Goal: Task Accomplishment & Management: Manage account settings

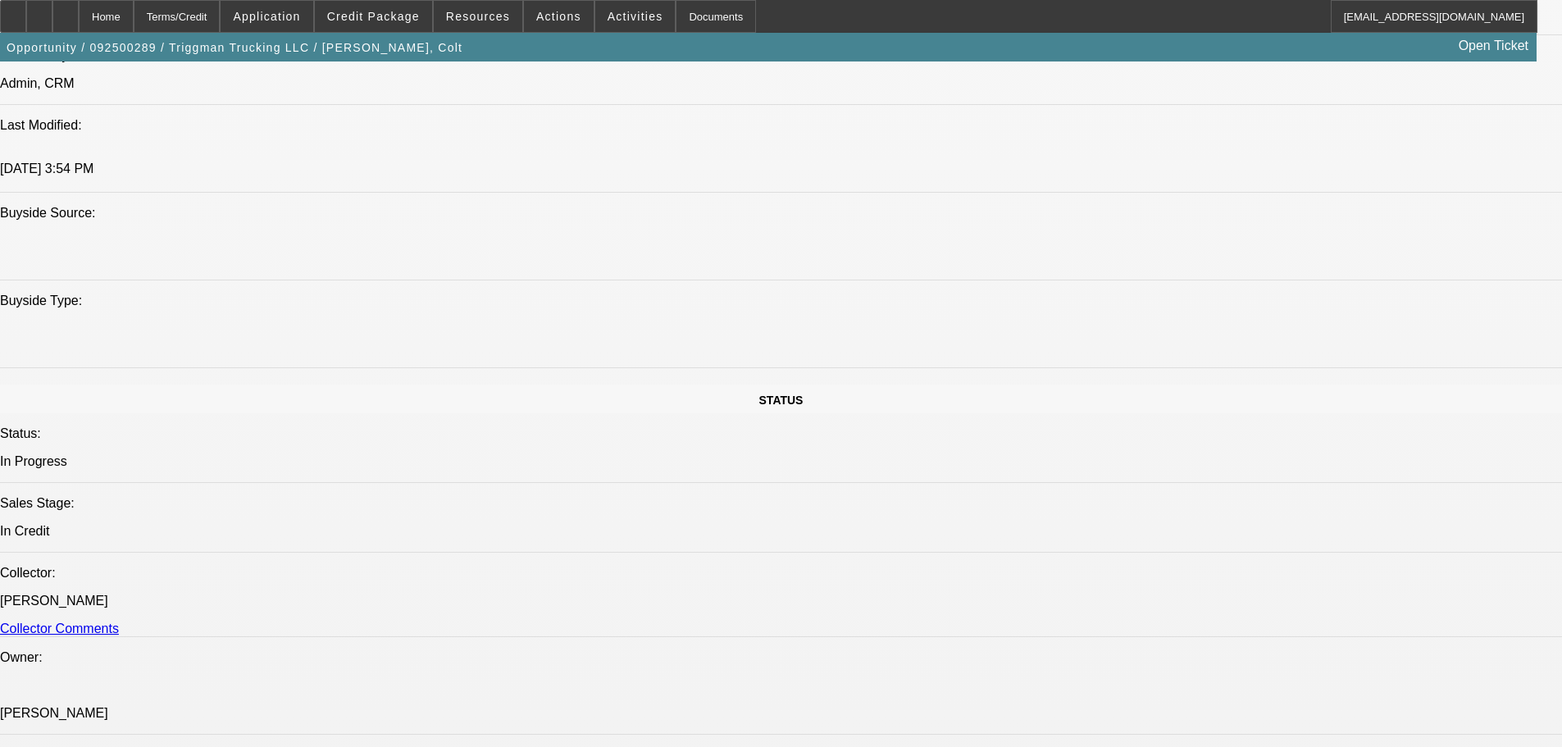
select select "0"
select select "2"
select select "0"
select select "6"
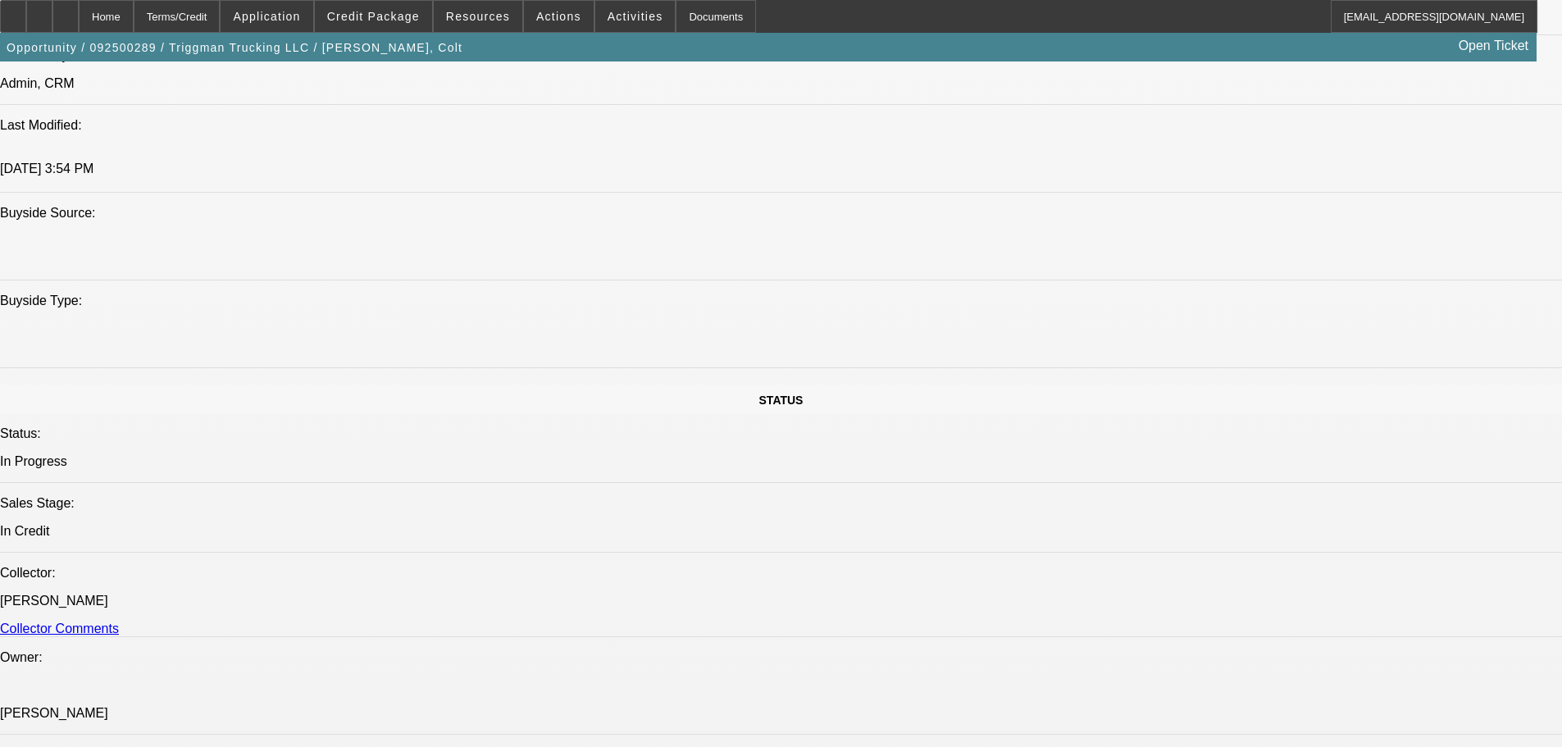
select select "0"
select select "2"
select select "0"
select select "6"
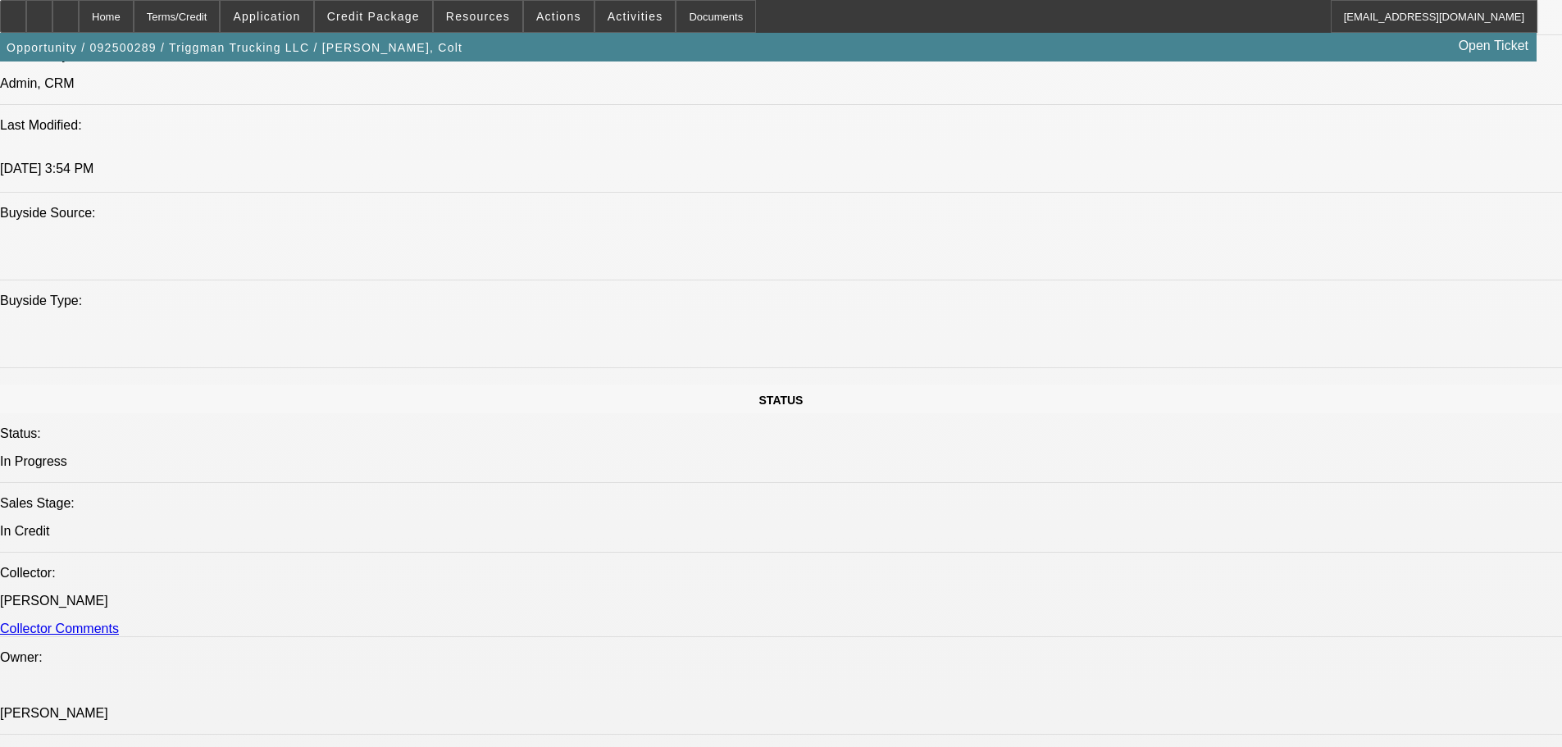
select select "0"
select select "2"
select select "0"
select select "6"
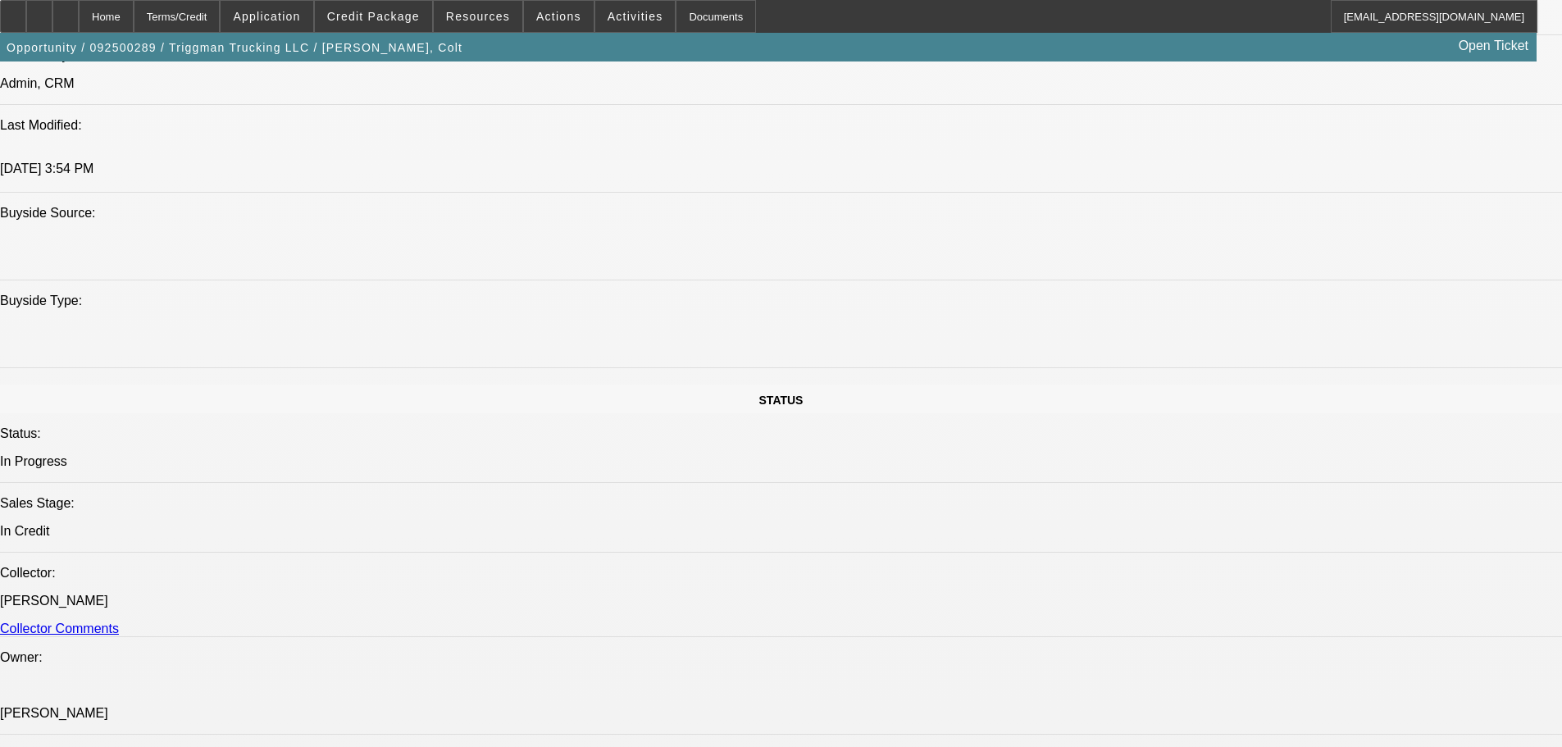
select select "0"
select select "2"
select select "0"
select select "6"
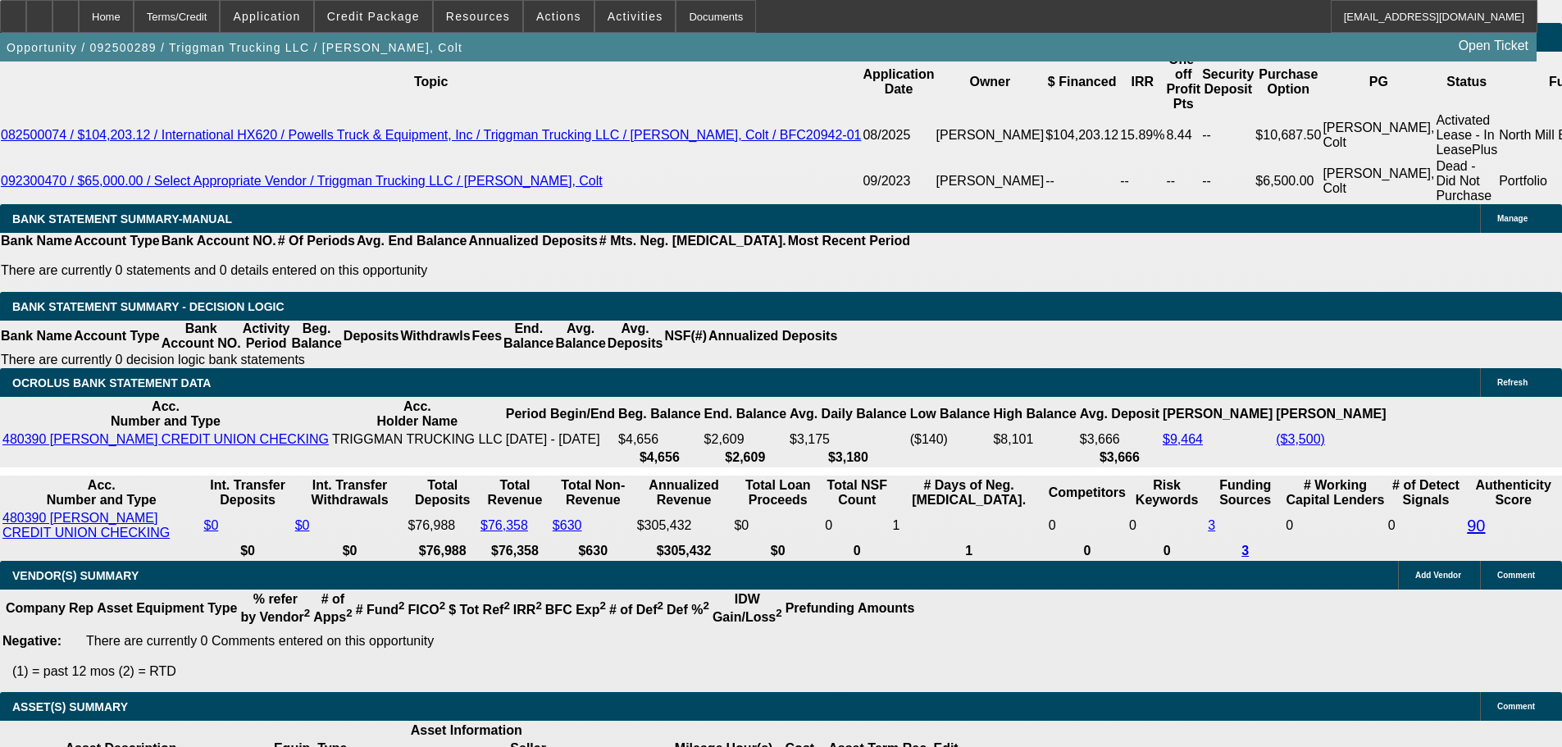
scroll to position [3366, 0]
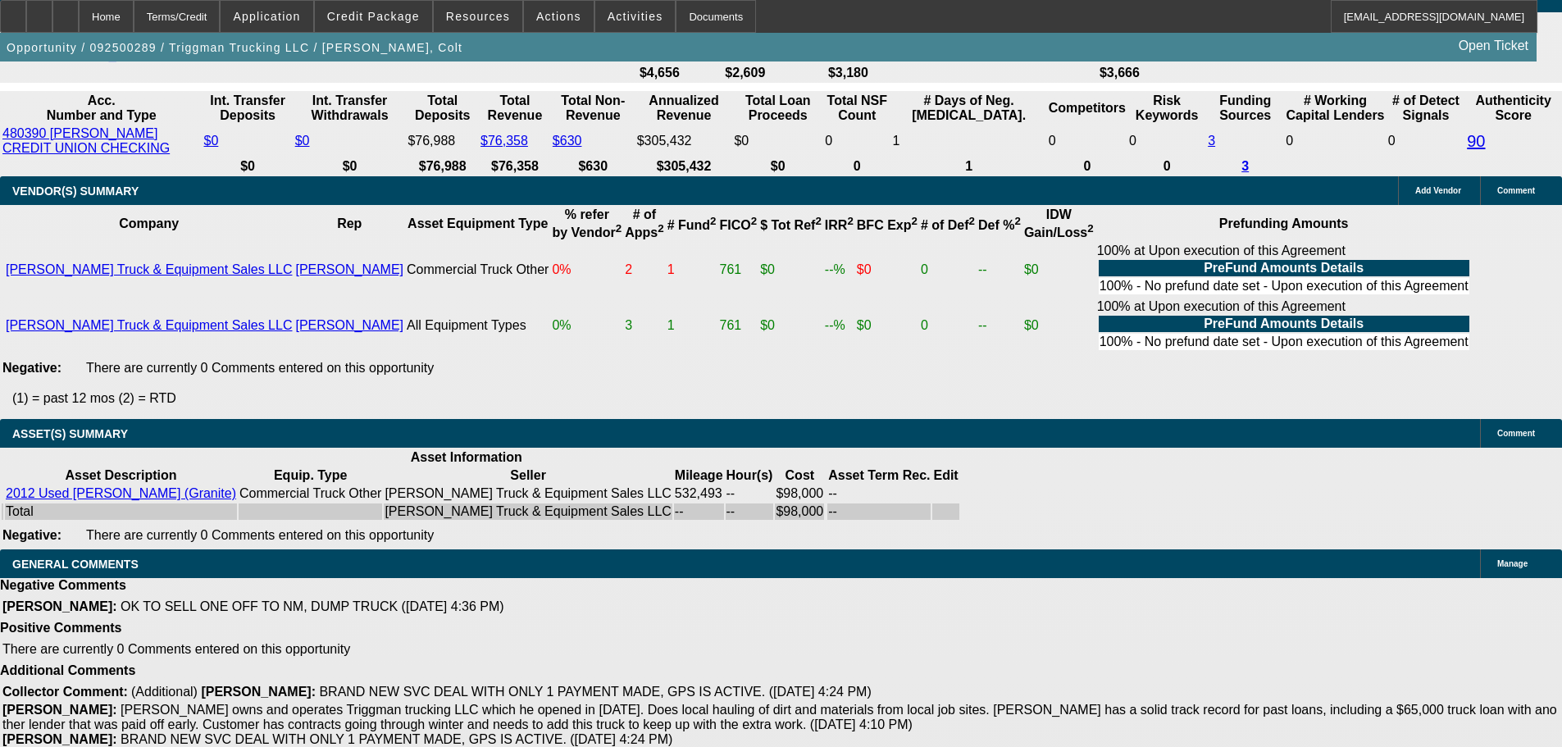
scroll to position [3461, 0]
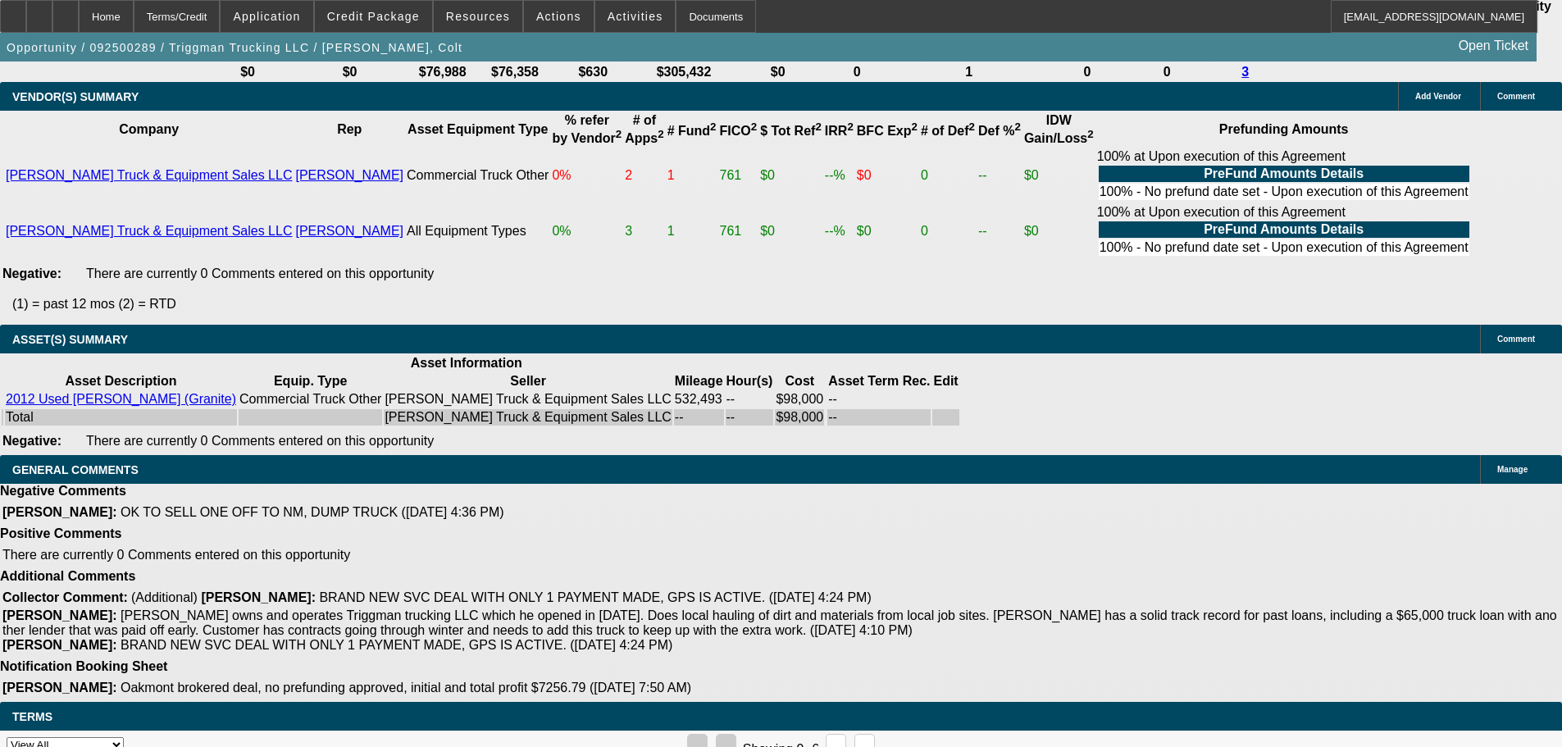
select select "4"
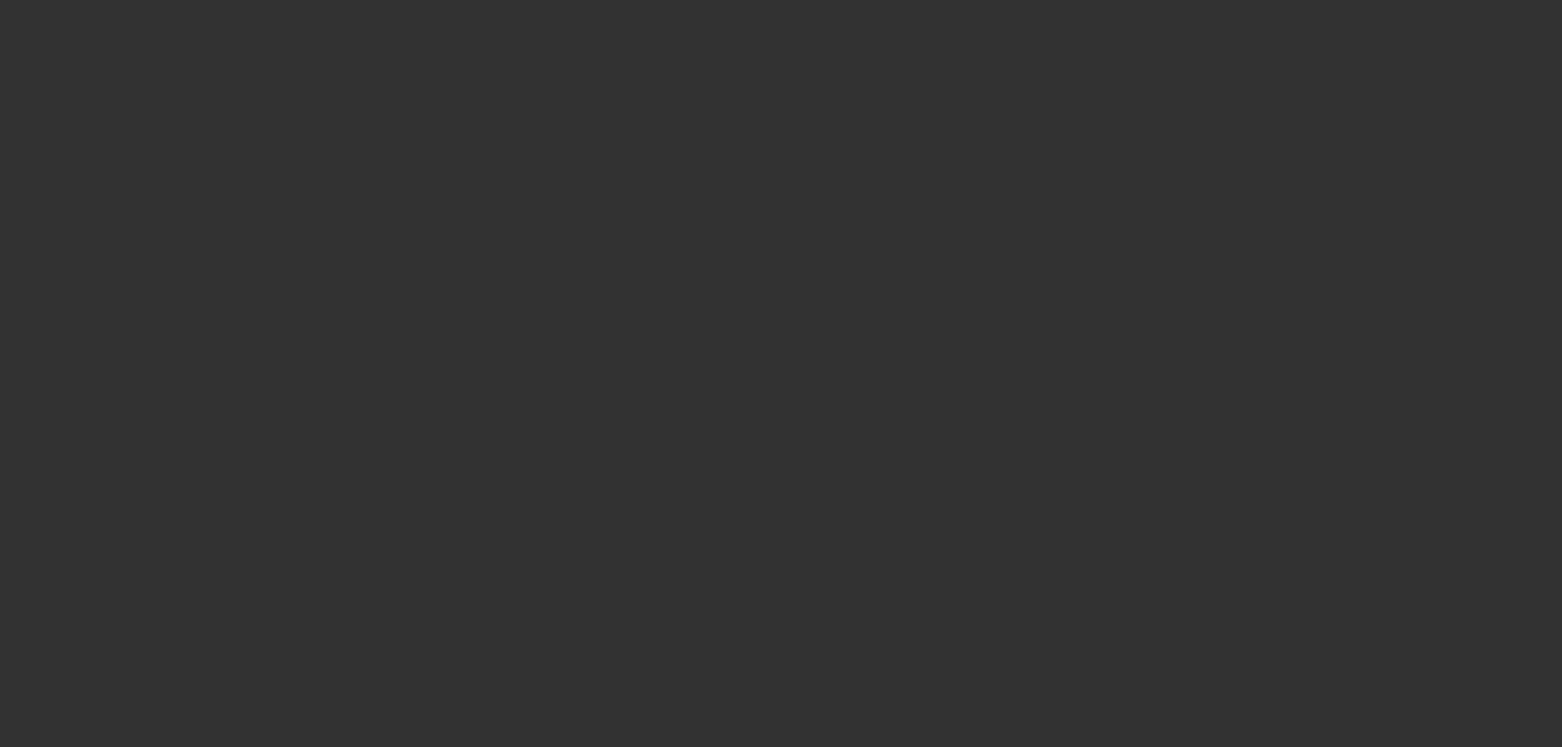
scroll to position [0, 0]
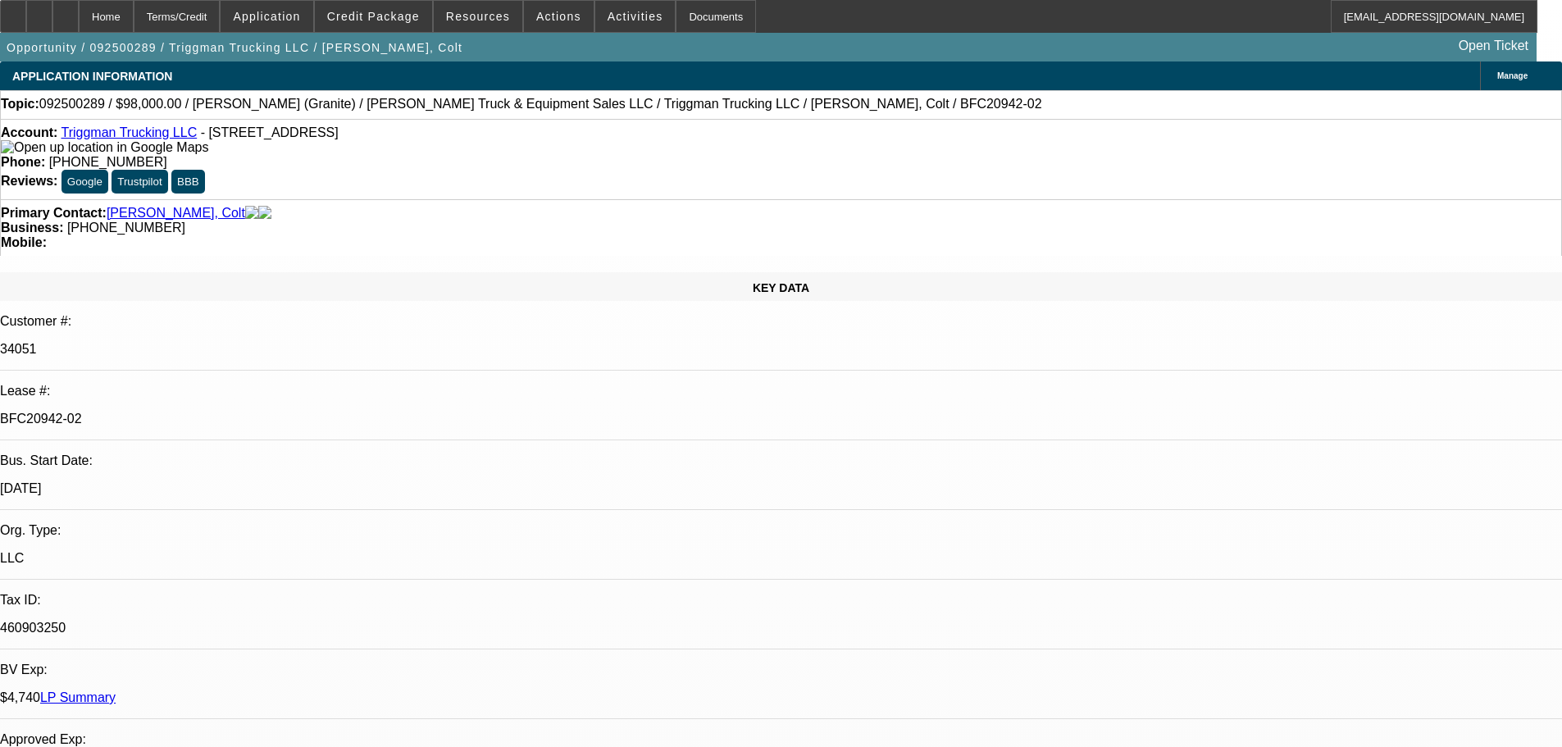
paste textarea "Thank you for applying to us for credit. We have given your request careful con…"
type textarea "DECLINED BY UNIFI: 'Thank you for applying to us for credit. We have given your…"
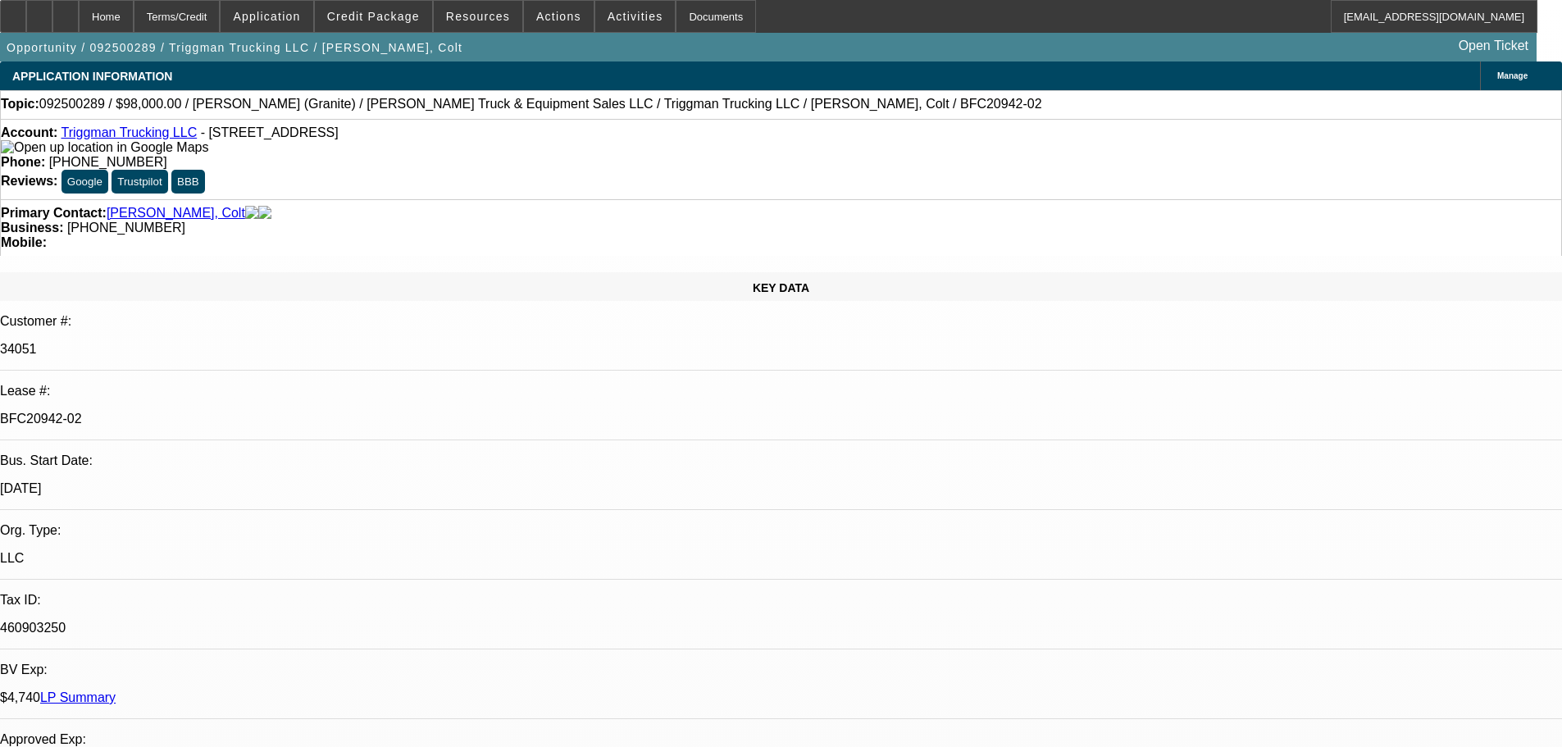
type input "10:16"
click at [1235, 276] on span "9" at bounding box center [1234, 268] width 30 height 30
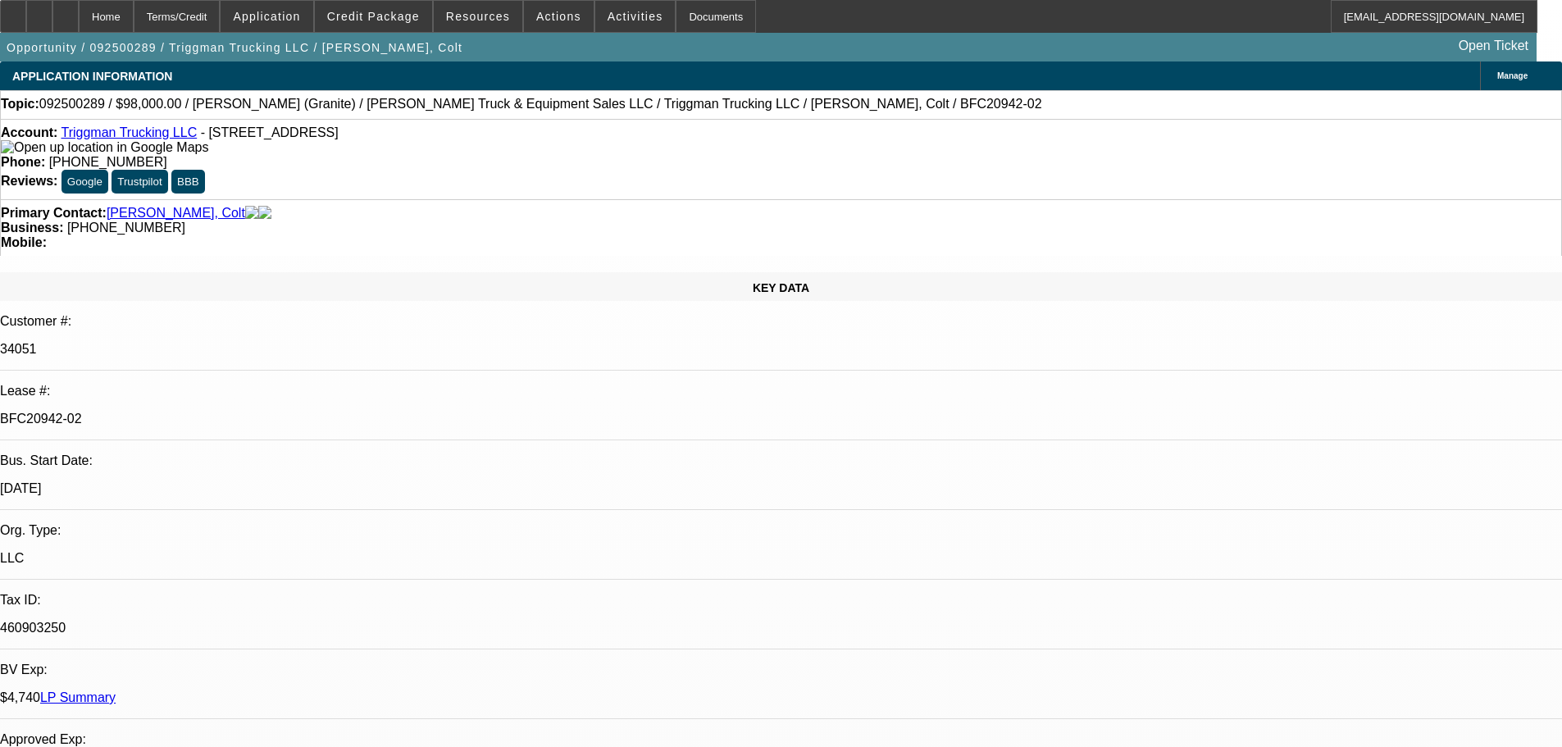
click at [1205, 280] on span "8" at bounding box center [1201, 268] width 30 height 30
type input "10/8/2025"
type input "04:16"
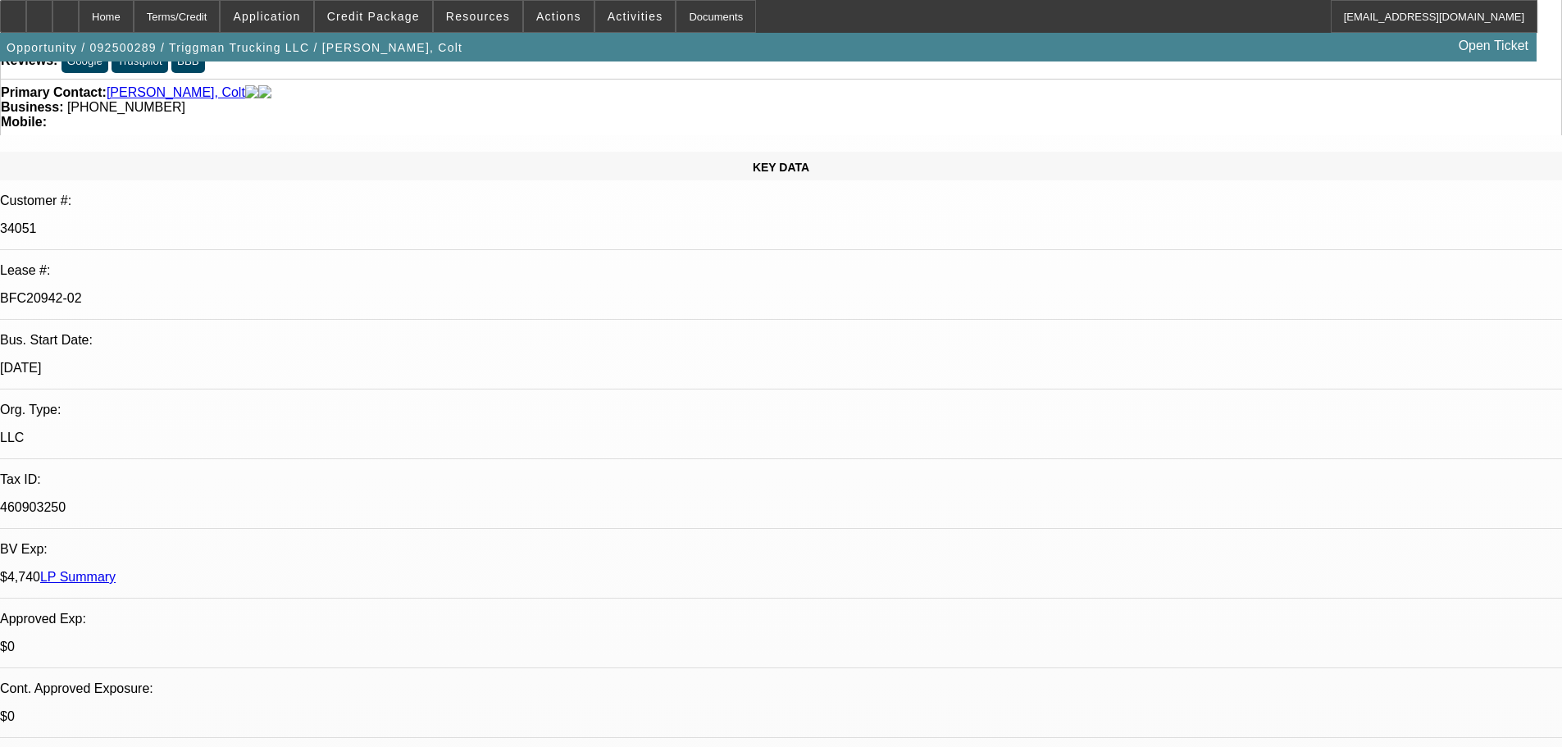
scroll to position [0, 0]
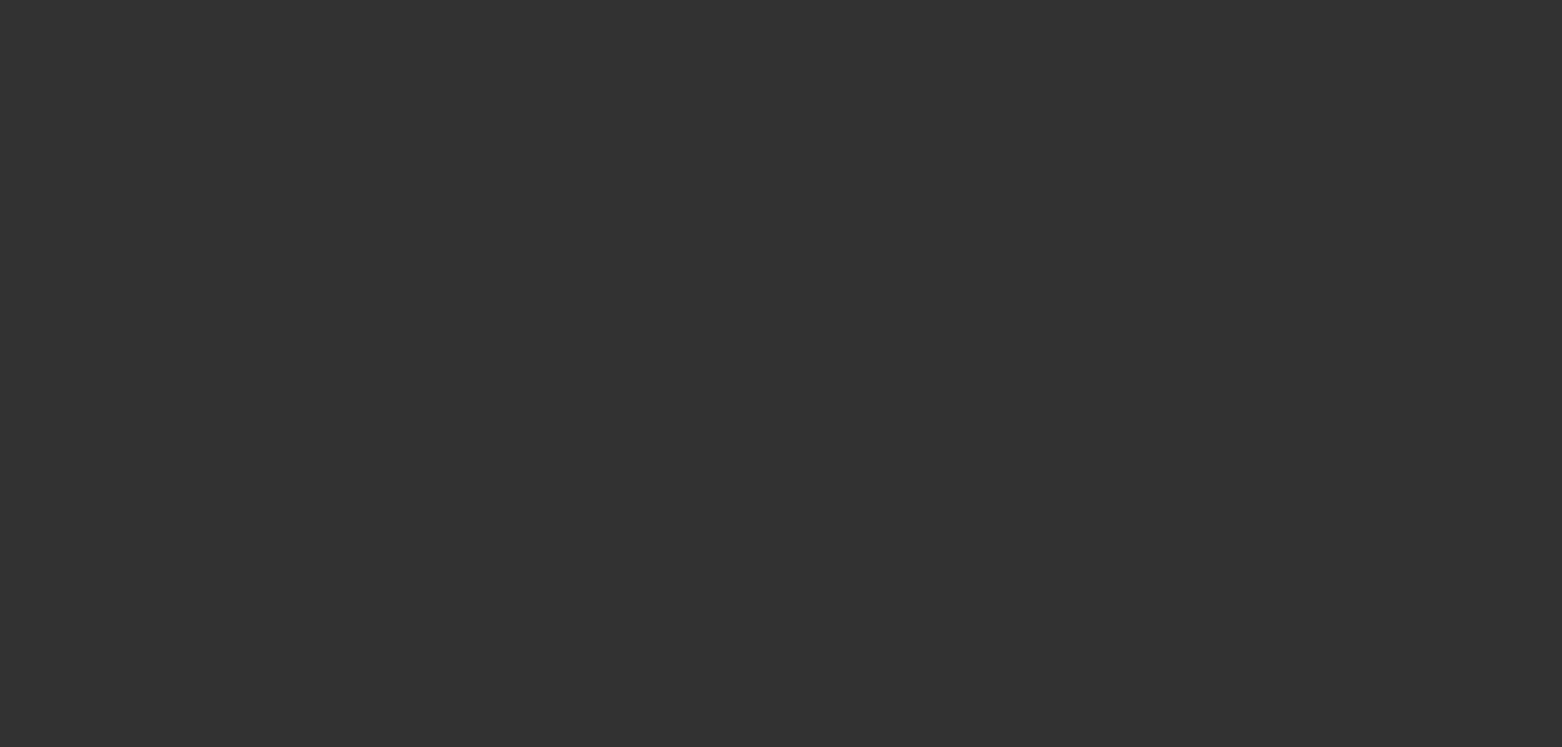
select select "0"
select select "2"
select select "0"
select select "6"
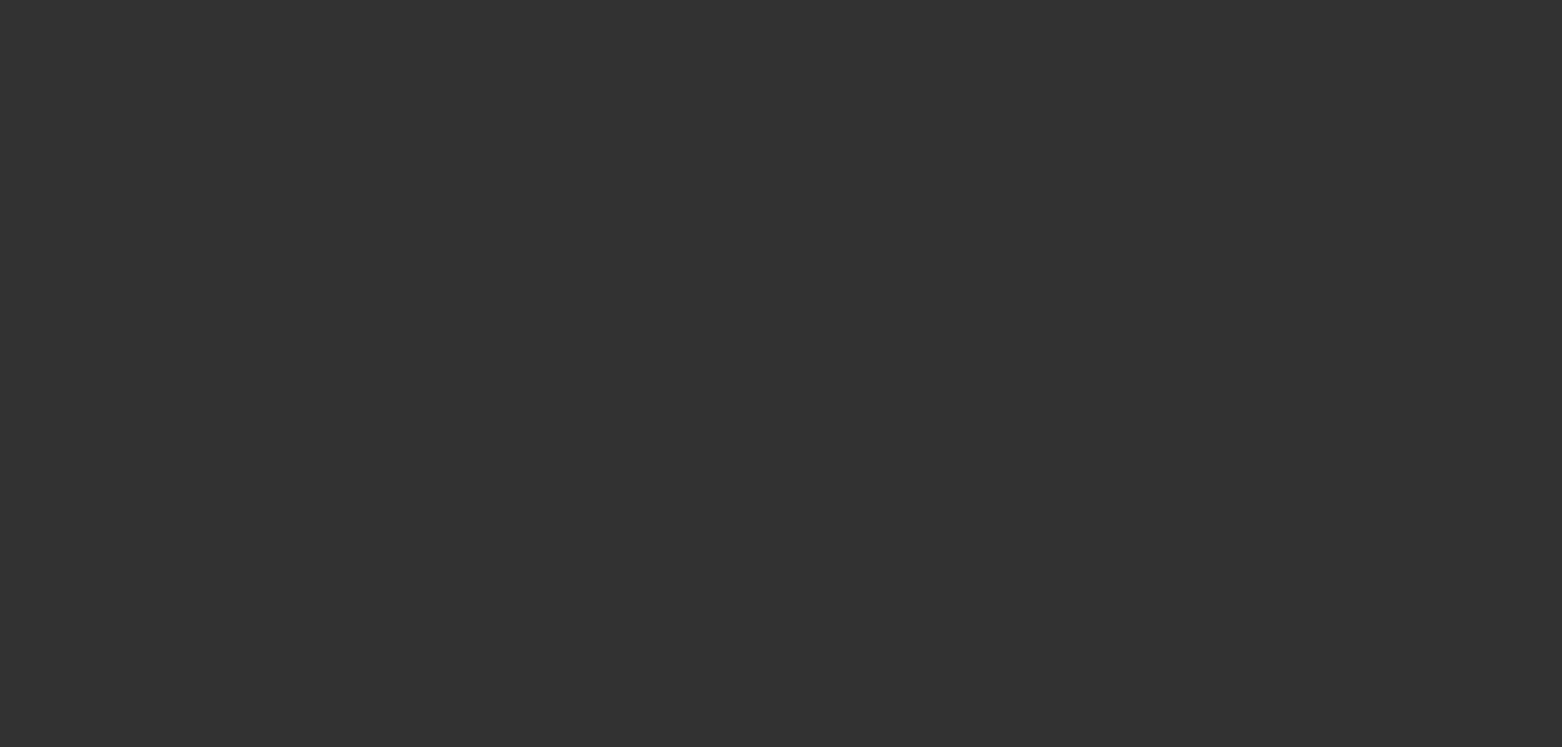
select select "0"
select select "2"
select select "0"
select select "6"
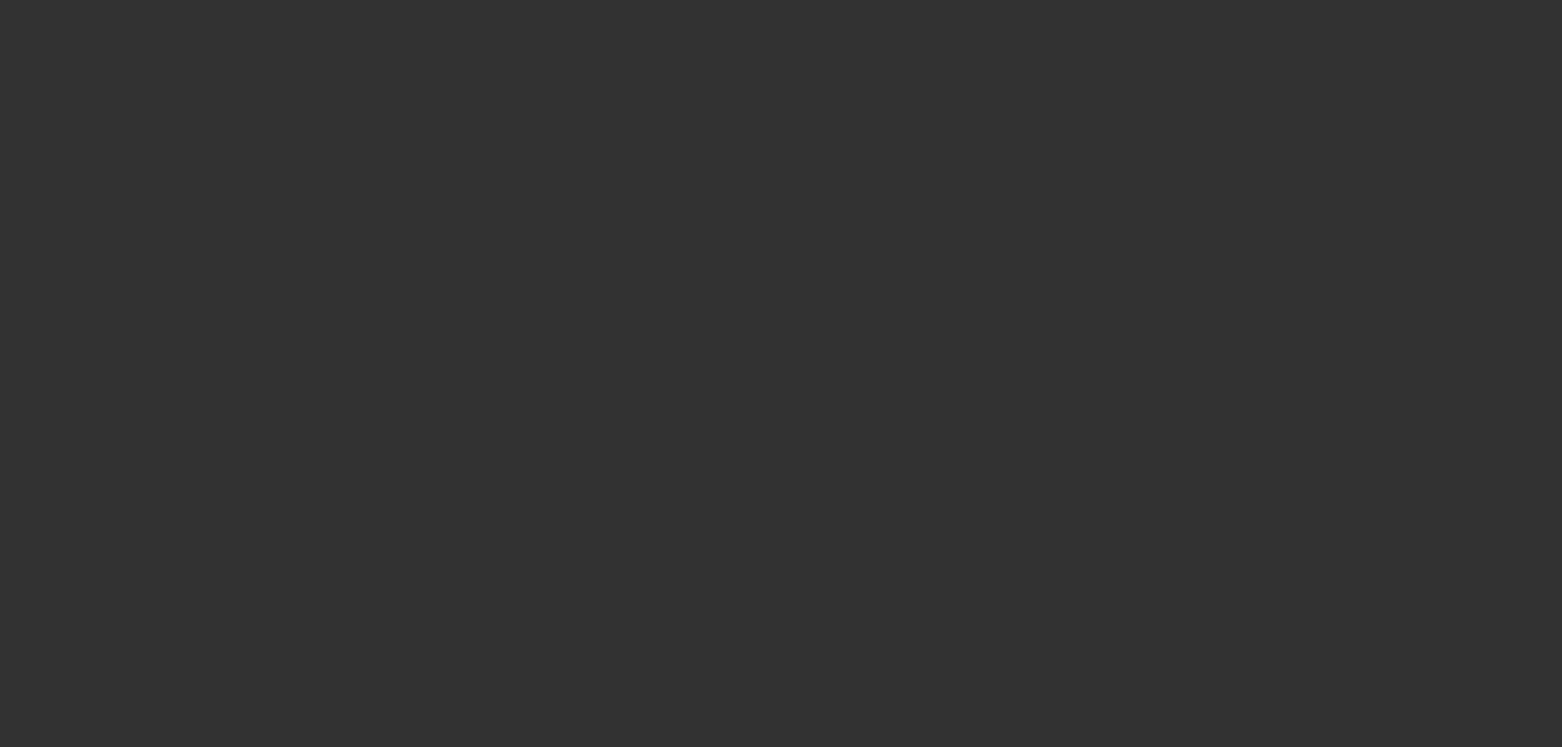
select select "0"
select select "2"
select select "0"
select select "6"
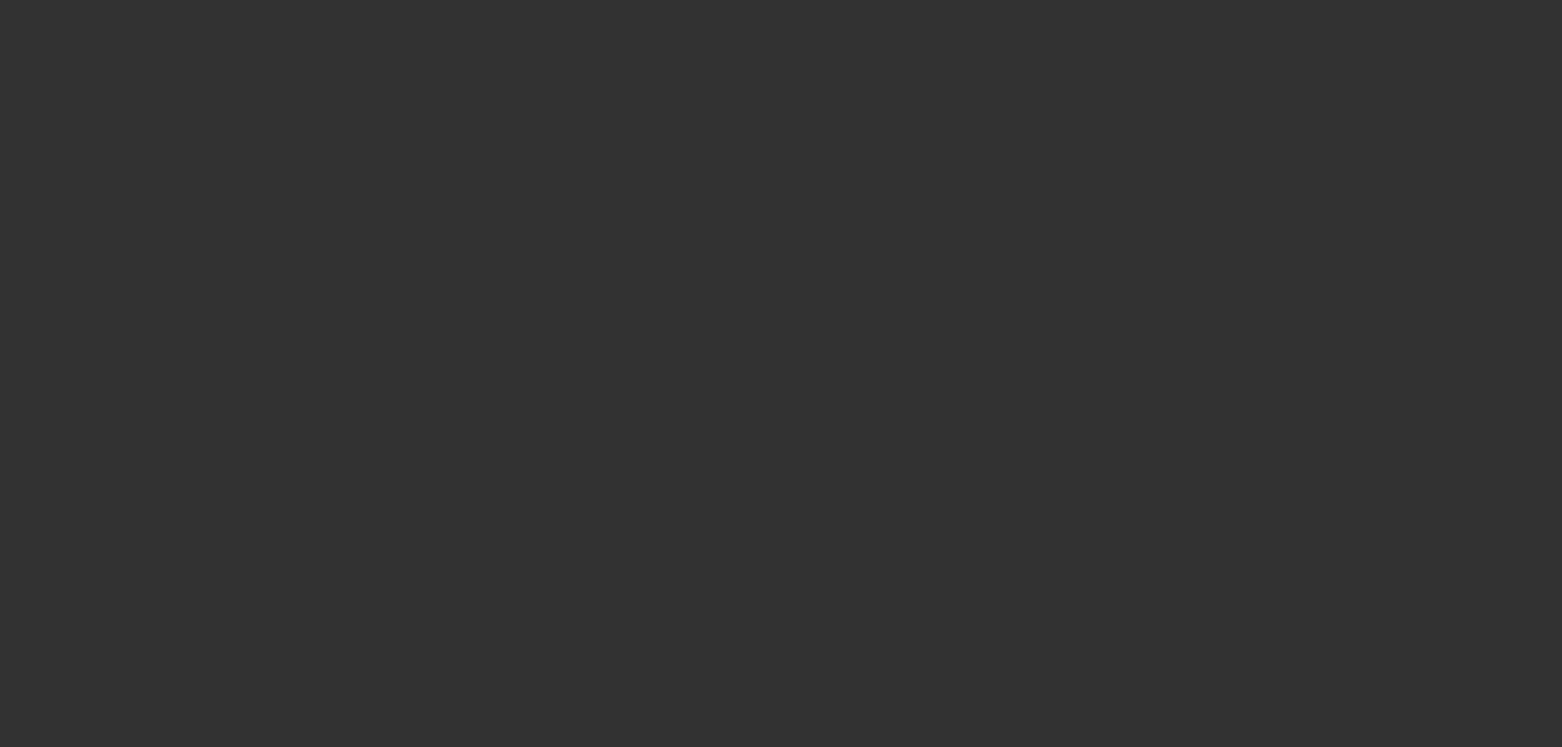
select select "0"
select select "2"
select select "0"
select select "6"
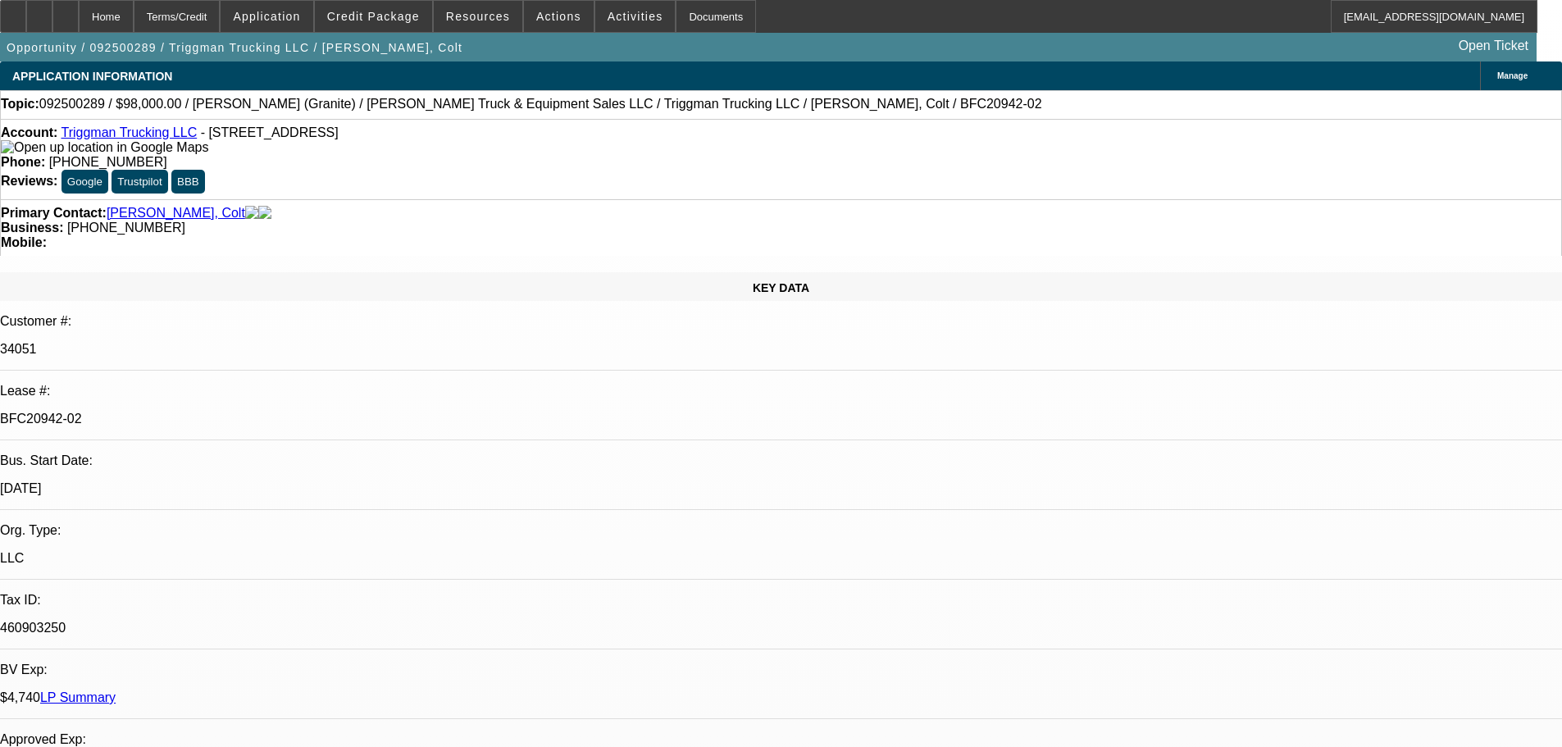
select select "0"
select select "2"
select select "0"
select select "6"
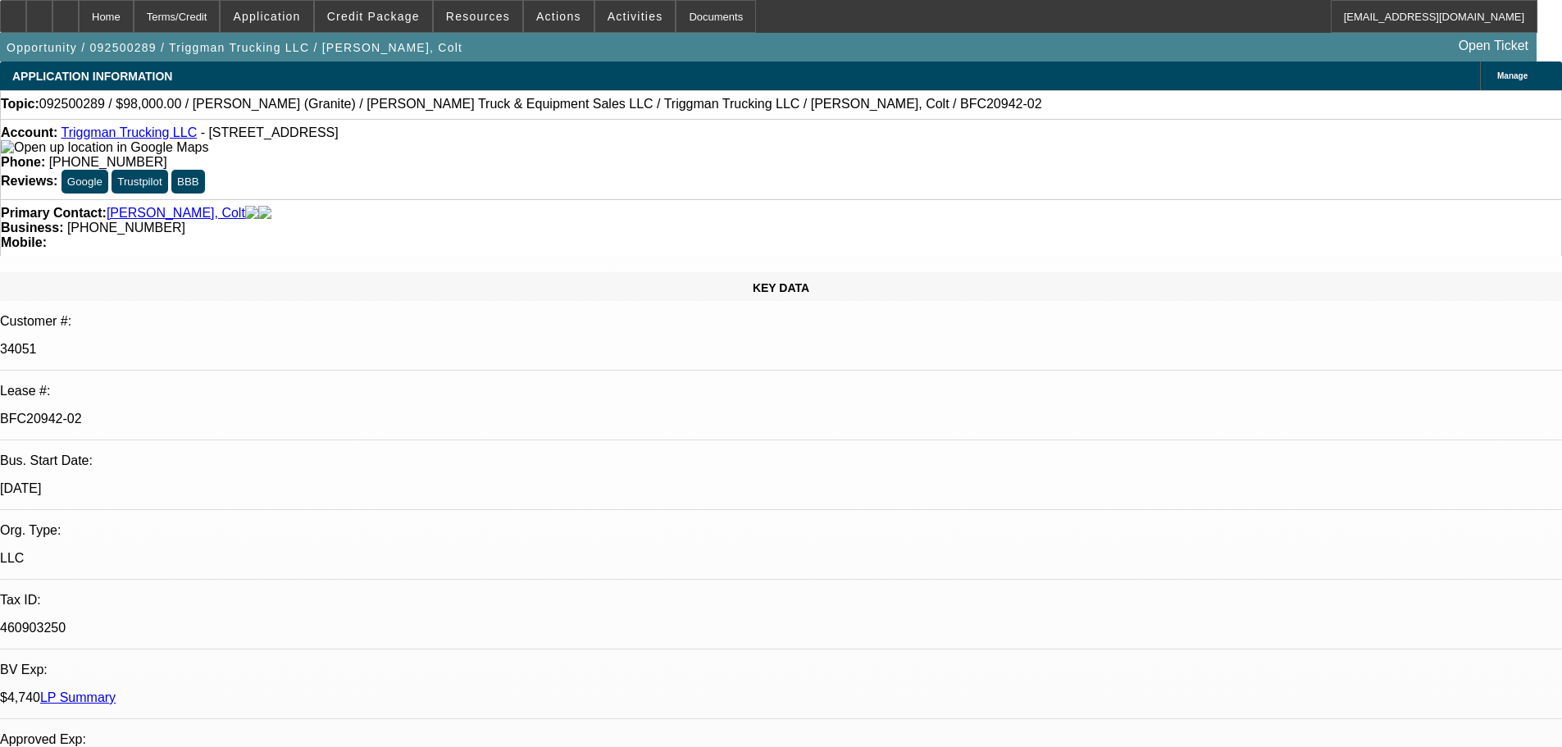
select select "0"
select select "2"
select select "0"
select select "6"
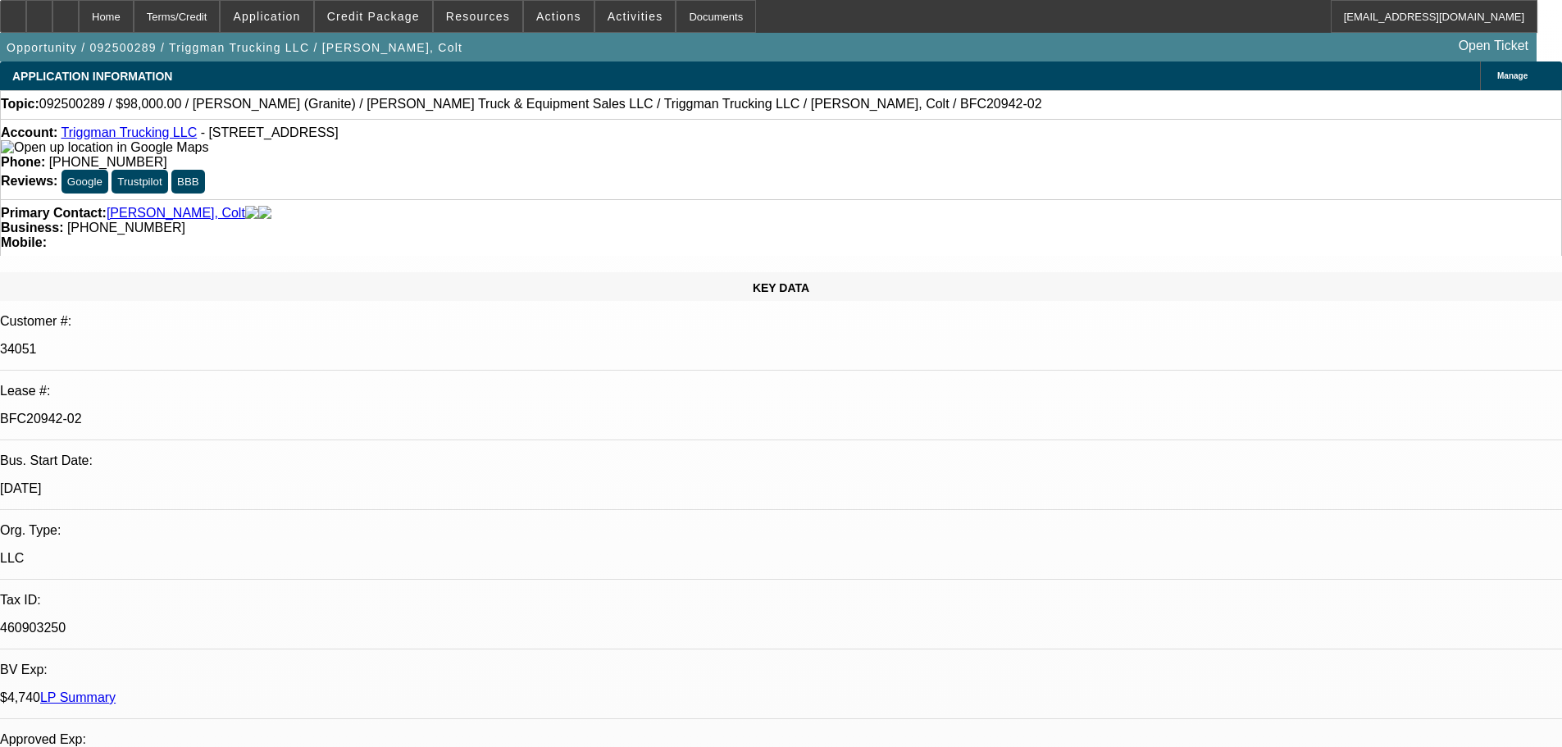
select select "0"
select select "2"
select select "0"
select select "6"
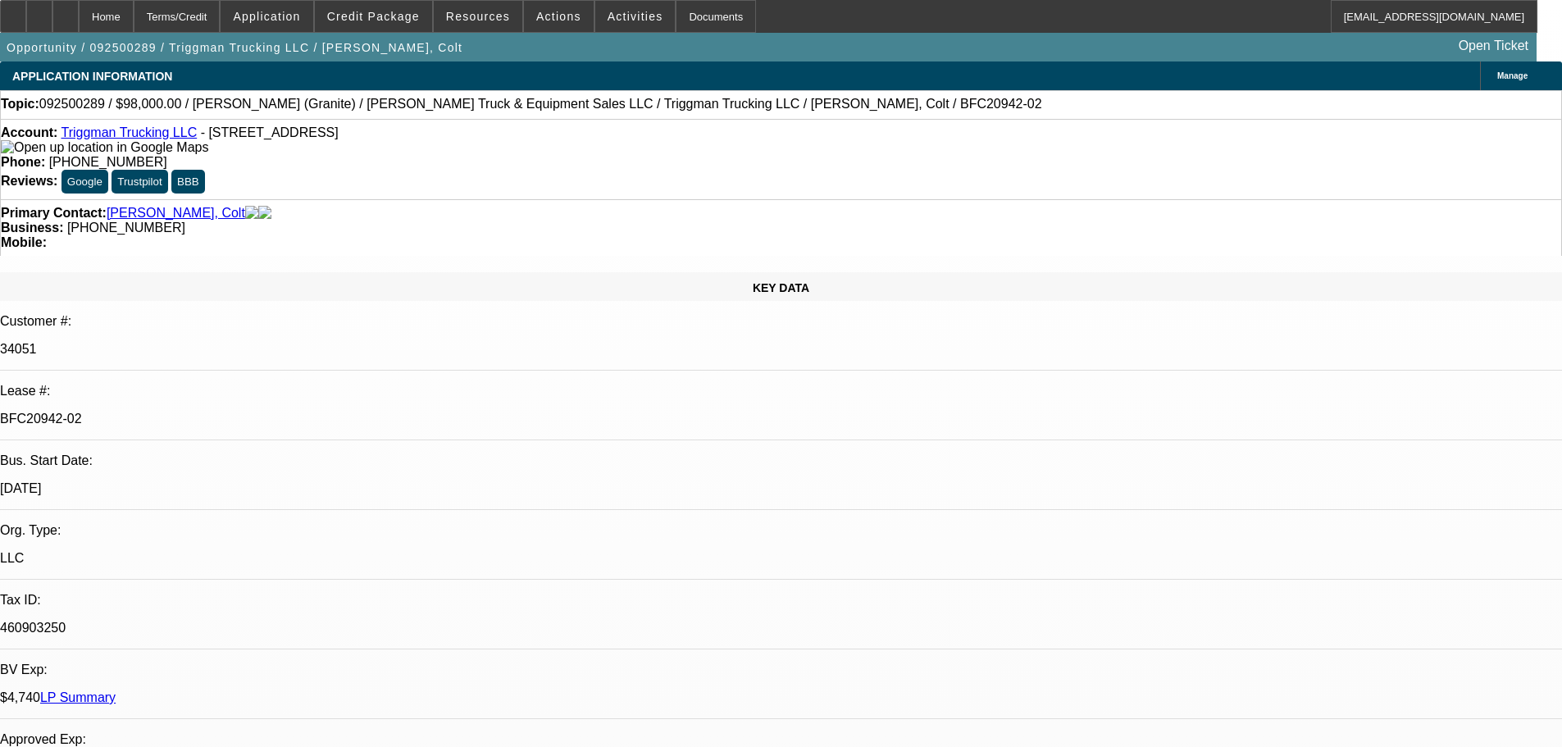
select select "0"
select select "2"
select select "0"
select select "6"
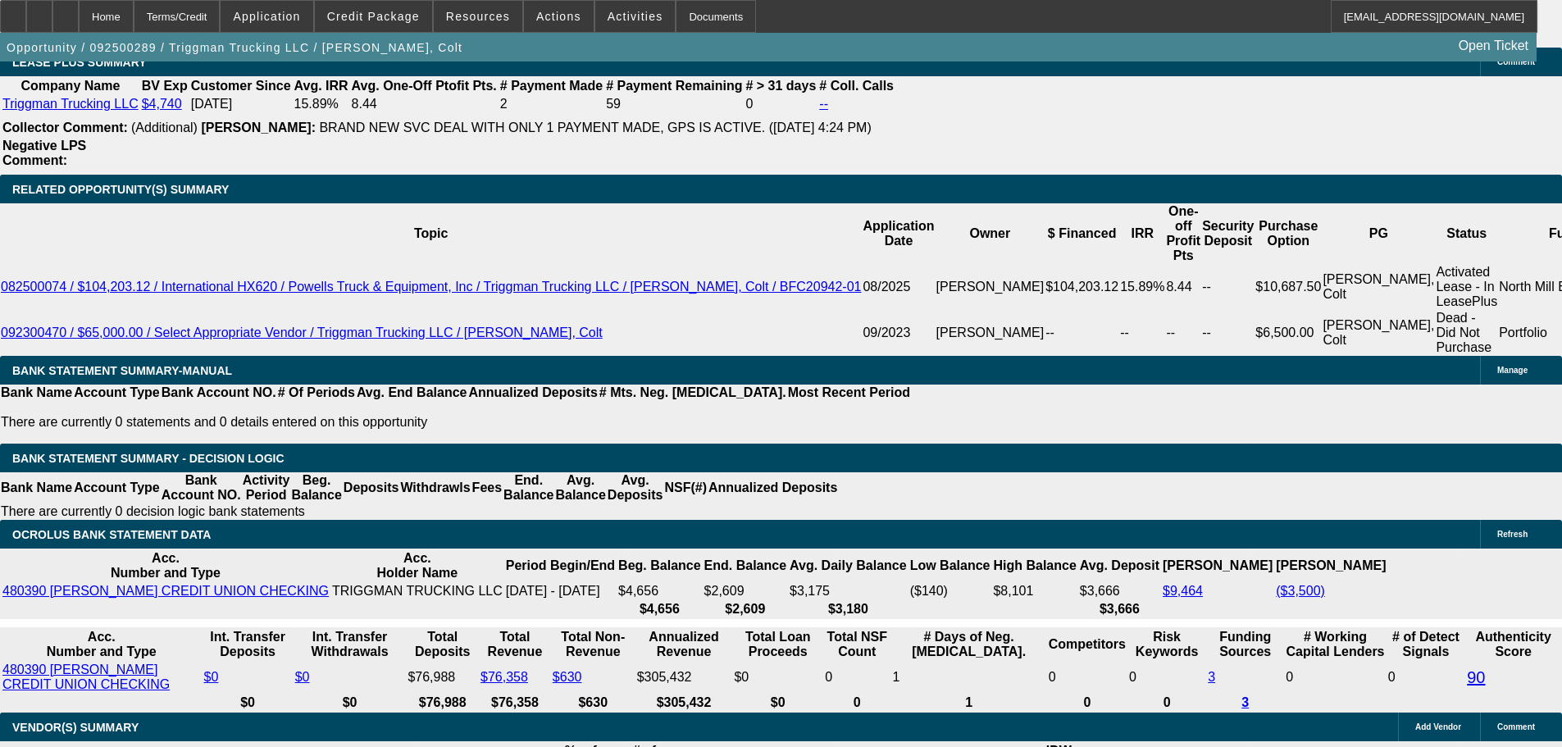
scroll to position [2624, 0]
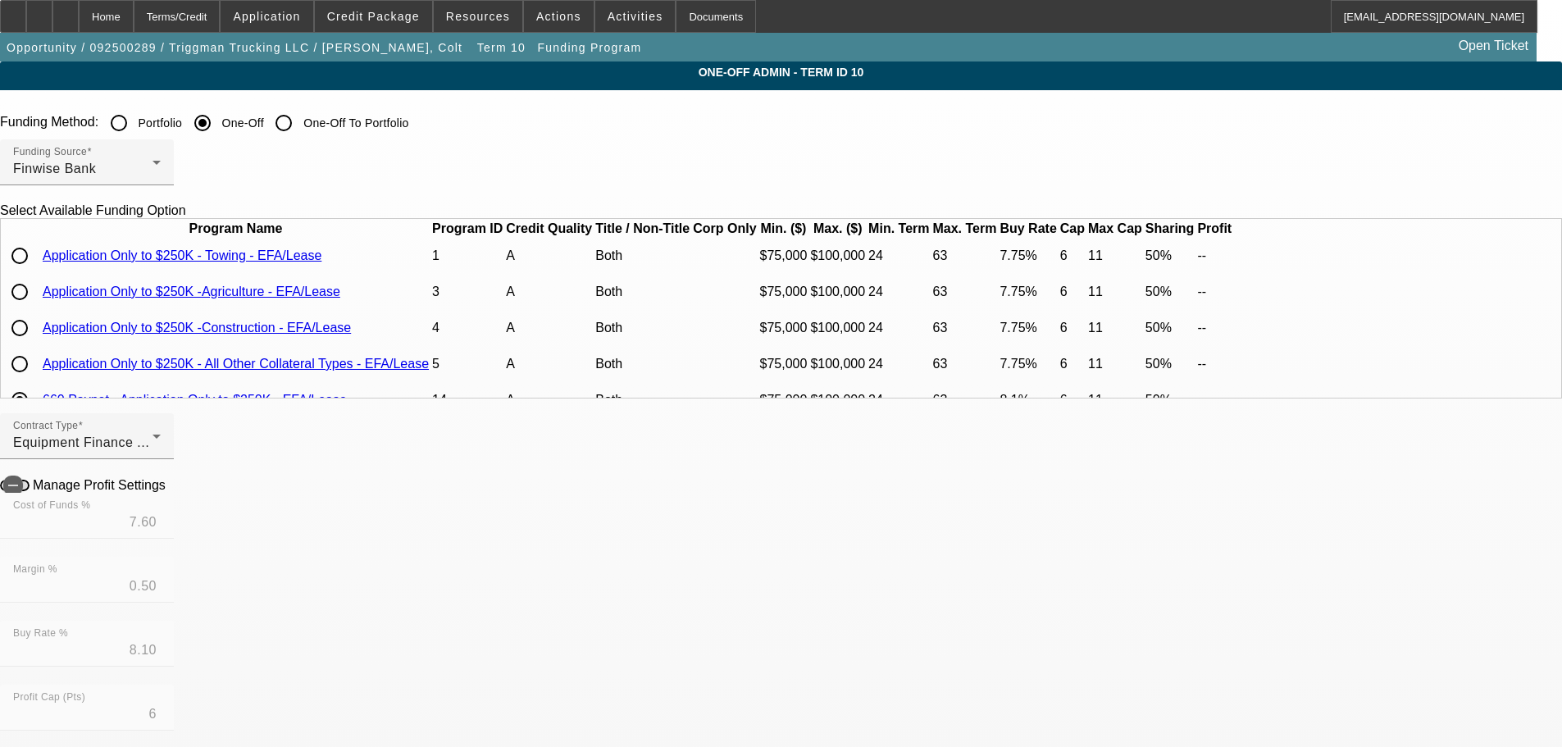
drag, startPoint x: 151, startPoint y: 19, endPoint x: 129, endPoint y: 350, distance: 332.0
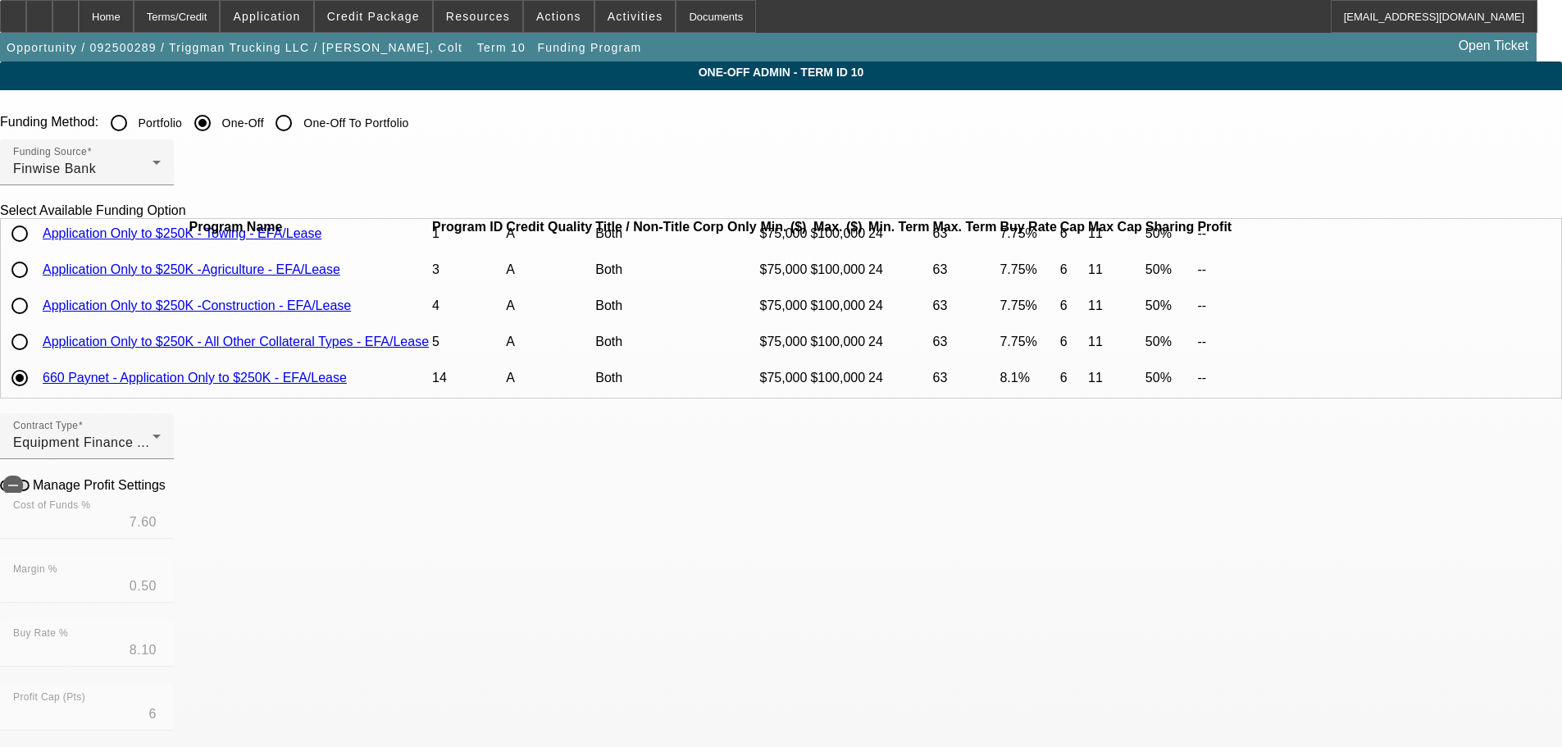
scroll to position [71, 0]
click at [127, 14] on div "Home" at bounding box center [106, 16] width 55 height 33
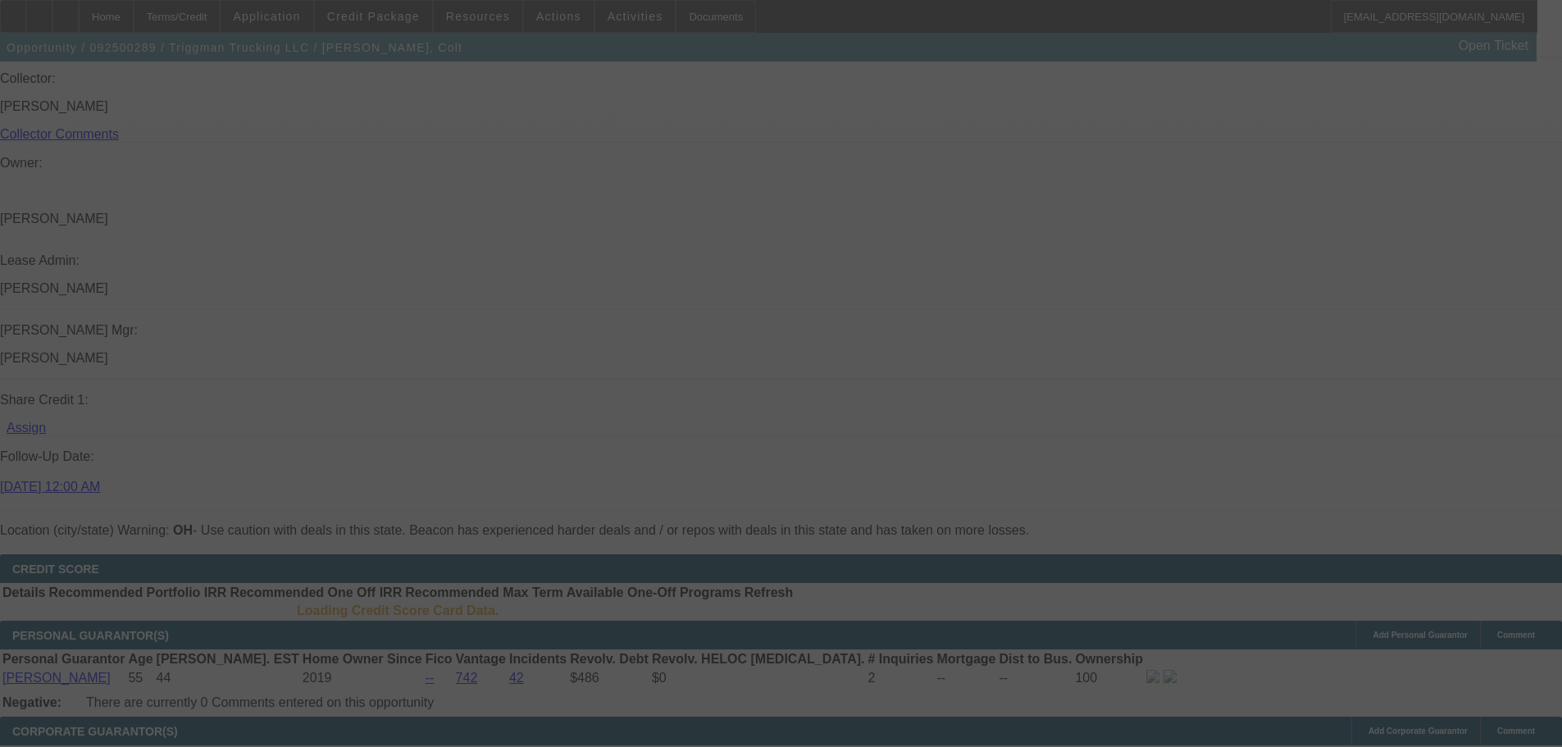
scroll to position [2101, 0]
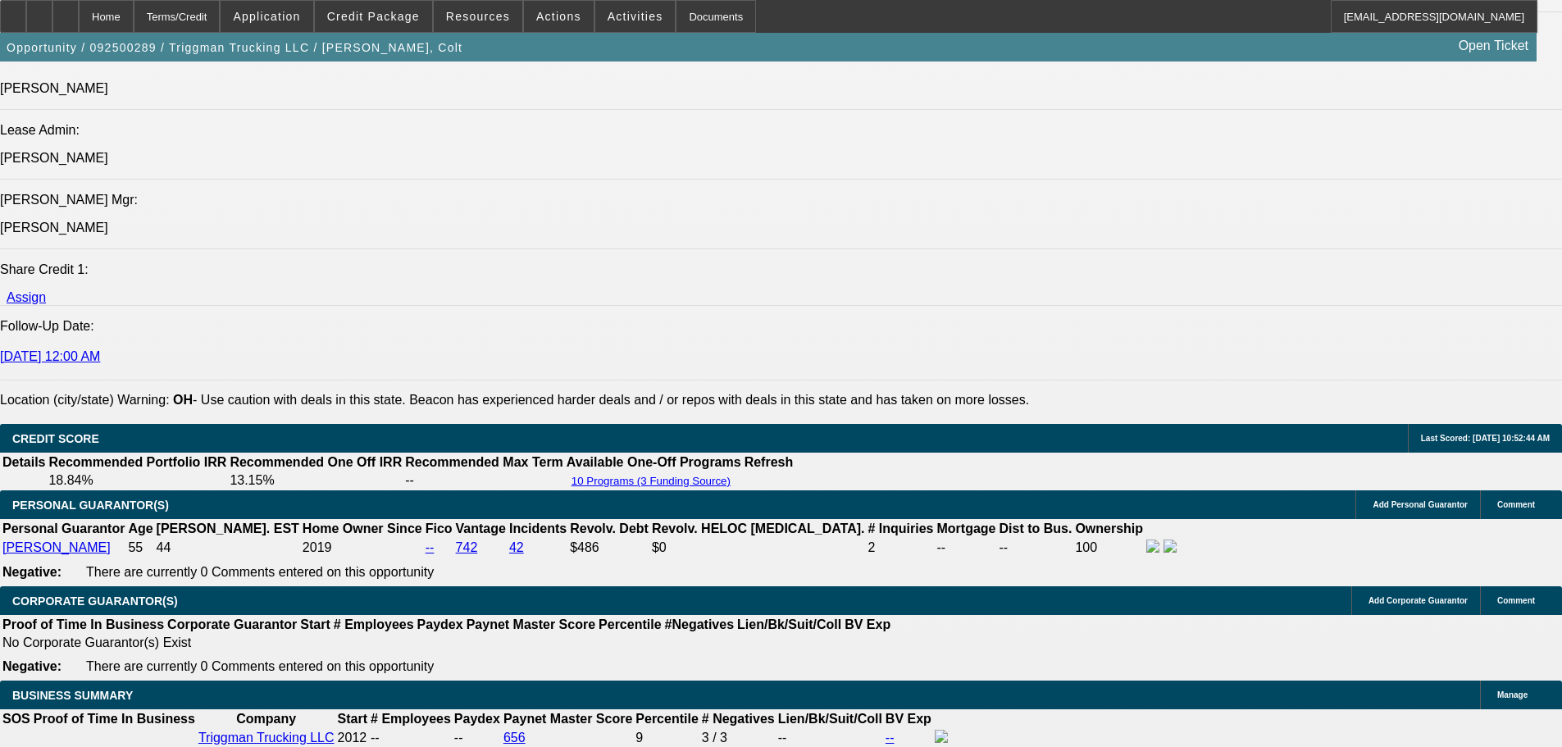
select select "0"
select select "2"
select select "0"
select select "6"
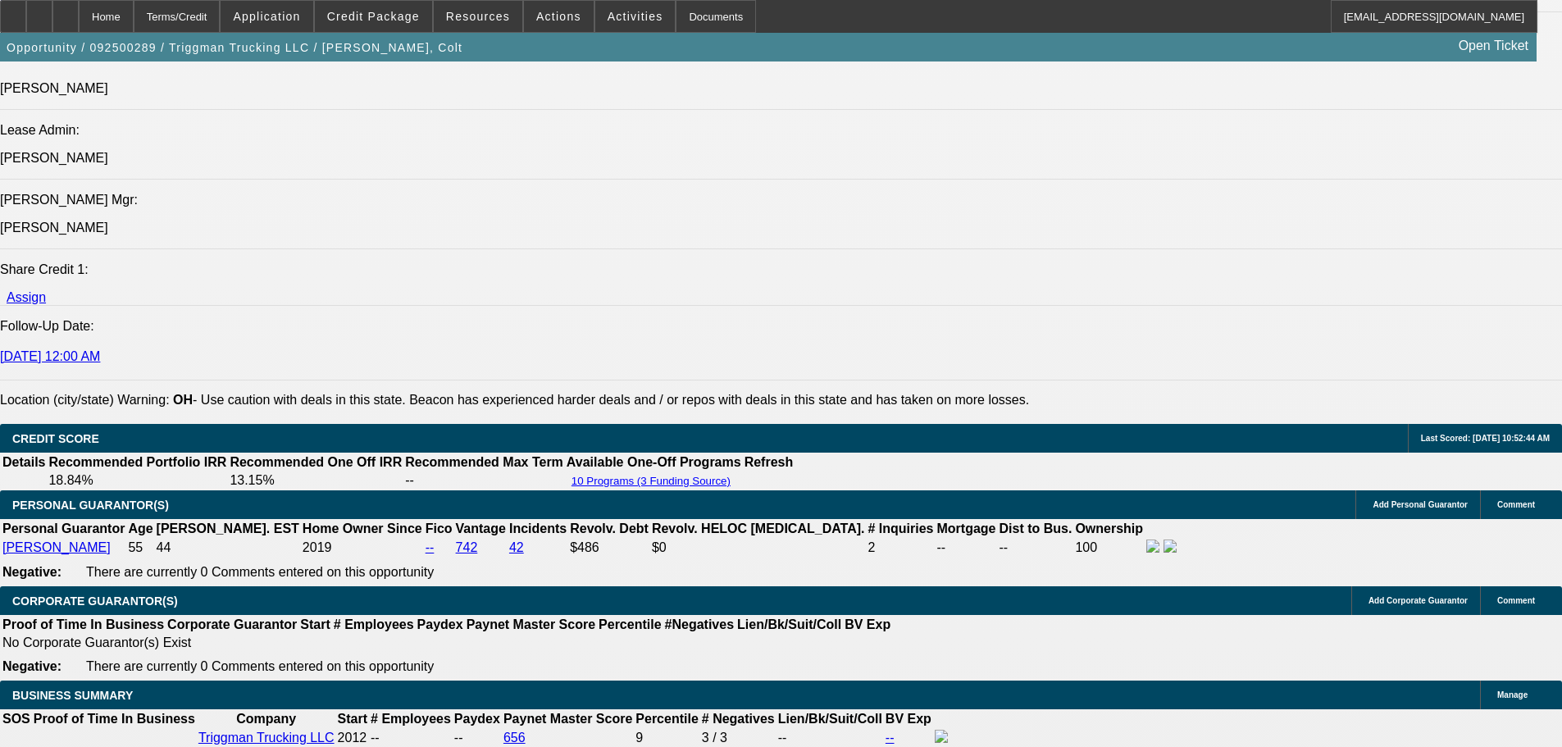
select select "0"
select select "2"
select select "0"
select select "6"
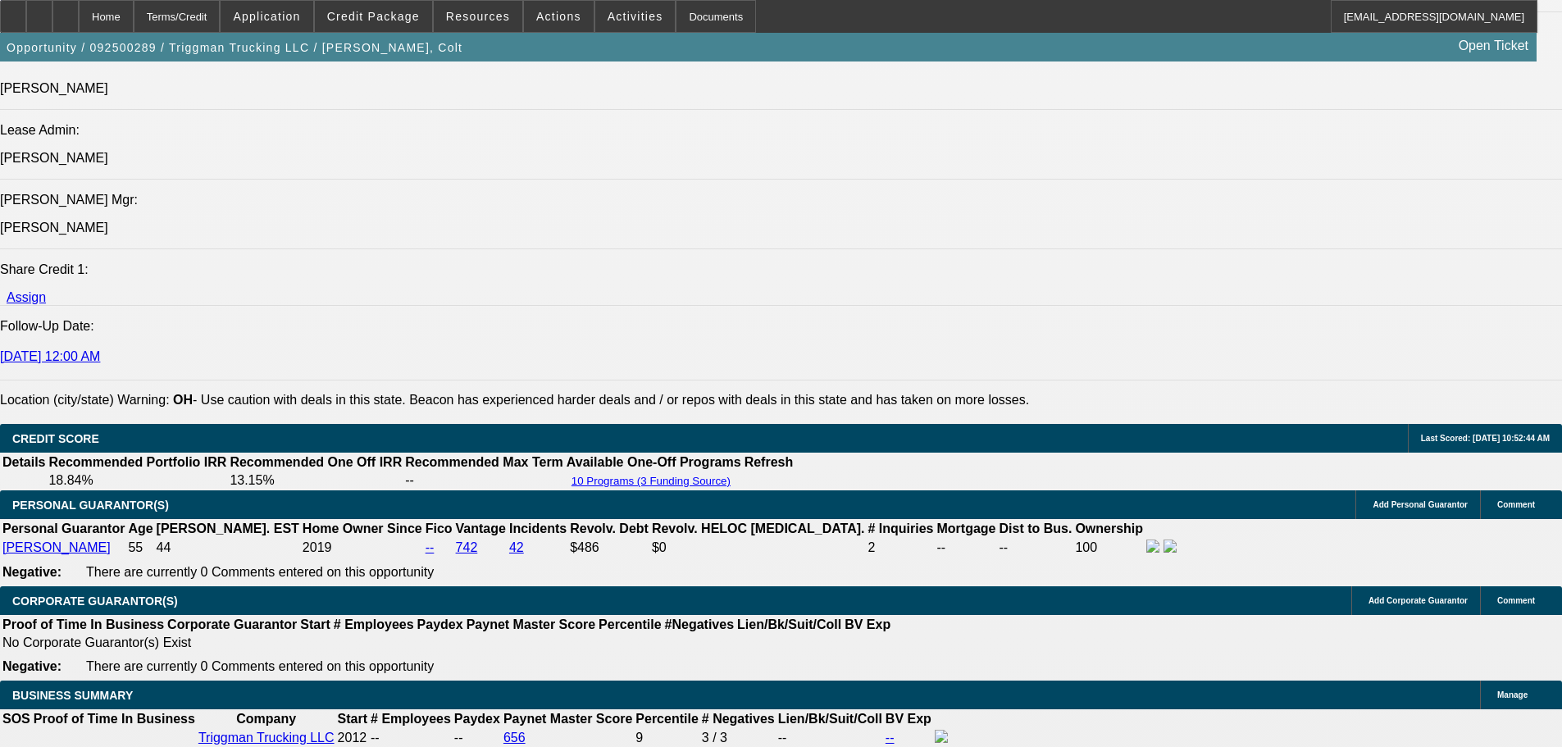
select select "0"
select select "2"
select select "0"
select select "6"
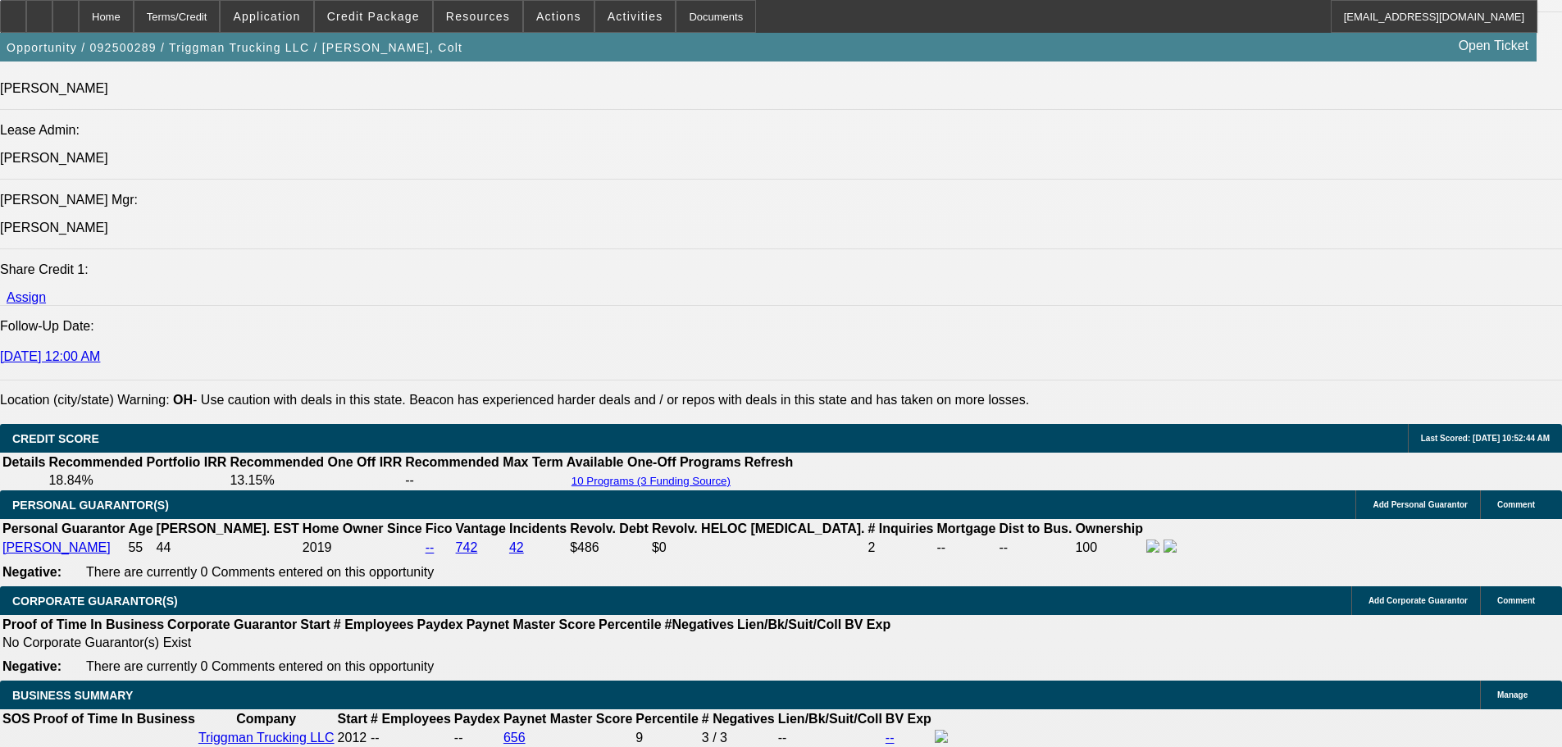
select select "0"
select select "2"
select select "0"
select select "6"
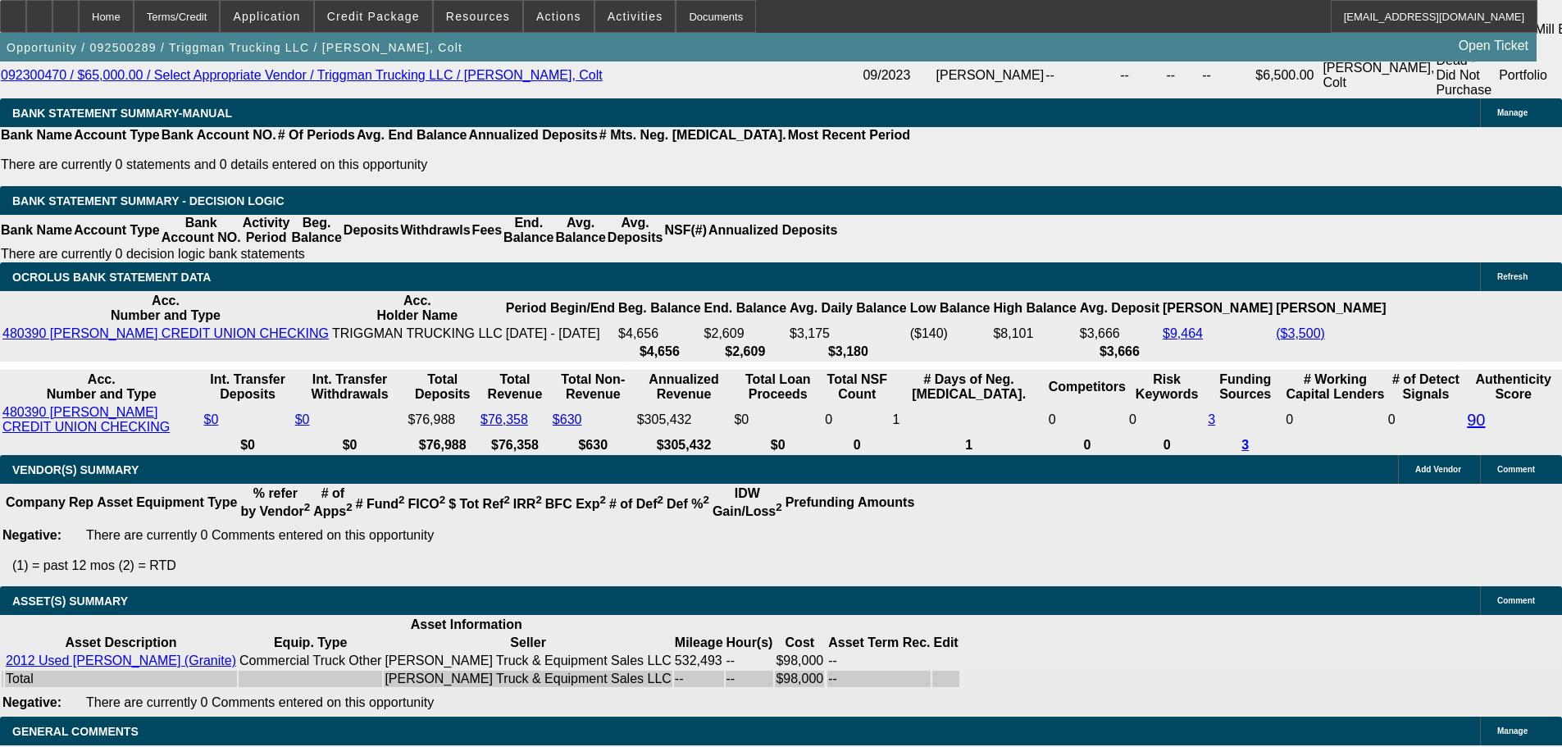
scroll to position [3167, 0]
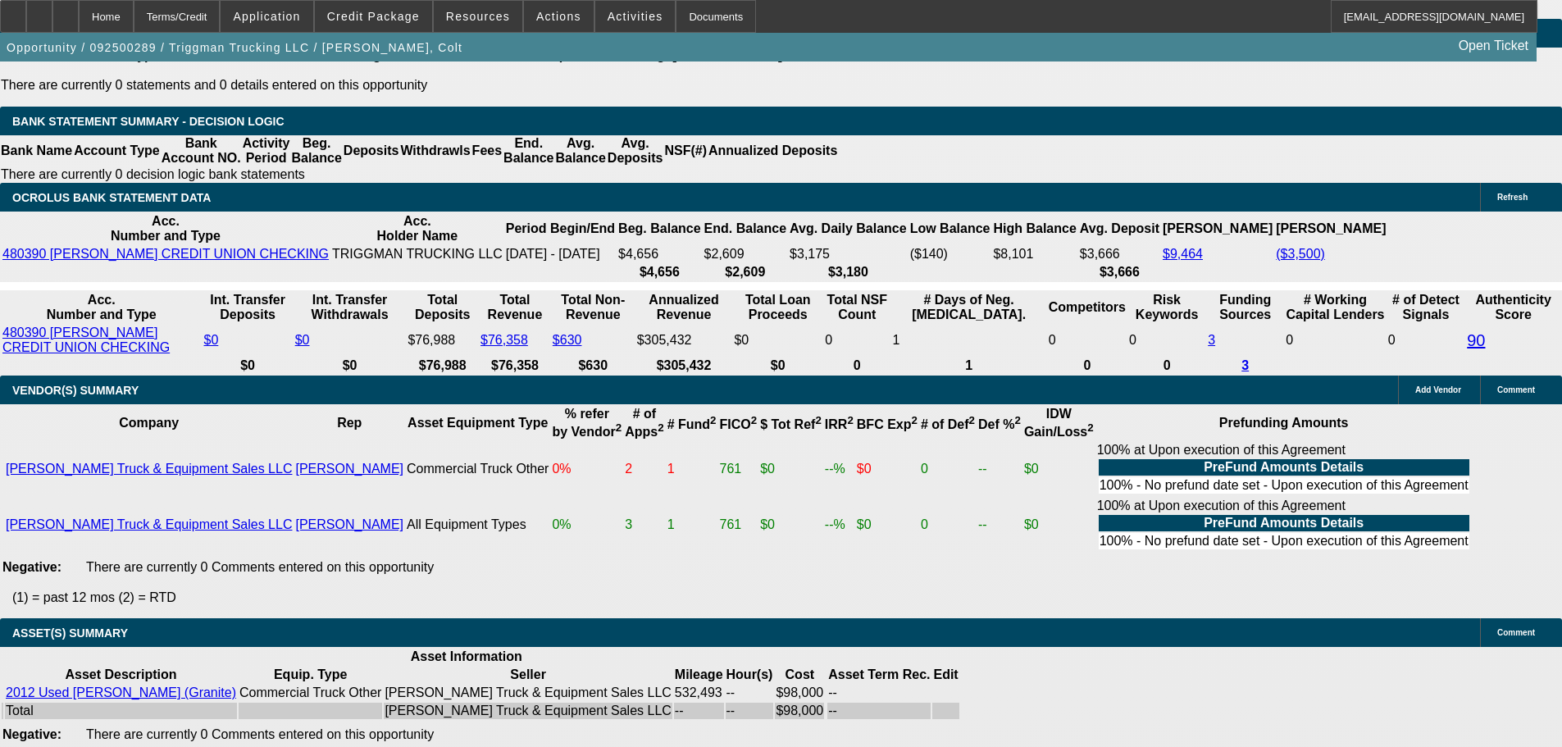
scroll to position [3261, 0]
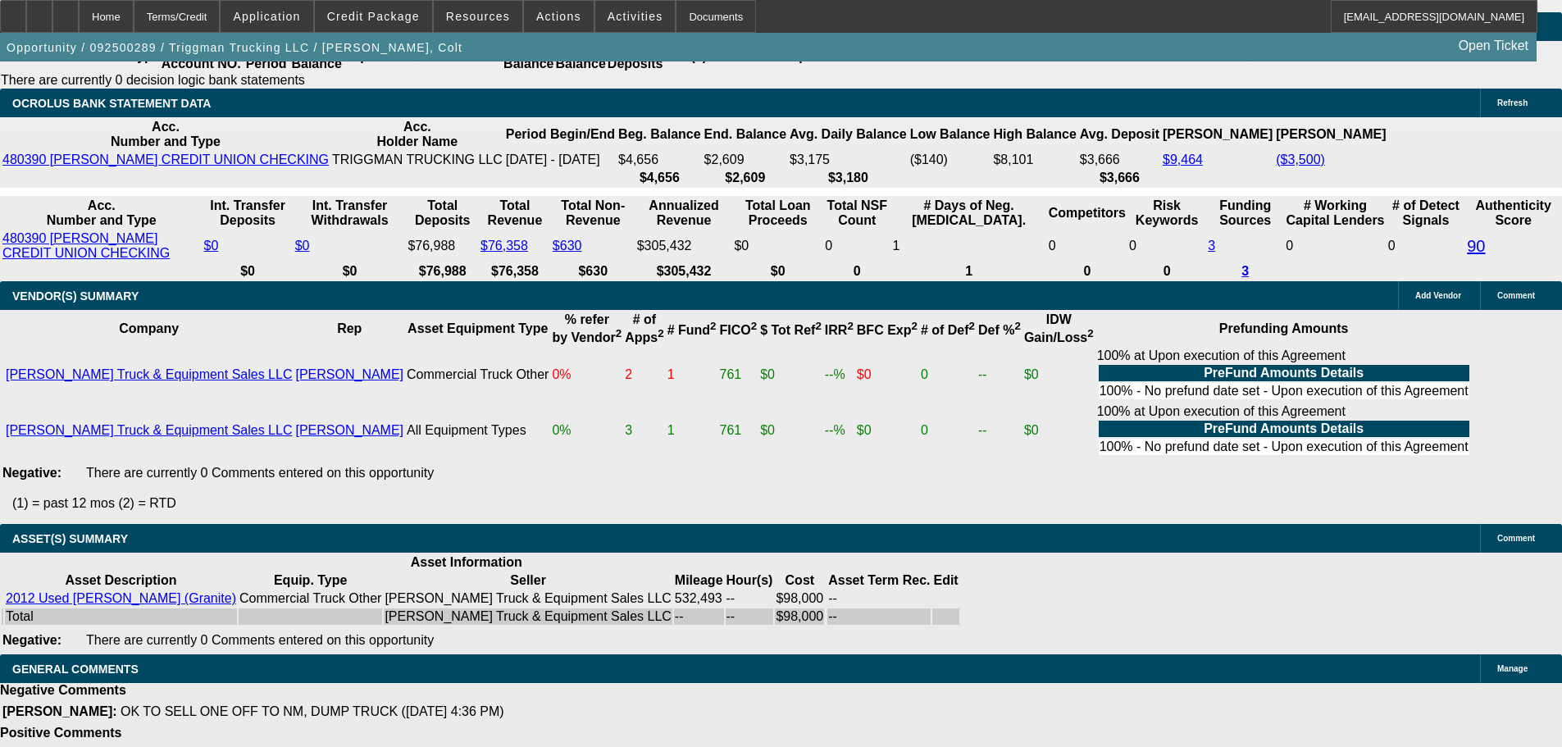
select select "6"
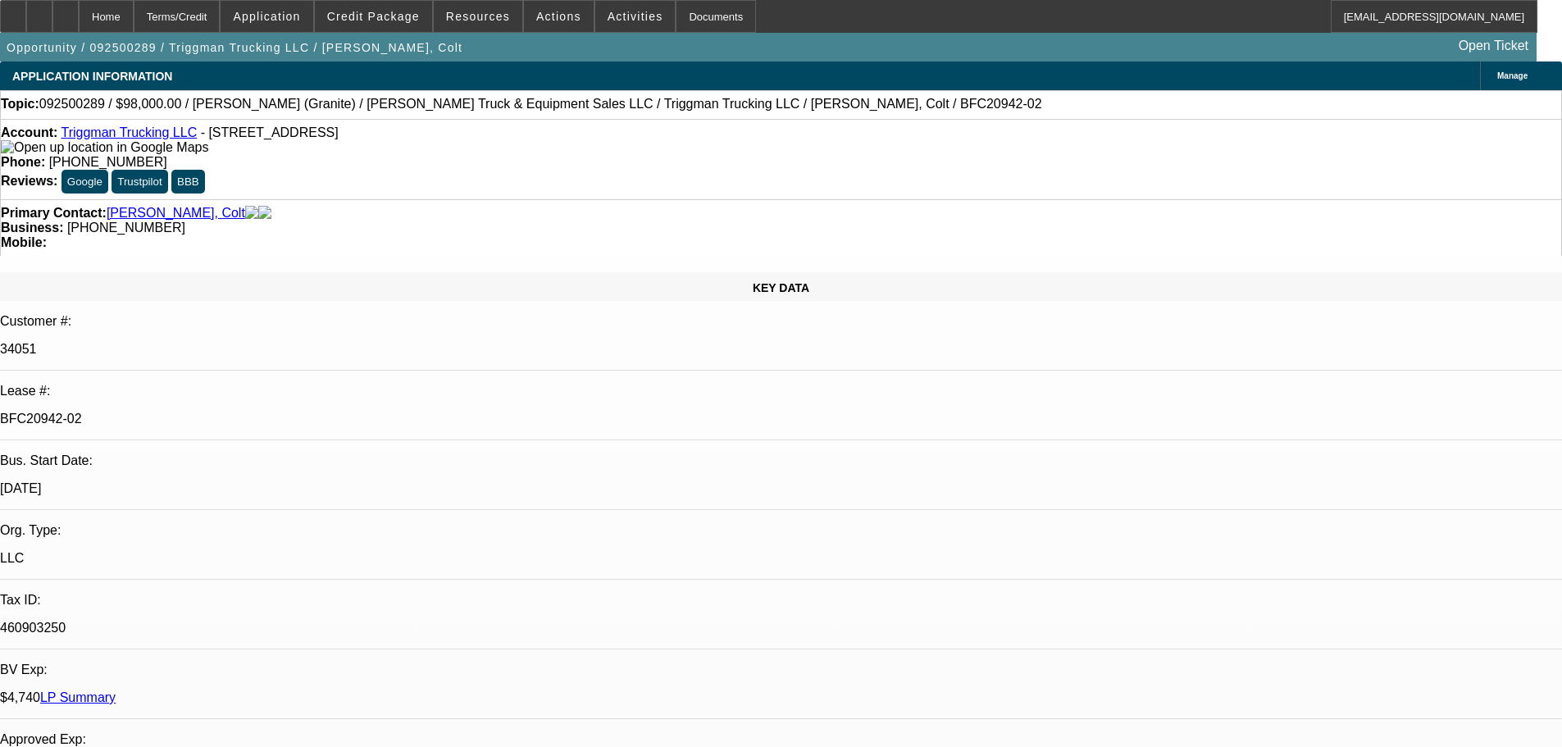
drag, startPoint x: 1286, startPoint y: 235, endPoint x: 1270, endPoint y: 230, distance: 16.3
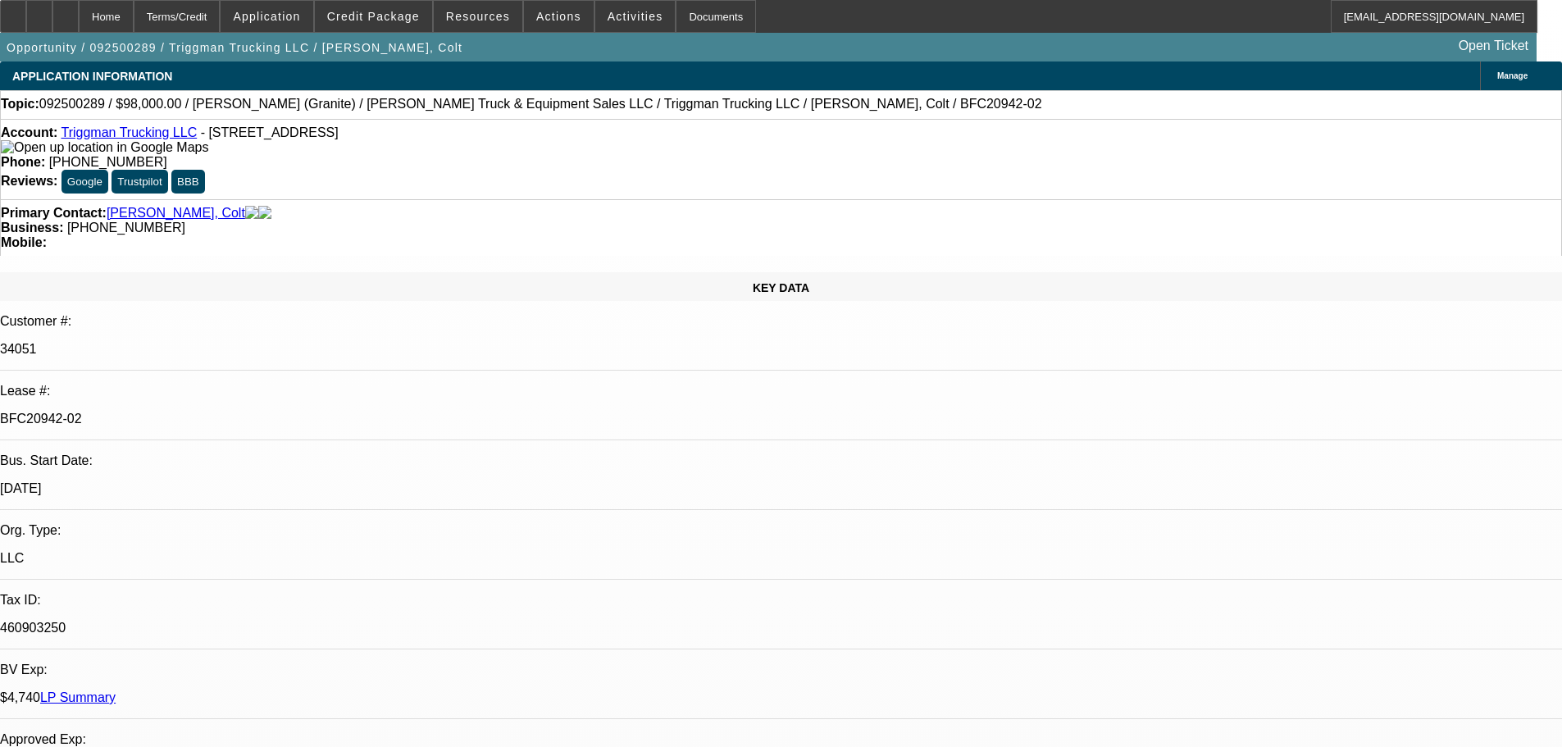
drag, startPoint x: 1285, startPoint y: 224, endPoint x: 1244, endPoint y: 245, distance: 46.2
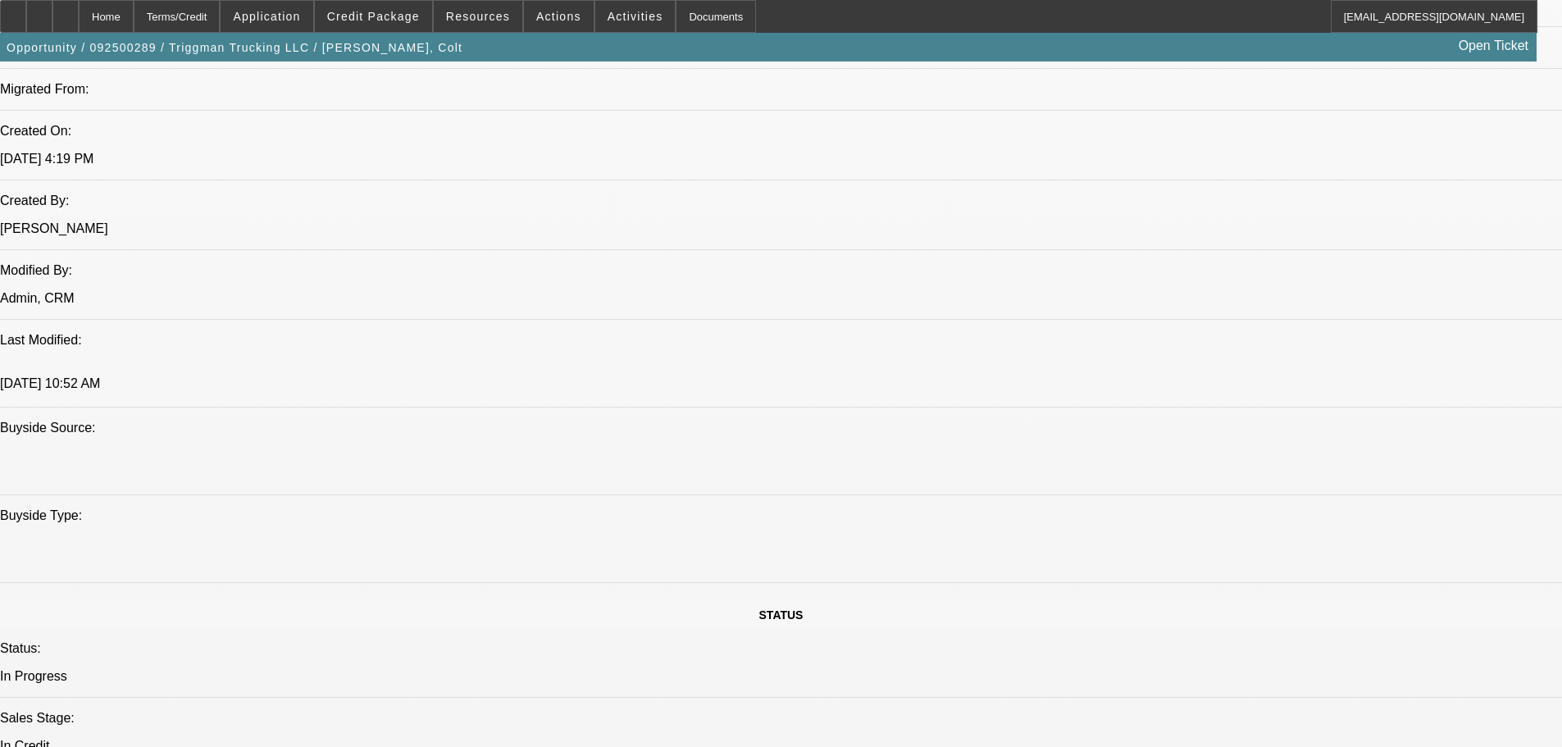
scroll to position [1112, 0]
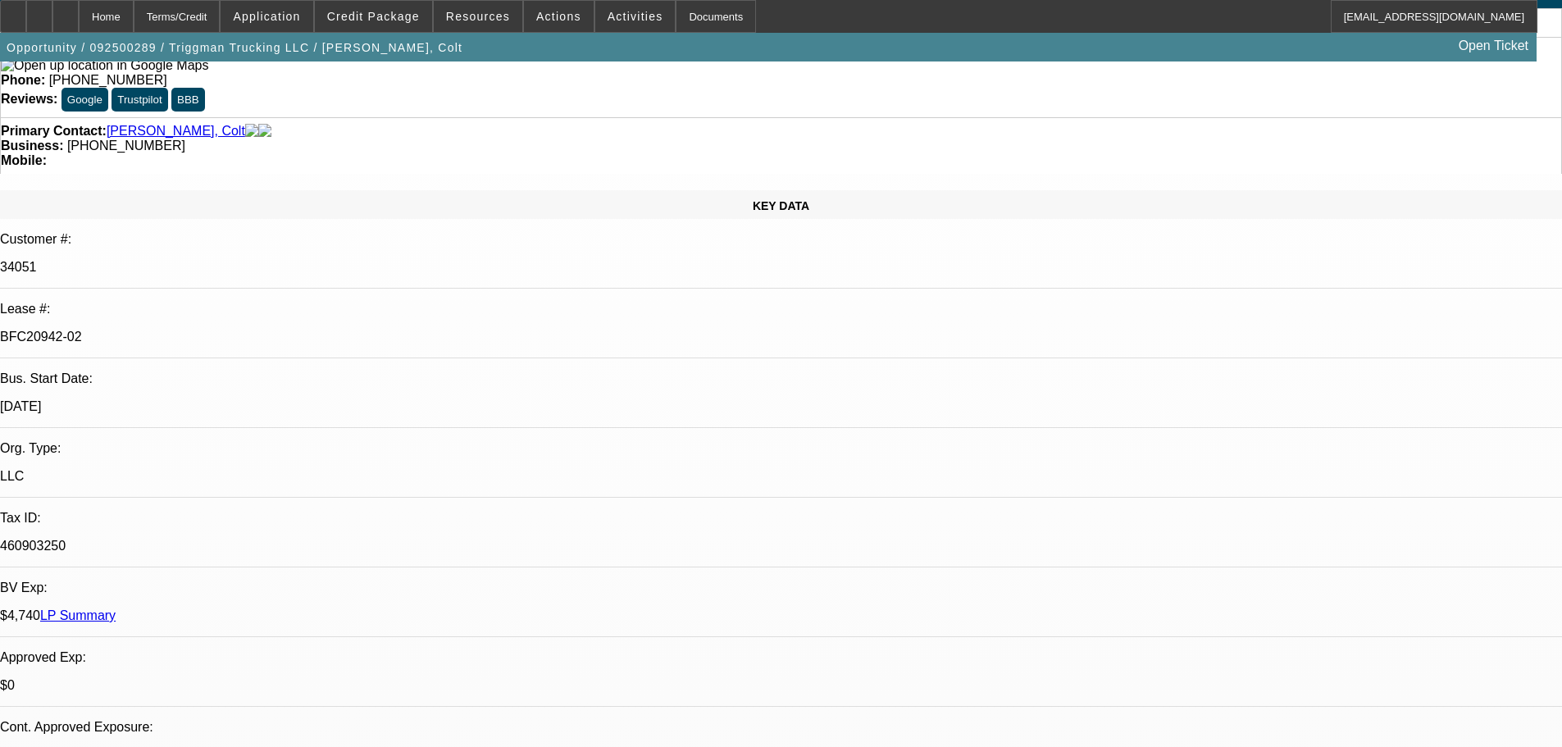
scroll to position [0, 0]
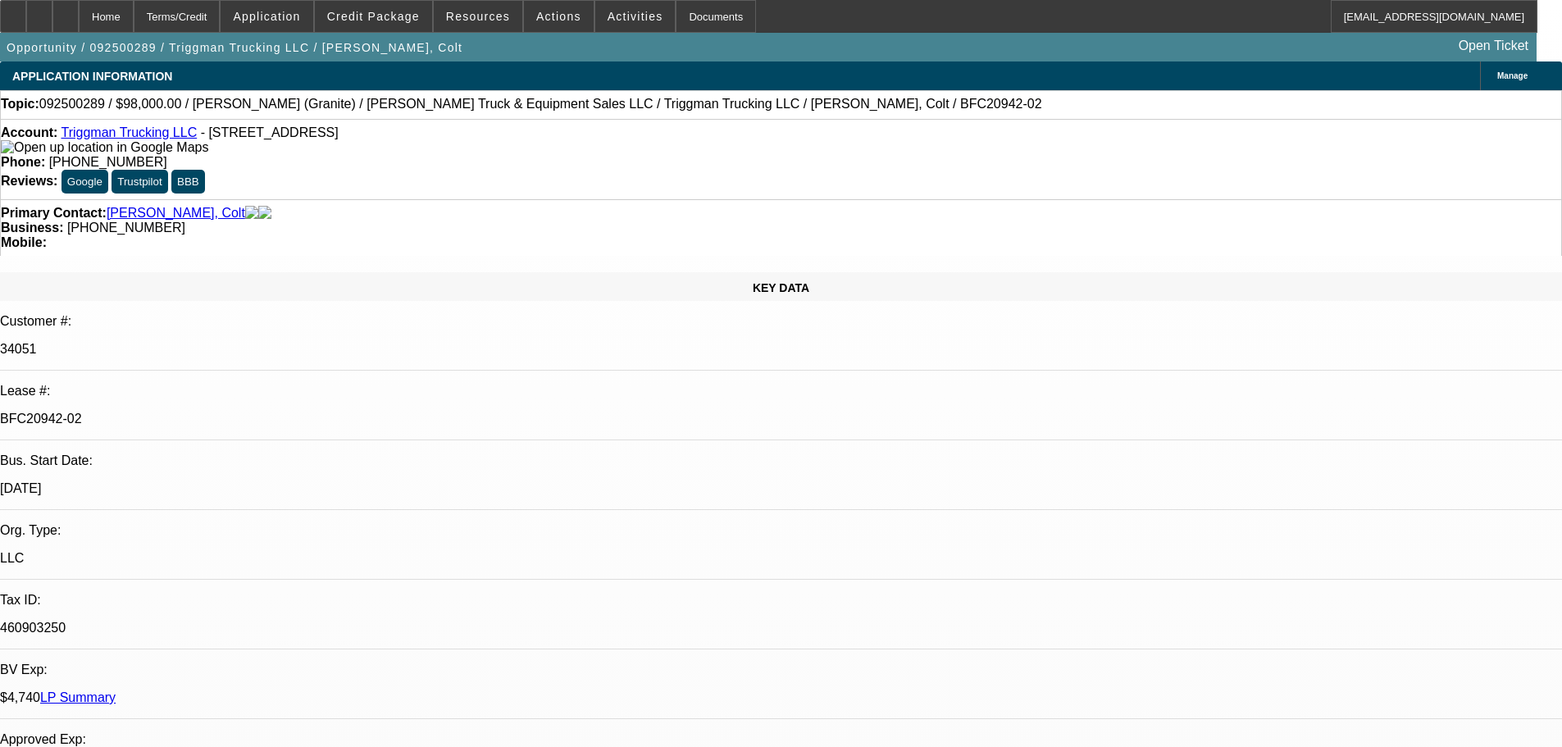
drag, startPoint x: 1460, startPoint y: 253, endPoint x: 1214, endPoint y: 258, distance: 246.1
type textarea "Sorry, this falls short of requirements for Finwise. We are going the opposite …"
checkbox input "true"
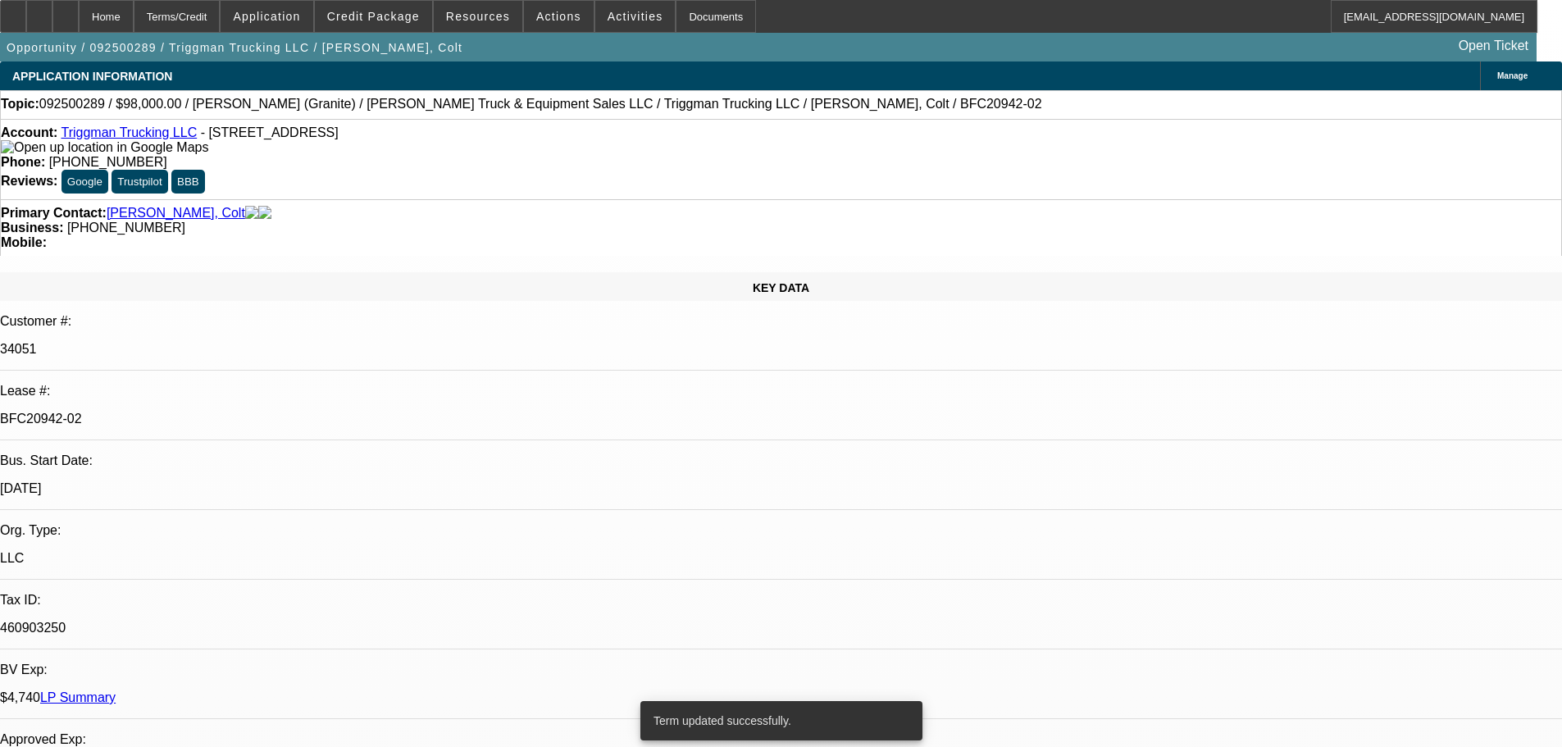
select select "0"
select select "2"
select select "0"
select select "6"
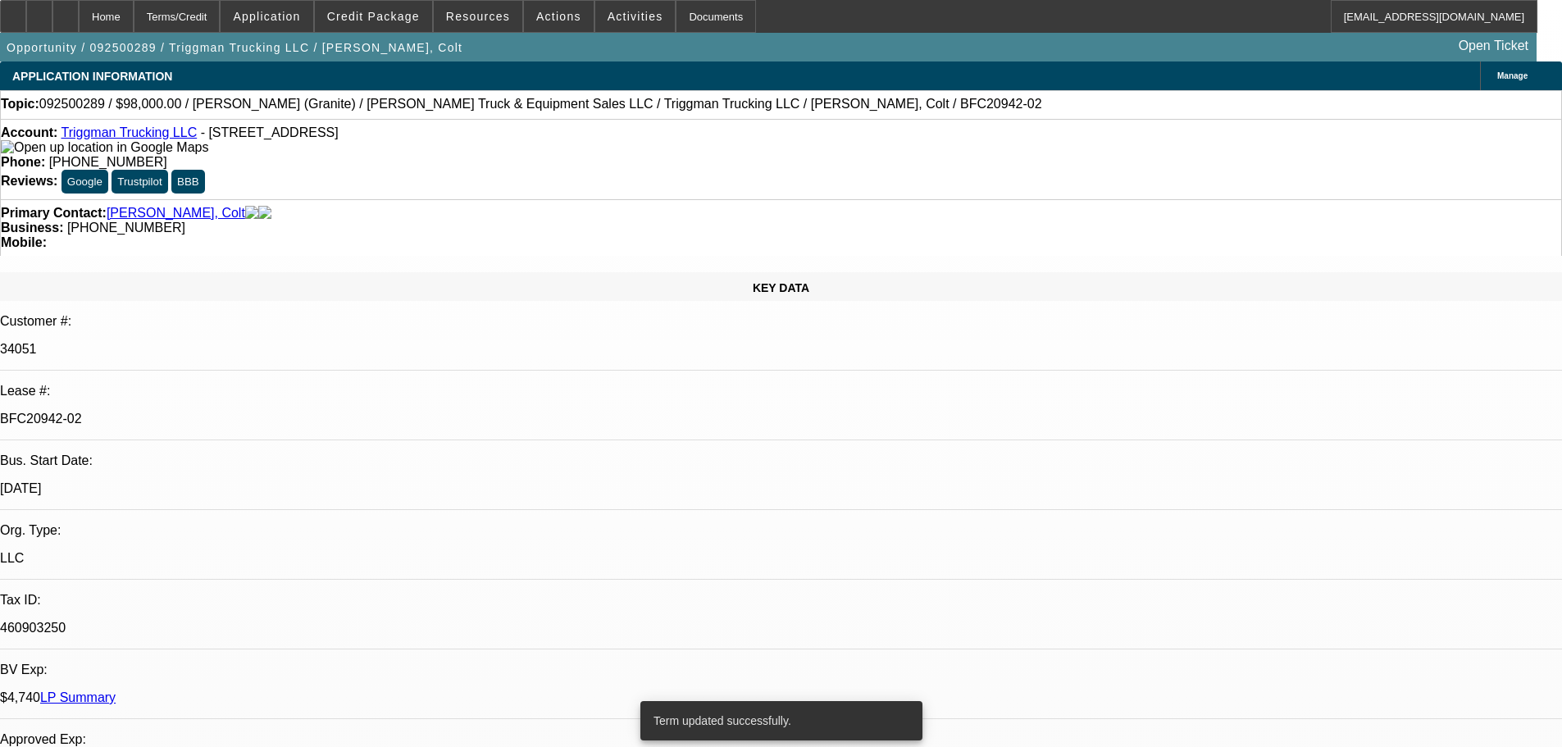
select select "0"
select select "2"
select select "0"
select select "6"
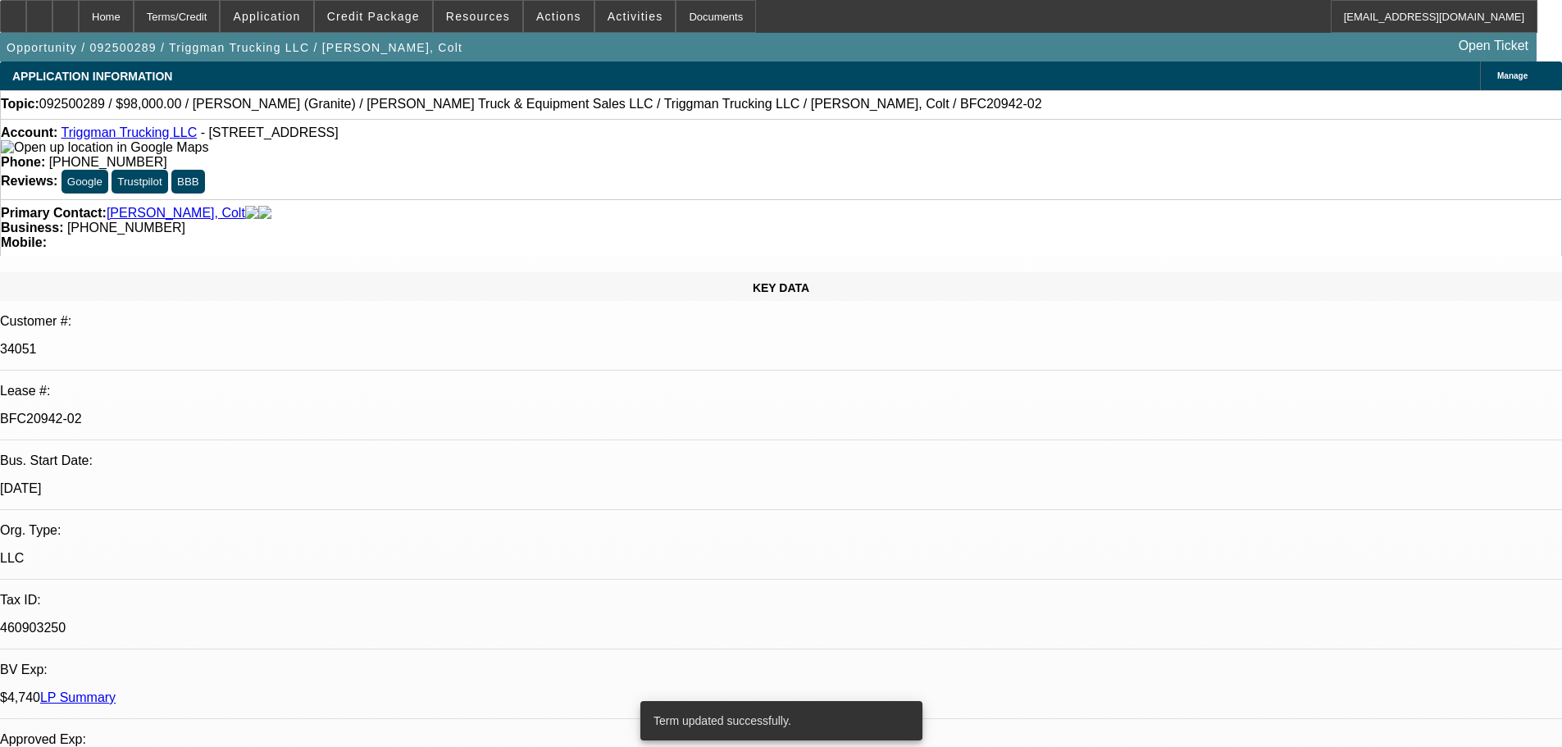
select select "0"
select select "2"
select select "0"
select select "6"
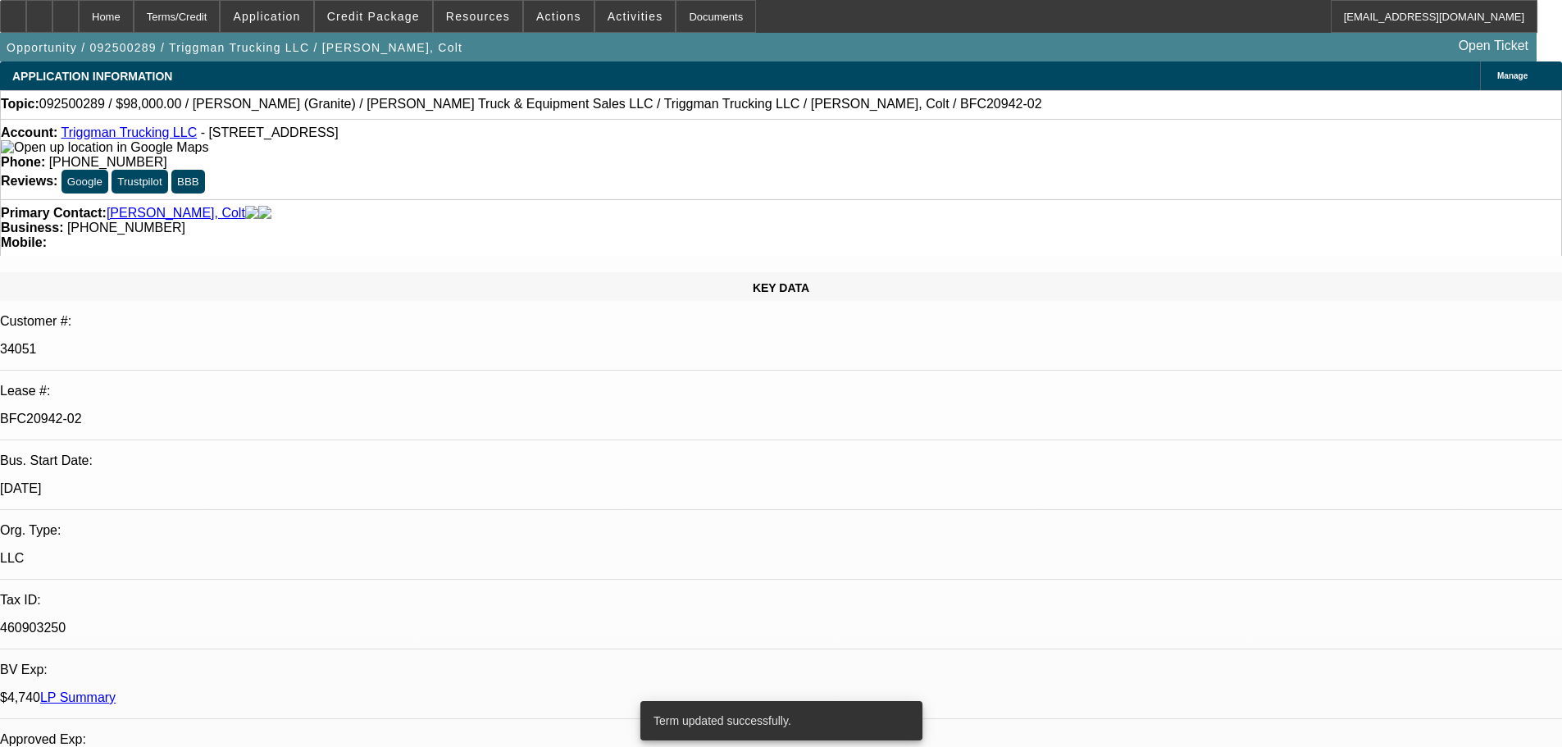
select select "0"
select select "2"
select select "0"
select select "6"
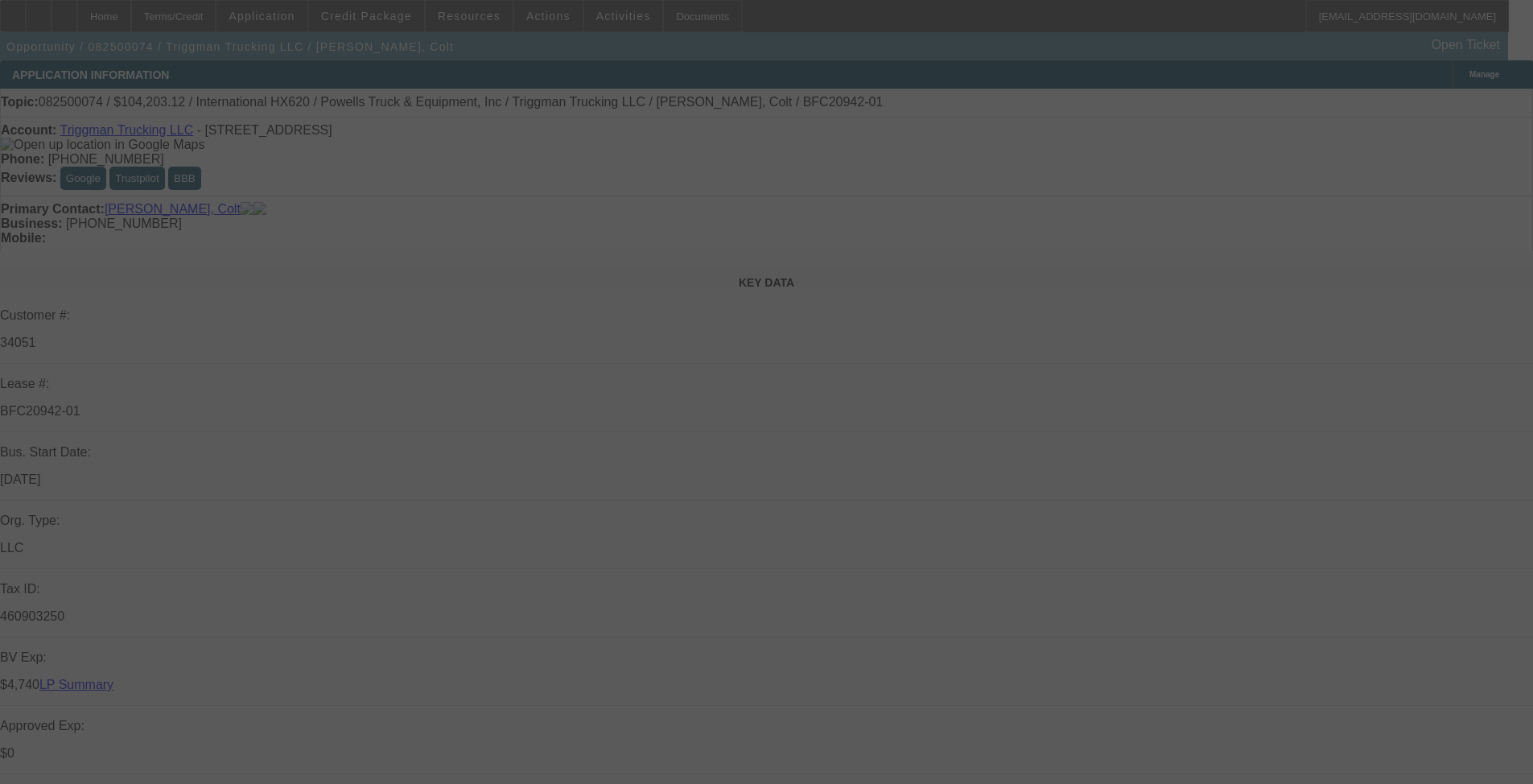
select select "0"
select select "2"
select select "0"
select select "6"
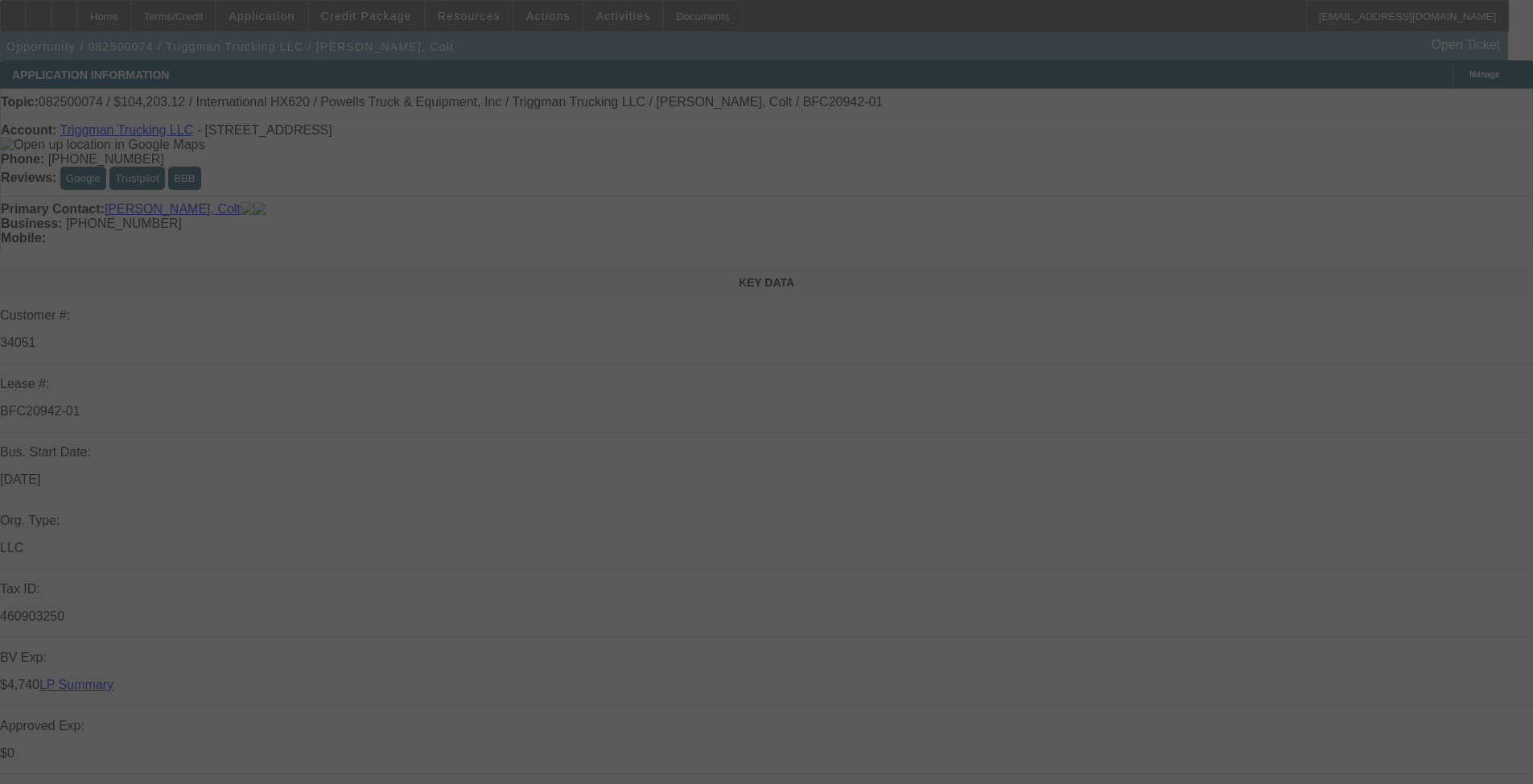
select select "0"
select select "2"
select select "0.1"
select select "4"
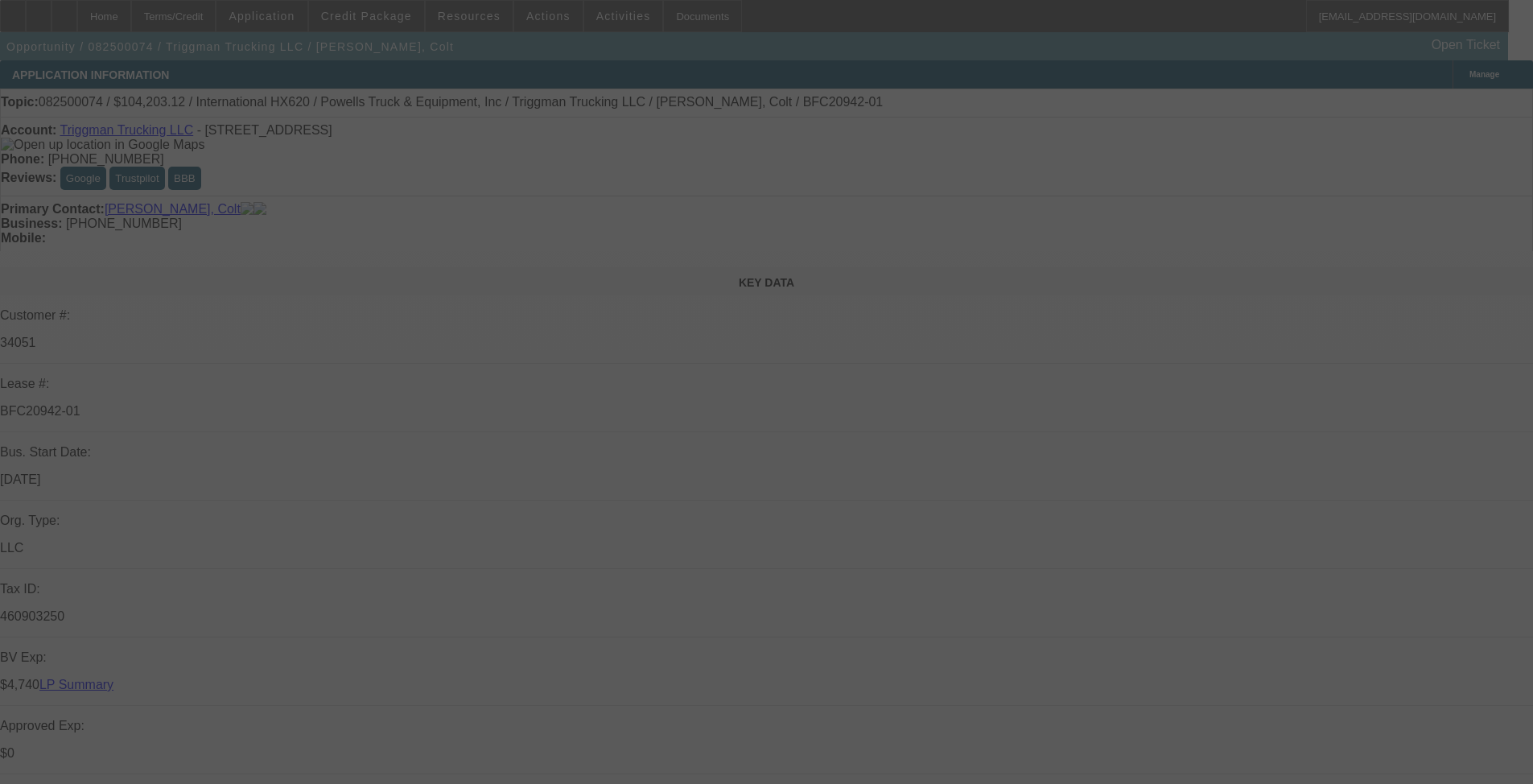
select select "0"
select select "2"
select select "0.1"
select select "4"
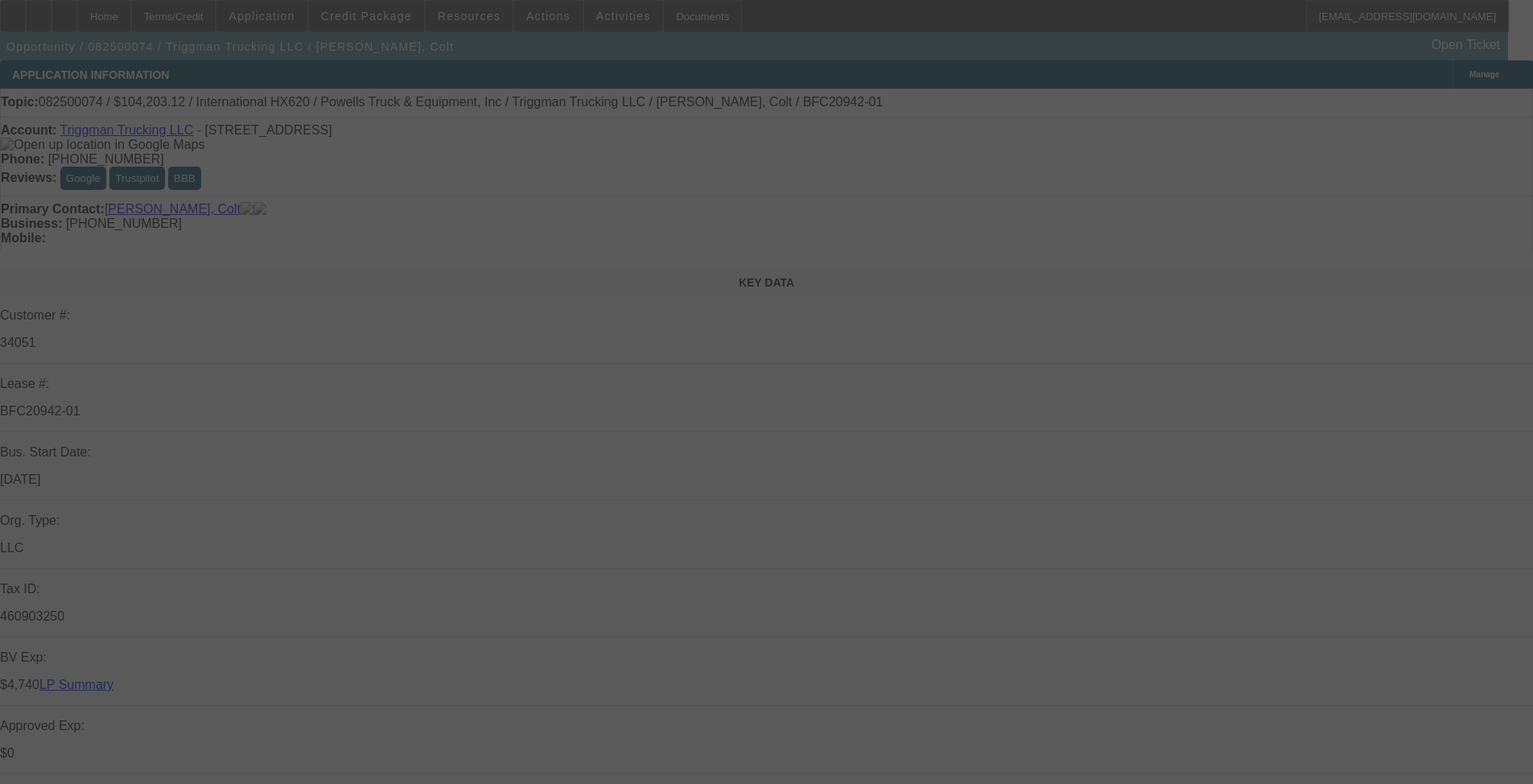
select select "0"
select select "2"
select select "0.1"
select select "4"
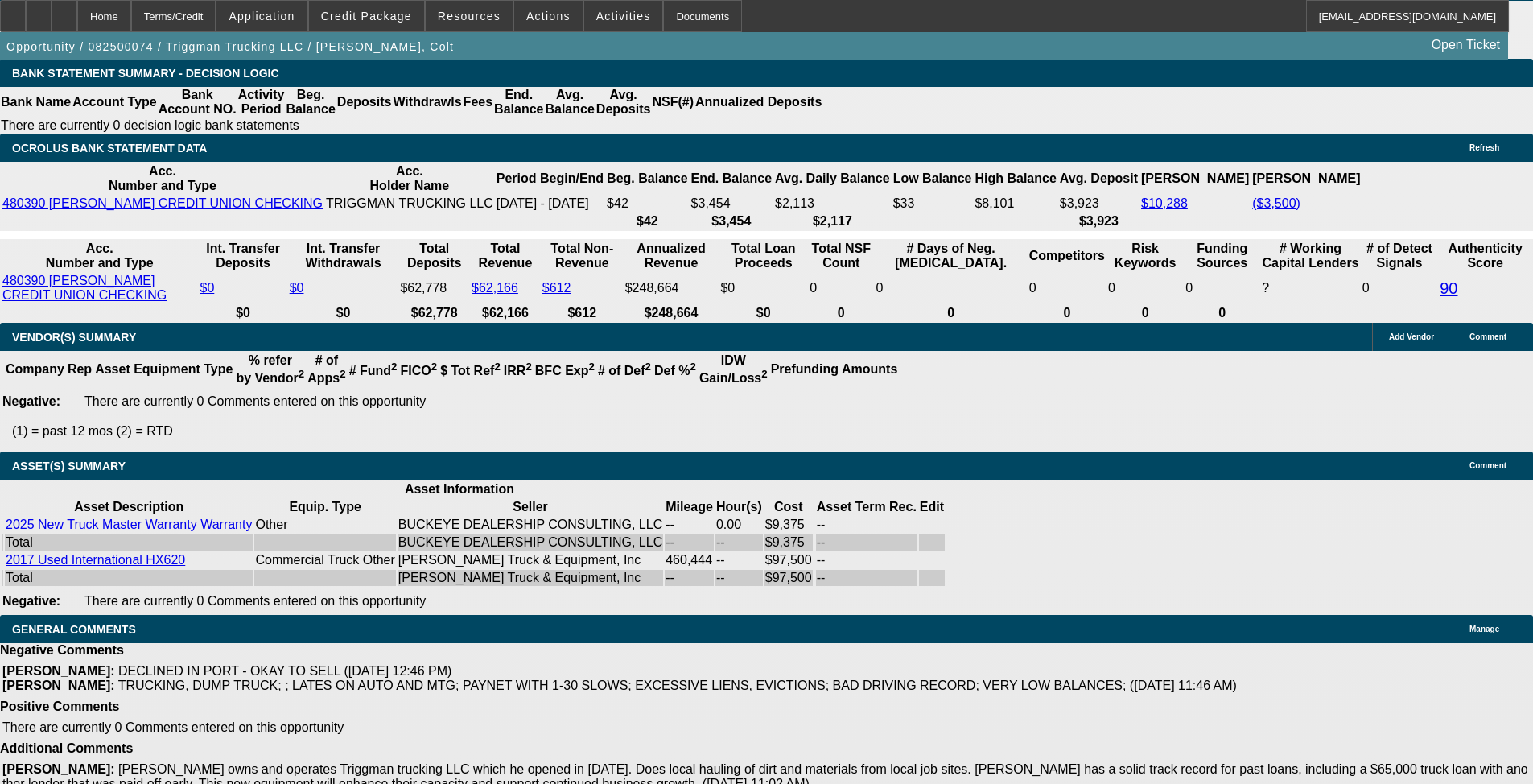
scroll to position [3298, 0]
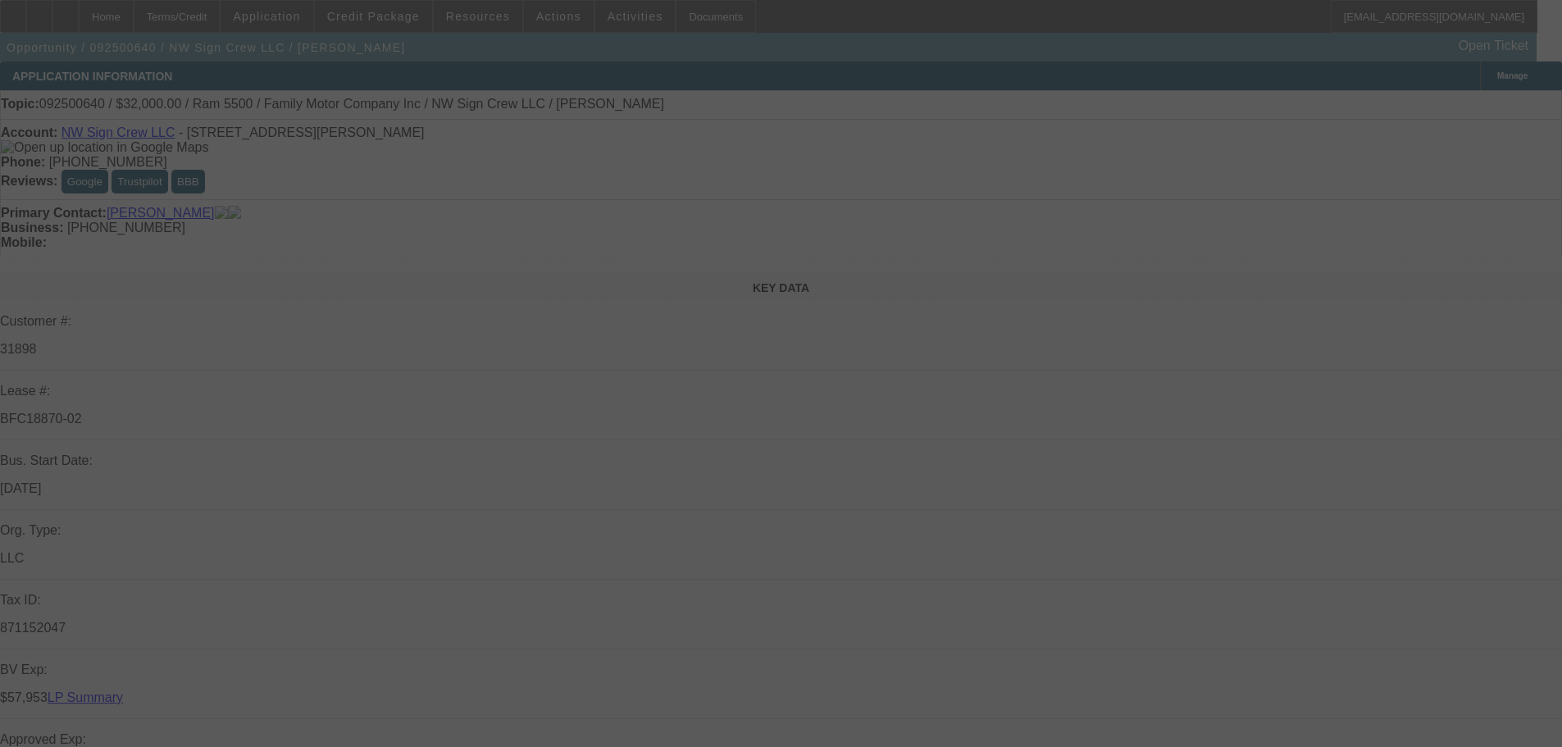
select select "0"
select select "3"
select select "0"
select select "6"
select select "0"
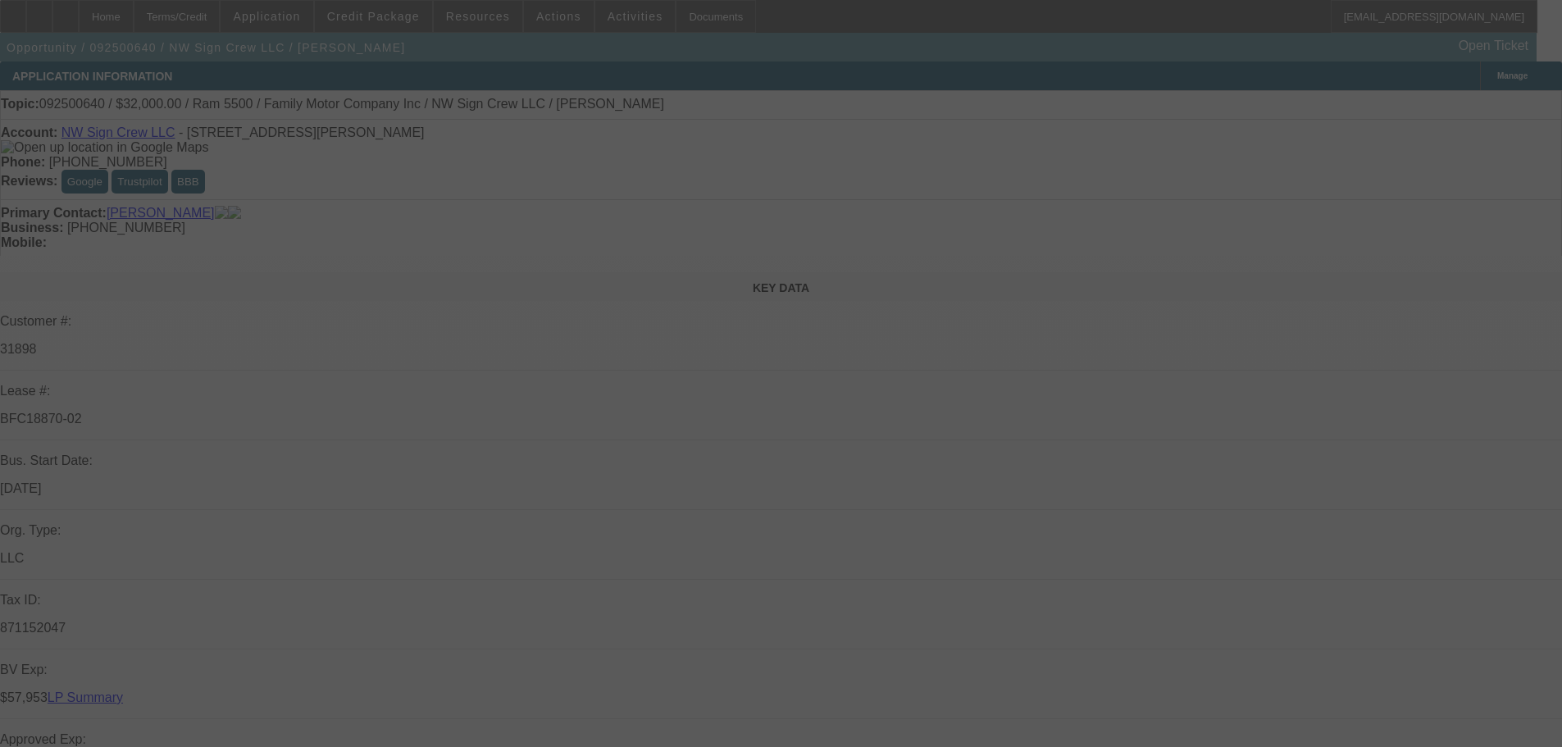
select select "3"
select select "0"
select select "6"
select select "0"
select select "2"
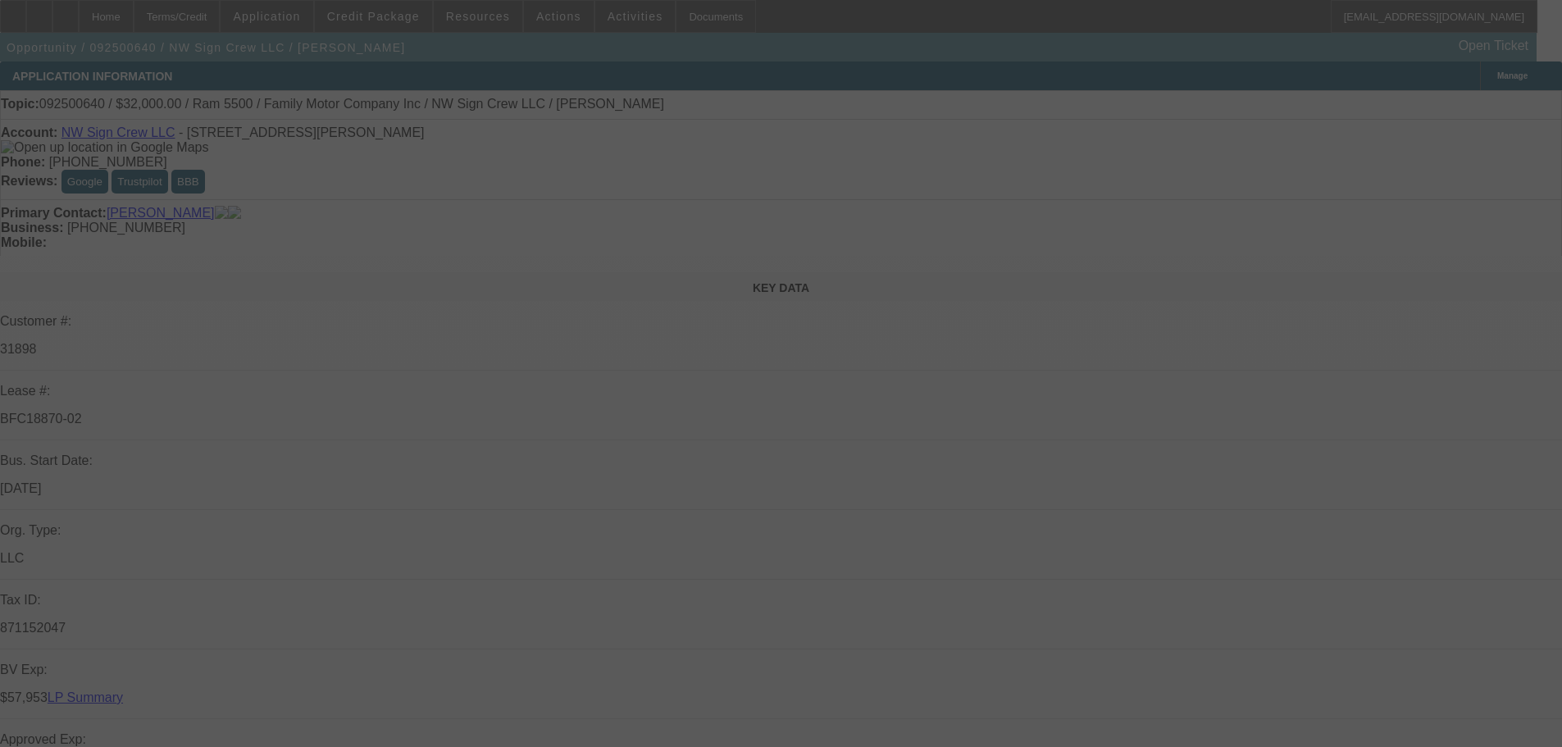
select select "2"
select select "0"
select select "6"
select select "0"
select select "2"
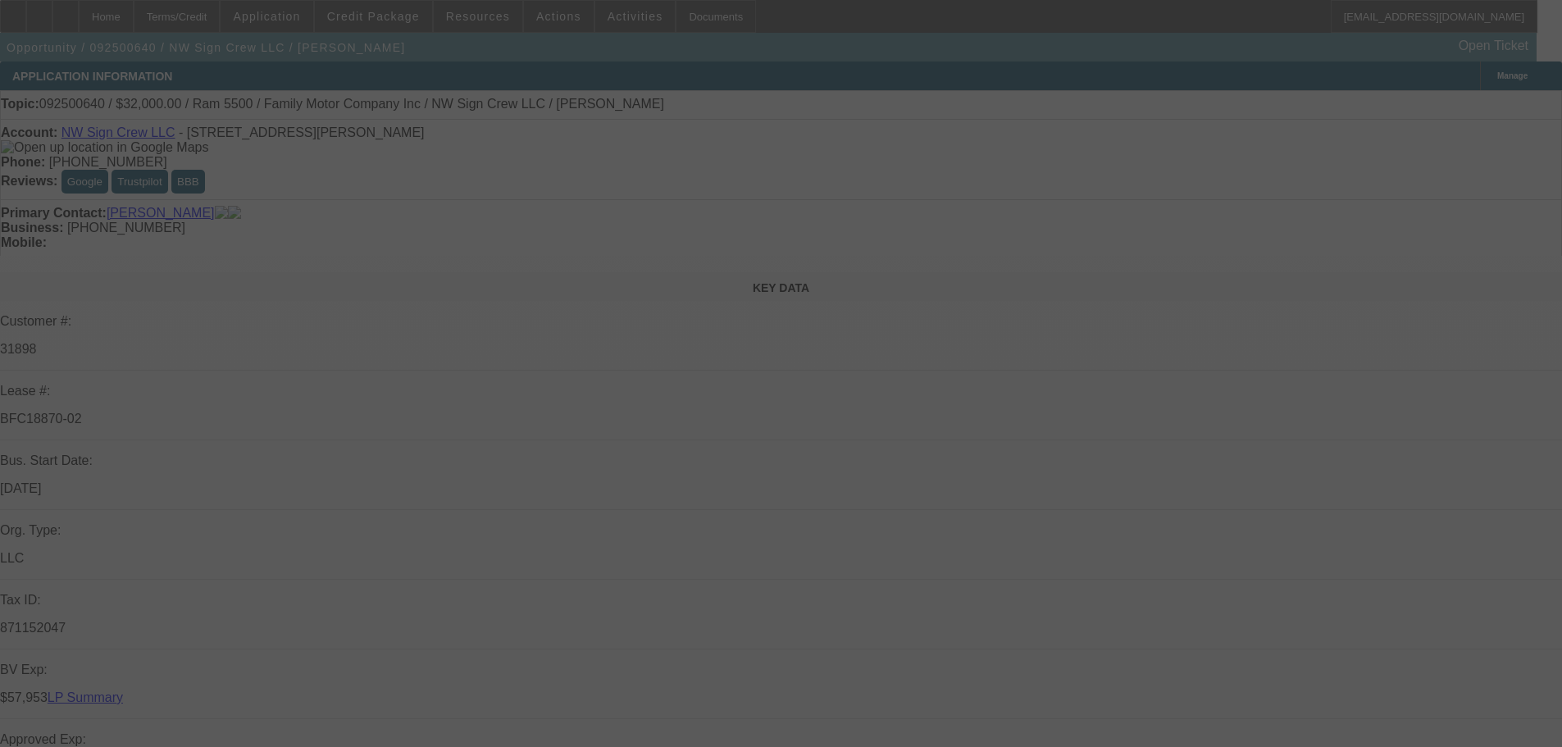
select select "2"
select select "0"
select select "6"
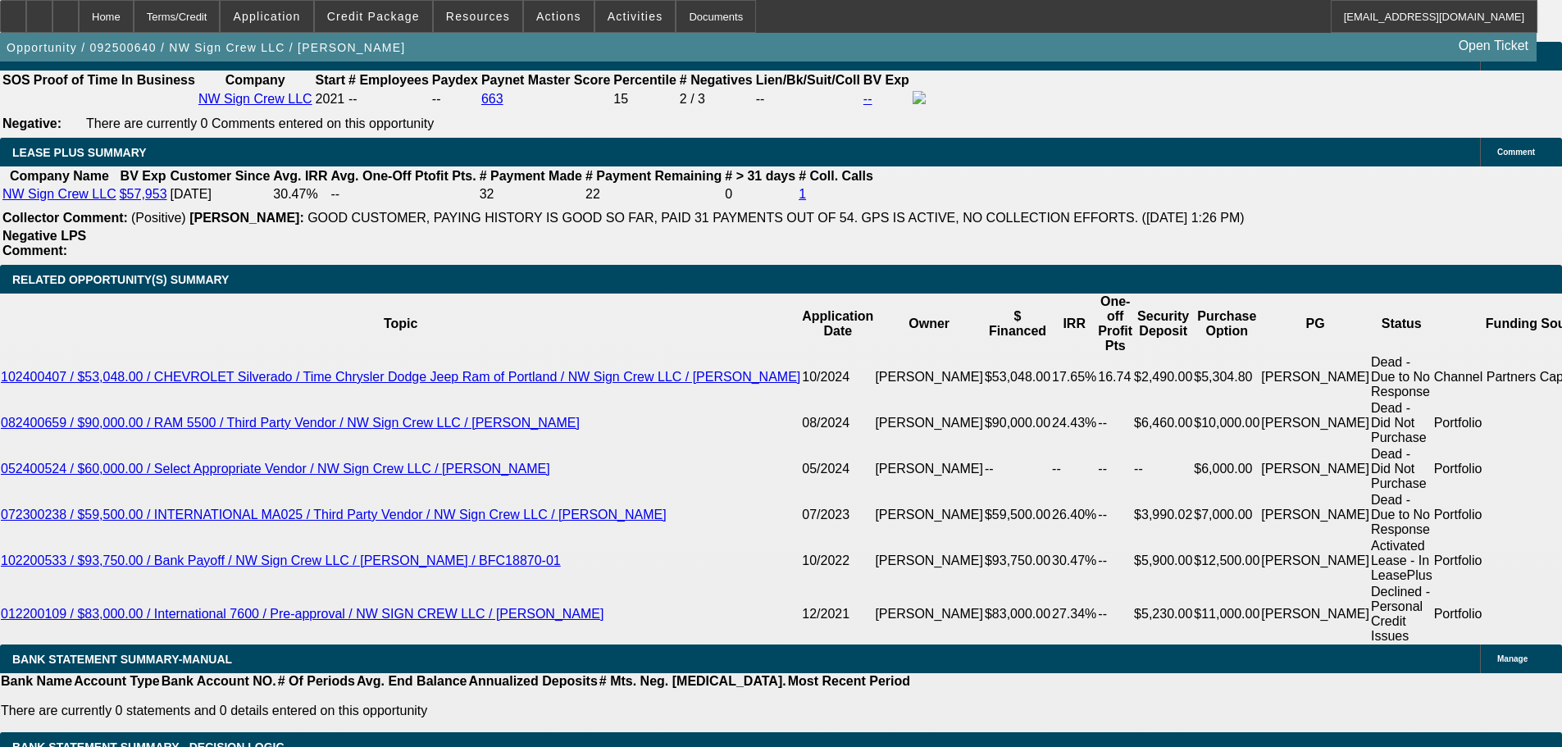
scroll to position [2718, 0]
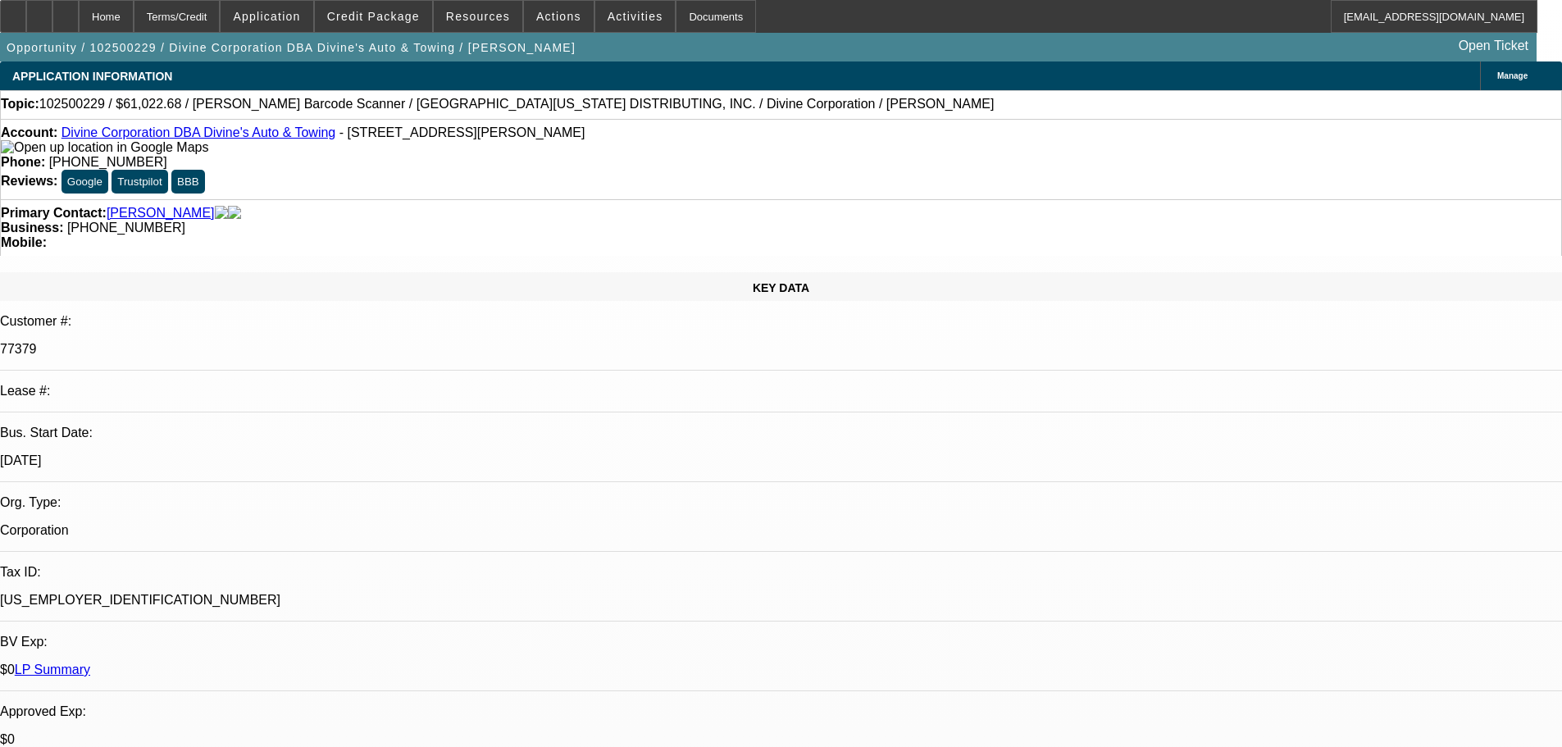
select select "0"
select select "3"
select select "0"
select select "6"
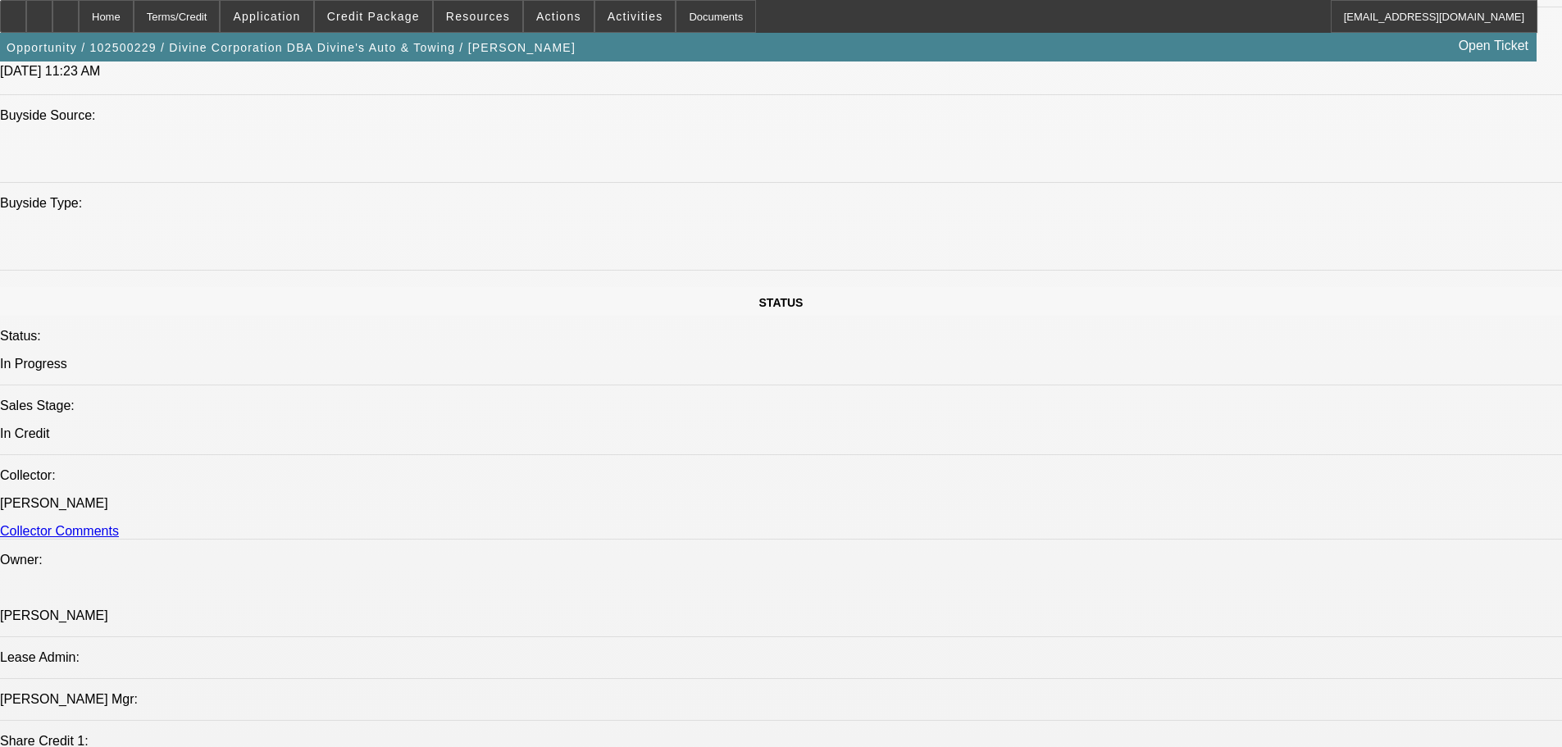
scroll to position [1230, 0]
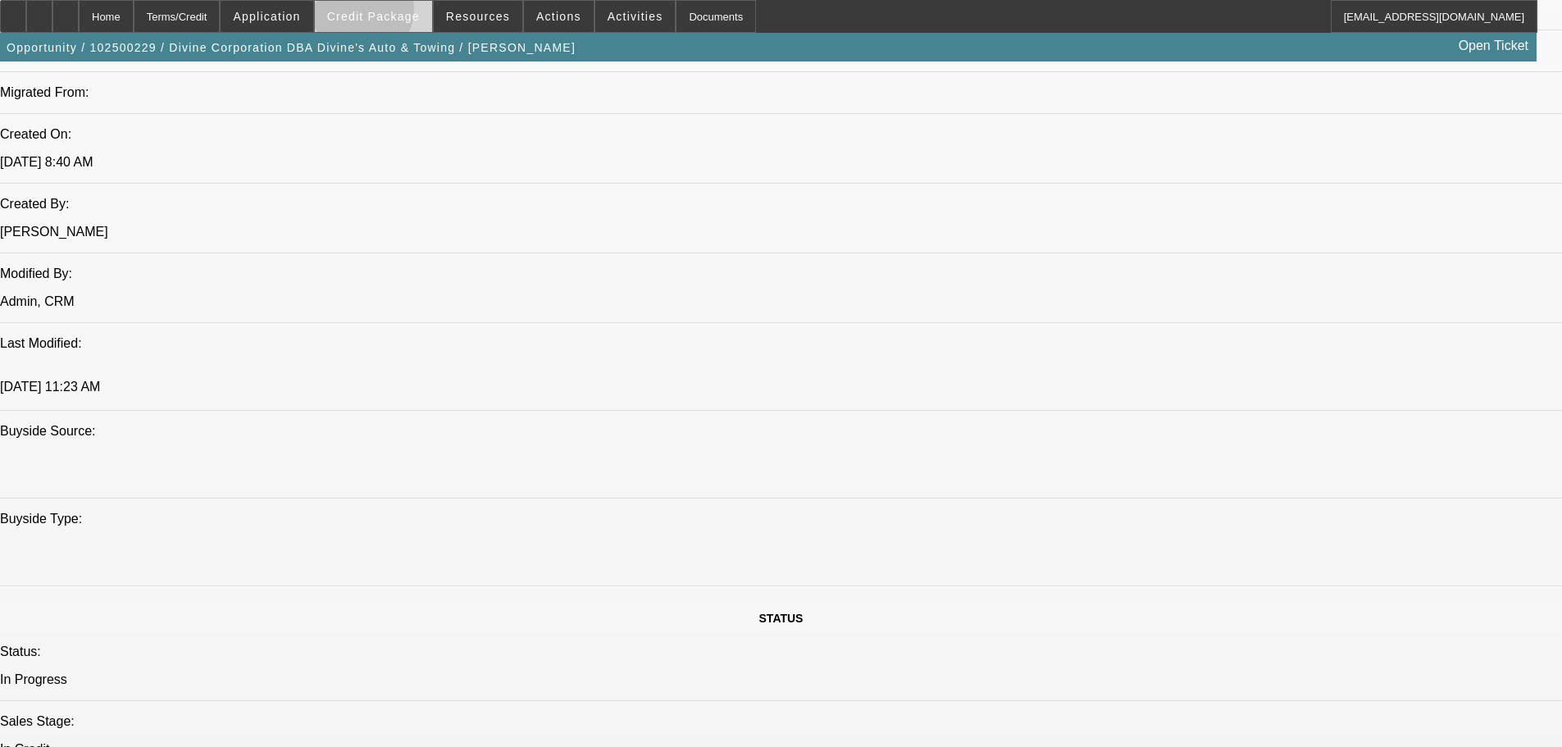
click at [389, 13] on span "Credit Package" at bounding box center [373, 16] width 93 height 13
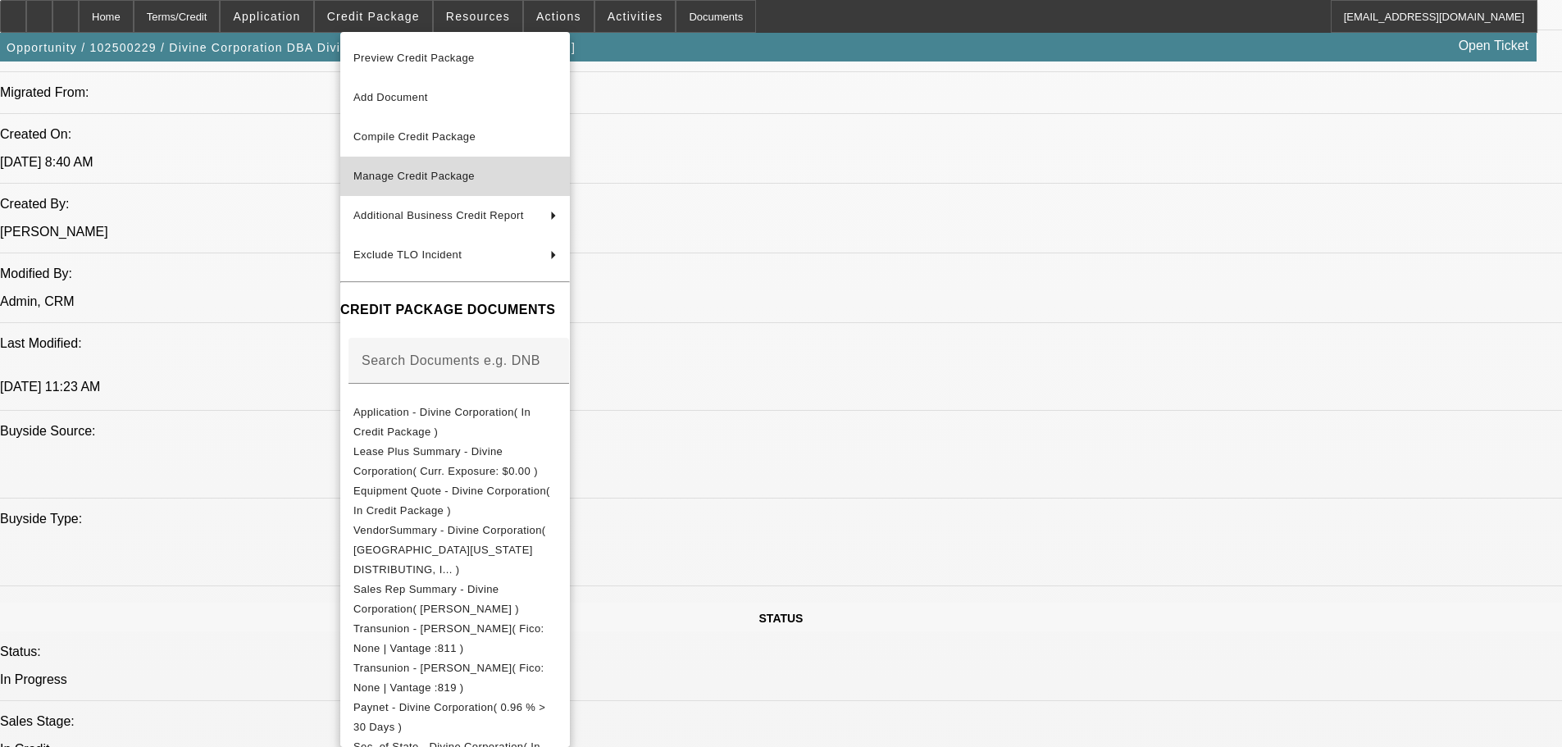
click at [398, 177] on span "Manage Credit Package" at bounding box center [413, 176] width 121 height 12
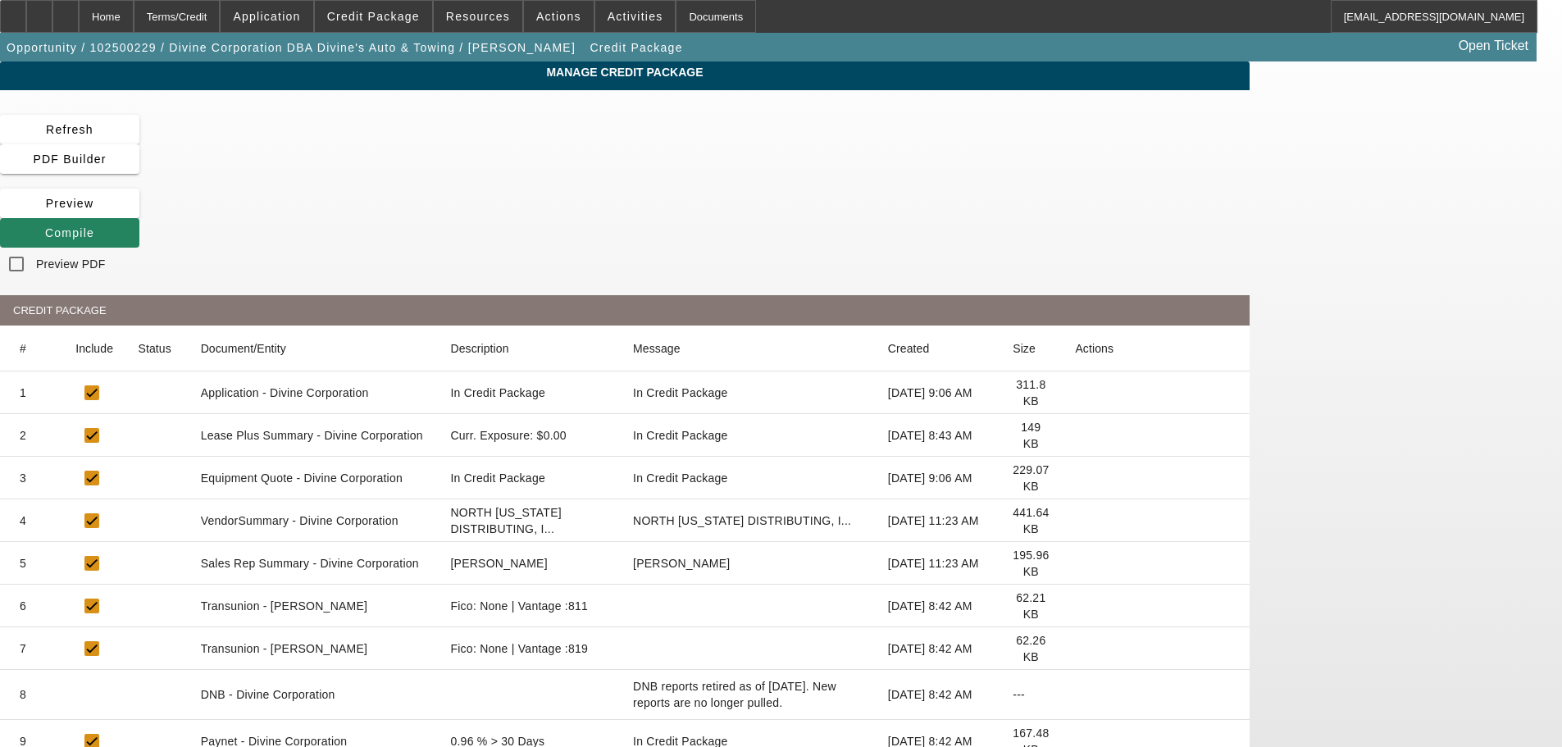
click at [1075, 435] on icon at bounding box center [1075, 435] width 0 height 0
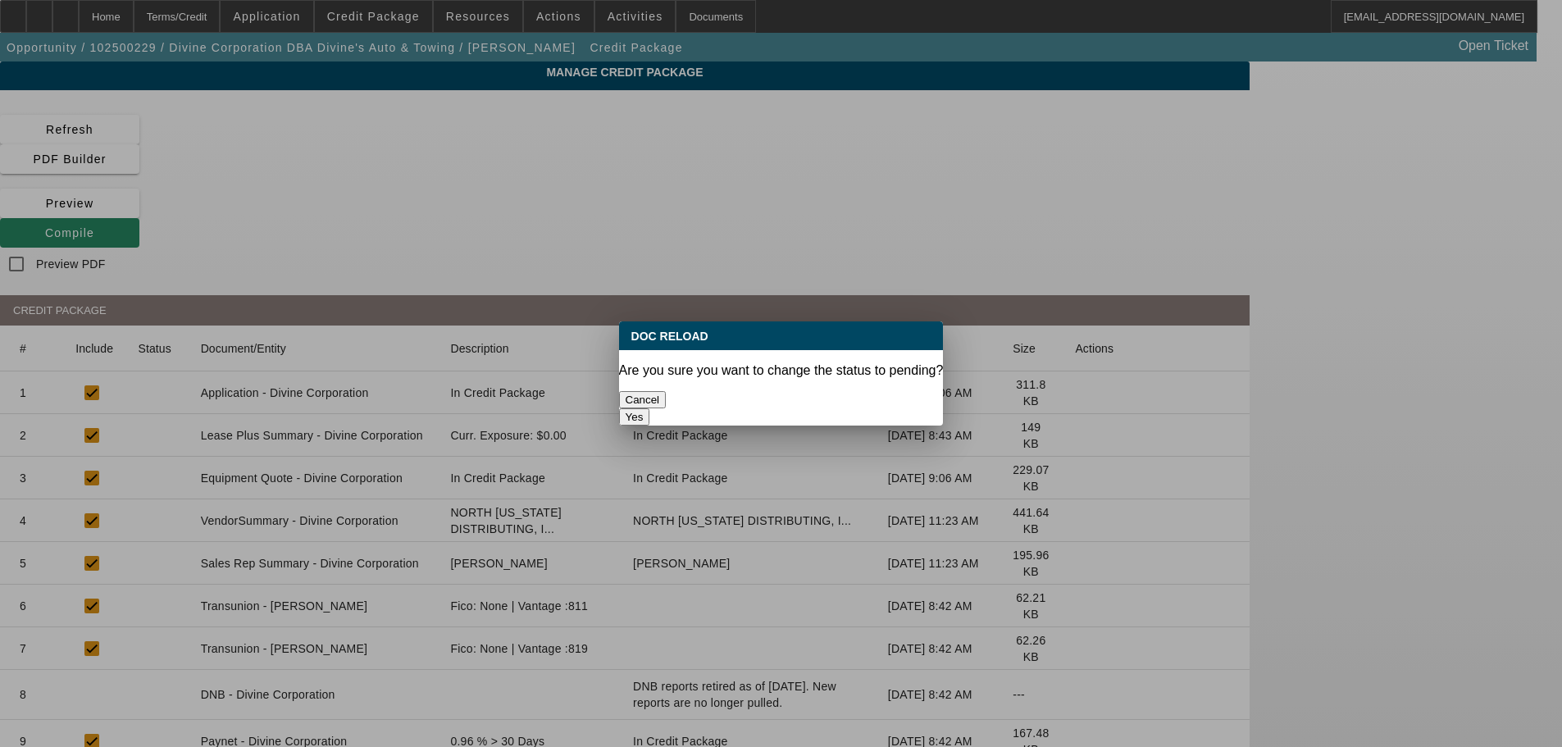
click at [650, 408] on button "Yes" at bounding box center [634, 416] width 31 height 17
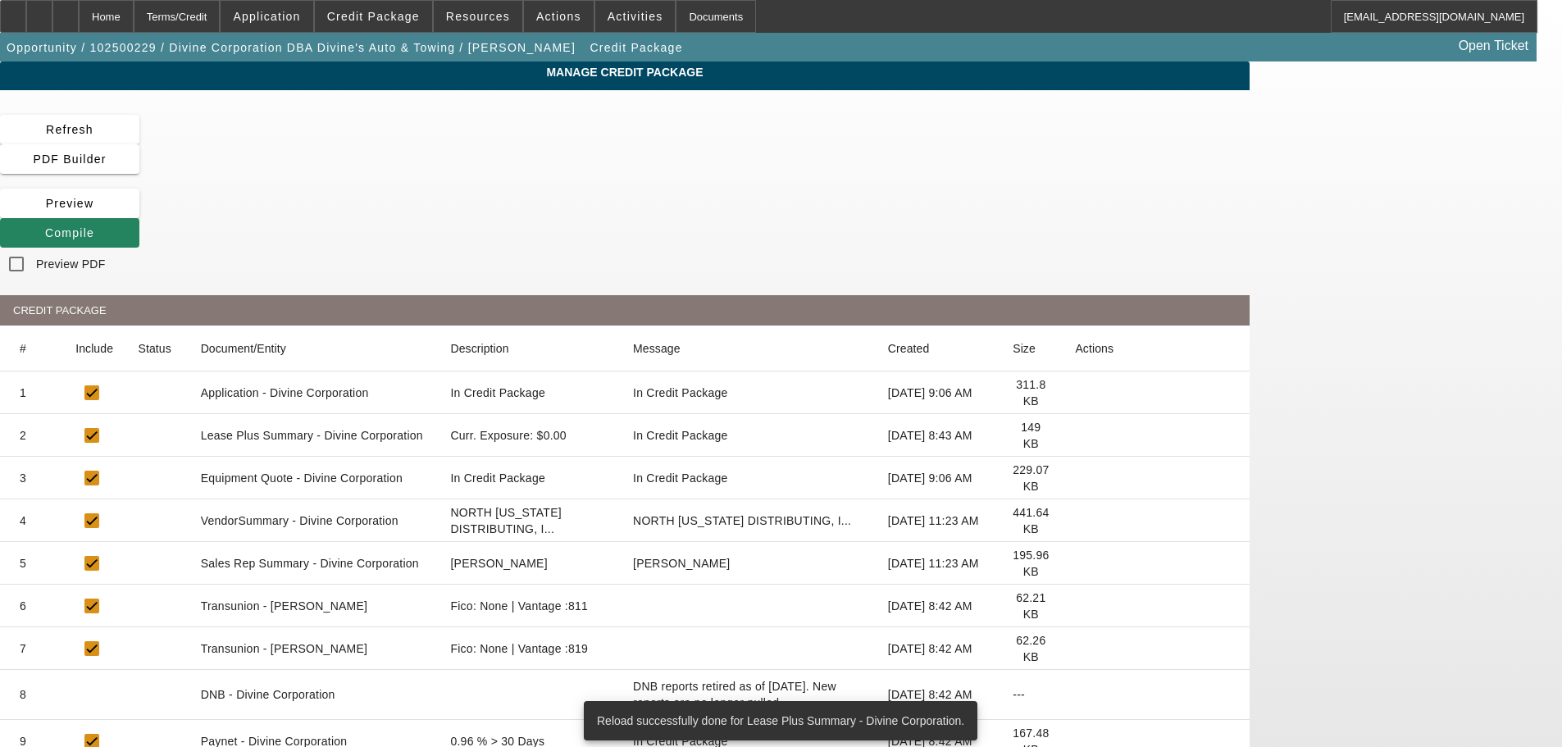
click at [1075, 521] on icon at bounding box center [1075, 521] width 0 height 0
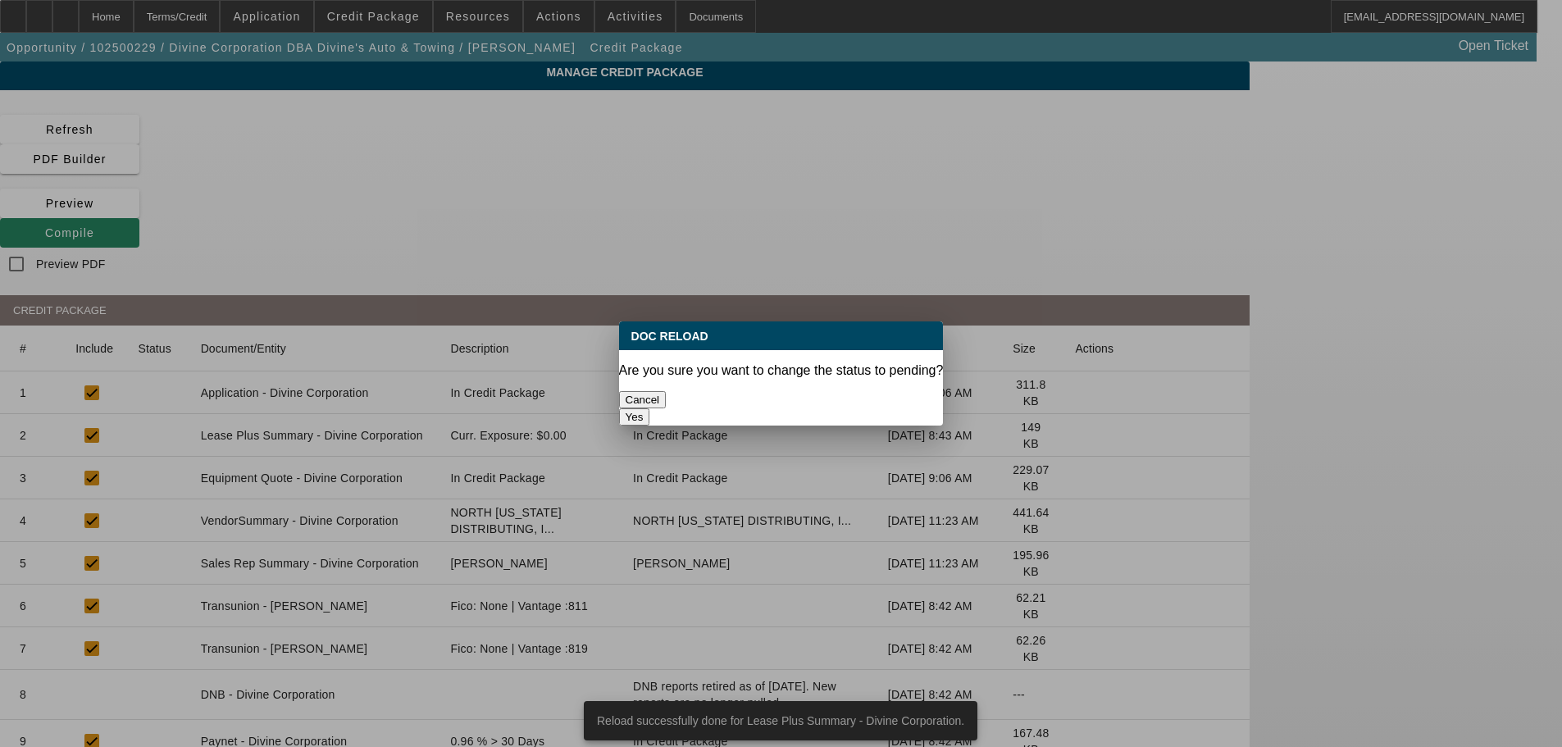
click at [650, 408] on button "Yes" at bounding box center [634, 416] width 31 height 17
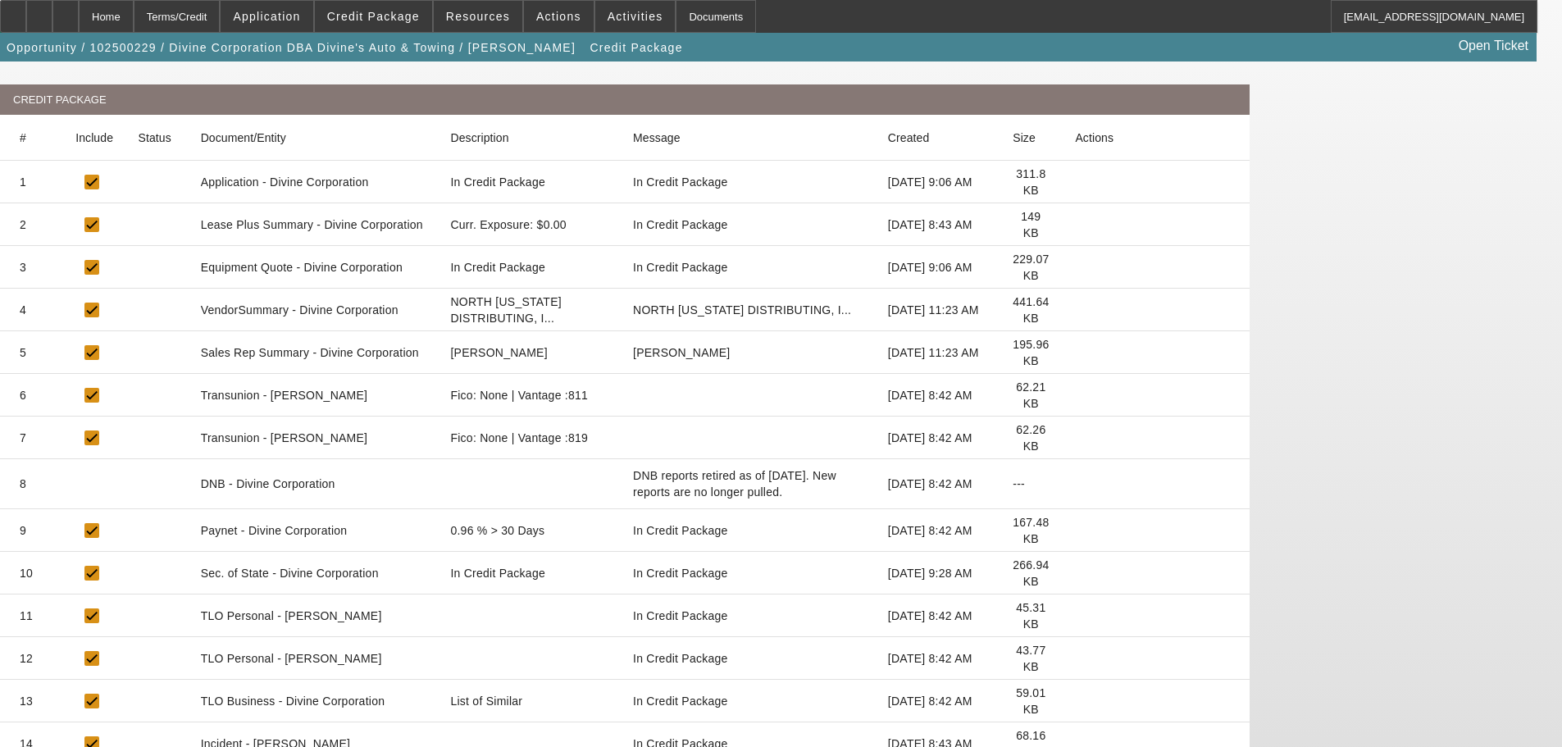
scroll to position [223, 0]
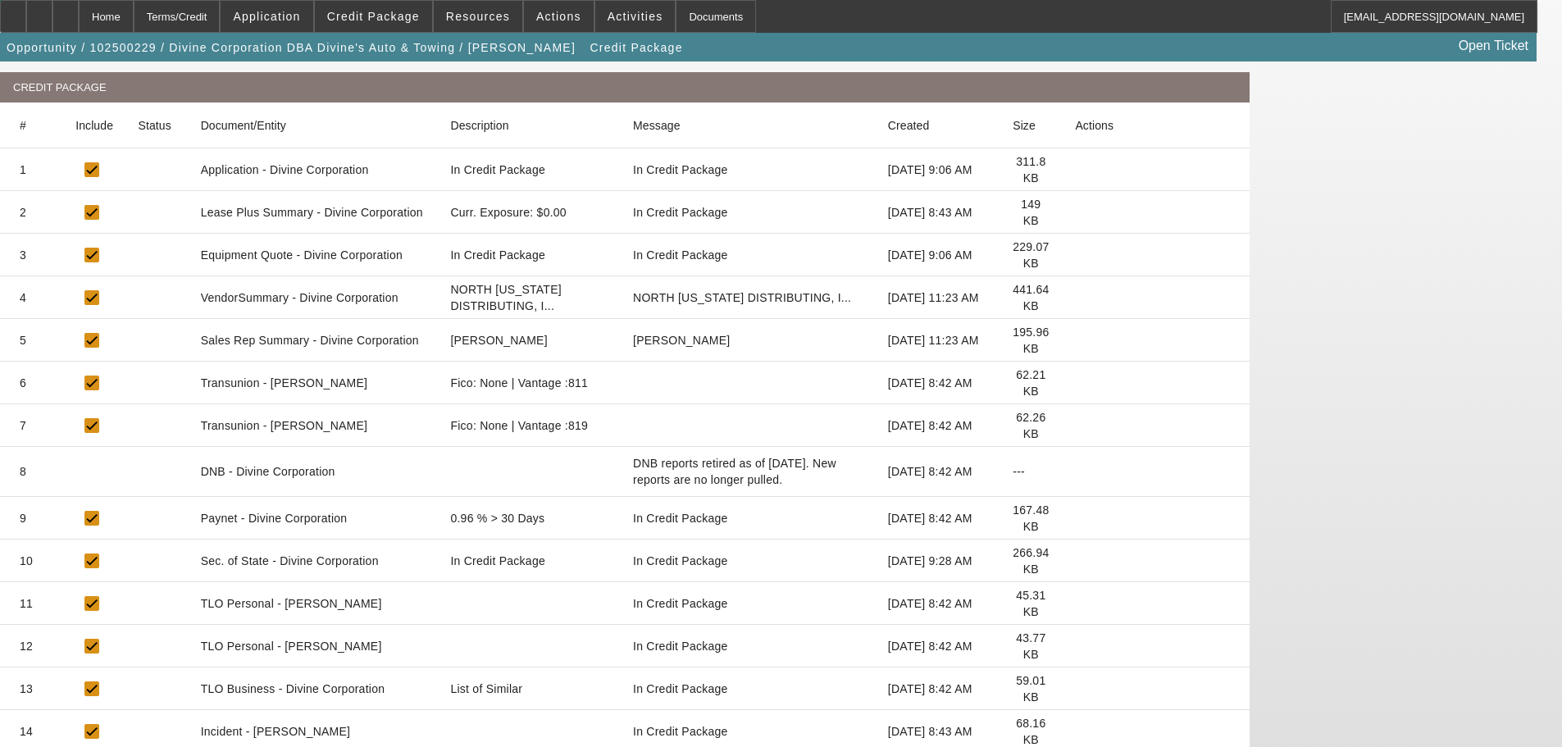
click at [1075, 689] on icon at bounding box center [1075, 689] width 0 height 0
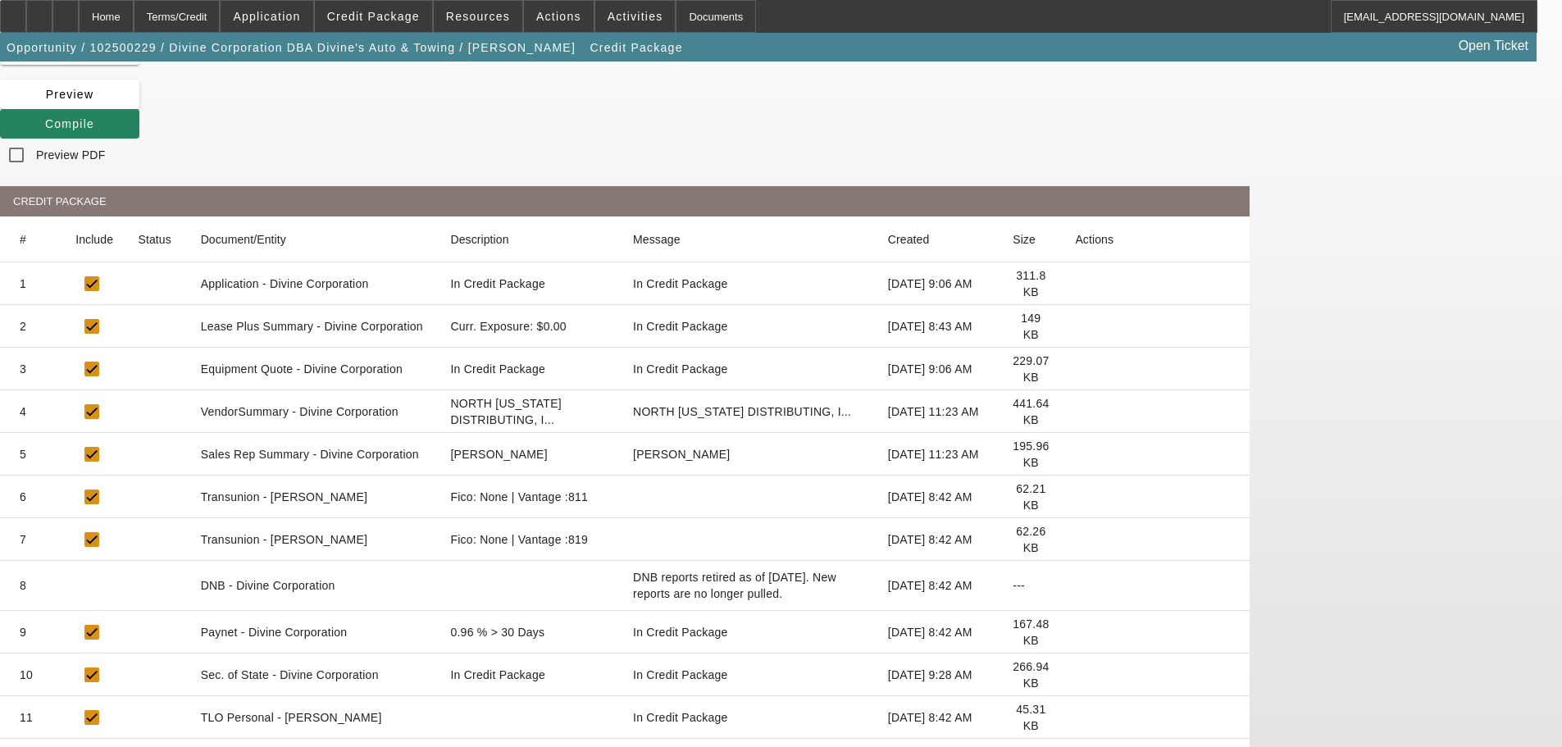
scroll to position [0, 0]
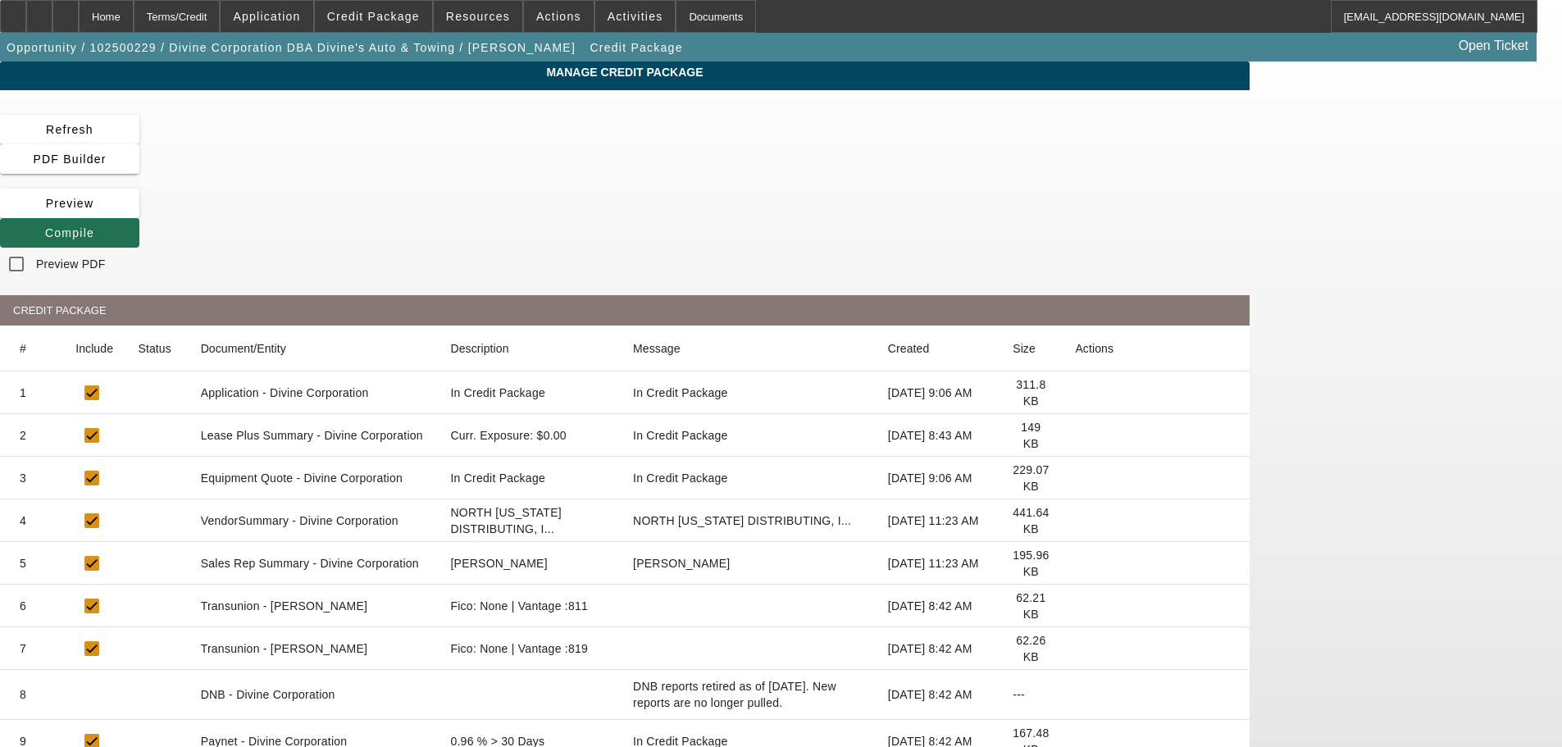
click at [45, 226] on icon at bounding box center [45, 232] width 0 height 13
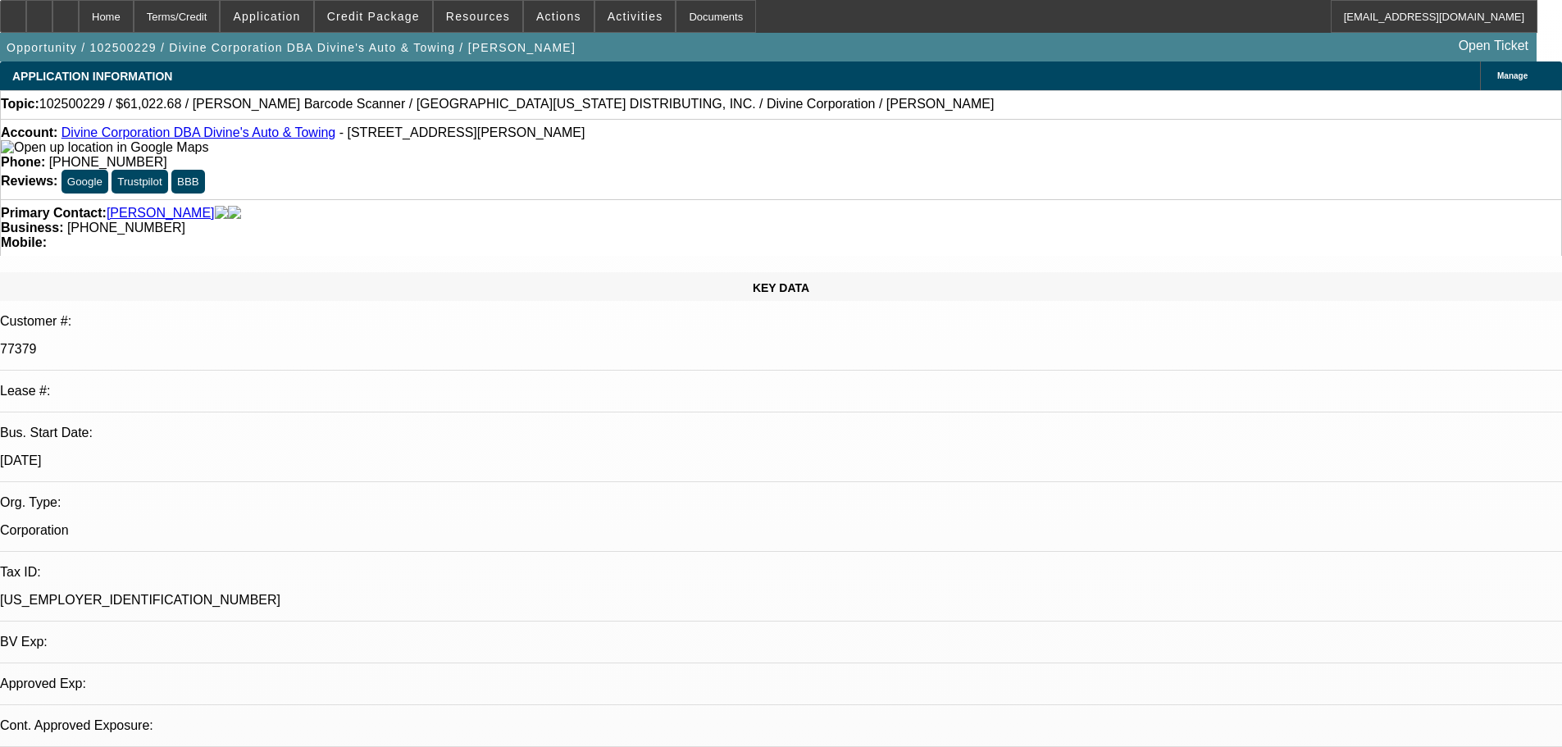
select select "0"
select select "3"
select select "0"
select select "6"
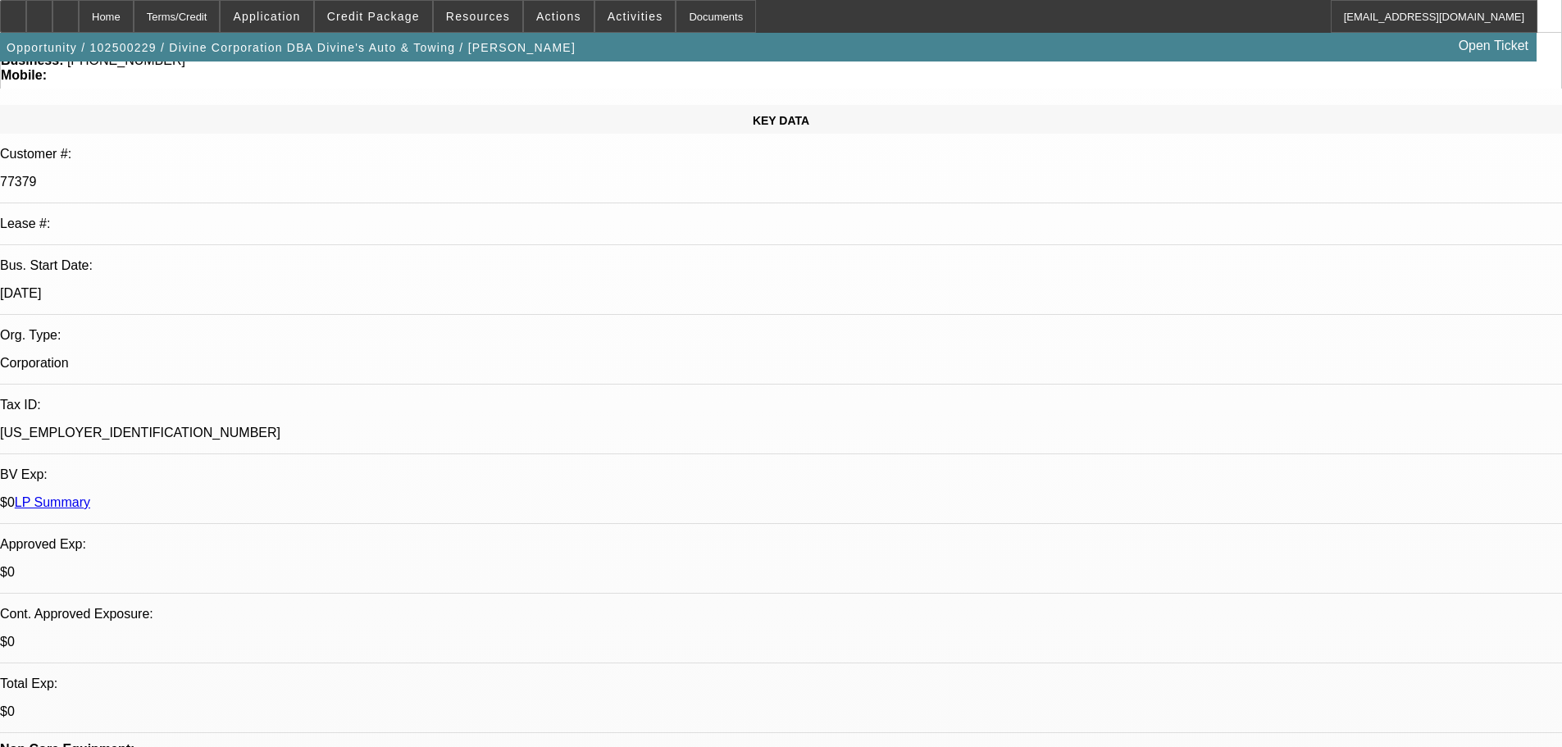
scroll to position [164, 0]
checkbox input "true"
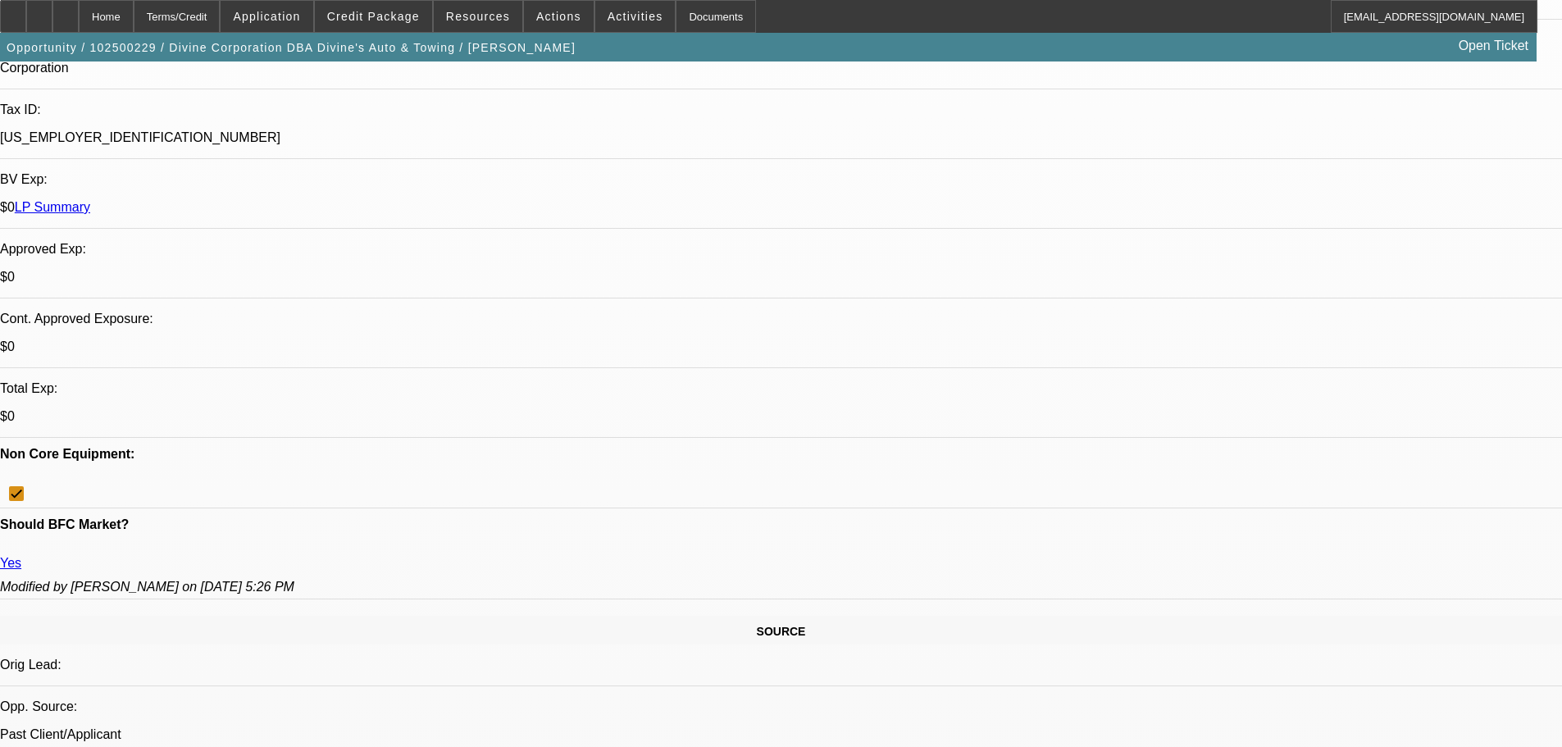
scroll to position [0, 0]
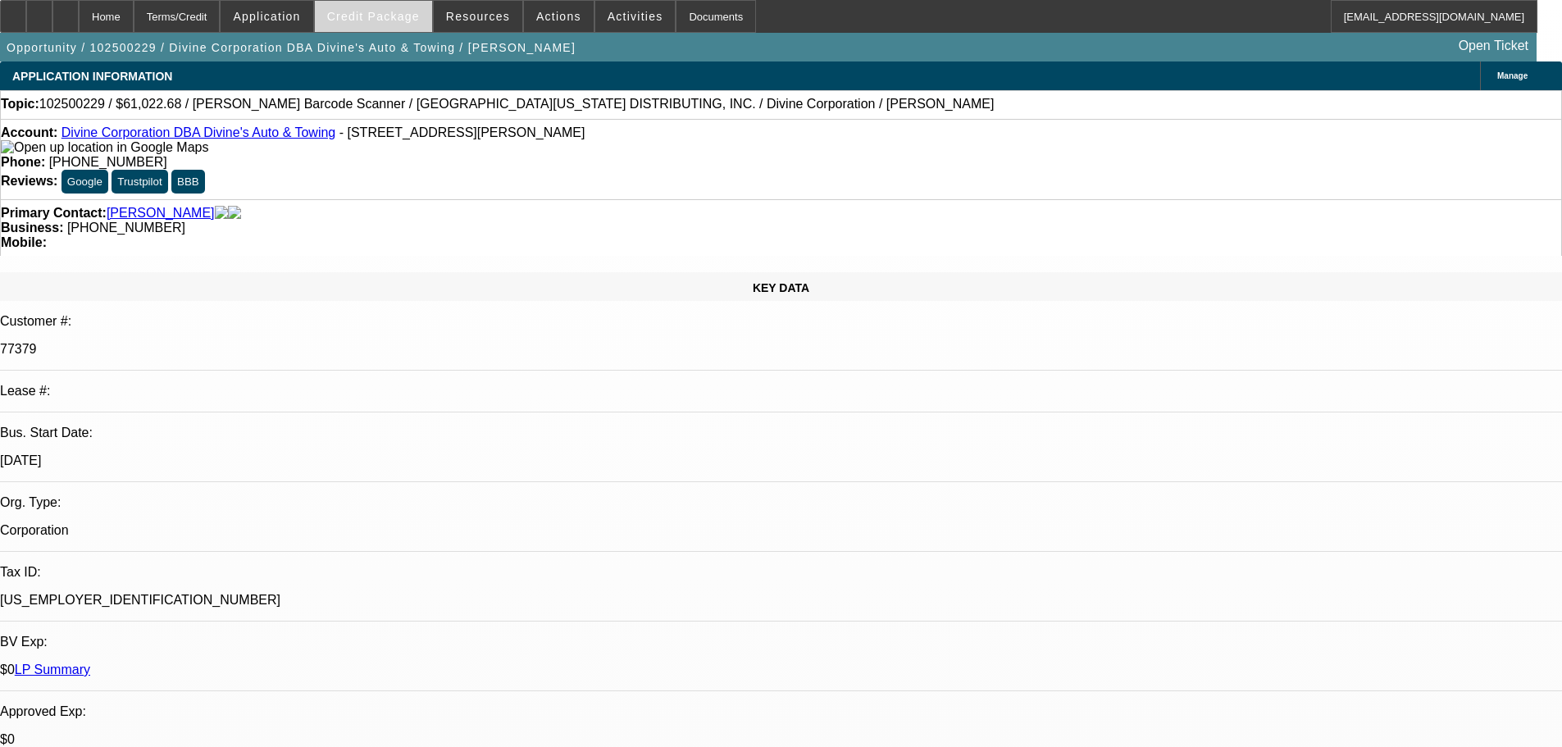
click at [403, 7] on span at bounding box center [373, 16] width 117 height 39
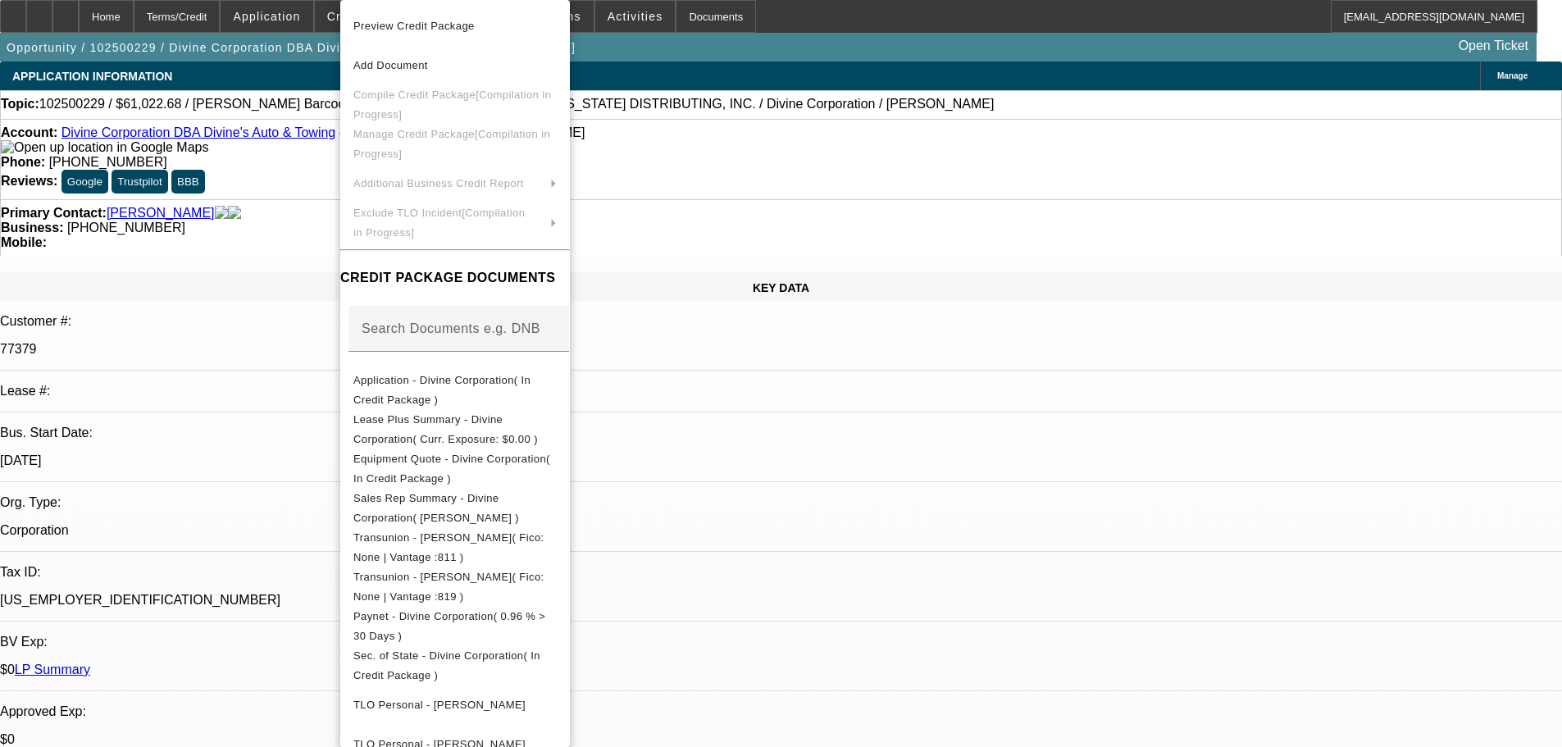
click at [308, 185] on div at bounding box center [781, 373] width 1562 height 747
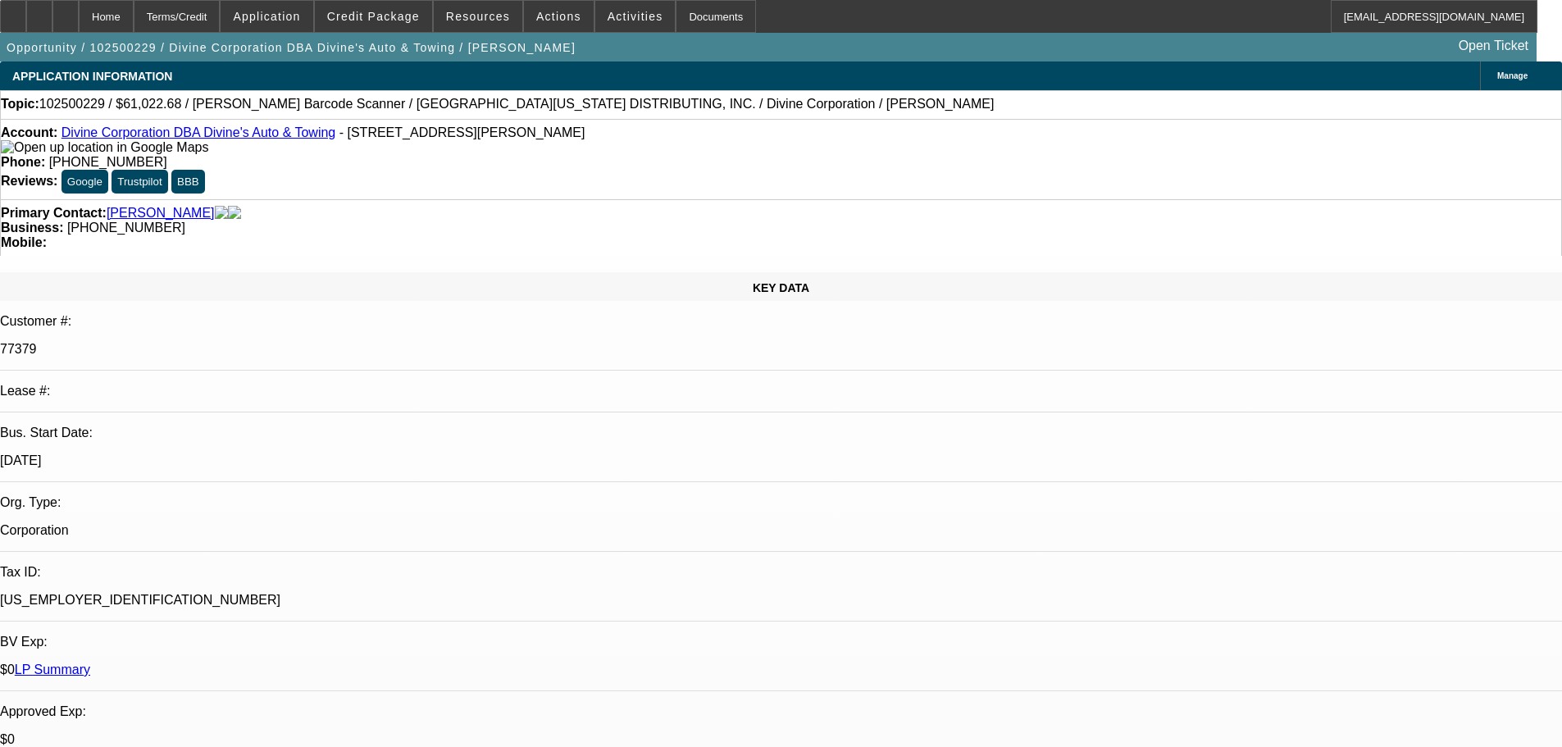
click at [31, 151] on img at bounding box center [104, 147] width 207 height 15
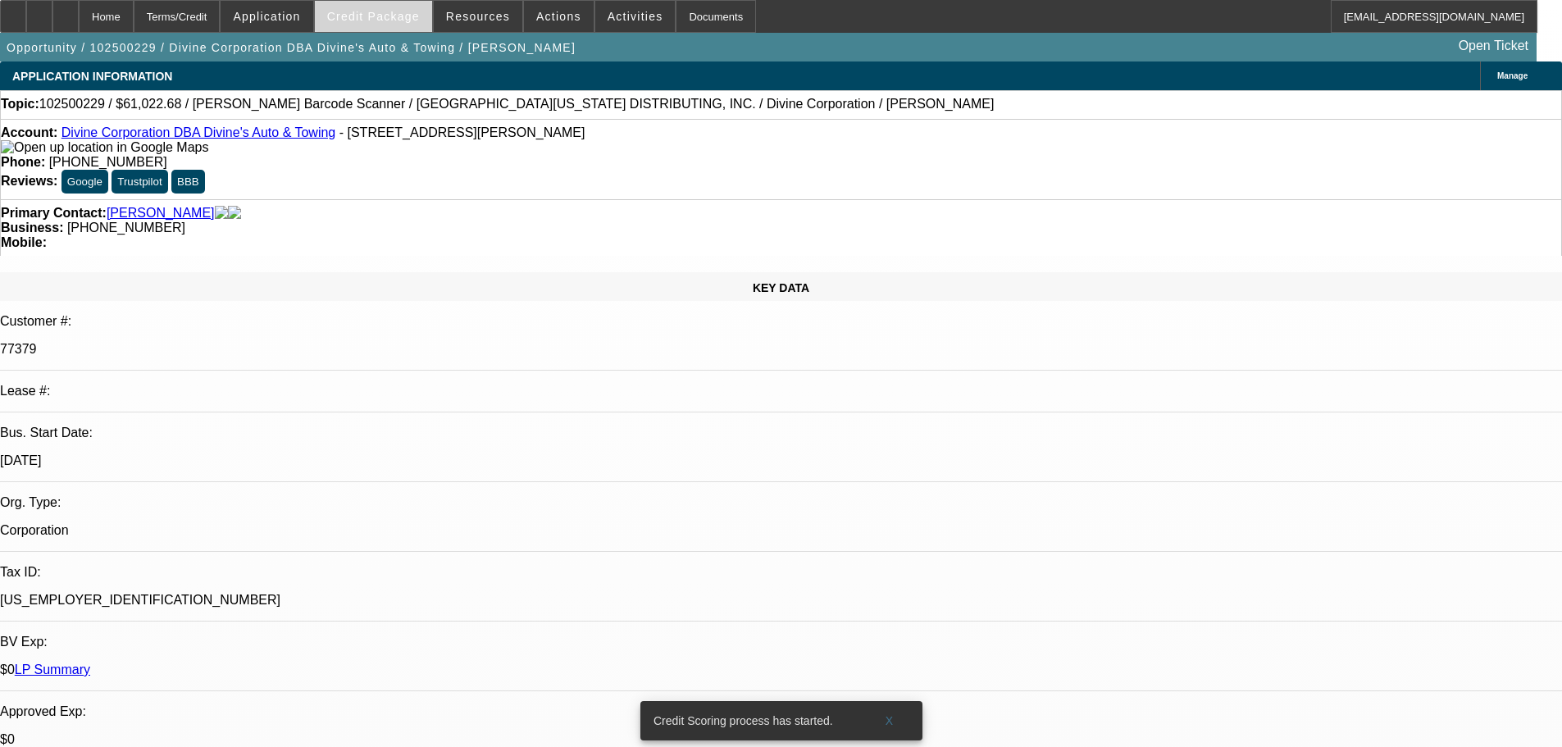
click at [390, 22] on span "Credit Package" at bounding box center [373, 16] width 93 height 13
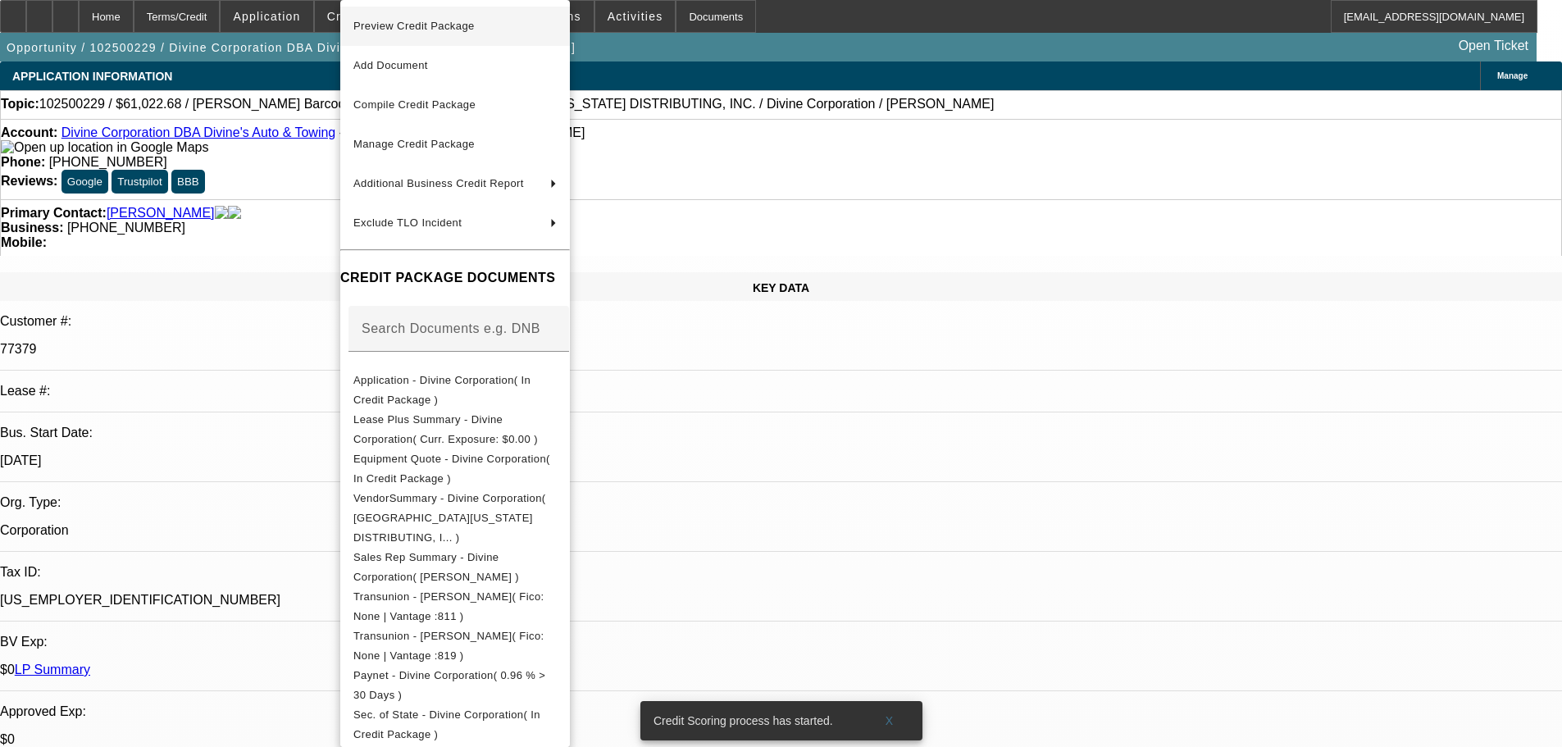
click at [390, 28] on span "Preview Credit Package" at bounding box center [413, 26] width 121 height 12
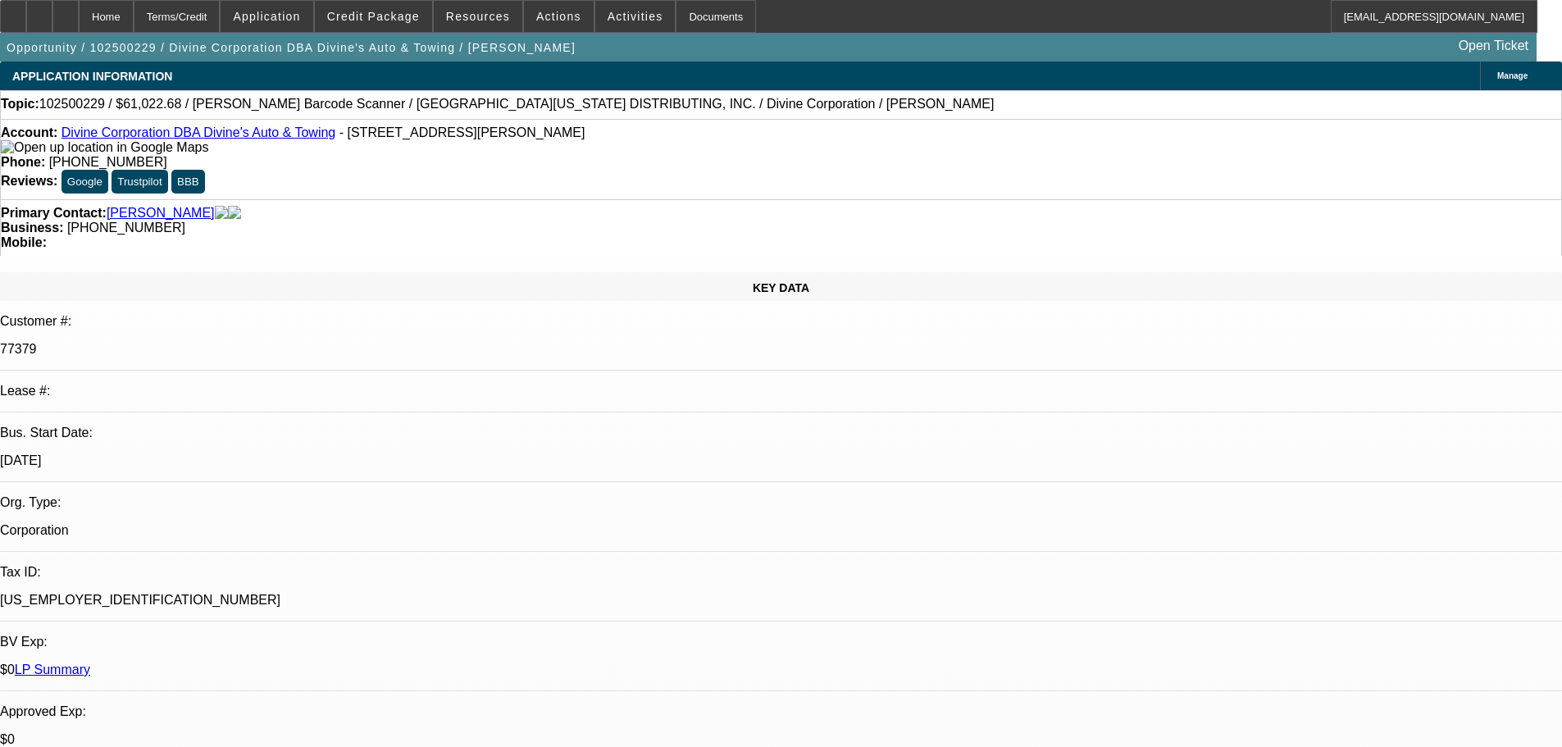
click at [33, 149] on img at bounding box center [104, 147] width 207 height 15
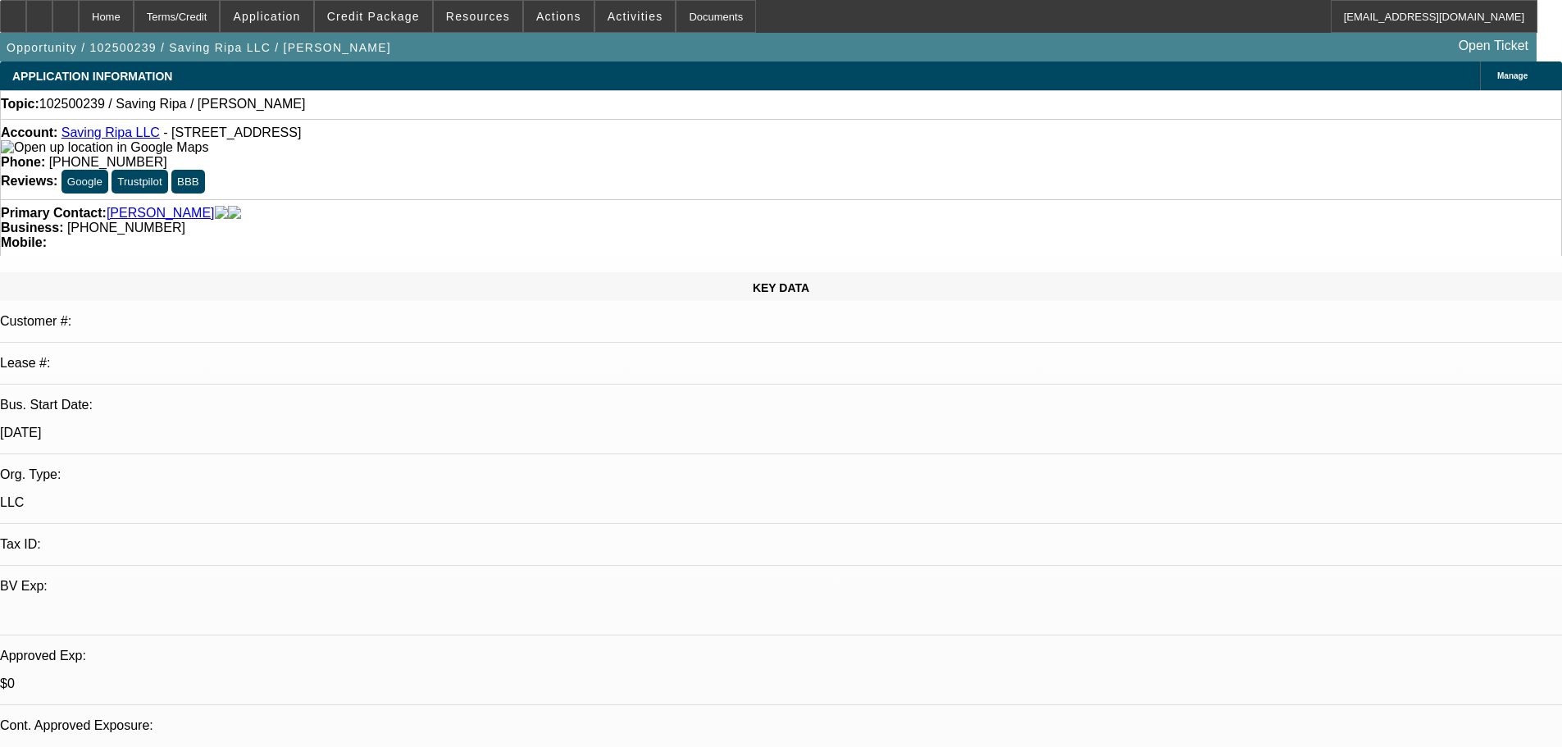
select select "0"
select select "2"
select select "0.1"
select select "4"
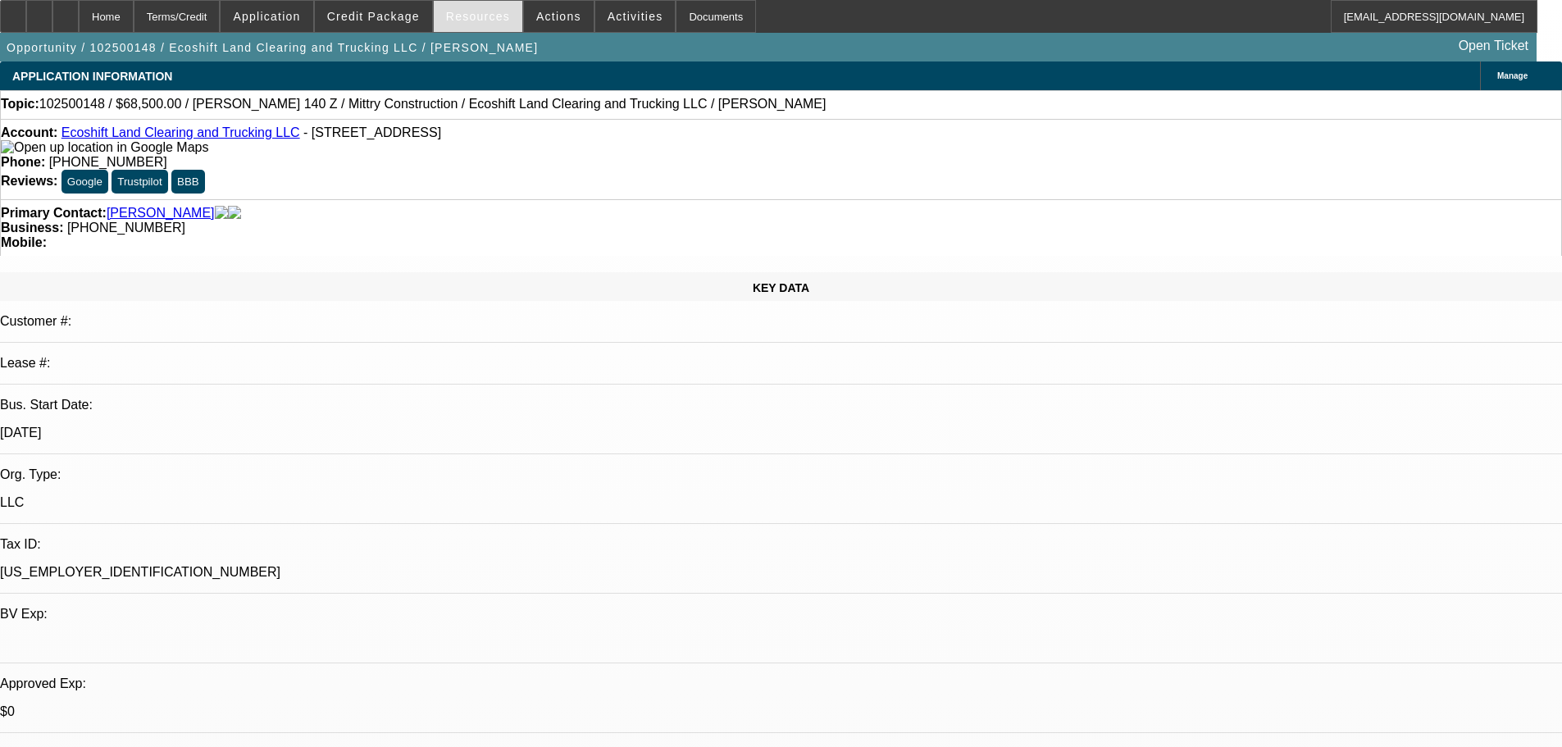
select select "0"
select select "0.1"
select select "4"
select select "0"
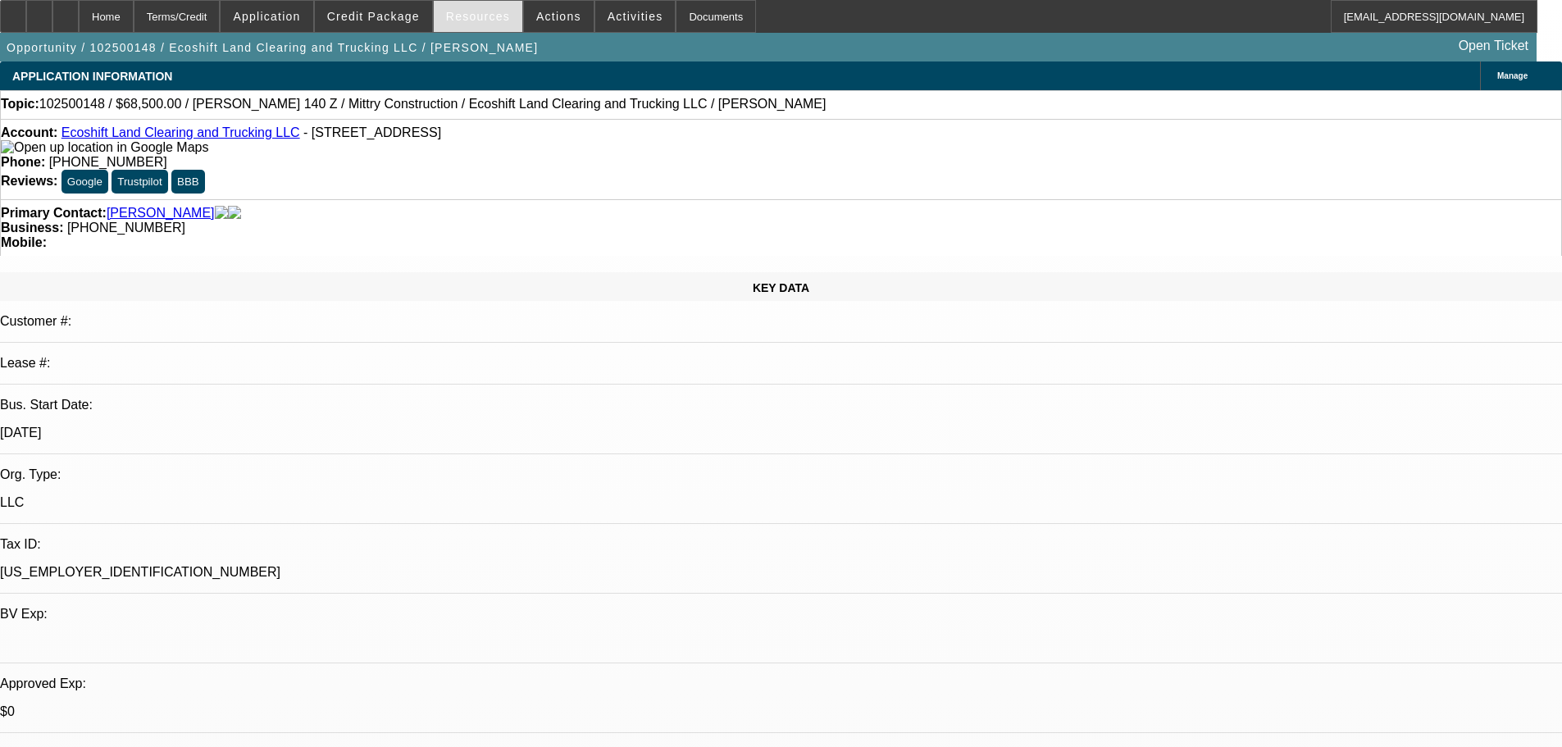
select select "0"
select select "0.1"
select select "4"
select select "0"
select select "0.1"
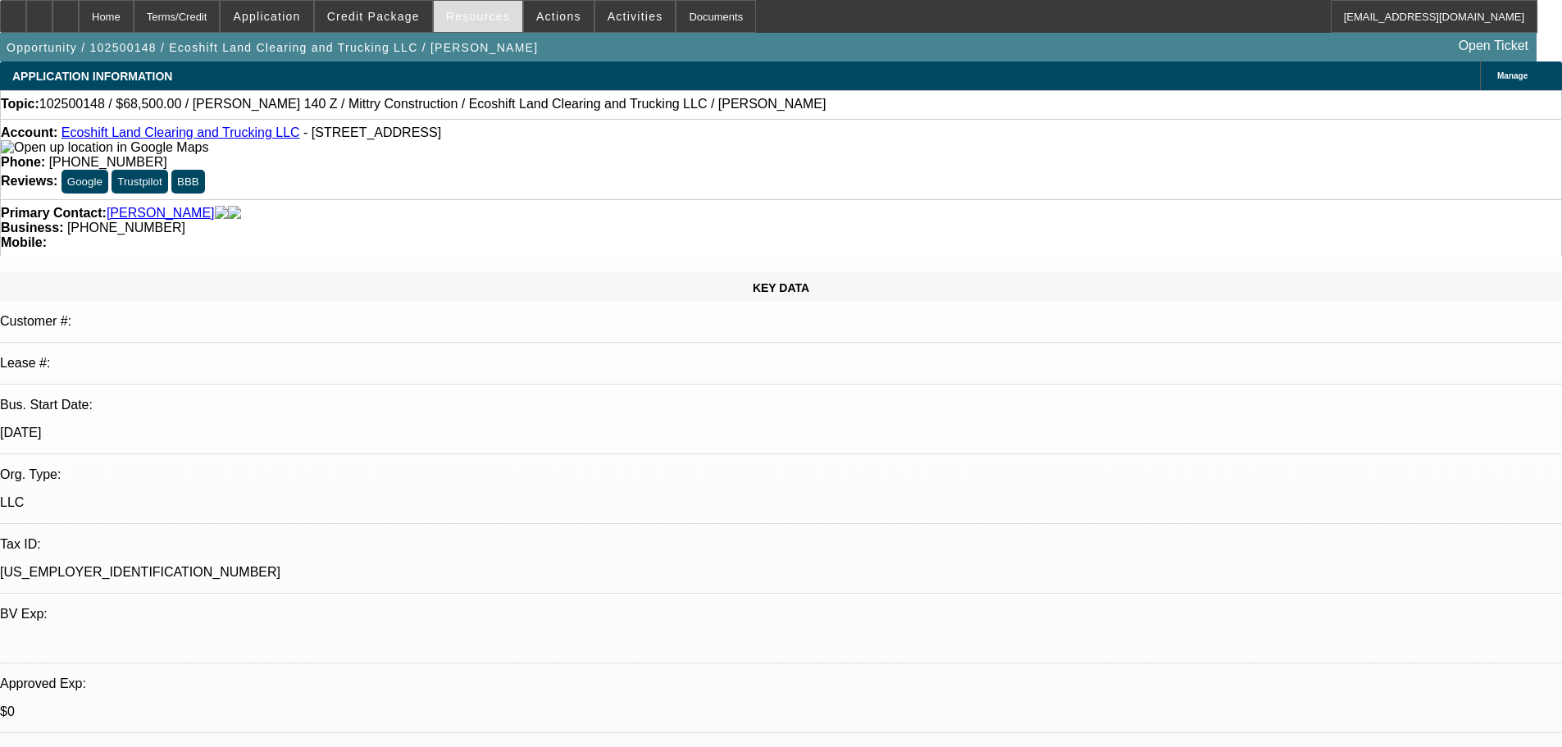
select select "4"
select select "0"
select select "0.1"
select select "4"
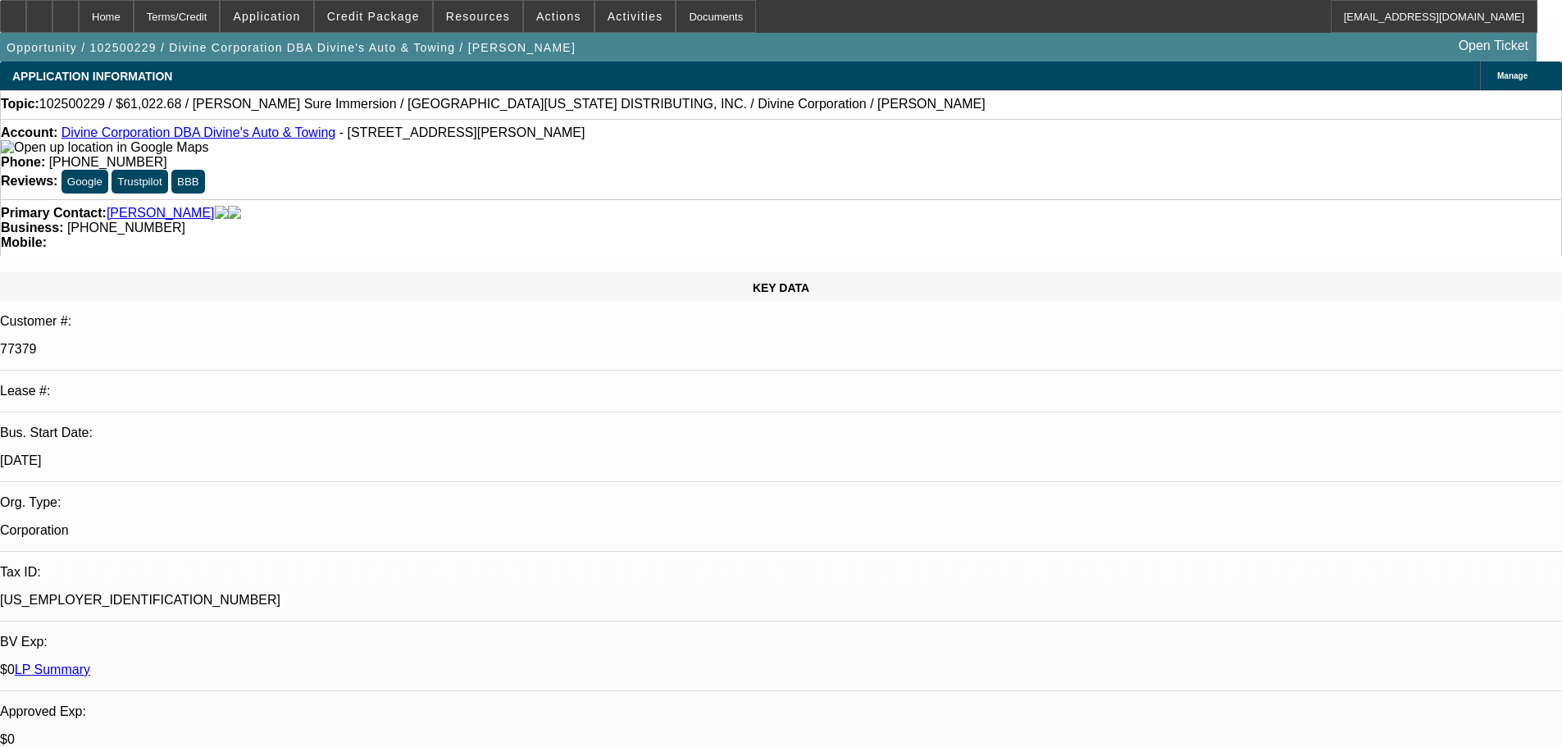
select select "0"
select select "3"
select select "0"
select select "6"
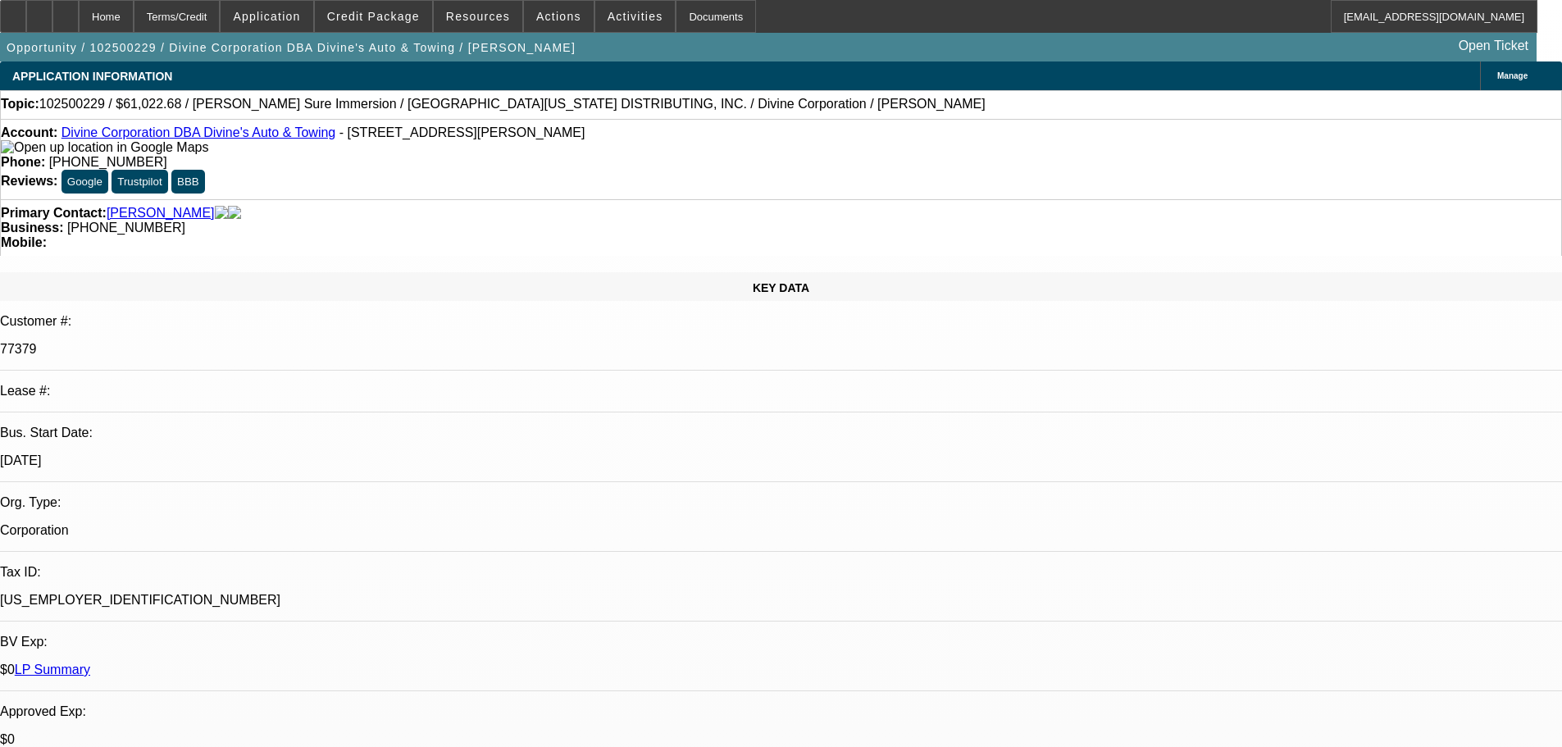
select select "0"
select select "3"
select select "0"
select select "6"
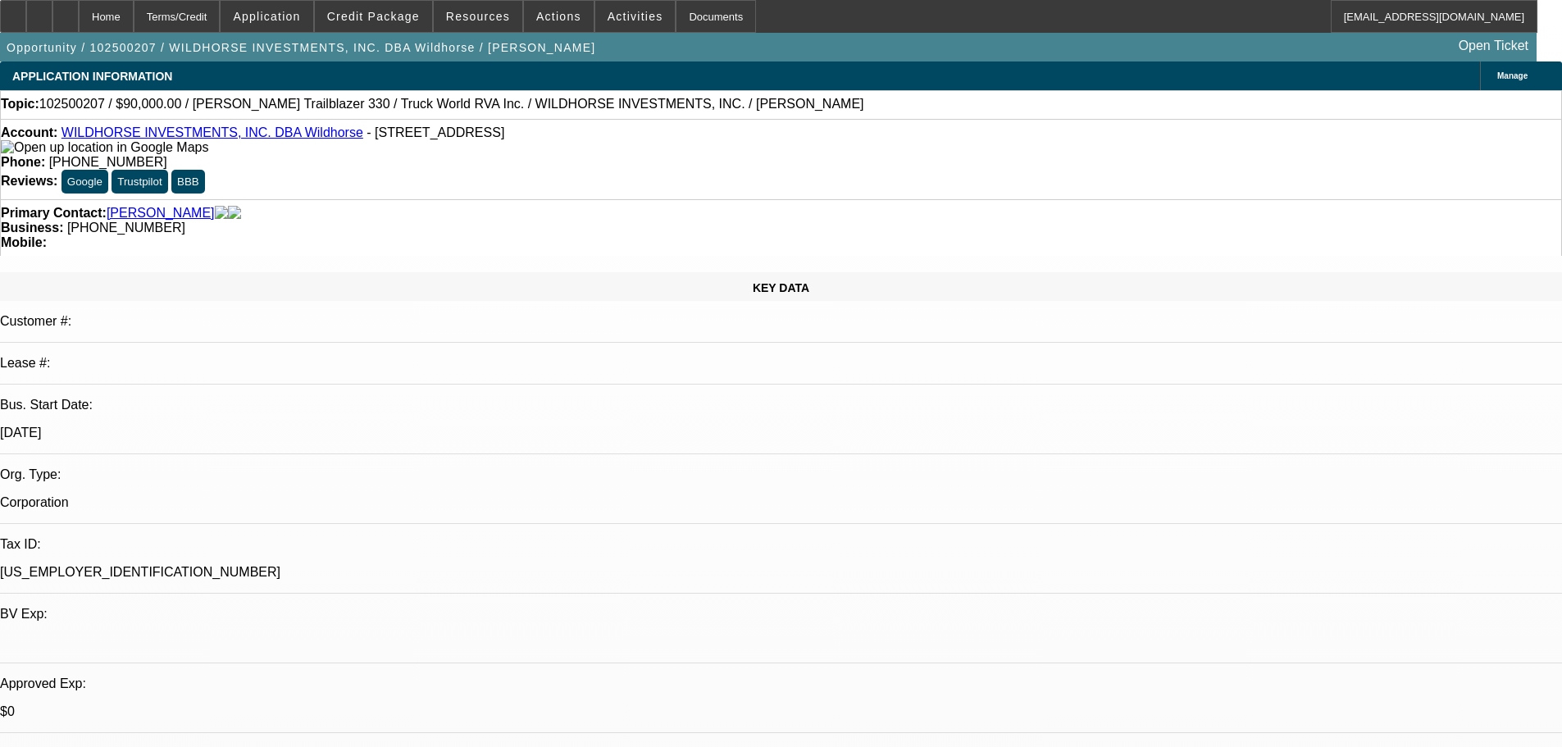
select select "0"
select select "2"
select select "0.1"
select select "4"
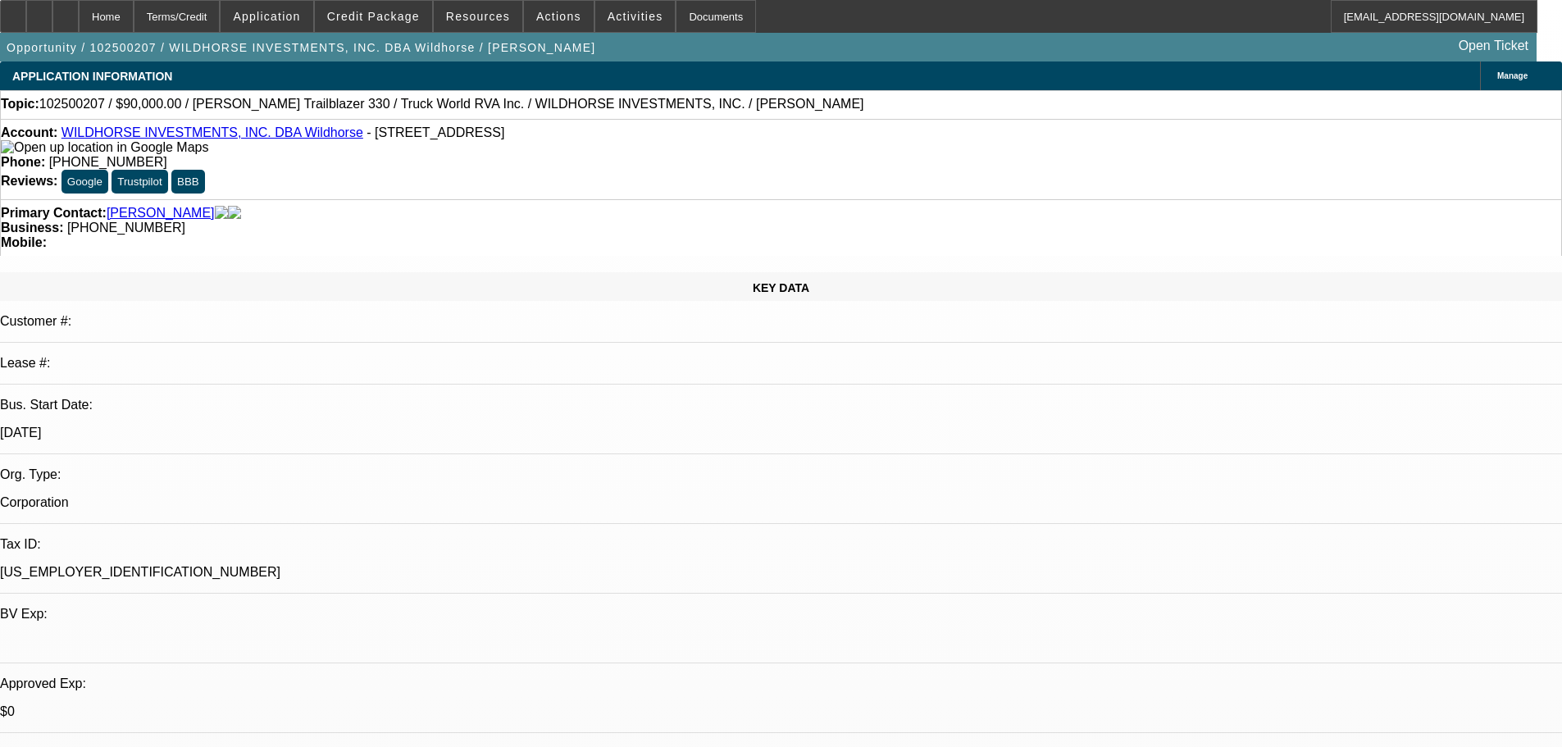
select select "0"
select select "2"
select select "0.1"
select select "4"
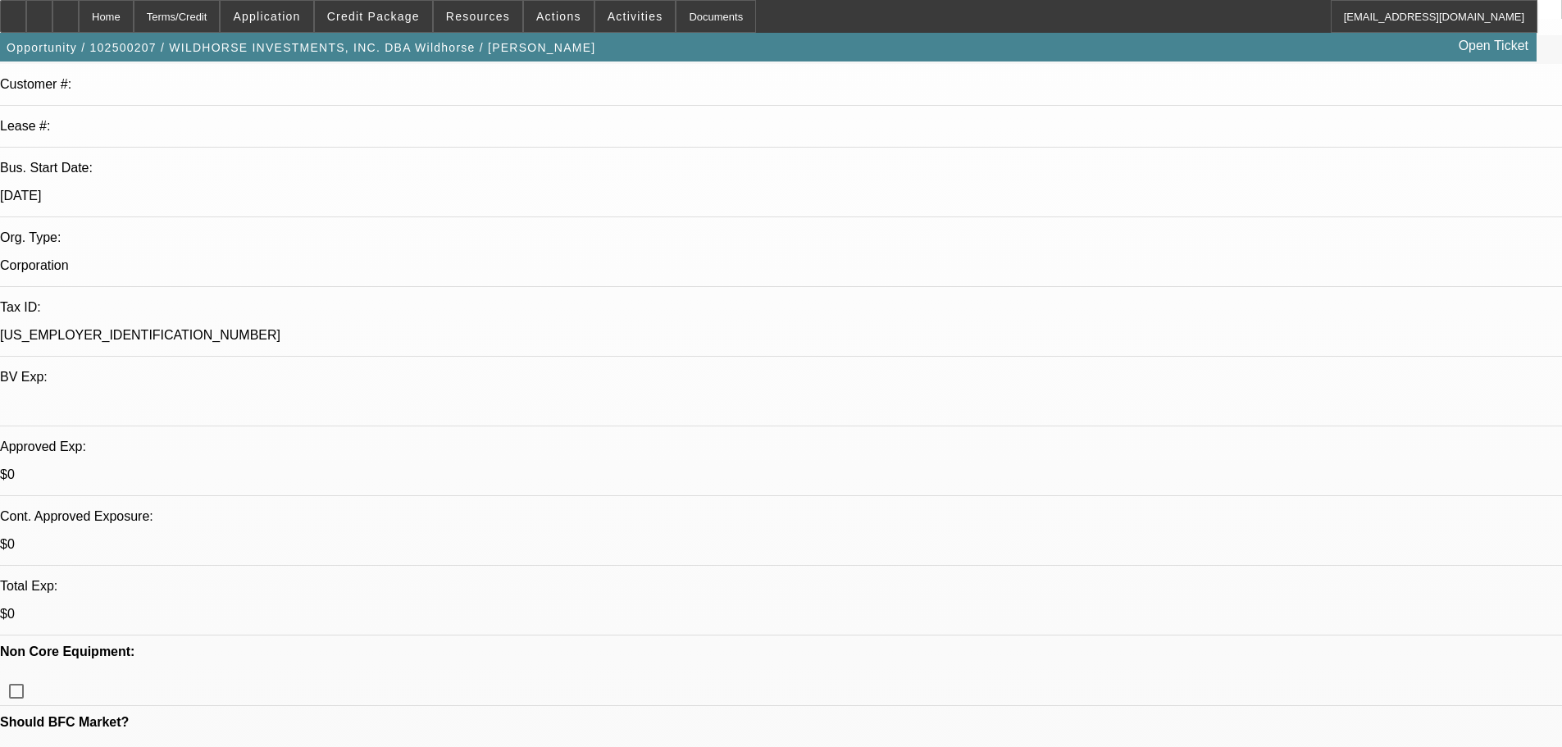
scroll to position [246, 0]
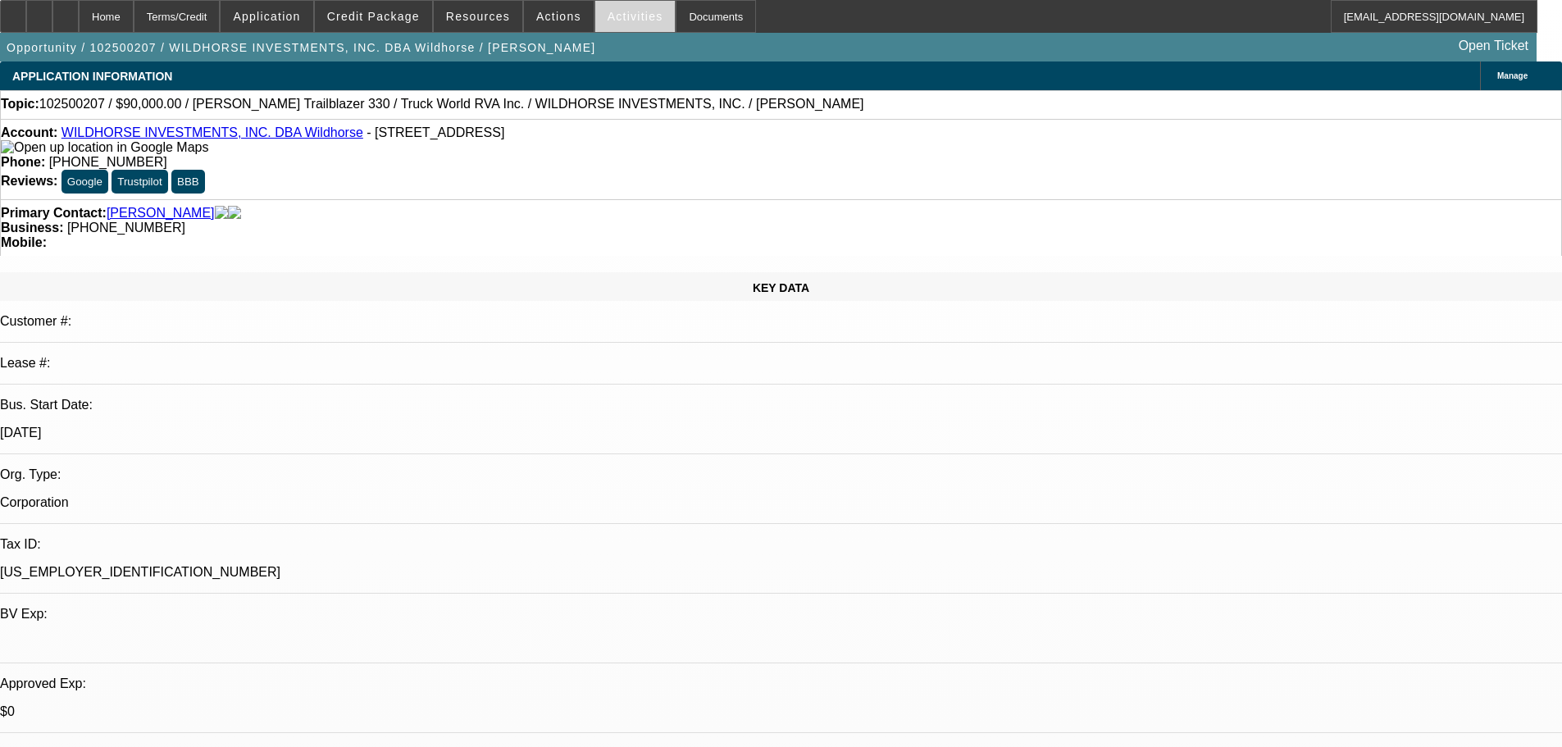
click at [604, 27] on span at bounding box center [635, 16] width 80 height 39
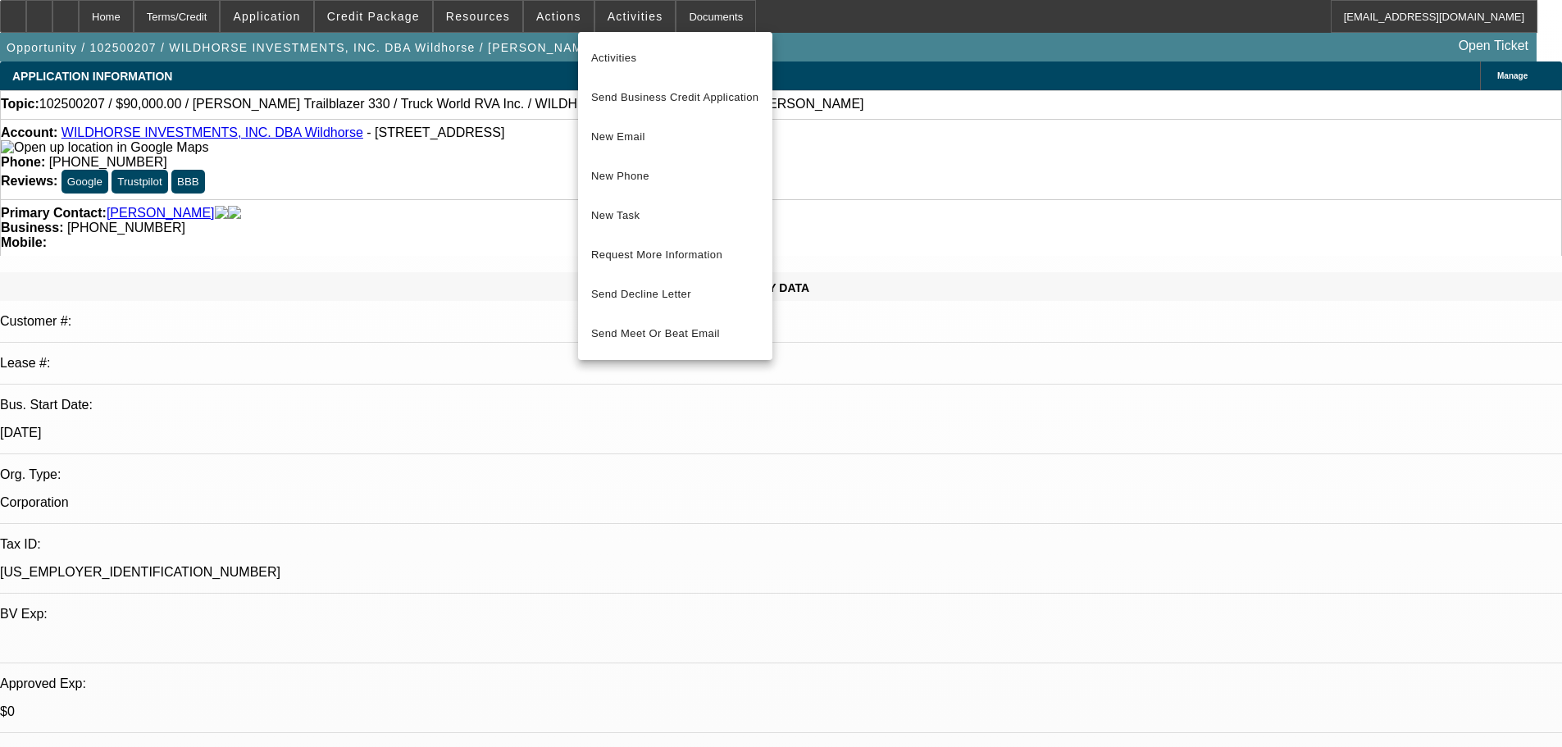
click at [555, 10] on div at bounding box center [781, 373] width 1562 height 747
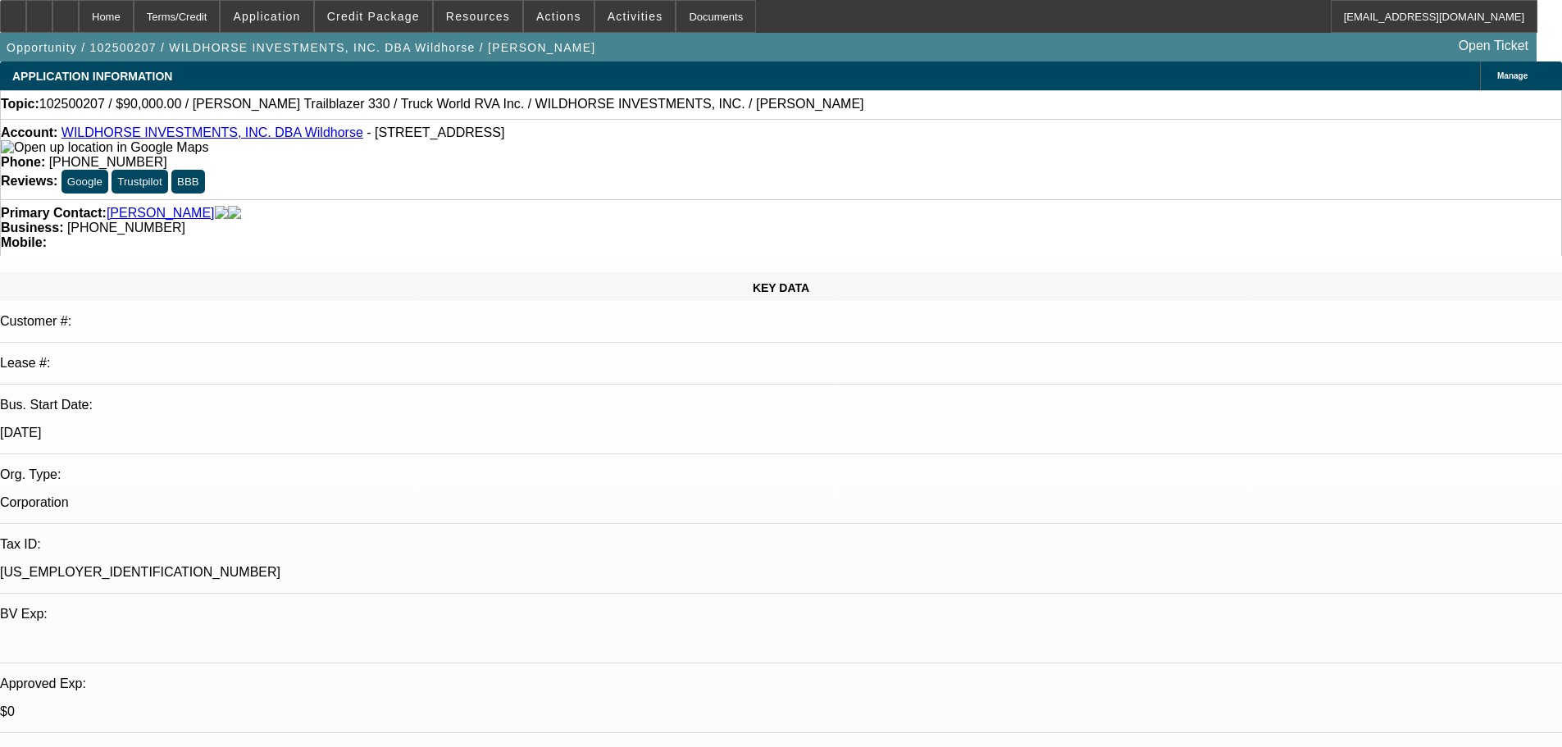
click at [549, 15] on span "Actions" at bounding box center [558, 16] width 45 height 13
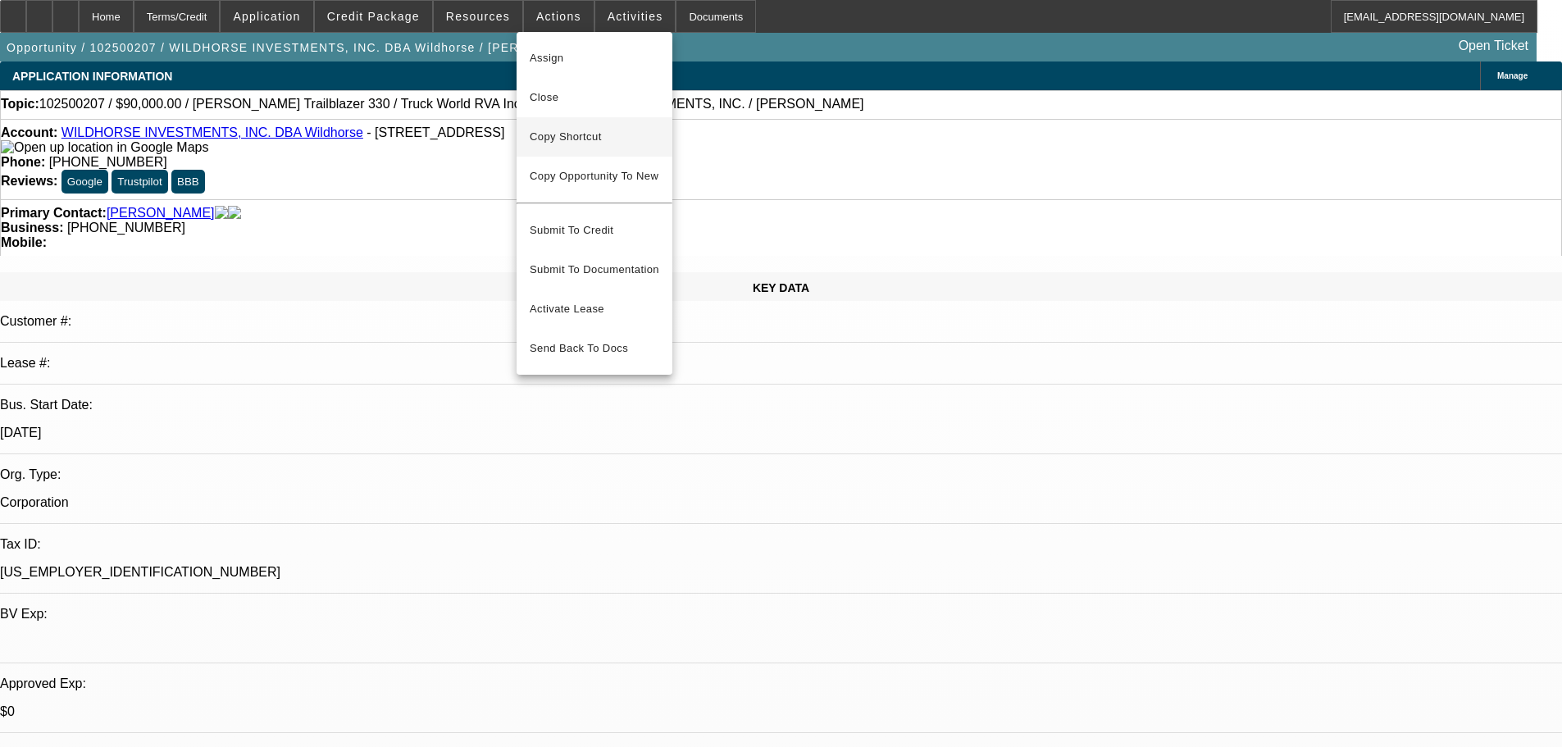
click at [570, 135] on span "Copy Shortcut" at bounding box center [595, 137] width 130 height 20
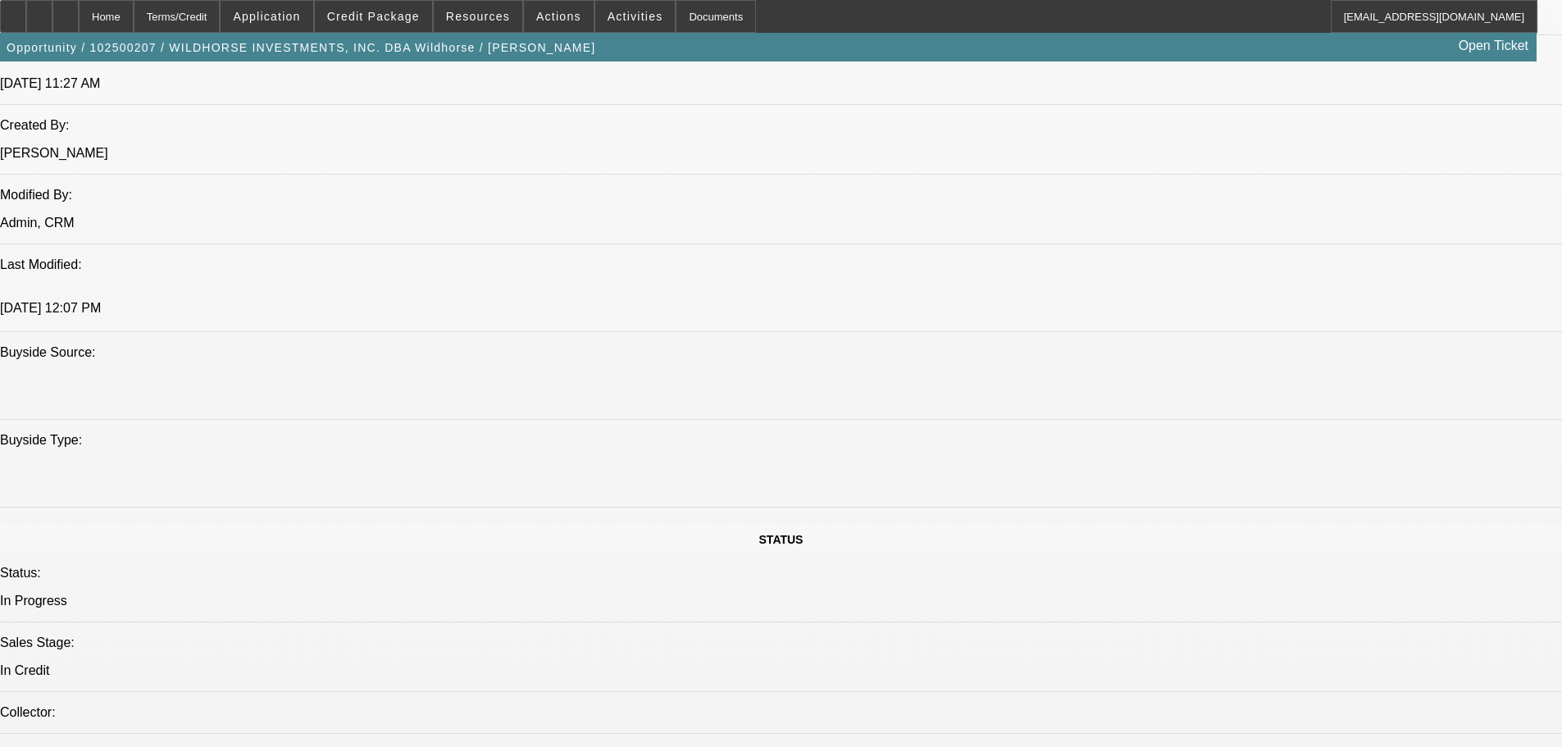
scroll to position [1242, 0]
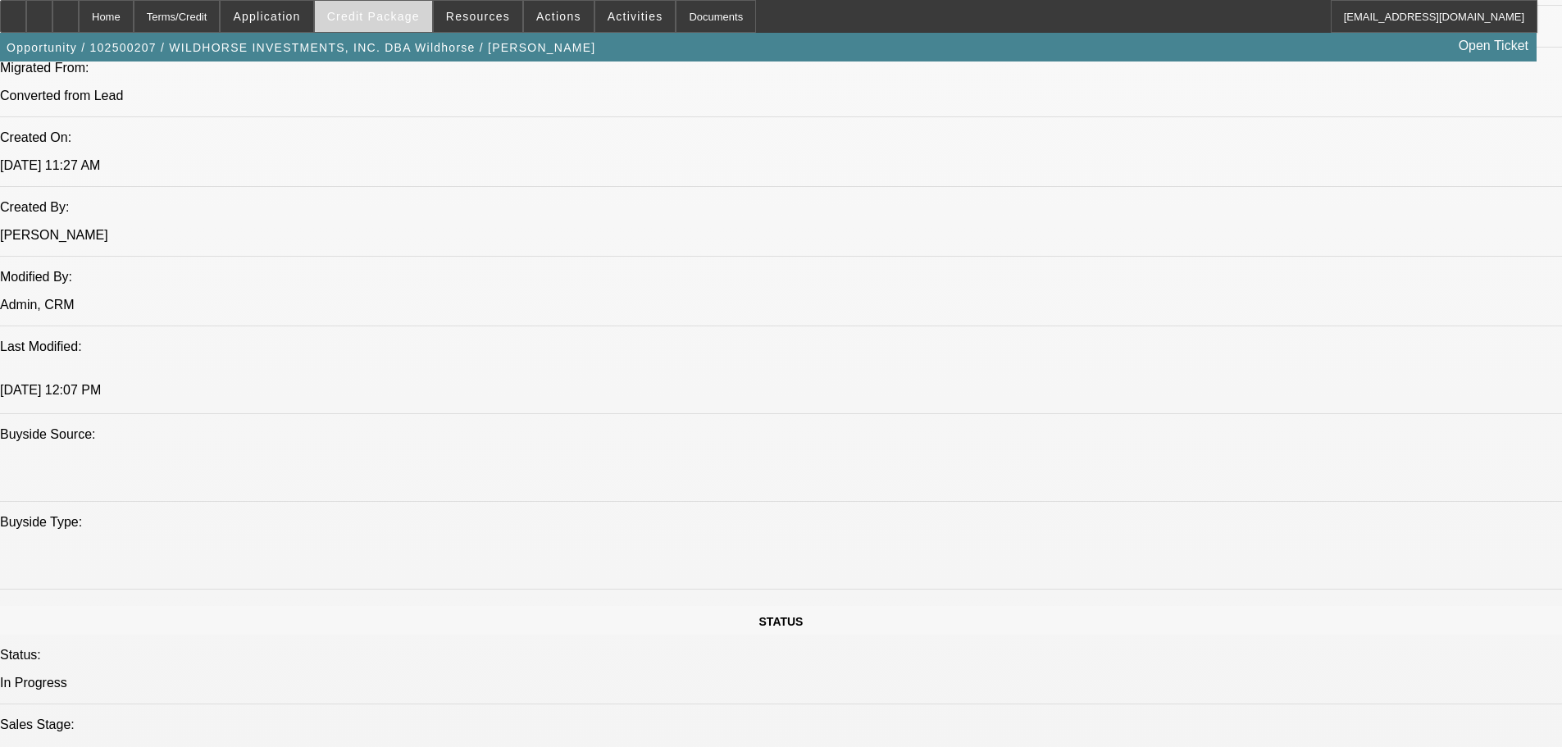
click at [380, 17] on span "Credit Package" at bounding box center [373, 16] width 93 height 13
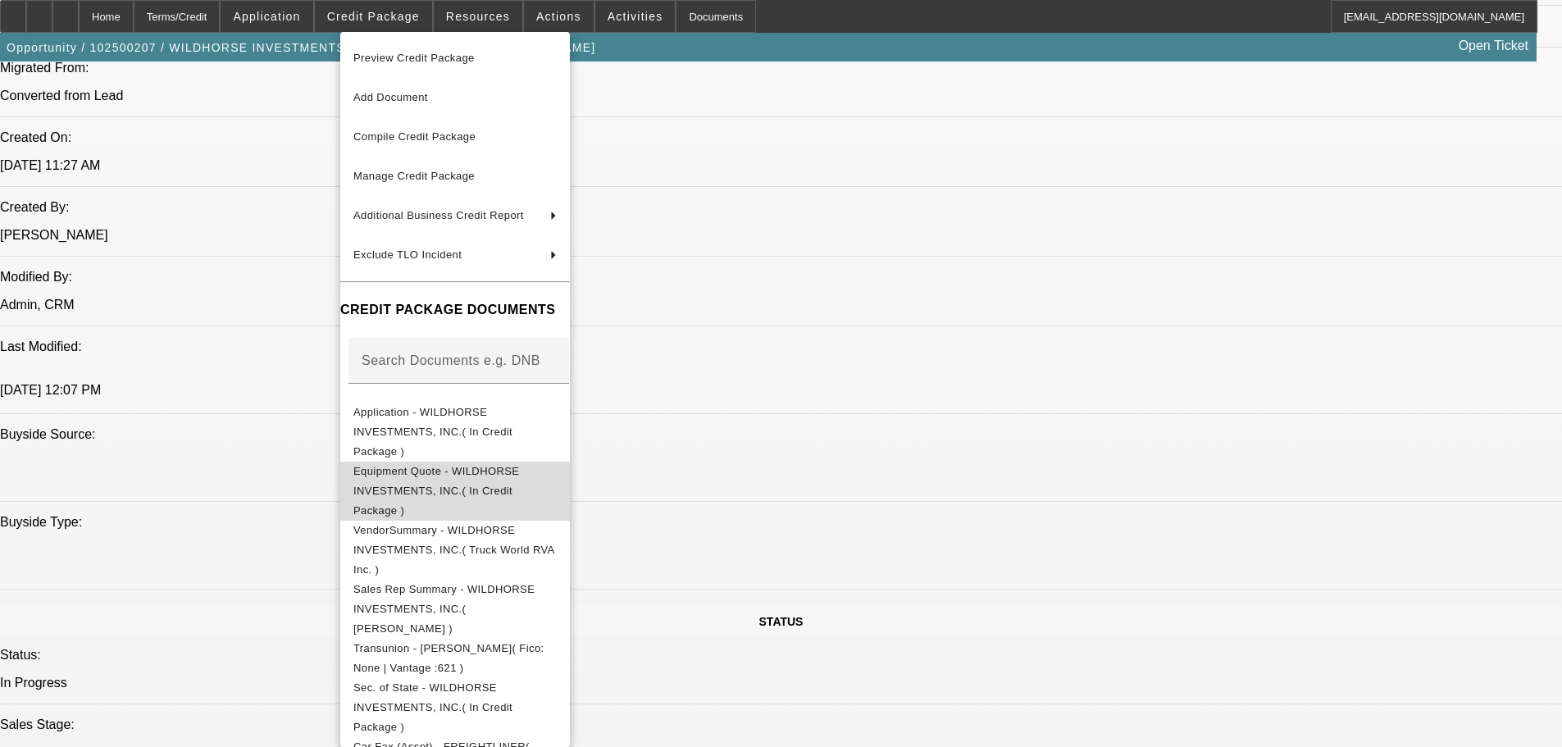
click at [419, 465] on span "Equipment Quote - WILDHORSE INVESTMENTS, INC.( In Credit Package )" at bounding box center [436, 491] width 166 height 52
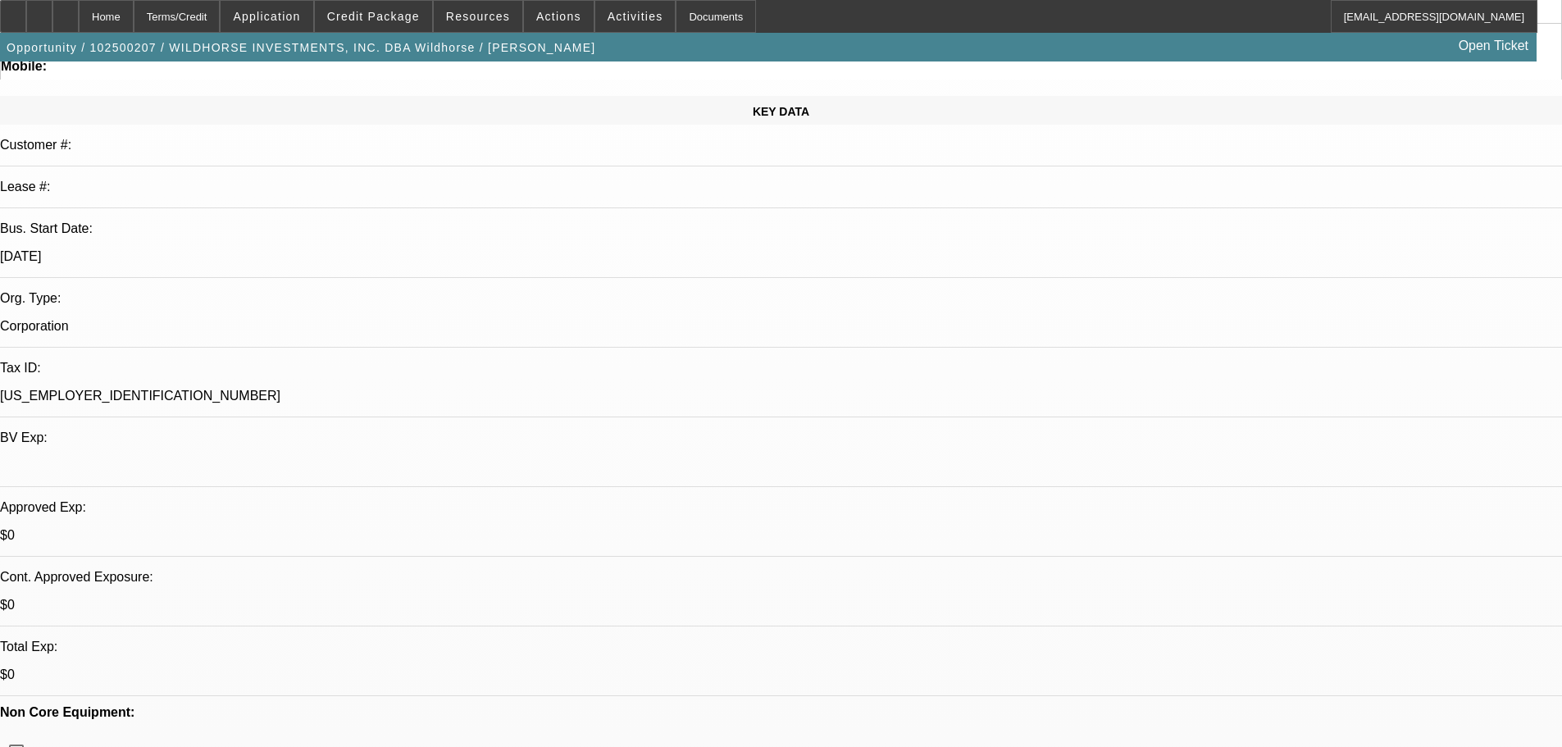
scroll to position [0, 0]
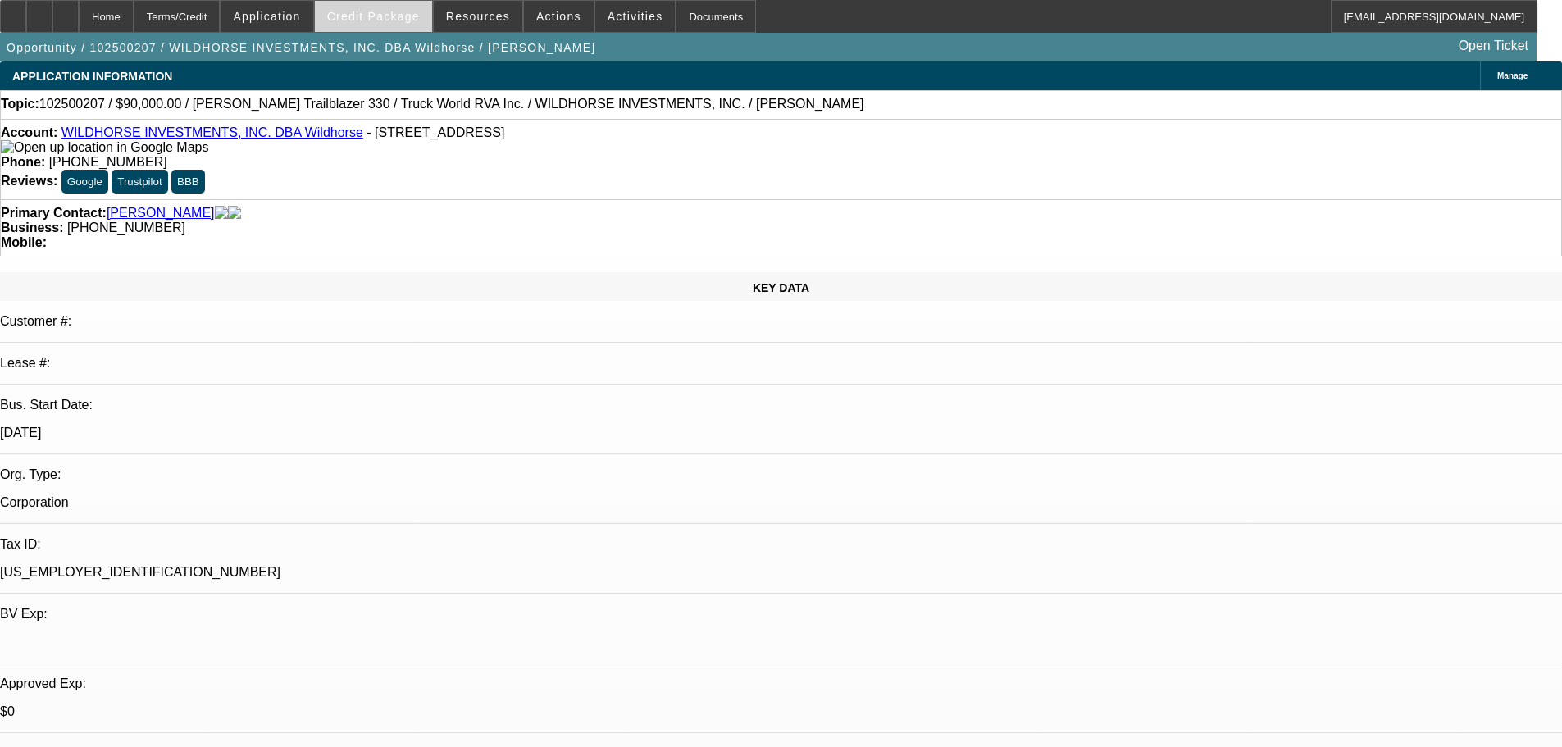
click at [390, 23] on span at bounding box center [373, 16] width 117 height 39
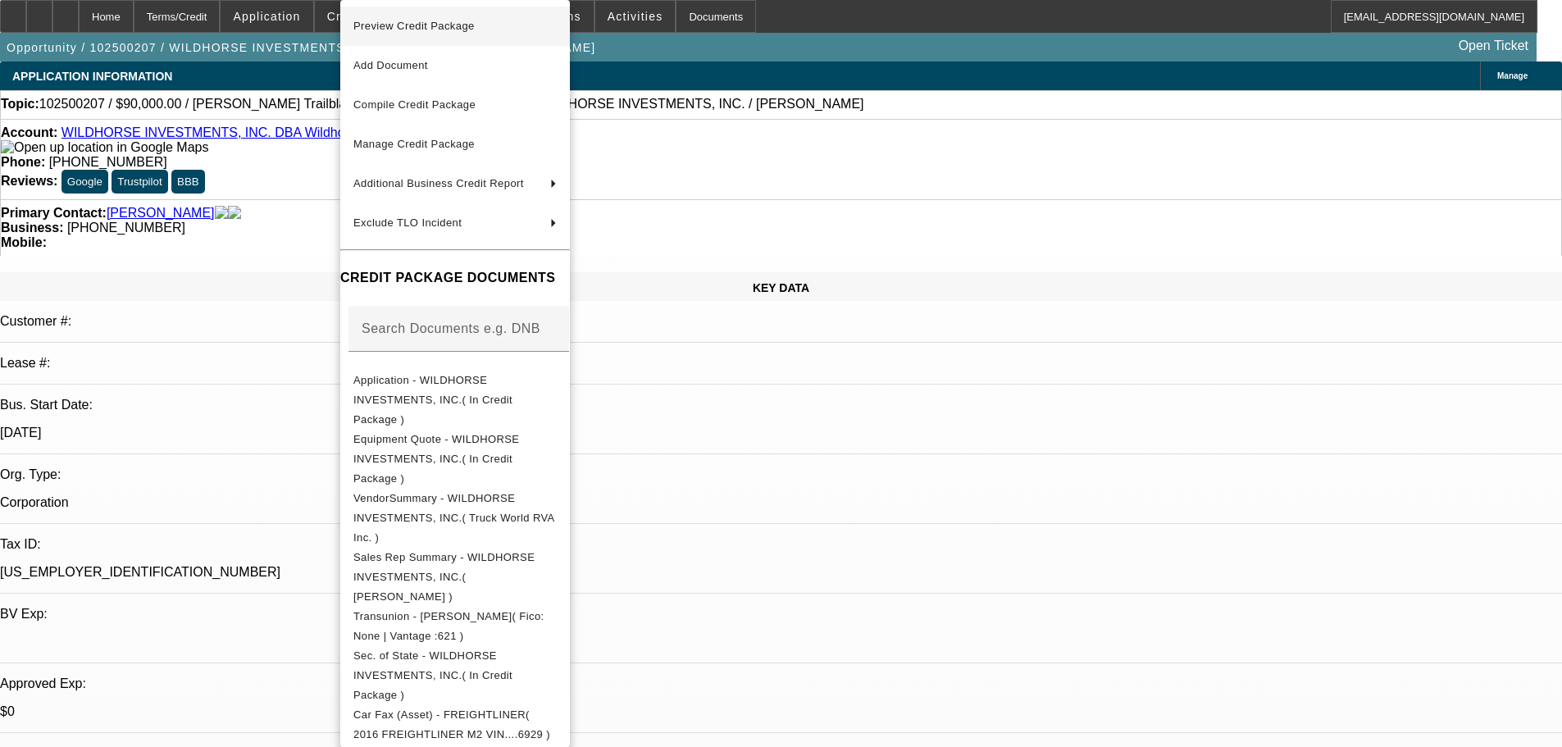
click at [417, 30] on span "Preview Credit Package" at bounding box center [413, 26] width 121 height 12
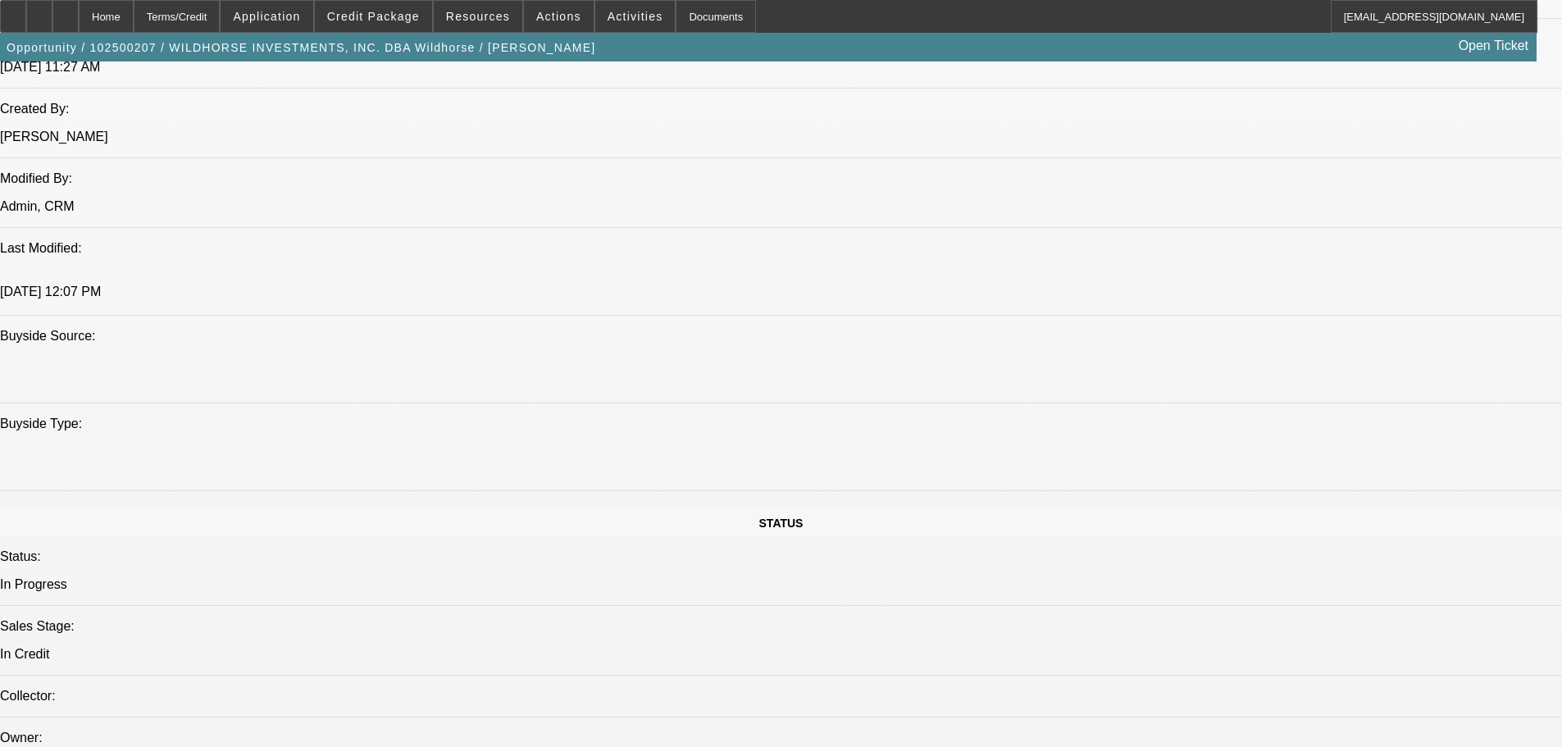
scroll to position [1312, 0]
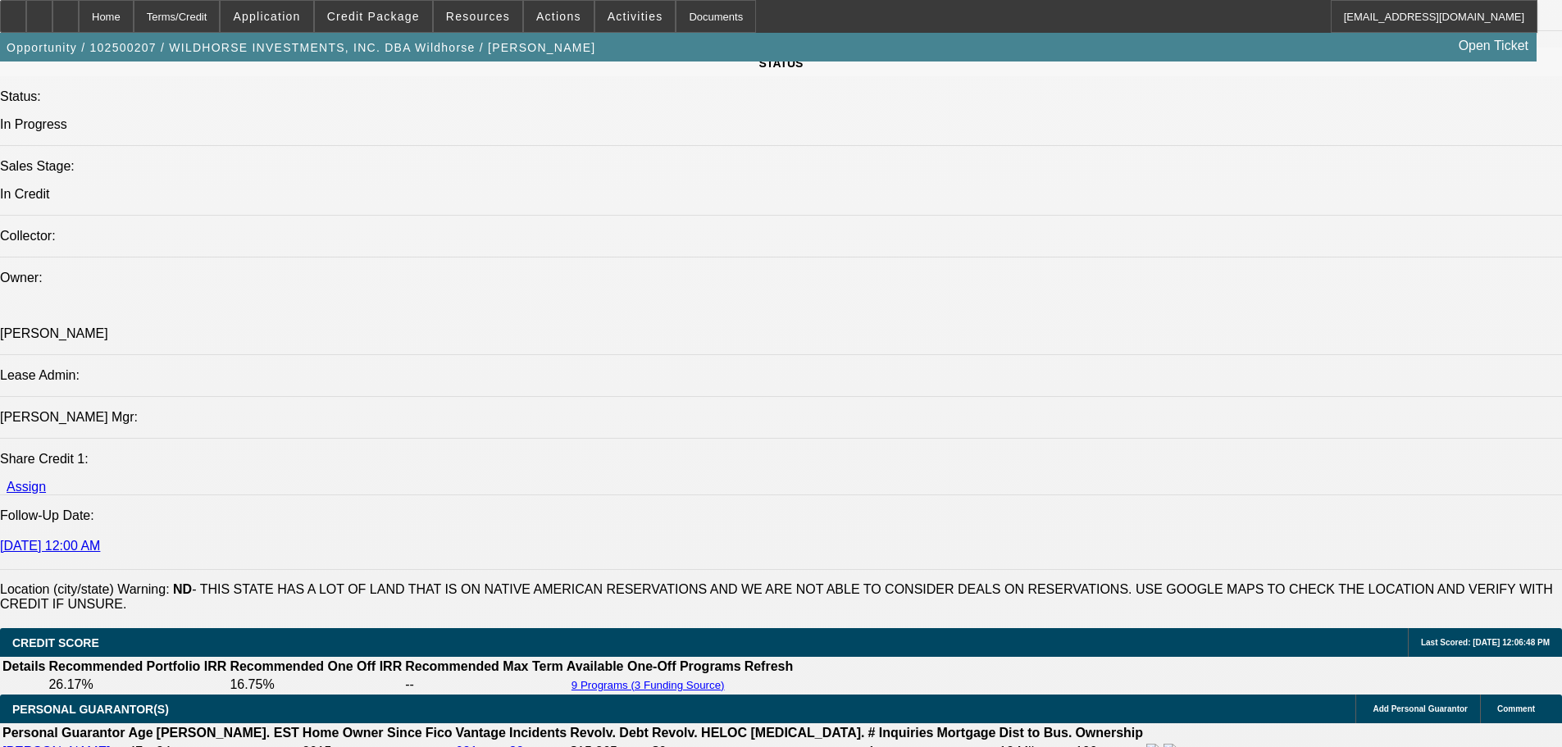
scroll to position [1804, 0]
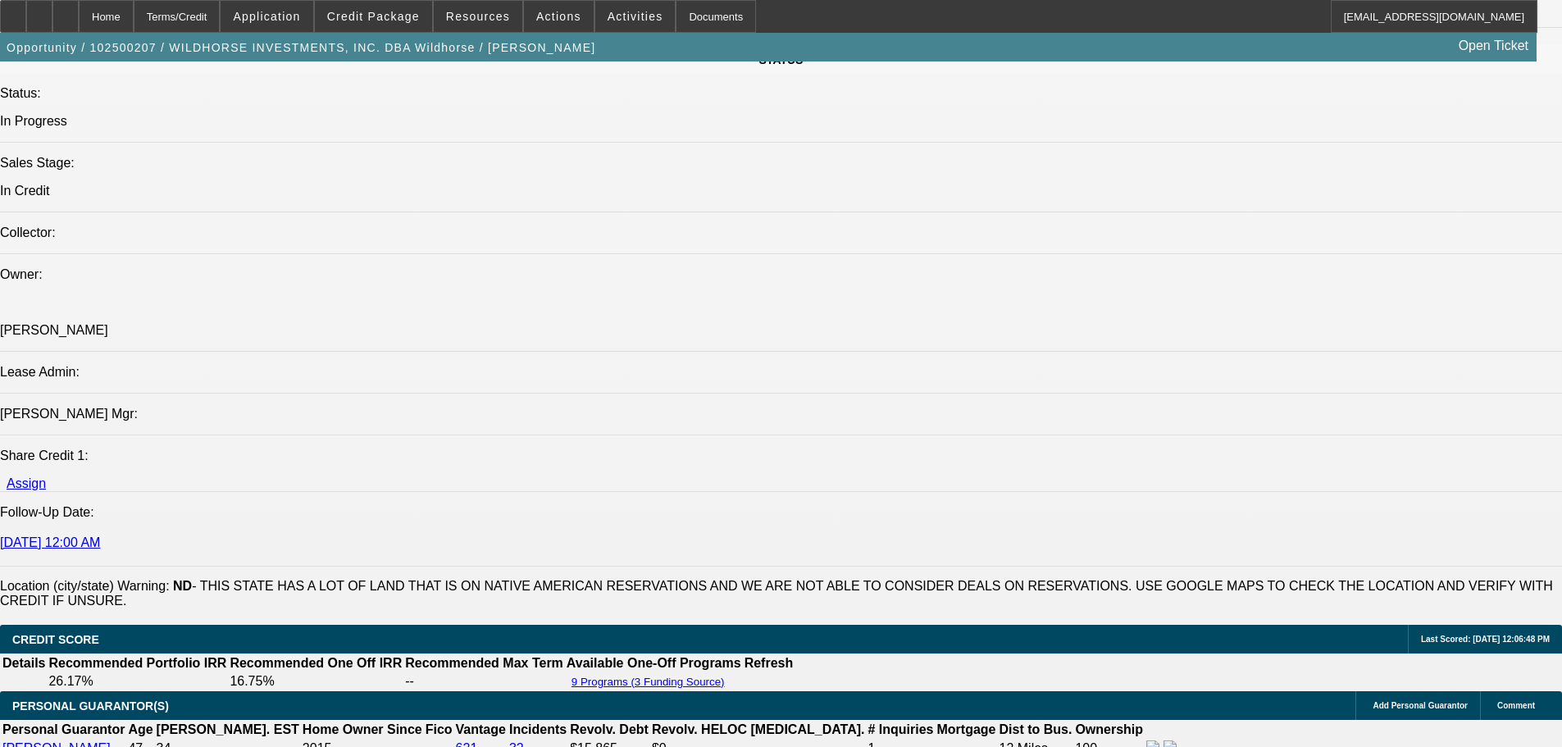
drag, startPoint x: 480, startPoint y: 626, endPoint x: 978, endPoint y: 624, distance: 498.6
drag, startPoint x: 121, startPoint y: 640, endPoint x: 961, endPoint y: 642, distance: 839.7
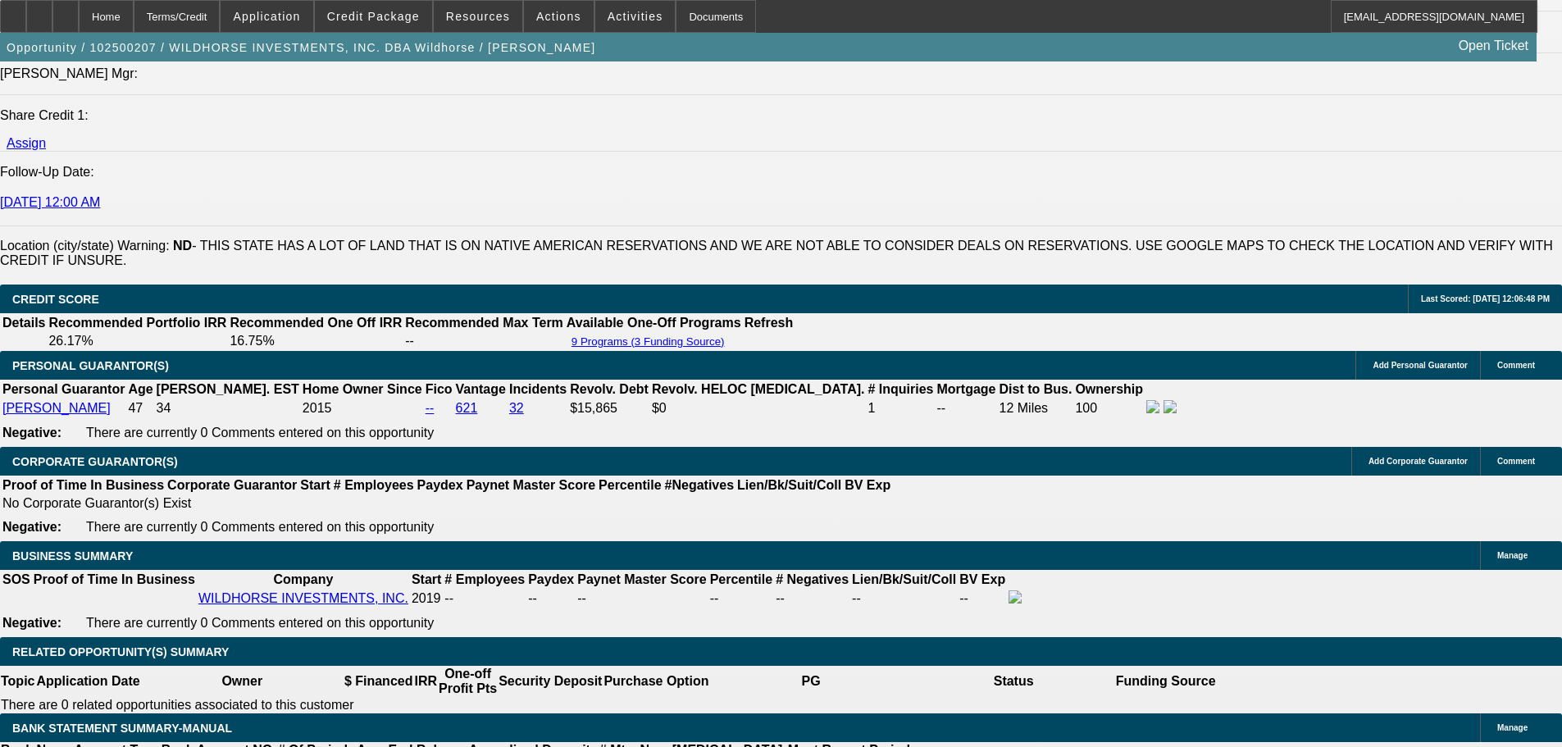
scroll to position [1898, 0]
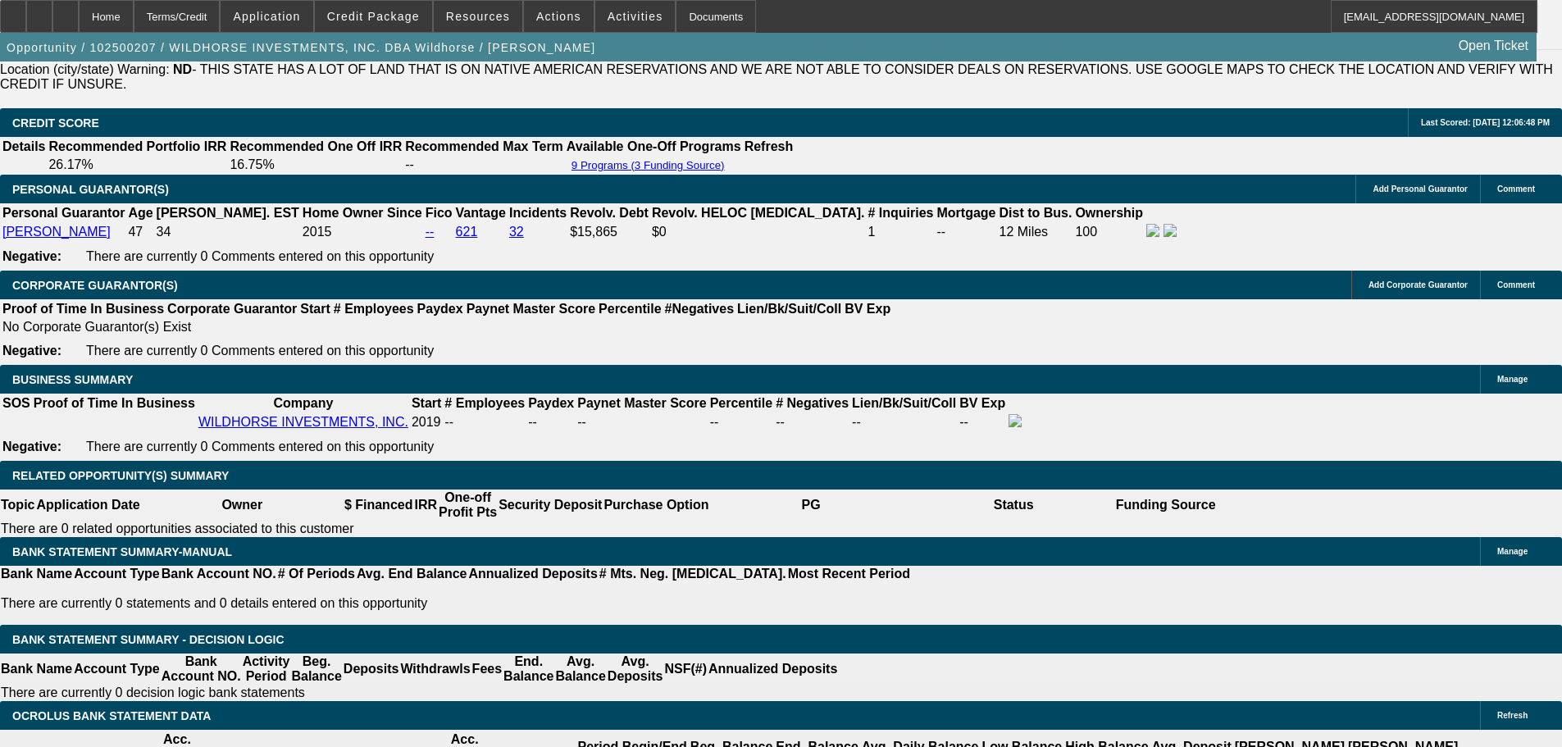
scroll to position [2964, 0]
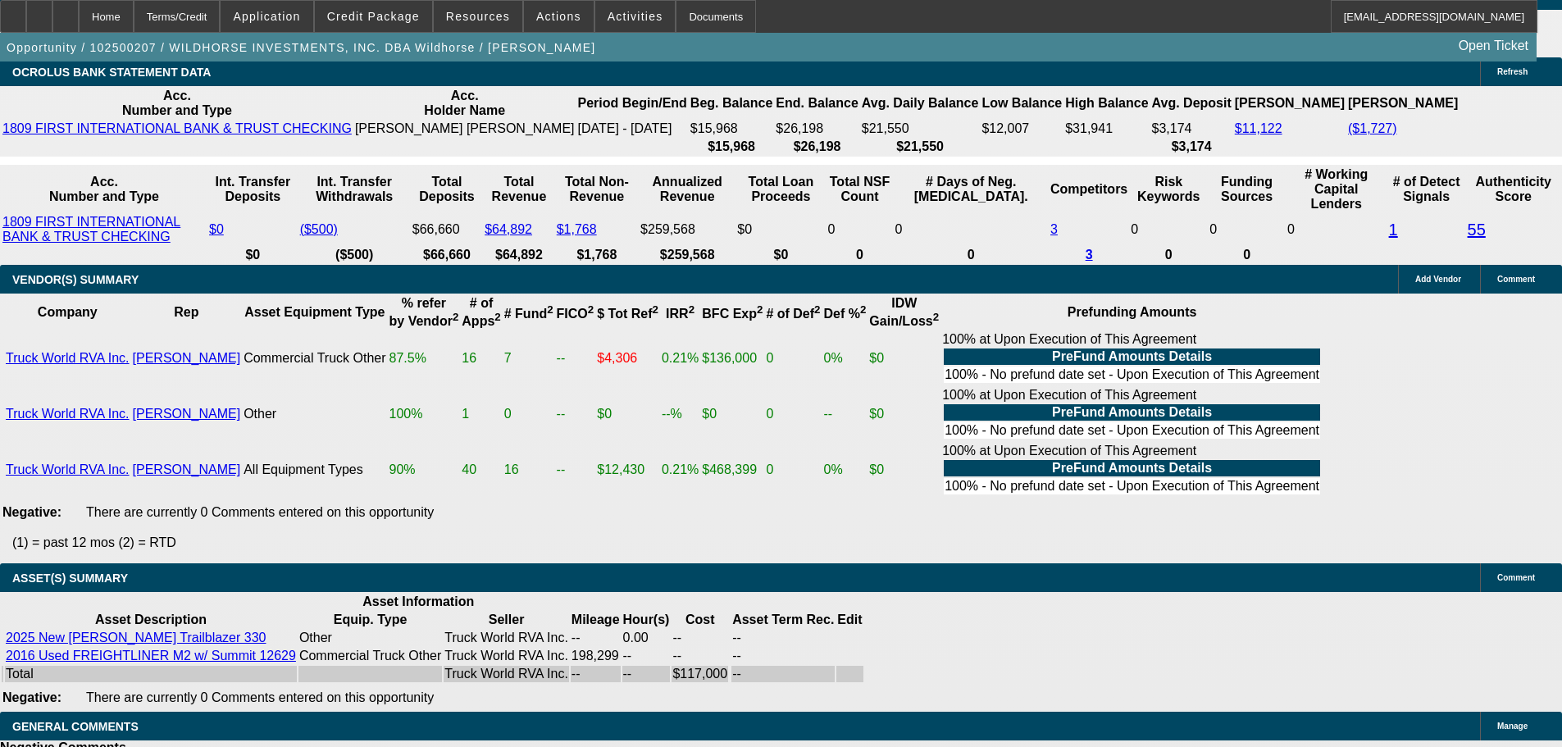
select select "5"
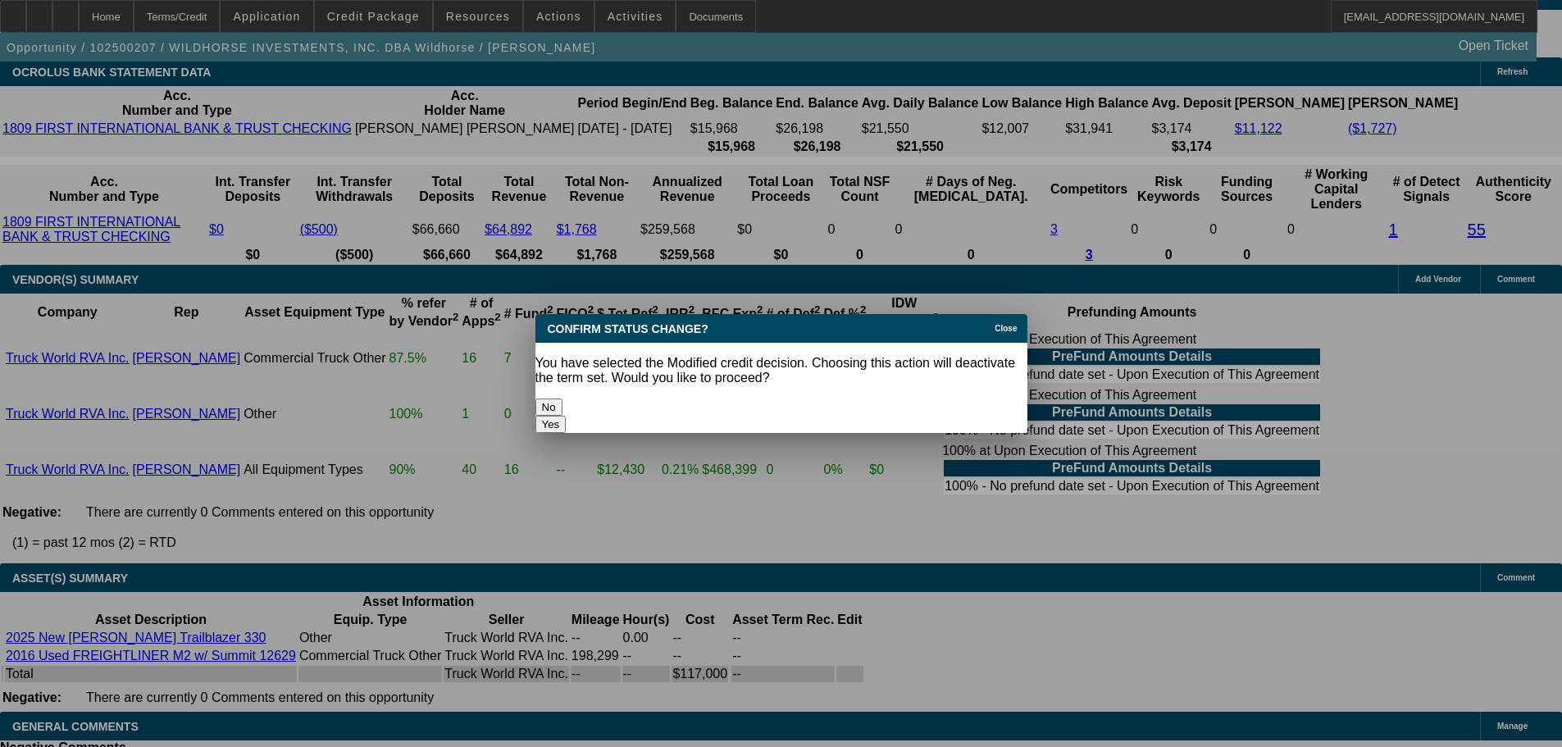
scroll to position [0, 0]
click at [567, 416] on button "Yes" at bounding box center [550, 424] width 31 height 17
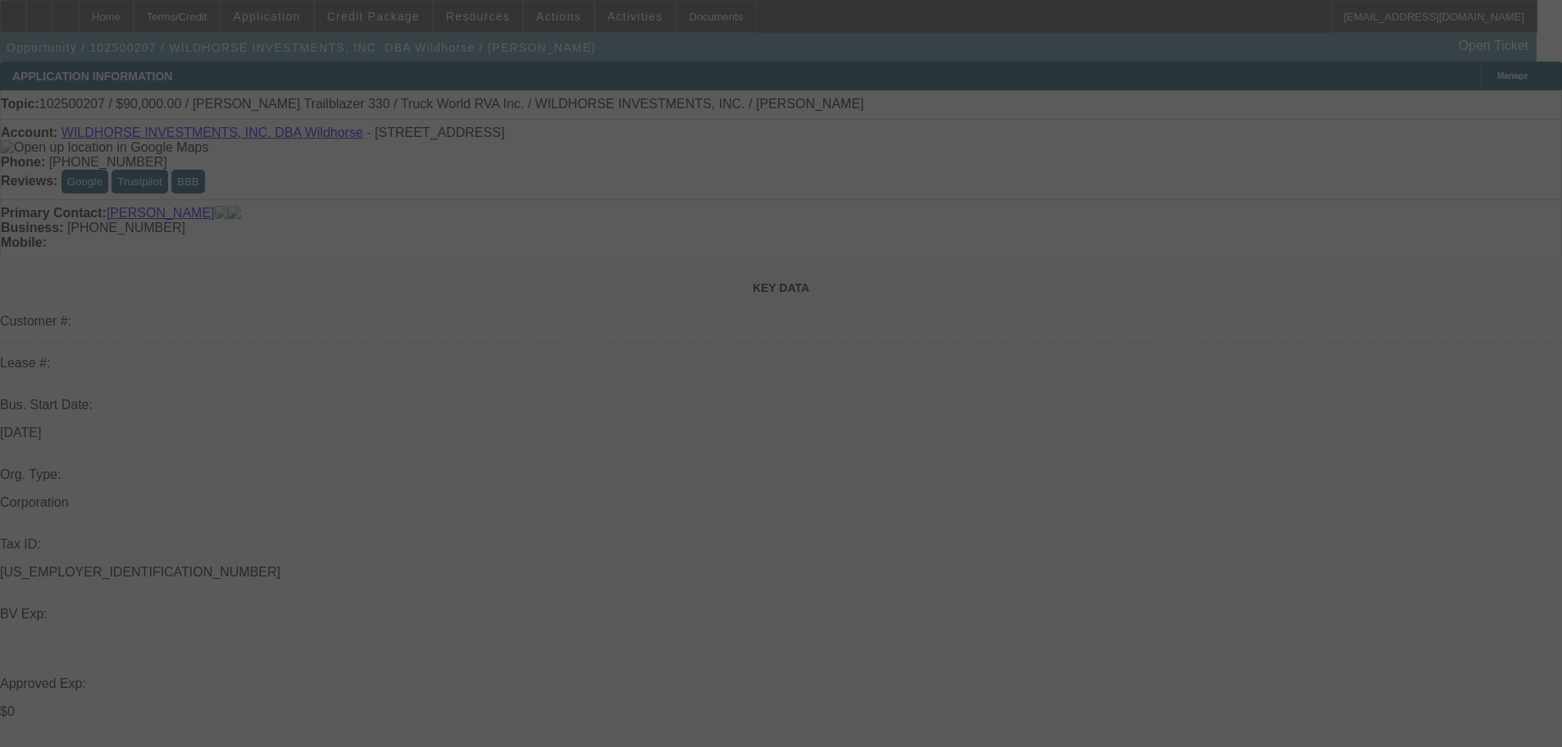
scroll to position [2964, 0]
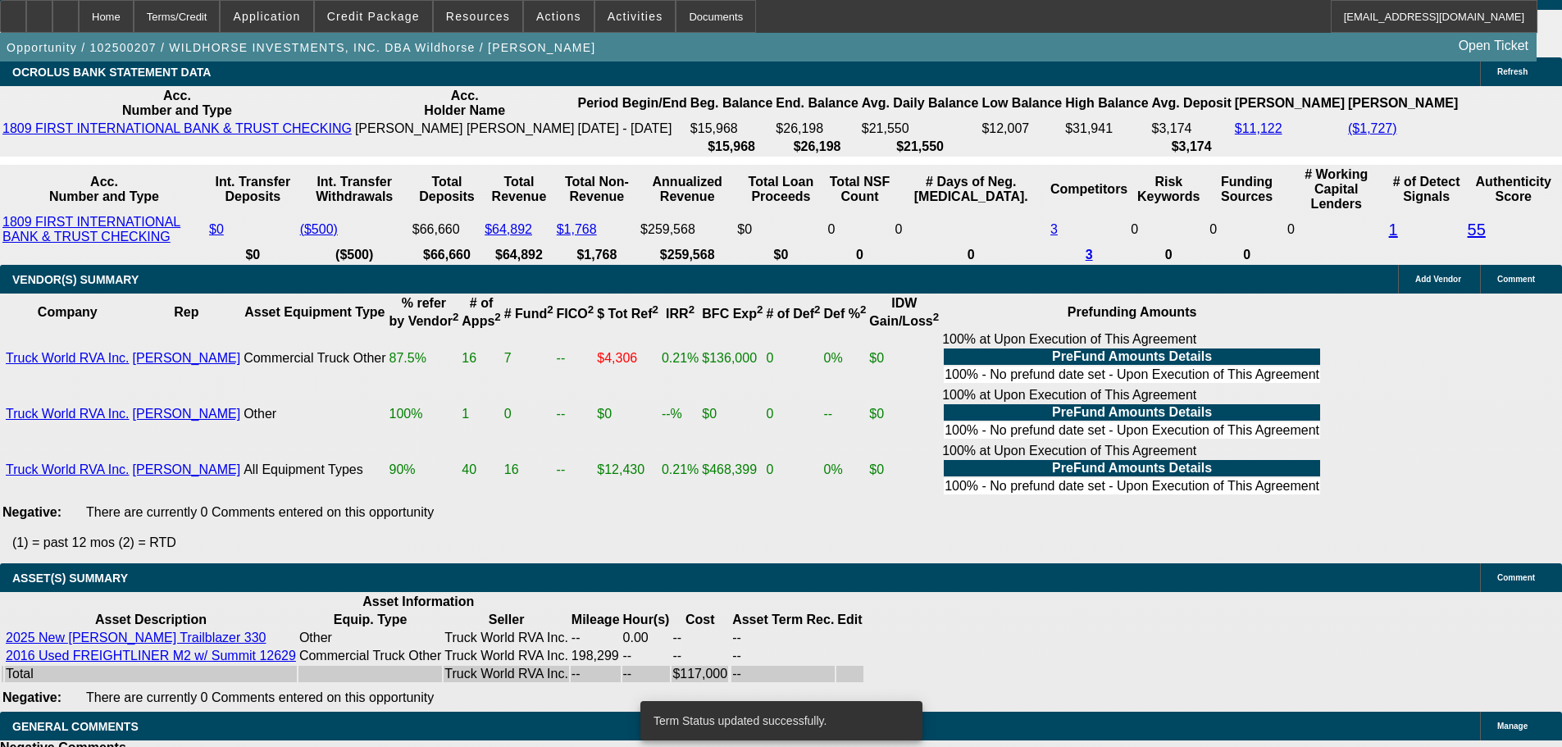
select select "0"
select select "2"
select select "0.1"
select select "4"
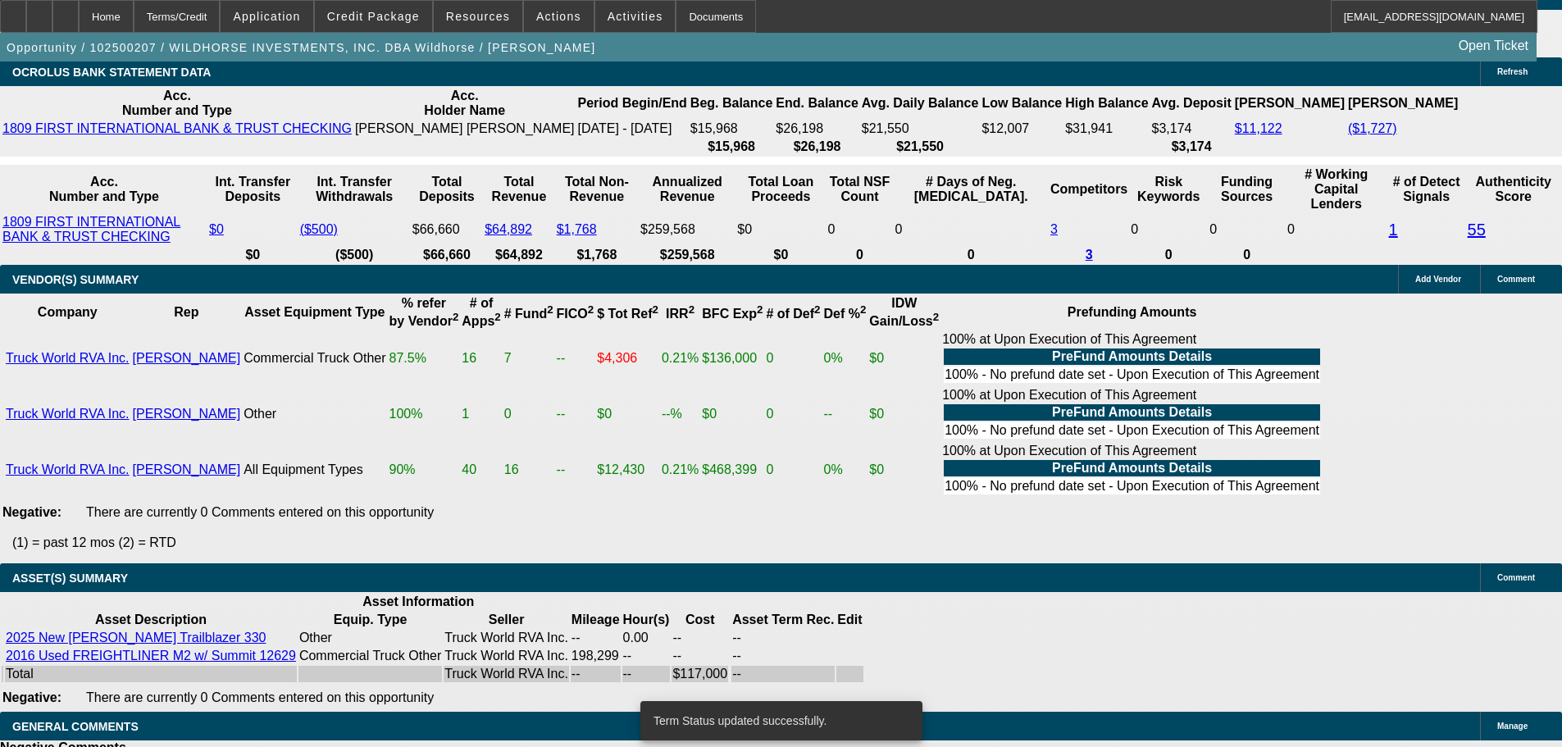
select select "0"
select select "2"
select select "0.1"
select select "4"
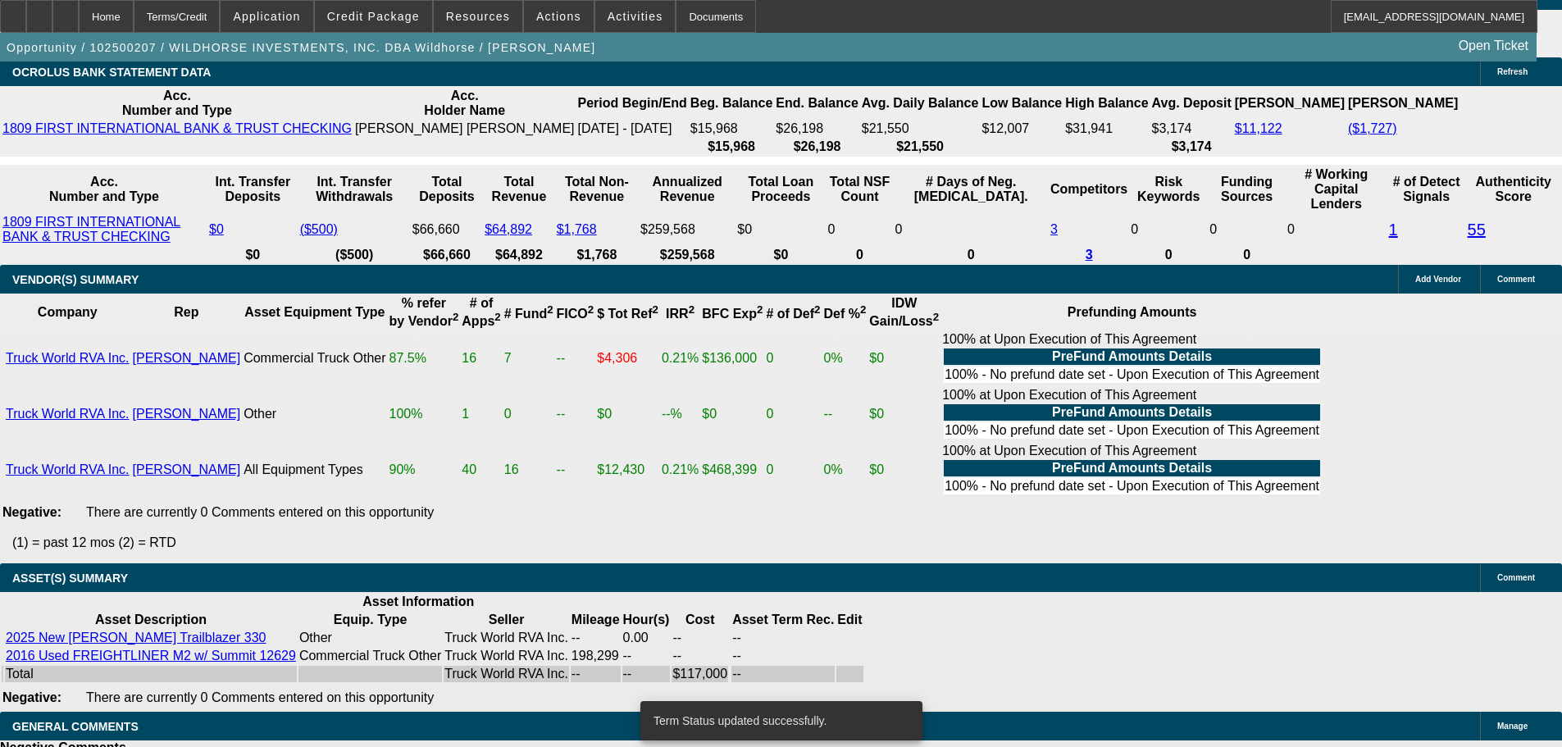
select select "0"
select select "2"
select select "0.1"
select select "4"
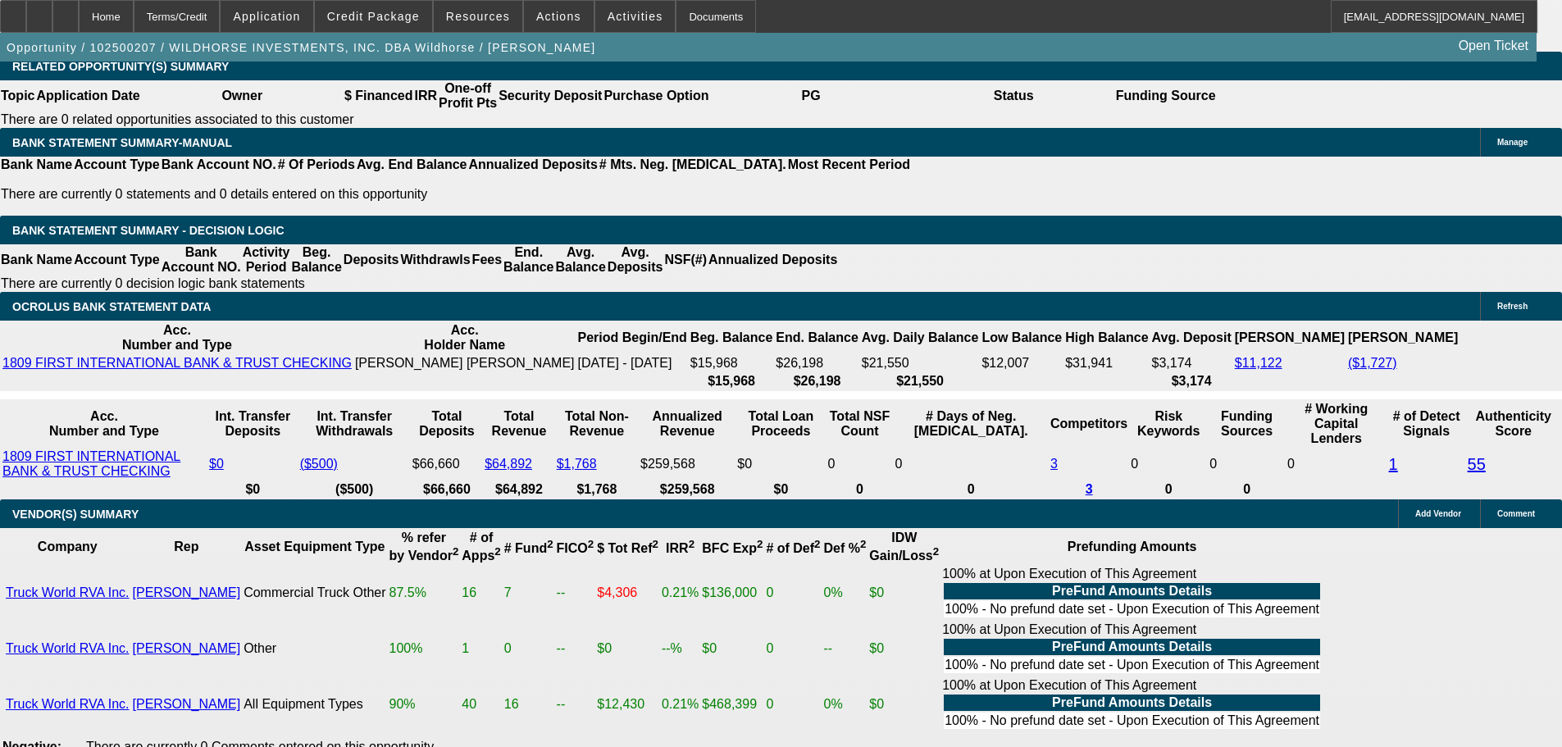
scroll to position [2472, 0]
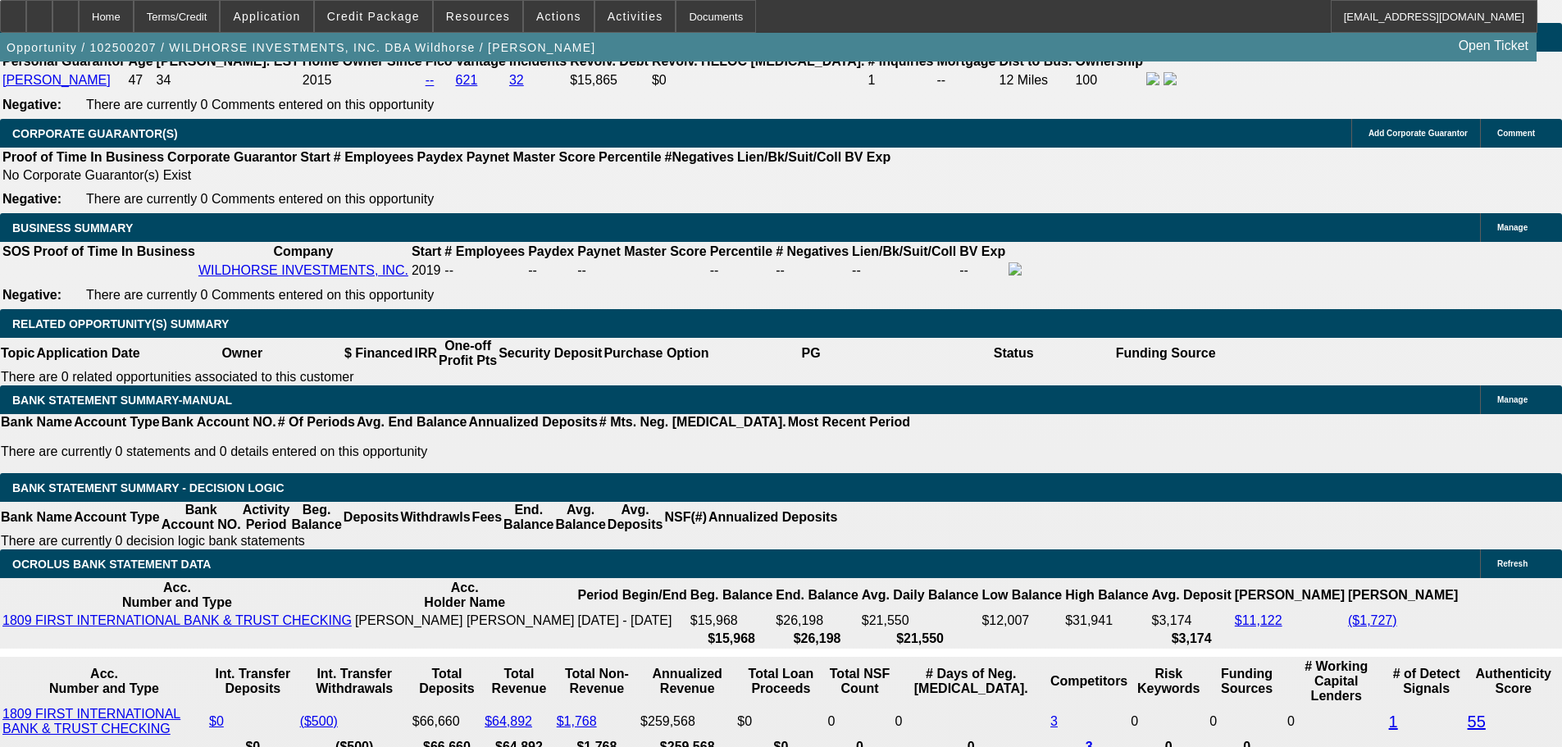
drag, startPoint x: 294, startPoint y: 471, endPoint x: 658, endPoint y: 419, distance: 367.7
type input "$75,000.00"
type input "UNKNOWN"
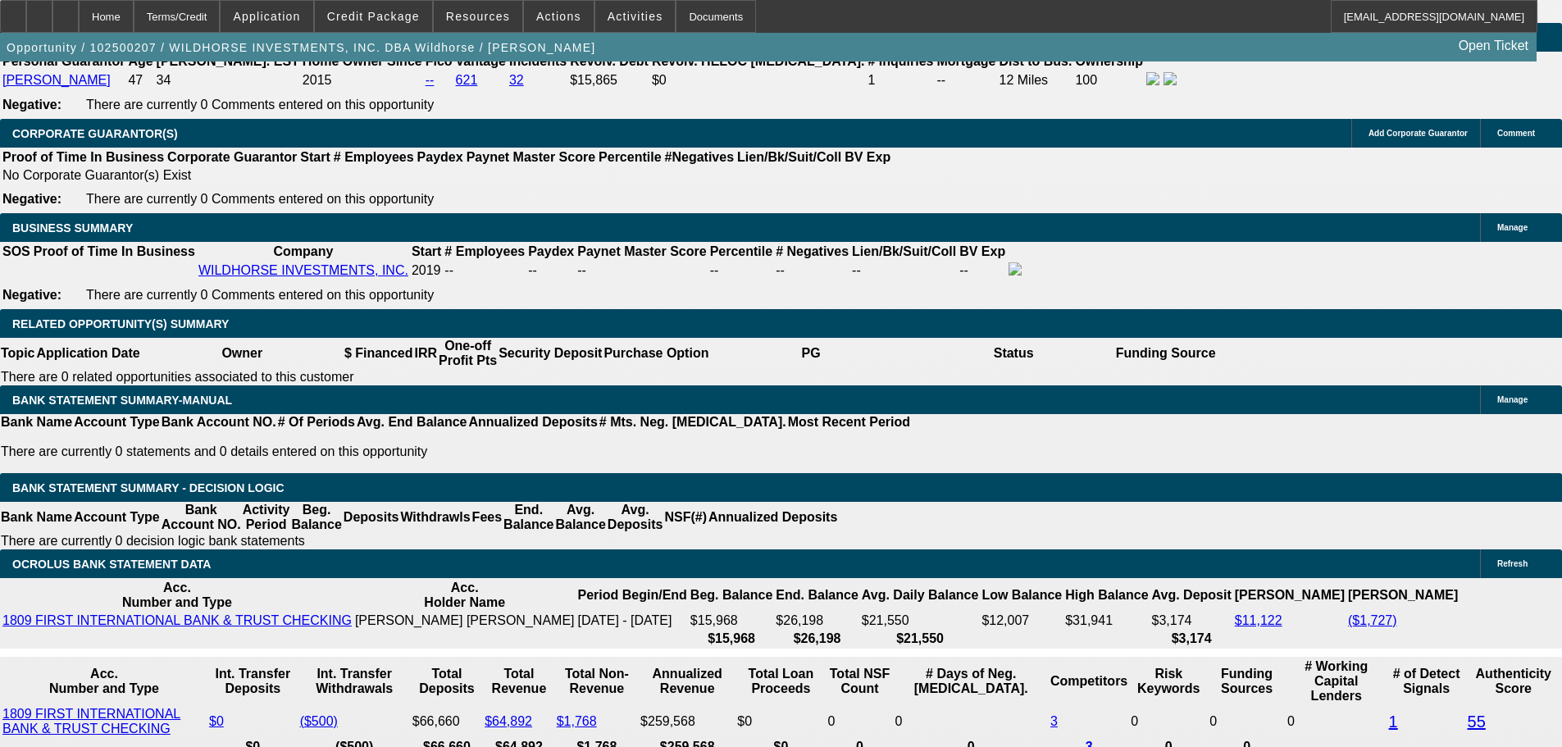
type input "$1,858.33"
type input "$3,716.66"
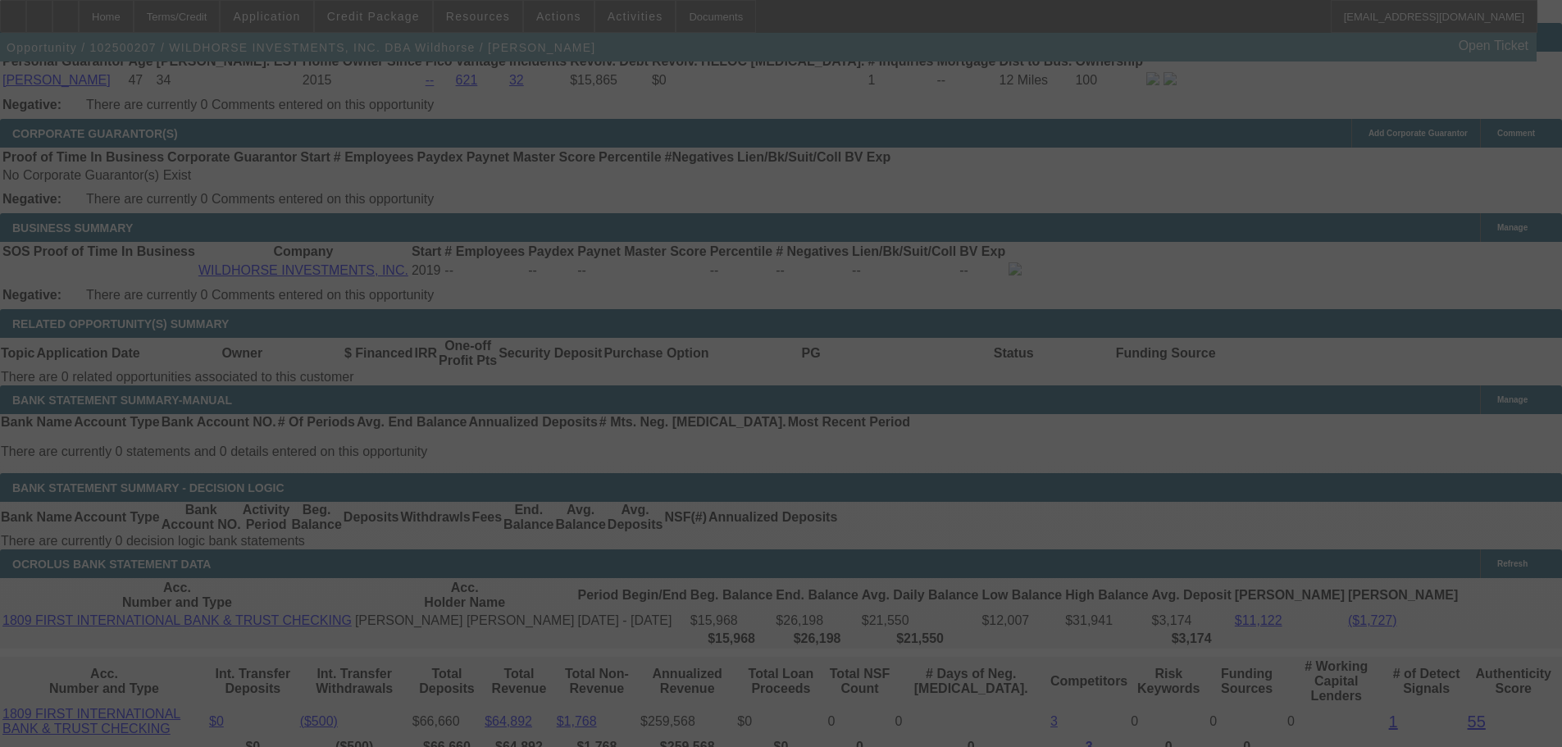
select select "0"
select select "2"
select select "0.1"
select select "4"
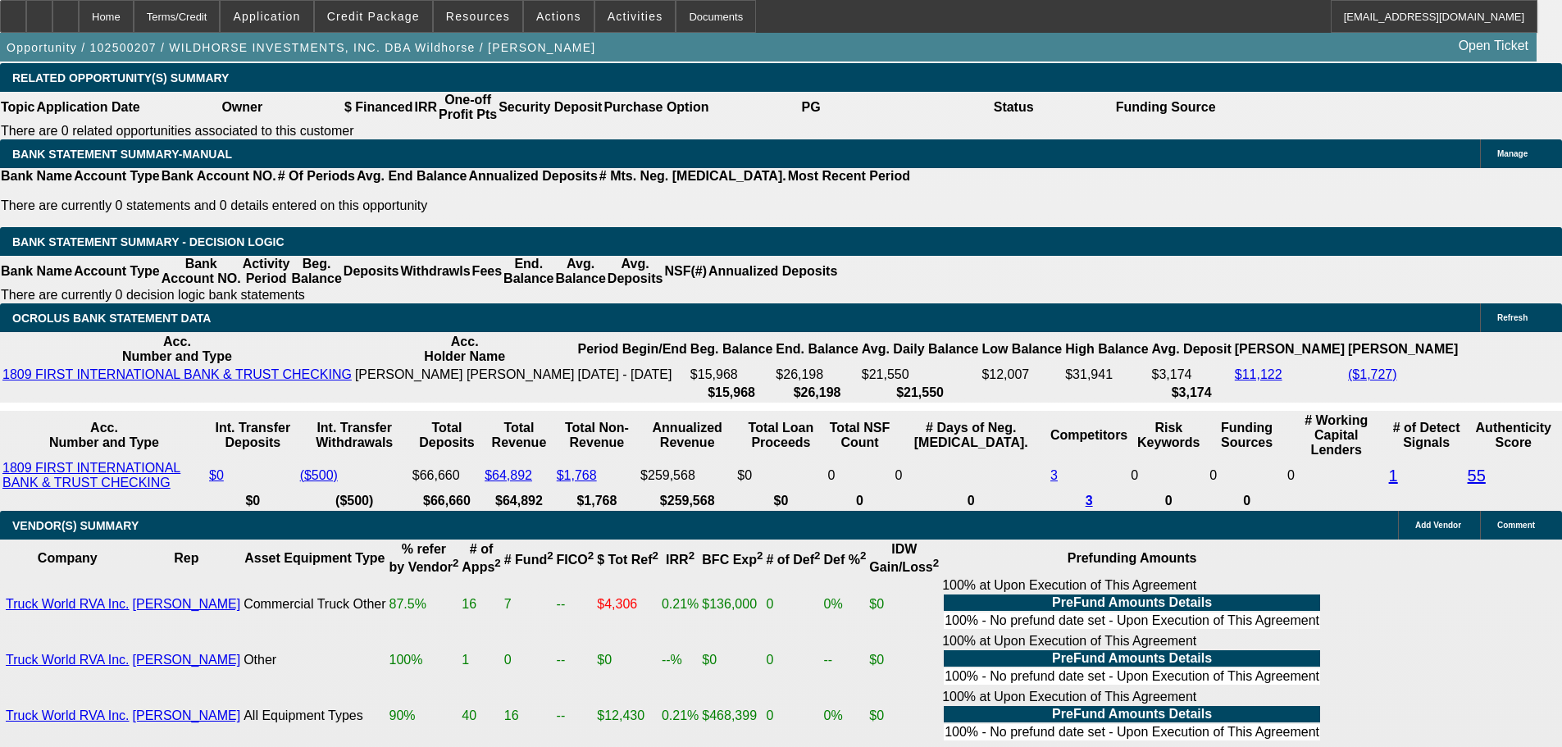
scroll to position [2636, 0]
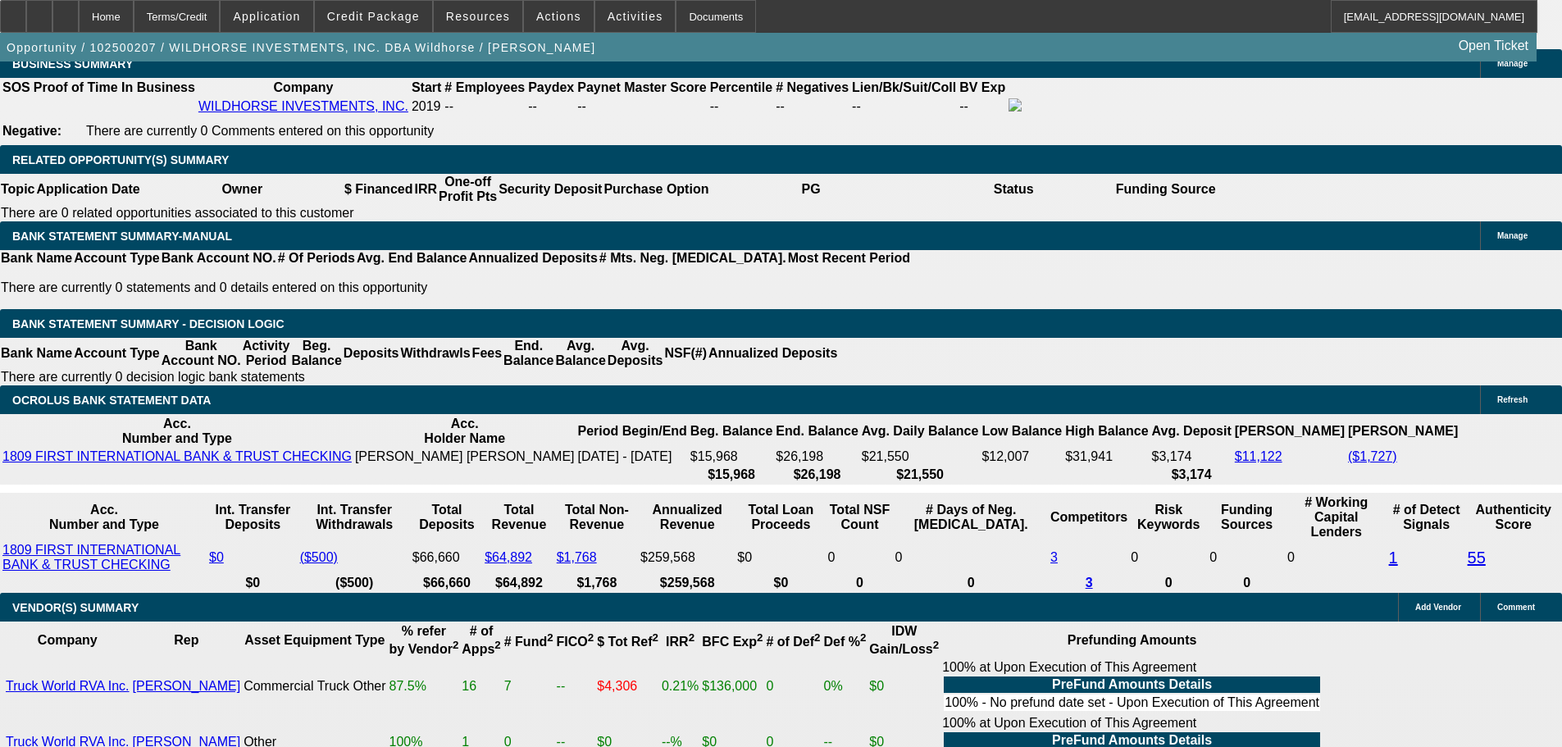
drag, startPoint x: 244, startPoint y: 438, endPoint x: 435, endPoint y: 423, distance: 192.5
type input "$1,995.00"
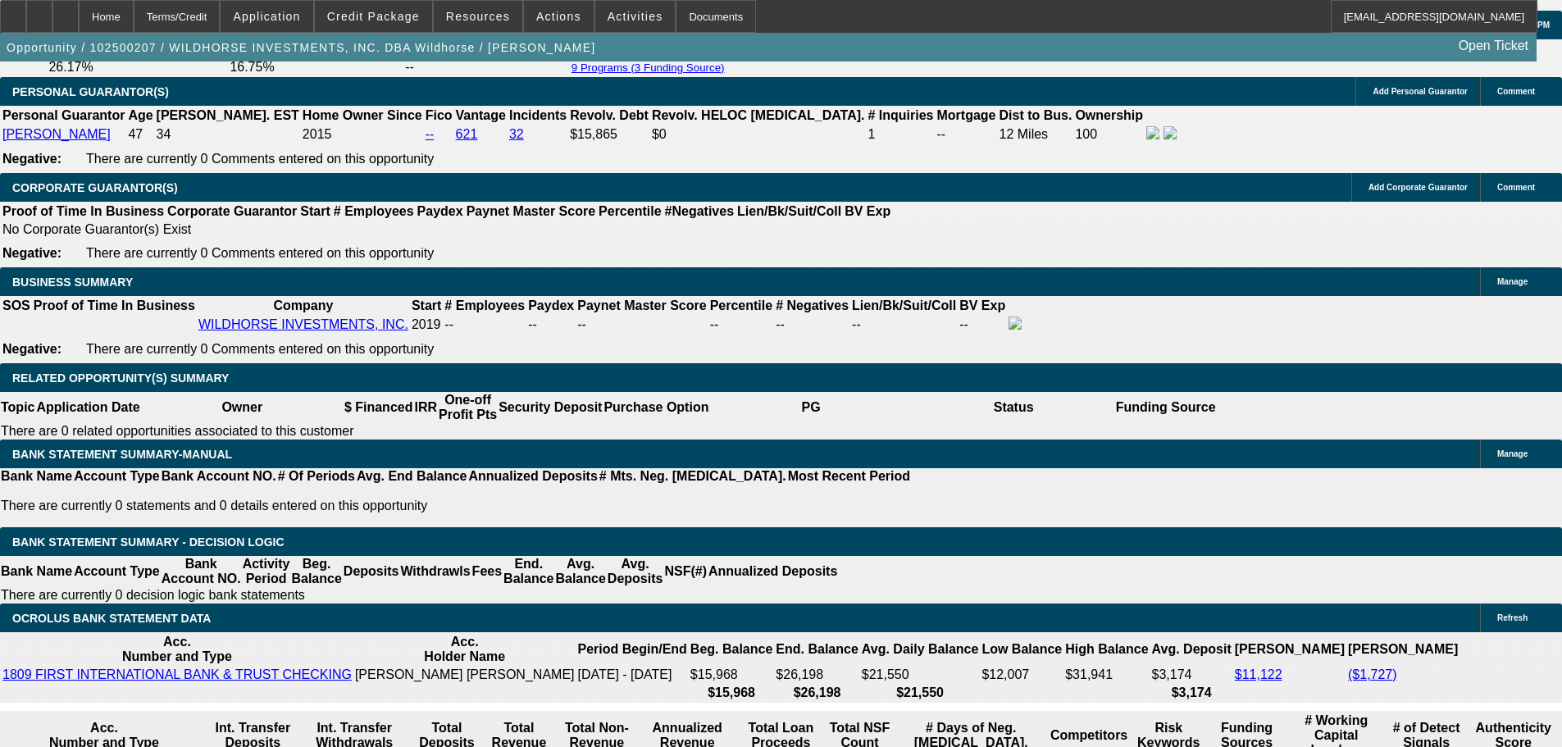
scroll to position [2390, 0]
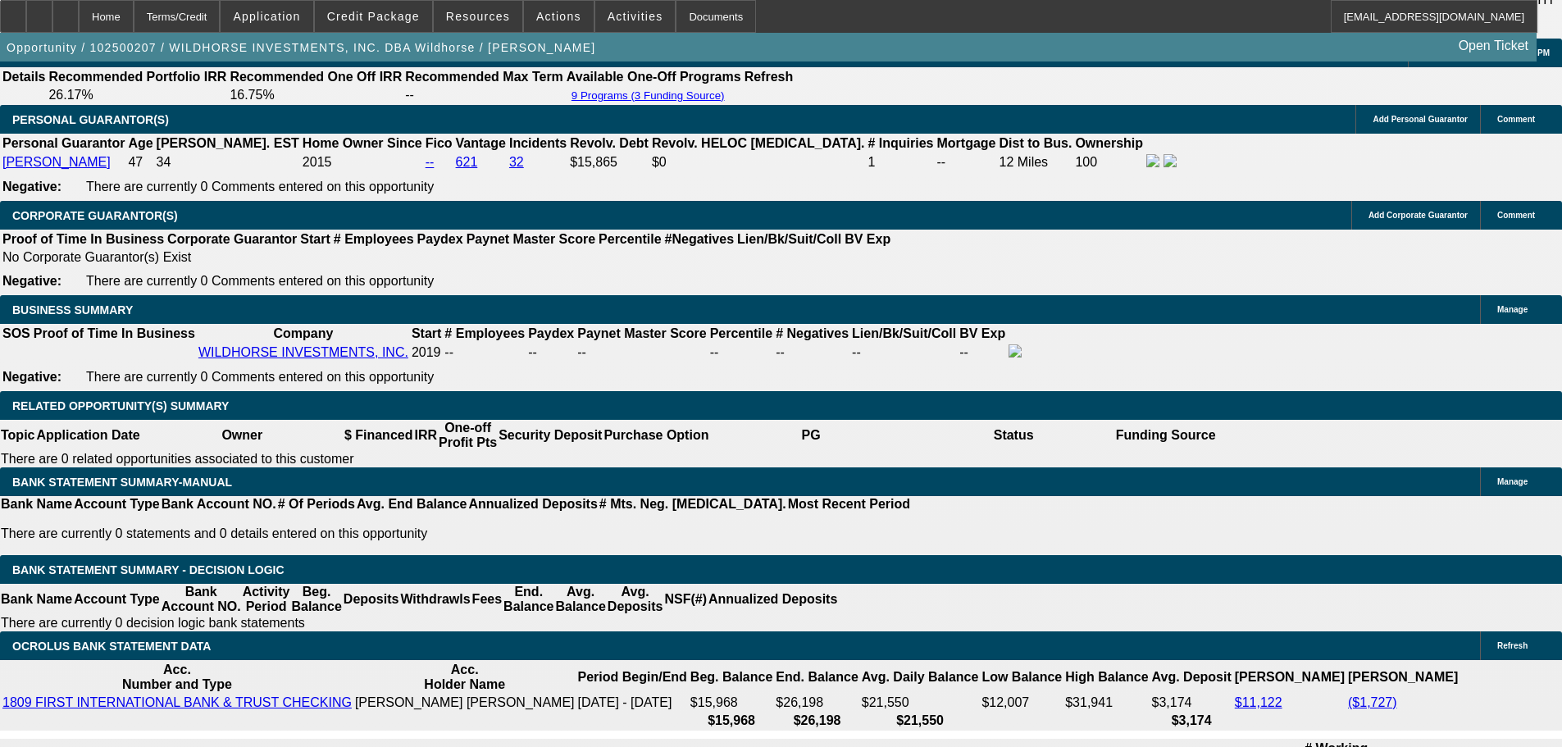
type input "$3,990.00"
type input "UNKNOWN"
type input "25.3"
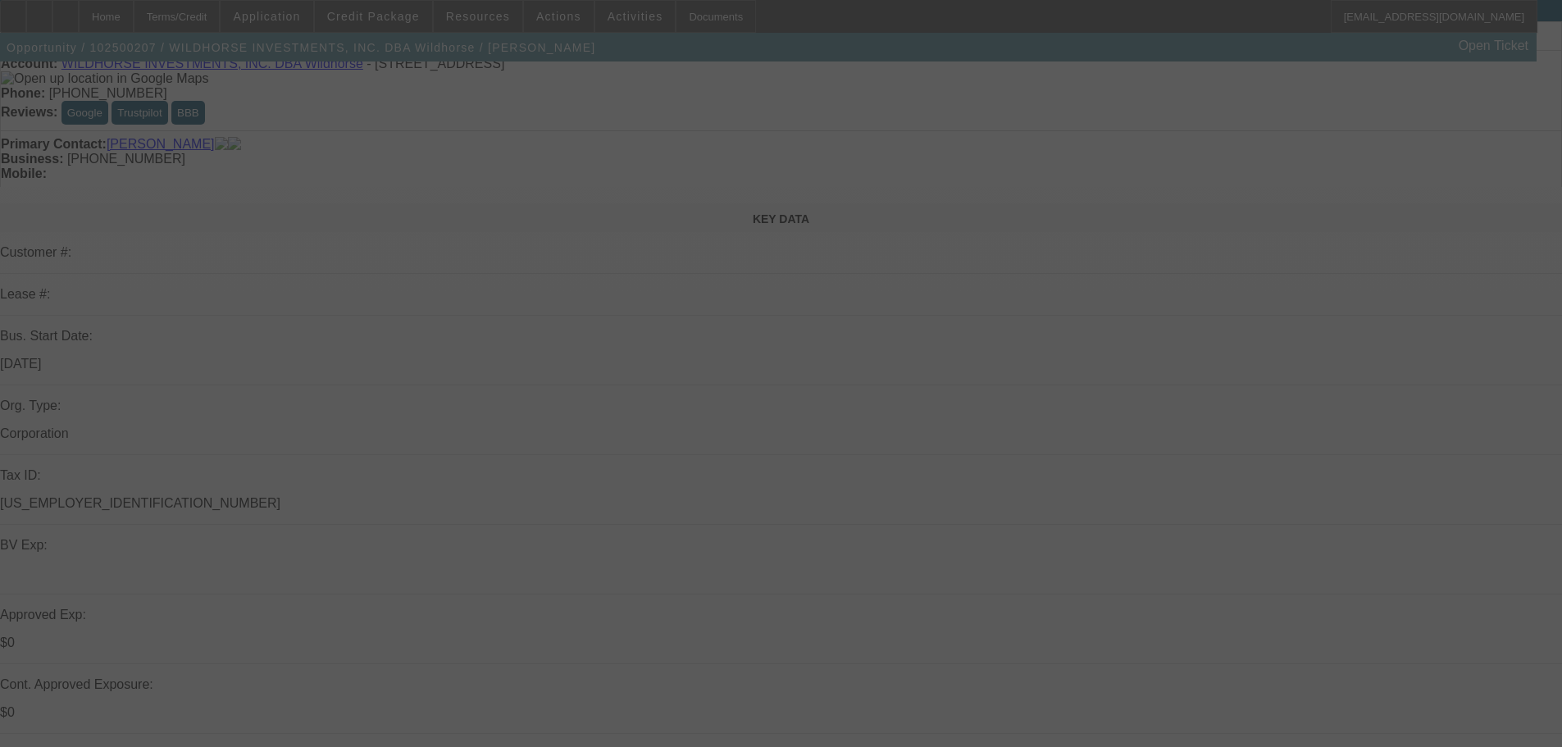
scroll to position [0, 0]
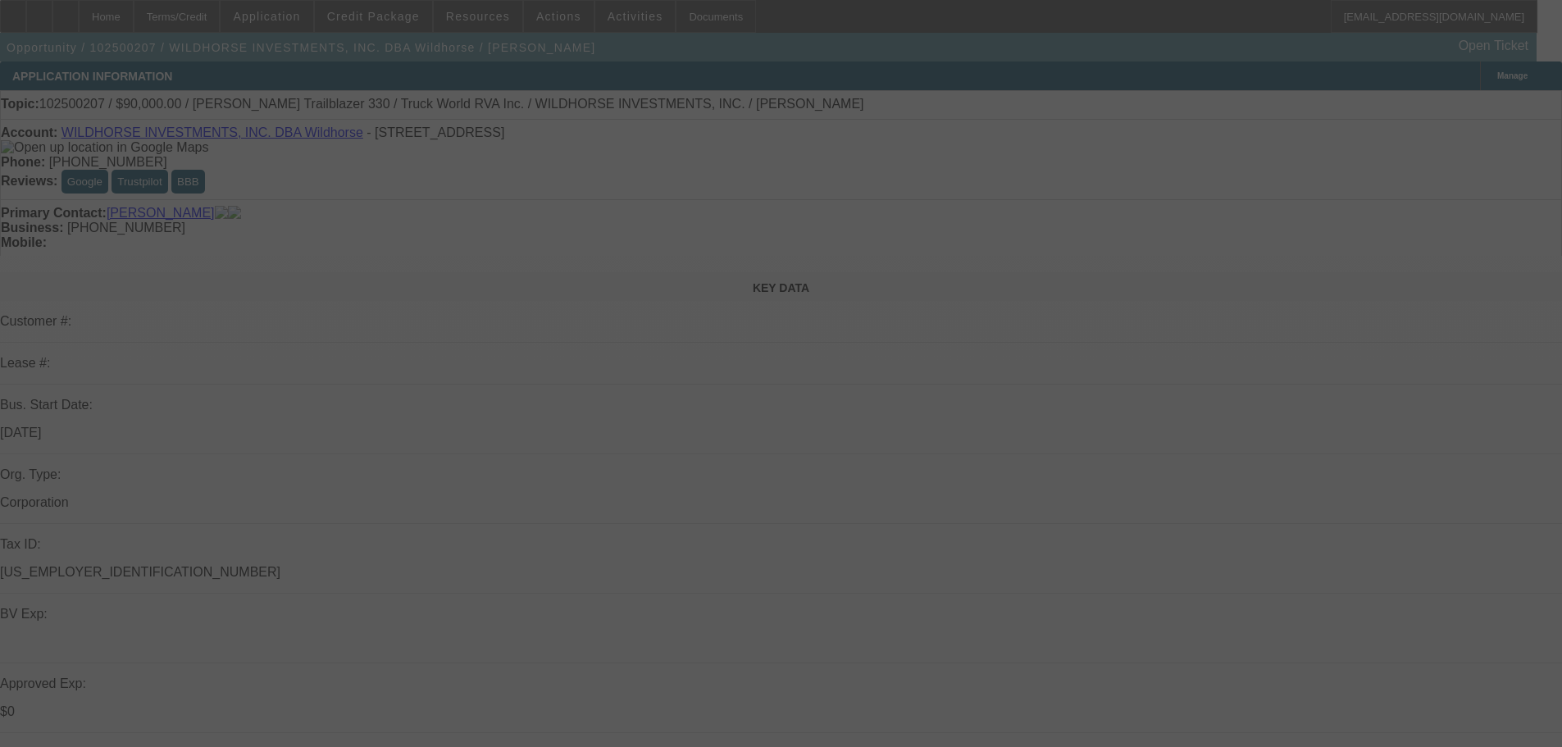
select select "0"
select select "2"
select select "0.1"
select select "4"
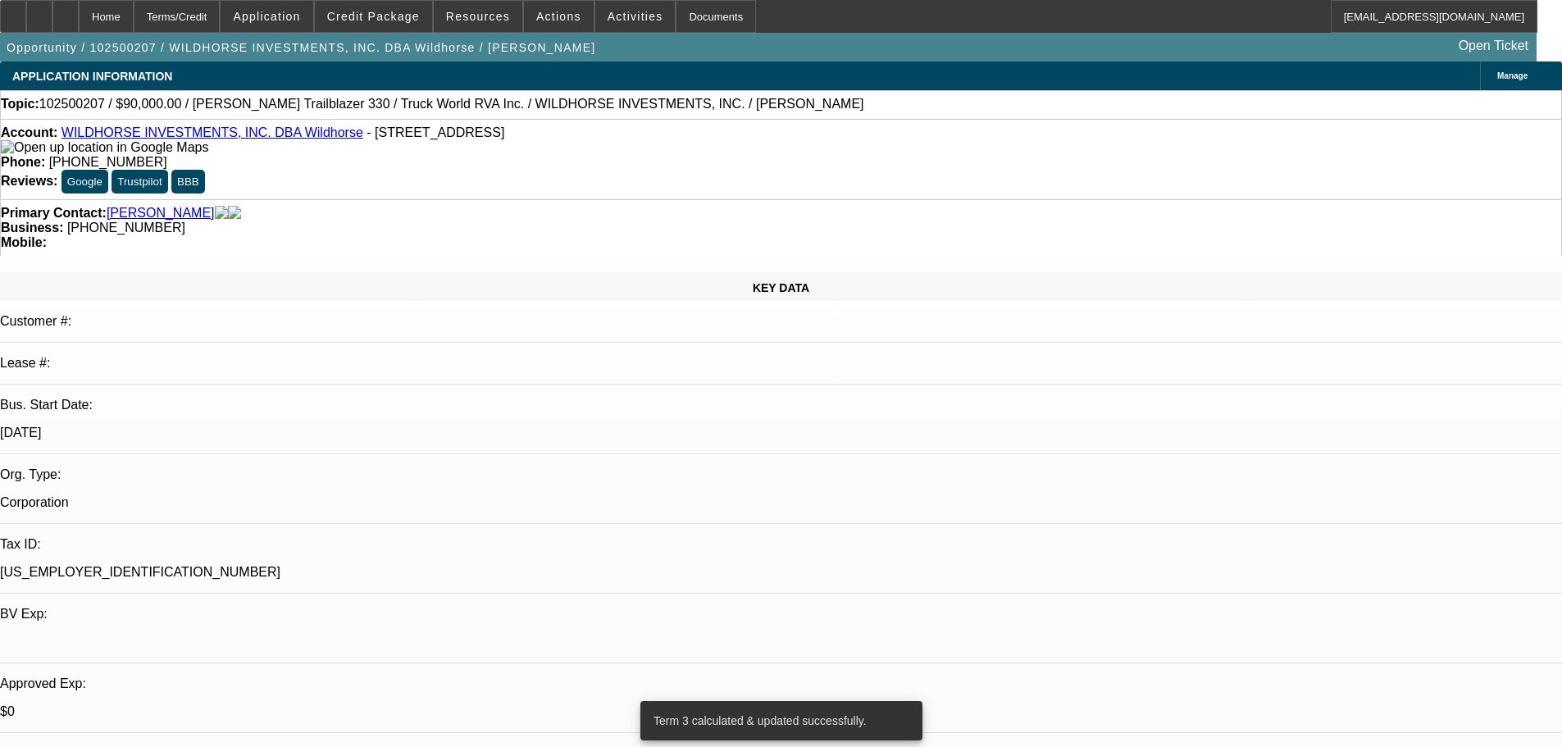
click at [29, 150] on img at bounding box center [104, 147] width 207 height 15
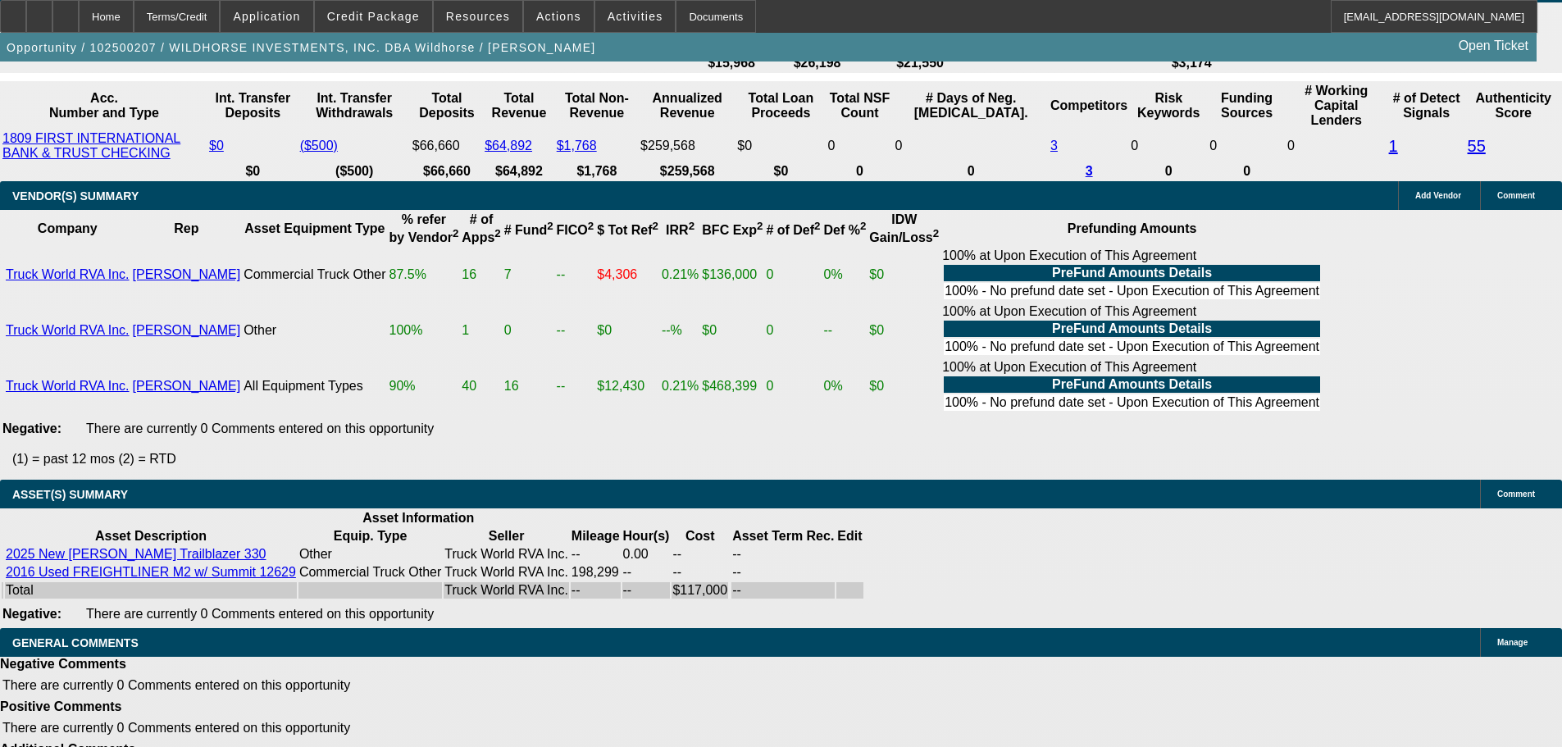
scroll to position [3128, 0]
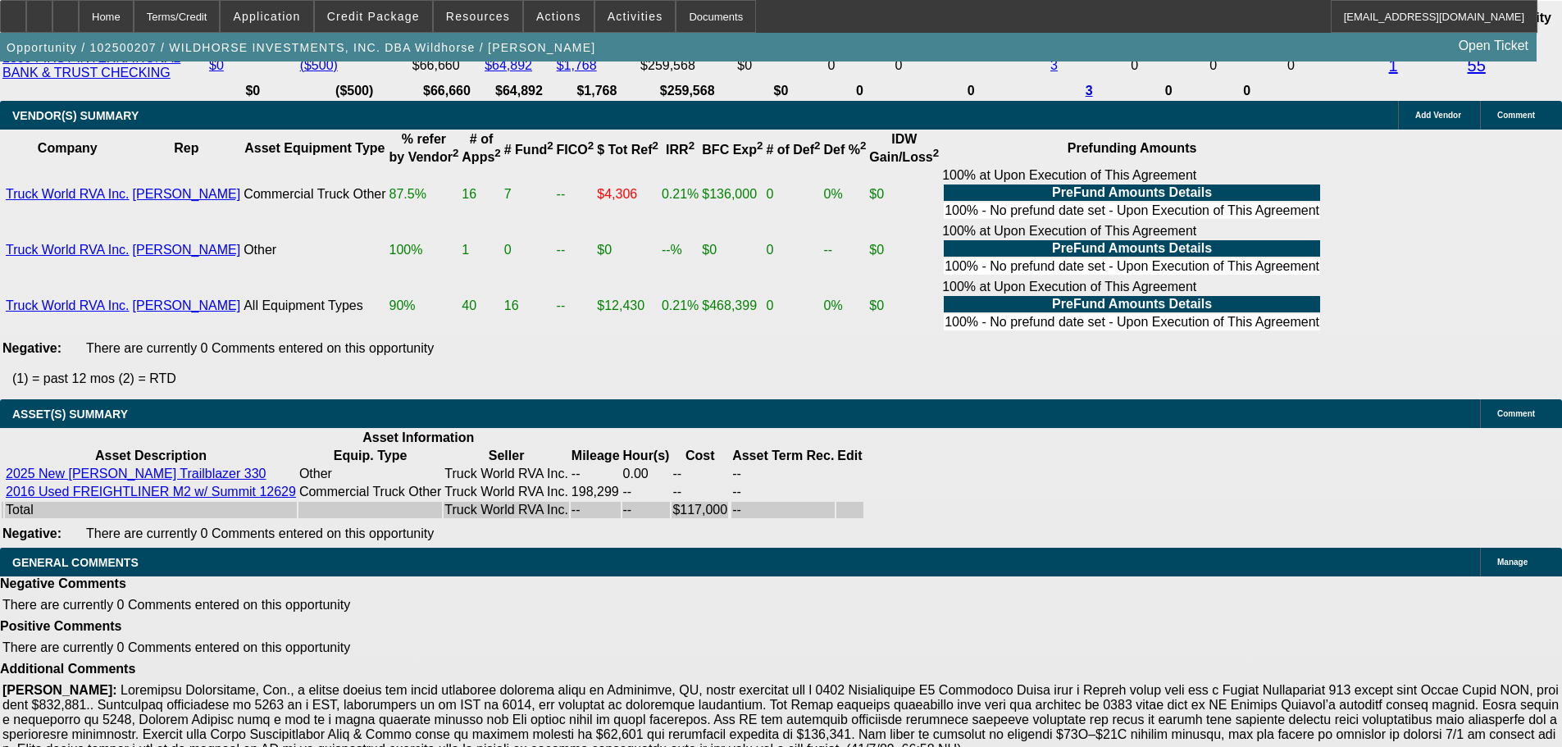
select select "4"
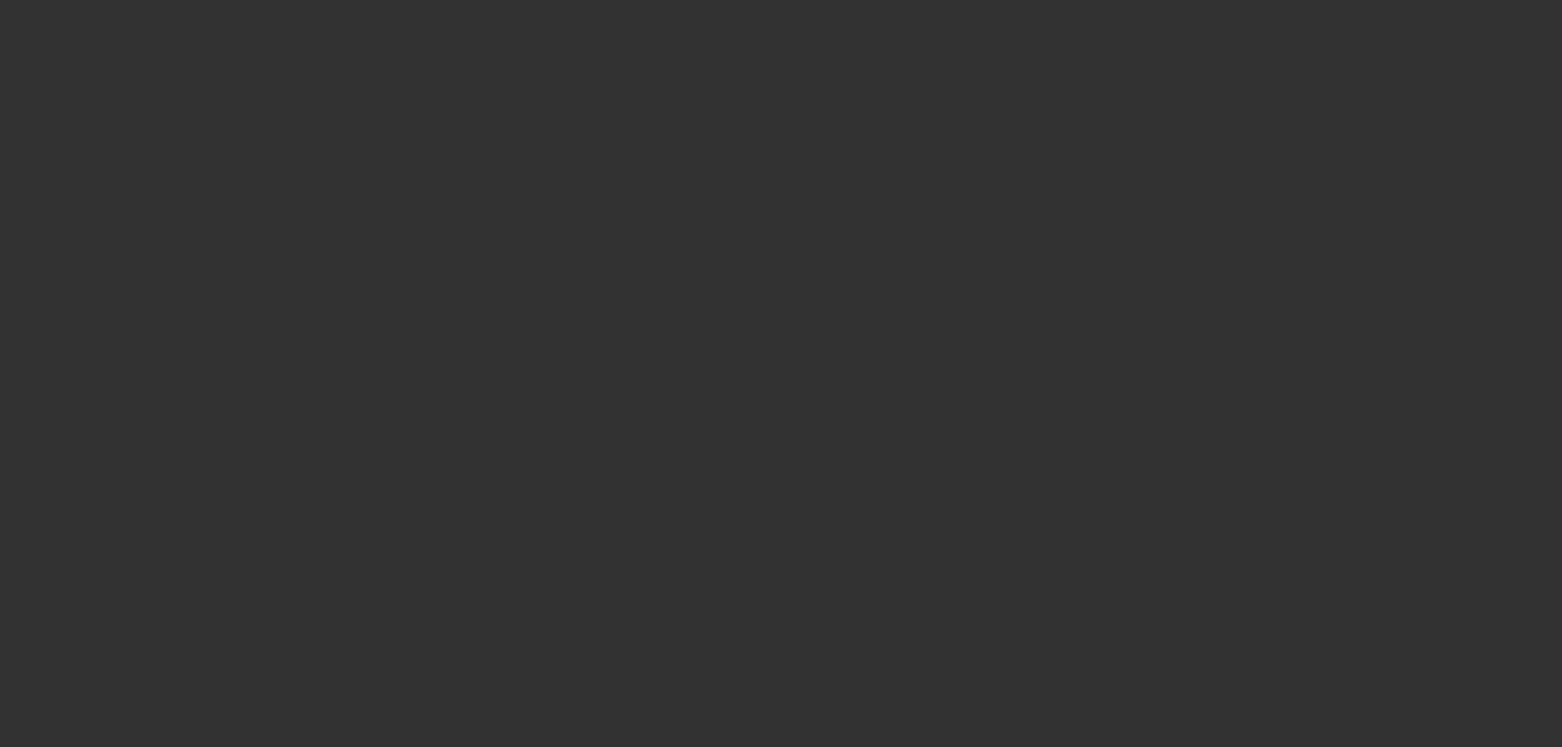
scroll to position [0, 0]
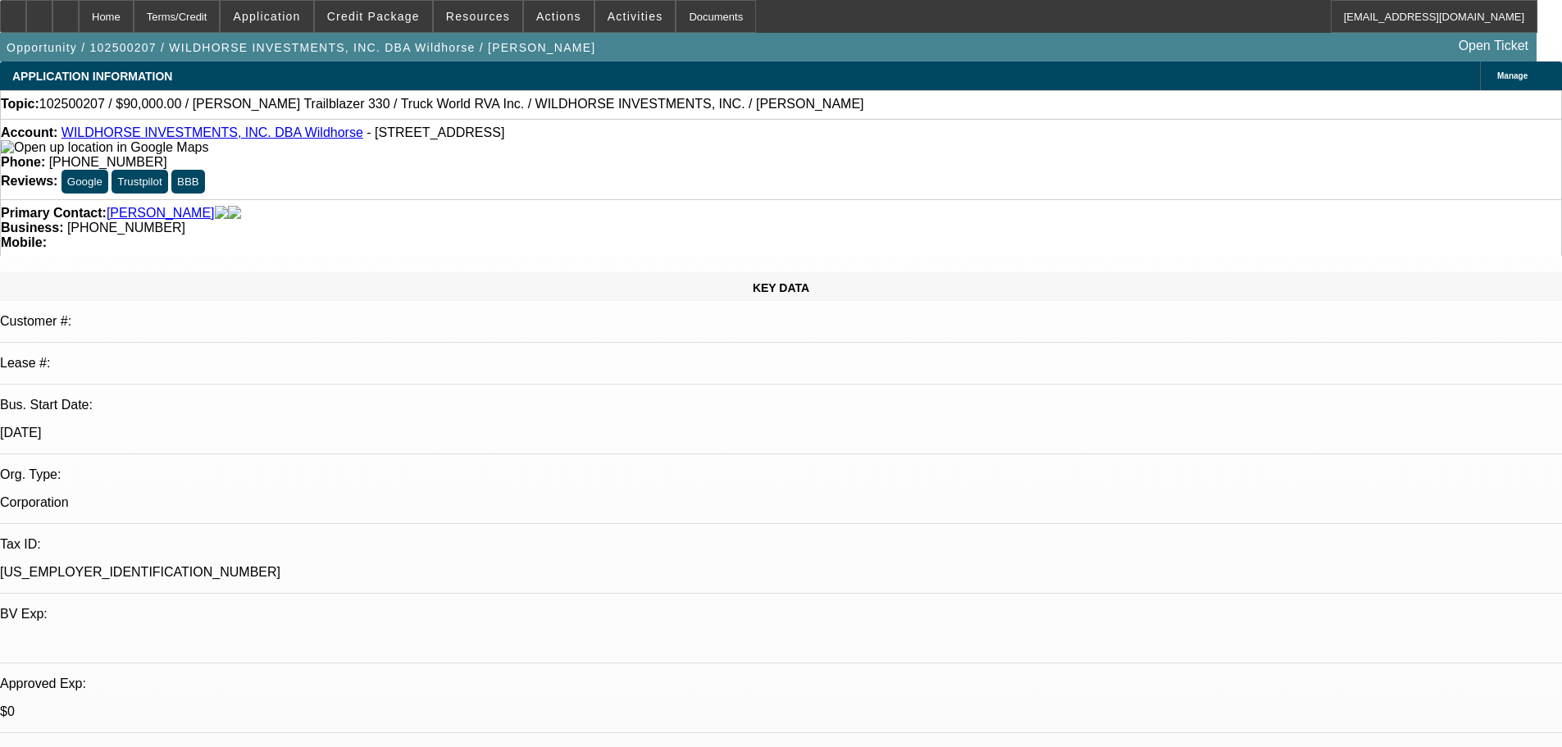
paste textarea "PASS, JUST TOO RISKY TO GET INVOLVED IN, TOO MANY NEGATIVES."
type textarea "PASS, JUST TOO RISKY TO GET INVOLVED IN, TOO MANY NEGATIVES."
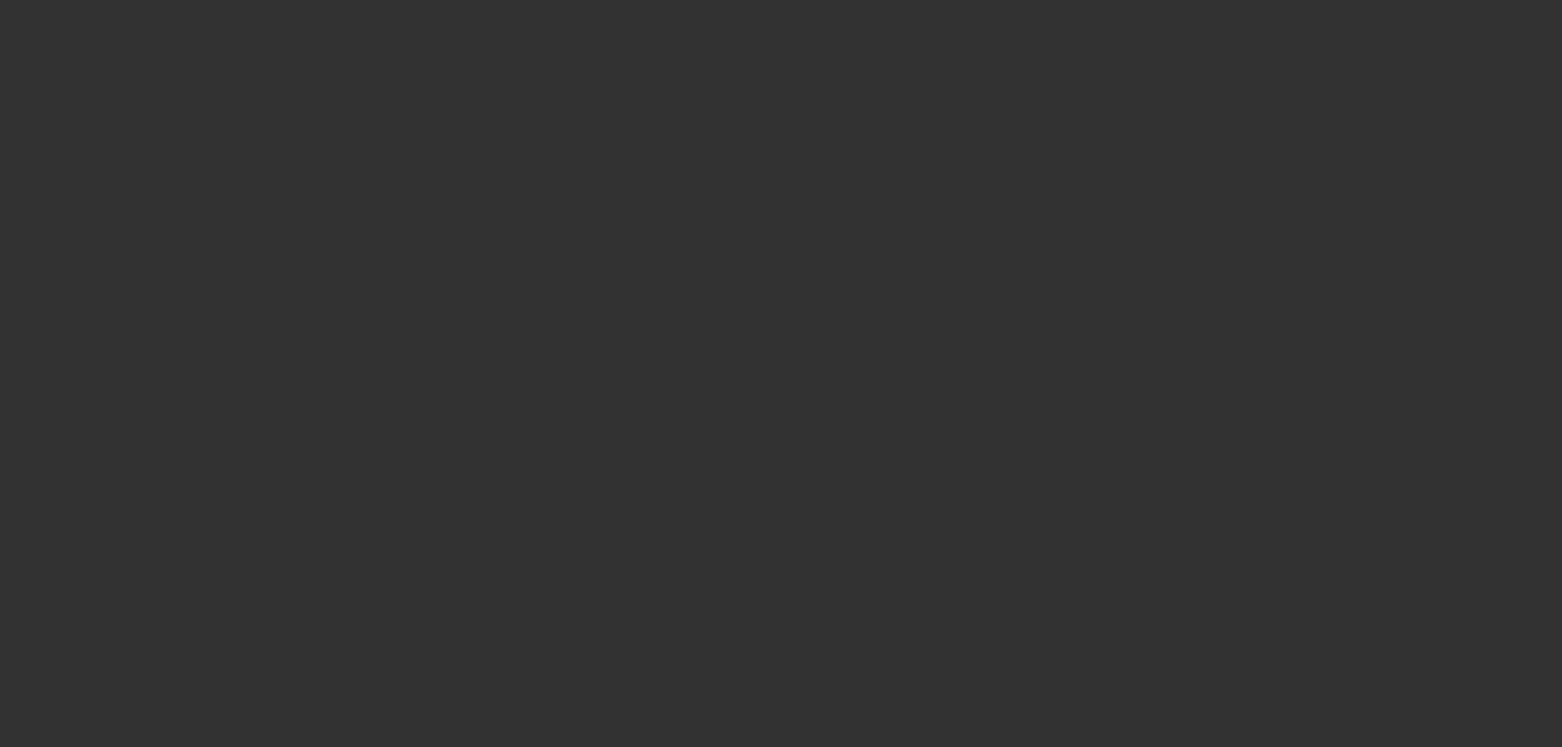
select select "0"
select select "2"
select select "0.1"
select select "4"
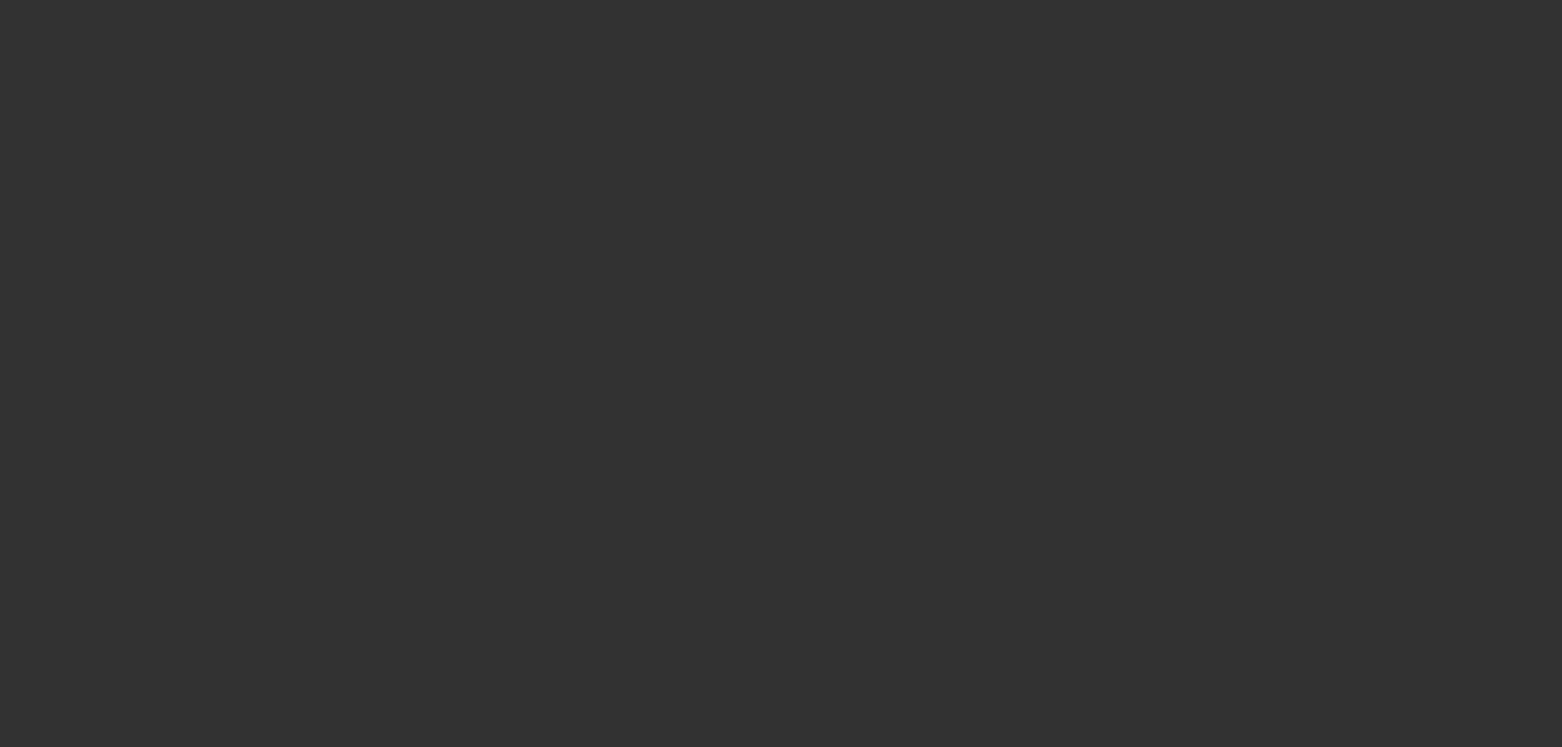
select select "0"
select select "2"
select select "0.1"
select select "4"
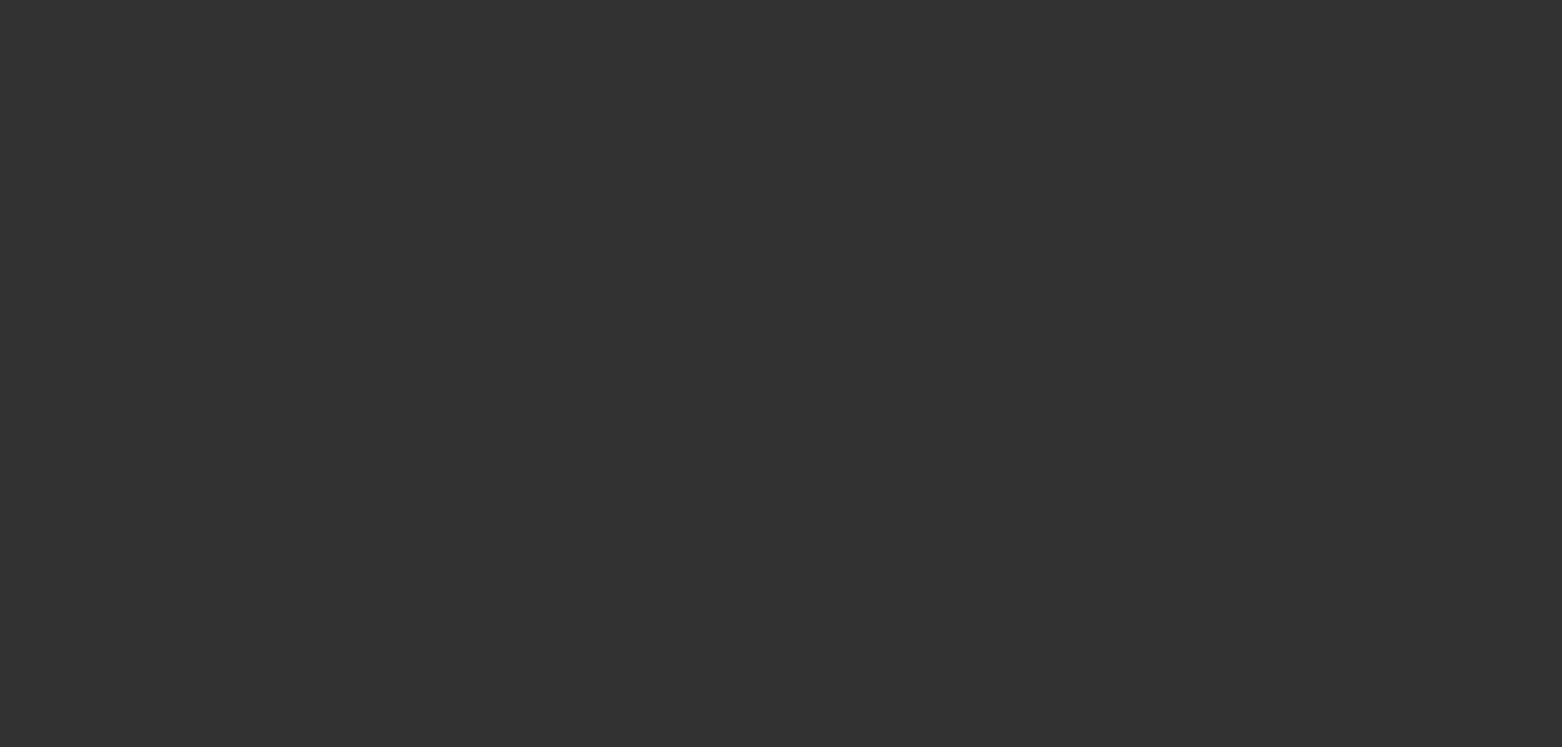
select select "0"
select select "2"
select select "0.1"
select select "4"
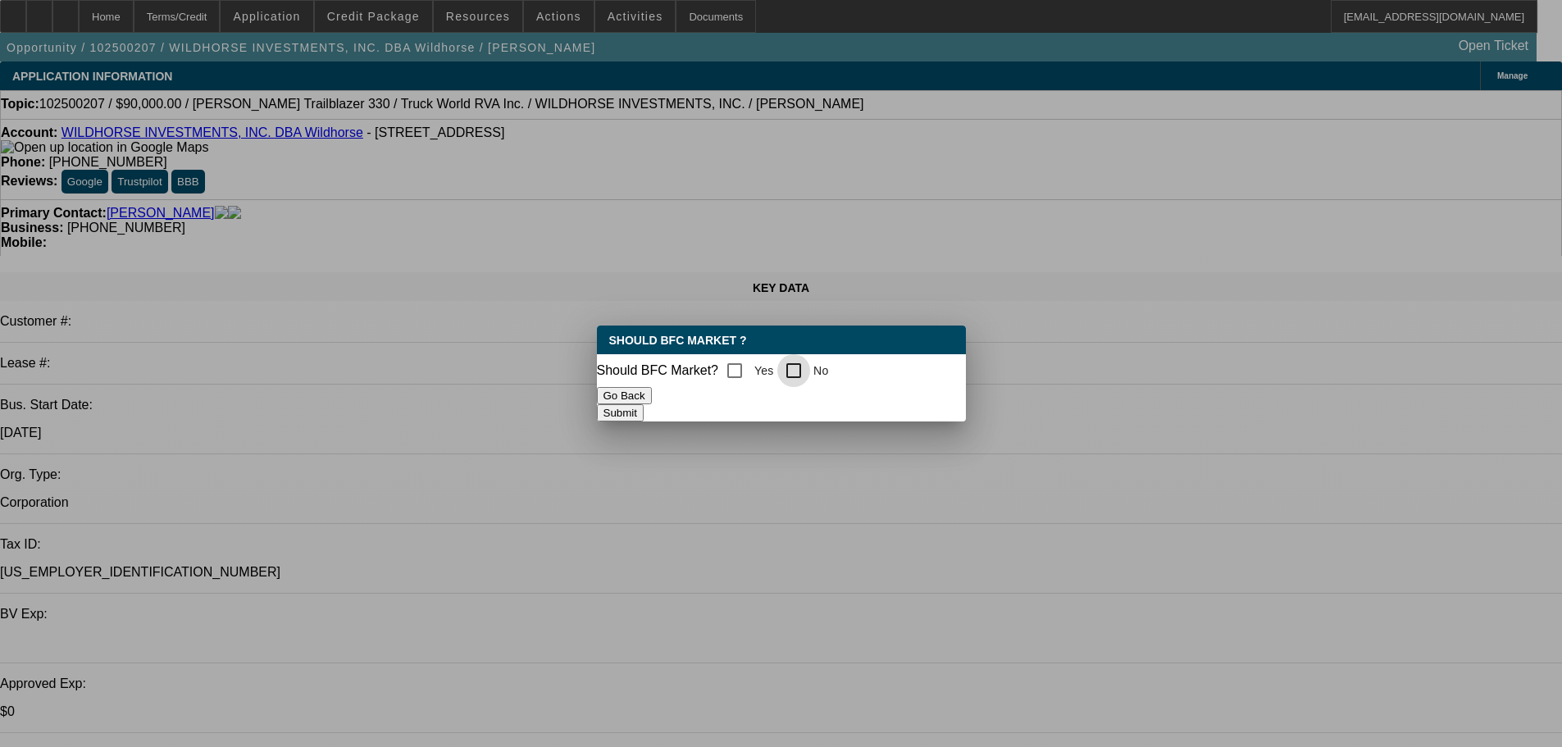
click at [792, 371] on div at bounding box center [793, 370] width 33 height 33
click at [805, 375] on input "No" at bounding box center [793, 370] width 33 height 33
checkbox input "true"
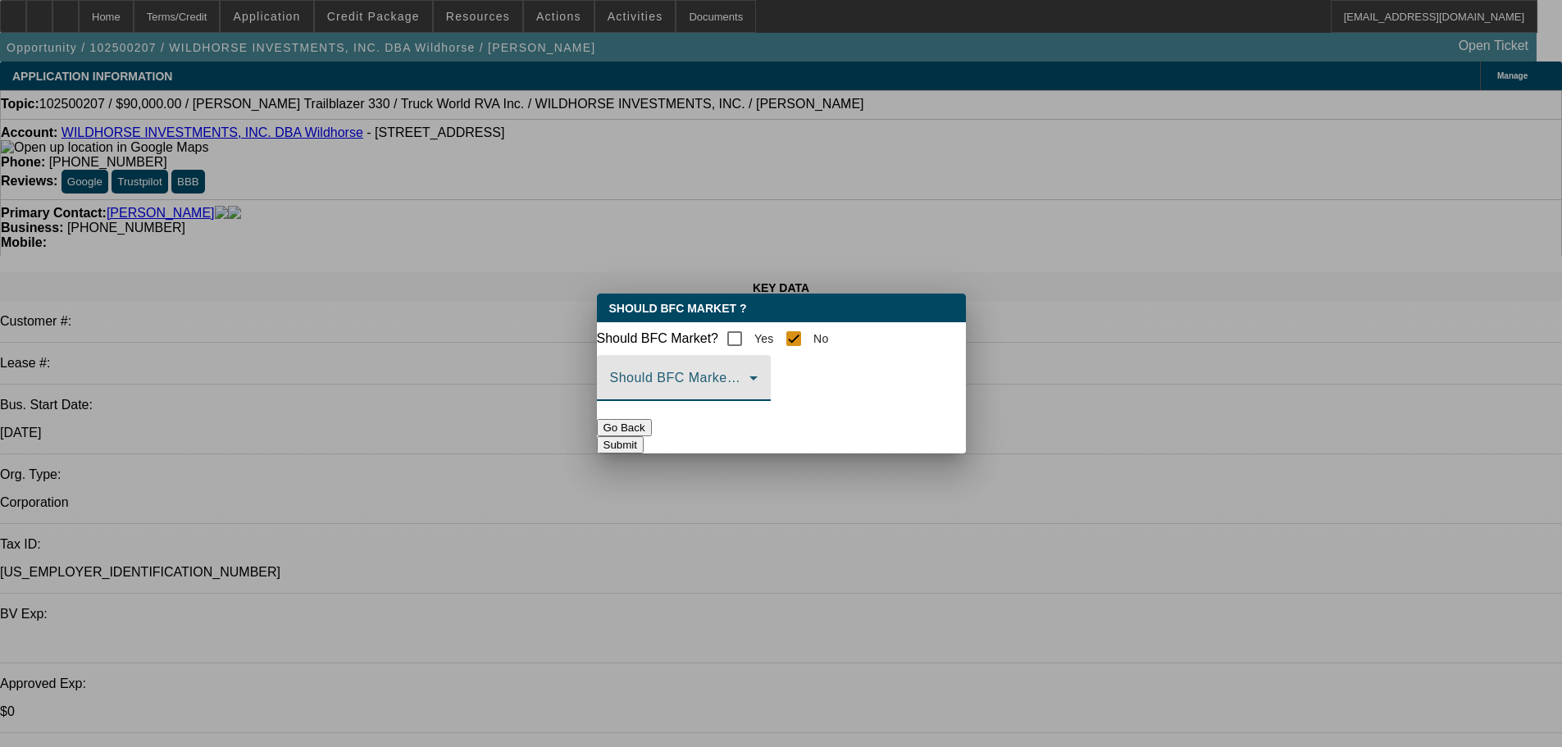
click at [750, 391] on span at bounding box center [679, 385] width 139 height 20
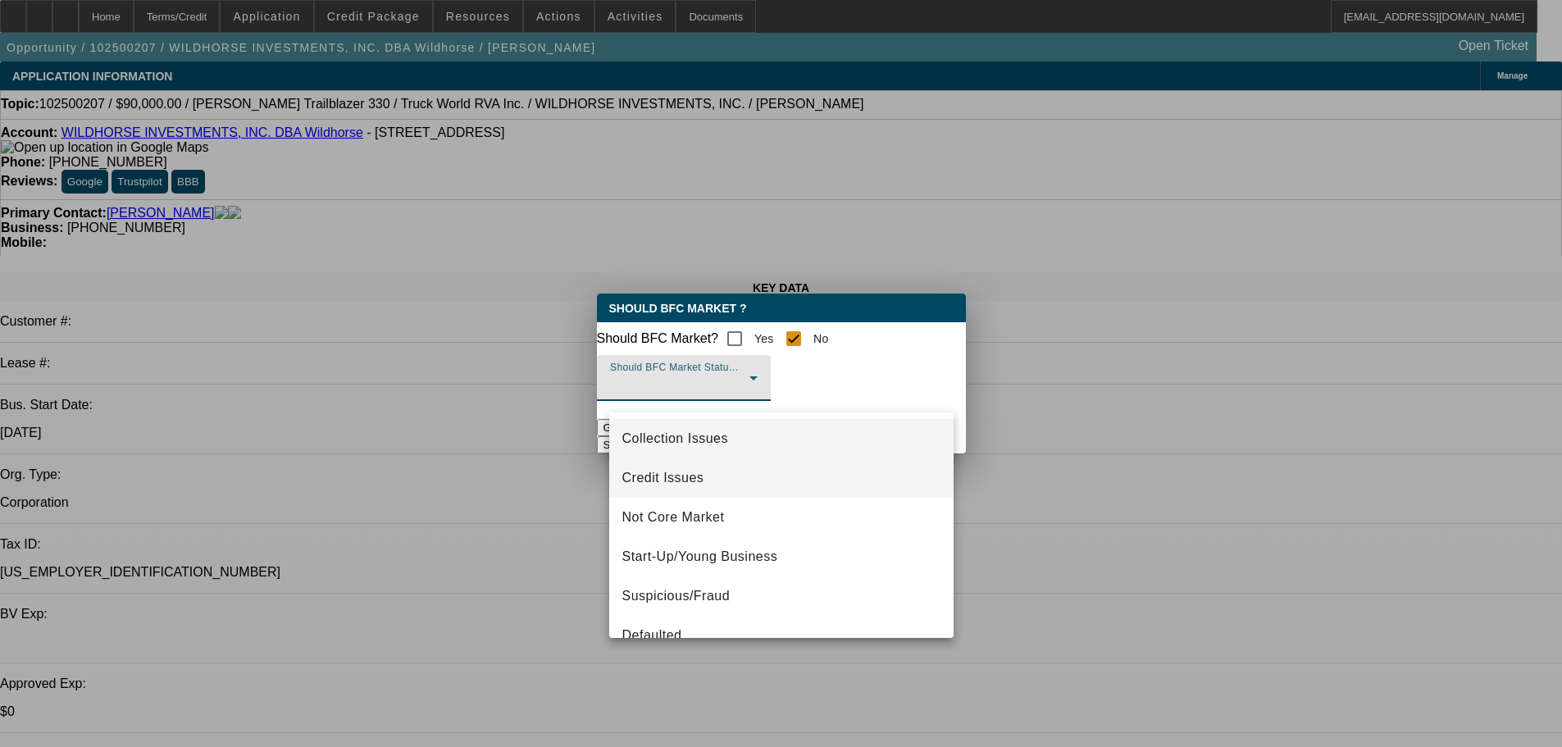
click at [661, 475] on span "Credit Issues" at bounding box center [663, 478] width 82 height 20
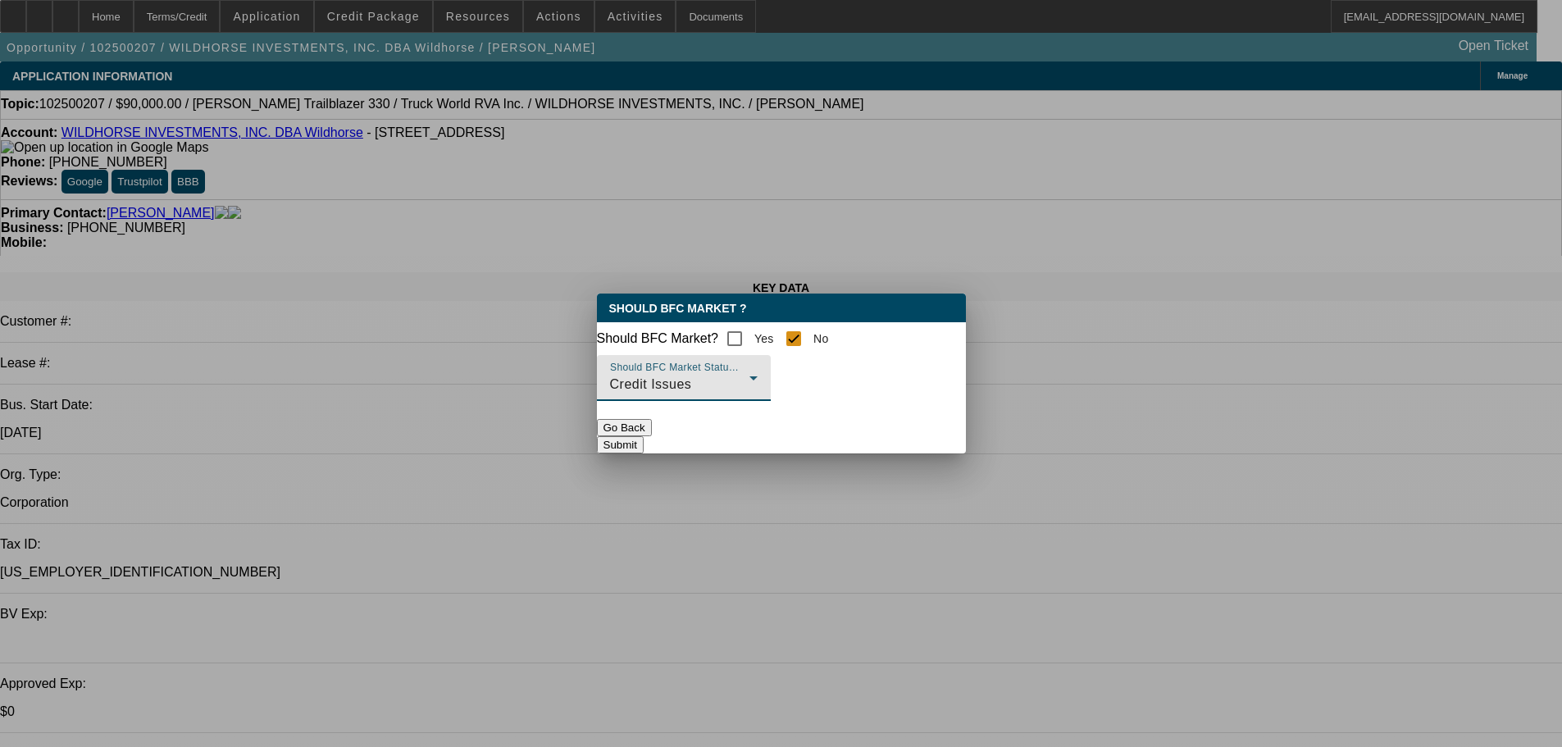
click at [771, 419] on div at bounding box center [684, 410] width 174 height 18
click at [644, 450] on button "Submit" at bounding box center [620, 444] width 47 height 17
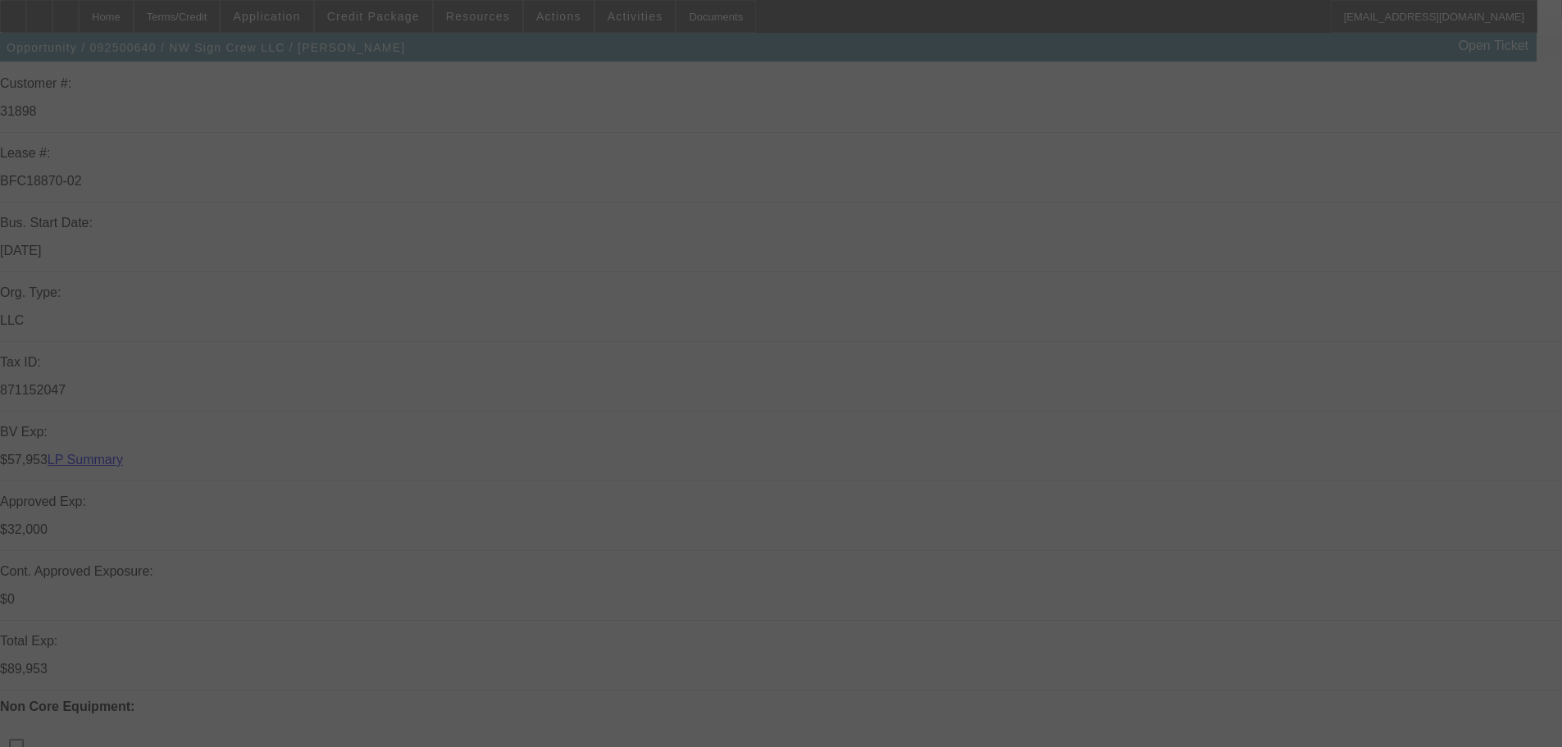
scroll to position [246, 0]
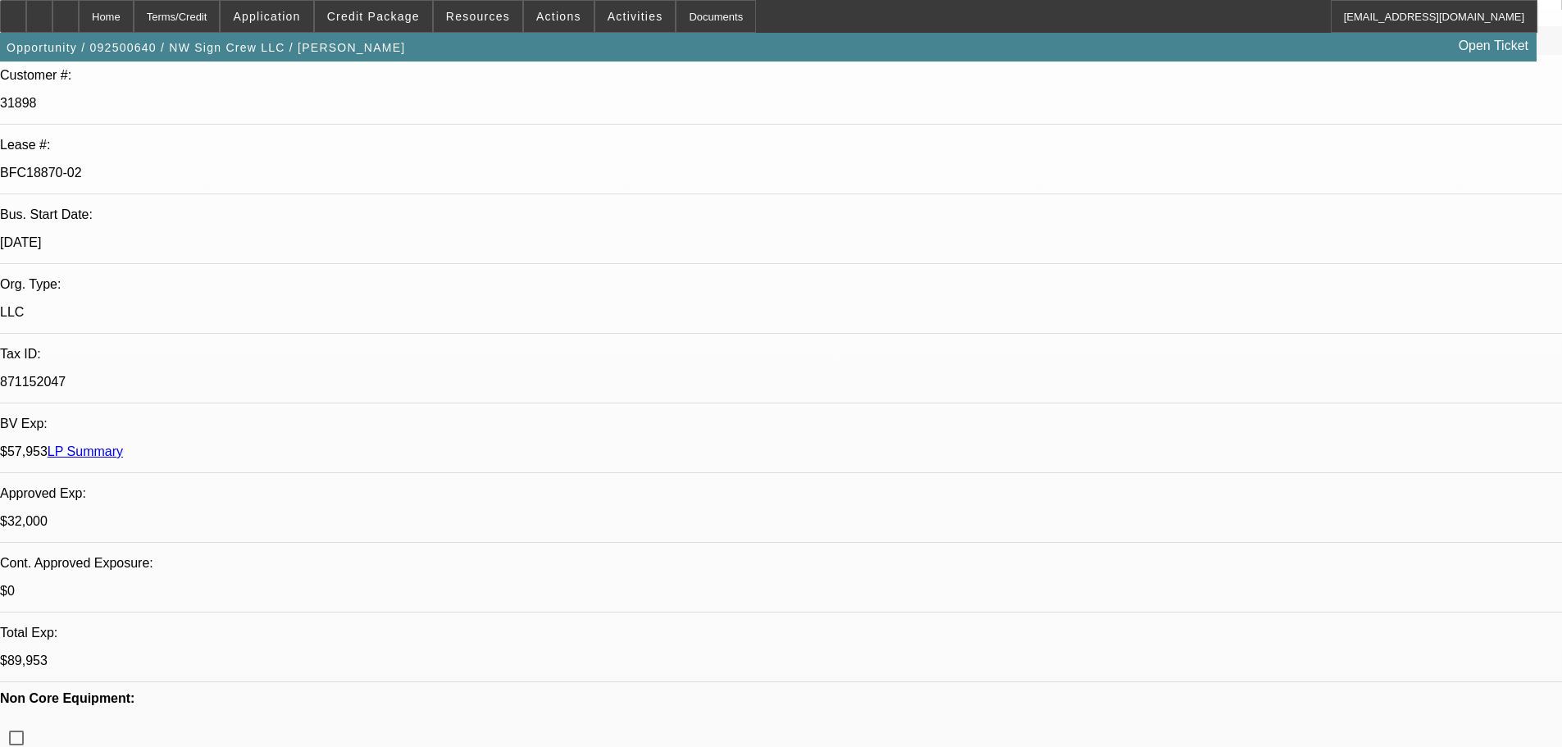
select select "0"
select select "3"
select select "0"
select select "6"
select select "0"
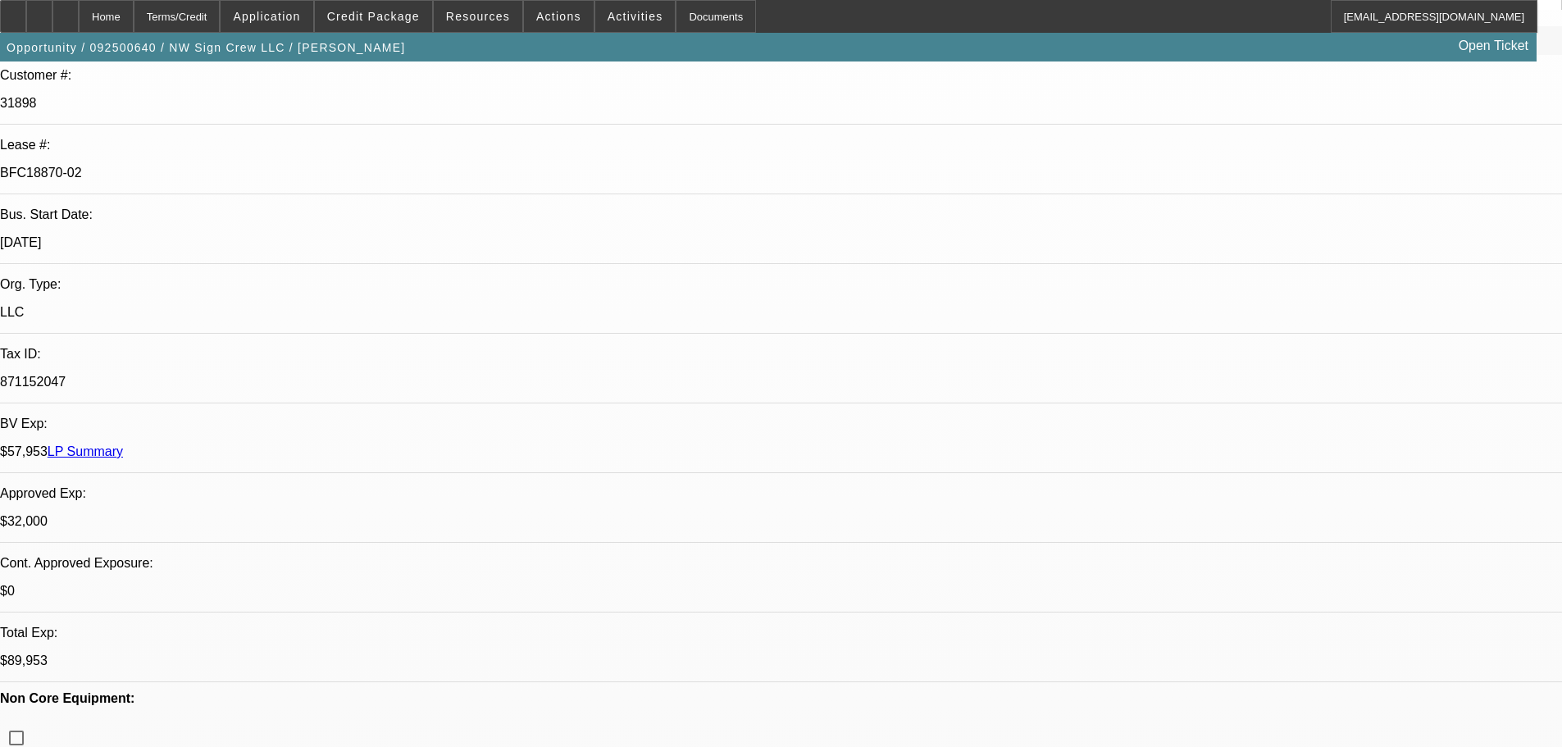
select select "3"
select select "0"
select select "6"
select select "0"
select select "2"
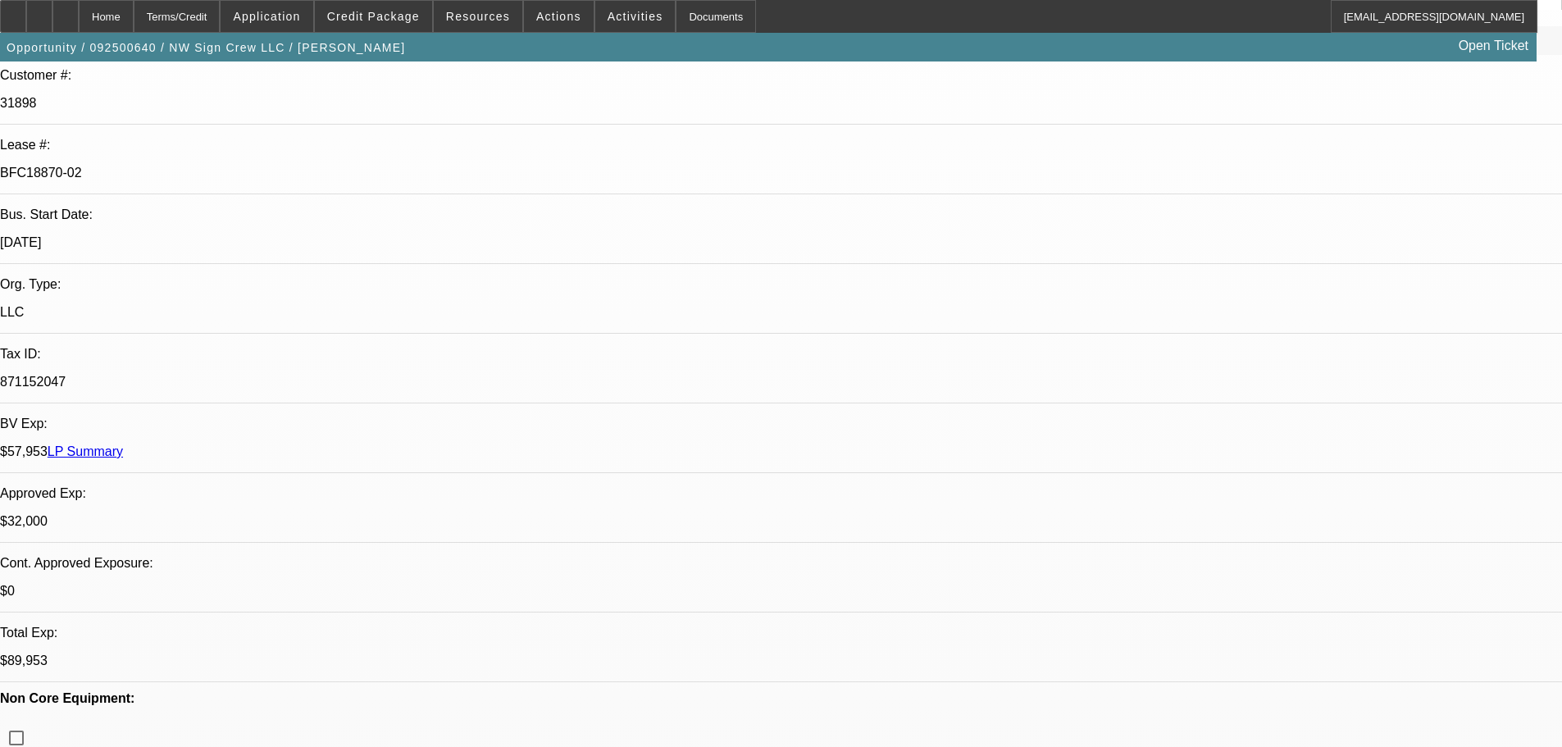
select select "2"
select select "0"
select select "6"
select select "0"
select select "2"
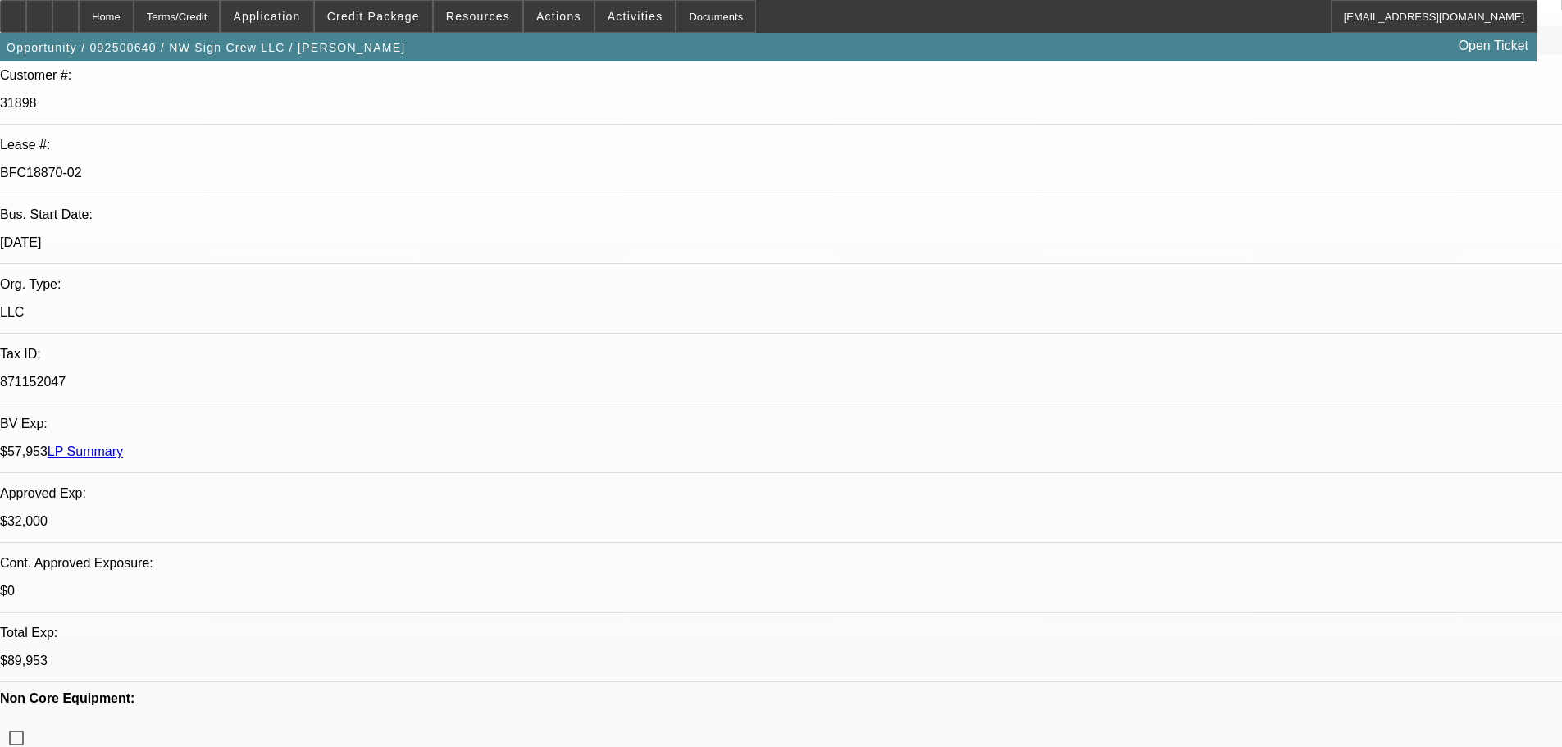
select select "2"
select select "0"
select select "6"
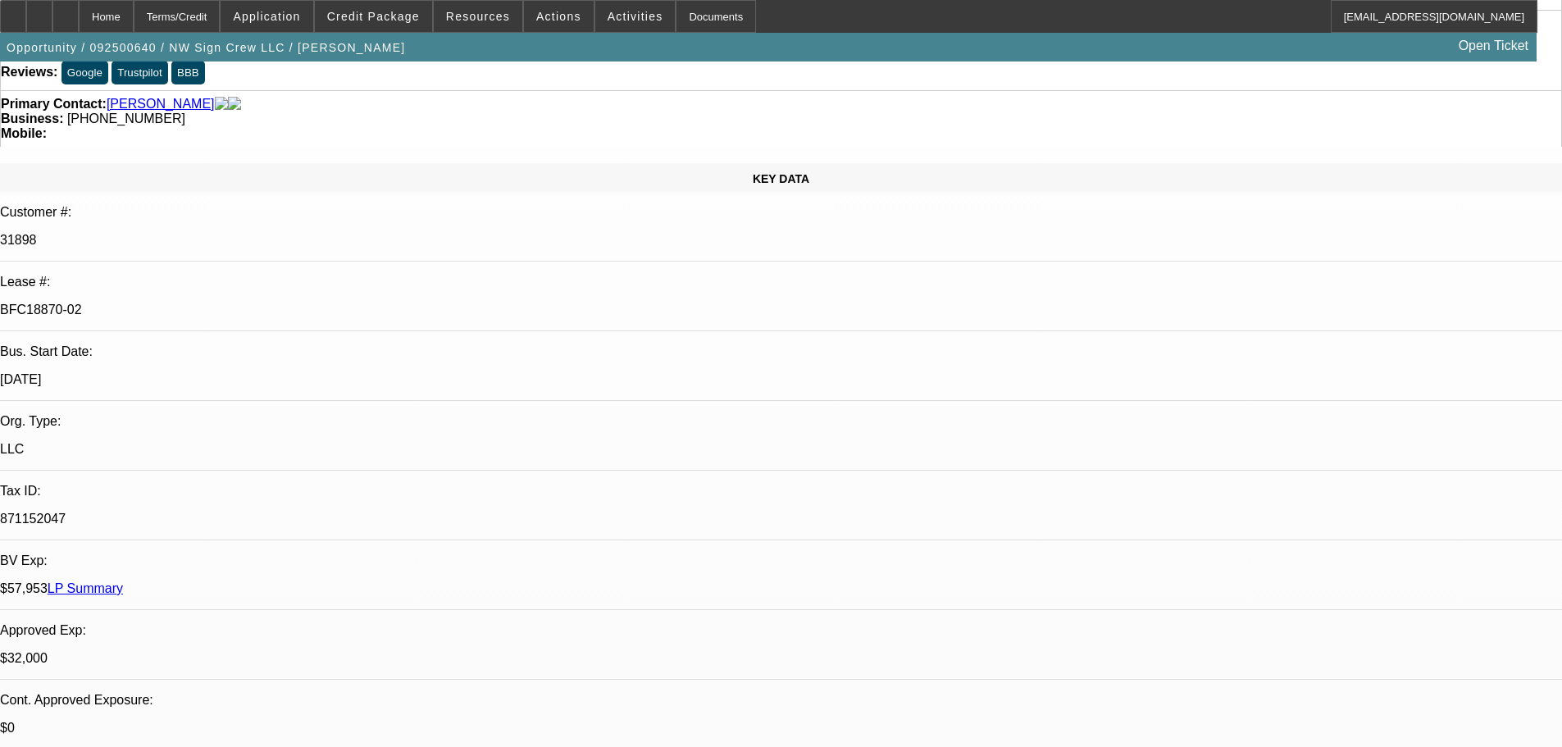
scroll to position [0, 0]
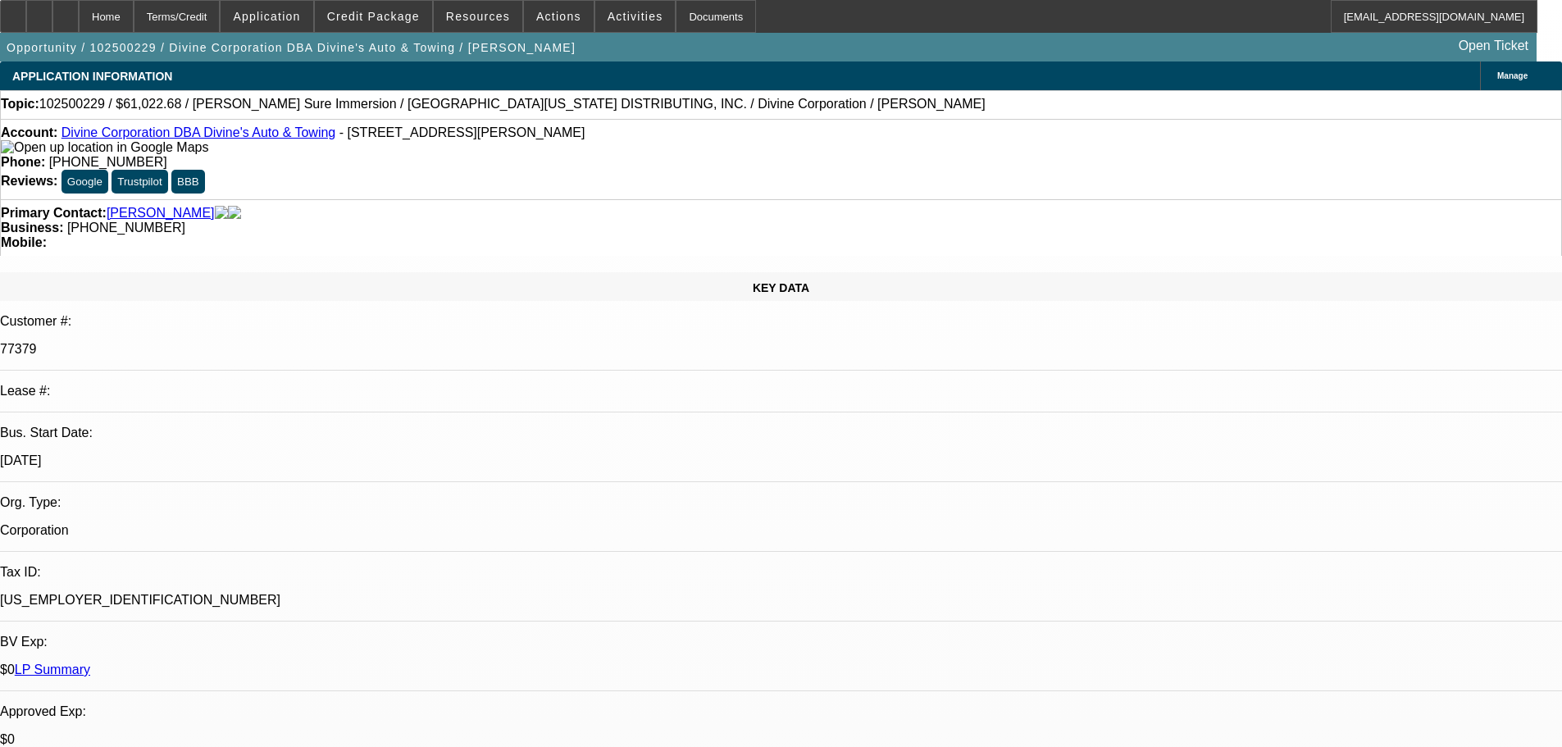
select select "0"
select select "3"
select select "0"
select select "6"
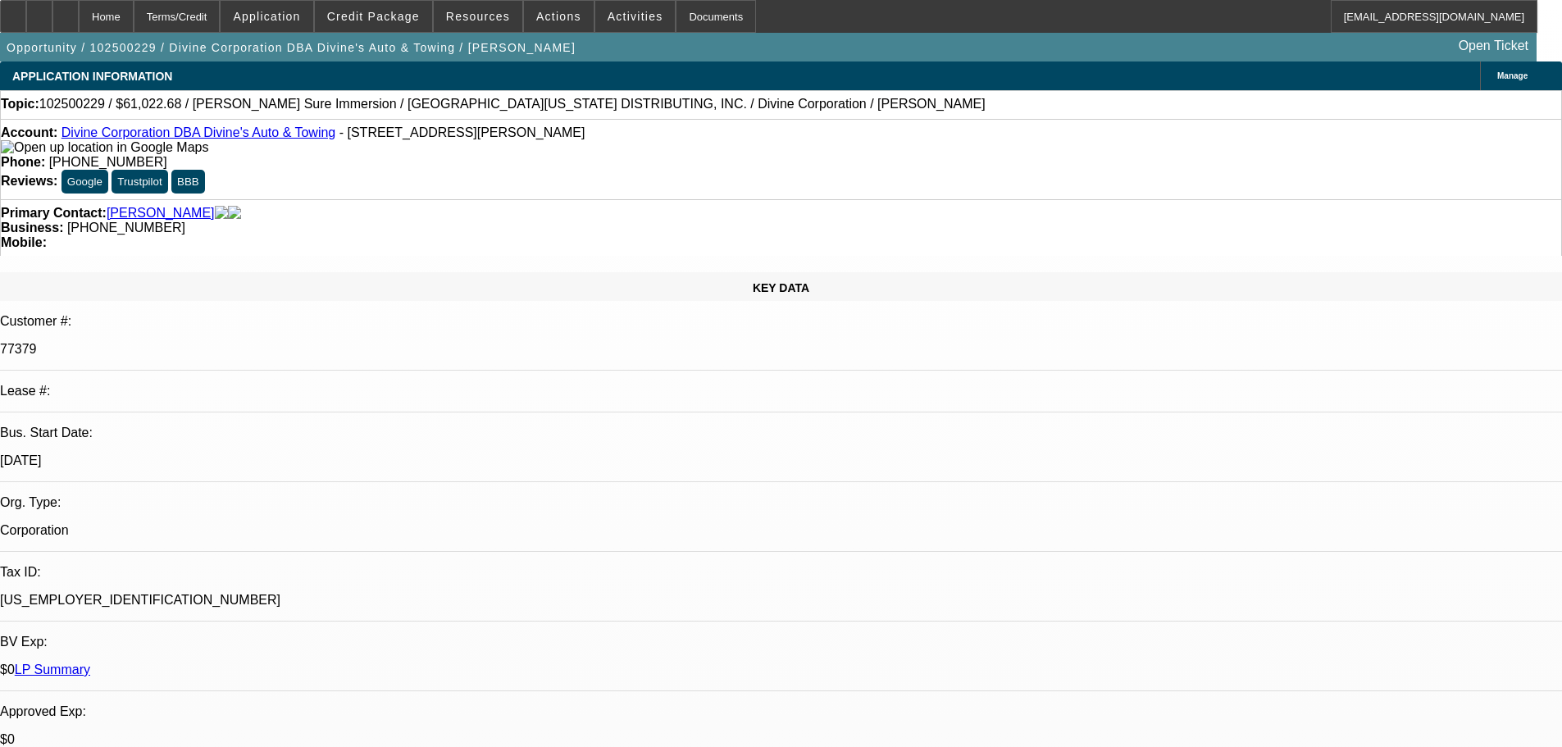
select select "0"
select select "3"
select select "0"
select select "6"
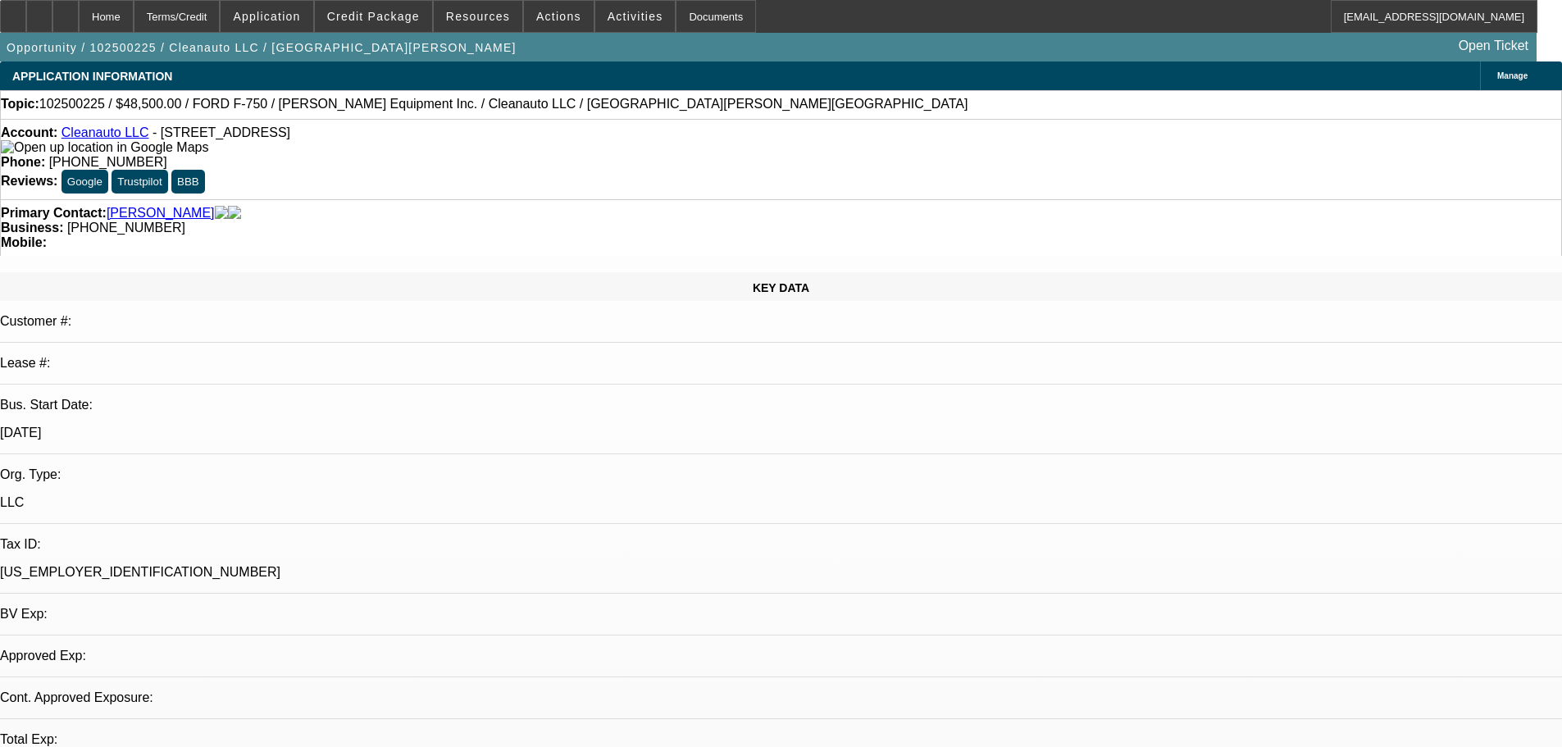
select select "0"
select select "2"
select select "0.1"
select select "4"
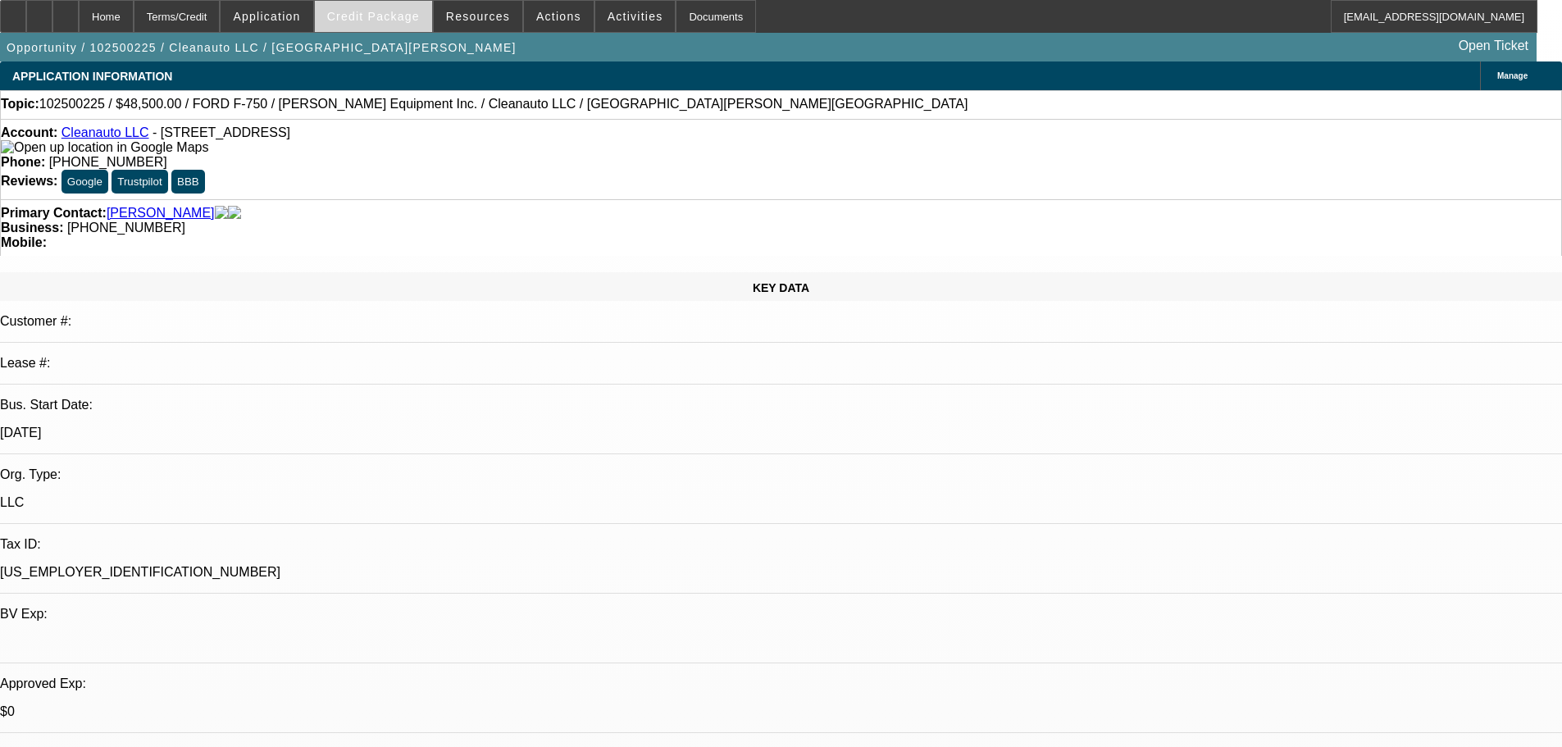
click at [391, 21] on span "Credit Package" at bounding box center [373, 16] width 93 height 13
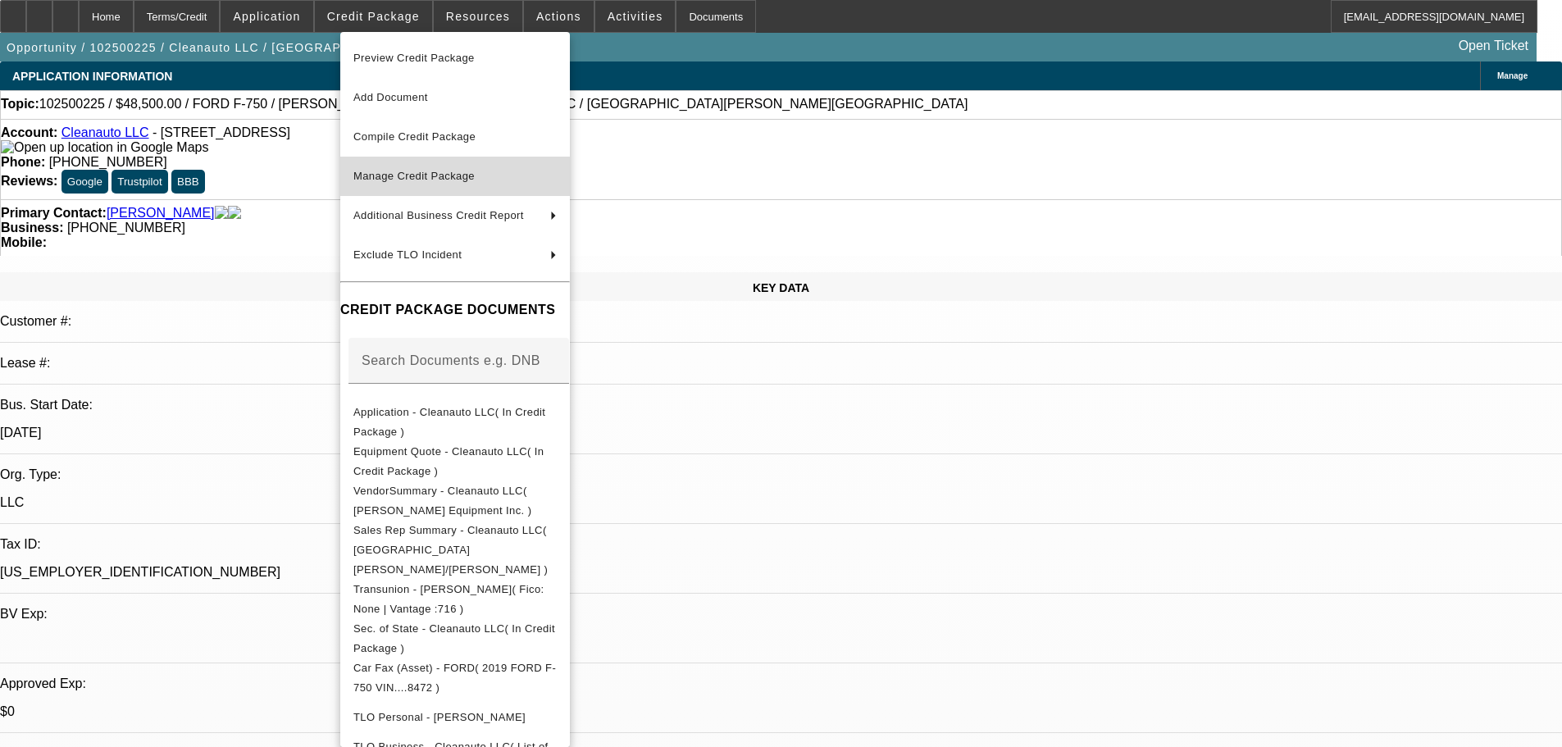
click at [383, 178] on span "Manage Credit Package" at bounding box center [413, 176] width 121 height 12
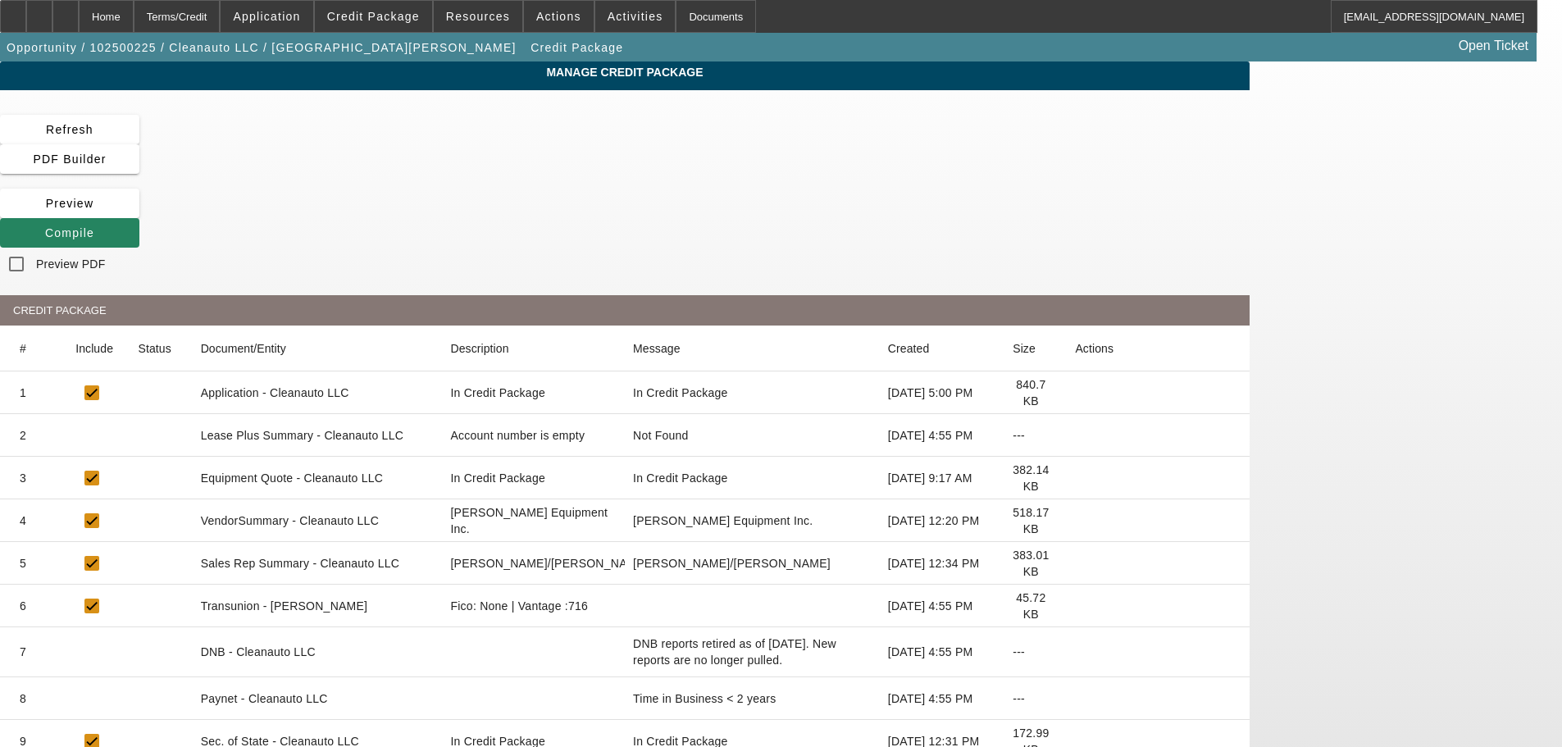
click at [1075, 435] on icon at bounding box center [1075, 435] width 0 height 0
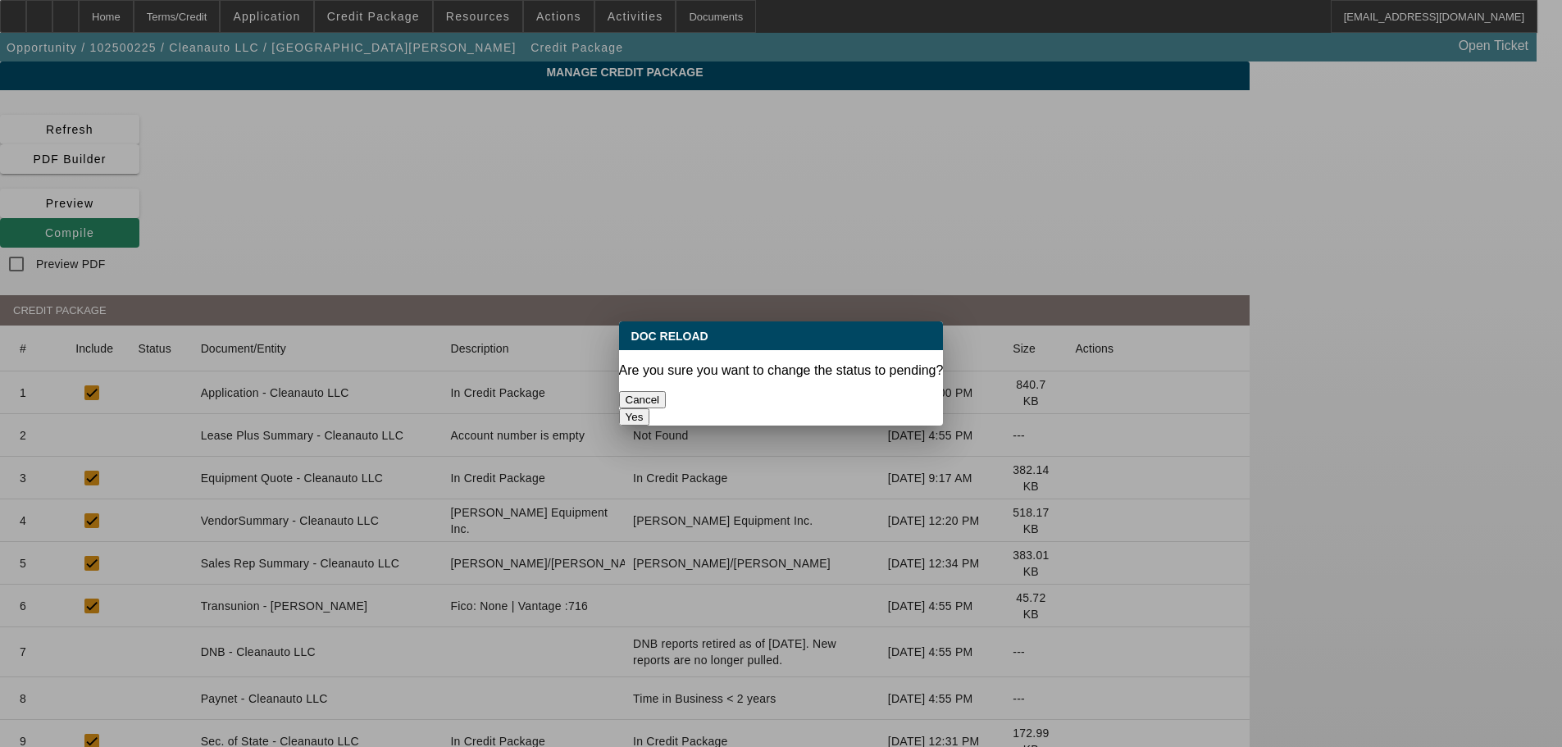
click at [650, 408] on button "Yes" at bounding box center [634, 416] width 31 height 17
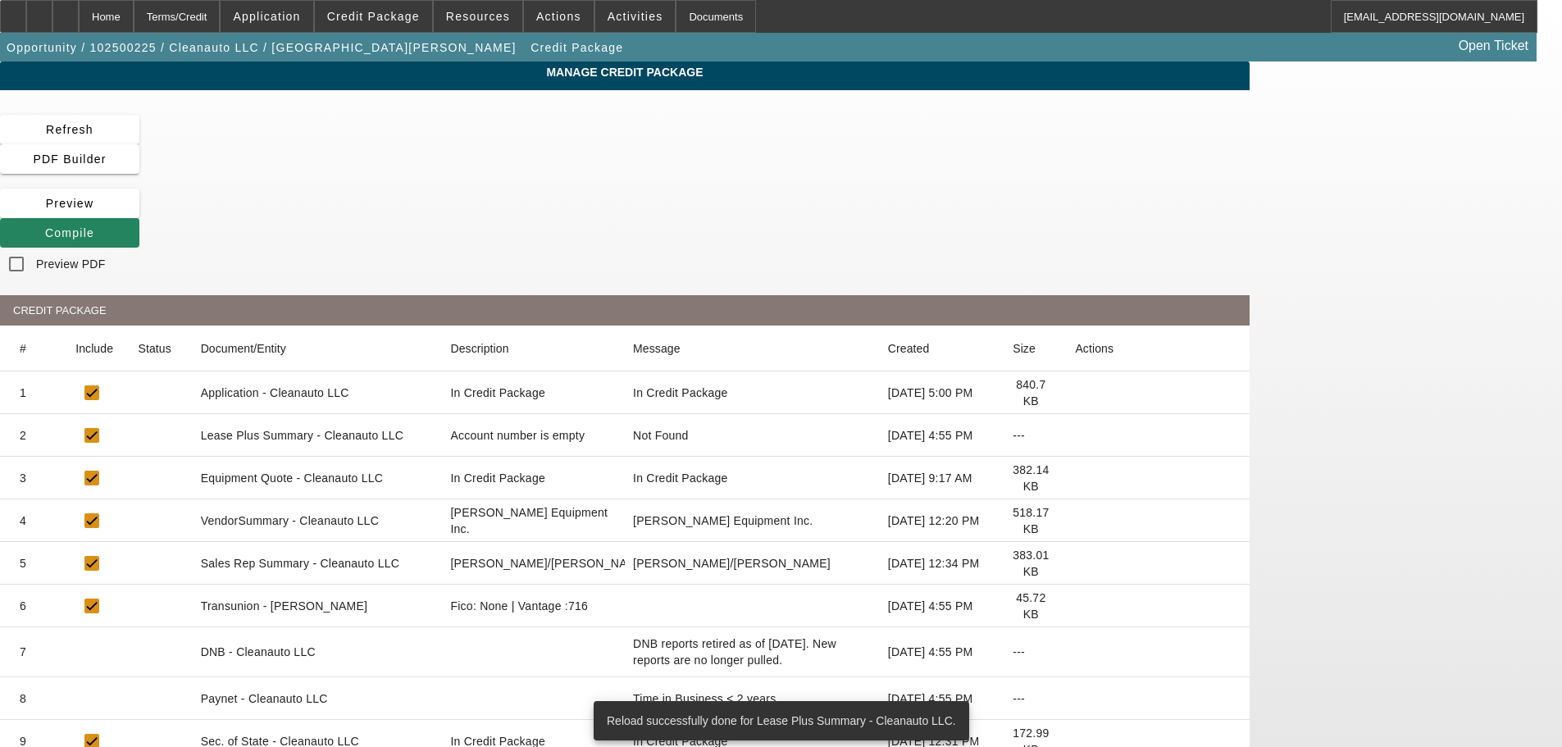
click at [1075, 521] on icon at bounding box center [1075, 521] width 0 height 0
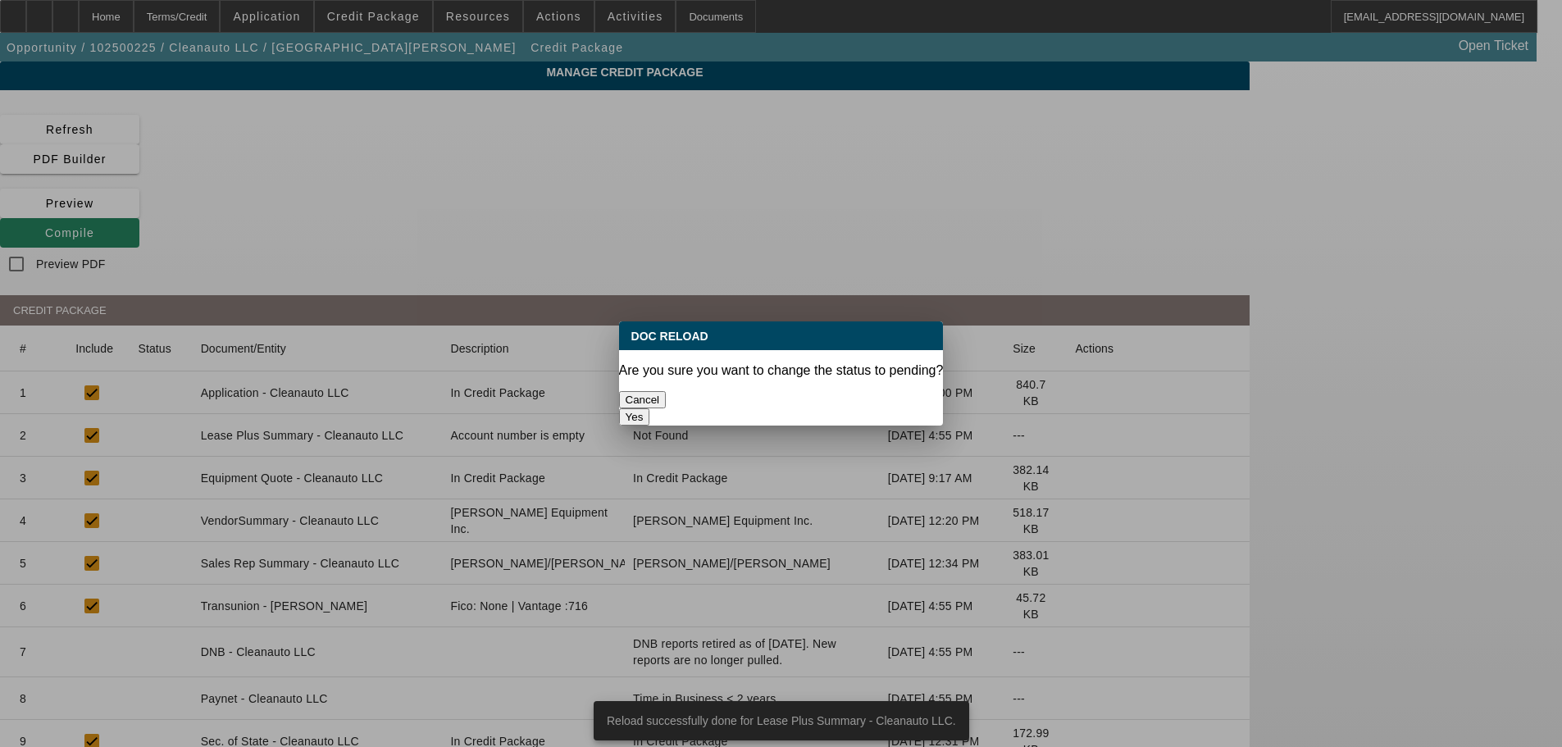
click at [650, 408] on button "Yes" at bounding box center [634, 416] width 31 height 17
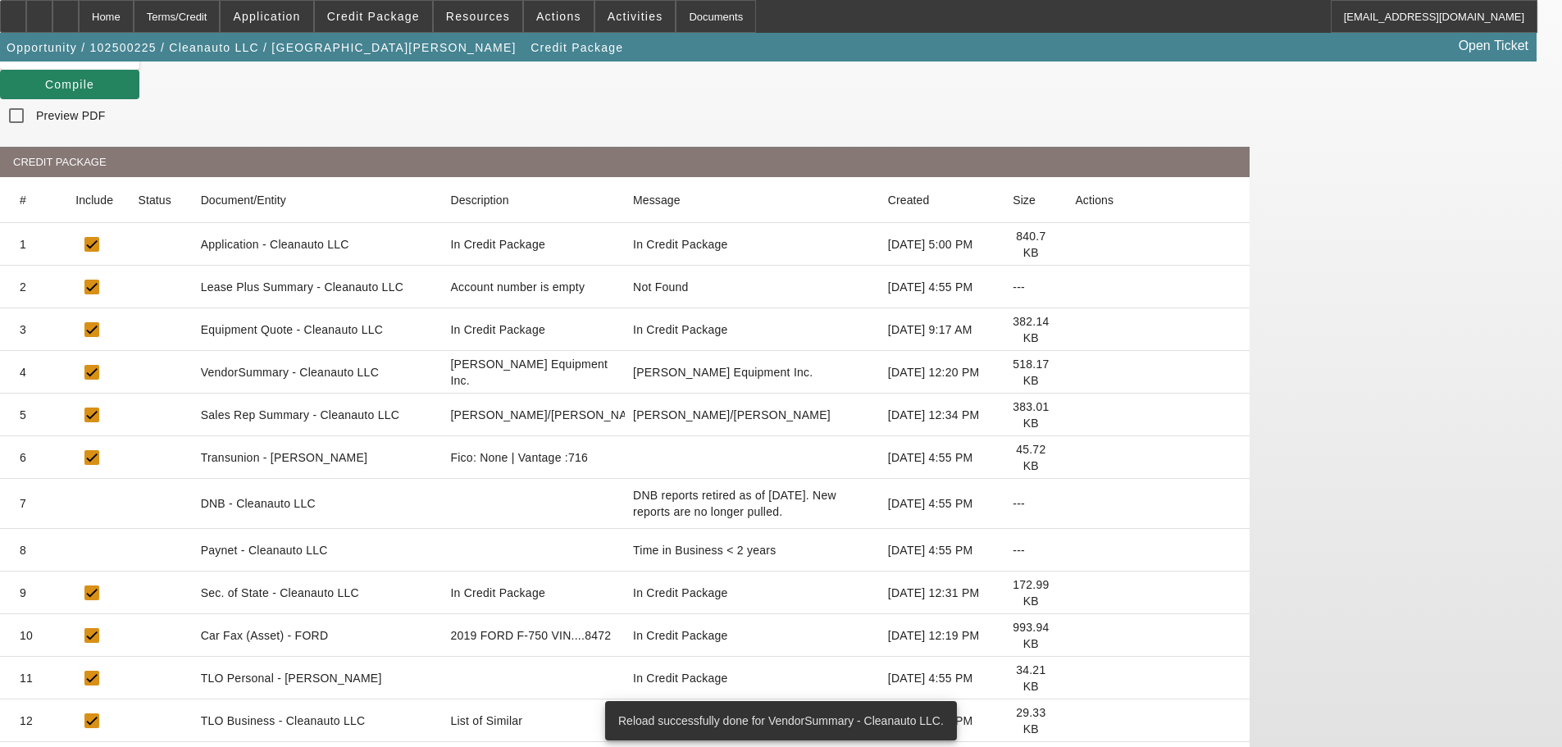
scroll to position [223, 0]
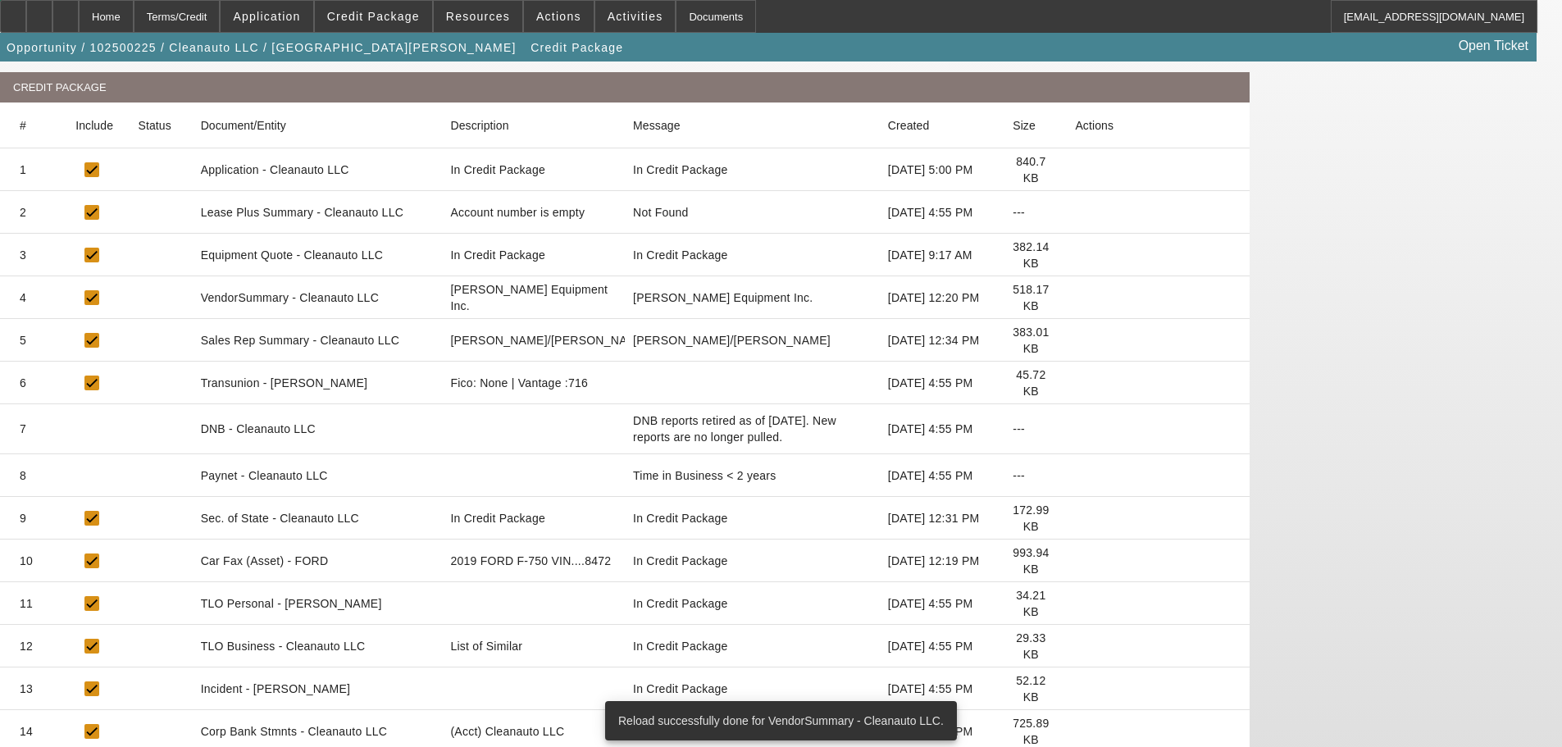
click at [1075, 646] on icon at bounding box center [1075, 646] width 0 height 0
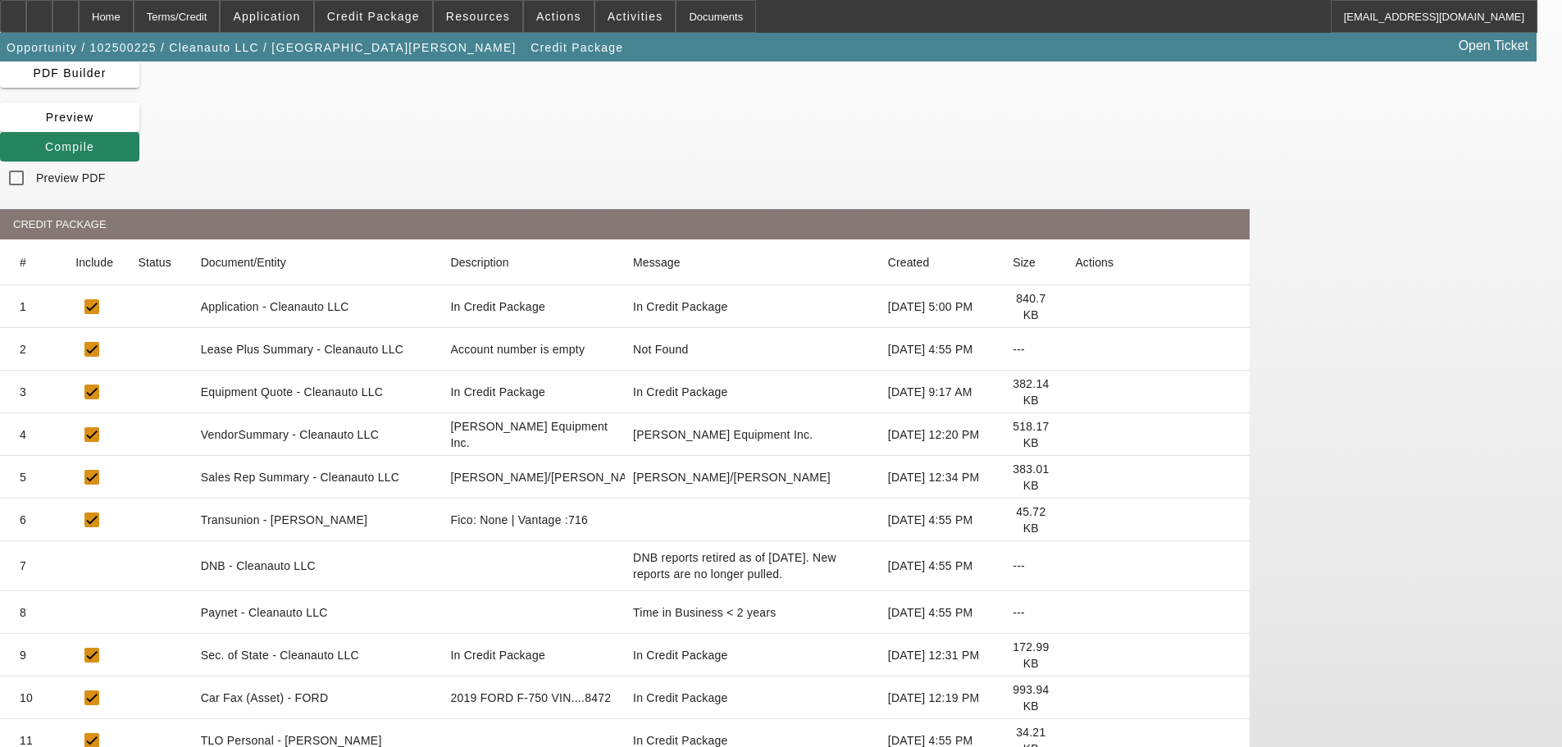
scroll to position [0, 0]
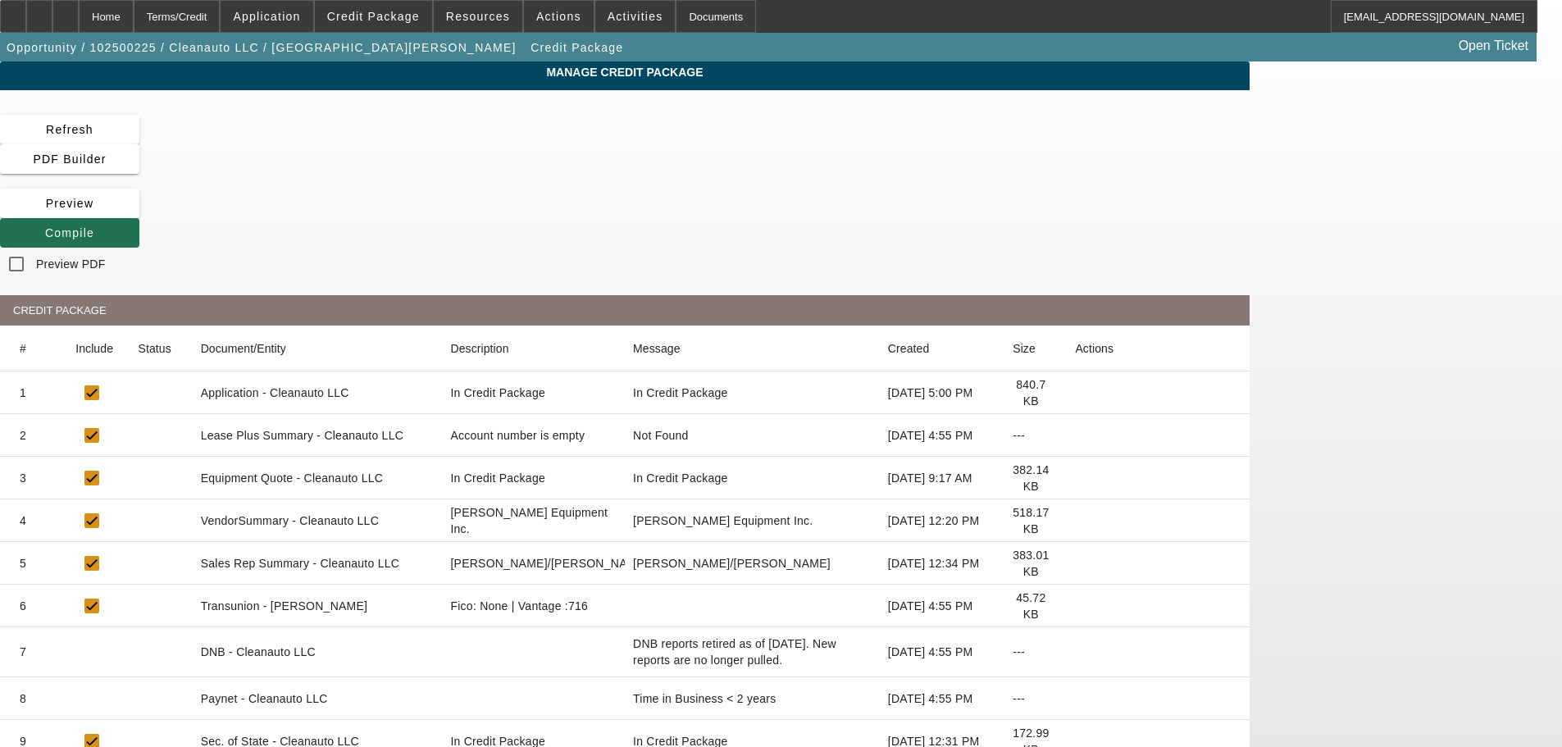
click at [94, 226] on span "Compile" at bounding box center [69, 232] width 49 height 13
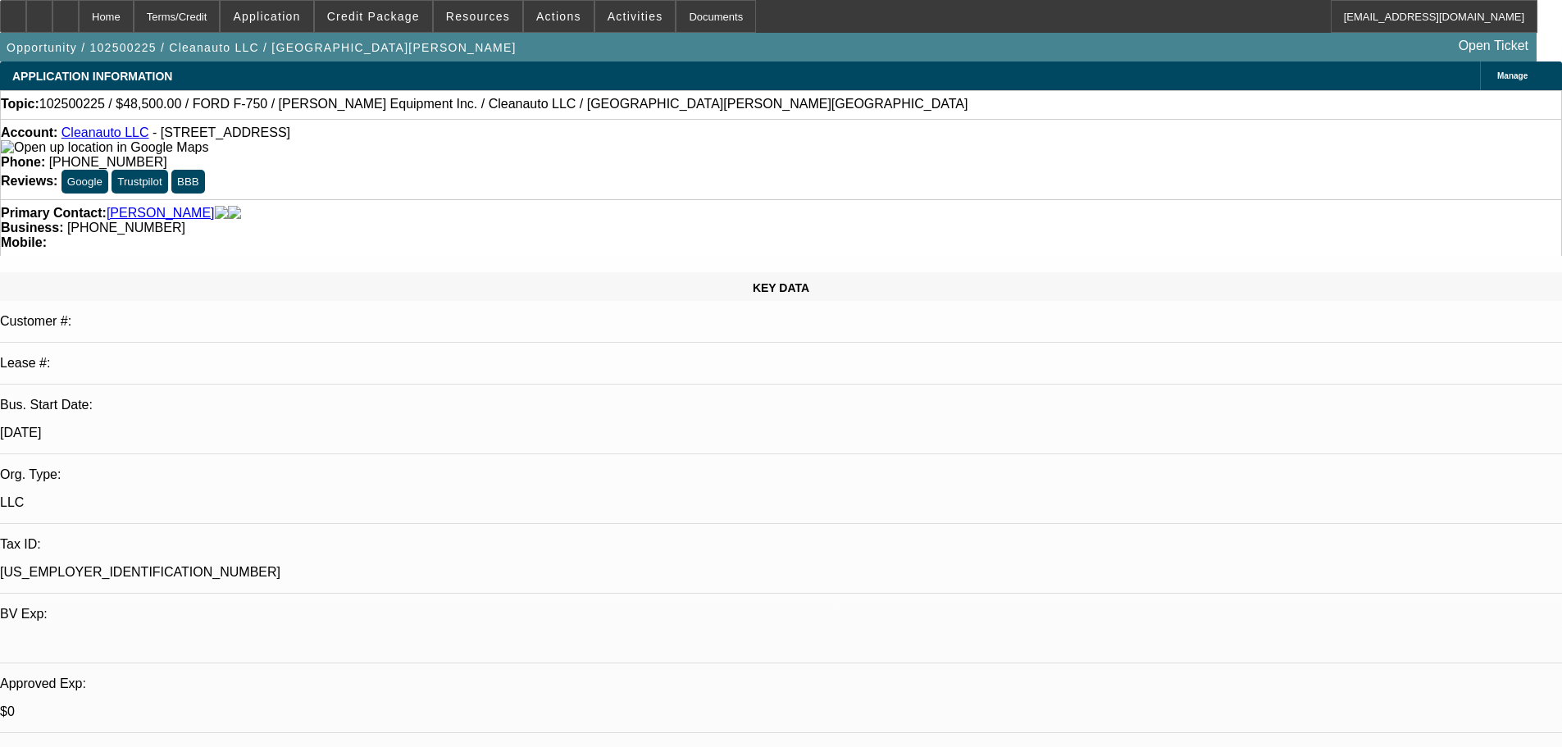
select select "0"
select select "2"
select select "0.1"
select select "4"
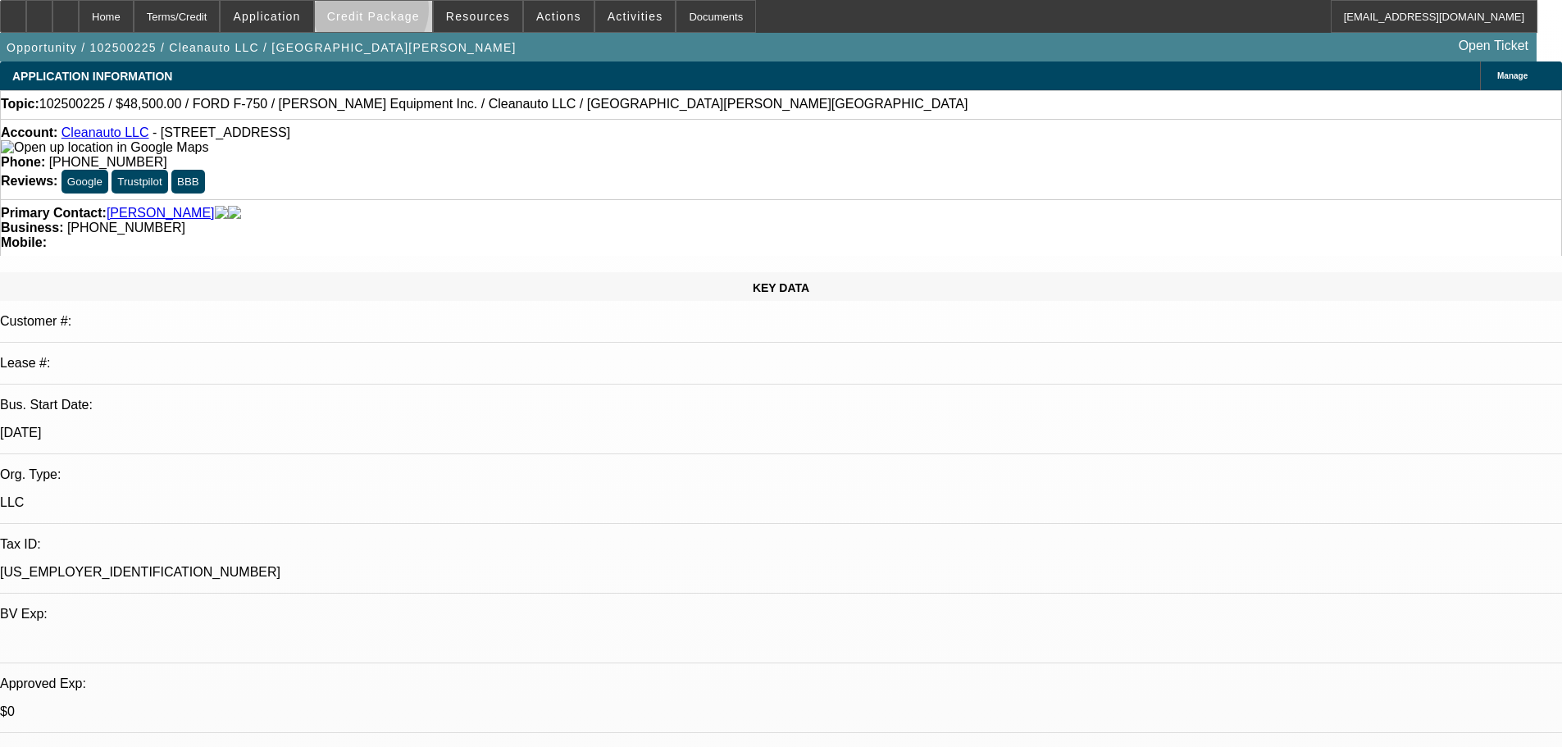
click at [397, 13] on span "Credit Package" at bounding box center [373, 16] width 93 height 13
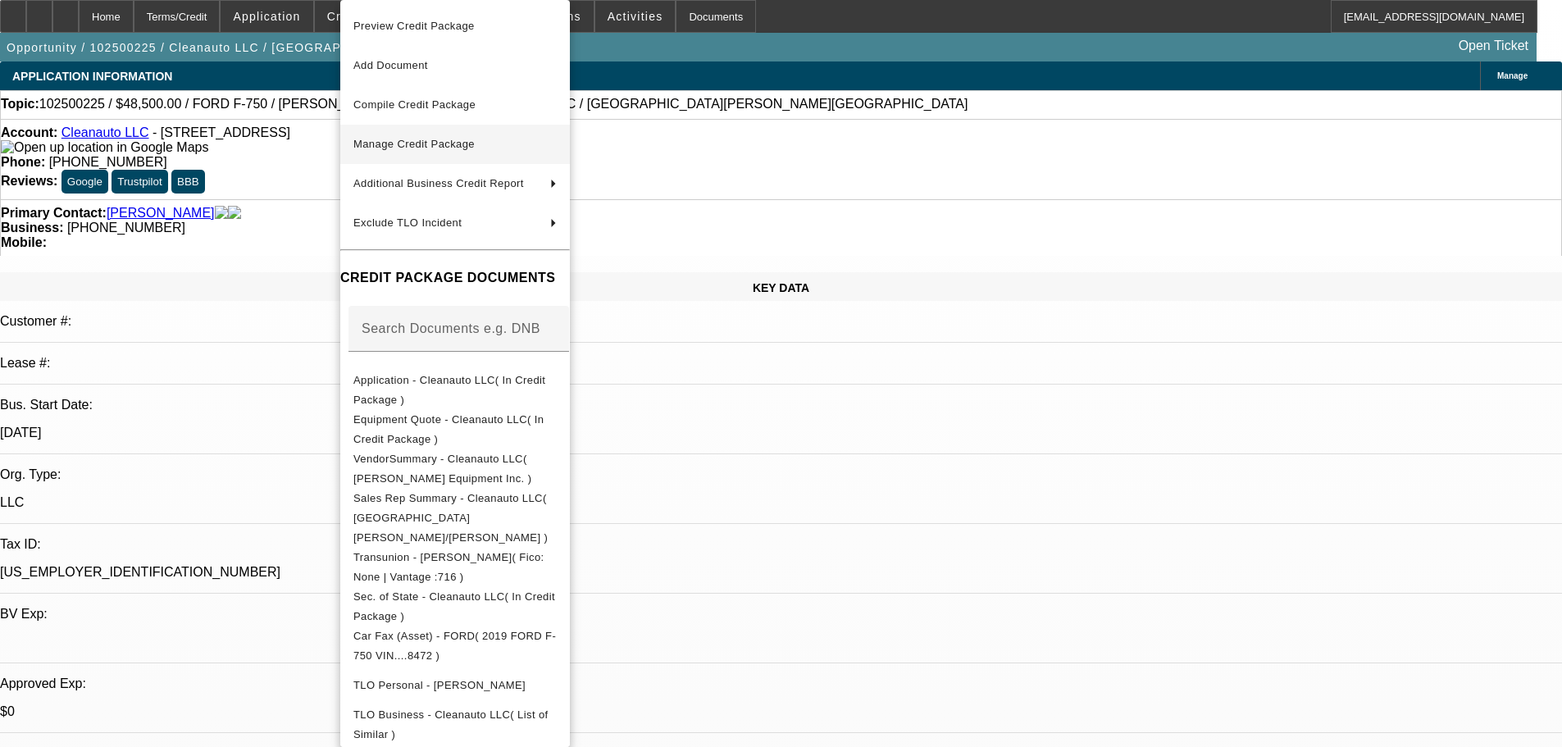
click at [426, 150] on span "Manage Credit Package" at bounding box center [454, 144] width 203 height 20
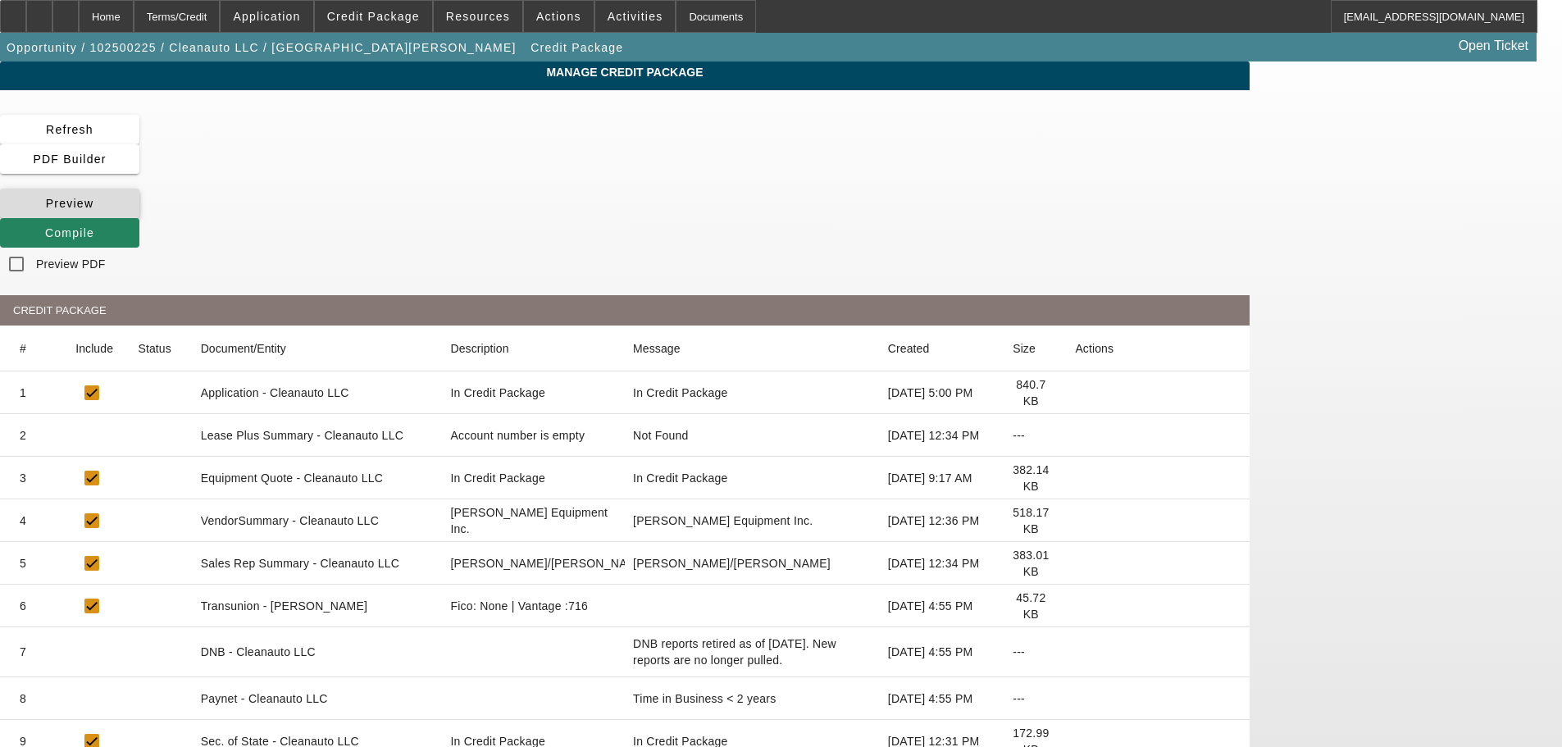
click at [139, 184] on span at bounding box center [69, 203] width 139 height 39
click at [134, 10] on div "Home" at bounding box center [106, 16] width 55 height 33
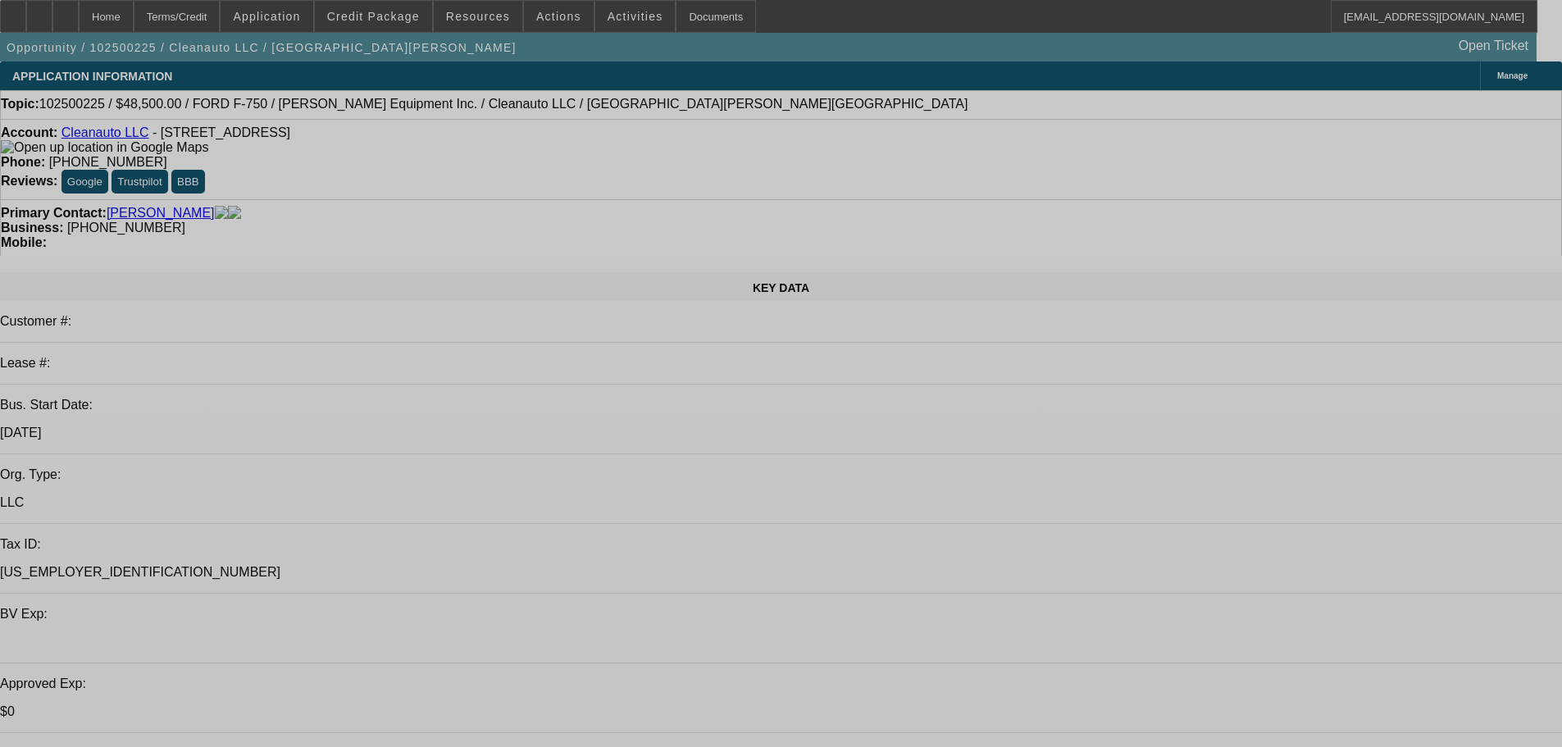
select select "0"
select select "2"
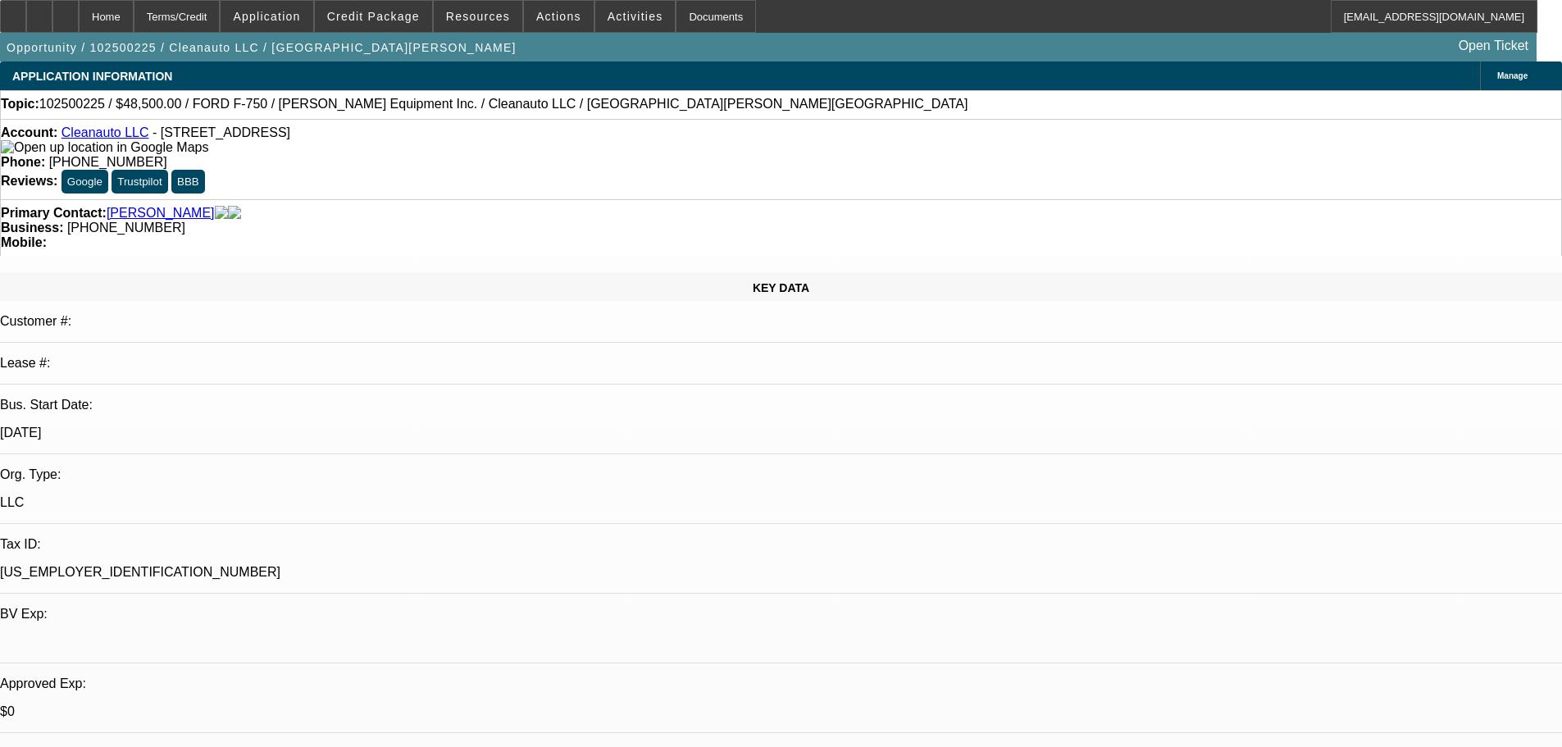
select select "2"
select select "0.1"
select select "4"
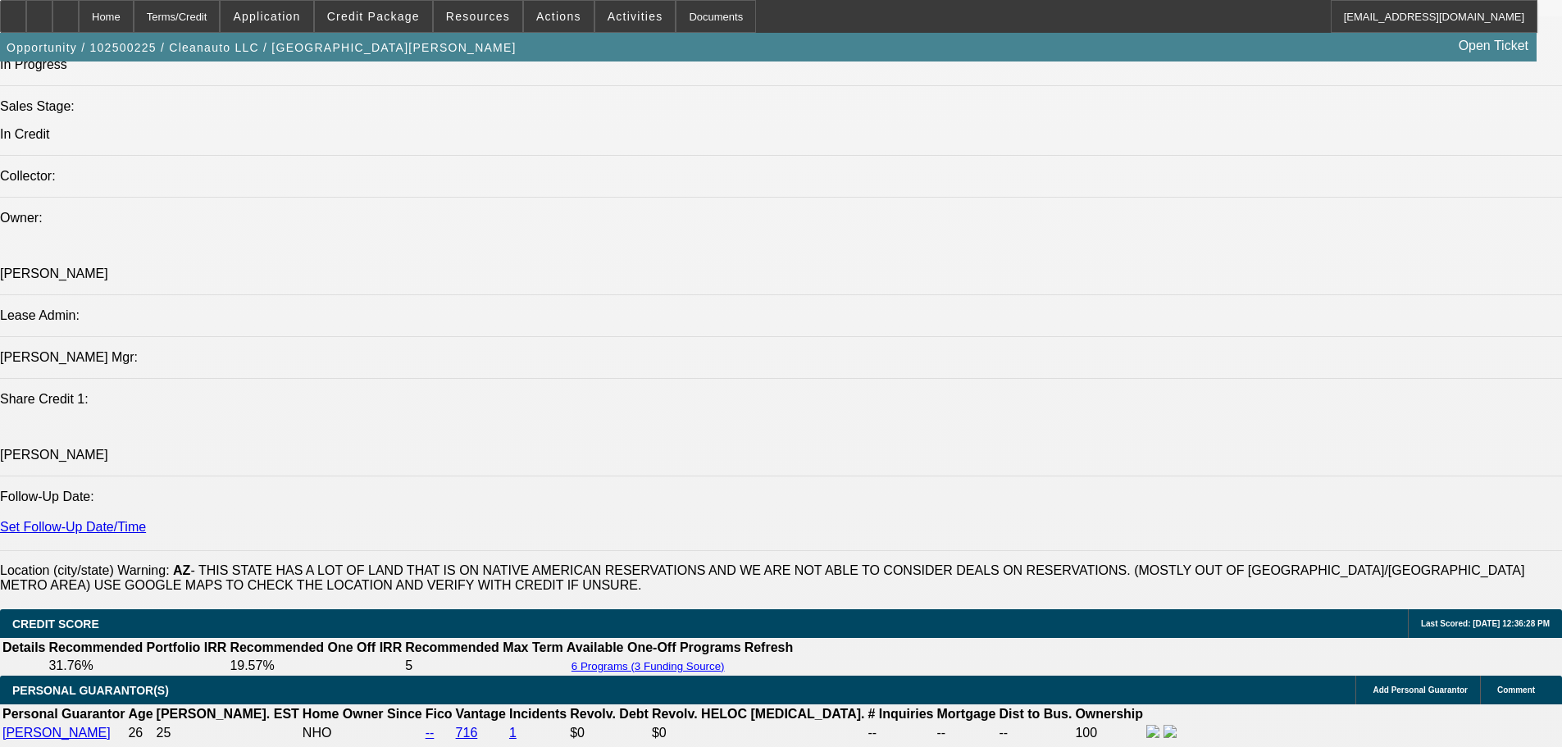
scroll to position [1804, 0]
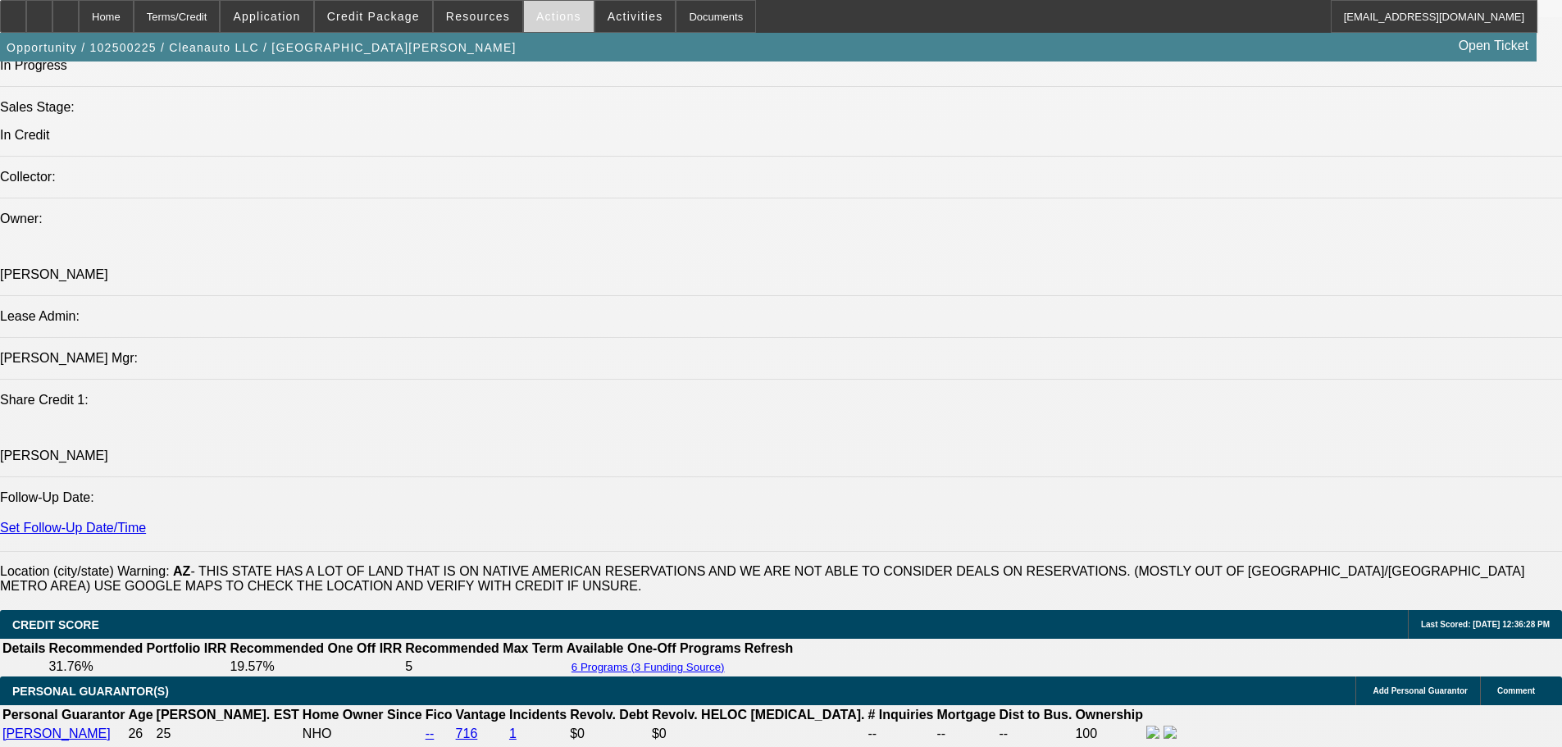
click at [545, 16] on span "Actions" at bounding box center [558, 16] width 45 height 13
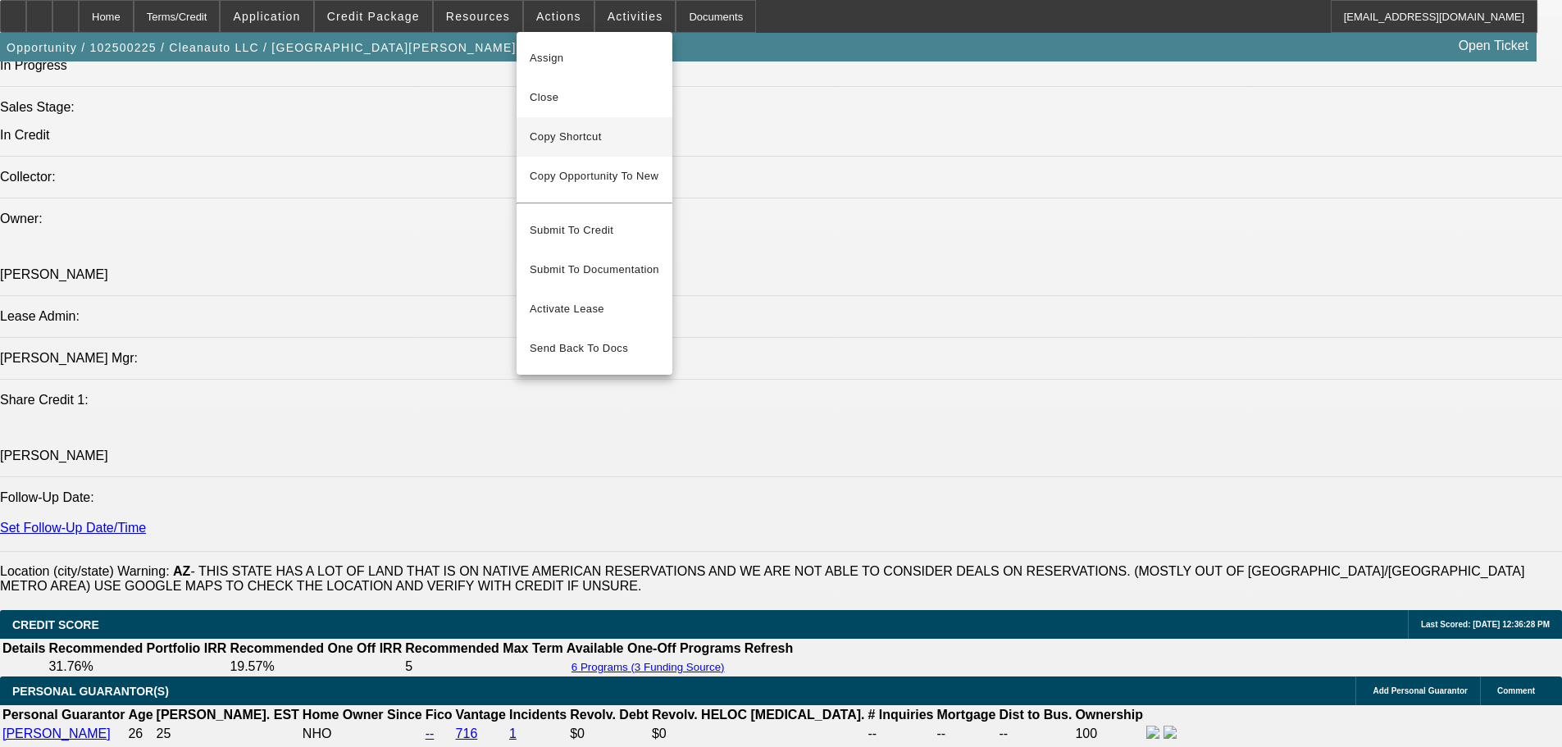
click at [554, 134] on span "Copy Shortcut" at bounding box center [595, 137] width 130 height 20
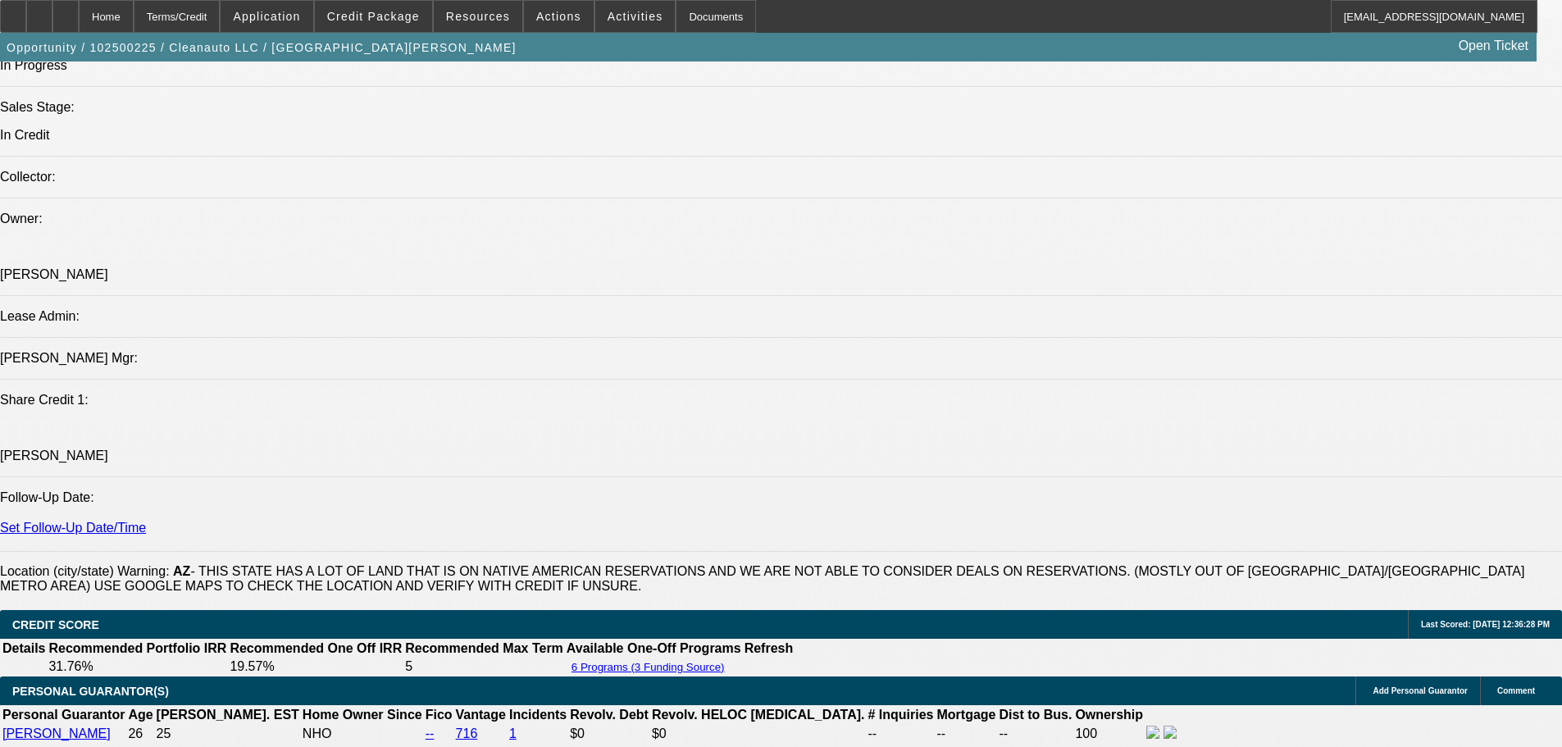
scroll to position [82, 0]
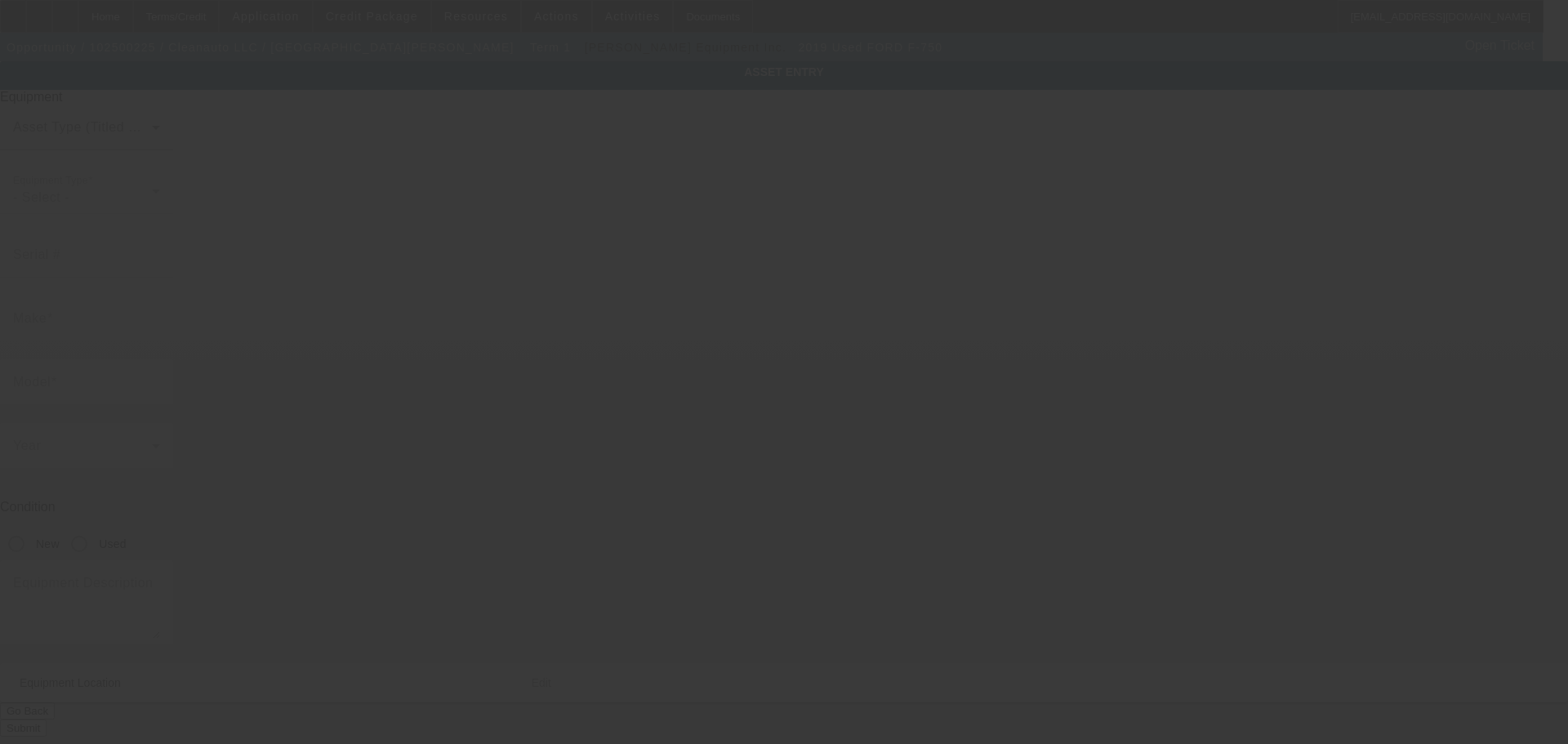
type input "1FDWX7DEXKDF08472"
type input "Ford"
type input "F-750"
radio input "true"
type textarea "Century 21.5' Bed 12 Series LCG SST Bed"
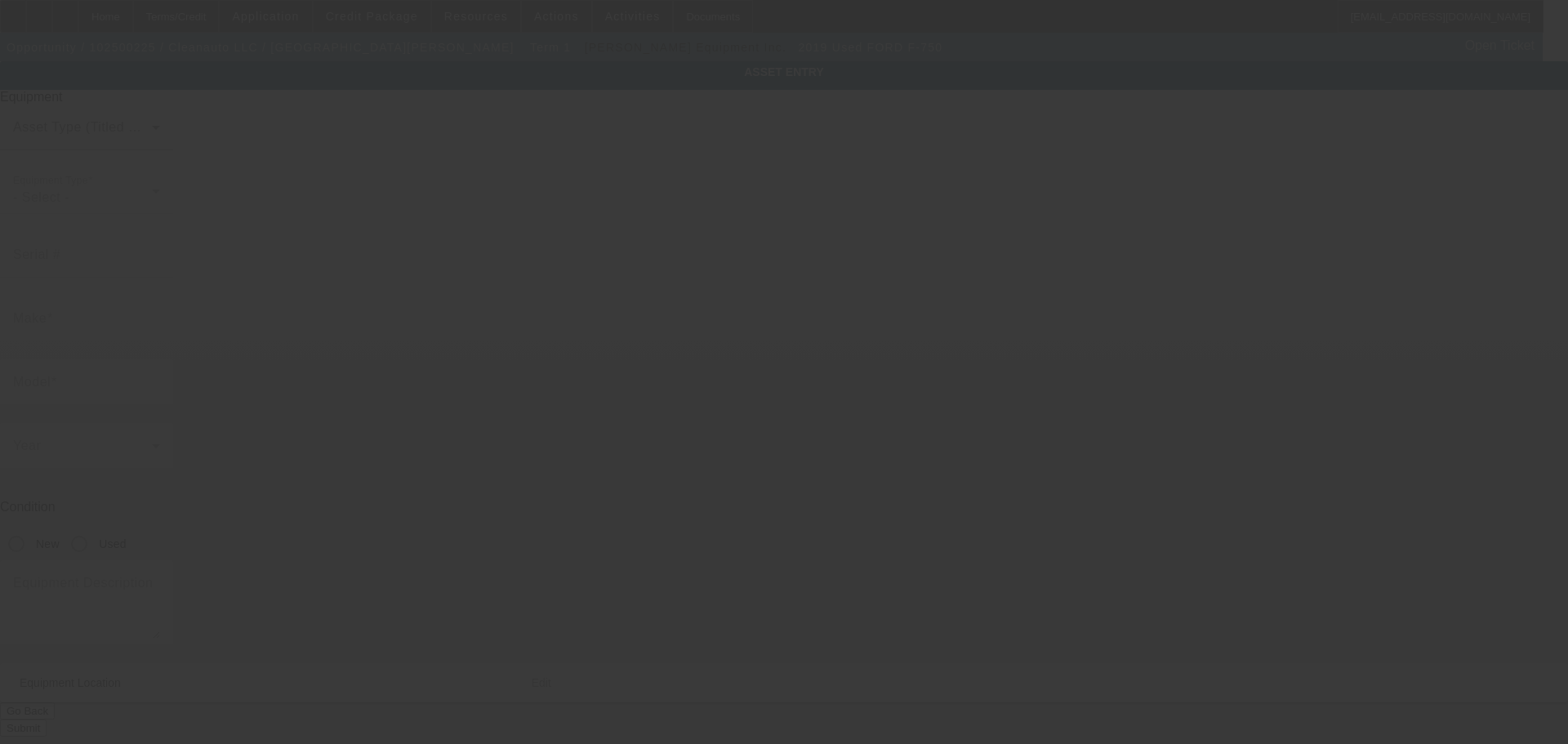
type input "17617 N 9th St"
type input "Phoenix"
type input "85022"
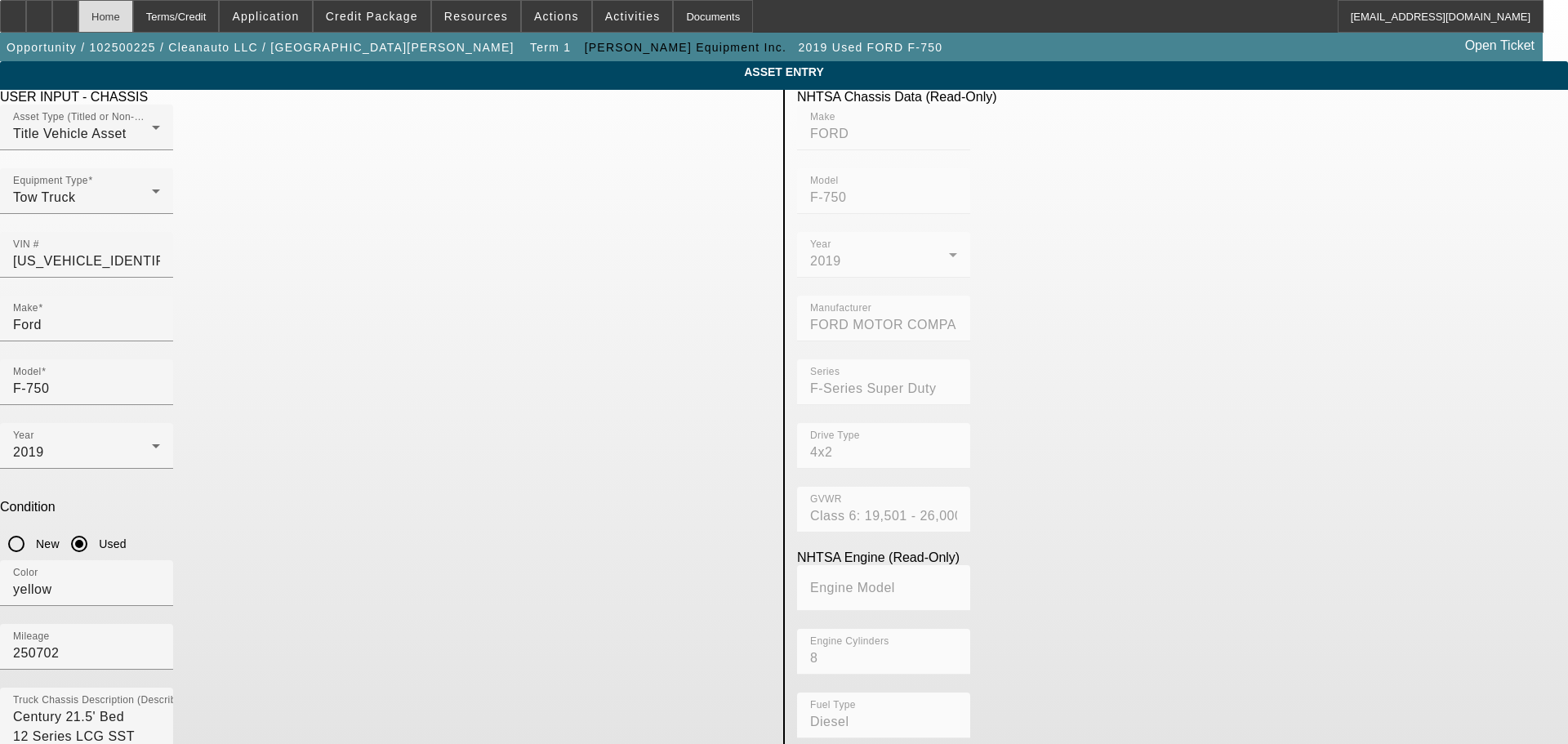
click at [133, 25] on div "Home" at bounding box center [106, 16] width 55 height 33
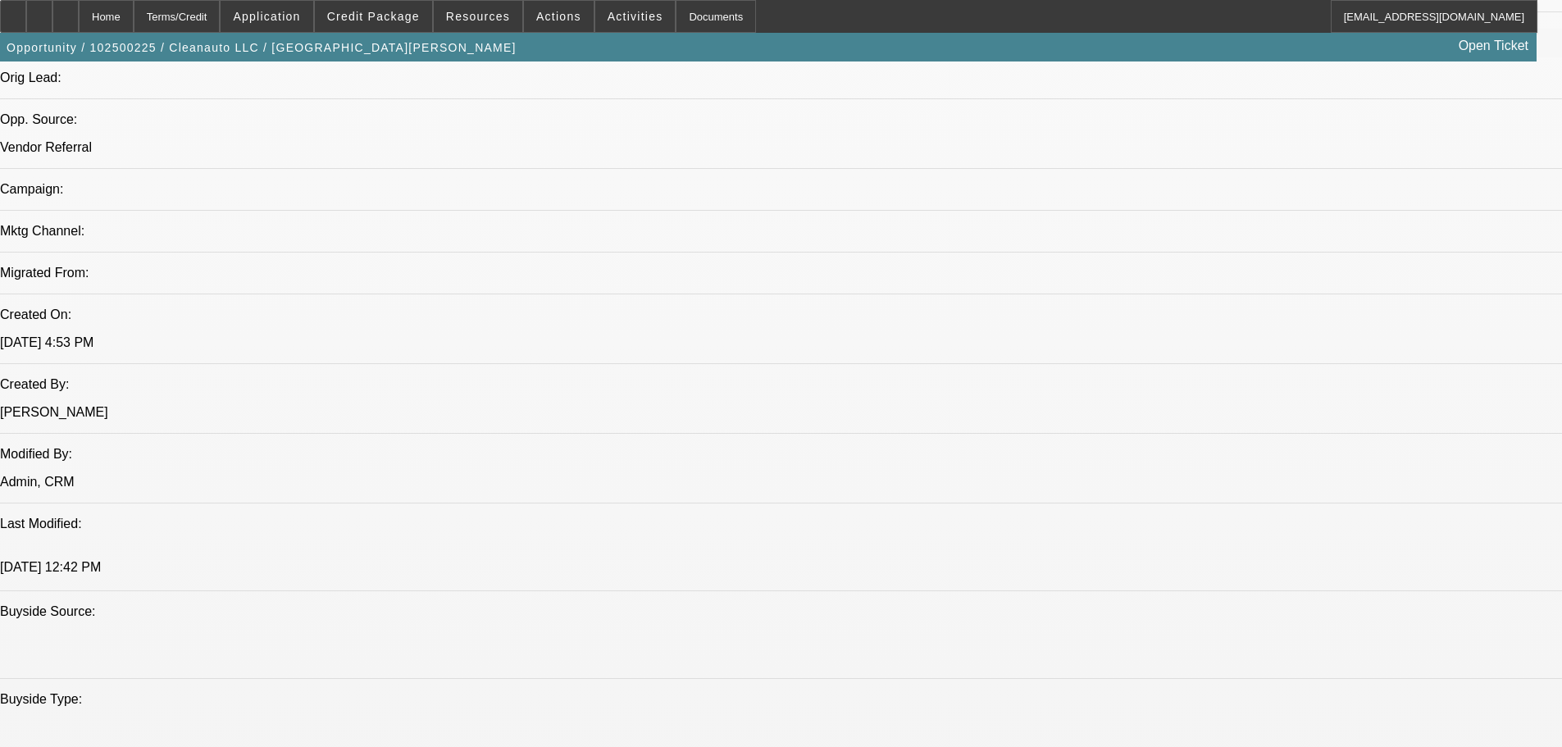
select select "0"
select select "2"
select select "0.1"
select select "4"
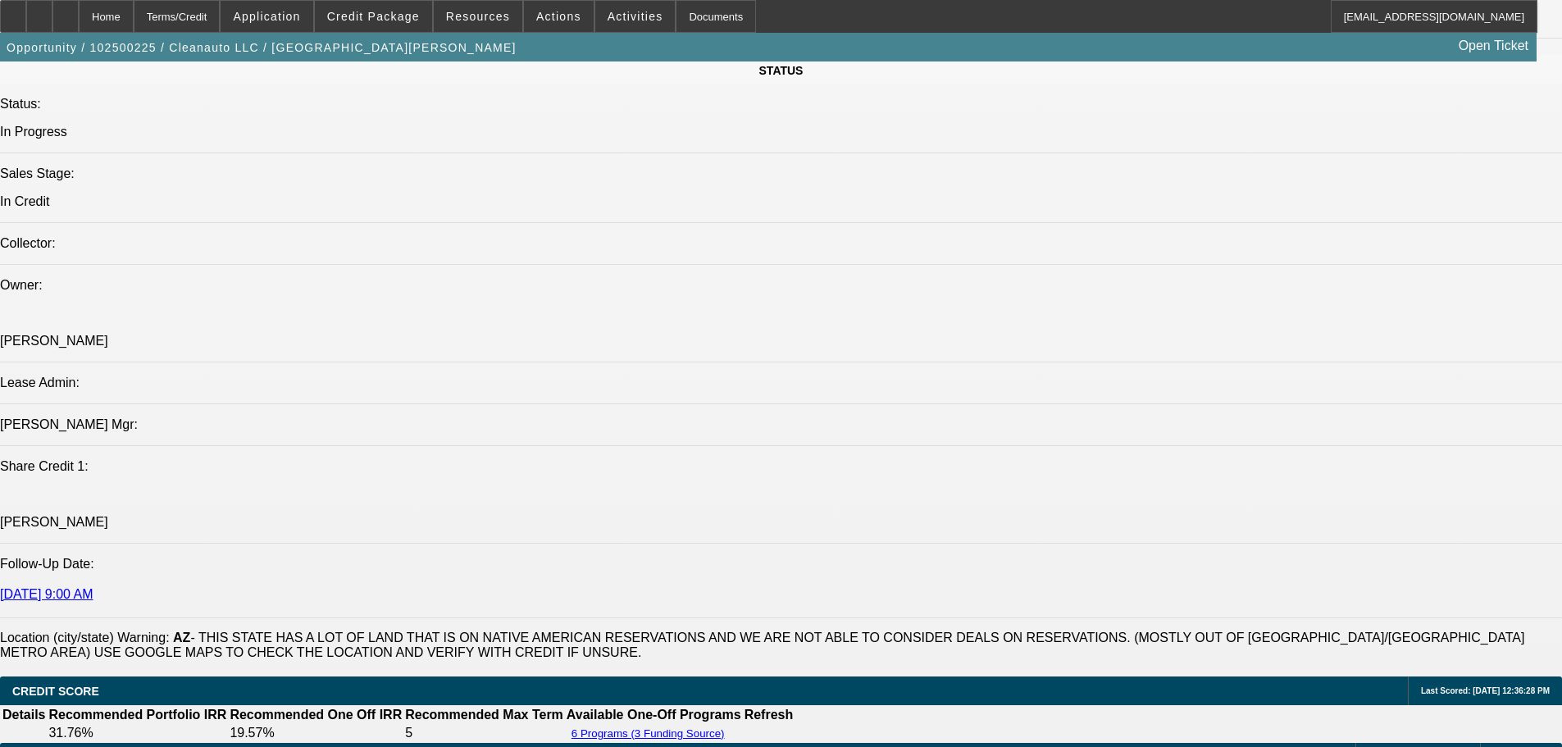
scroll to position [82, 12]
drag, startPoint x: 1246, startPoint y: 522, endPoint x: 1284, endPoint y: 517, distance: 38.2
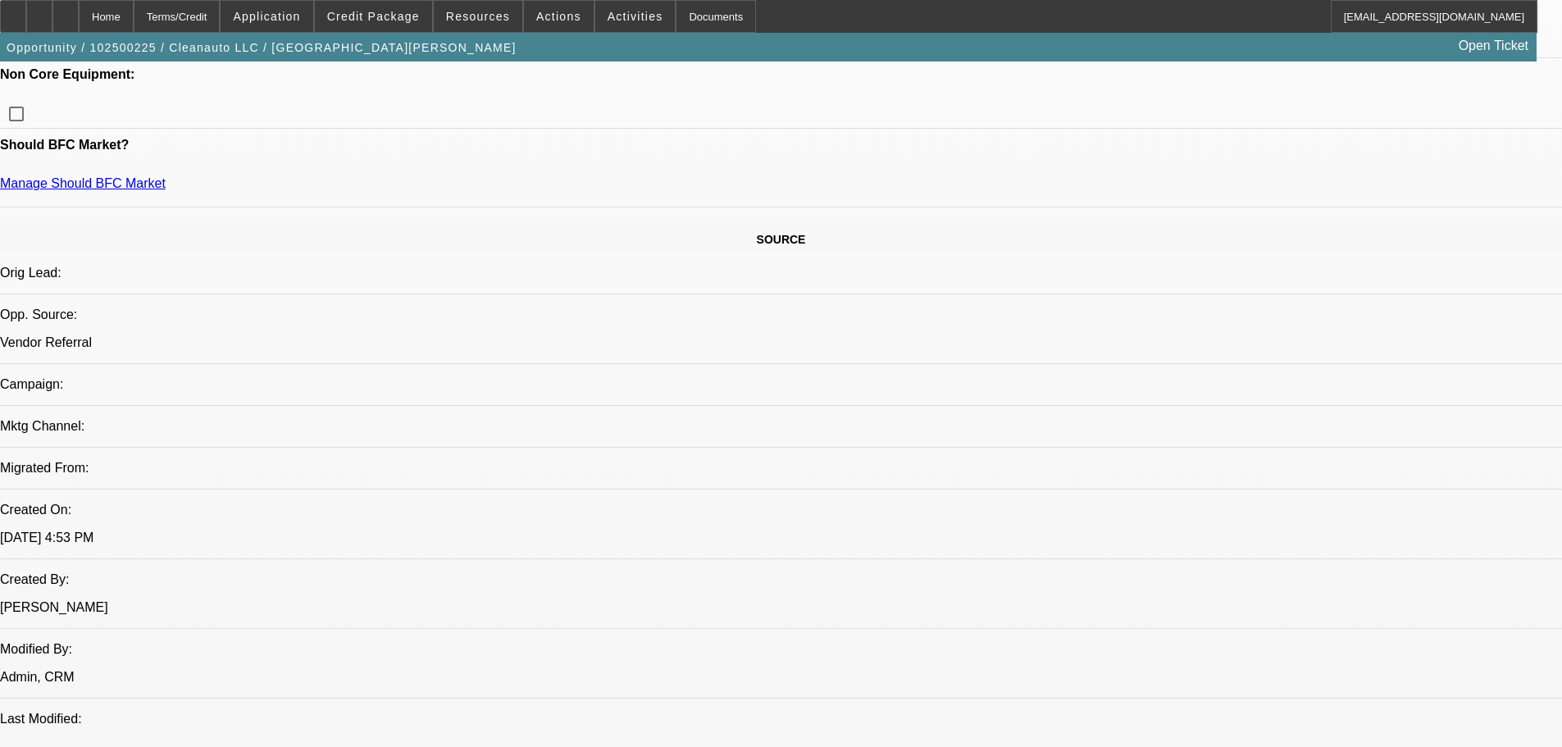
scroll to position [1066, 0]
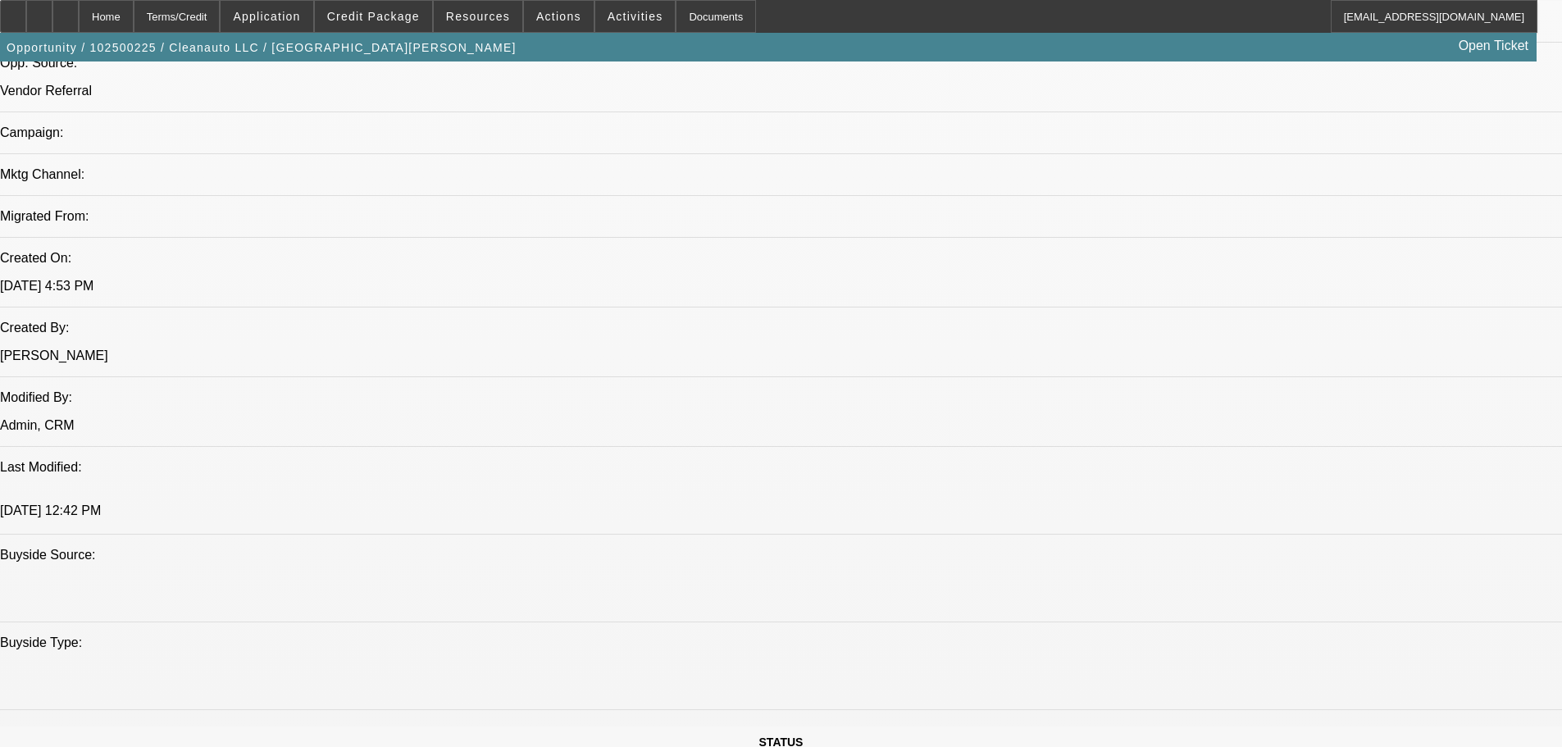
paste textarea "STARTUP; VERY HIGH MILEAGE FORD TRUCK; YOUNG PG, BASICALLY NO CREDIT; CARFAX RE…"
type textarea "STARTUP; VERY HIGH MILEAGE FORD TRUCK; YOUNG PG, BASICALLY NO CREDIT; CARFAX RE…"
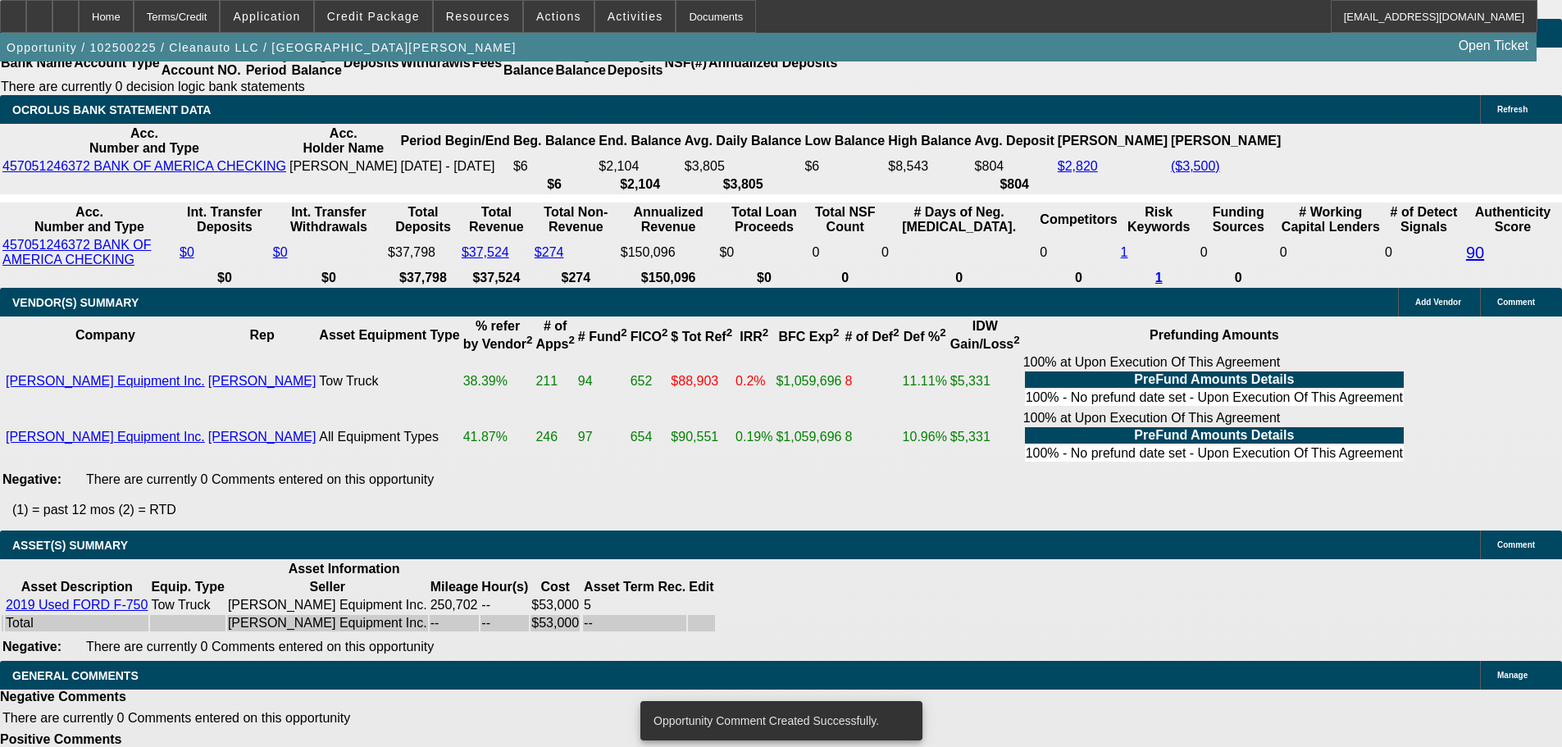
scroll to position [3021, 0]
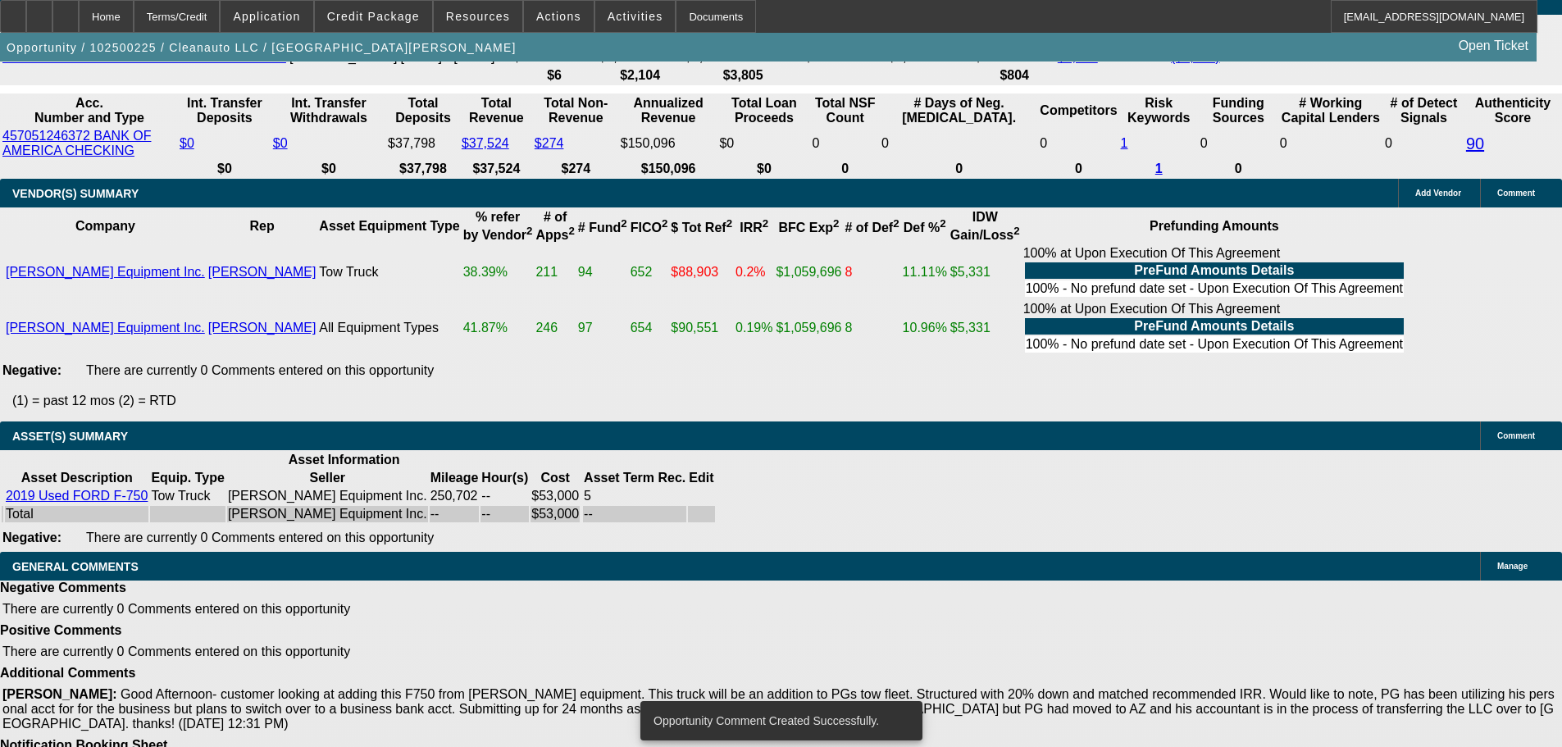
select select "5"
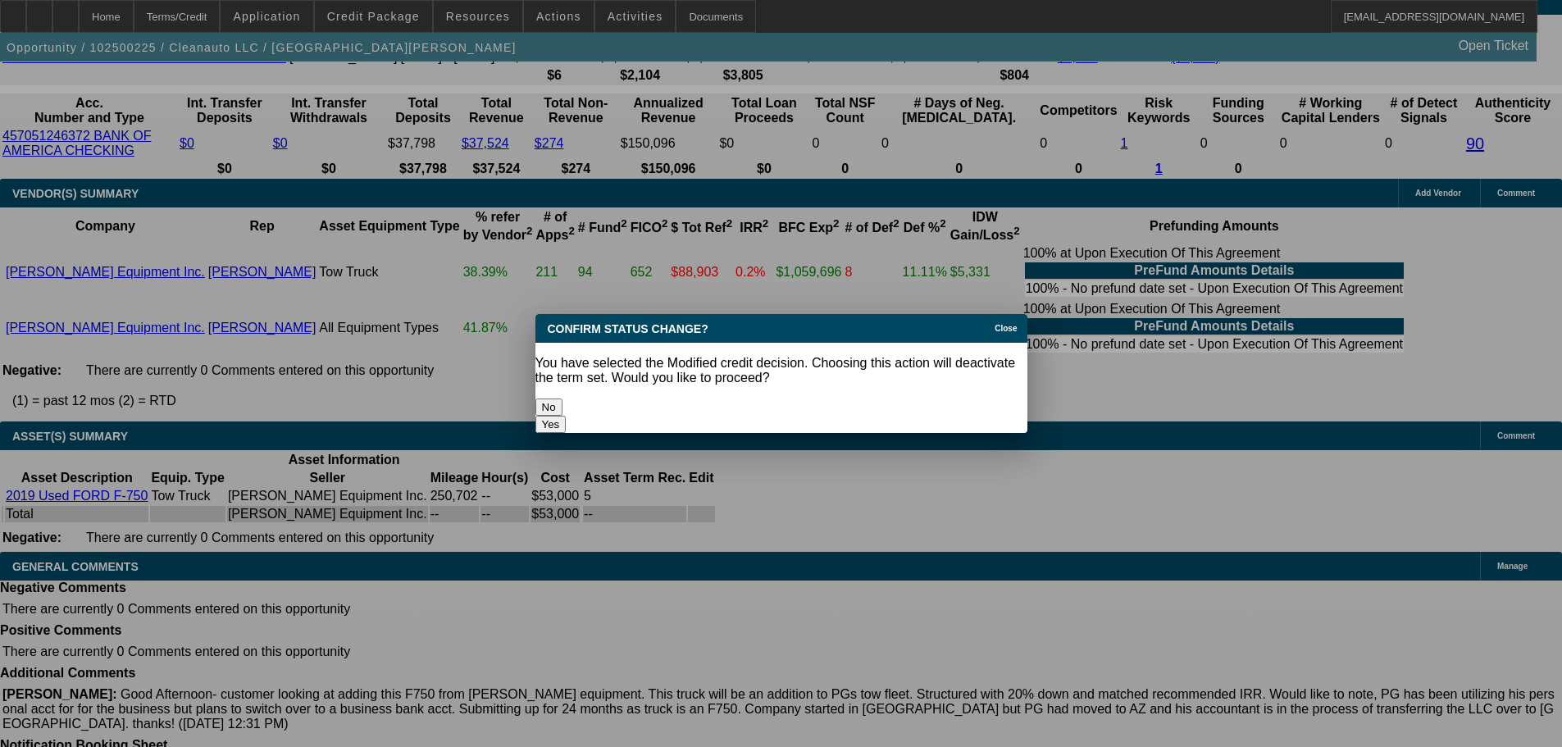
scroll to position [0, 0]
click at [567, 416] on button "Yes" at bounding box center [550, 424] width 31 height 17
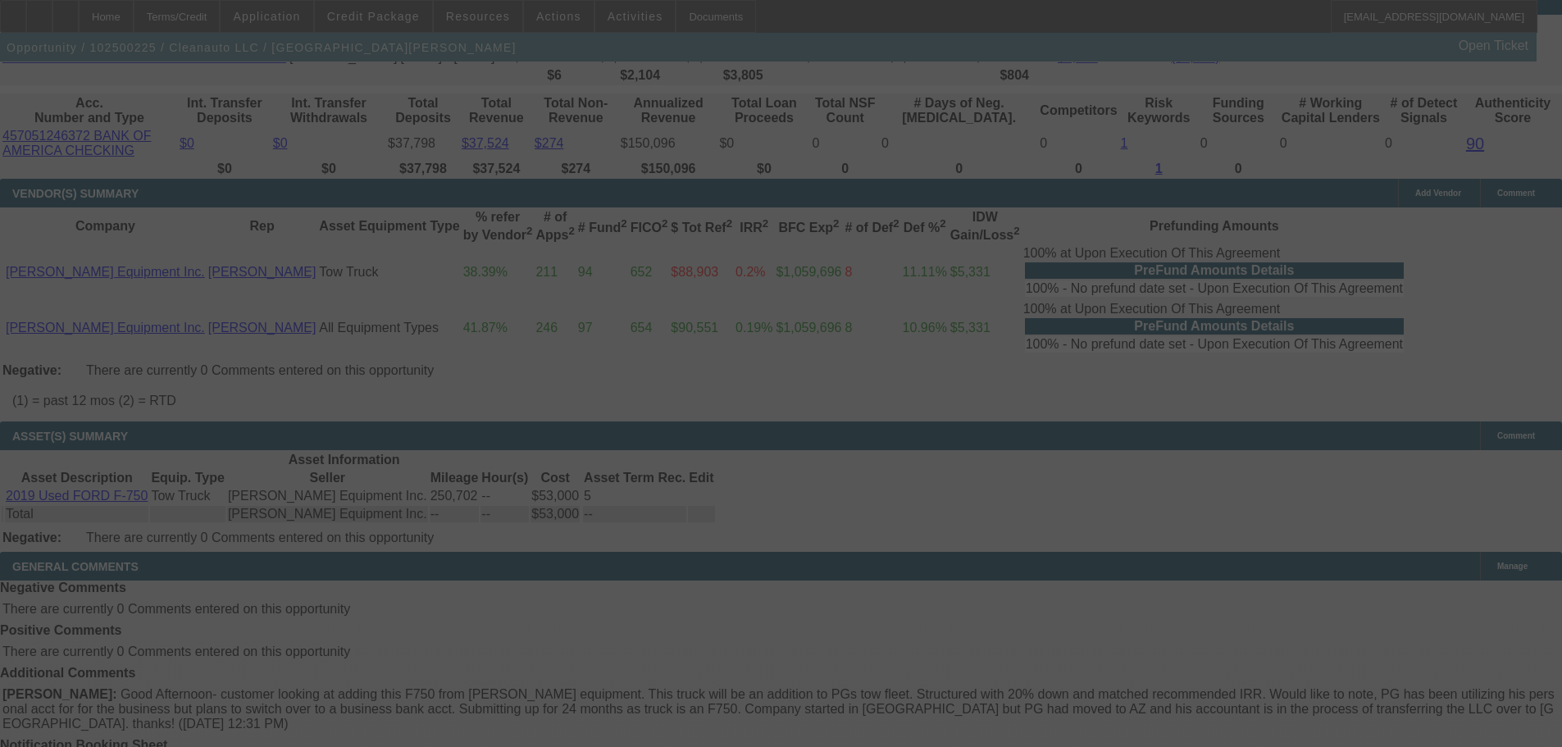
scroll to position [2611, 0]
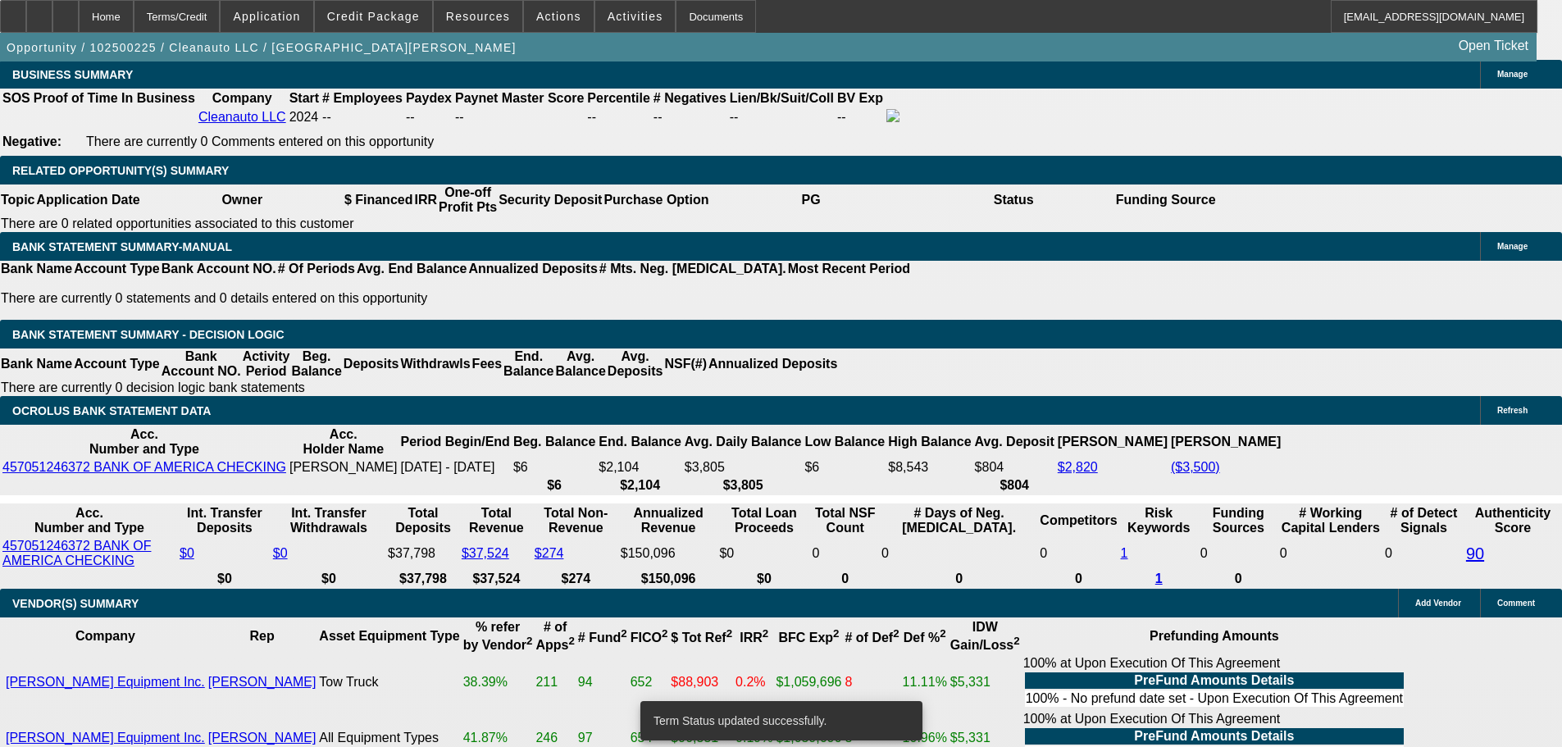
select select "0"
select select "2"
select select "0.1"
select select "4"
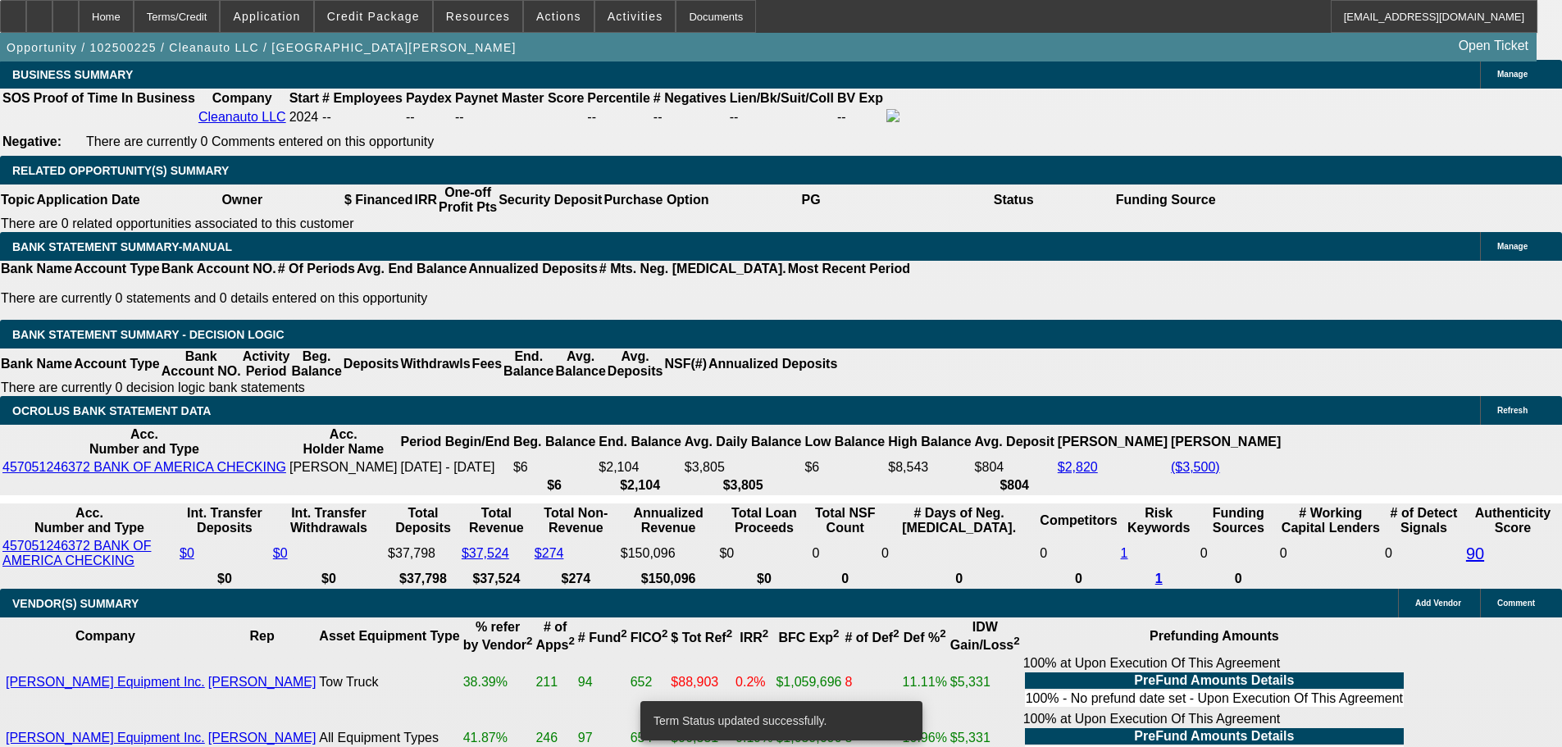
select select "0"
select select "2"
select select "0.1"
select select "4"
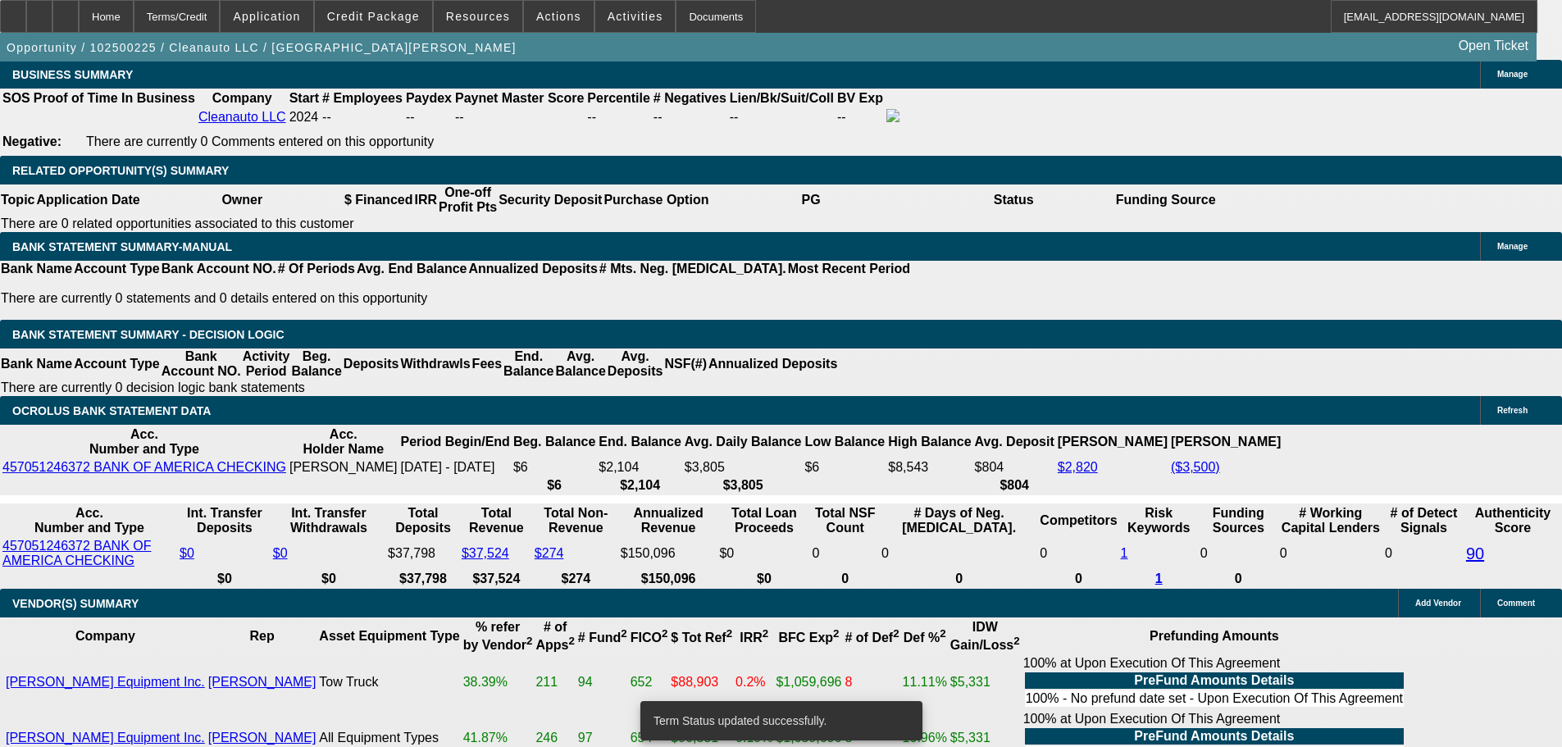
scroll to position [2602, 0]
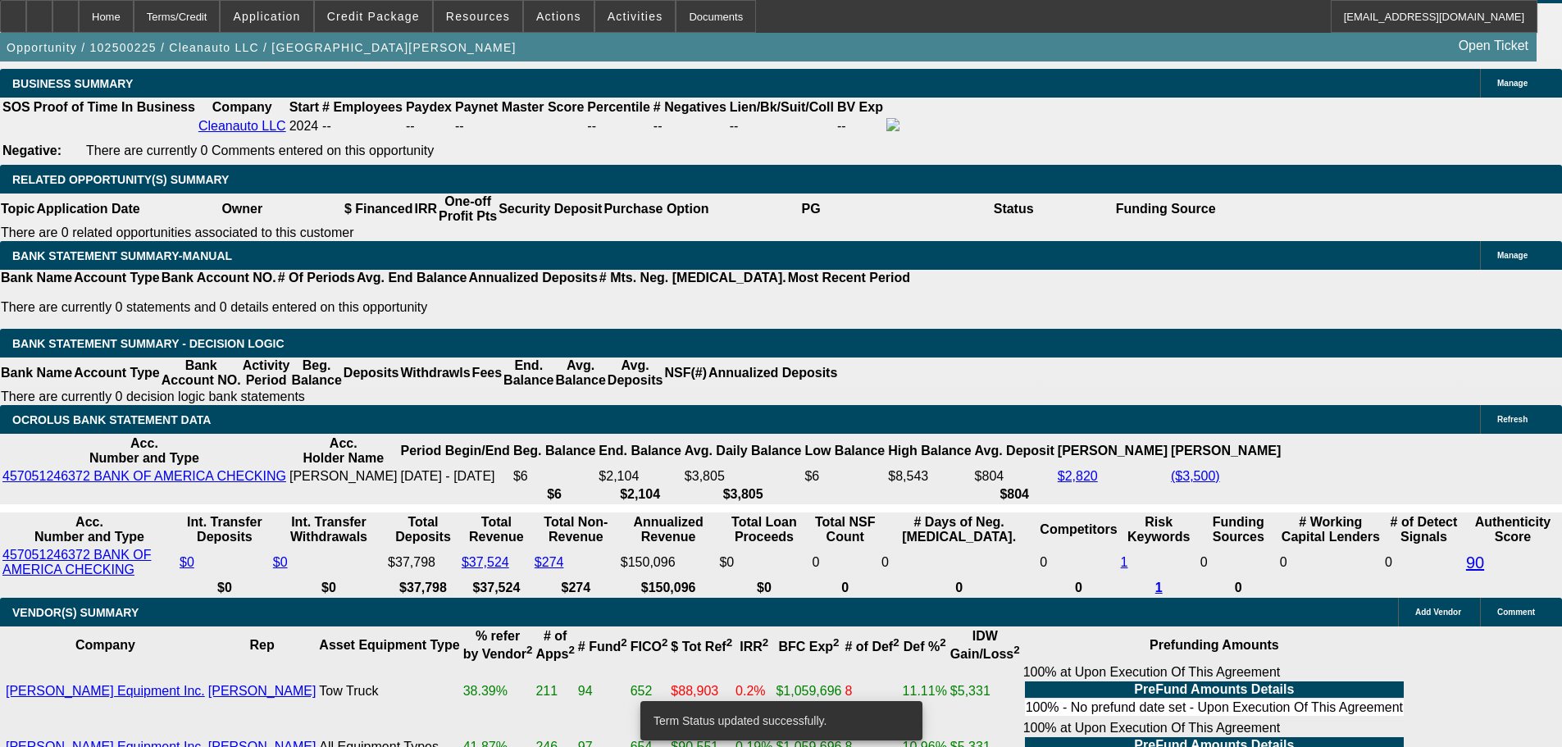
drag, startPoint x: 316, startPoint y: 360, endPoint x: 697, endPoint y: 368, distance: 381.4
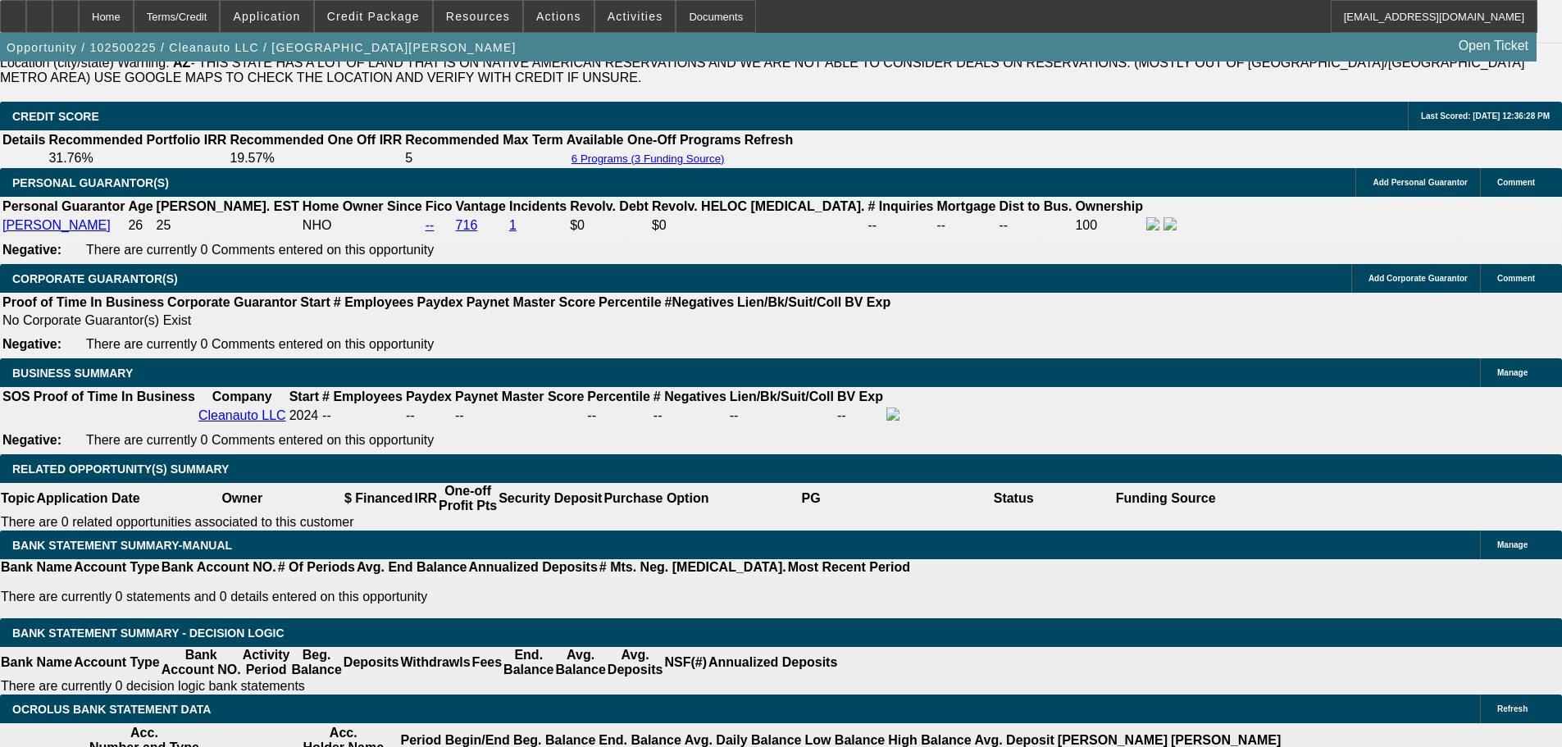
scroll to position [2438, 0]
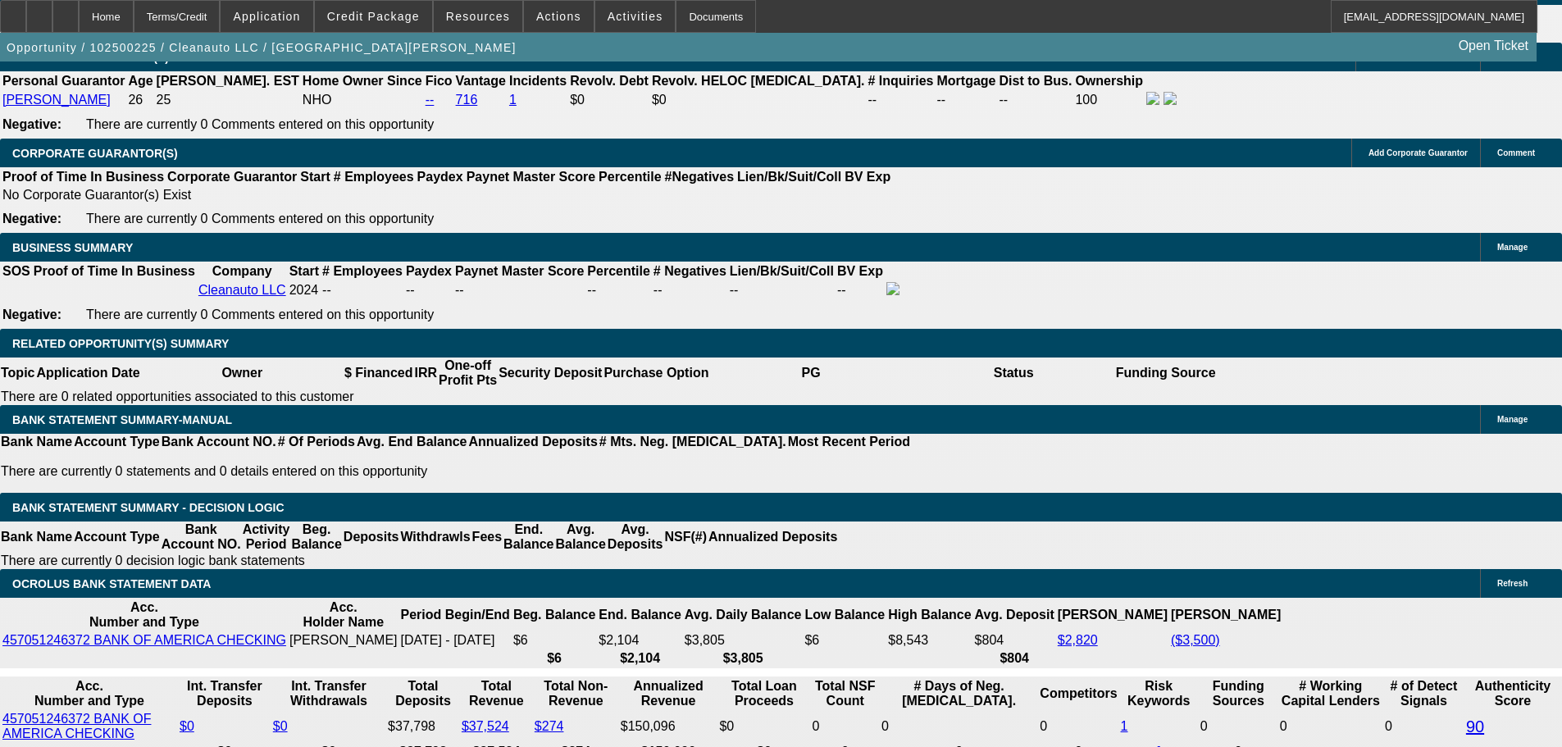
type input "UNKNOWN"
type input "1"
type input "$98,044.52"
type input "$49,022.26"
type input "12"
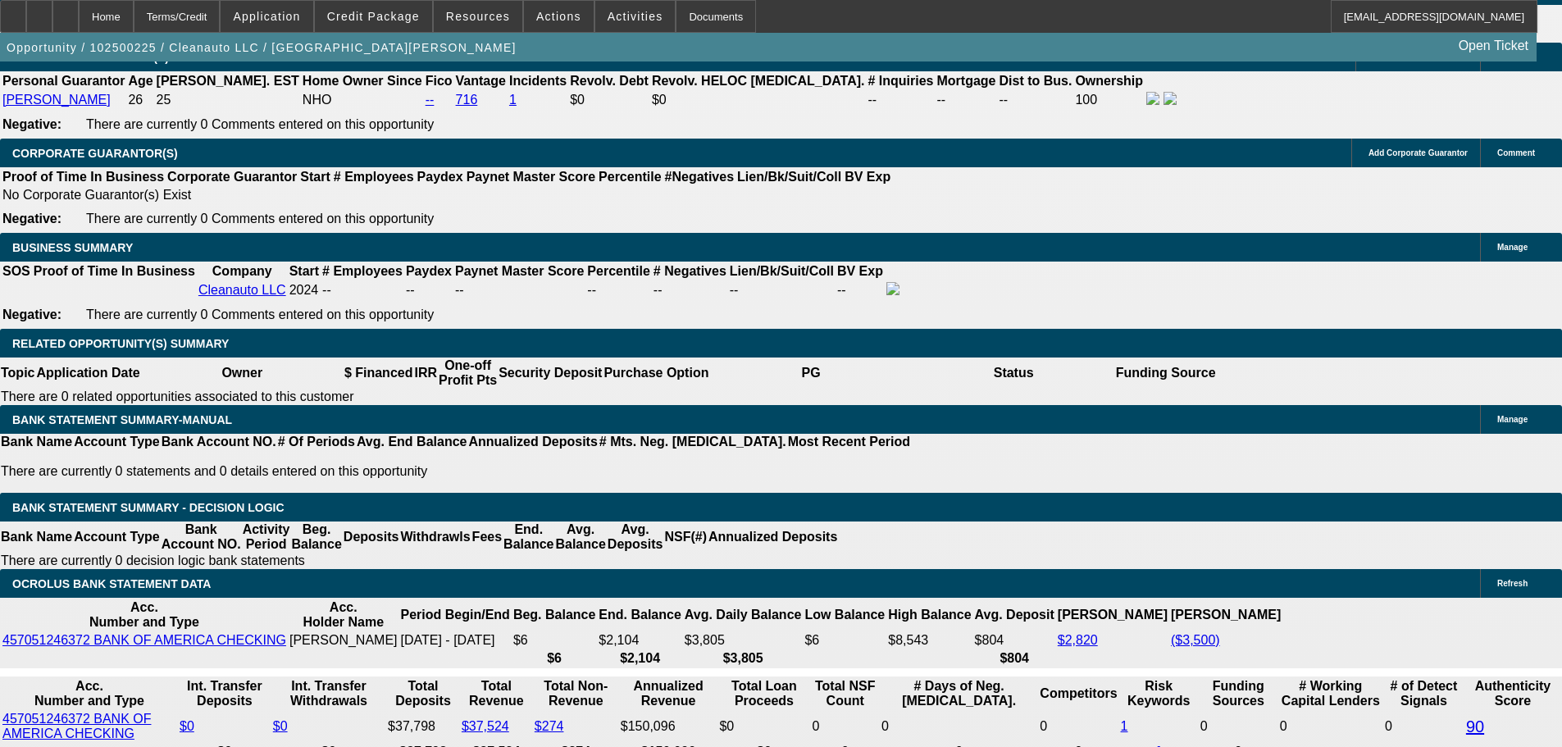
type input "$8,660.22"
type input "$4,330.11"
drag, startPoint x: 323, startPoint y: 525, endPoint x: 349, endPoint y: 522, distance: 26.4
type input "12"
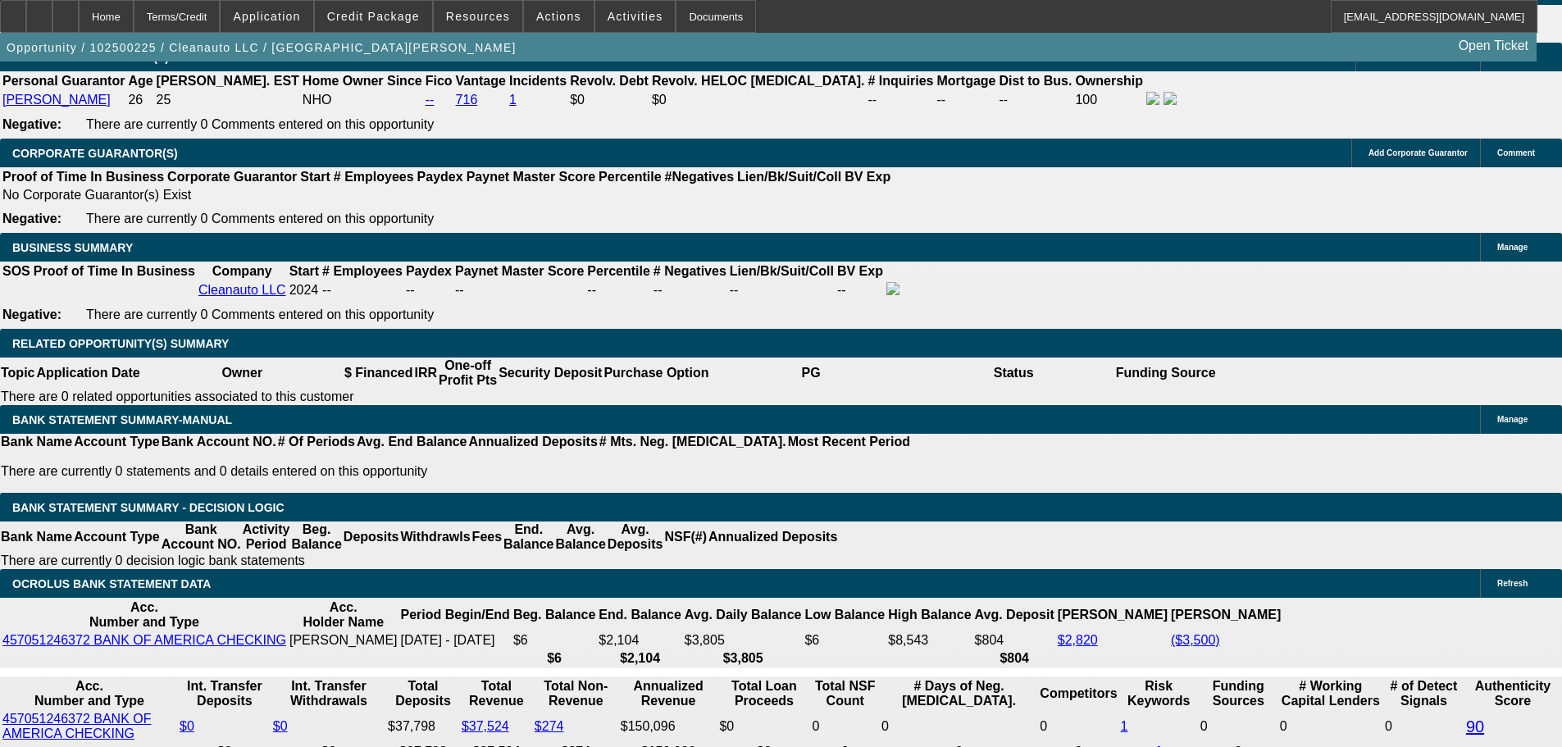
drag, startPoint x: 247, startPoint y: 528, endPoint x: 407, endPoint y: 527, distance: 159.9
type input "4"
type input "$8.00"
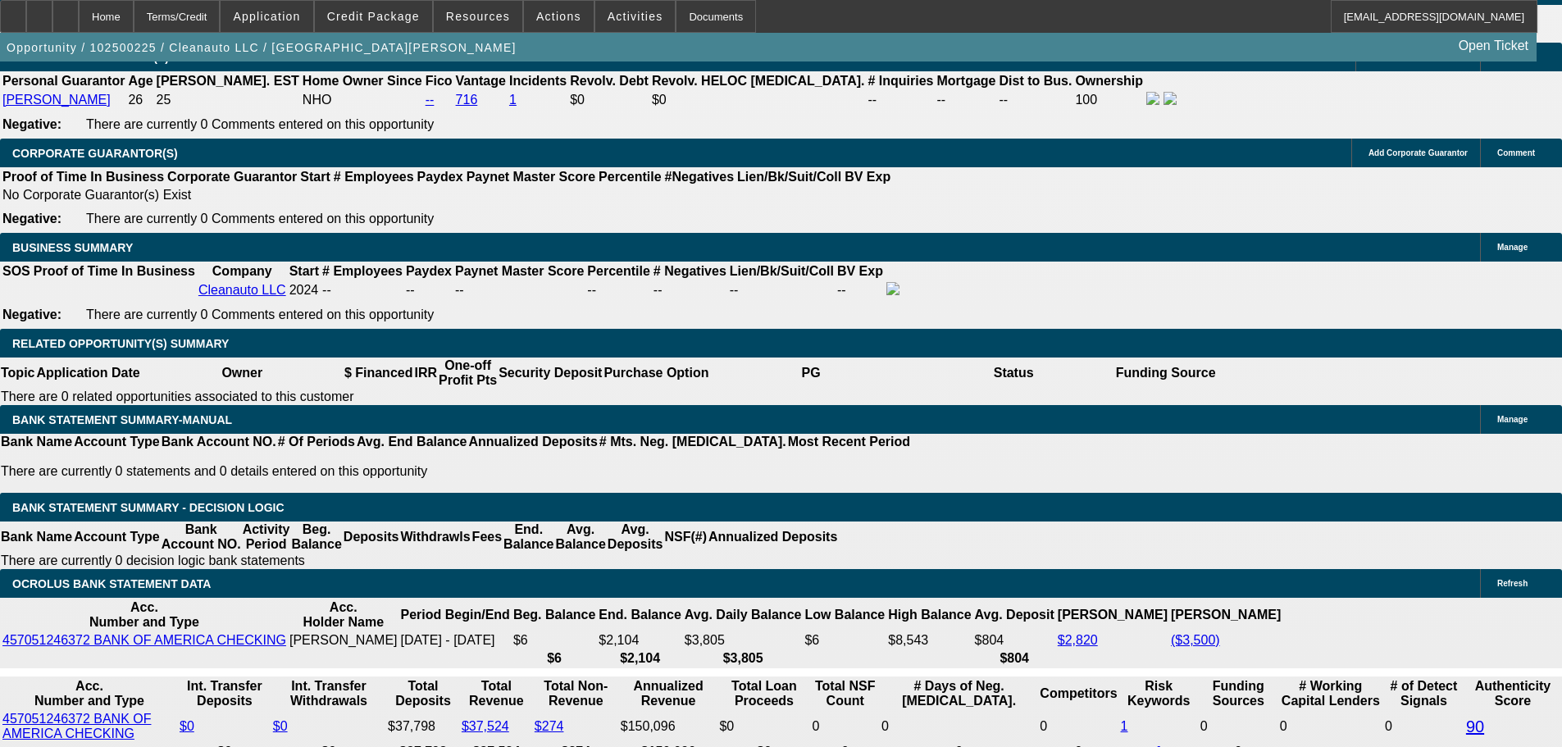
type input "4395"
type input "$8,790.00"
type input "15.8"
type input "$4,395.00"
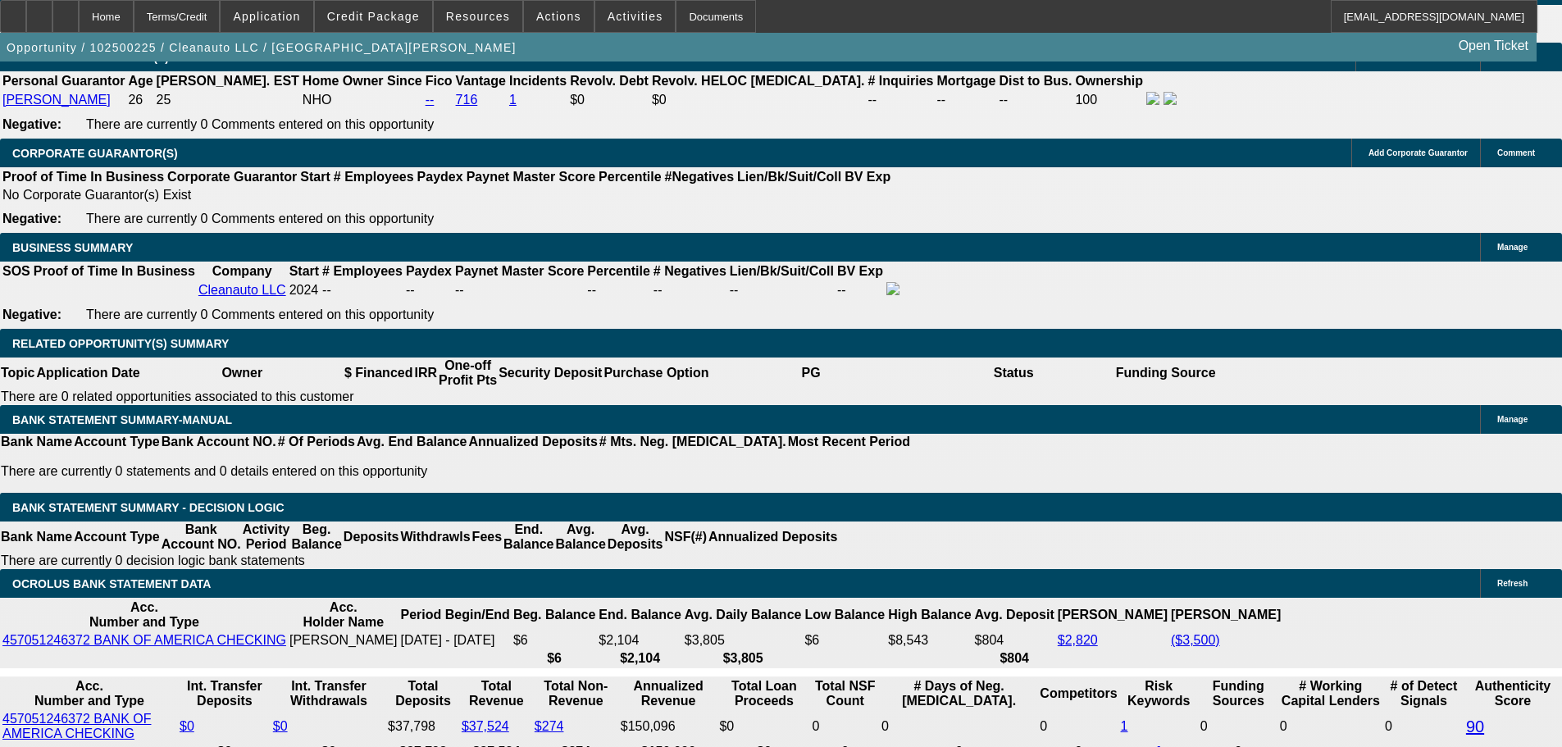
scroll to position [2356, 0]
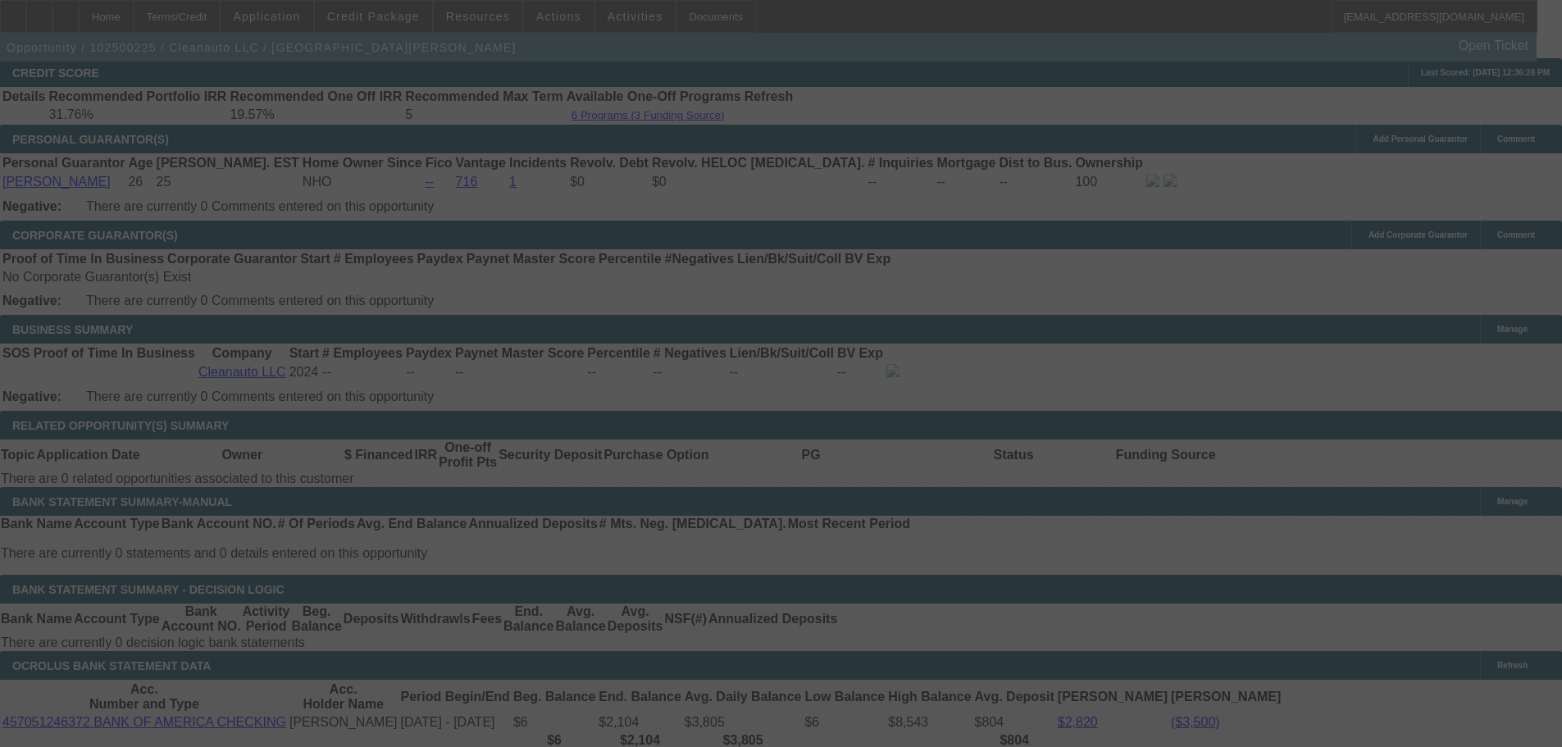
select select "0"
select select "2"
select select "0.1"
select select "4"
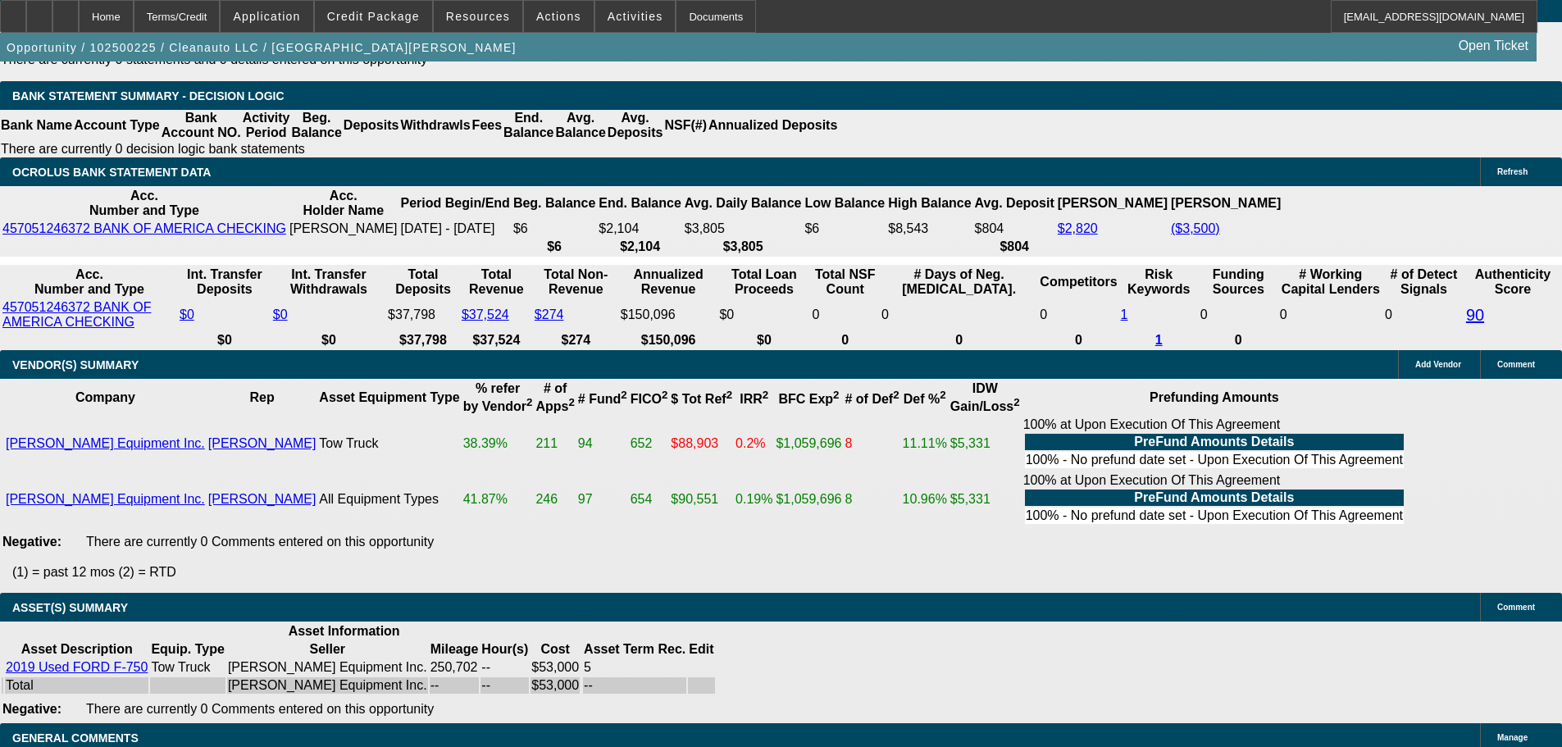
scroll to position [3012, 0]
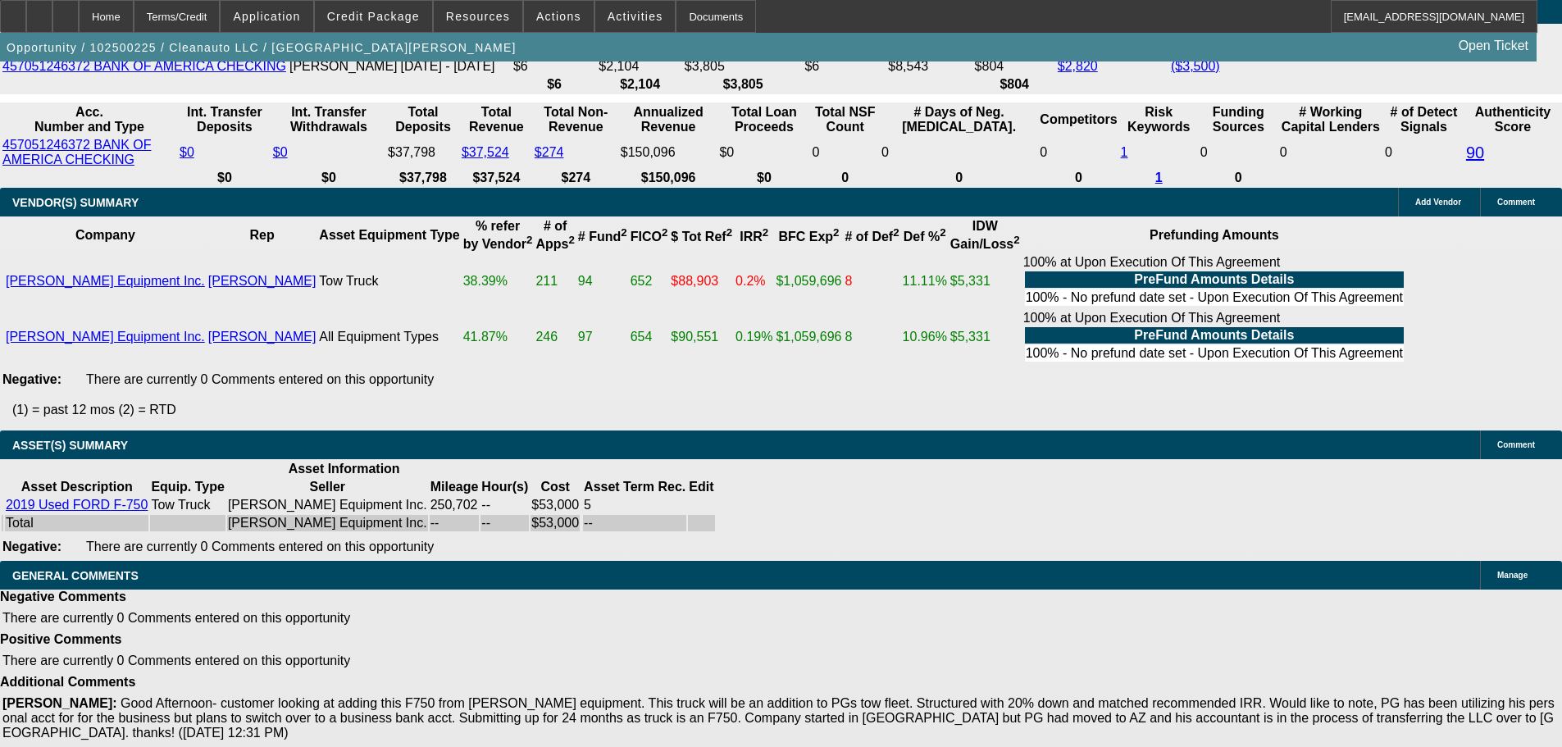
select select "4"
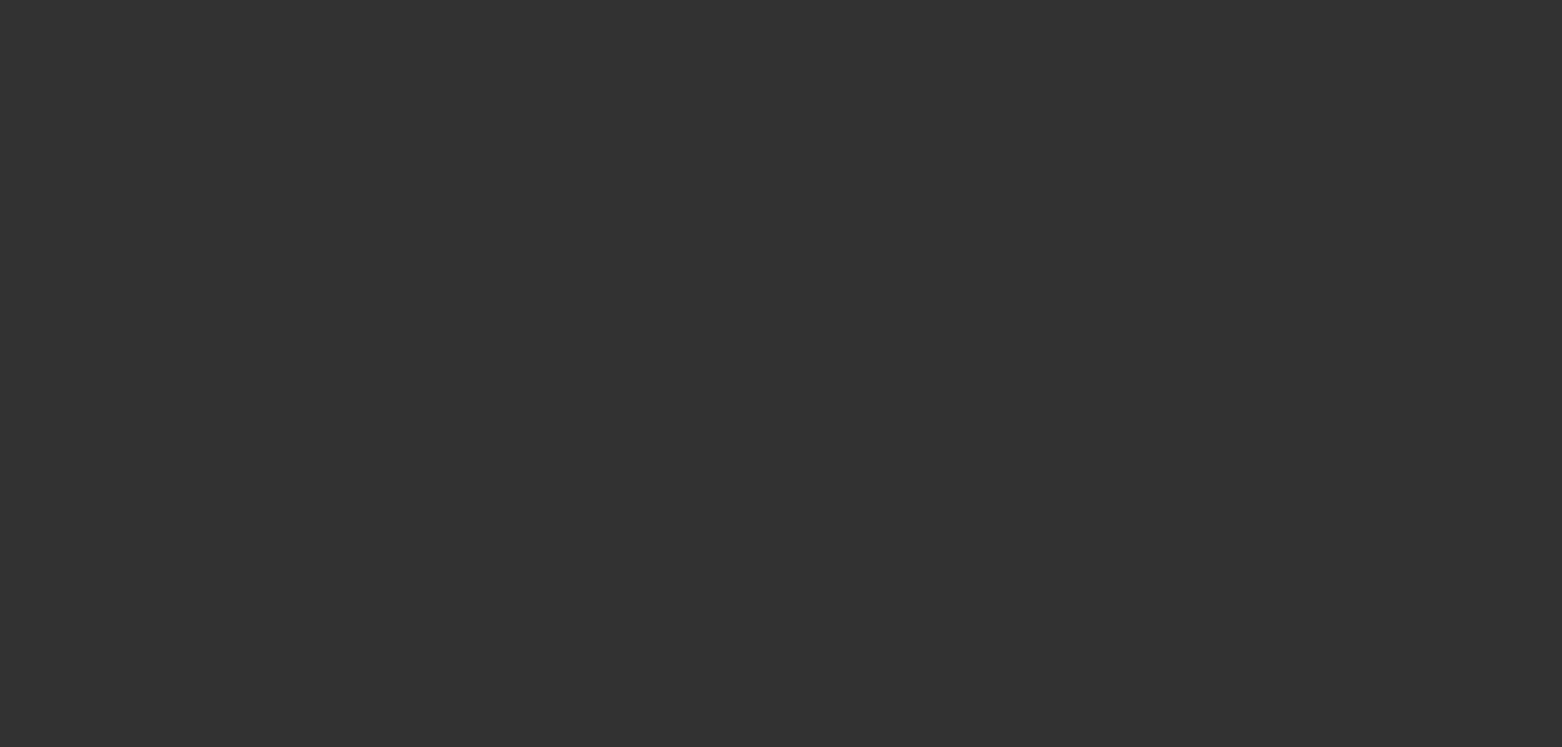
scroll to position [0, 0]
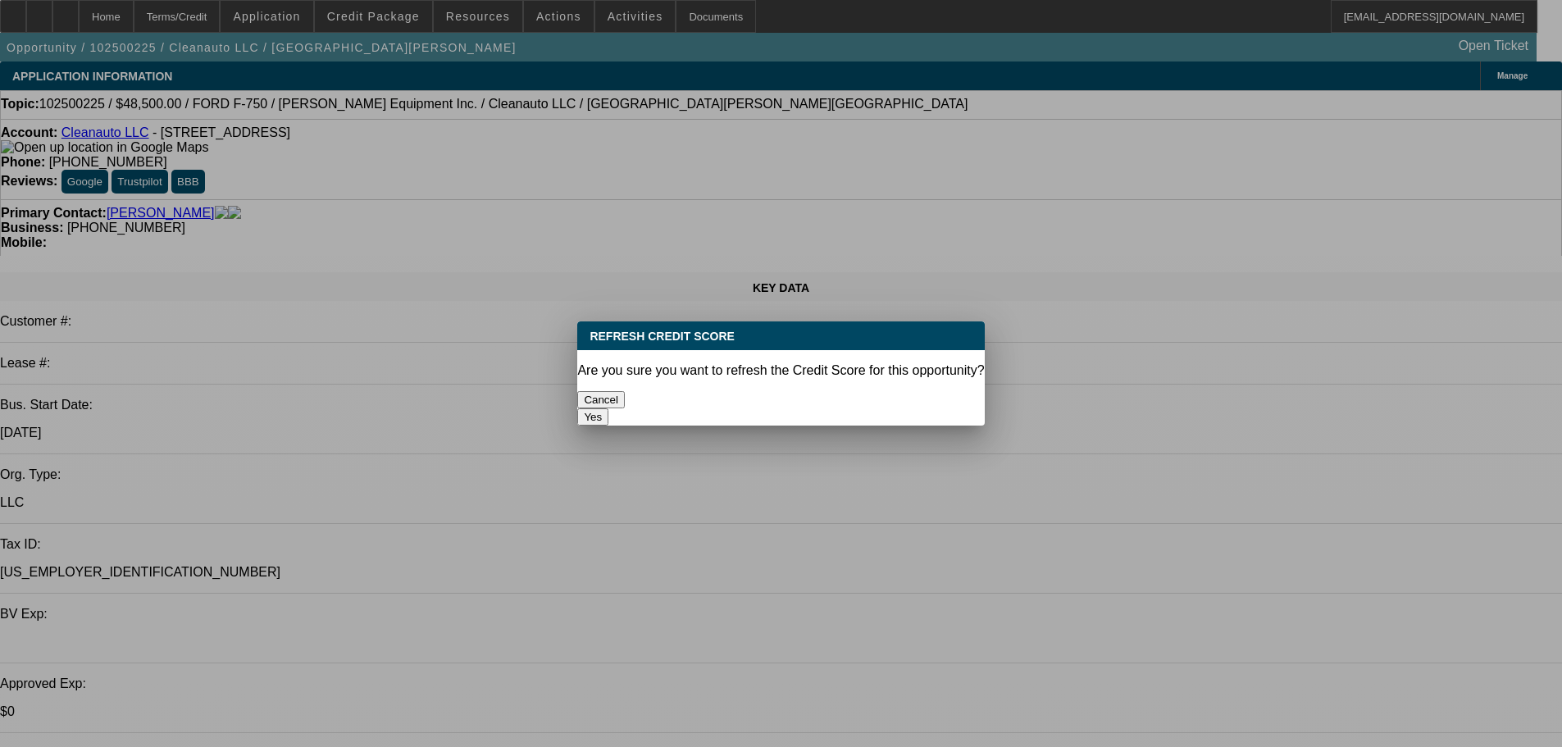
click at [608, 408] on button "Yes" at bounding box center [592, 416] width 31 height 17
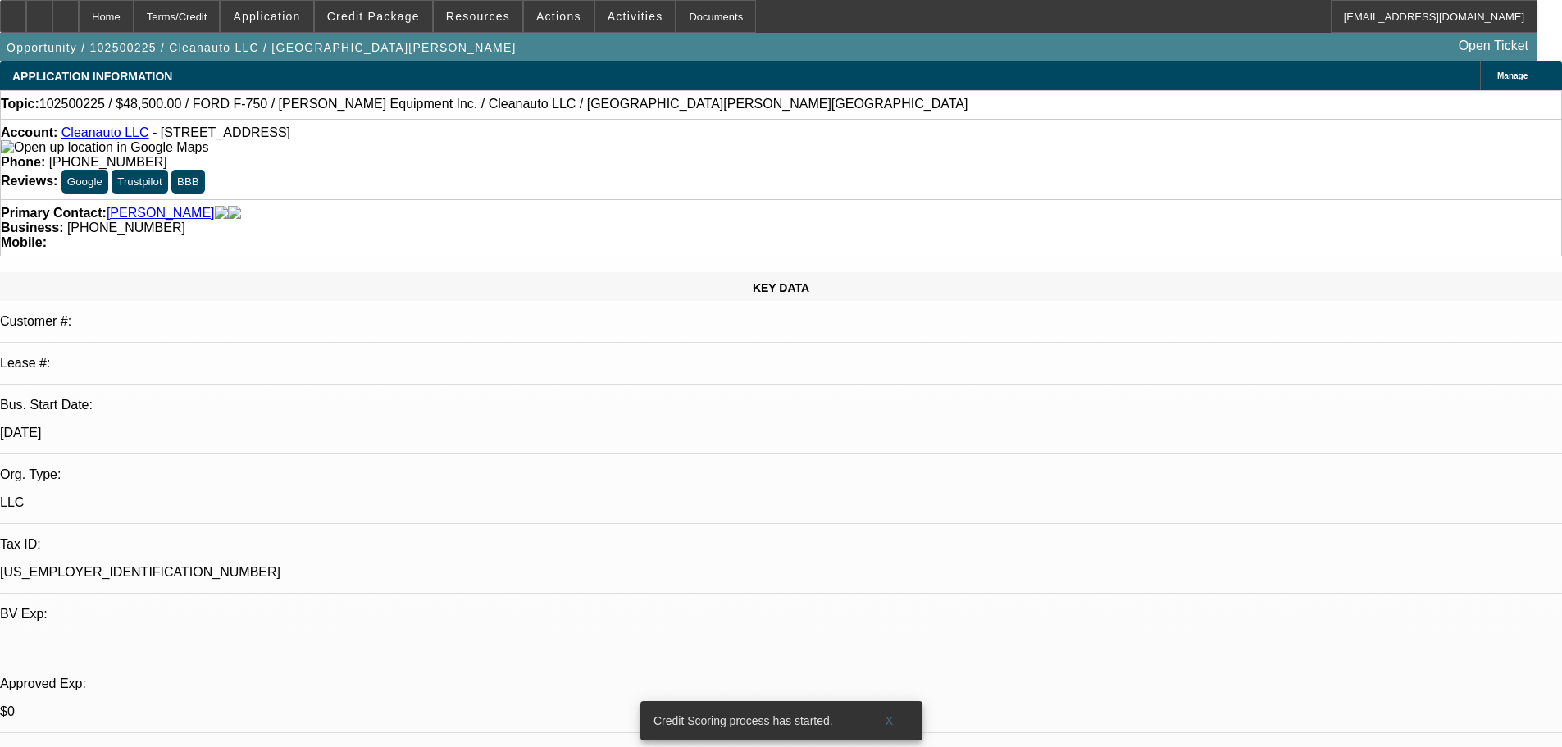
type textarea "PASS, JUST TOO LIGHT, TOO MANY NEGATIVES."
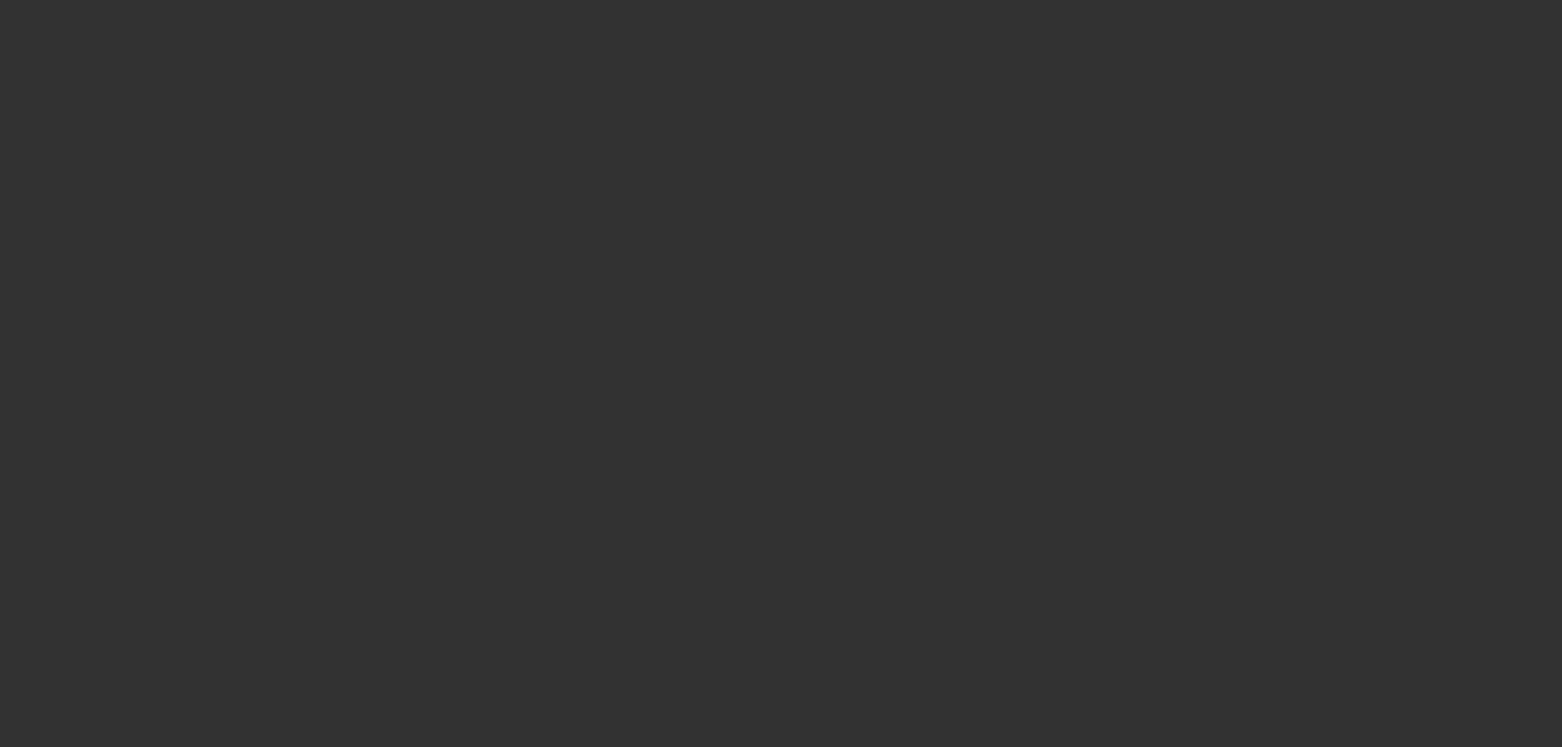
select select "0"
select select "2"
select select "0.1"
select select "4"
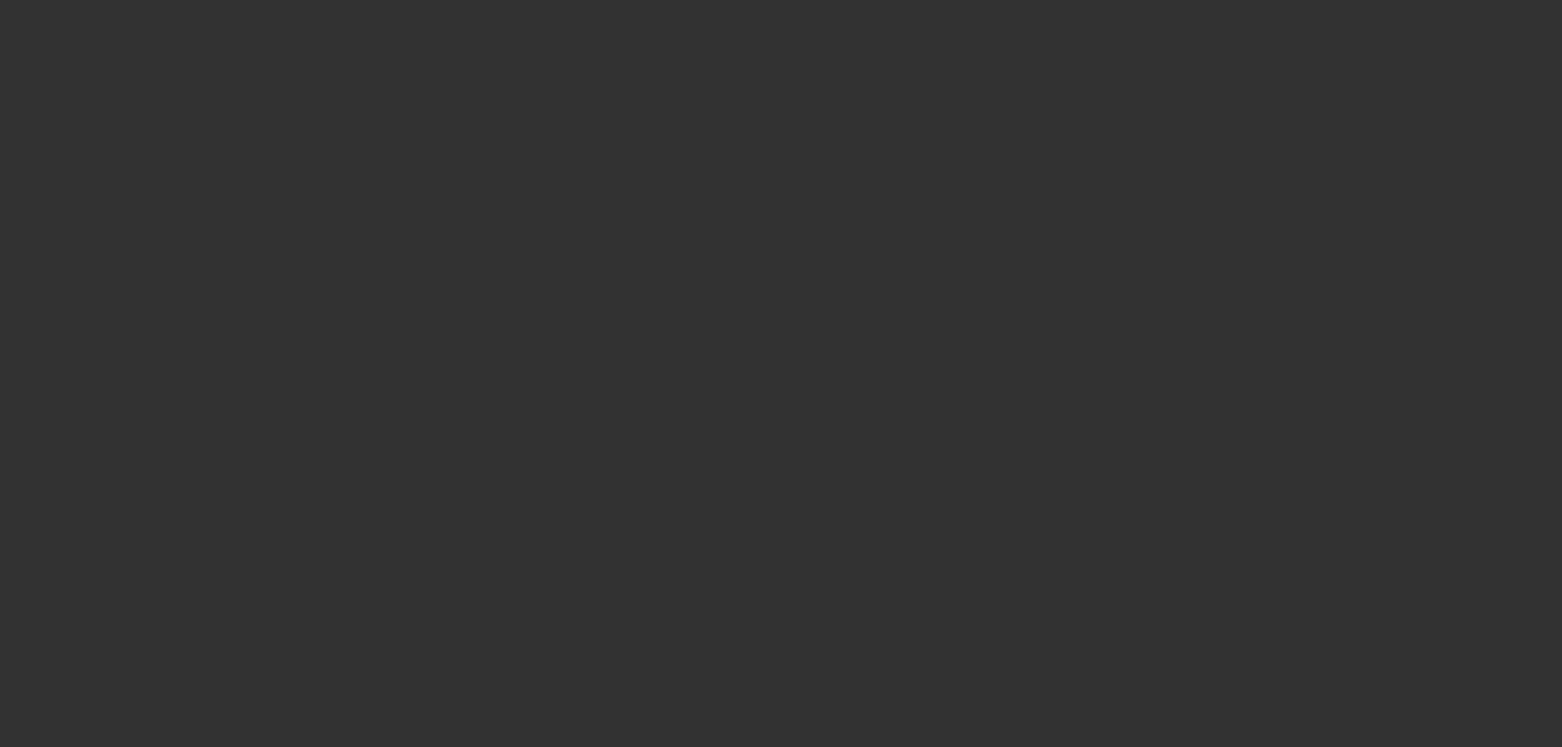
select select "0"
select select "2"
select select "0.1"
select select "4"
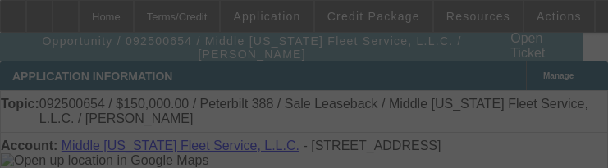
select select "0"
select select "2"
select select "0"
select select "6"
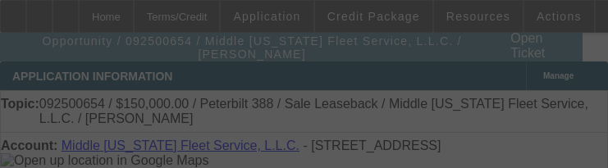
select select "0"
select select "2"
select select "0"
select select "6"
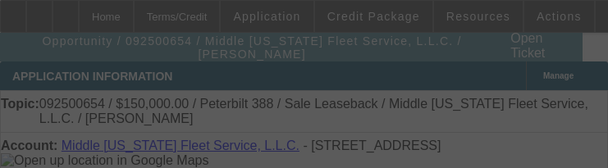
select select "0"
select select "2"
select select "0"
select select "6"
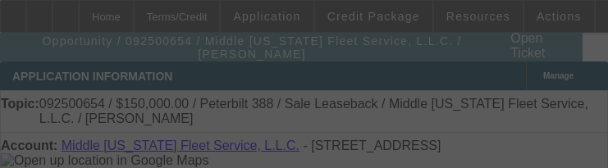
select select "0"
select select "2"
select select "0"
select select "6"
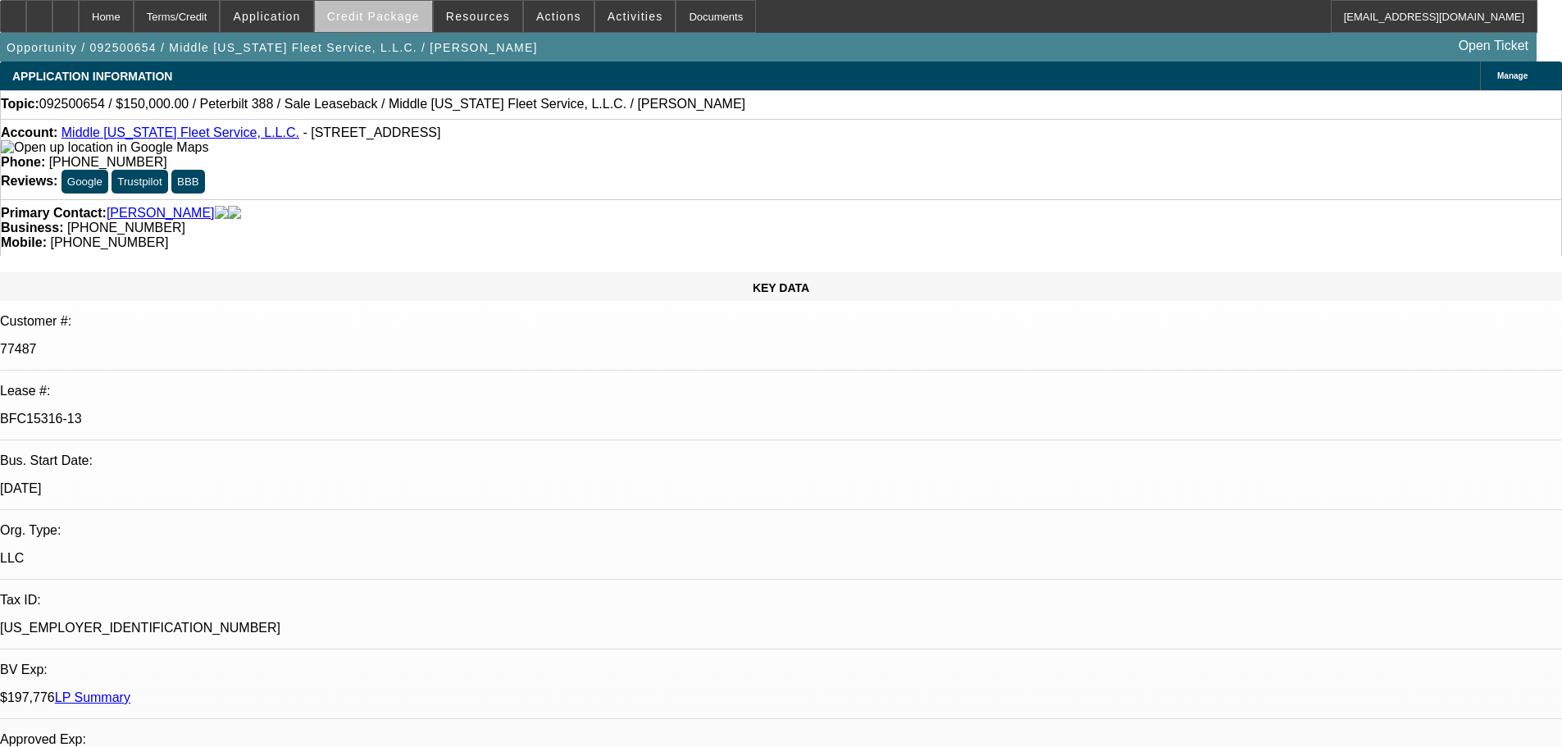
click at [412, 30] on span at bounding box center [373, 16] width 117 height 39
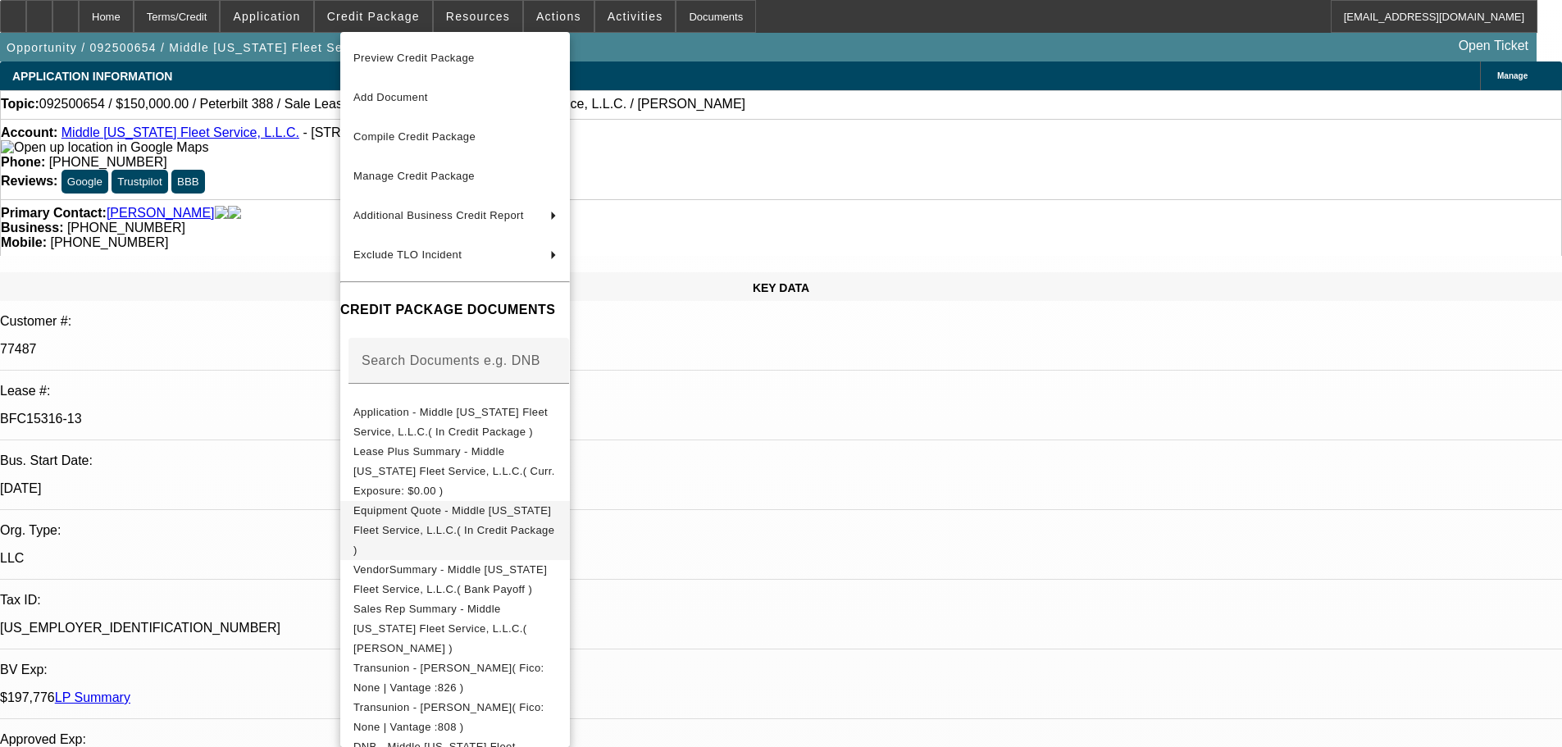
click at [416, 504] on span "Equipment Quote - Middle [US_STATE] Fleet Service, L.L.C.( In Credit Package )" at bounding box center [453, 530] width 201 height 52
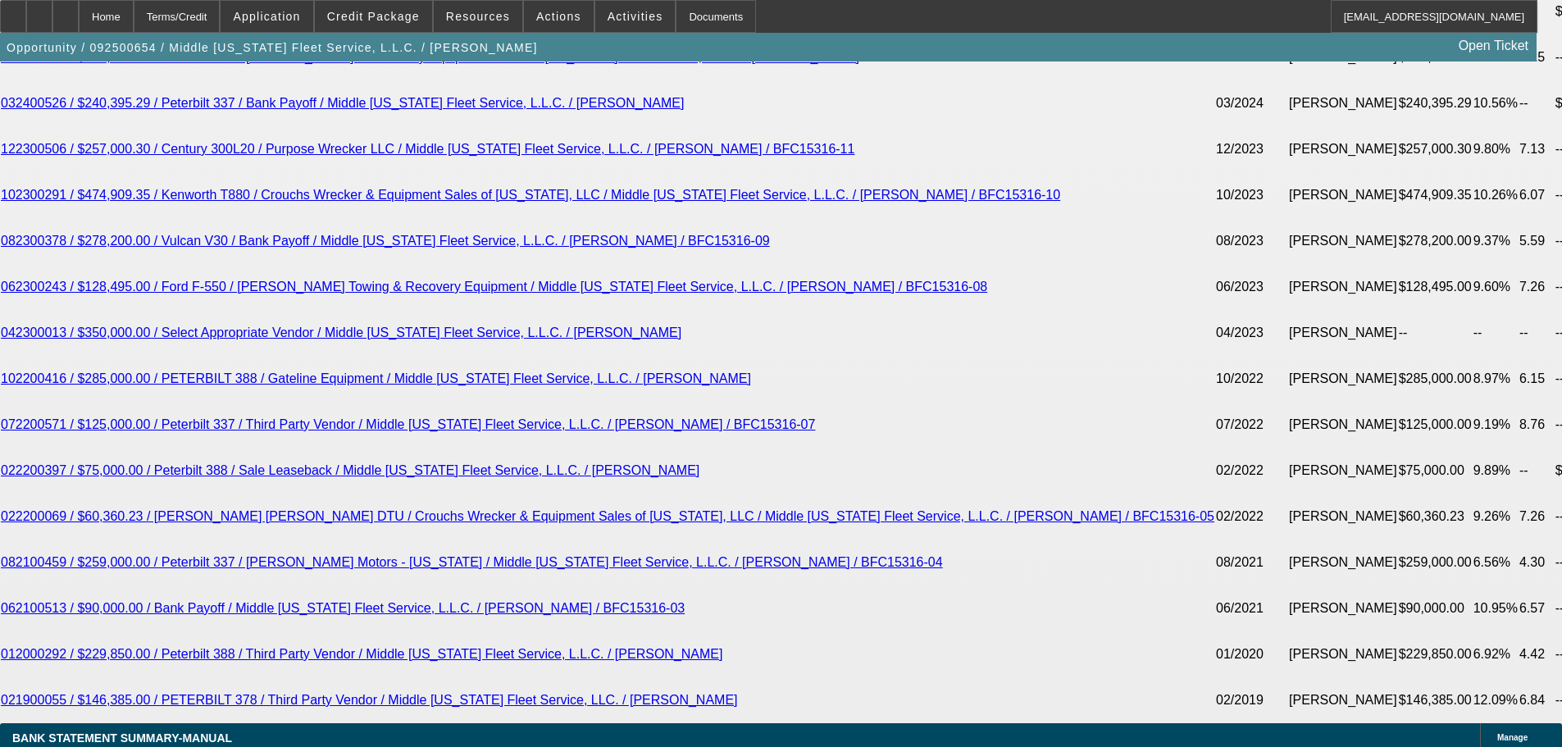
scroll to position [3198, 0]
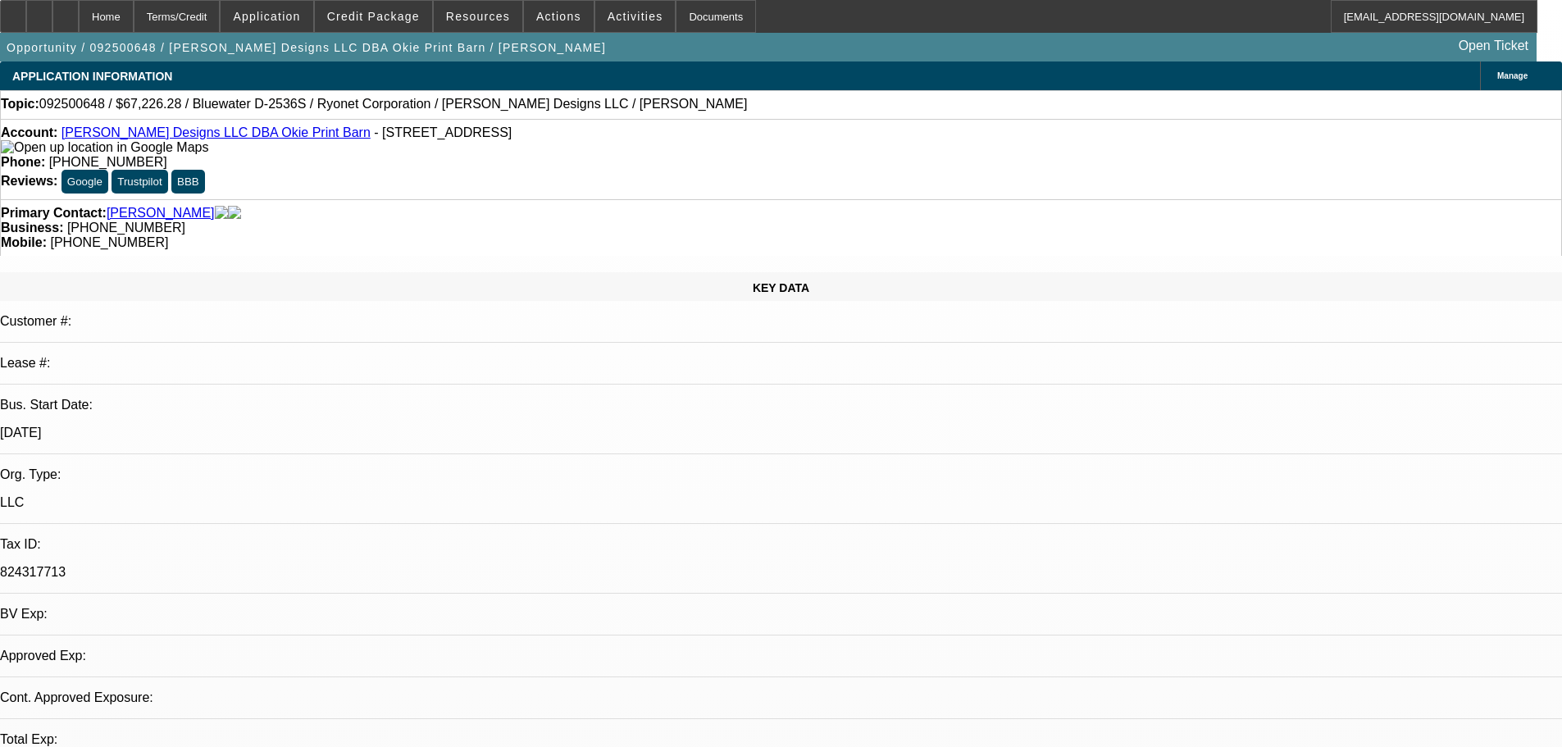
select select "0.2"
select select "2"
select select "0.1"
select select "4"
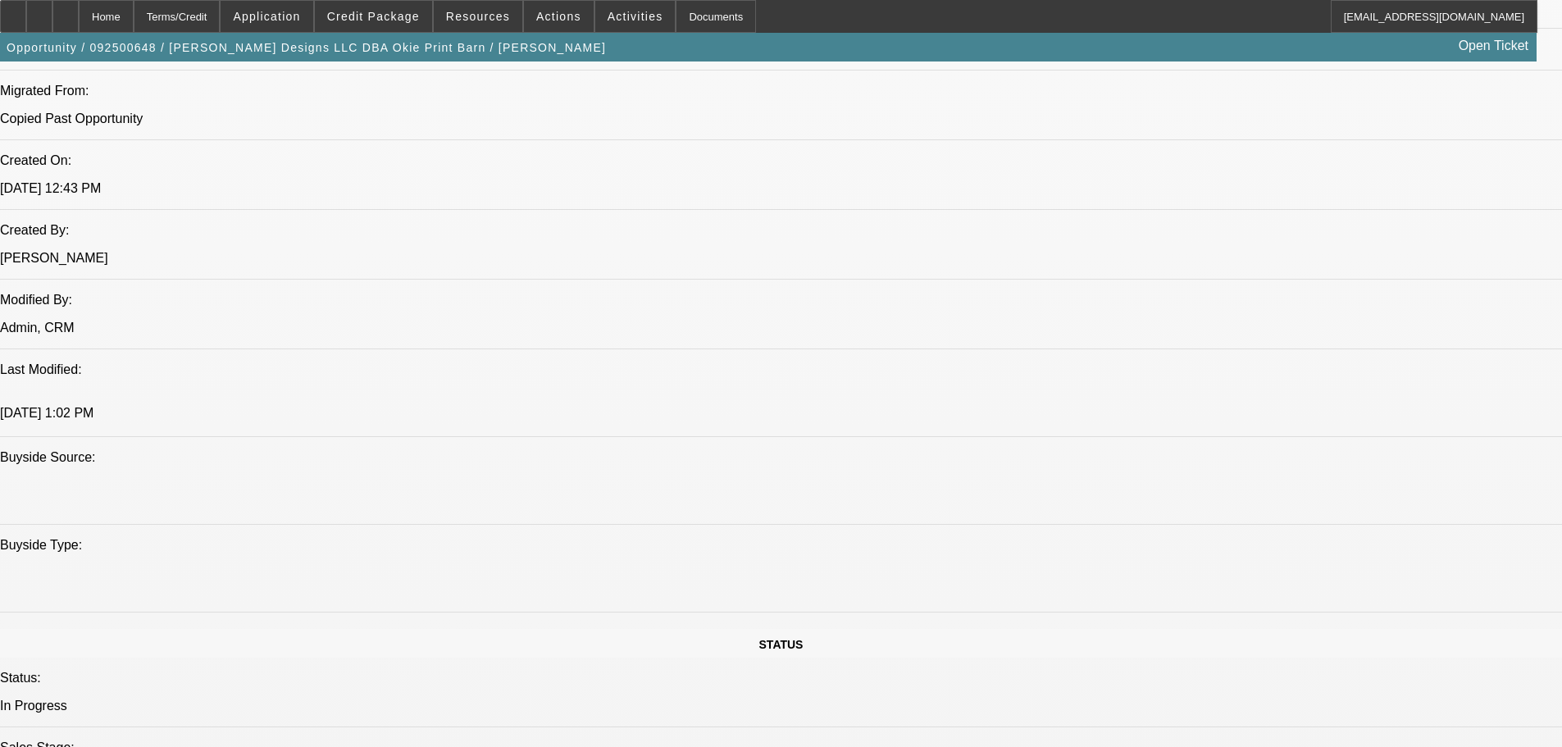
scroll to position [984, 0]
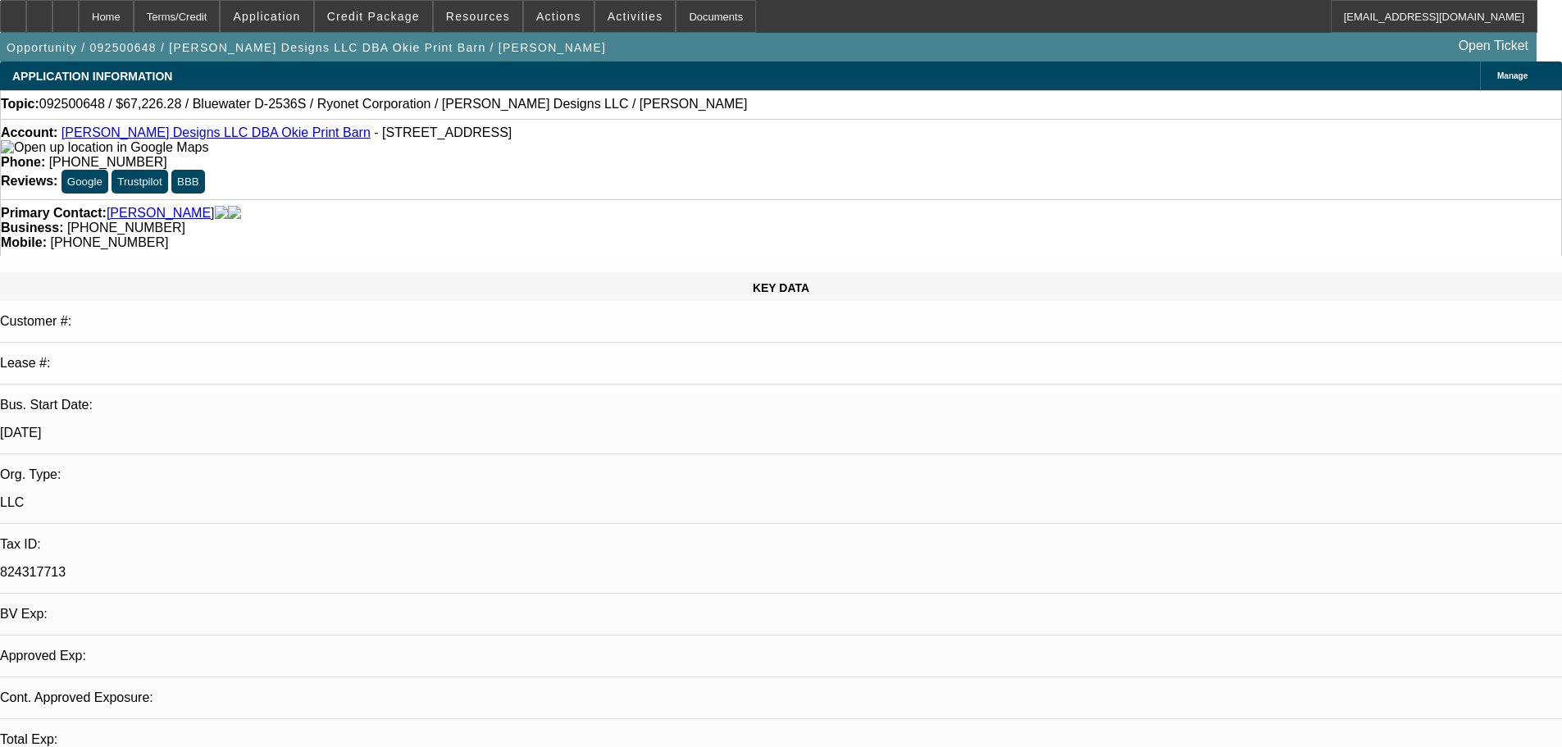
select select "0.2"
select select "2"
select select "0.1"
select select "4"
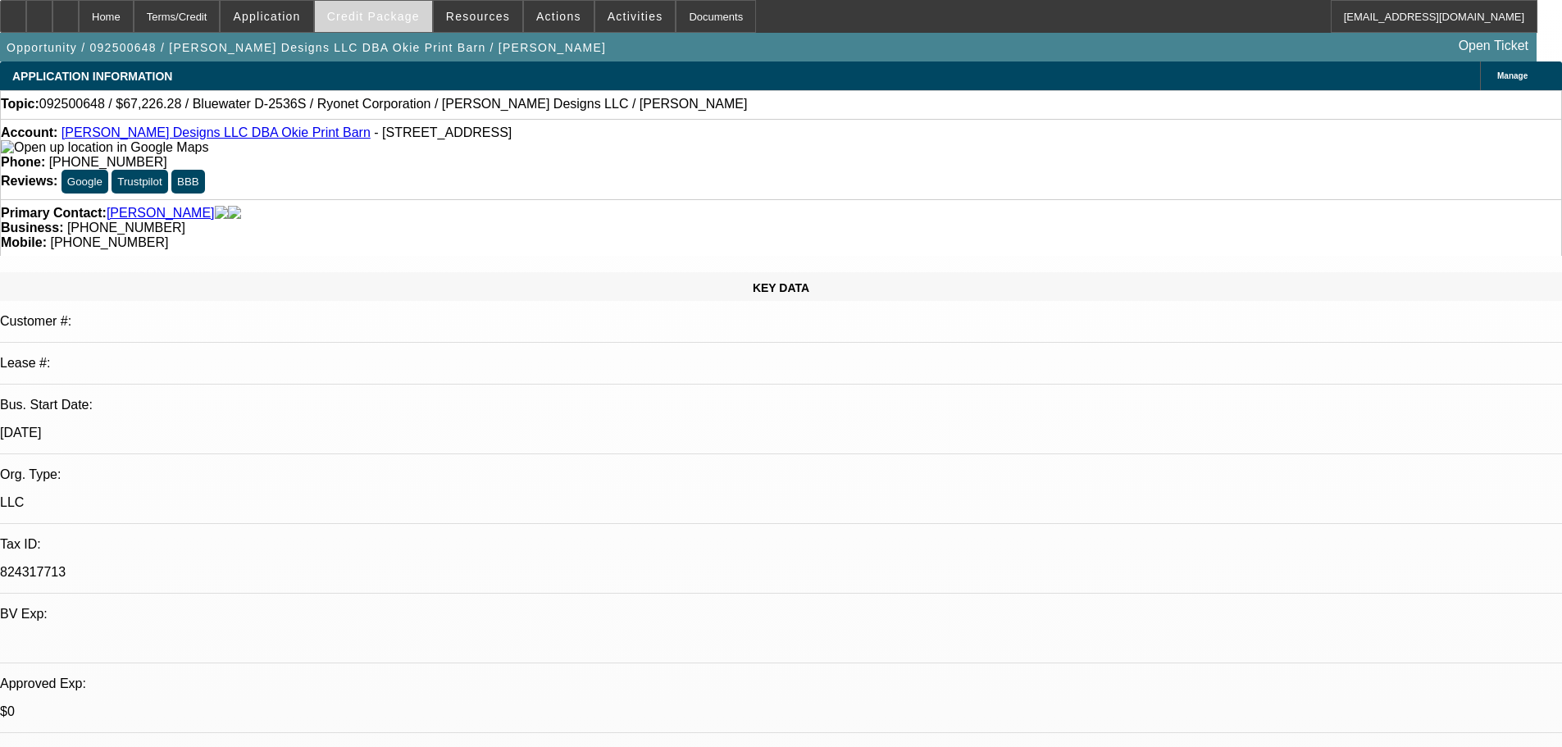
click at [398, 14] on span "Credit Package" at bounding box center [373, 16] width 93 height 13
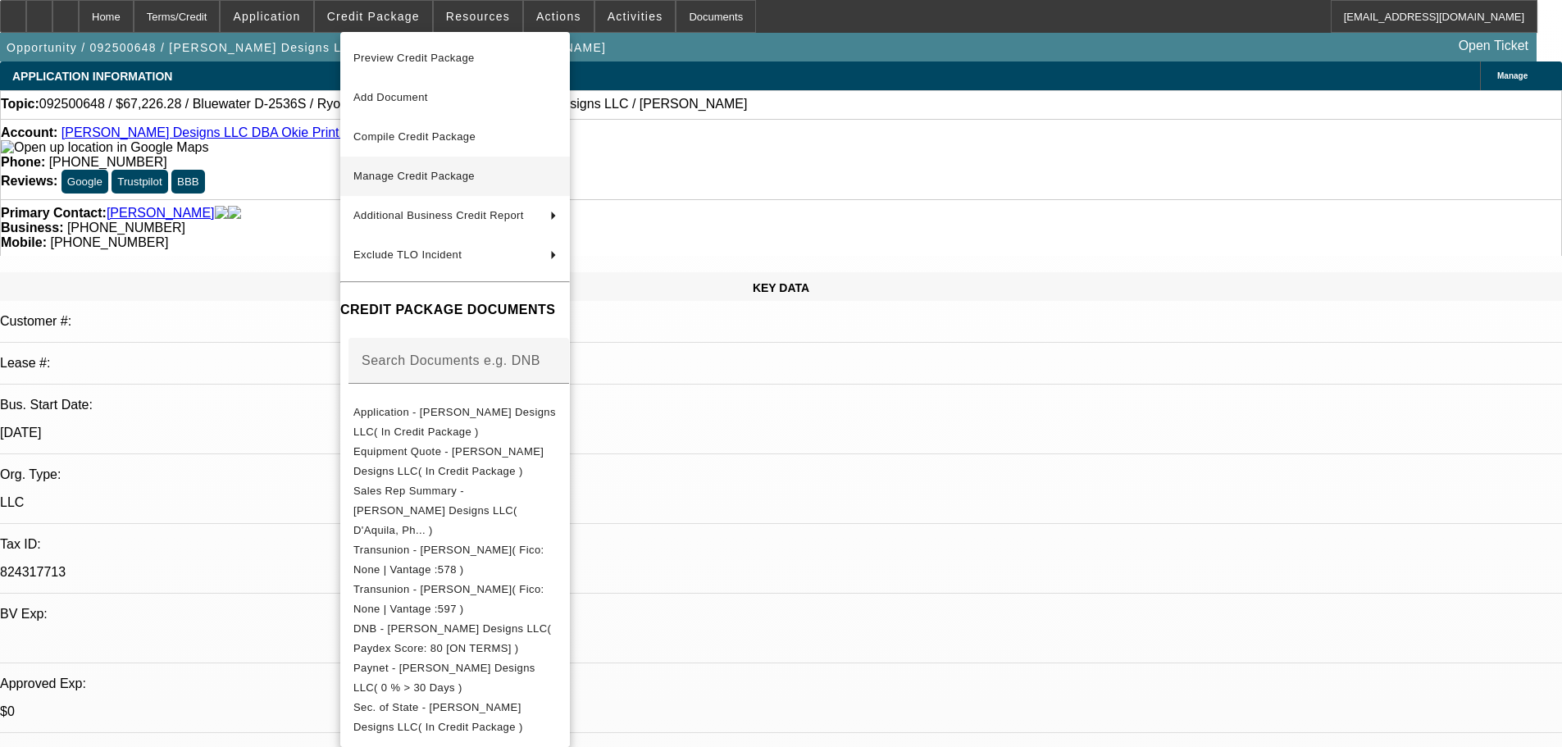
click at [449, 165] on button "Manage Credit Package" at bounding box center [455, 176] width 230 height 39
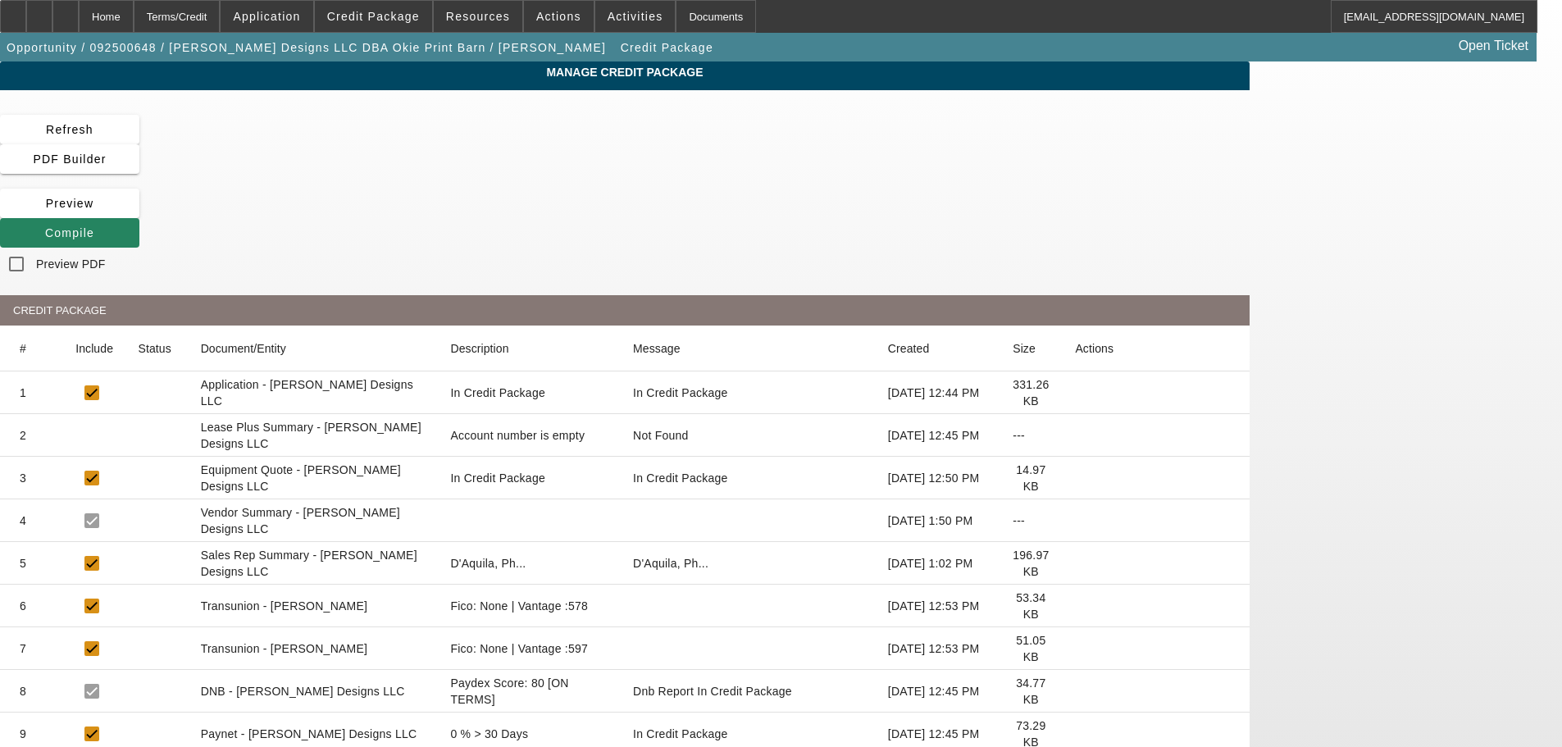
click at [1075, 435] on icon at bounding box center [1075, 435] width 0 height 0
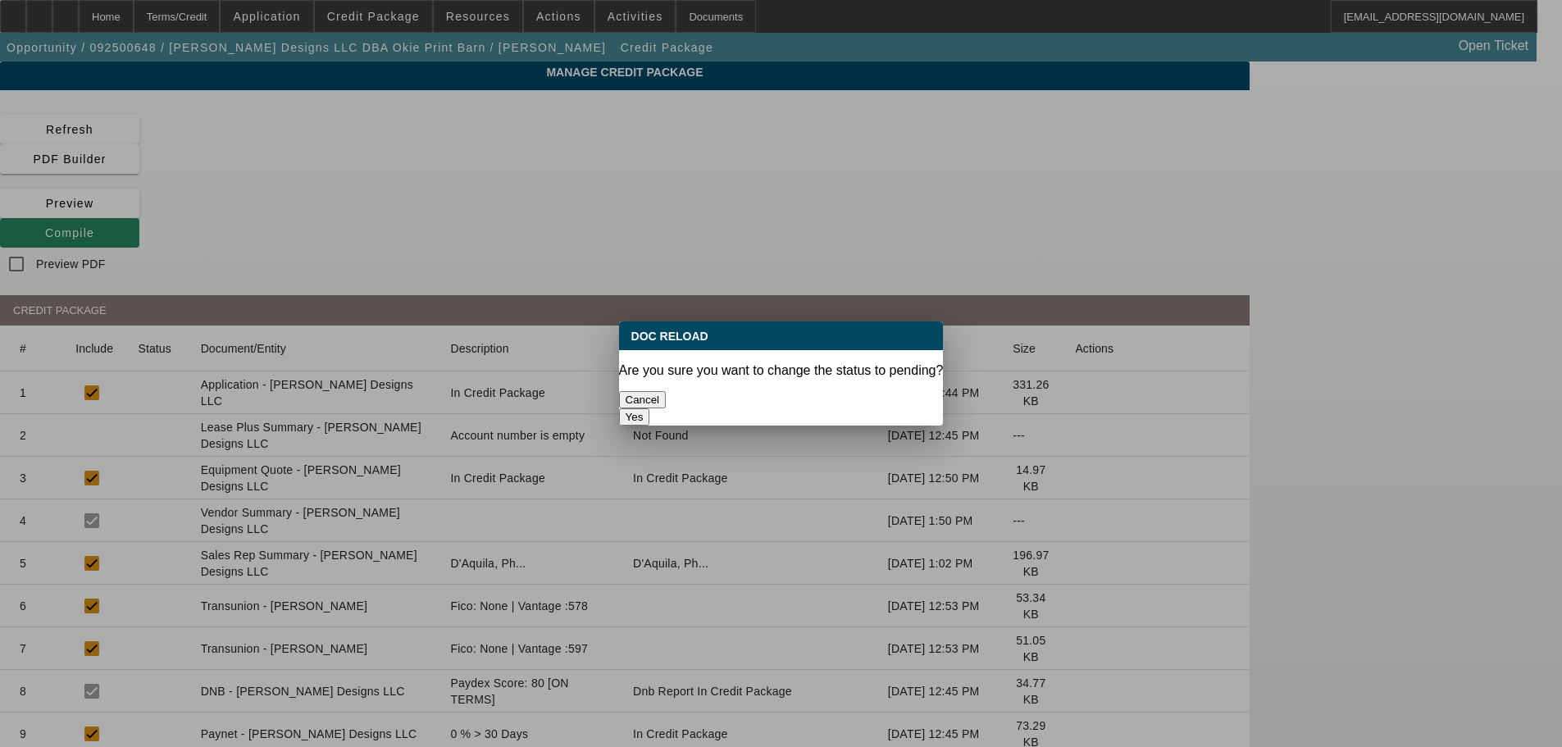
click at [650, 408] on button "Yes" at bounding box center [634, 416] width 31 height 17
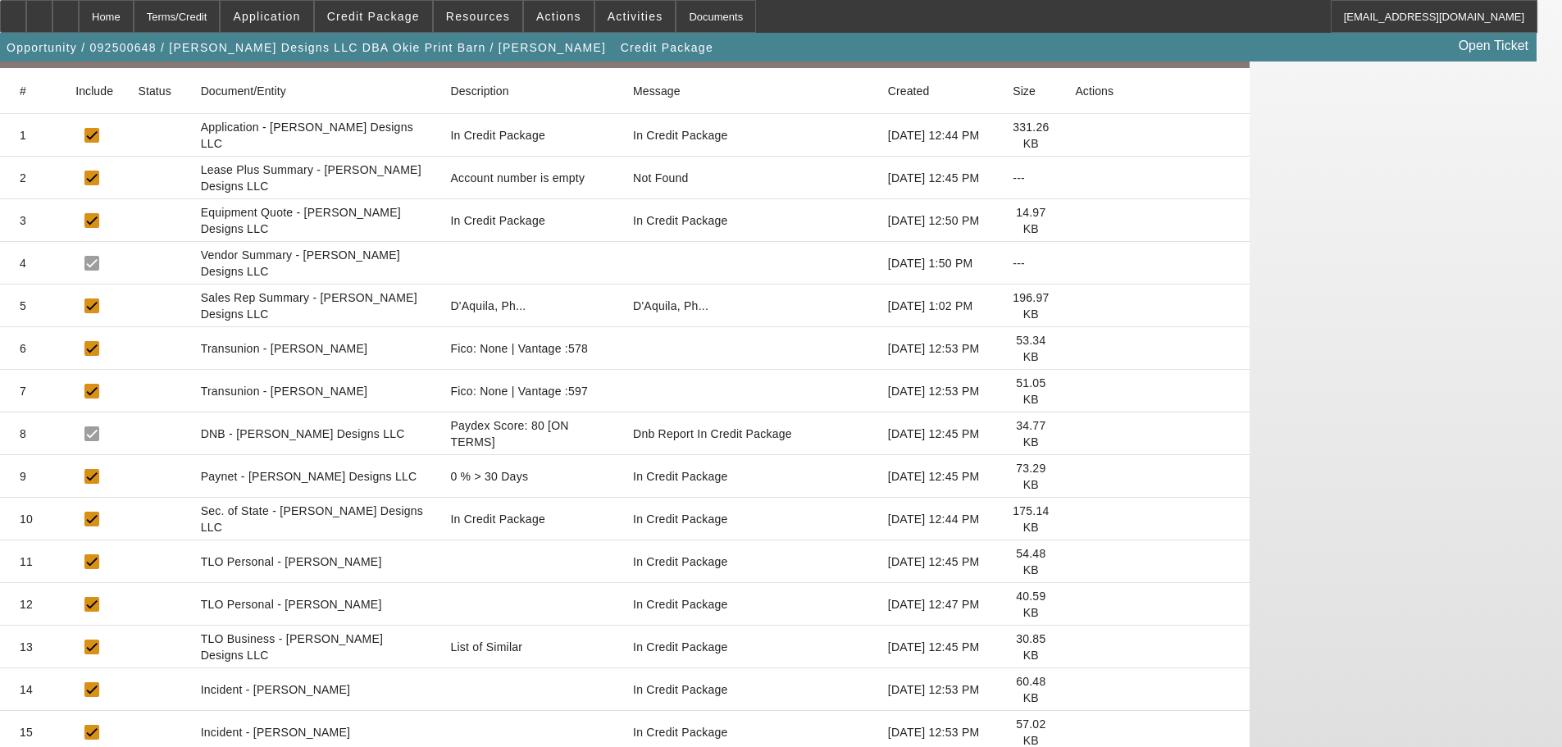
scroll to position [258, 0]
click at [1075, 646] on icon at bounding box center [1075, 646] width 0 height 0
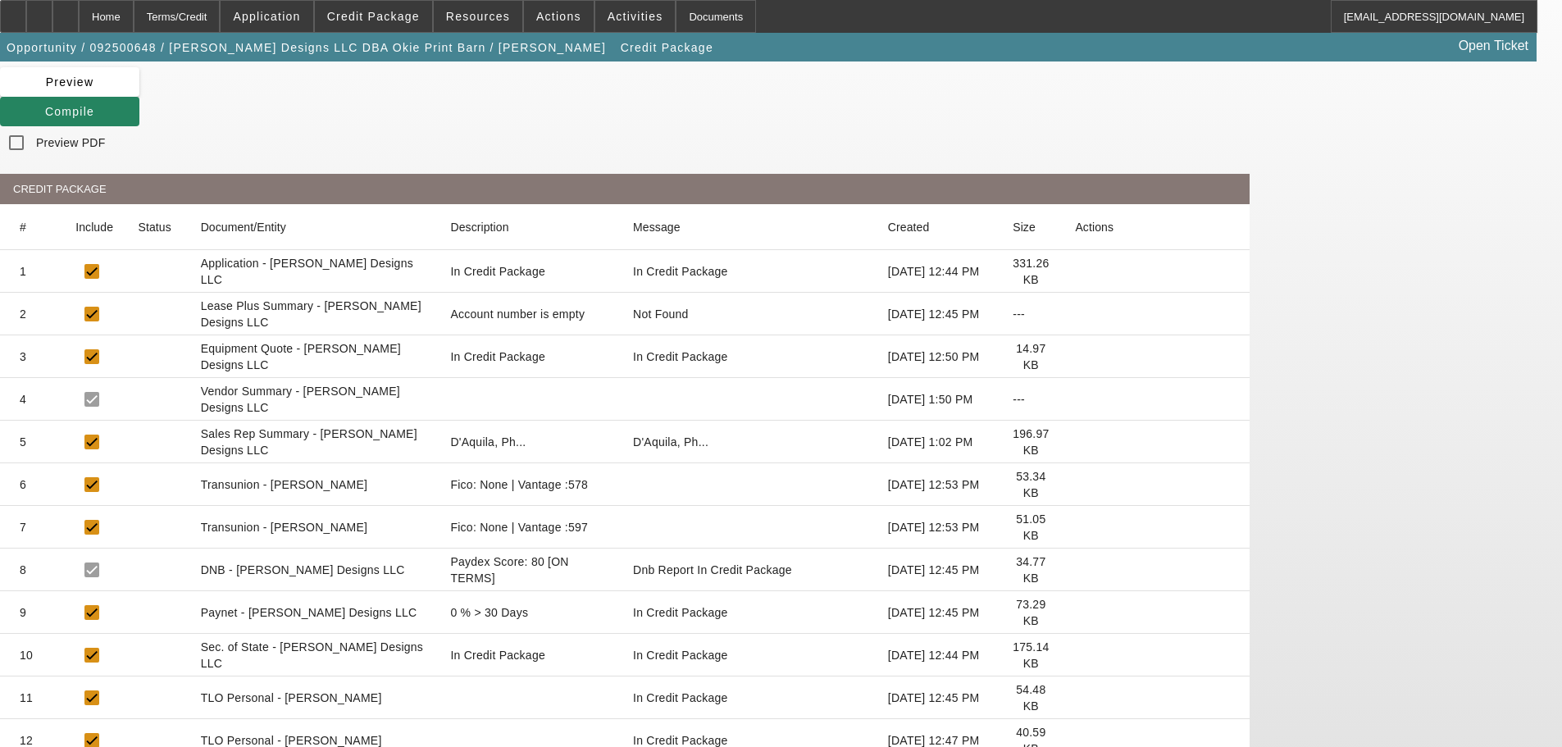
scroll to position [0, 0]
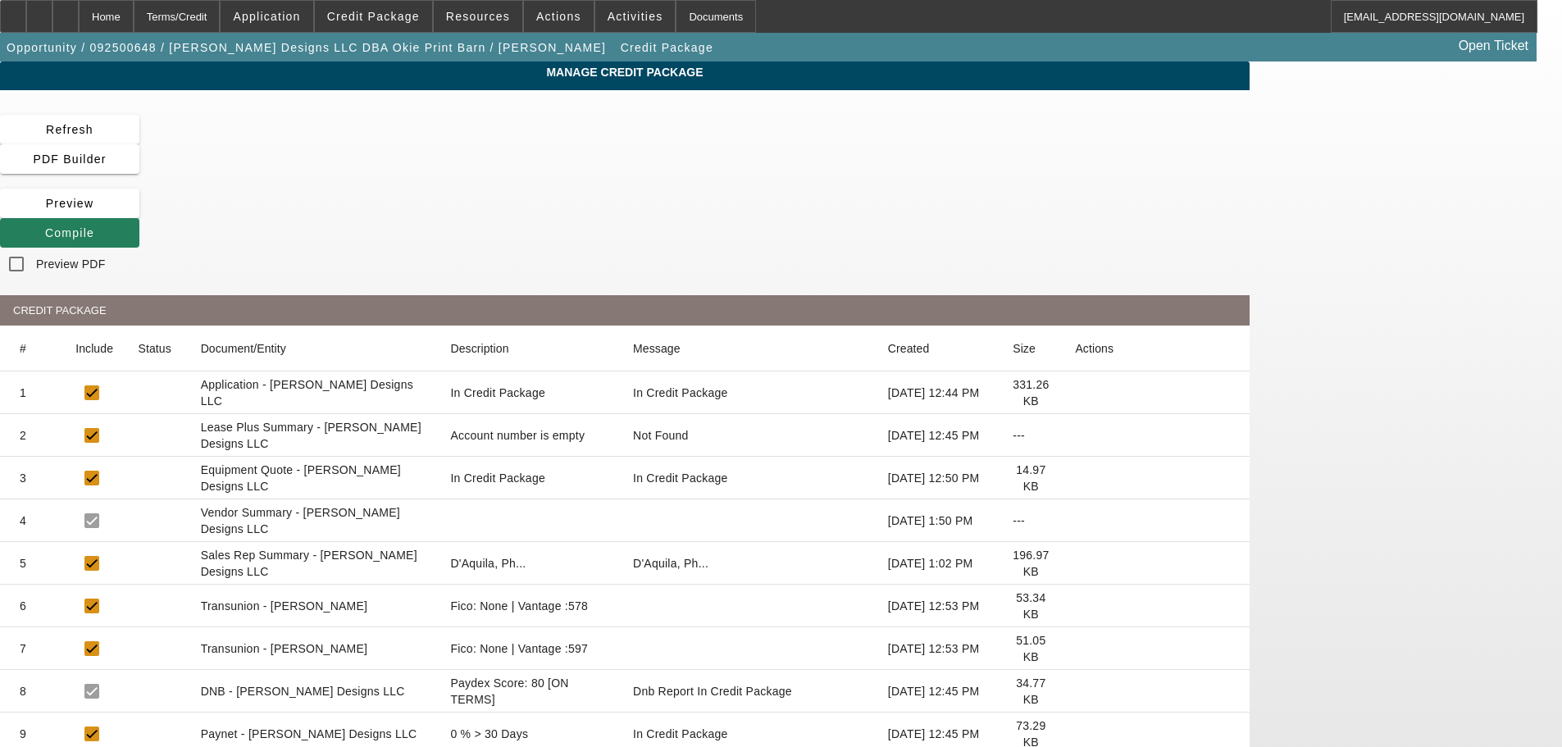
click at [94, 226] on span "Compile" at bounding box center [69, 232] width 49 height 13
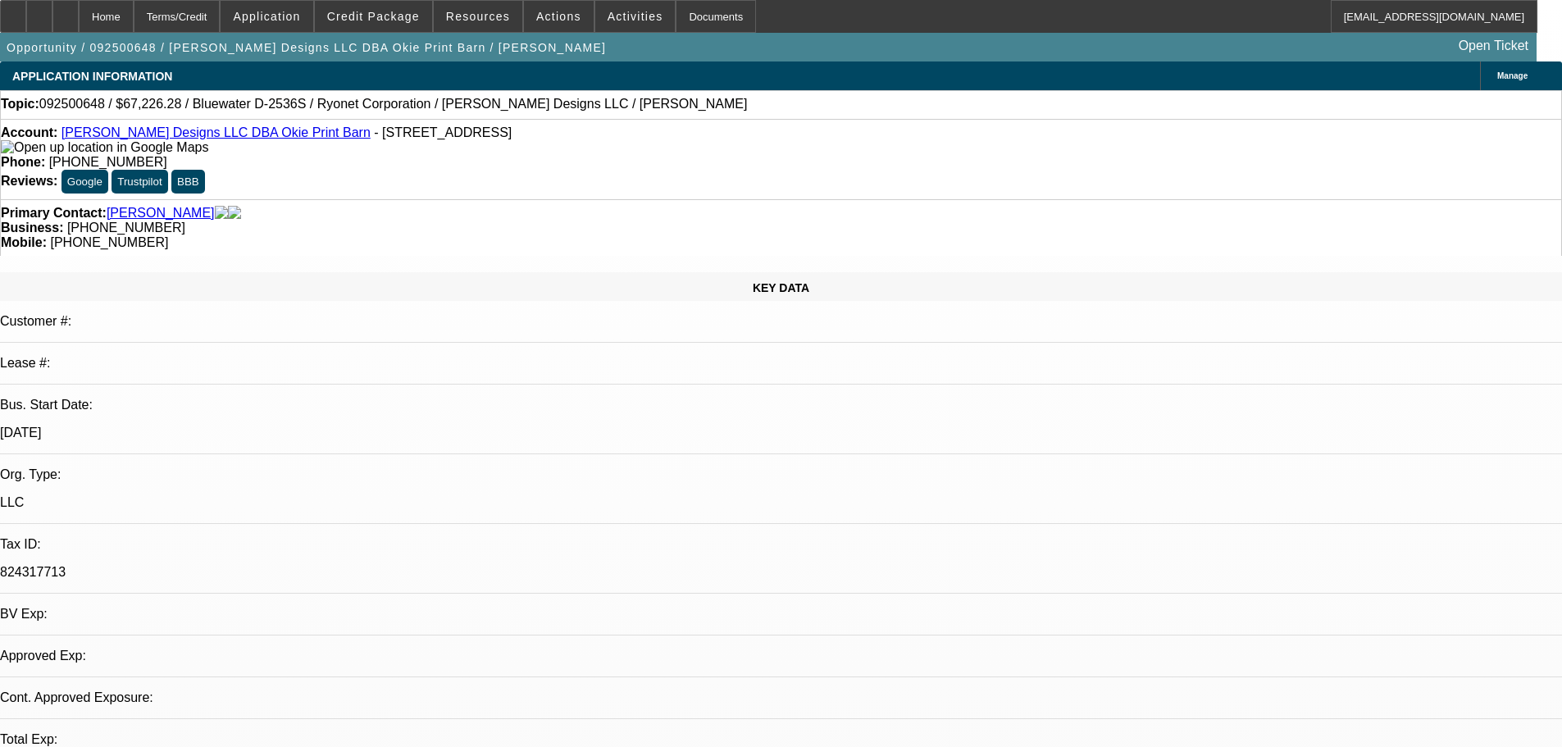
select select "0.2"
select select "2"
select select "0.1"
select select "4"
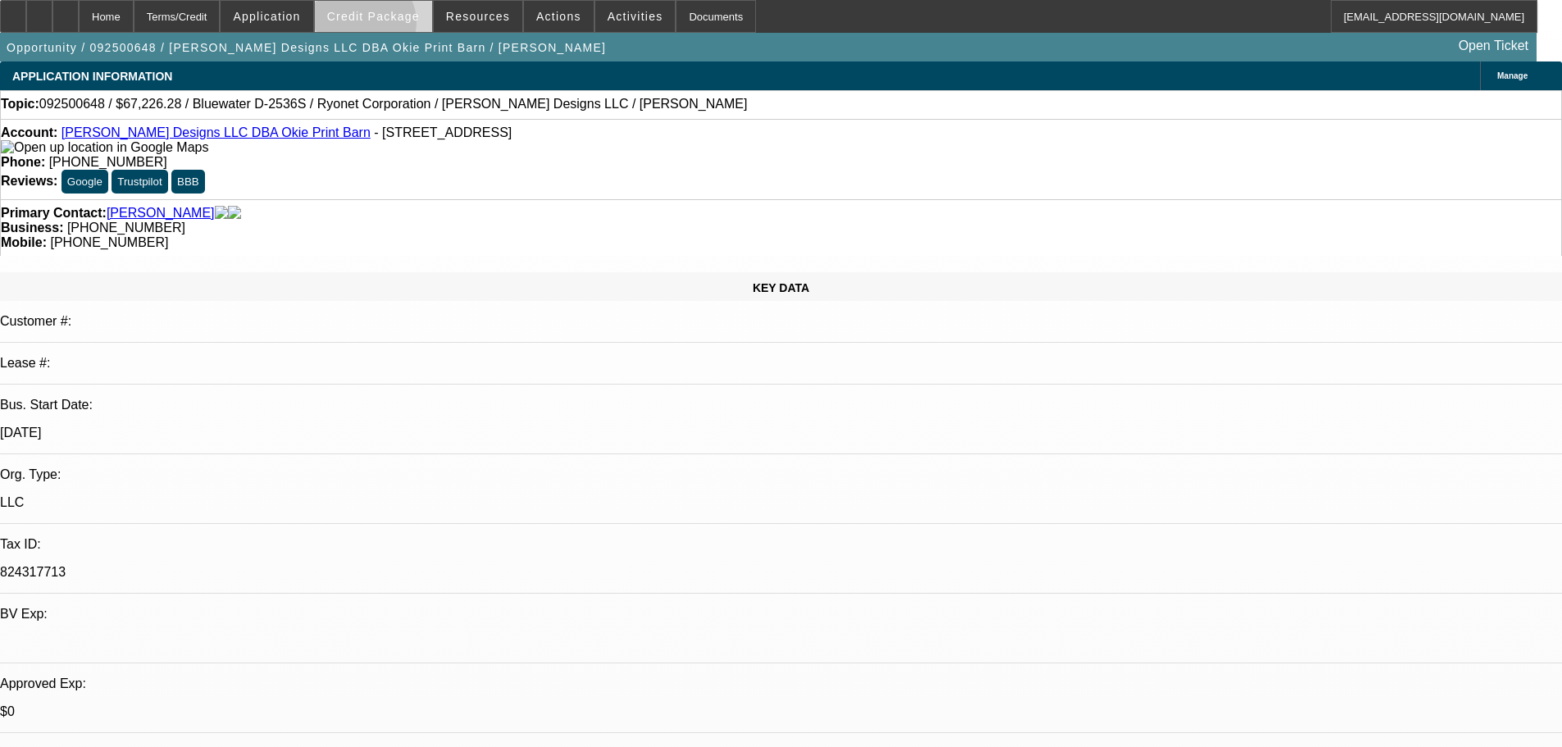
click at [390, 26] on span at bounding box center [373, 16] width 117 height 39
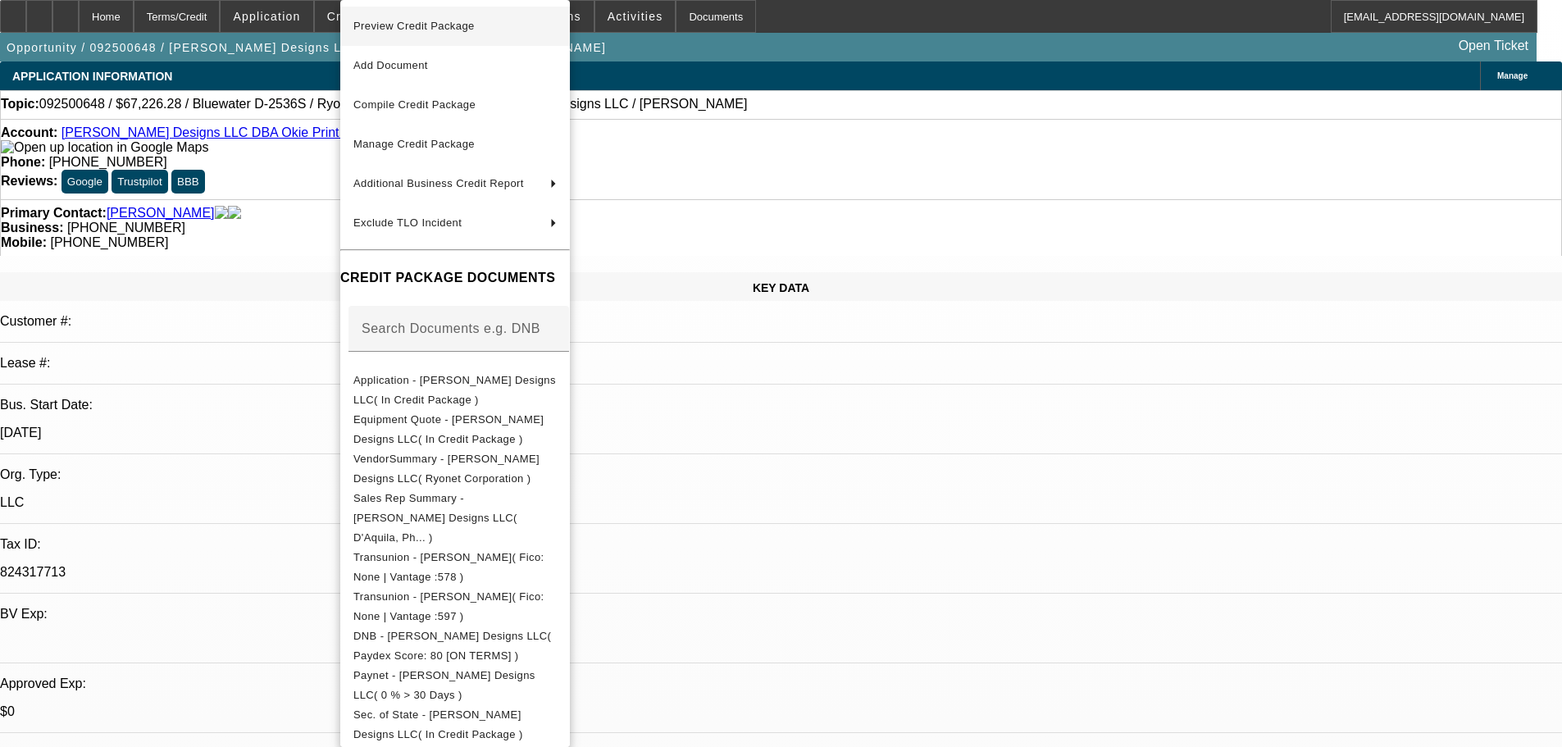
click at [448, 29] on span "Preview Credit Package" at bounding box center [413, 26] width 121 height 12
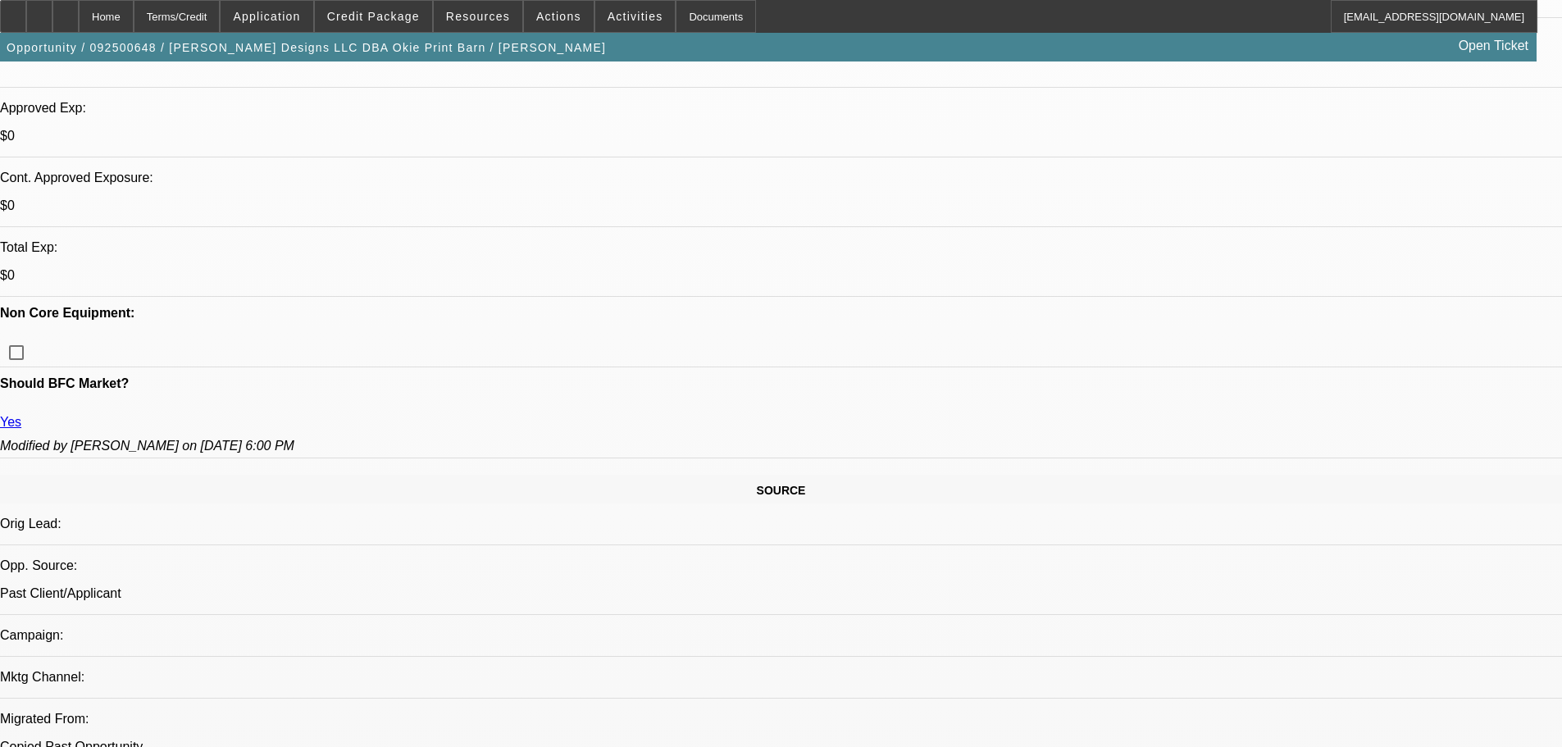
scroll to position [820, 0]
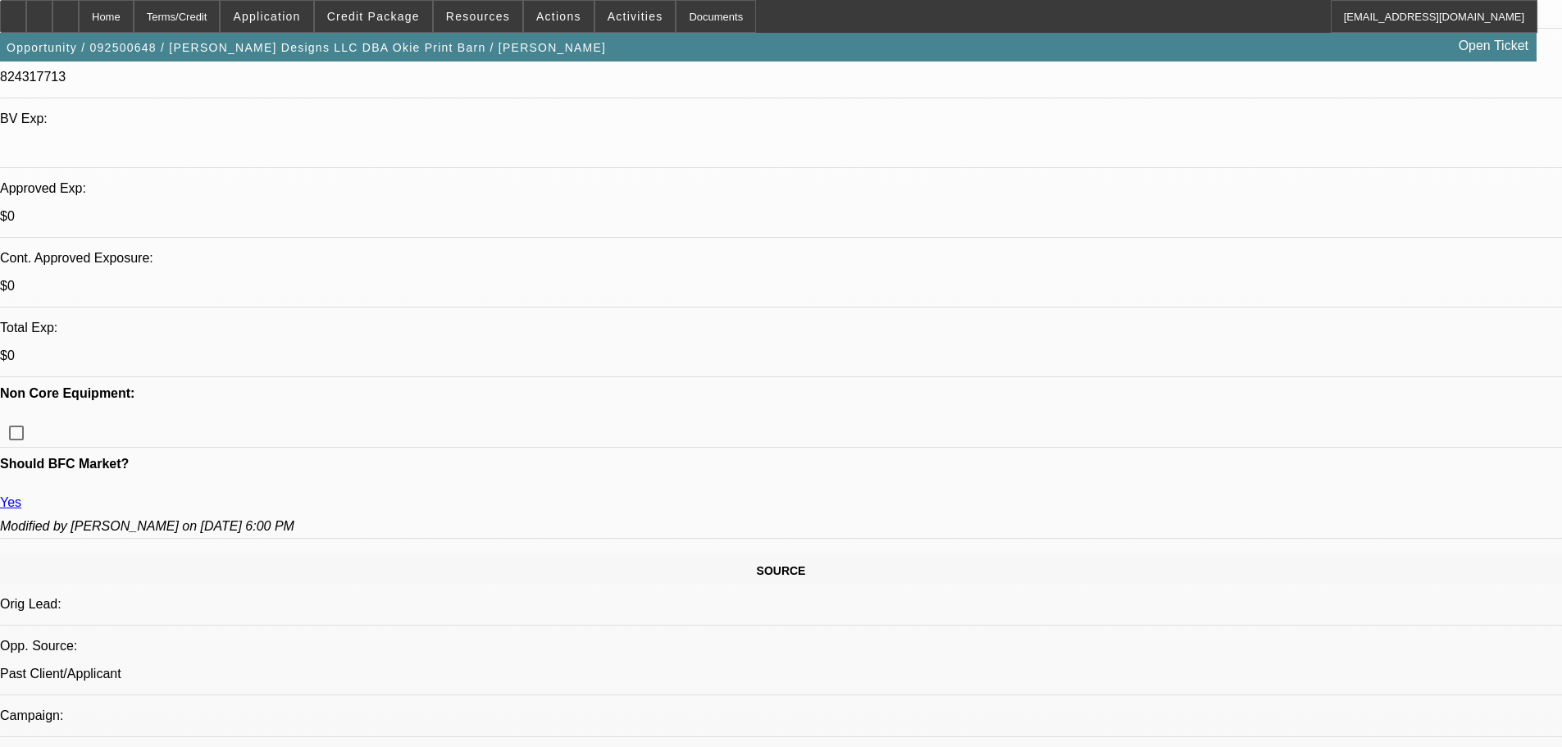
scroll to position [738, 0]
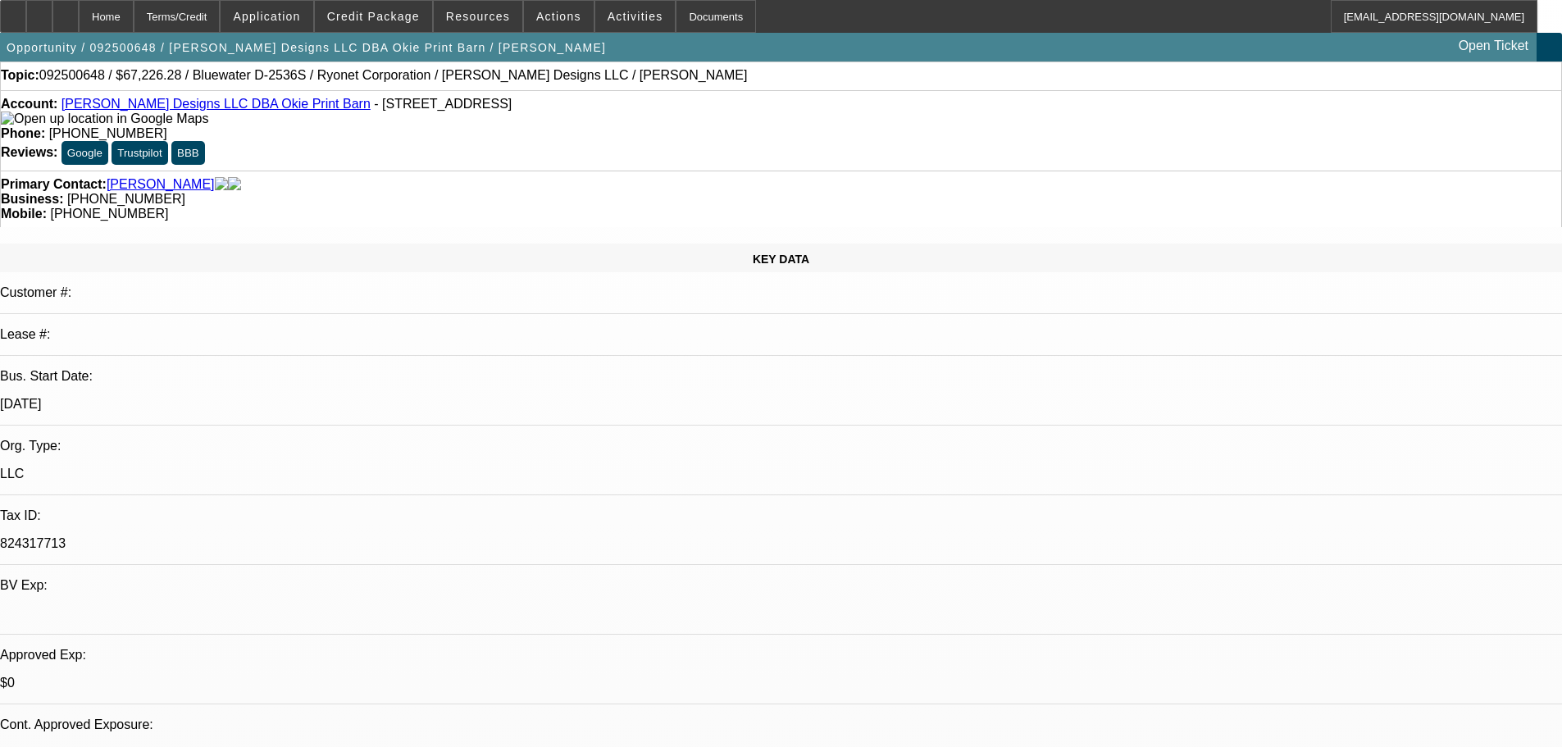
scroll to position [0, 0]
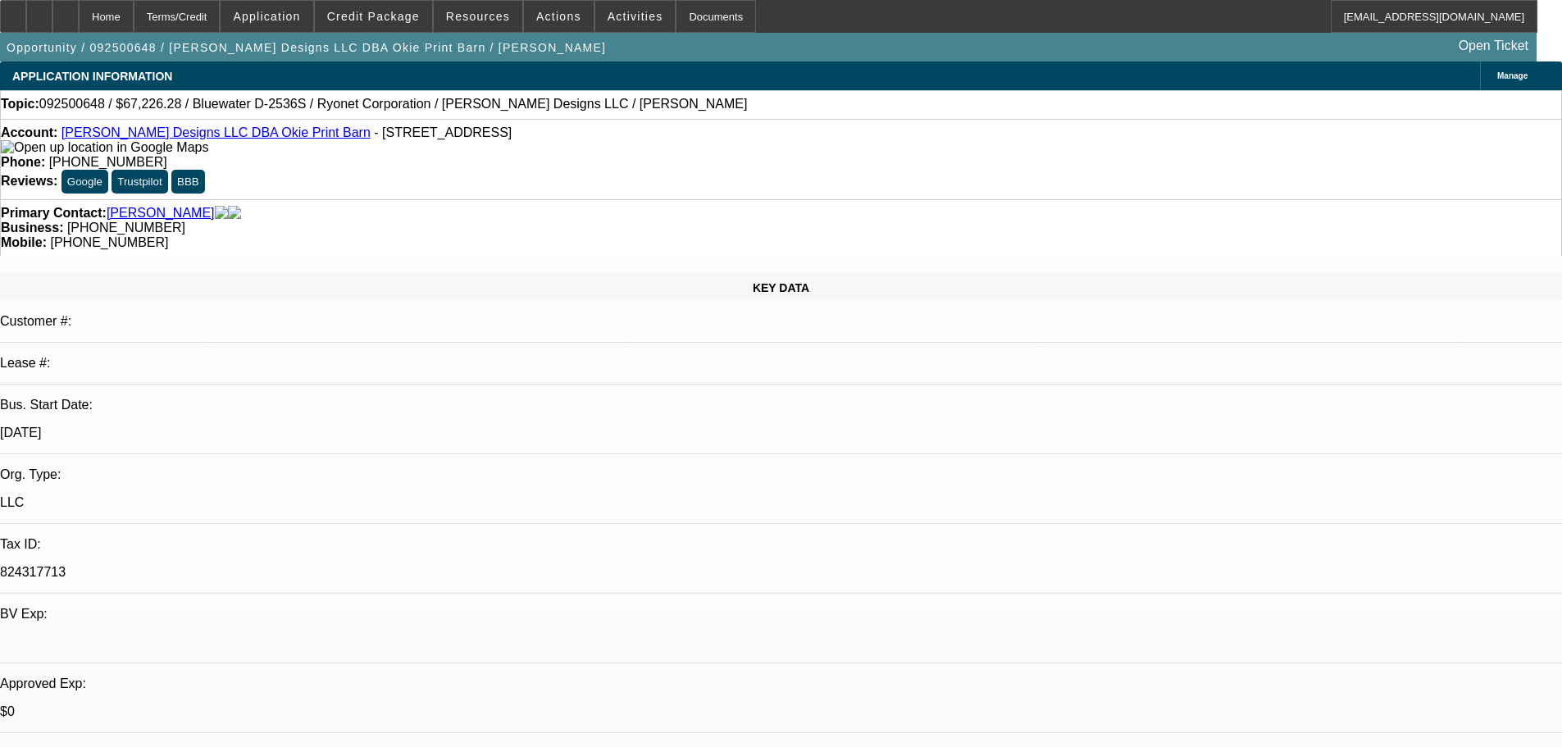
click at [33, 155] on img at bounding box center [104, 147] width 207 height 15
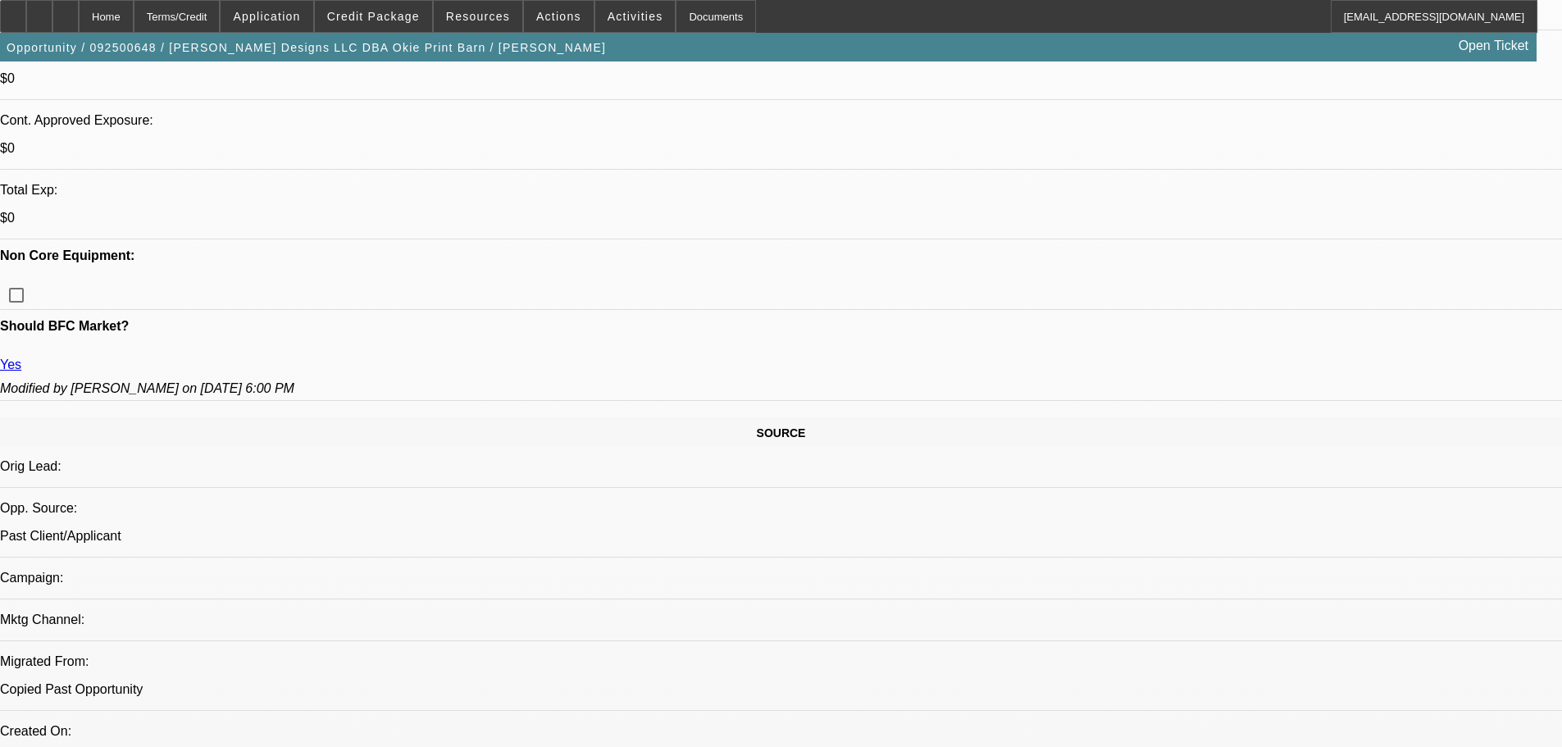
scroll to position [410, 0]
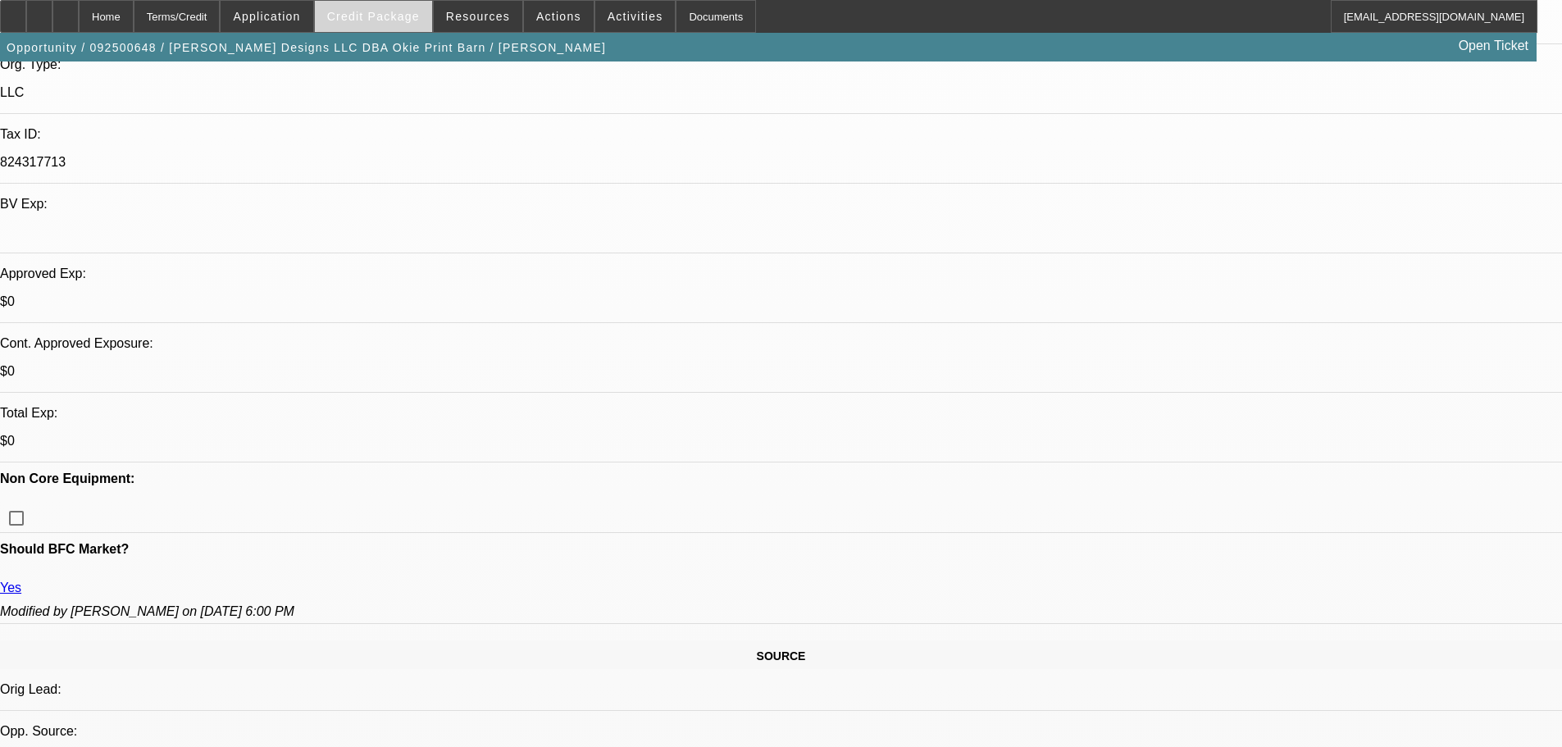
click at [365, 16] on span "Credit Package" at bounding box center [373, 16] width 93 height 13
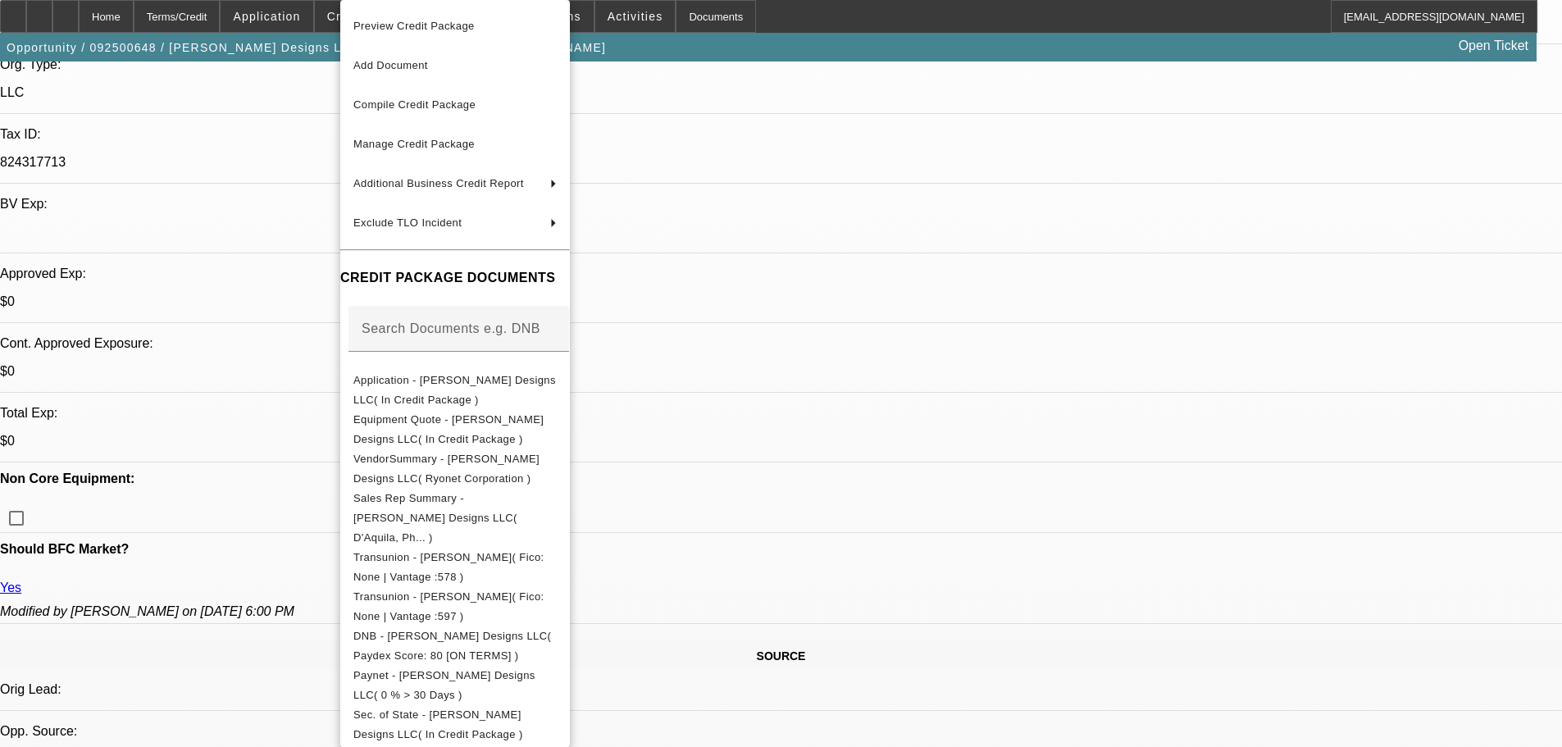
drag, startPoint x: 396, startPoint y: 32, endPoint x: 617, endPoint y: 93, distance: 228.8
click at [398, 32] on span "Preview Credit Package" at bounding box center [454, 26] width 203 height 20
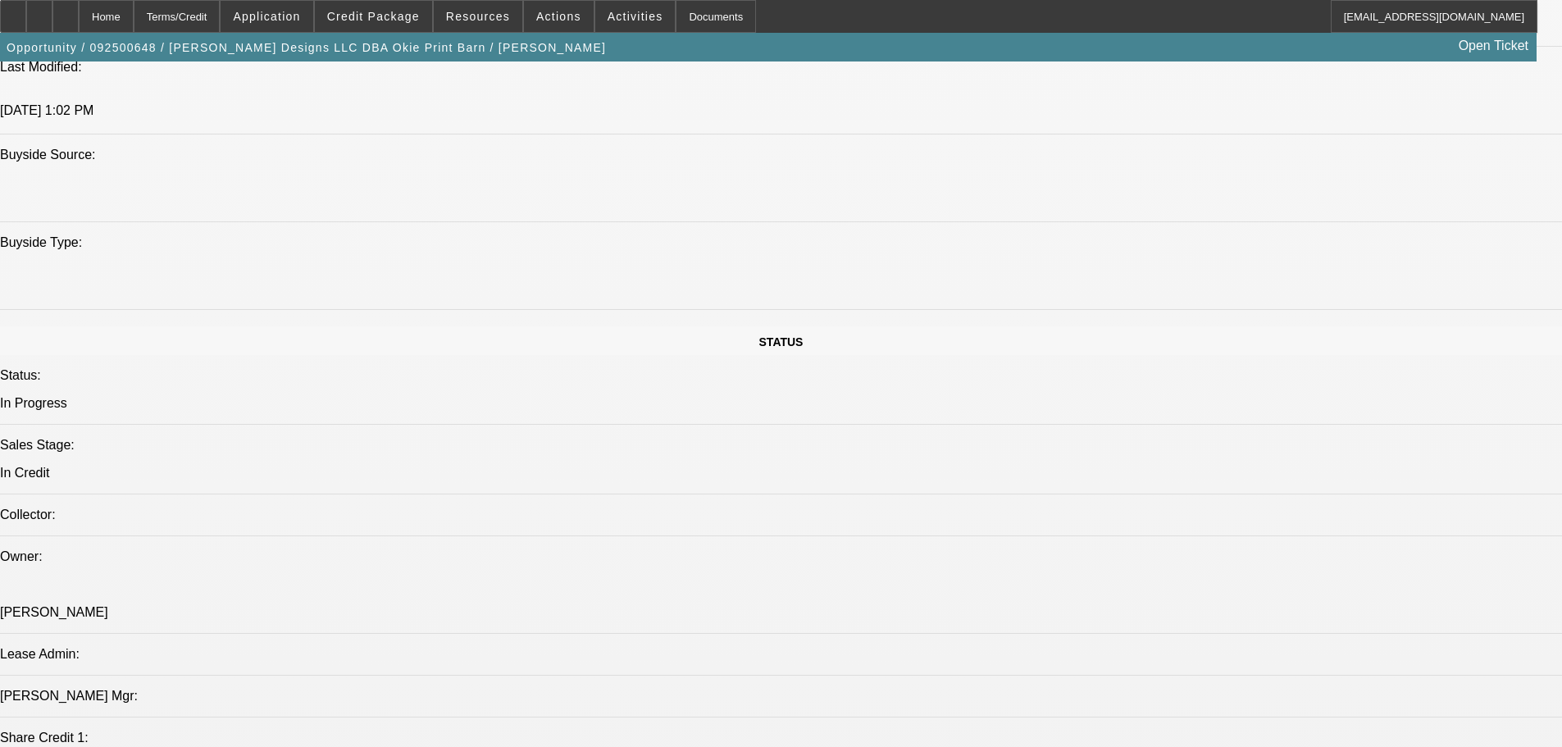
scroll to position [1230, 0]
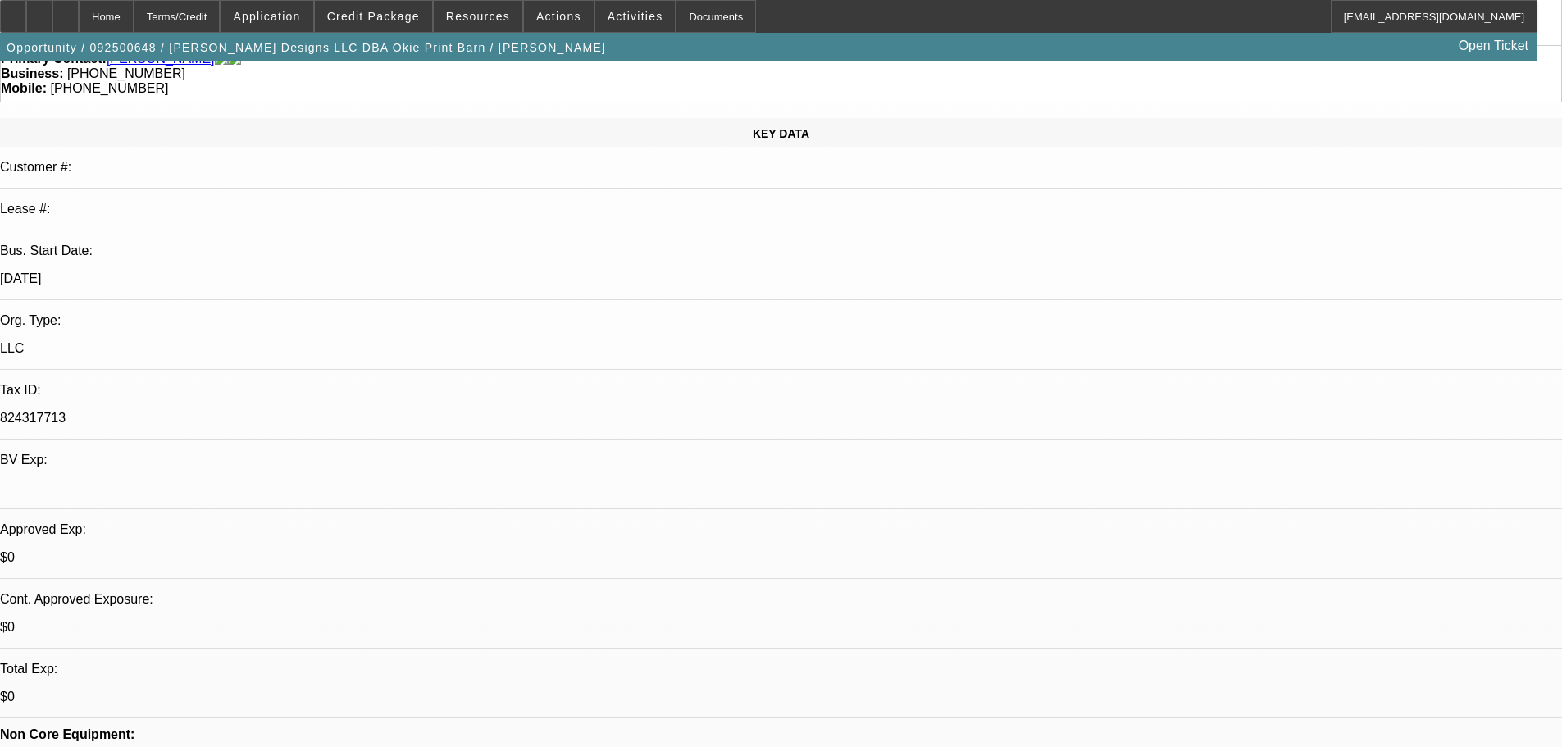
scroll to position [0, 0]
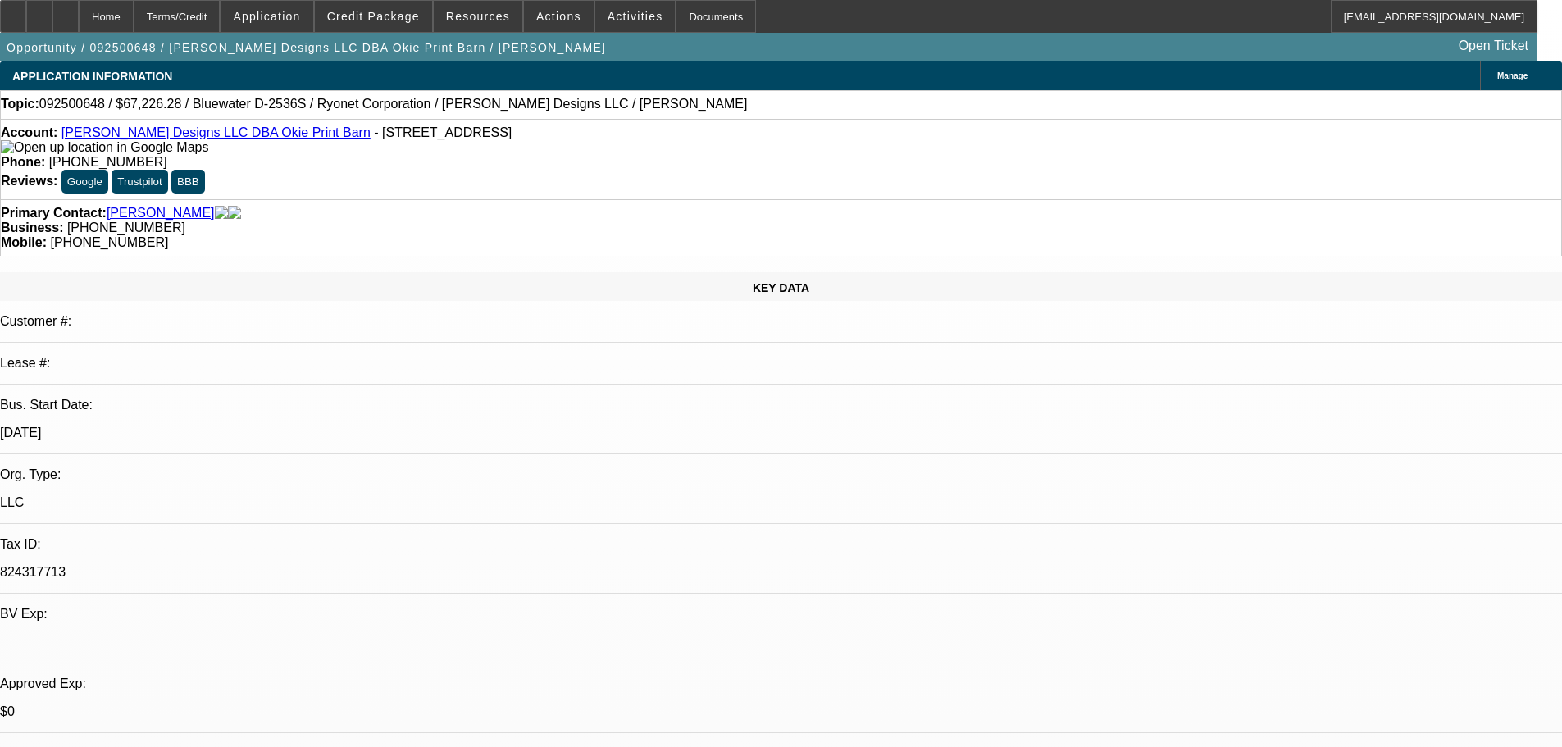
click at [78, 103] on span "092500648 / $67,226.28 / Bluewater D-2536S / Ryonet Corporation / VAnderson Des…" at bounding box center [393, 104] width 709 height 15
copy span "092500648"
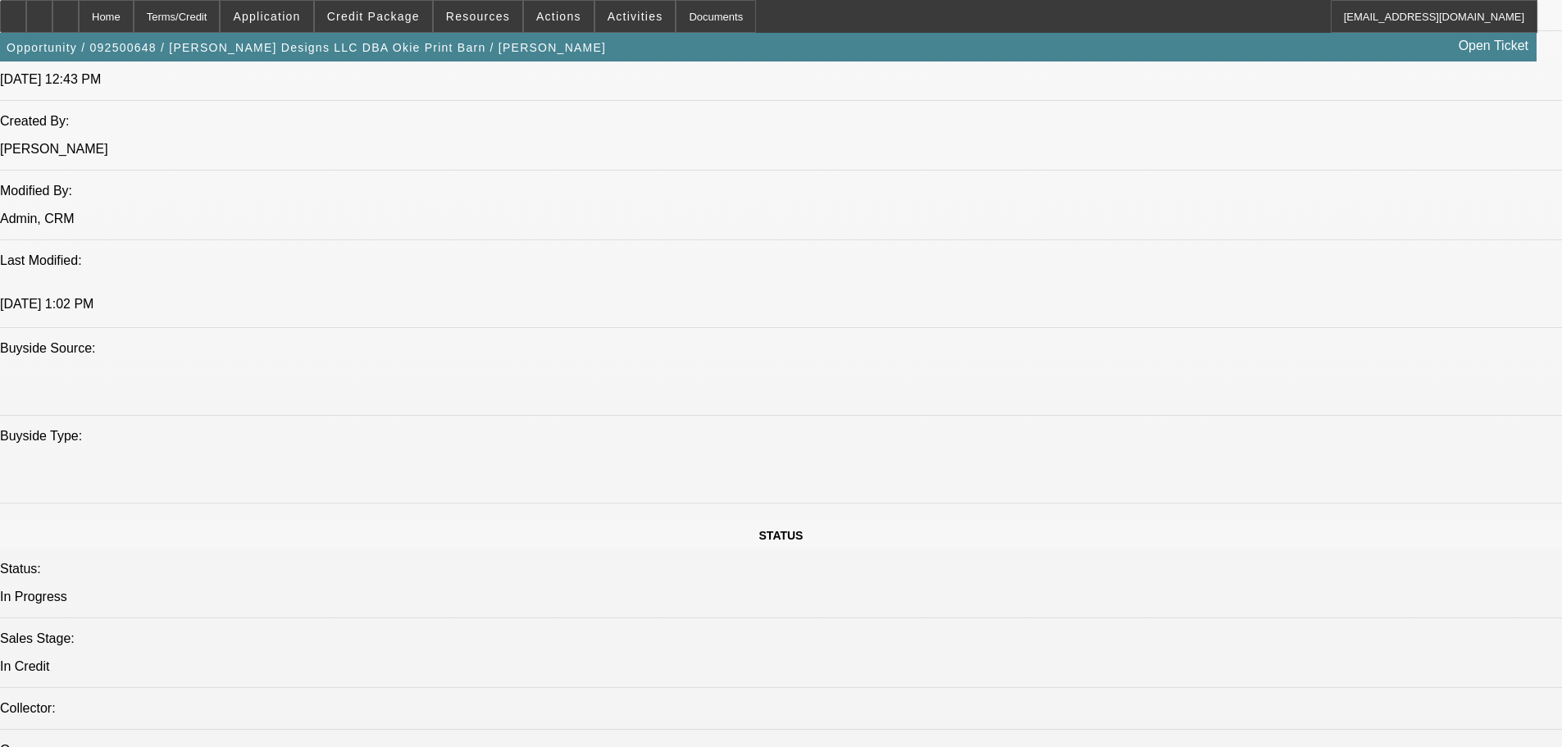
scroll to position [1312, 0]
click at [368, 8] on span at bounding box center [373, 16] width 117 height 39
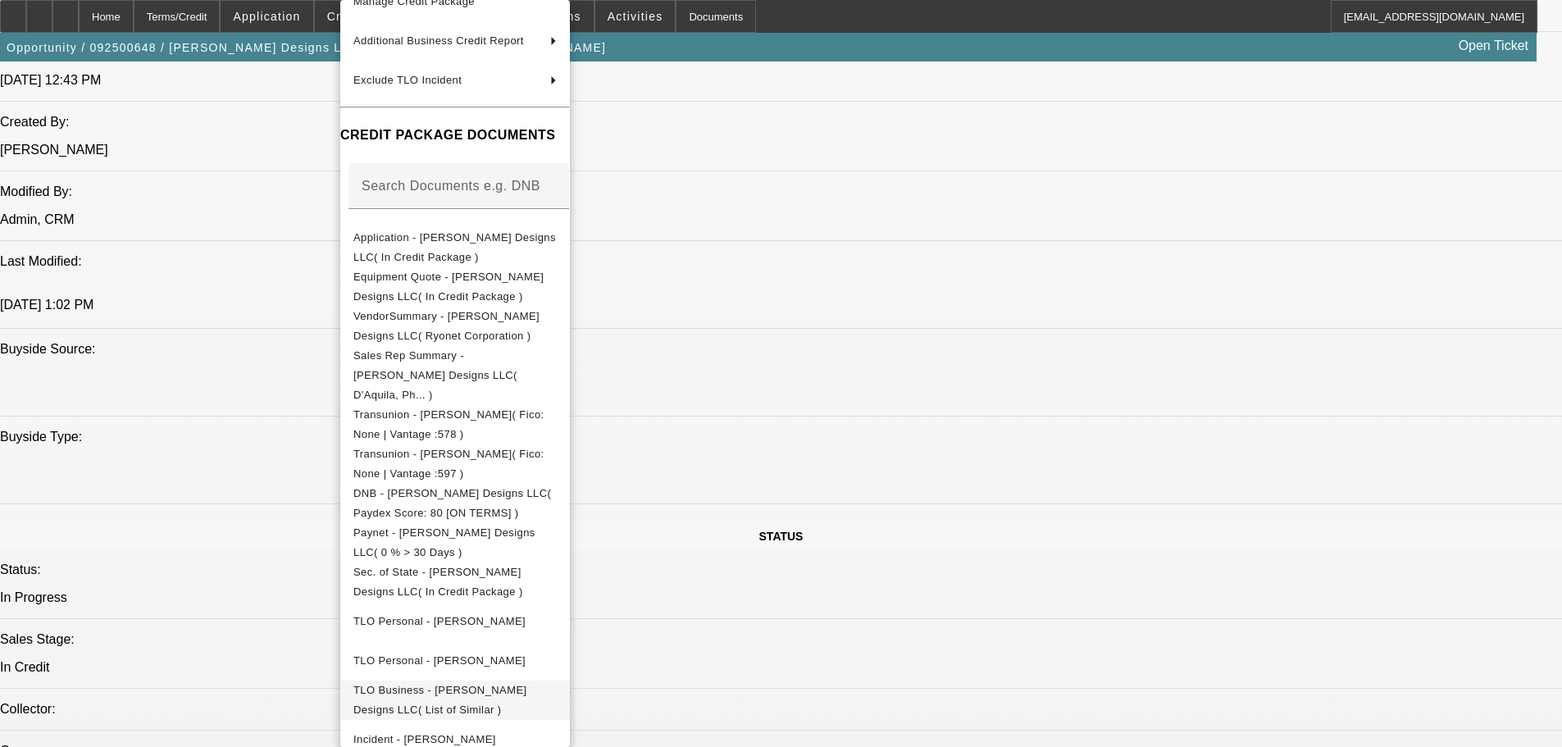
scroll to position [215, 0]
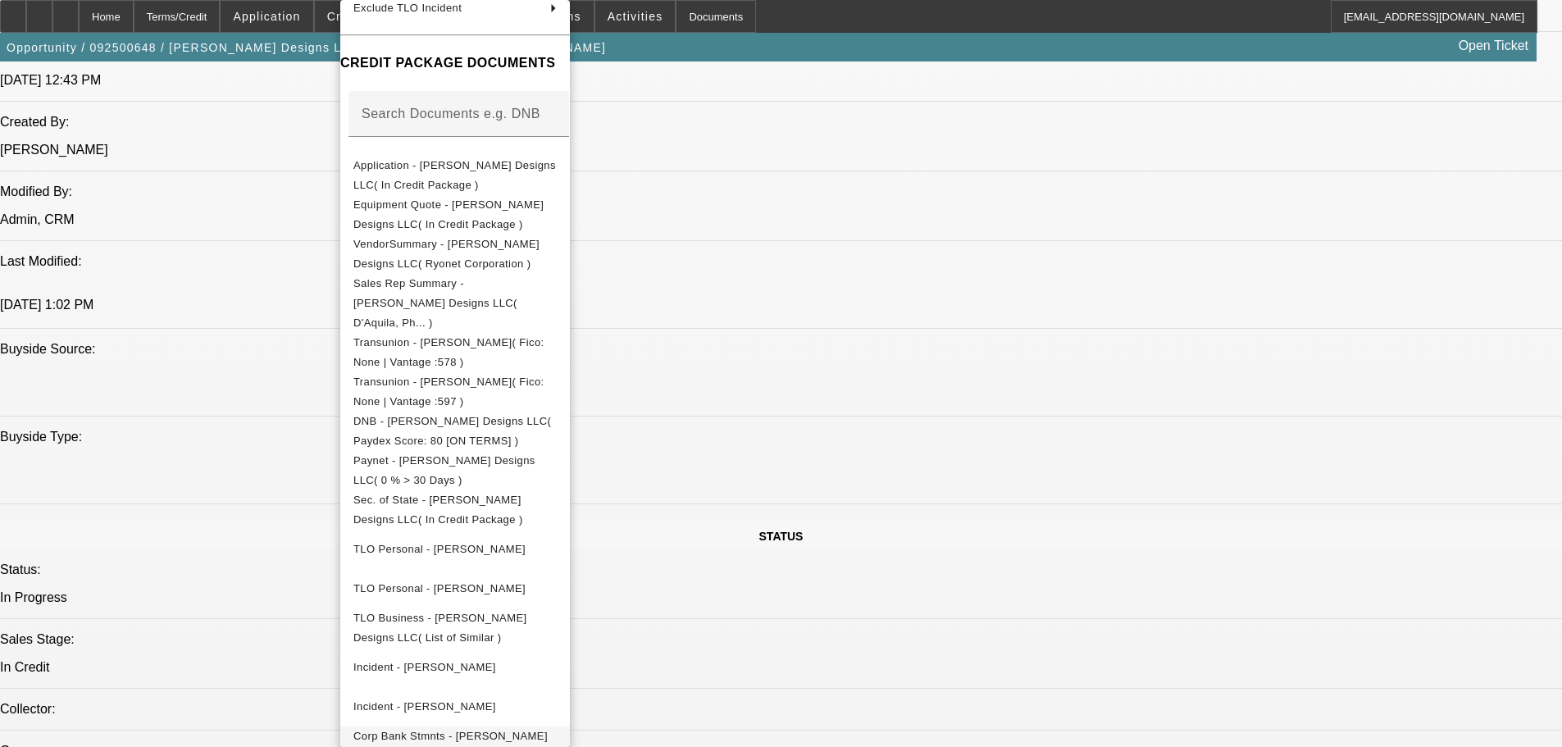
click at [477, 730] on span "Corp Bank Stmnts - VAnderson Designs LLC( (Acct) VAnderson Designs LLC )" at bounding box center [451, 756] width 197 height 52
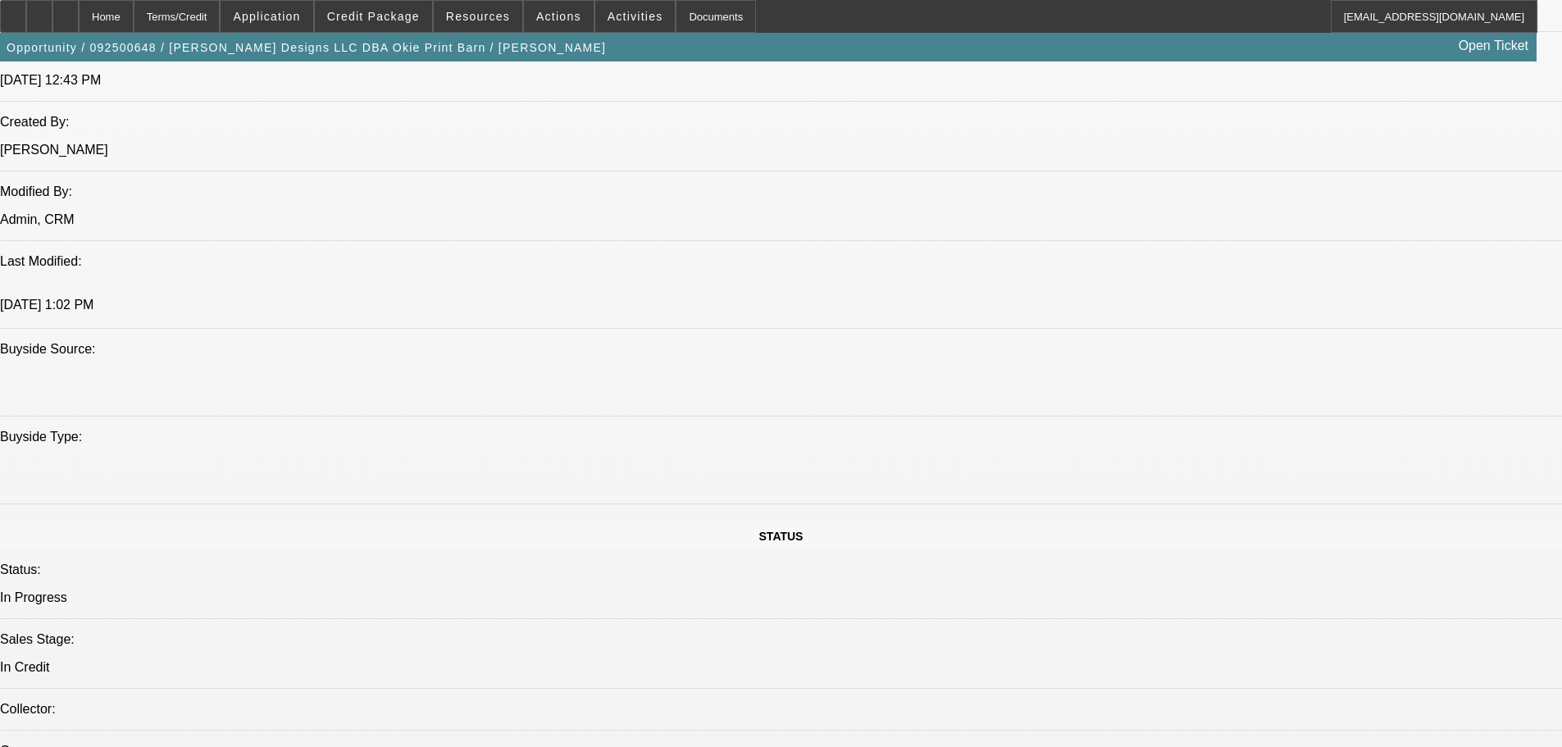
click at [389, 19] on span "Credit Package" at bounding box center [373, 16] width 93 height 13
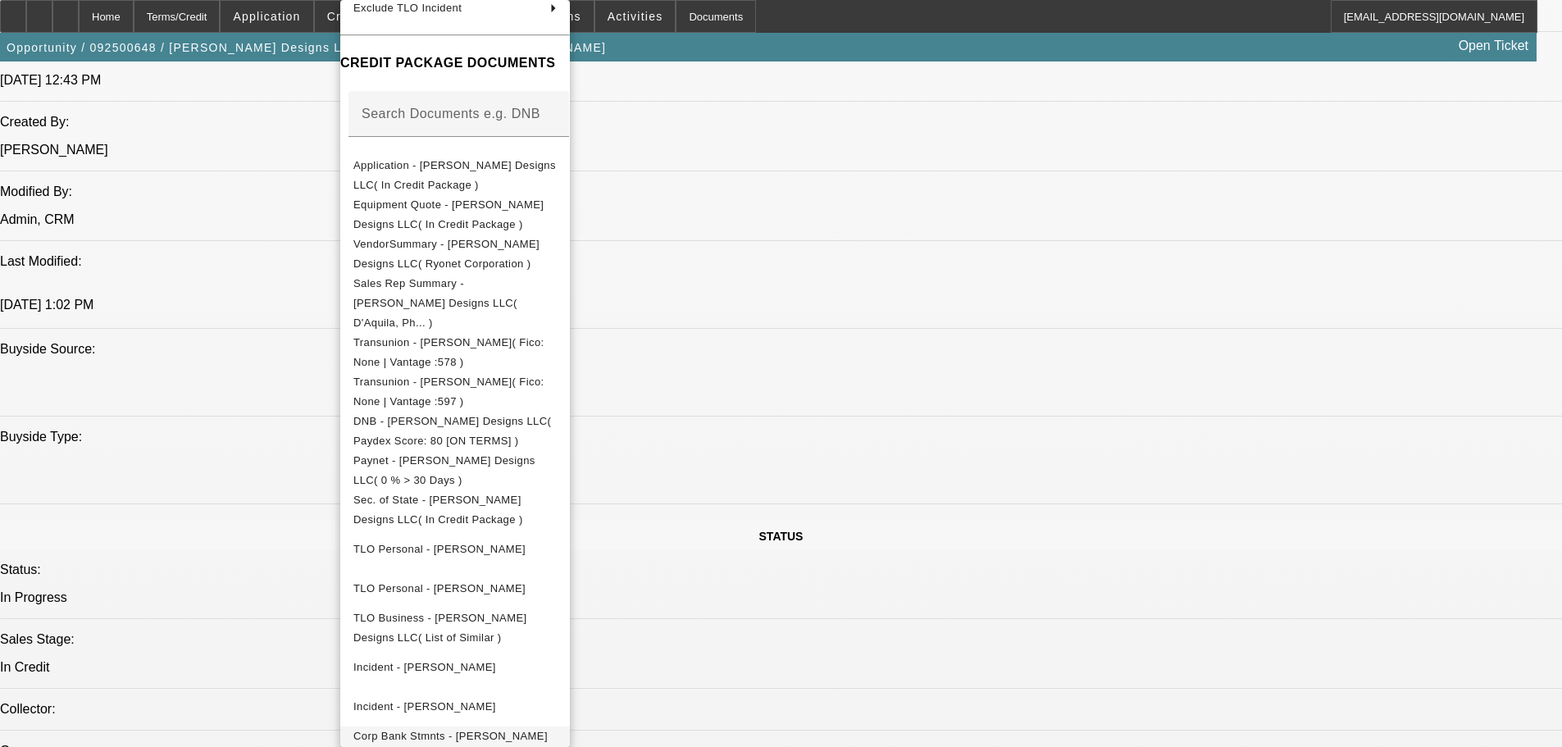
click at [464, 730] on span "Corp Bank Stmnts - VAnderson Designs LLC( (Acct) VAnderson Designs LLC )" at bounding box center [451, 756] width 197 height 52
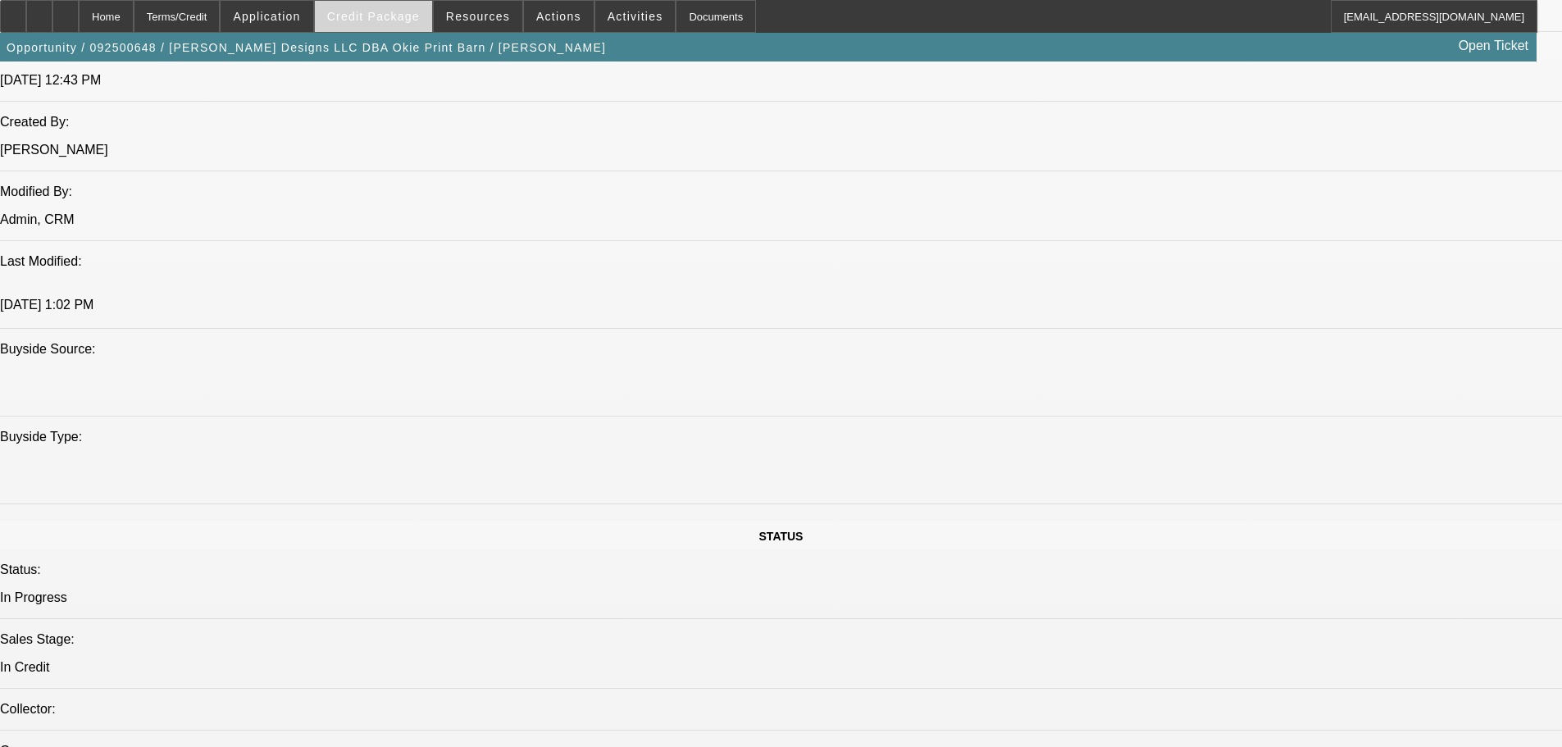
click at [362, 13] on span "Credit Package" at bounding box center [373, 16] width 93 height 13
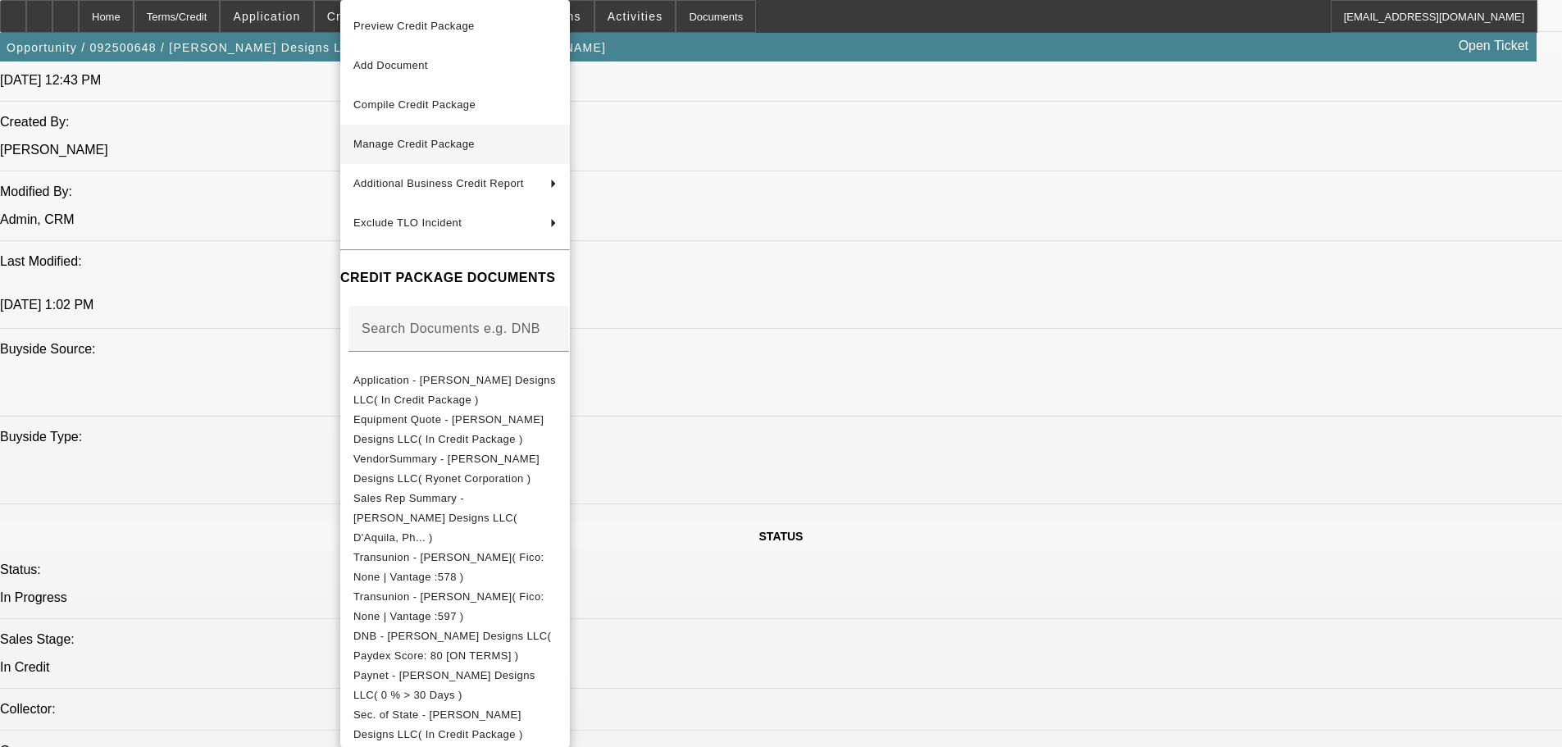
click at [395, 147] on span "Manage Credit Package" at bounding box center [413, 144] width 121 height 12
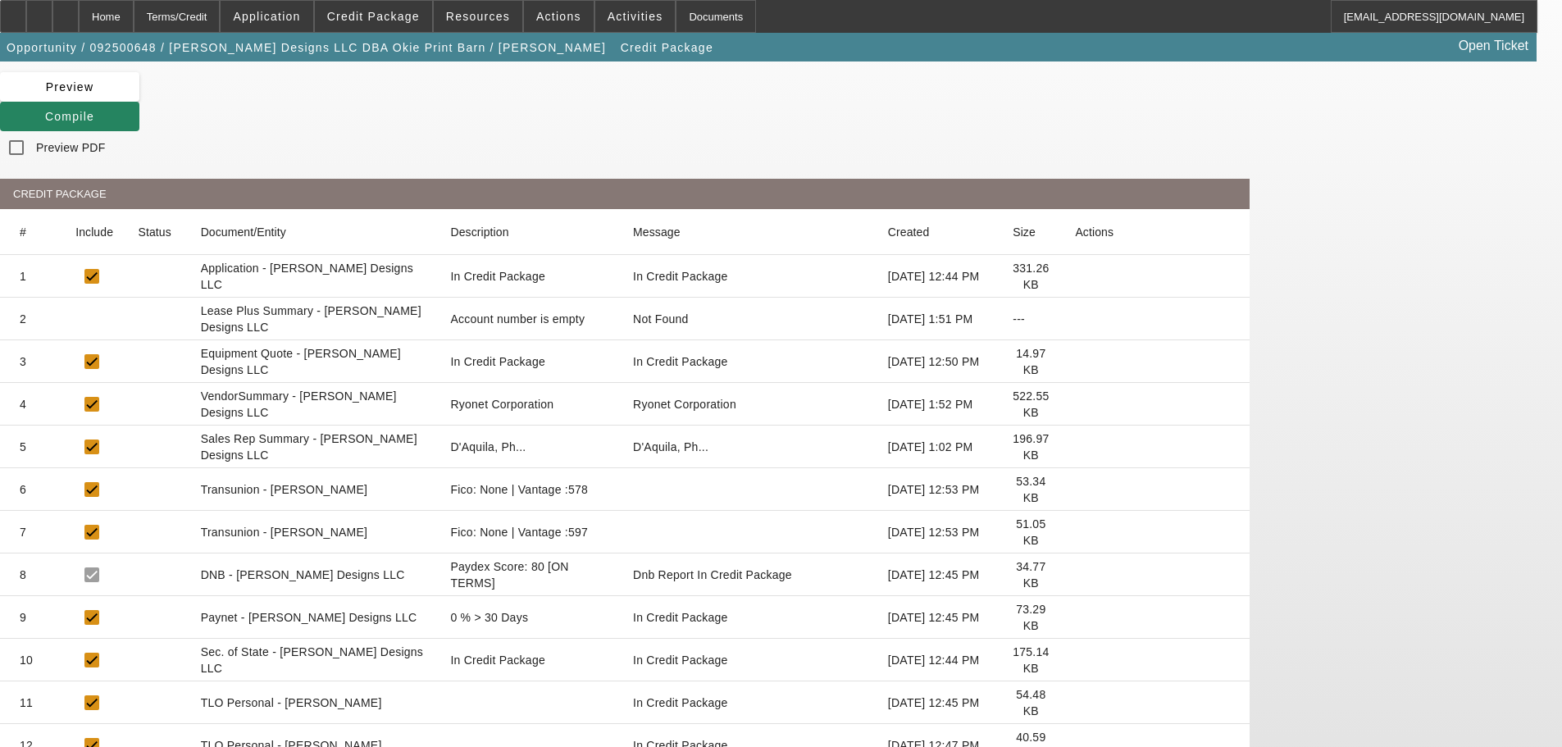
scroll to position [258, 0]
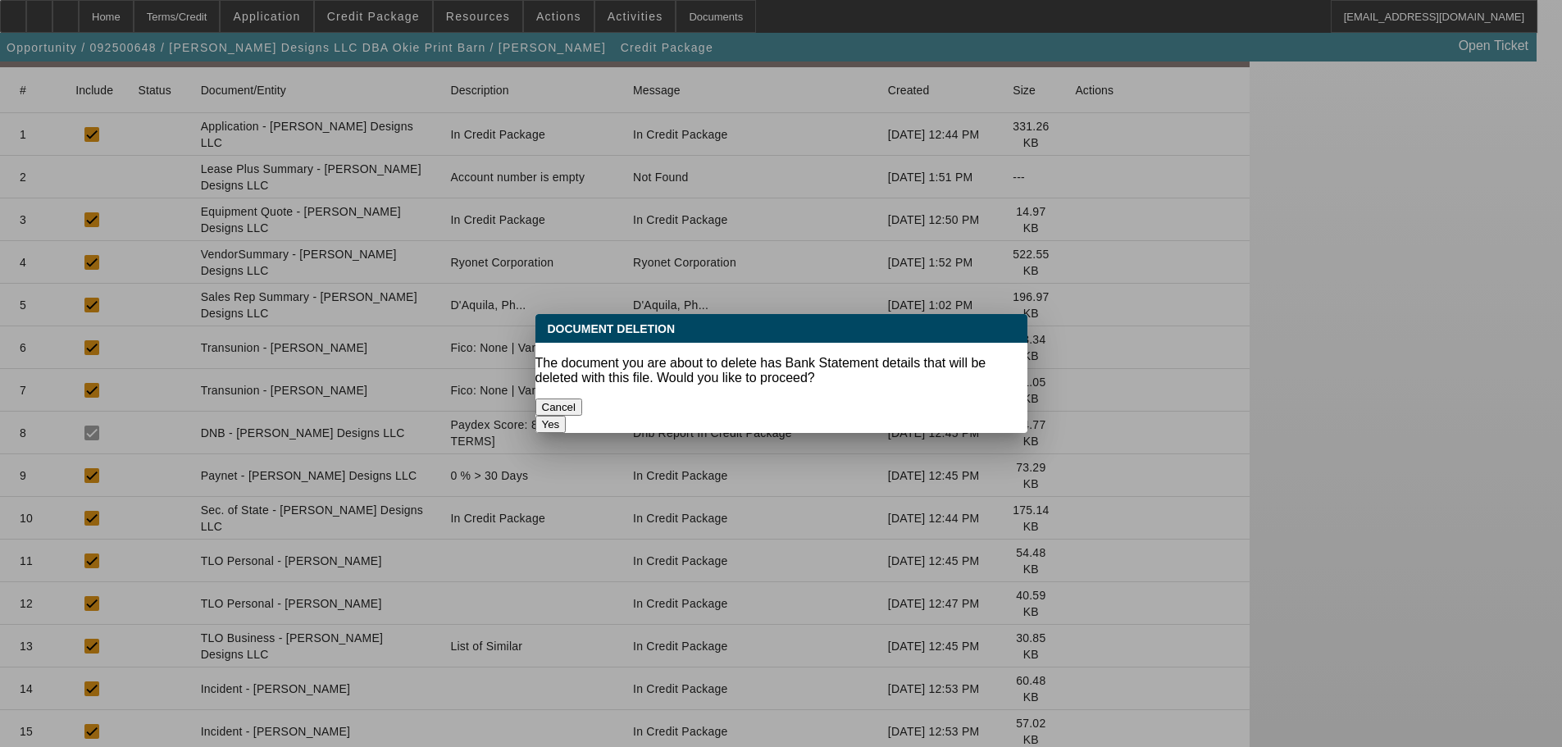
click at [567, 416] on button "Yes" at bounding box center [550, 424] width 31 height 17
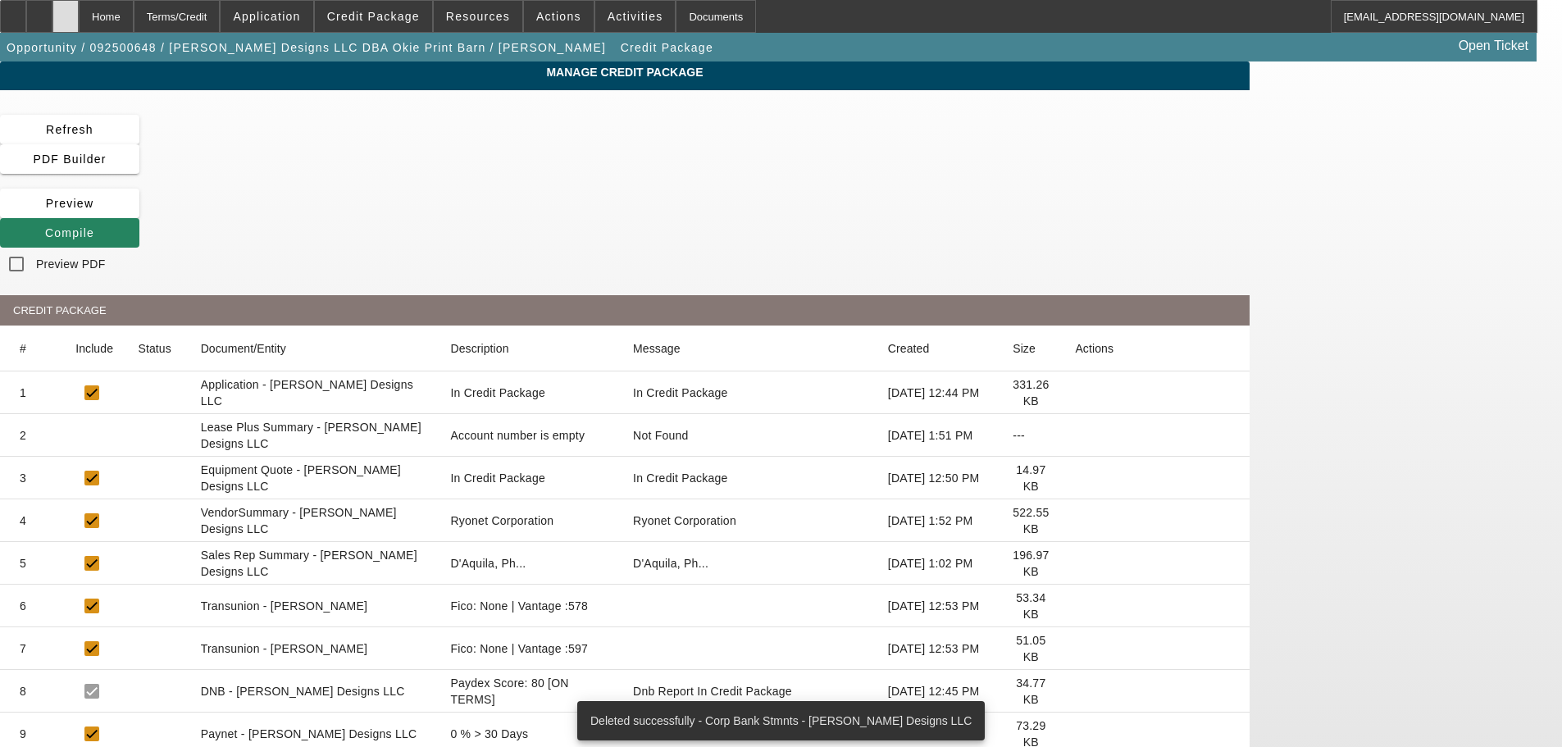
click at [79, 23] on div at bounding box center [65, 16] width 26 height 33
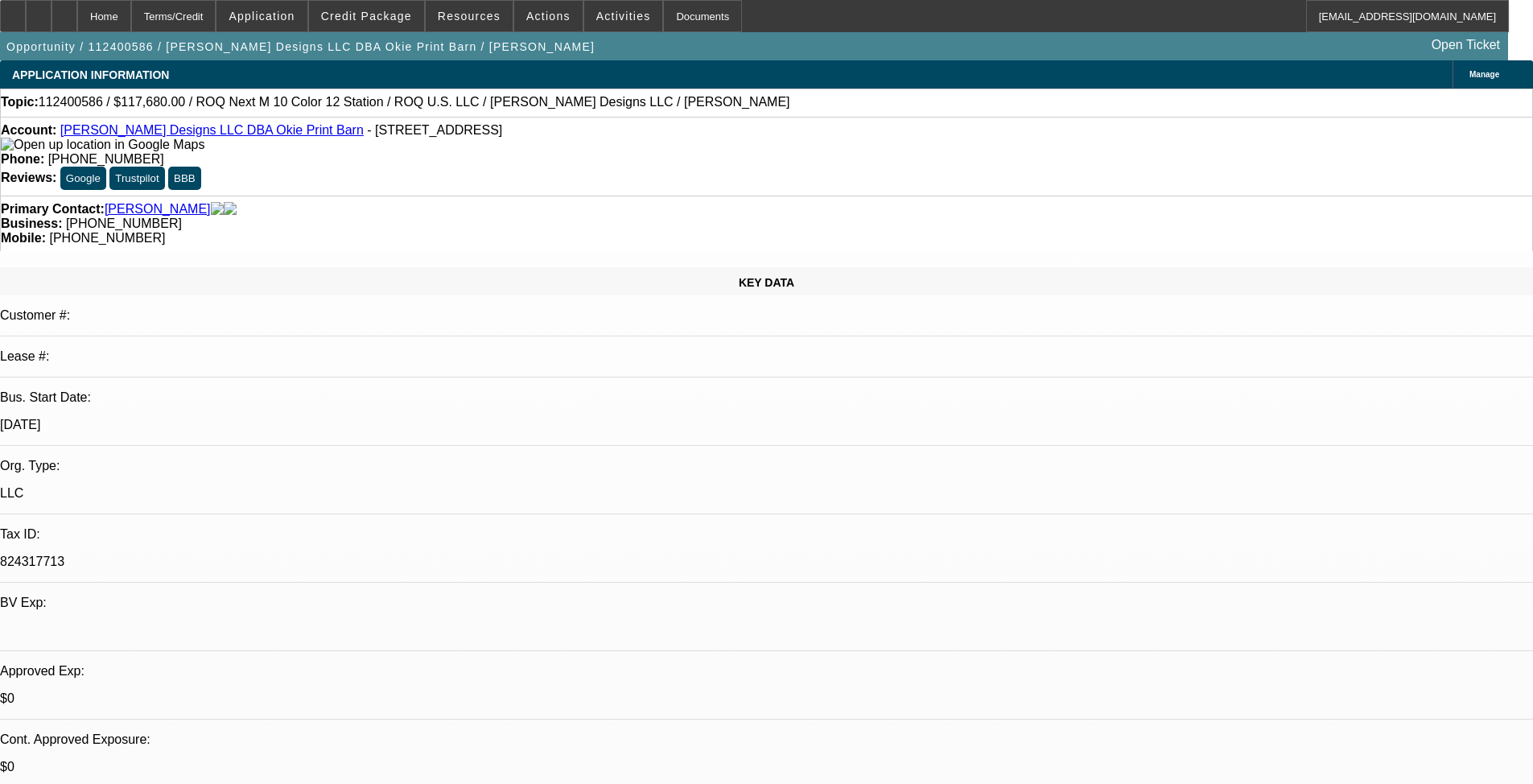
select select "0.2"
select select "2"
select select "0"
select select "6"
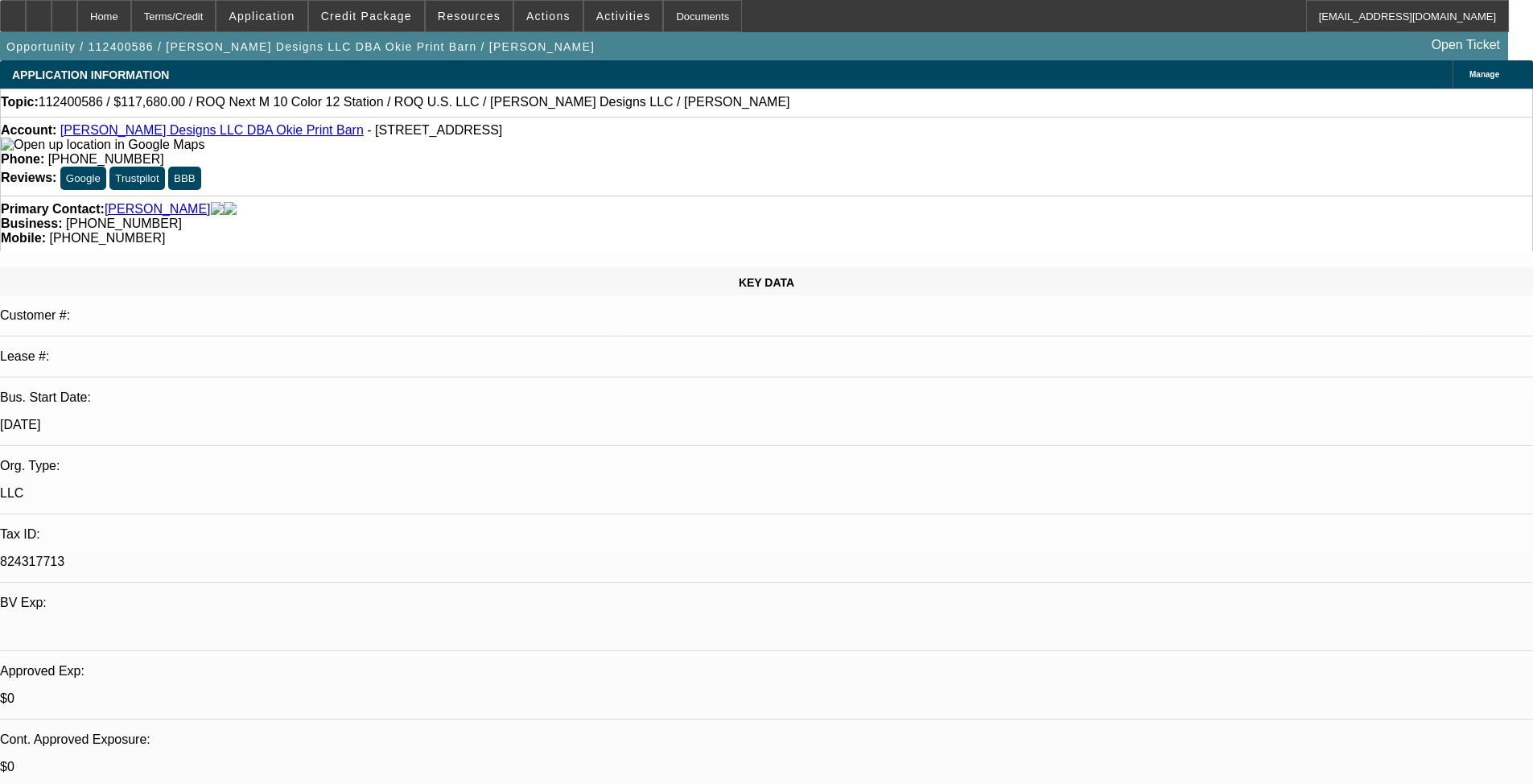
select select "0.2"
select select "2"
select select "0.1"
select select "4"
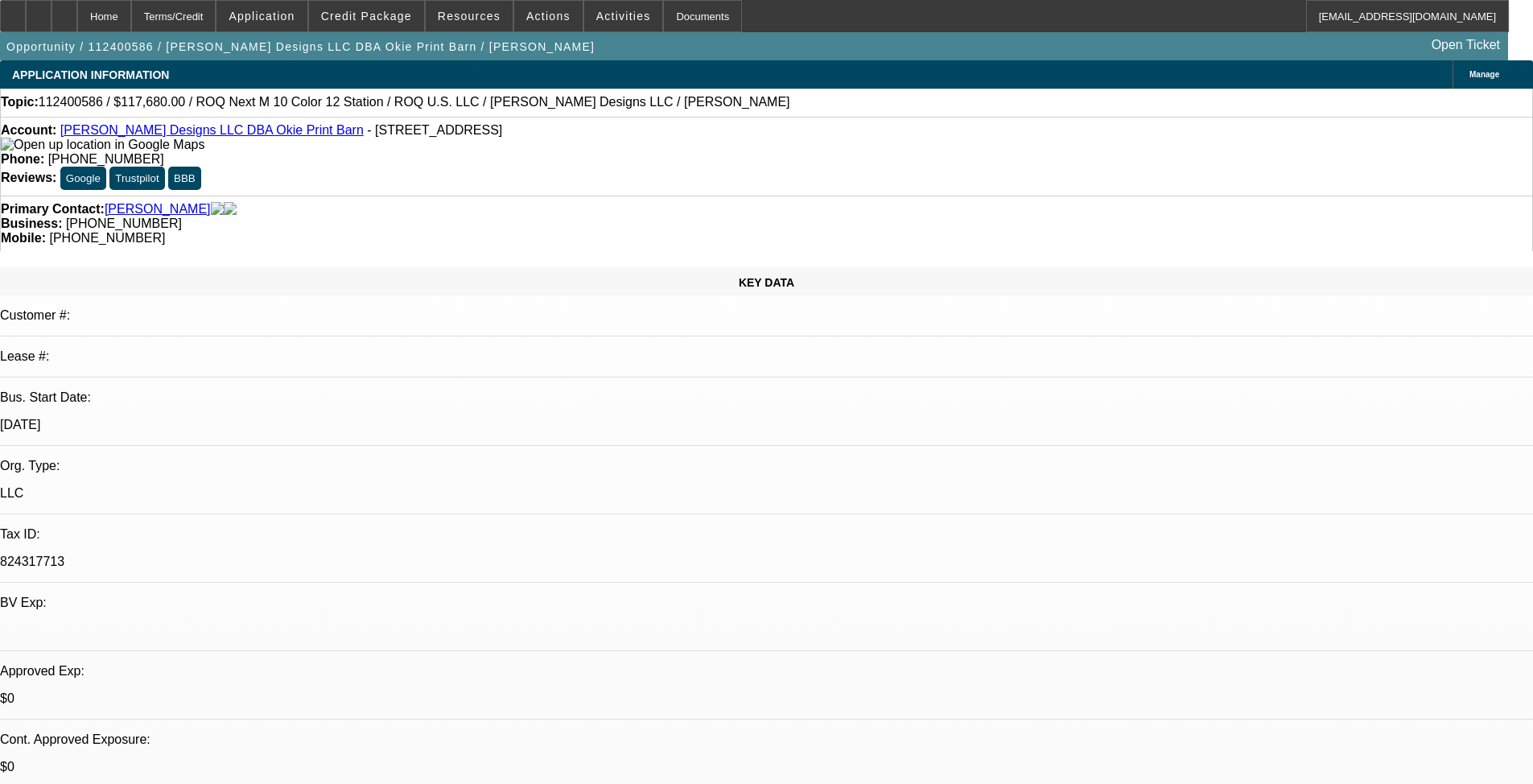
select select "0"
select select "2"
select select "0.1"
select select "4"
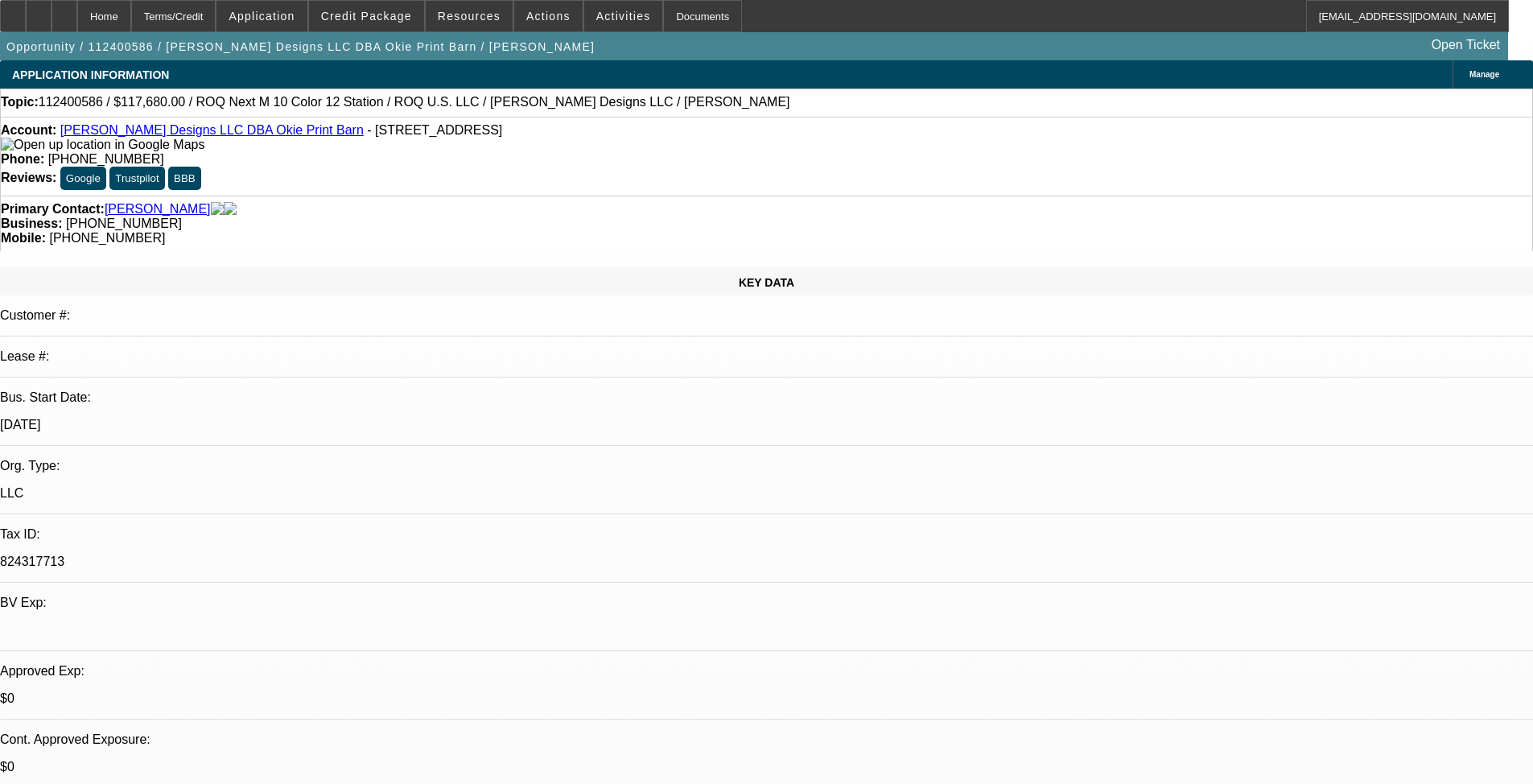
select select "0"
select select "2"
select select "0.1"
select select "4"
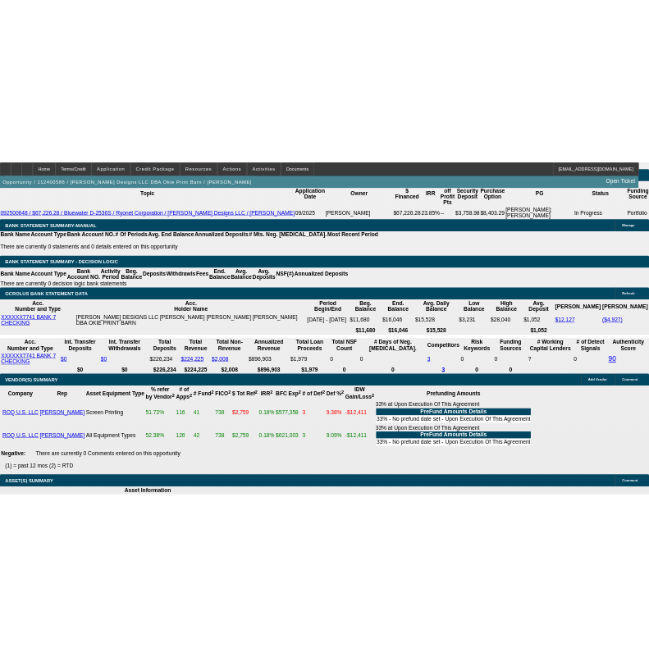
scroll to position [2521, 0]
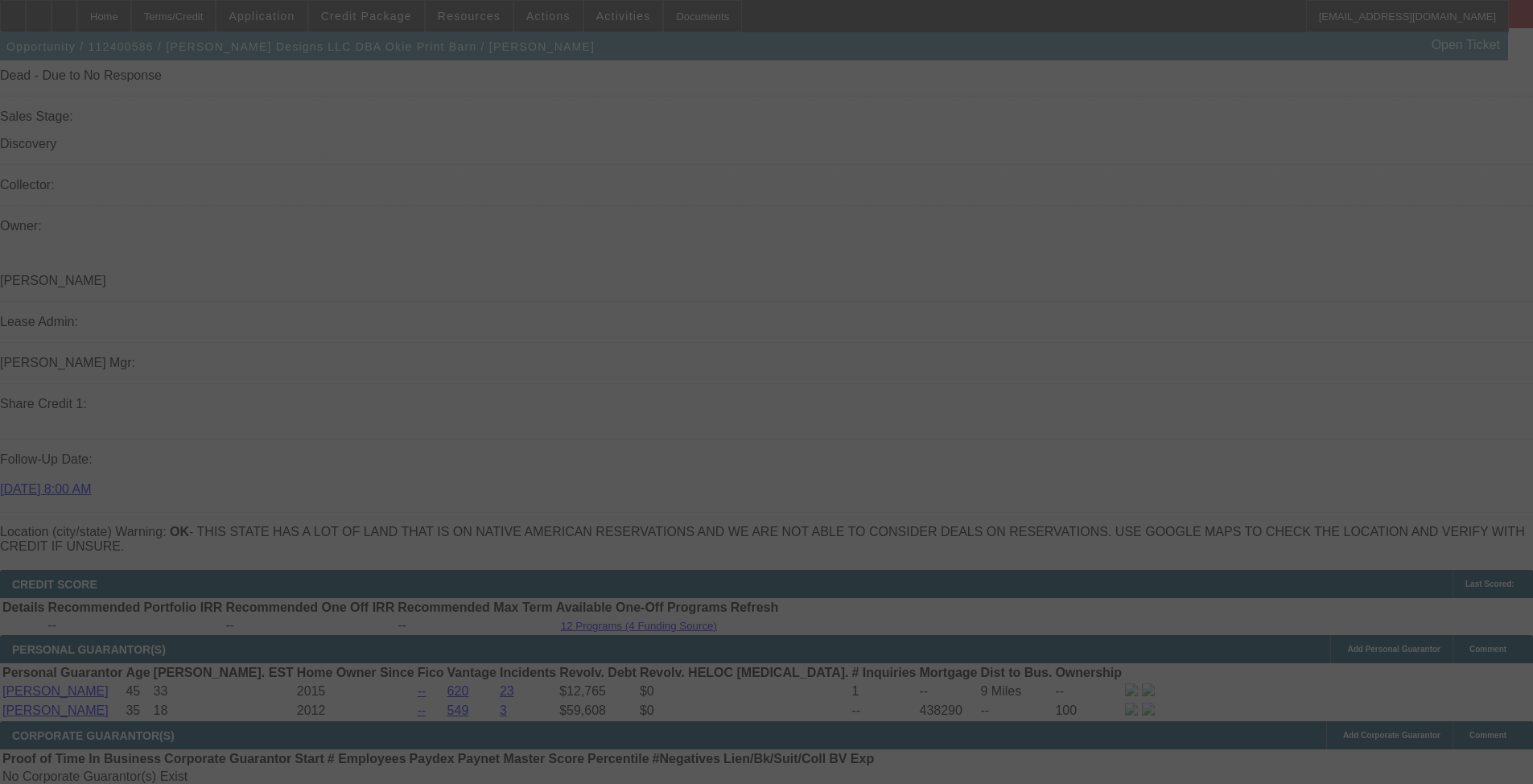
scroll to position [1912, 0]
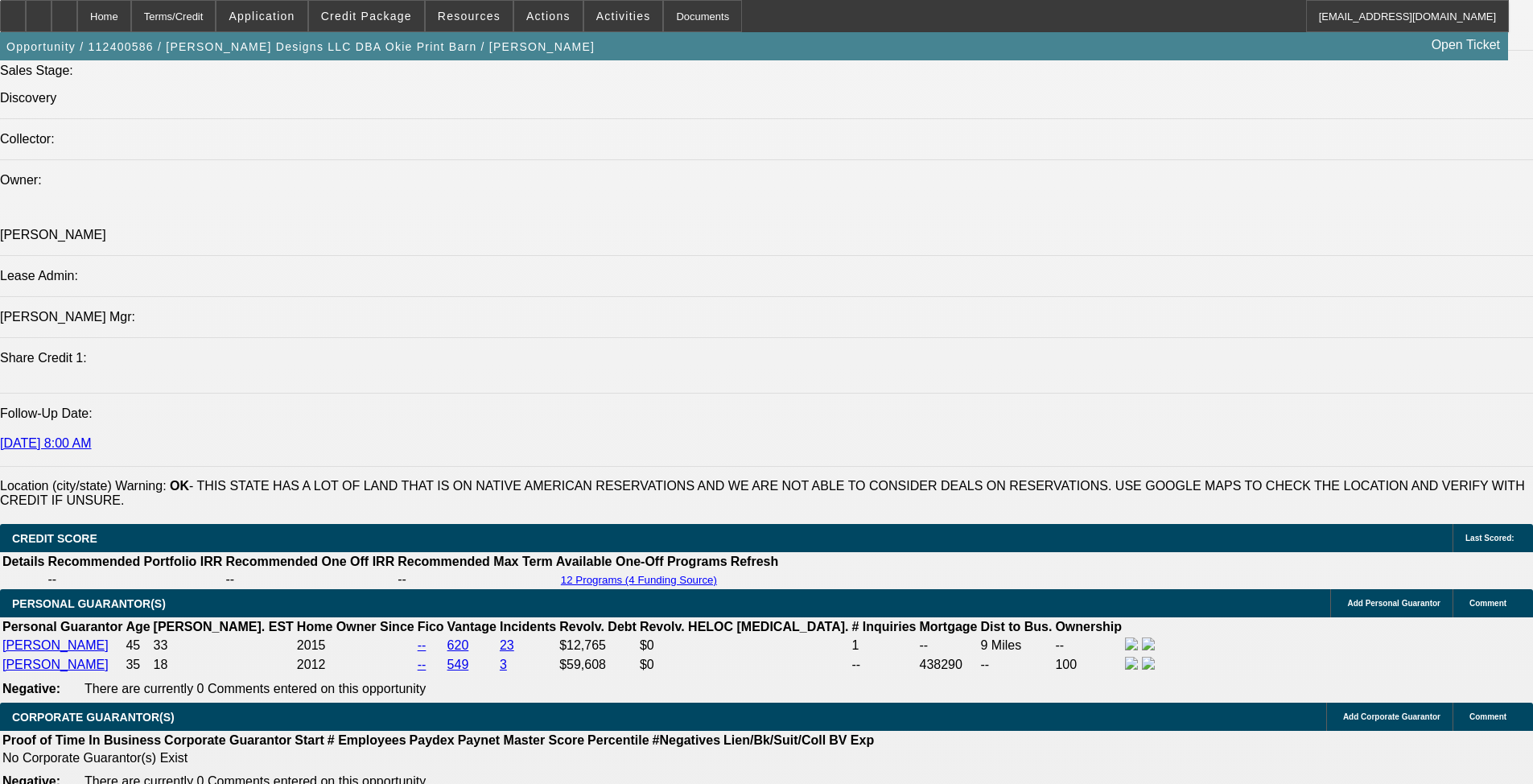
select select "0.2"
select select "2"
select select "0"
select select "6"
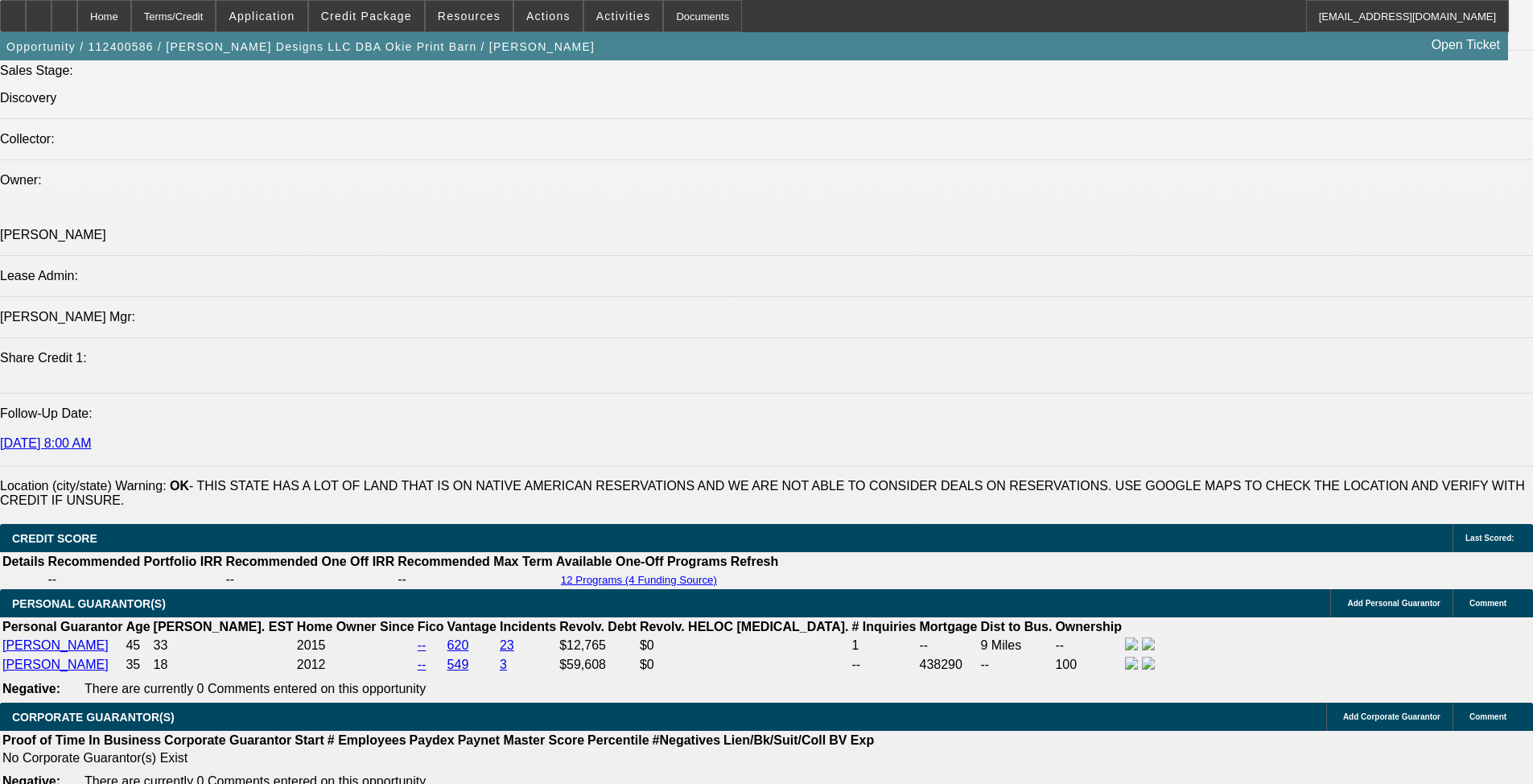
select select "0.2"
select select "2"
select select "0.1"
select select "4"
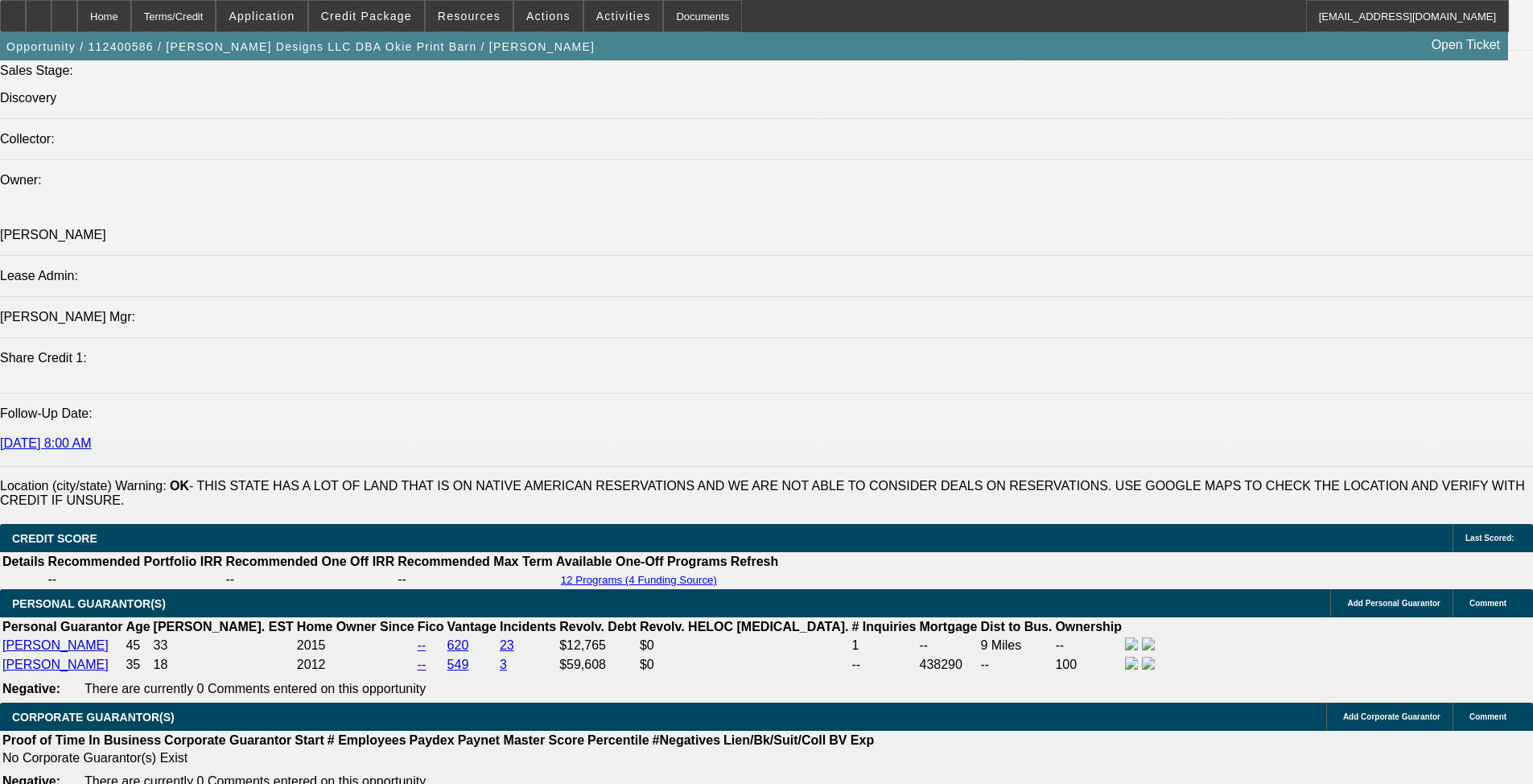
select select "0"
select select "2"
select select "0.1"
select select "4"
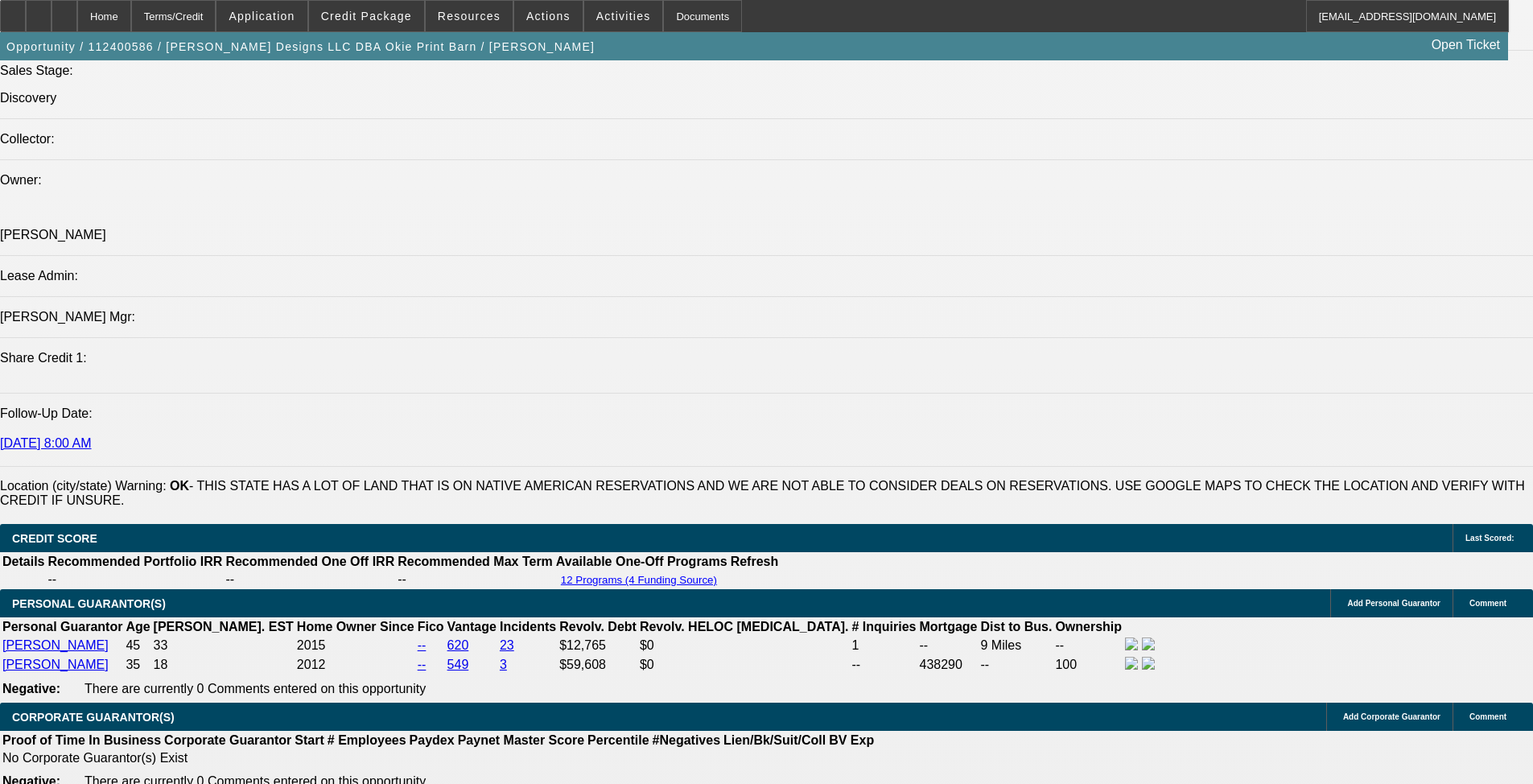
select select "0"
select select "2"
select select "0.1"
select select "4"
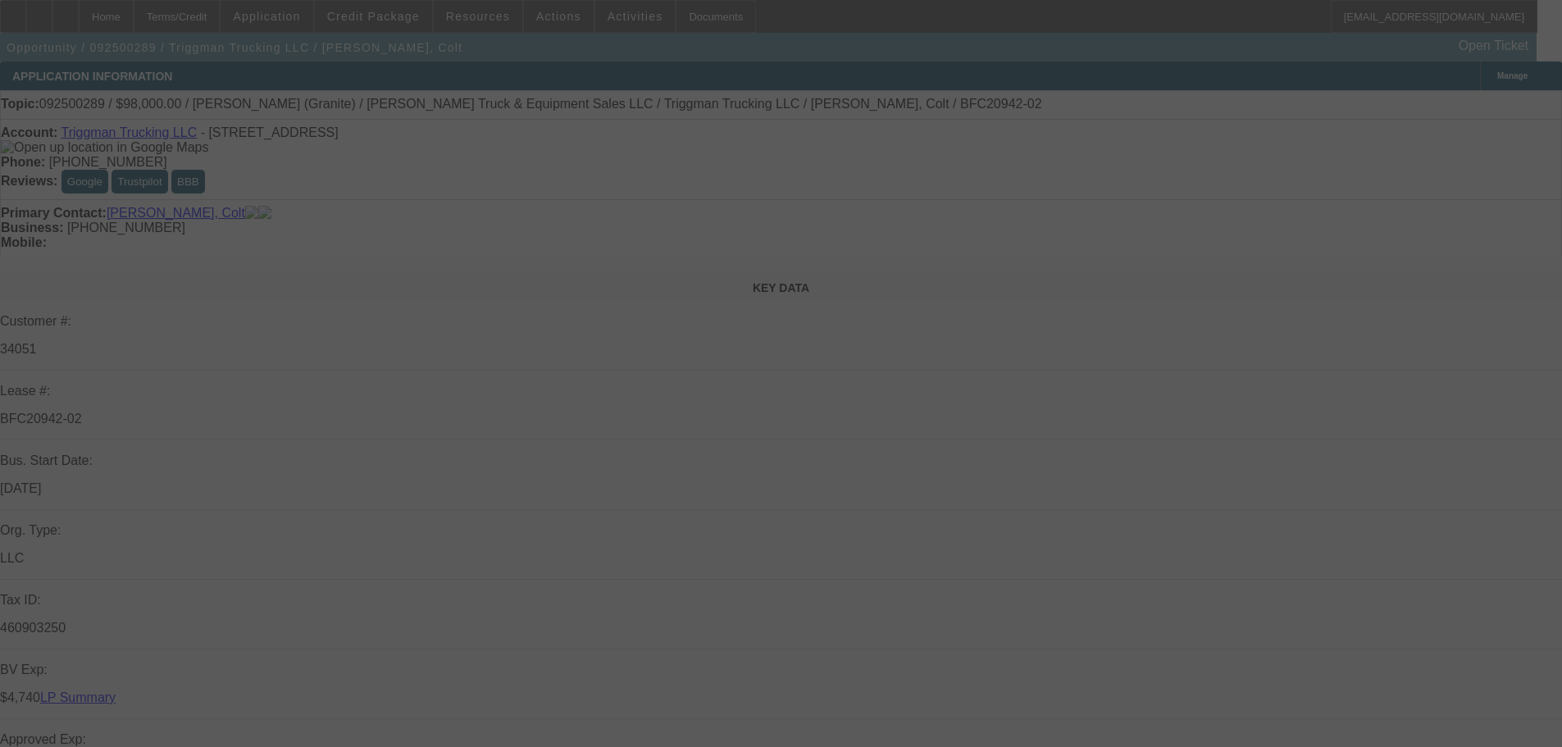
select select "0"
select select "2"
select select "0"
select select "6"
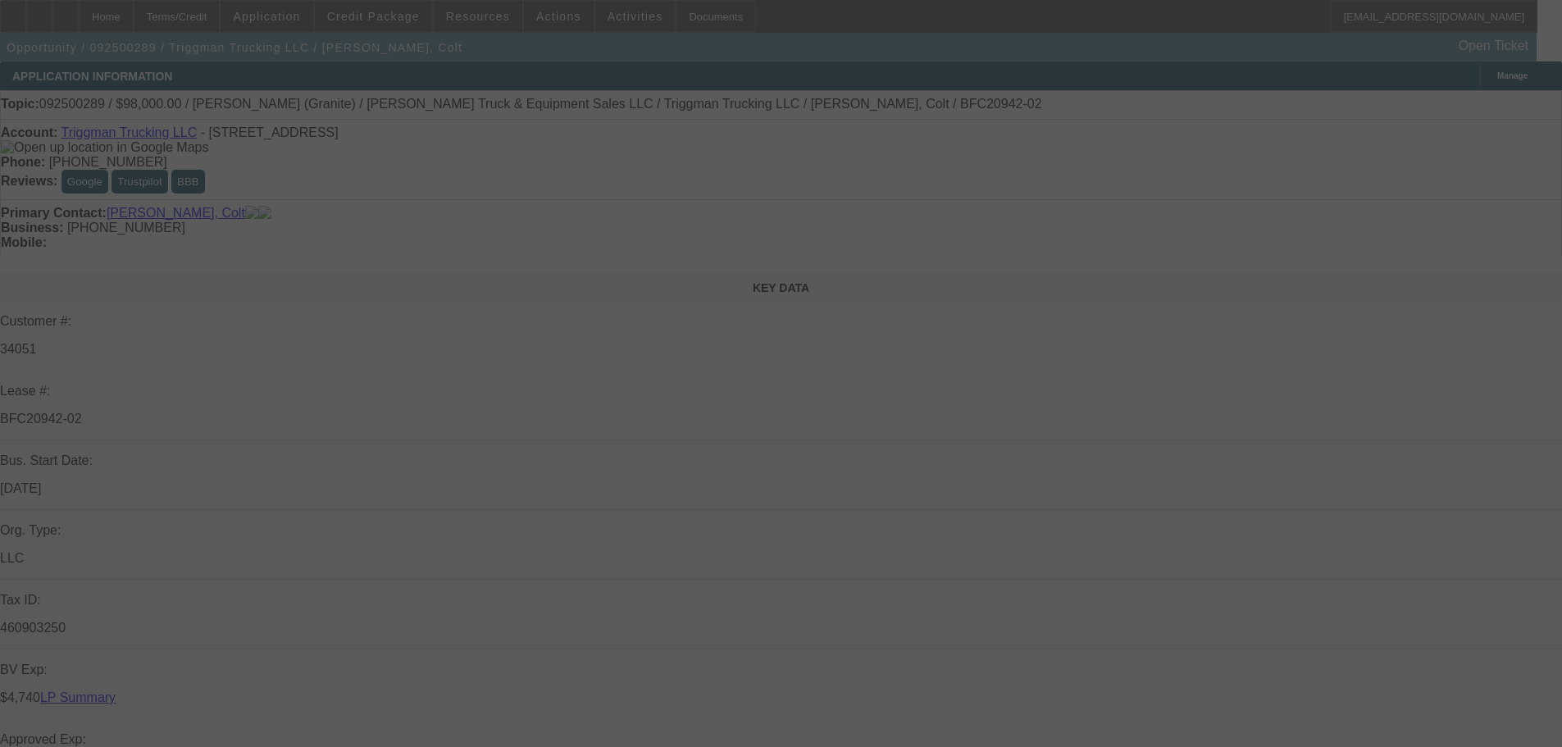
select select "0"
select select "2"
select select "0"
select select "6"
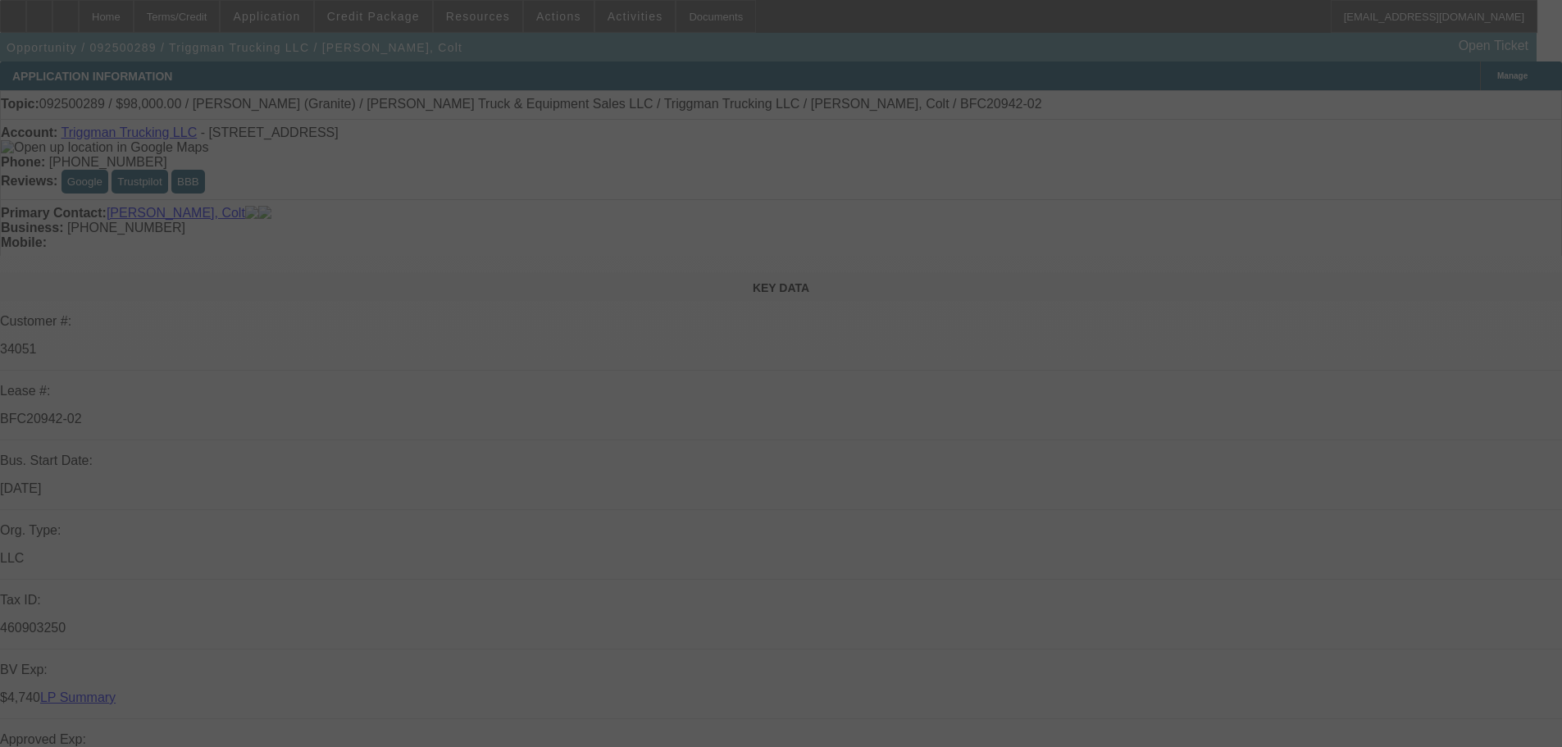
select select "0"
select select "2"
select select "0"
select select "6"
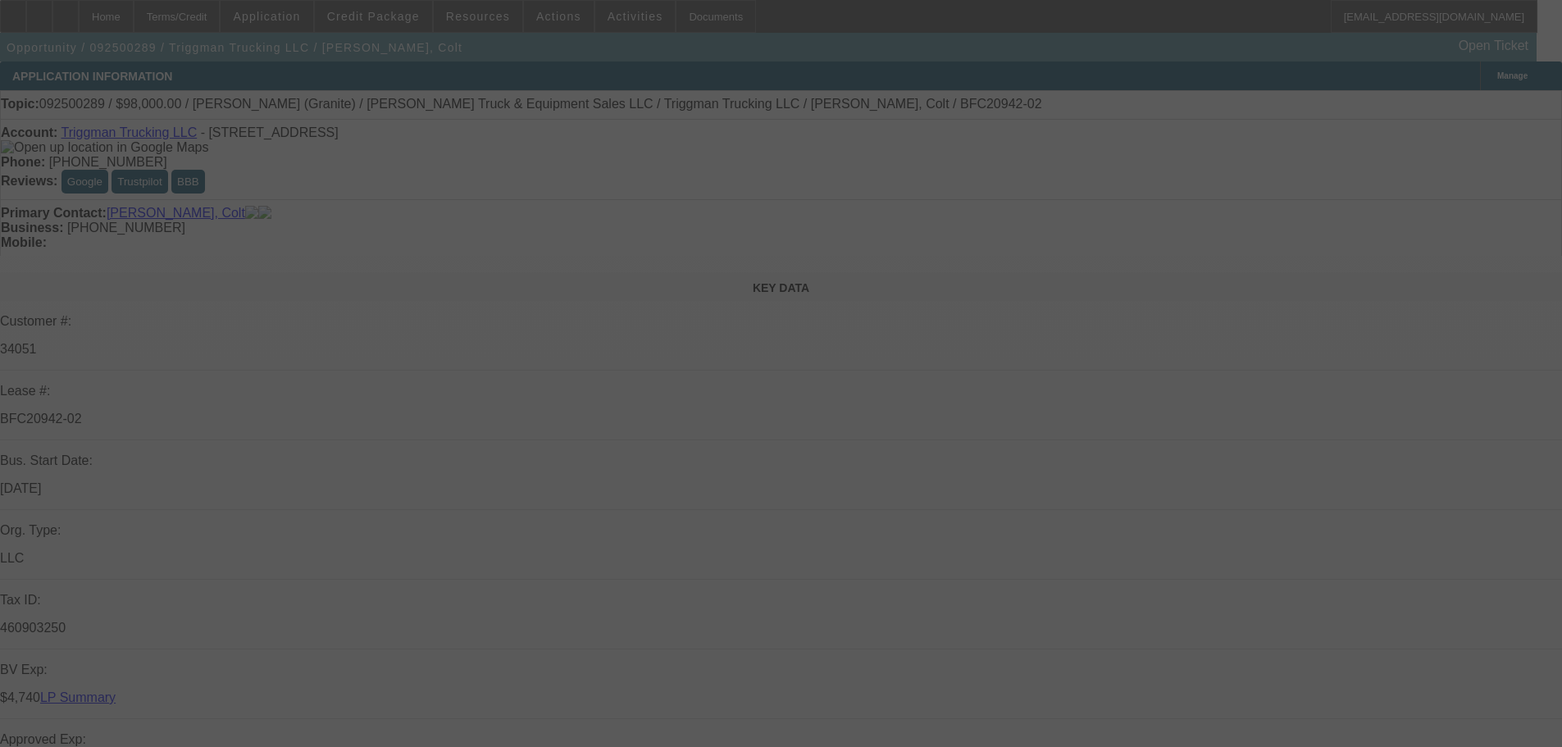
select select "0"
select select "2"
select select "0"
select select "6"
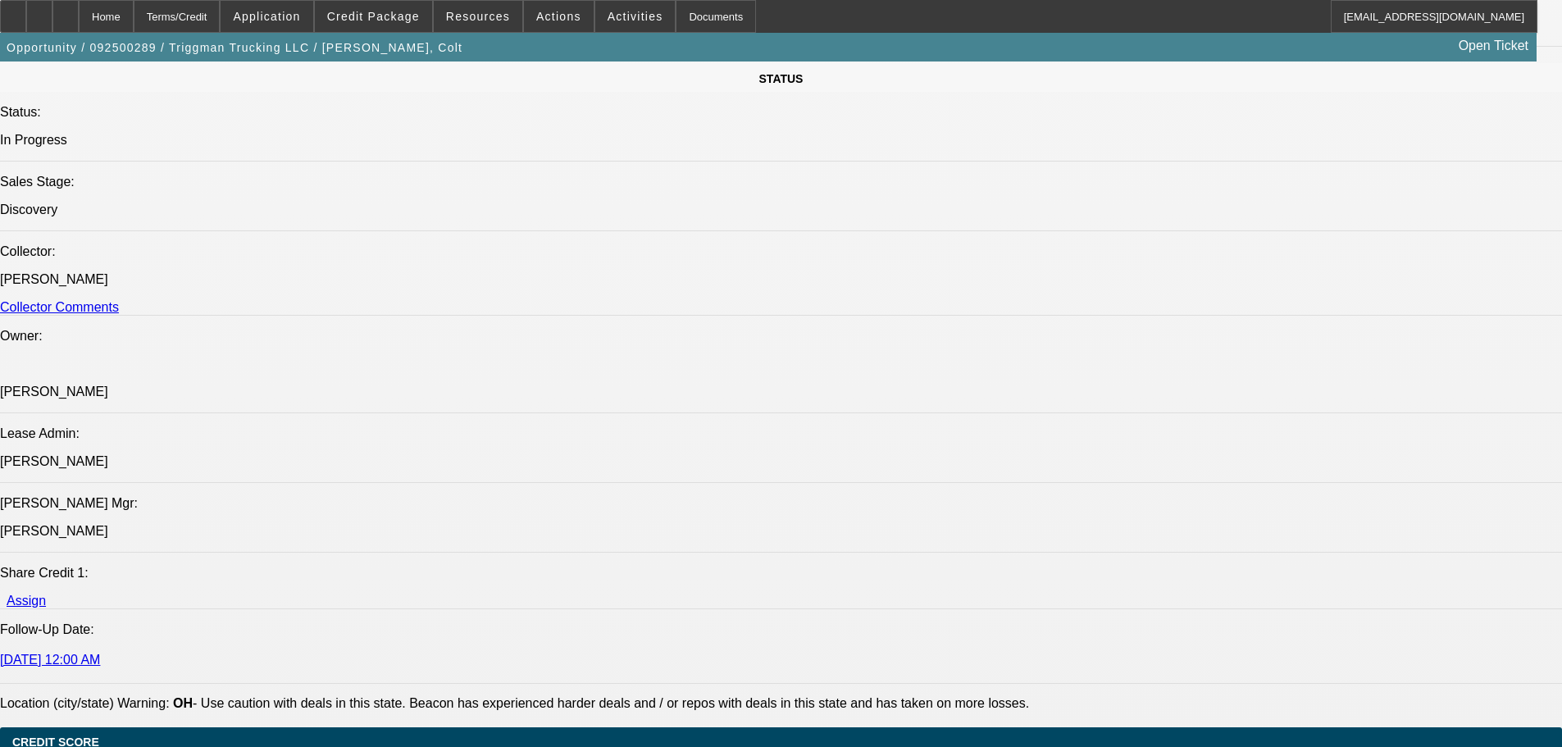
select select "0"
select select "2"
select select "0"
select select "6"
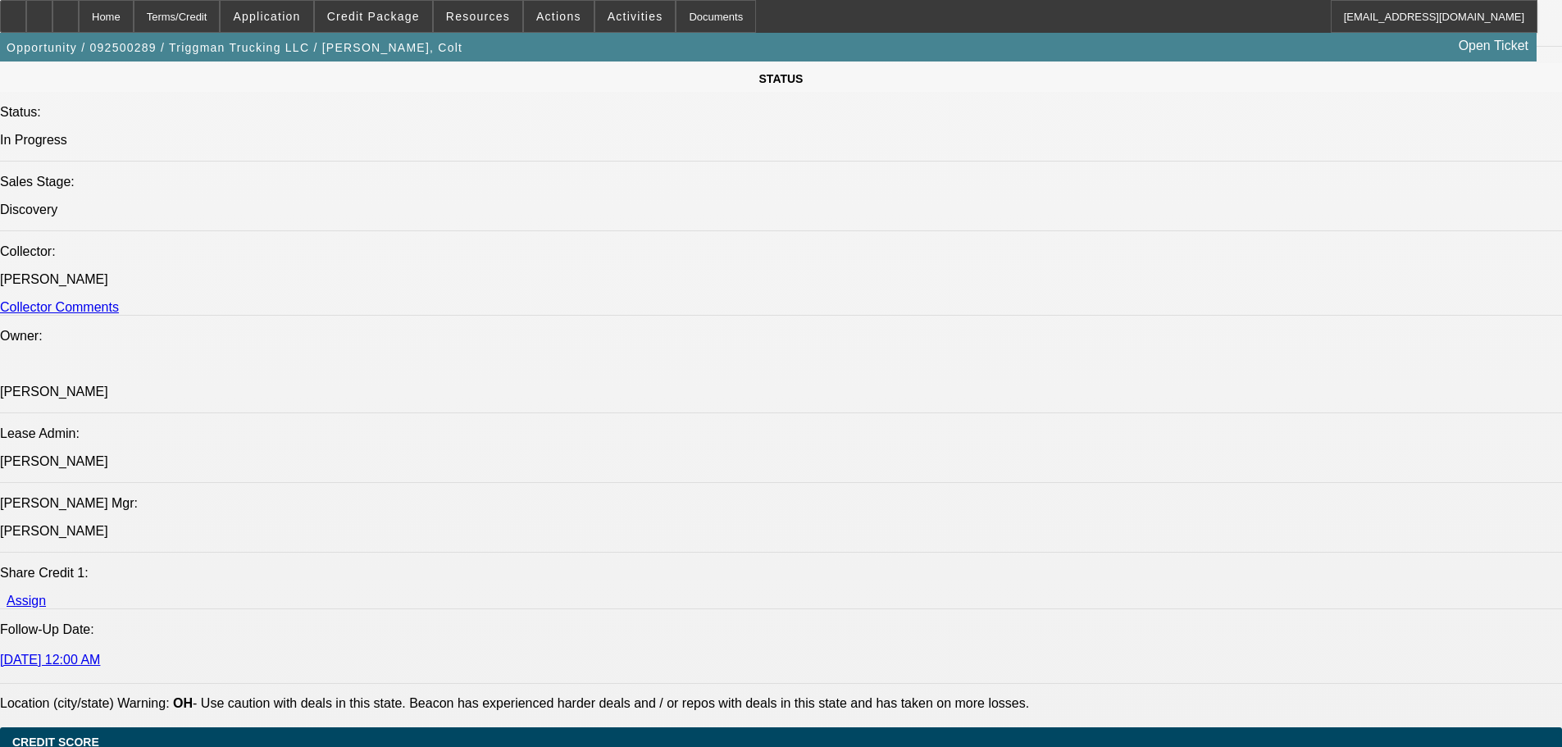
select select "0"
select select "2"
select select "0"
select select "6"
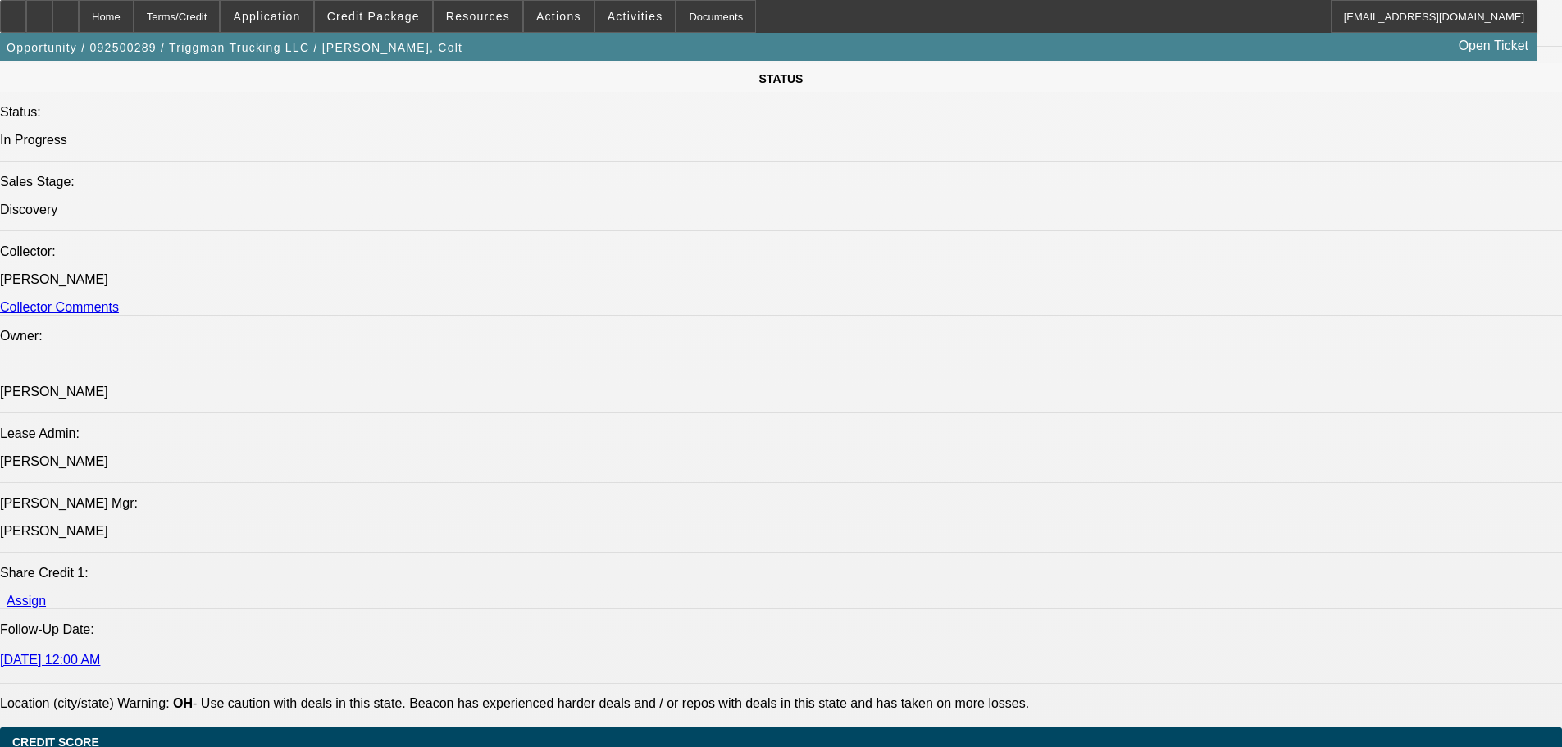
select select "0"
select select "2"
select select "0"
select select "6"
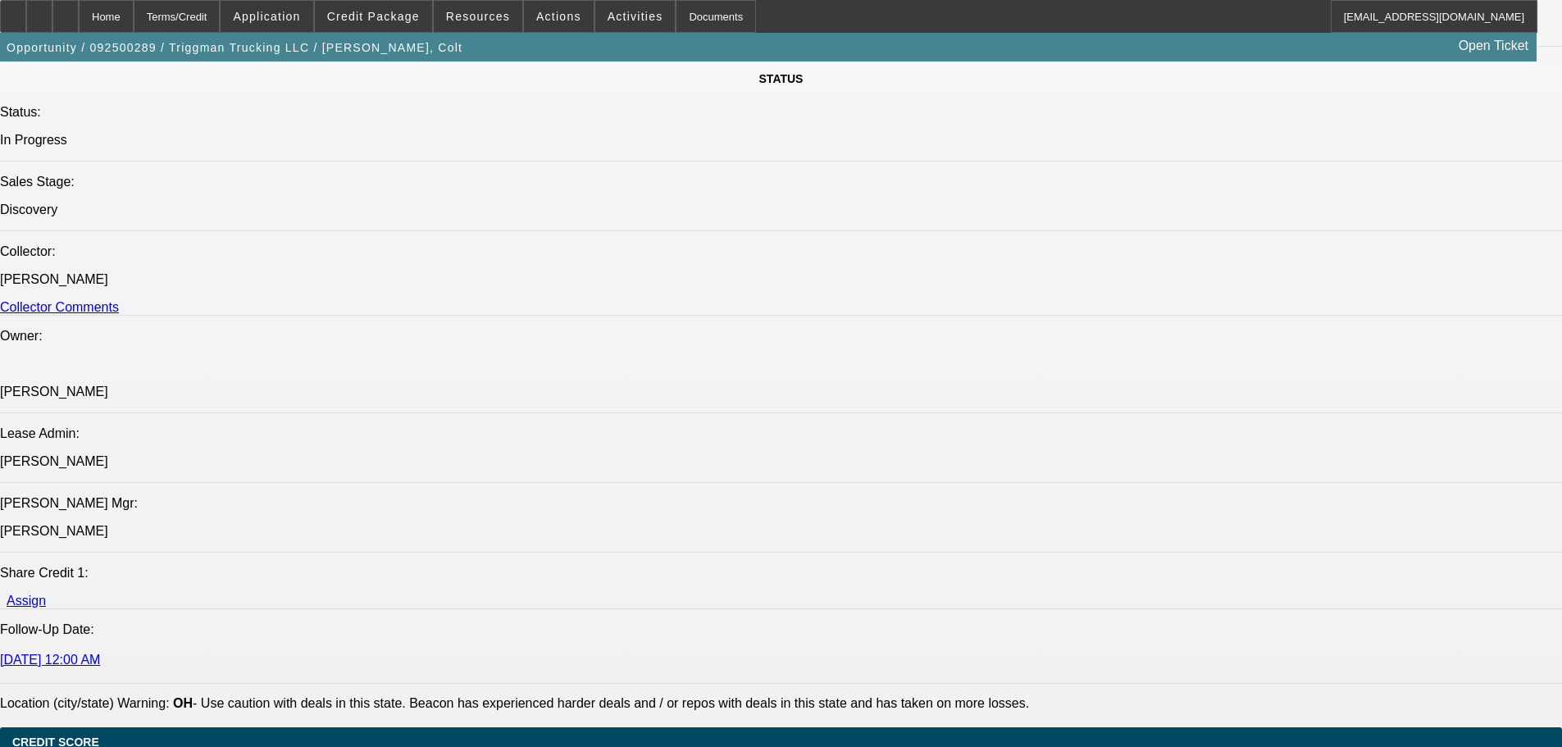
select select "0"
select select "2"
select select "0"
select select "6"
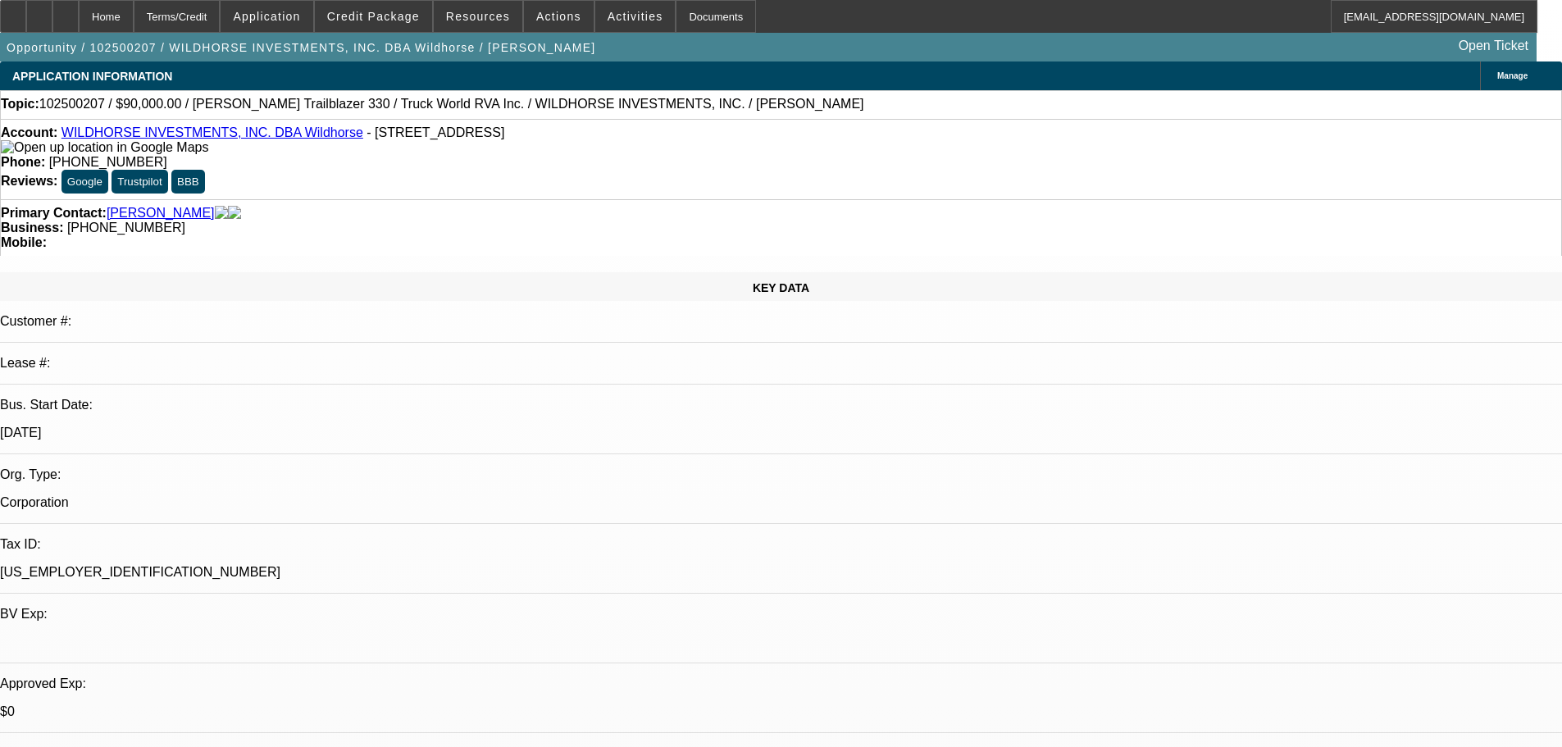
select select "0"
select select "2"
select select "0.1"
select select "4"
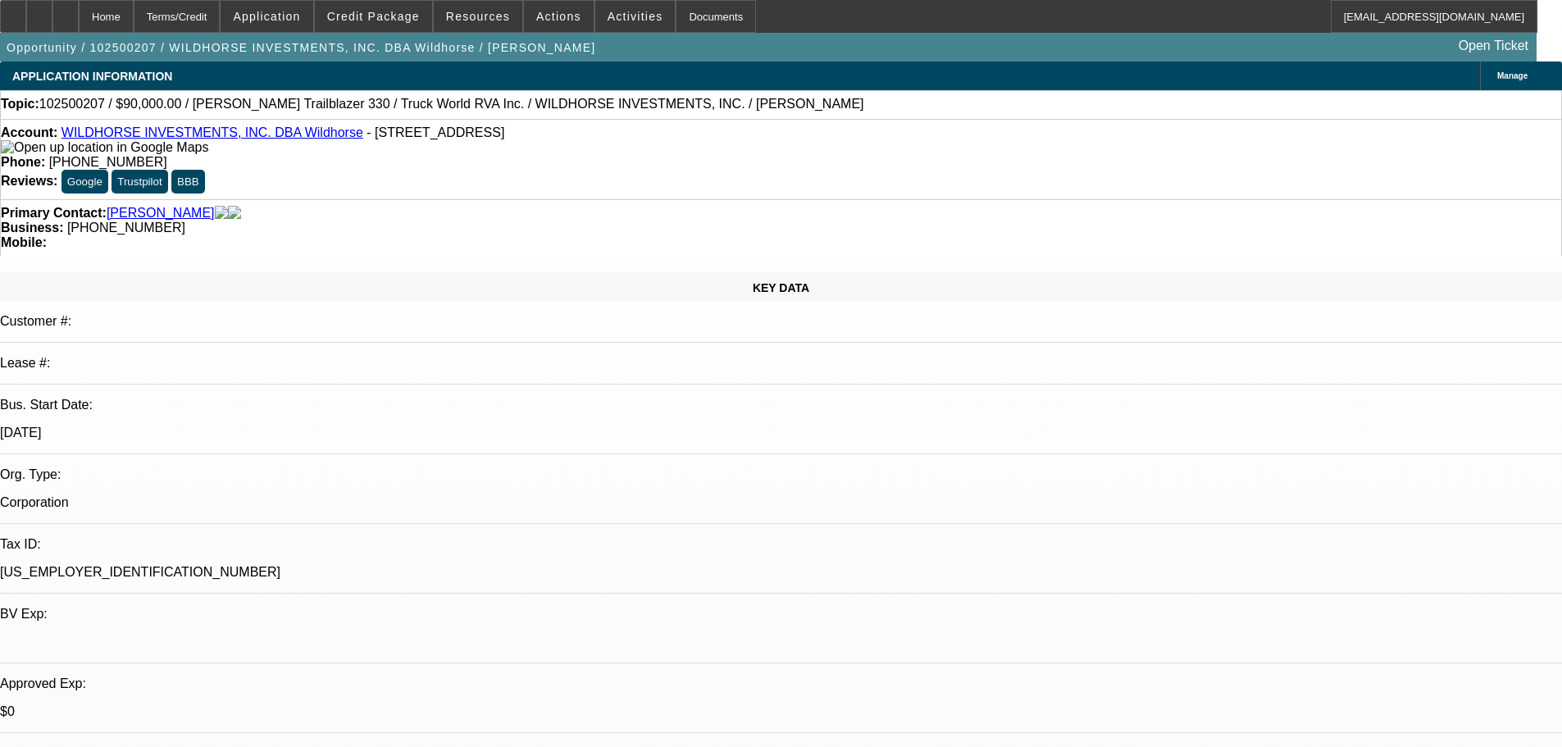
select select "0"
select select "2"
select select "0.1"
select select "4"
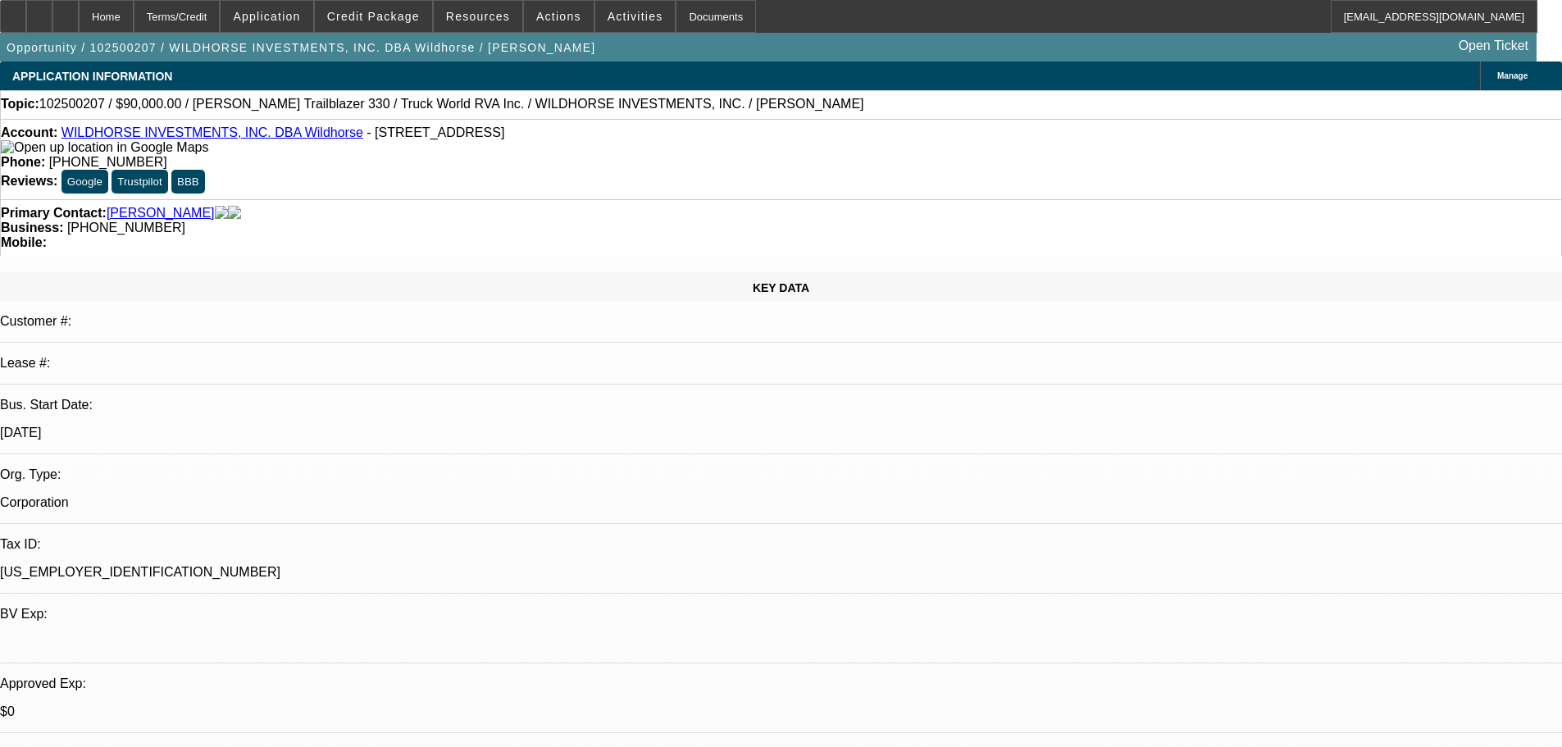
select select "0"
select select "2"
select select "0.1"
select select "4"
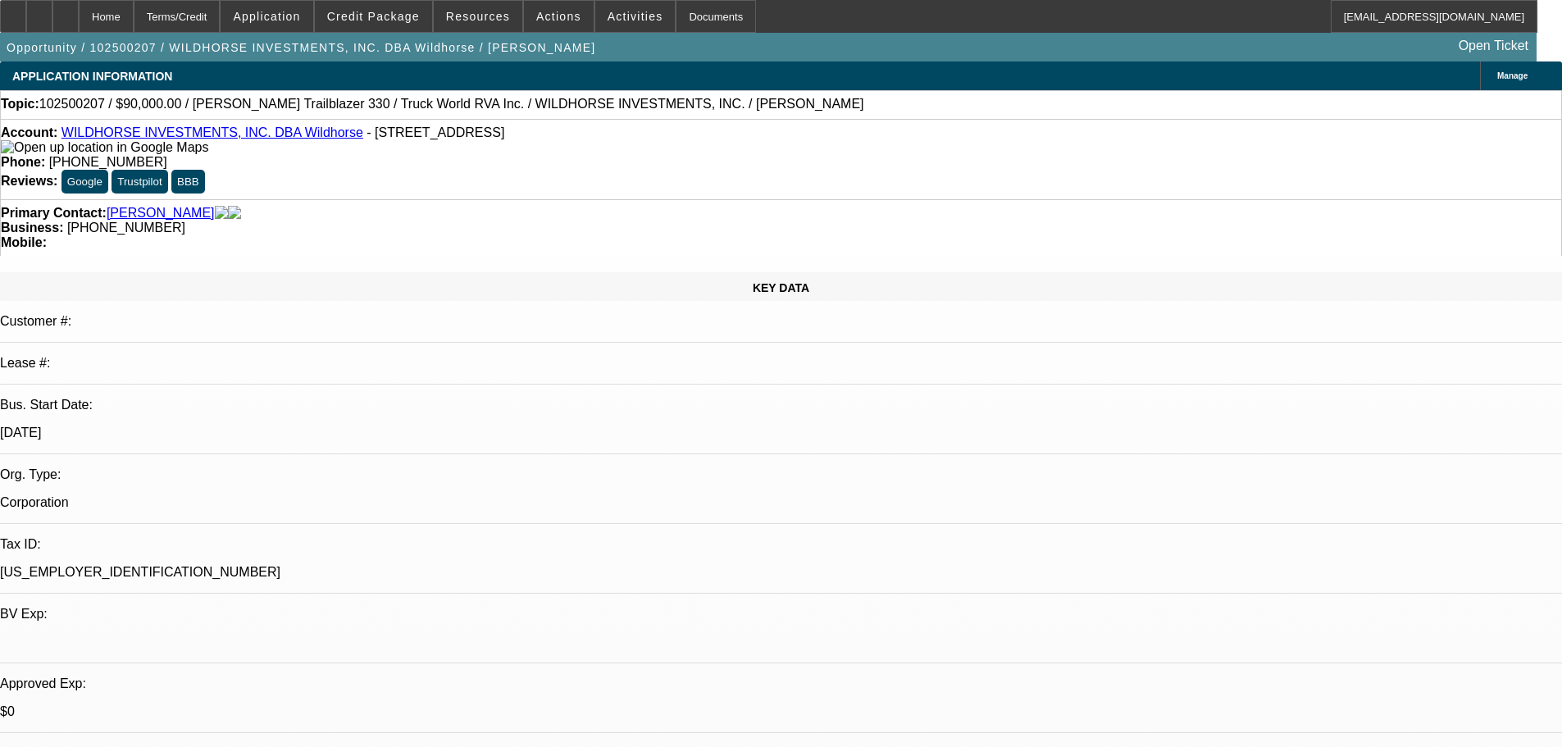
select select "0"
select select "2"
select select "0.1"
select select "4"
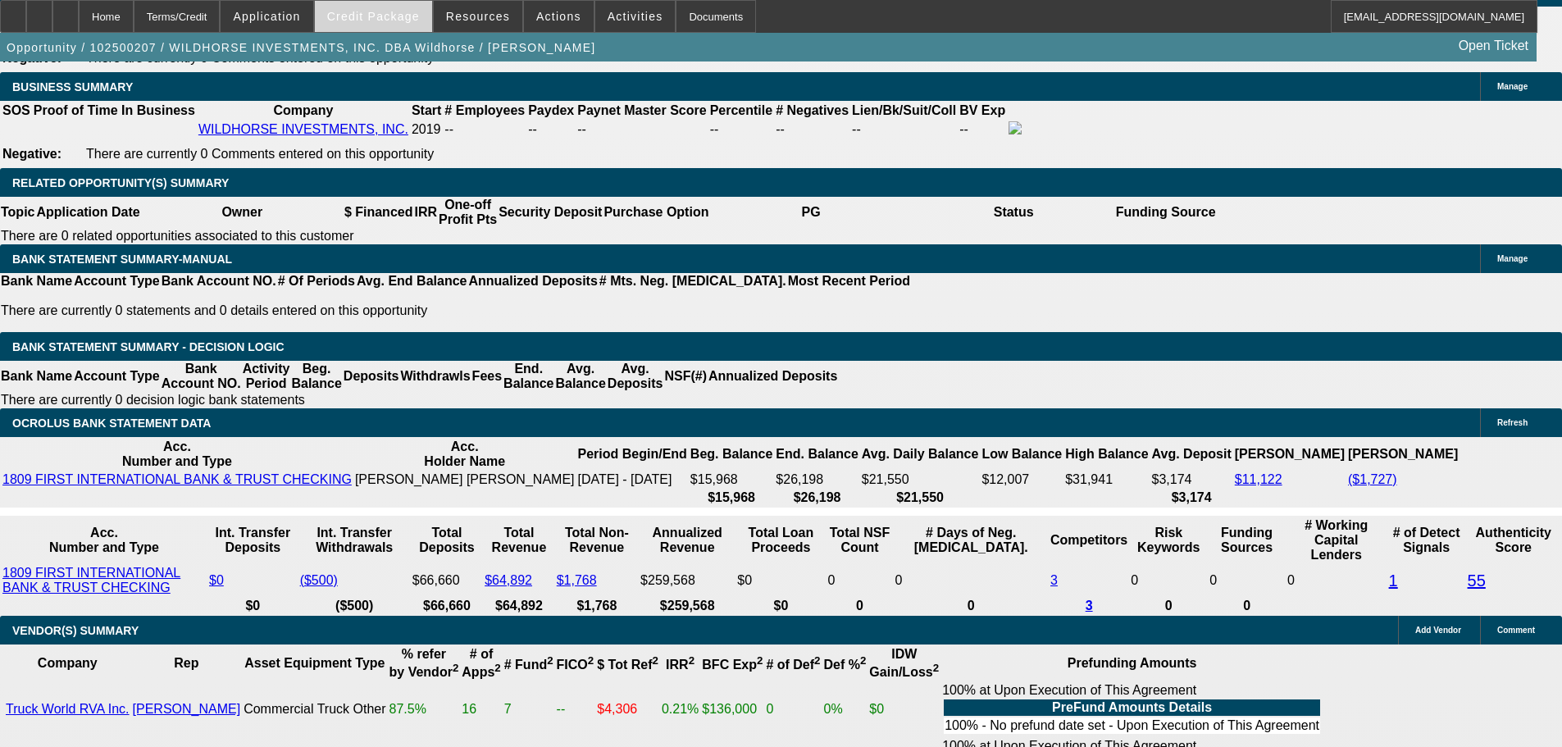
scroll to position [2624, 0]
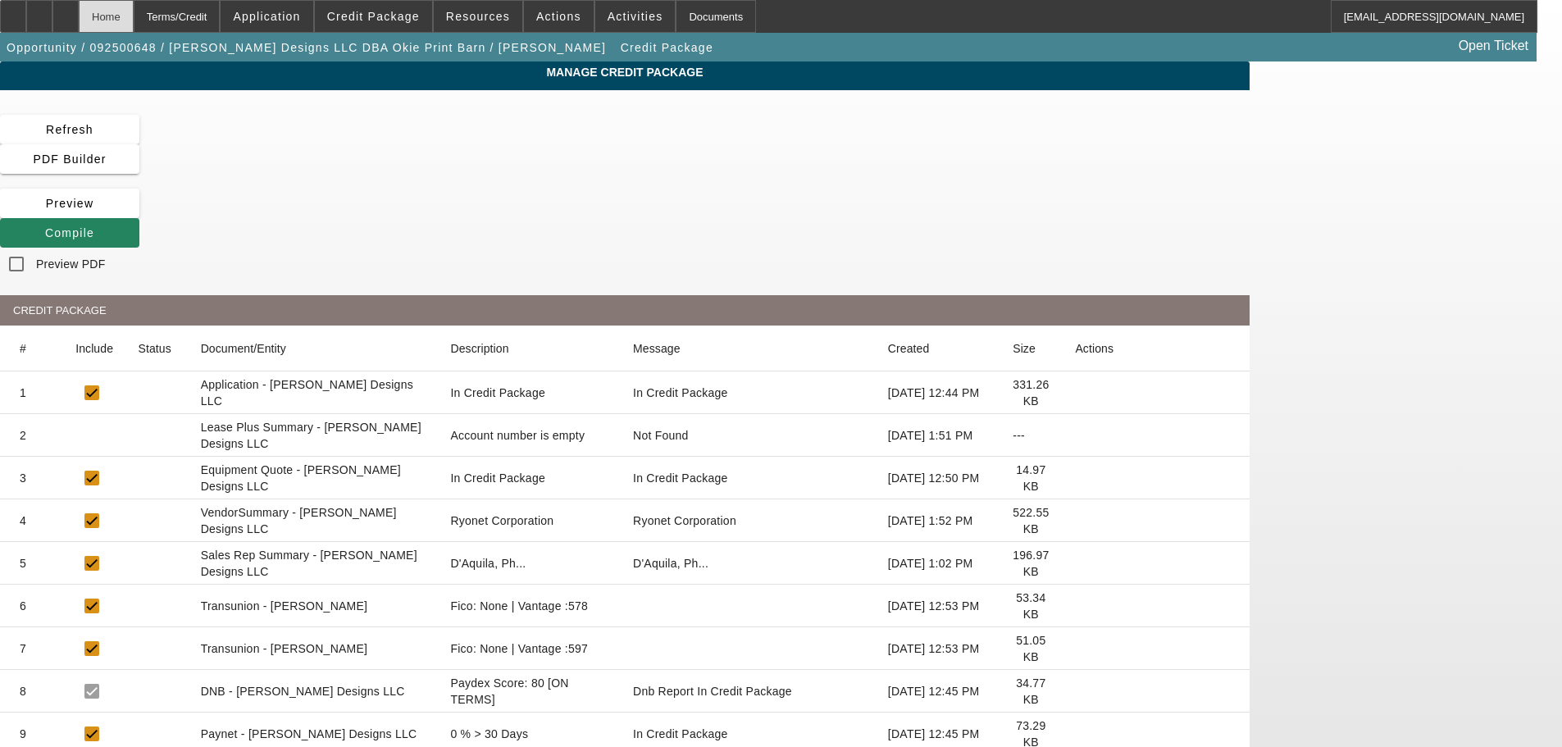
click at [134, 12] on div "Home" at bounding box center [106, 16] width 55 height 33
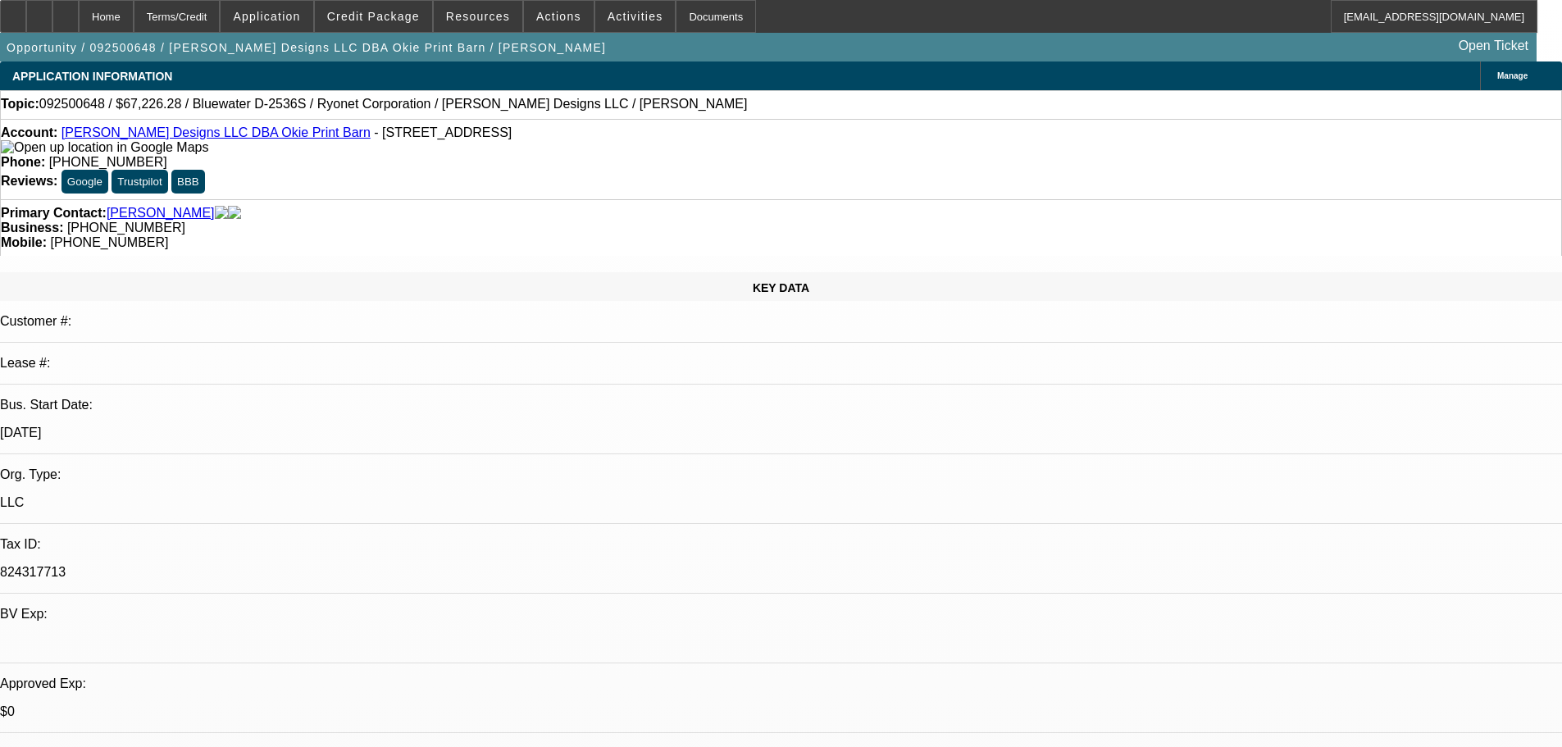
select select "0.2"
select select "2"
select select "0.1"
select select "4"
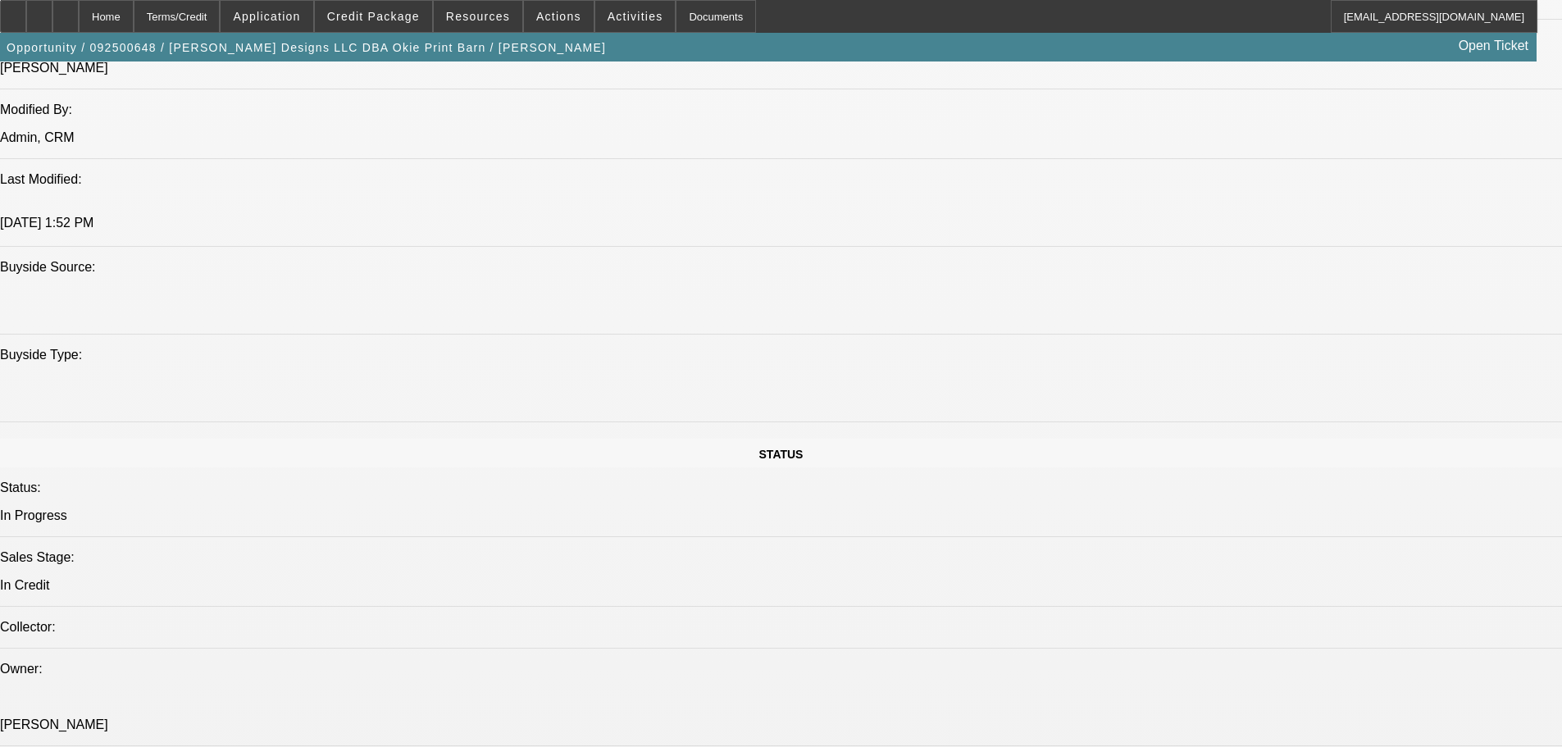
select select "0.2"
select select "2"
select select "0.1"
select select "4"
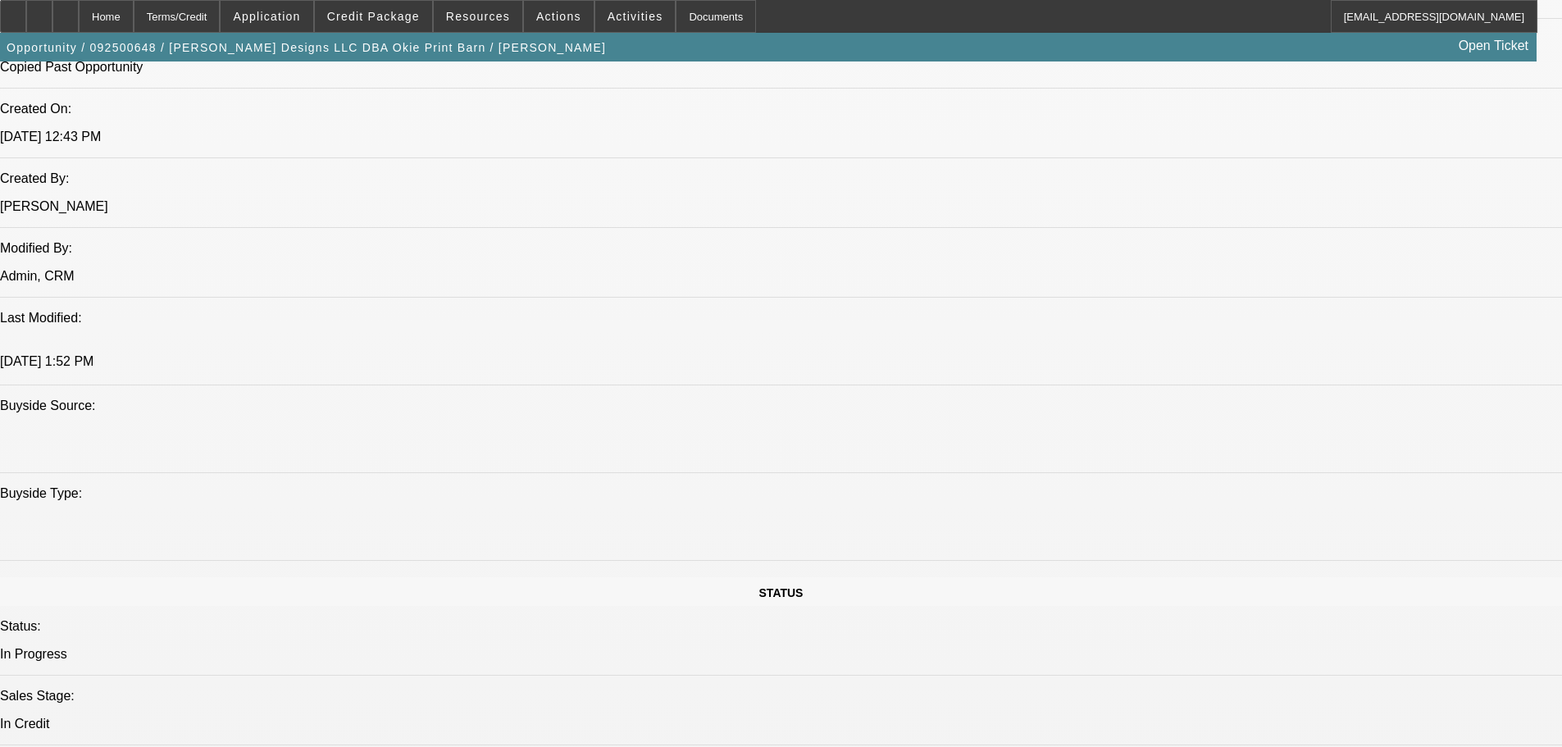
scroll to position [1059, 0]
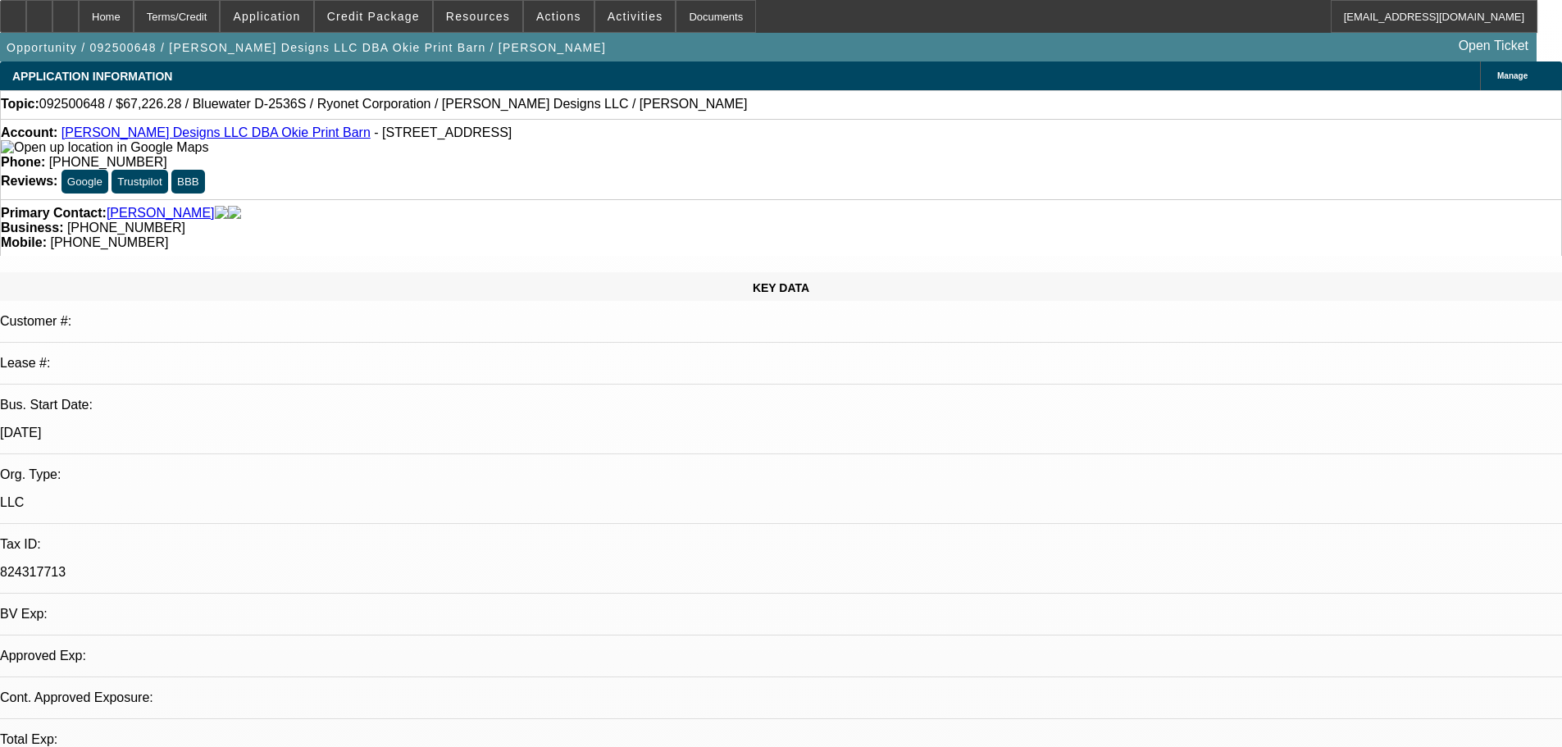
select select "0.2"
select select "2"
select select "0.1"
select select "4"
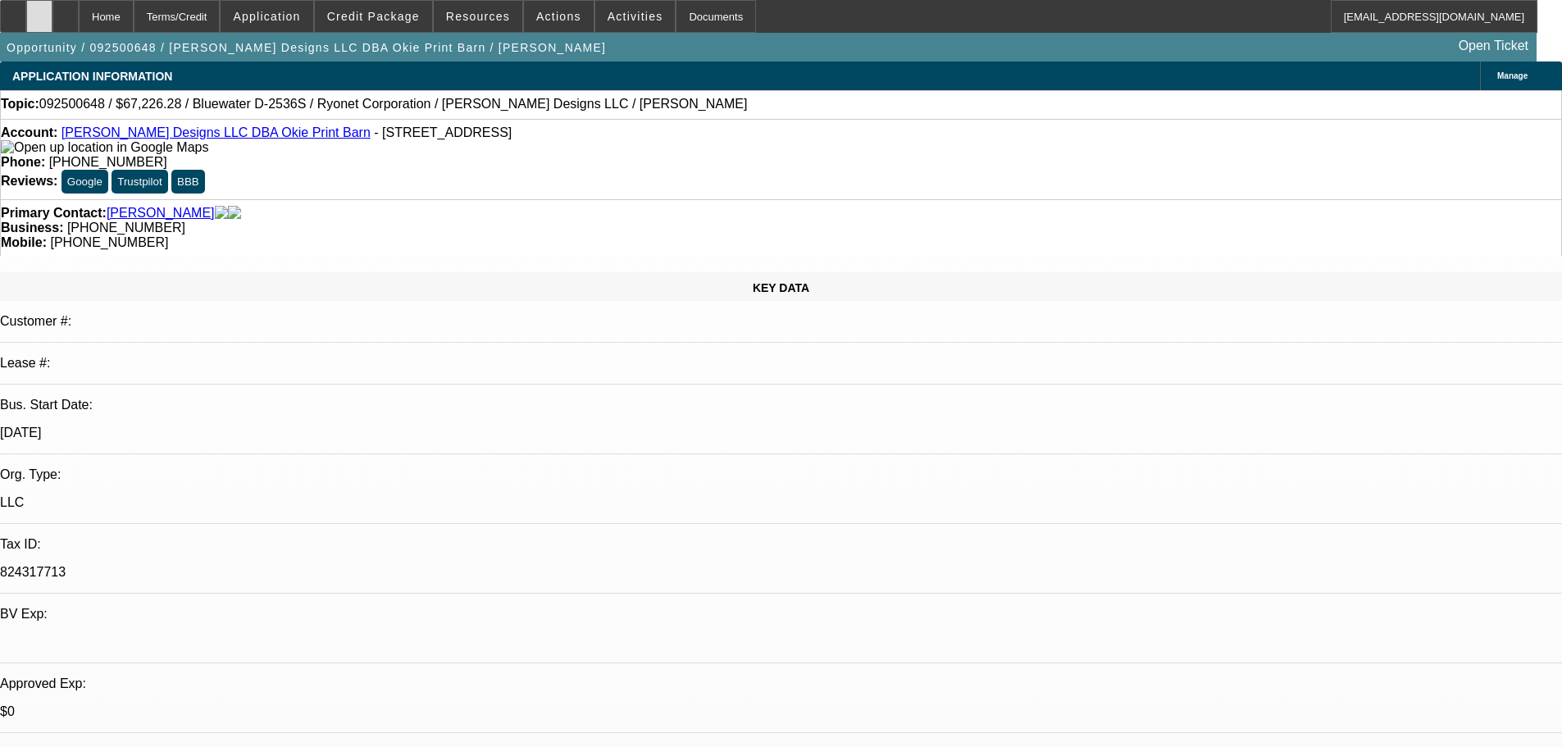
click at [39, 11] on icon at bounding box center [39, 11] width 0 height 0
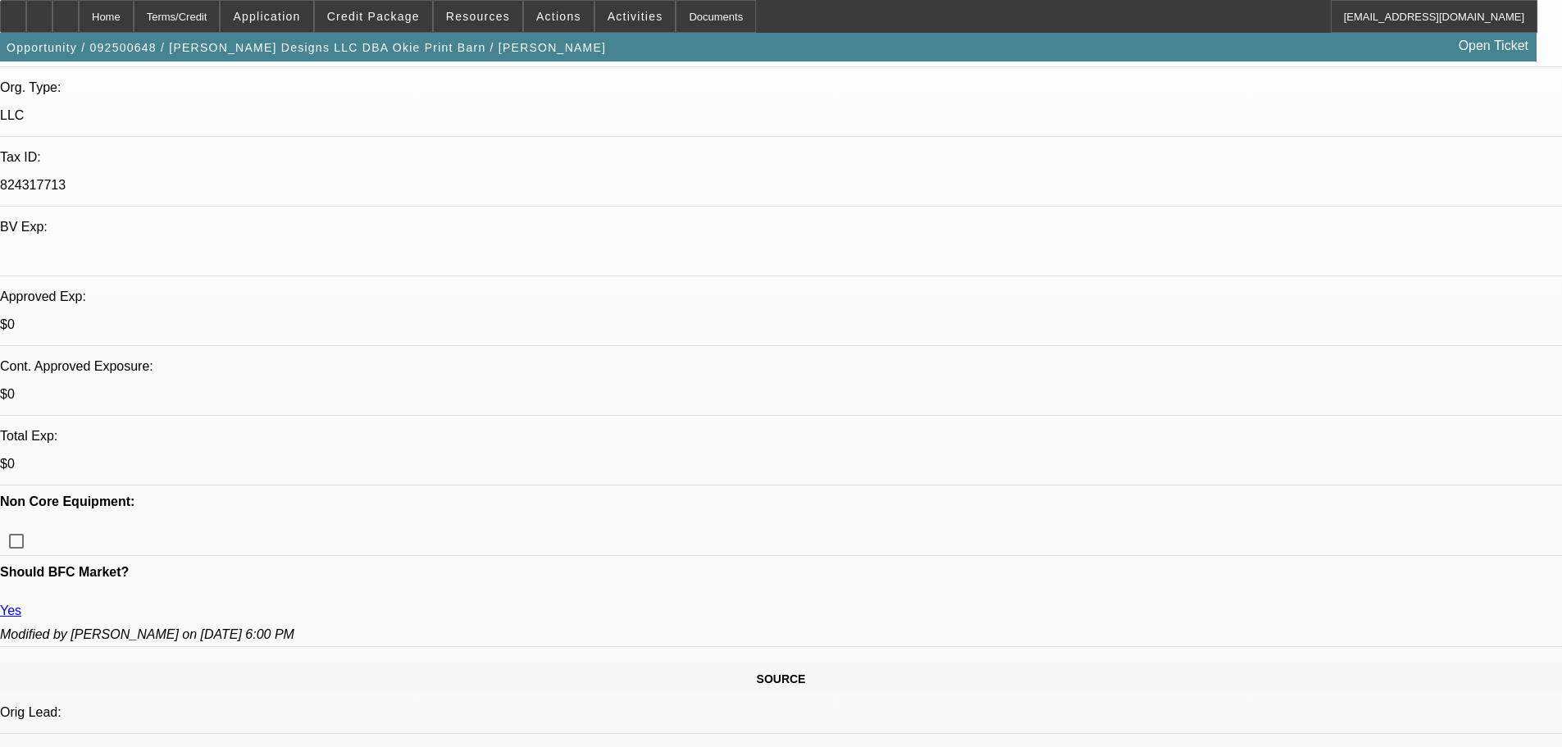
scroll to position [164, 0]
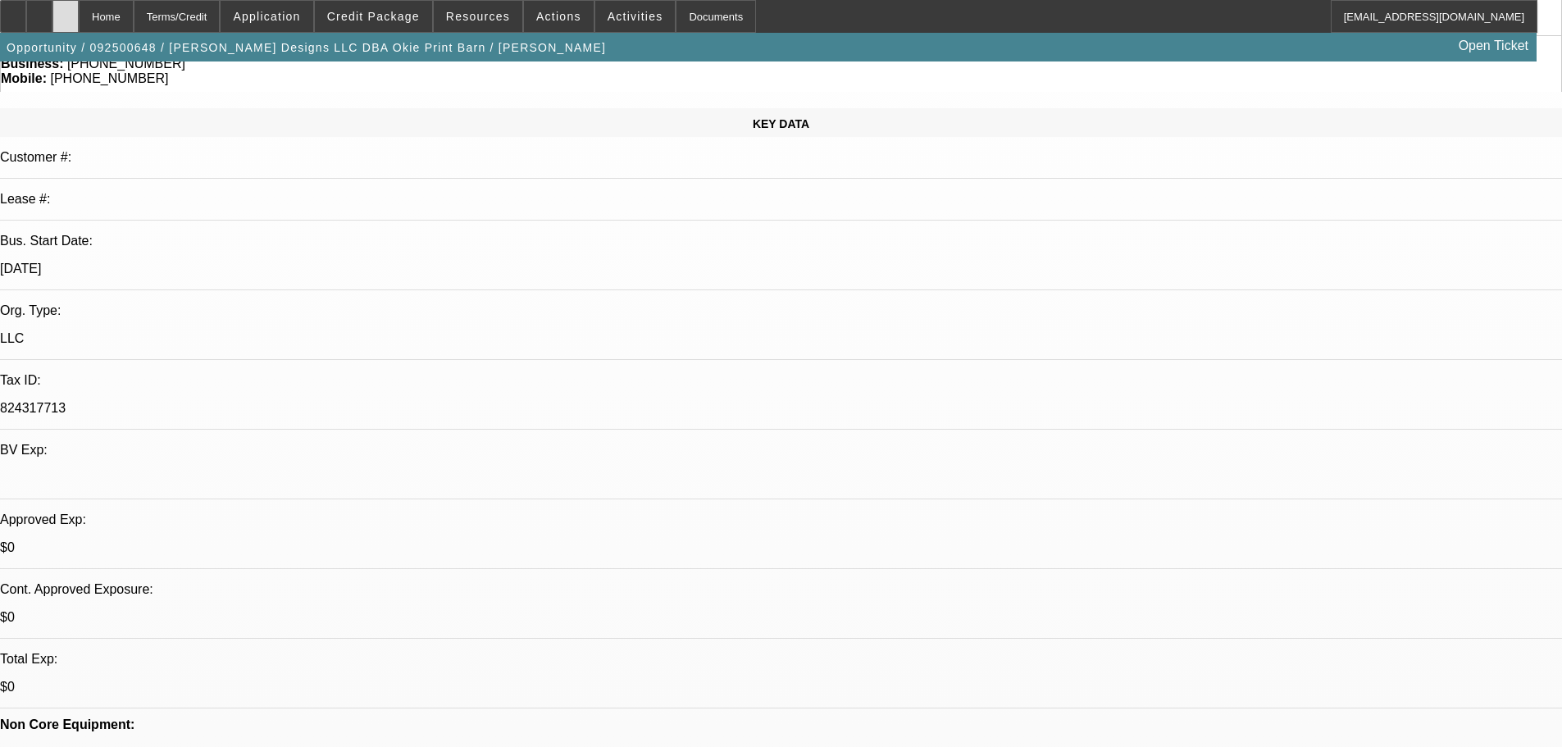
click at [66, 11] on icon at bounding box center [66, 11] width 0 height 0
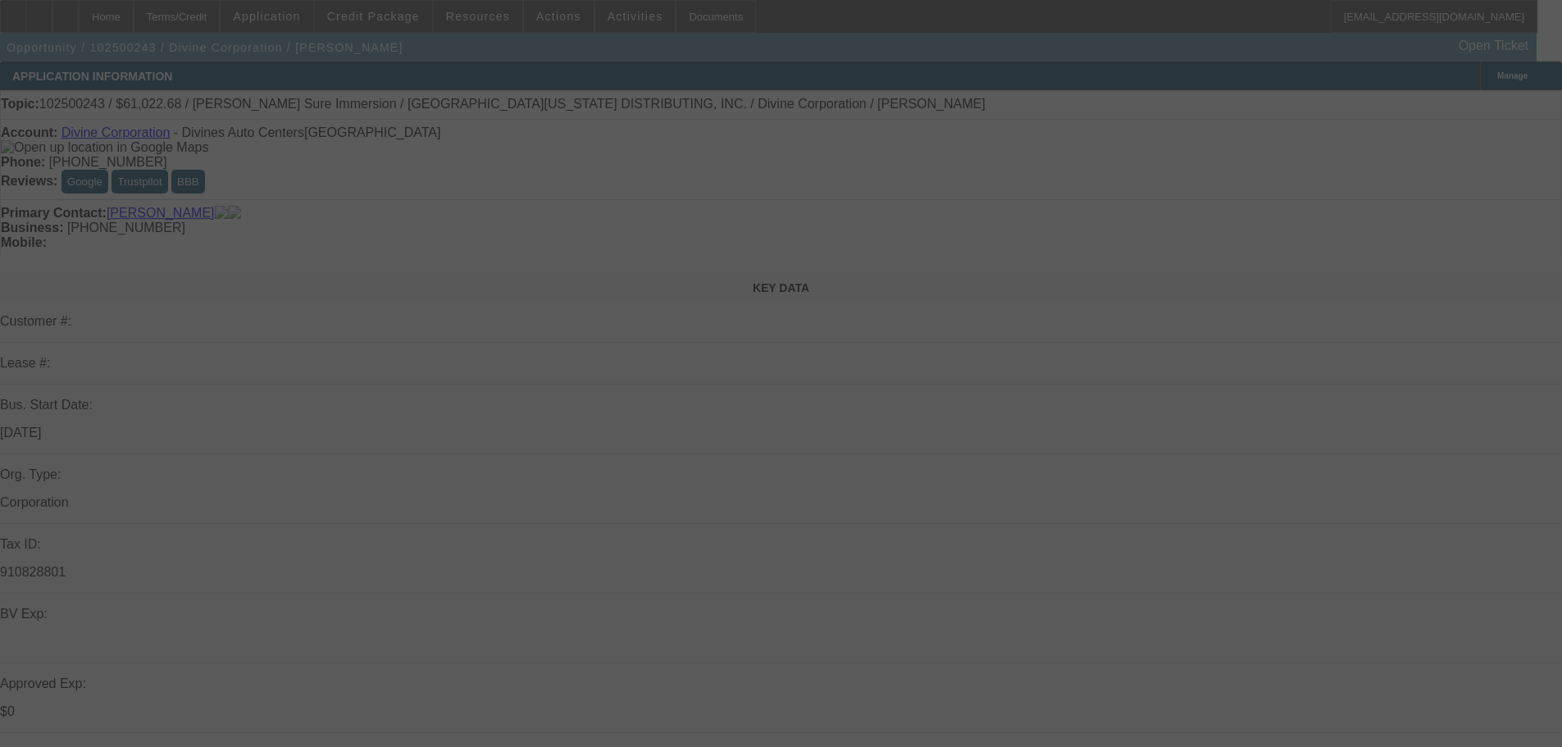
select select "0"
select select "3"
select select "0"
select select "6"
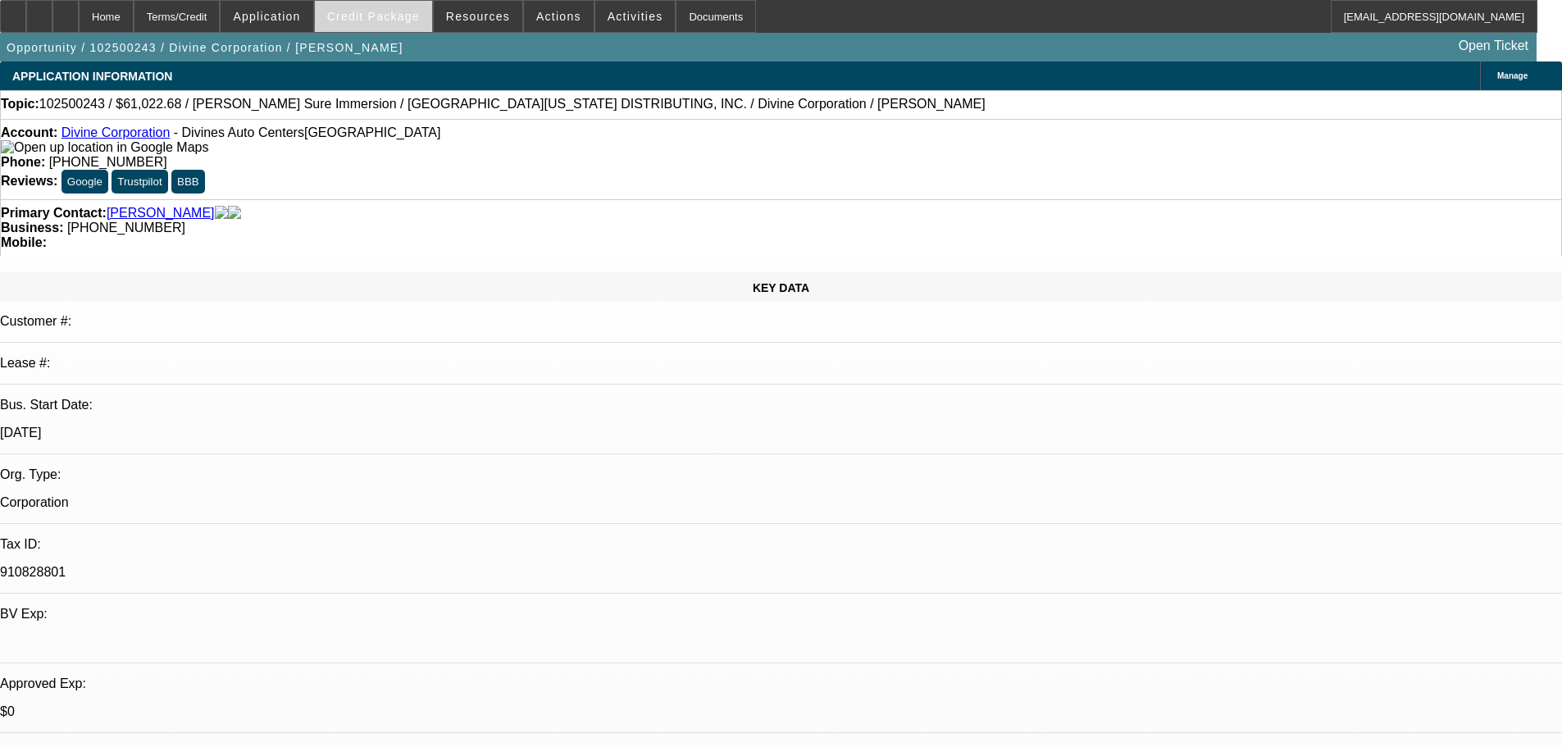
click at [407, 21] on span "Credit Package" at bounding box center [373, 16] width 93 height 13
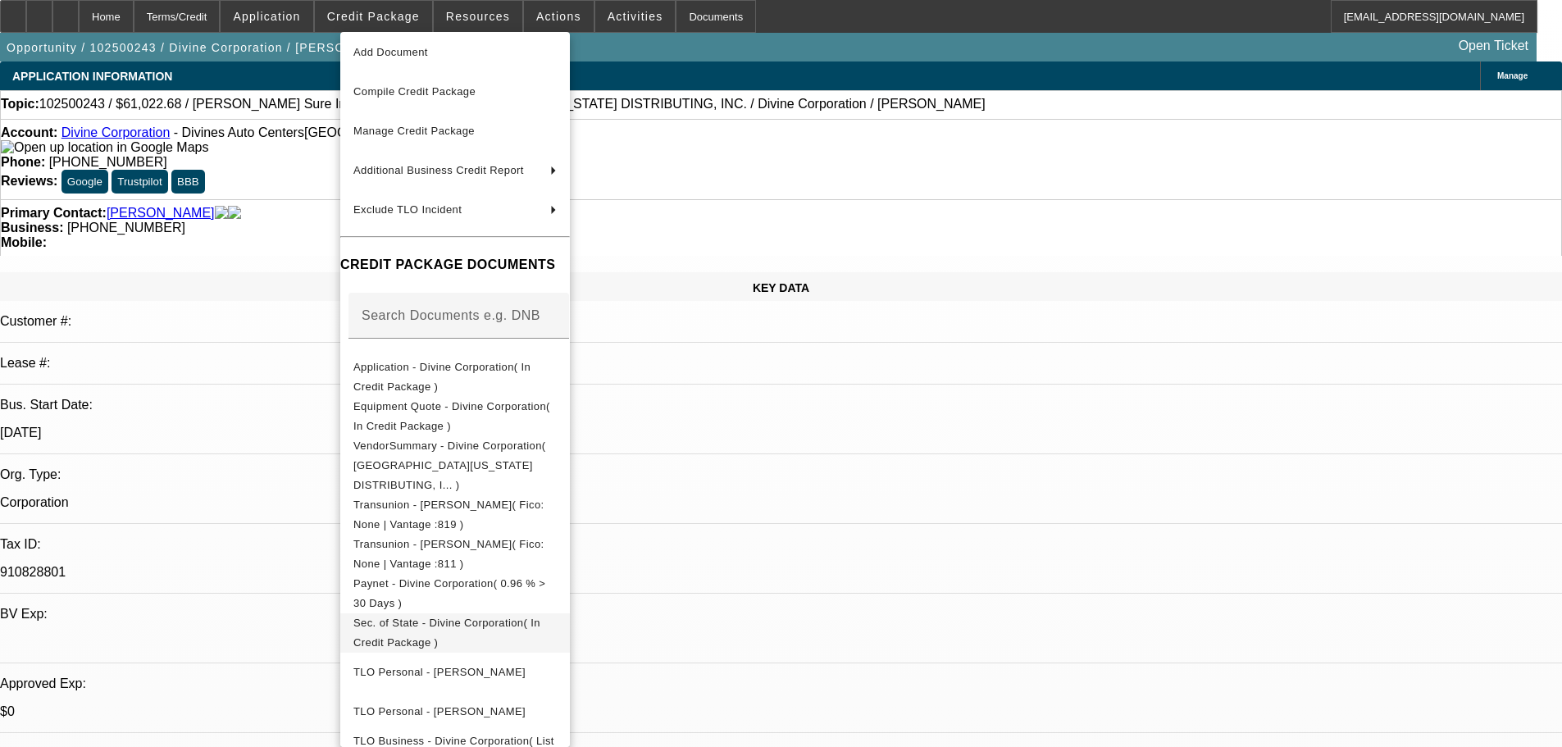
scroll to position [82, 0]
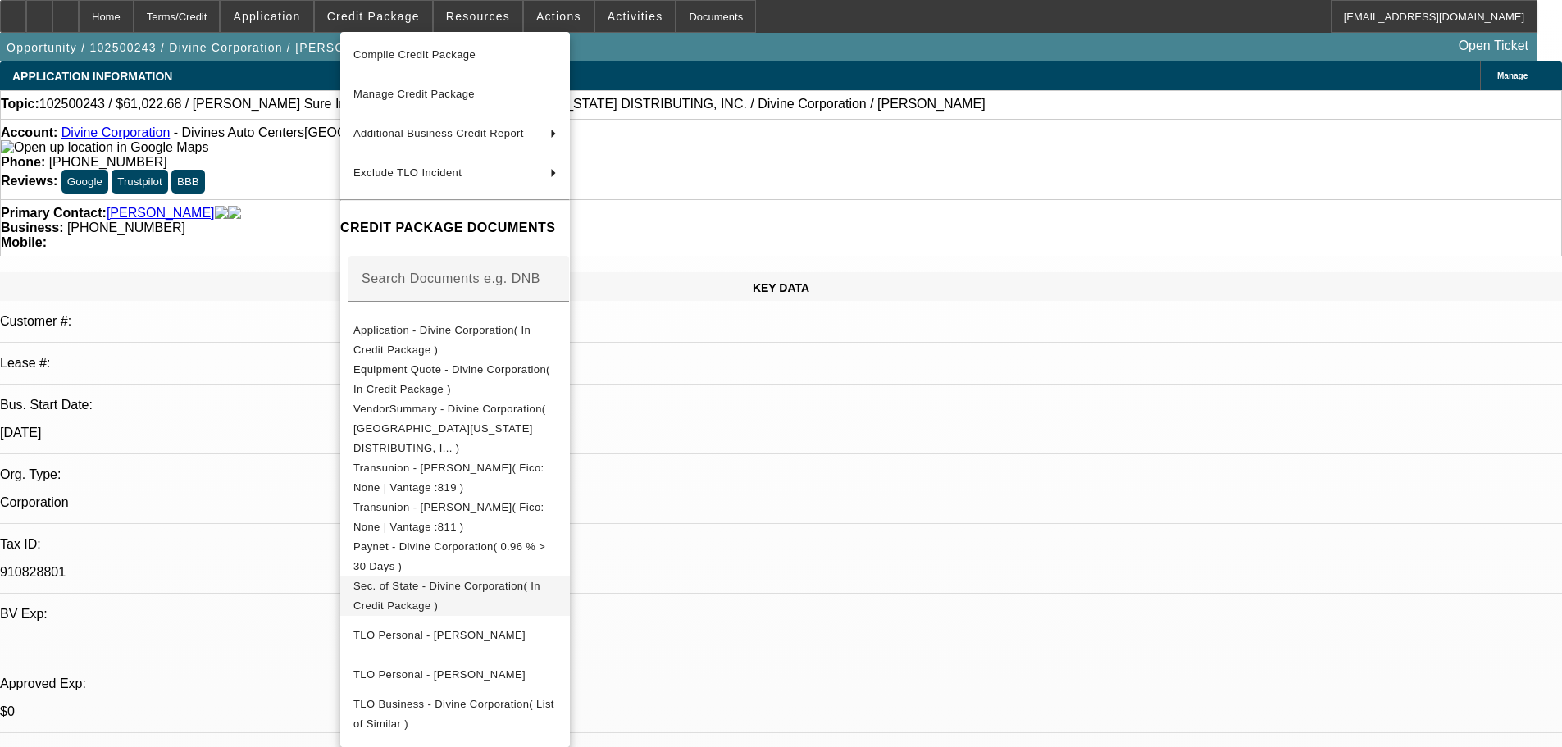
click at [459, 580] on span "Sec. of State - Divine Corporation( In Credit Package )" at bounding box center [446, 596] width 187 height 32
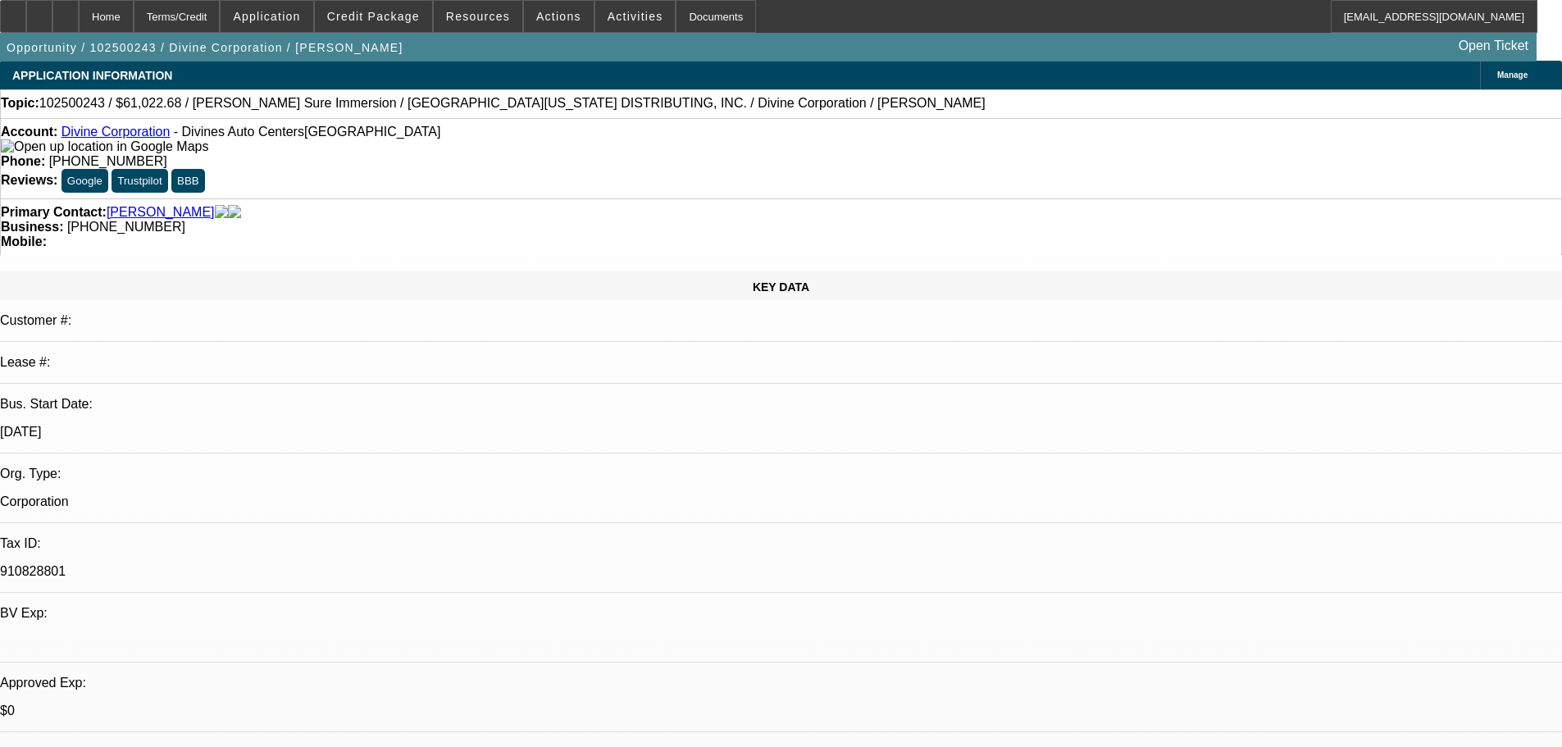
scroll to position [0, 0]
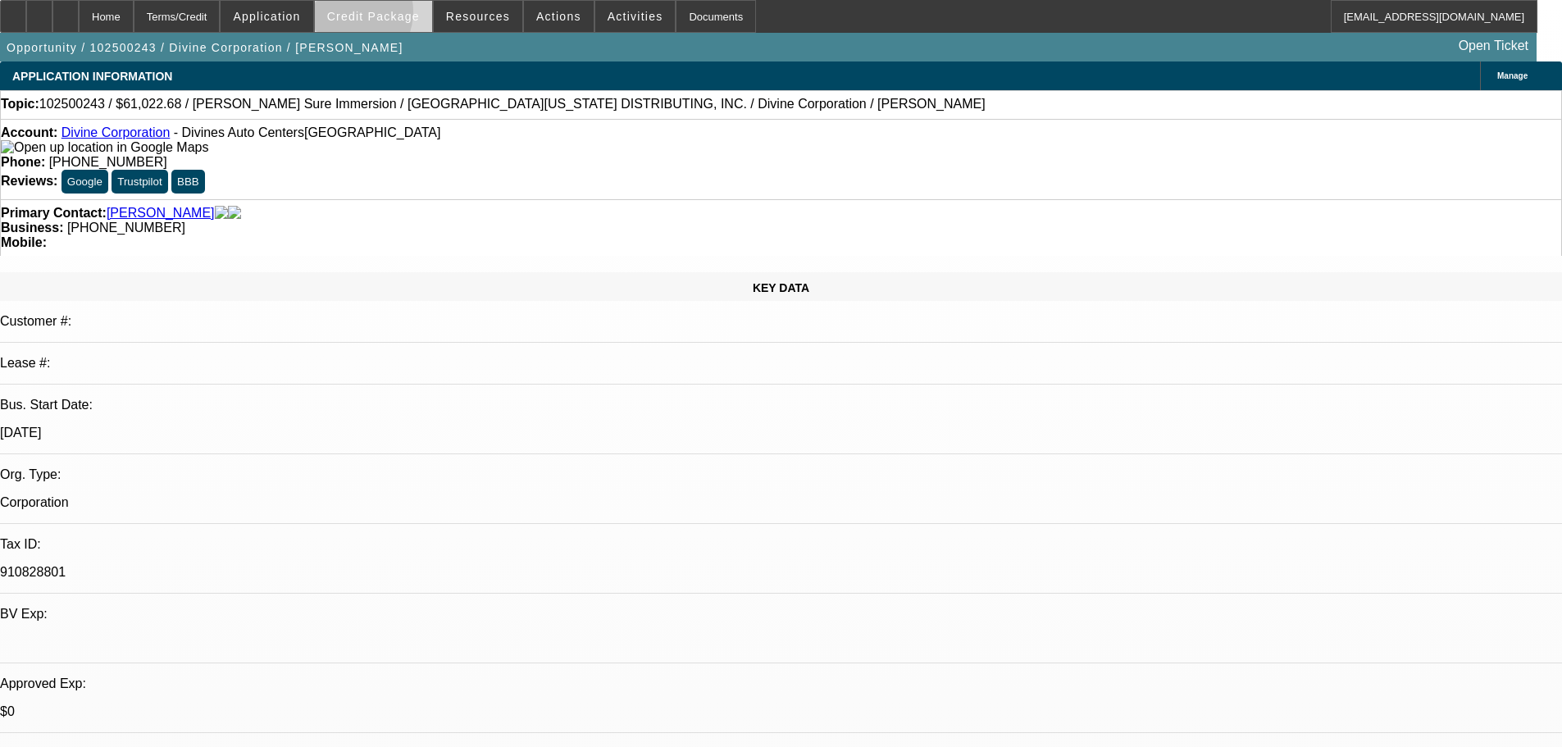
click at [374, 16] on span "Credit Package" at bounding box center [373, 16] width 93 height 13
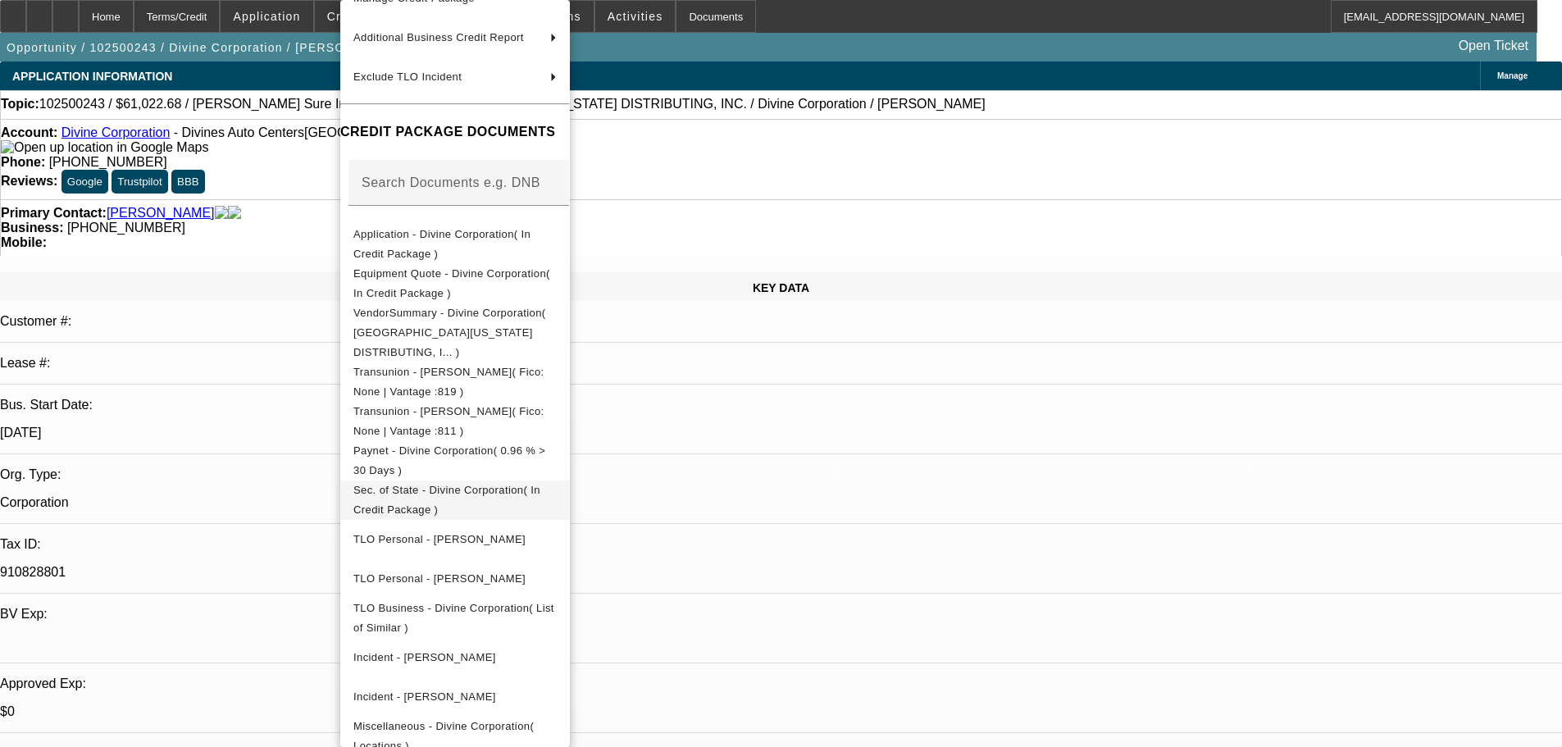
scroll to position [148, 0]
click at [462, 715] on span "Miscellaneous - Divine Corporation( Locations )" at bounding box center [454, 733] width 203 height 39
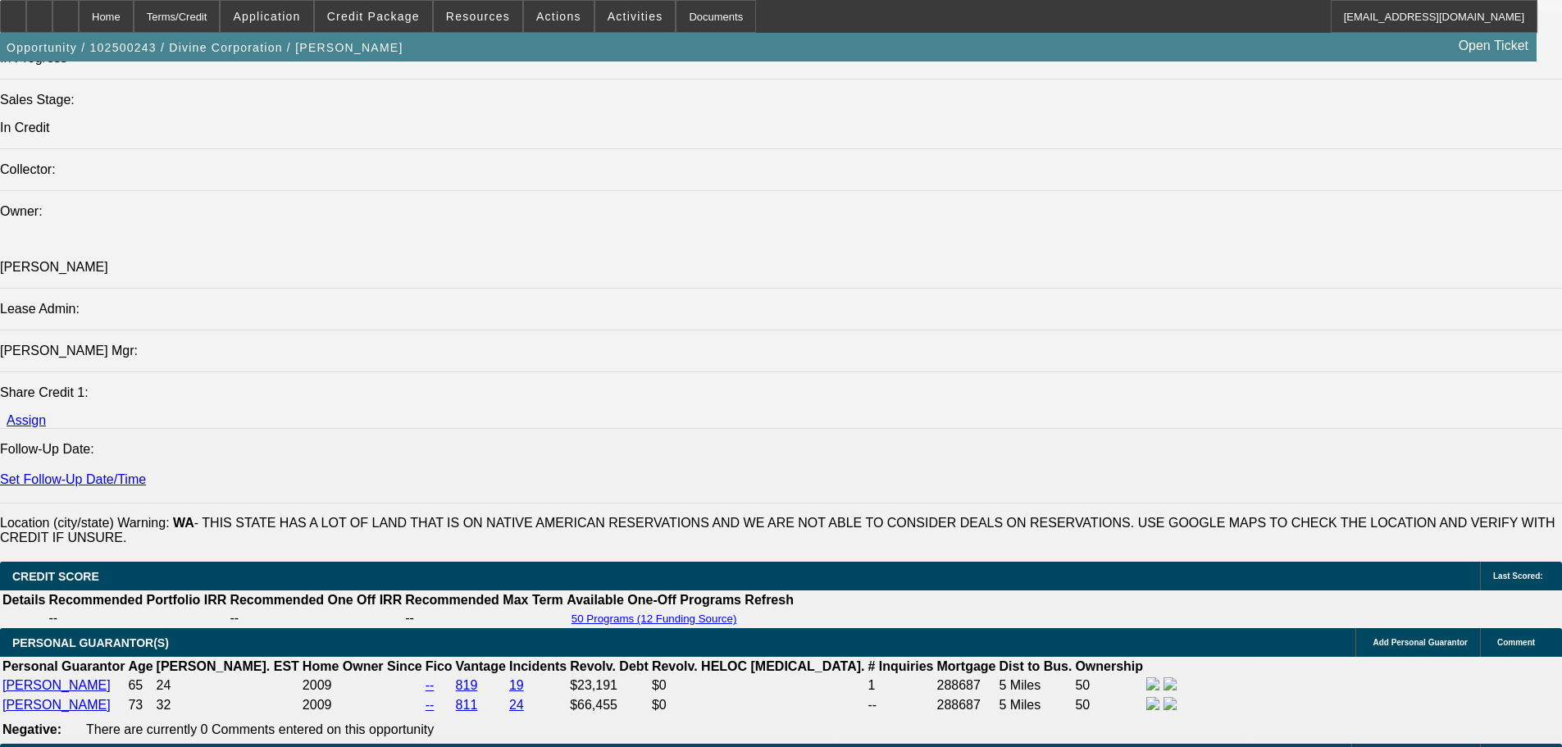
scroll to position [1804, 0]
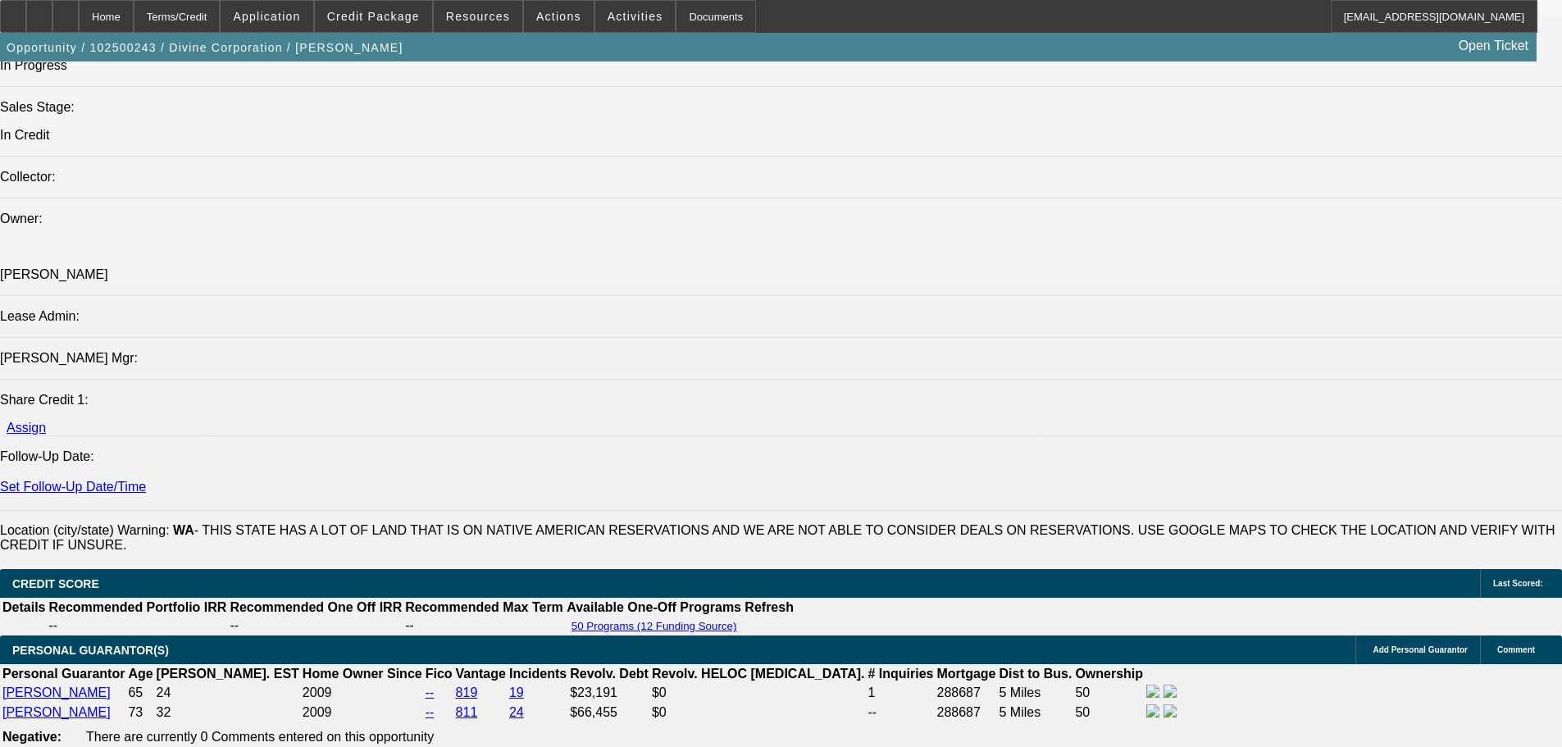
drag, startPoint x: 936, startPoint y: 380, endPoint x: 718, endPoint y: 401, distance: 218.3
copy span "This equipment will be used at their 1374 N St. 99101, 8213 N Market 99203, 701…"
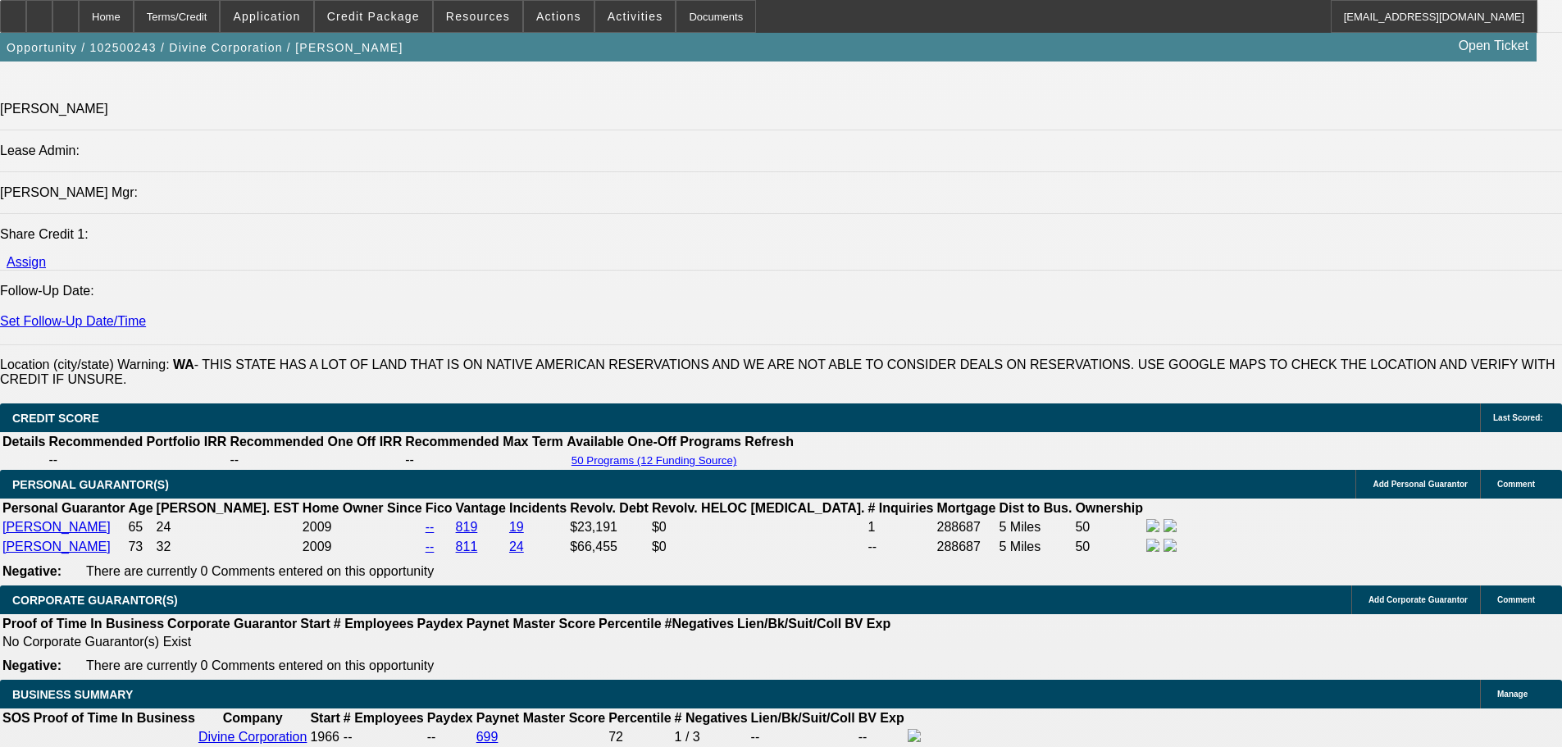
scroll to position [1741, 0]
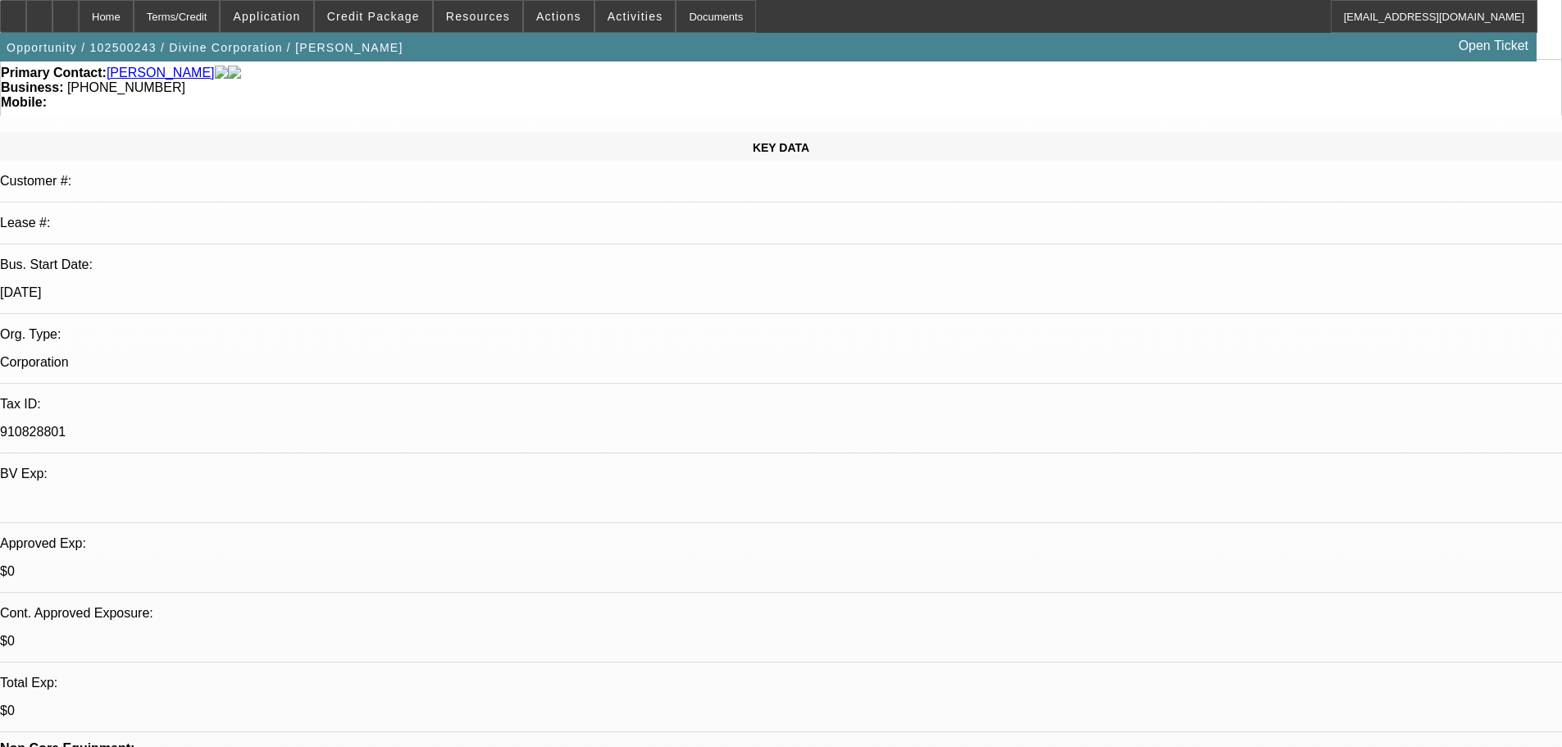
scroll to position [0, 0]
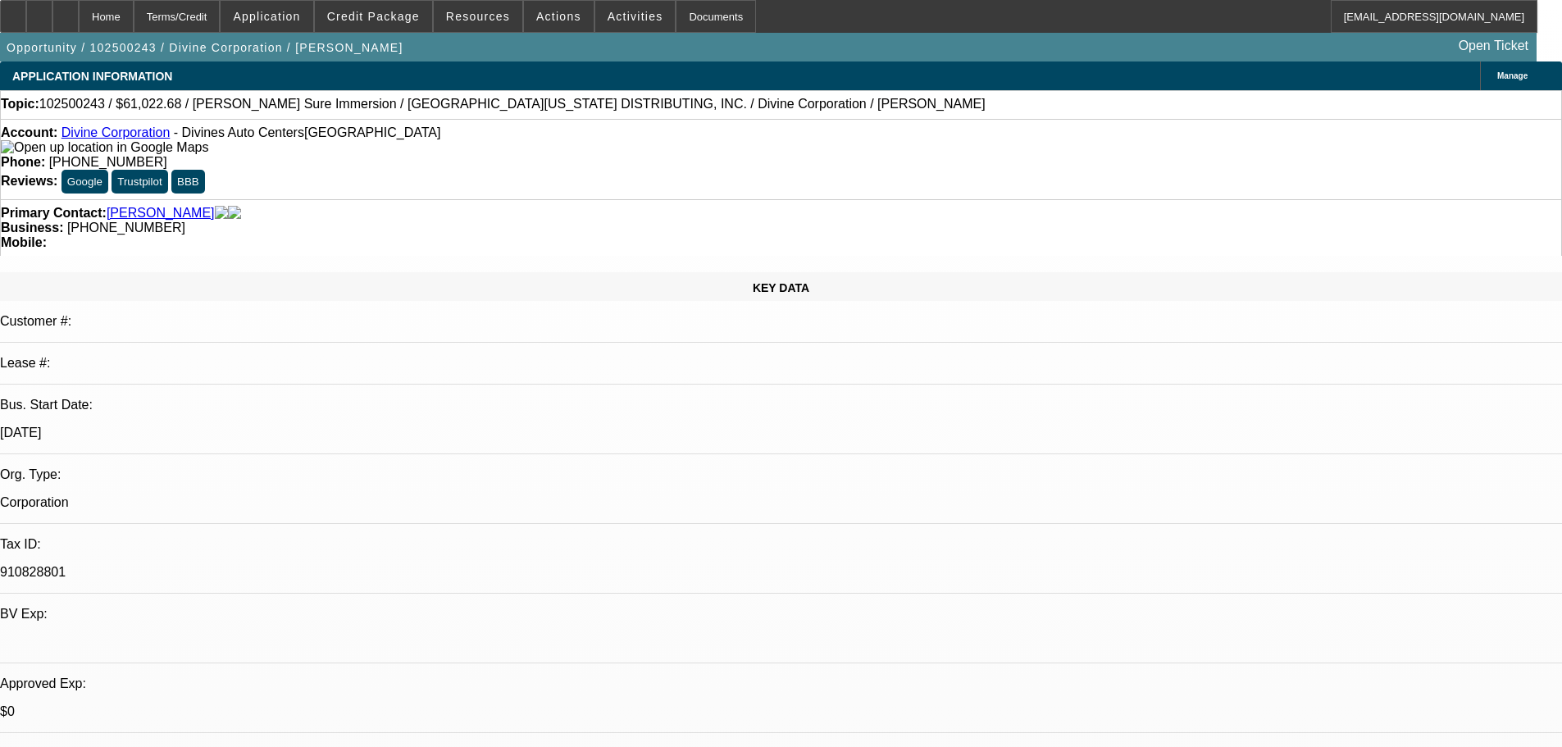
checkbox input "true"
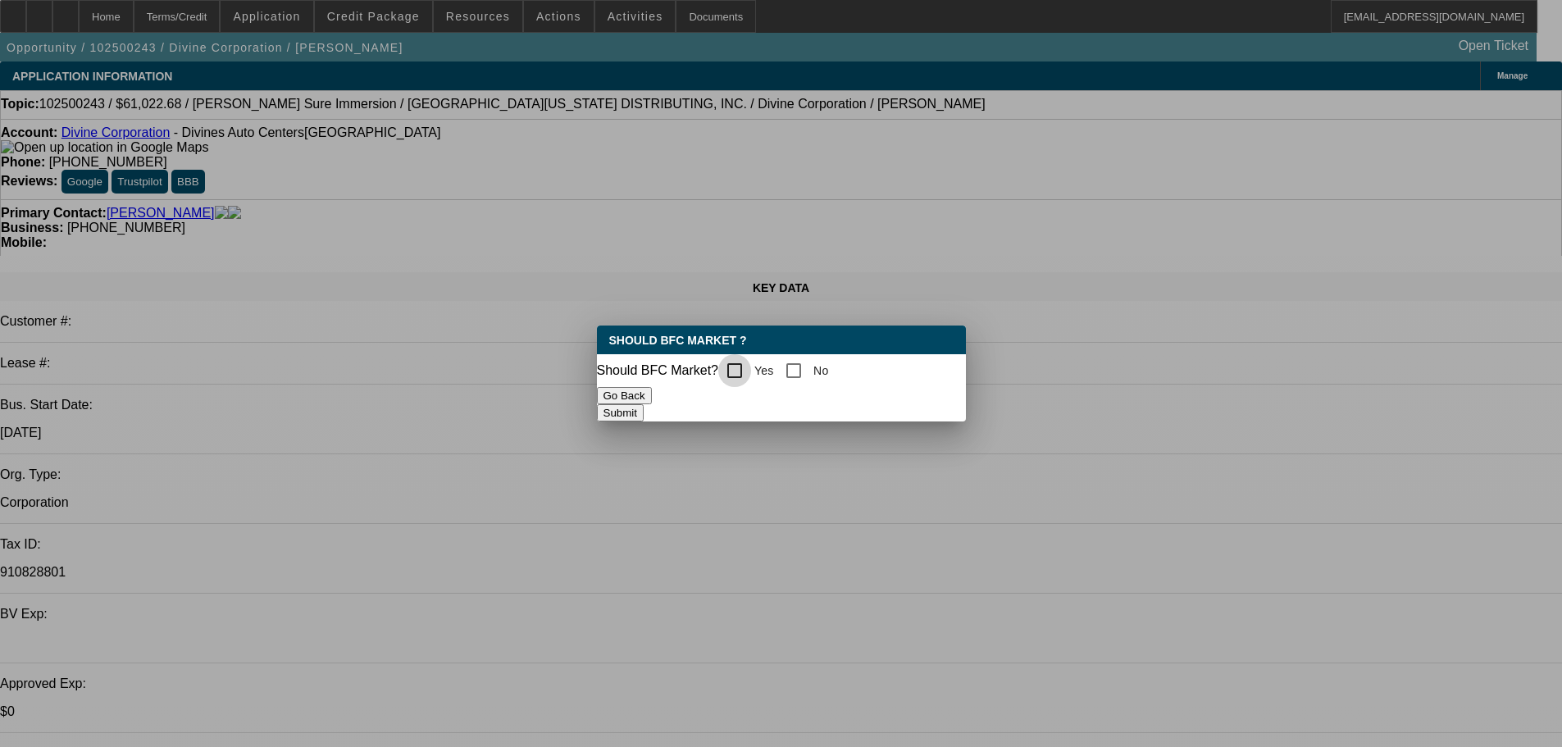
click at [744, 362] on input "Yes" at bounding box center [734, 370] width 33 height 33
checkbox input "true"
click at [644, 413] on button "Submit" at bounding box center [620, 412] width 47 height 17
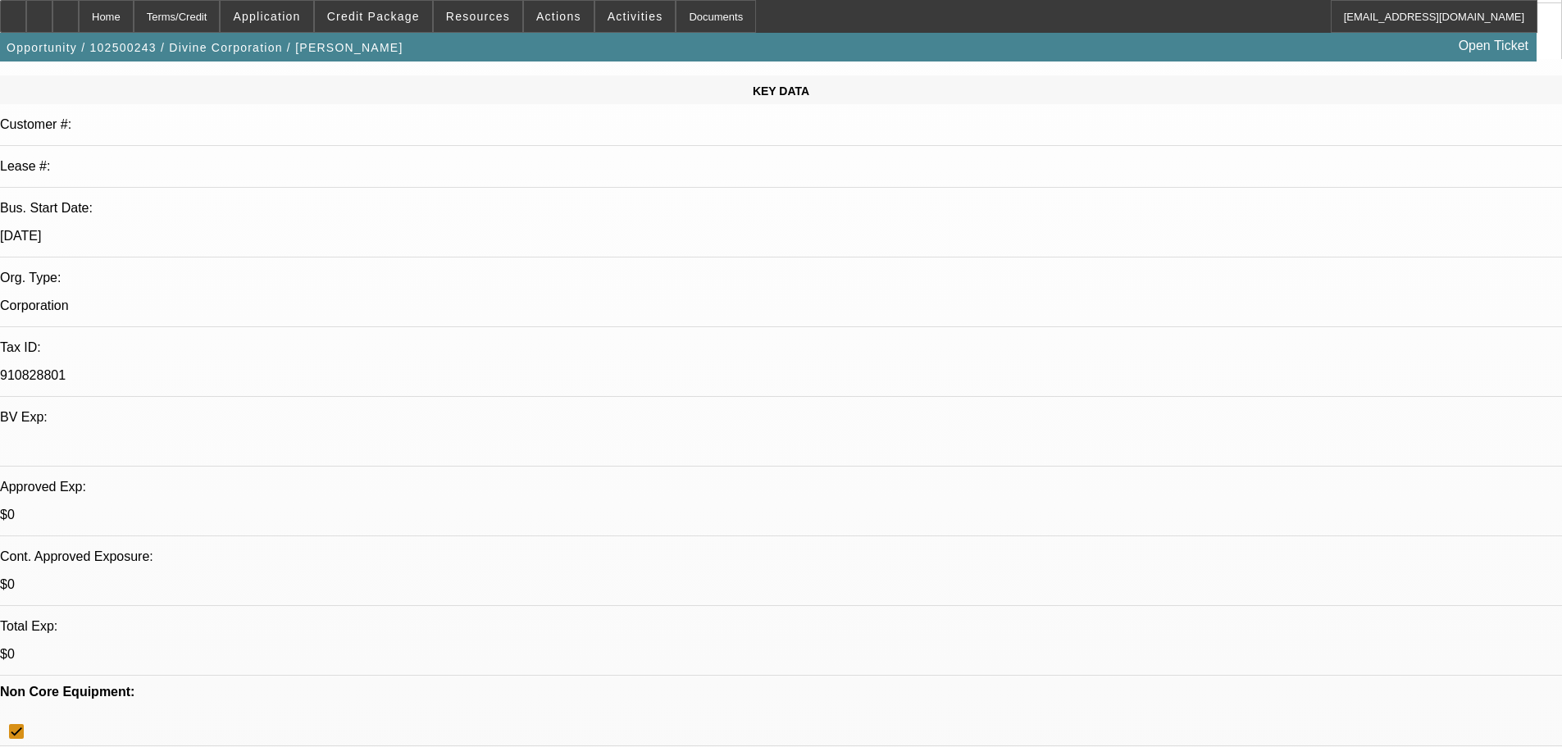
scroll to position [328, 0]
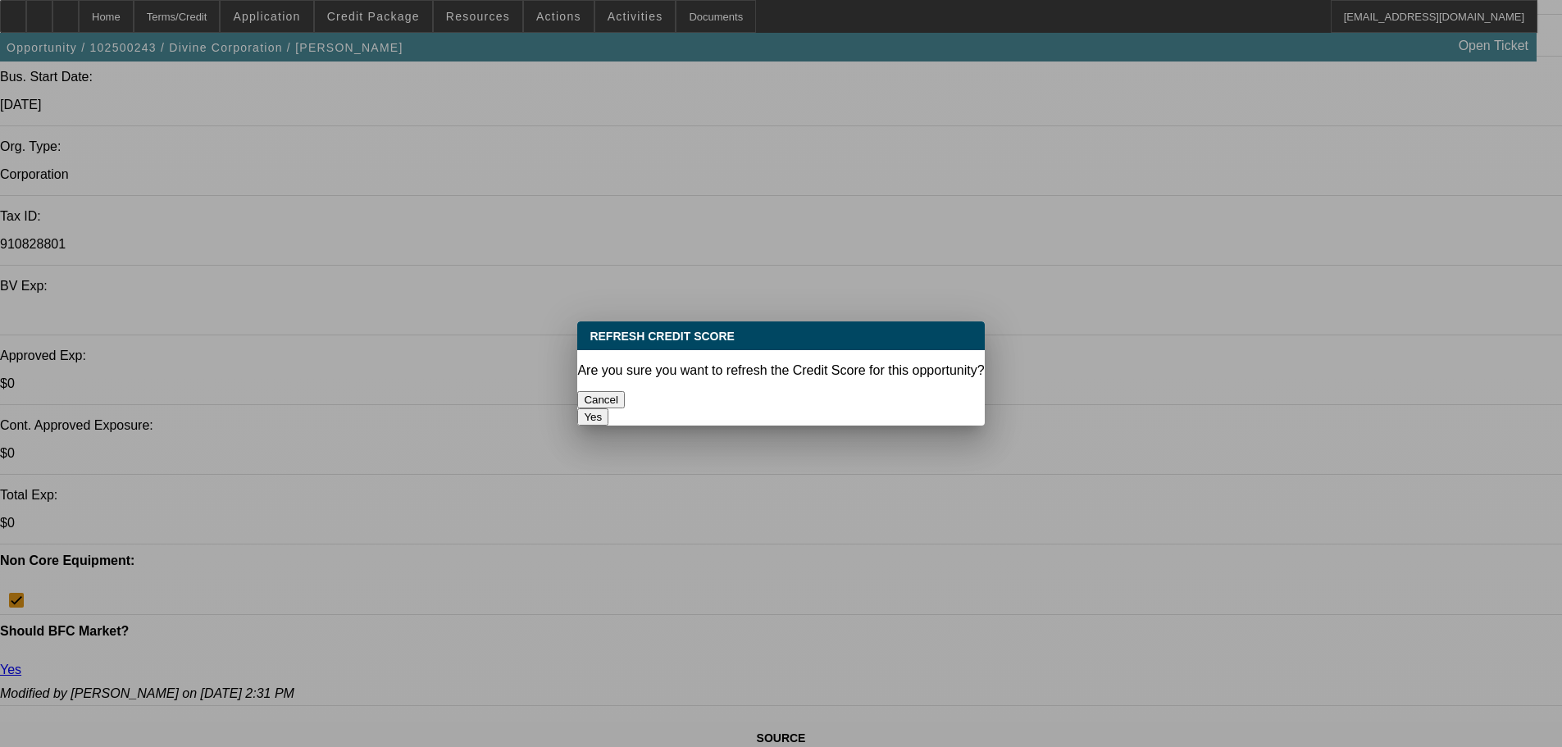
click at [608, 408] on button "Yes" at bounding box center [592, 416] width 31 height 17
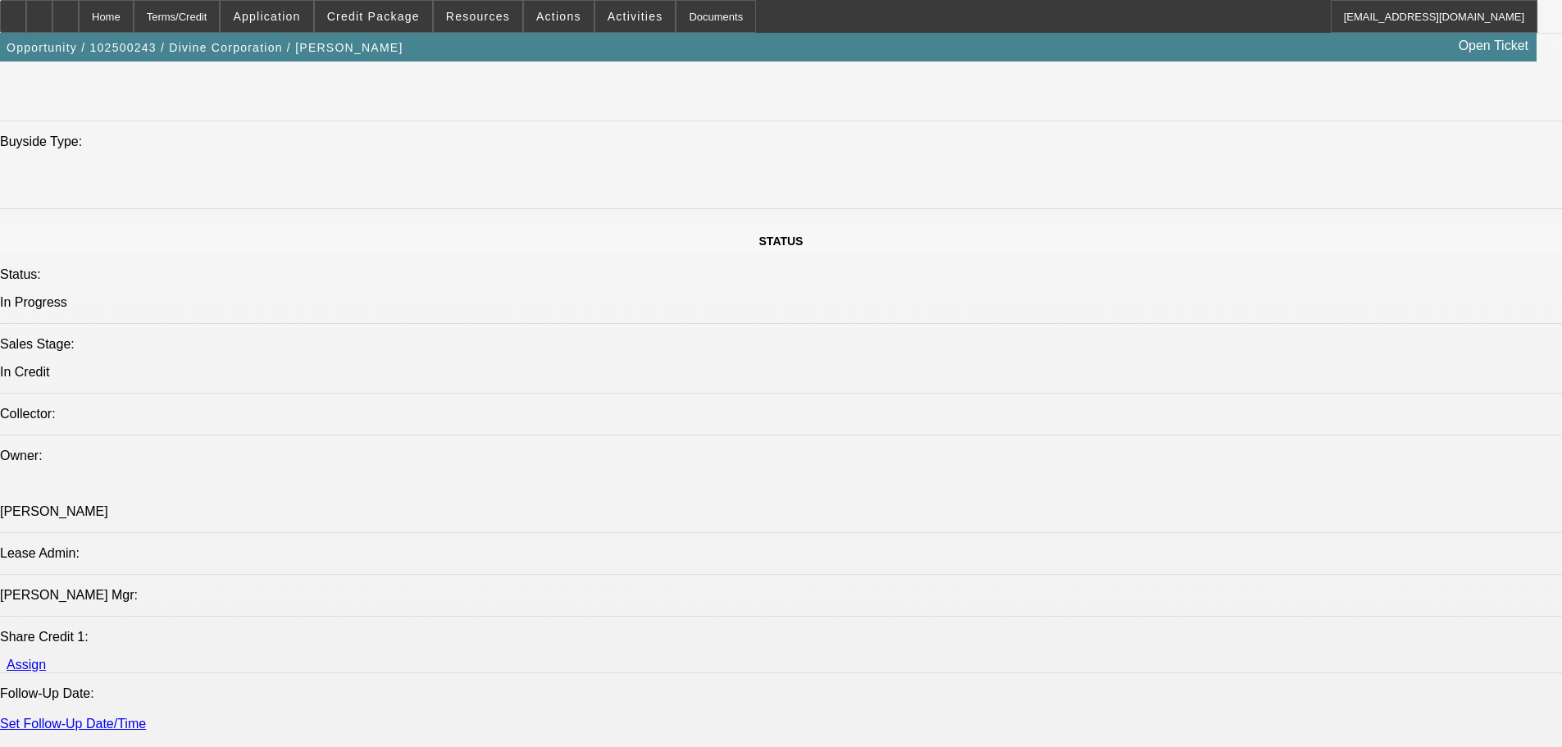
scroll to position [1661, 0]
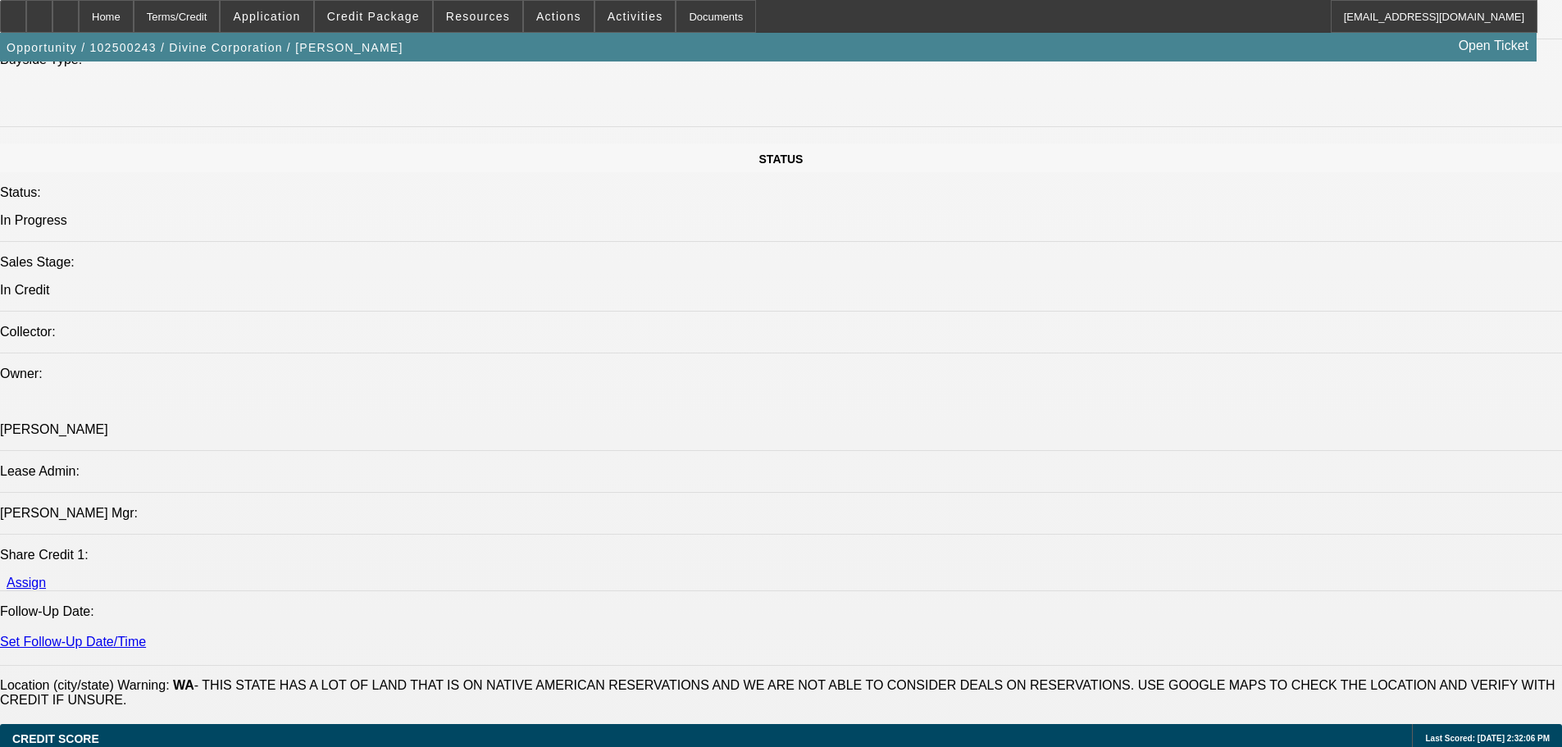
drag, startPoint x: 121, startPoint y: 539, endPoint x: 671, endPoint y: 539, distance: 549.4
copy span "1374 N St. 99101, 8213 N Market 99203, 701 E 2nd Ave 99202, 3920 E 57th Ave 992…"
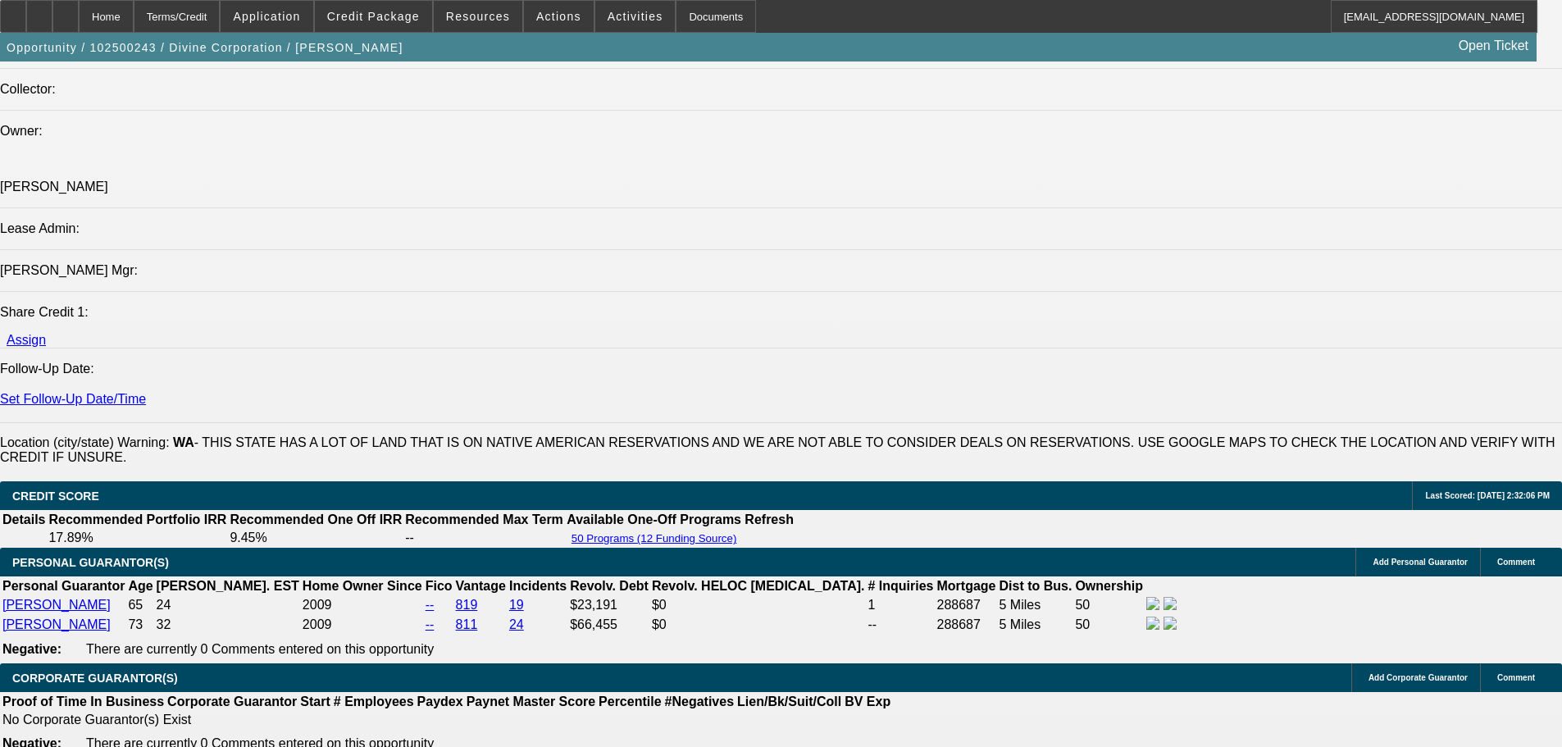
scroll to position [1907, 0]
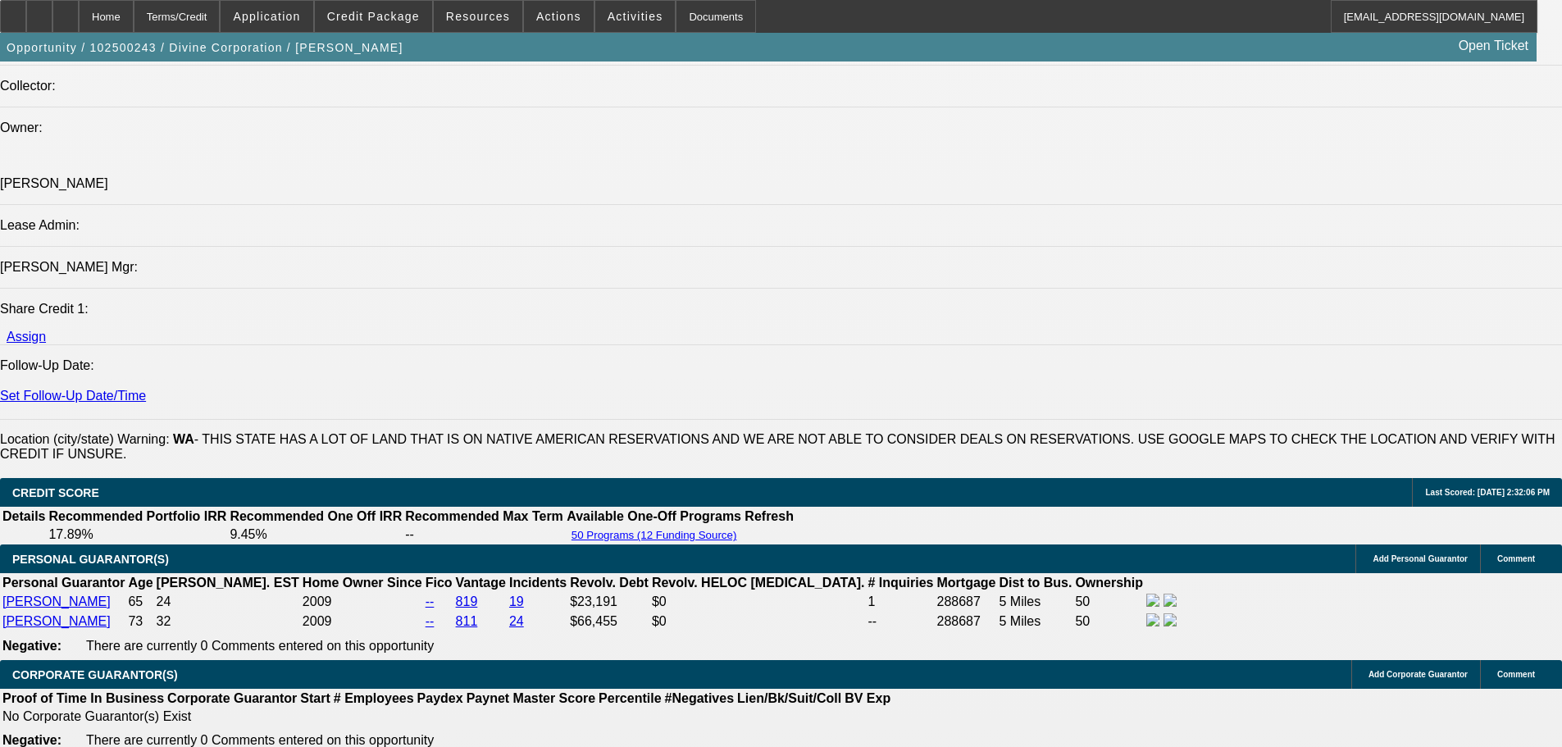
drag, startPoint x: 103, startPoint y: 281, endPoint x: 755, endPoint y: 297, distance: 652.1
copy span "Divine Corporation is a repeat Beacon customer who has owned truck stops/conven…"
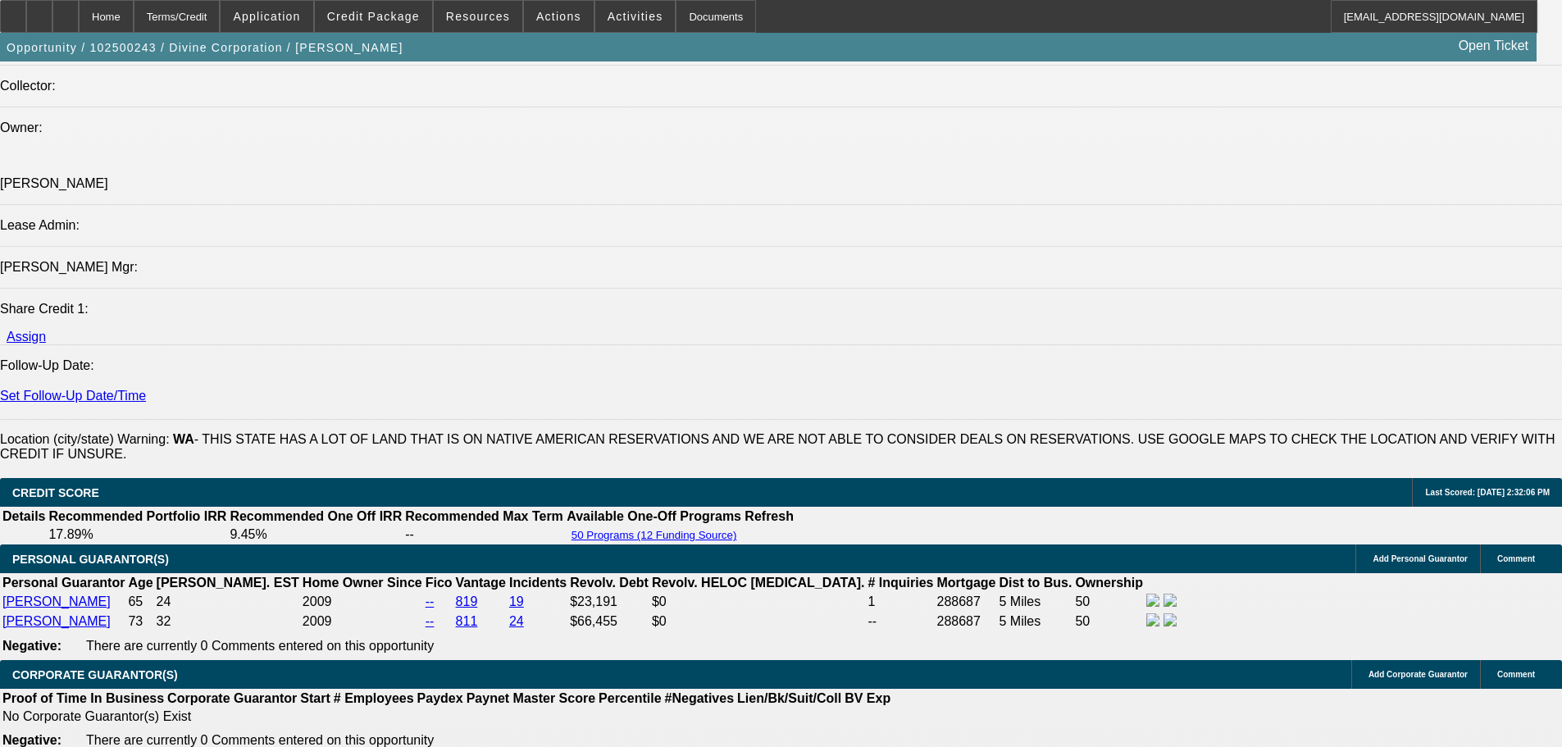
radio input "true"
paste textarea "Divine Corporation is a repeat Beacon customer who has owned truck stops/conven…"
type textarea "Divine Corporation is a repeat Beacon customer who has owned truck stops/conven…"
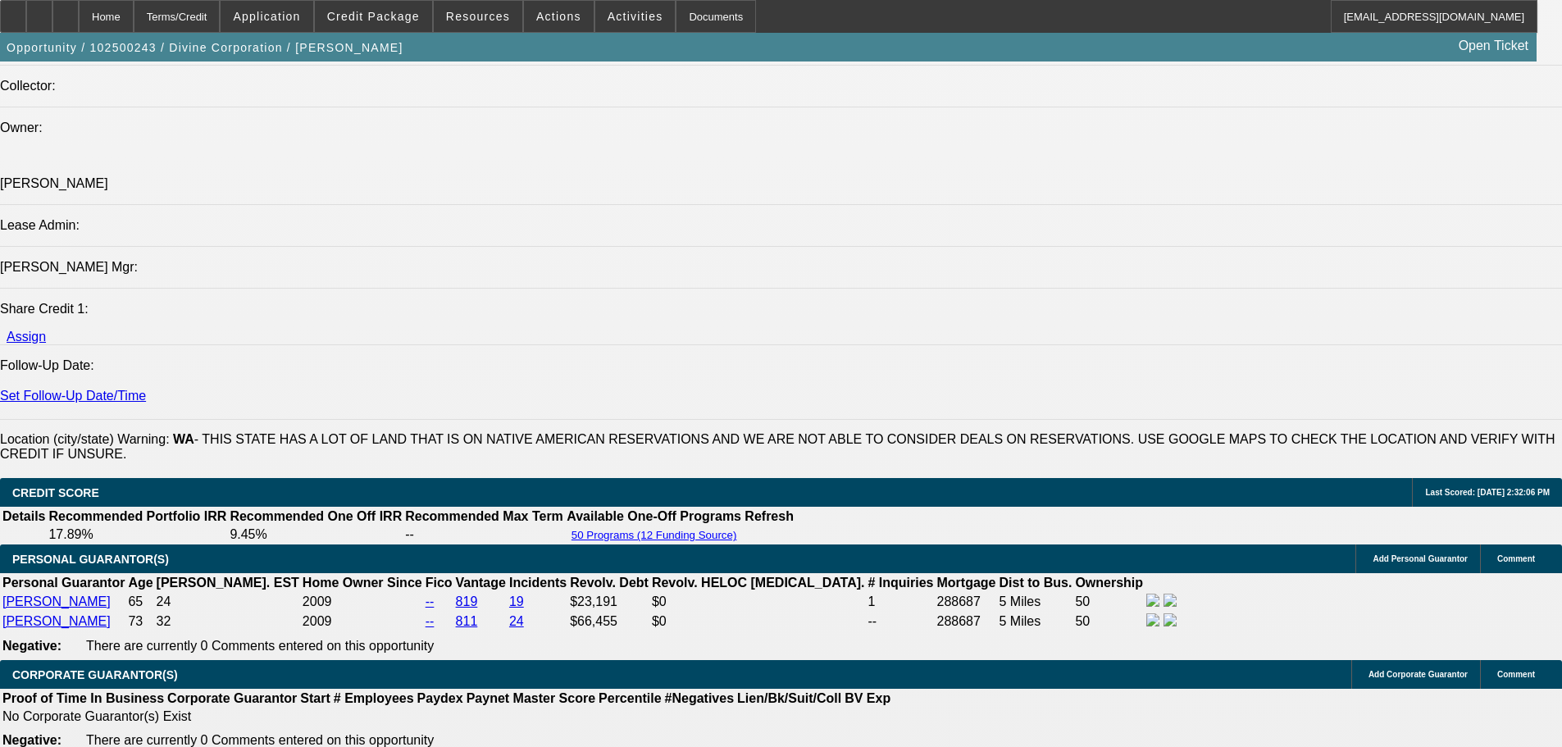
radio input "true"
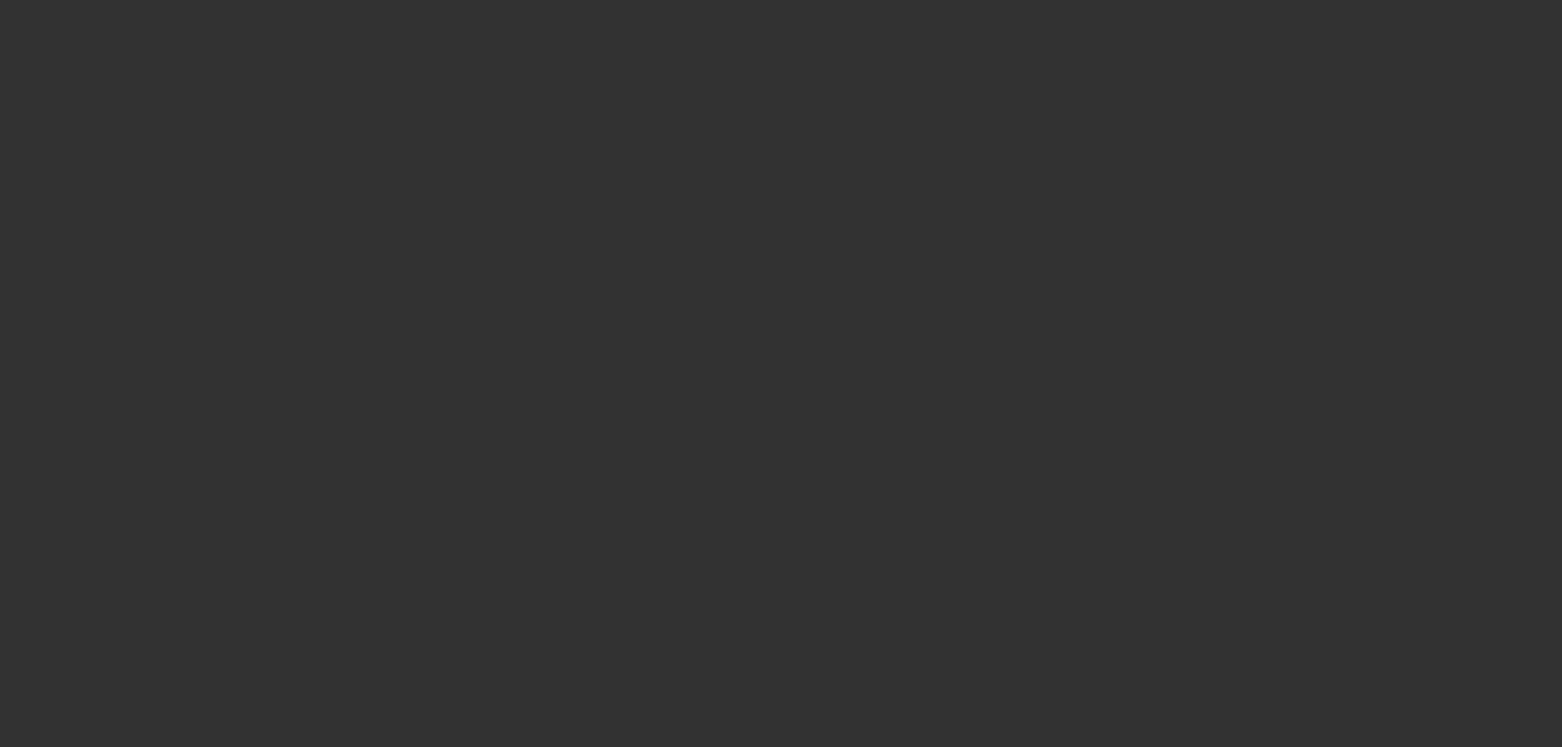
scroll to position [0, 0]
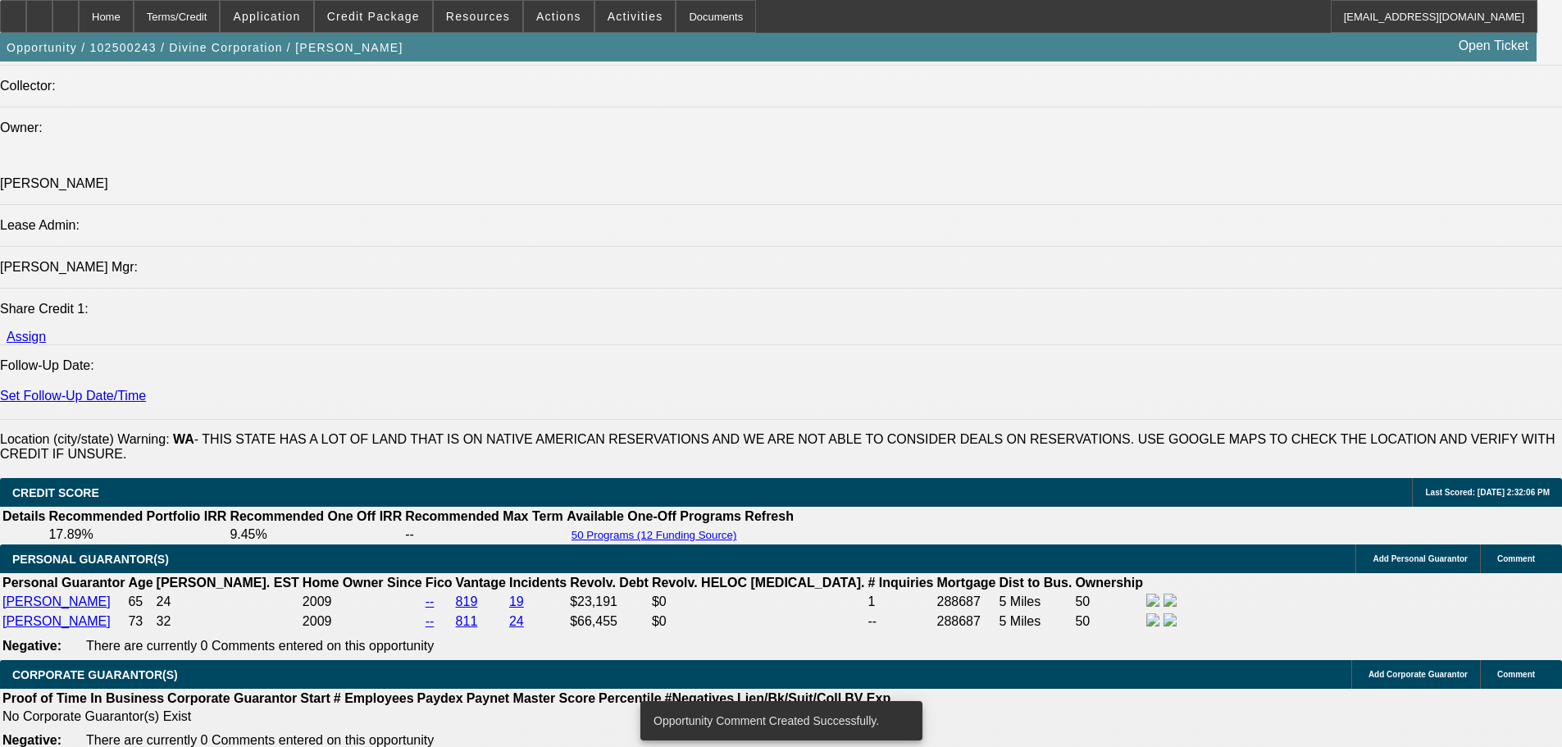
click at [79, 19] on div at bounding box center [65, 16] width 26 height 33
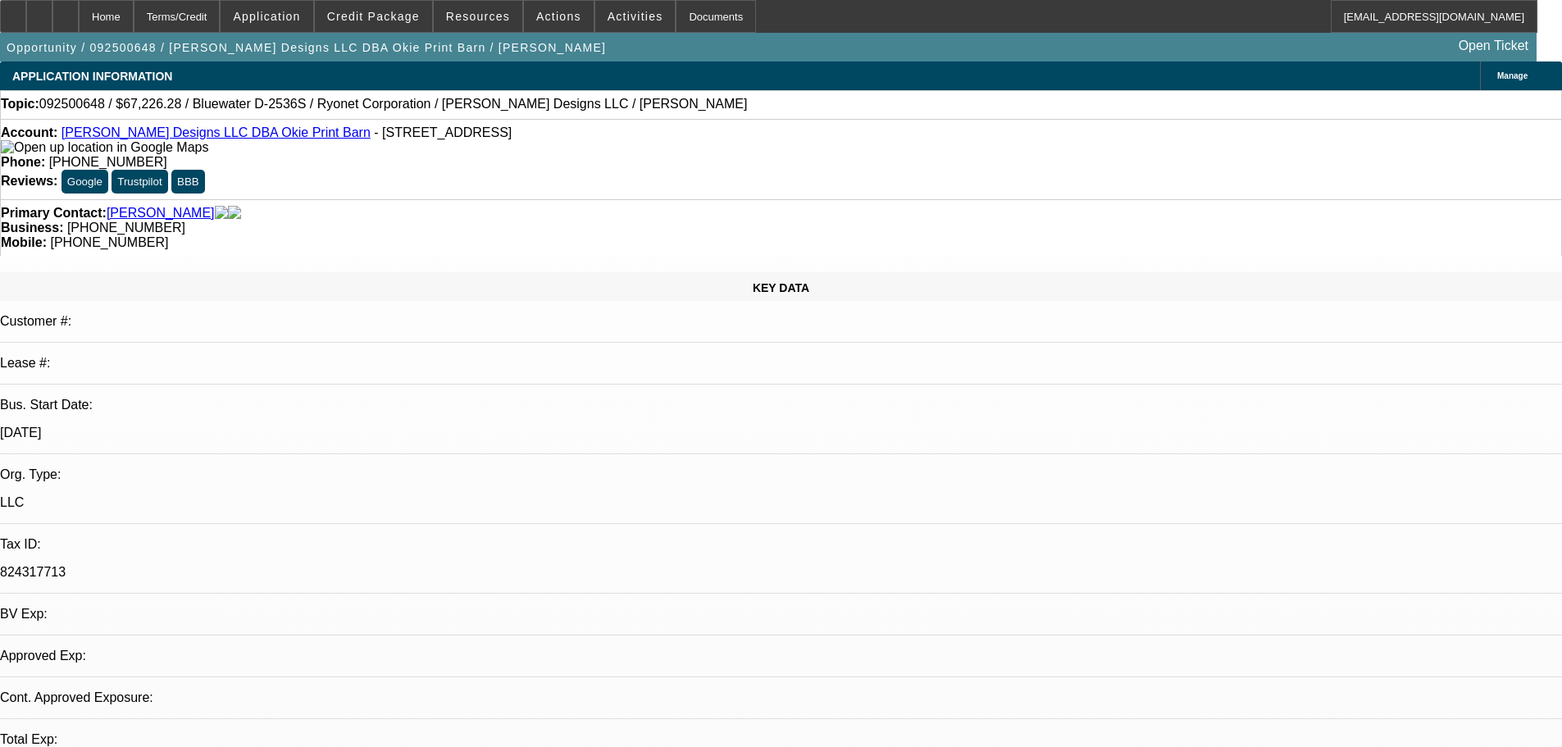
select select "0.2"
select select "2"
select select "0.1"
select select "4"
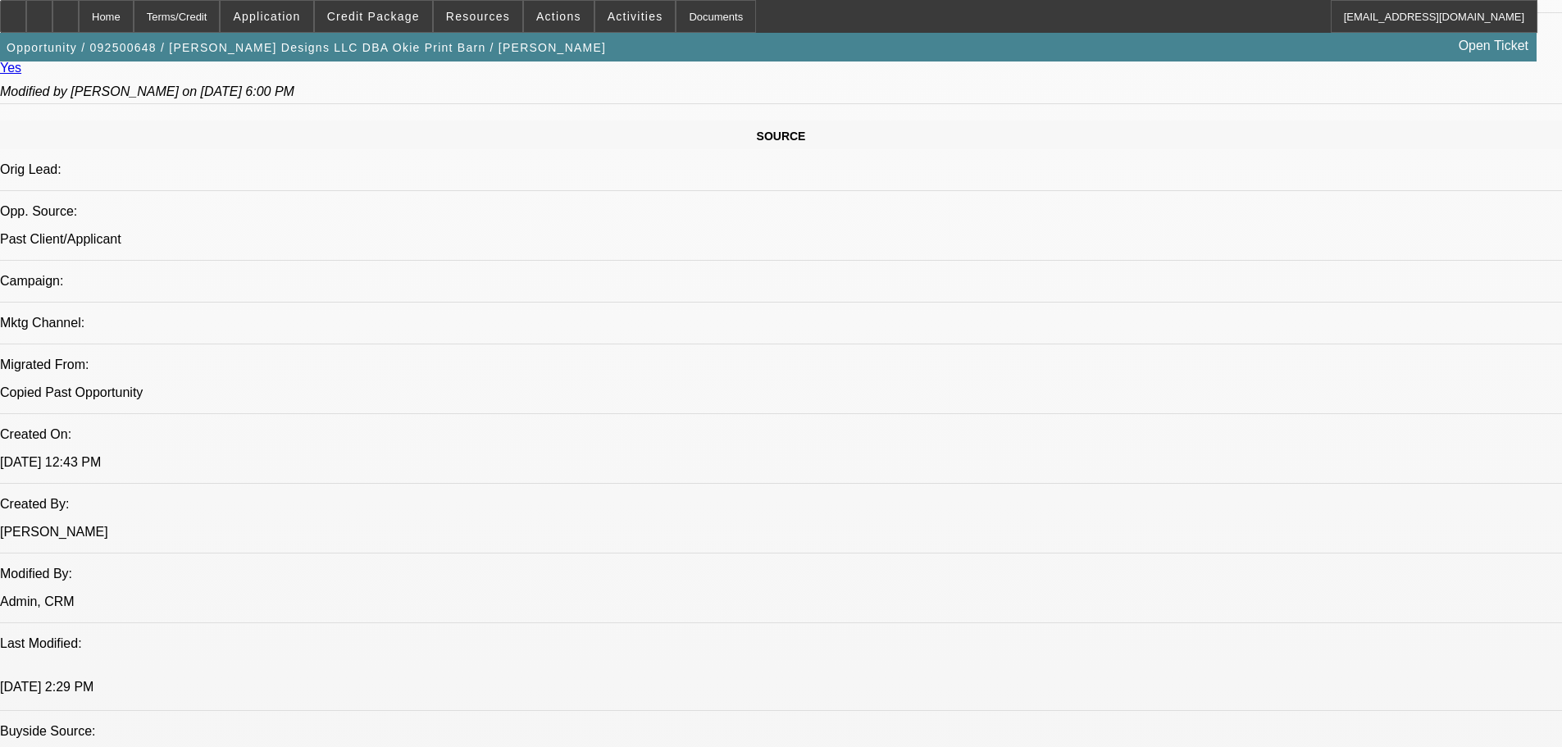
scroll to position [1394, 0]
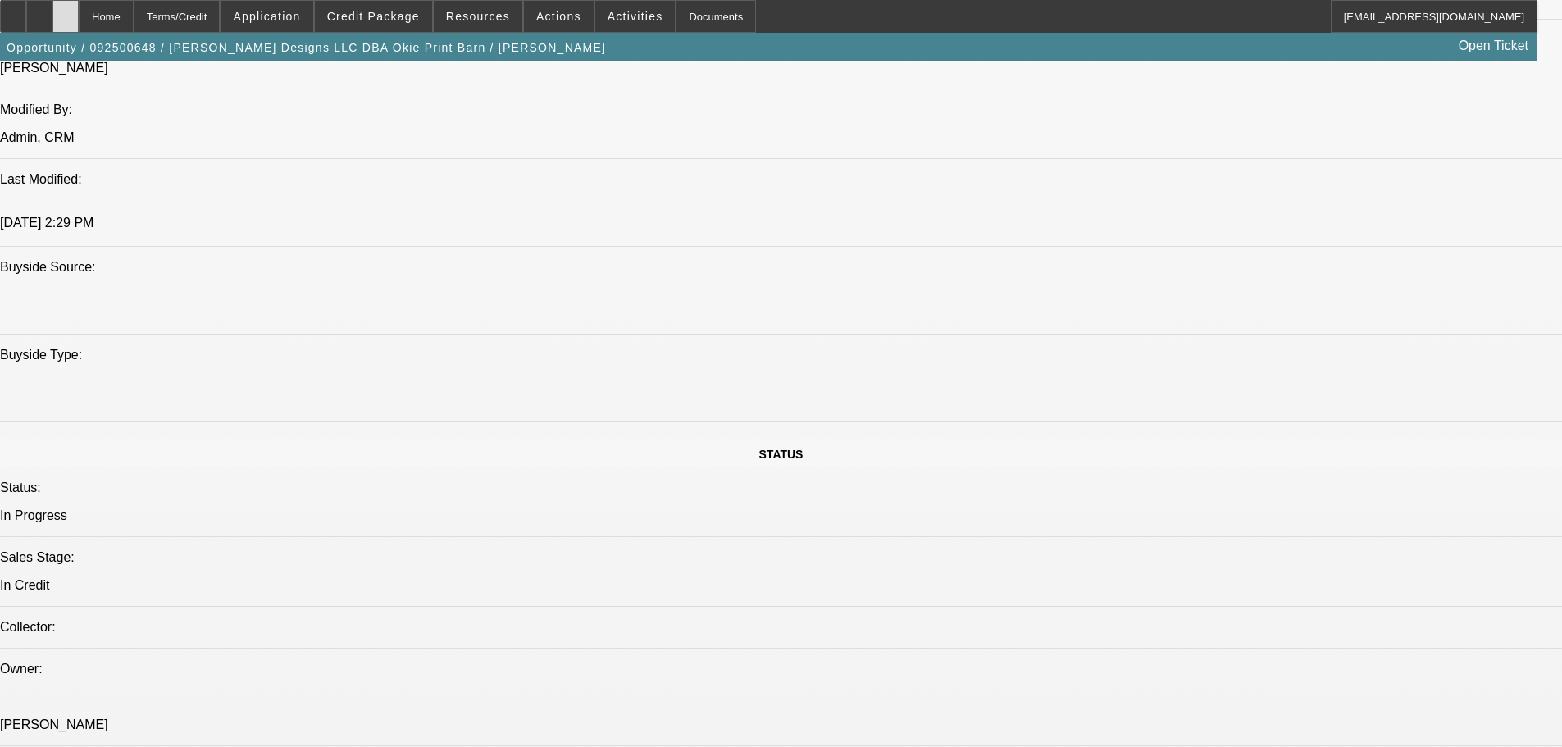
click at [79, 10] on div at bounding box center [65, 16] width 26 height 33
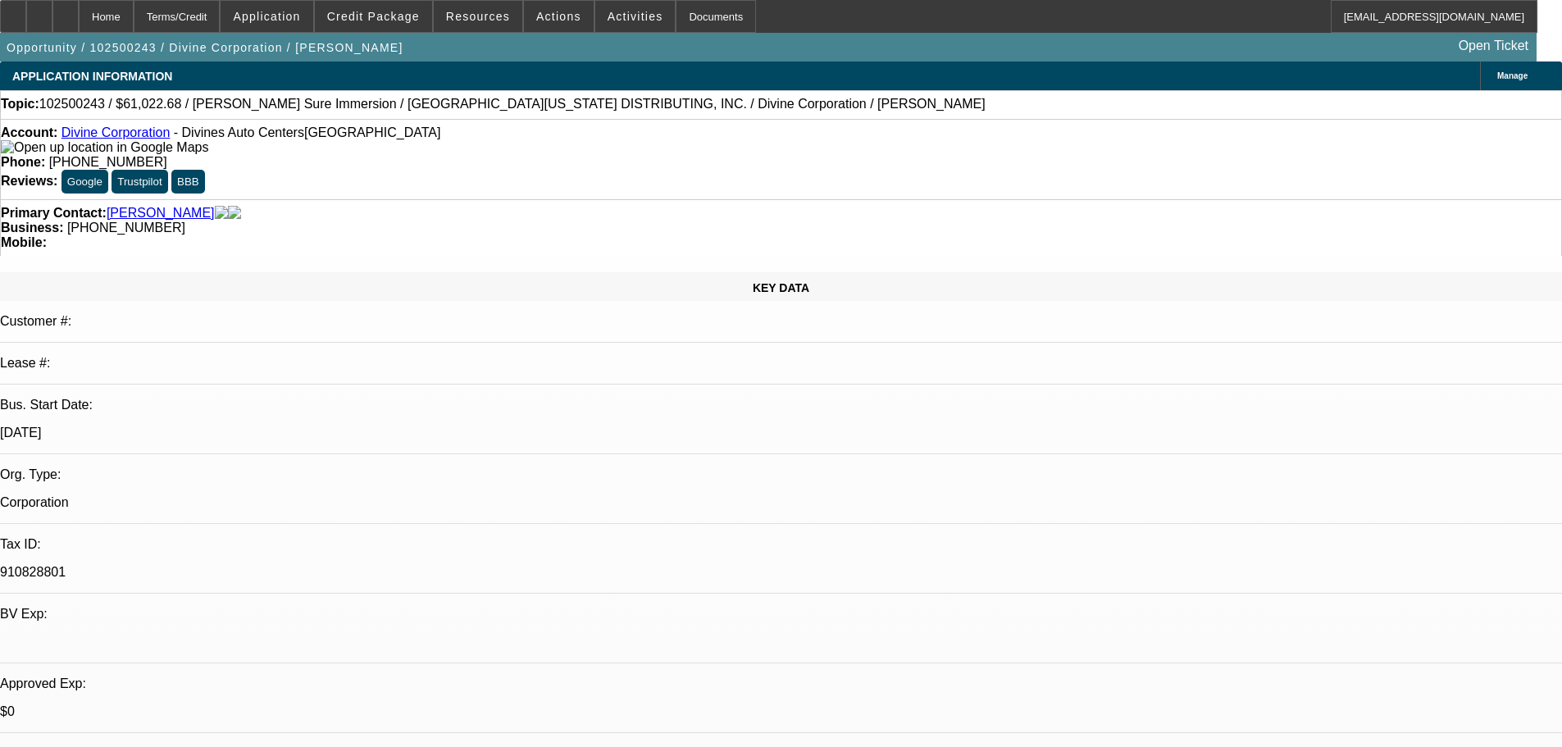
select select "0"
select select "3"
select select "0"
select select "6"
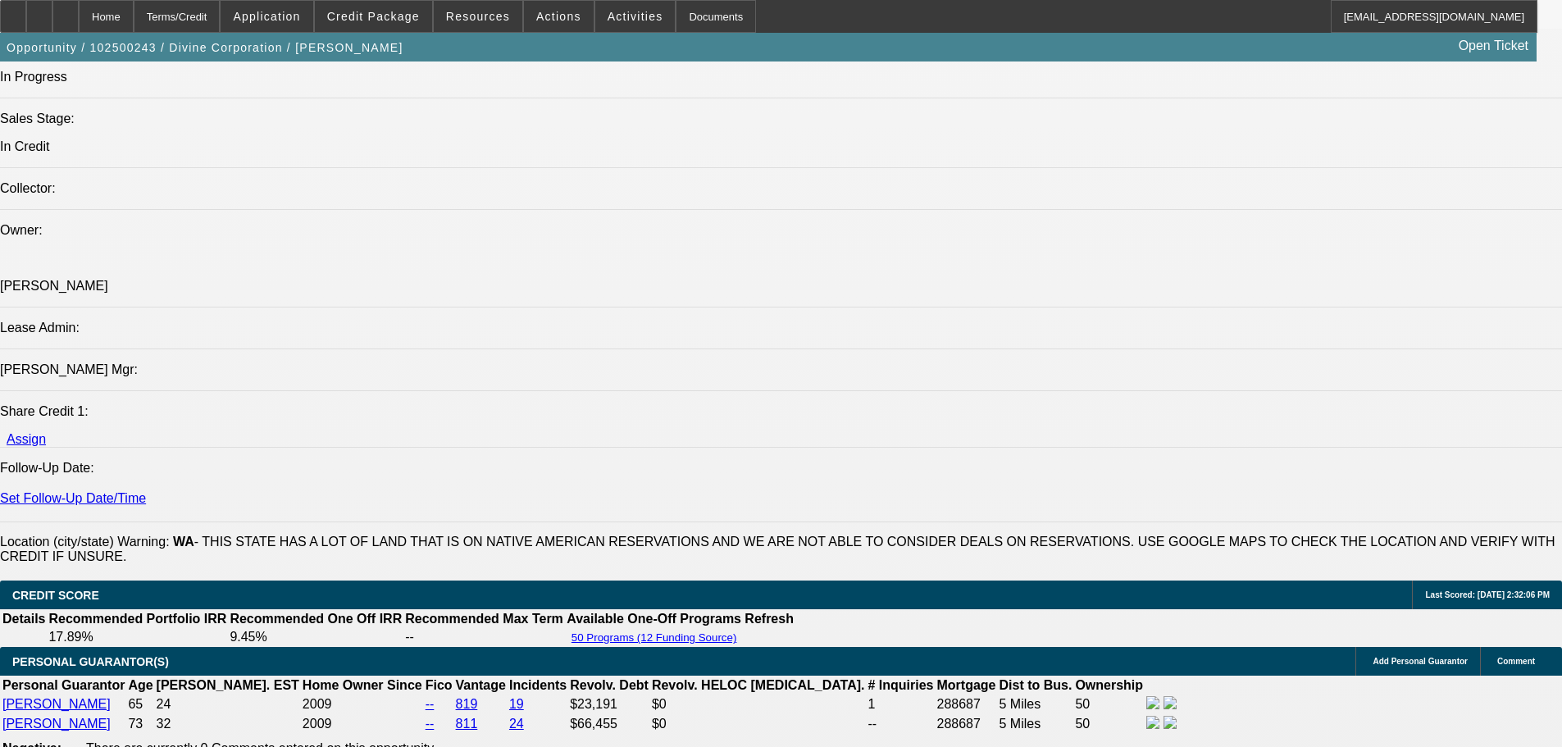
scroll to position [1558, 0]
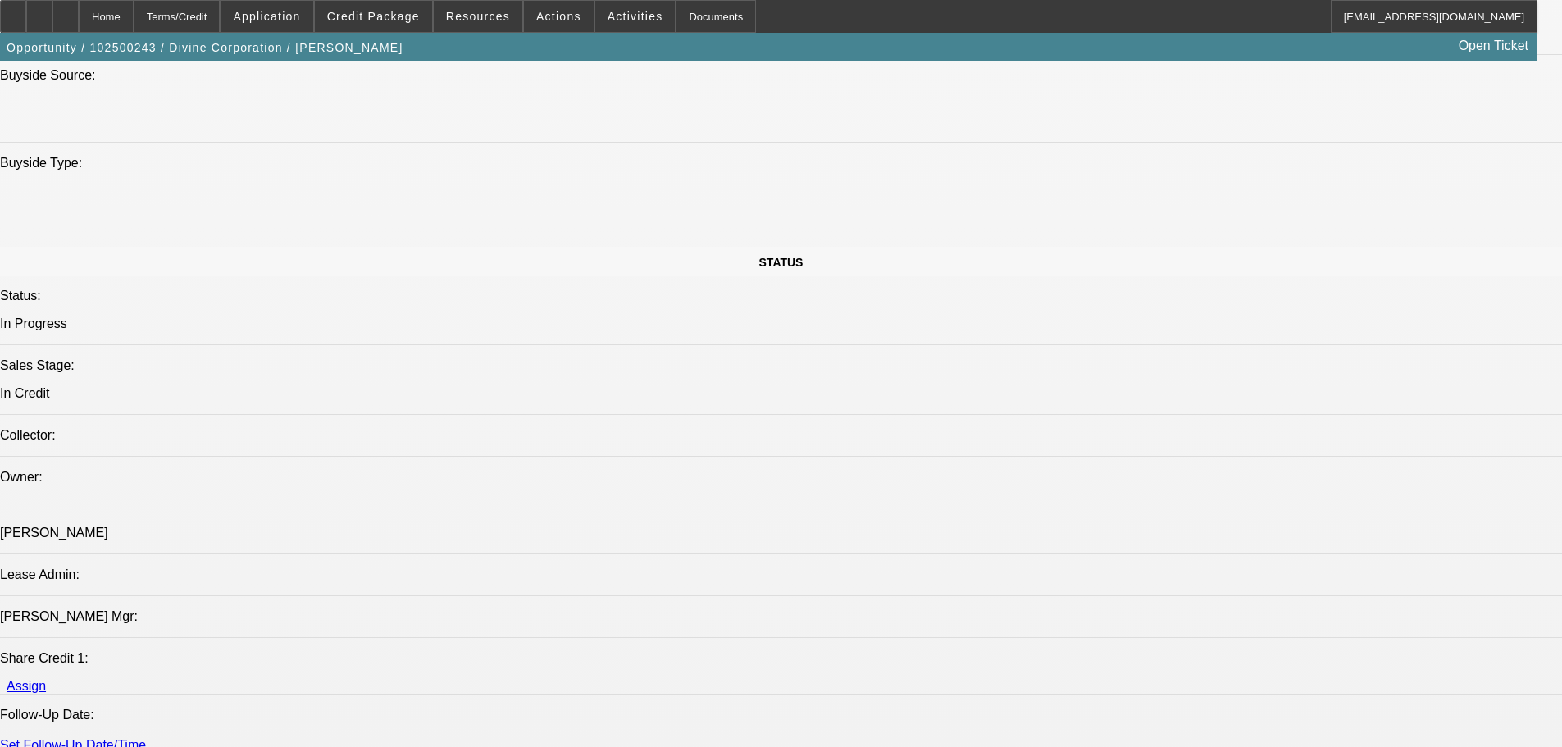
type textarea "o"
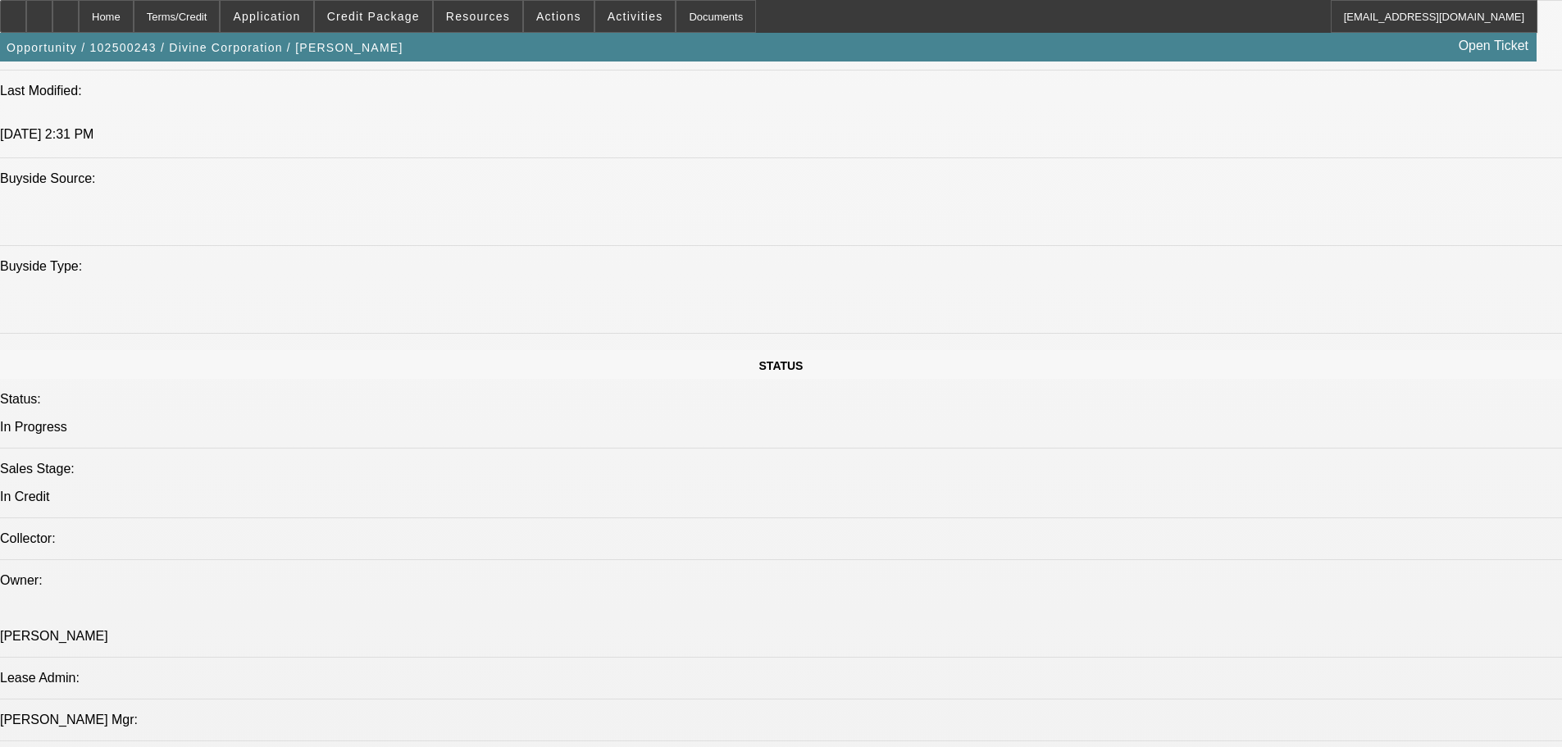
scroll to position [1394, 0]
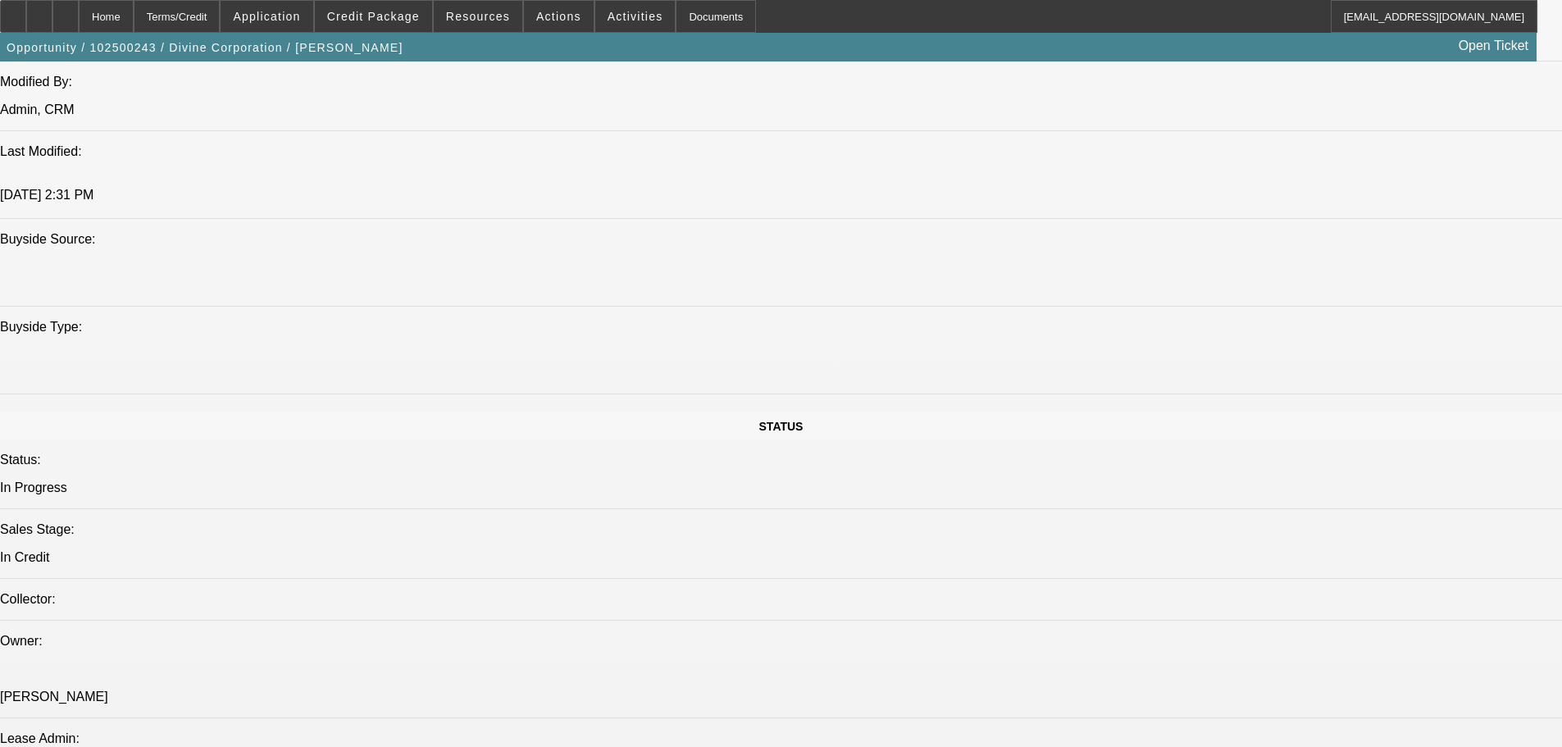
type textarea "OK TO SELL ONE OFF, CONVIENCE STORE FOOD PREP ITEMS"
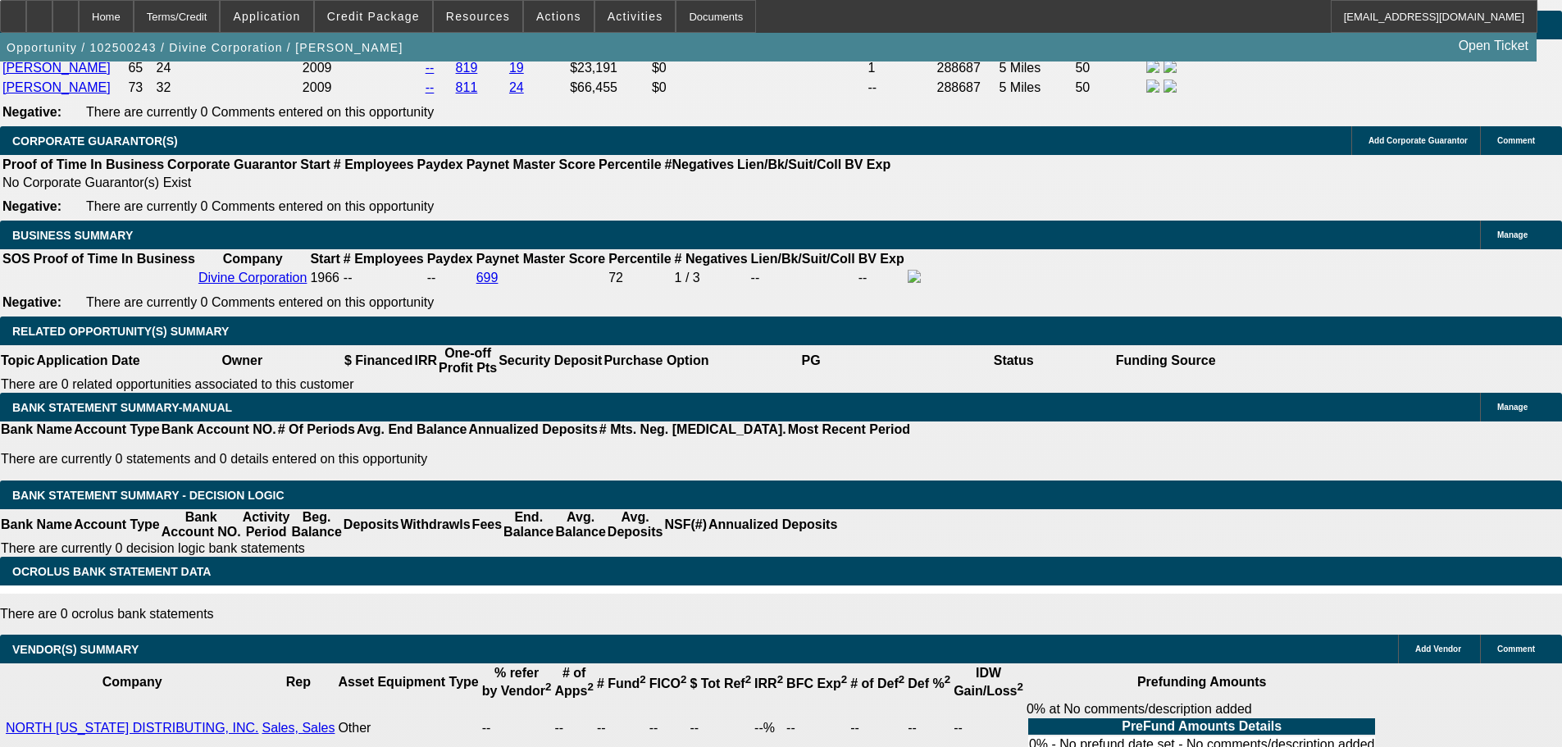
scroll to position [2378, 0]
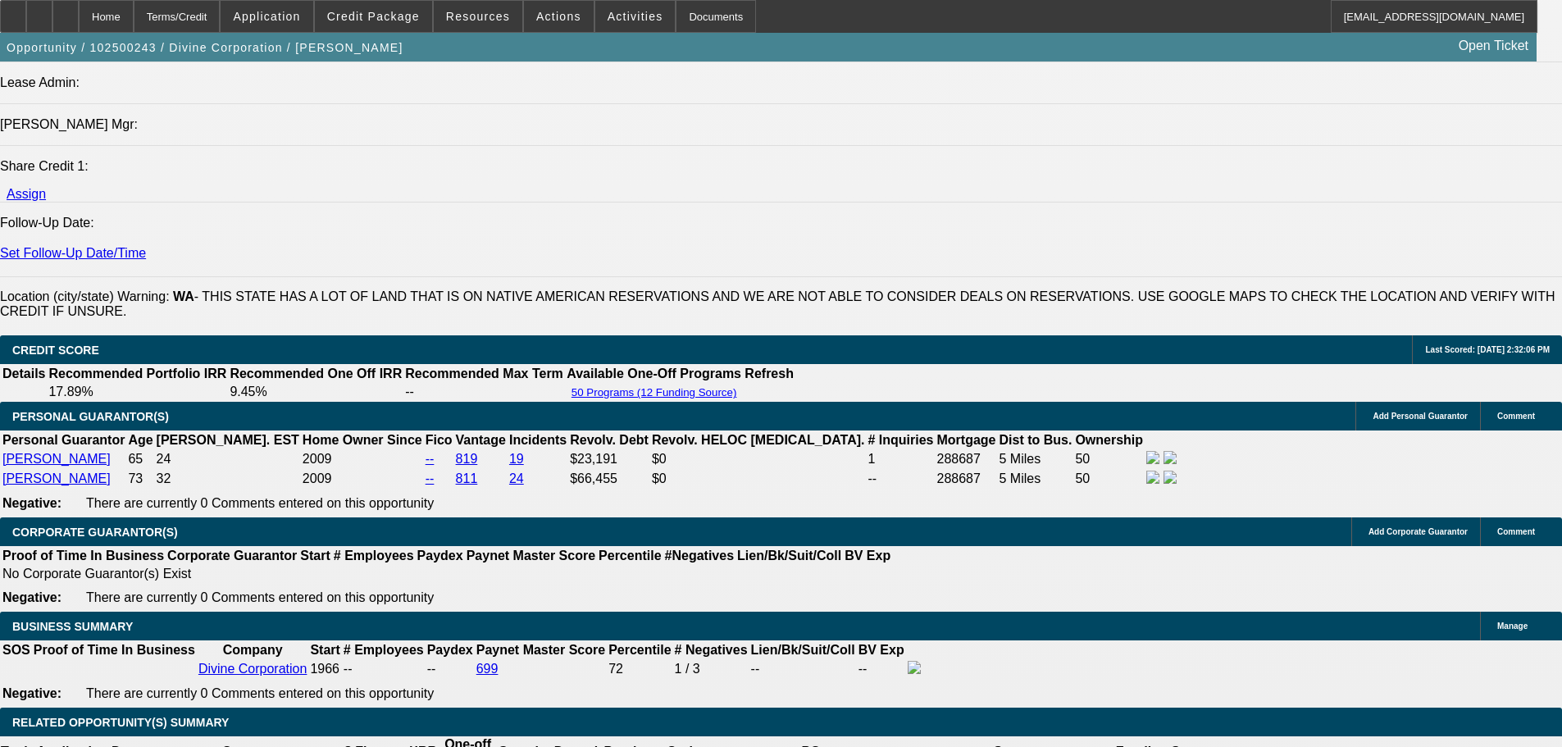
scroll to position [2132, 0]
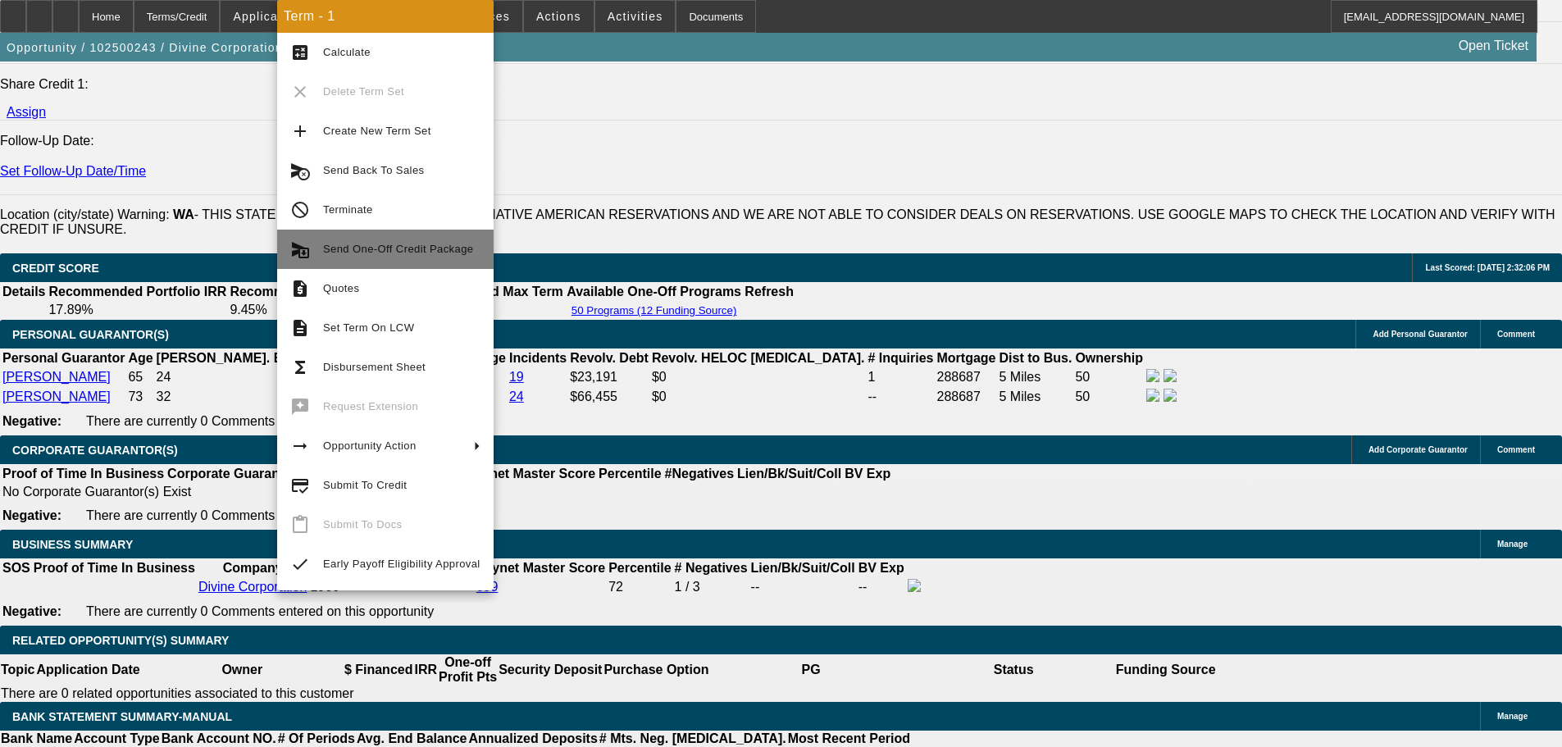
click at [435, 257] on span "Send One-Off Credit Package" at bounding box center [401, 249] width 157 height 20
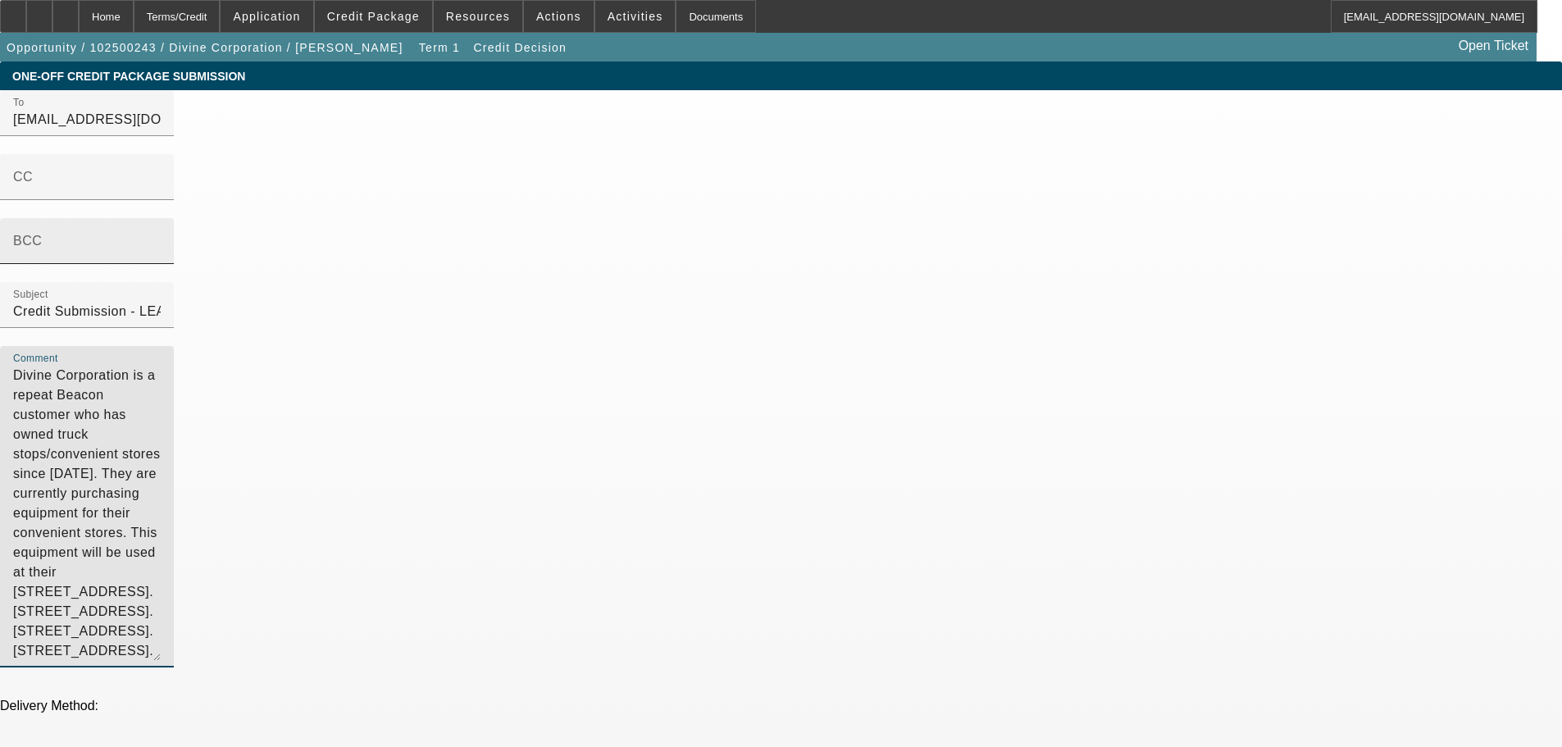
drag, startPoint x: 1216, startPoint y: 336, endPoint x: 765, endPoint y: 274, distance: 455.3
click at [765, 274] on div "To mfuemmeler@administration-services.com;jherman@administration-services.com;j…" at bounding box center [781, 387] width 1562 height 595
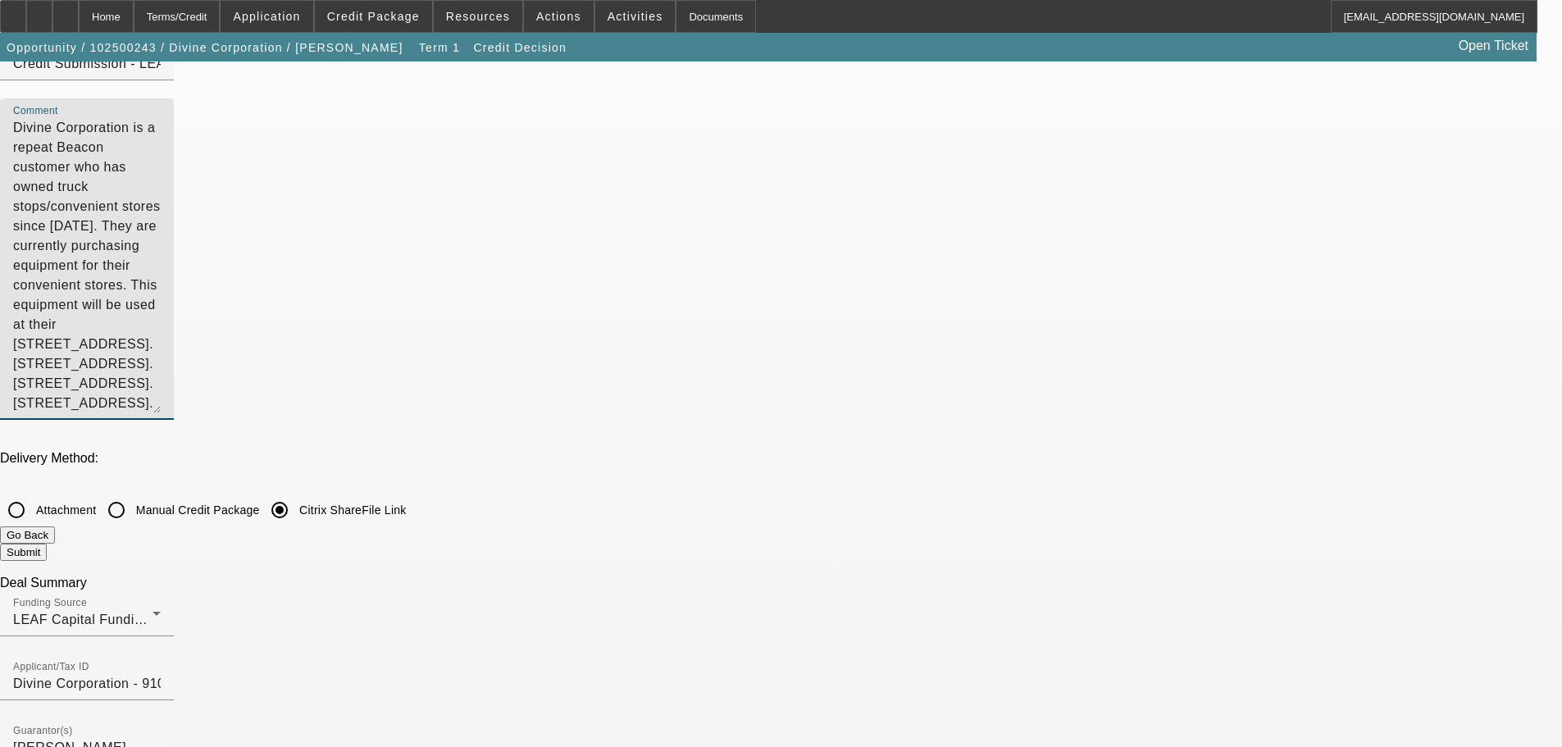
scroll to position [492, 0]
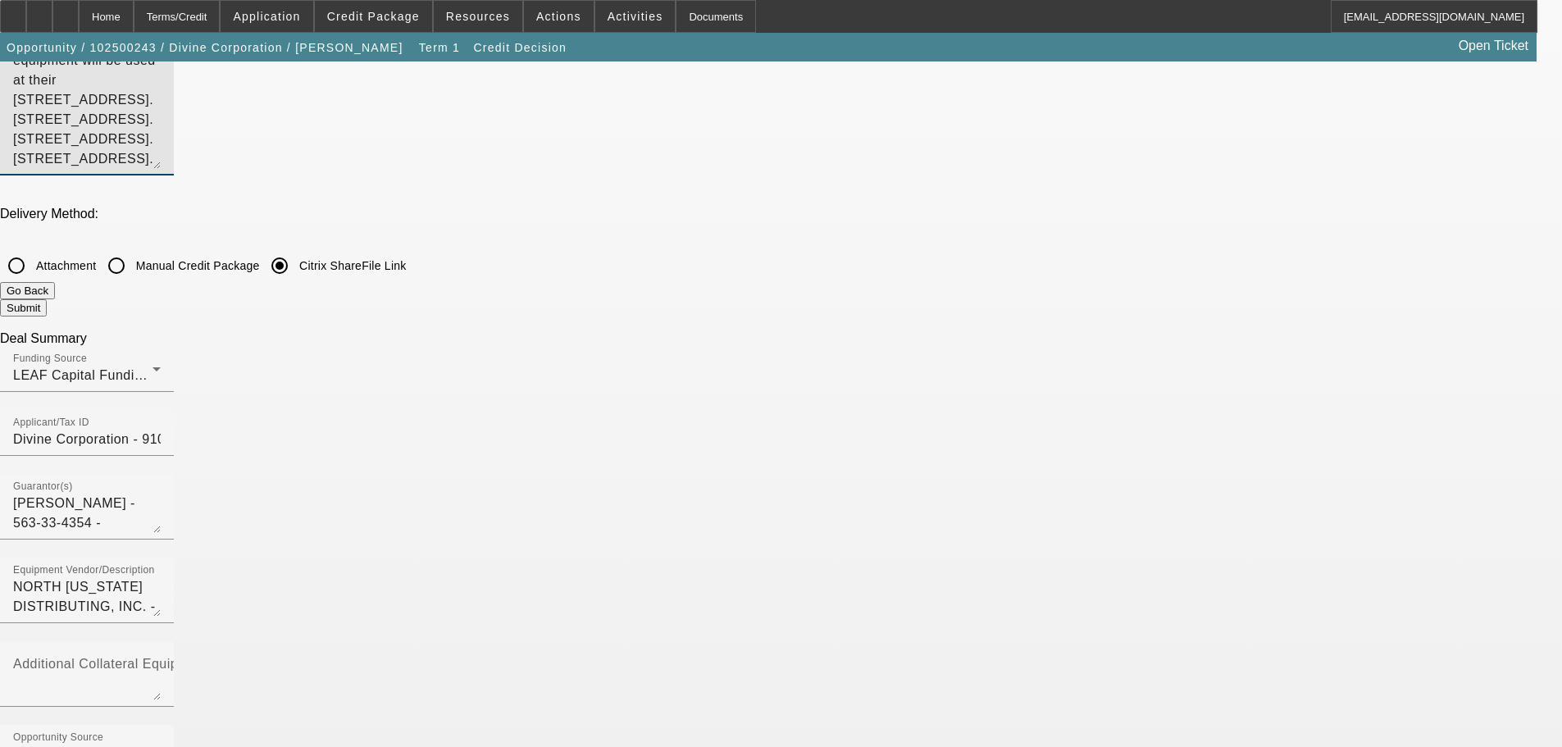
type textarea "Divine Corporation is a repeat Beacon customer who has owned truck stops/conven…"
checkbox input "true"
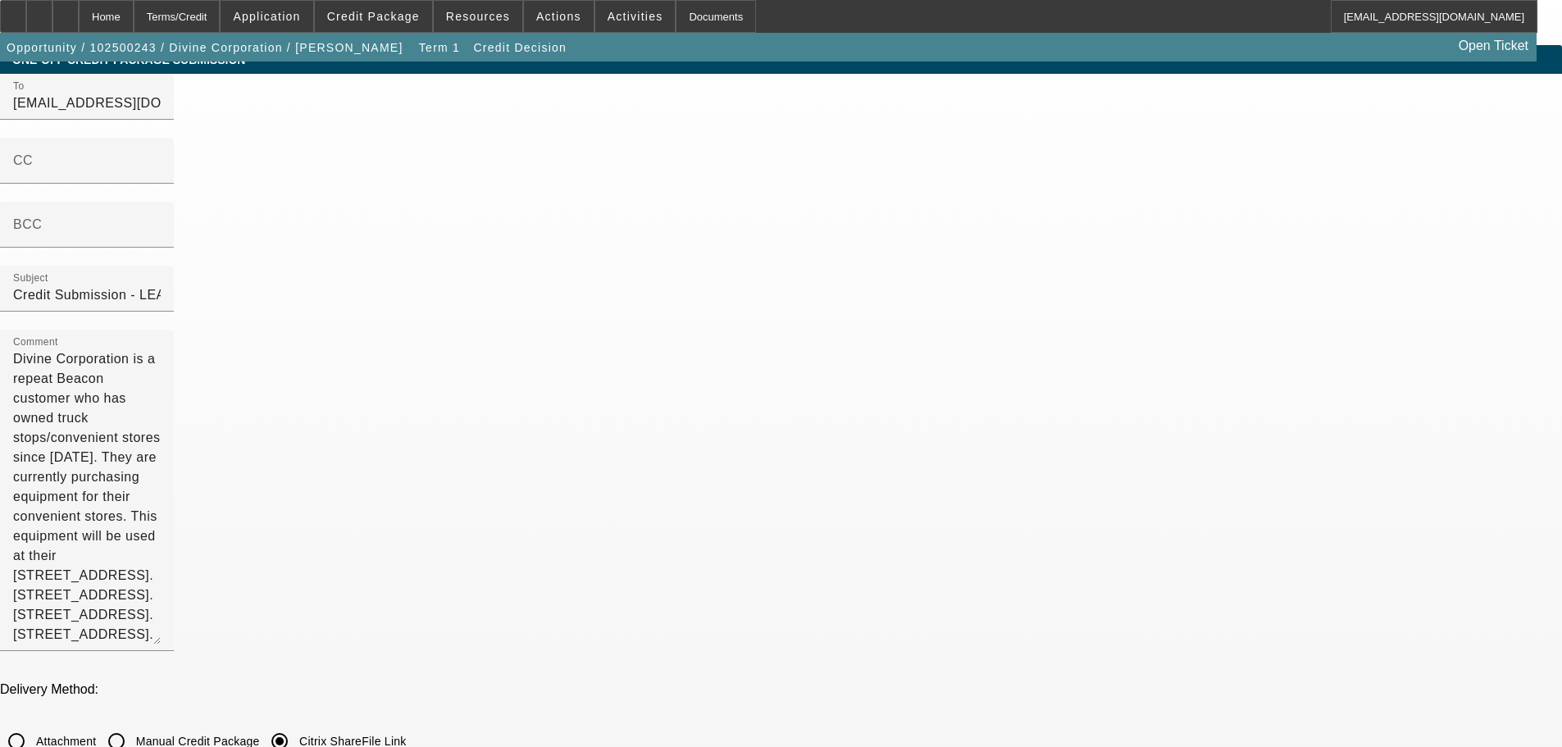
scroll to position [0, 0]
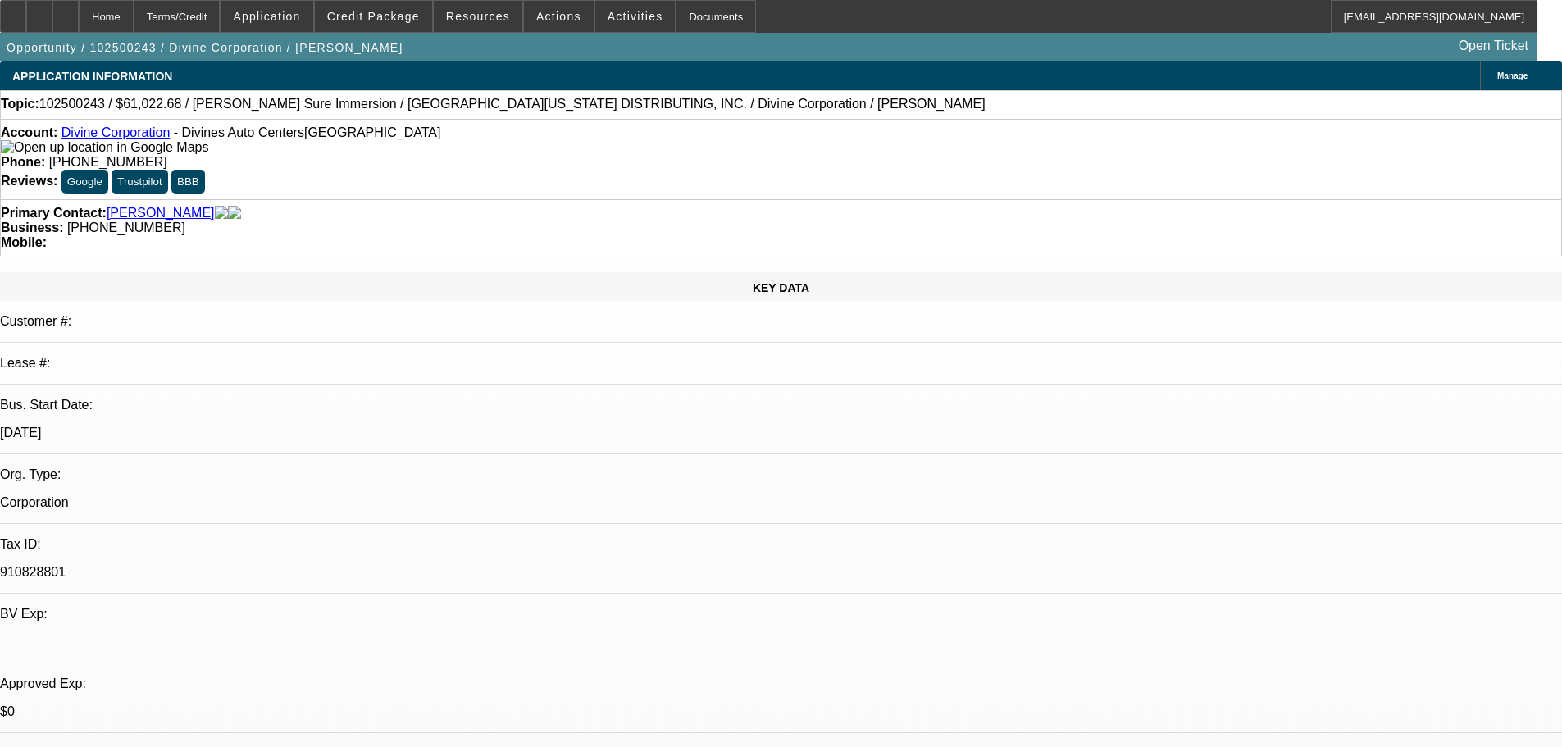
select select "0"
select select "3"
select select "0"
select select "6"
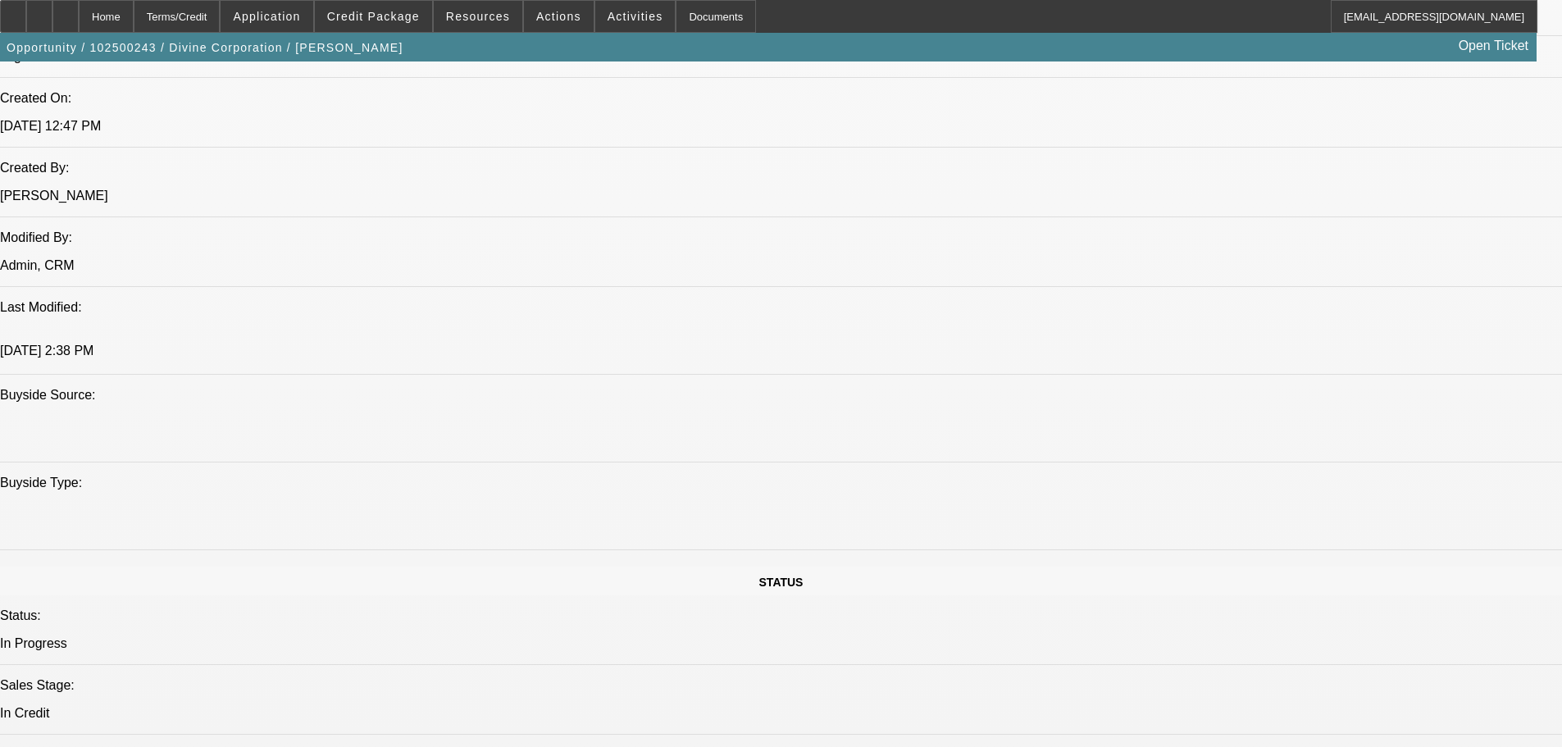
scroll to position [1230, 0]
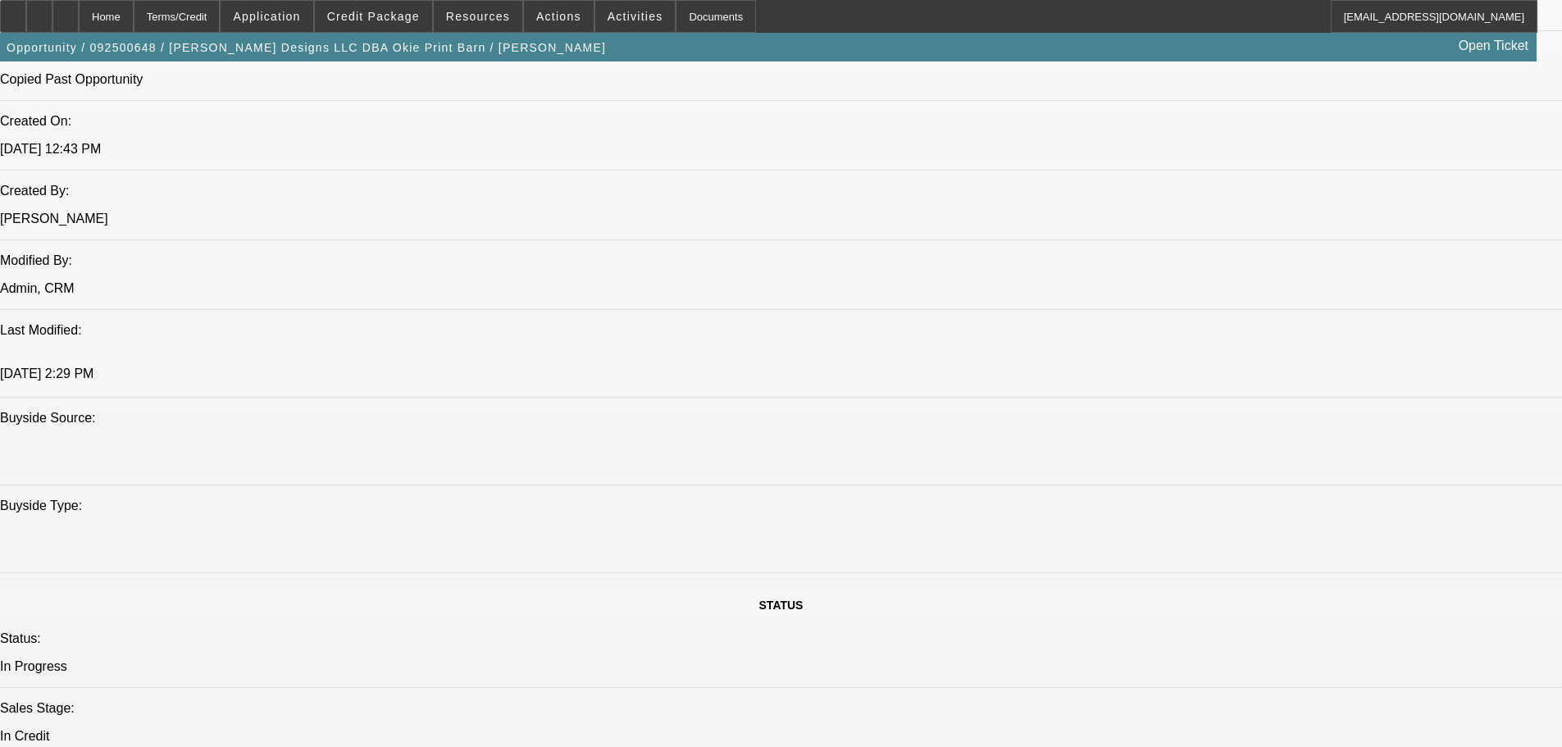
scroll to position [1407, 0]
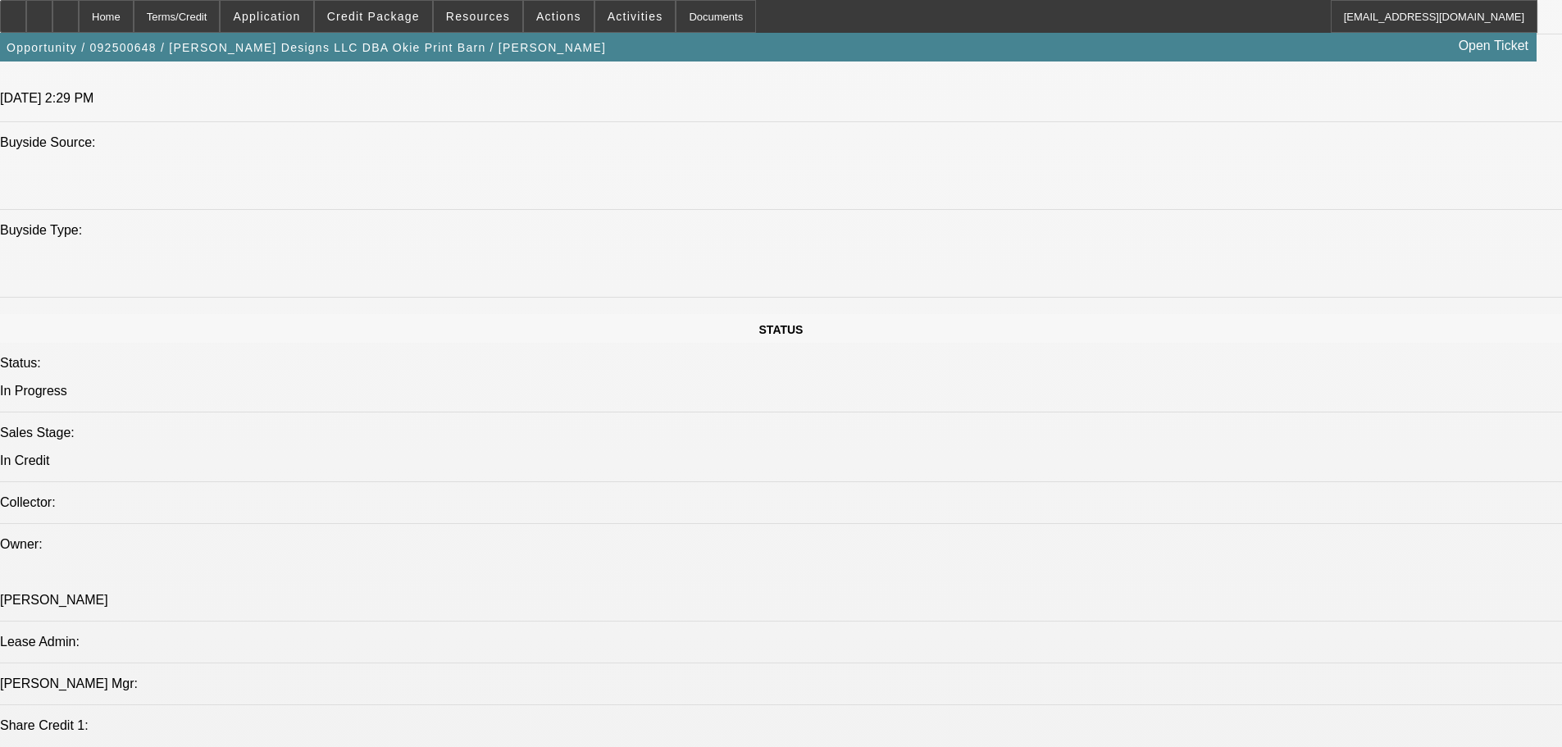
select select "0.2"
select select "2"
select select "0.1"
select select "4"
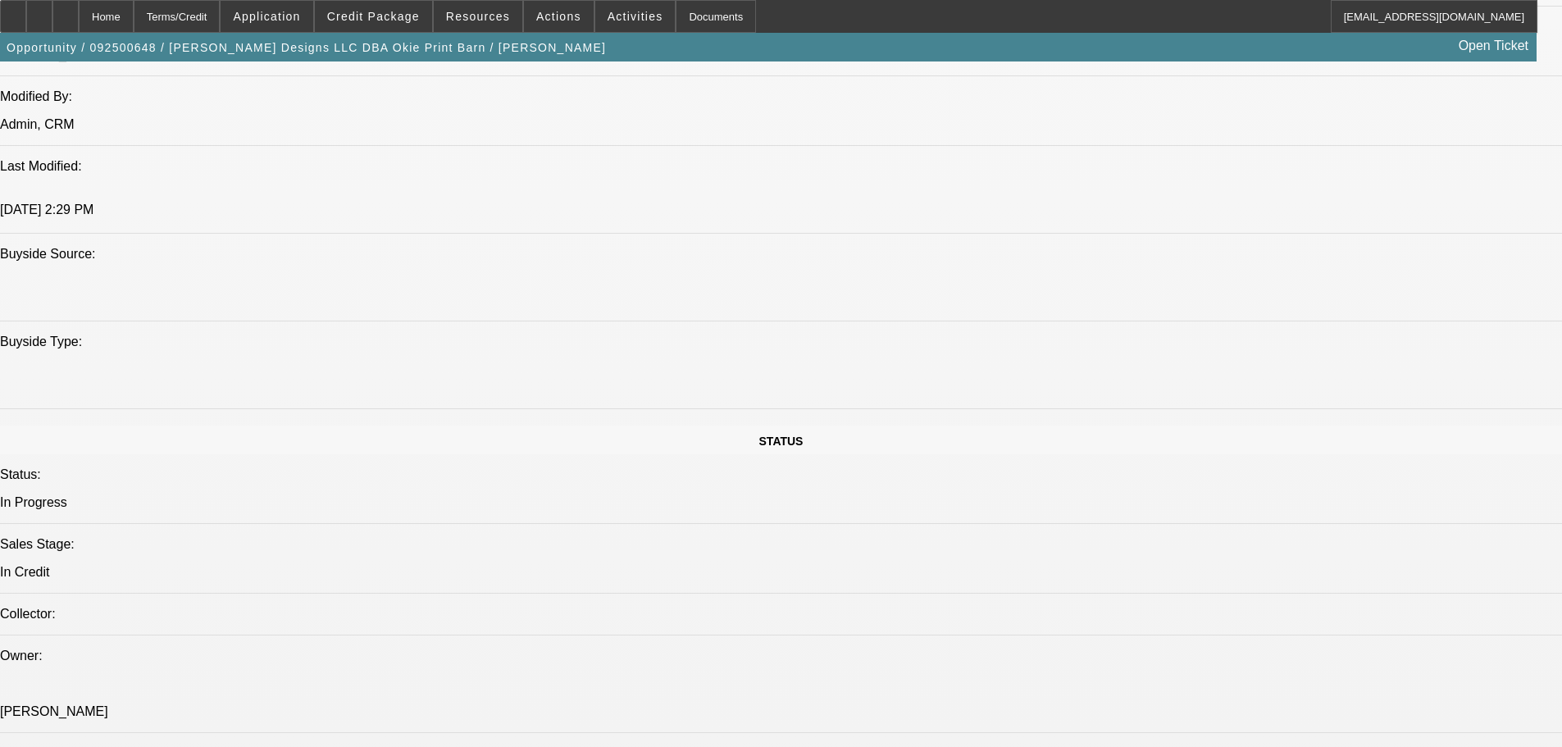
click at [536, 21] on span "Actions" at bounding box center [558, 16] width 45 height 13
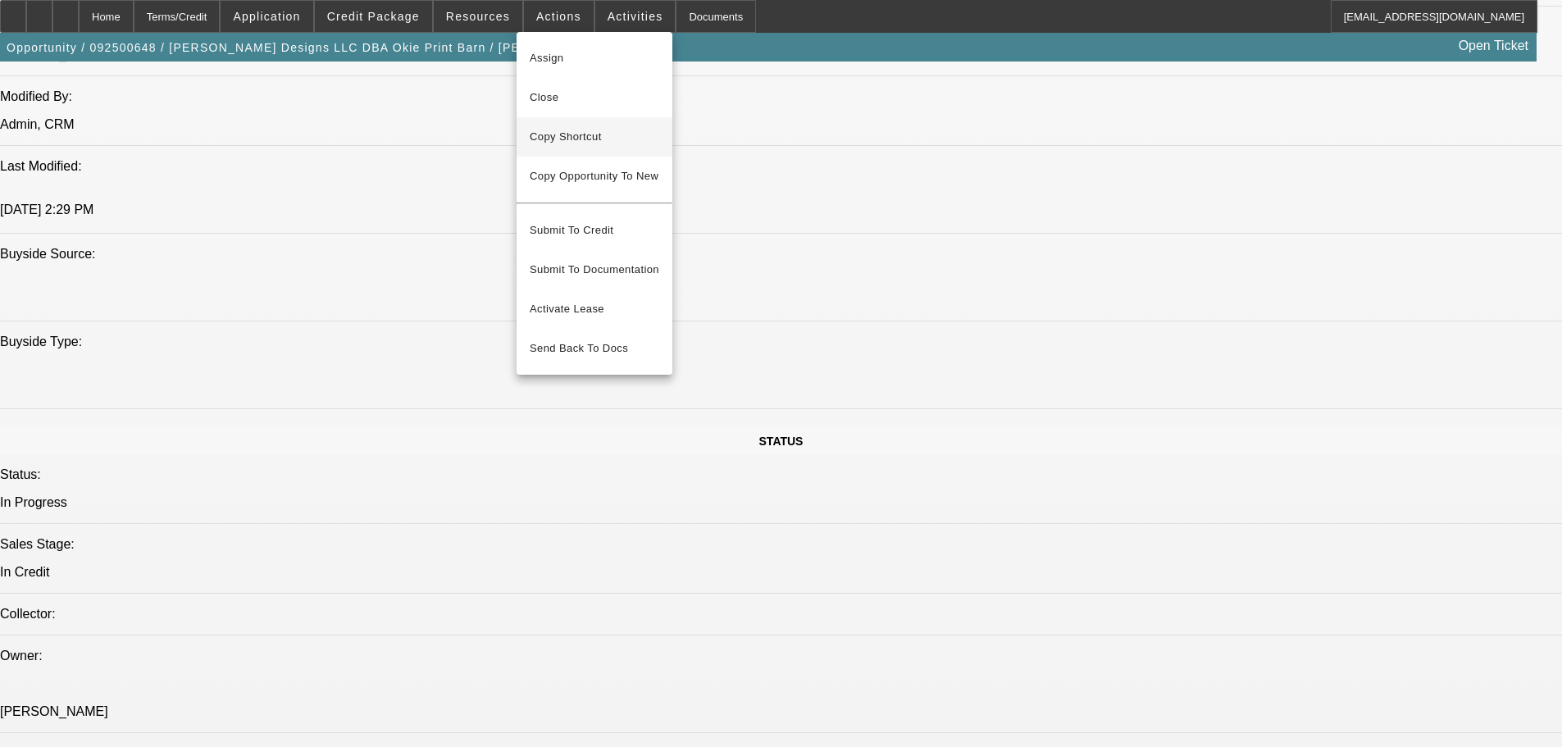
click at [559, 138] on span "Copy Shortcut" at bounding box center [595, 137] width 130 height 20
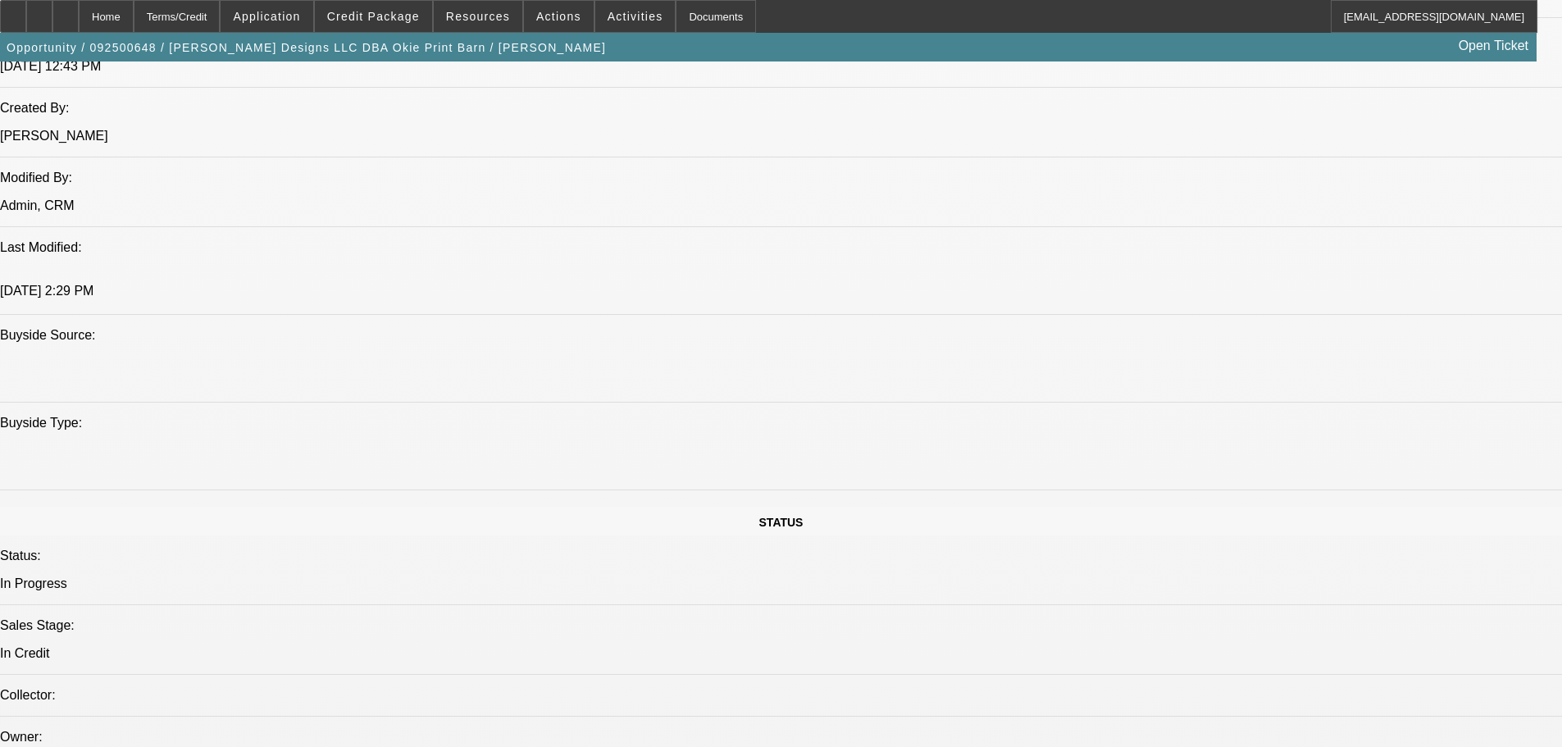
scroll to position [1325, 0]
click at [361, 16] on span "Credit Package" at bounding box center [373, 16] width 93 height 13
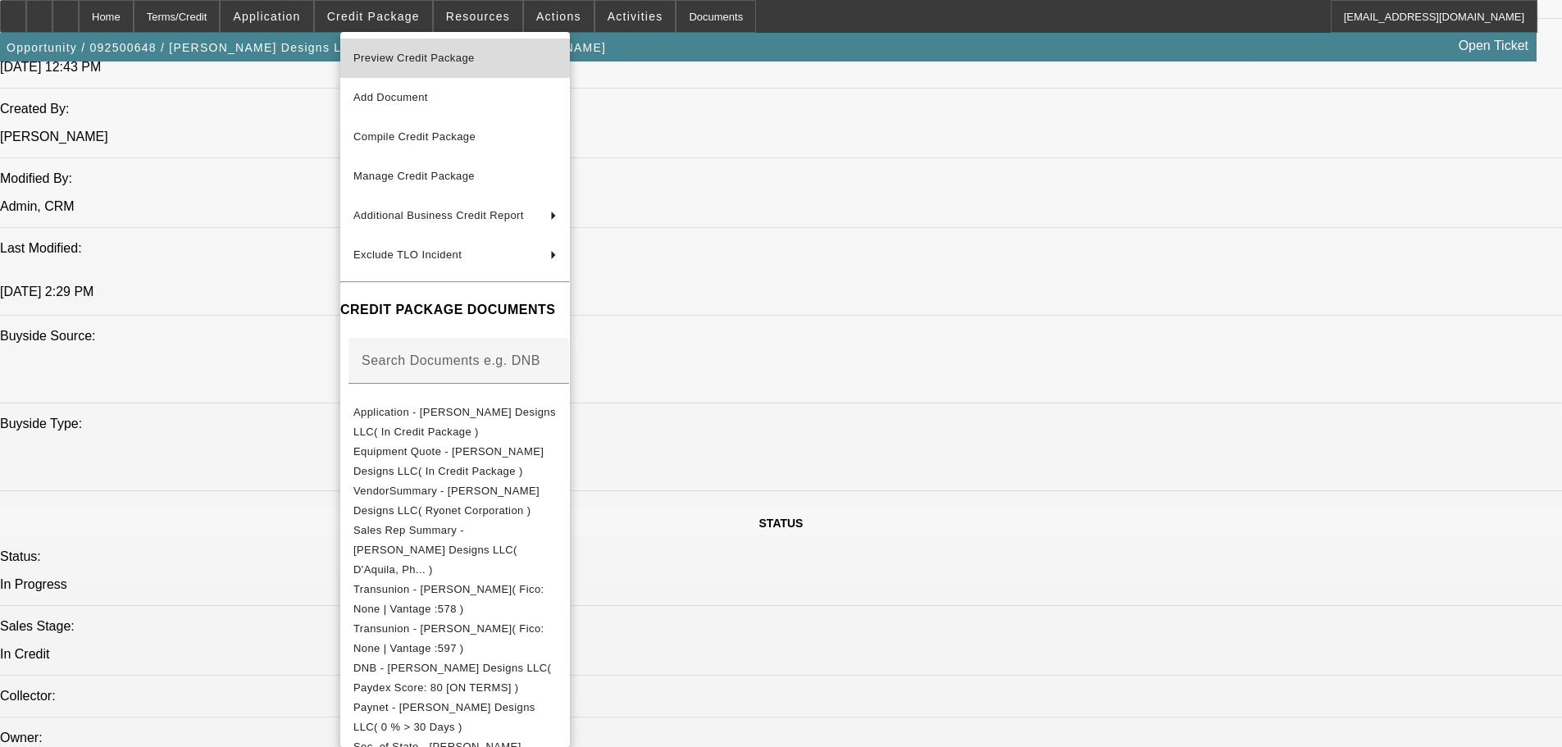
click at [439, 59] on span "Preview Credit Package" at bounding box center [413, 58] width 121 height 12
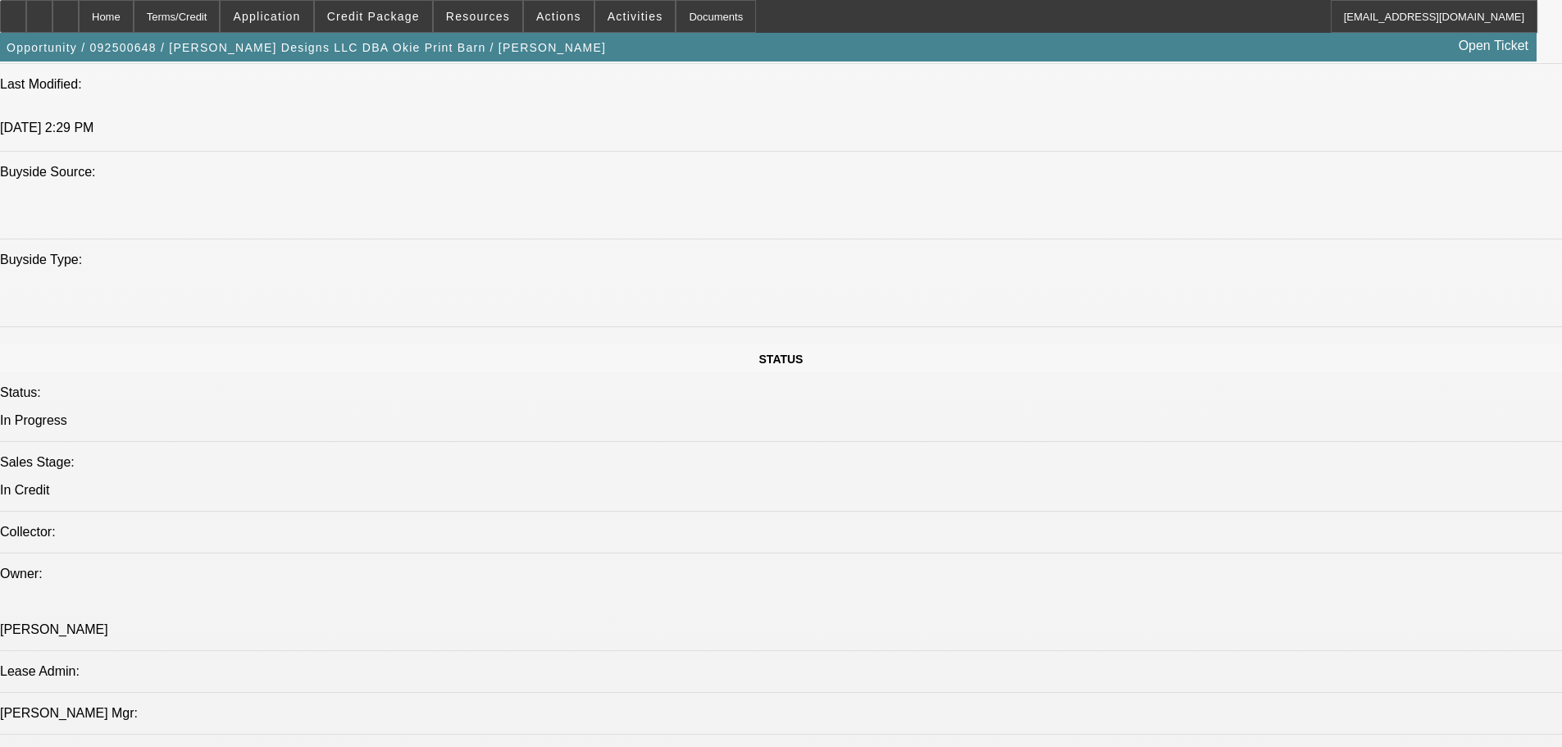
scroll to position [1243, 0]
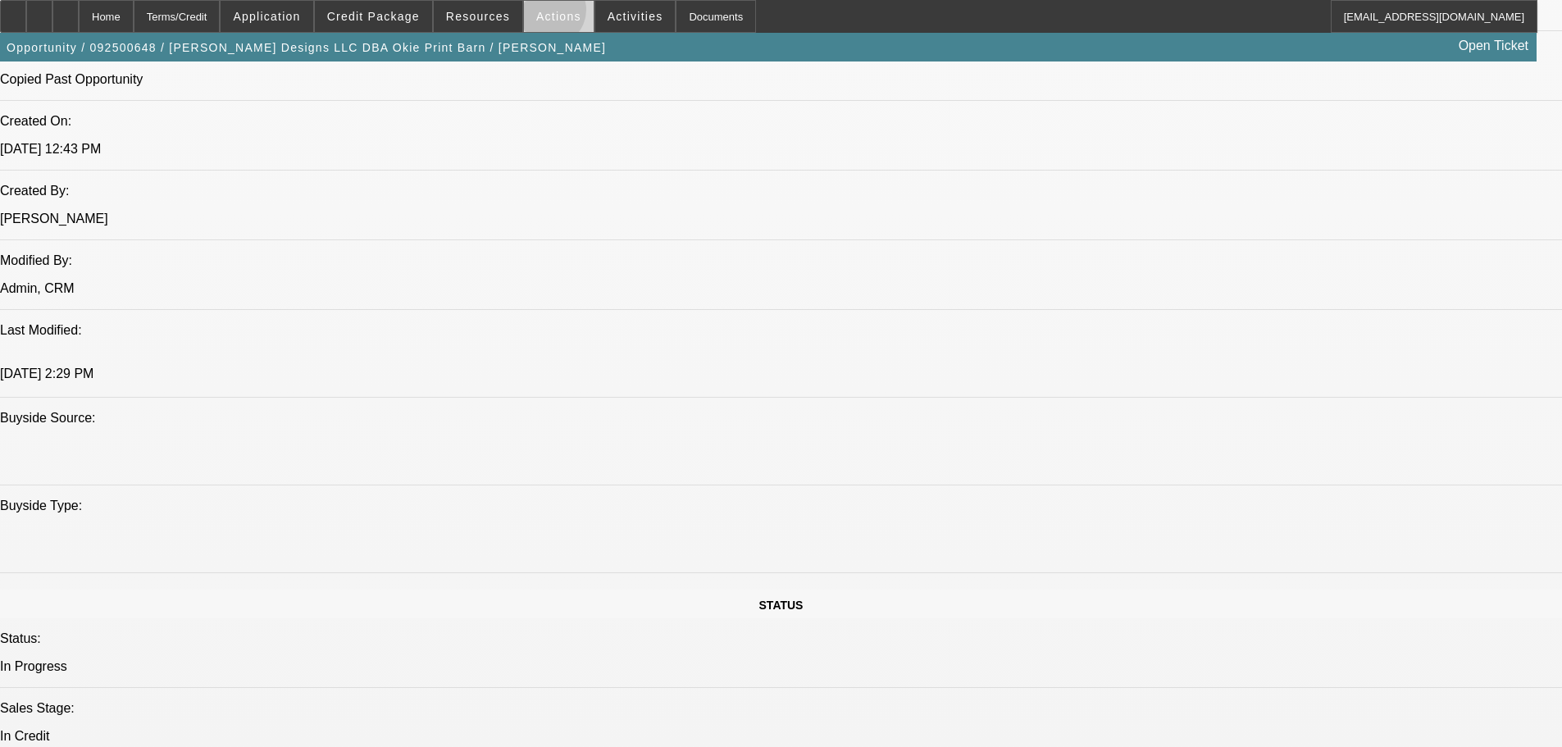
click at [542, 14] on span "Actions" at bounding box center [558, 16] width 45 height 13
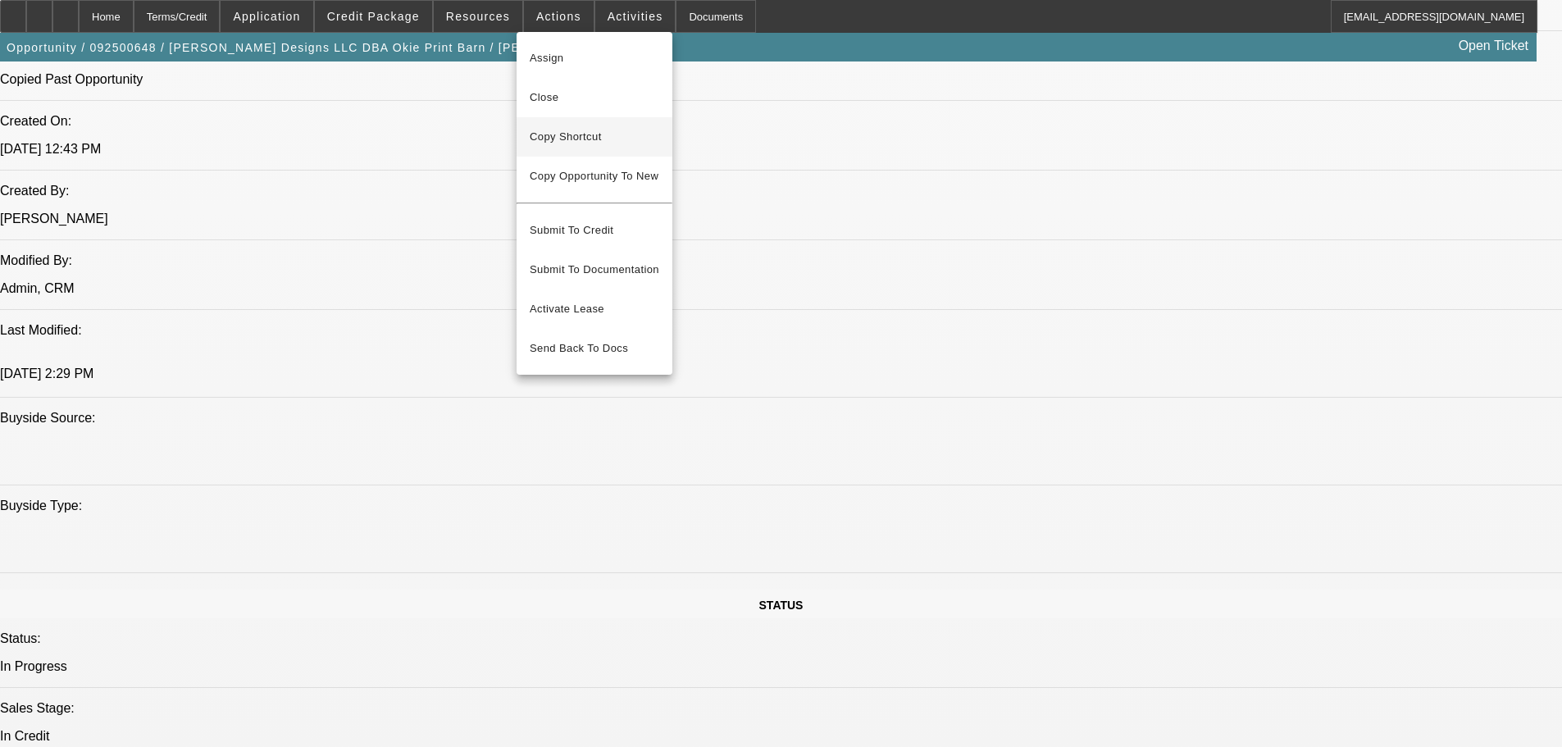
click at [559, 141] on span "Copy Shortcut" at bounding box center [595, 137] width 130 height 20
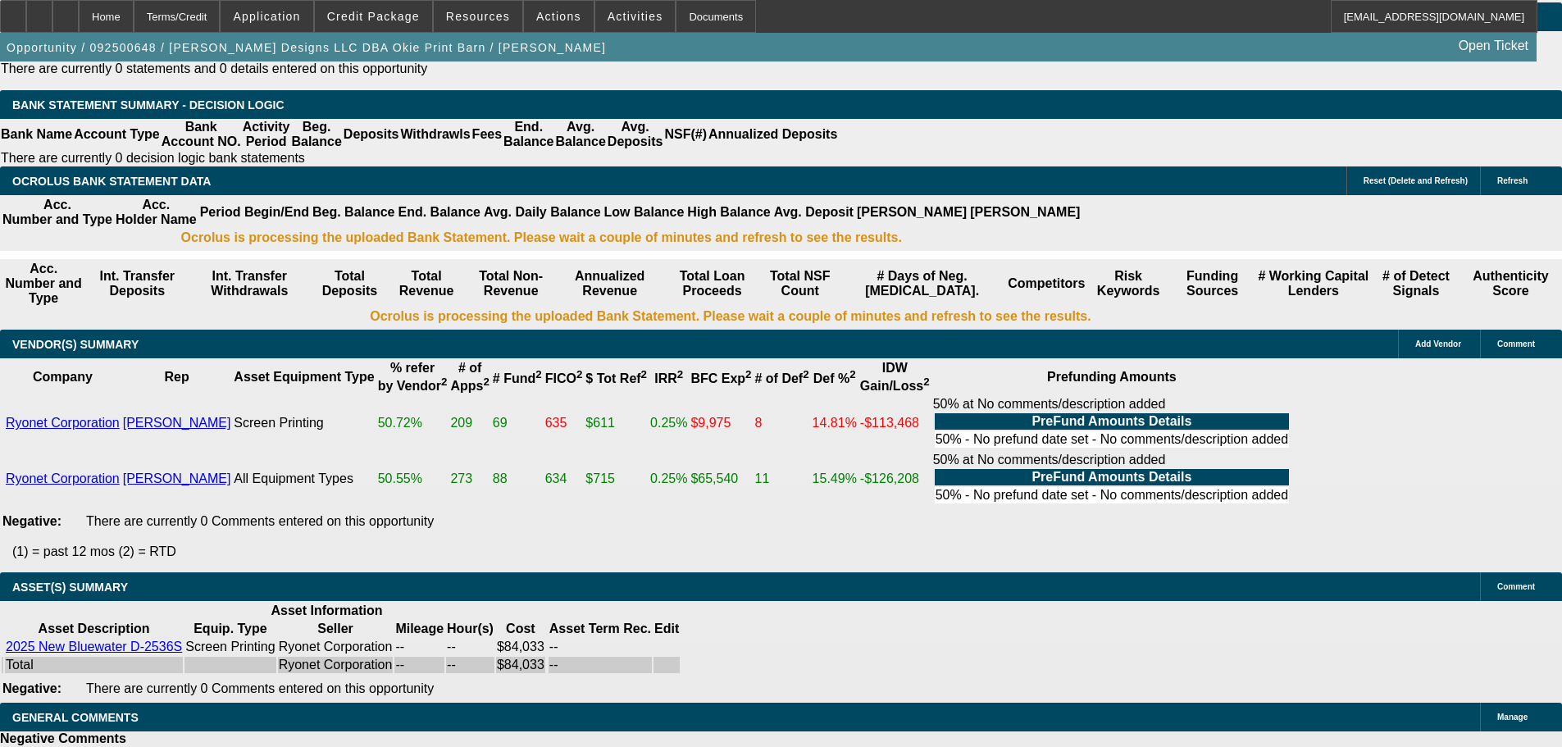
scroll to position [3091, 0]
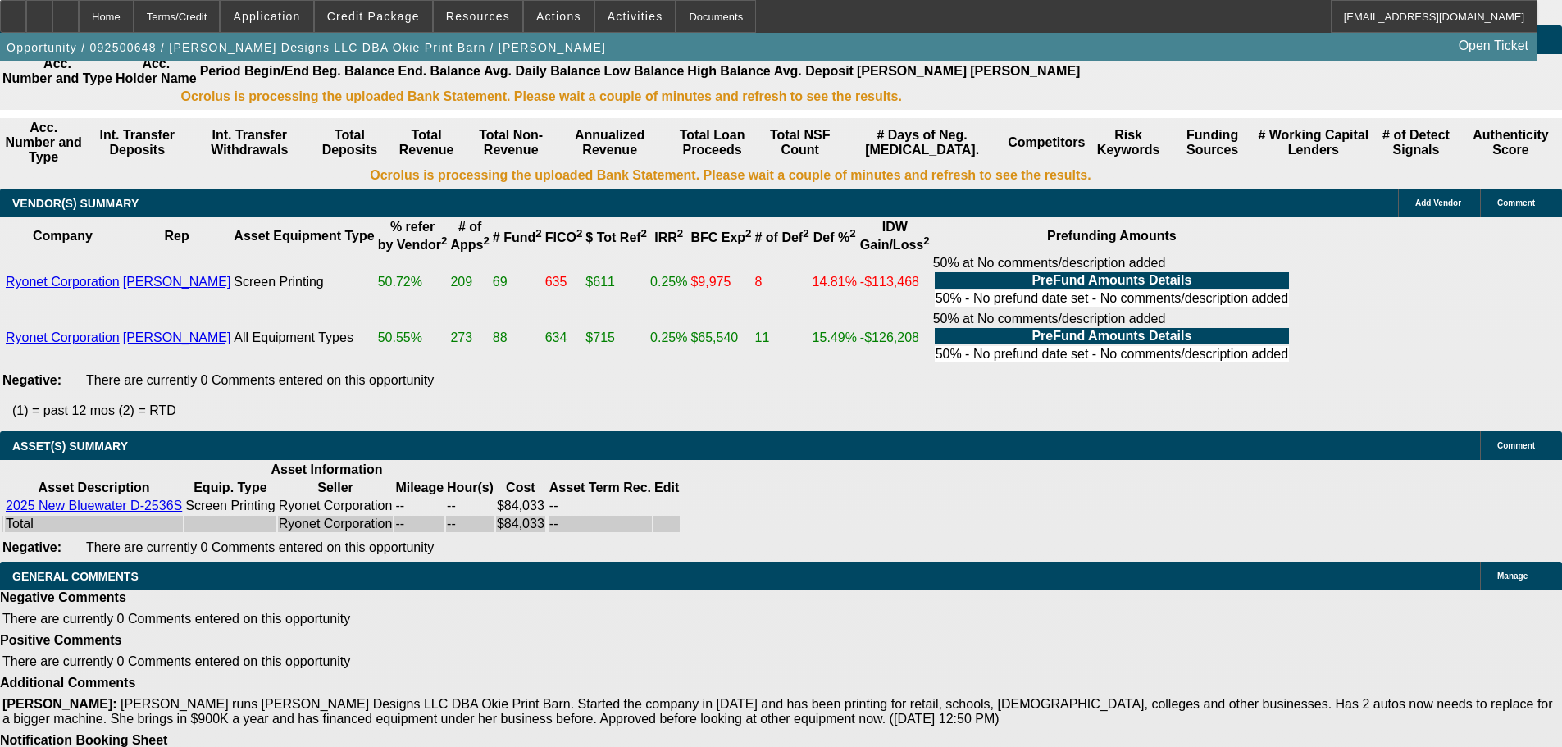
select select "5"
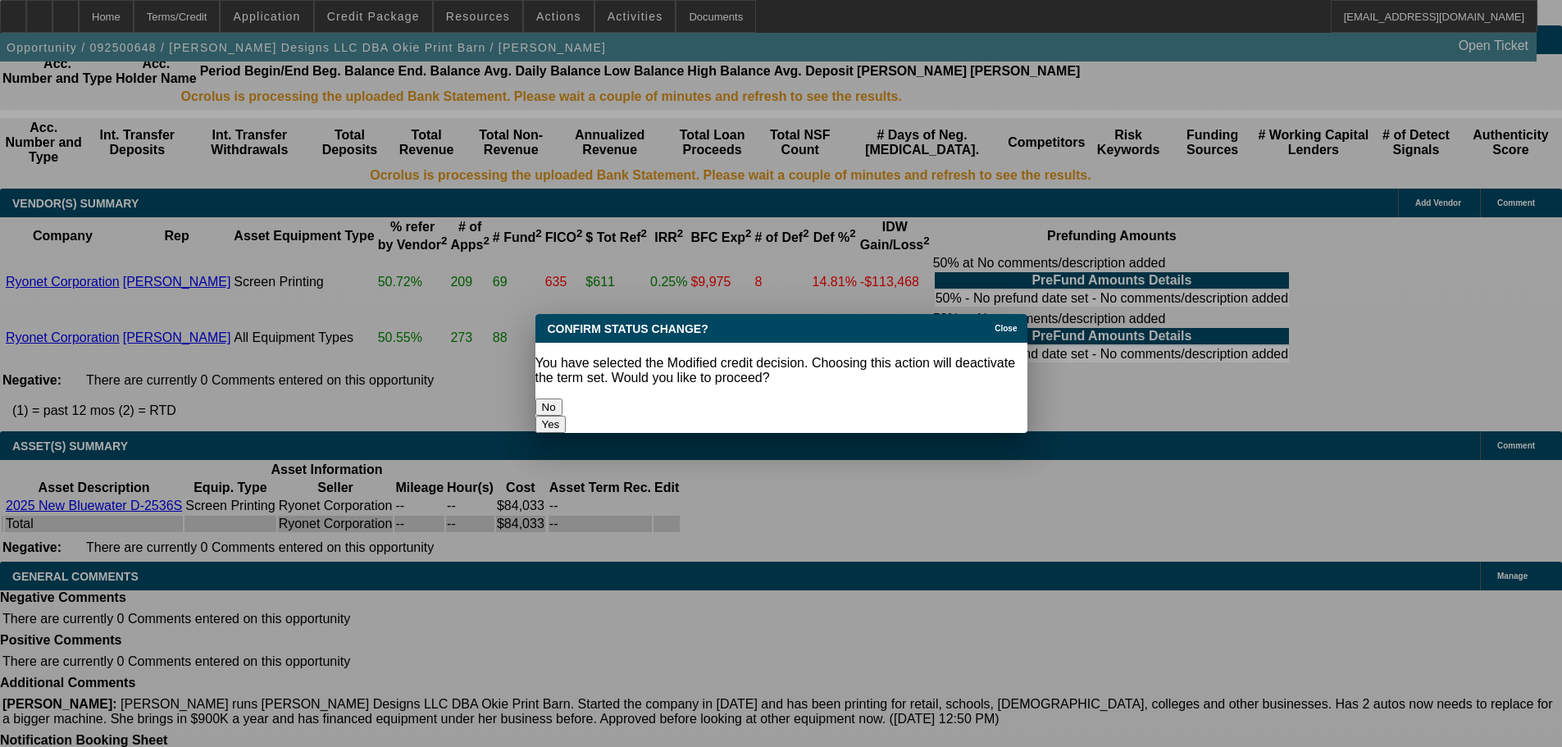
click at [567, 416] on button "Yes" at bounding box center [550, 424] width 31 height 17
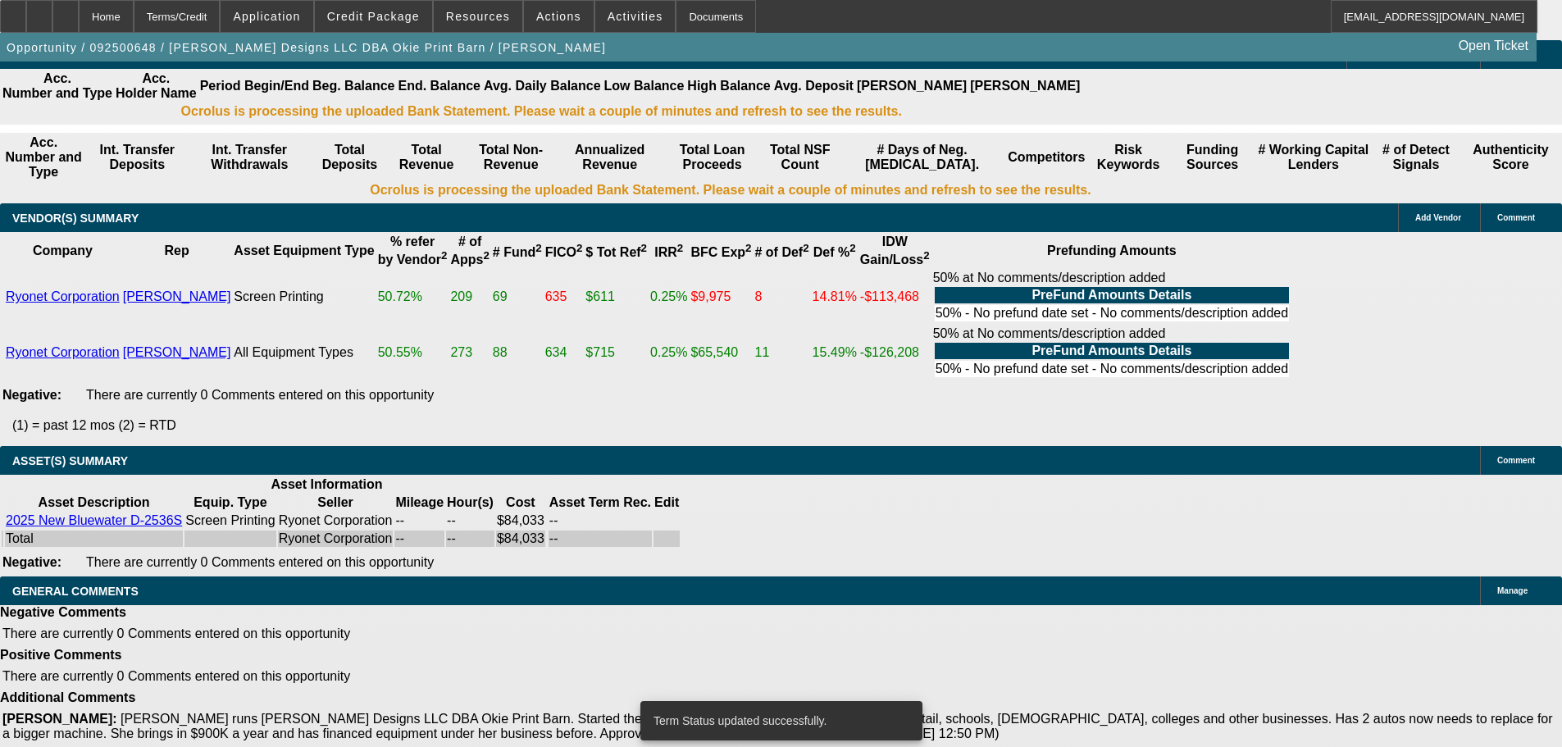
scroll to position [3091, 0]
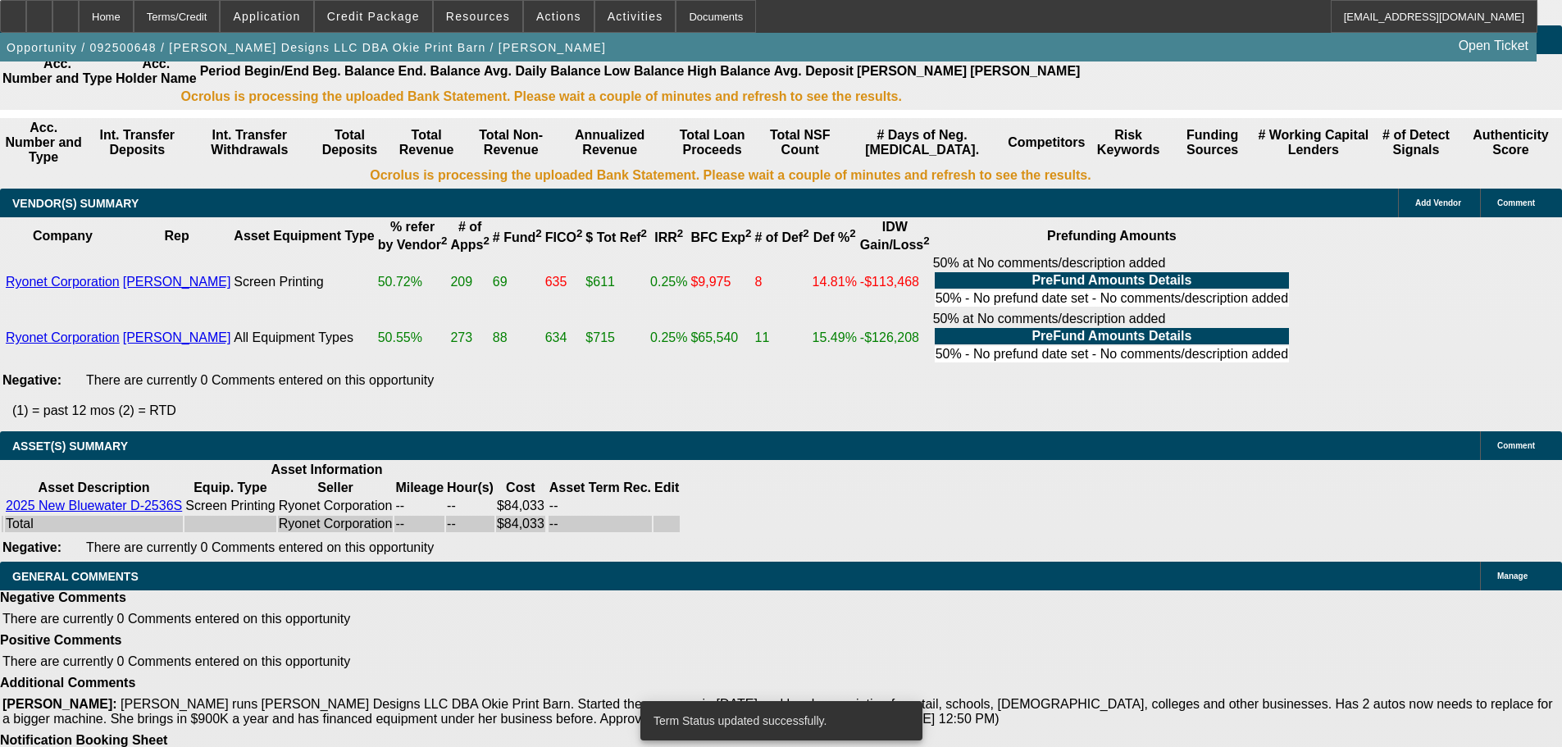
select select "0.2"
select select "2"
select select "0.1"
select select "4"
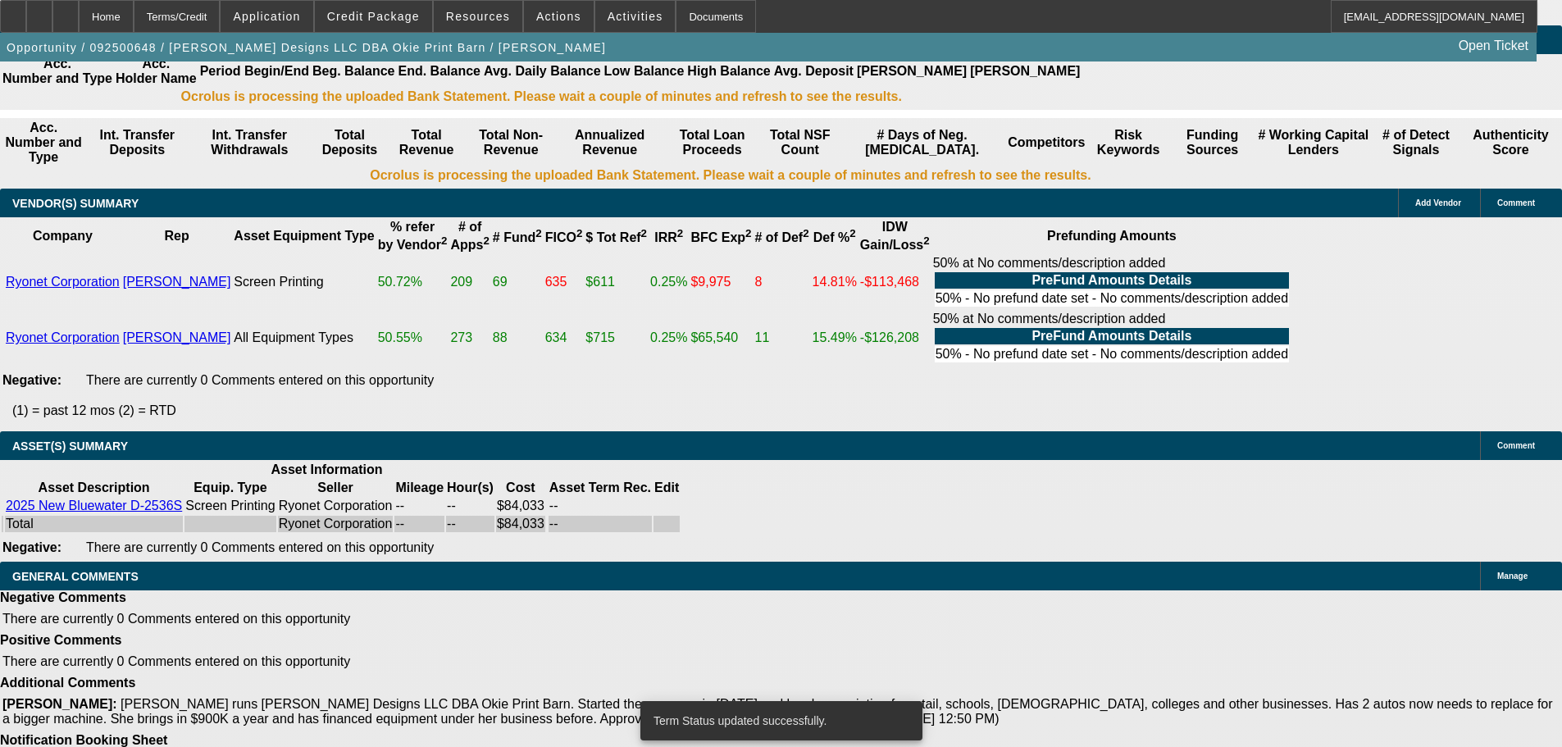
select select "0.2"
select select "2"
select select "0.1"
select select "4"
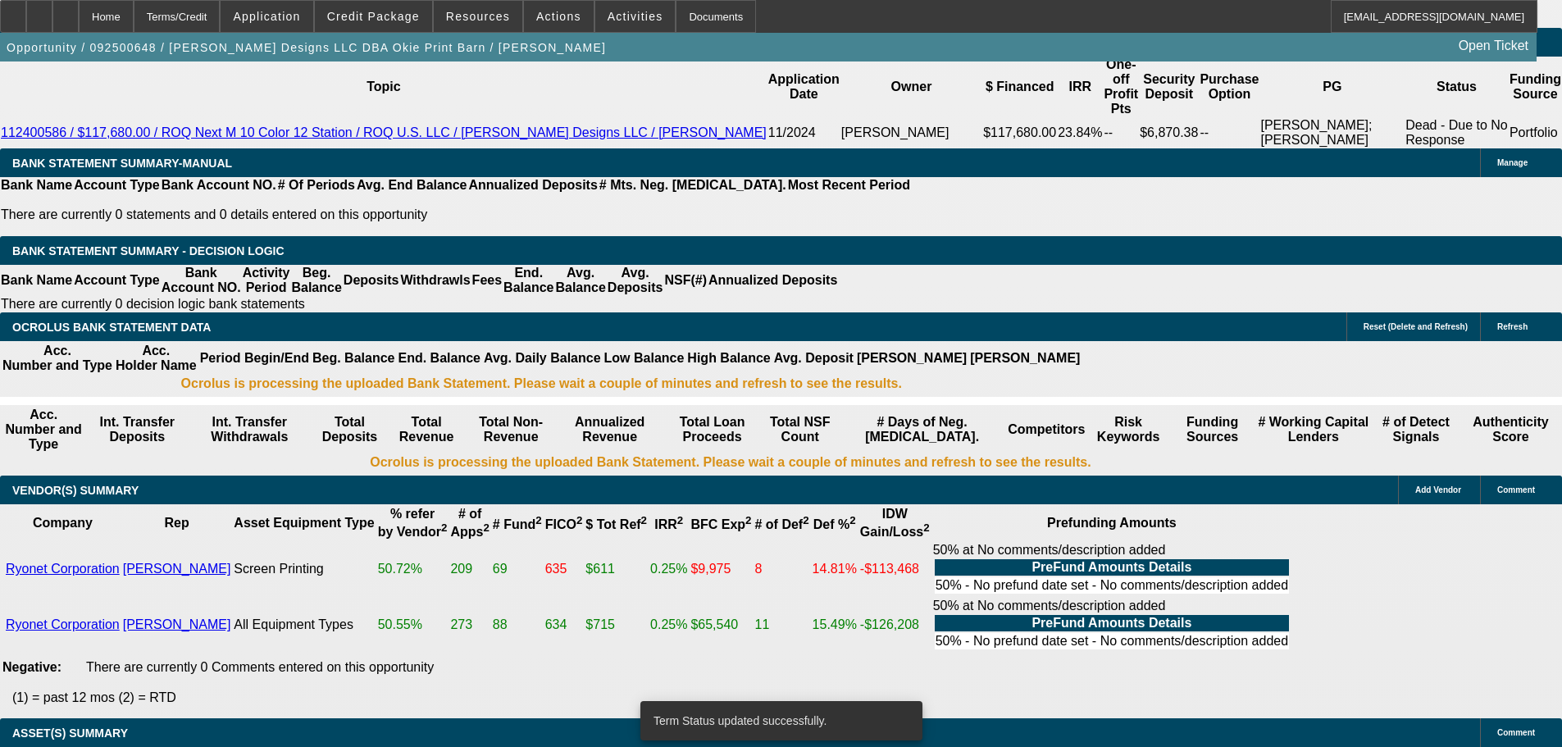
scroll to position [2681, 0]
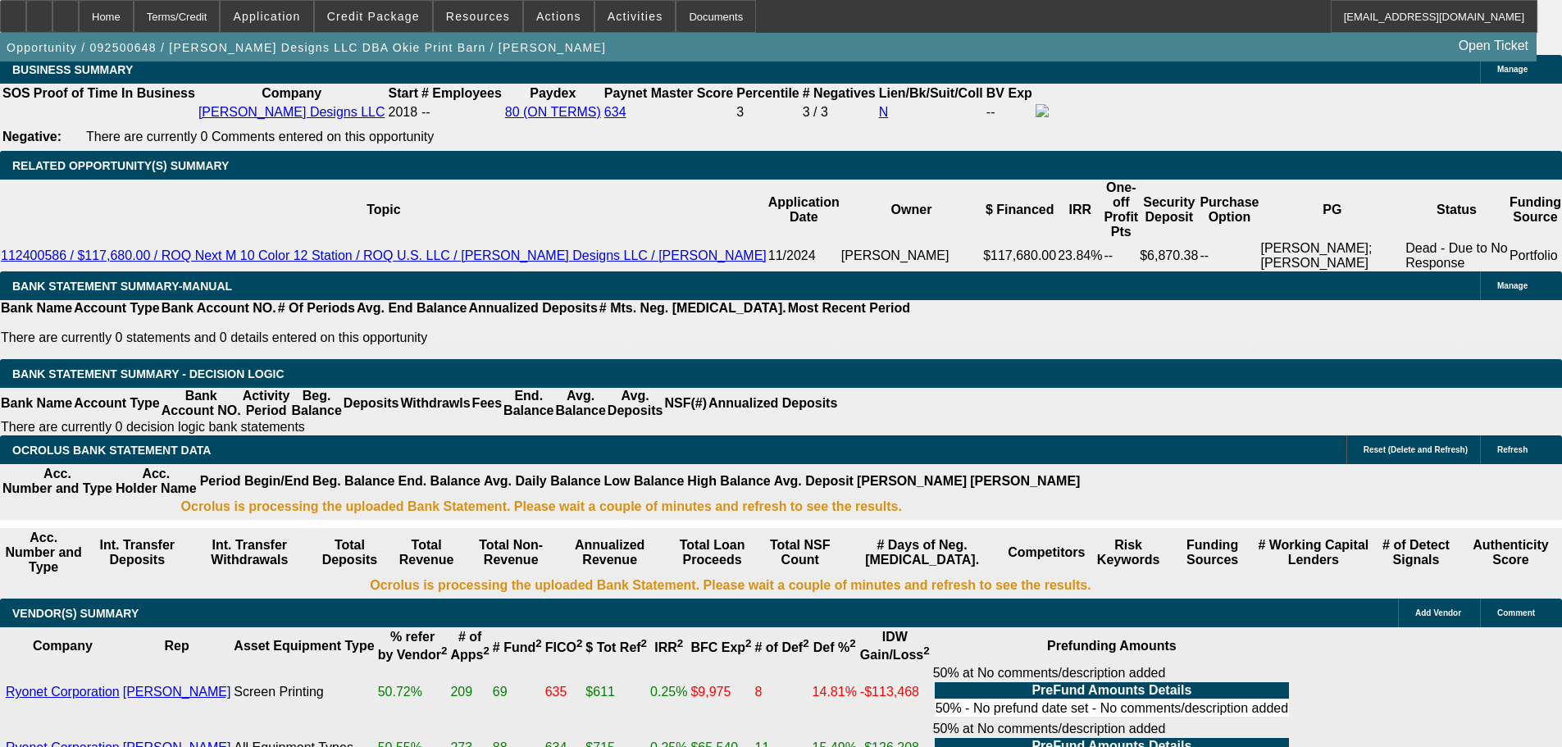
drag, startPoint x: 321, startPoint y: 350, endPoint x: 421, endPoint y: 321, distance: 104.1
type input "4"
type input "UNKNOWN"
type input "$17,494.84"
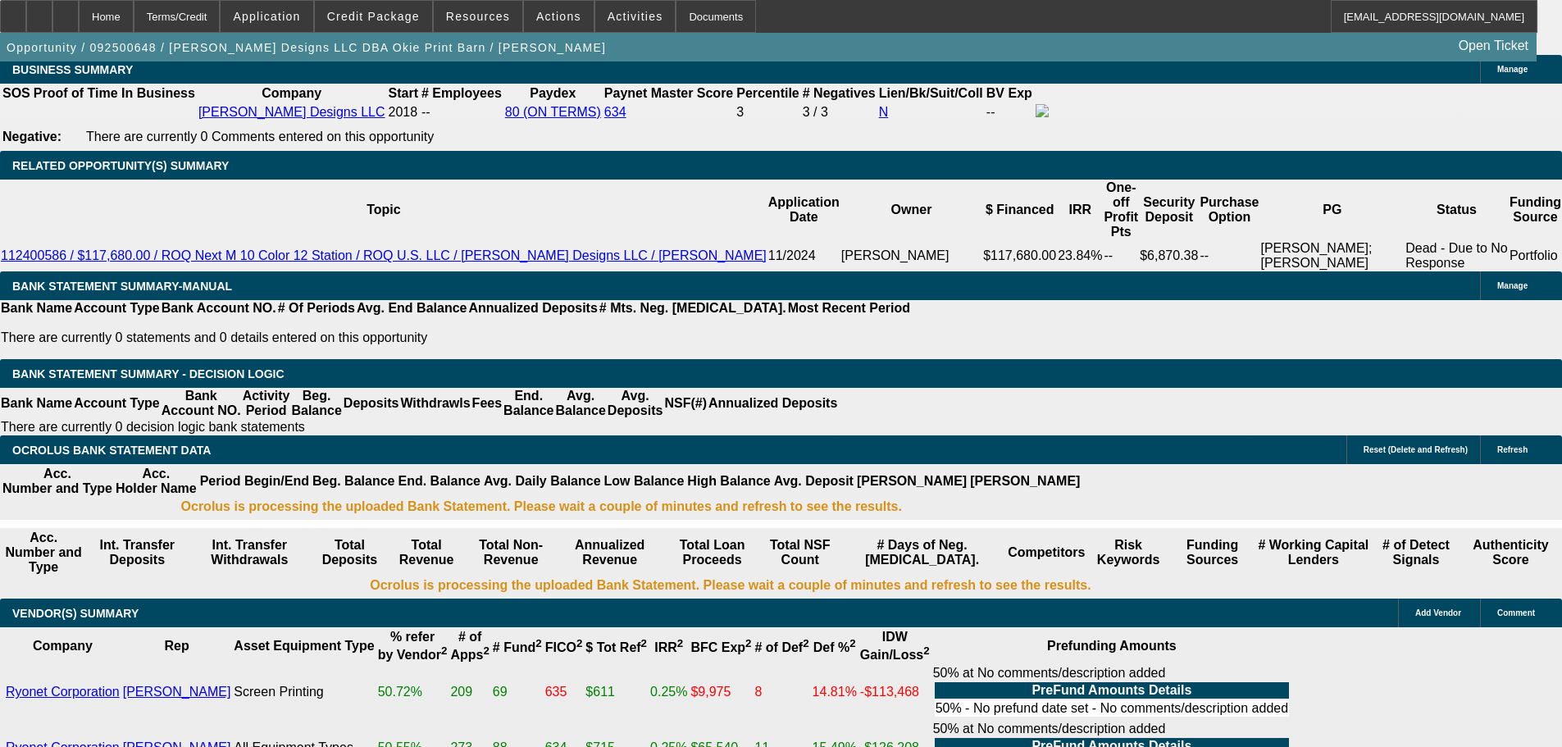
type input "$34,989.68"
type input "48"
type input "$2,027.85"
type input "$4,055.70"
type input "48"
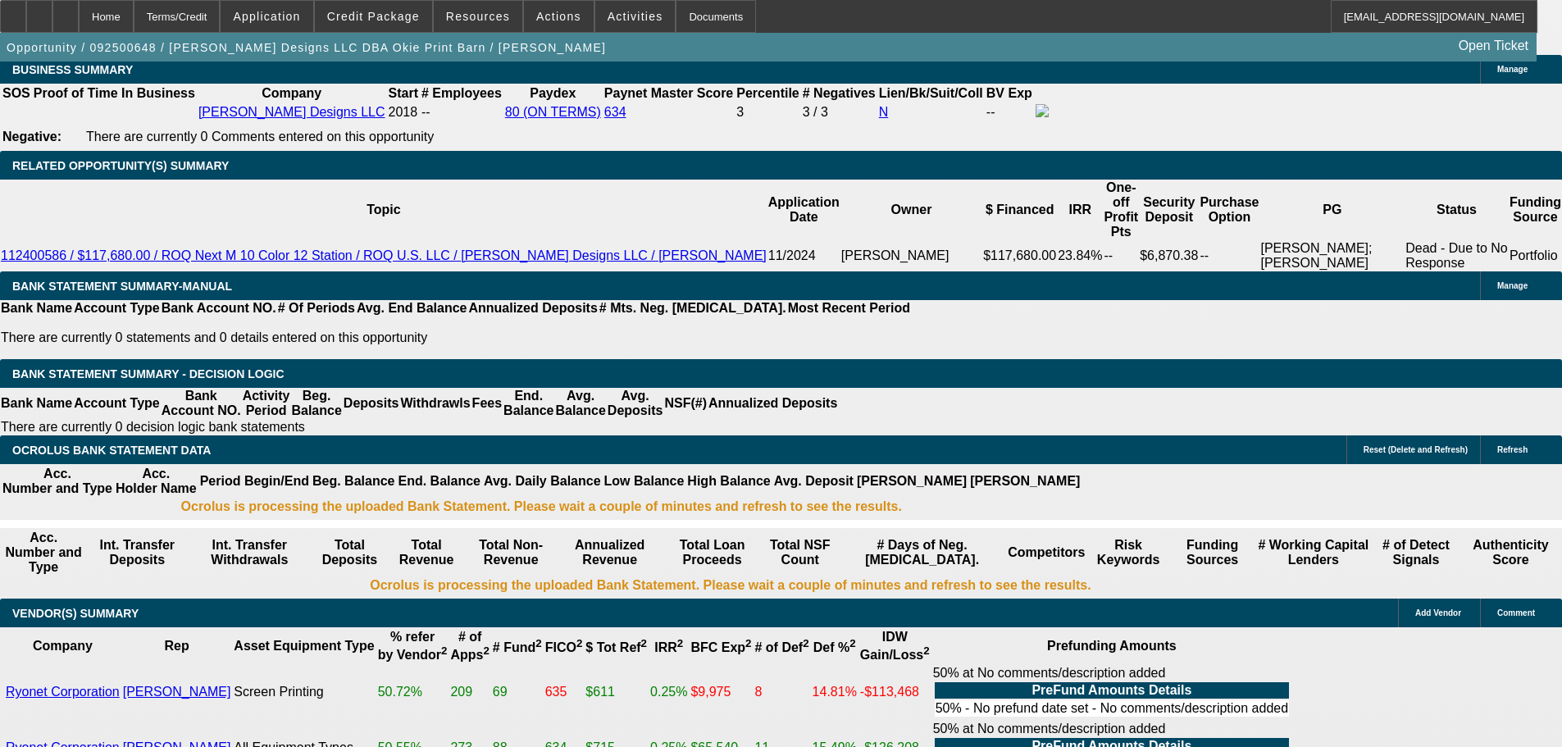
type input "2"
type input "$1,458.48"
type input "$2,916.96"
type input "25"
type input "$2,229.03"
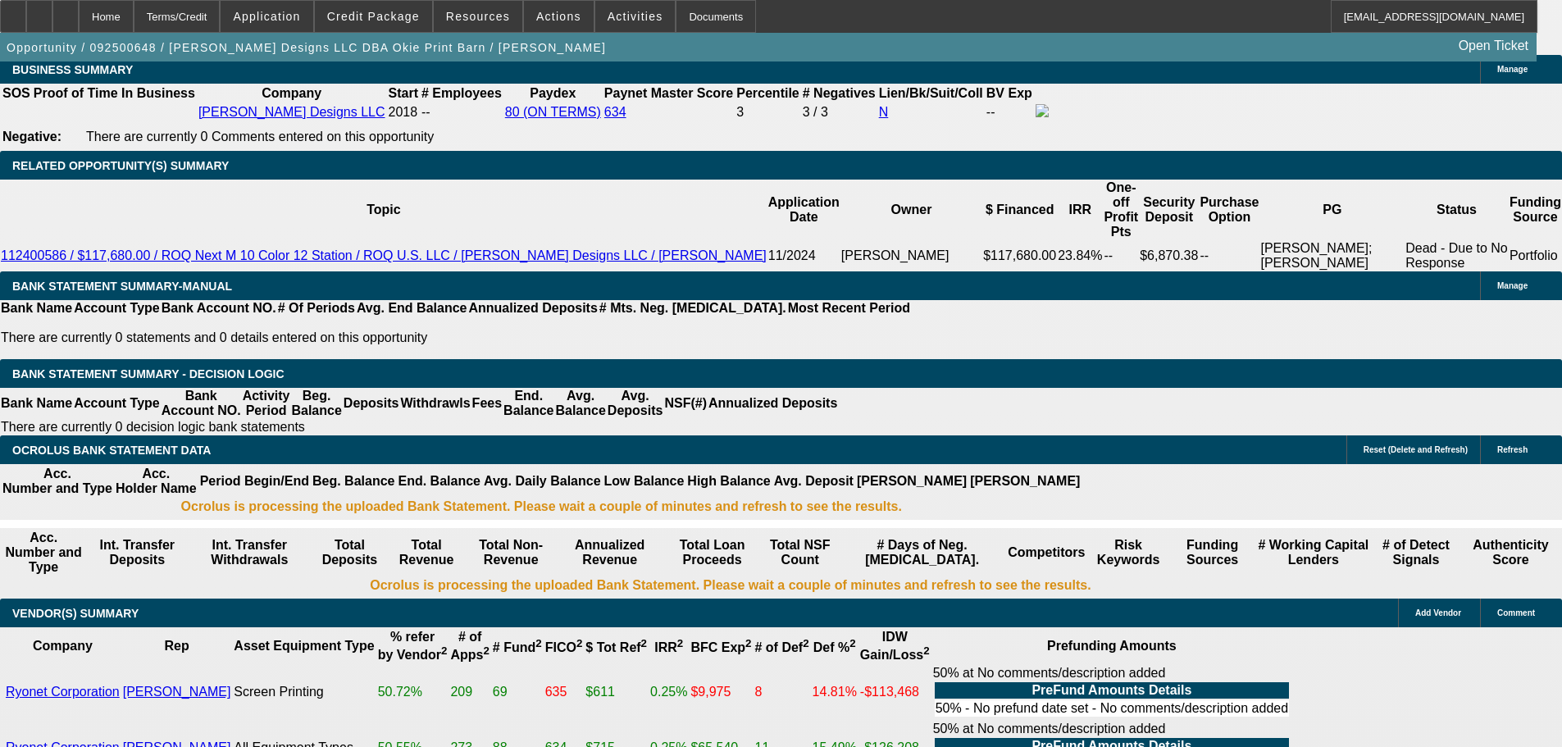
type input "$4,458.06"
type input "25"
drag, startPoint x: 240, startPoint y: 349, endPoint x: 468, endPoint y: 326, distance: 229.1
type input "22"
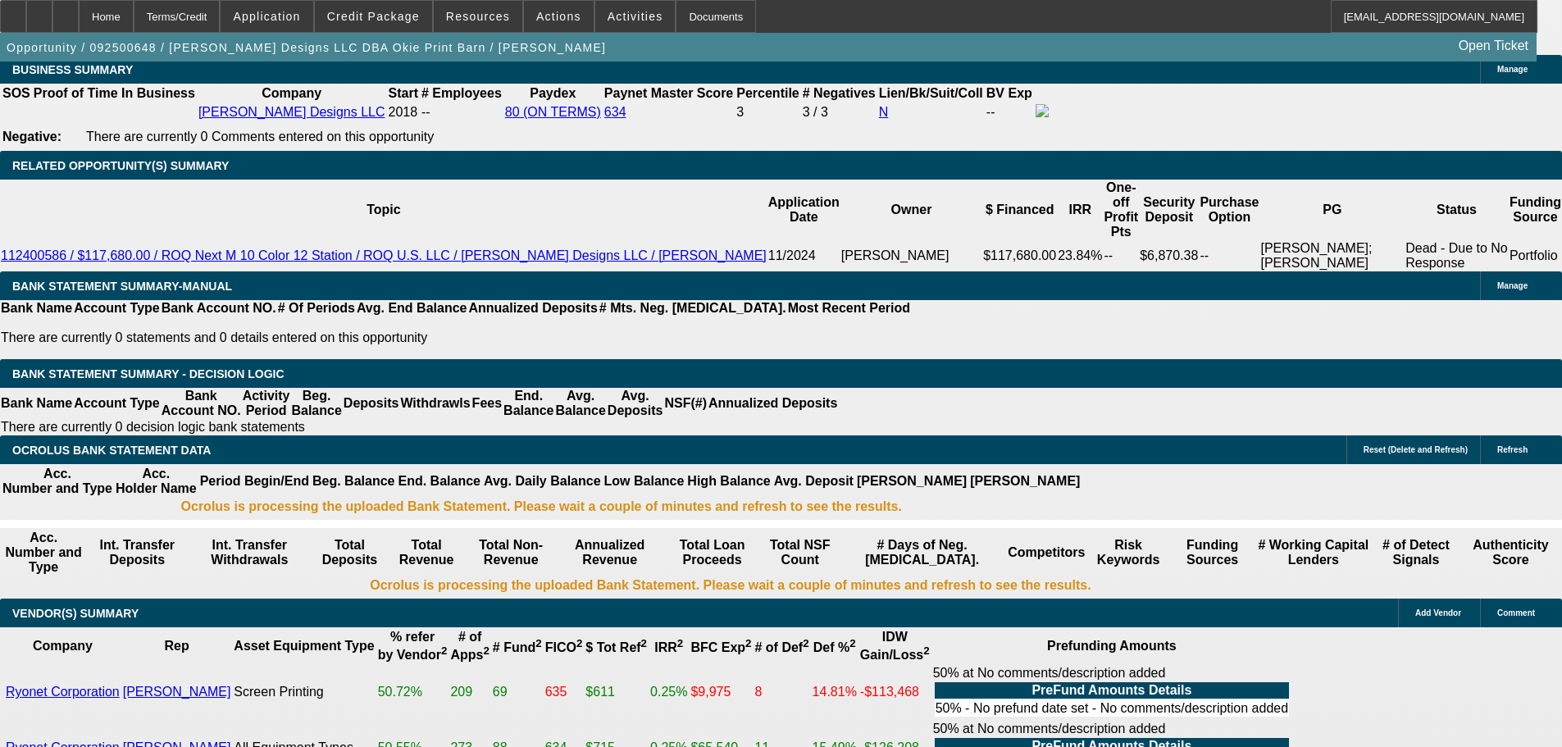
type input "$44.00"
type input "2250"
type input "25.6"
type input "$4,500.00"
type input "$2,250.00"
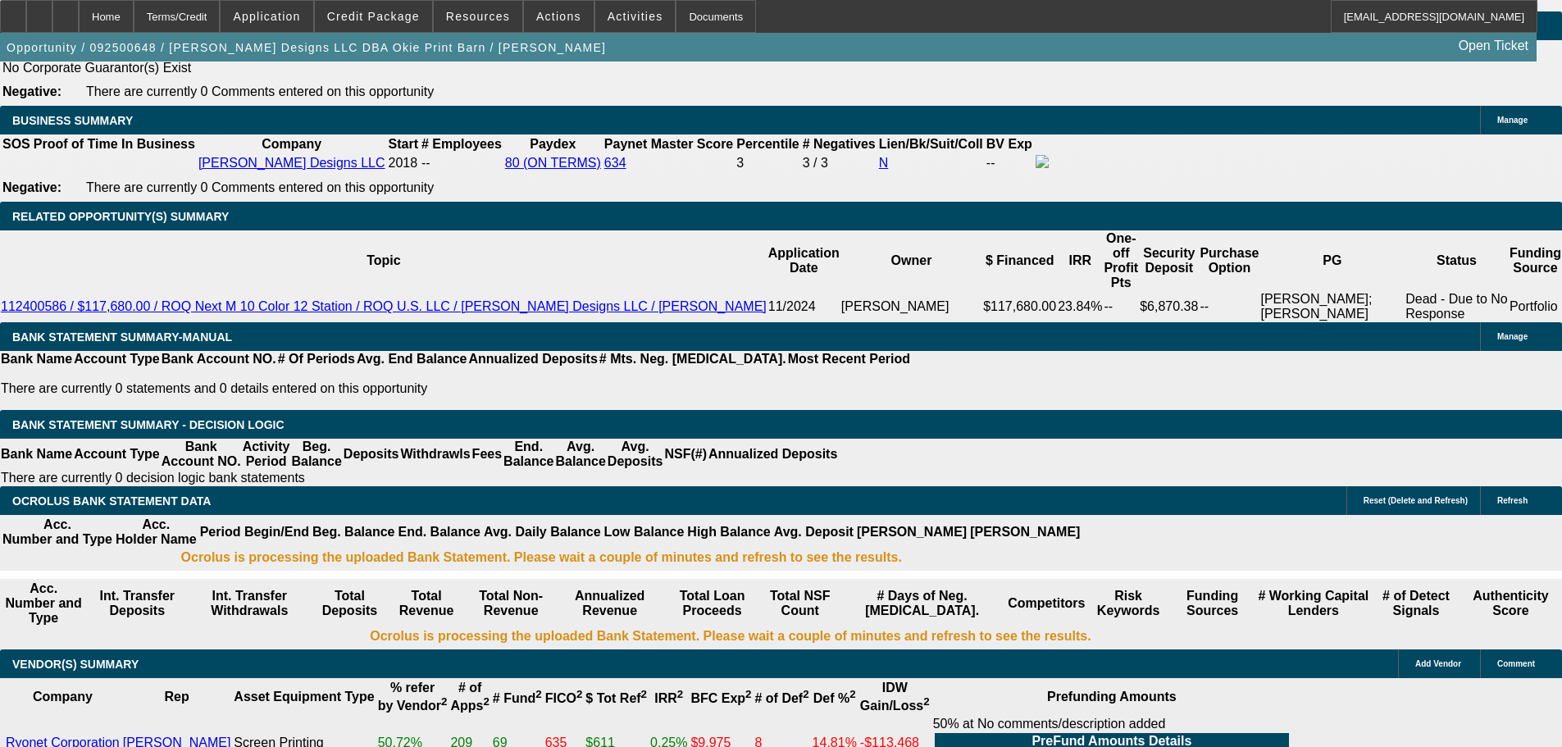
scroll to position [2435, 0]
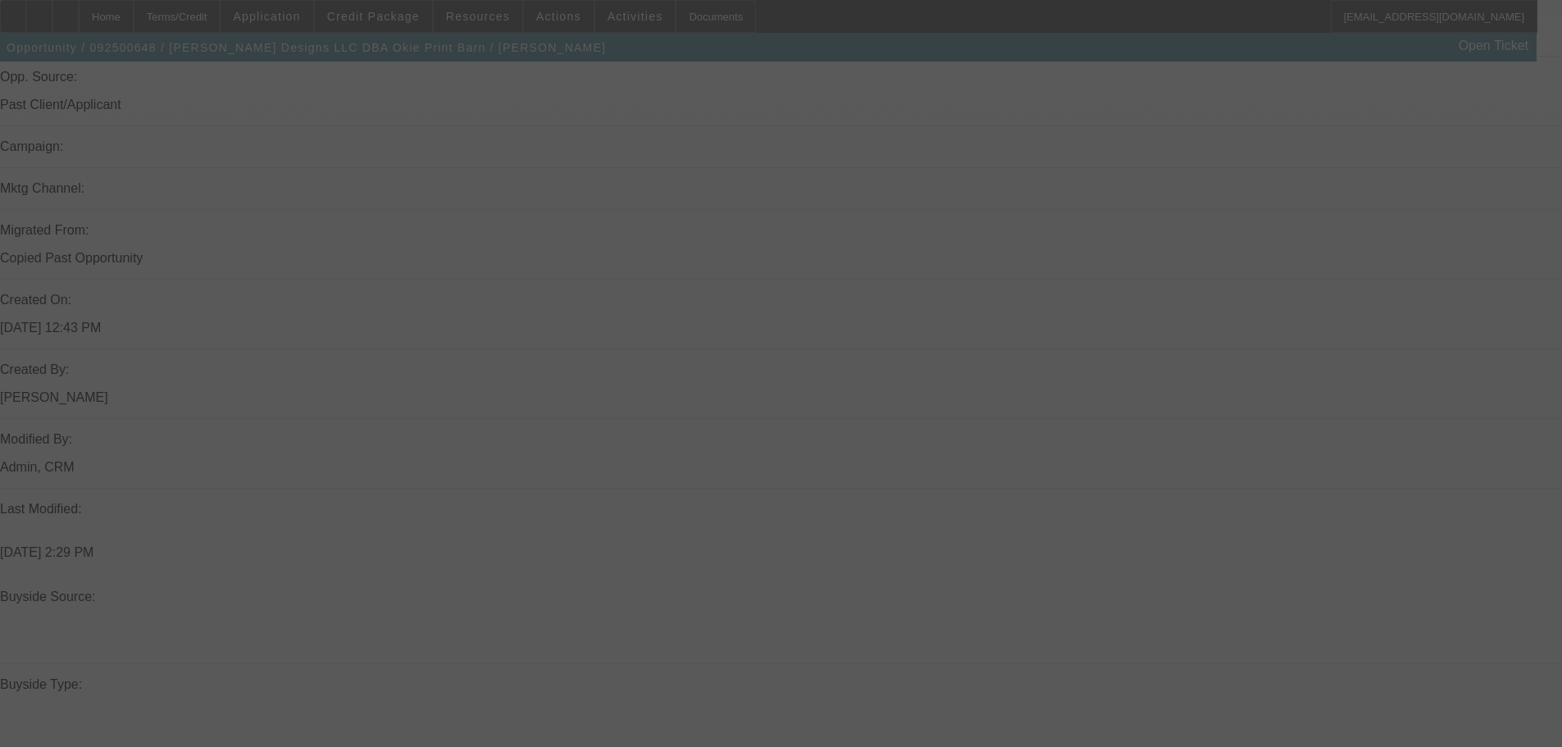
scroll to position [1205, 0]
select select "0.2"
select select "2"
select select "0.1"
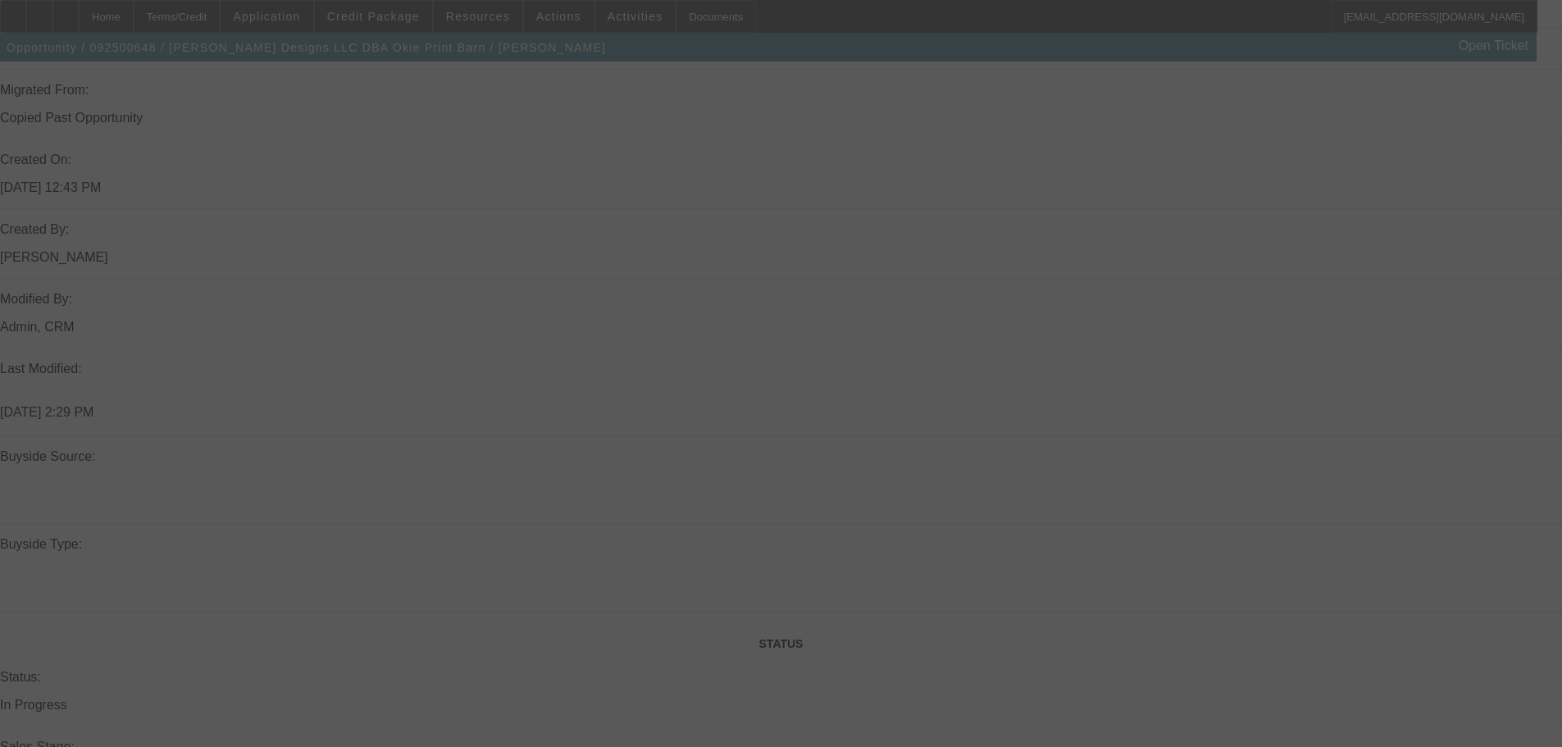
select select "4"
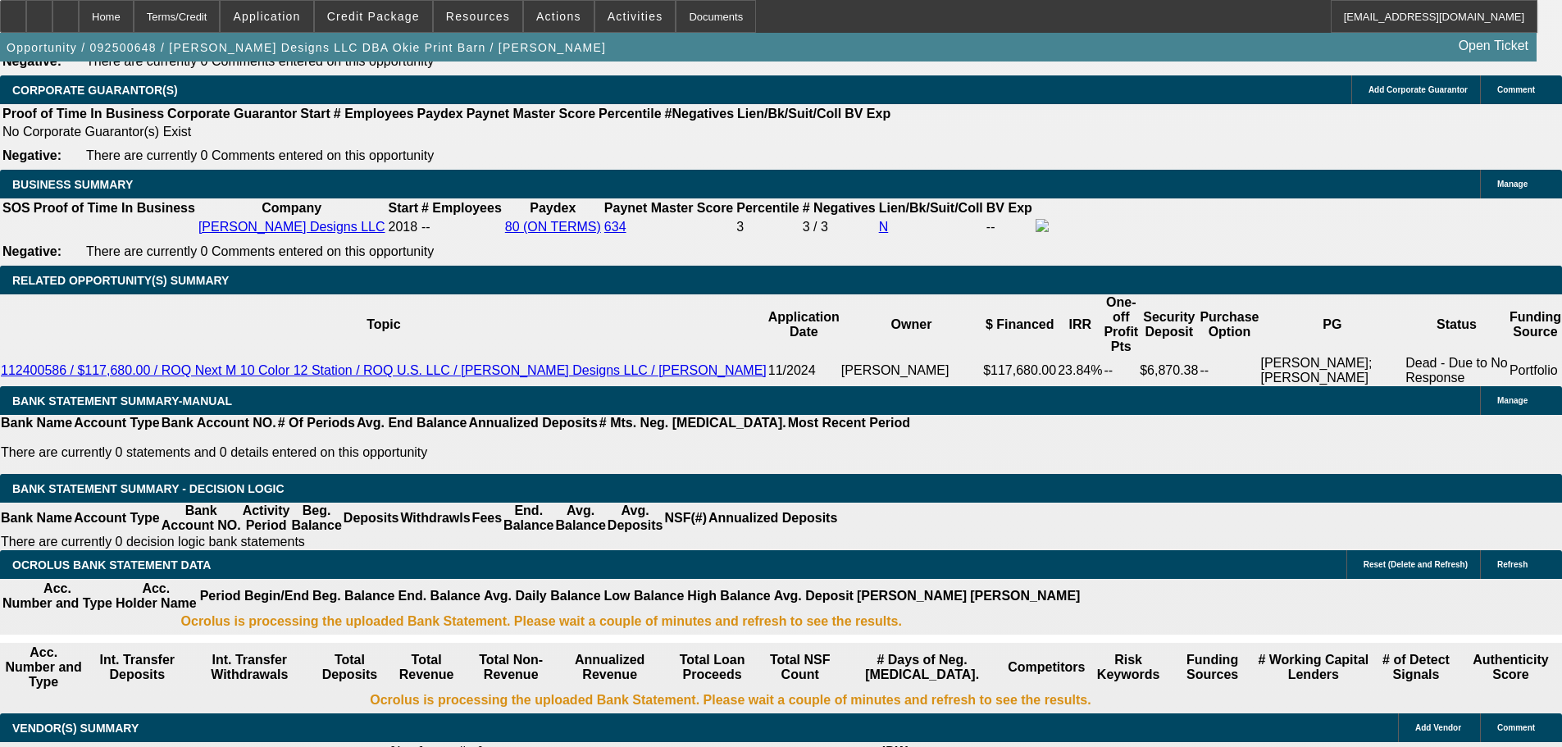
scroll to position [2517, 0]
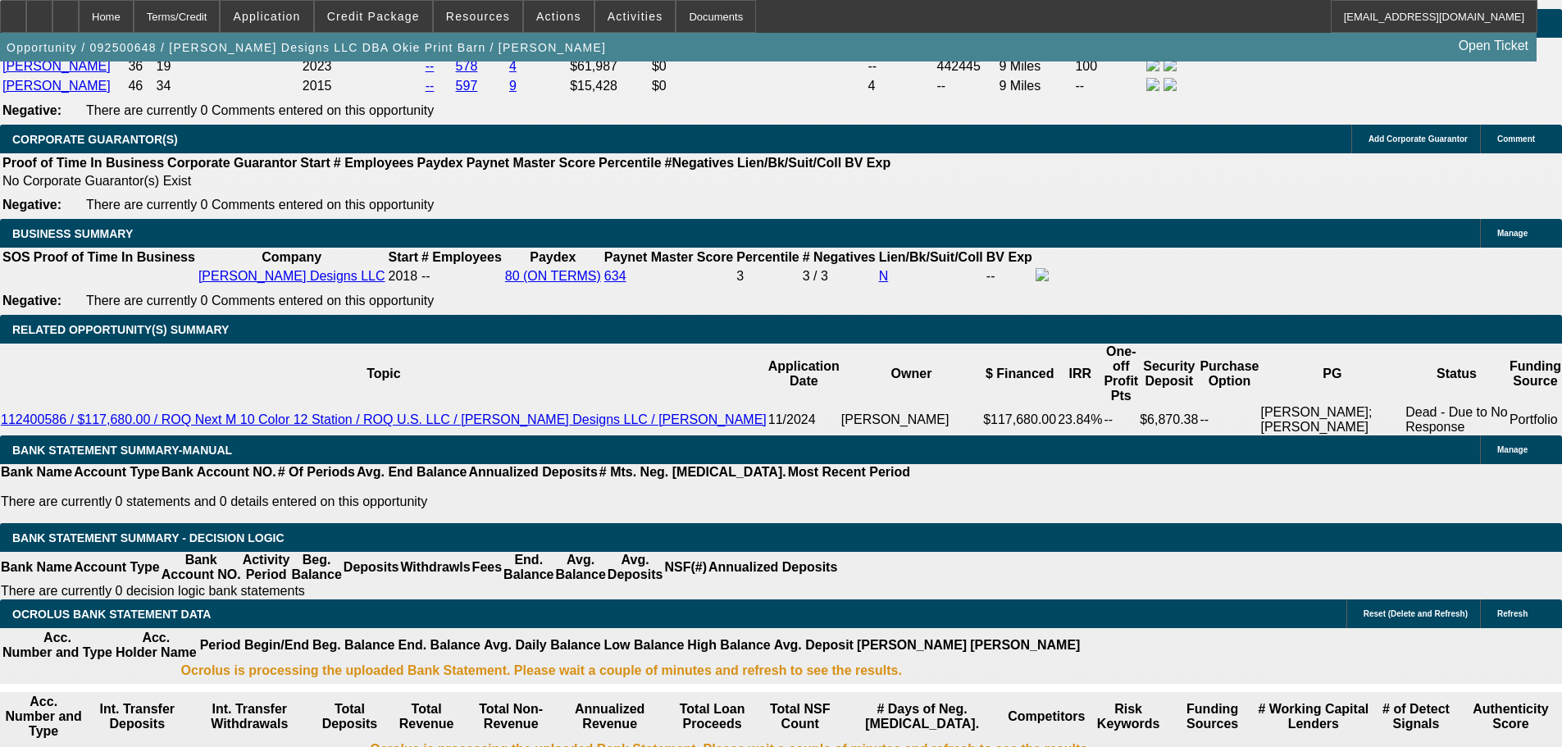
drag, startPoint x: 417, startPoint y: 386, endPoint x: 526, endPoint y: 385, distance: 109.1
type input "$20,032.85"
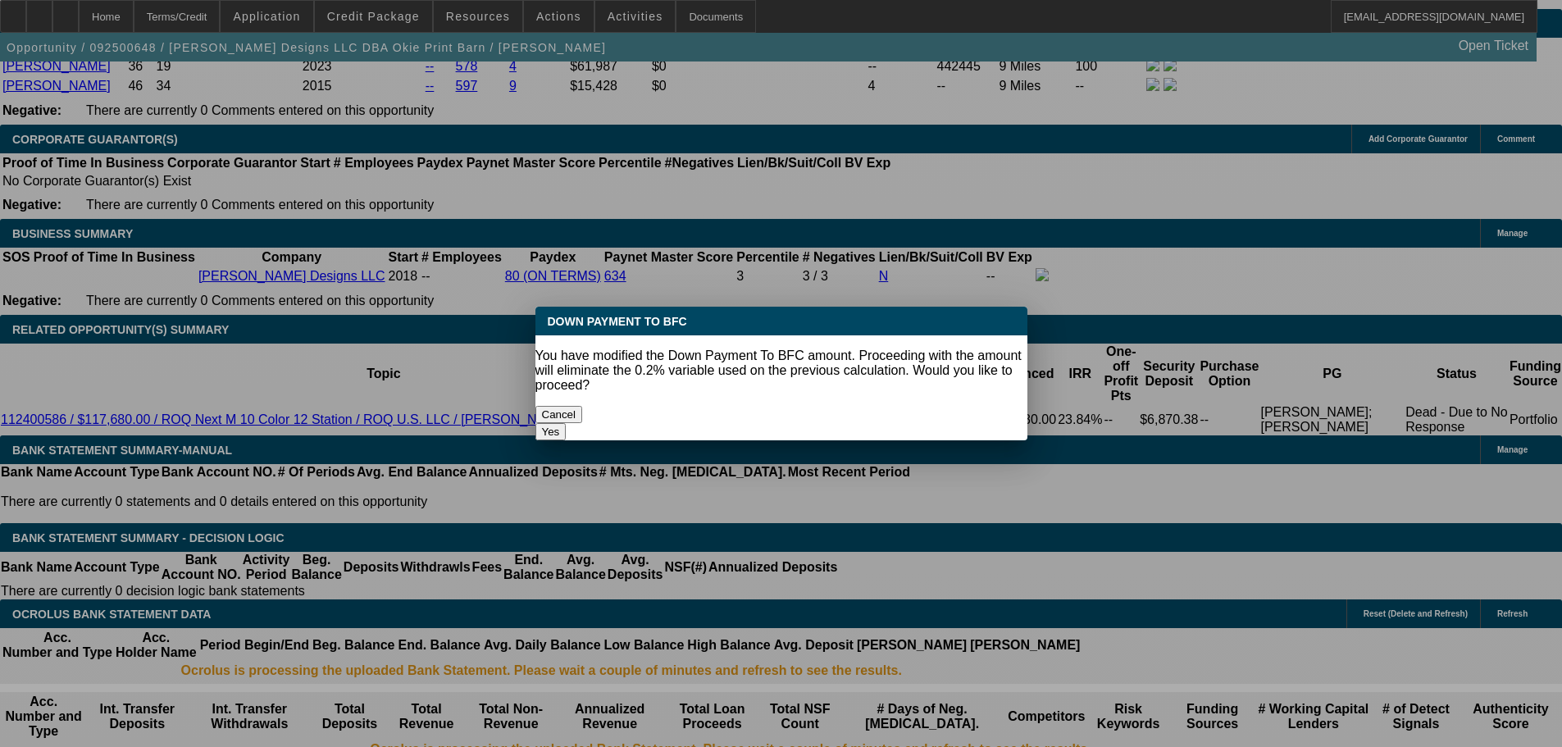
scroll to position [0, 0]
click at [768, 435] on body "Home Terms/Credit Application Credit Package Resources Actions Activities Docum…" at bounding box center [781, 659] width 1562 height 6352
click at [567, 423] on button "Yes" at bounding box center [550, 431] width 31 height 17
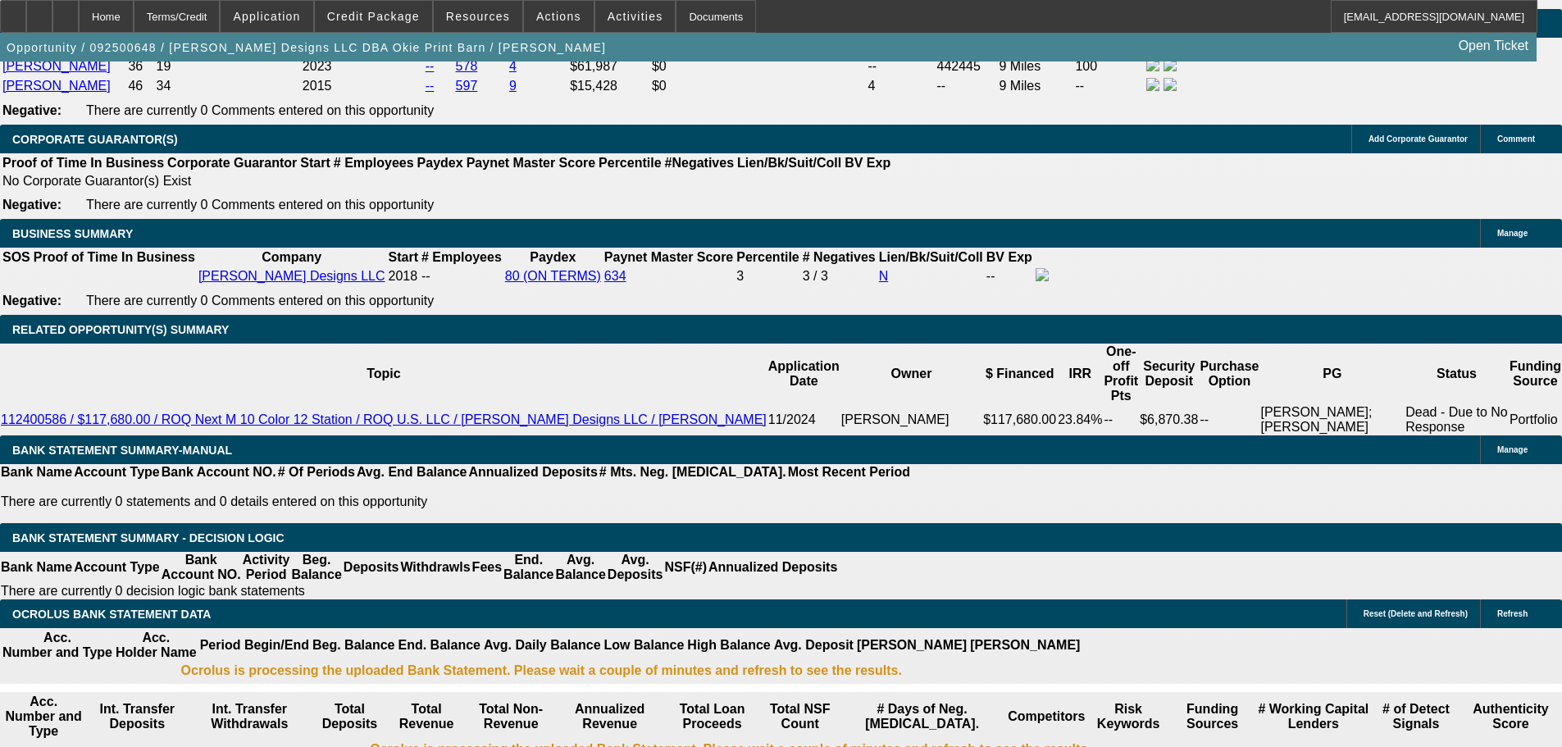
select select "0"
type input "UNKNOWN"
type input "$2,142.02"
type input "$4,284.04"
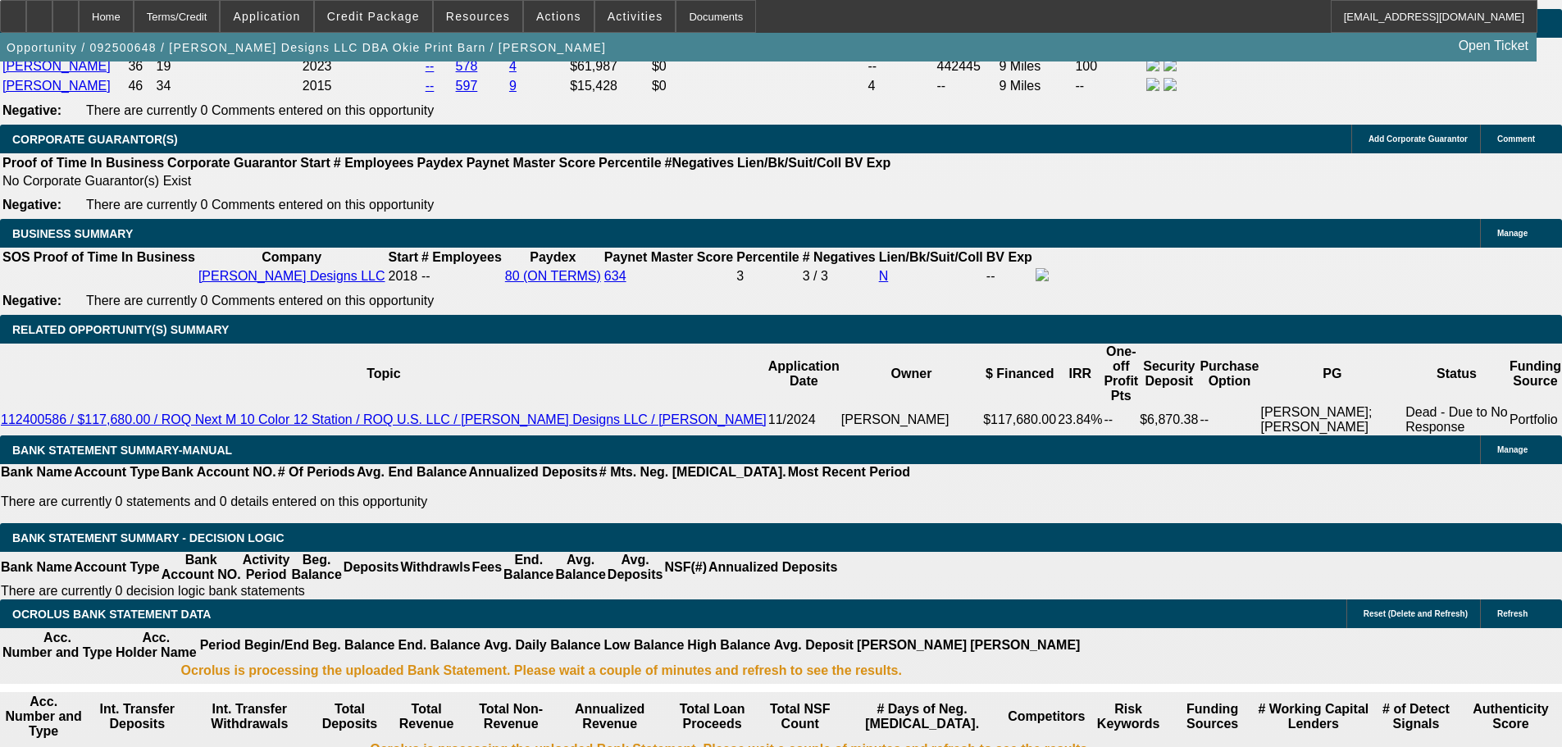
drag, startPoint x: 287, startPoint y: 387, endPoint x: 562, endPoint y: 352, distance: 277.0
type input "$19,032.85"
drag, startPoint x: 297, startPoint y: 517, endPoint x: 549, endPoint y: 470, distance: 257.0
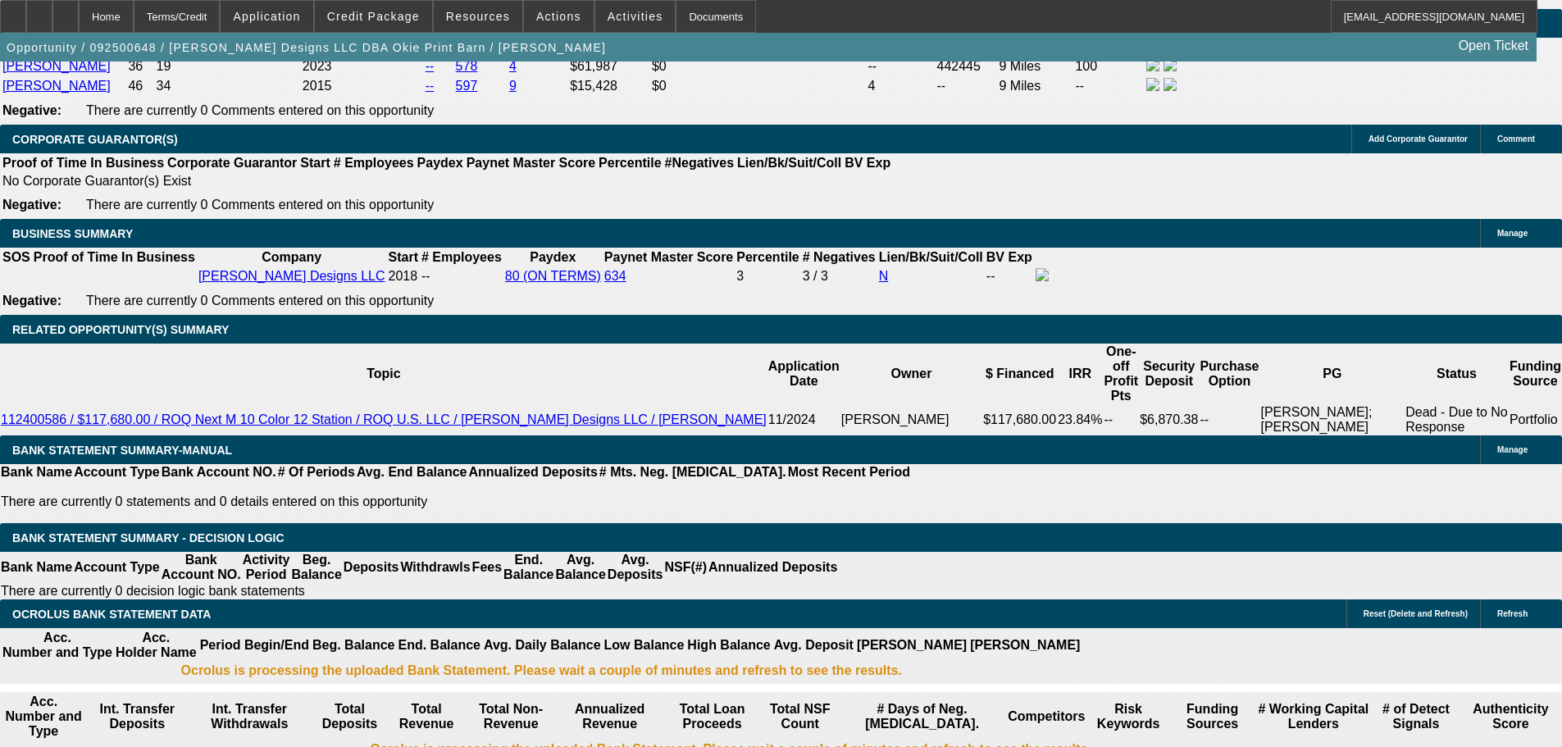
type input "$2,175.49"
type input "$4,350.98"
drag, startPoint x: 238, startPoint y: 518, endPoint x: 550, endPoint y: 508, distance: 312.6
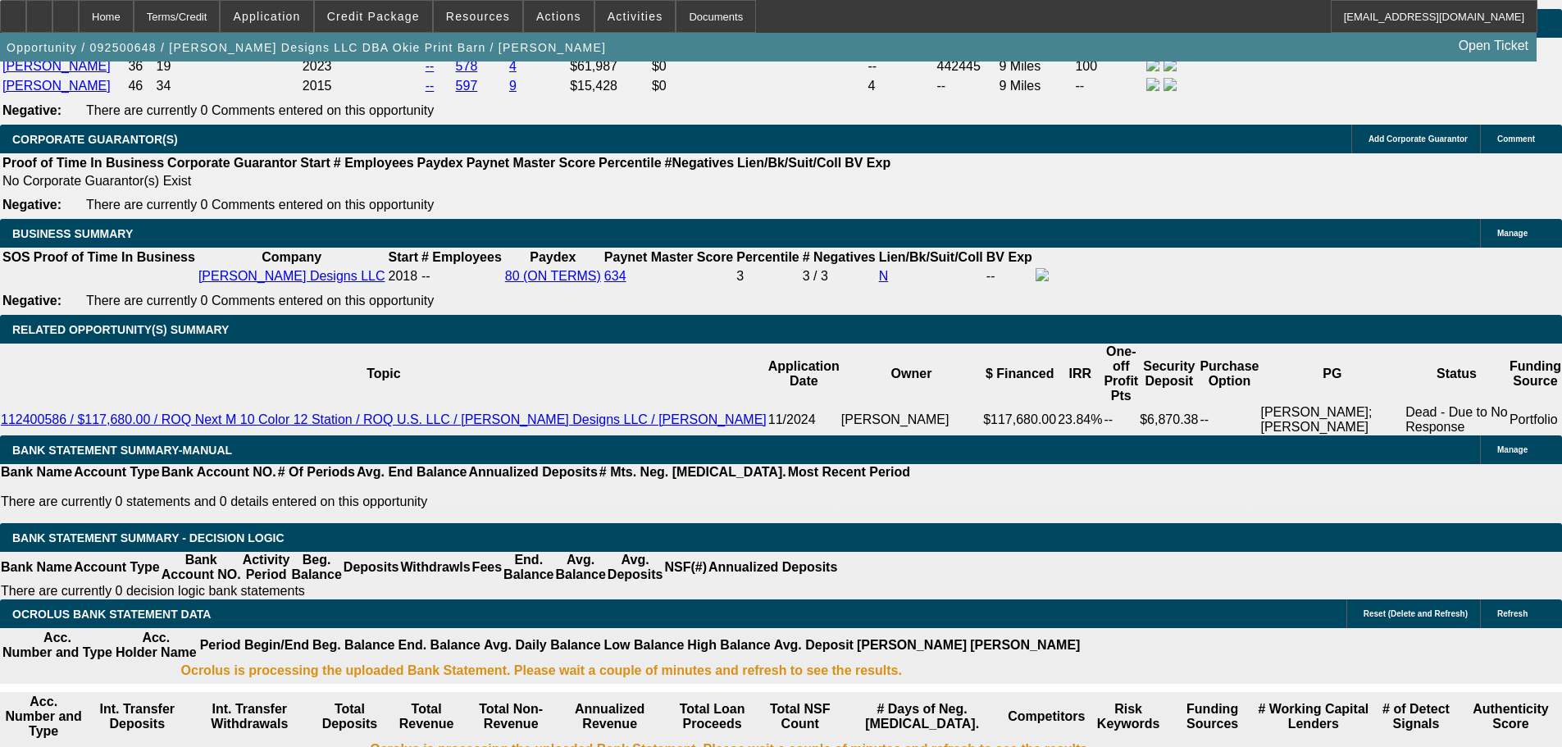
type input "21"
type input "$42.00"
type input "2195"
type input "26.1"
type input "$4,390.00"
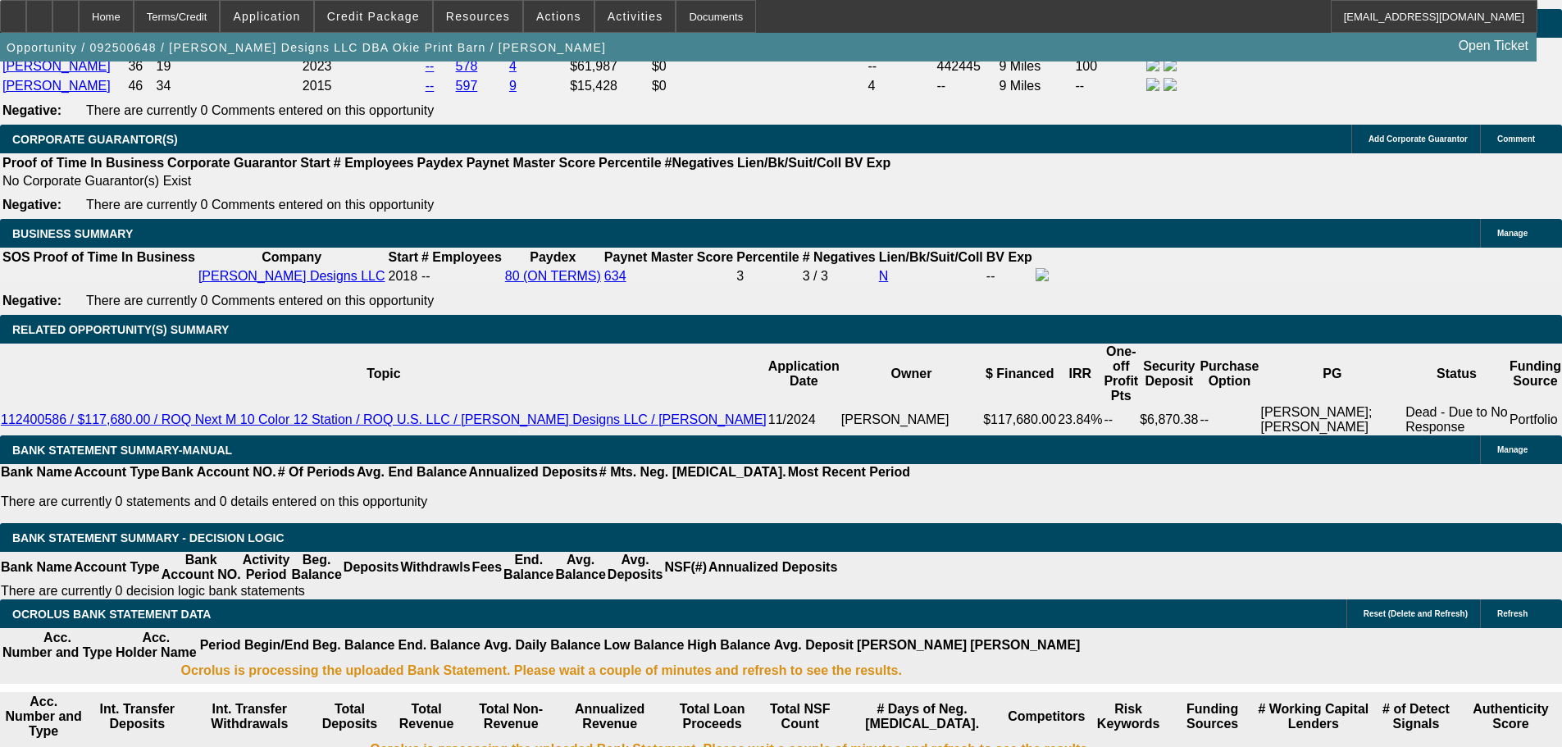
type input "$2,195.00"
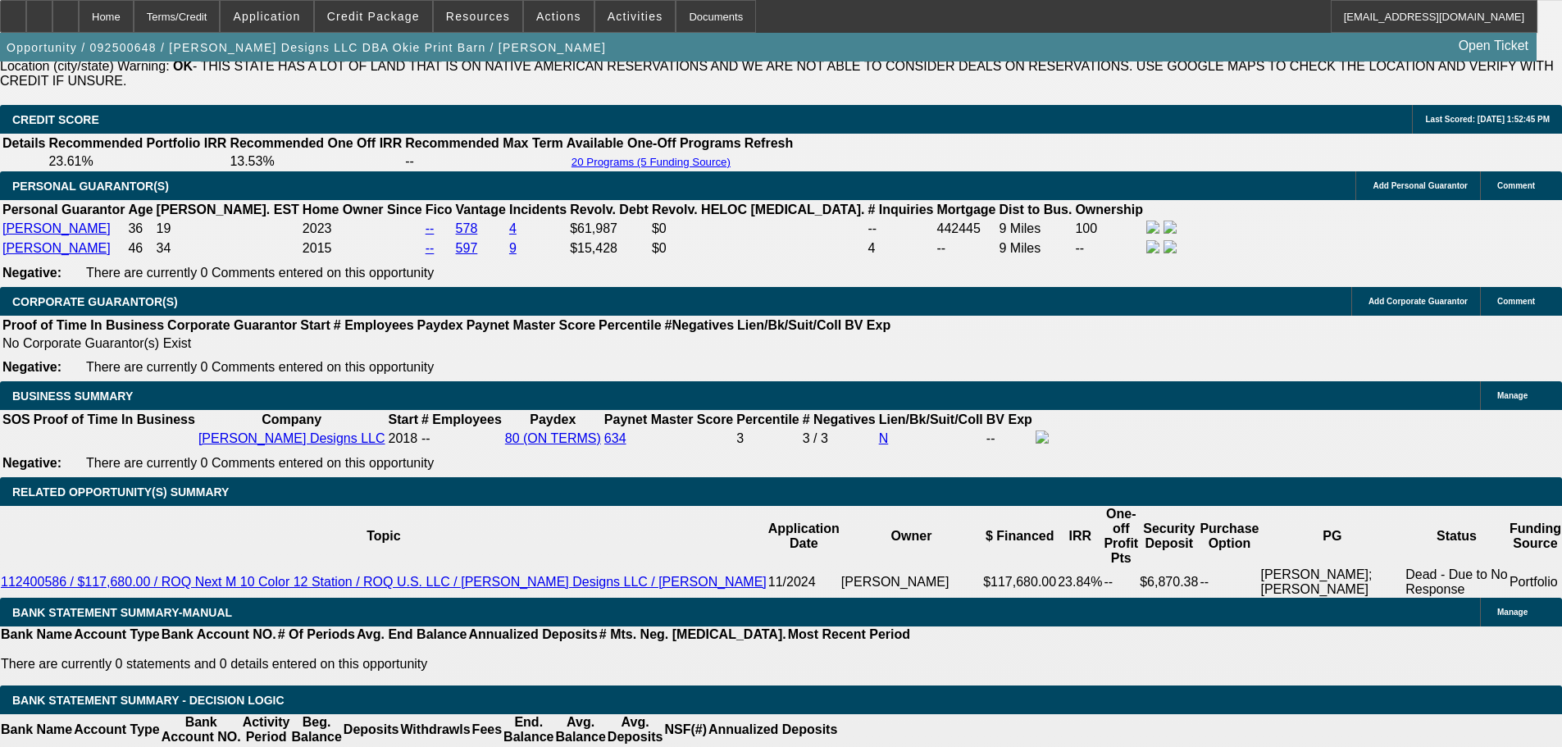
scroll to position [2353, 0]
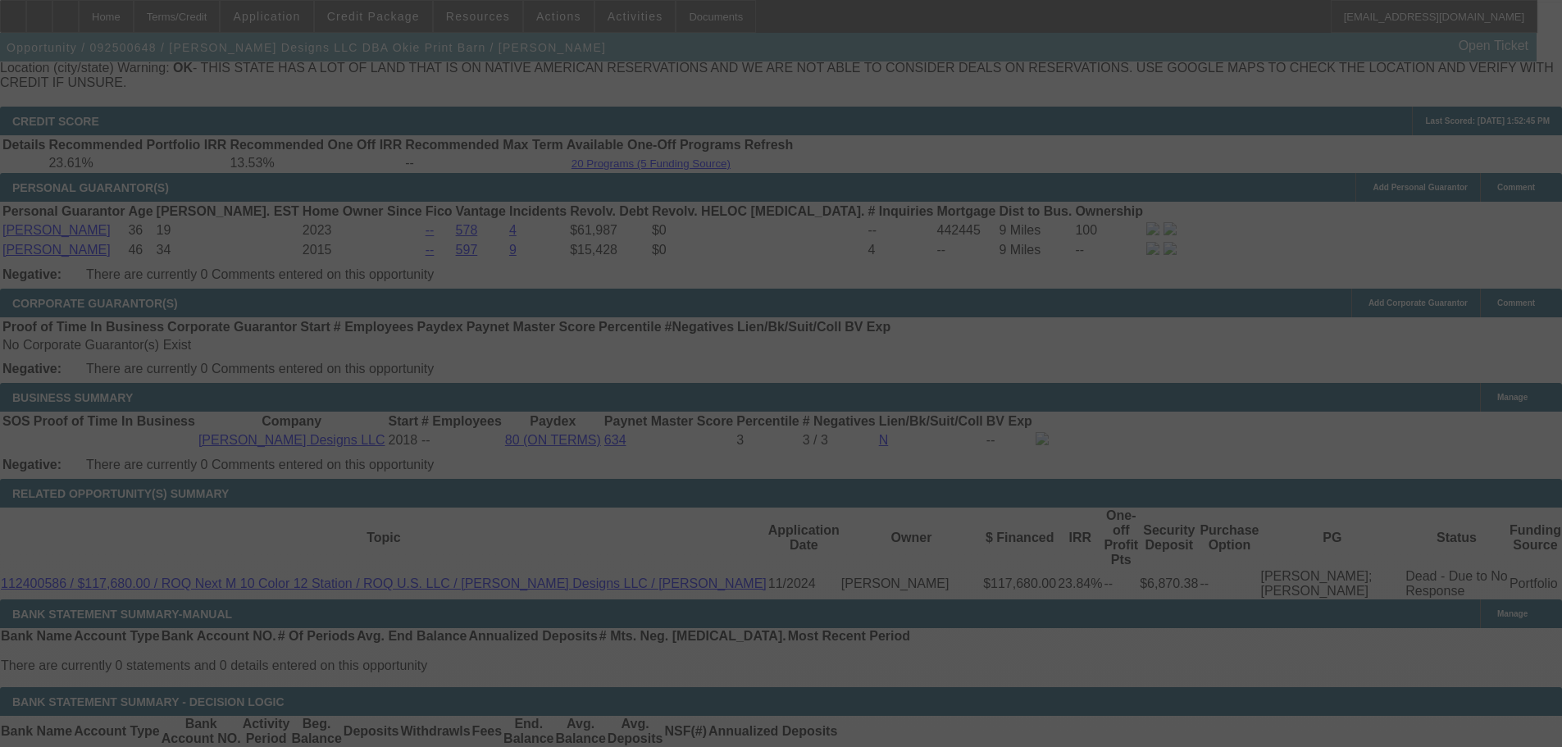
scroll to position [2435, 0]
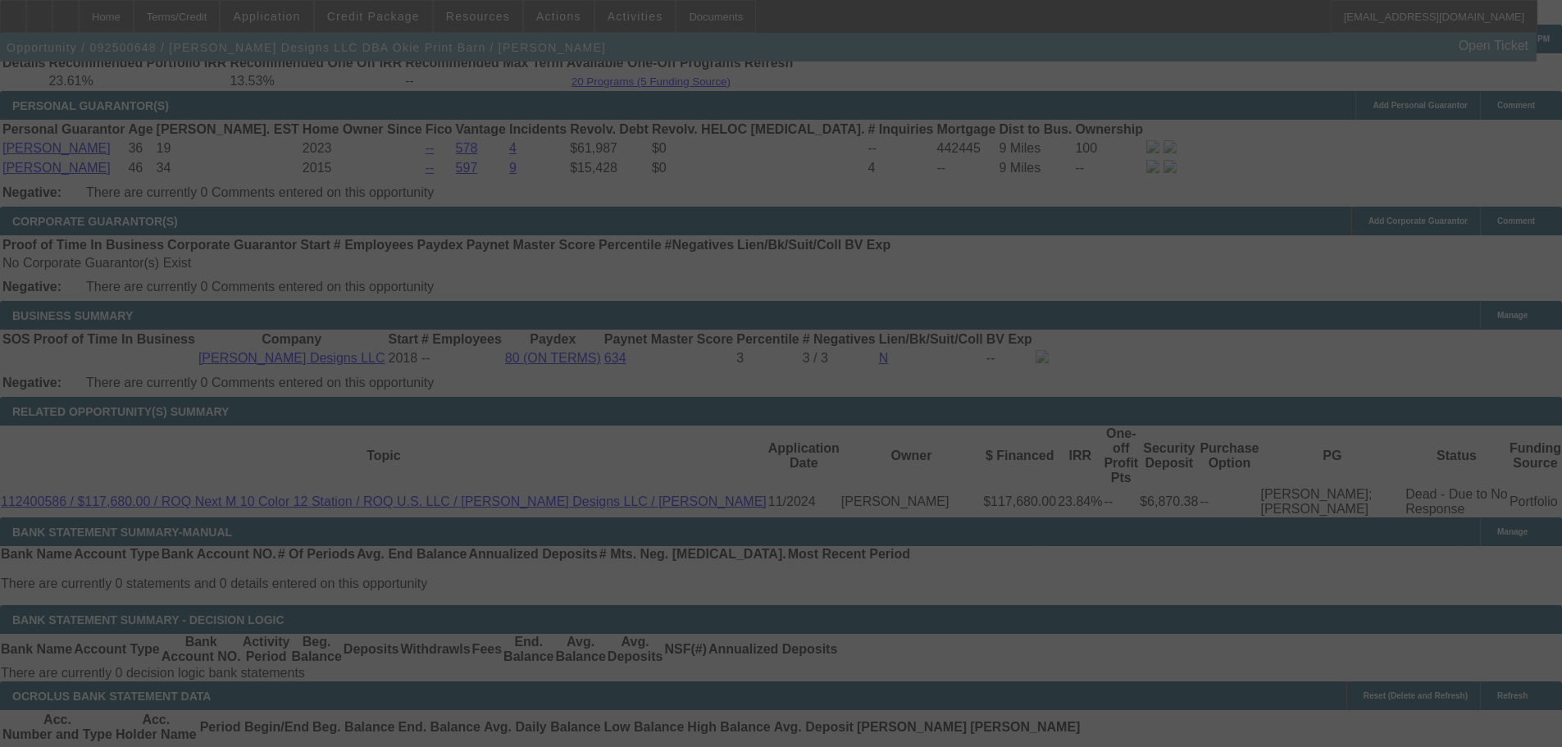
select select "0"
select select "2"
select select "0.1"
select select "4"
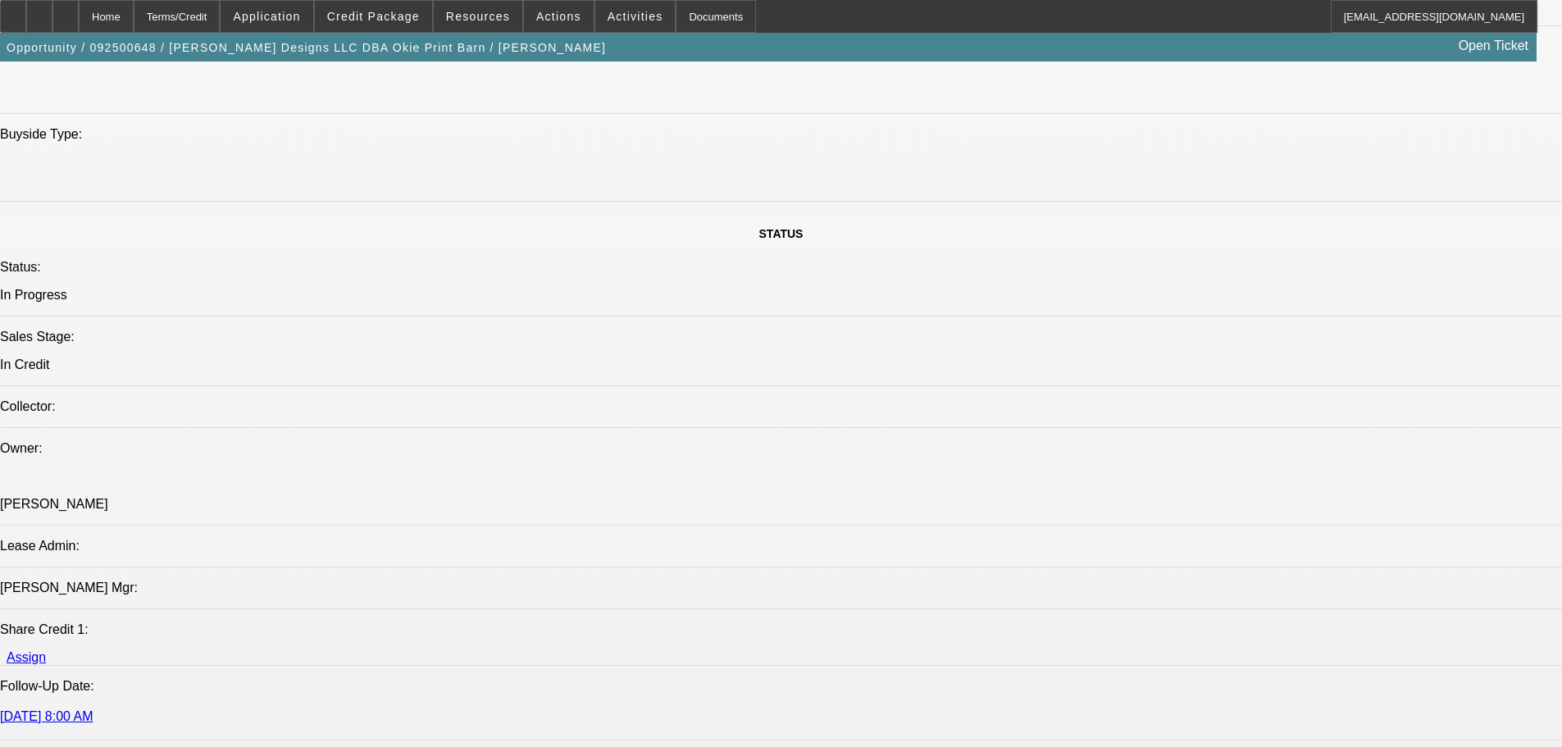
scroll to position [1205, 0]
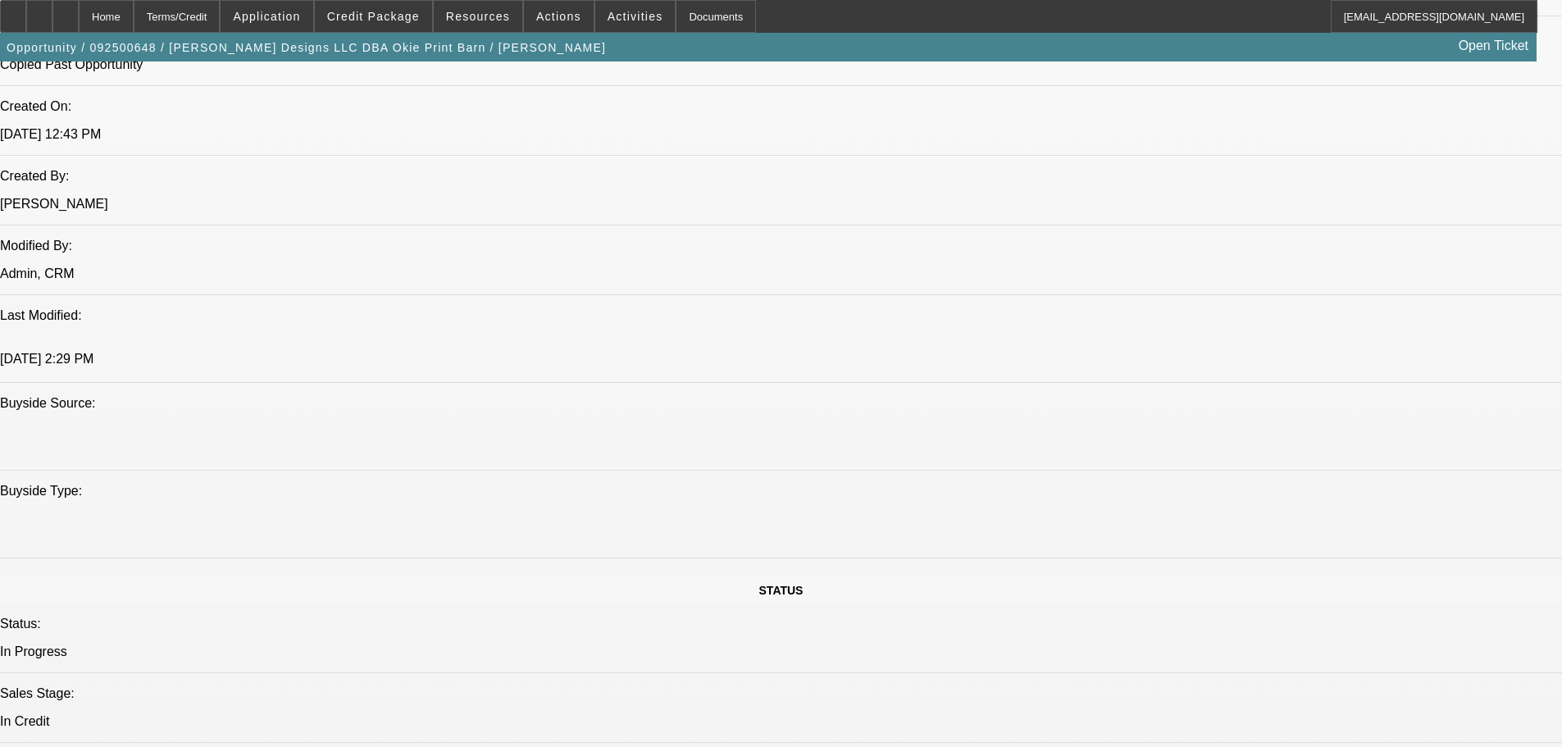
scroll to position [1287, 0]
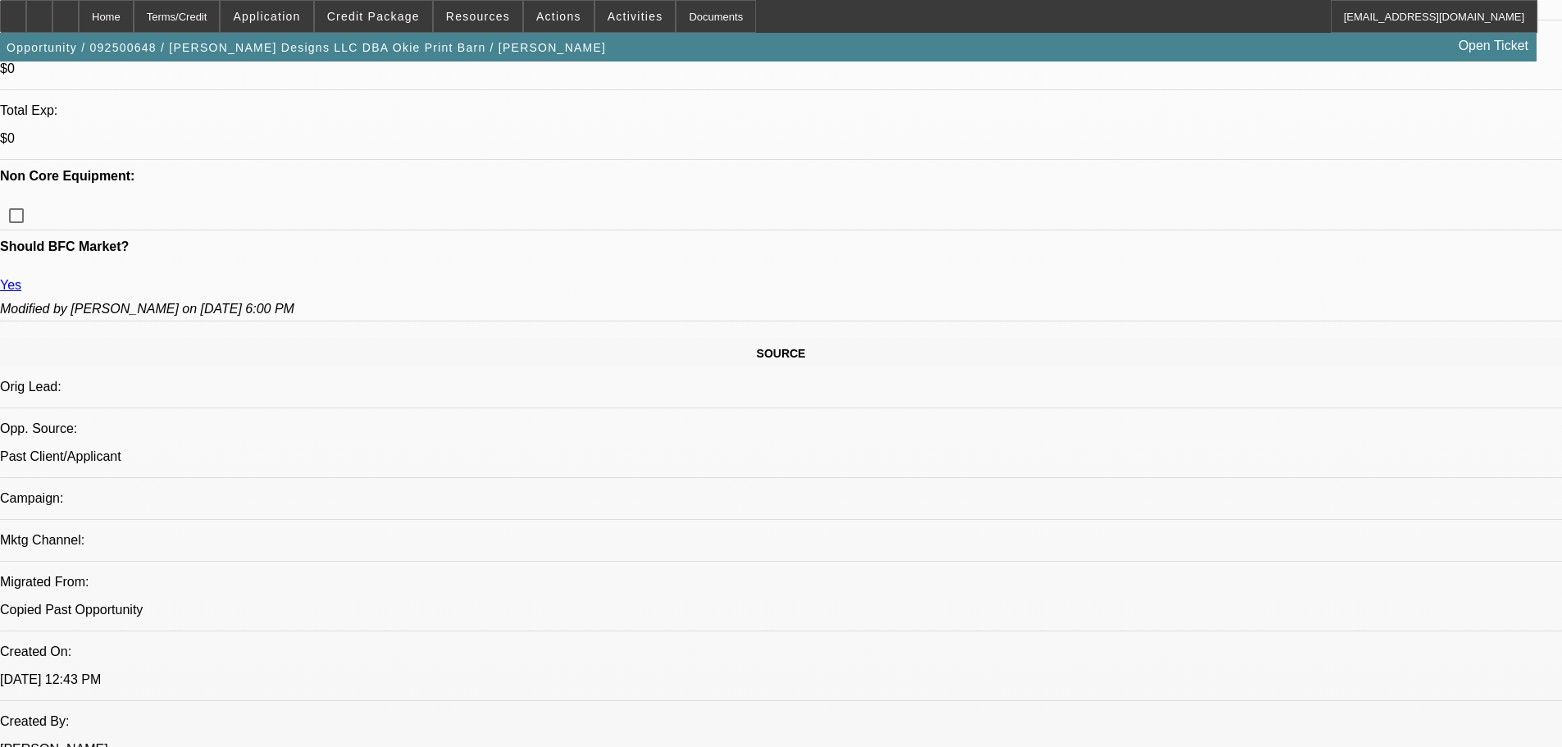
scroll to position [549, 0]
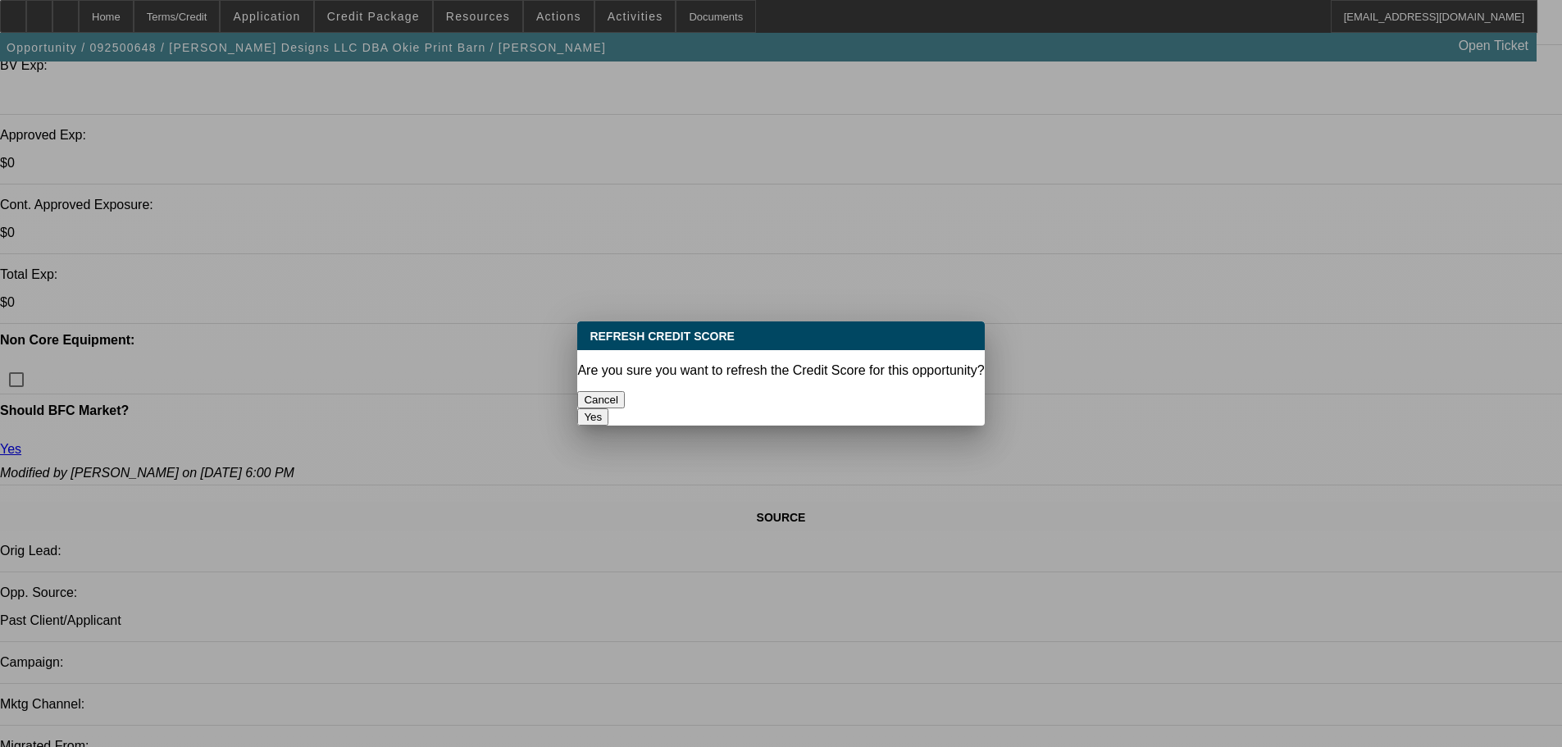
click at [608, 408] on button "Yes" at bounding box center [592, 416] width 31 height 17
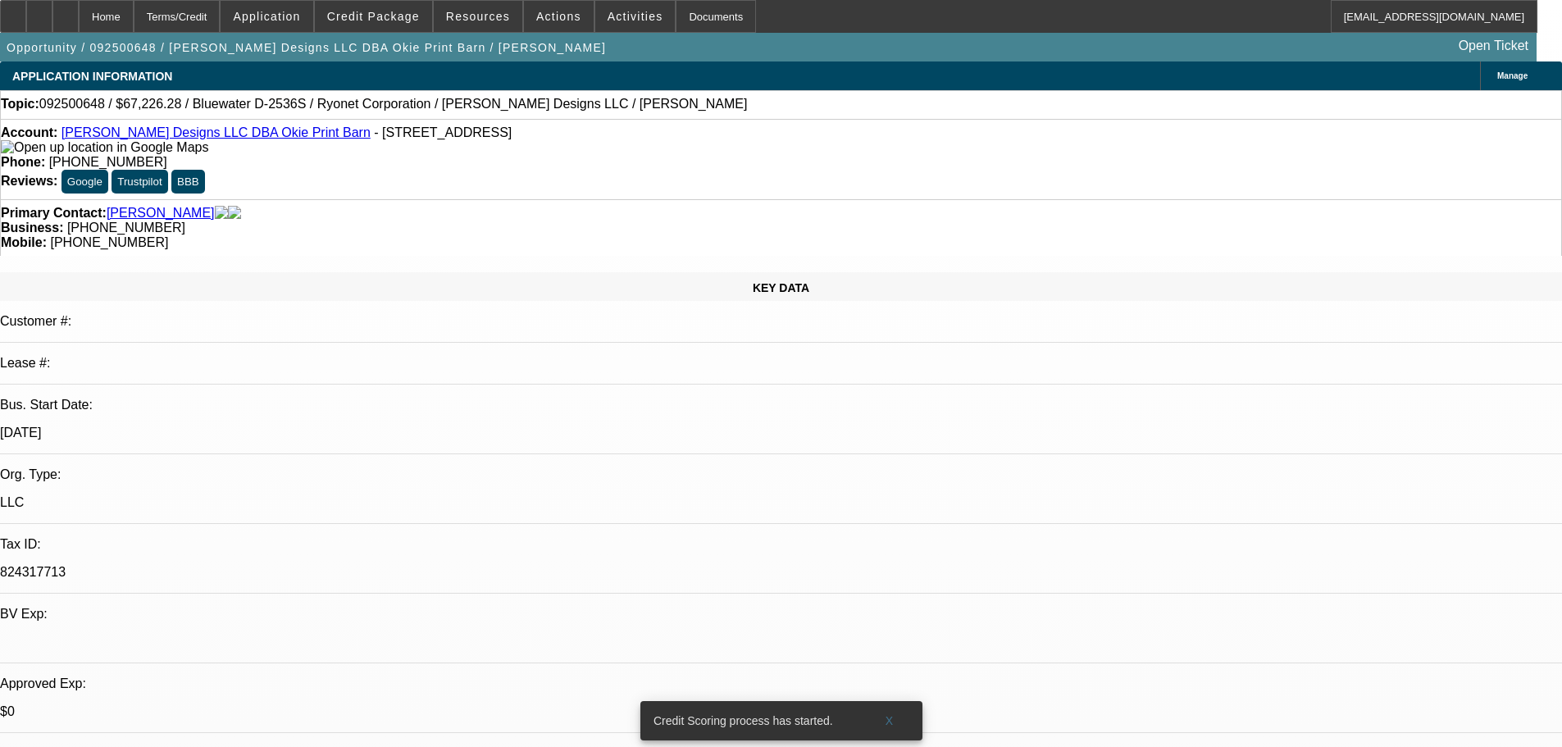
scroll to position [549, 0]
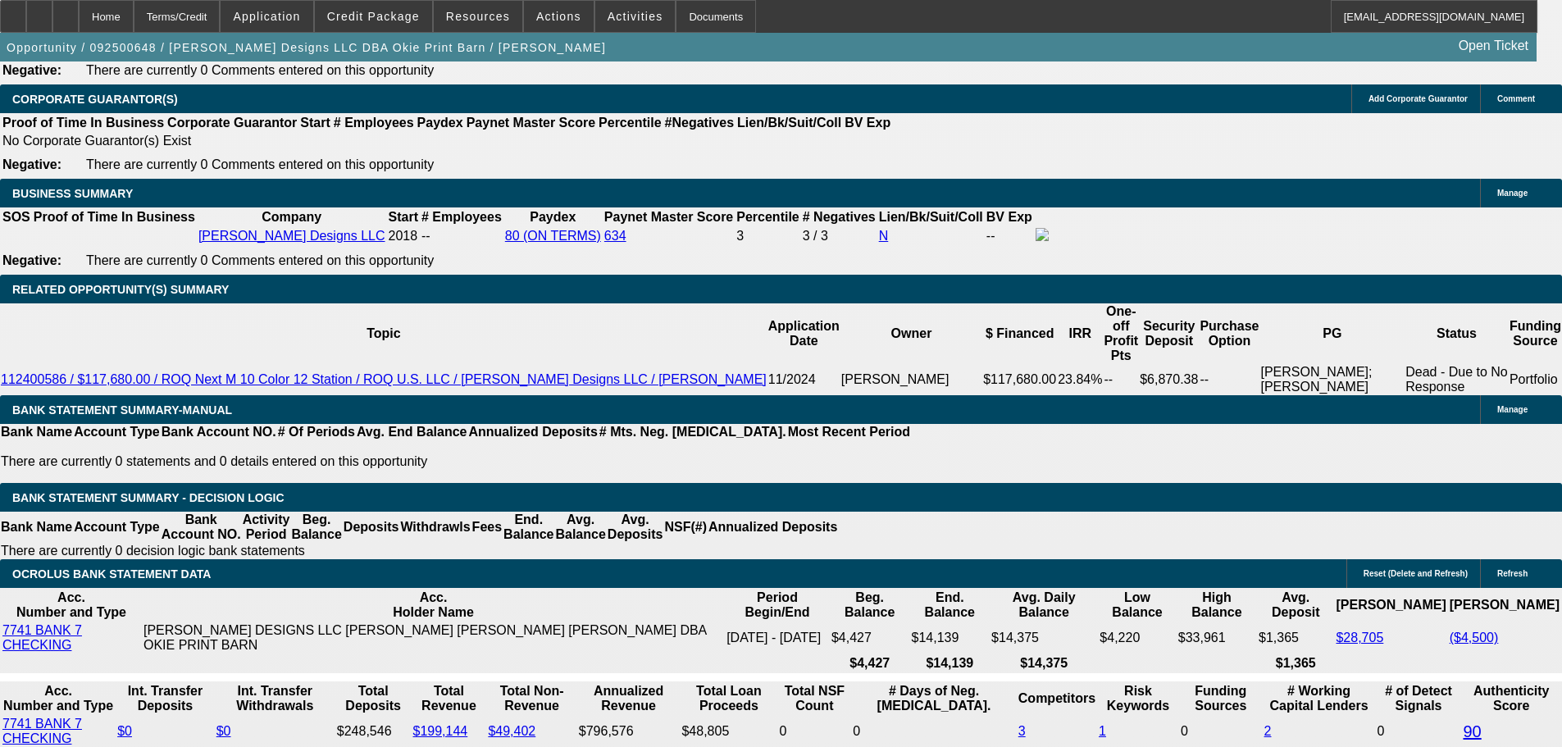
scroll to position [2517, 0]
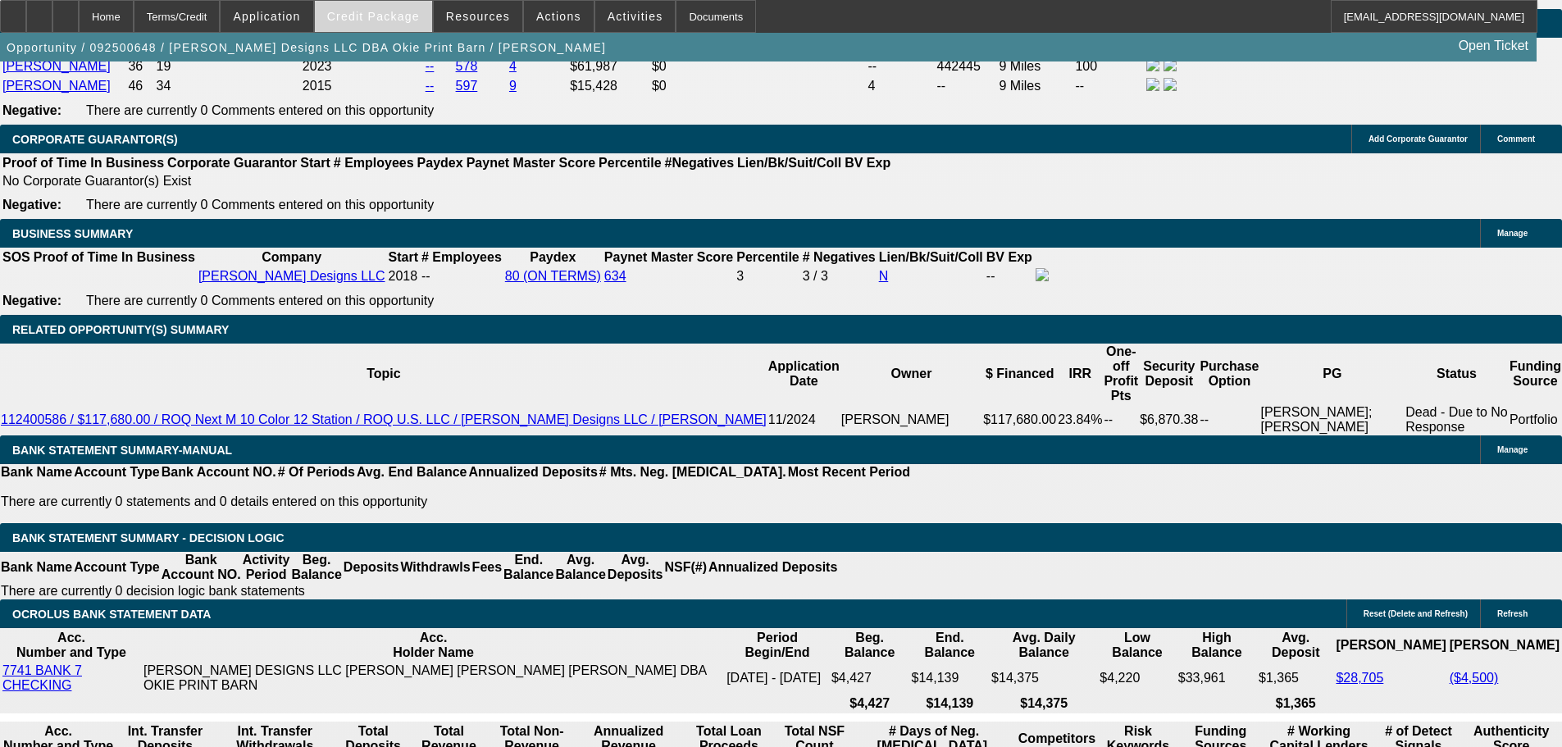
click at [400, 14] on span "Credit Package" at bounding box center [373, 16] width 93 height 13
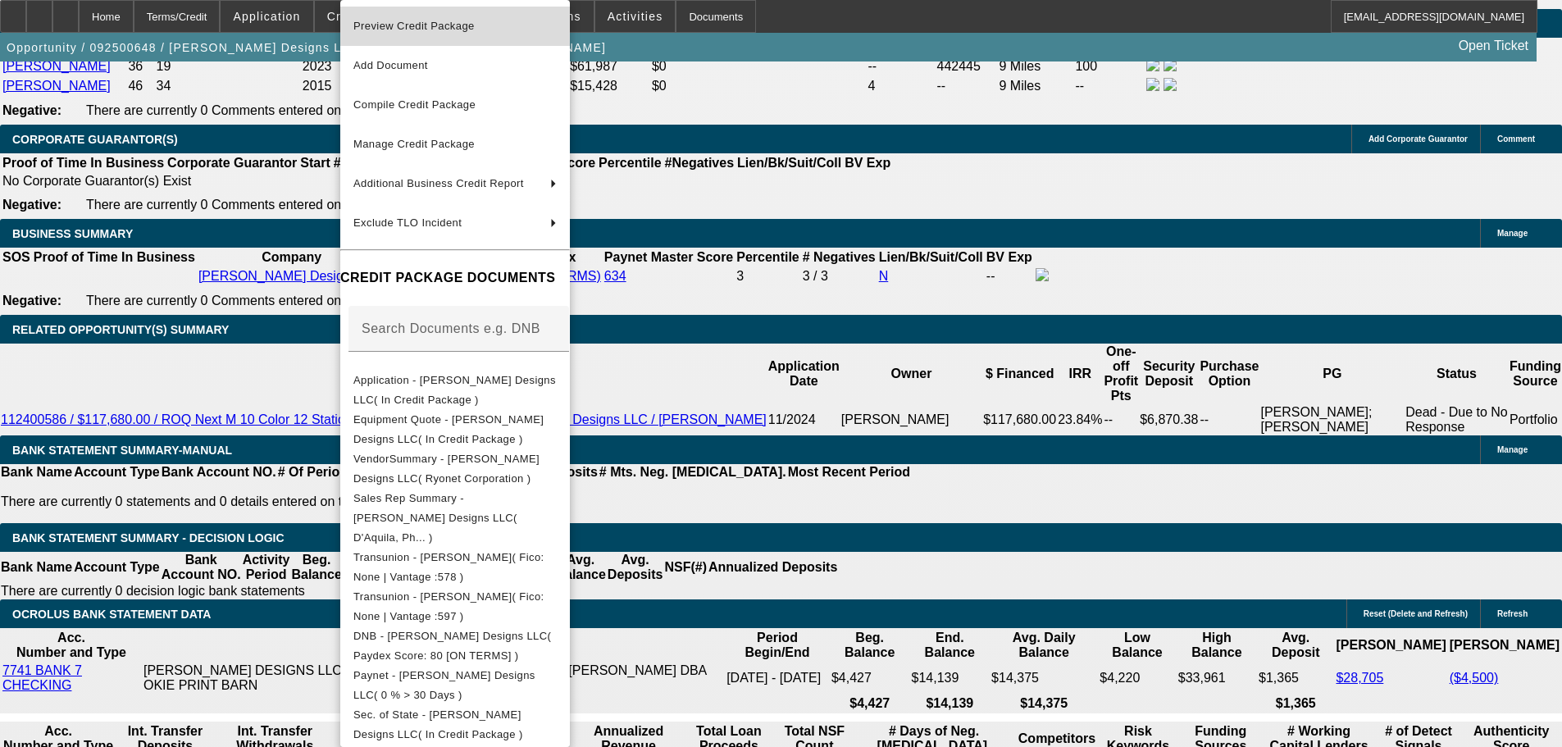
click at [394, 34] on span "Preview Credit Package" at bounding box center [454, 26] width 203 height 20
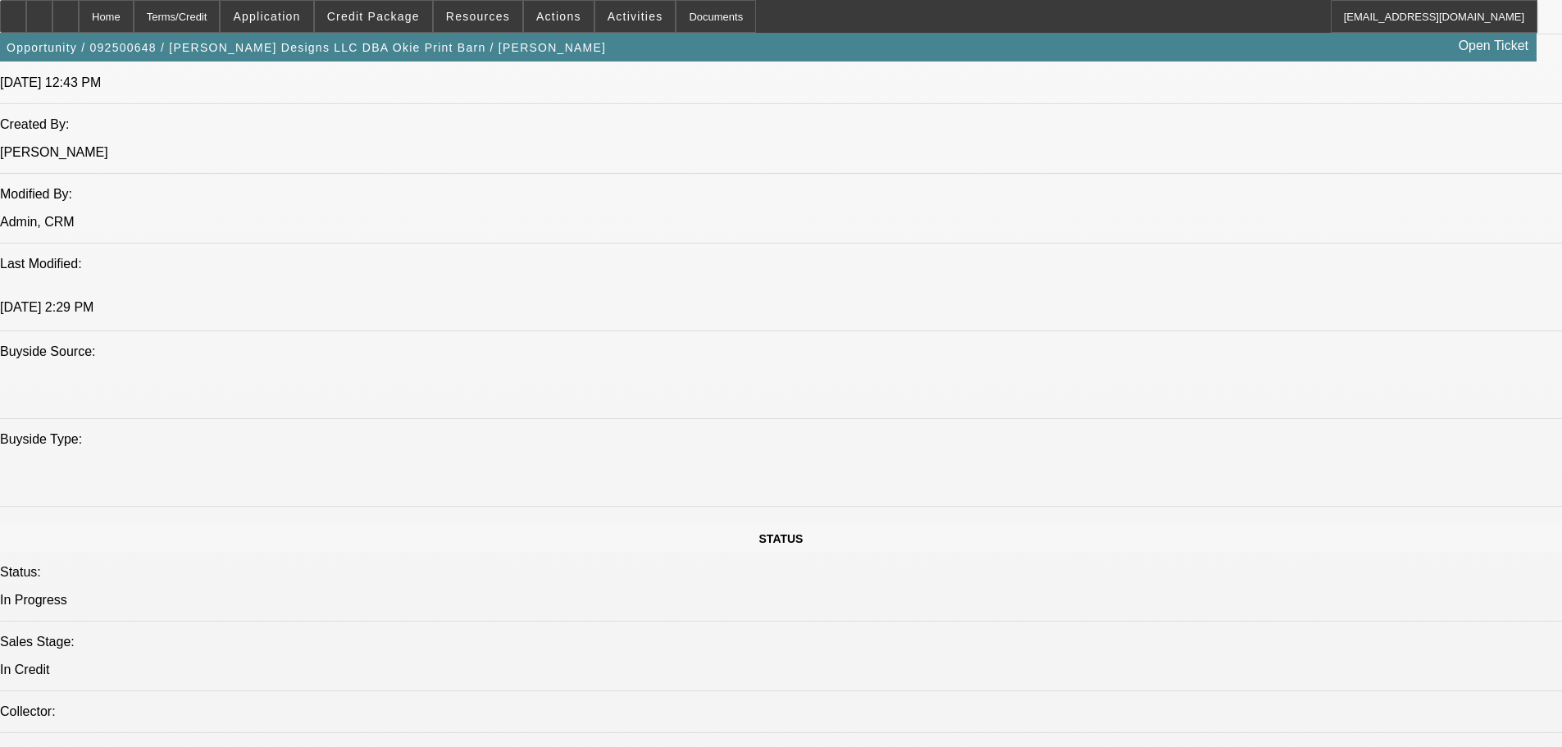
scroll to position [1287, 0]
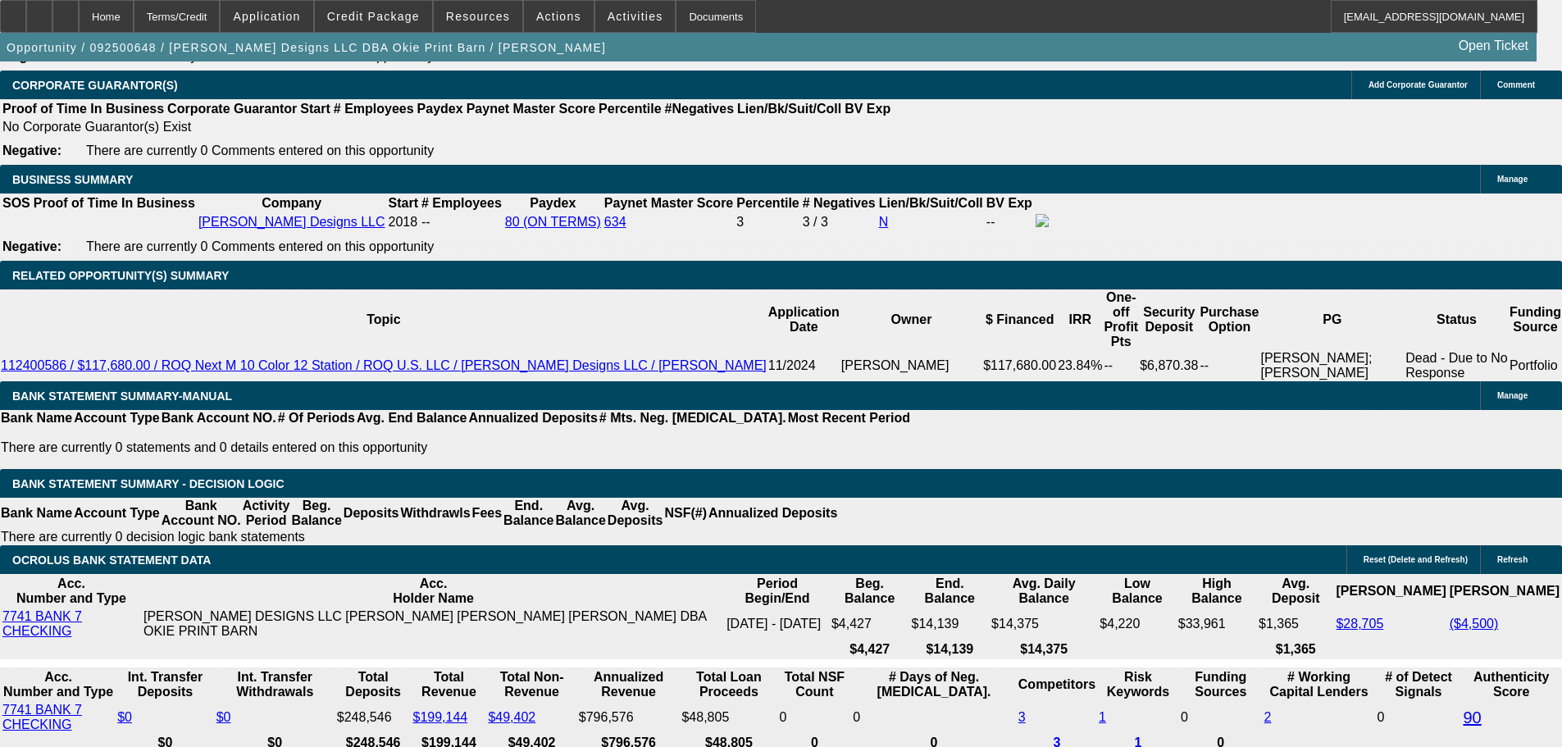
scroll to position [2599, 0]
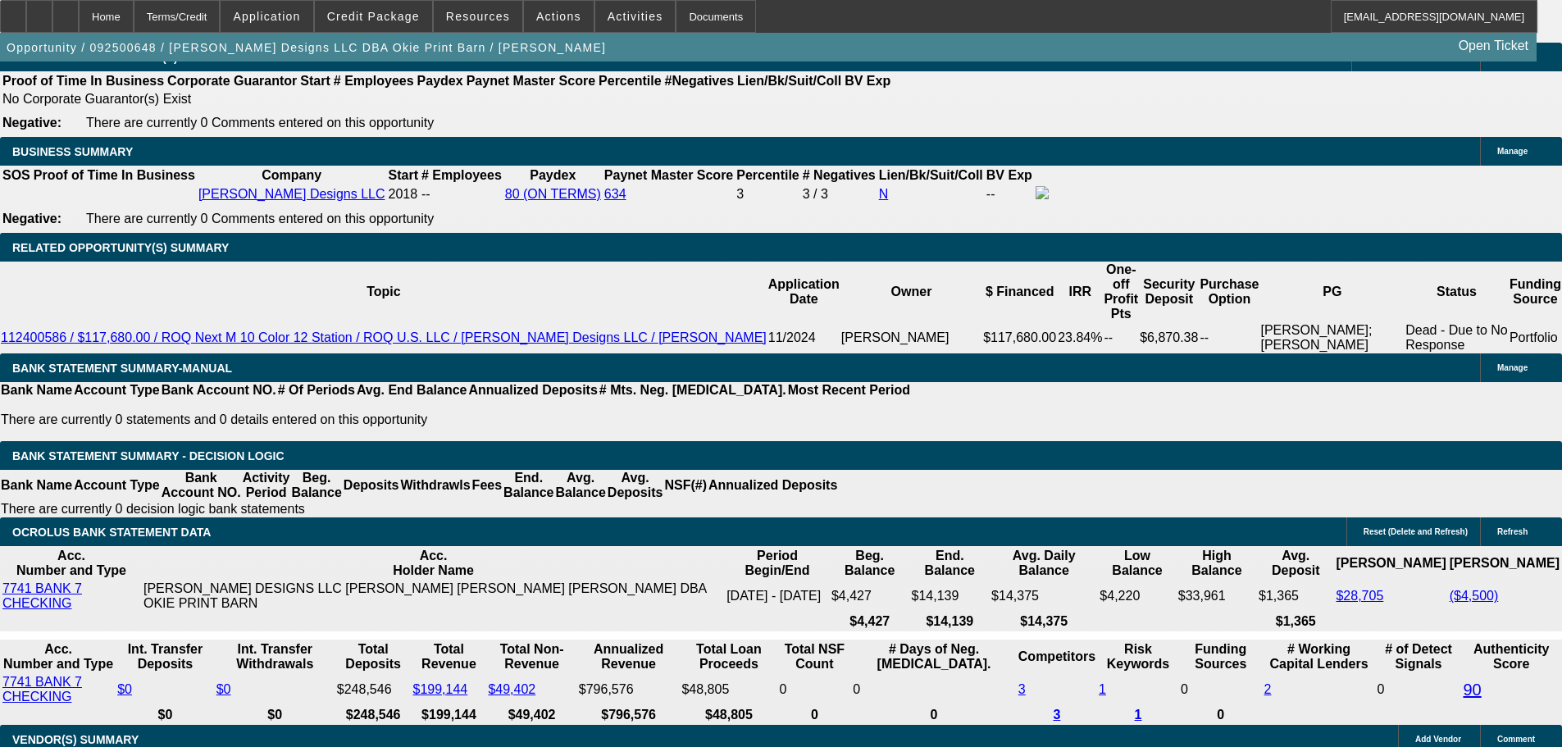
drag, startPoint x: 250, startPoint y: 476, endPoint x: 608, endPoint y: 454, distance: 359.0
type input "20"
type input "$40.00"
type input "UNKNOWN"
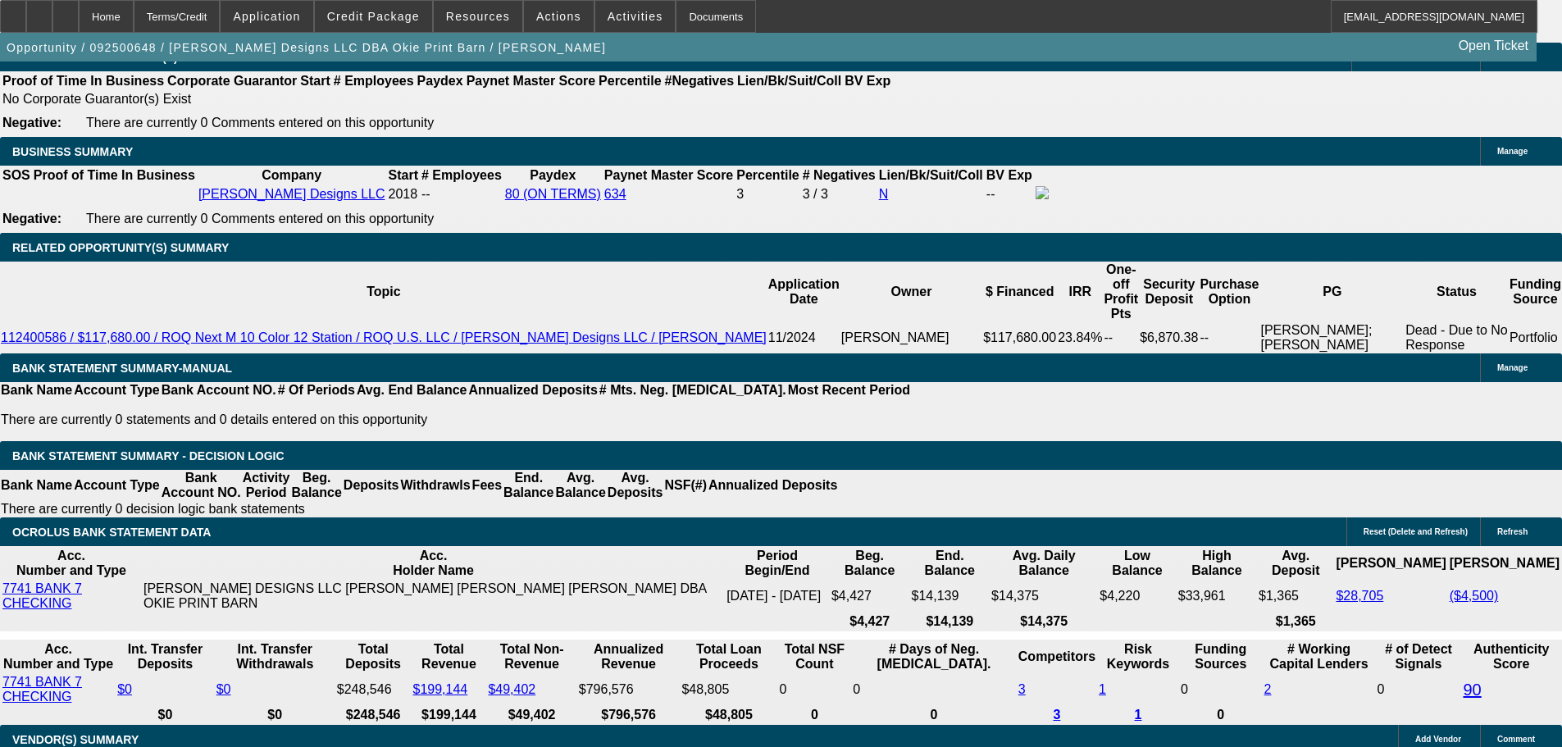
type input "2095"
type input "$4,190.00"
type input "23.3"
type input "$2,095.00"
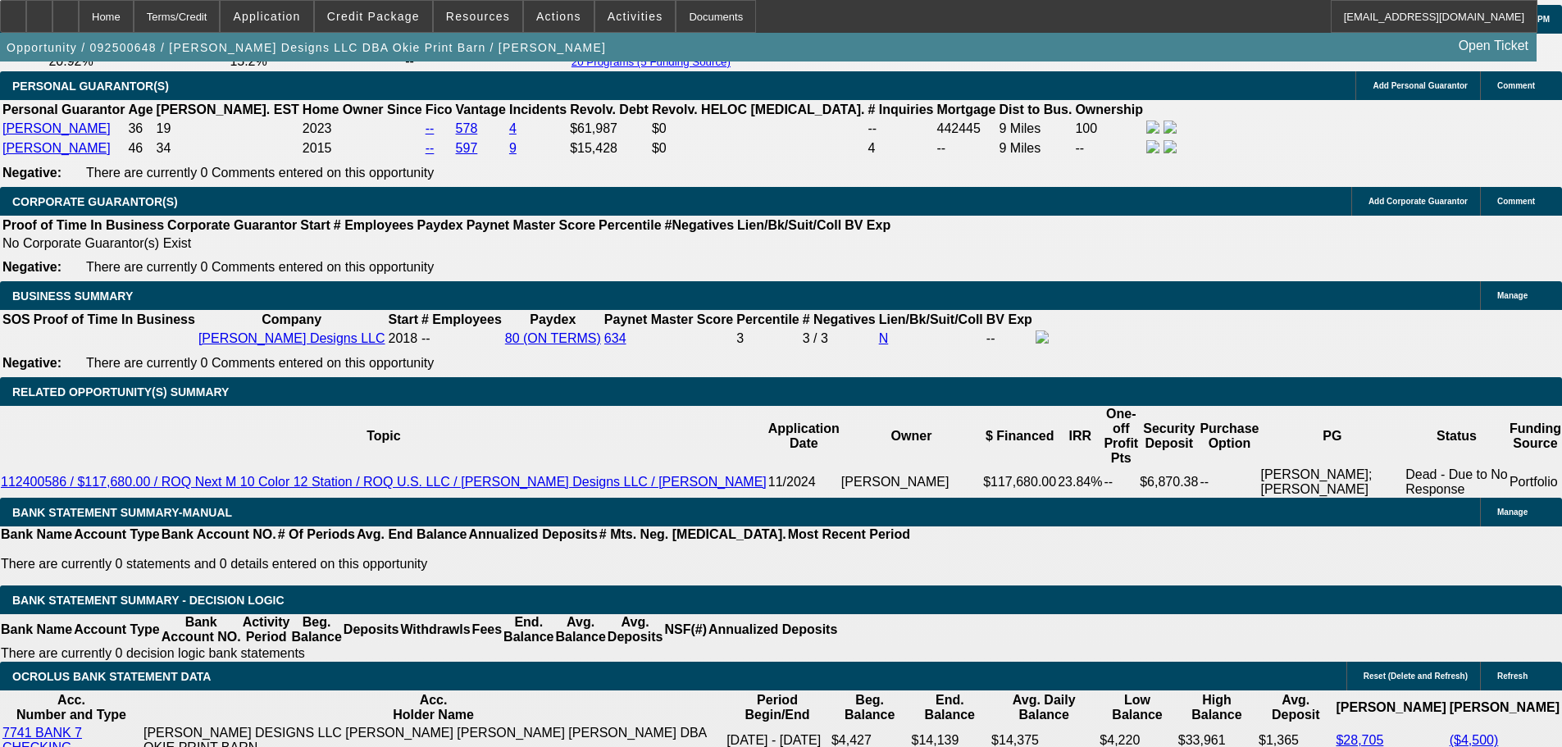
scroll to position [2271, 0]
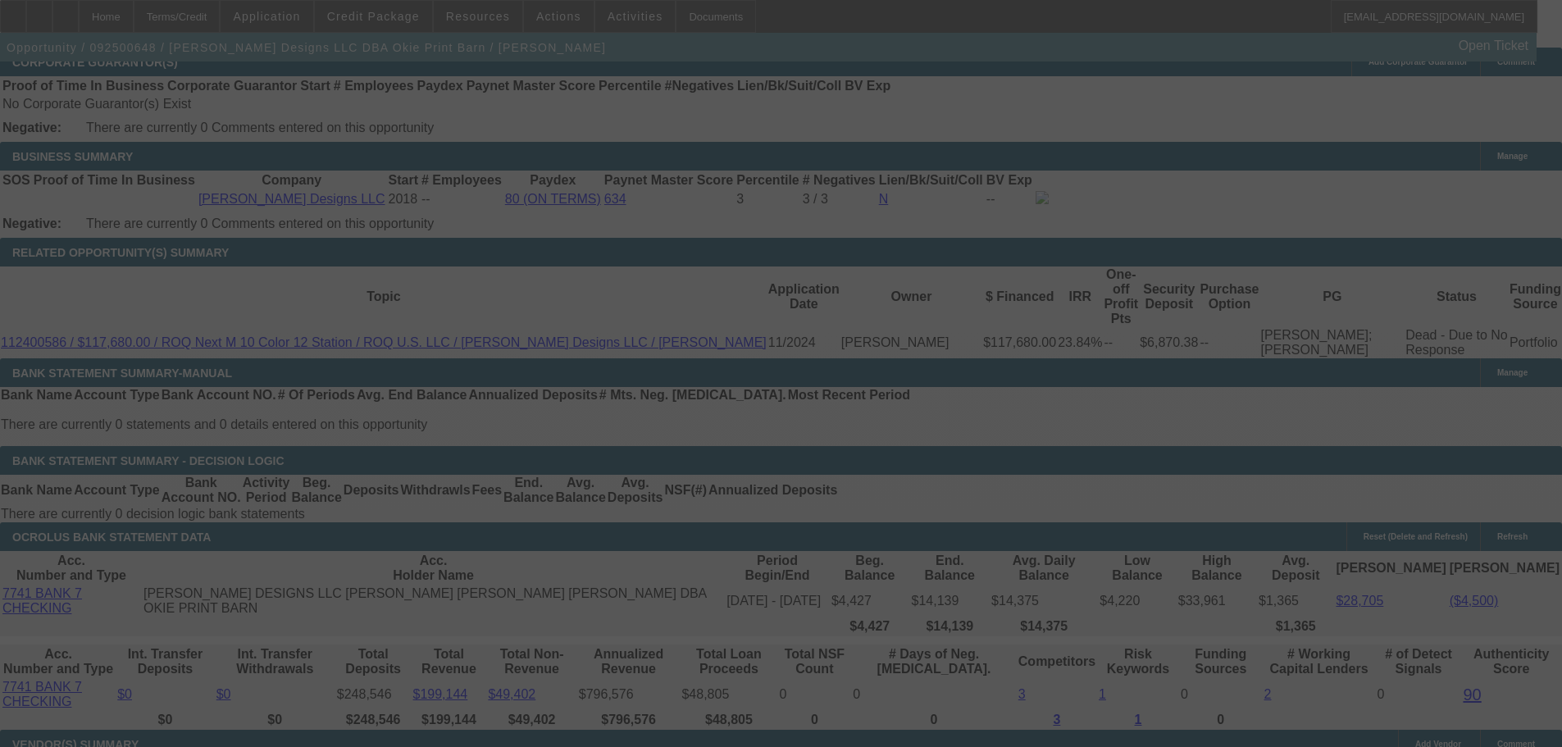
scroll to position [2681, 0]
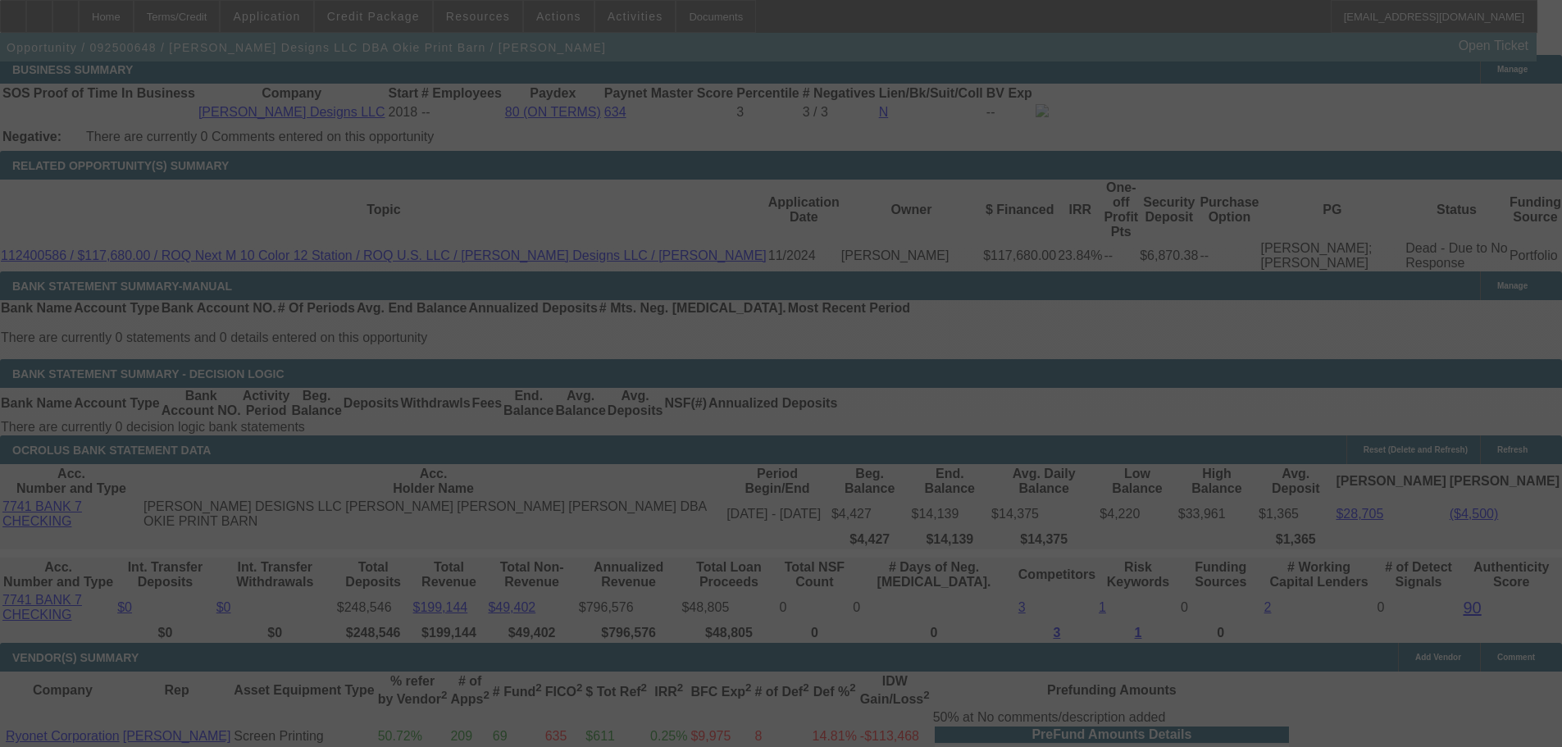
select select "0"
select select "2"
select select "0.1"
select select "4"
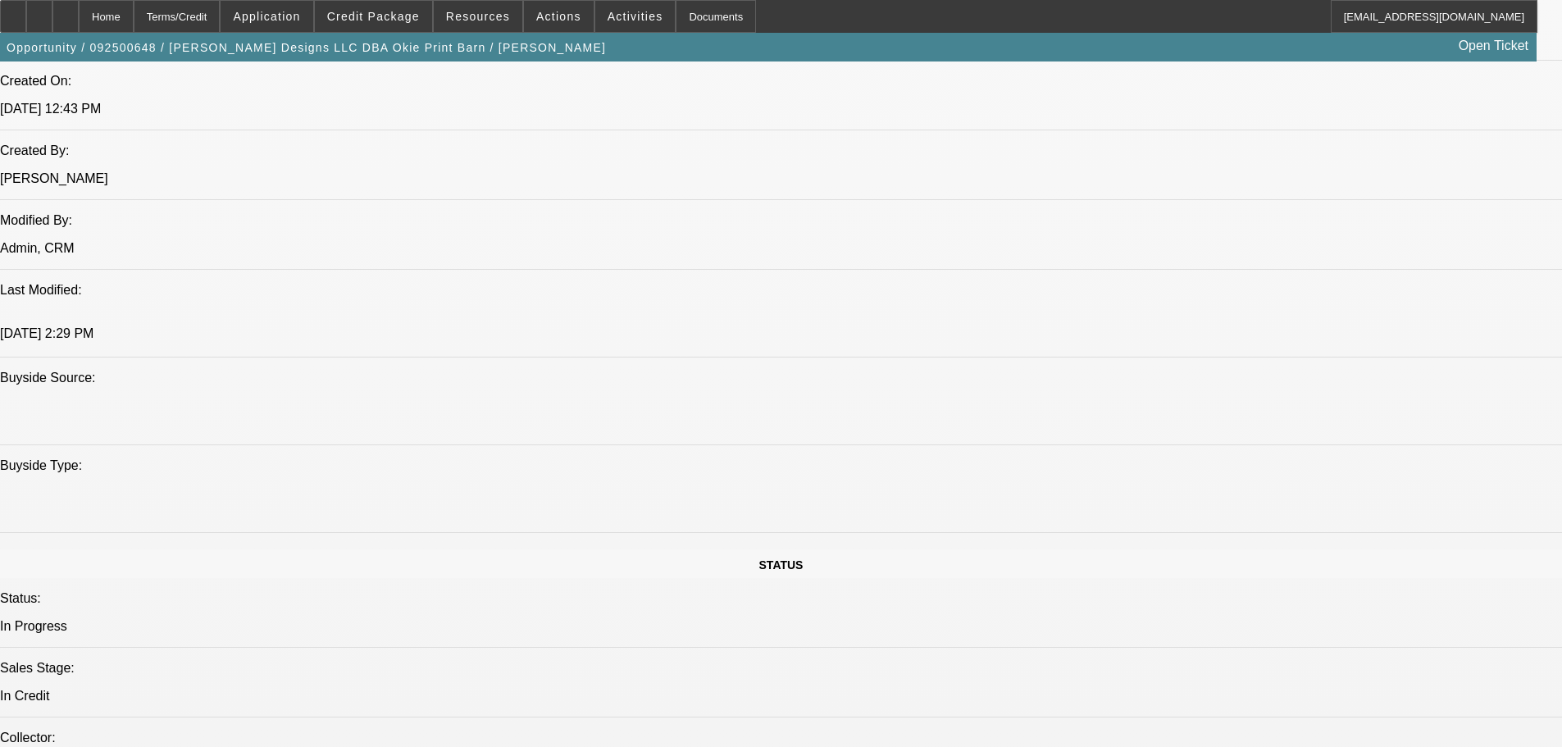
scroll to position [1451, 0]
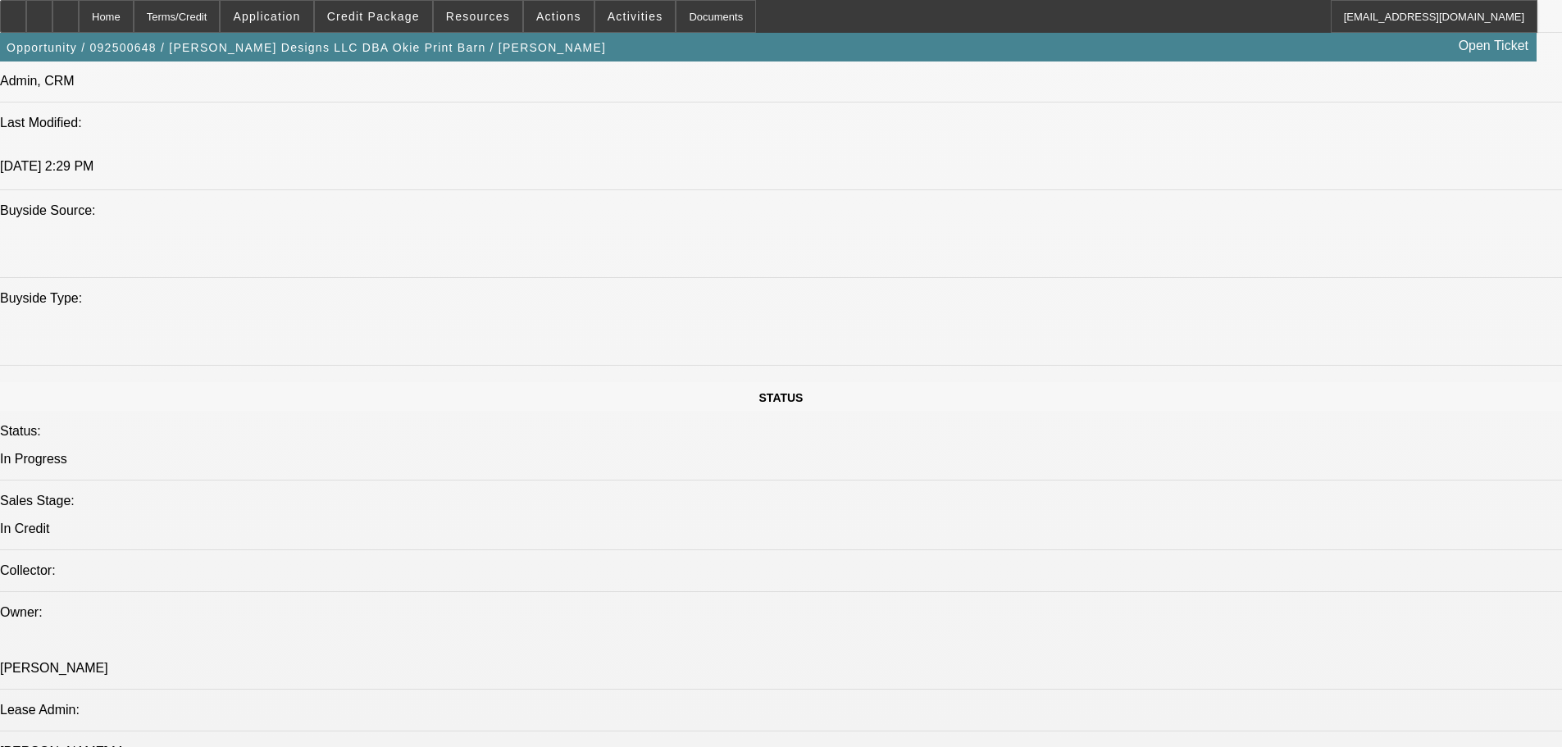
paste textarea "LAST DEAL WAS FOR A SCREEN PRINTING MACHINE, THIS IS FOR A RECLAMATION MACHINE,…"
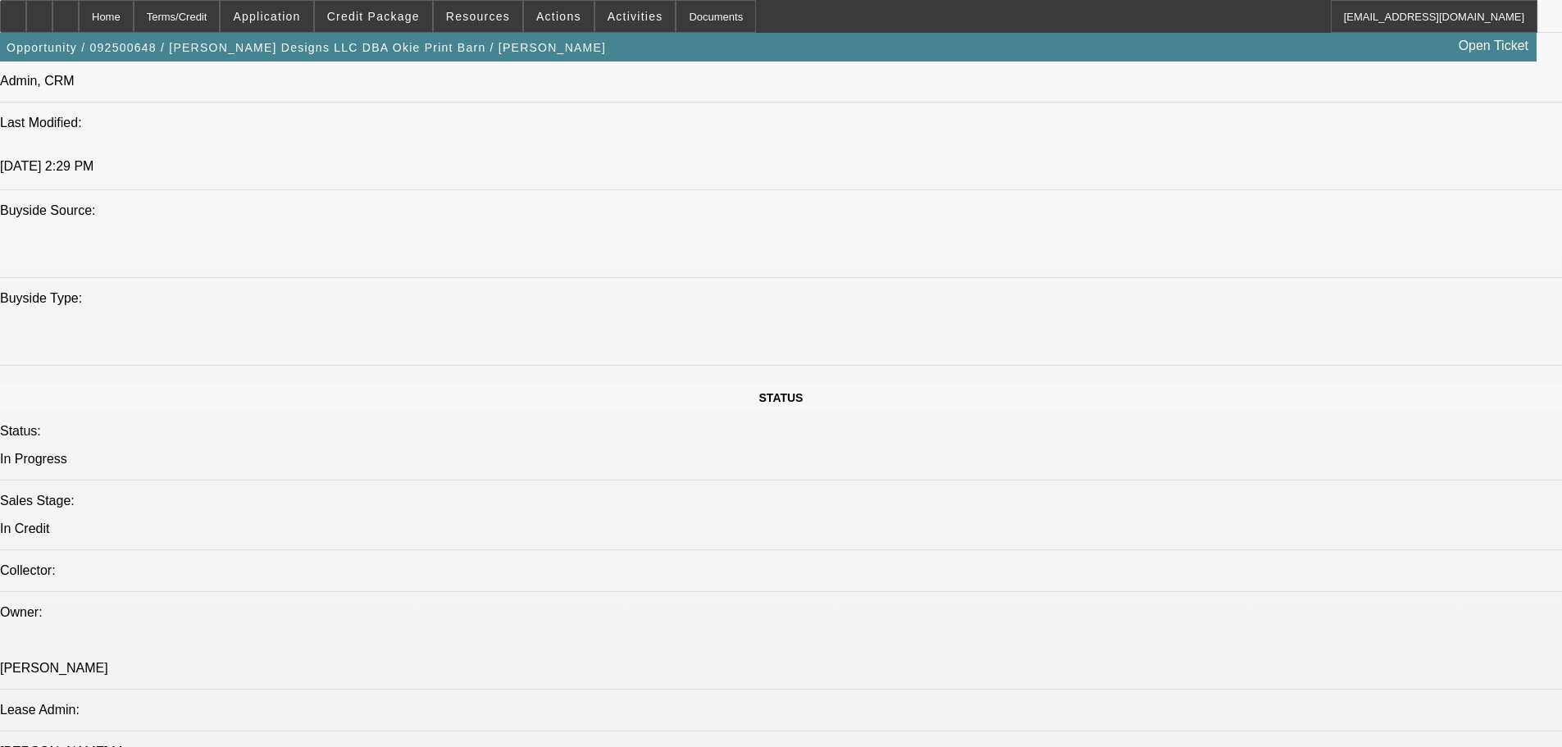
type textarea "LAST DEAL WAS FOR A SCREEN PRINTING MACHINE, THIS IS FOR A RECLAMATION MACHINE,…"
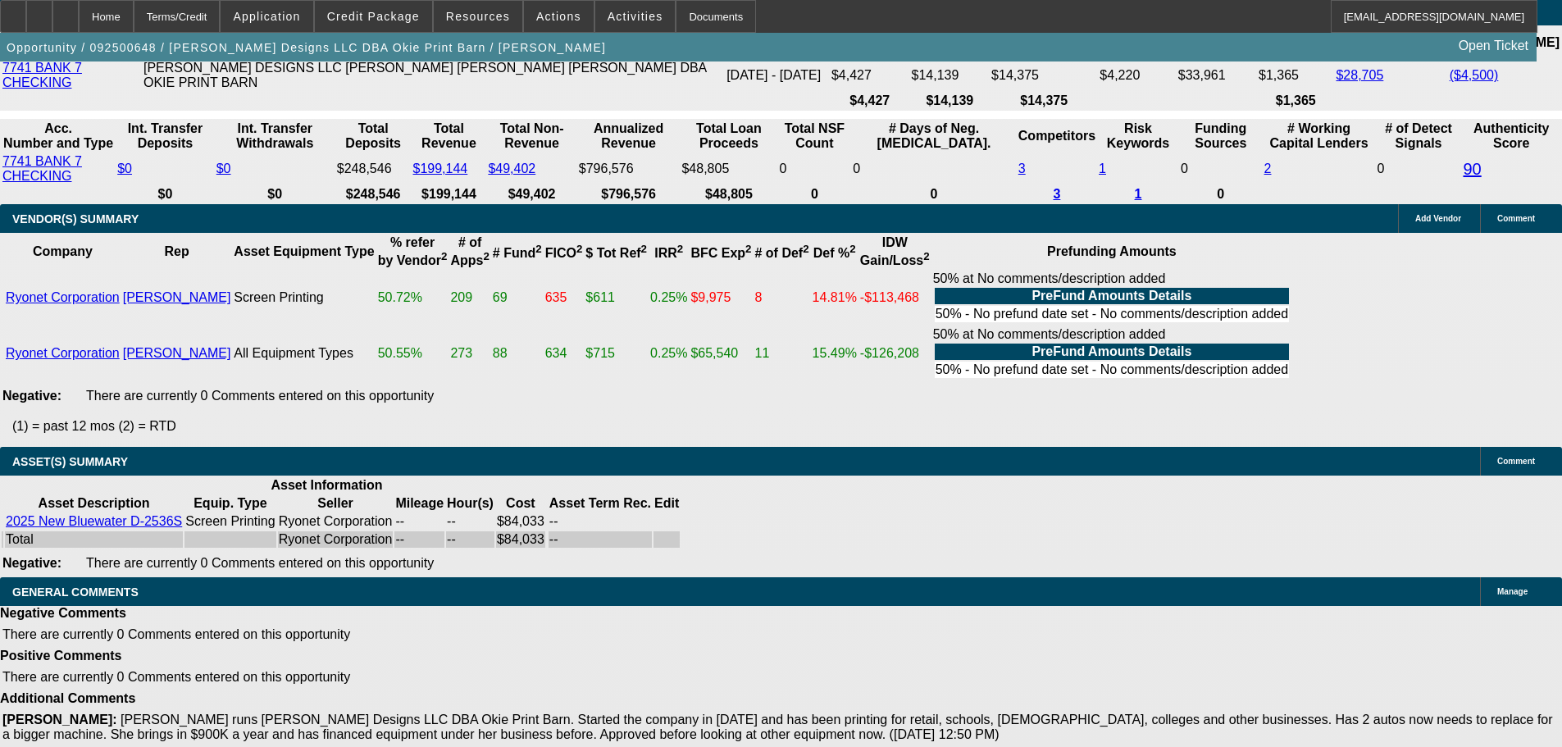
scroll to position [3135, 0]
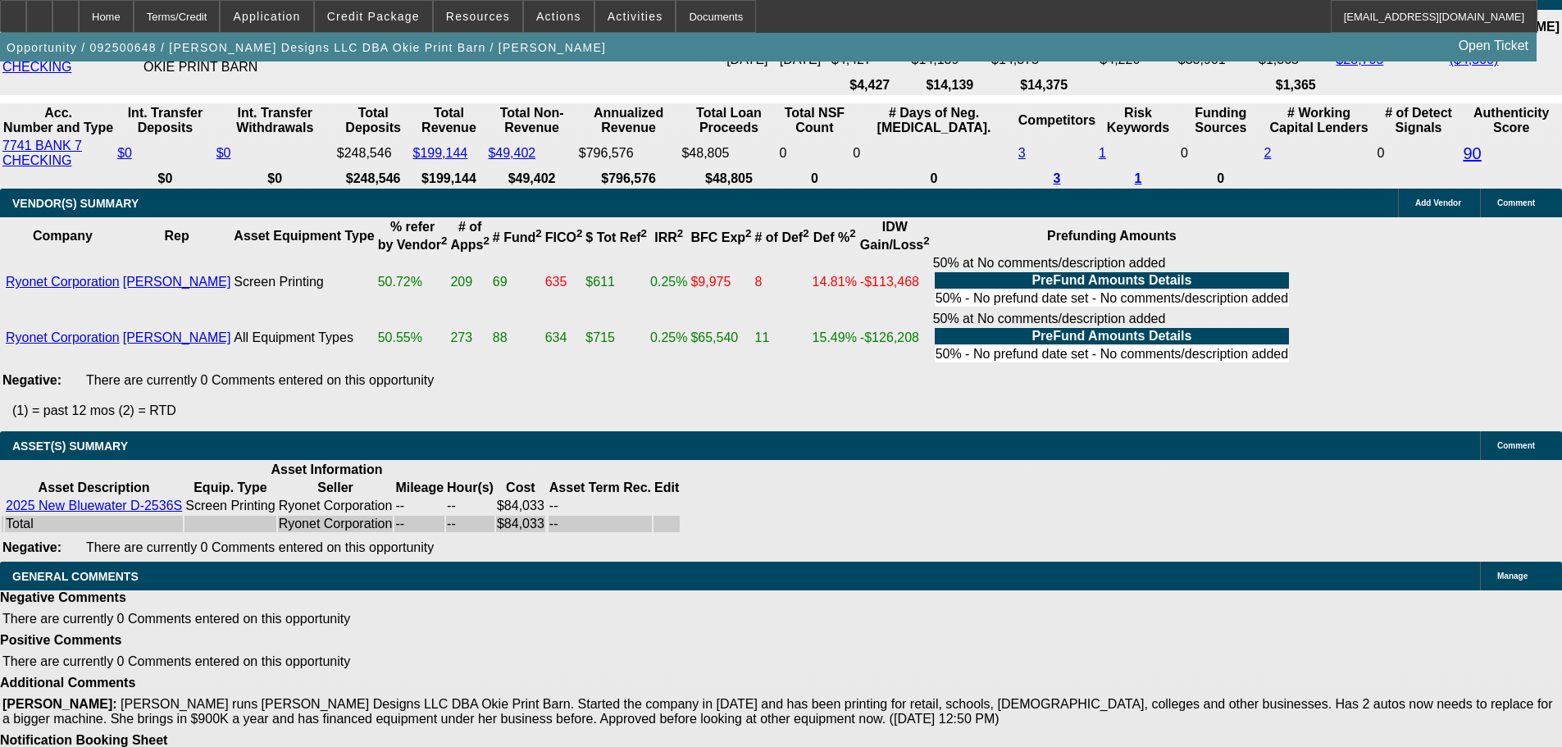
select select "4"
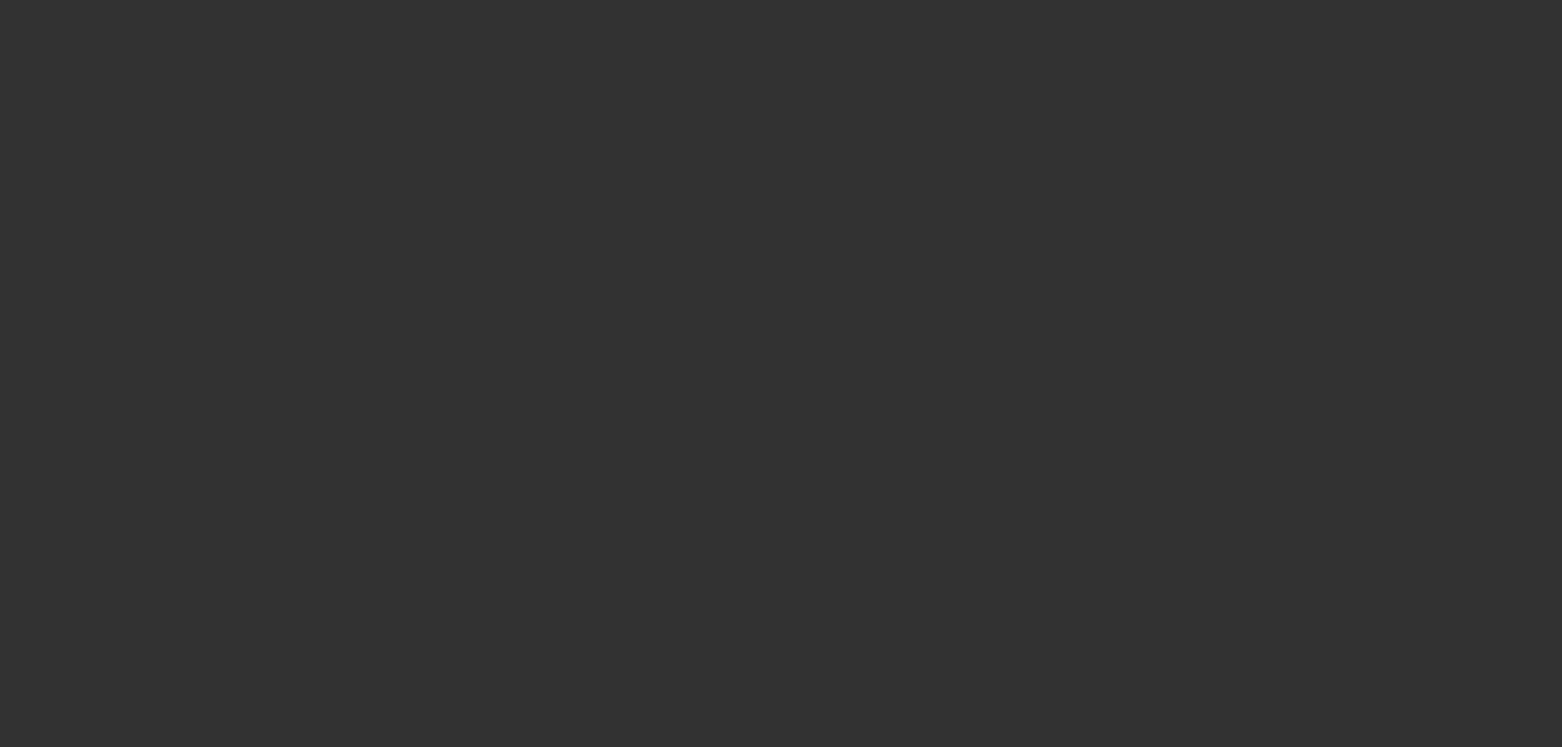
scroll to position [0, 0]
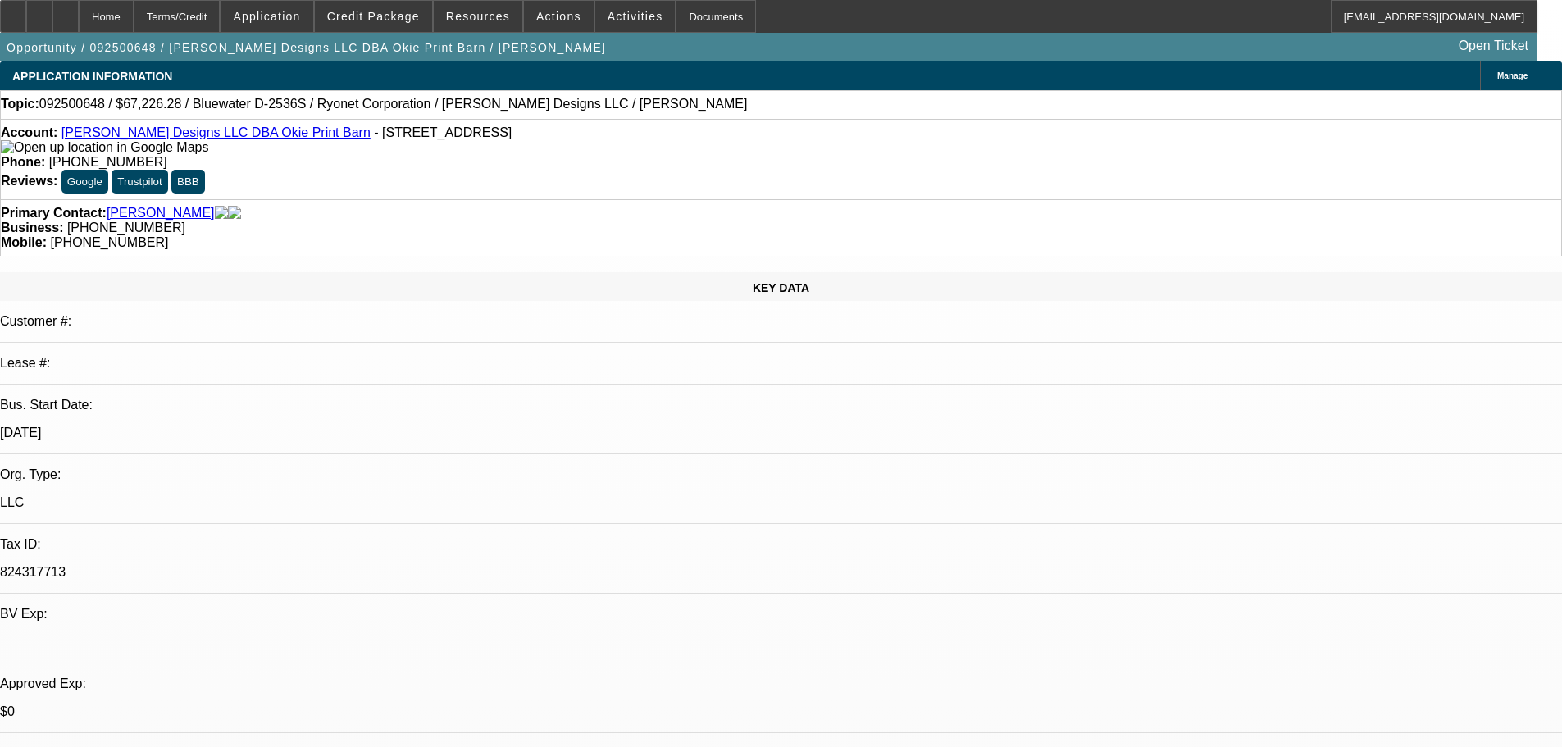
paste textarea "PASS, JUST TOO MANY NEGATIVES ON THIS DEAL, NOT NECESSARILY OUR PREFERRED COLLA…"
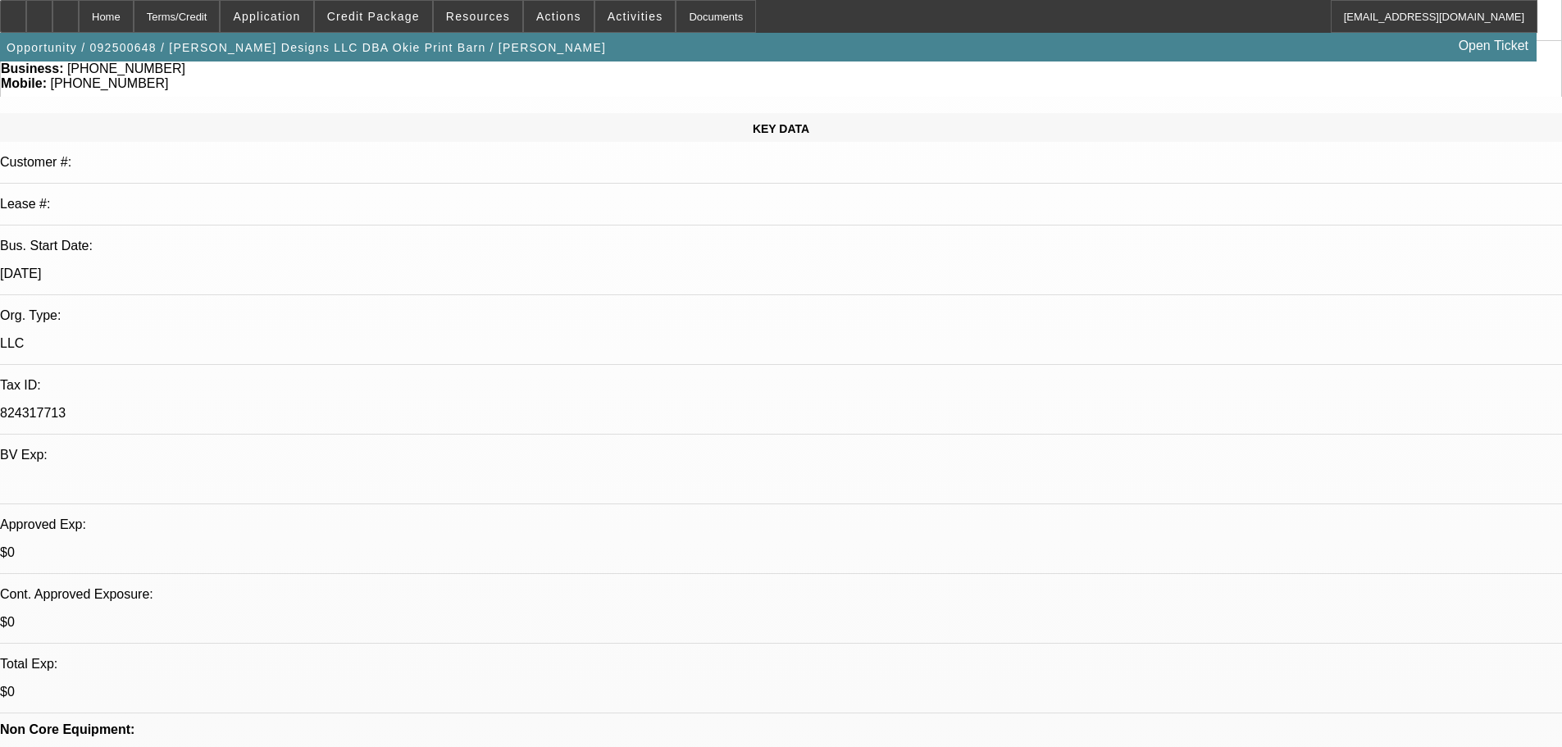
scroll to position [82, 0]
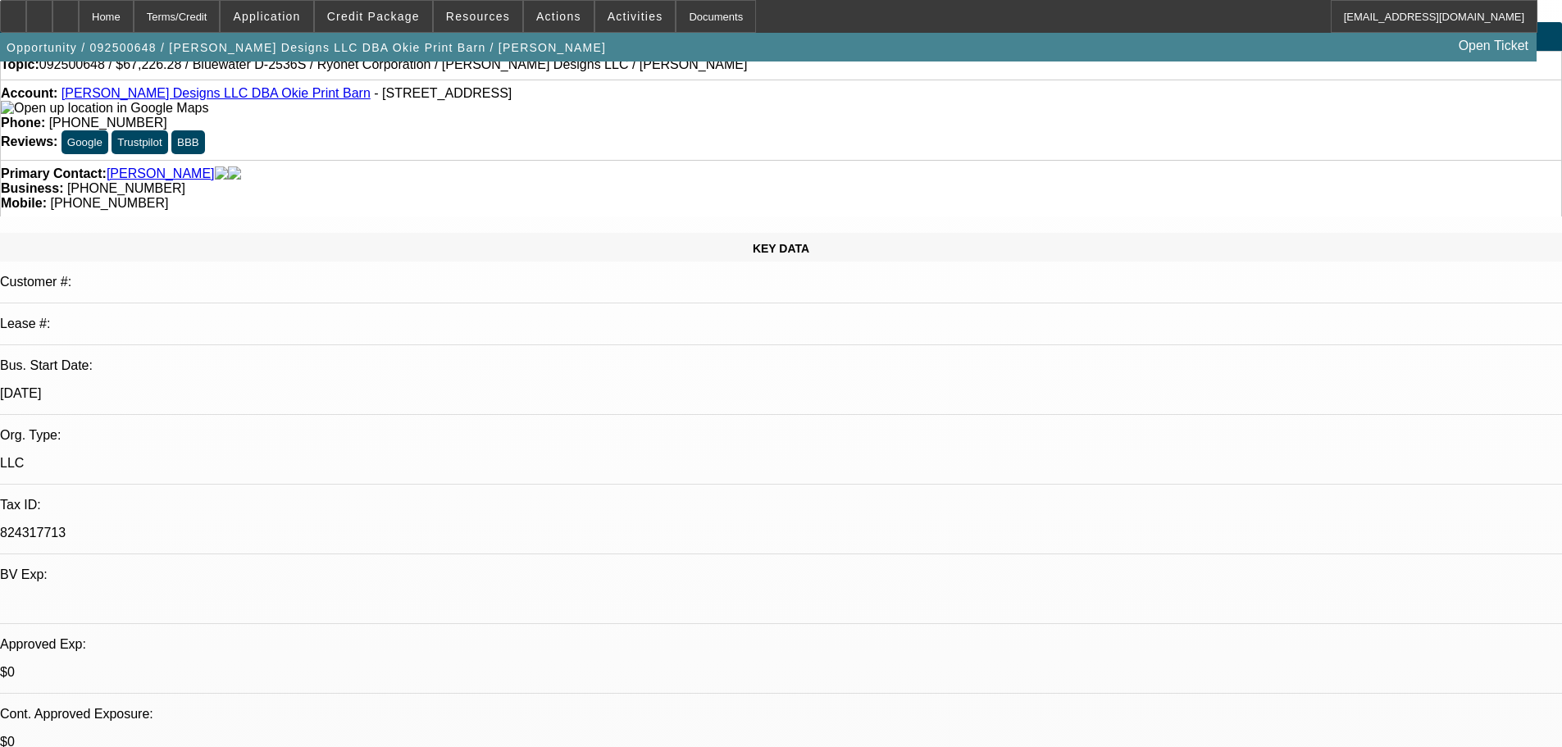
scroll to position [0, 0]
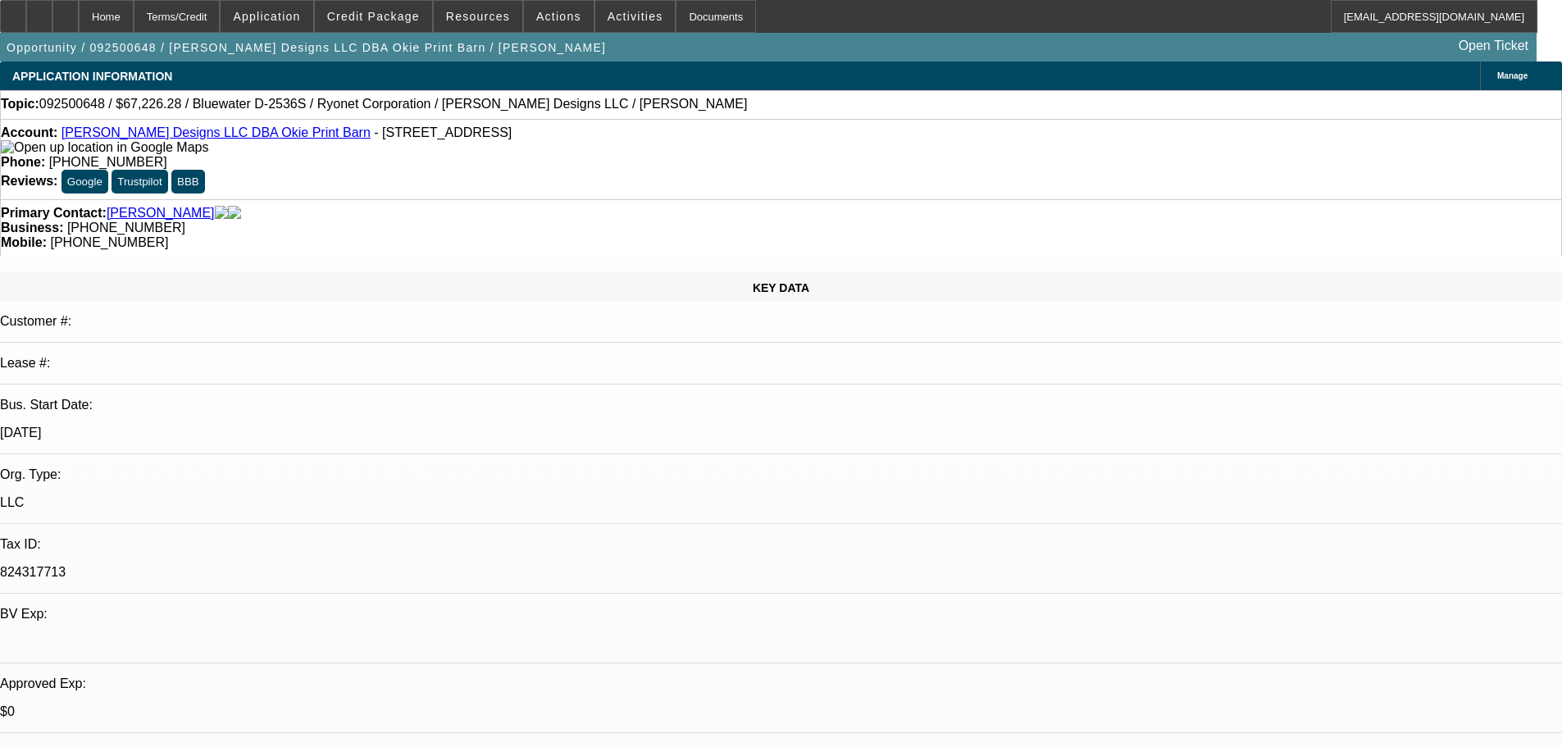
type textarea "PASS, JUST TOO MANY NEGATIVES ON THIS DEAL, NOT NECESSARILY OUR PREFERRED COLLA…"
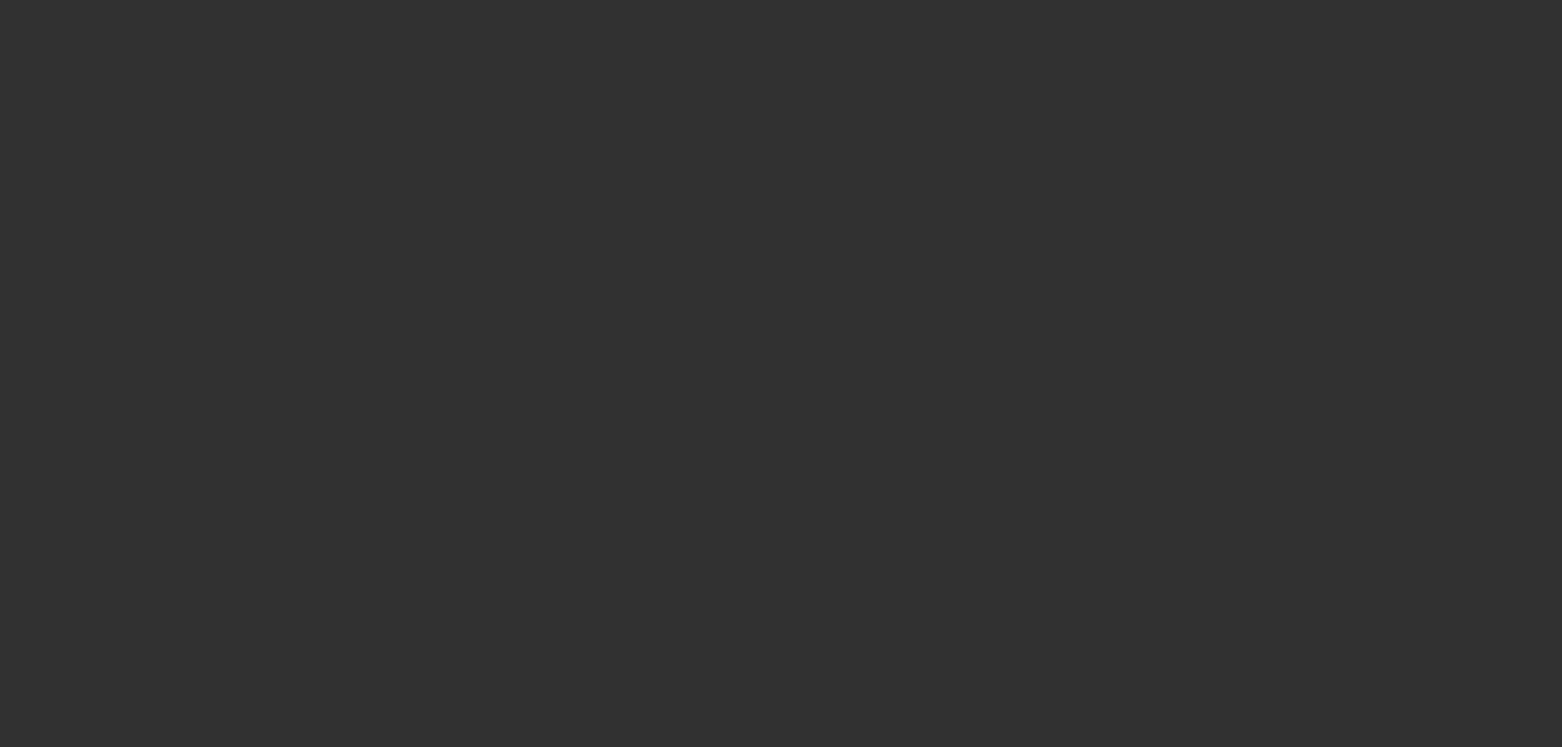
select select "0"
select select "2"
select select "0.1"
select select "4"
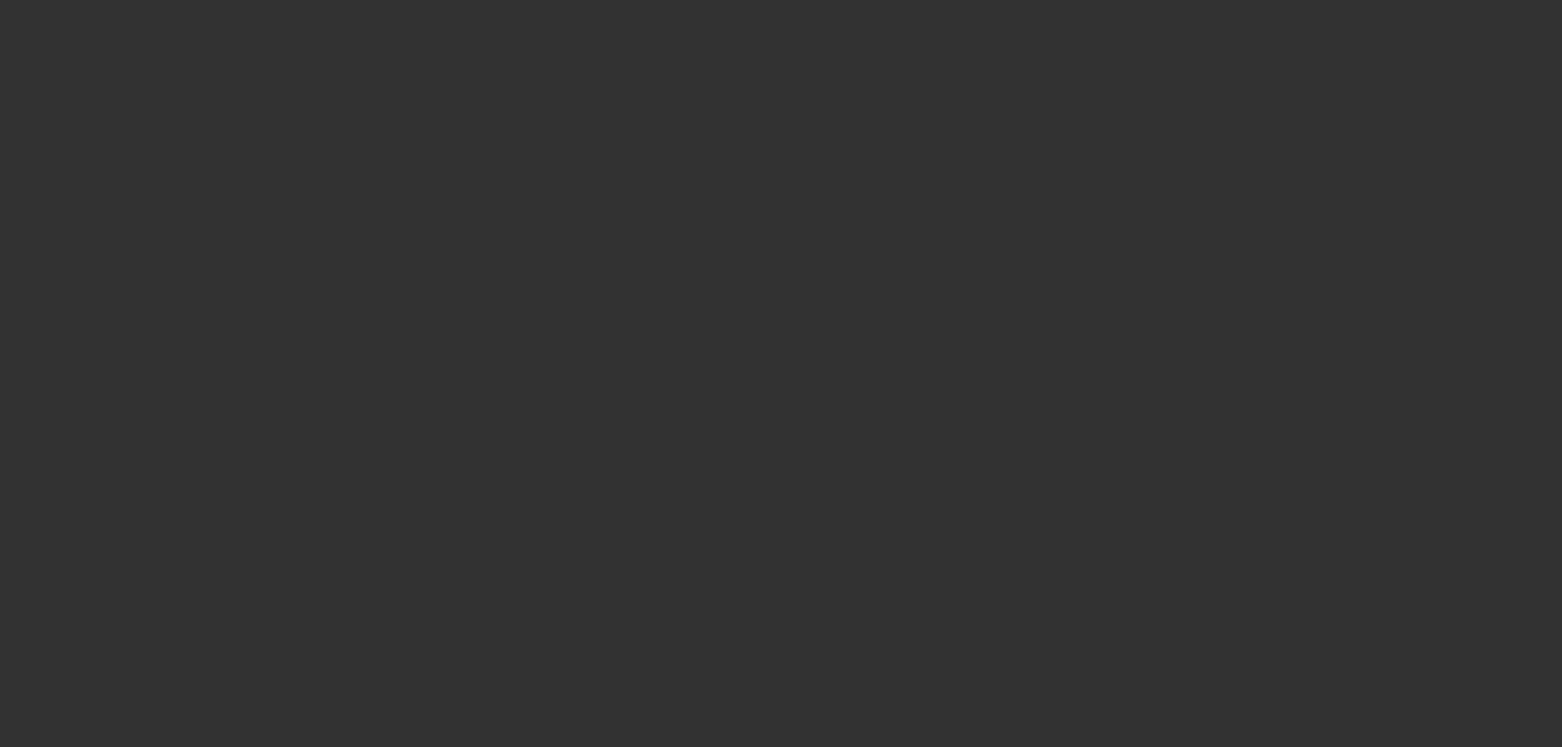
select select "0.2"
select select "2"
select select "0.1"
select select "4"
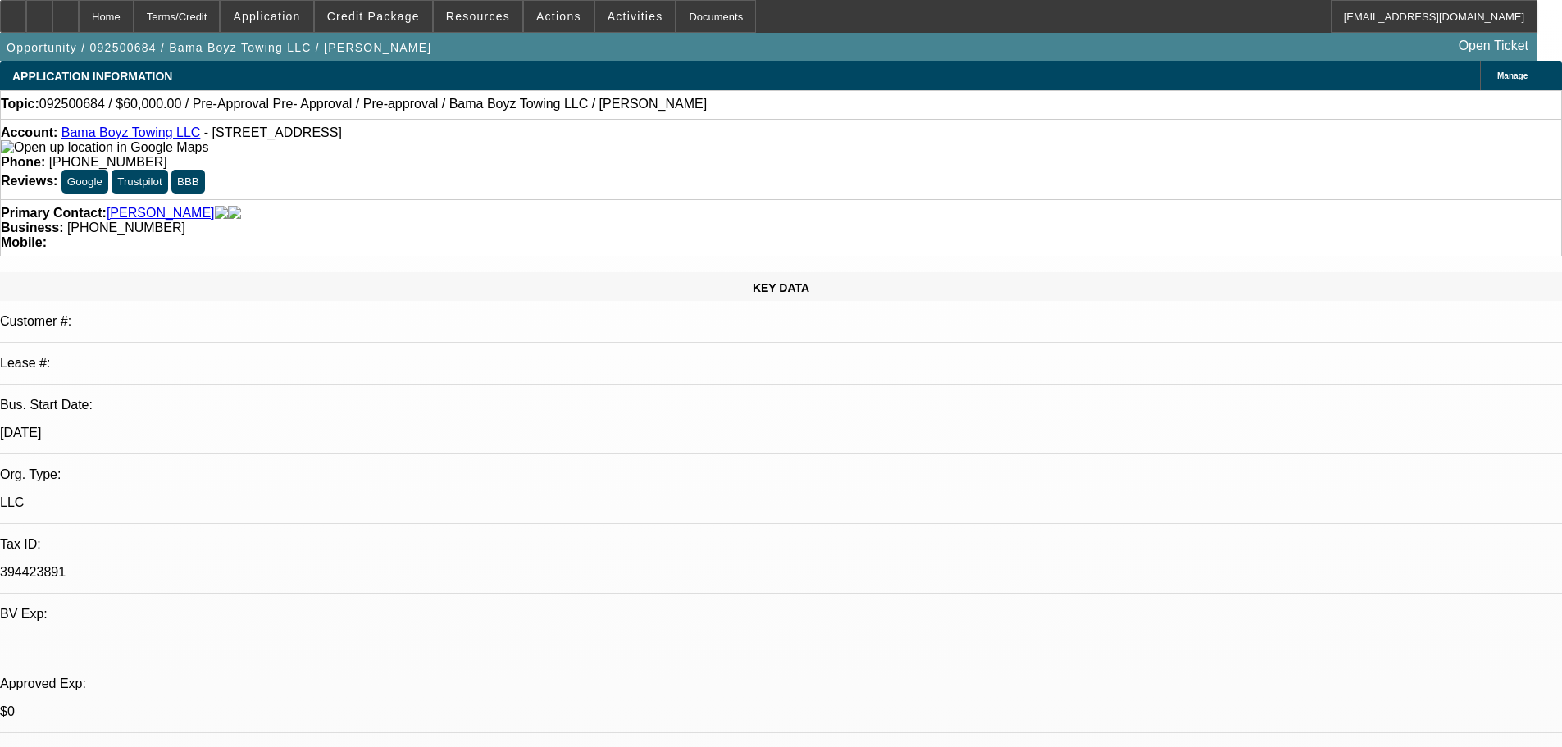
select select "0"
select select "2"
select select "0.1"
select select "0.2"
select select "2"
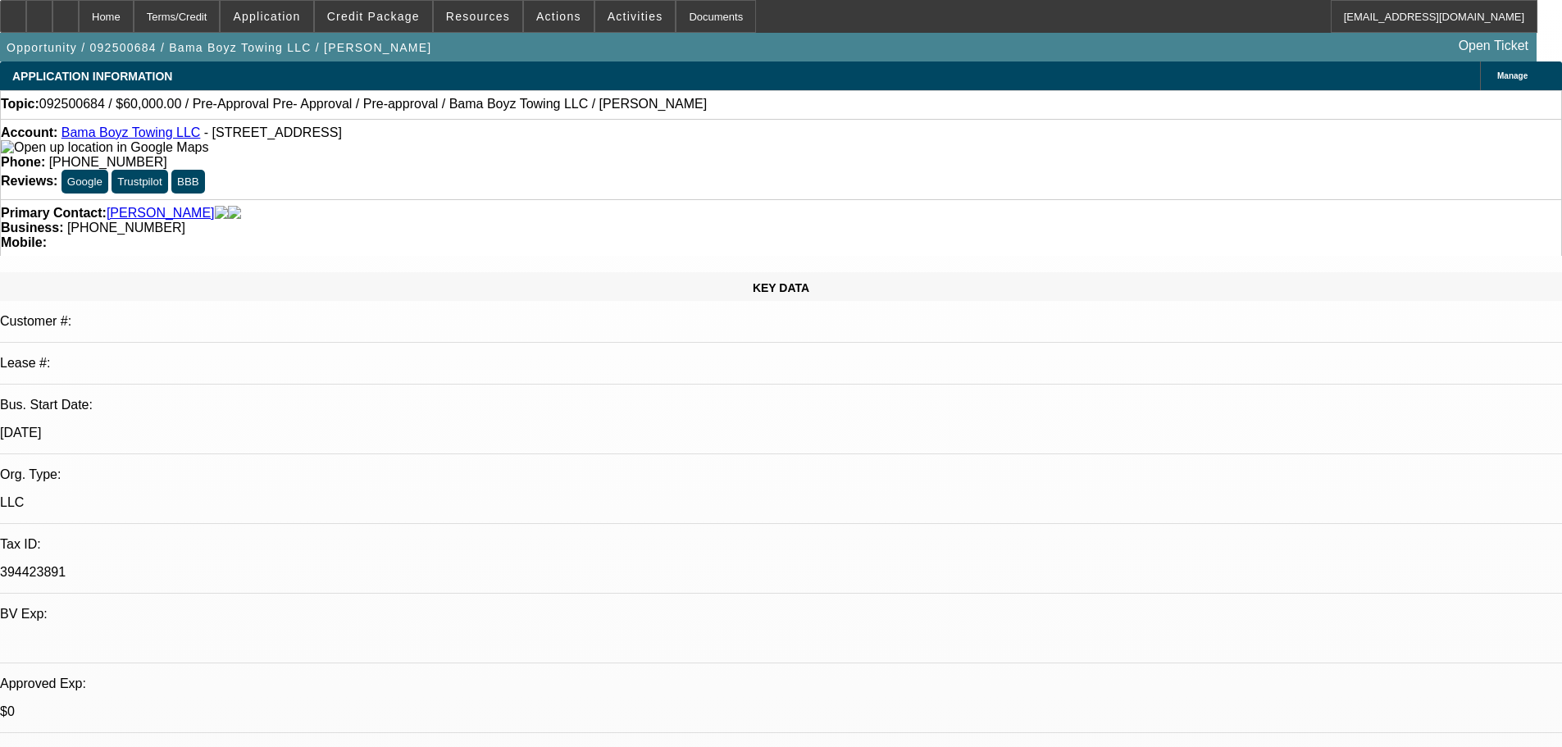
select select "0.1"
select select "0"
select select "2"
select select "0.1"
select select "1"
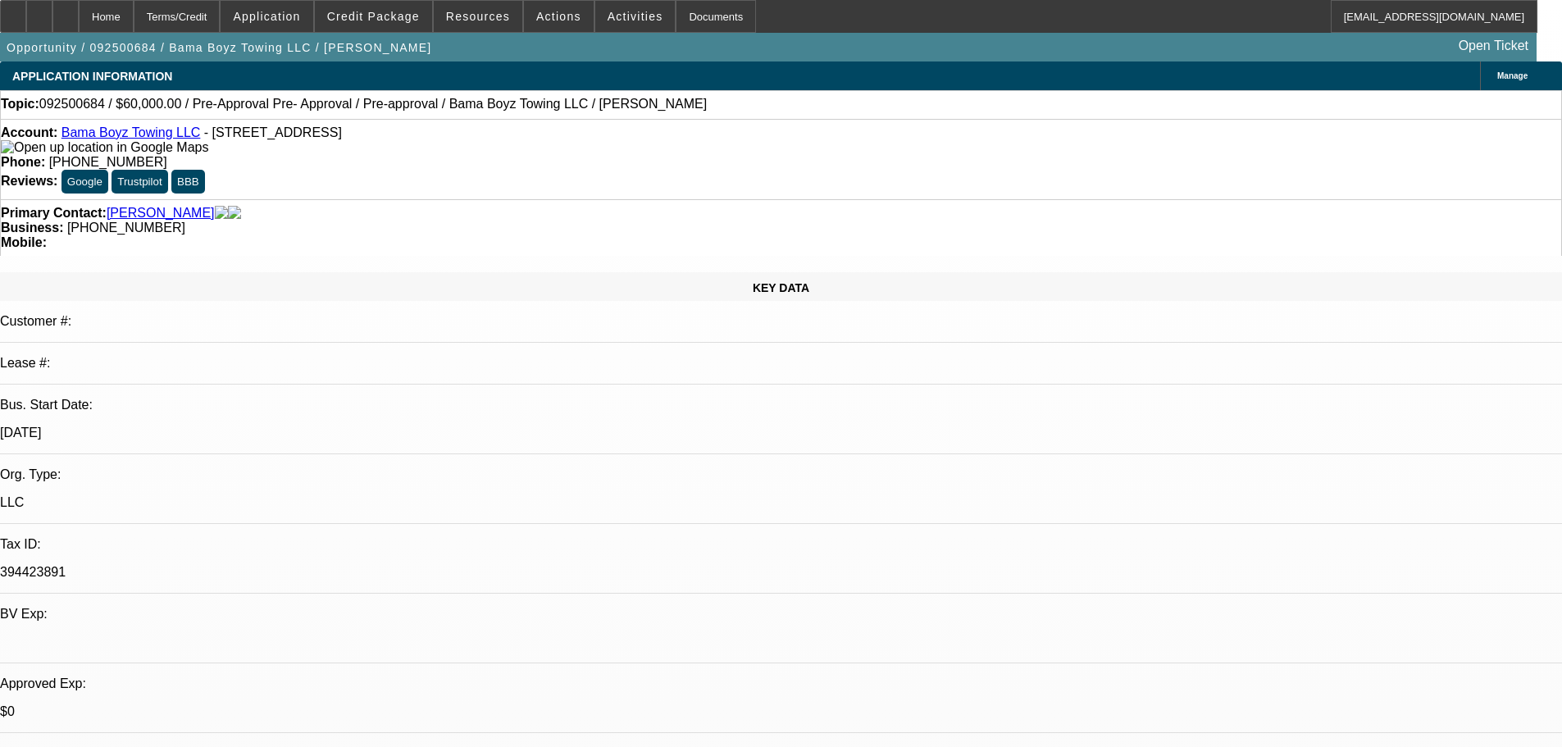
select select "2"
select select "4"
select select "1"
select select "2"
select select "4"
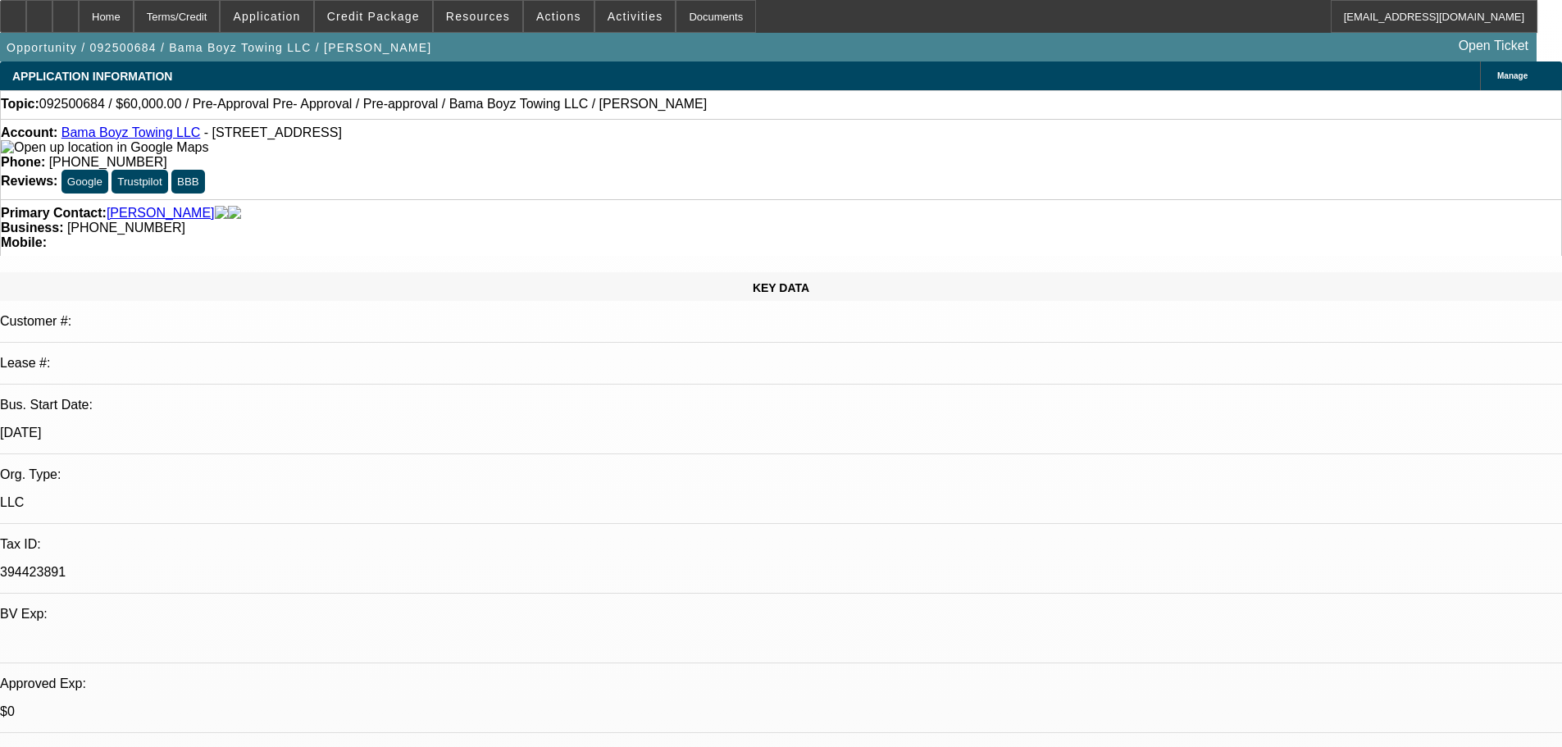
select select "1"
select select "2"
select select "4"
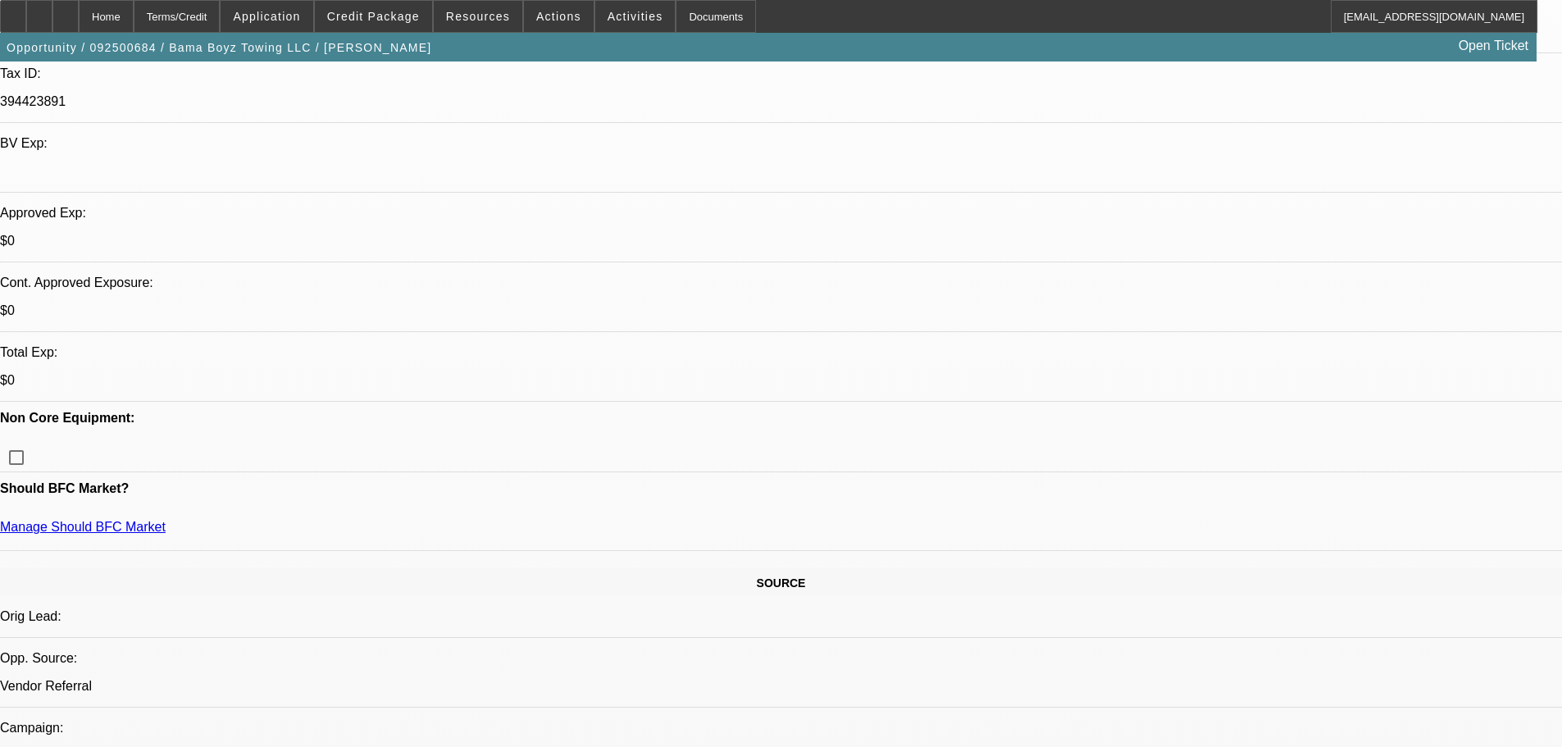
scroll to position [164, 0]
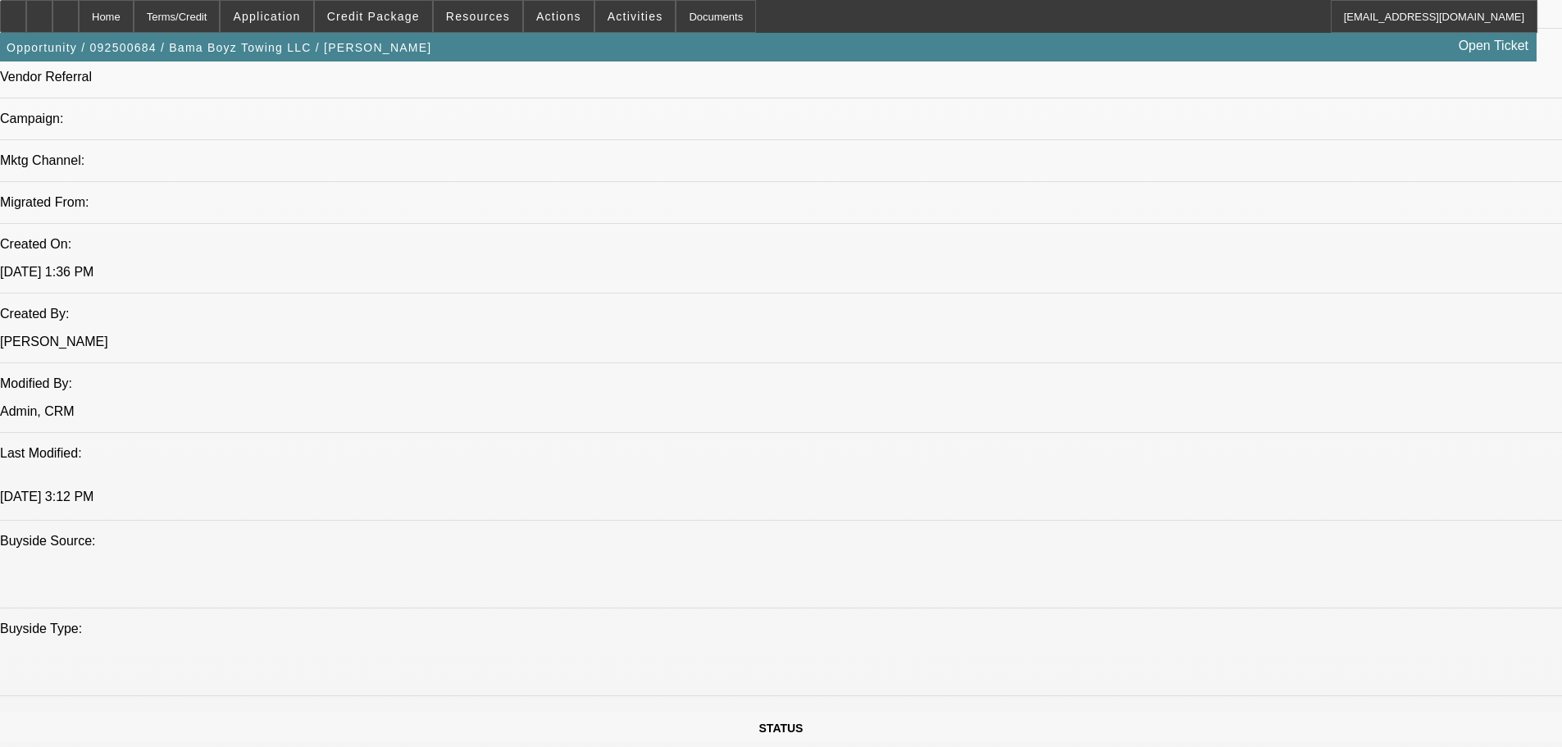
scroll to position [1066, 0]
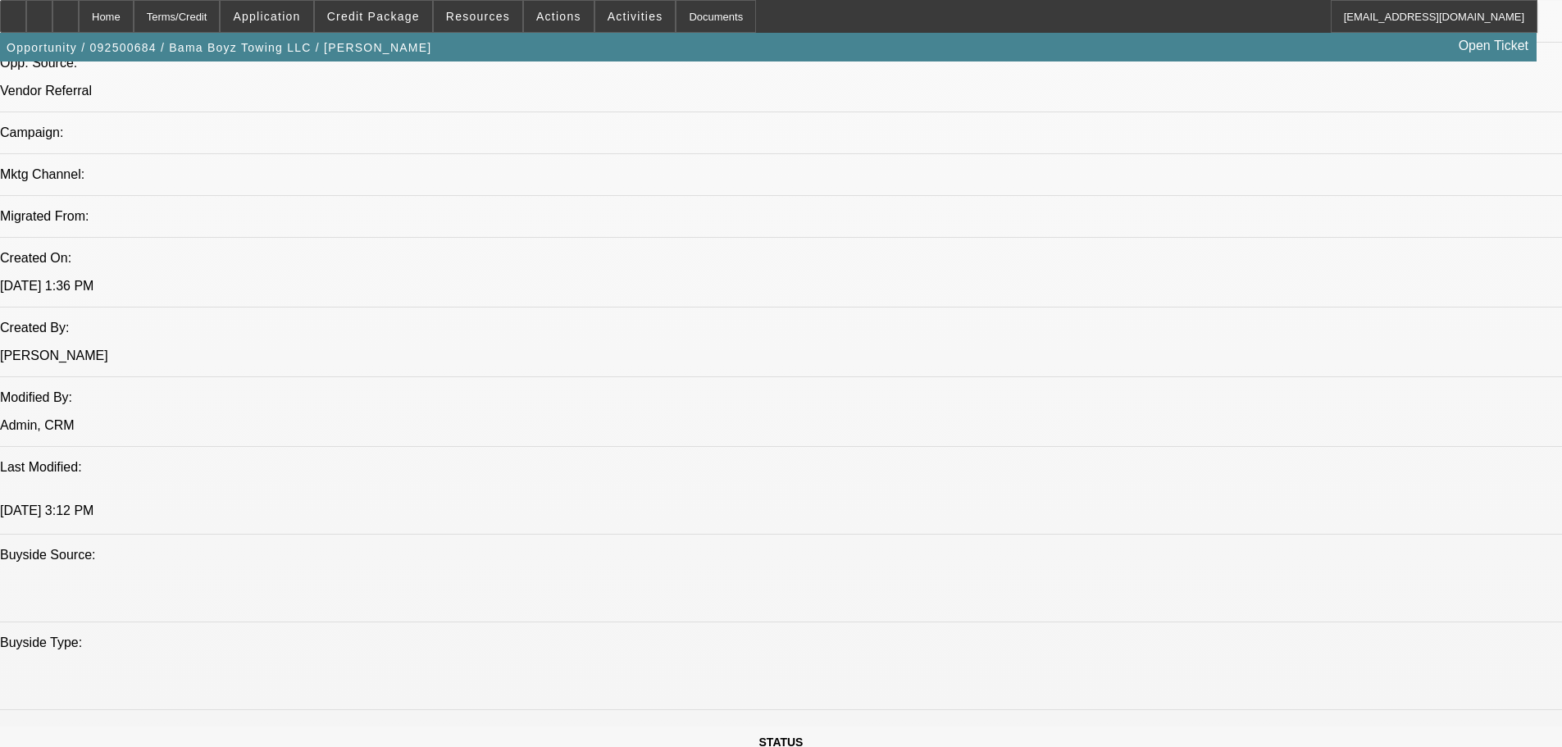
click at [385, 19] on span "Credit Package" at bounding box center [373, 16] width 93 height 13
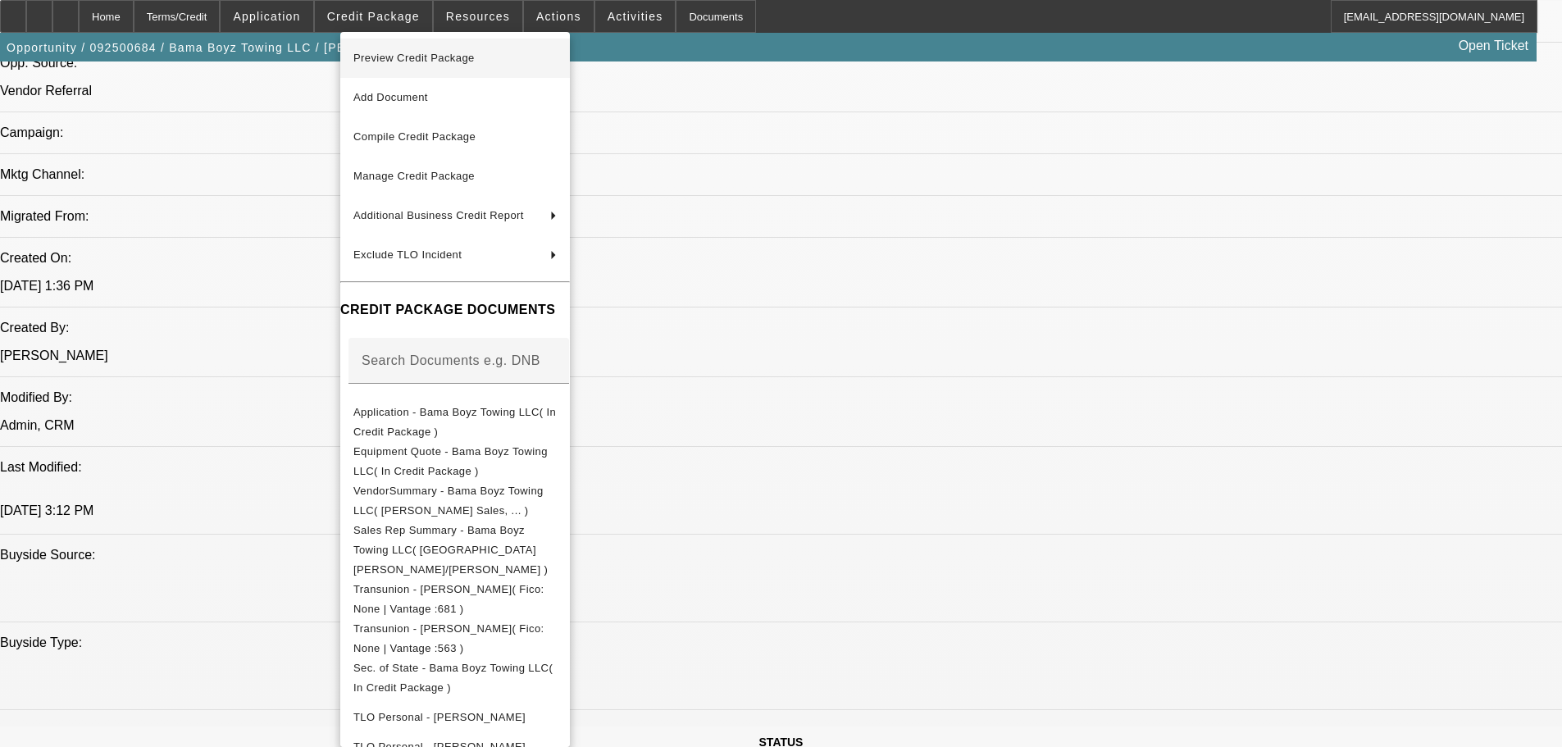
click at [459, 55] on span "Preview Credit Package" at bounding box center [413, 58] width 121 height 12
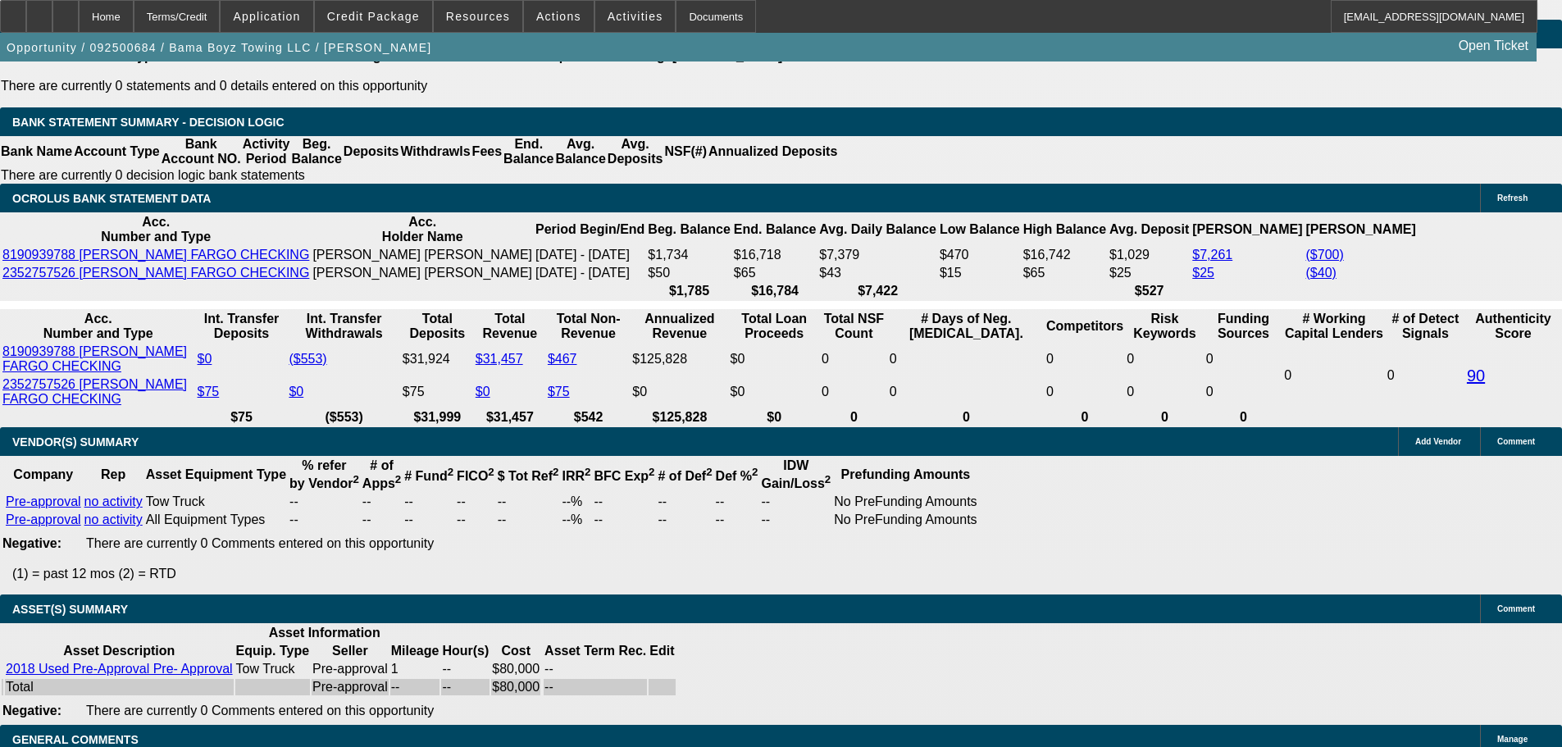
scroll to position [3034, 0]
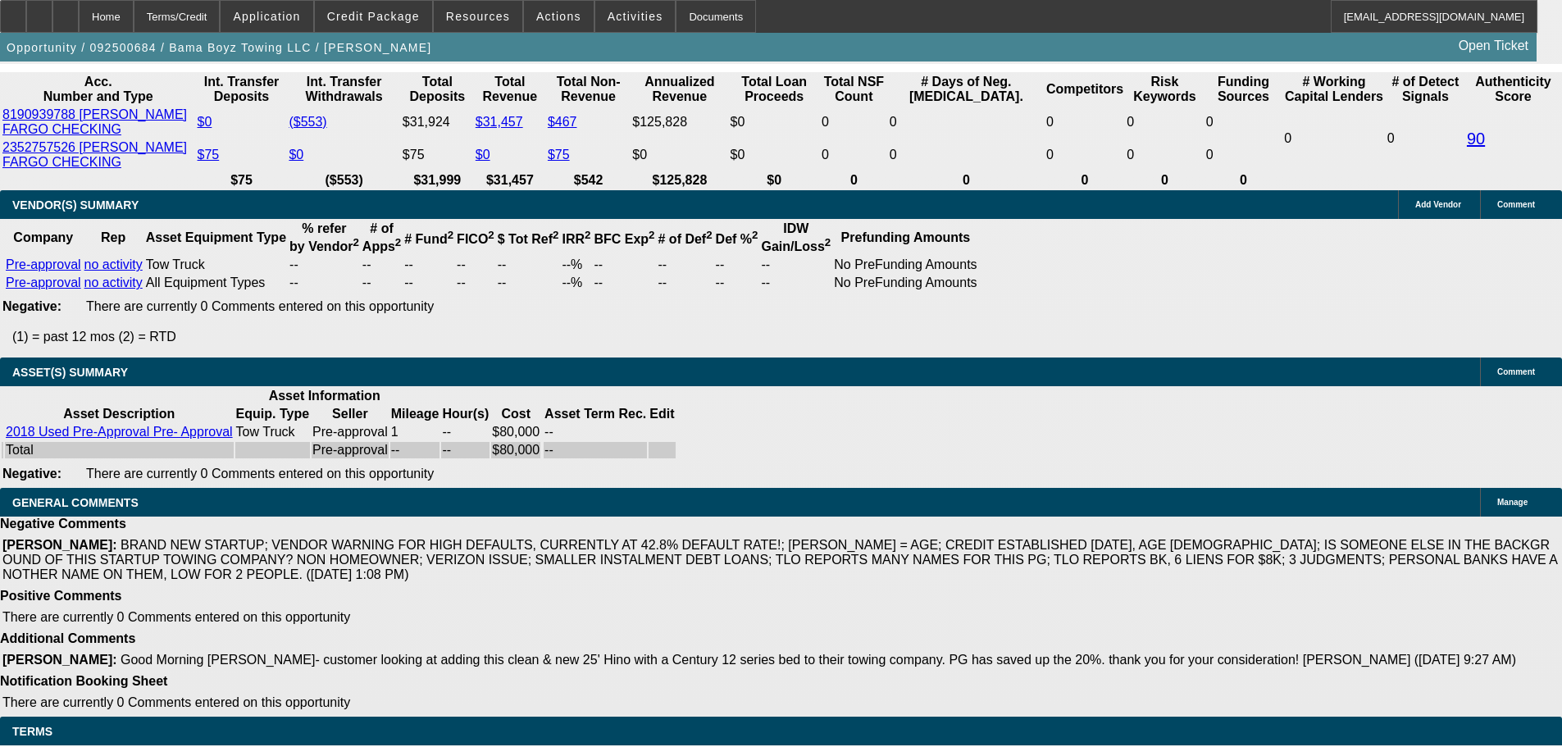
select select "4"
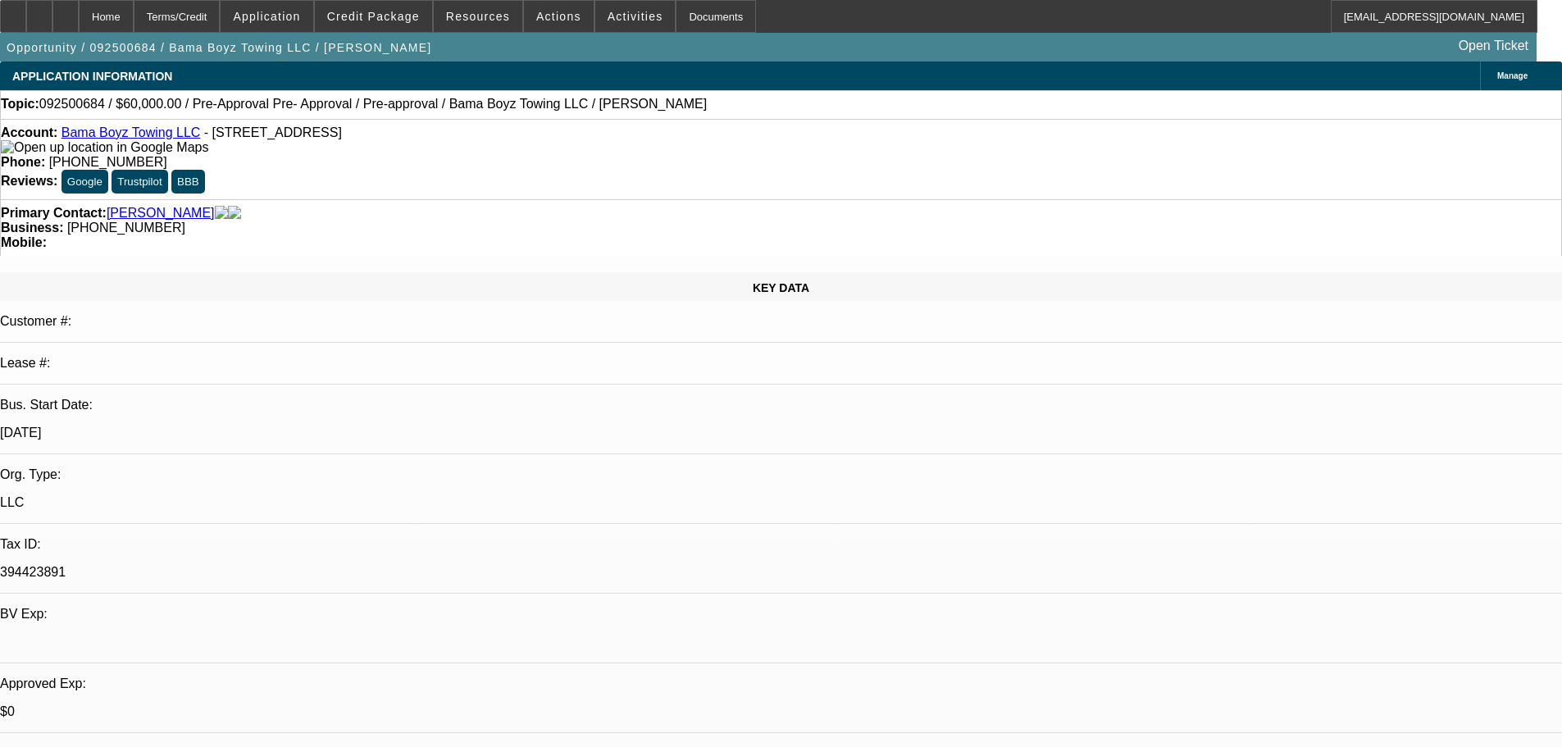
type textarea "I REVIEWED AGAIN, BUT WOULD STILL PASS ON THIS DEAL."
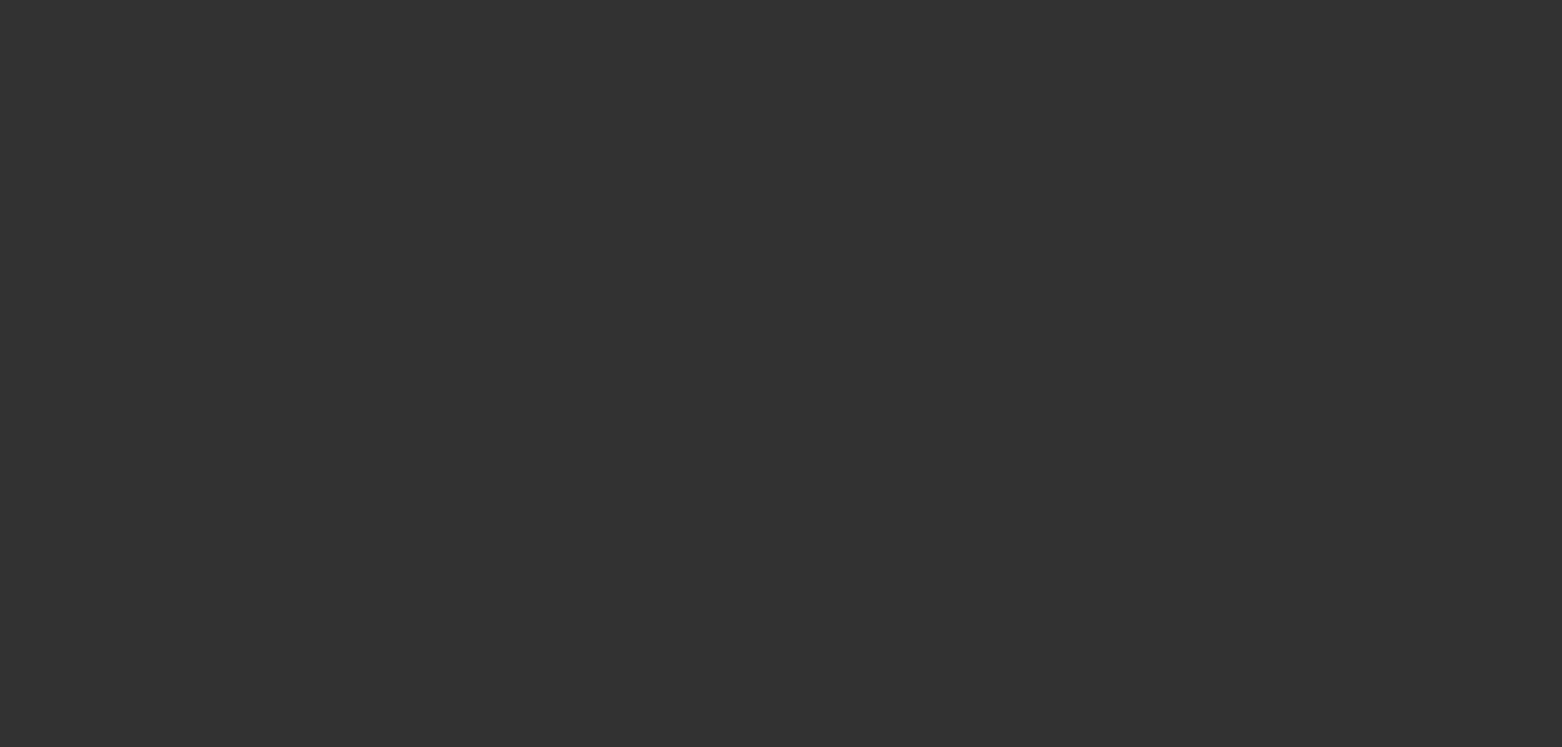
select select "0"
select select "2"
select select "0.1"
select select "4"
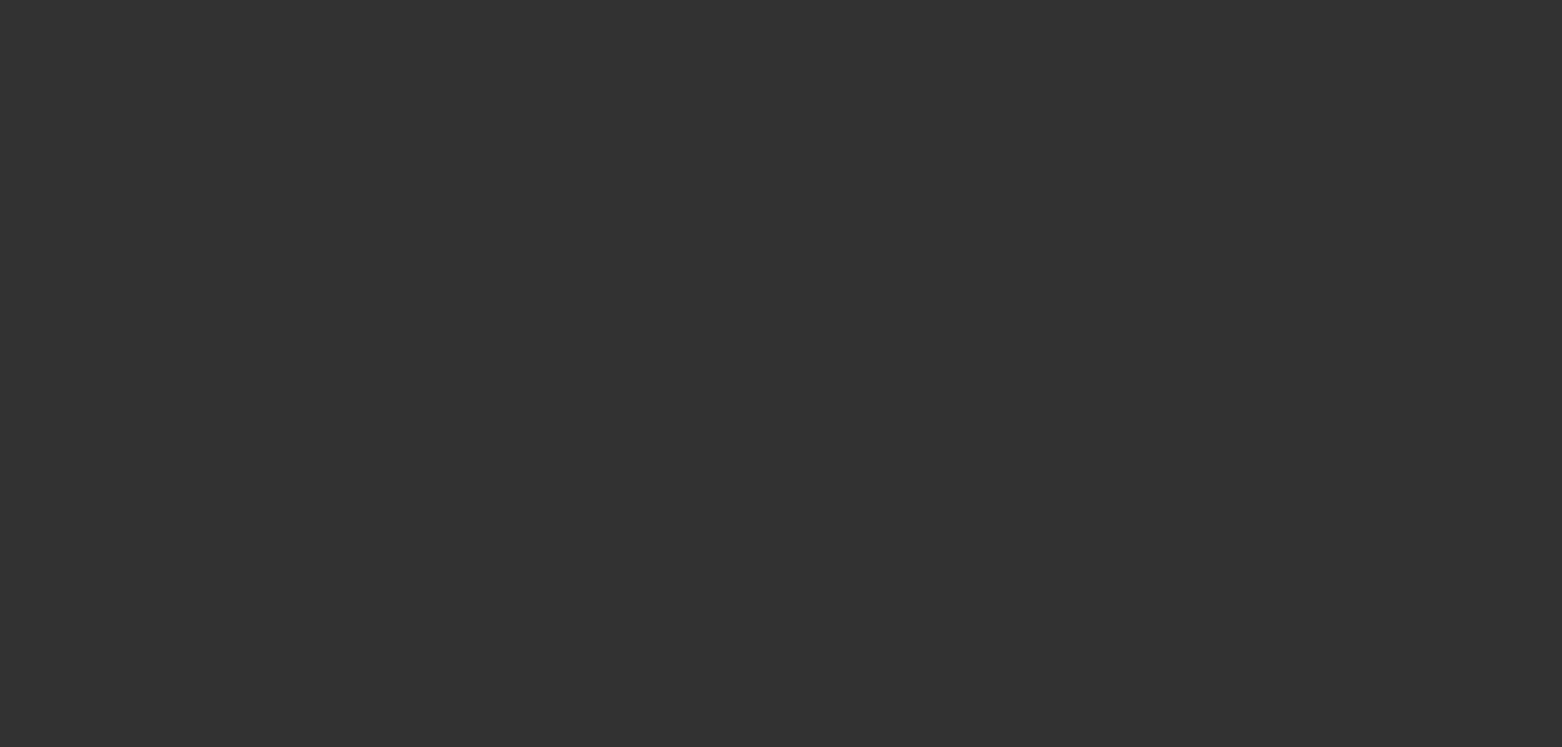
select select "0.2"
select select "2"
select select "0.1"
select select "4"
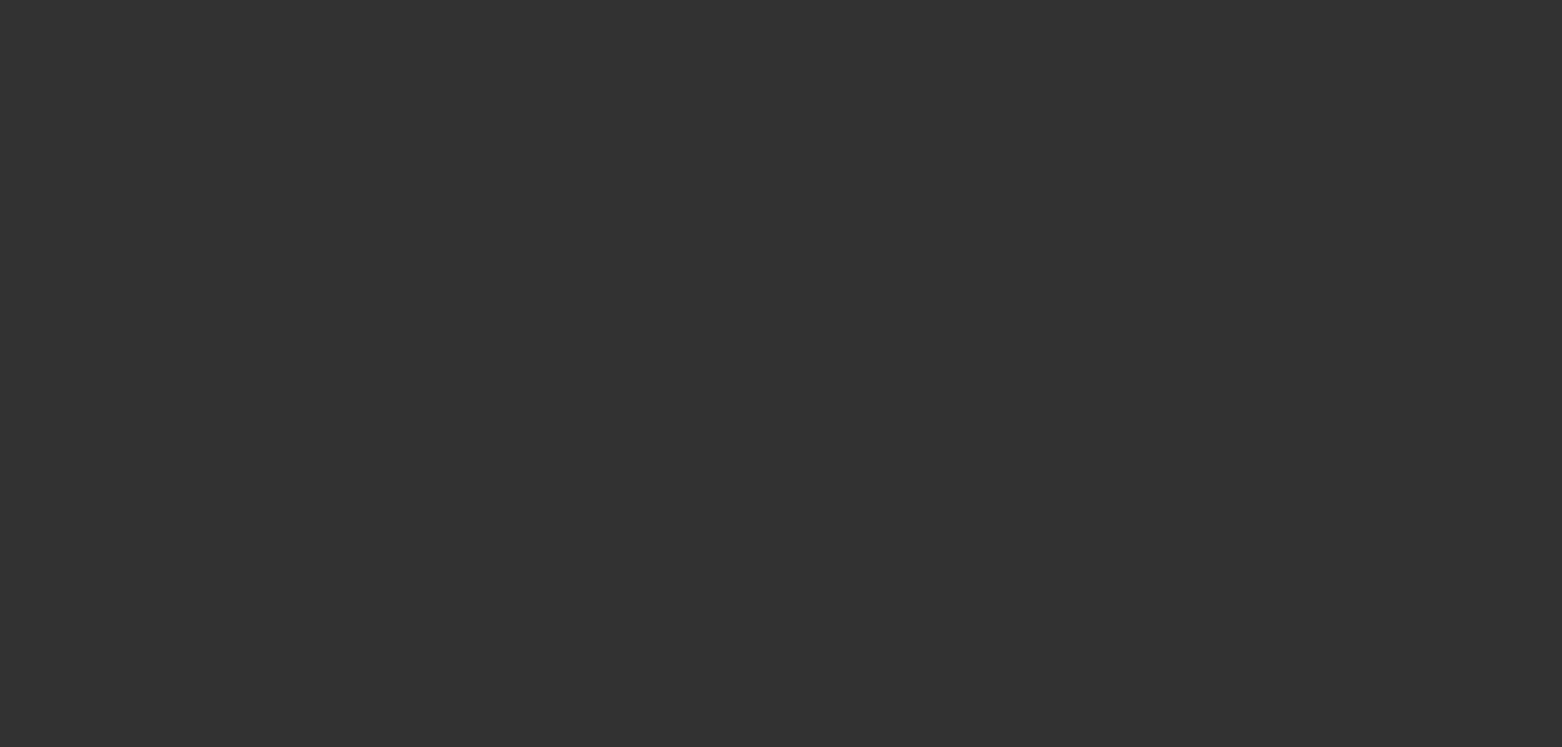
select select "0"
select select "2"
select select "0.1"
select select "4"
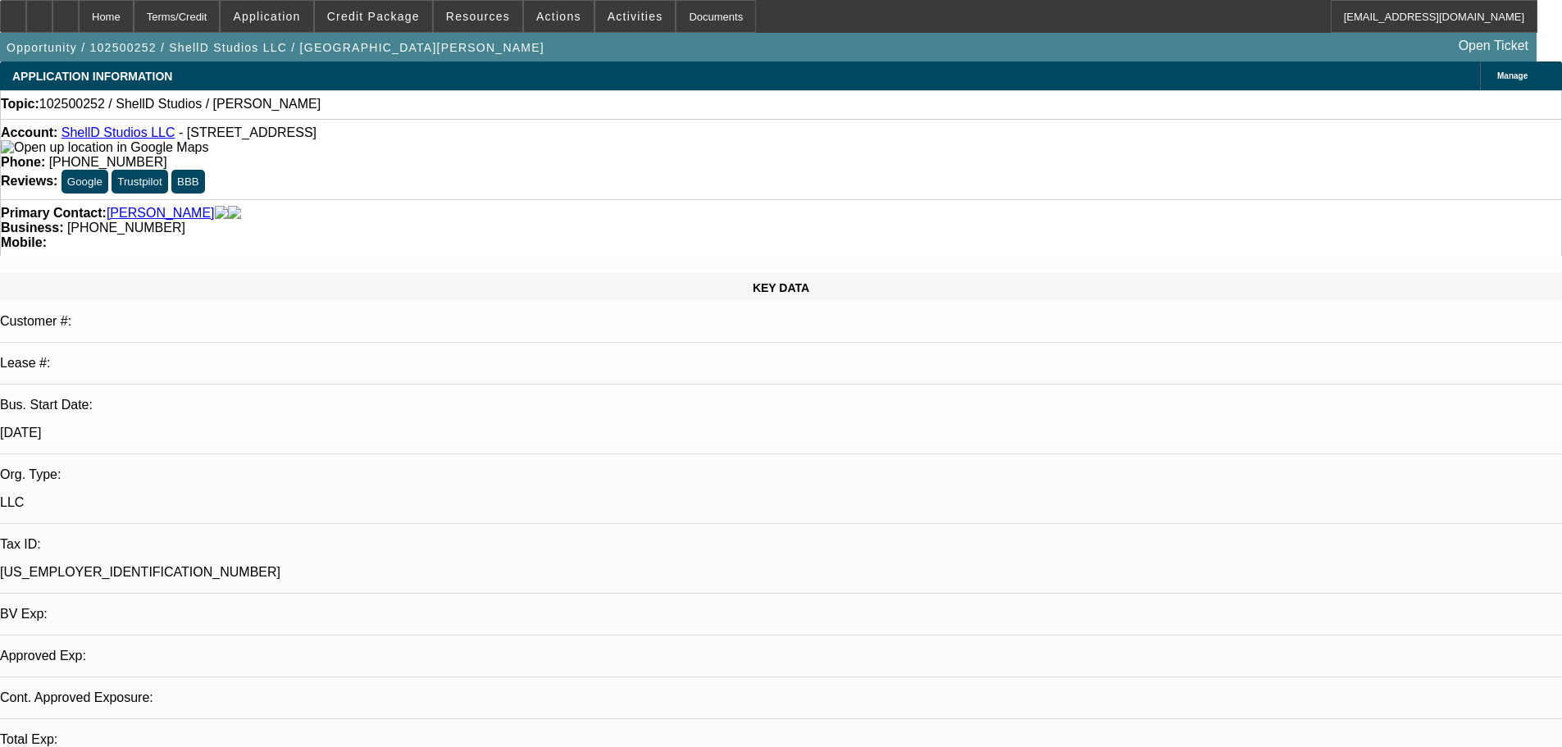
select select "0"
select select "2"
select select "0.1"
select select "1"
select select "2"
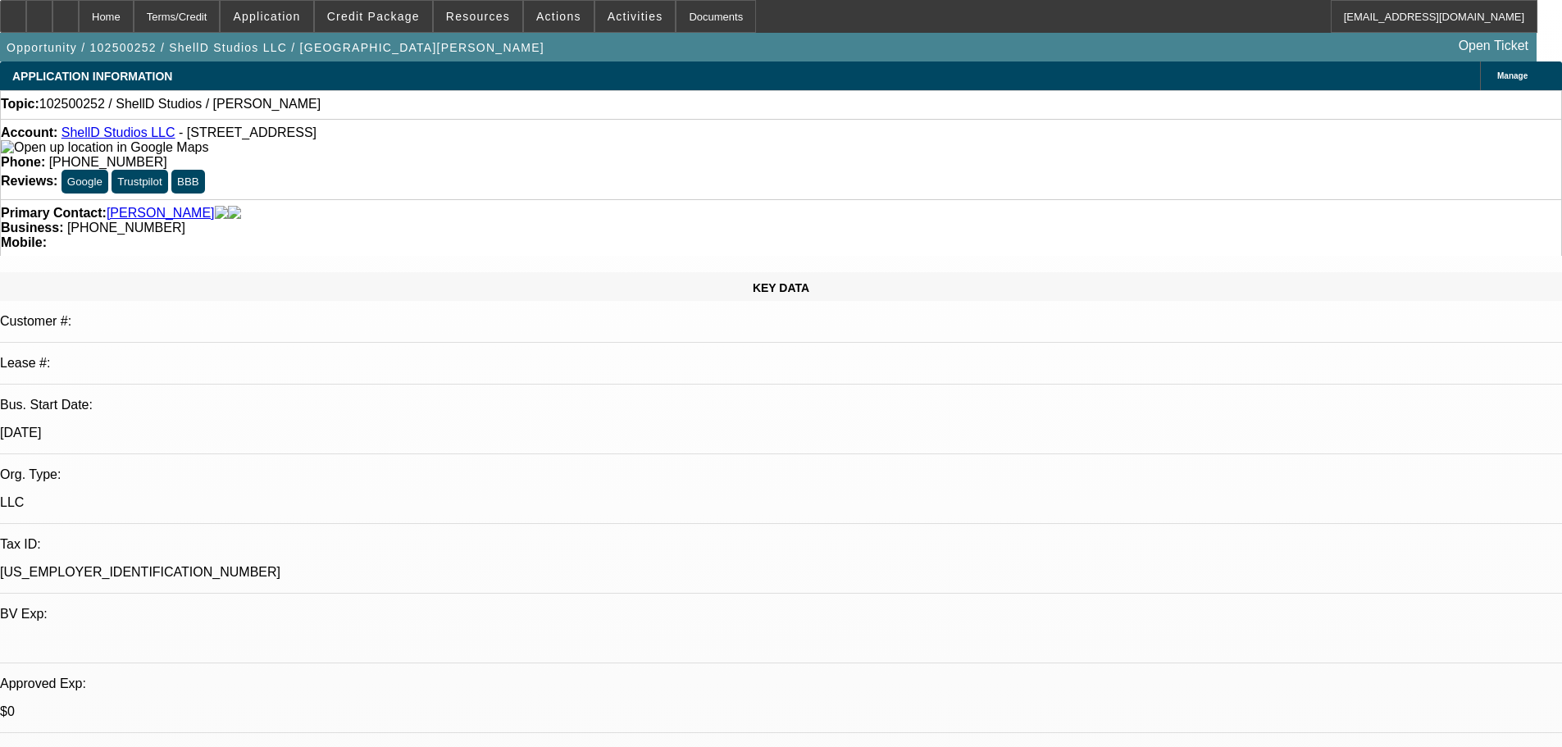
select select "4"
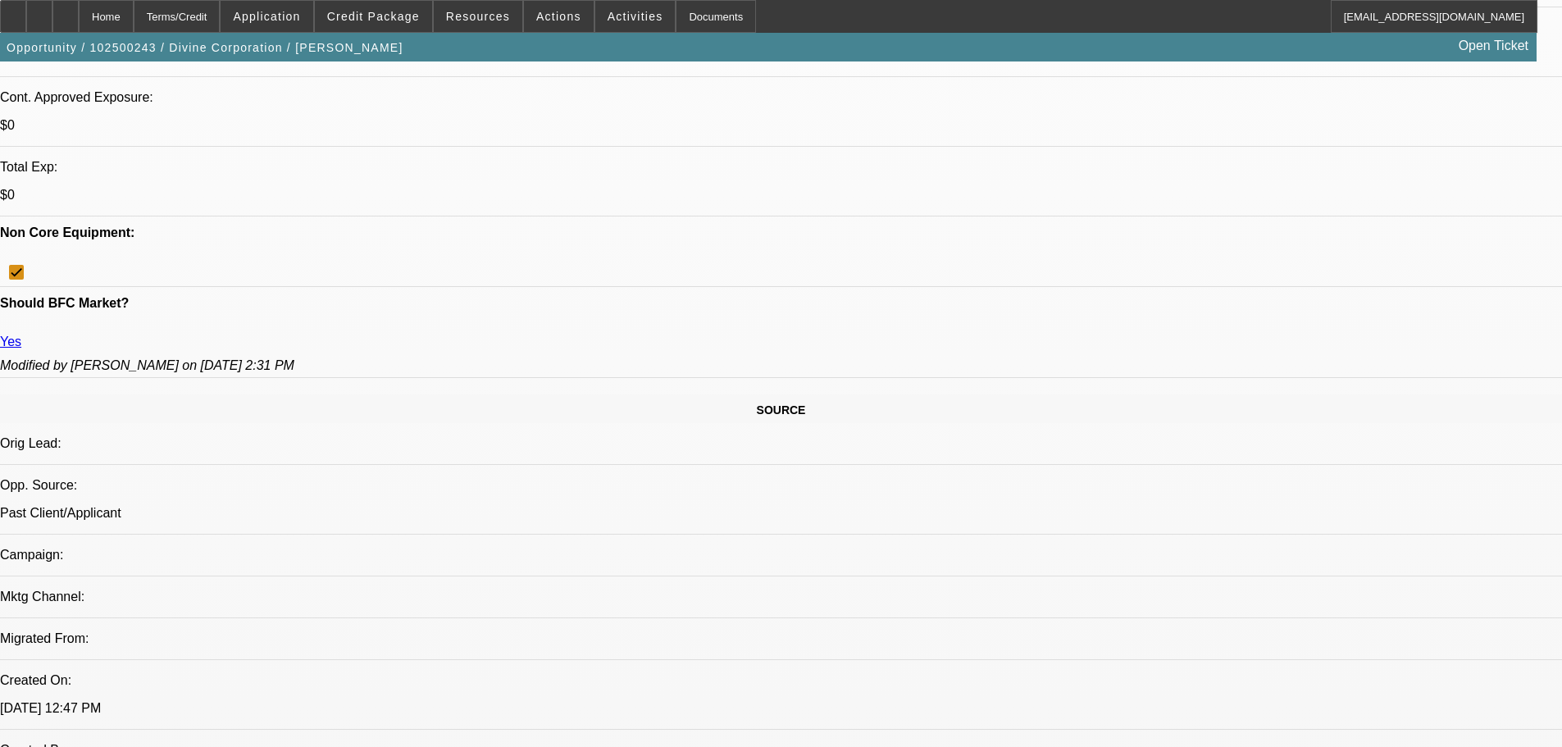
select select "0"
select select "3"
select select "0"
select select "6"
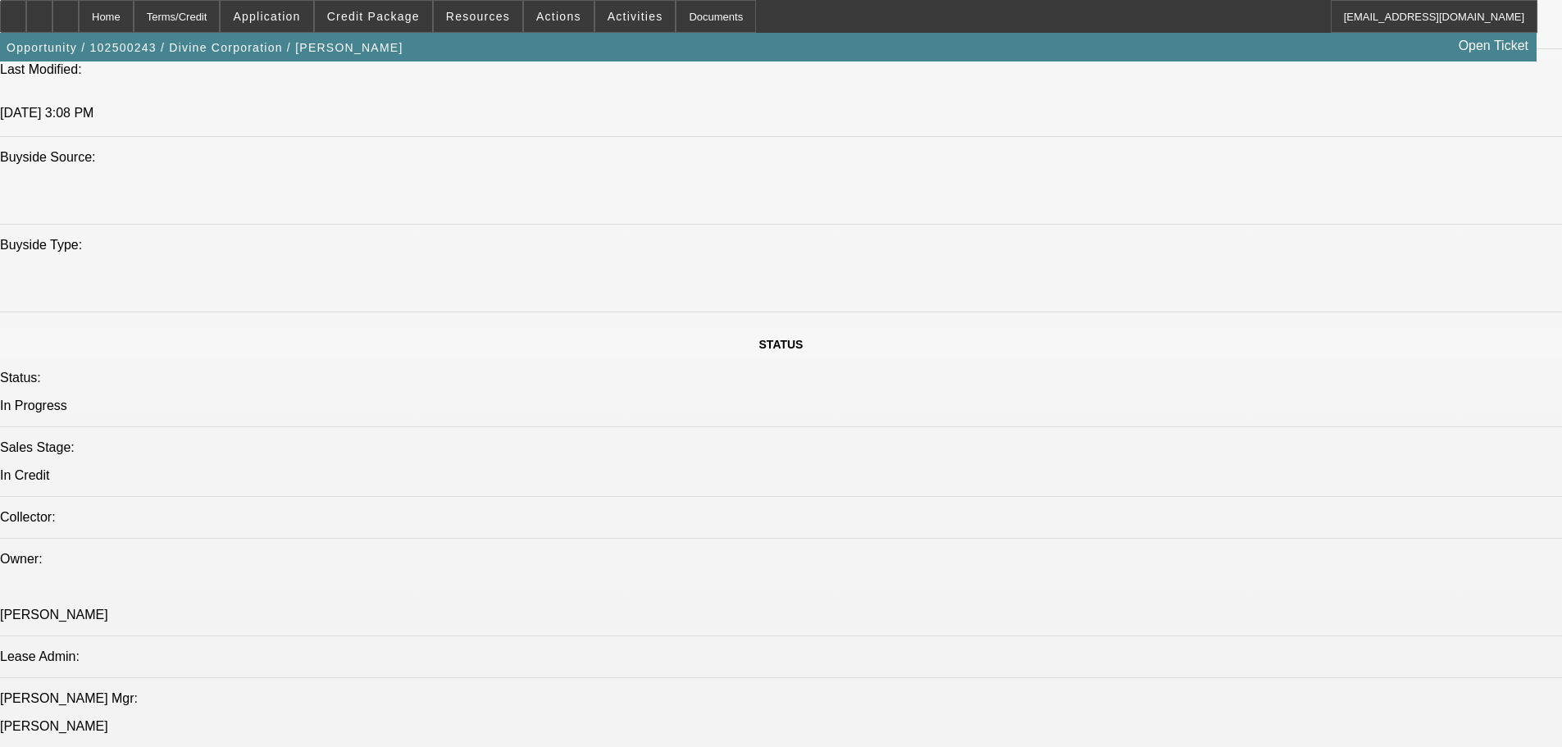
scroll to position [1640, 0]
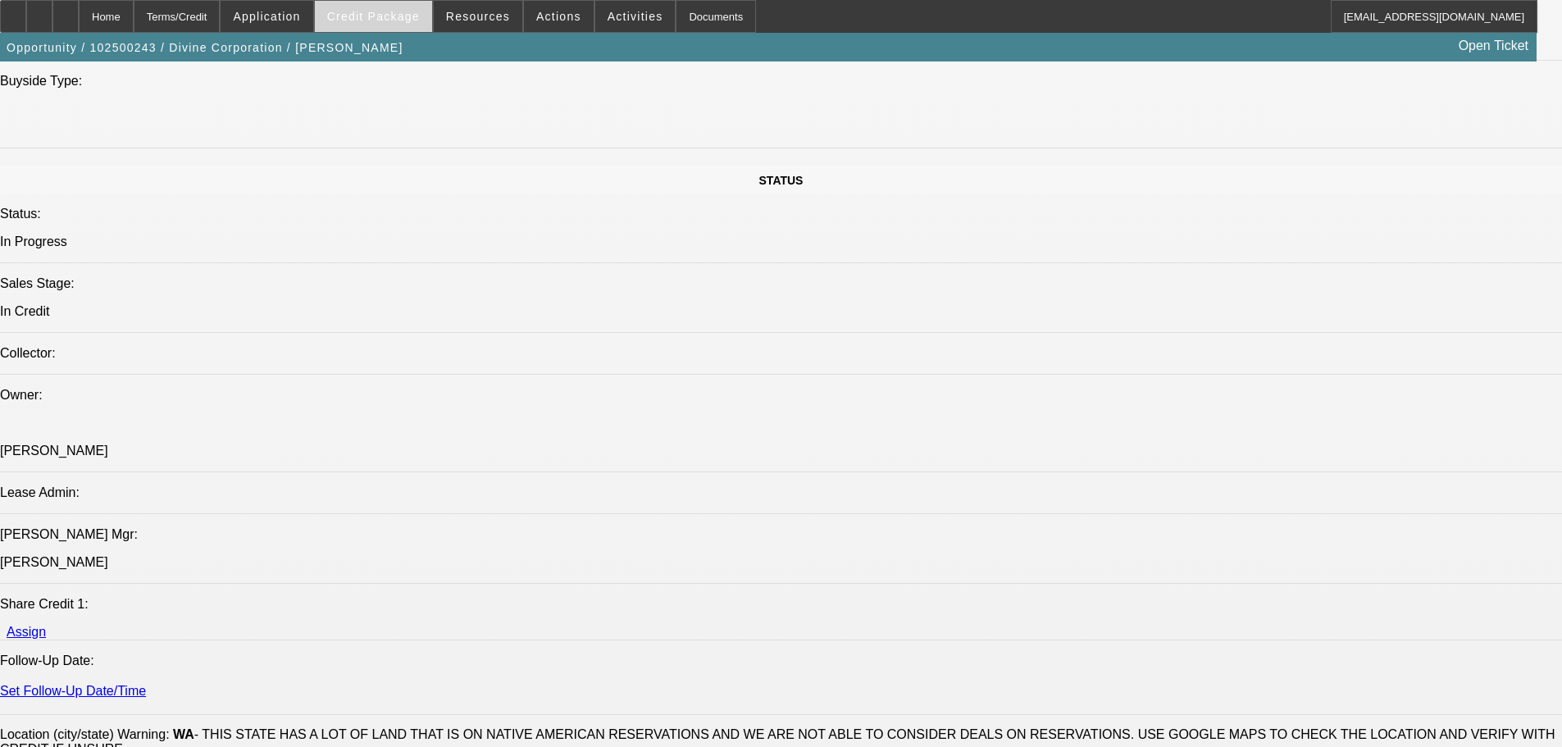
click at [382, 13] on span "Credit Package" at bounding box center [373, 16] width 93 height 13
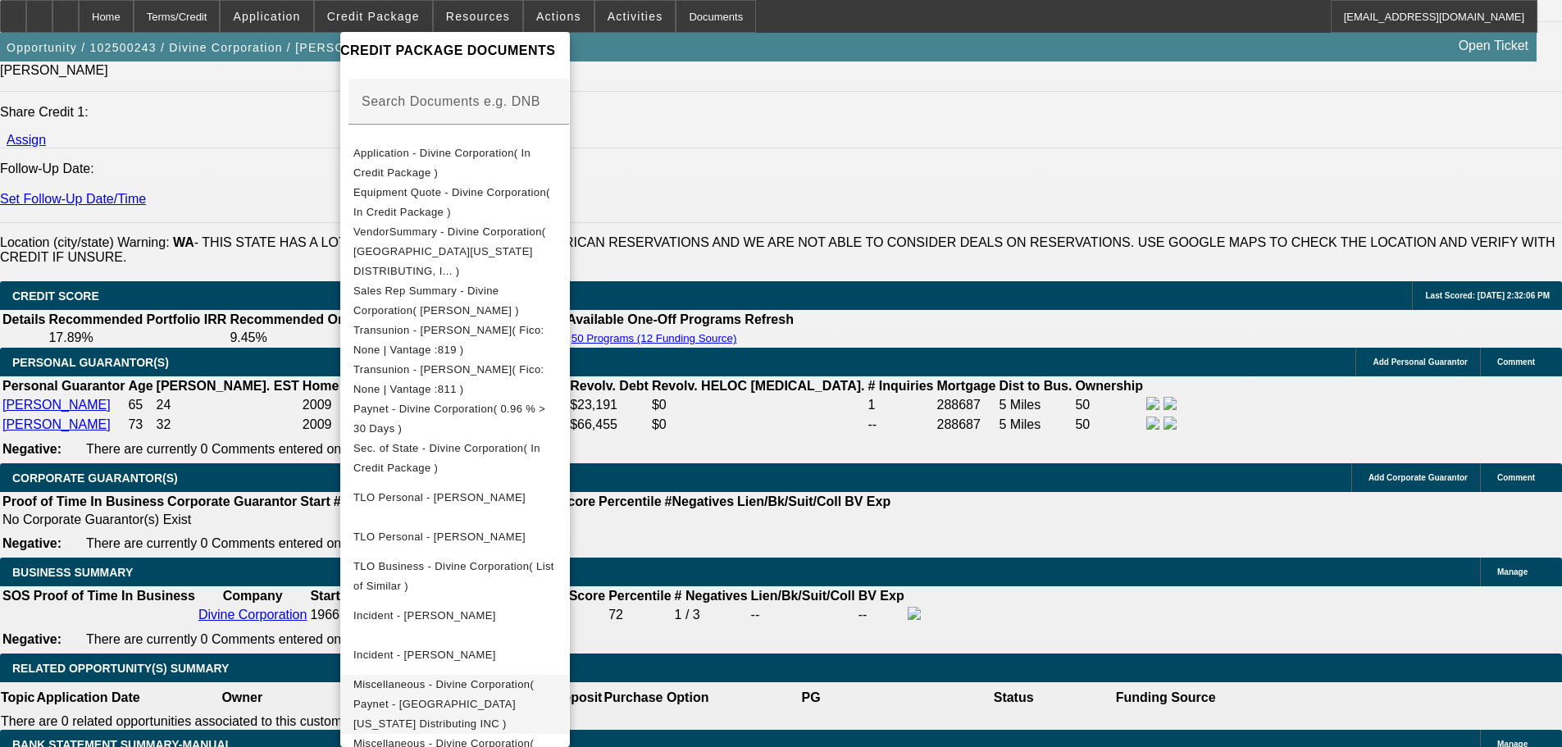
scroll to position [2214, 0]
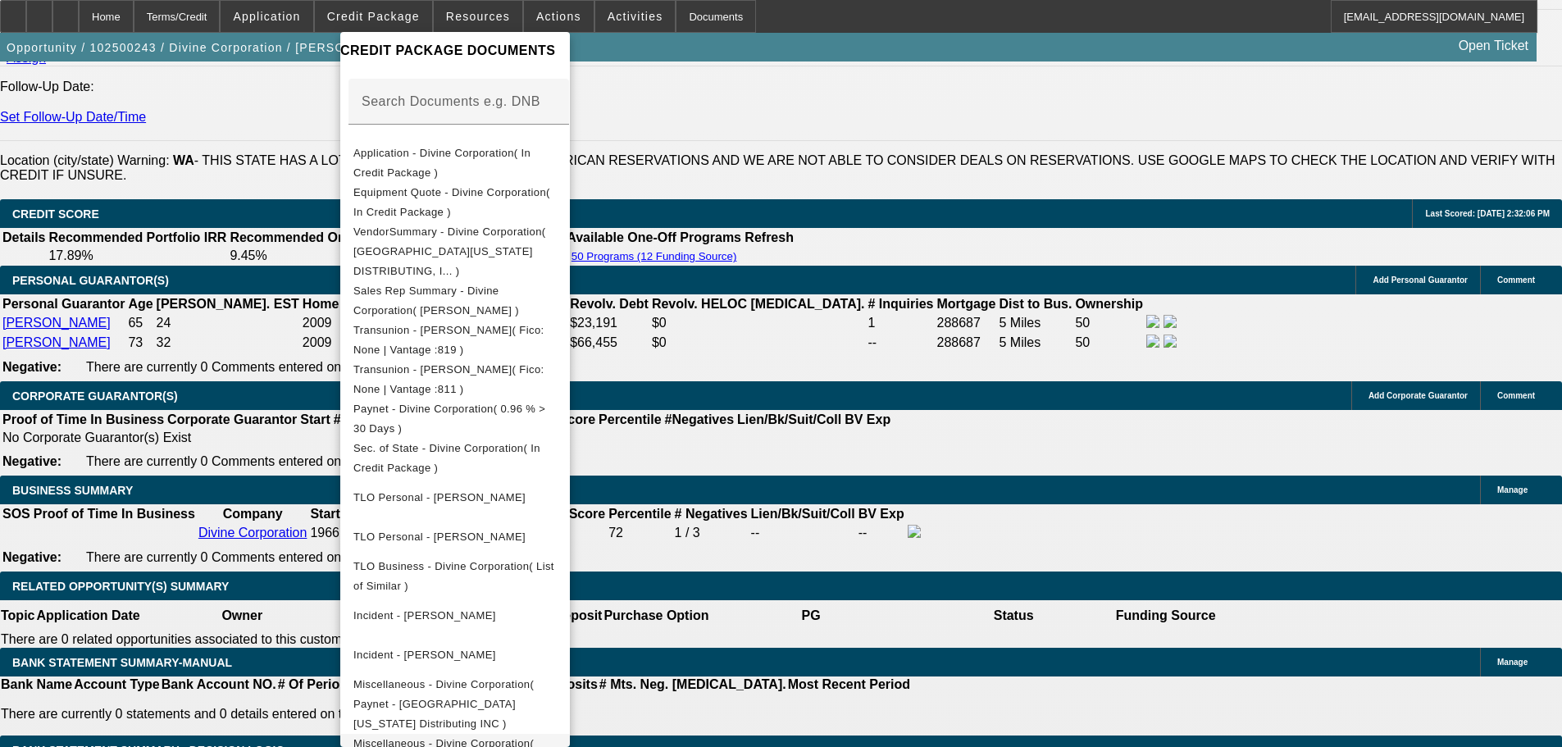
click at [480, 737] on span "Miscellaneous - Divine Corporation( Locations )" at bounding box center [443, 753] width 180 height 32
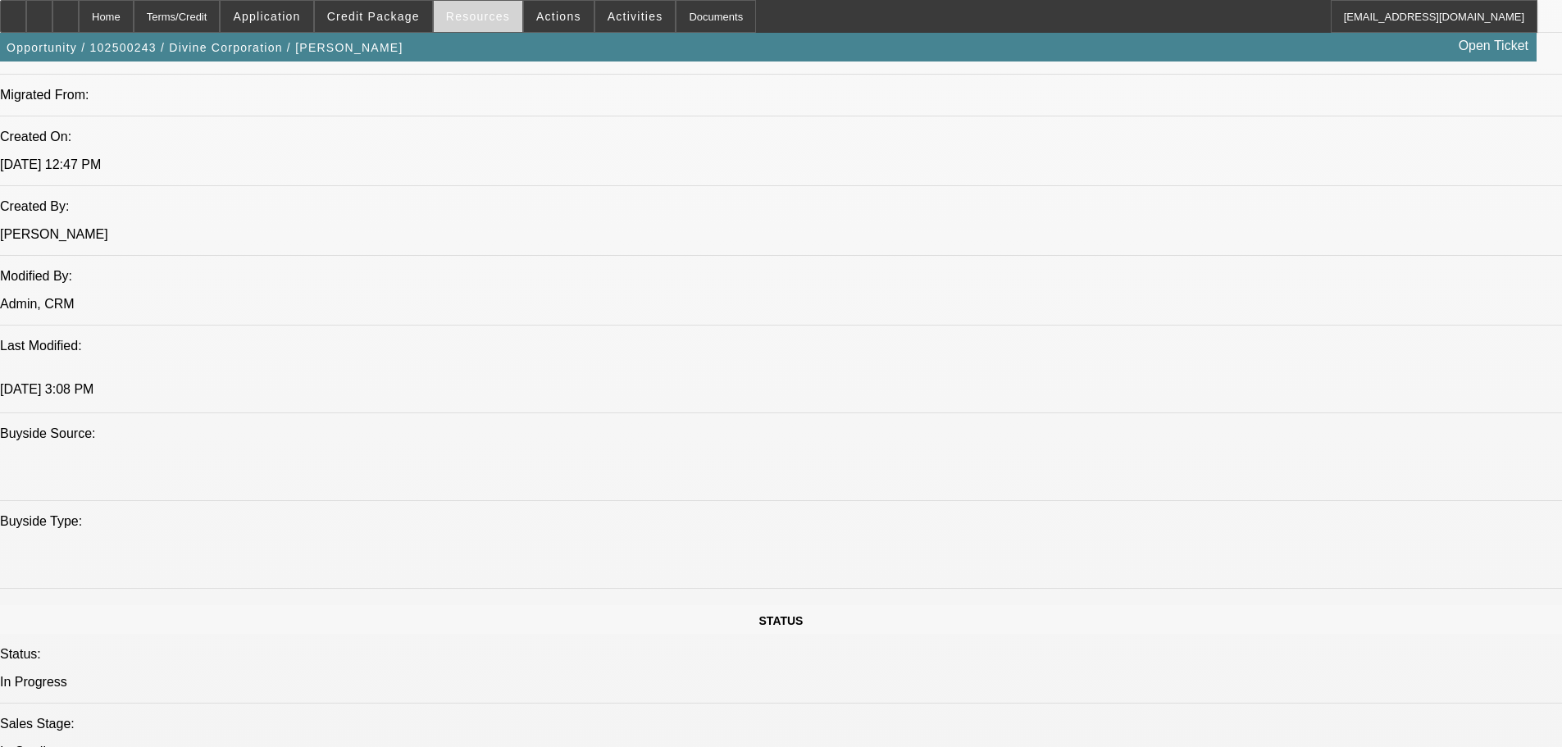
scroll to position [984, 0]
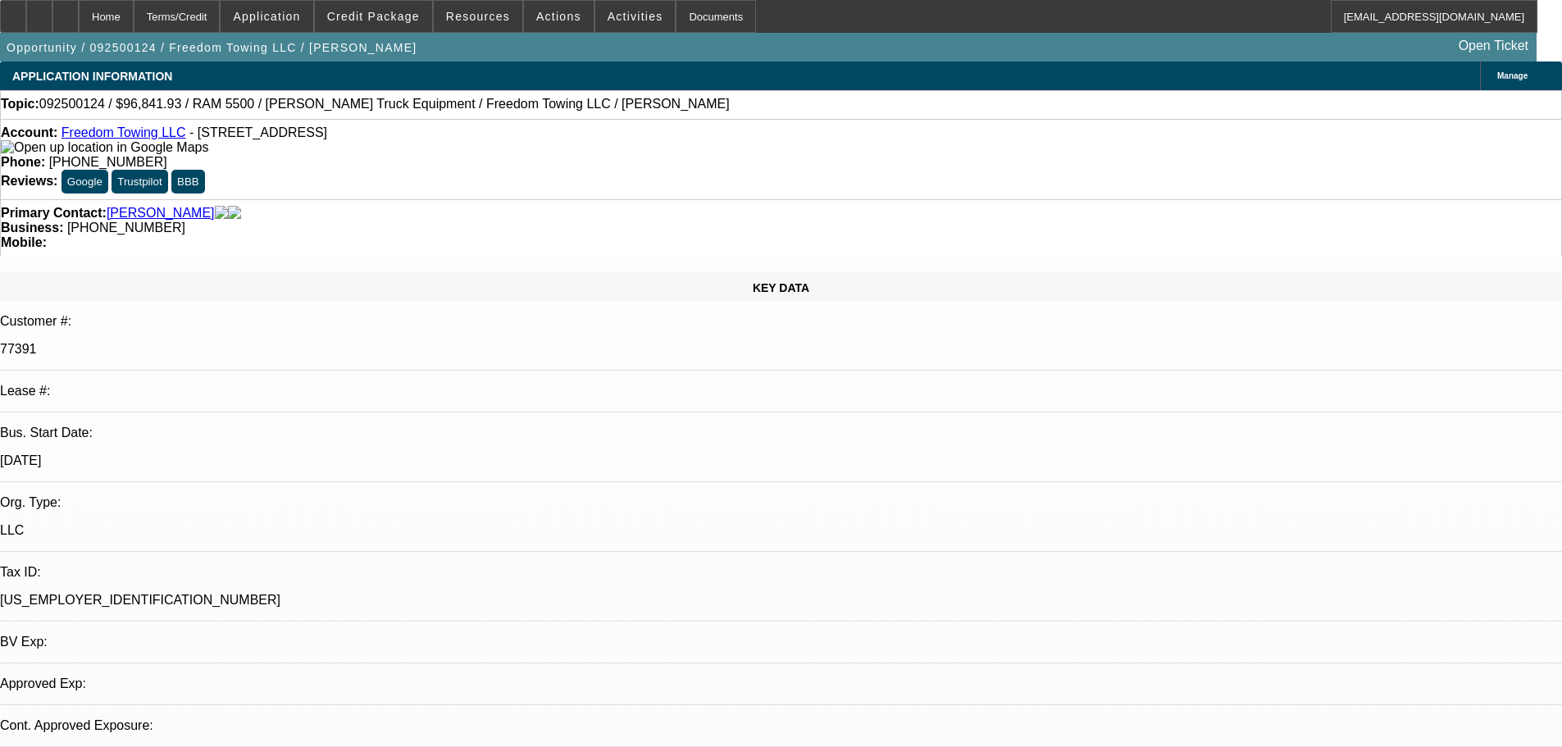
select select "0"
select select "2"
select select "0.1"
select select "4"
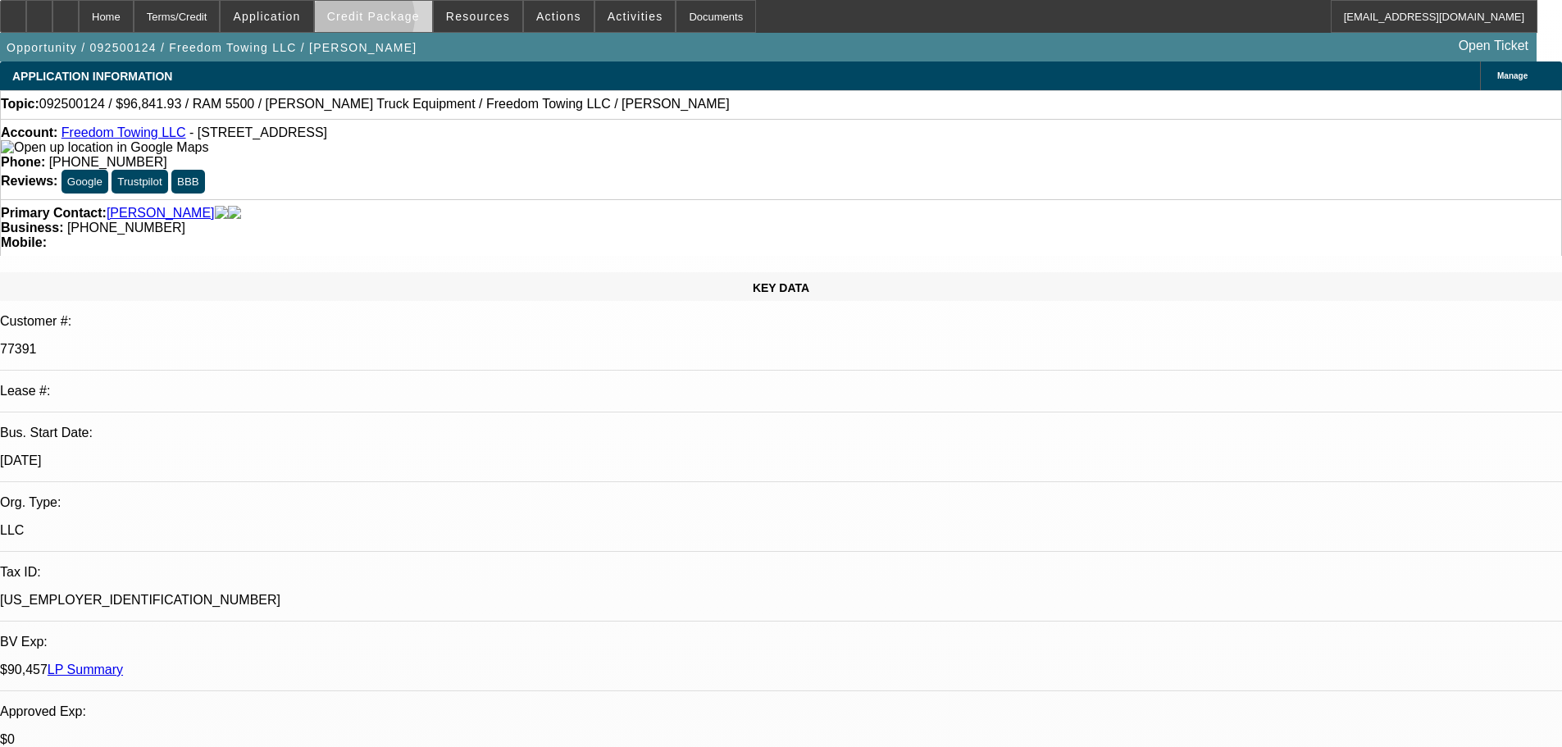
click at [390, 21] on span "Credit Package" at bounding box center [373, 16] width 93 height 13
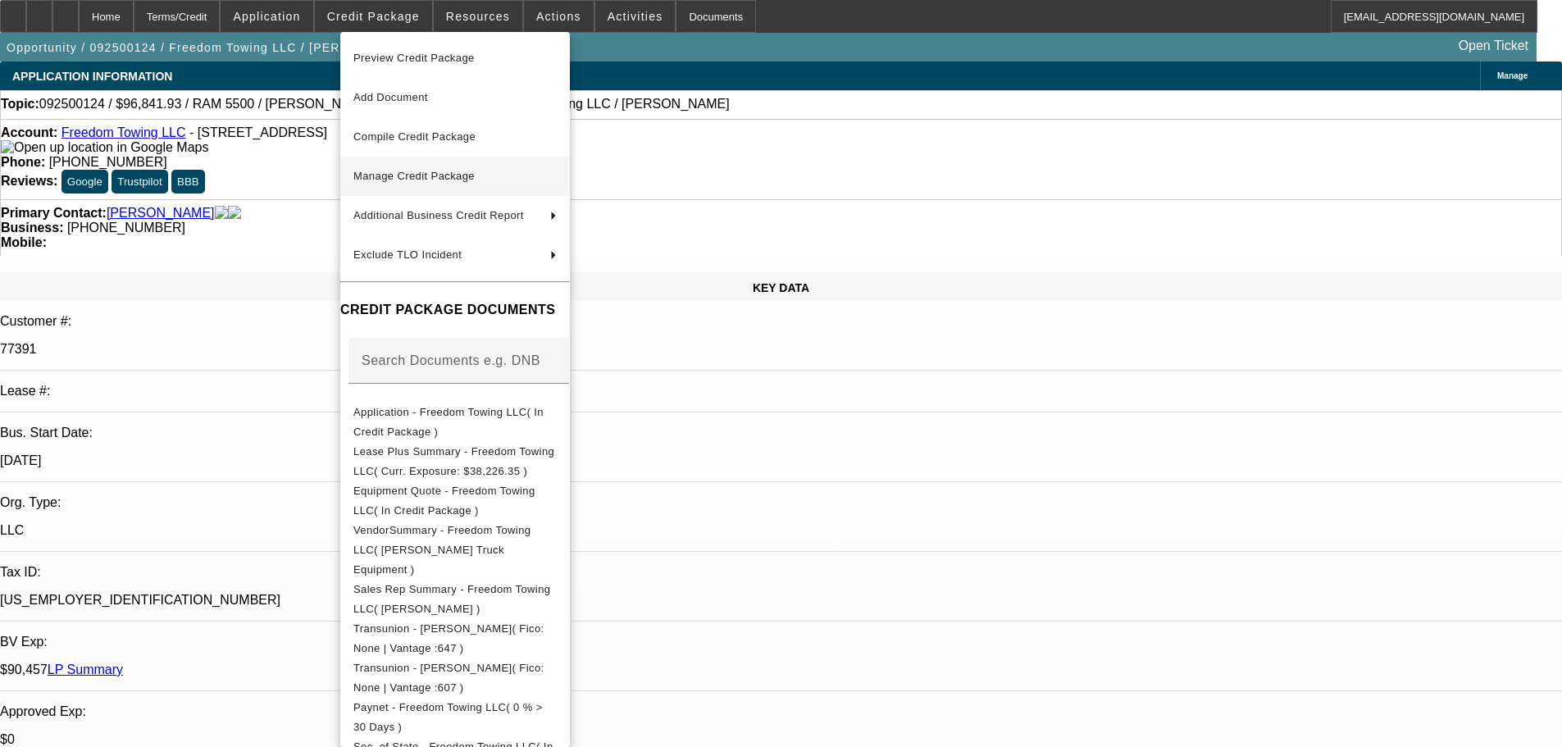
click at [426, 177] on span "Manage Credit Package" at bounding box center [413, 176] width 121 height 12
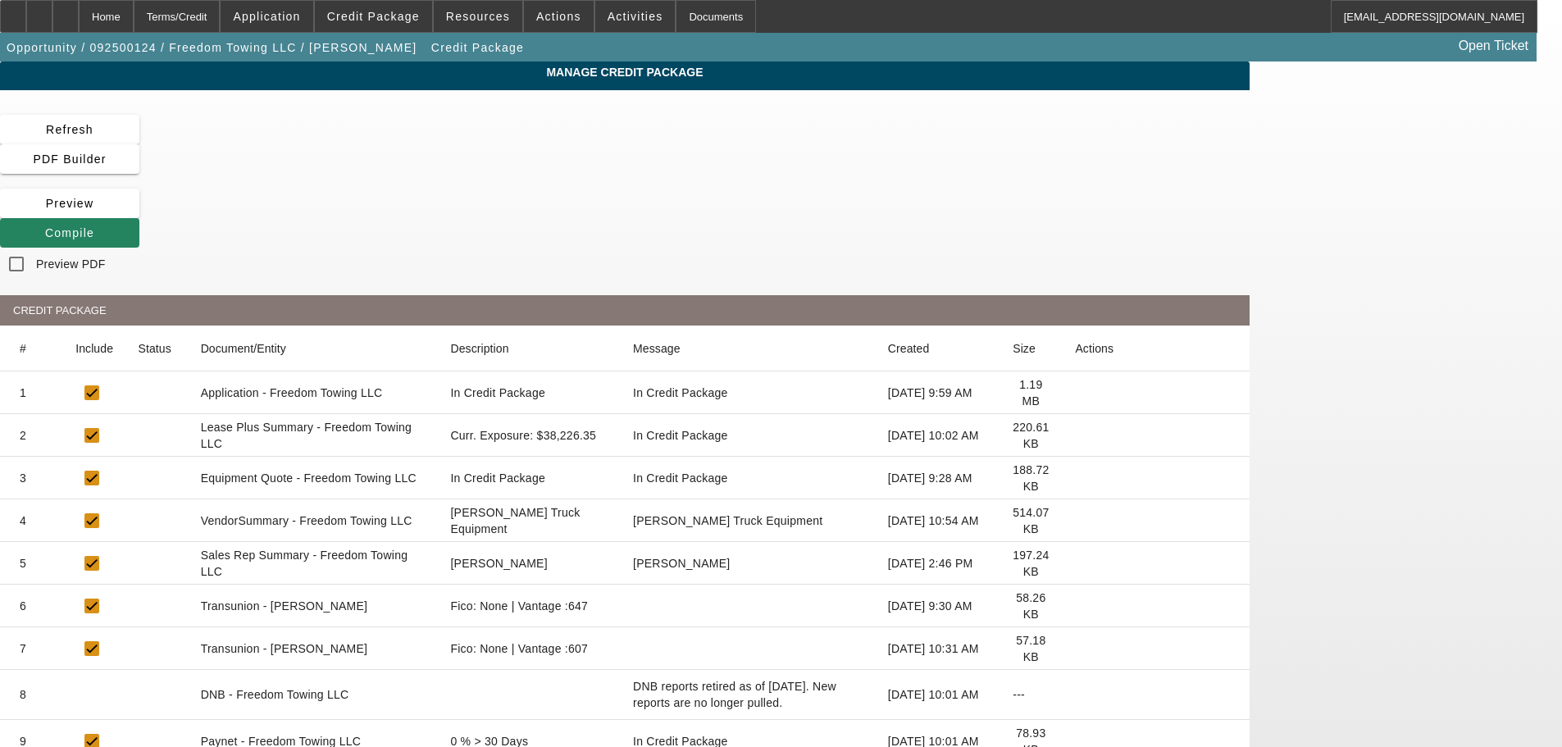
click at [1075, 435] on icon at bounding box center [1075, 435] width 0 height 0
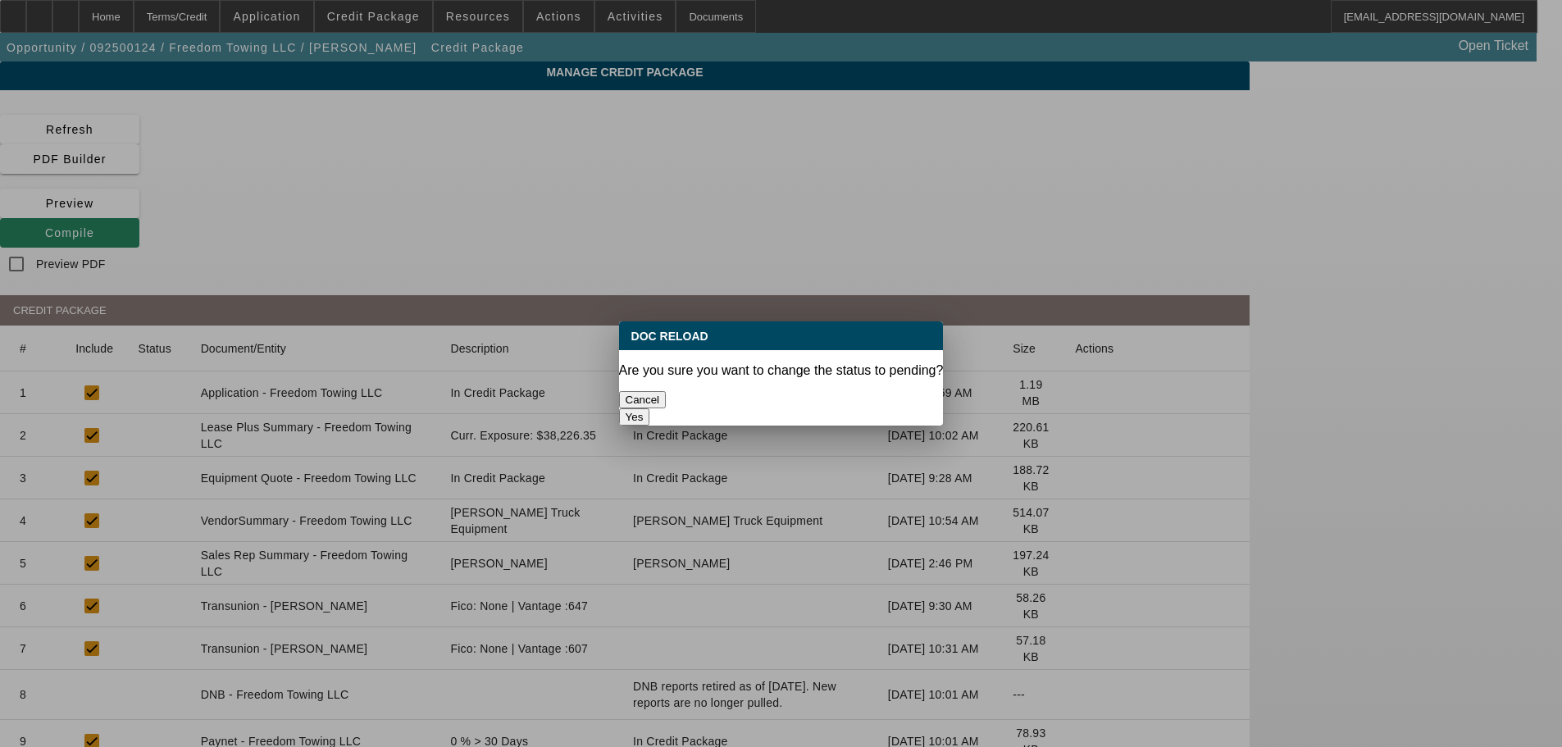
click at [650, 408] on button "Yes" at bounding box center [634, 416] width 31 height 17
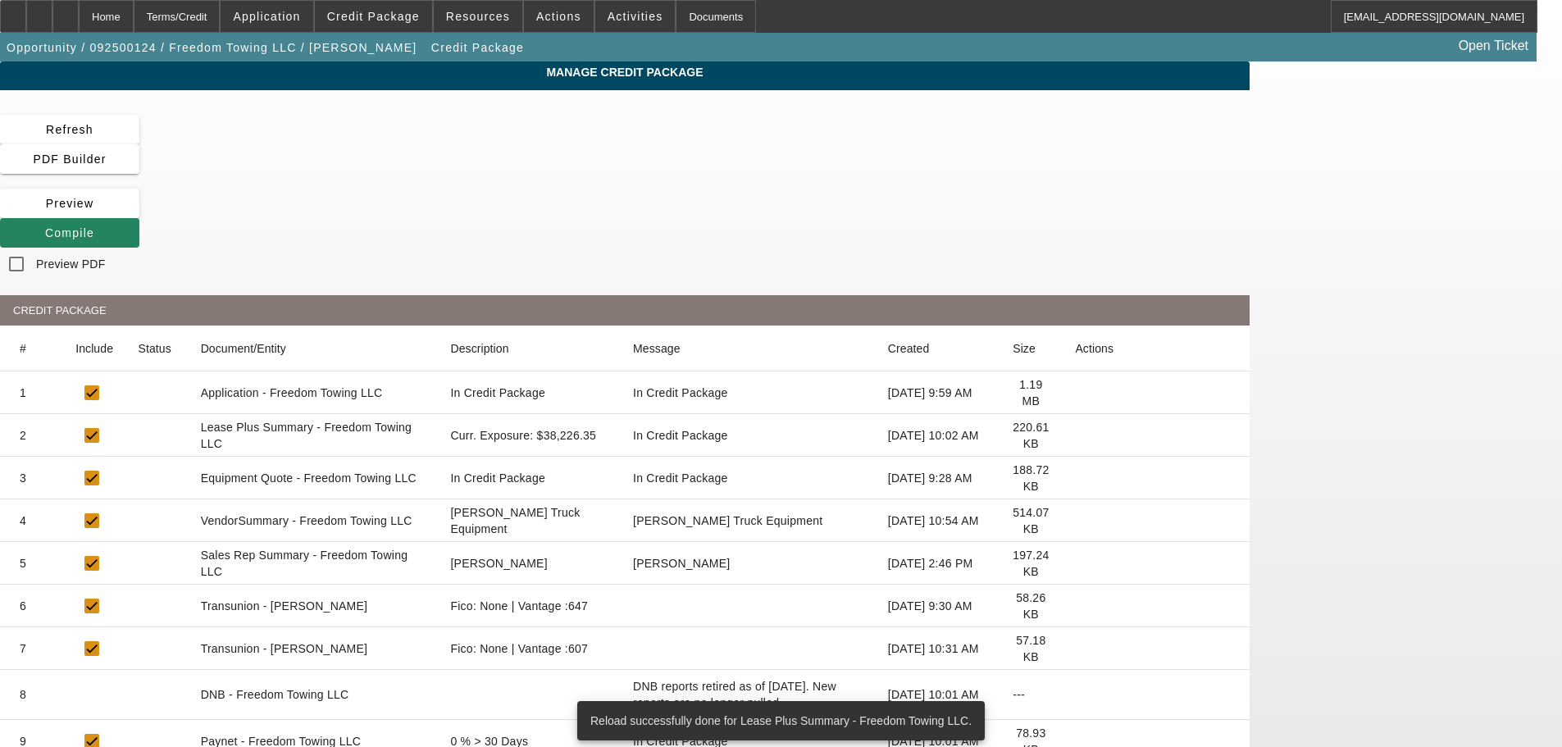
click at [1075, 521] on icon at bounding box center [1075, 521] width 0 height 0
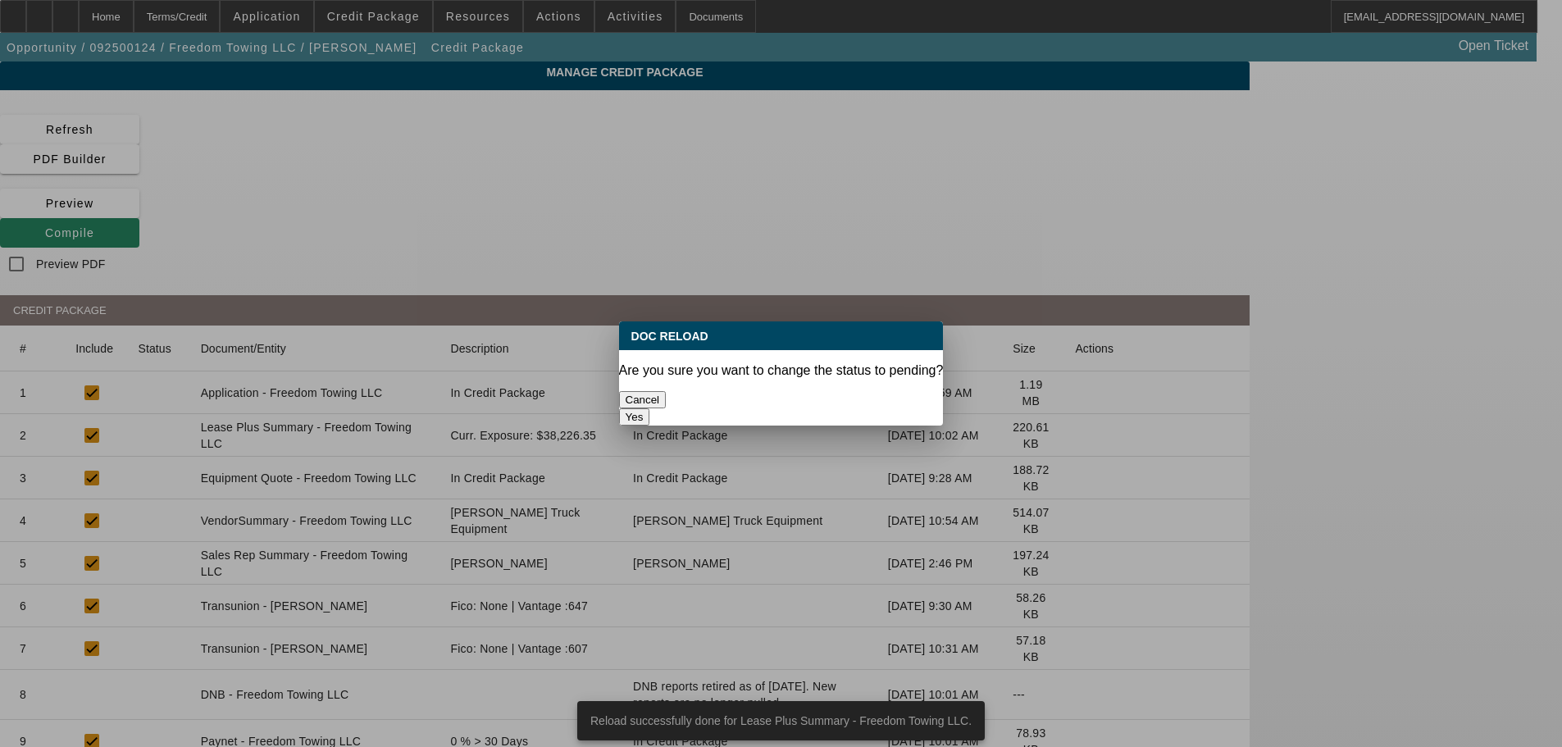
click at [650, 408] on button "Yes" at bounding box center [634, 416] width 31 height 17
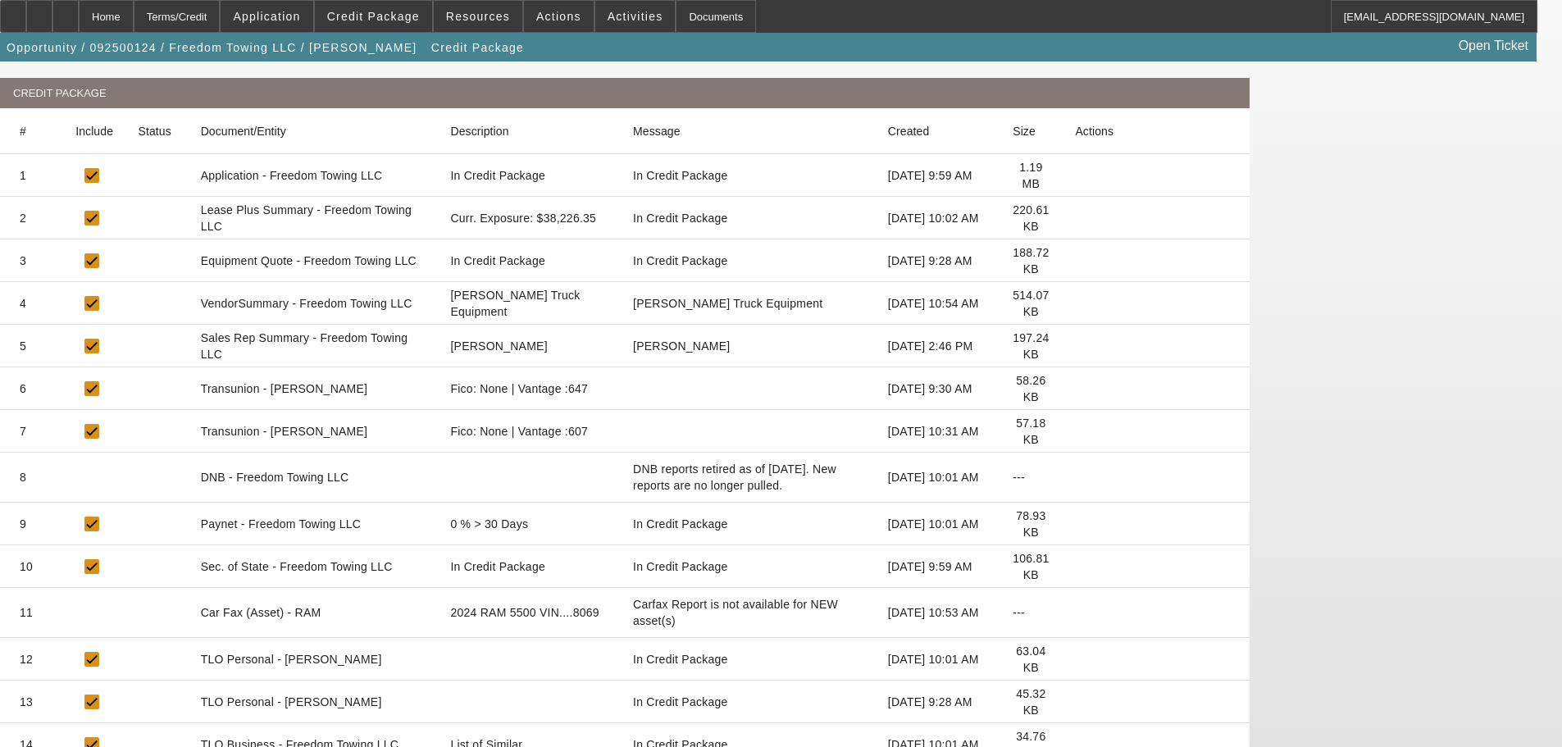
scroll to position [246, 0]
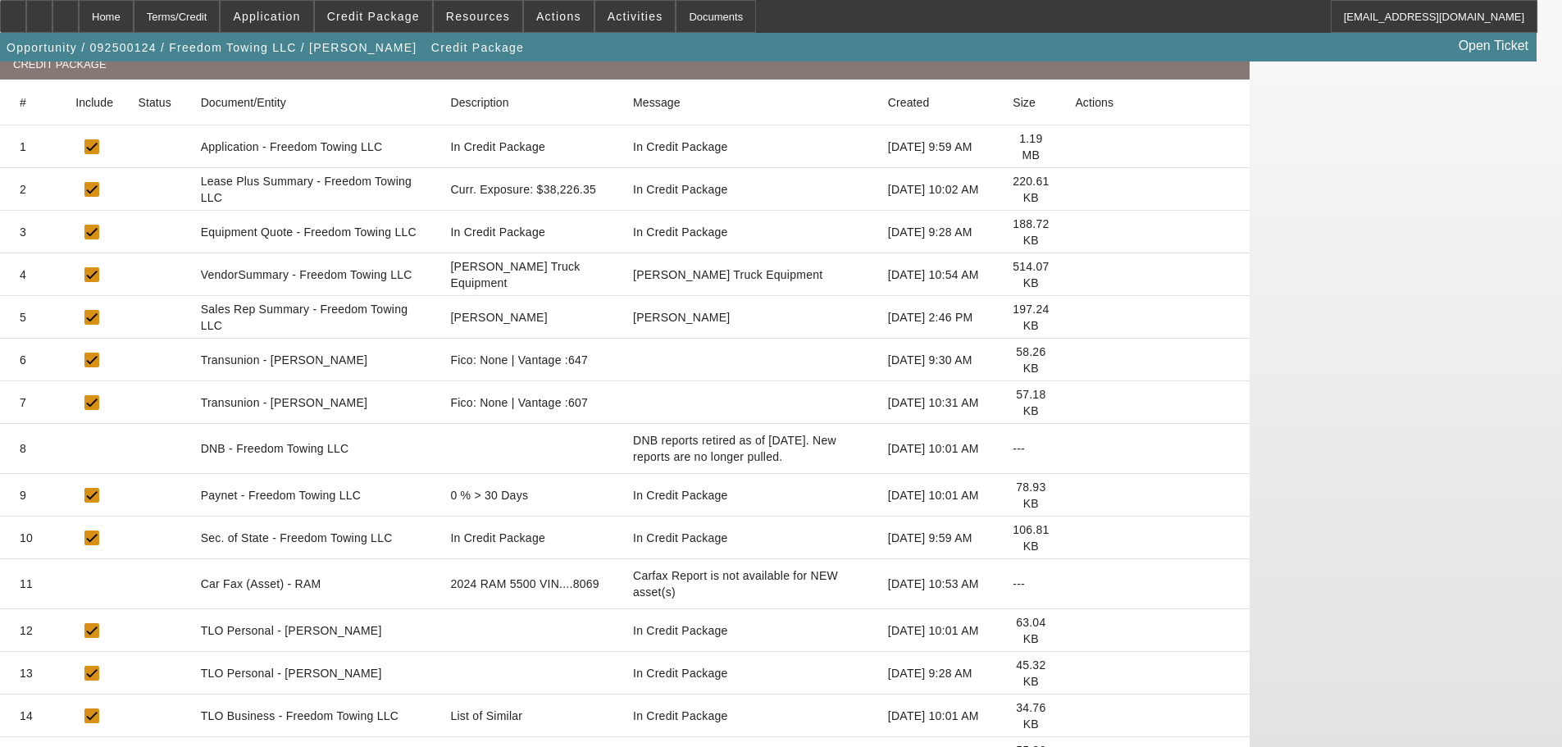
click at [1075, 716] on icon at bounding box center [1075, 716] width 0 height 0
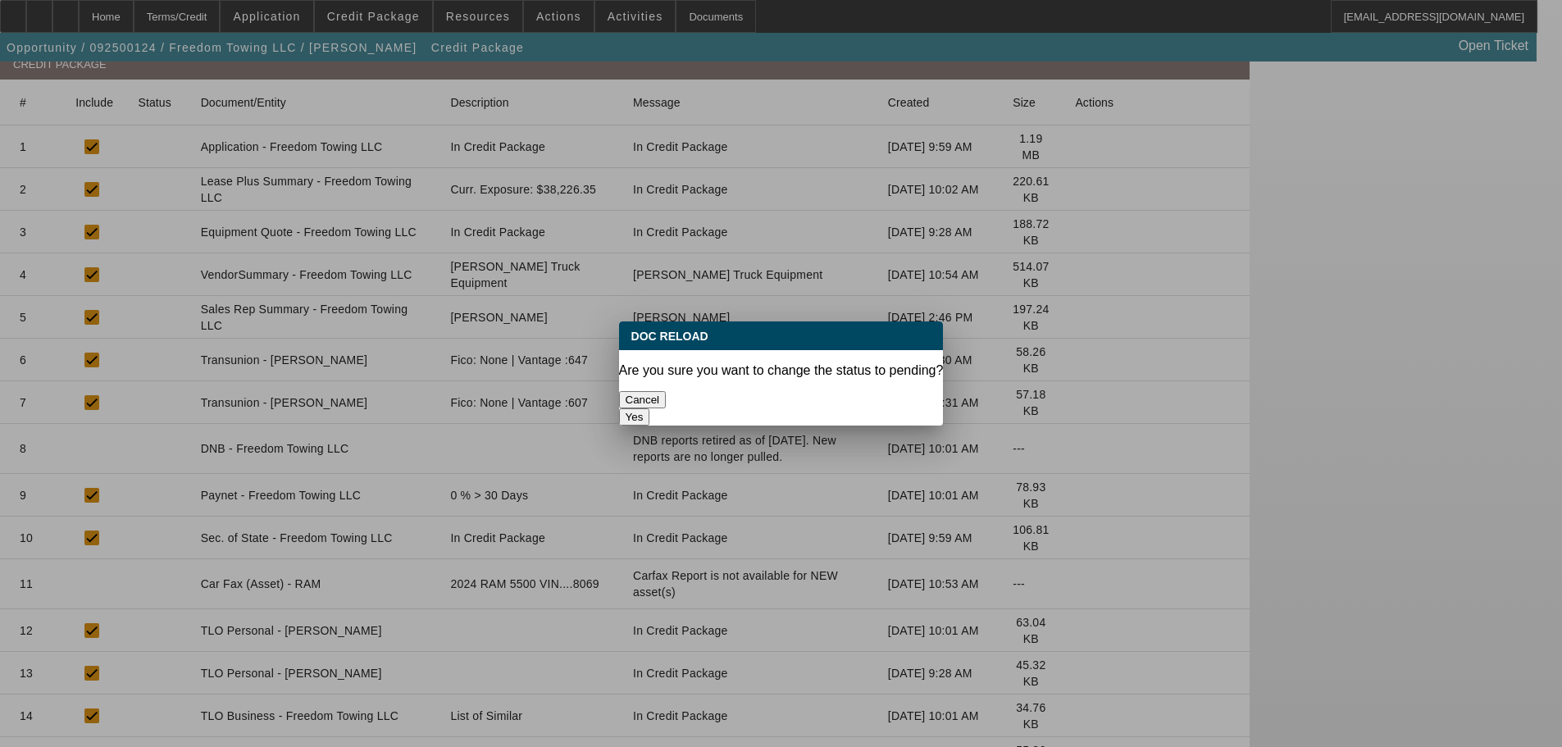
click at [650, 408] on button "Yes" at bounding box center [634, 416] width 31 height 17
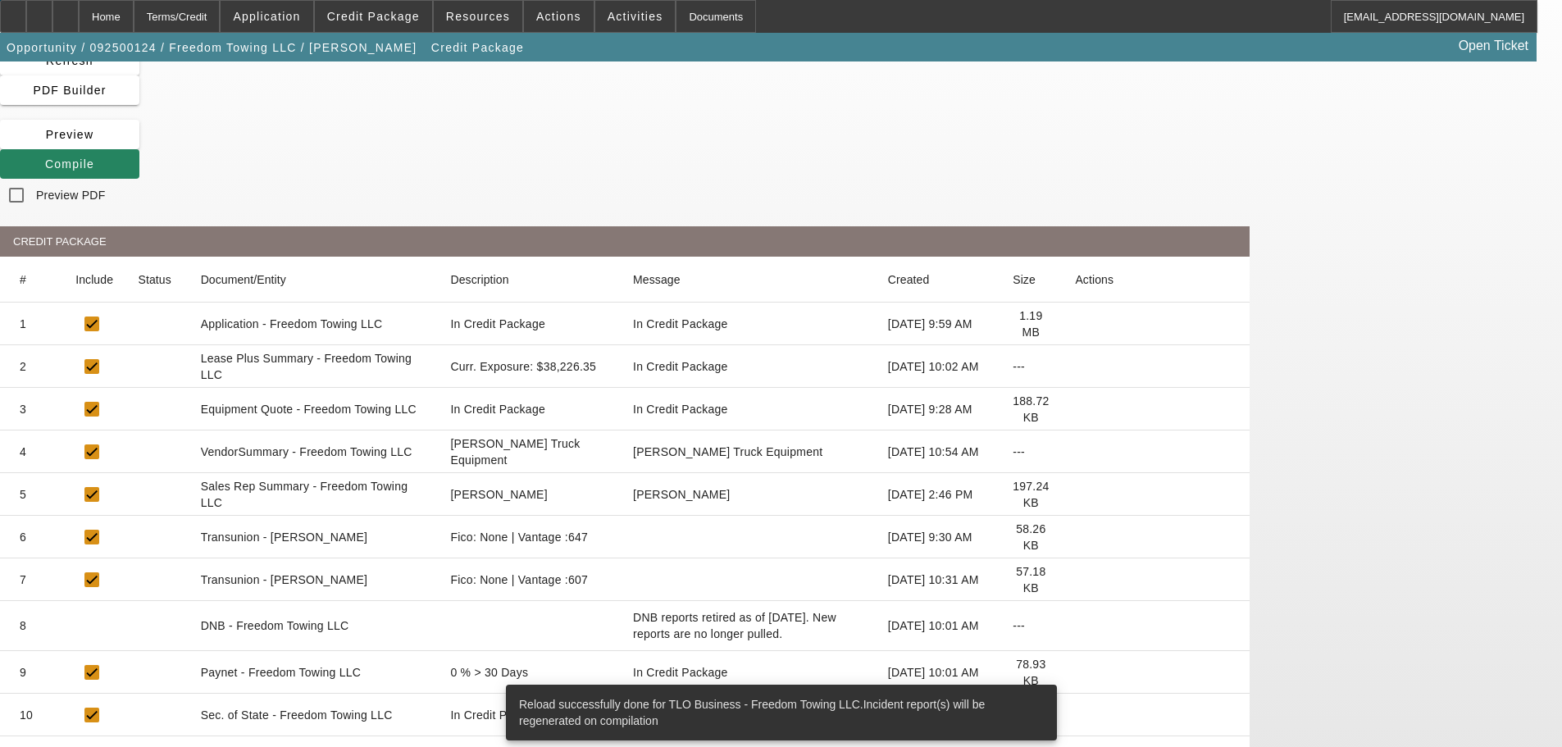
scroll to position [164, 0]
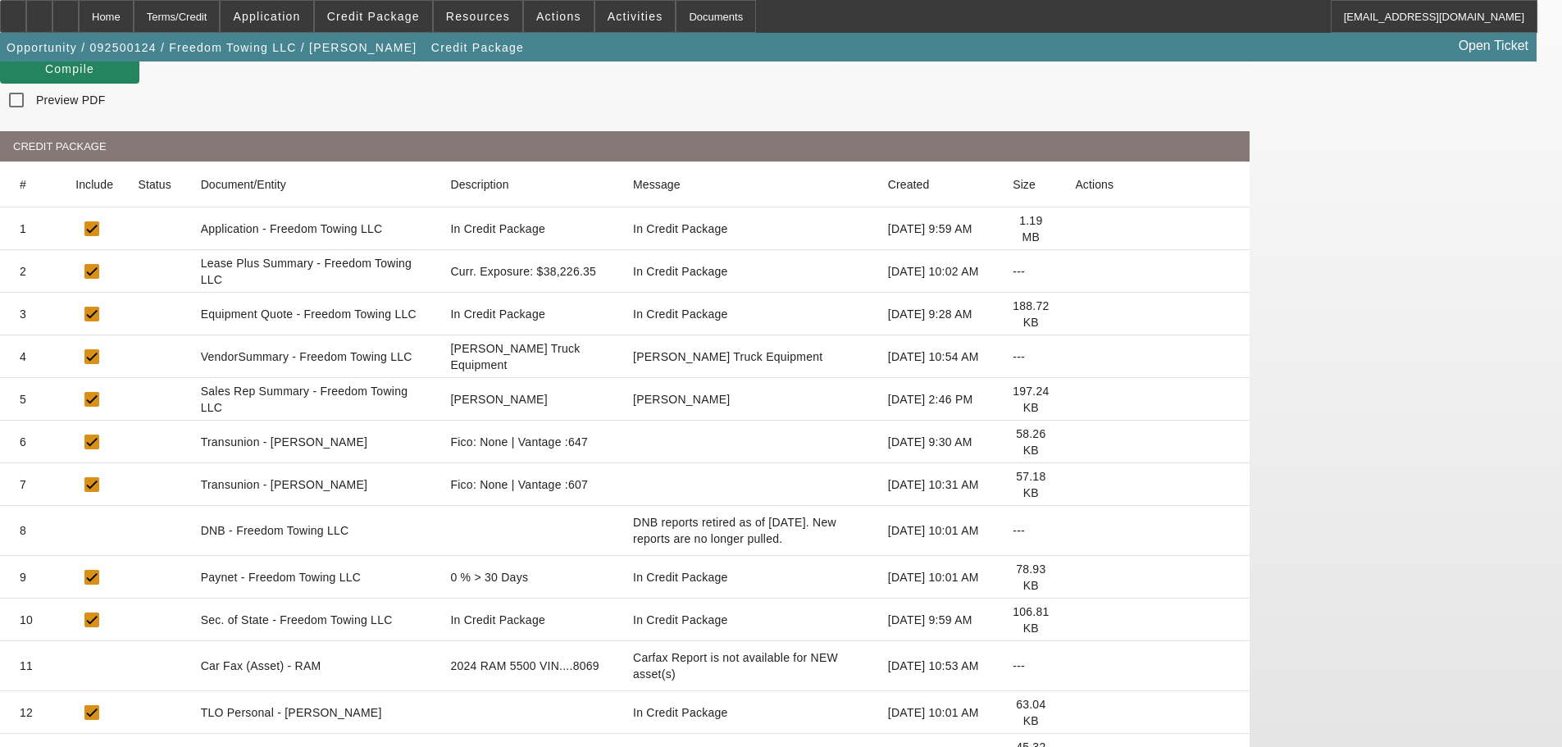
click at [1075, 620] on icon at bounding box center [1075, 620] width 0 height 0
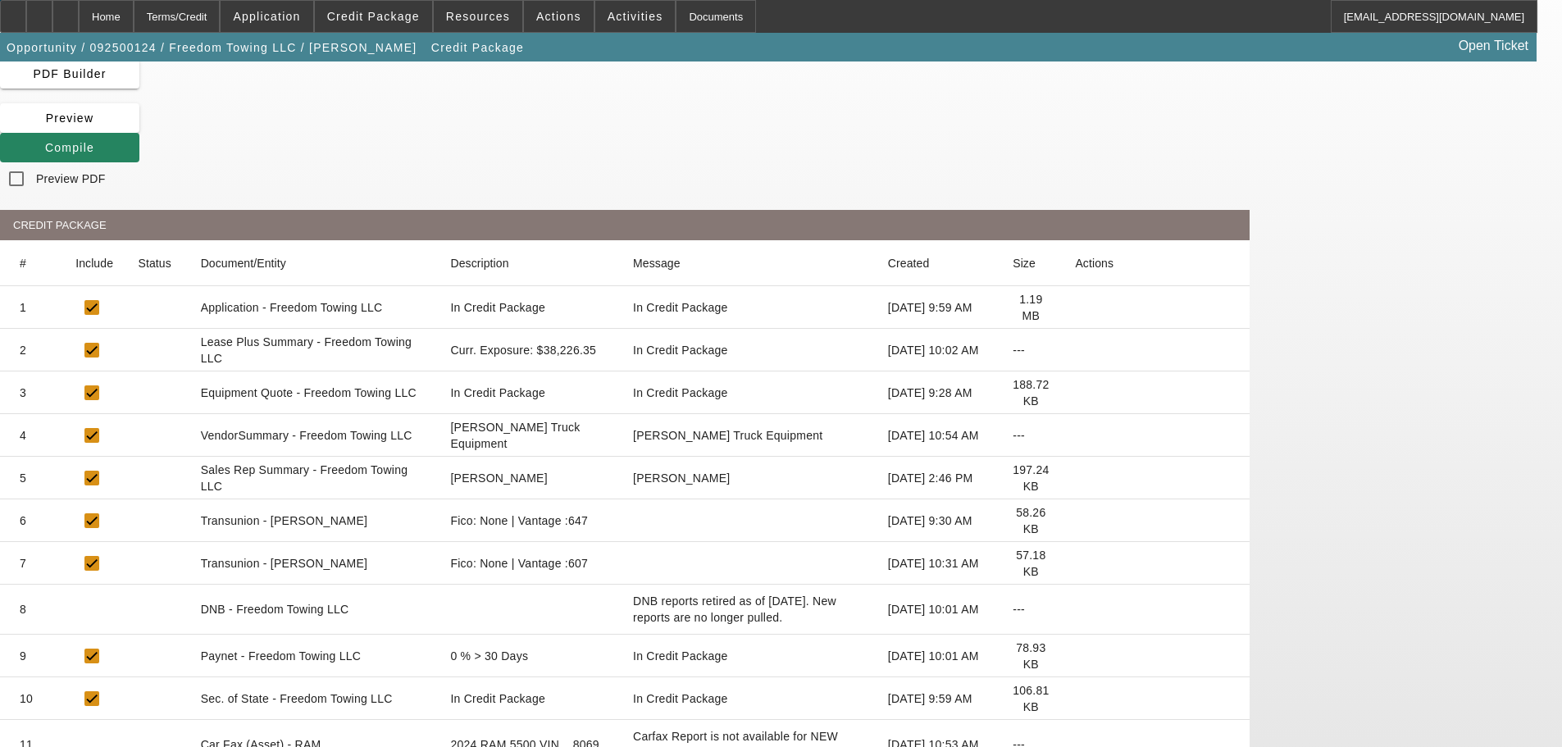
scroll to position [0, 0]
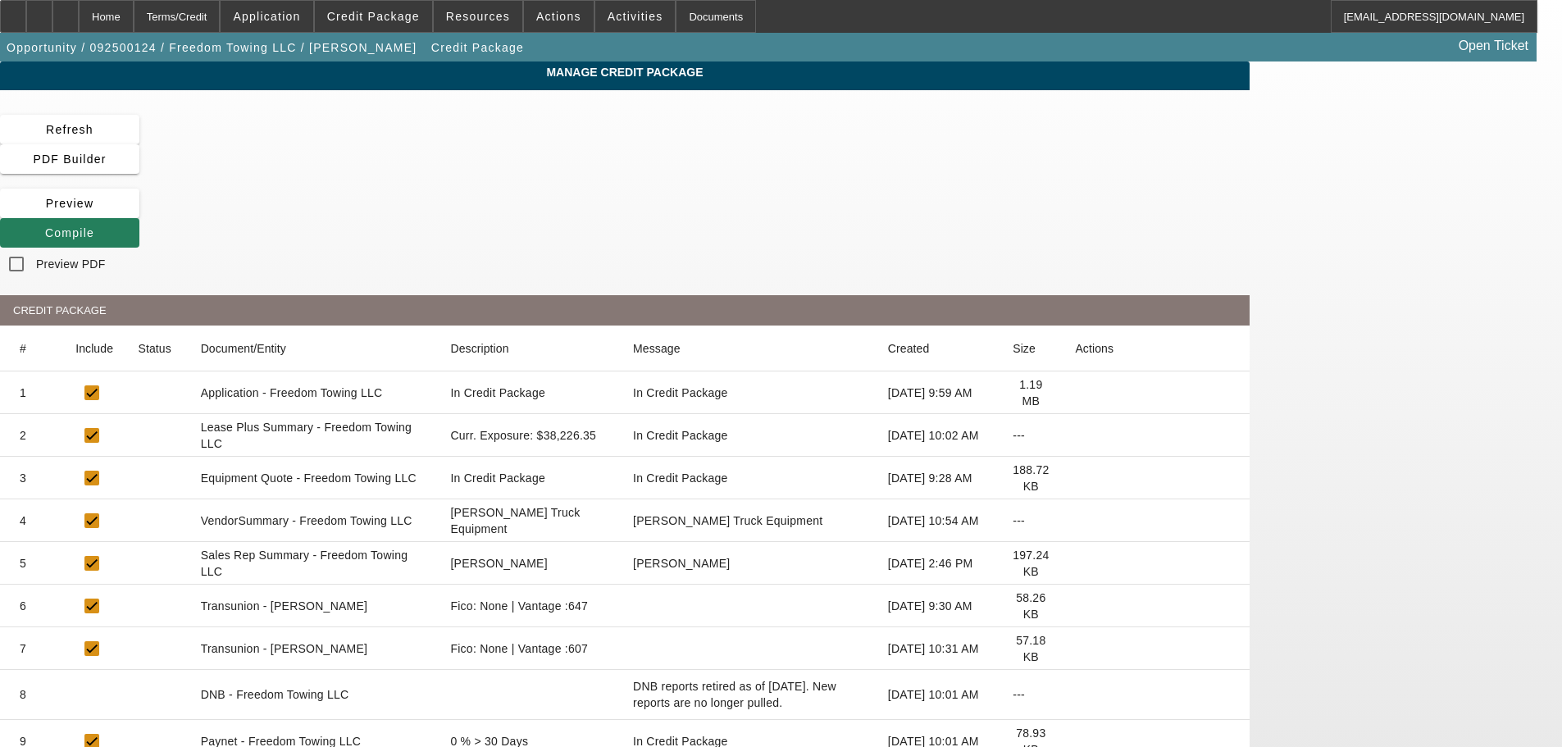
click at [94, 226] on span "Compile" at bounding box center [69, 232] width 49 height 13
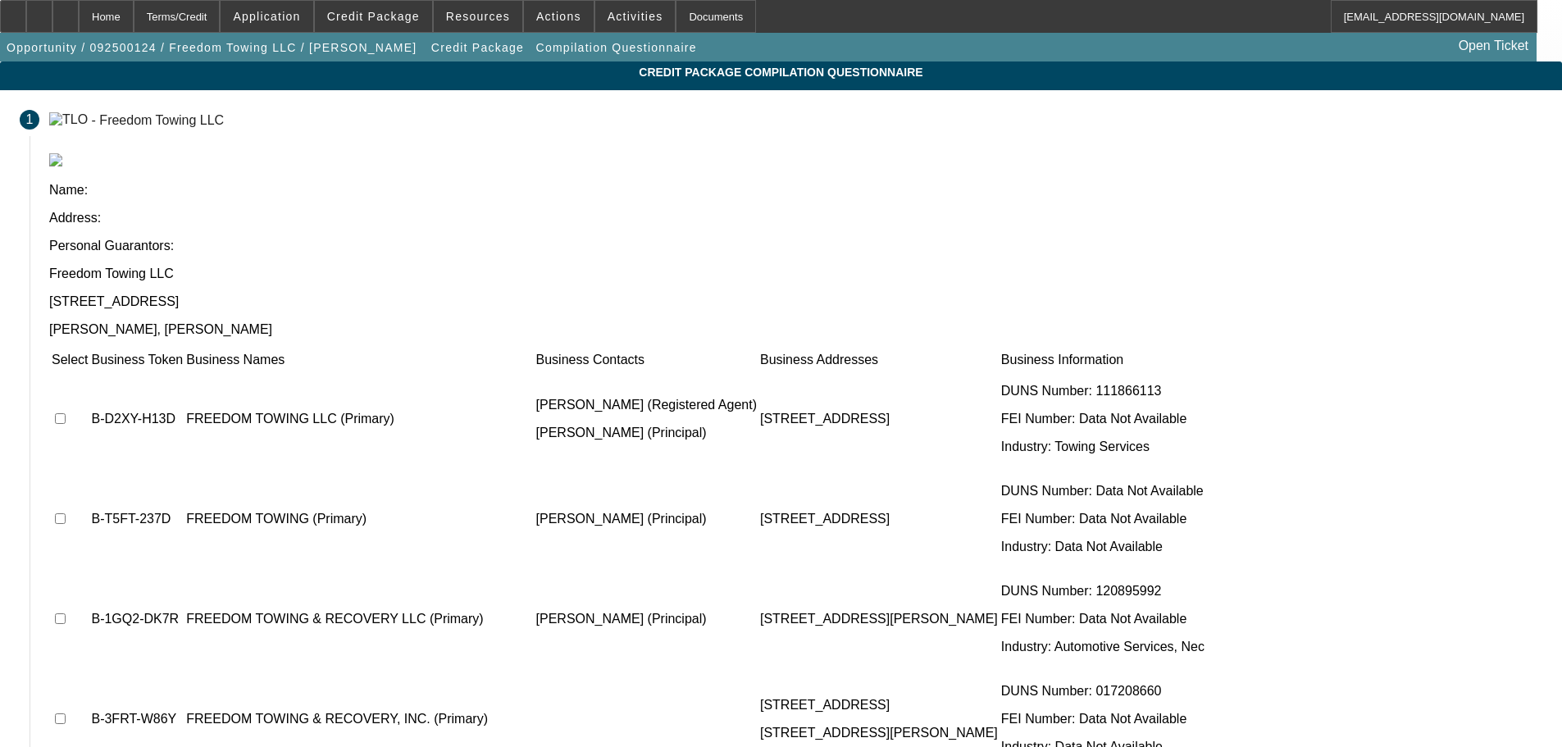
click at [66, 413] on input "checkbox" at bounding box center [60, 418] width 11 height 11
checkbox input "true"
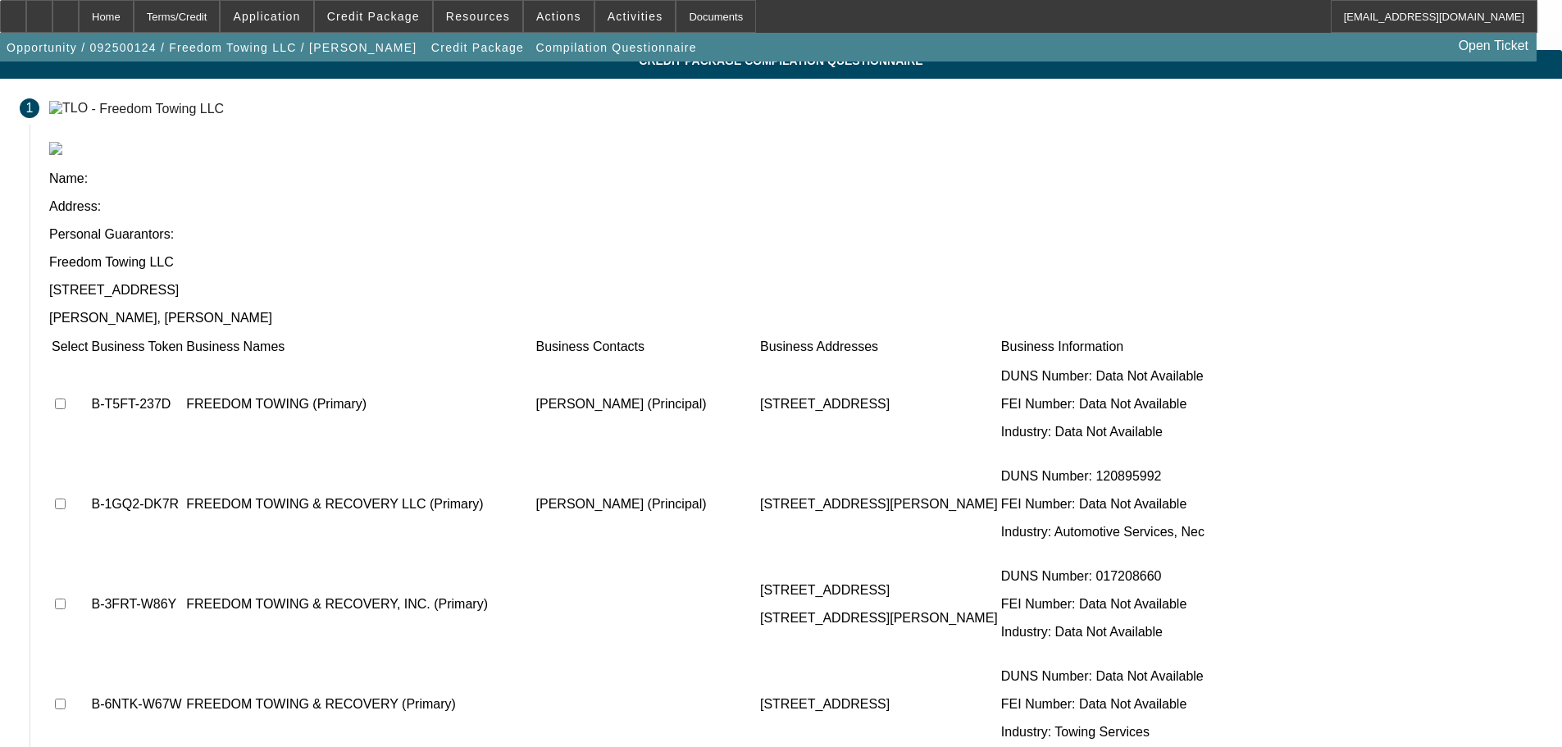
scroll to position [33, 0]
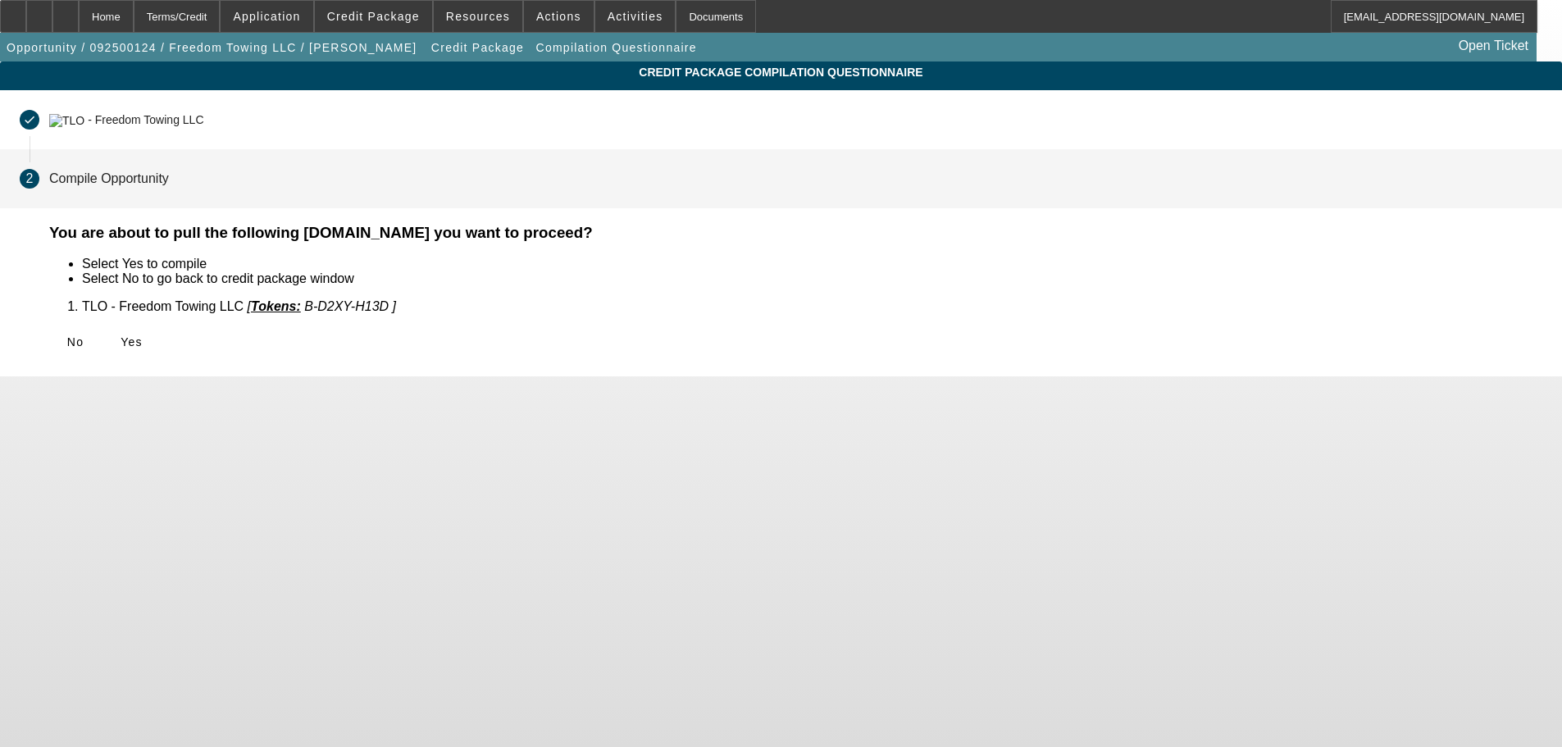
scroll to position [0, 0]
click at [143, 337] on span "Yes" at bounding box center [132, 341] width 22 height 13
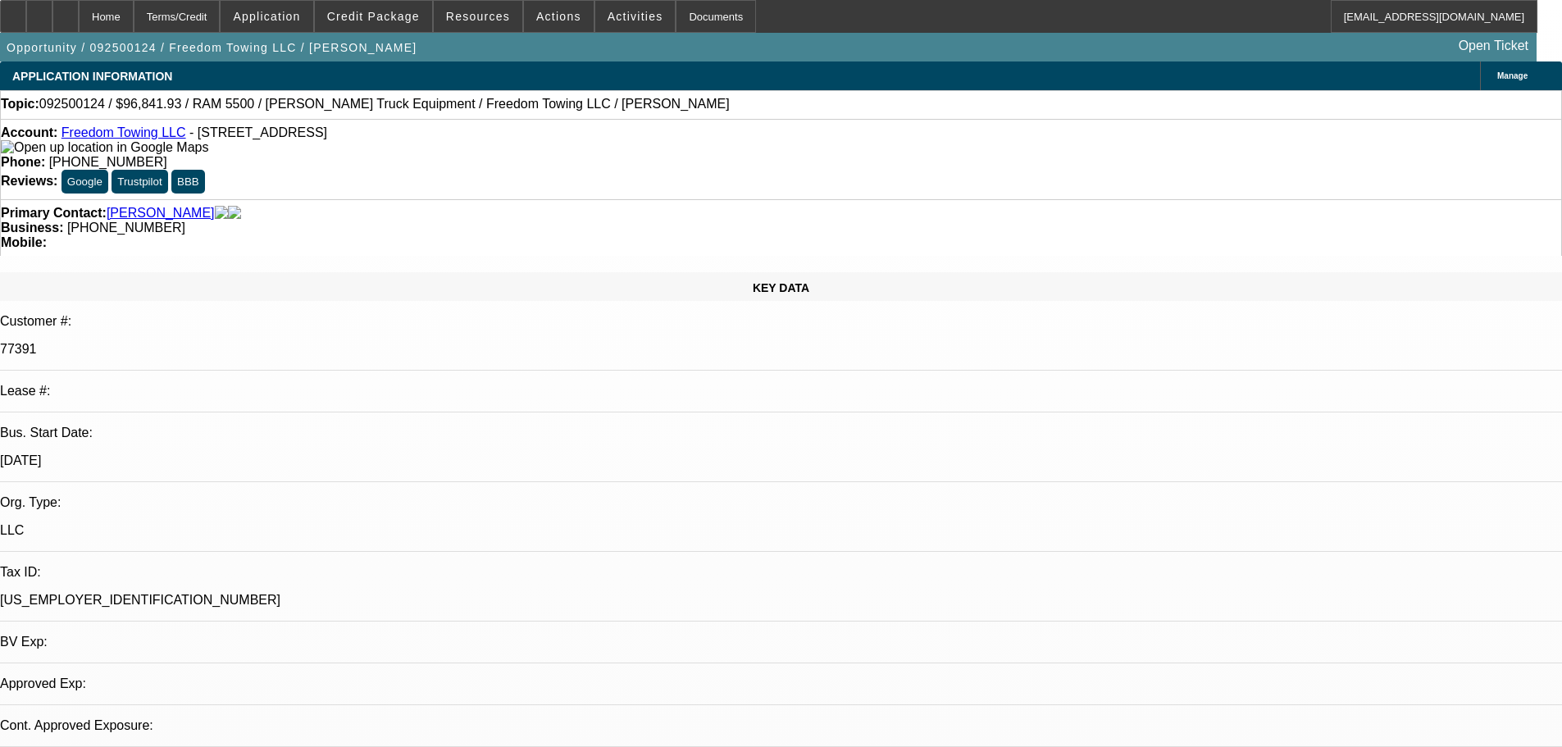
select select "0"
select select "2"
select select "0.1"
select select "4"
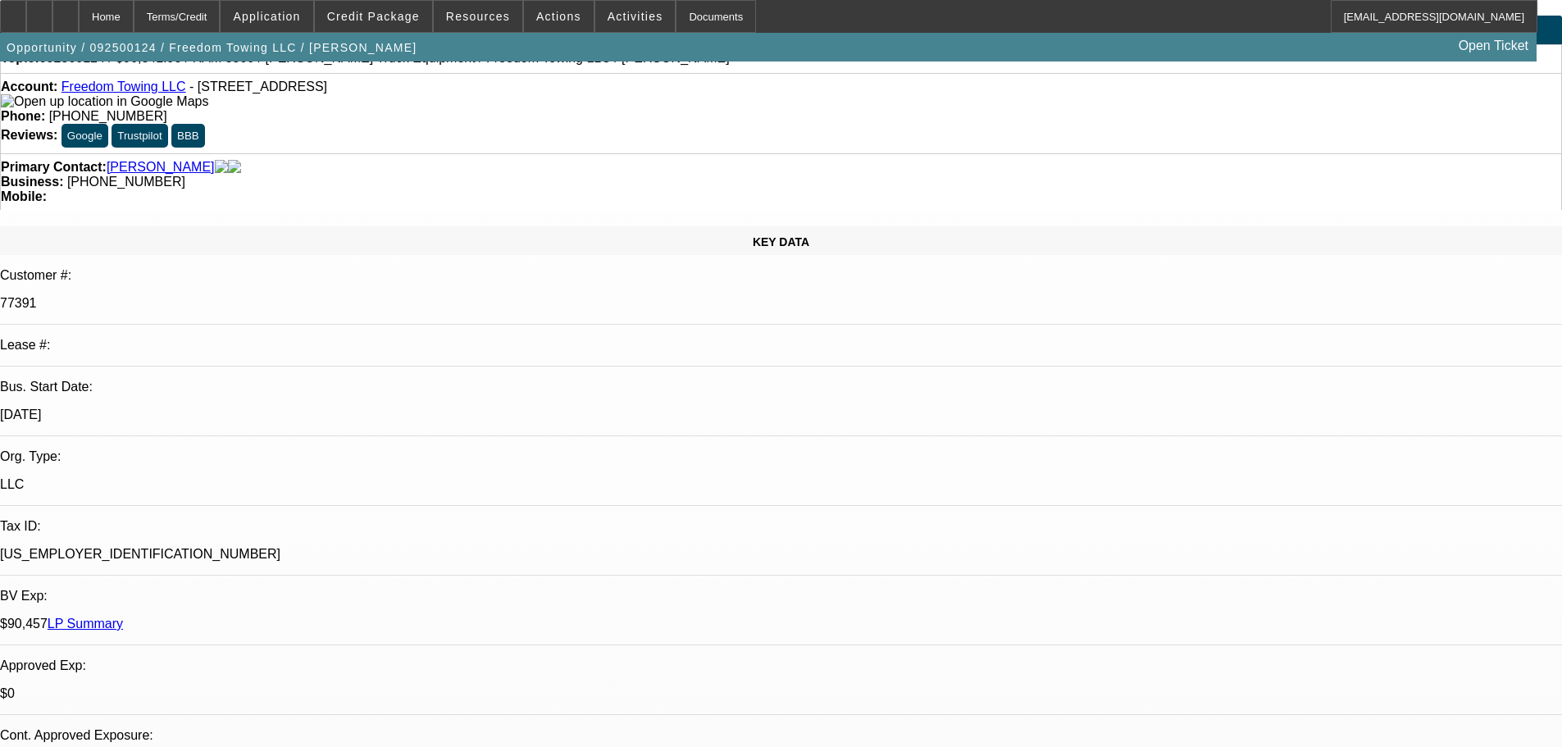
scroll to position [82, 0]
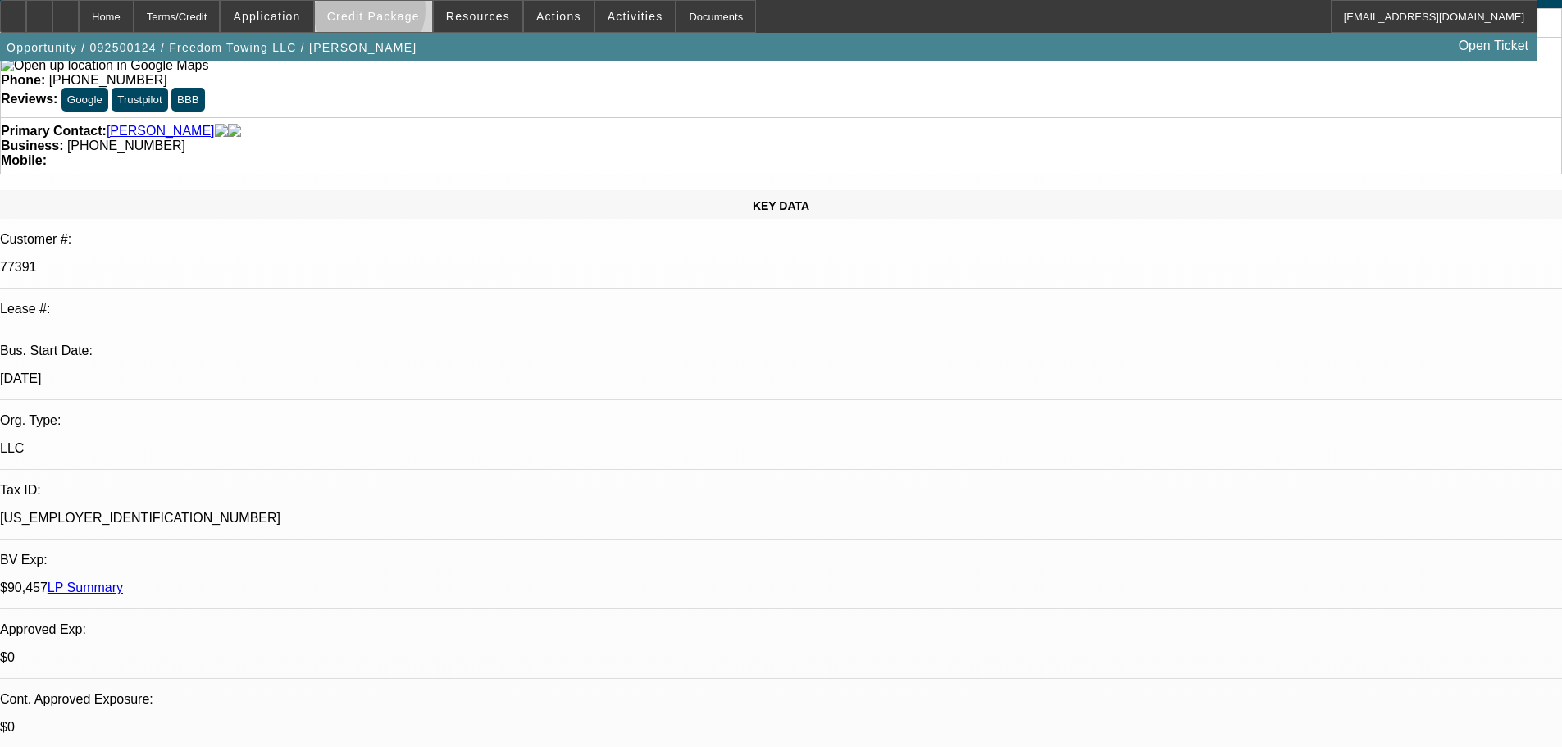
click at [395, 14] on span "Credit Package" at bounding box center [373, 16] width 93 height 13
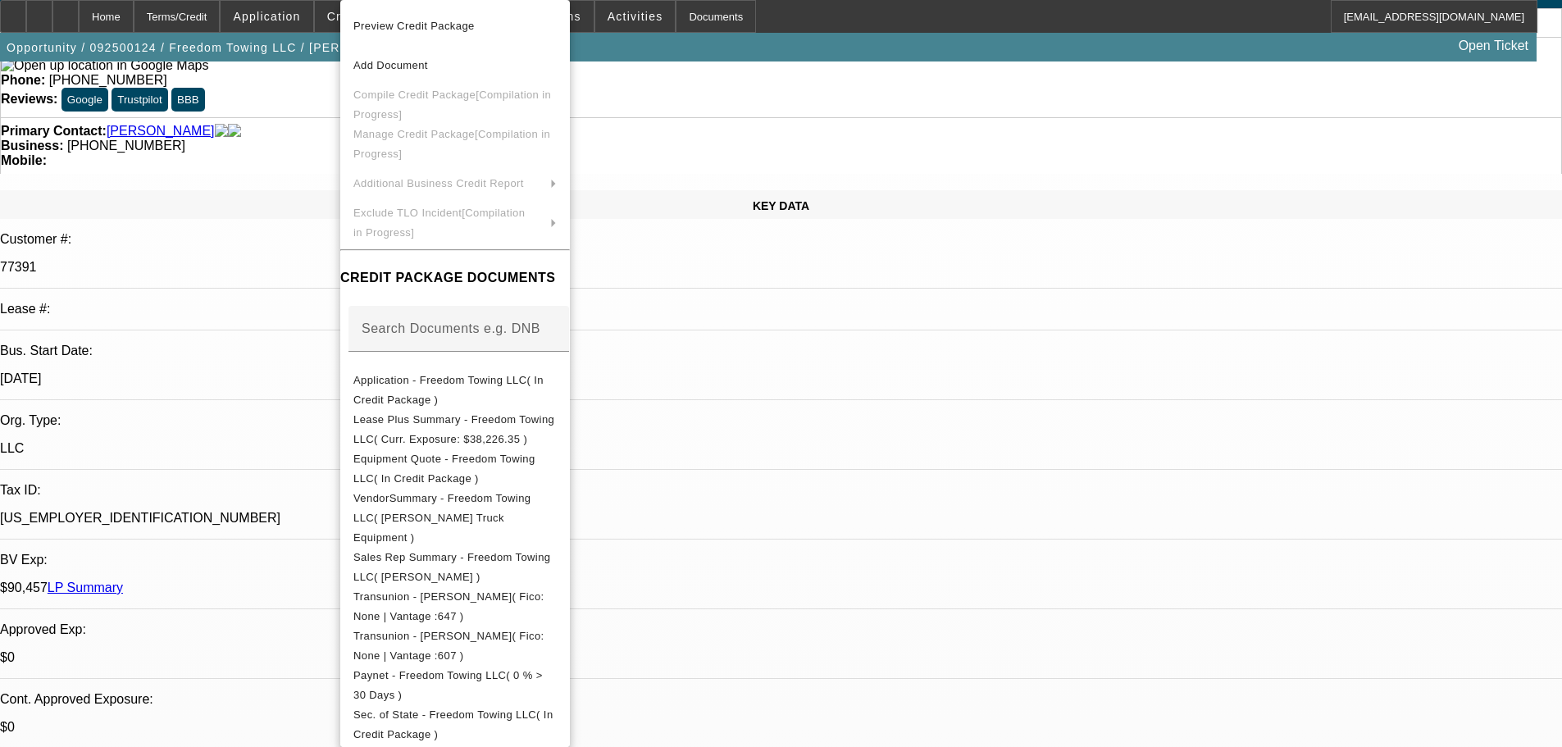
click at [314, 173] on div at bounding box center [781, 373] width 1562 height 747
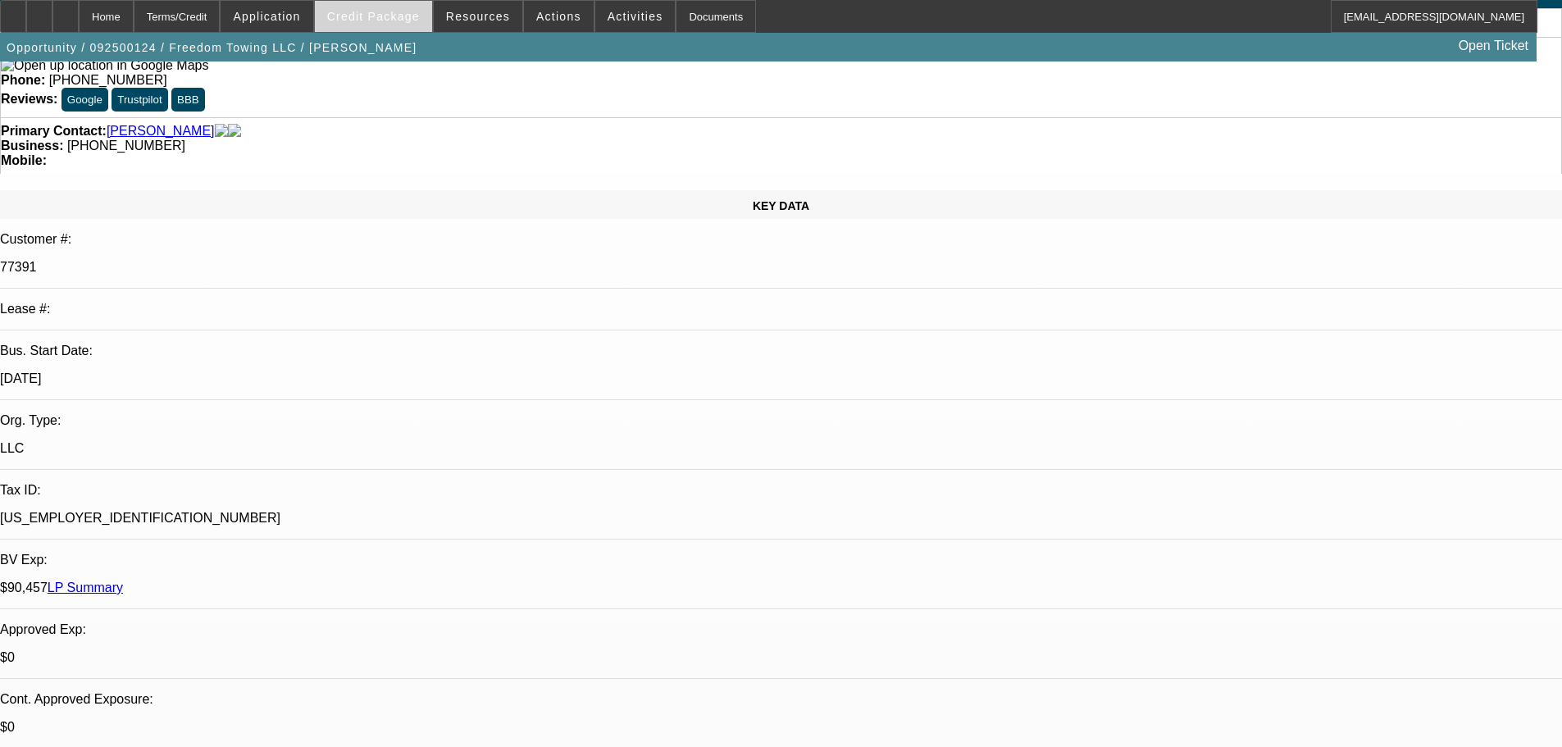
click at [397, 21] on span "Credit Package" at bounding box center [373, 16] width 93 height 13
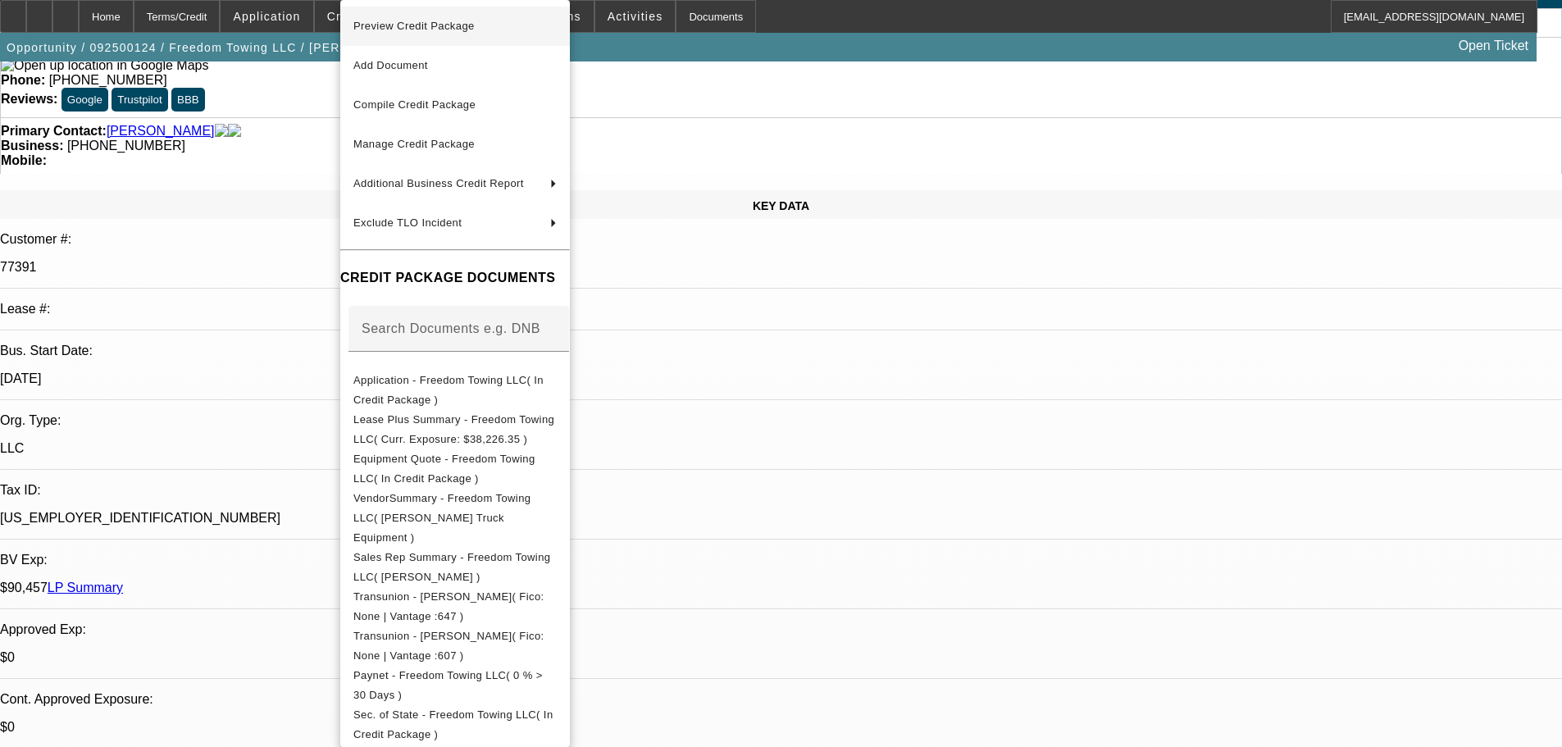
click at [404, 29] on span "Preview Credit Package" at bounding box center [413, 26] width 121 height 12
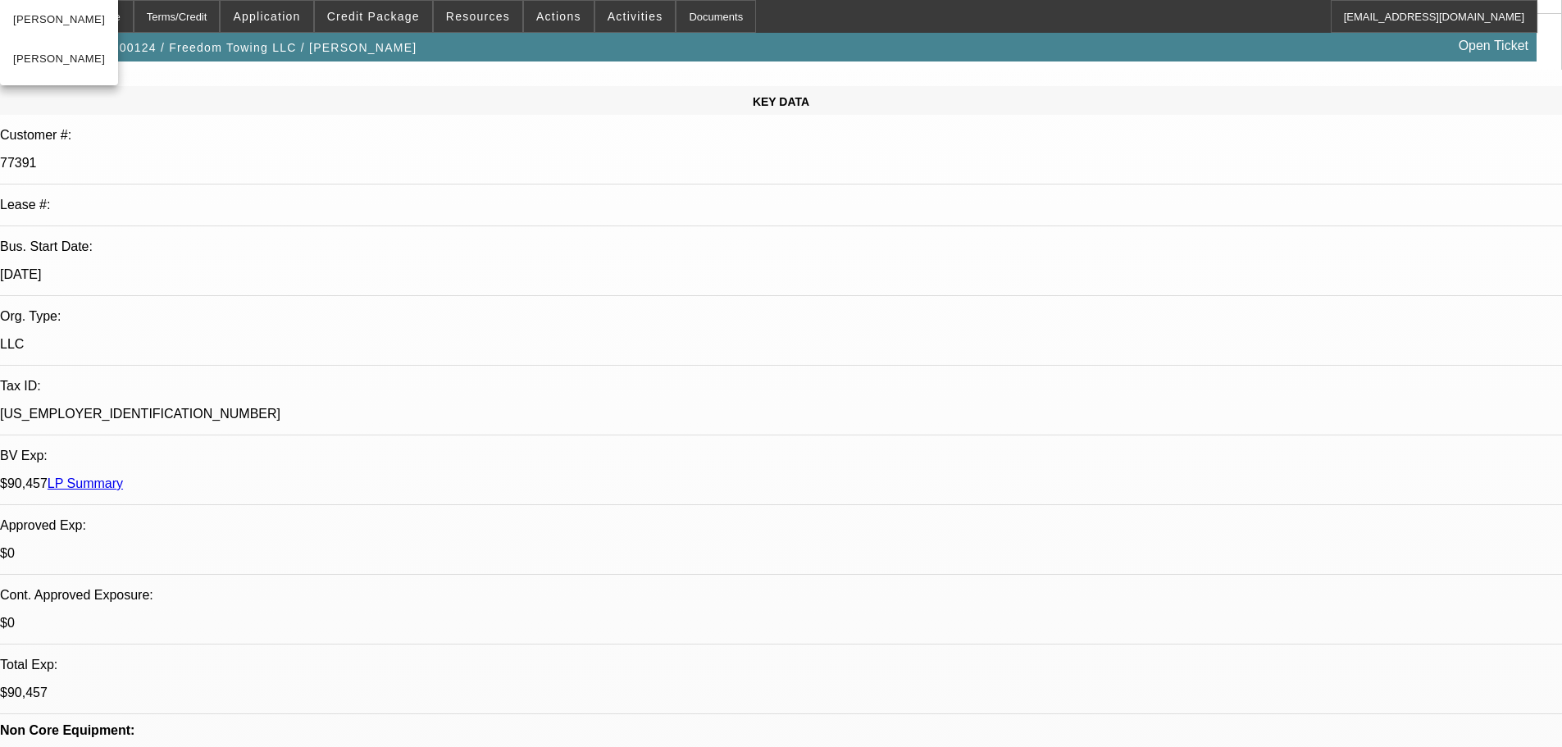
scroll to position [0, 0]
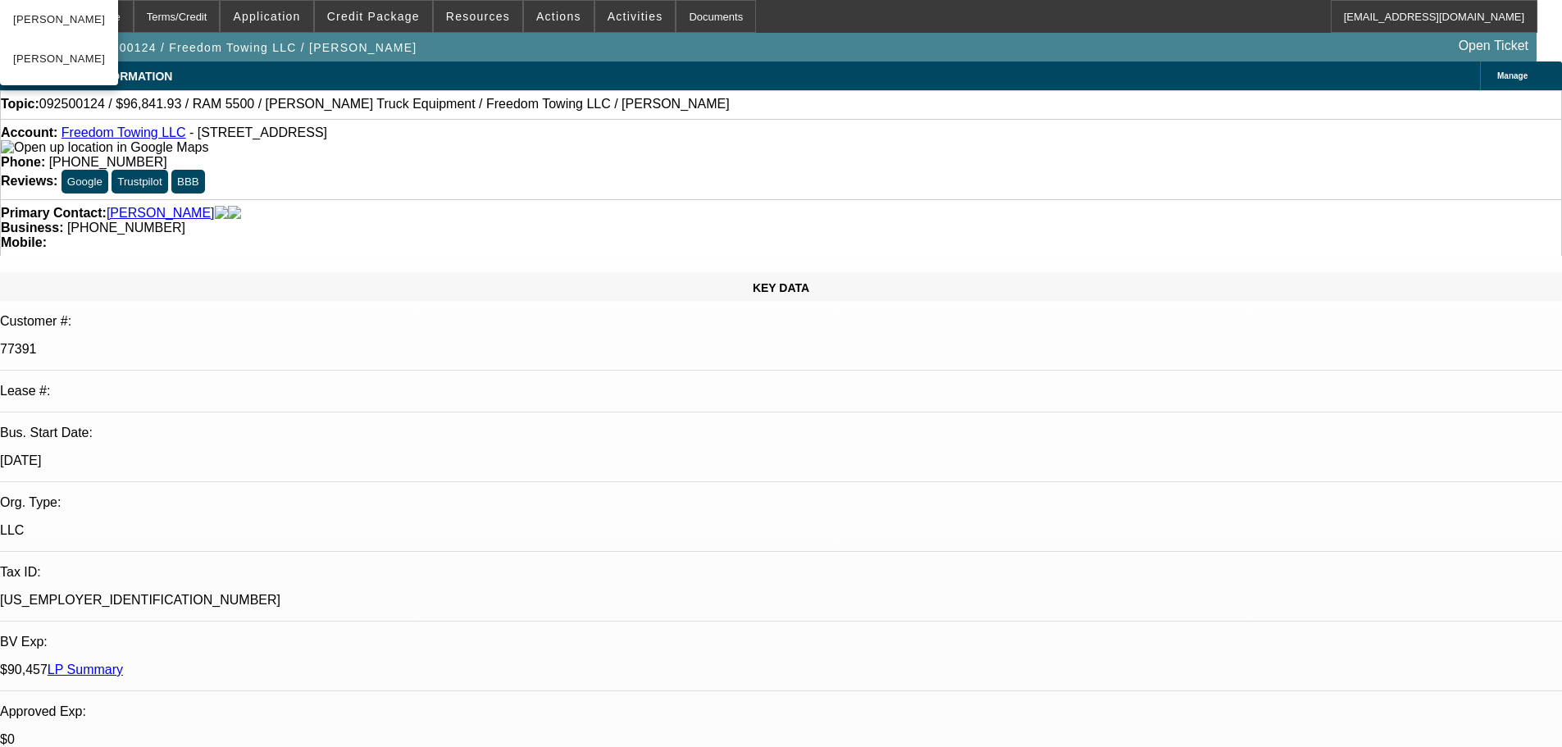
click at [425, 199] on div "Primary Contact: Scott, Michael Business: (706) 201-7111 Mobile:" at bounding box center [781, 227] width 1562 height 57
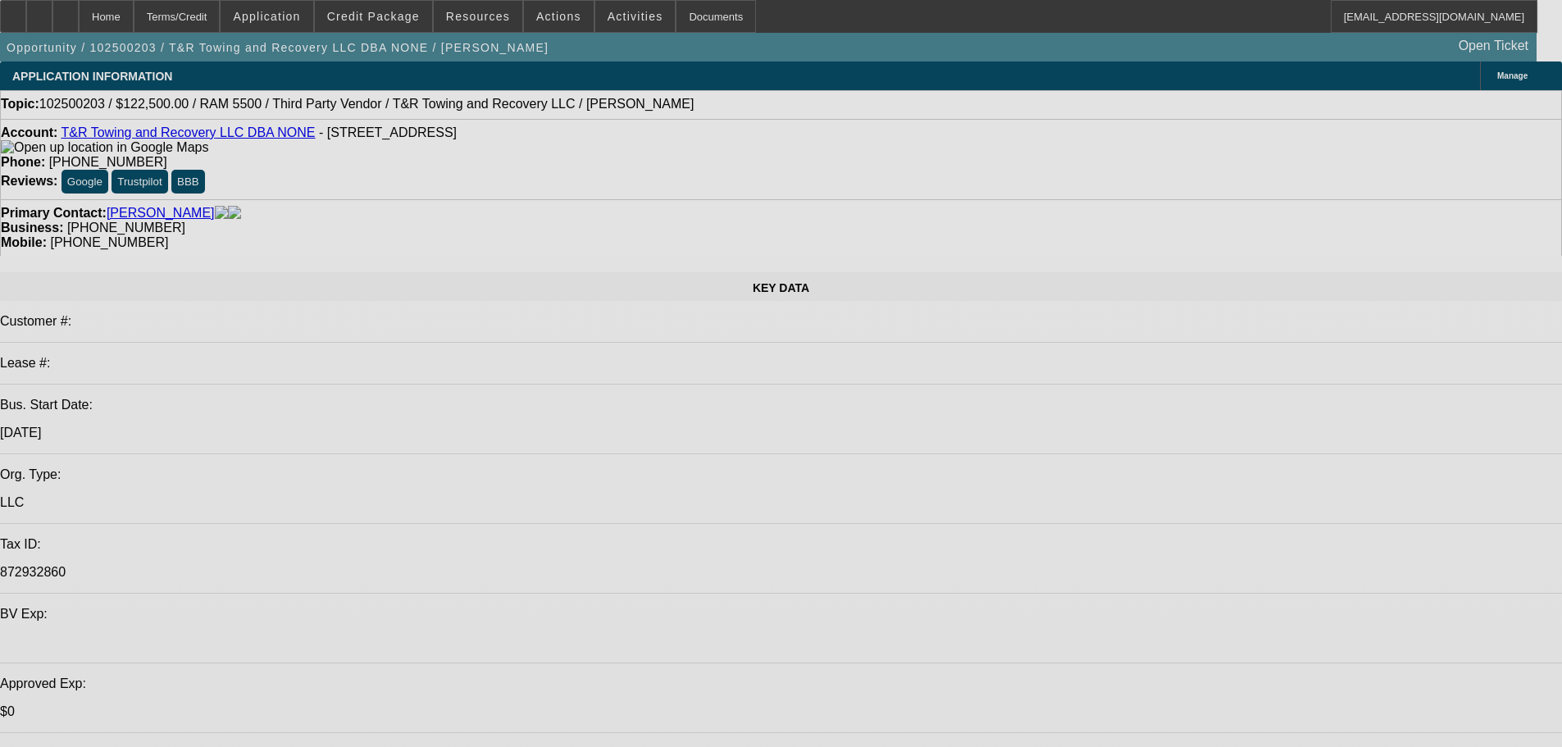
select select "0"
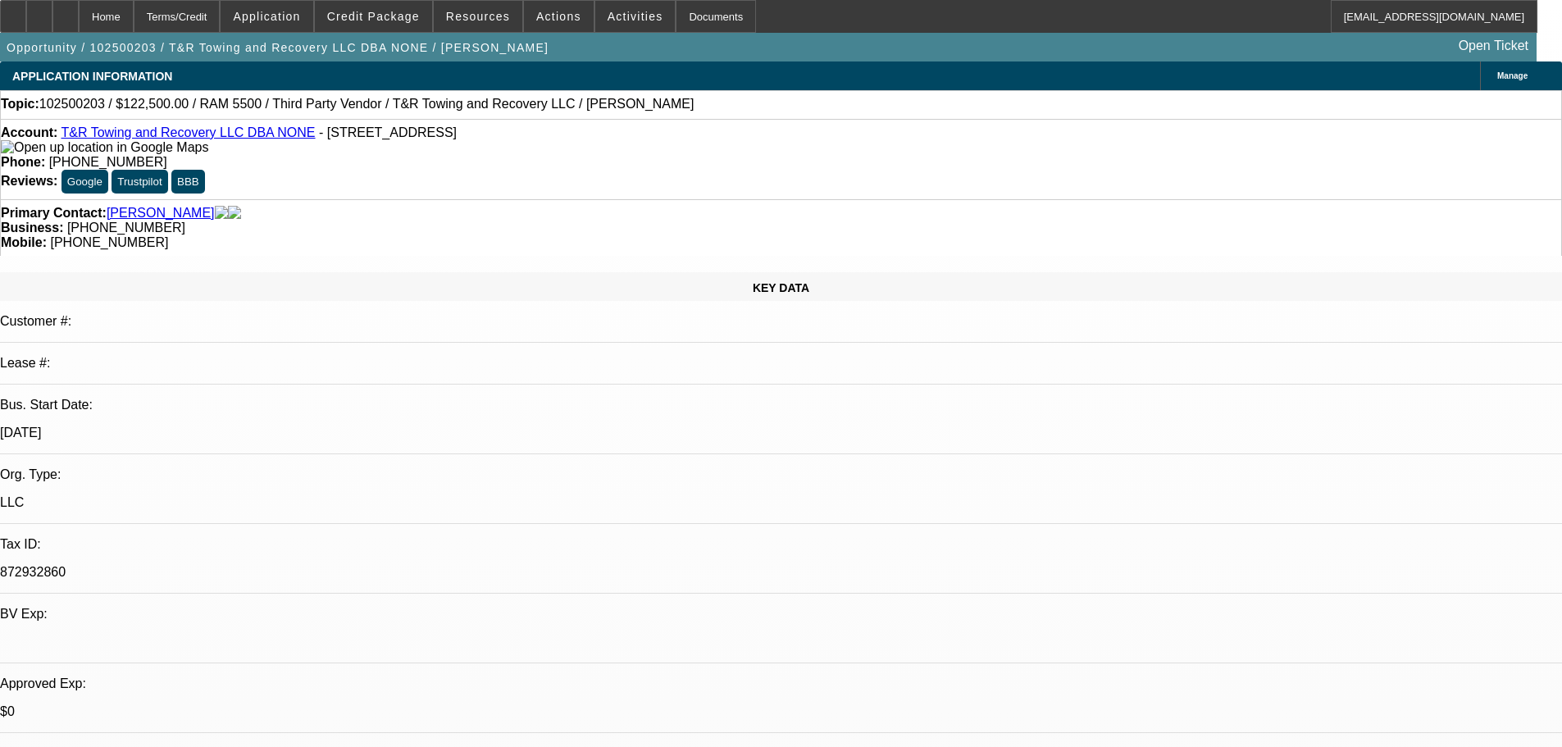
select select "2"
select select "0.1"
select select "4"
select select "0"
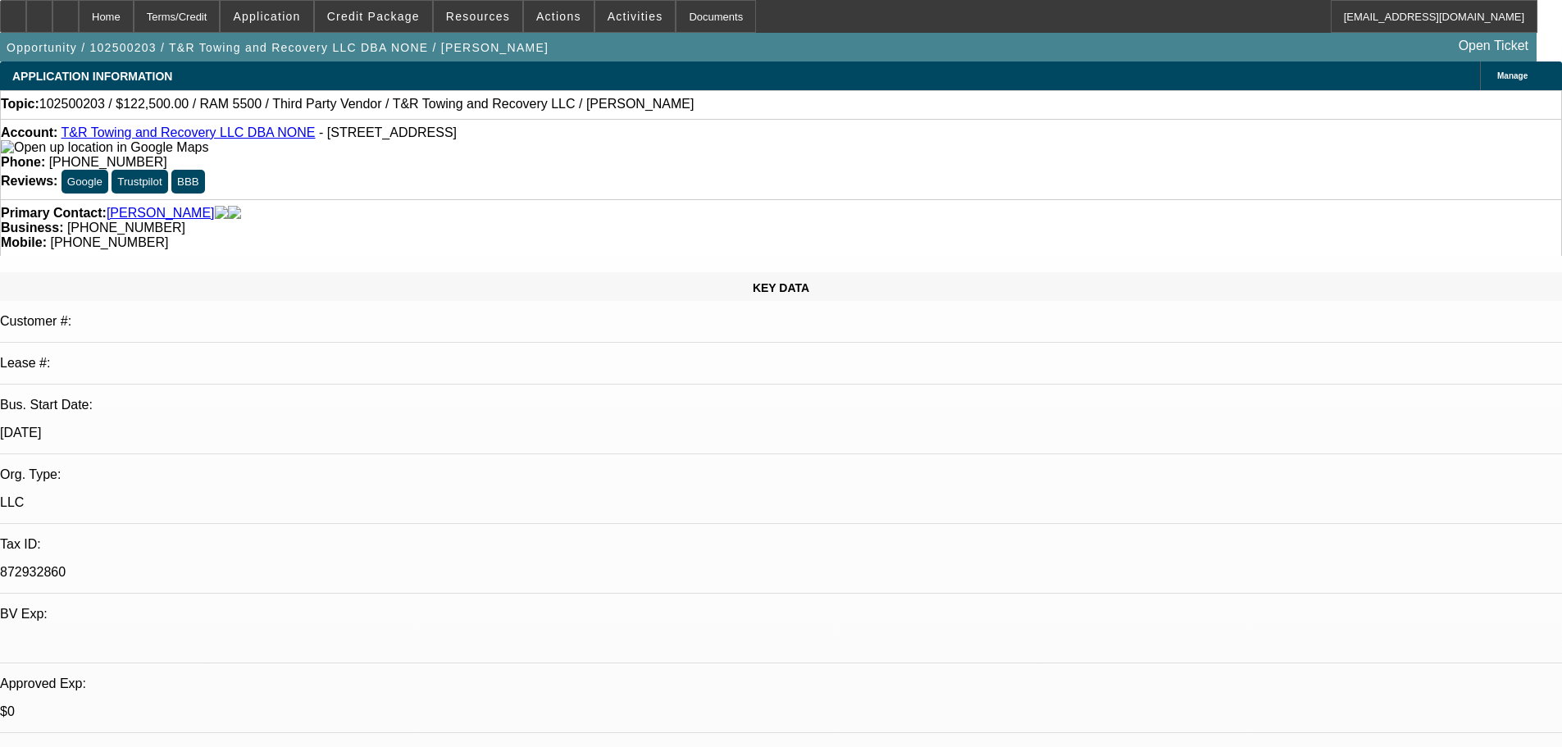
select select "0"
select select "0.1"
select select "4"
select select "0"
select select "2"
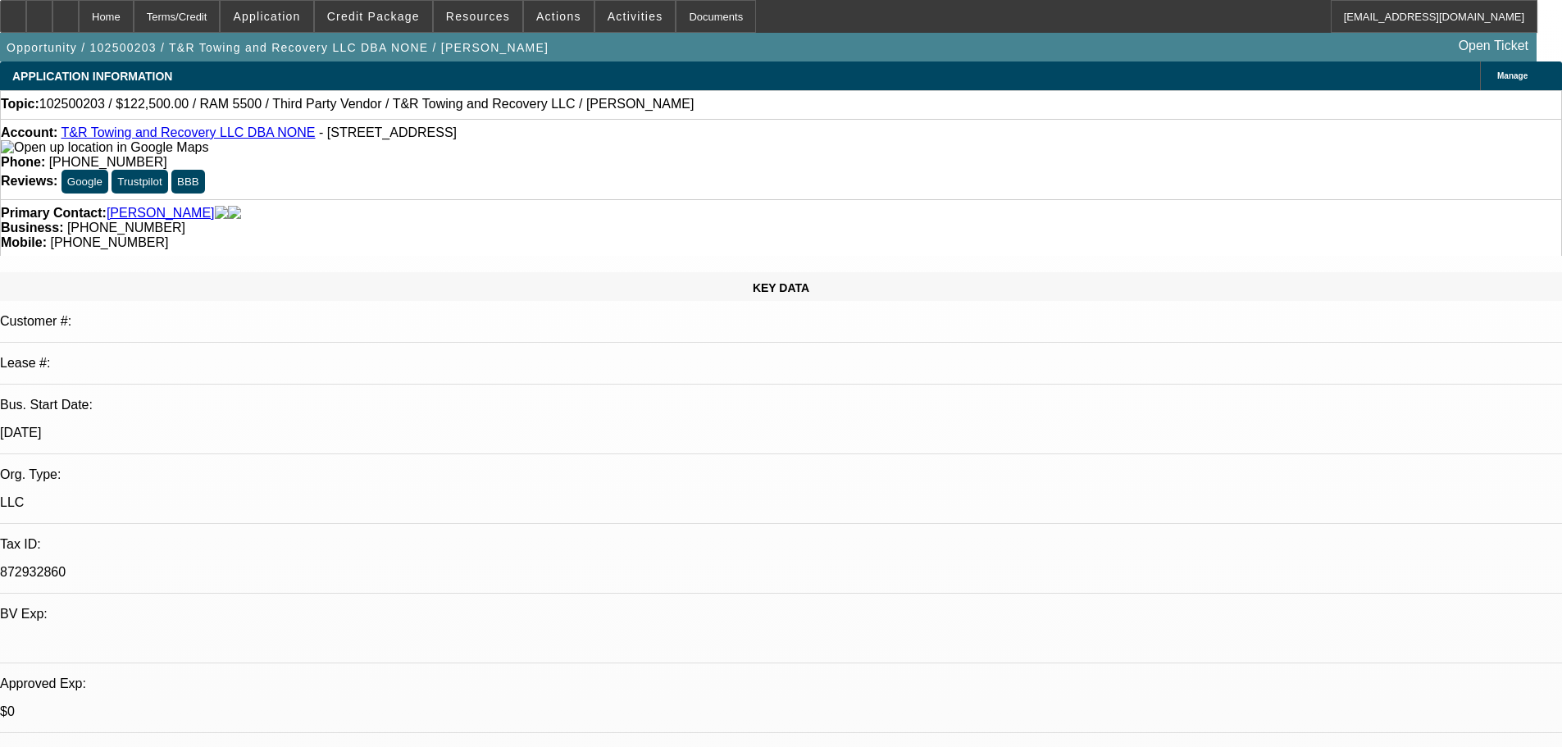
select select "2"
select select "0.1"
select select "4"
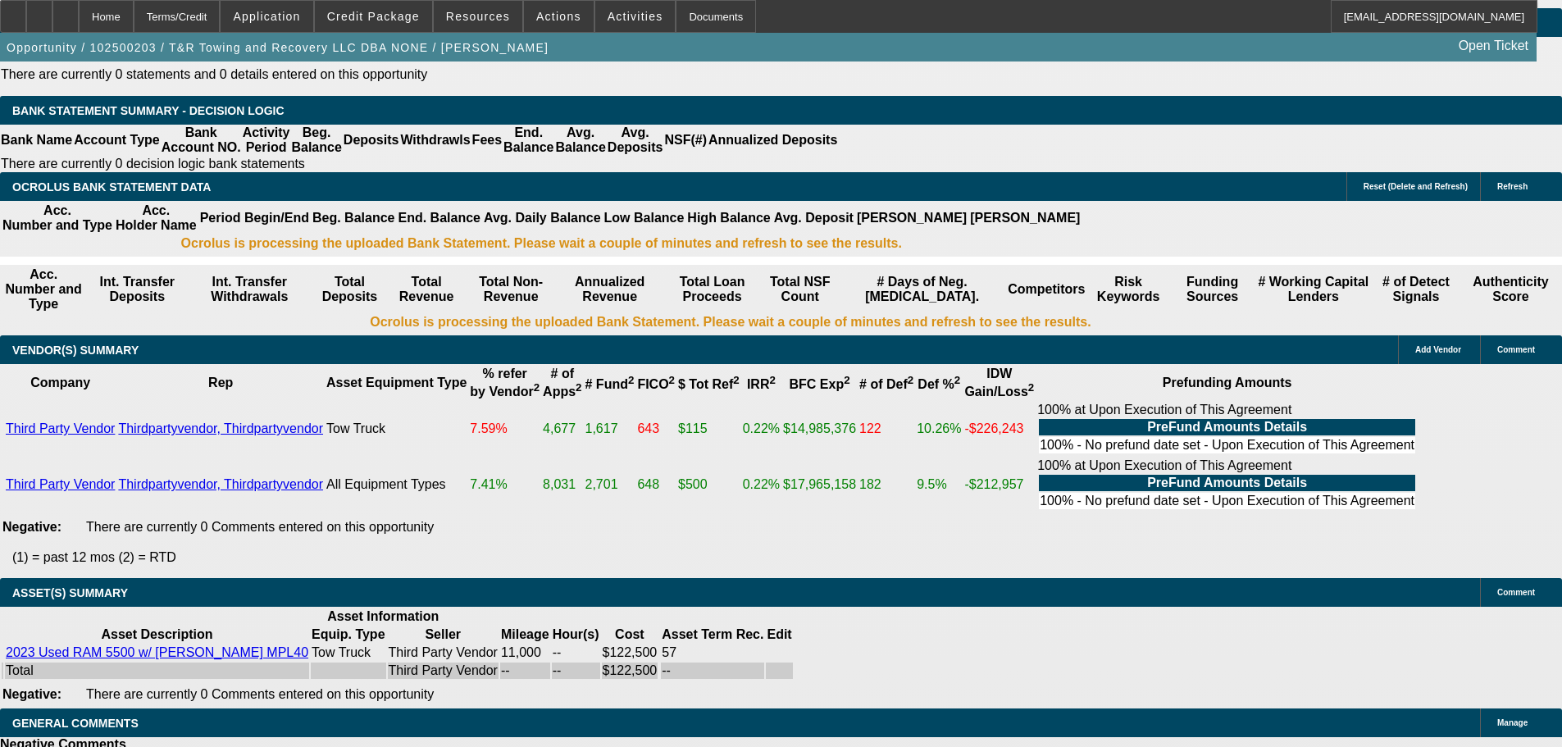
scroll to position [2355, 0]
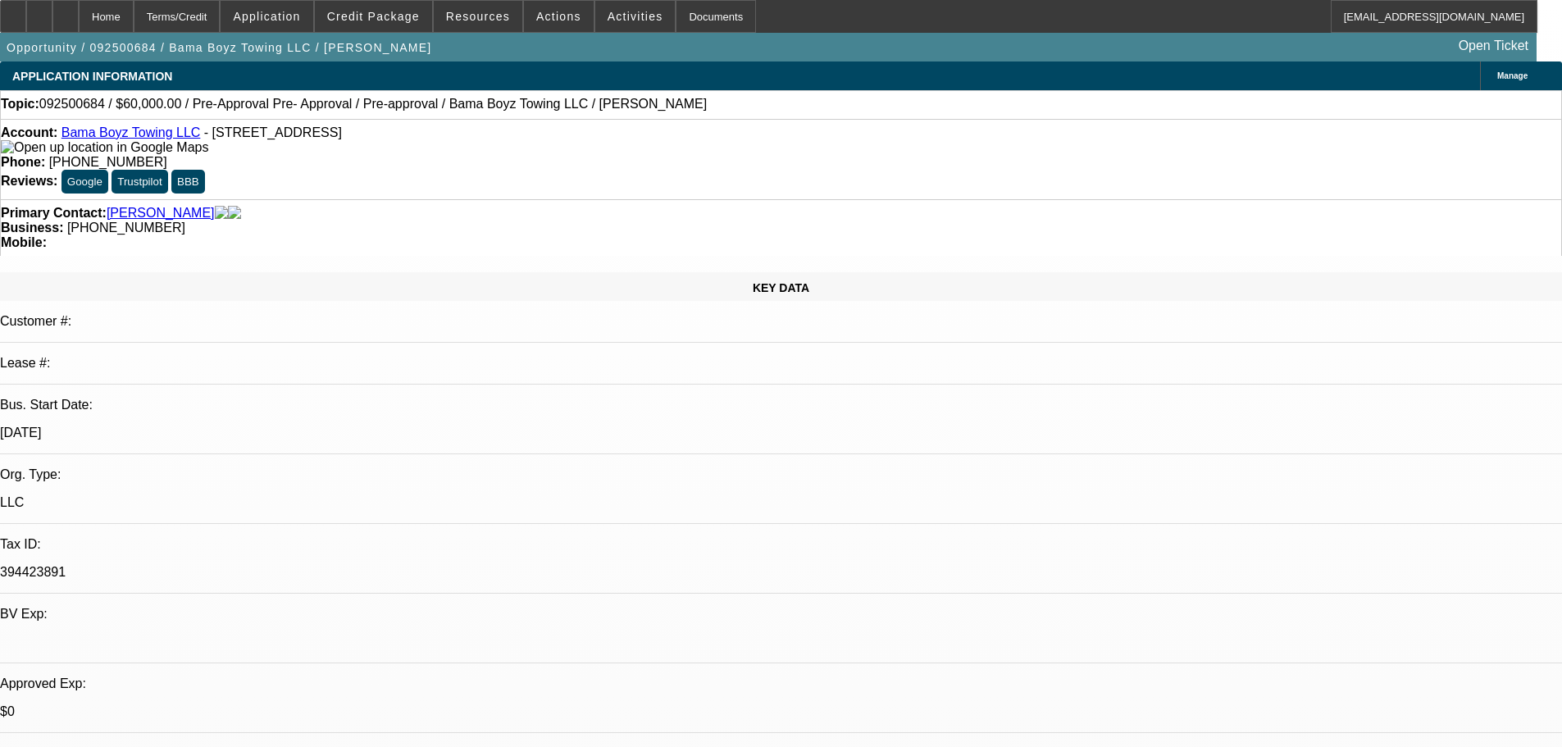
select select "0"
select select "2"
select select "0.1"
select select "4"
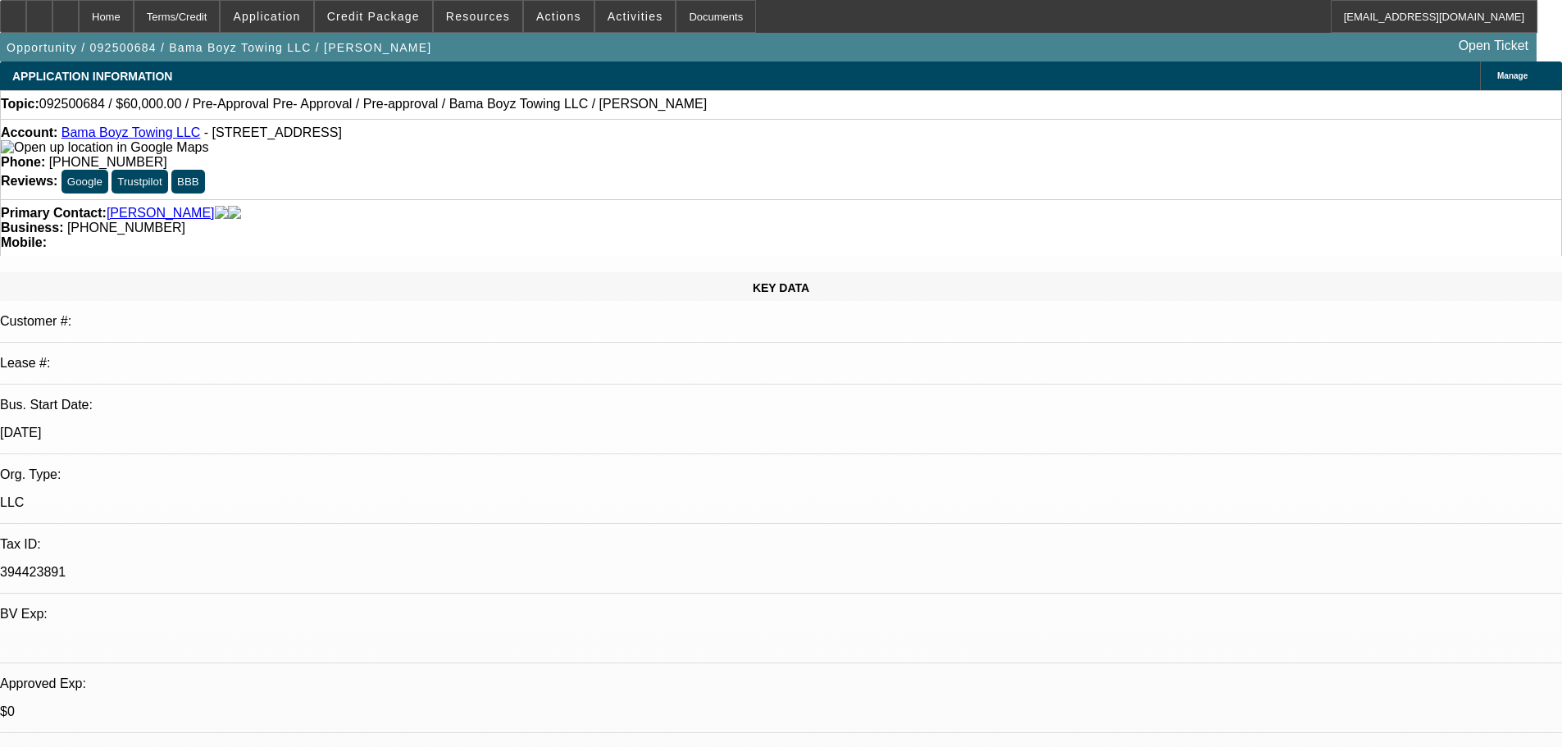
select select "0.2"
select select "2"
select select "0.1"
select select "4"
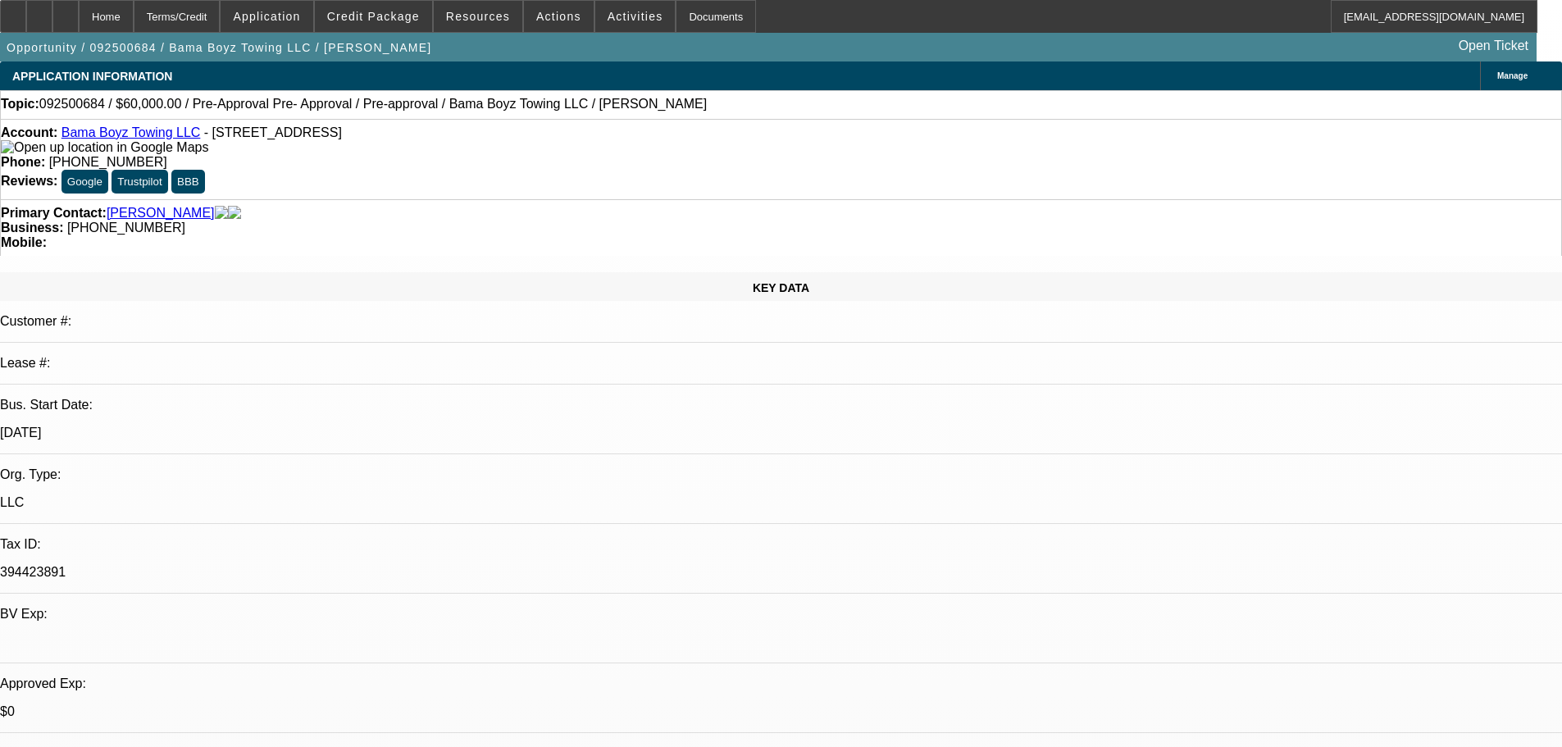
select select "0"
select select "2"
select select "0.1"
select select "4"
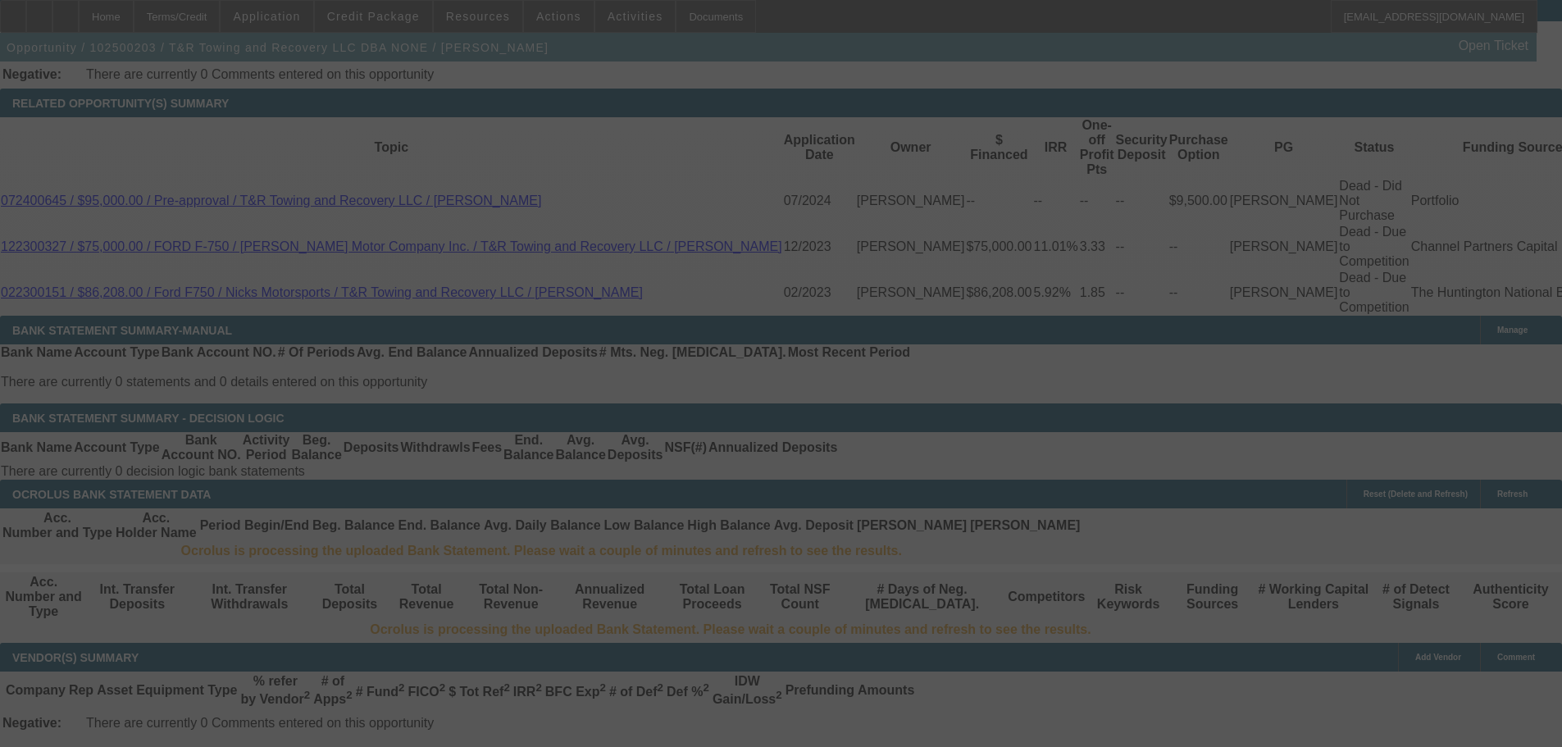
scroll to position [2829, 0]
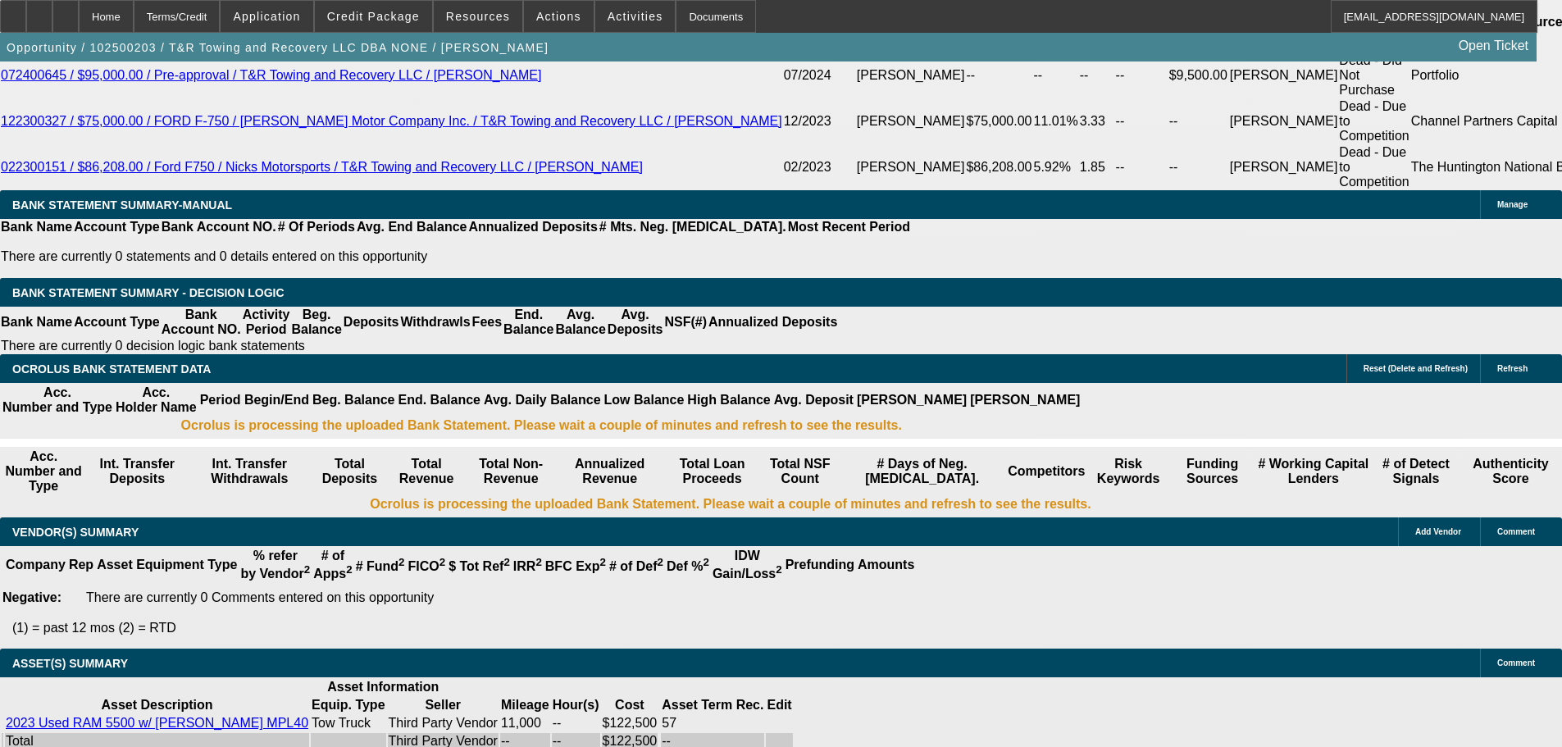
select select "0"
select select "2"
select select "0.1"
select select "4"
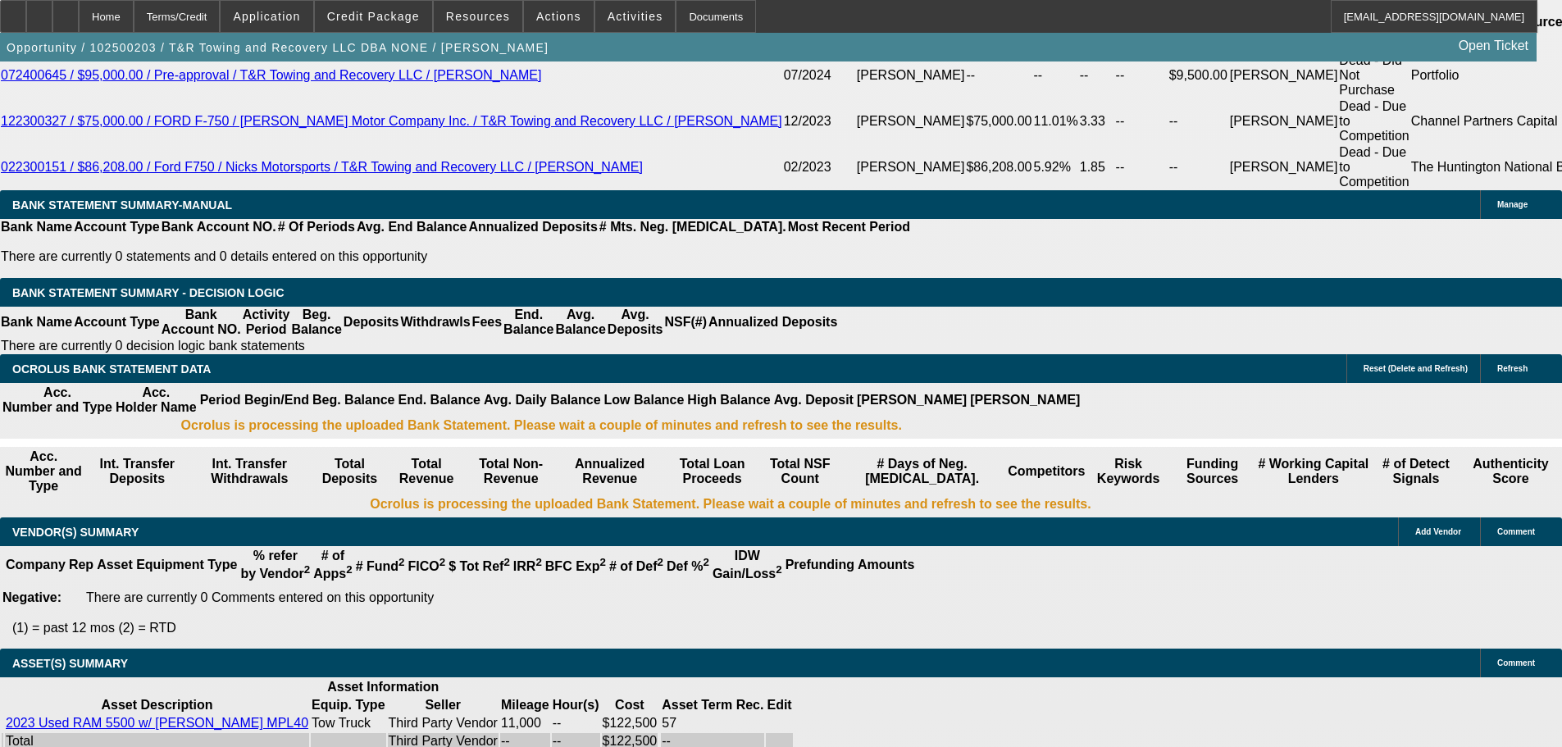
select select "0"
select select "2"
select select "0.1"
select select "4"
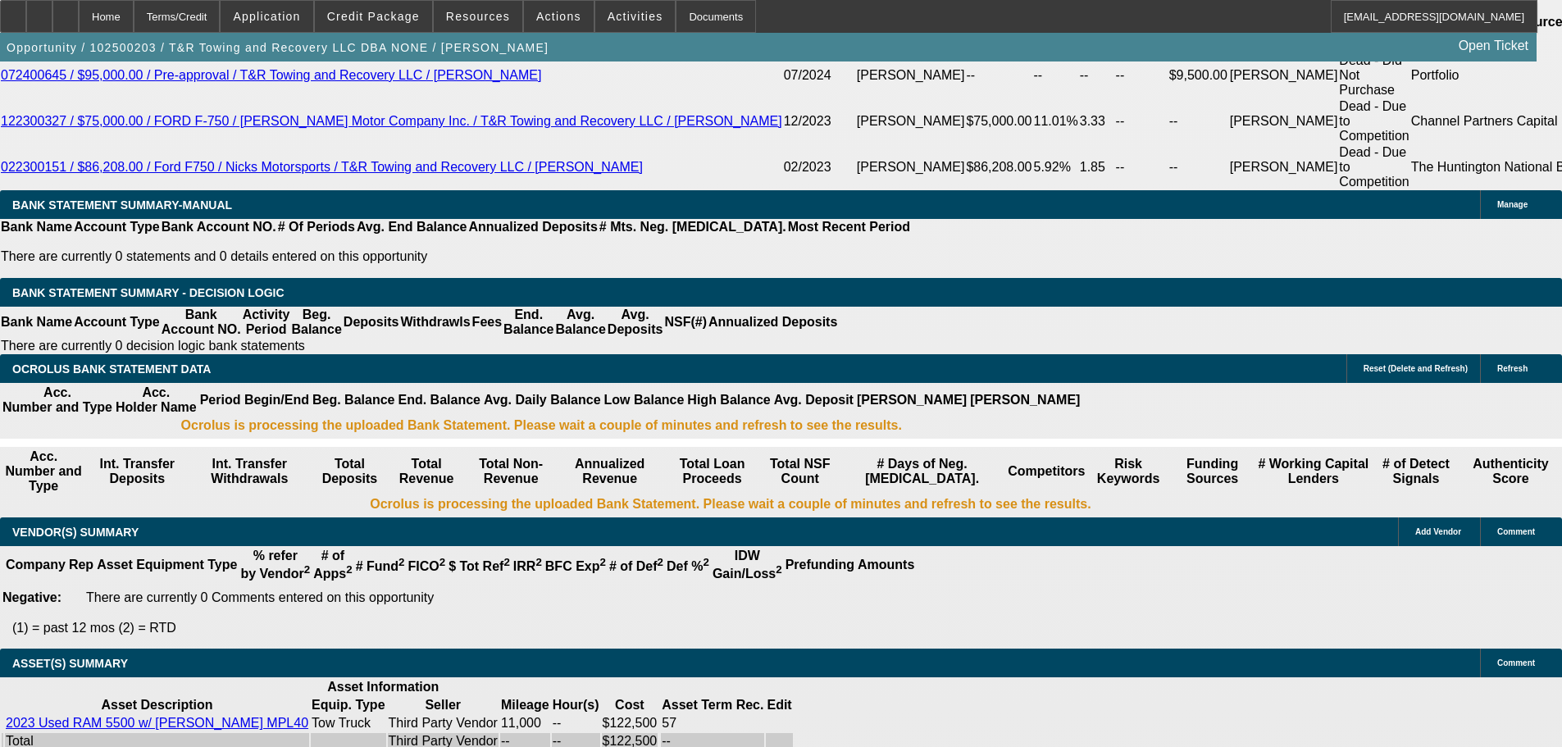
select select "0"
select select "0.1"
select select "4"
select select "0"
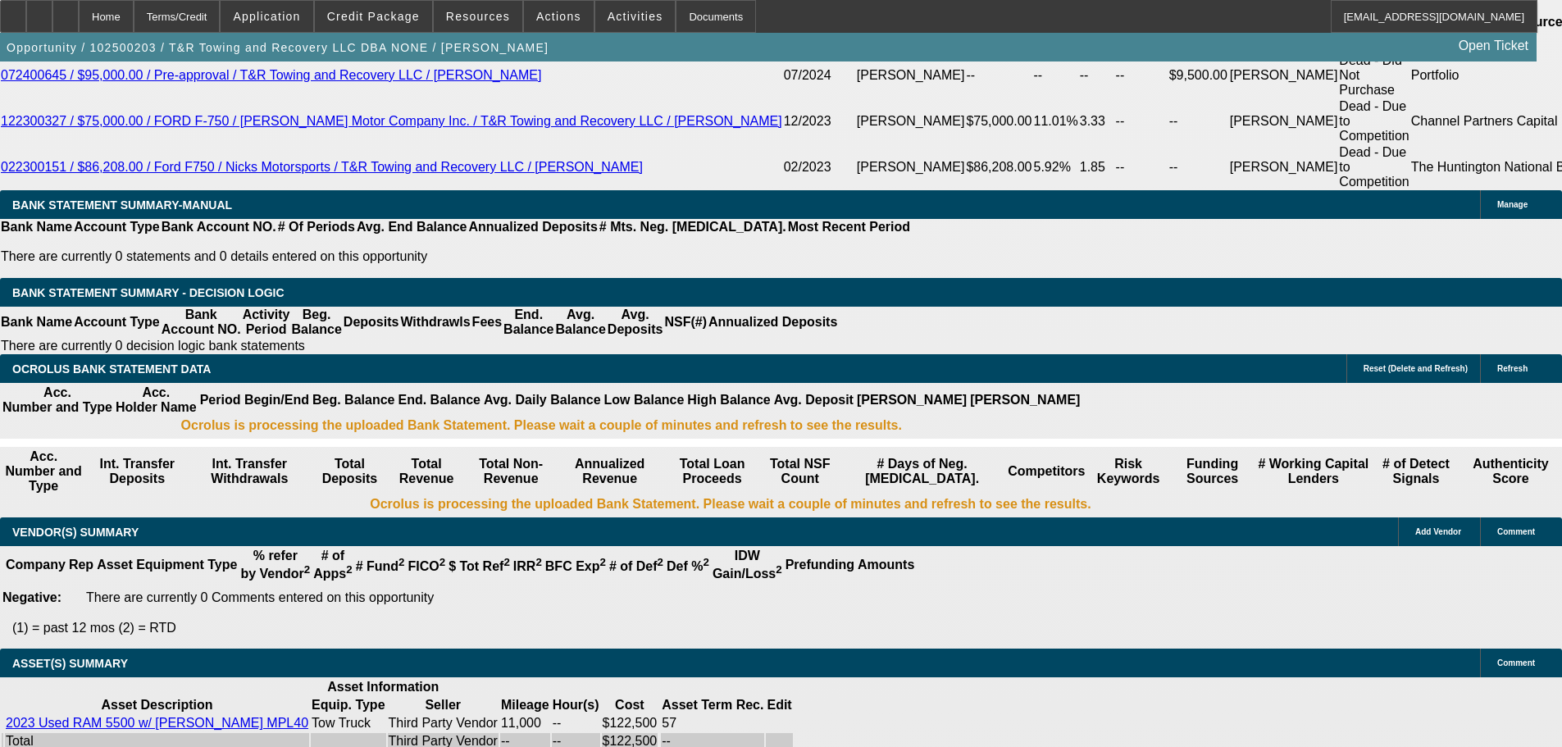
select select "2"
select select "0.1"
select select "4"
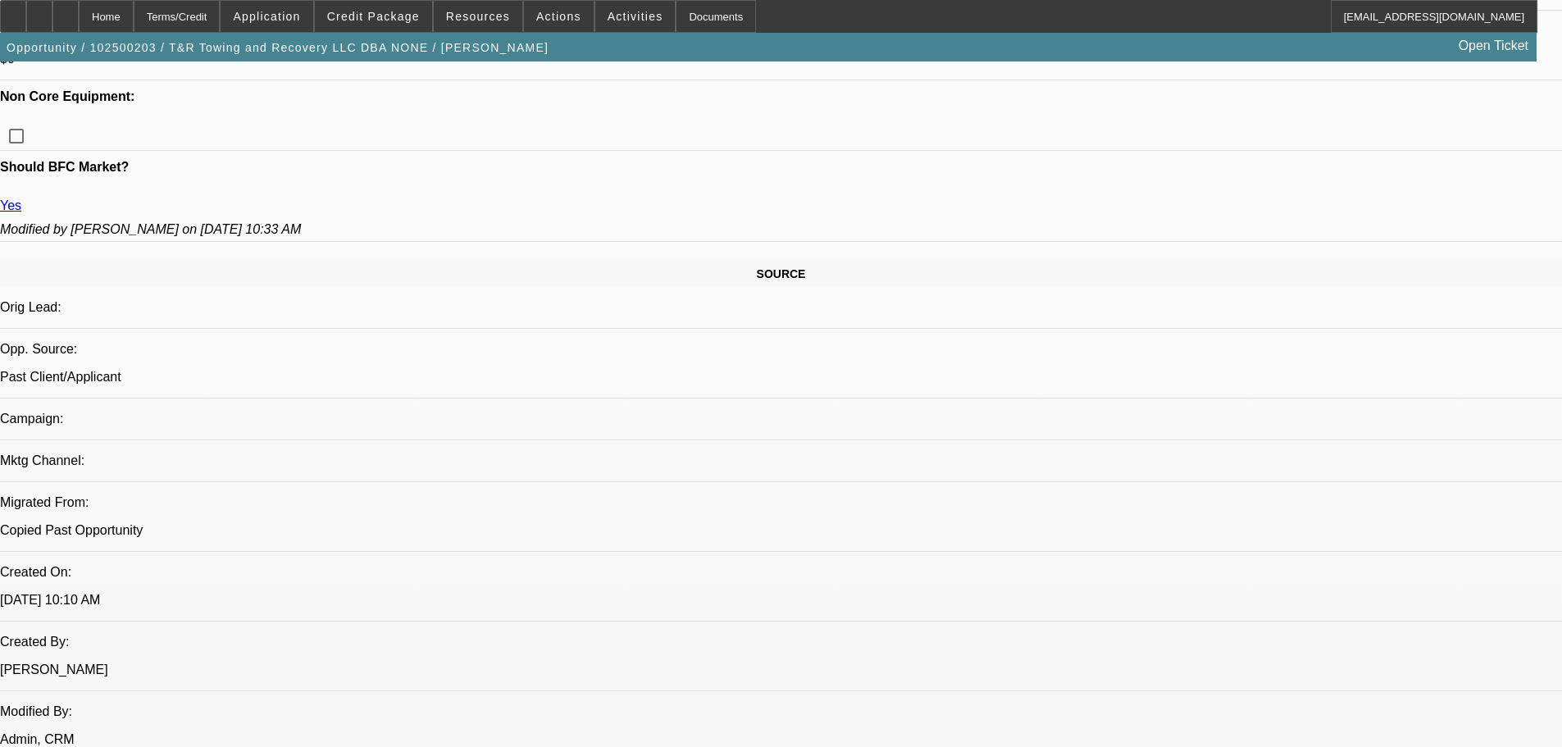
scroll to position [634, 0]
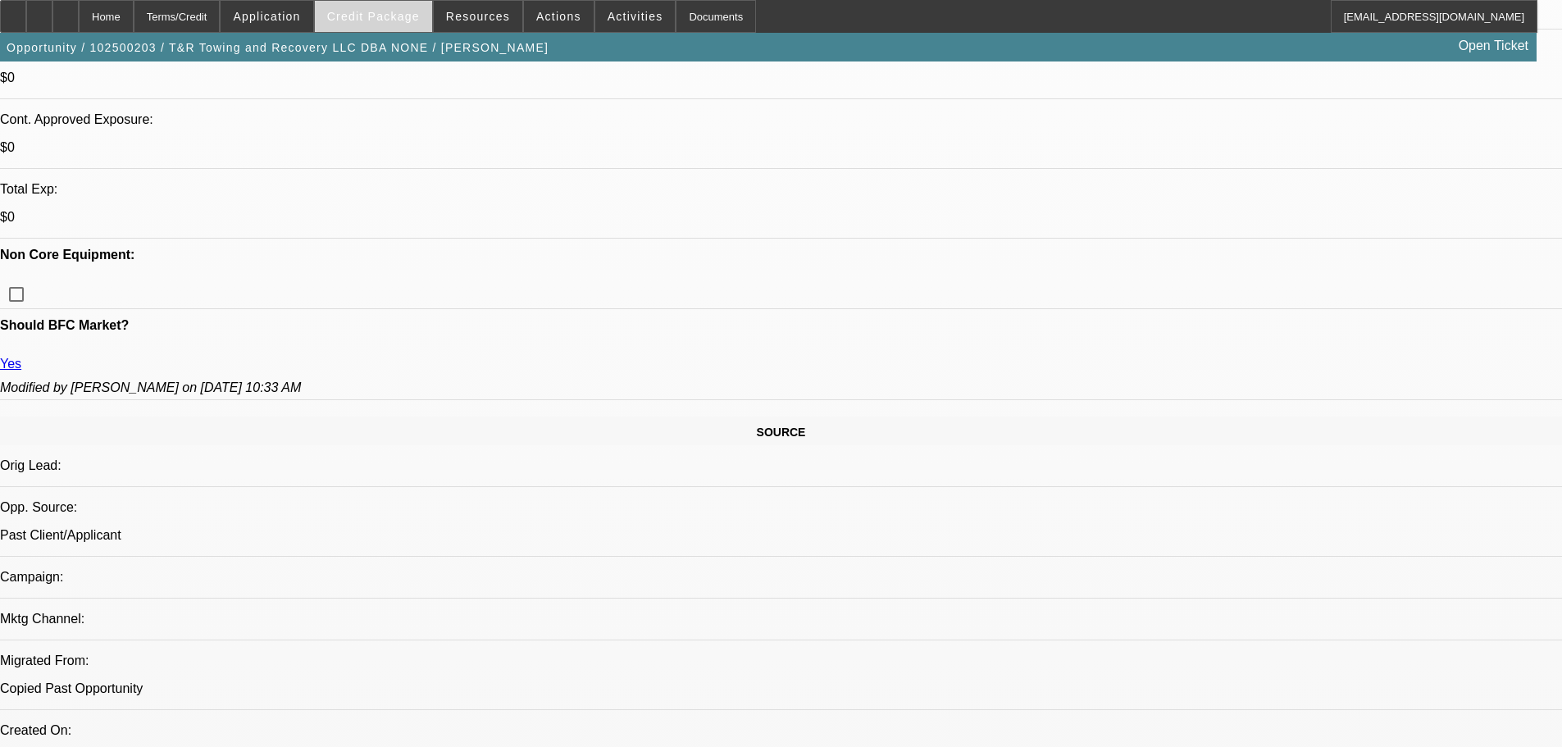
click at [384, 20] on span "Credit Package" at bounding box center [373, 16] width 93 height 13
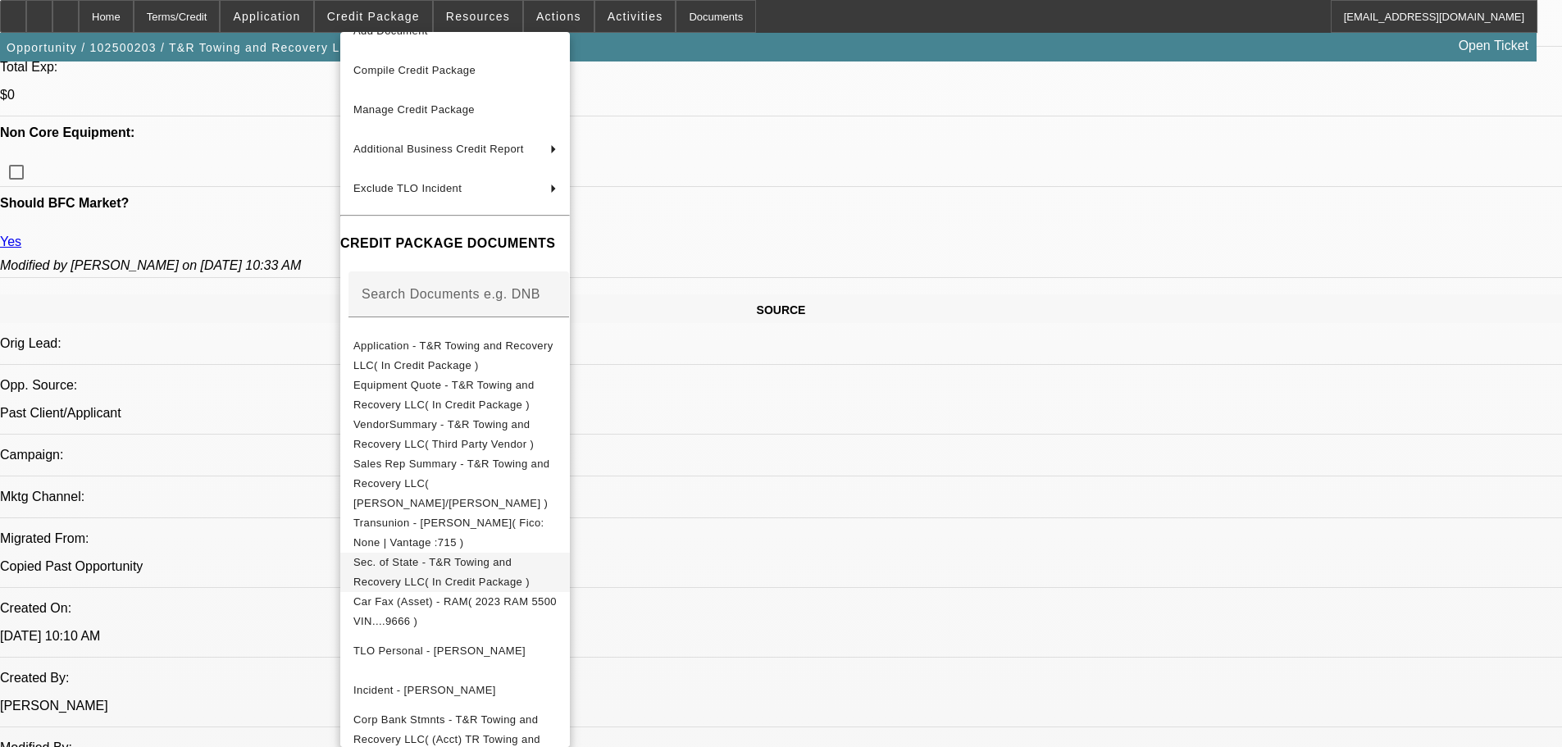
scroll to position [962, 0]
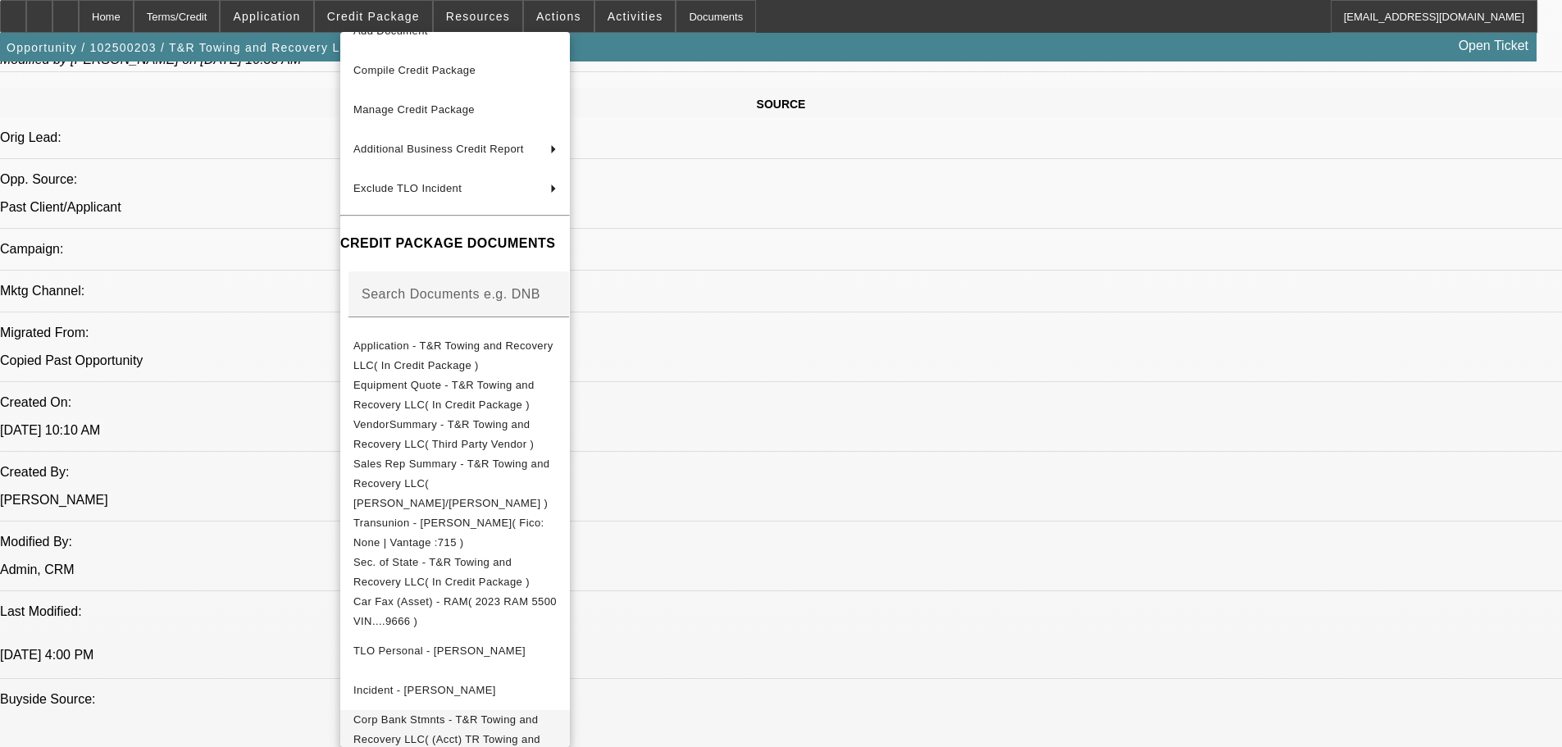
click at [463, 716] on span "Corp Bank Stmnts - T&R Towing and Recovery LLC( (Acct) TR Towing and Recovery L…" at bounding box center [454, 739] width 203 height 59
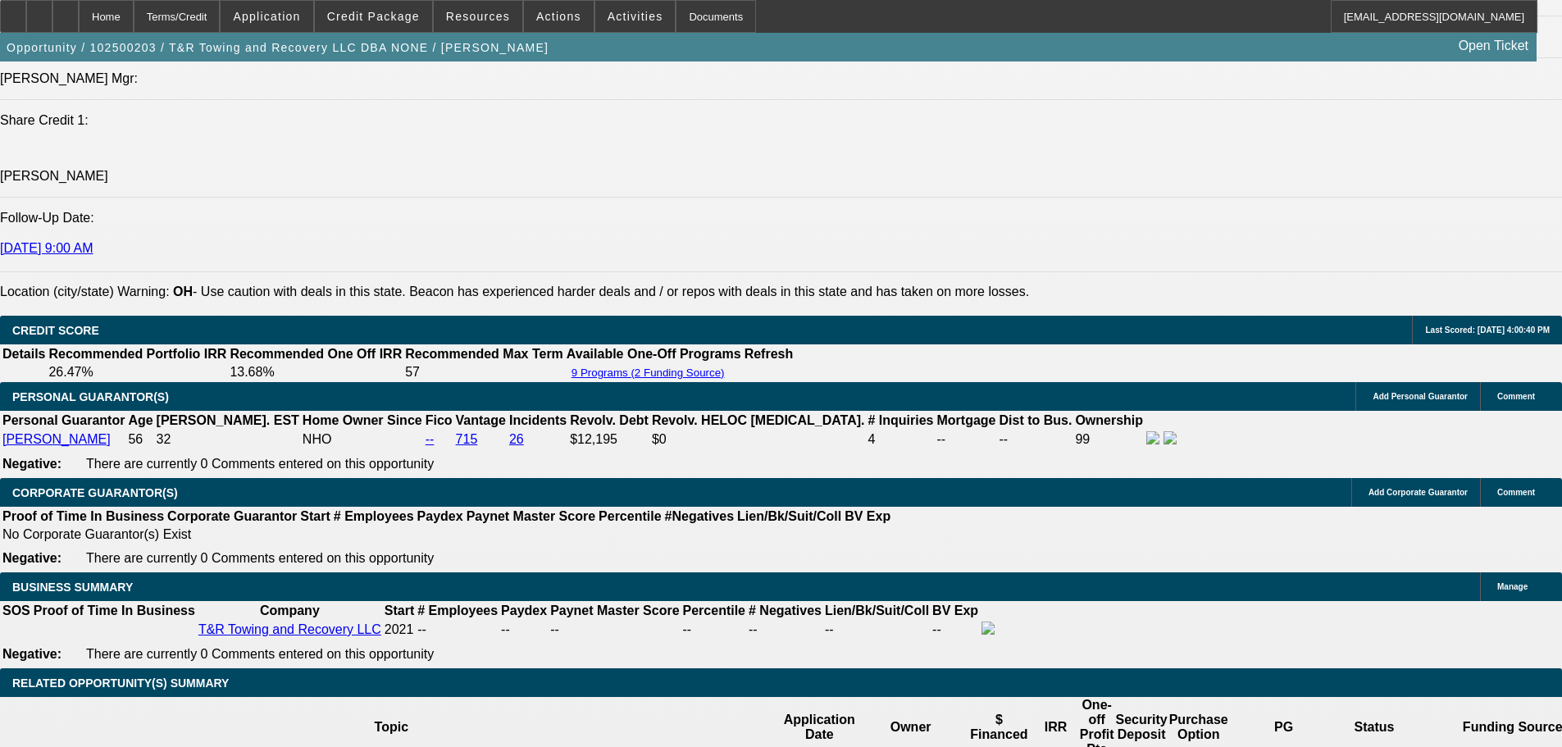
scroll to position [2438, 0]
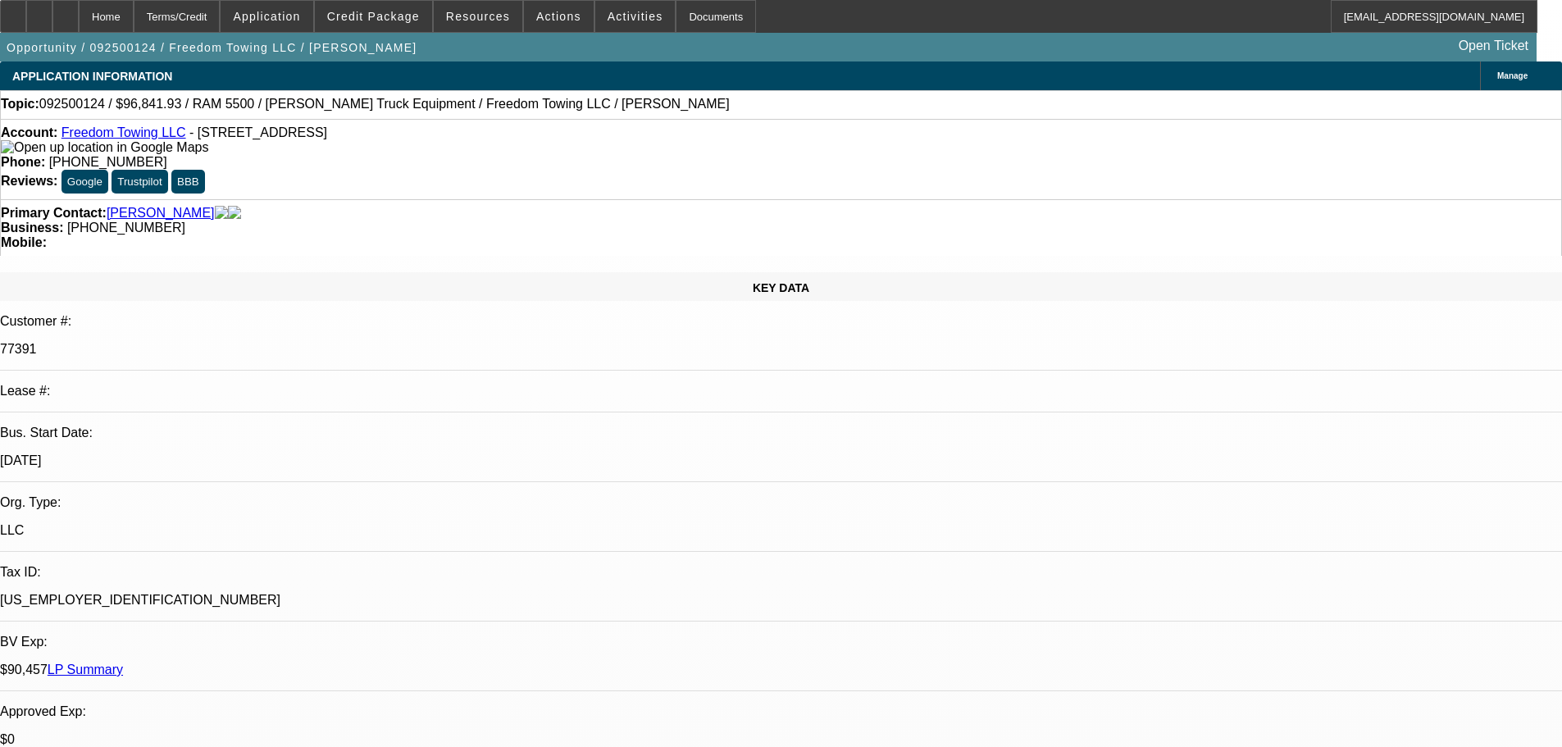
select select "0"
select select "2"
select select "0.1"
select select "4"
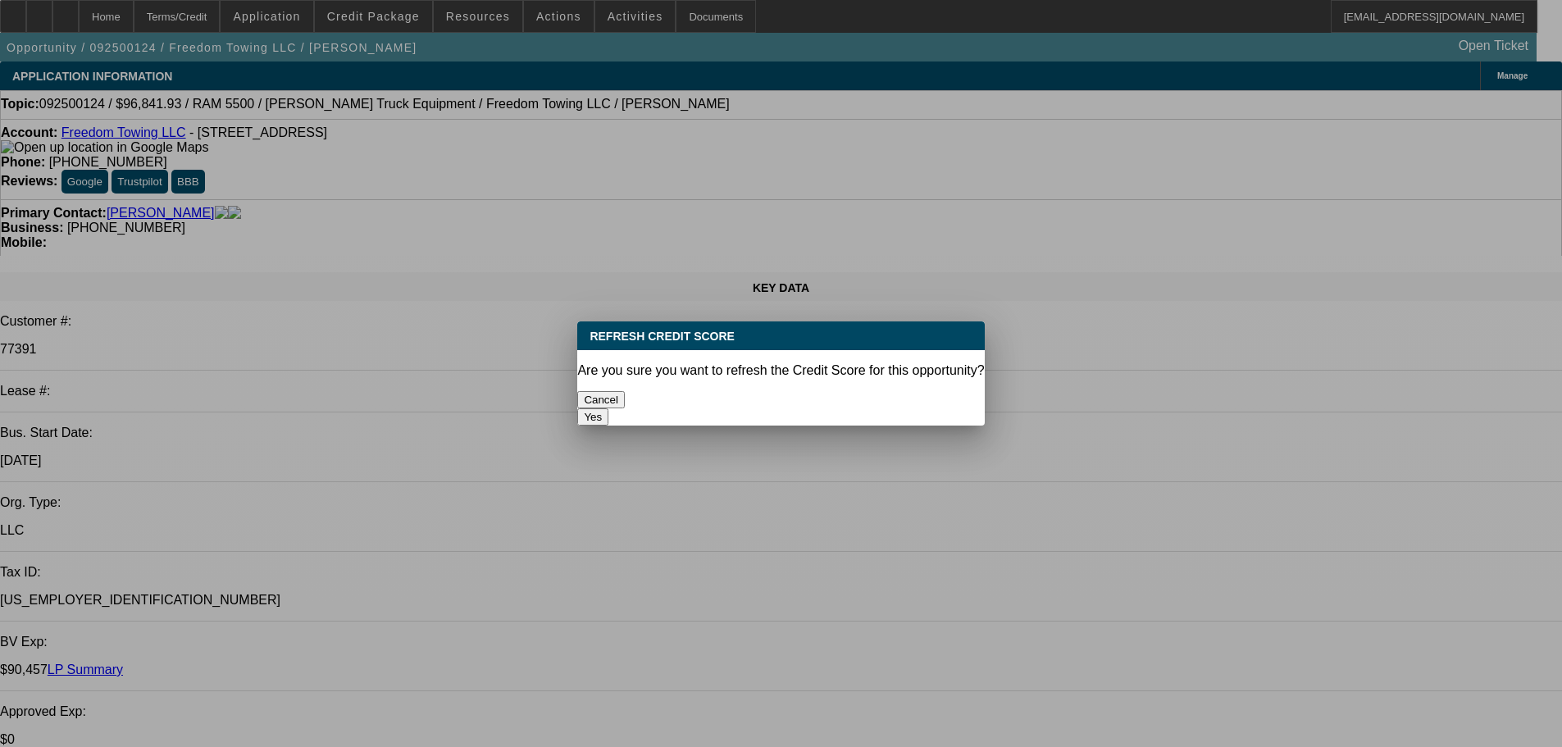
click at [608, 408] on button "Yes" at bounding box center [592, 416] width 31 height 17
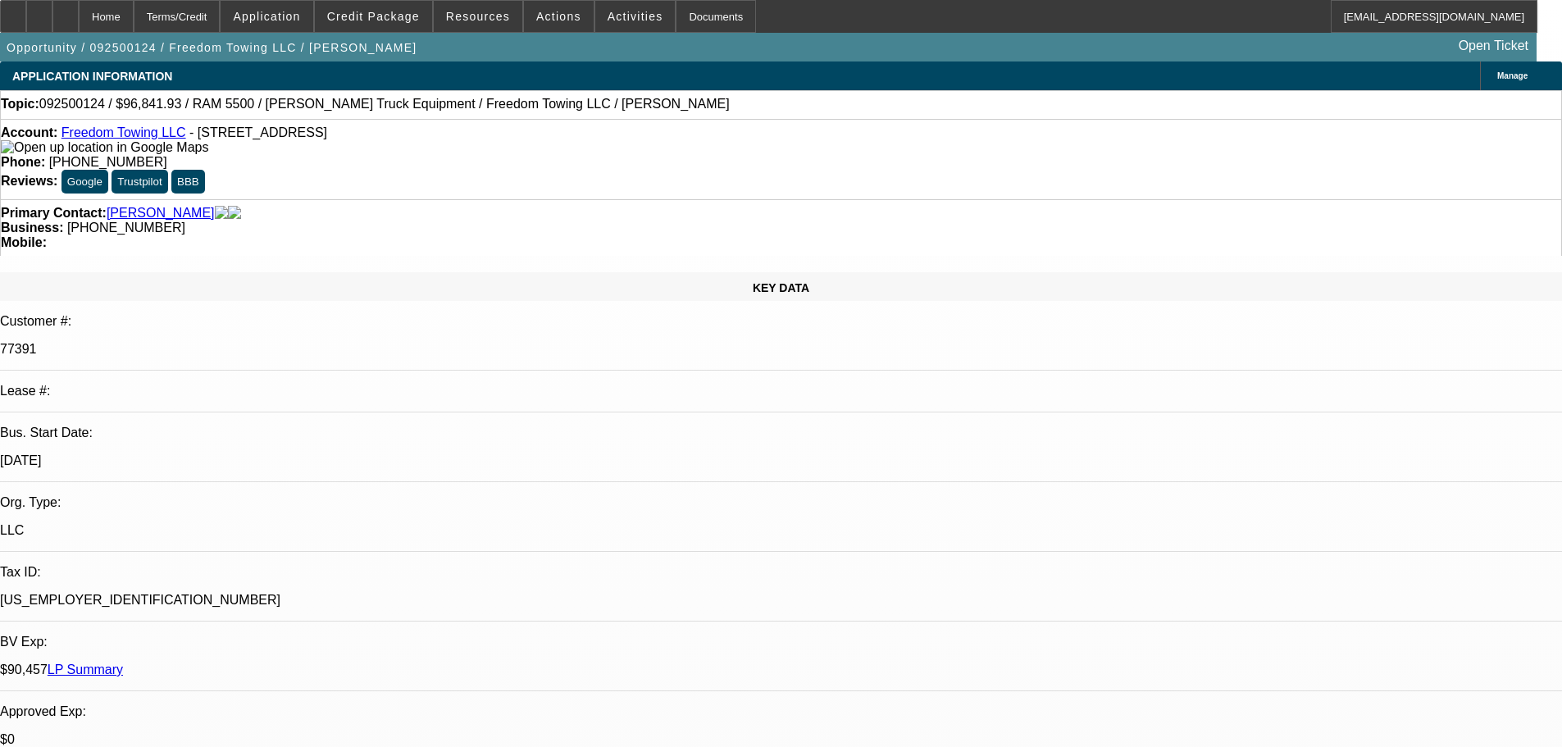
click at [123, 663] on link "LP Summary" at bounding box center [85, 670] width 75 height 14
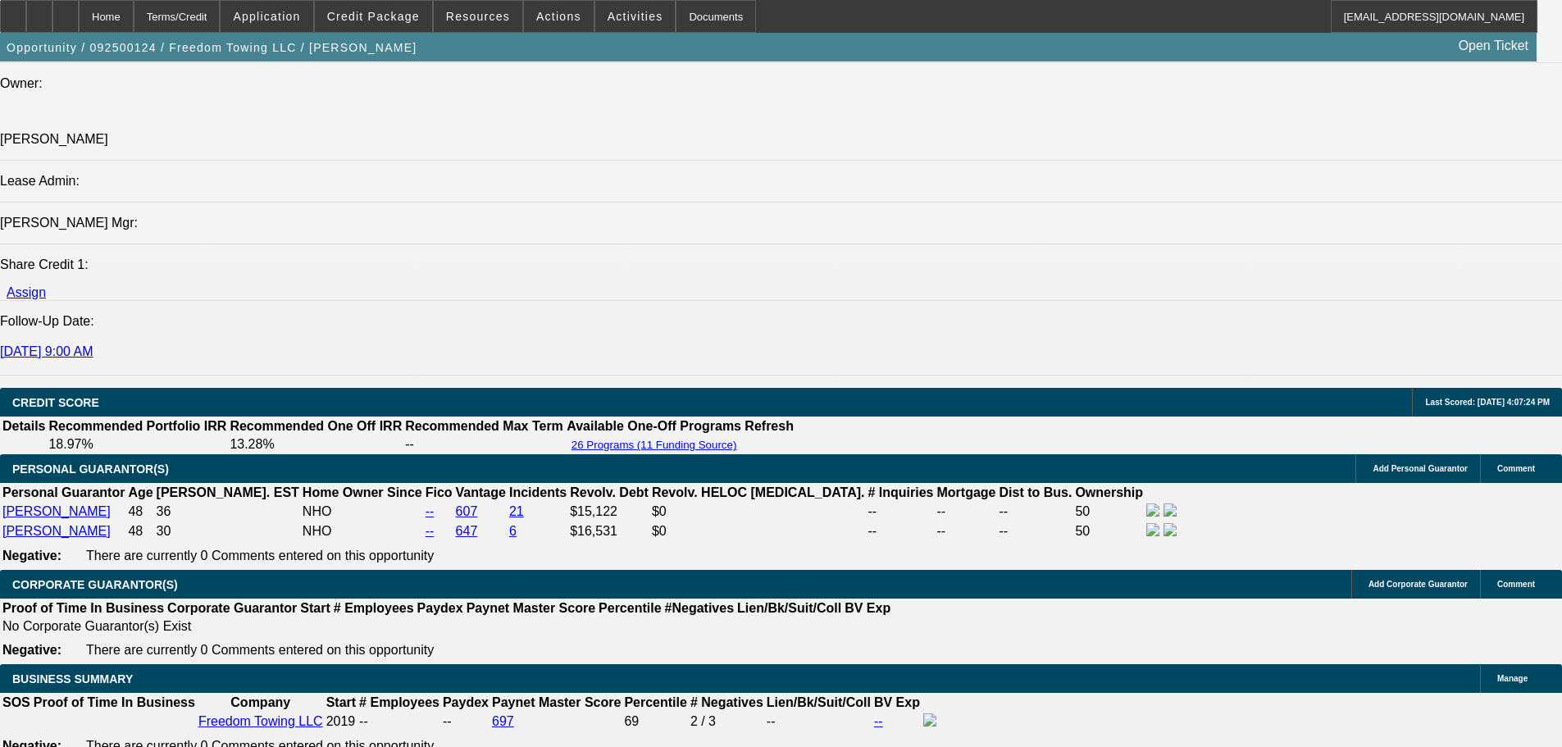
scroll to position [164, 12]
drag, startPoint x: 1257, startPoint y: 561, endPoint x: 1278, endPoint y: 559, distance: 20.6
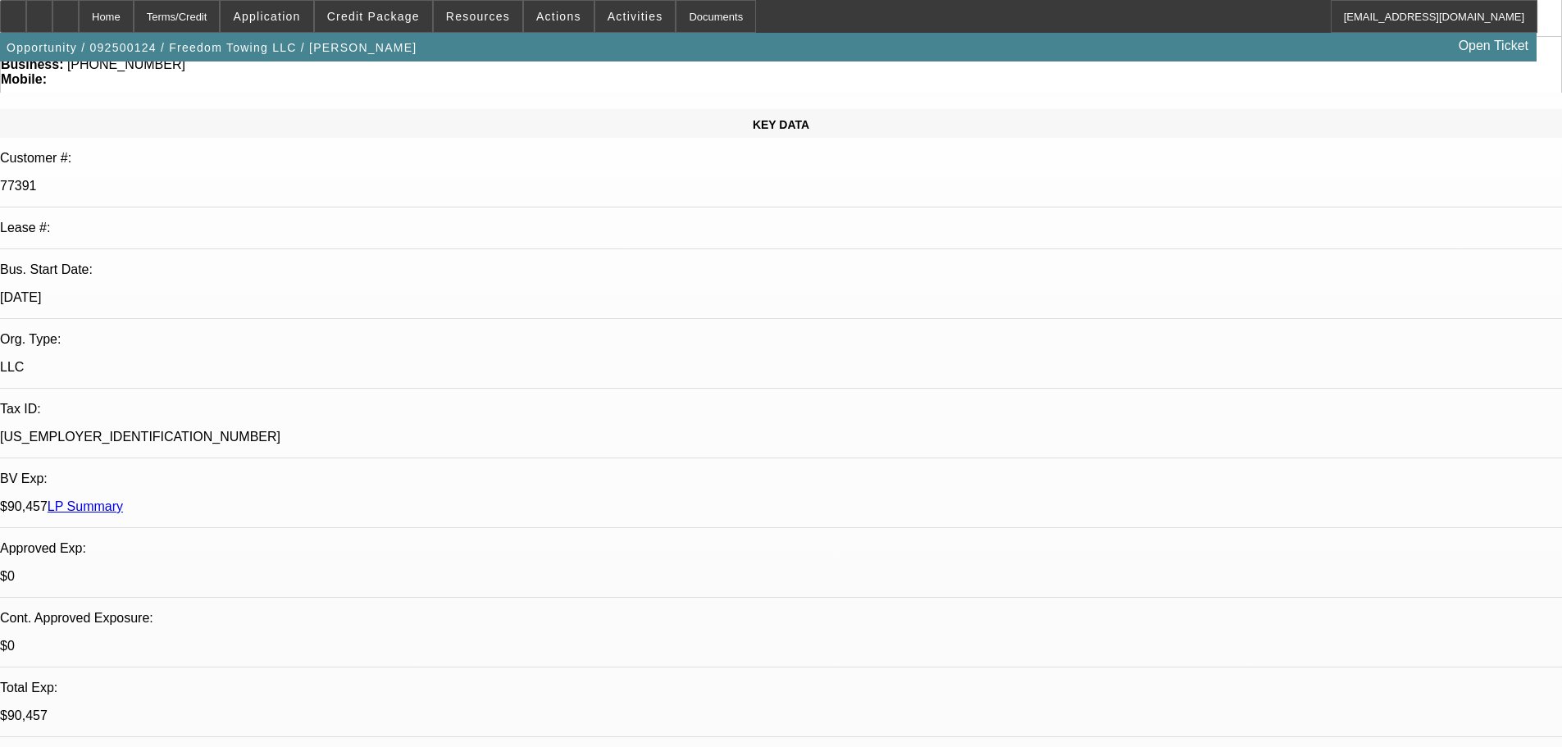
scroll to position [164, 0]
drag, startPoint x: 1214, startPoint y: 573, endPoint x: 1483, endPoint y: 572, distance: 268.2
drag, startPoint x: 1198, startPoint y: 586, endPoint x: 1474, endPoint y: 585, distance: 275.5
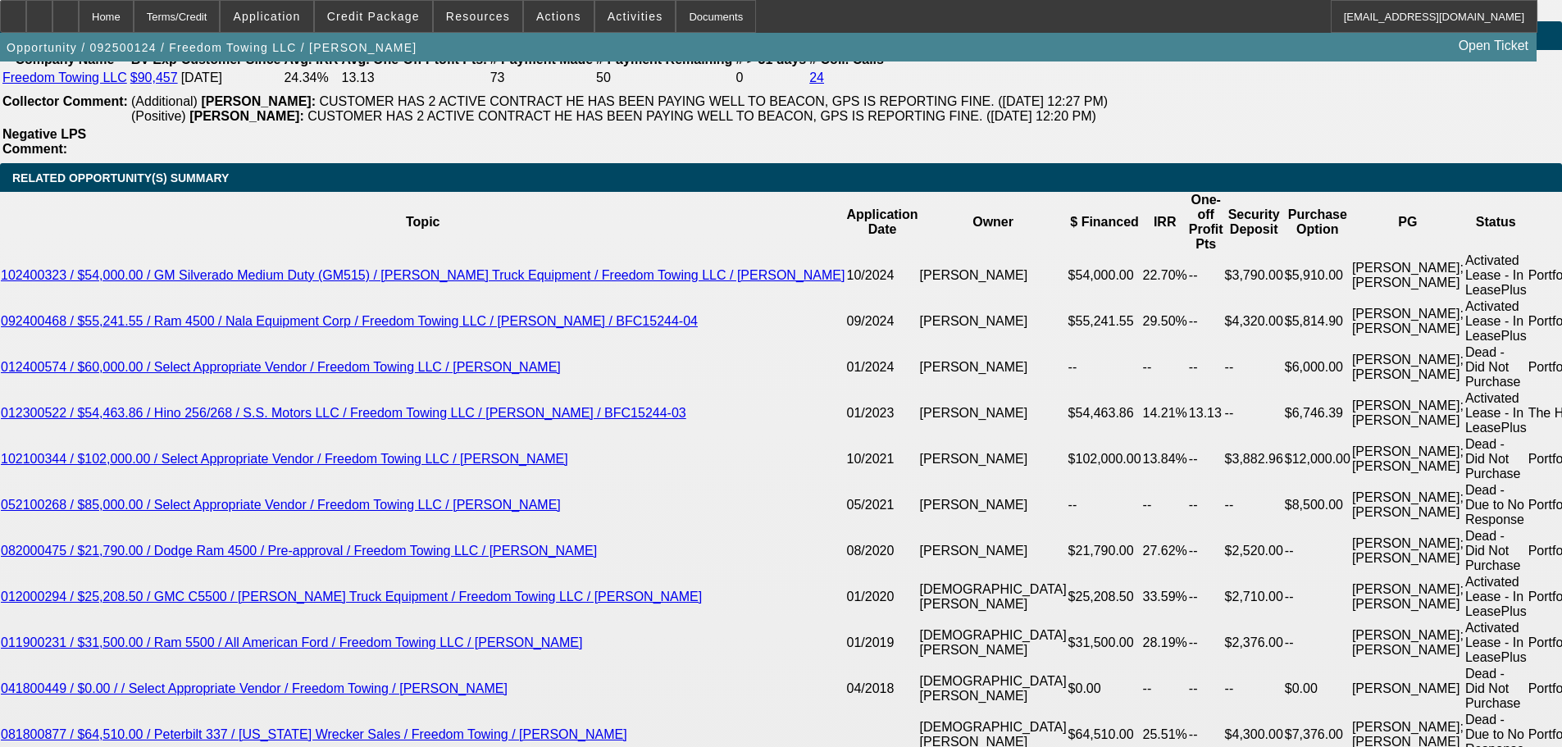
scroll to position [2788, 0]
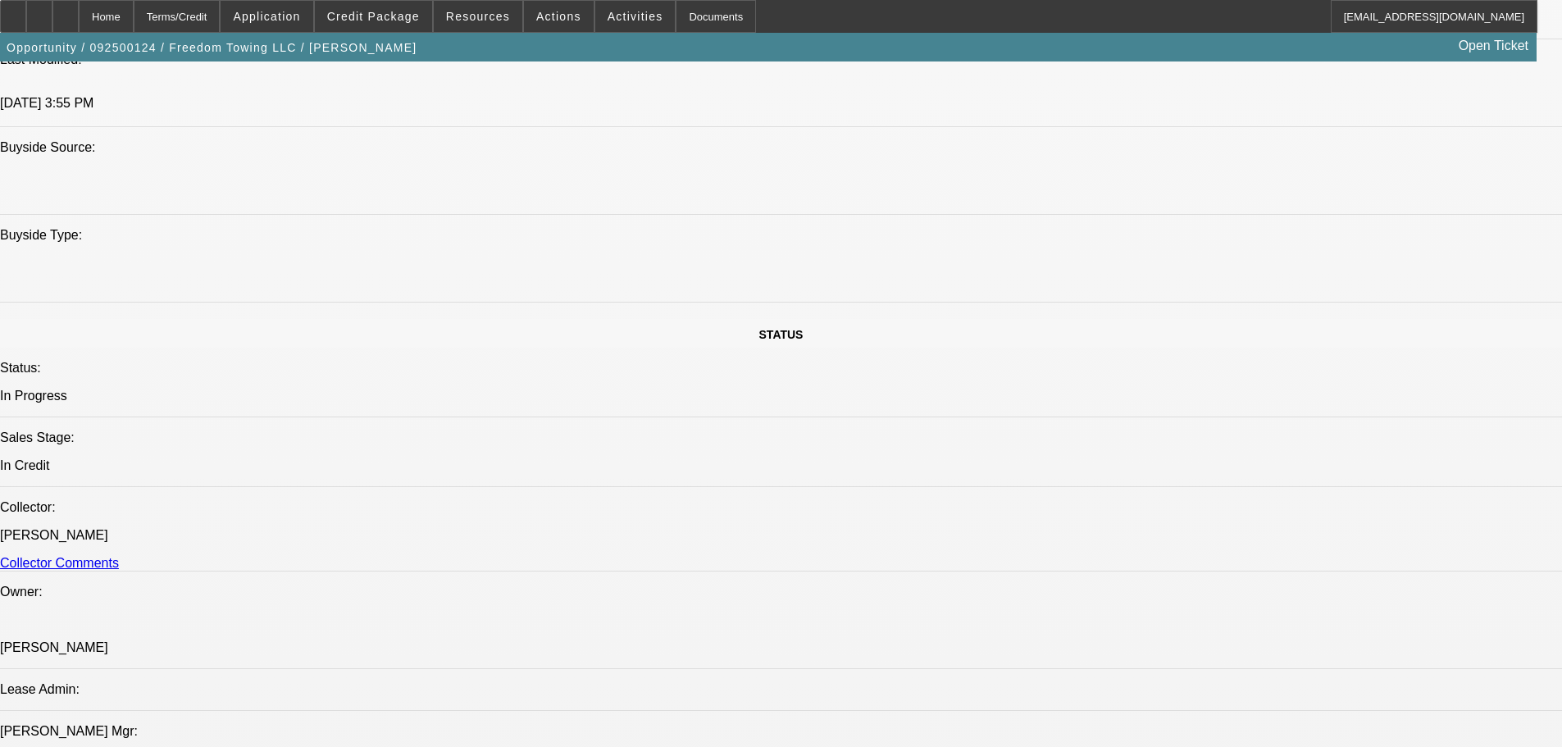
scroll to position [1558, 0]
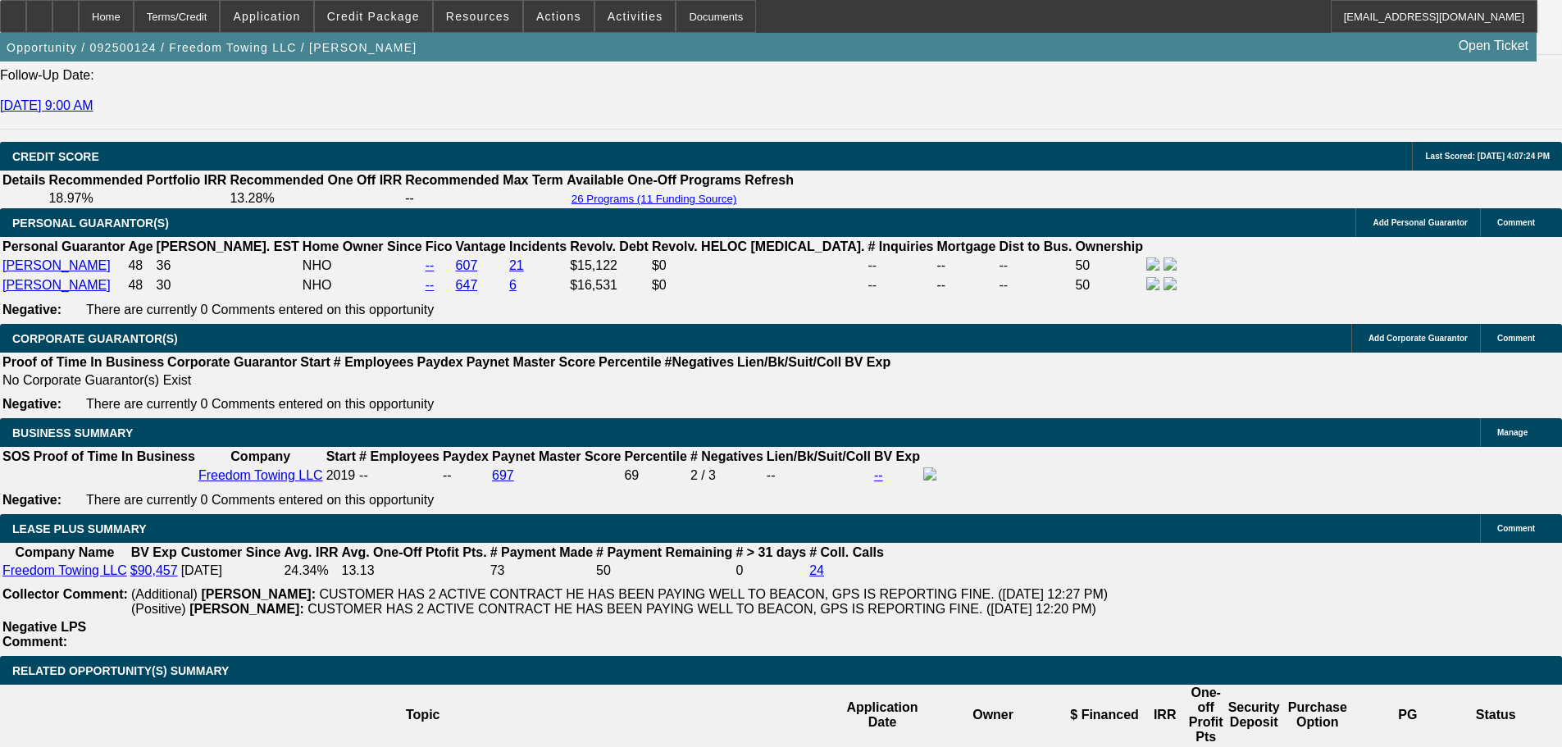
scroll to position [1722, 0]
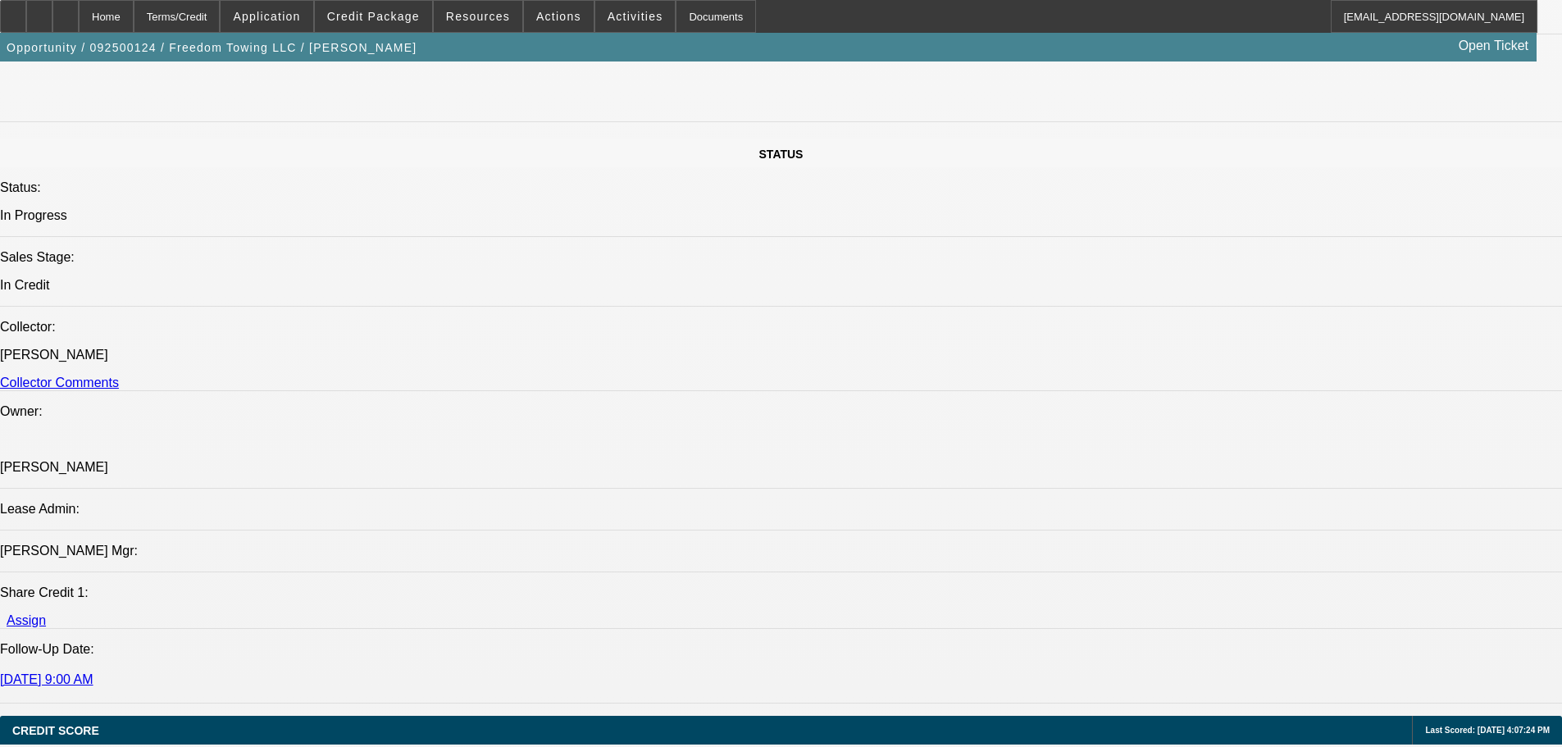
drag, startPoint x: 1205, startPoint y: 75, endPoint x: 995, endPoint y: 252, distance: 274.8
paste textarea "MICHAEL = NON HOMEOWNER; $15K IN REVOLVING DEBT; $115K INSTALMENT DEBT; SOME LA…"
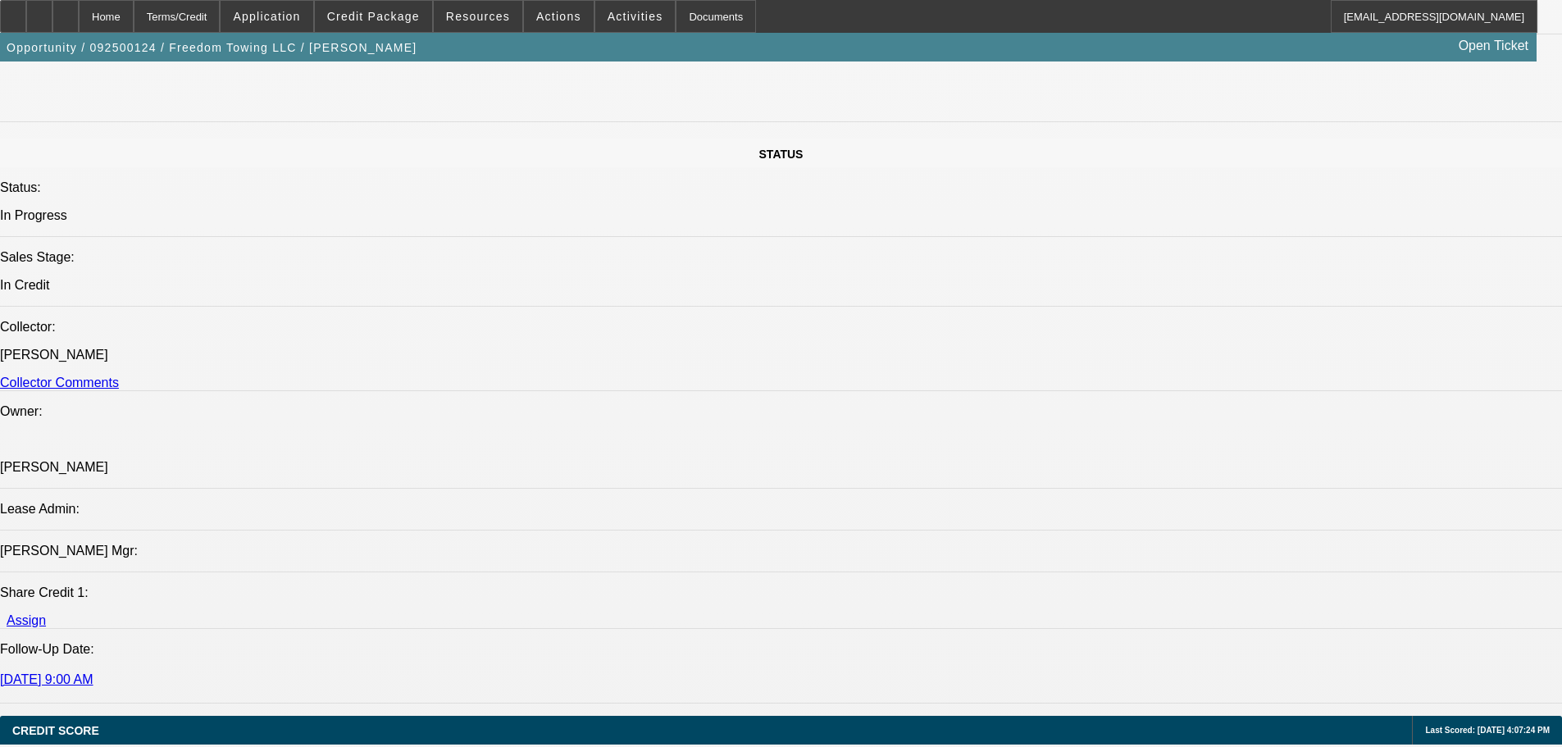
type textarea "MICHAEL = NON HOMEOWNER; $15K IN REVOLVING DEBT; $115K INSTALMENT DEBT; SOME LA…"
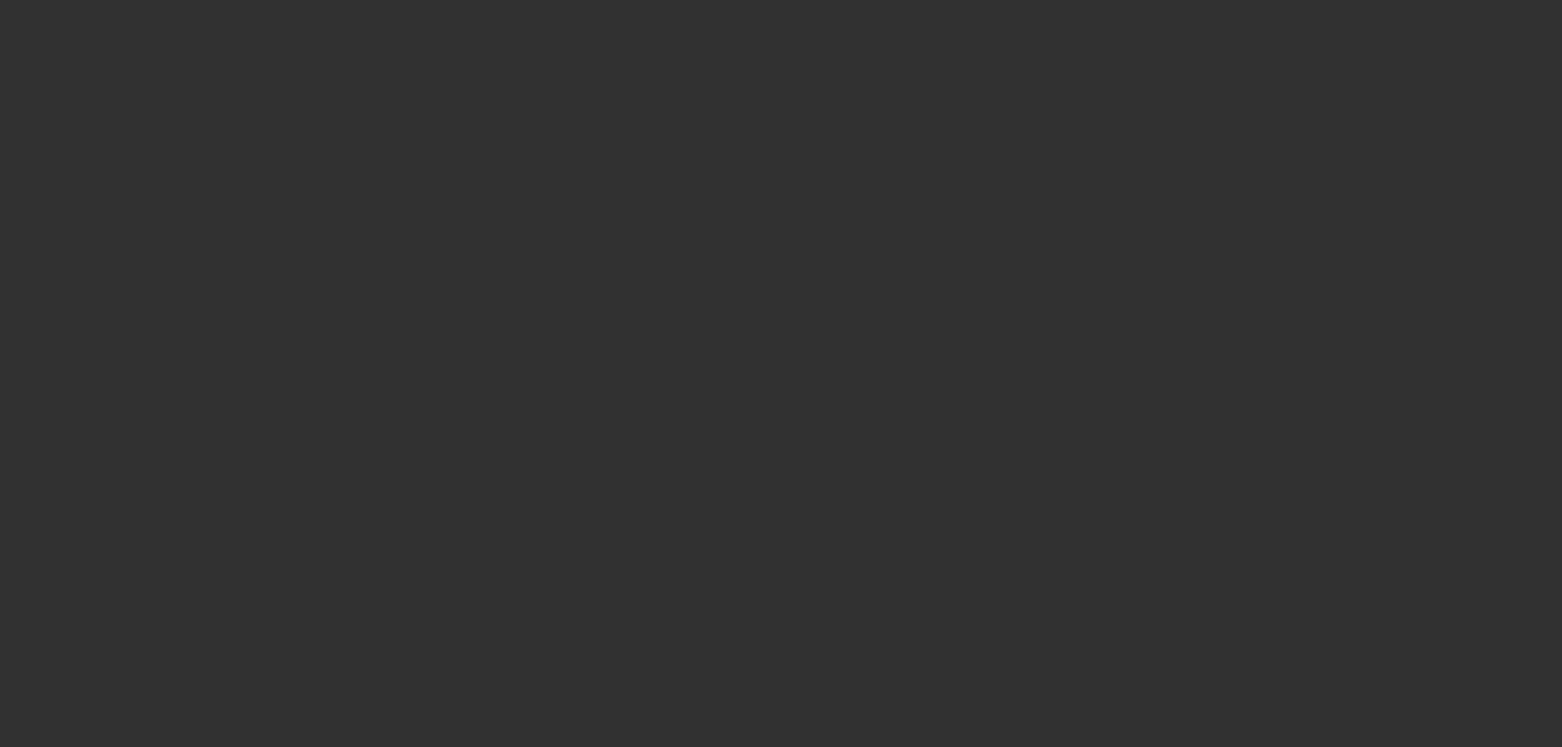
scroll to position [0, 0]
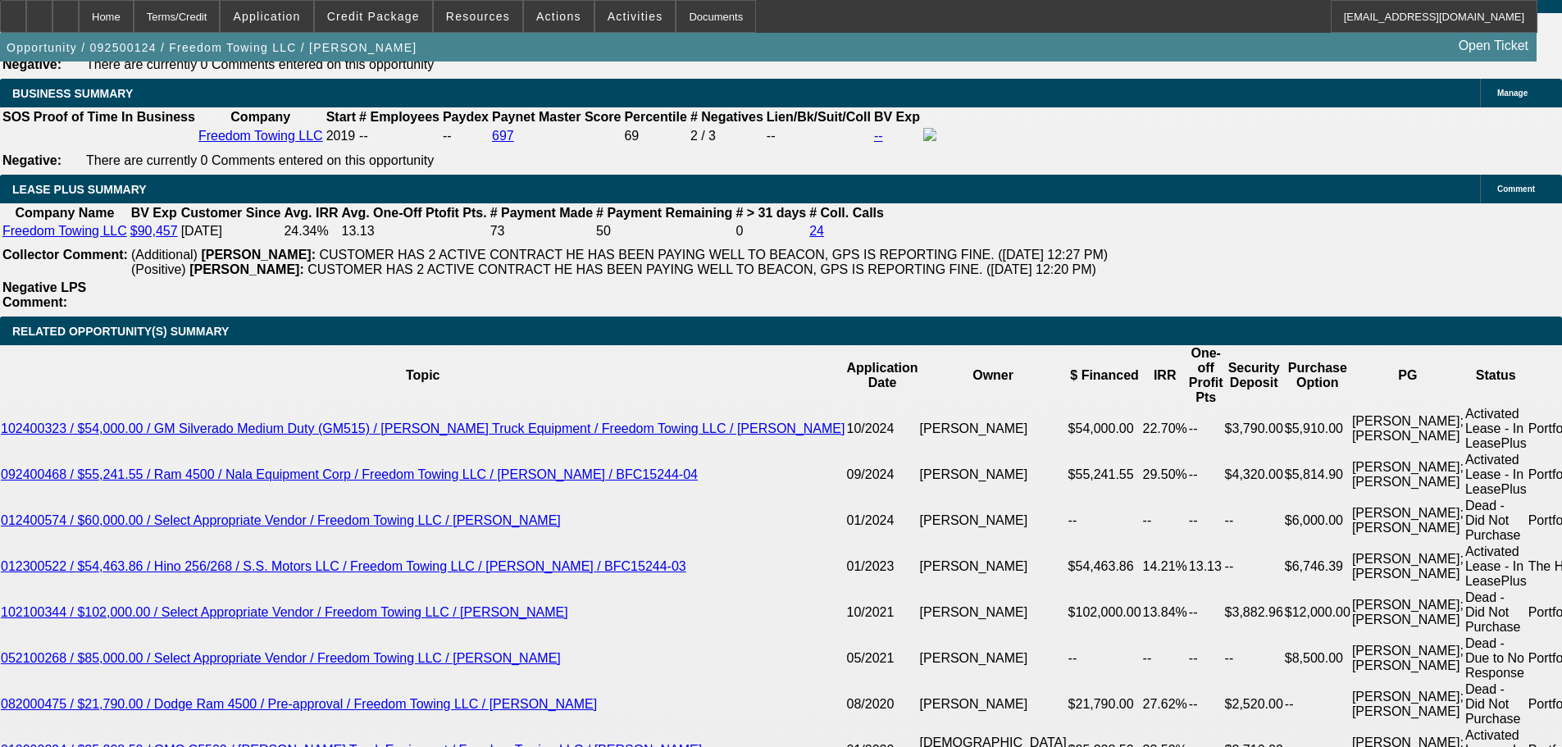
scroll to position [2788, 0]
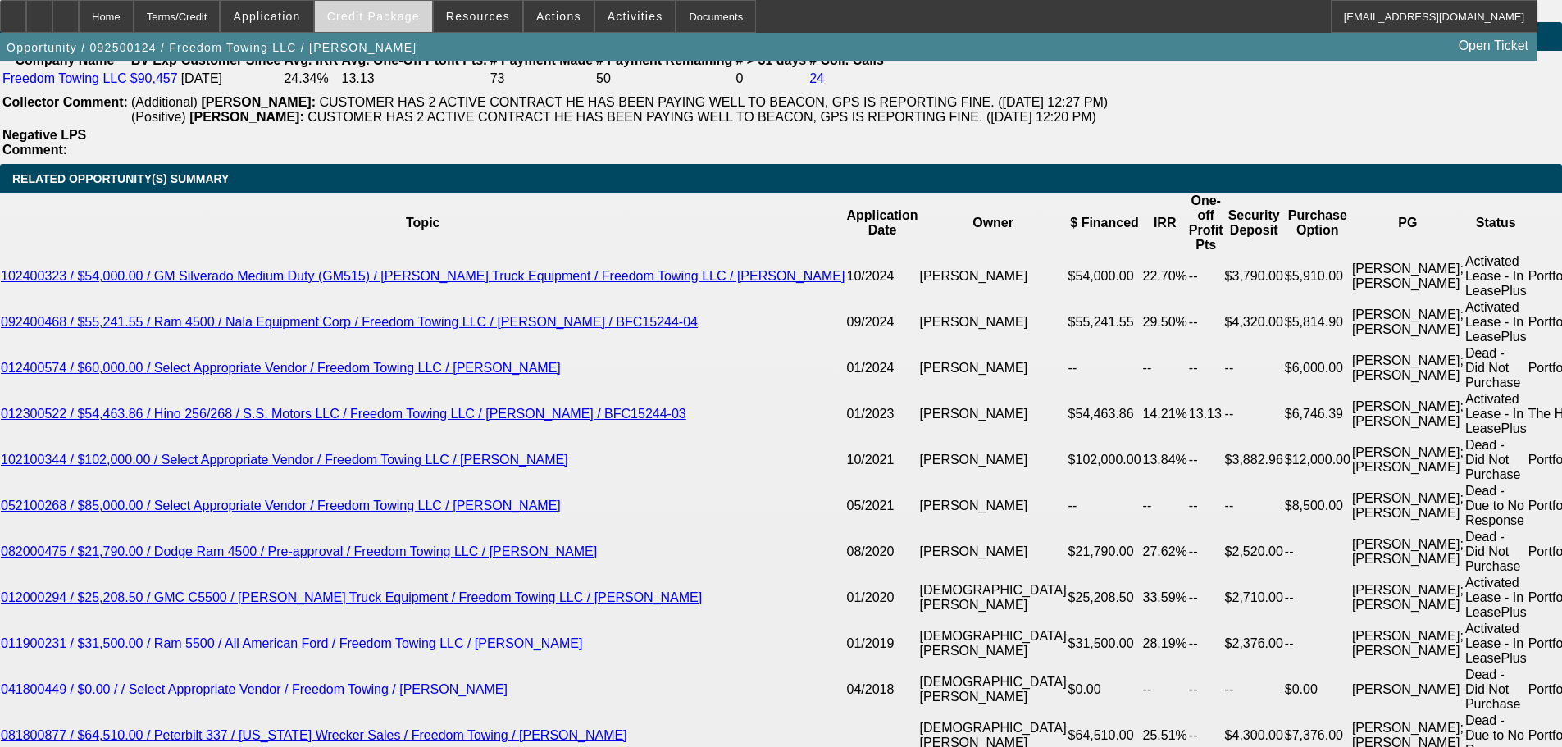
click at [409, 28] on span at bounding box center [373, 16] width 117 height 39
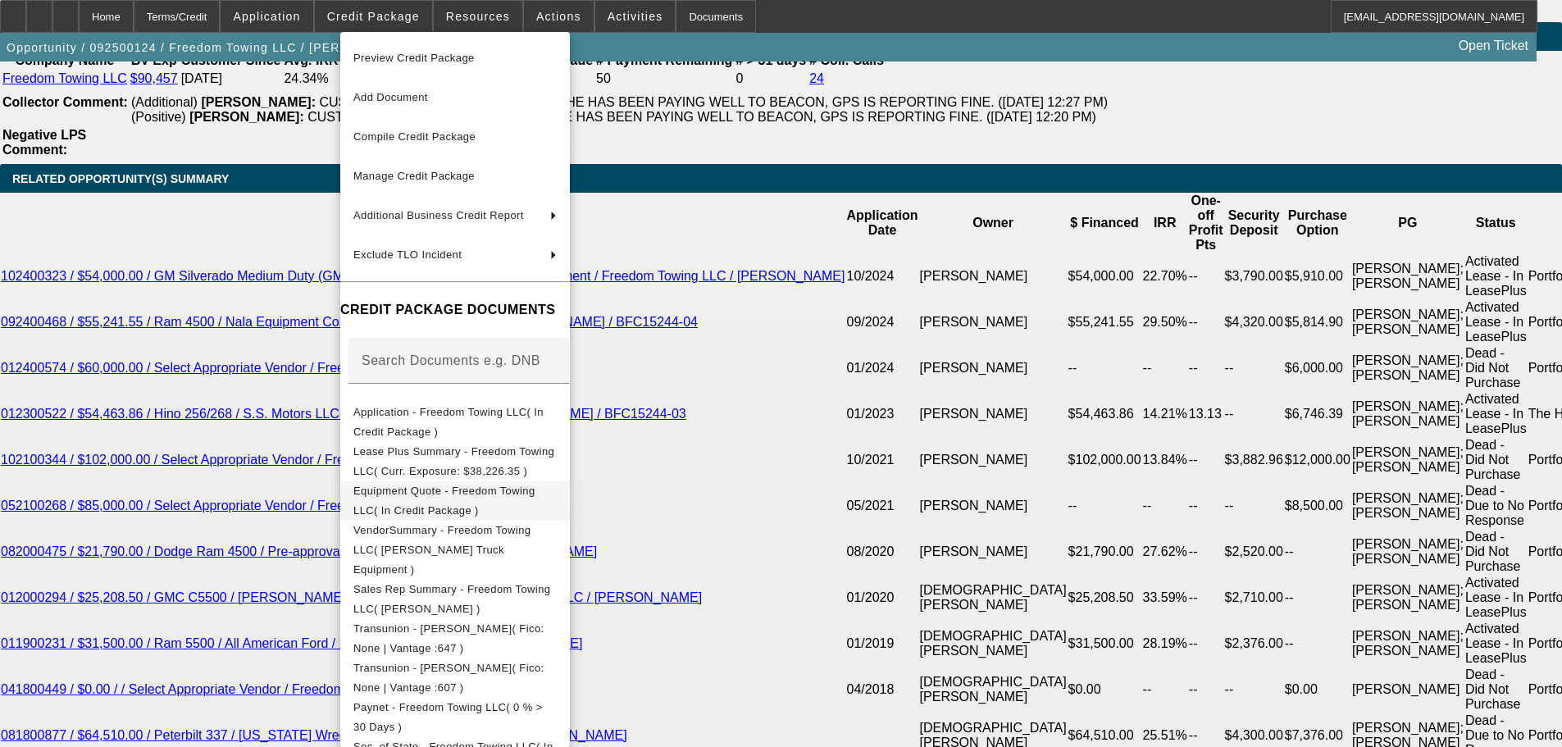
click at [418, 493] on span "Equipment Quote - Freedom Towing LLC( In Credit Package )" at bounding box center [444, 501] width 182 height 32
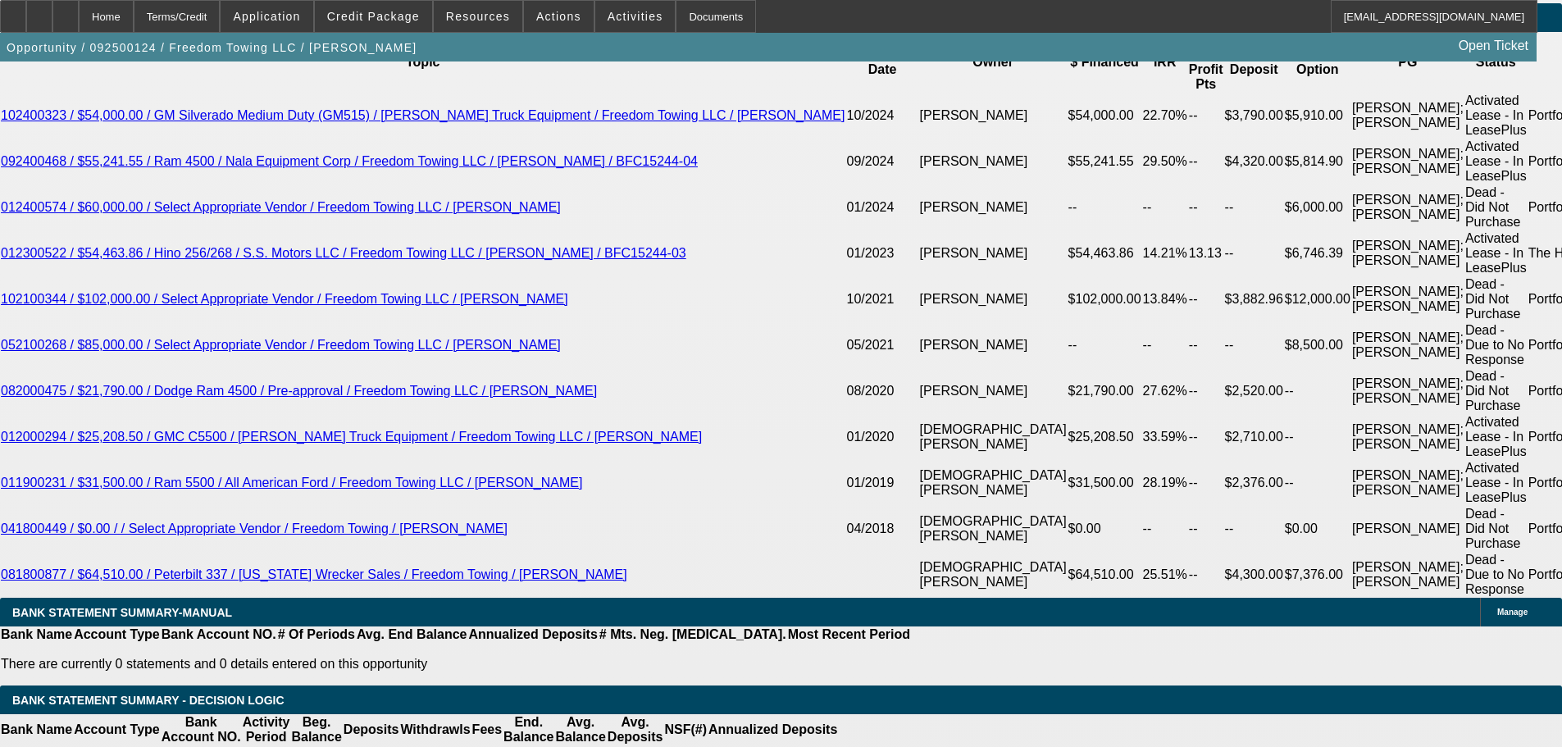
scroll to position [3362, 0]
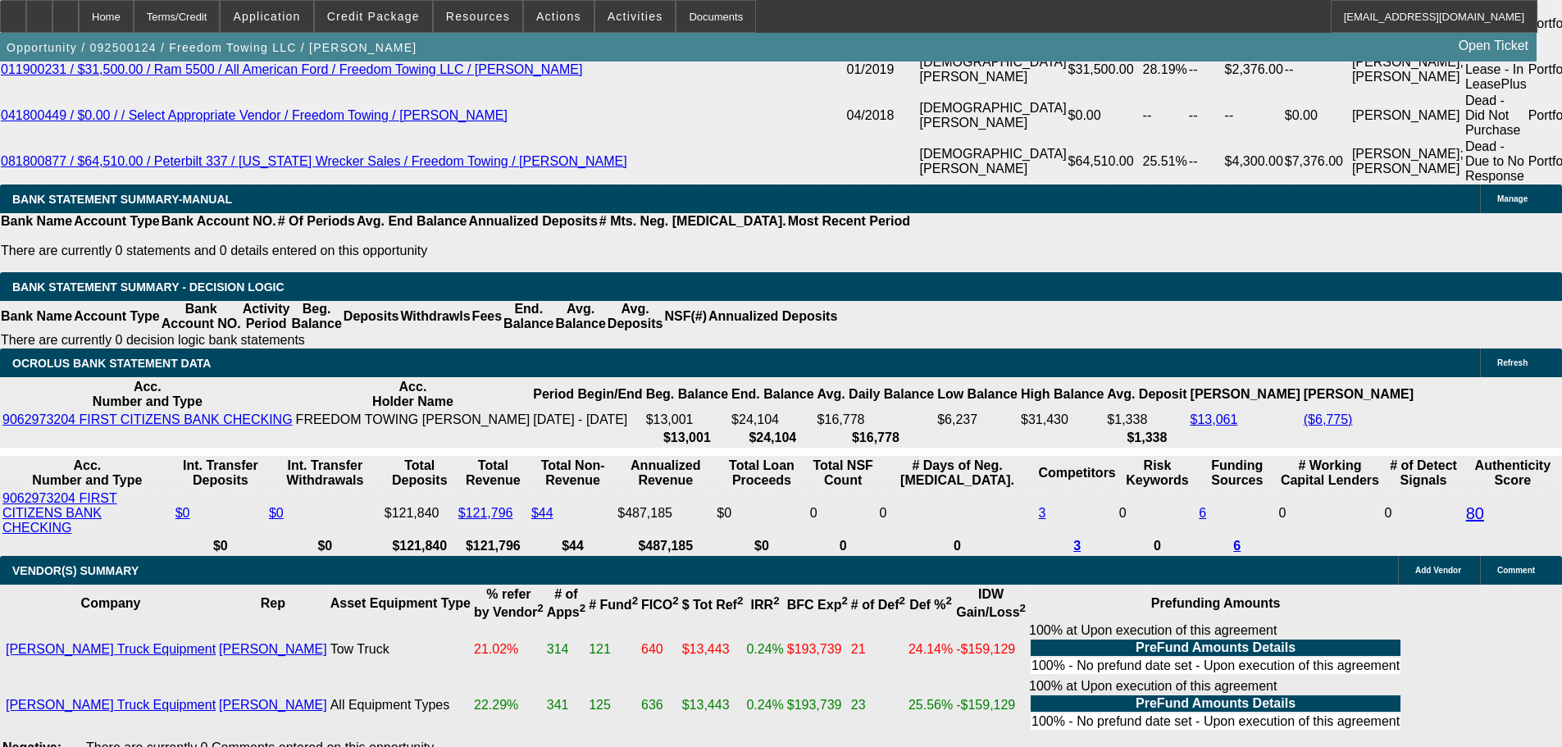
select select "5"
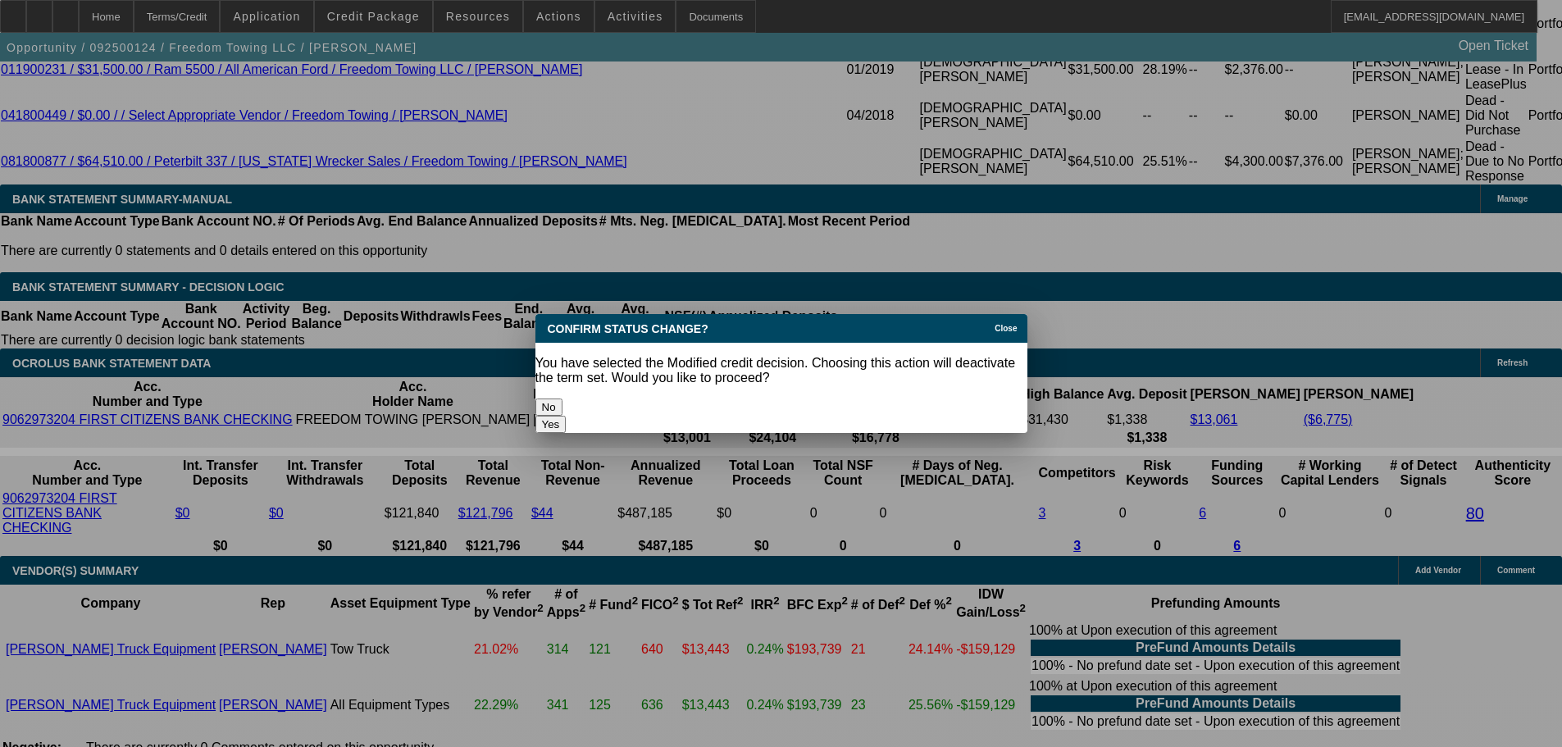
scroll to position [0, 0]
click at [567, 416] on button "Yes" at bounding box center [550, 424] width 31 height 17
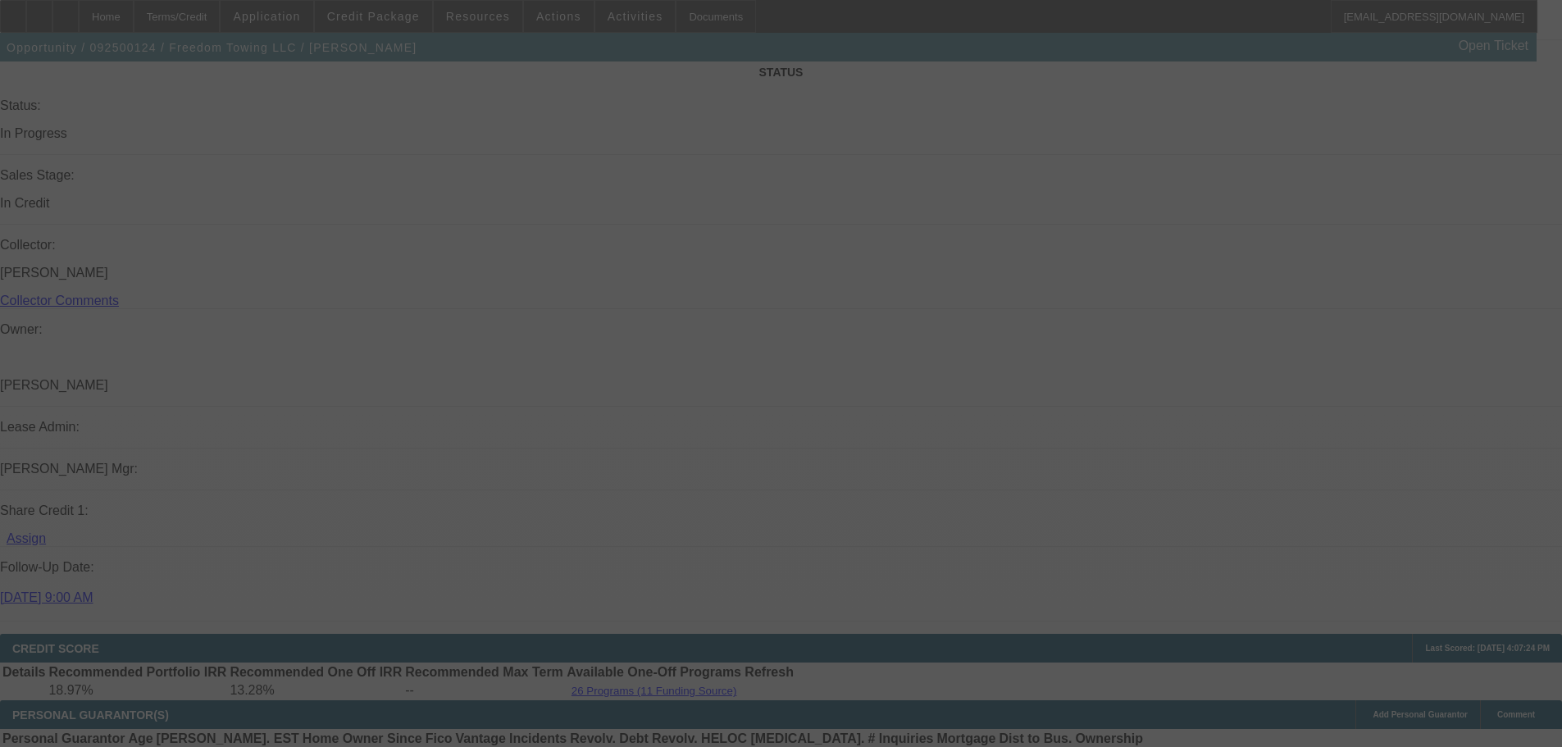
scroll to position [1312, 0]
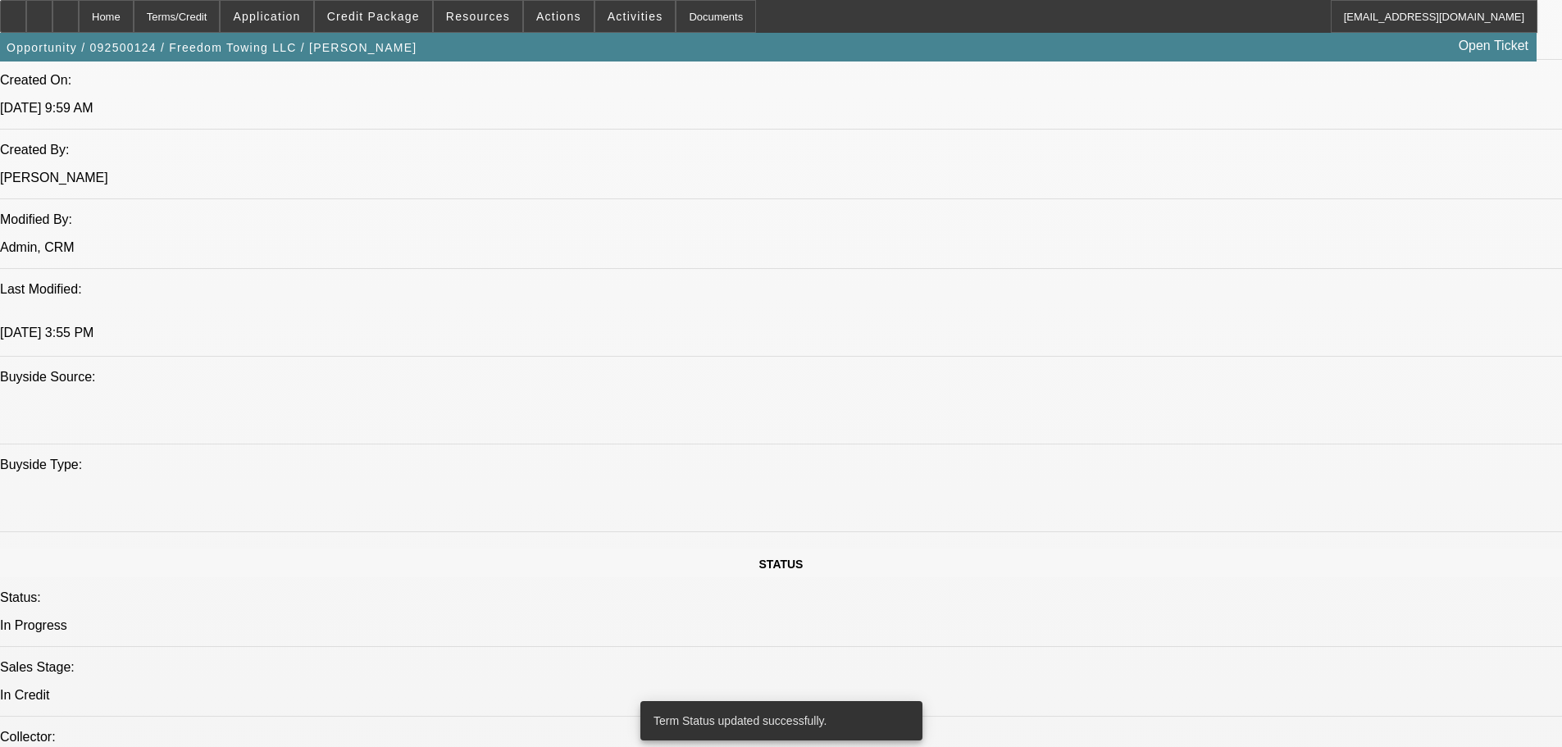
select select "0"
select select "2"
select select "0.1"
select select "4"
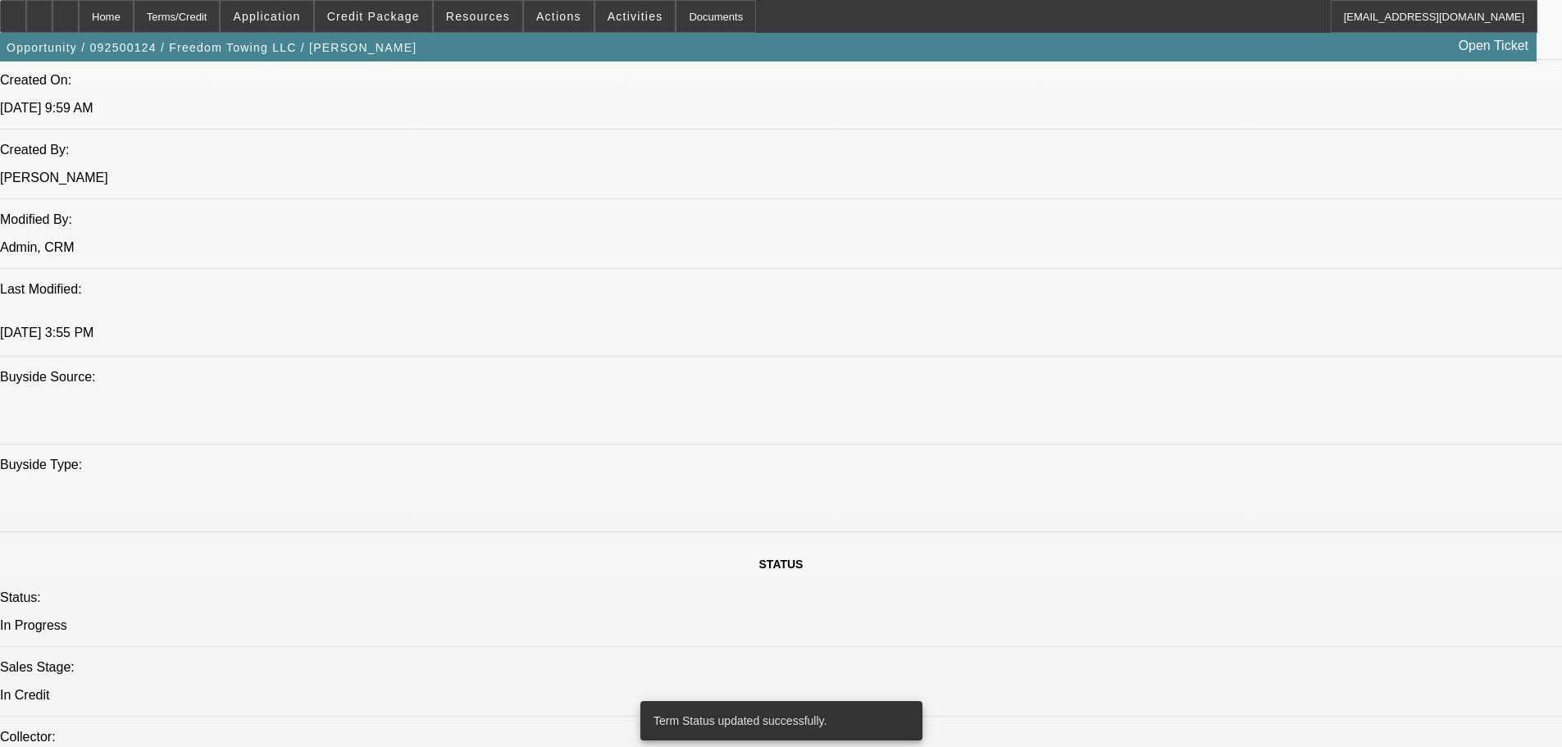
select select "0"
select select "2"
select select "0.1"
select select "4"
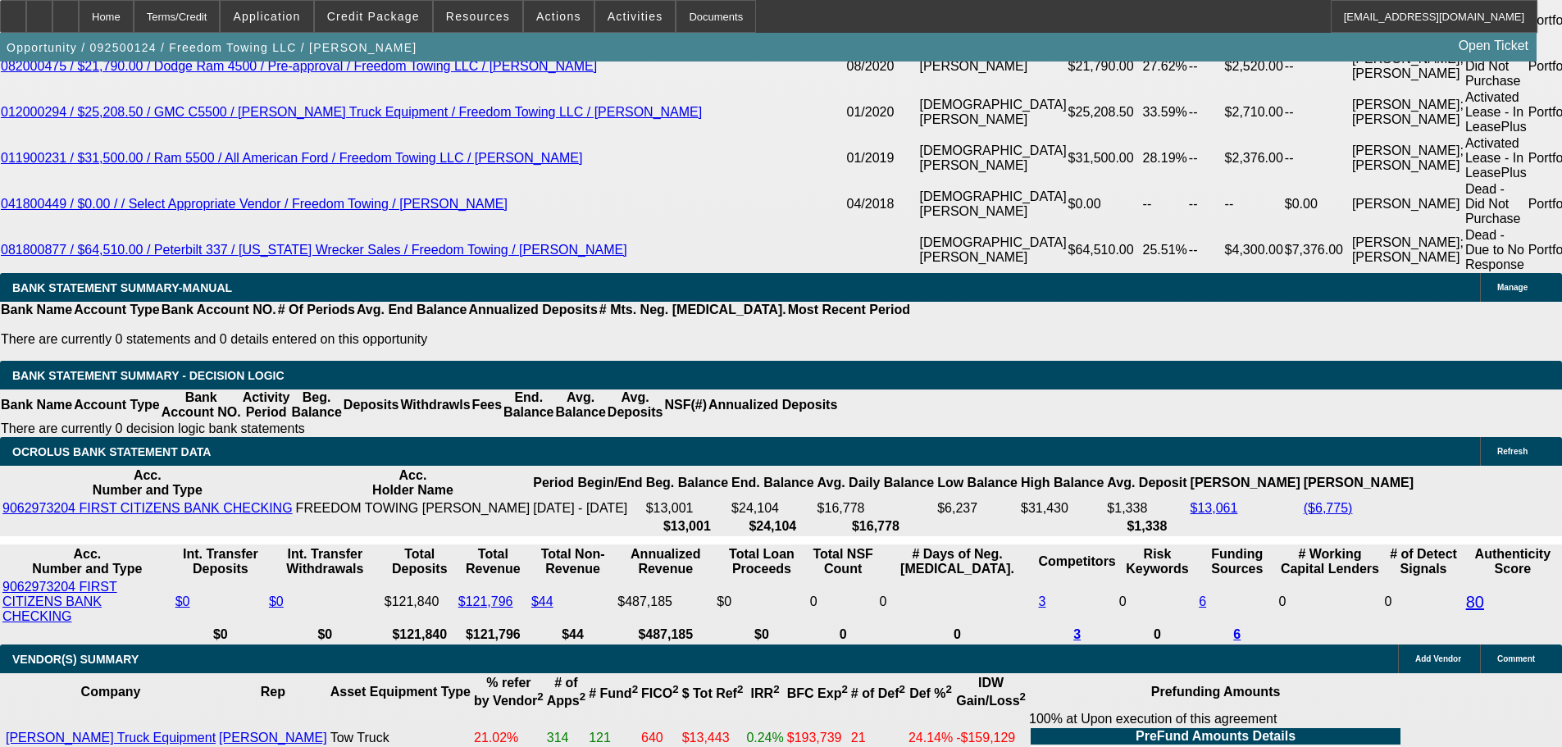
scroll to position [3110, 0]
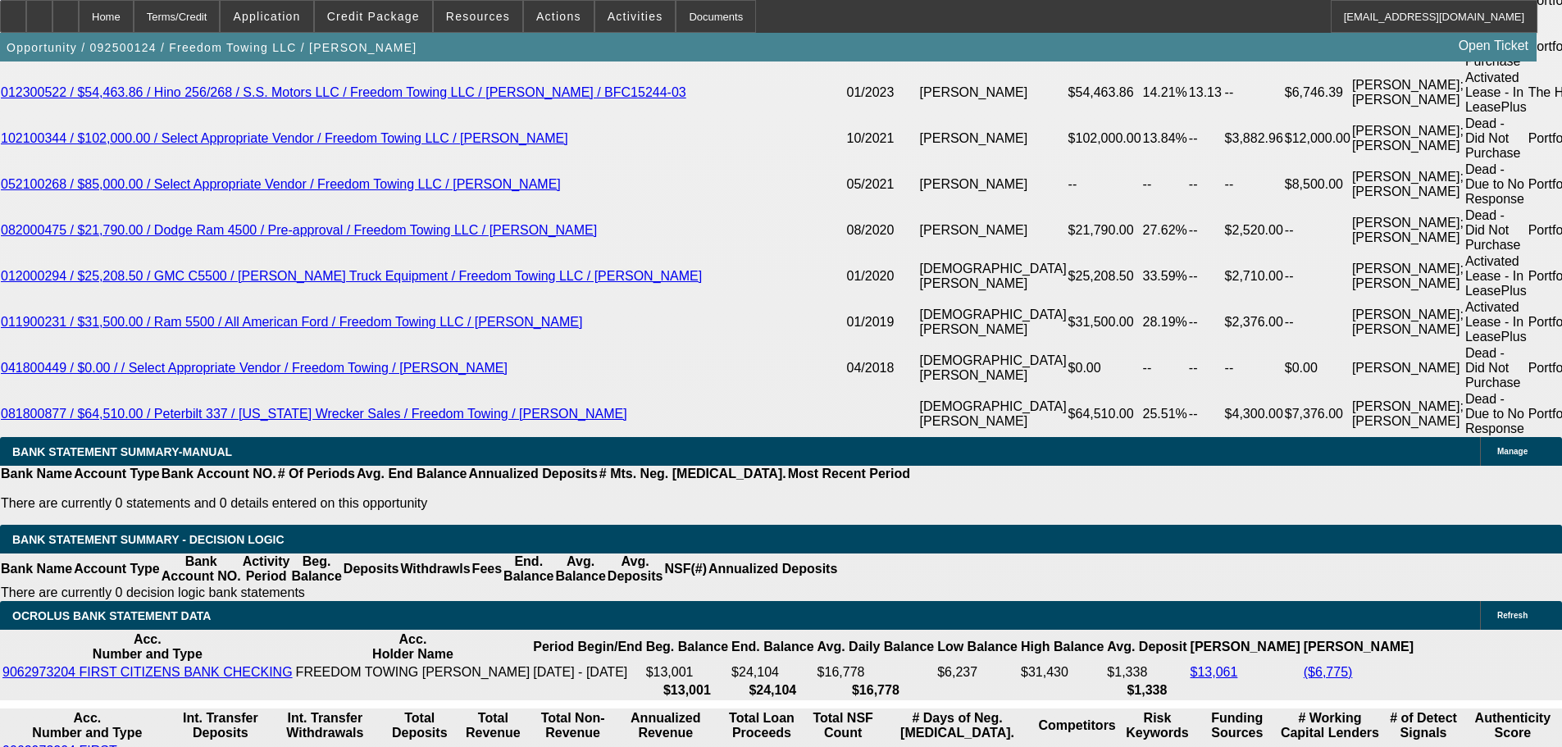
drag, startPoint x: 319, startPoint y: 268, endPoint x: 570, endPoint y: 244, distance: 252.1
type input "6"
type input "UNKNOWN"
type input "60"
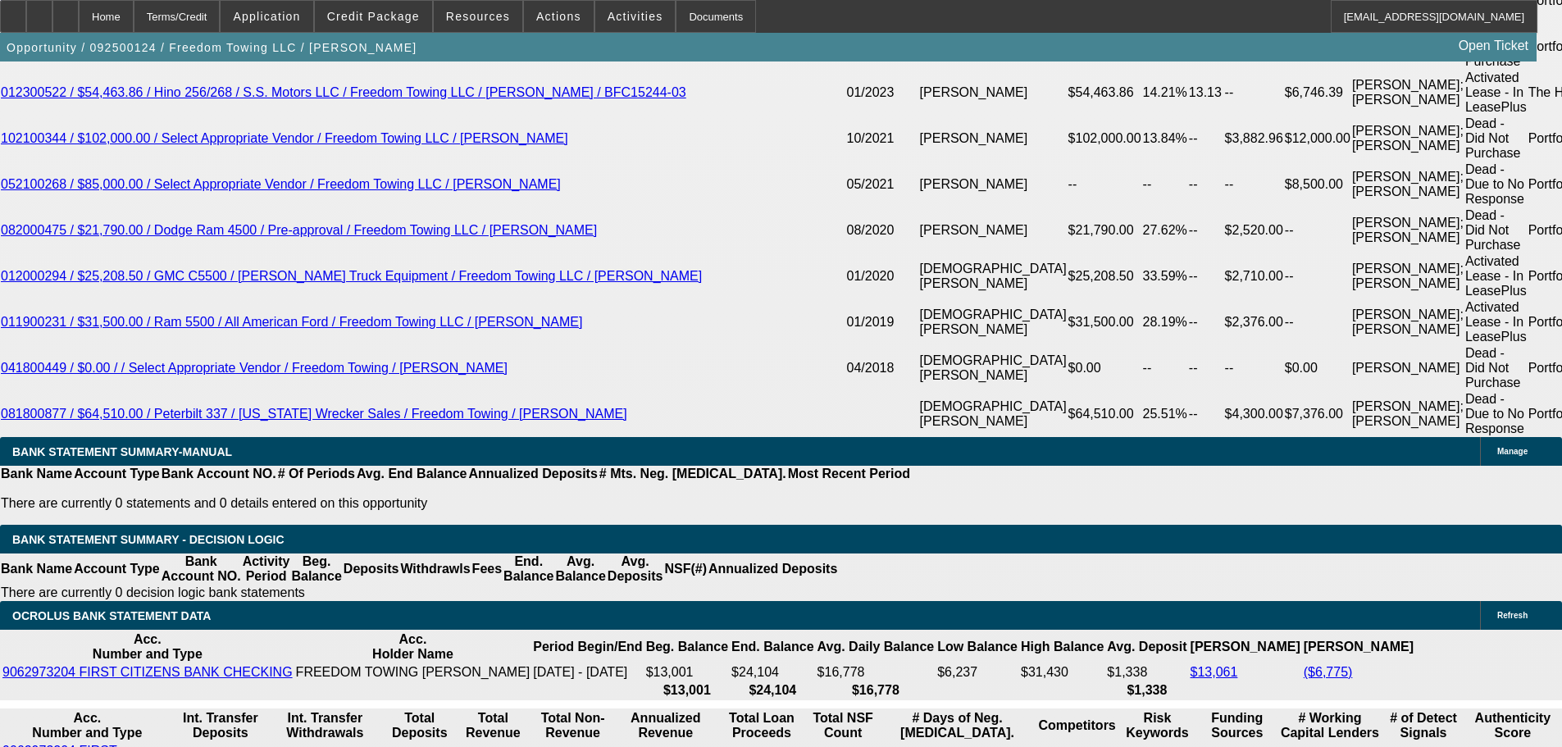
type input "$16,853.77"
type input "$33,707.54"
type input "$2,303.86"
type input "$4,607.72"
type input "60"
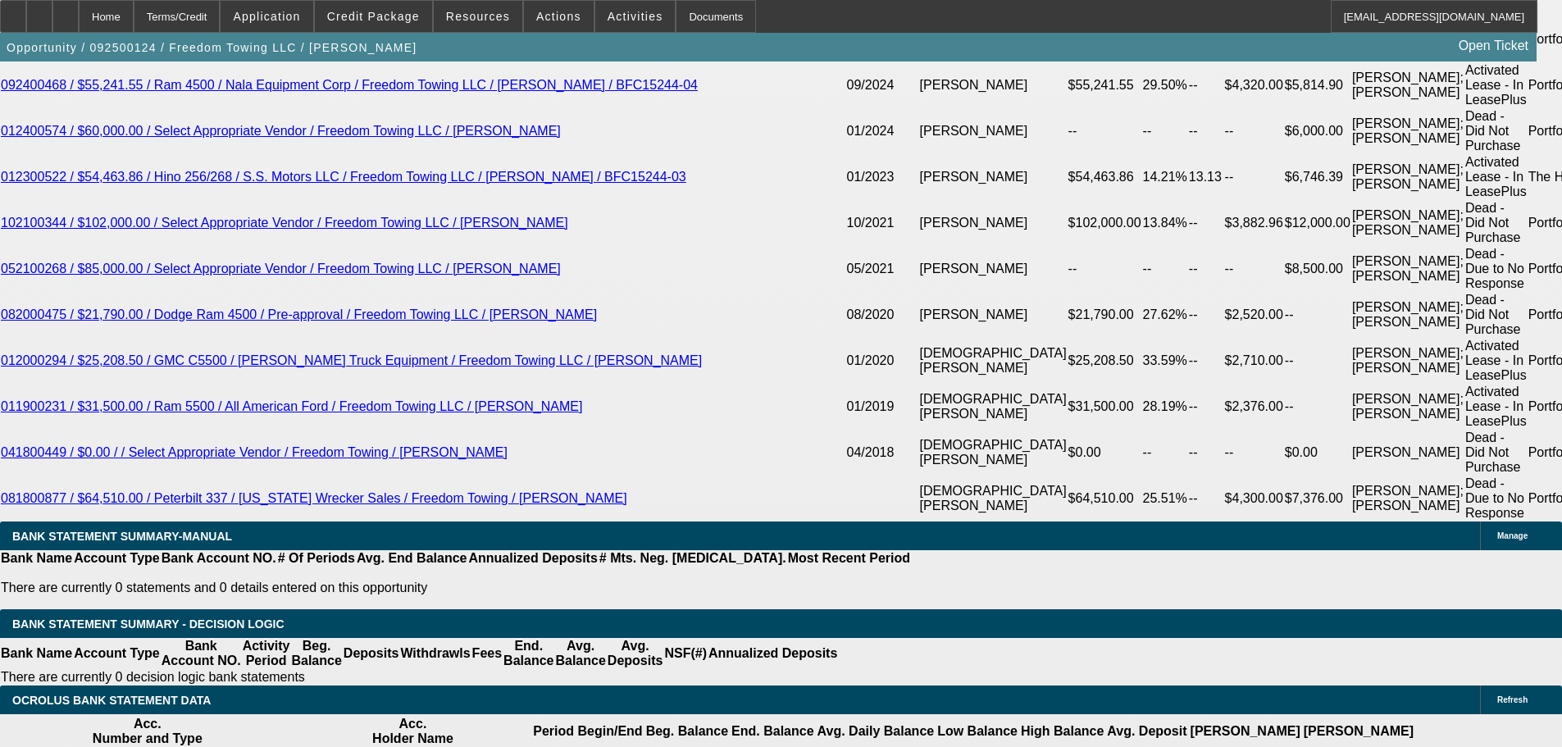
scroll to position [2946, 0]
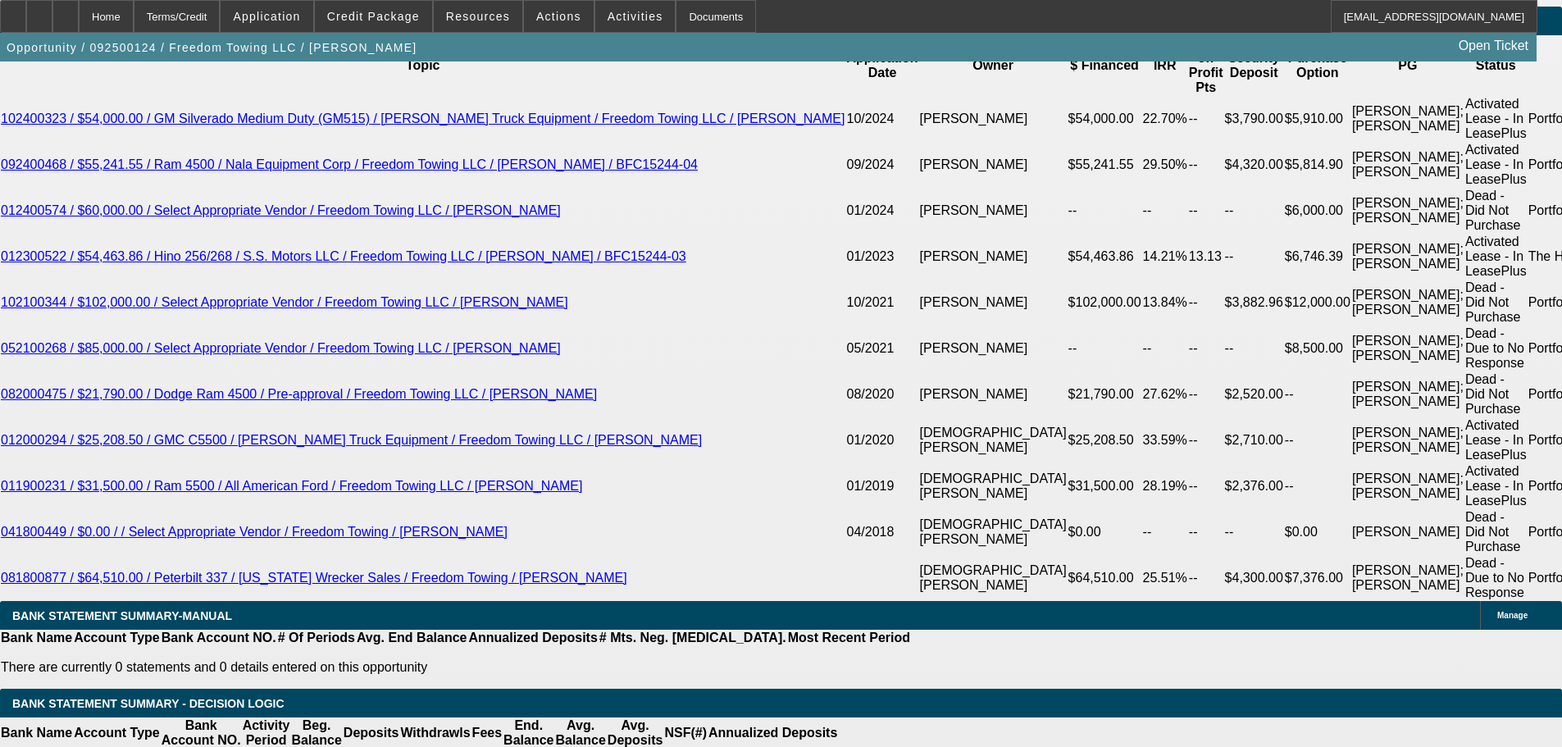
drag, startPoint x: 248, startPoint y: 436, endPoint x: 443, endPoint y: 434, distance: 195.2
type input "$2,303.86"
drag, startPoint x: 353, startPoint y: 436, endPoint x: 559, endPoint y: 405, distance: 209.0
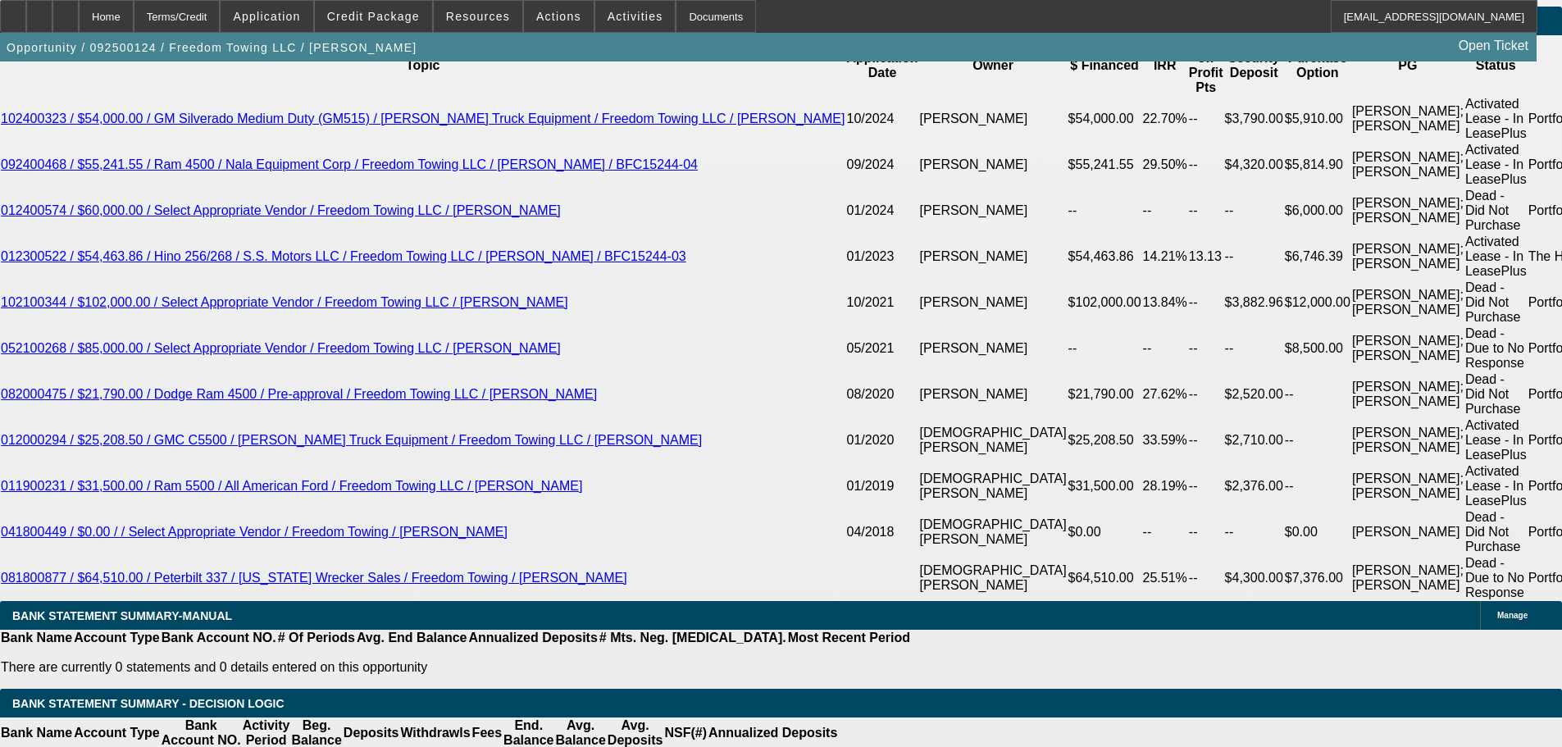
type input "0"
type input "$1,614.03"
type input "$3,228.06"
type input "17"
type input "$1,655.39"
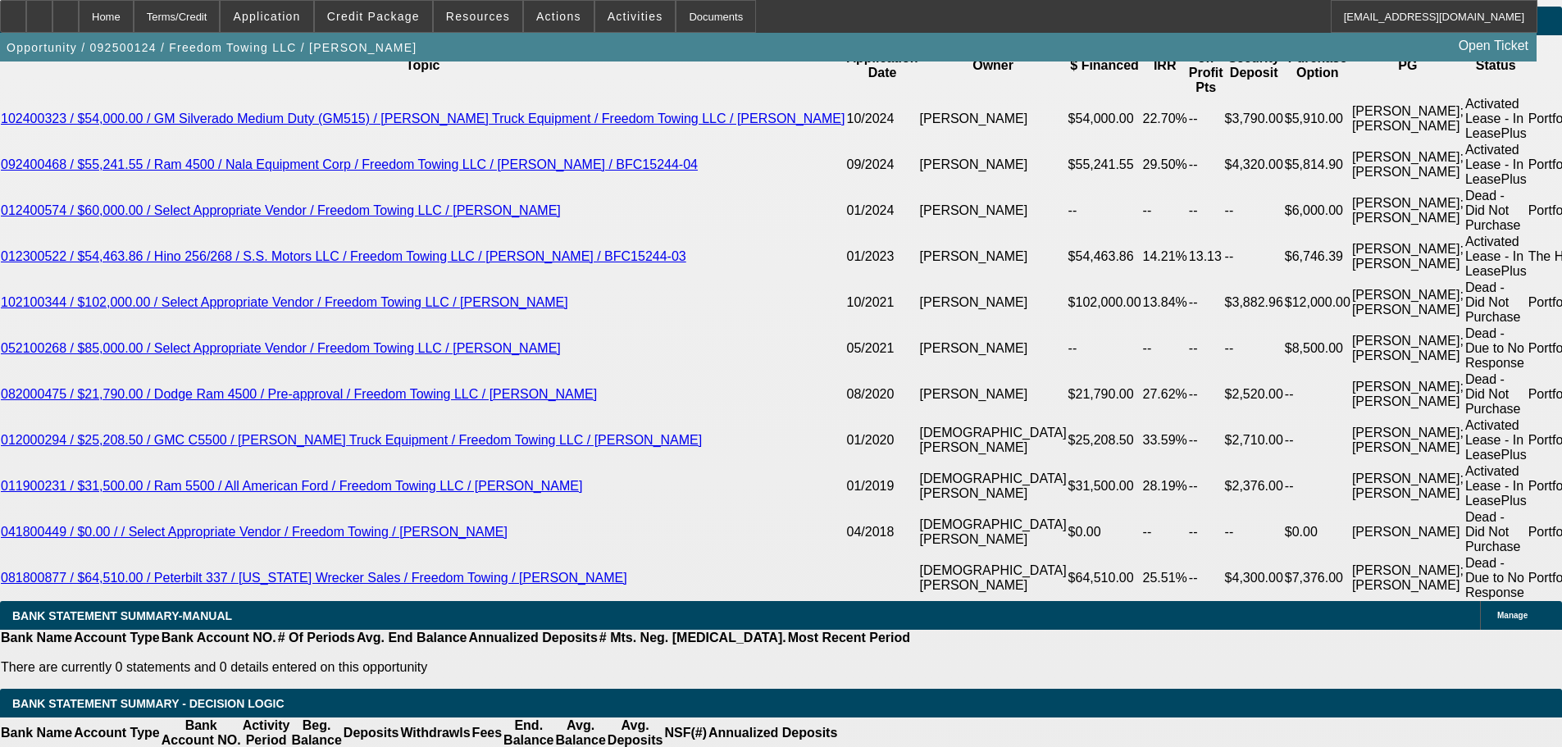
type input "$3,310.78"
type input "$2,406.77"
type input "$4,813.54"
drag, startPoint x: 247, startPoint y: 437, endPoint x: 560, endPoint y: 417, distance: 313.9
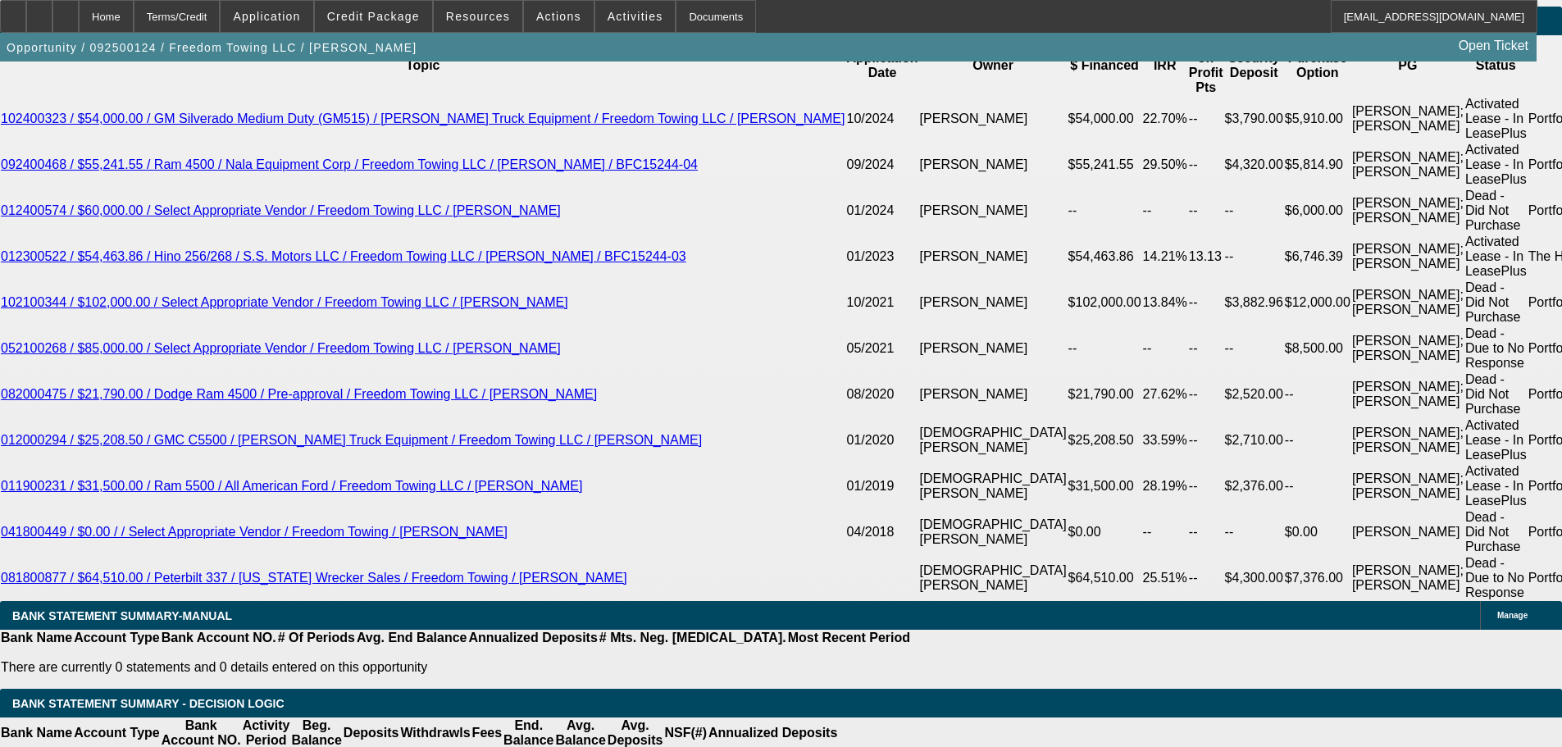
type input "2395"
type input "16.8"
type input "$4,790.00"
type input "$2,395.00"
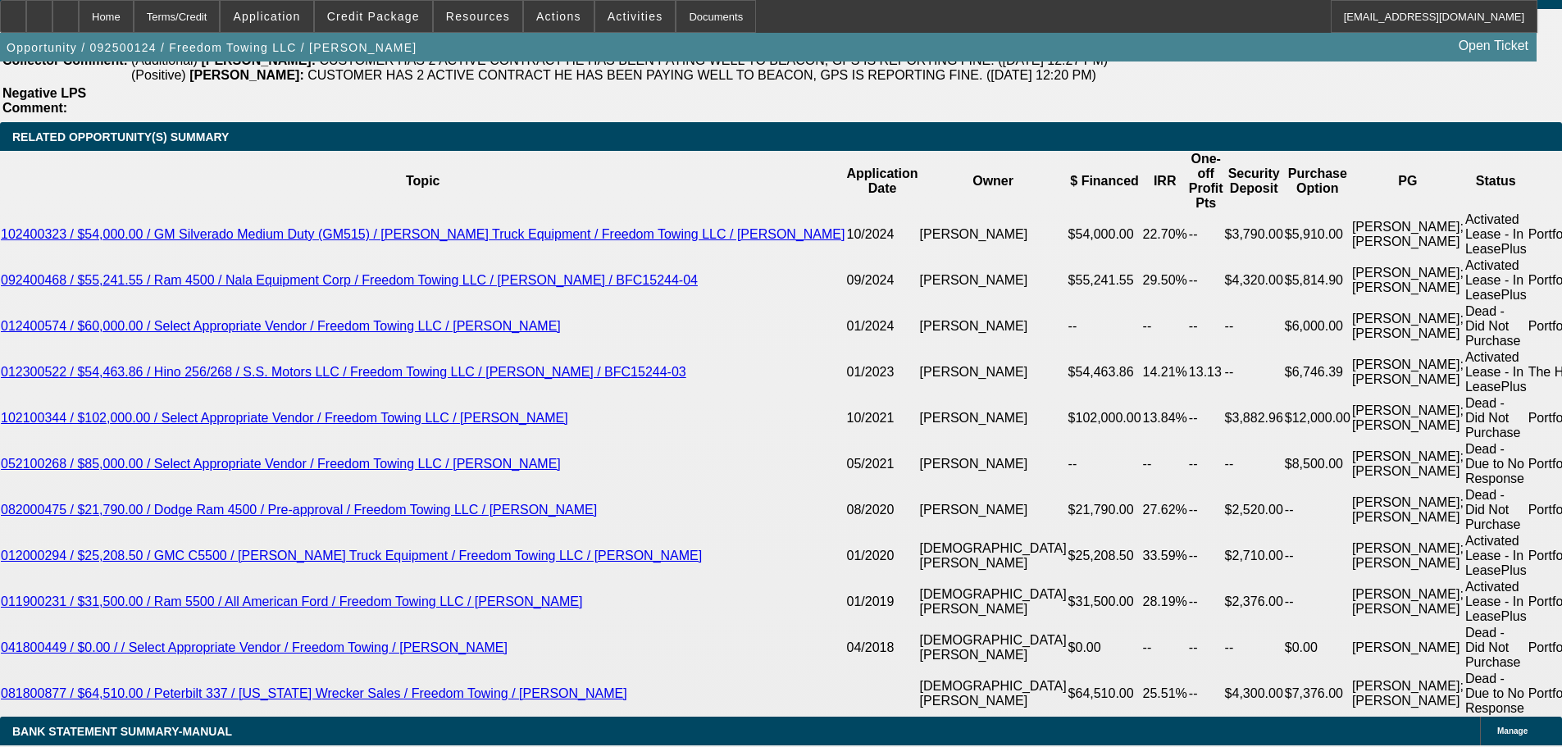
scroll to position [2700, 0]
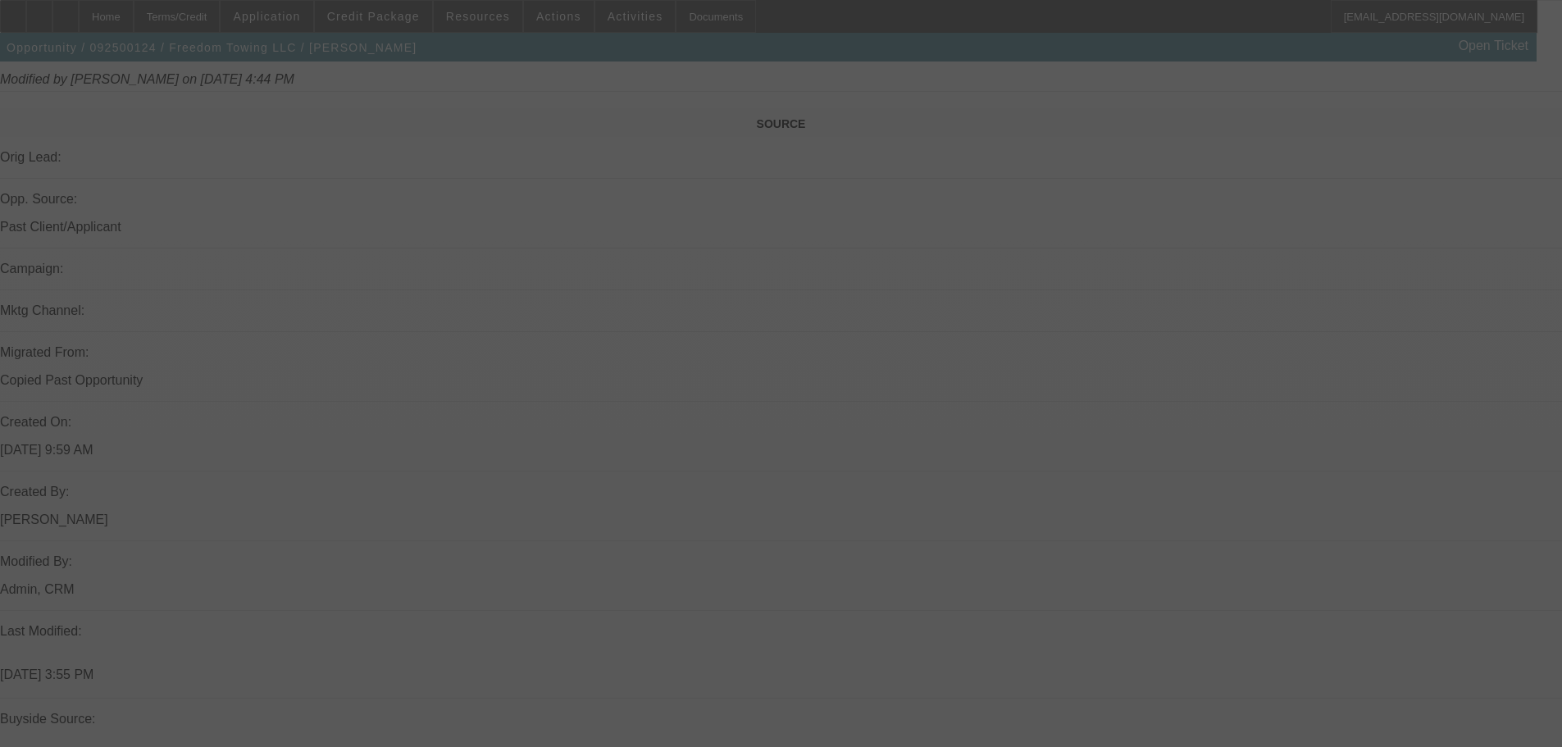
scroll to position [731, 0]
select select "0"
select select "2"
select select "0.1"
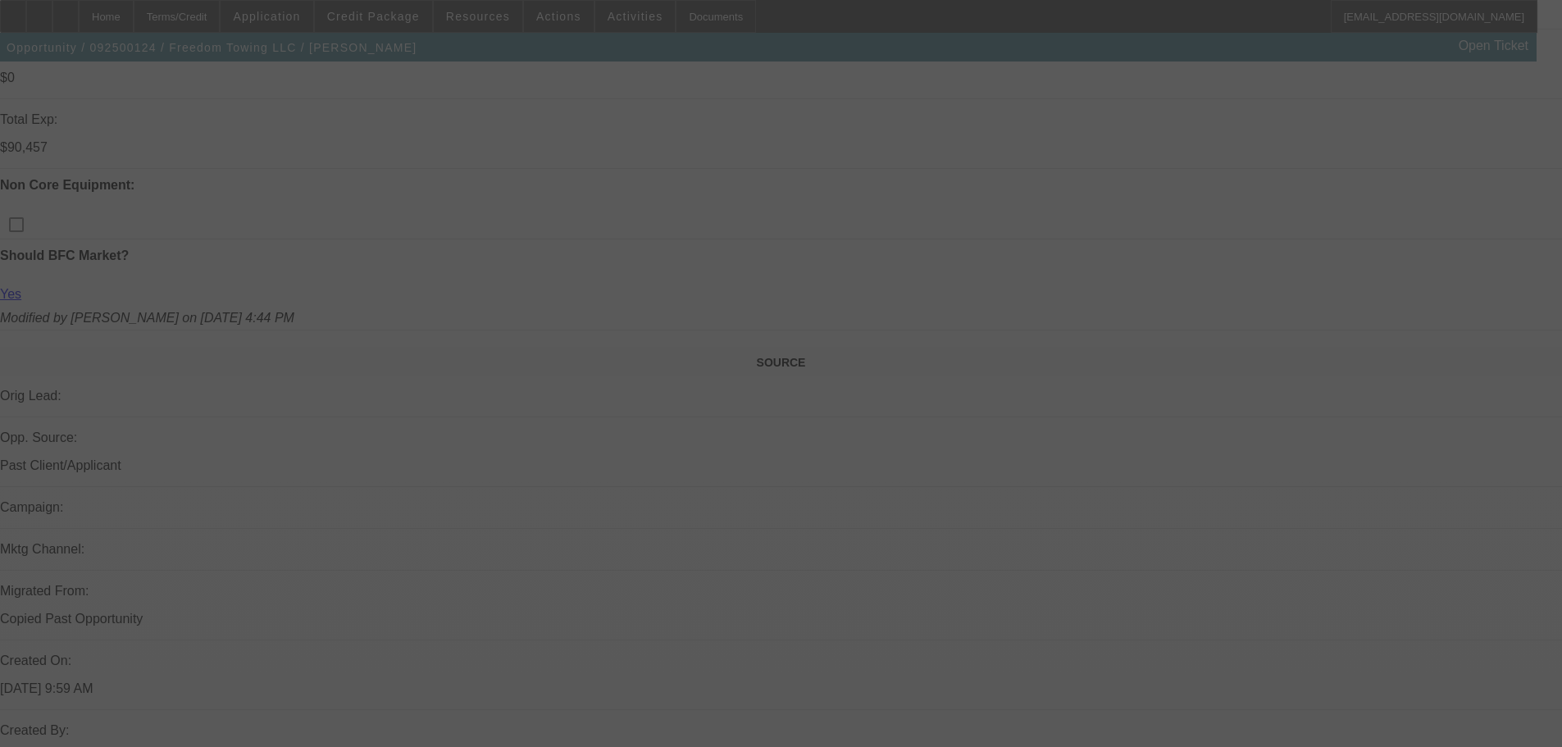
select select "4"
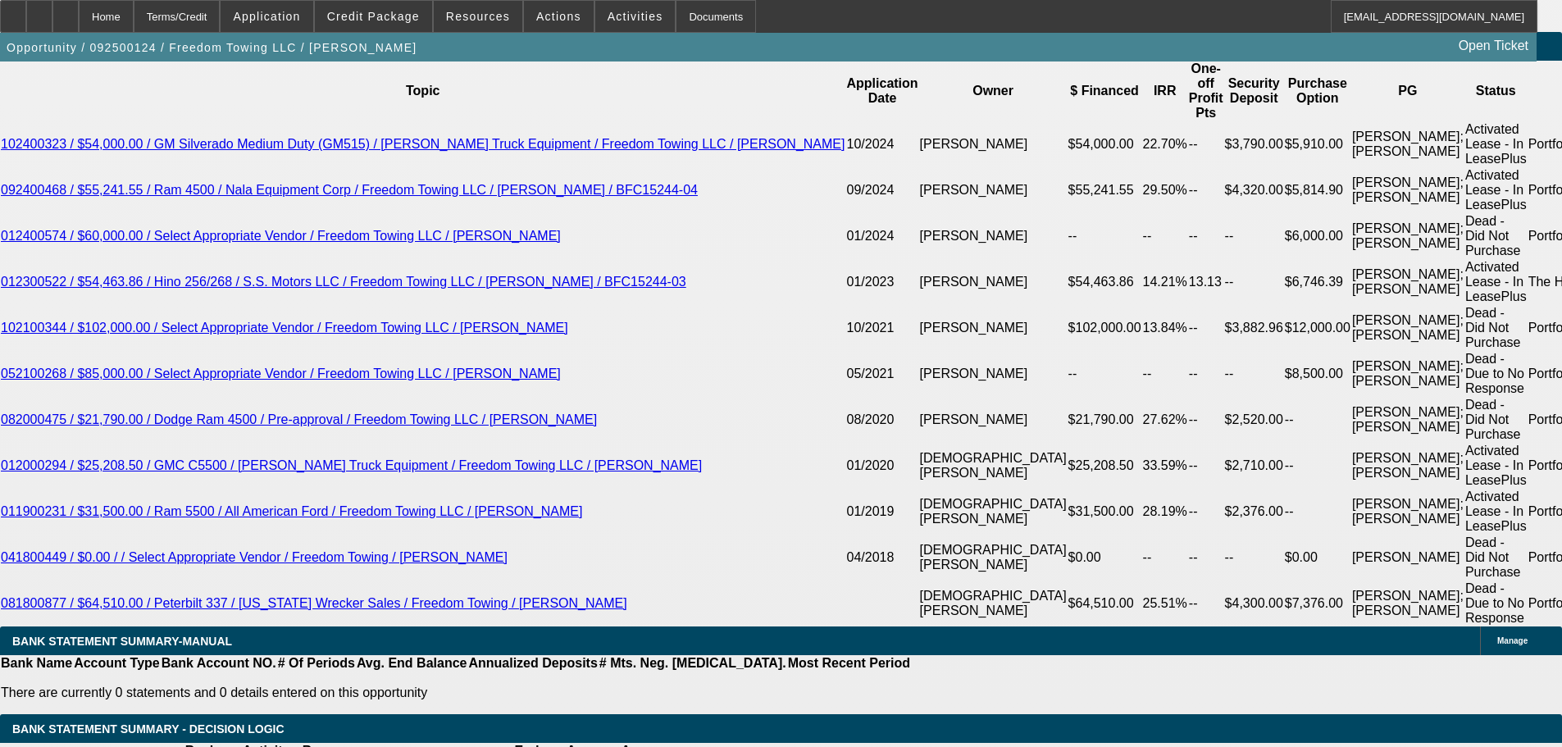
scroll to position [2946, 0]
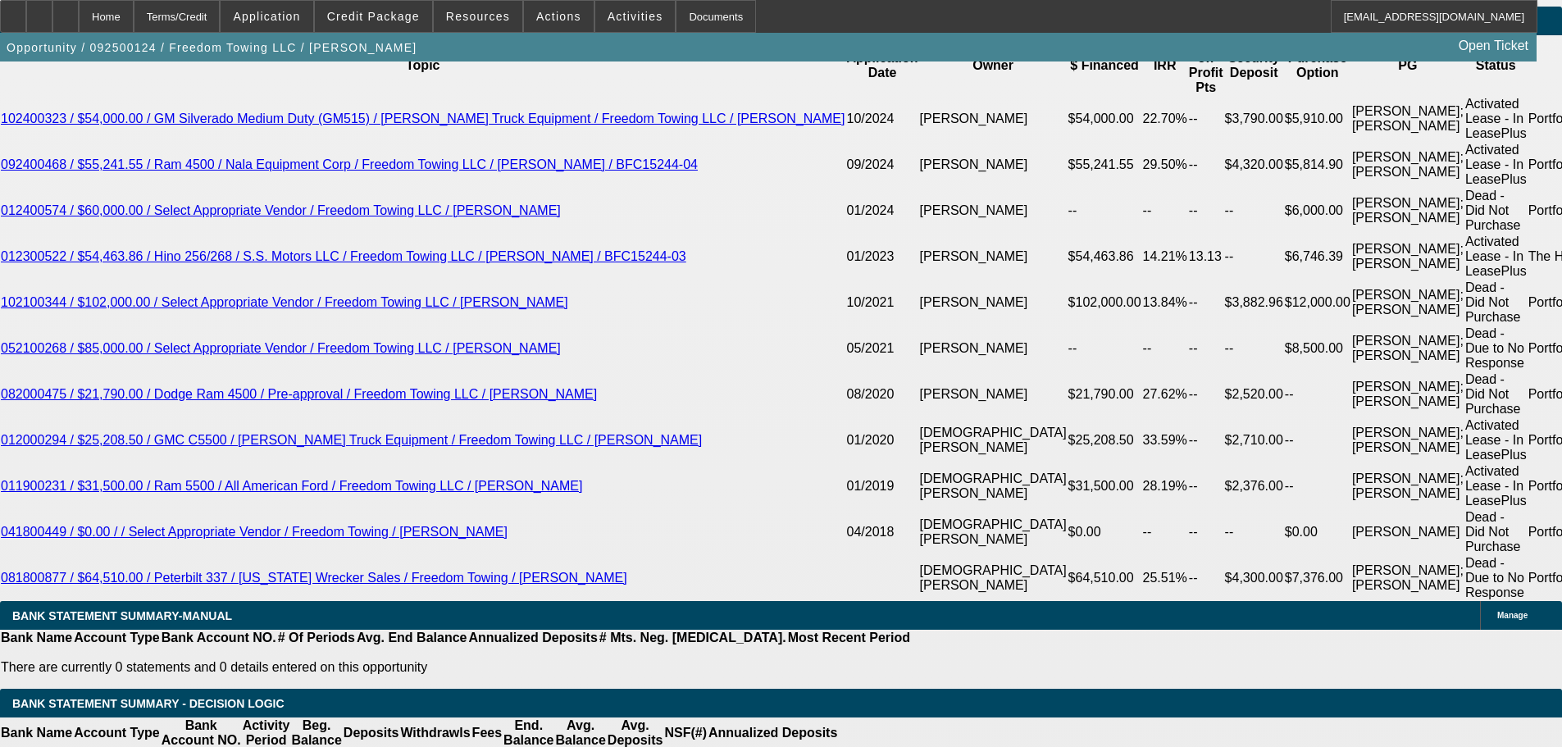
select select "0.1"
type input "$9,684.19"
type input "UNKNOWN"
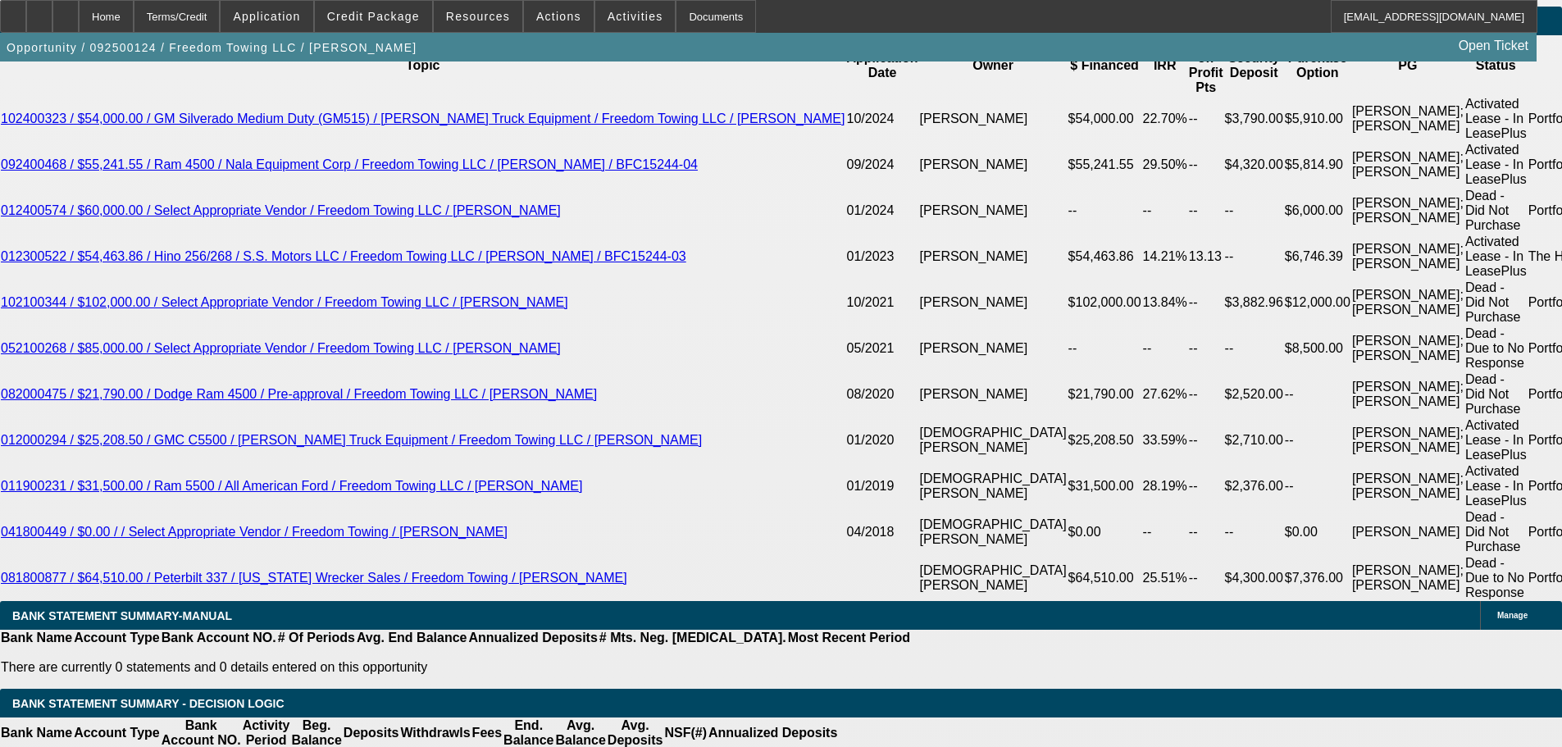
type input "$2,155.52"
type input "$4,311.04"
drag, startPoint x: 245, startPoint y: 437, endPoint x: 533, endPoint y: 409, distance: 289.2
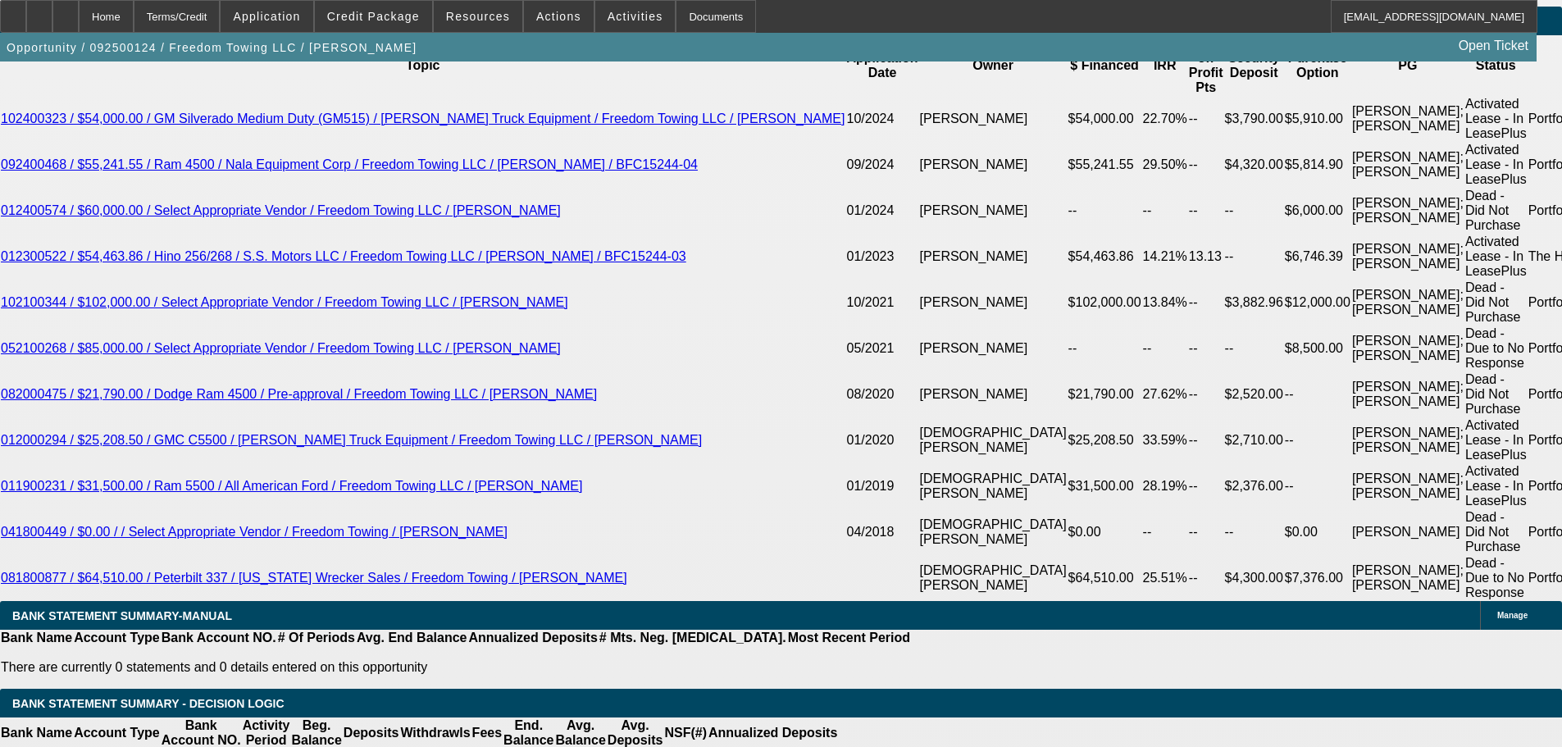
type input "215"
type input "$430.00"
type input "2155"
type input "16.8"
type input "$4,310.00"
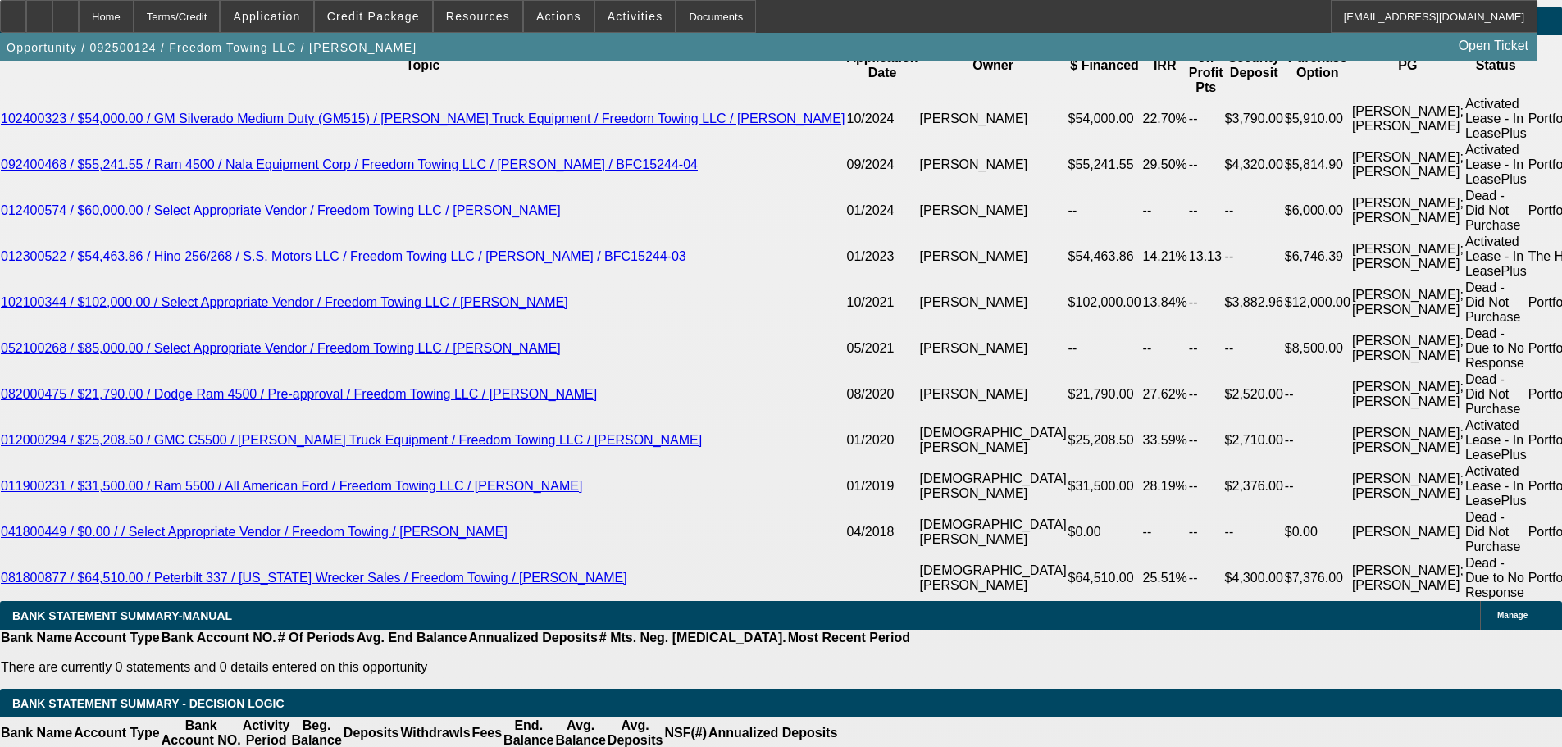
type input "$2,155.00"
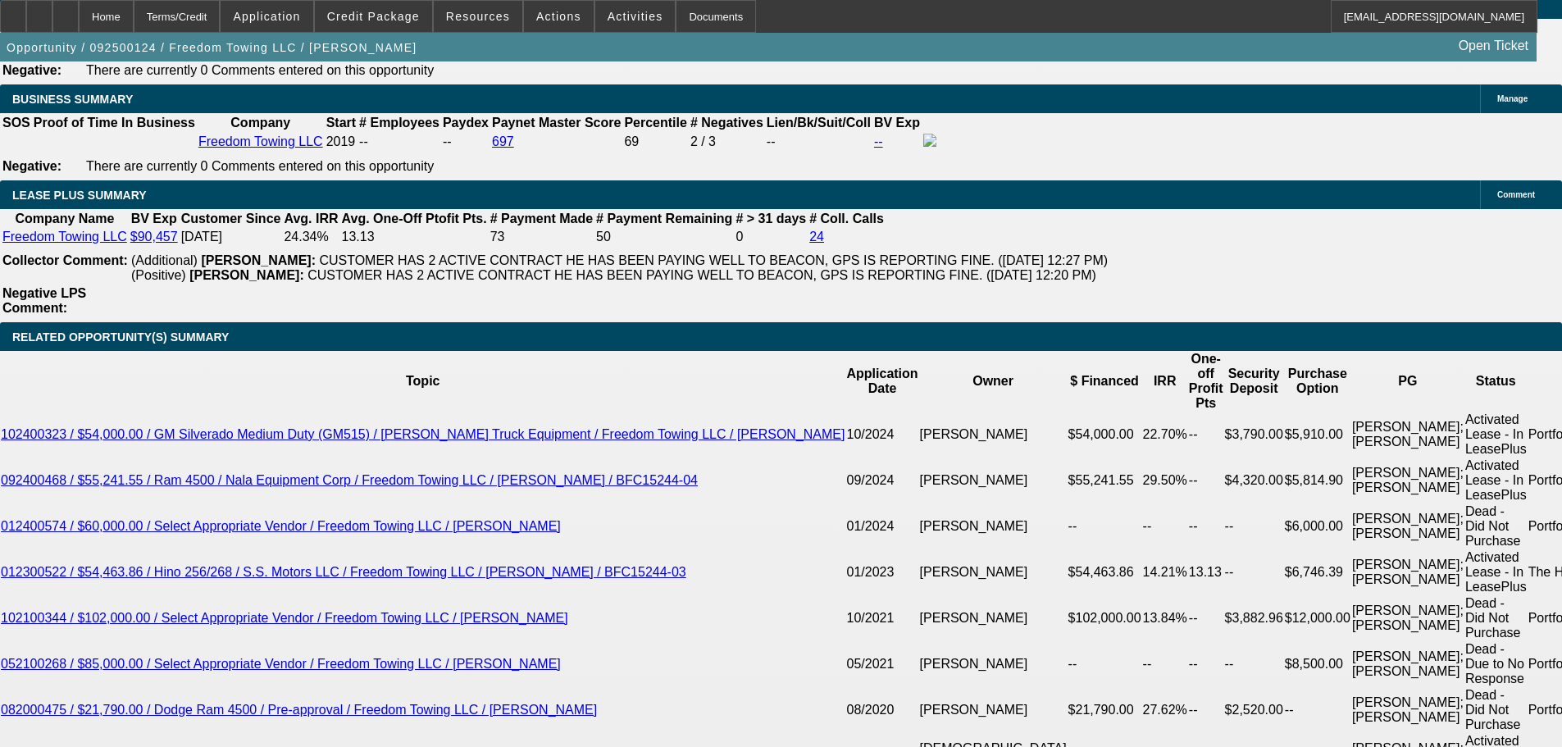
scroll to position [2618, 0]
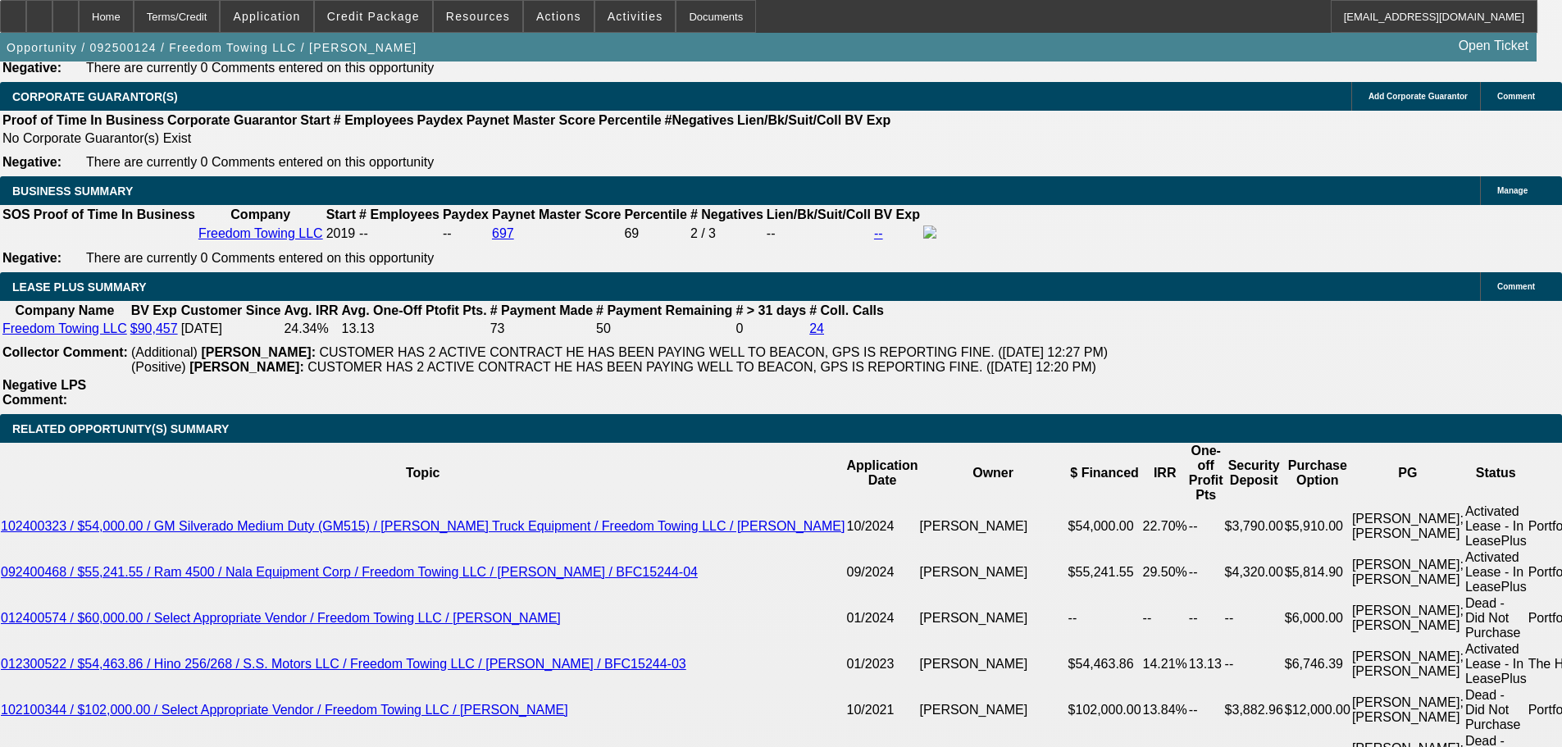
scroll to position [2536, 0]
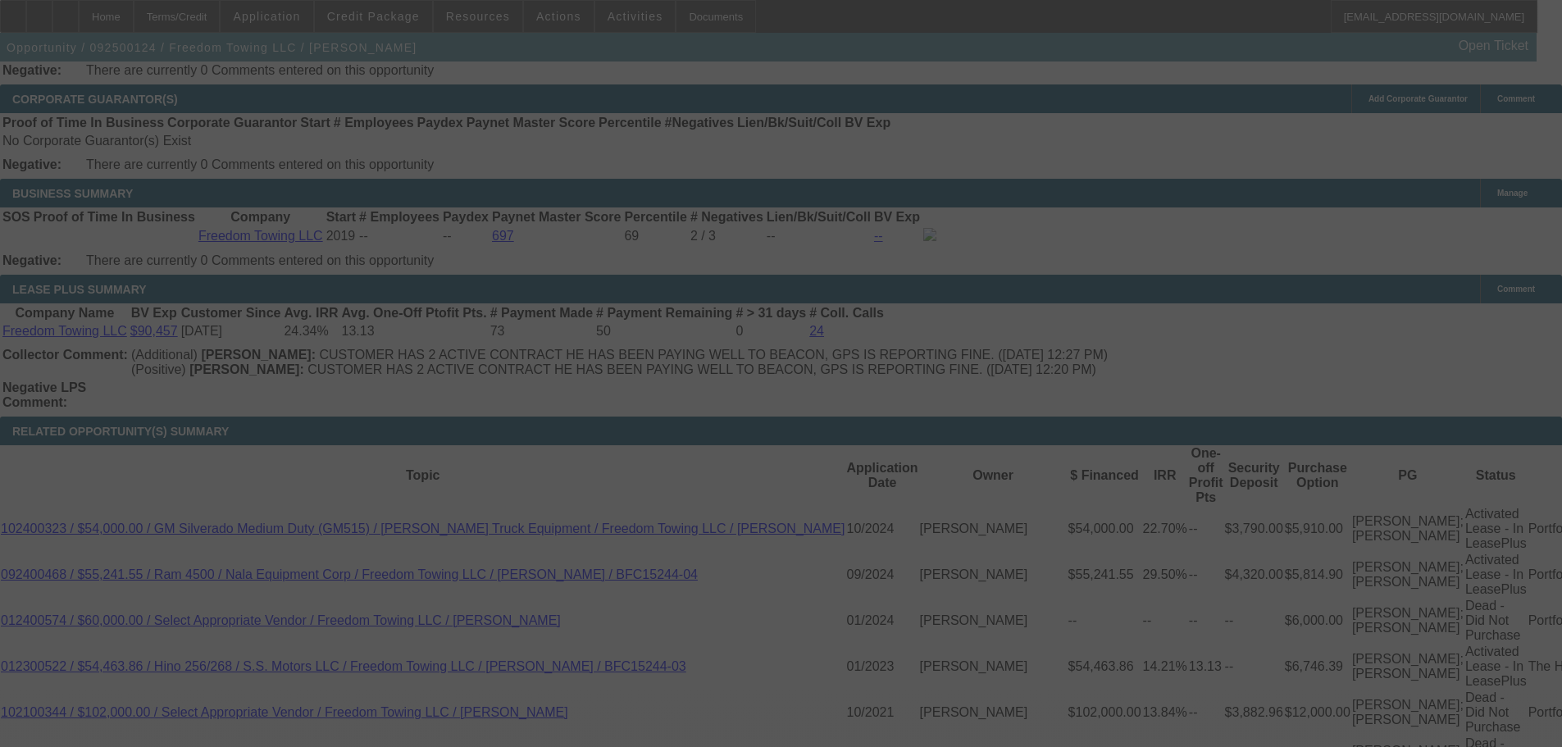
select select "0.1"
select select "2"
select select "0.1"
select select "4"
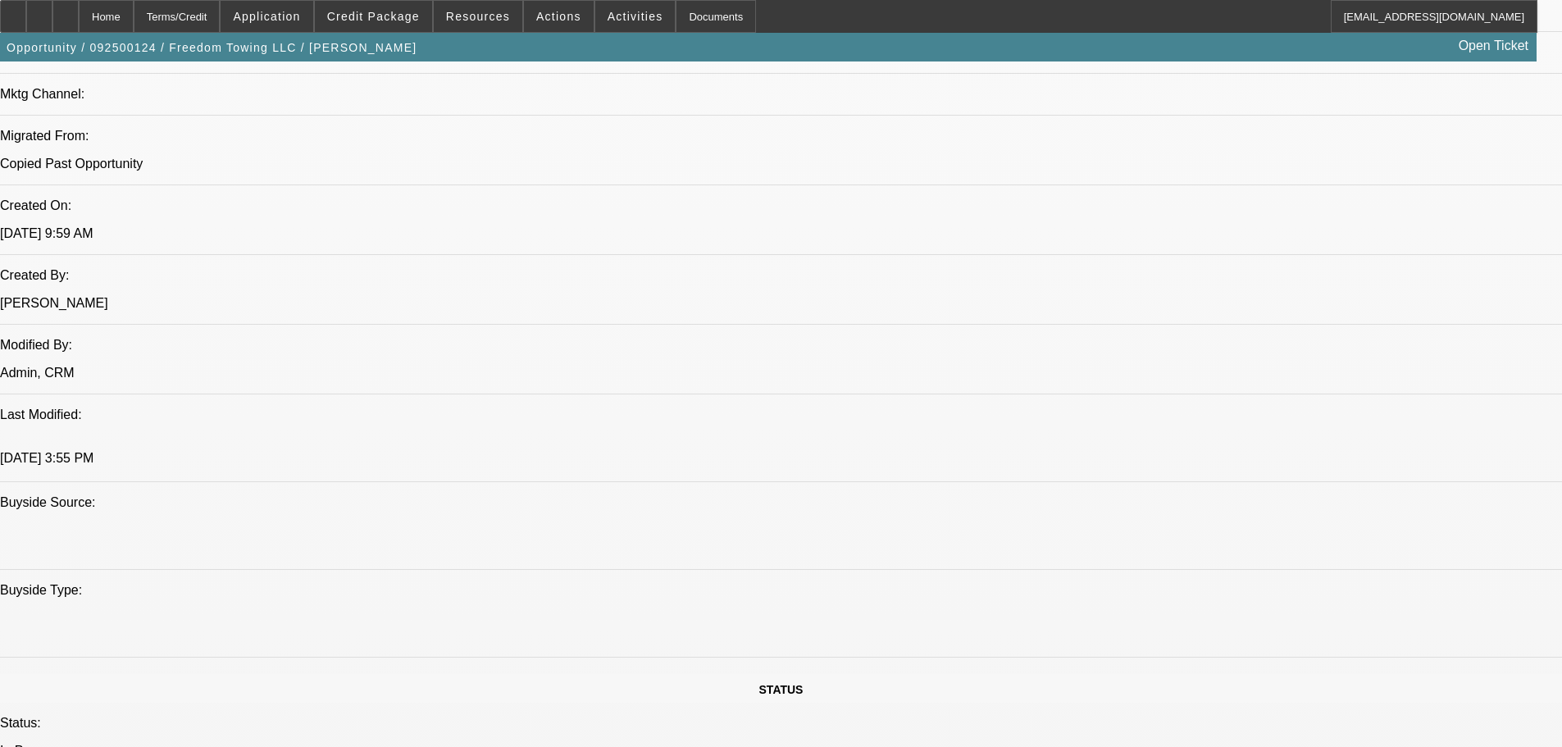
scroll to position [977, 0]
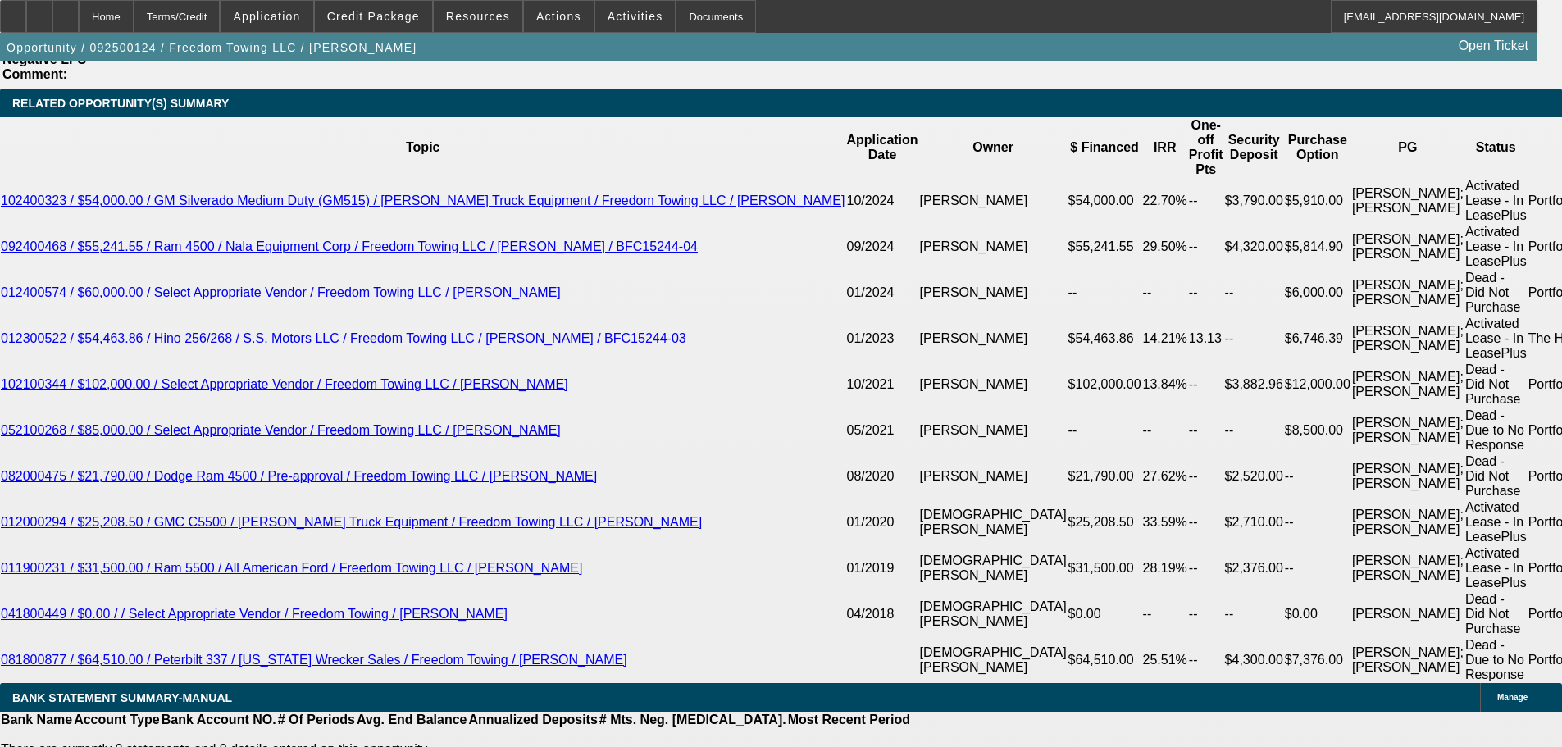
scroll to position [3028, 0]
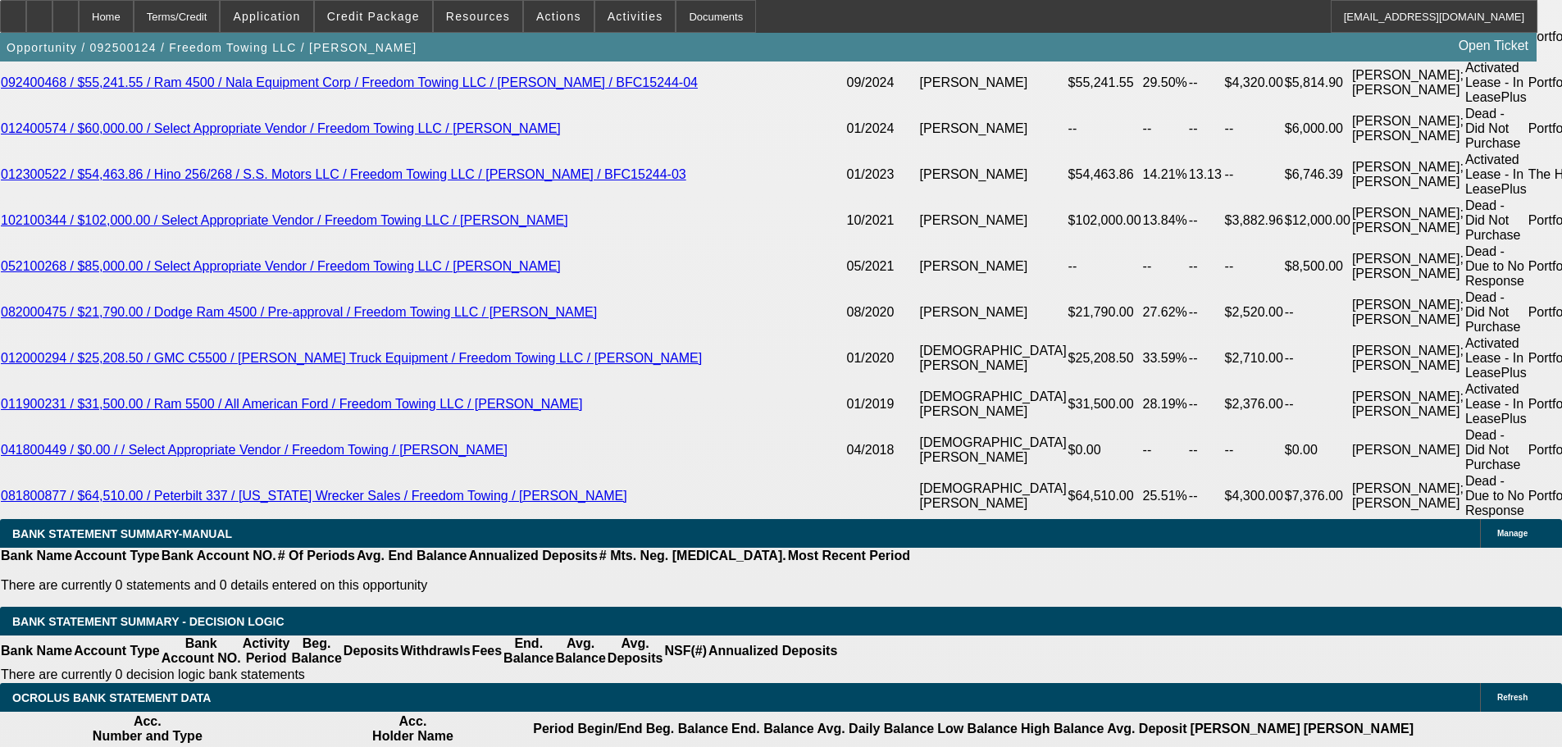
drag, startPoint x: 245, startPoint y: 353, endPoint x: 496, endPoint y: 351, distance: 250.9
type input "212"
type input "$424.00"
type input "UNKNOWN"
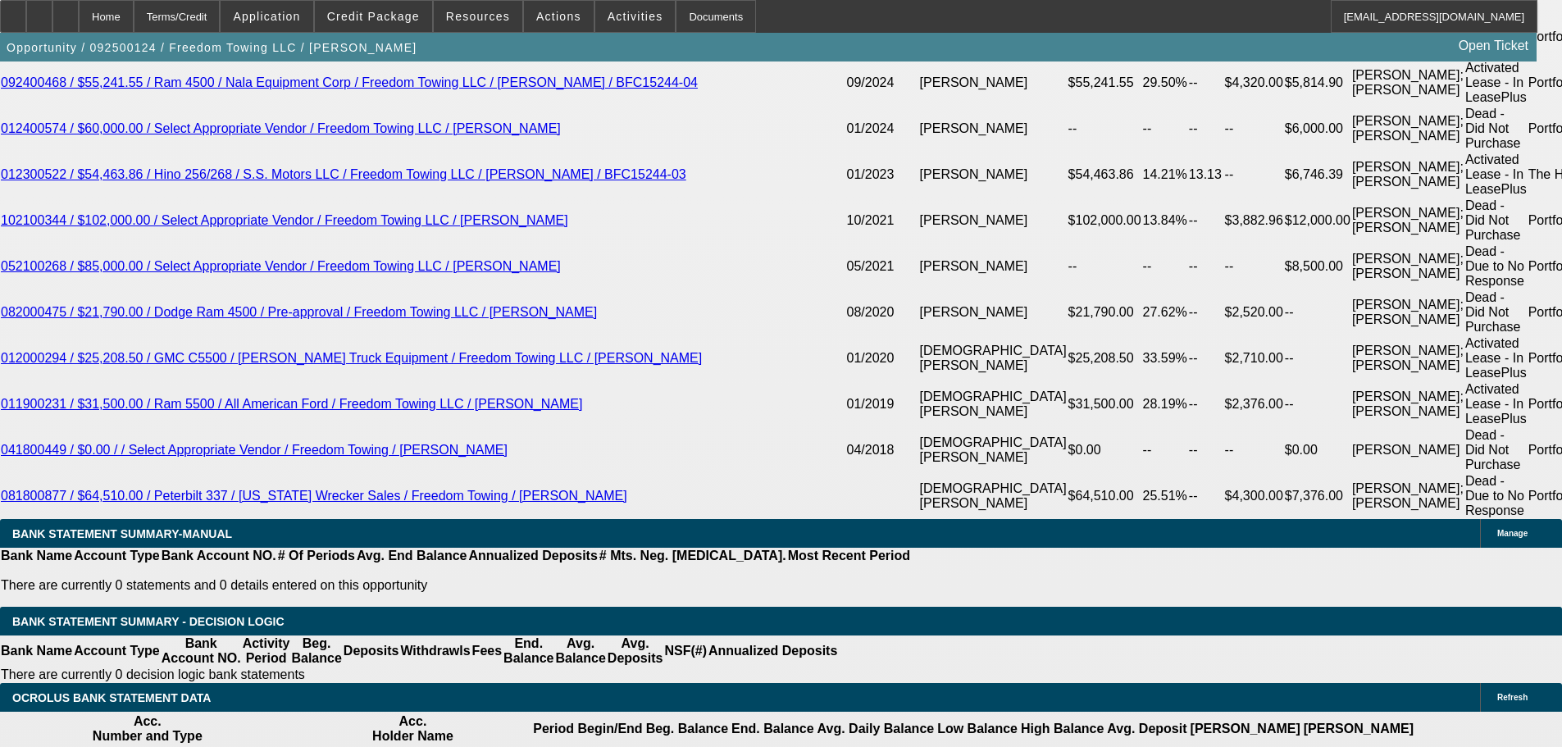
type input "2125"
type input "$4,250.00"
type input "16.1"
type input "$2,125.00"
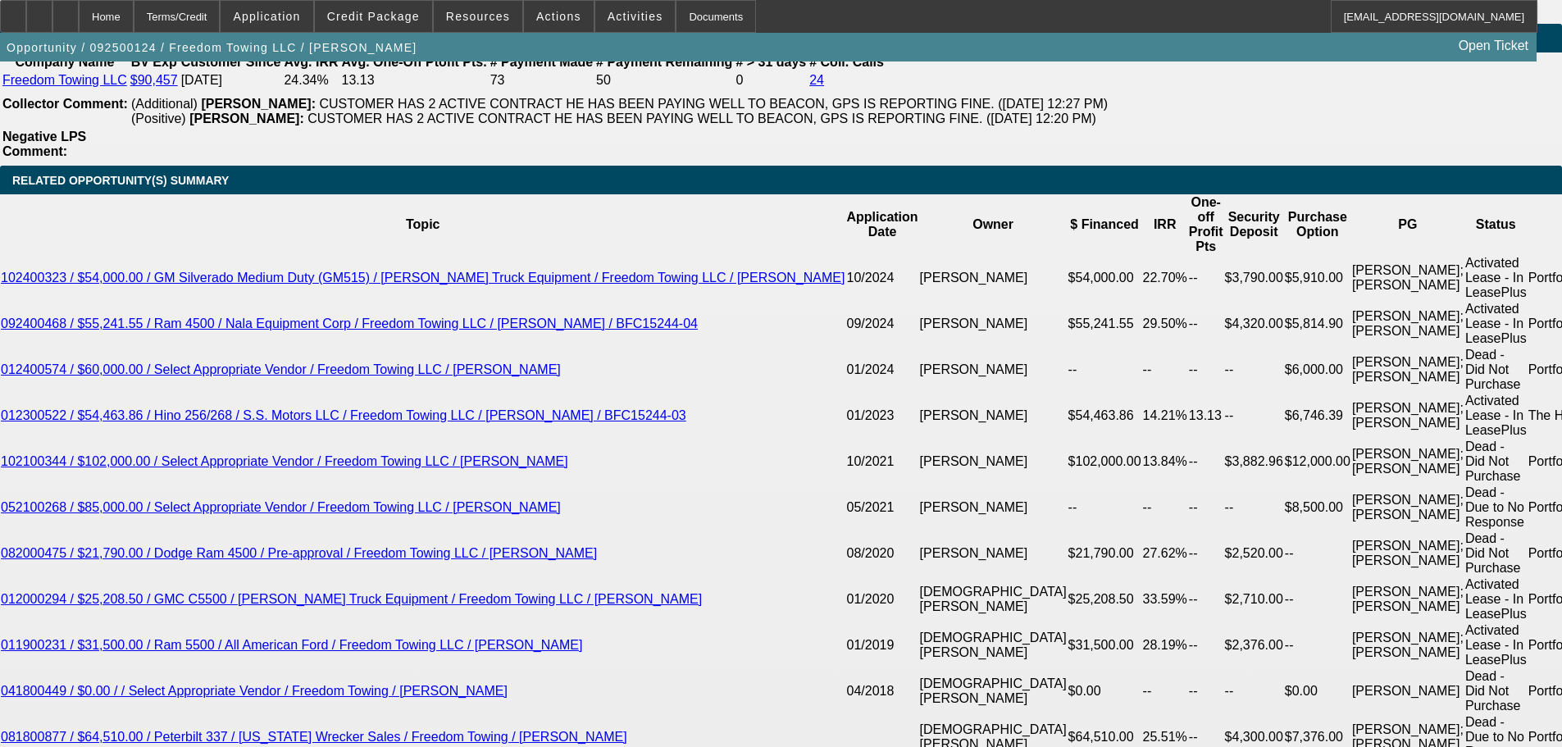
scroll to position [2618, 0]
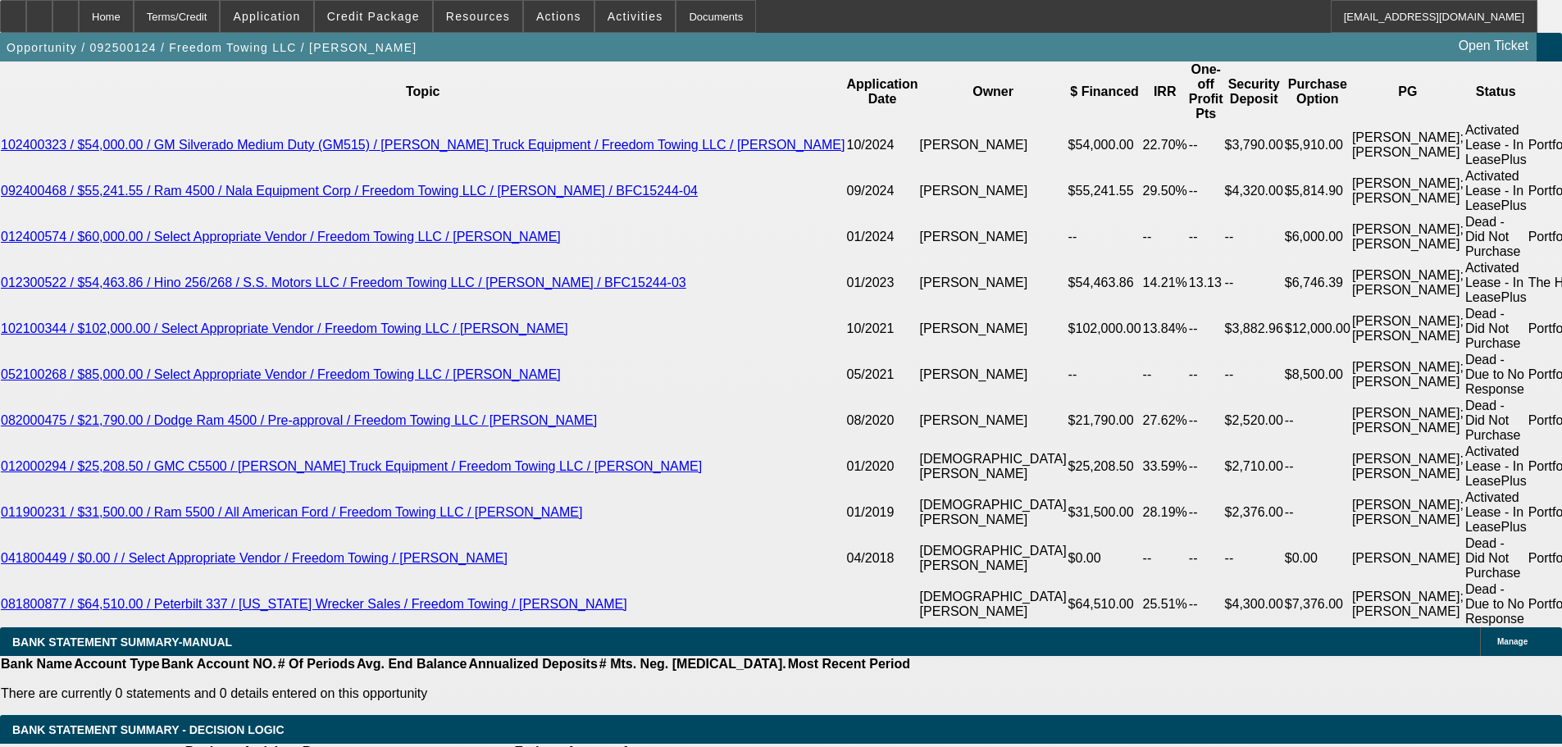
scroll to position [3028, 0]
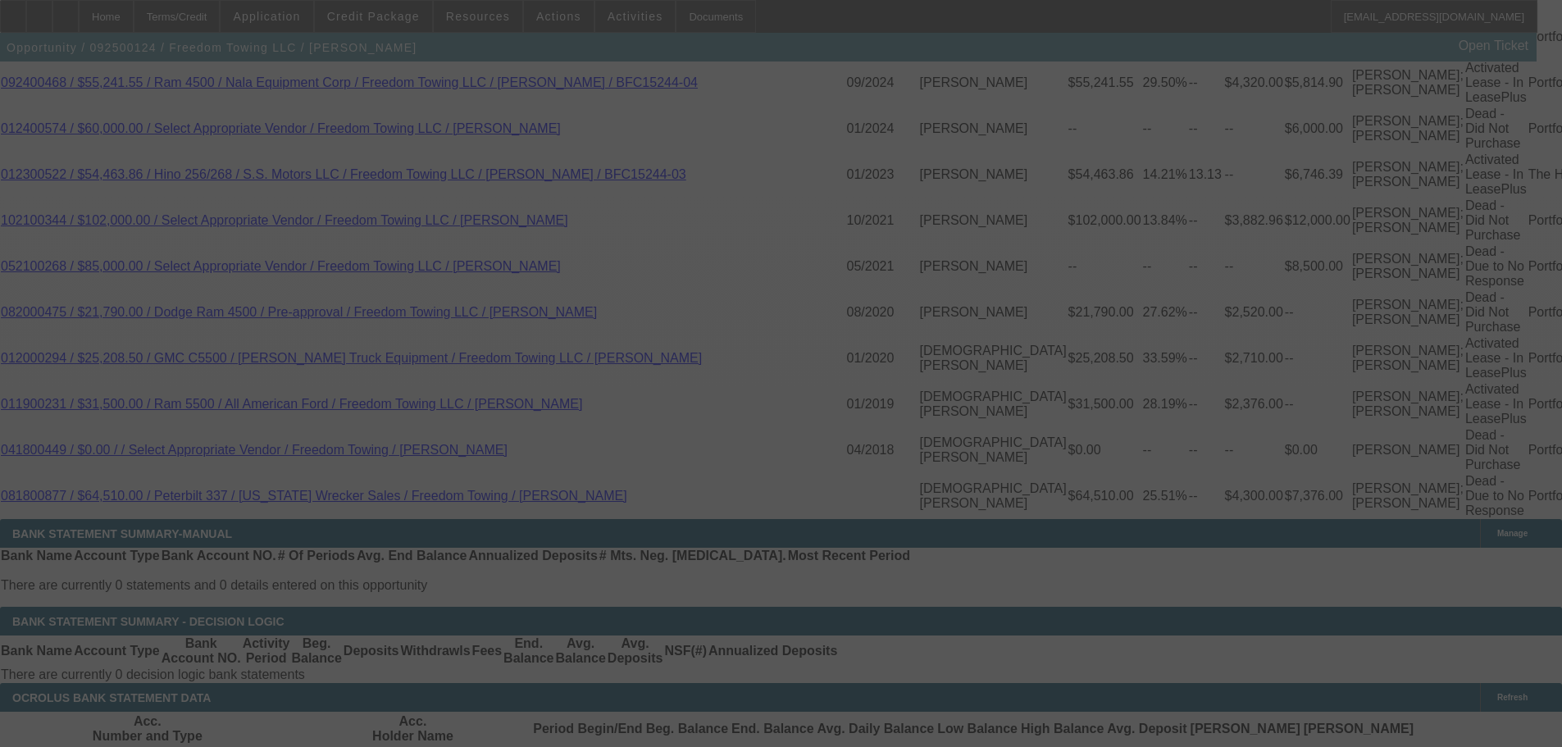
select select "0.1"
select select "2"
select select "0.1"
select select "4"
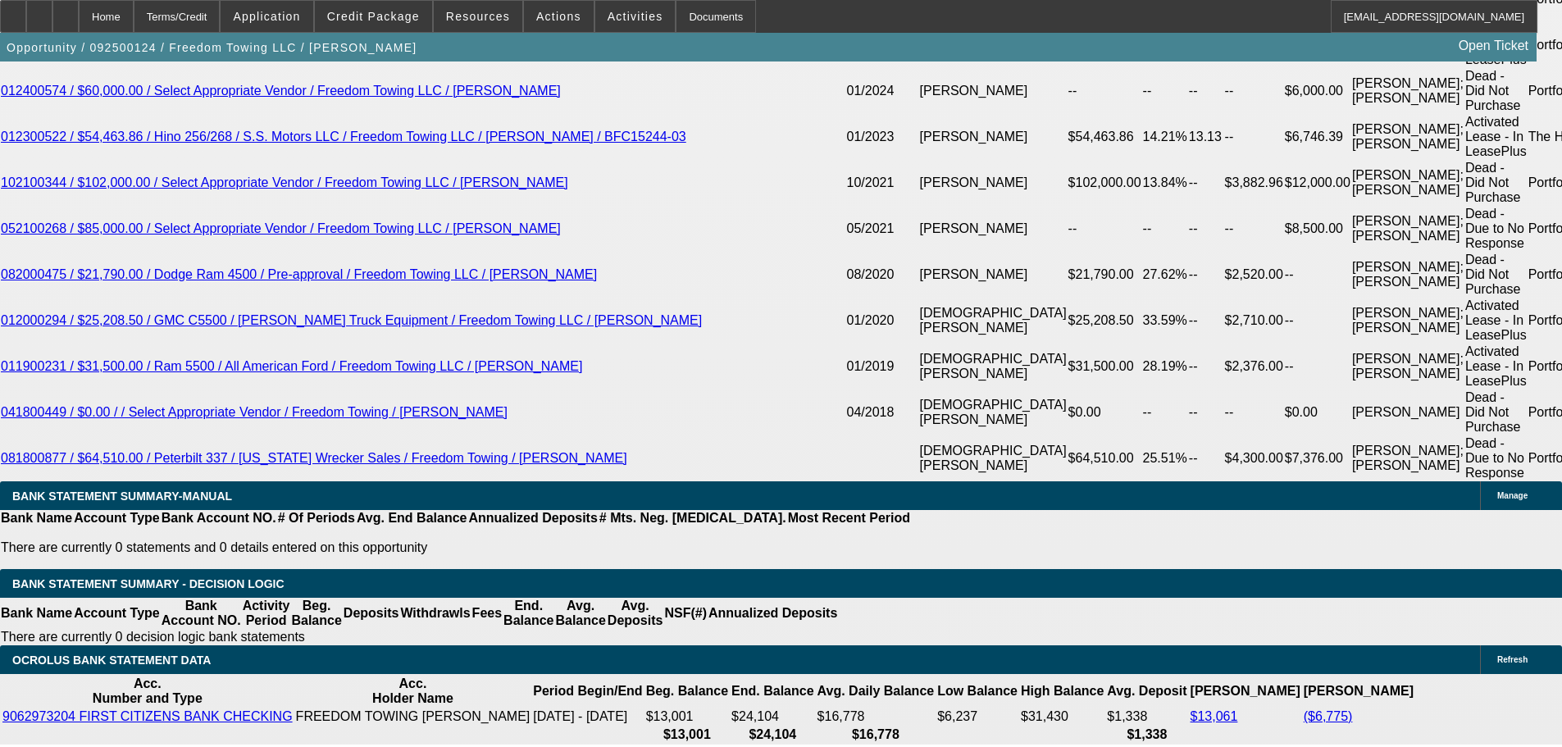
scroll to position [2922, 0]
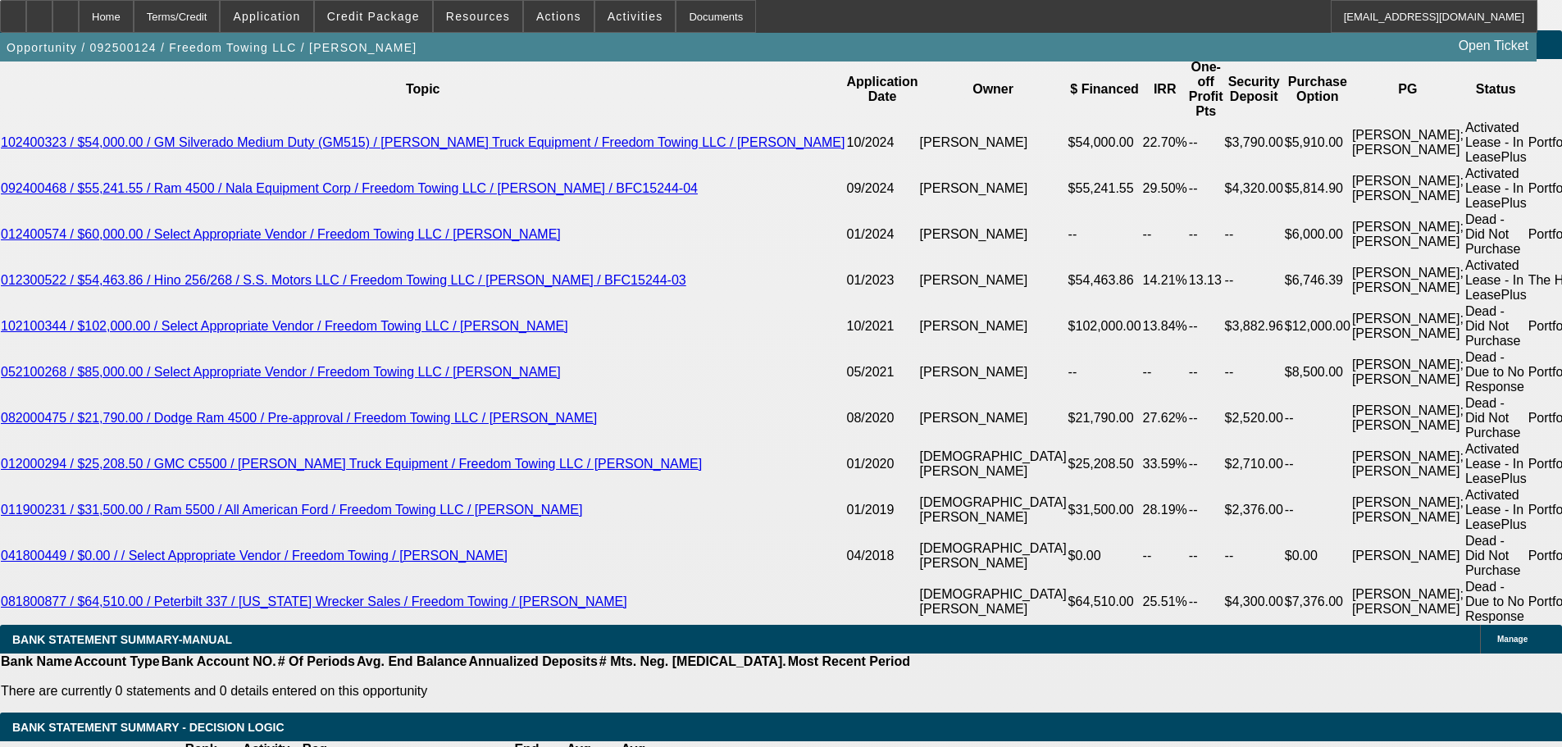
drag, startPoint x: 361, startPoint y: 472, endPoint x: 627, endPoint y: 407, distance: 273.7
type input "21"
type input "$42.00"
type input "UNKNOWN"
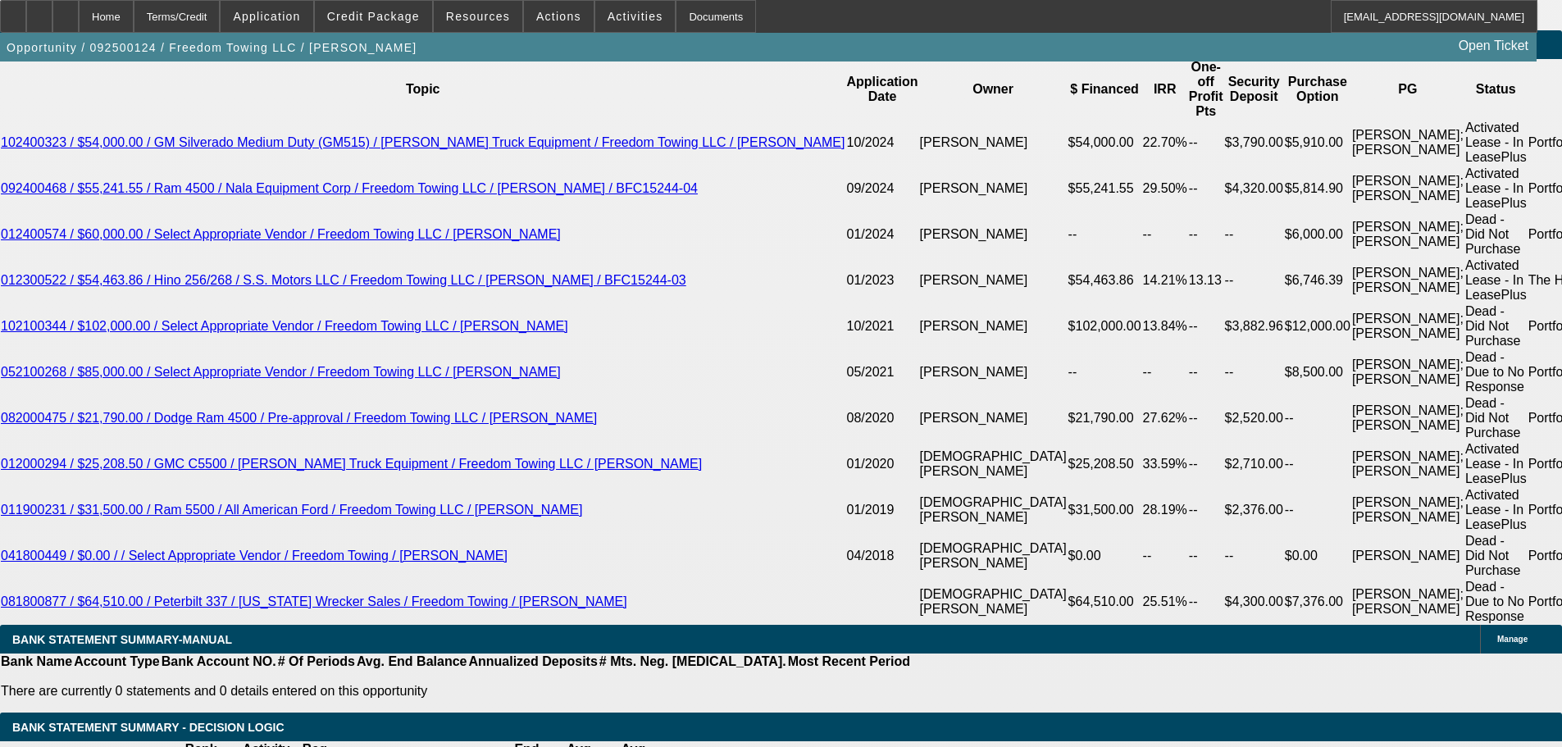
type input "2115"
type input "15.9"
type input "$4,230.00"
type input "$2,115.00"
drag, startPoint x: 676, startPoint y: 406, endPoint x: 668, endPoint y: 412, distance: 9.3
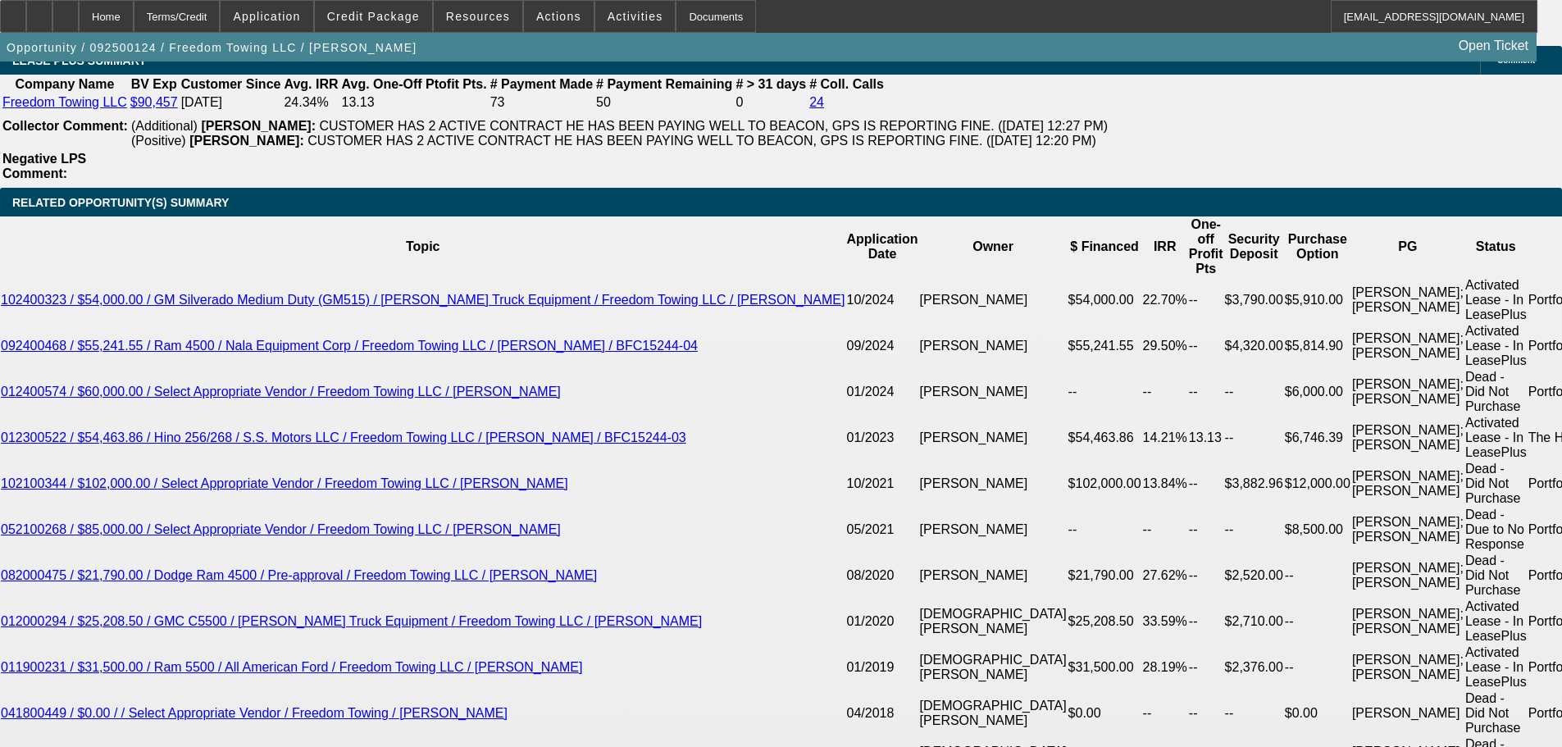
scroll to position [2758, 0]
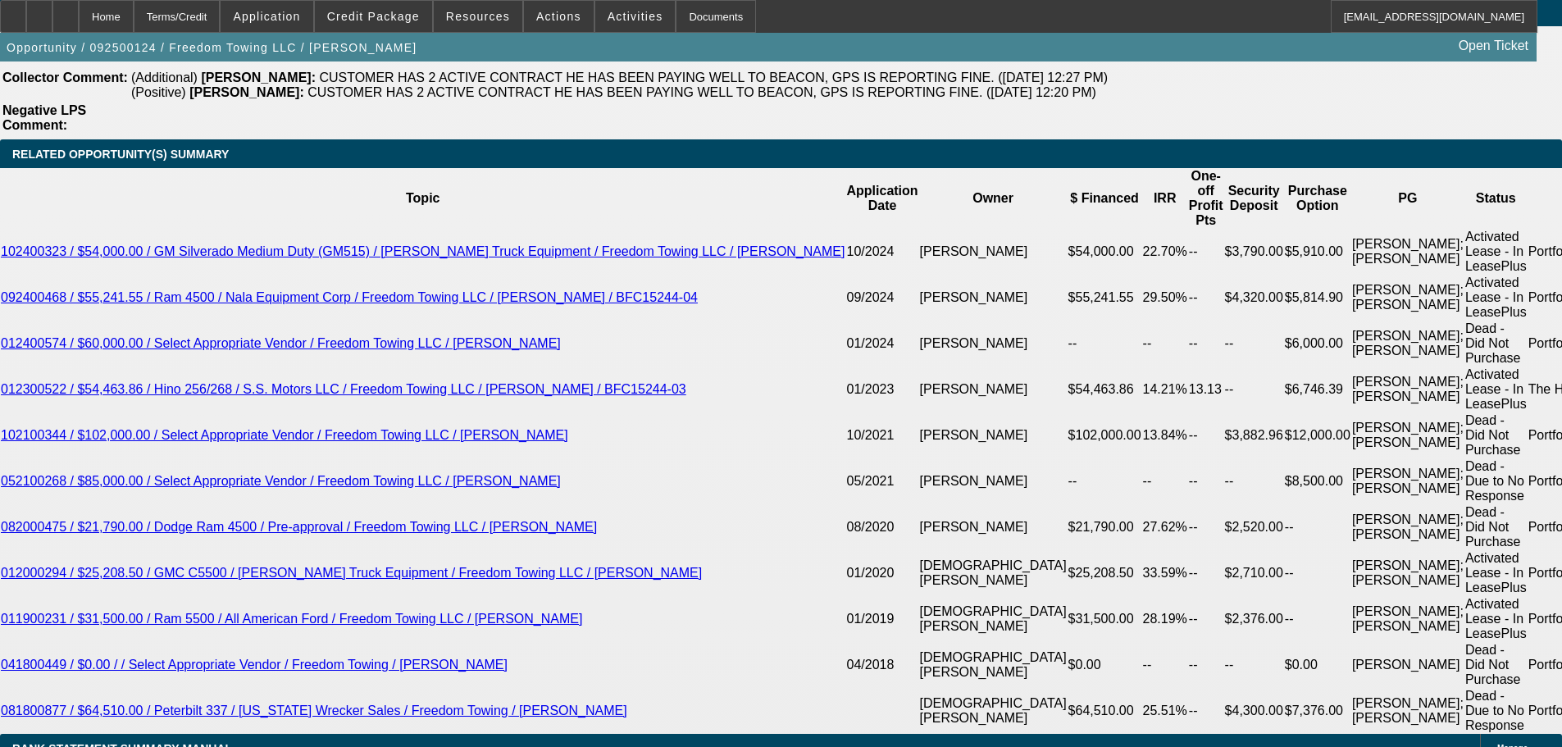
scroll to position [2922, 0]
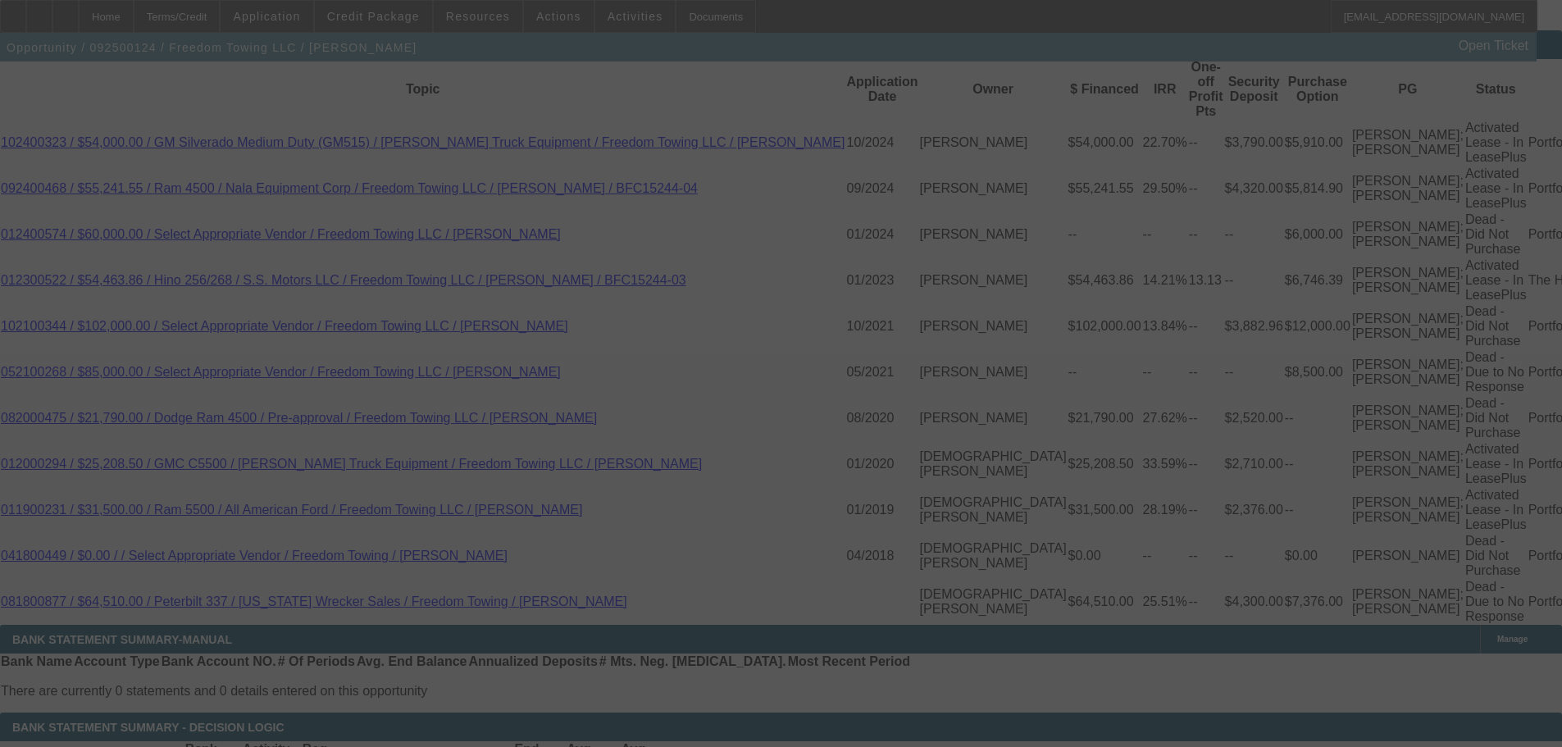
select select "0.1"
select select "2"
select select "0.1"
select select "4"
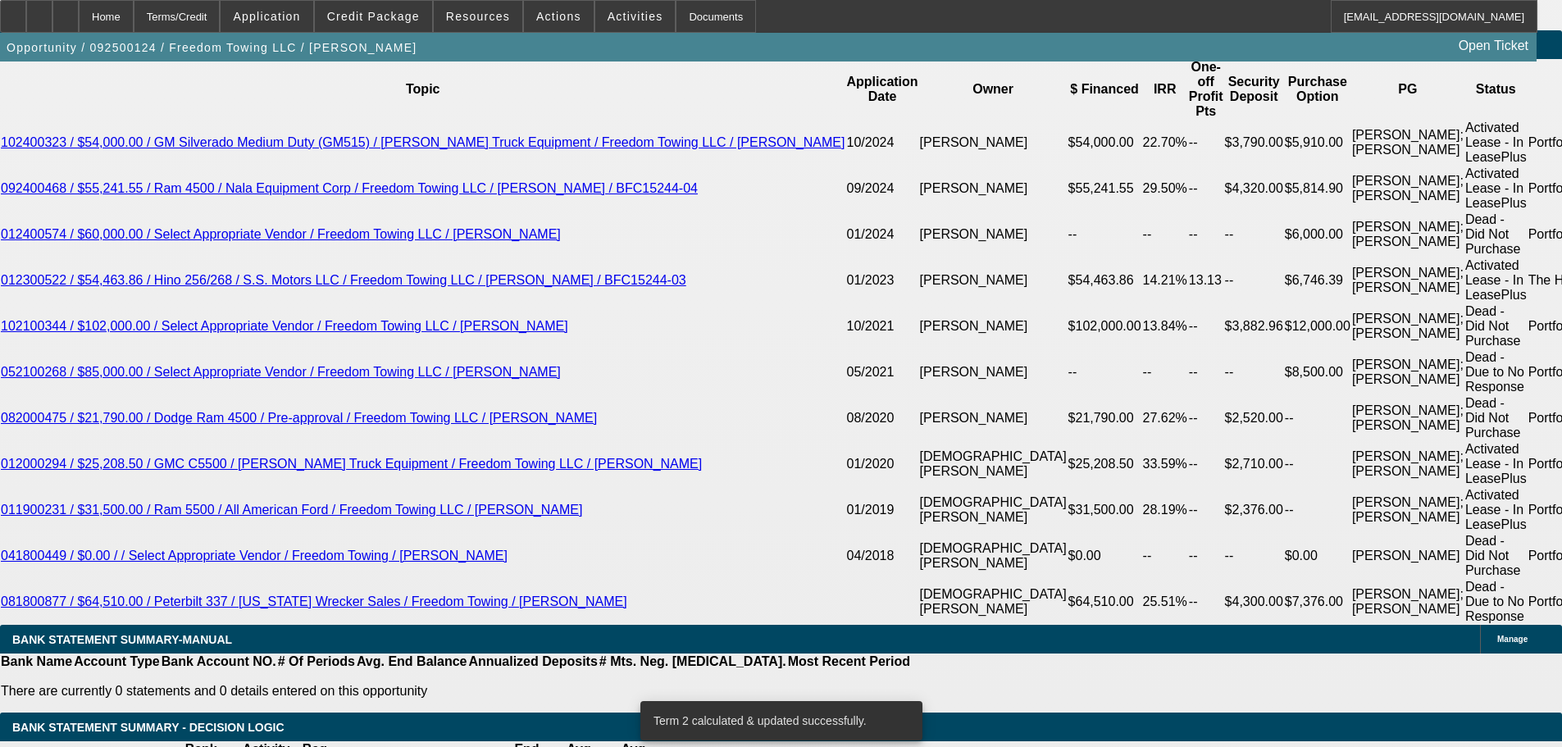
drag, startPoint x: 291, startPoint y: 332, endPoint x: 492, endPoint y: 336, distance: 200.9
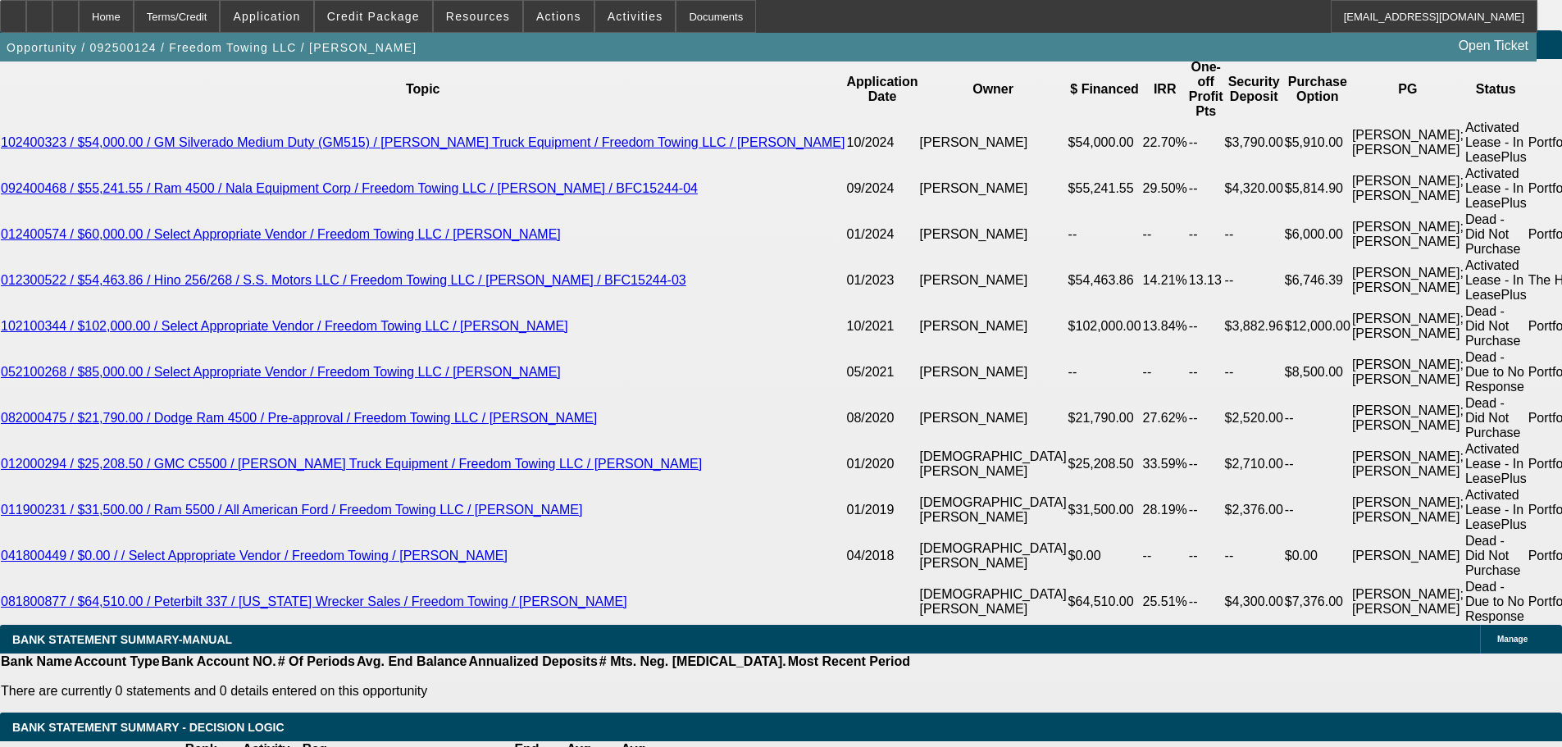
type input "$9,841.93"
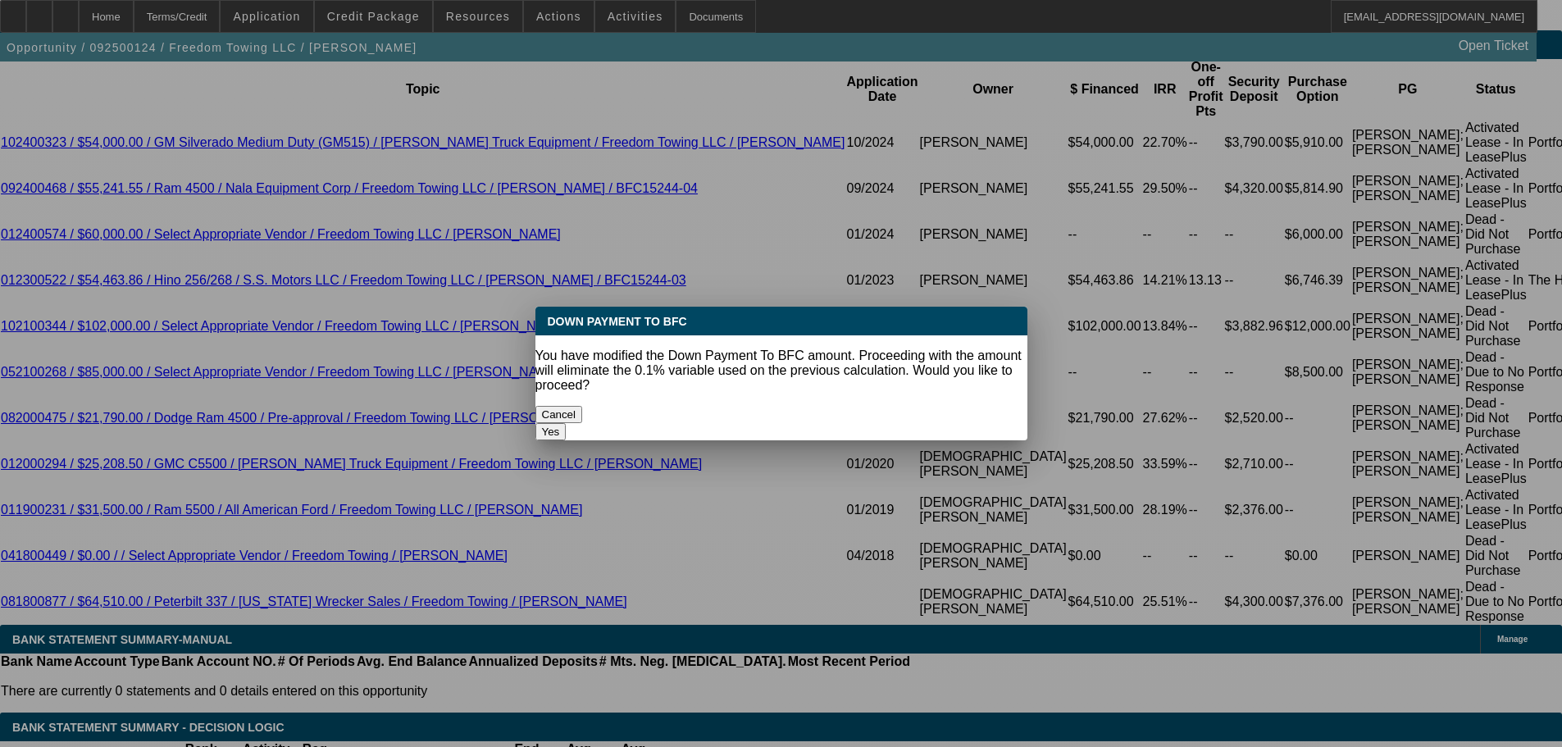
scroll to position [0, 0]
drag, startPoint x: 609, startPoint y: 335, endPoint x: 730, endPoint y: 367, distance: 124.5
click at [613, 335] on body "Home Terms/Credit Application Credit Package Resources Actions Activities Docum…" at bounding box center [781, 599] width 1562 height 7042
click at [567, 423] on button "Yes" at bounding box center [550, 431] width 31 height 17
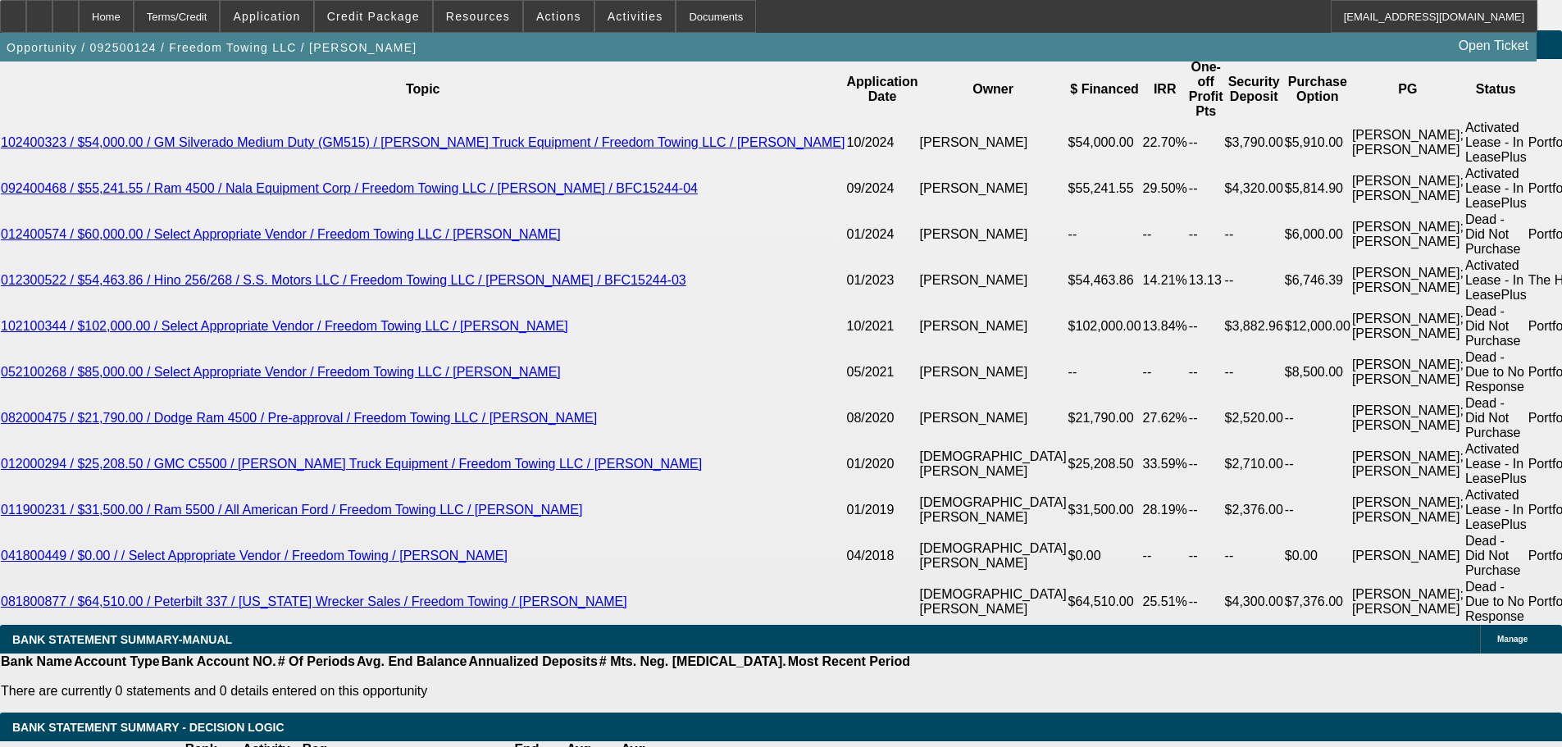
scroll to position [2922, 0]
select select "0"
type input "UNKNOWN"
type input "$4,222.38"
drag, startPoint x: 244, startPoint y: 458, endPoint x: 572, endPoint y: 437, distance: 328.7
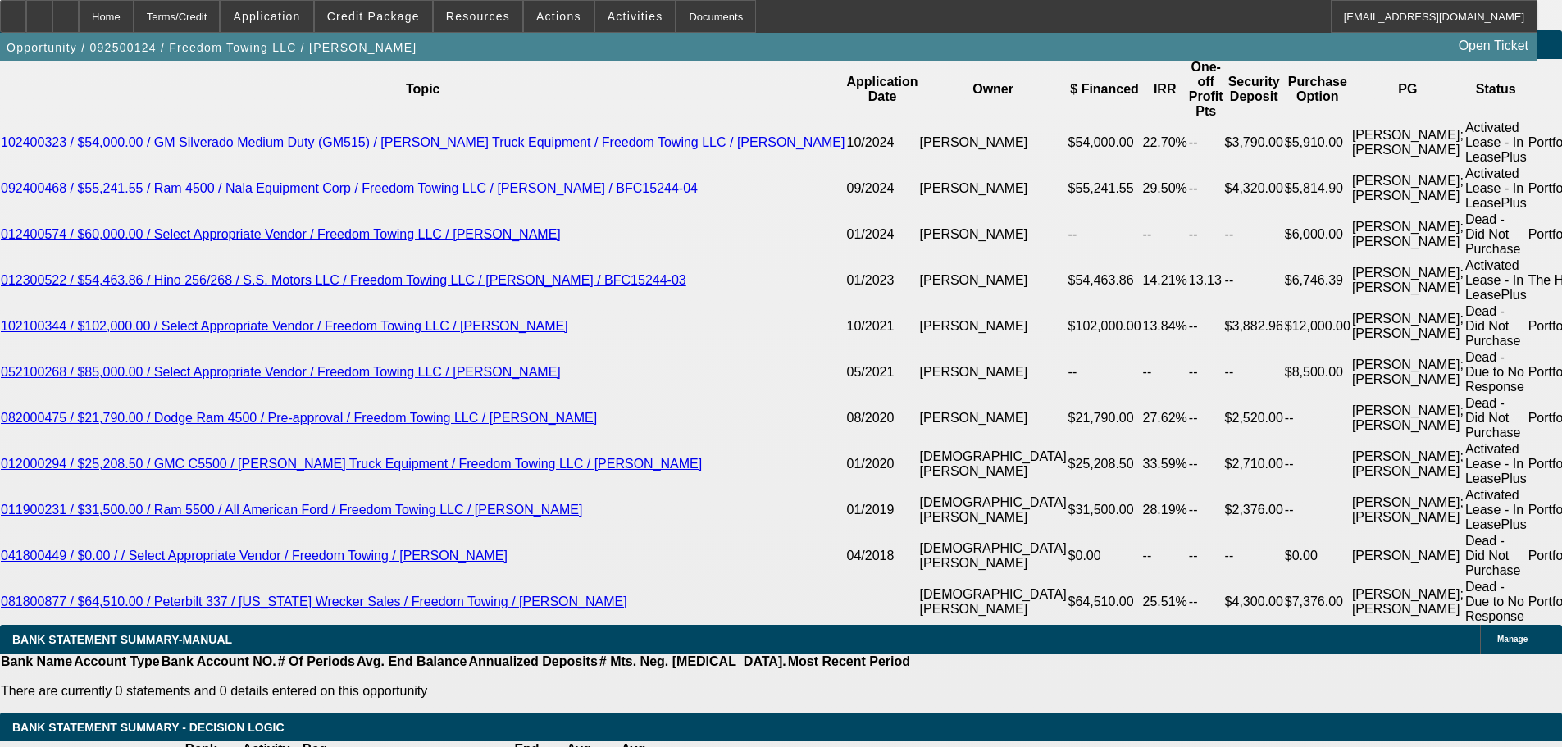
type input "2"
type input "$4.00"
type input "2110"
type input "$4,220.00"
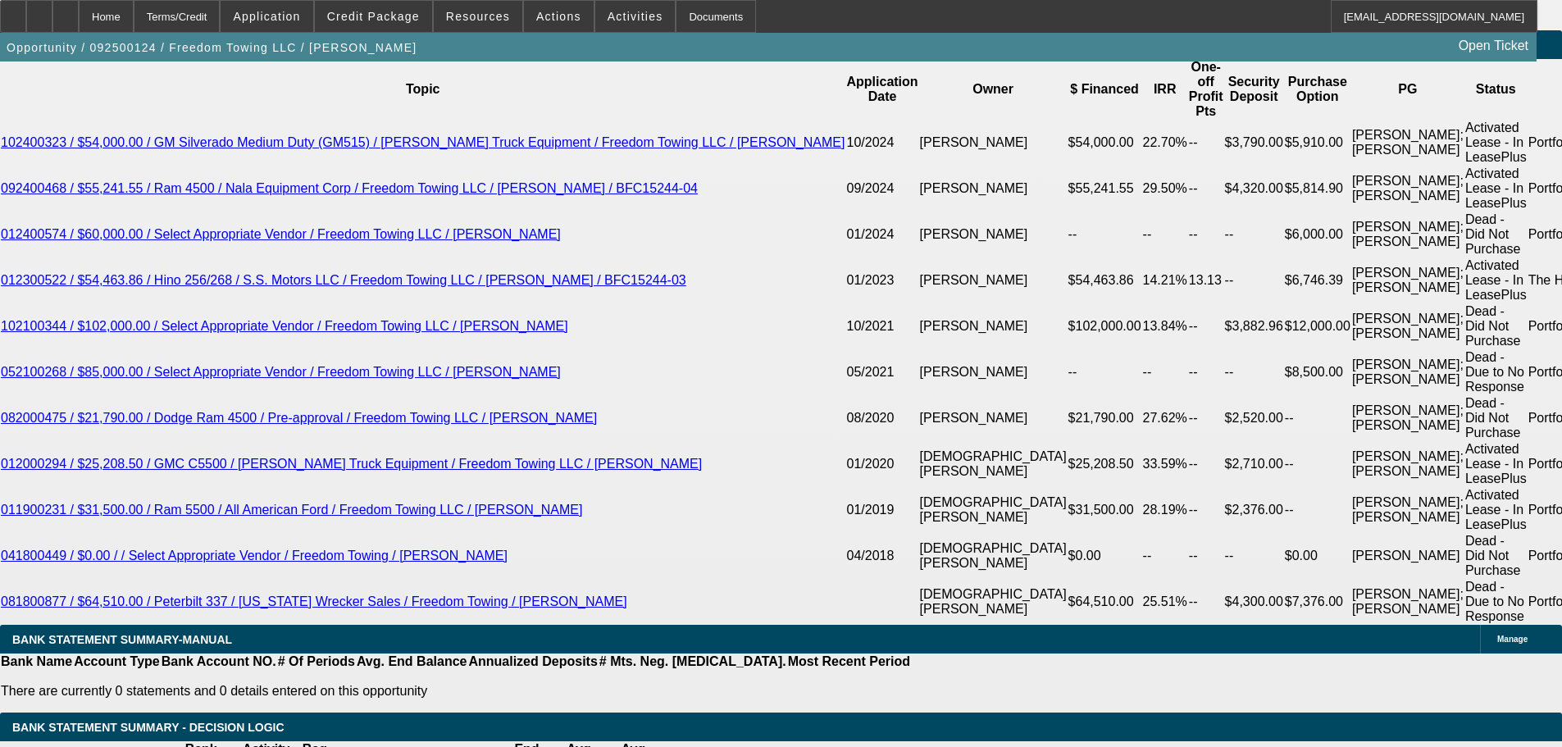
type input "15.9"
type input "$2,110.00"
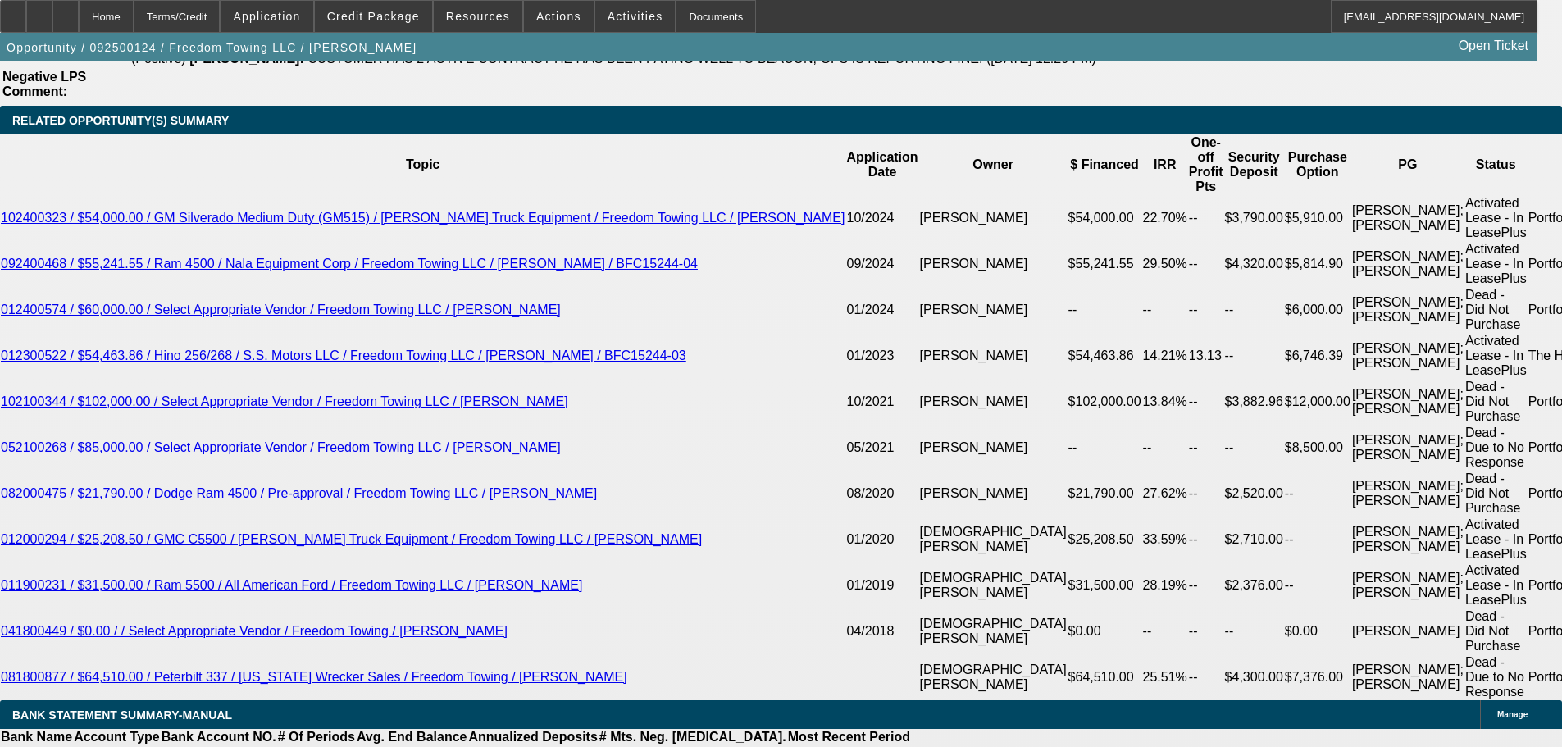
scroll to position [3004, 0]
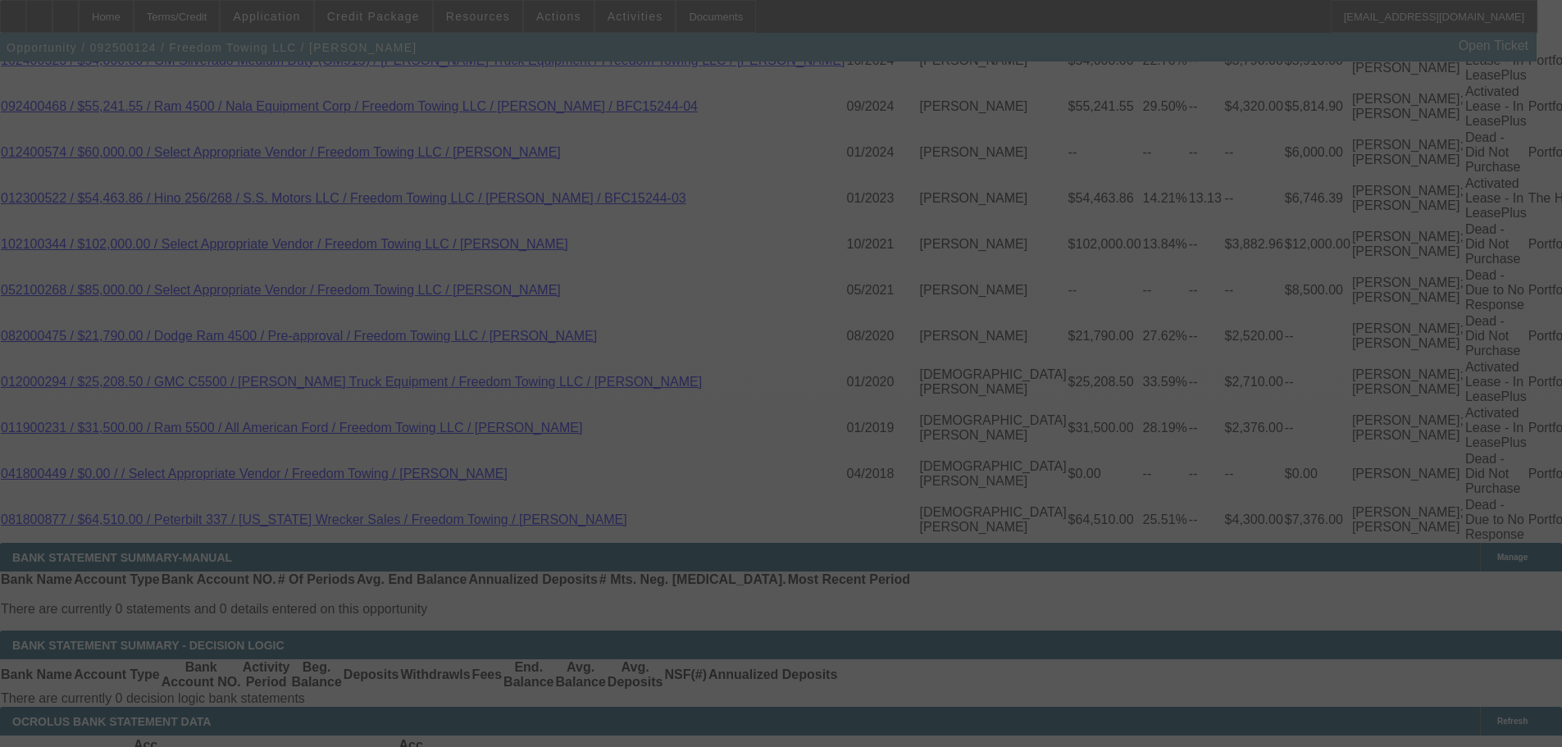
select select "0"
select select "2"
select select "0.1"
select select "4"
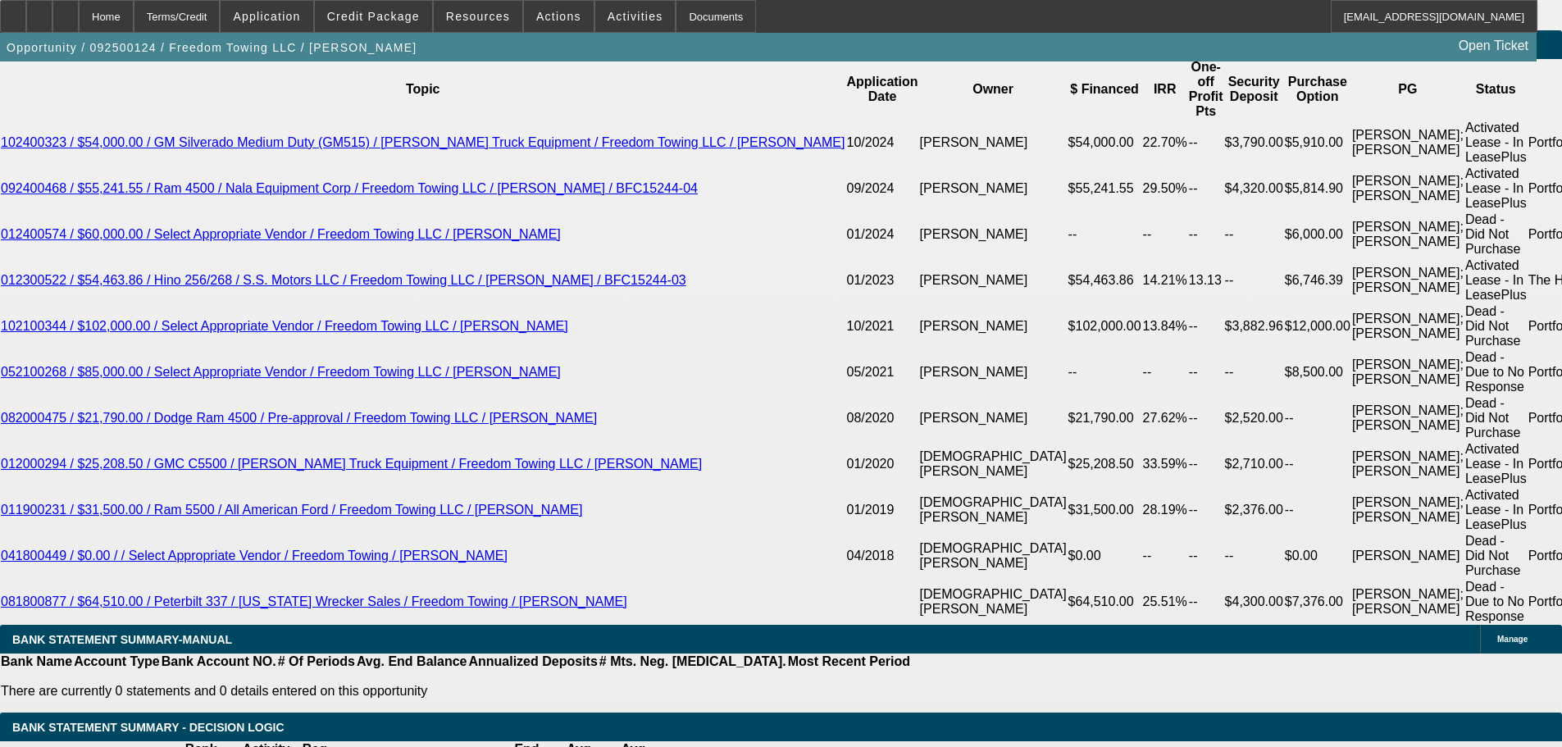
scroll to position [3438, 0]
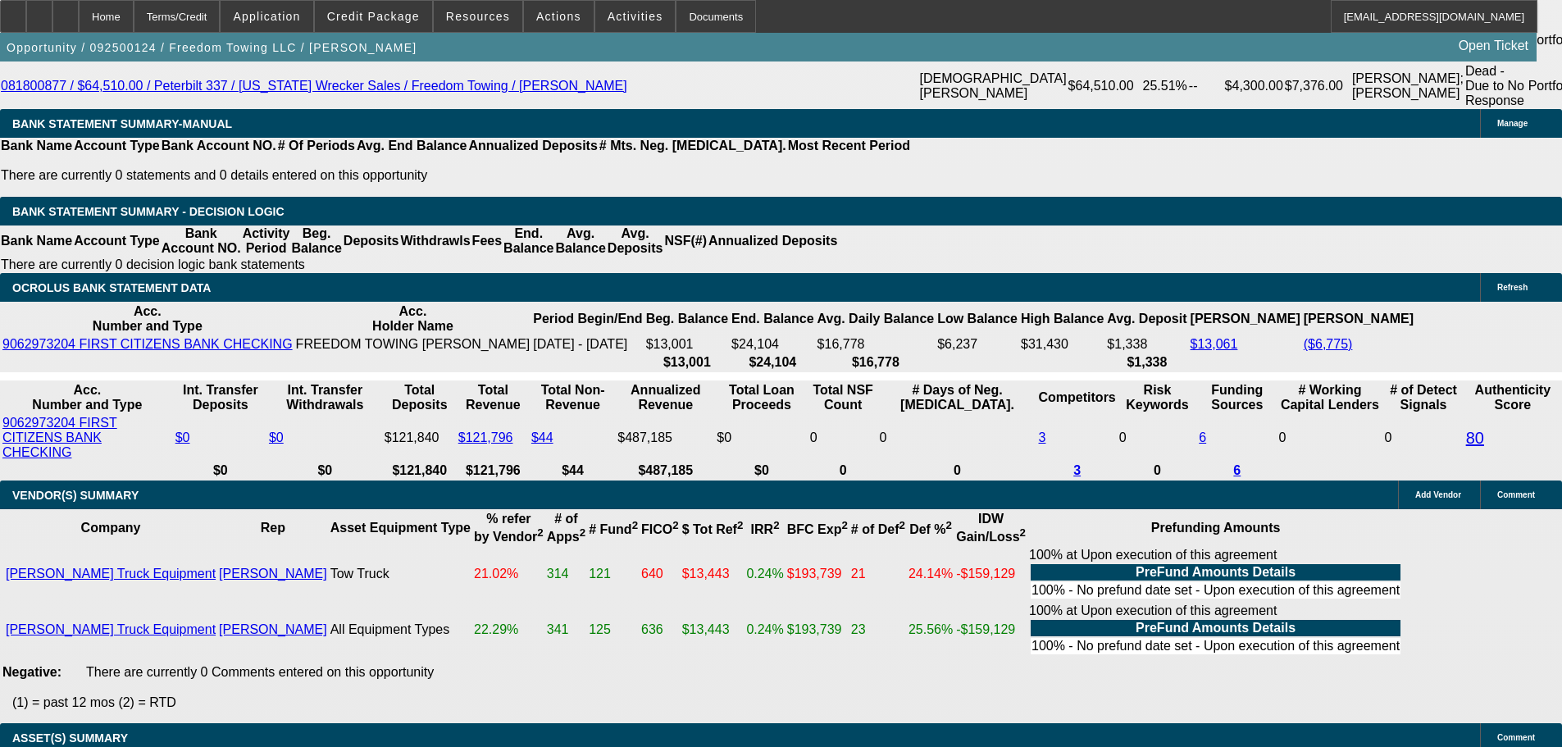
select select "3"
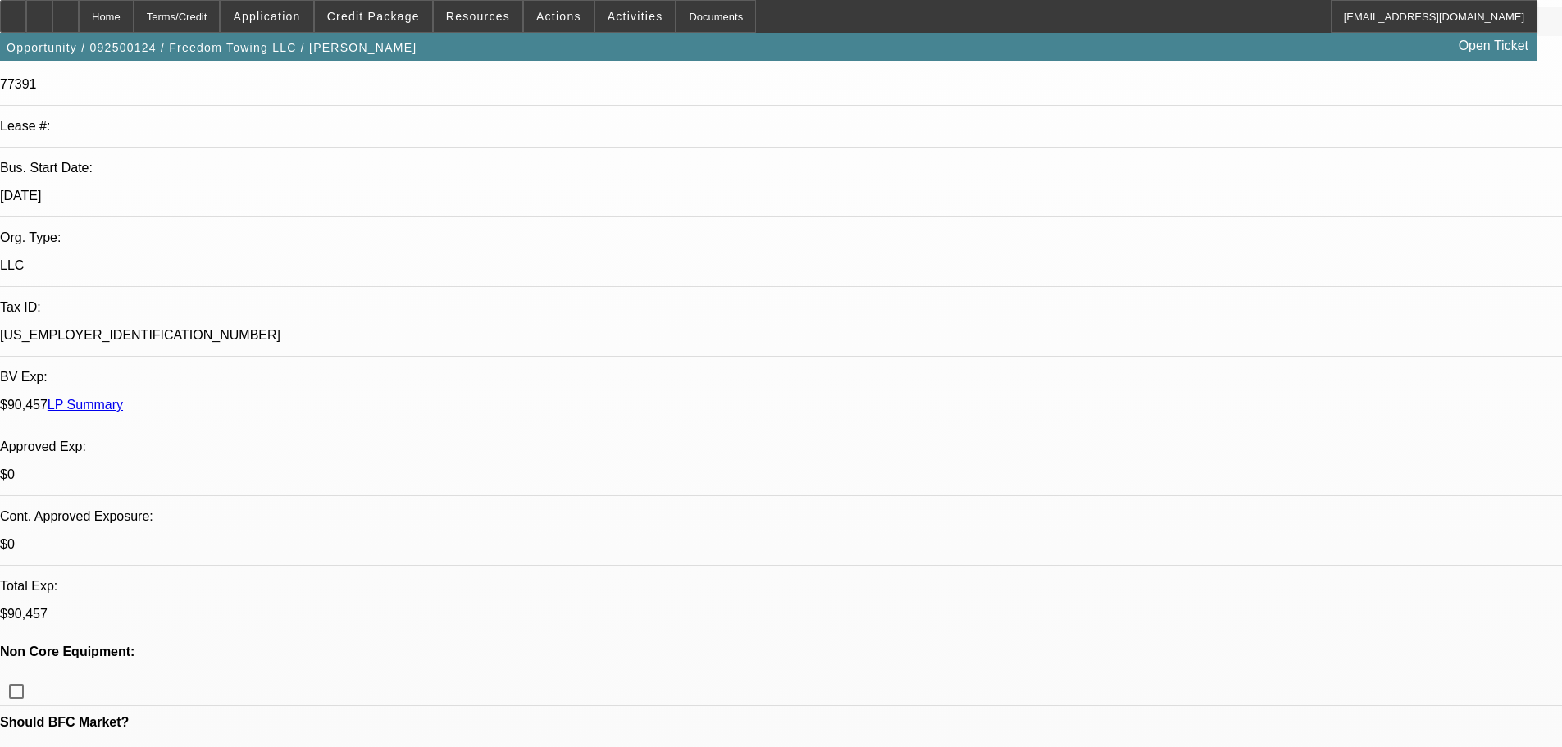
scroll to position [0, 0]
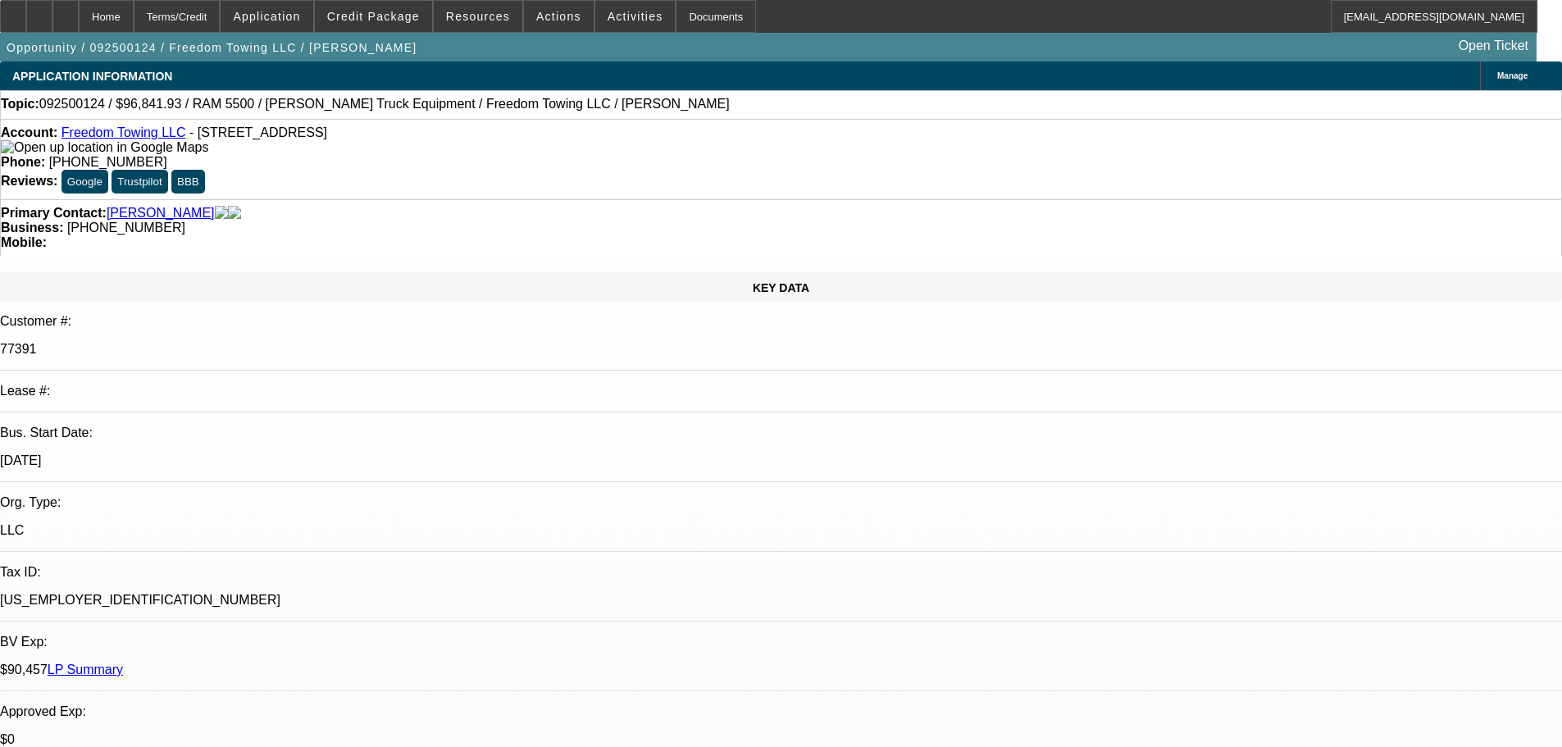
click at [1123, 289] on mat-option "ACH" at bounding box center [1137, 293] width 140 height 39
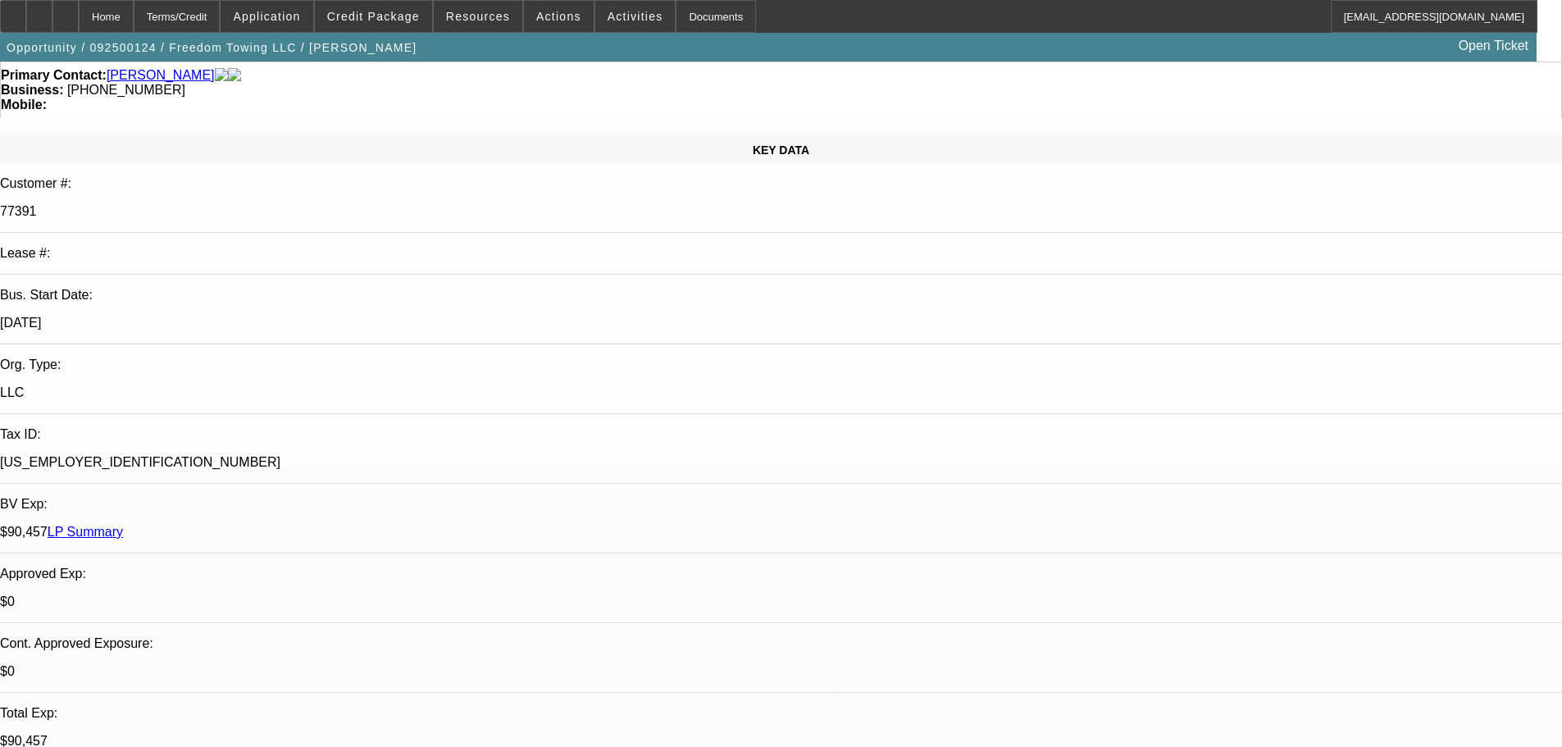
scroll to position [328, 0]
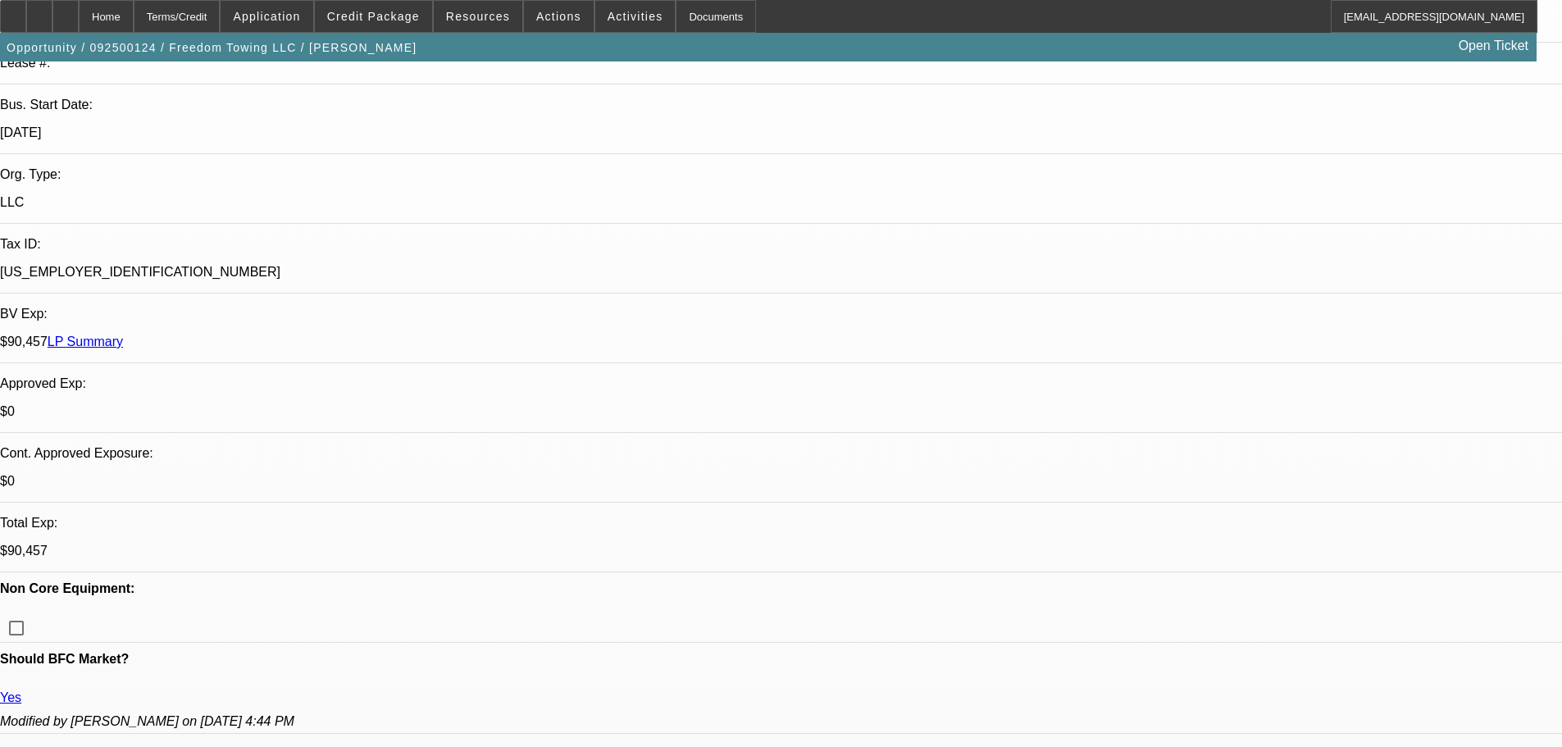
paste textarea "APPROVED, GPS REQUIRED. TRADING IN THE -05 TRUCK FOR THIS ONE."
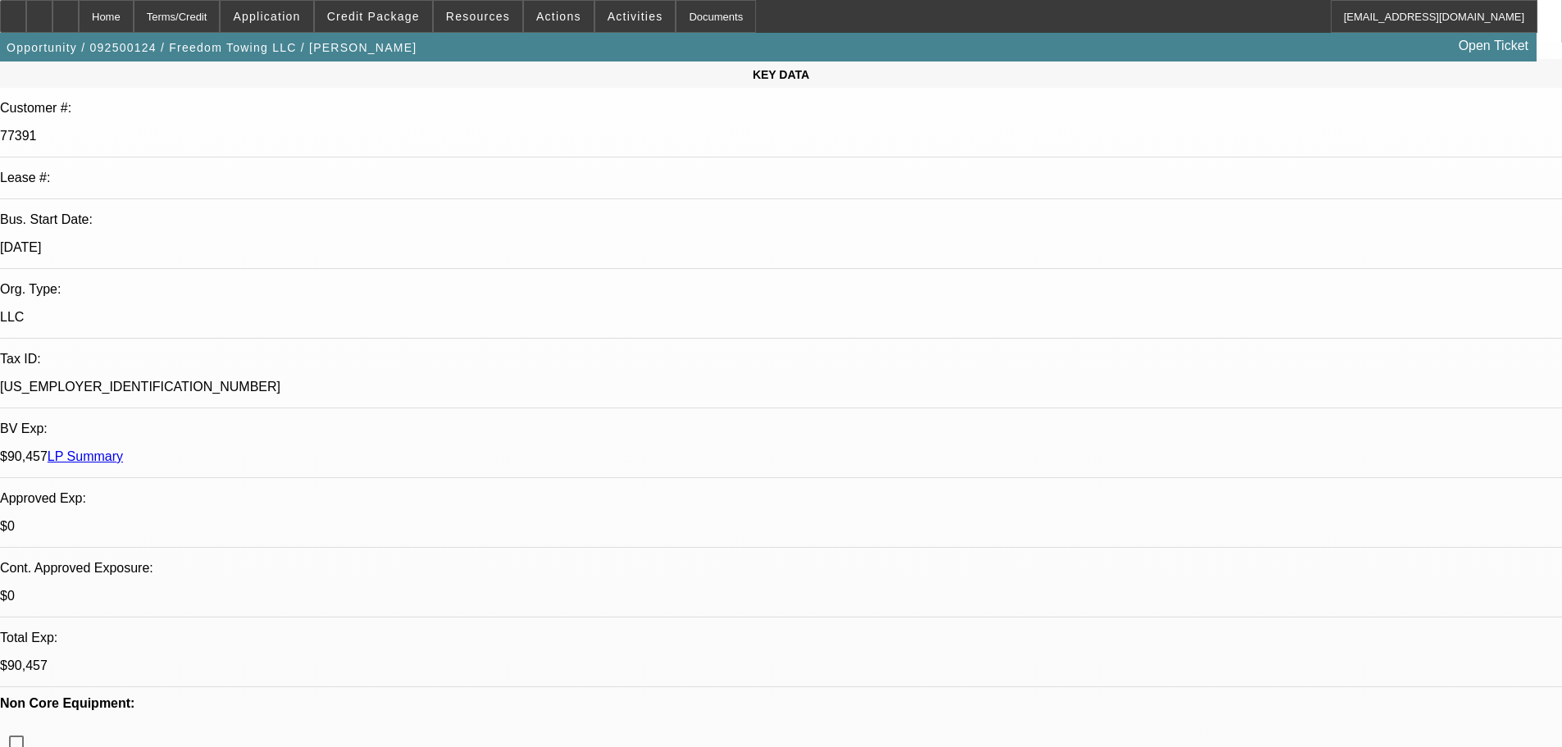
scroll to position [410, 0]
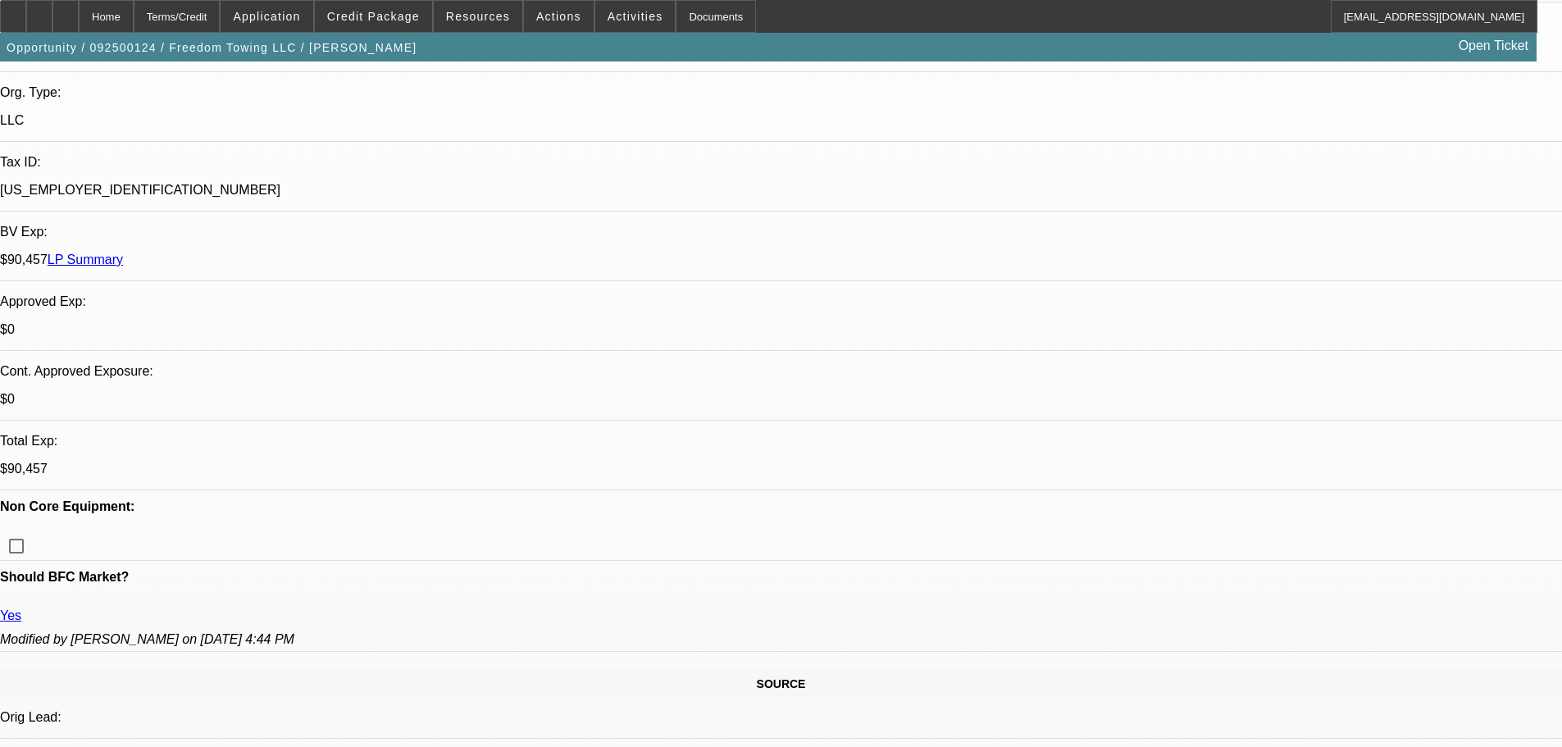
type textarea "APPROVED, GPS REQUIRED. TRADING IN THE -05 TRUCK FOR THIS ONE."
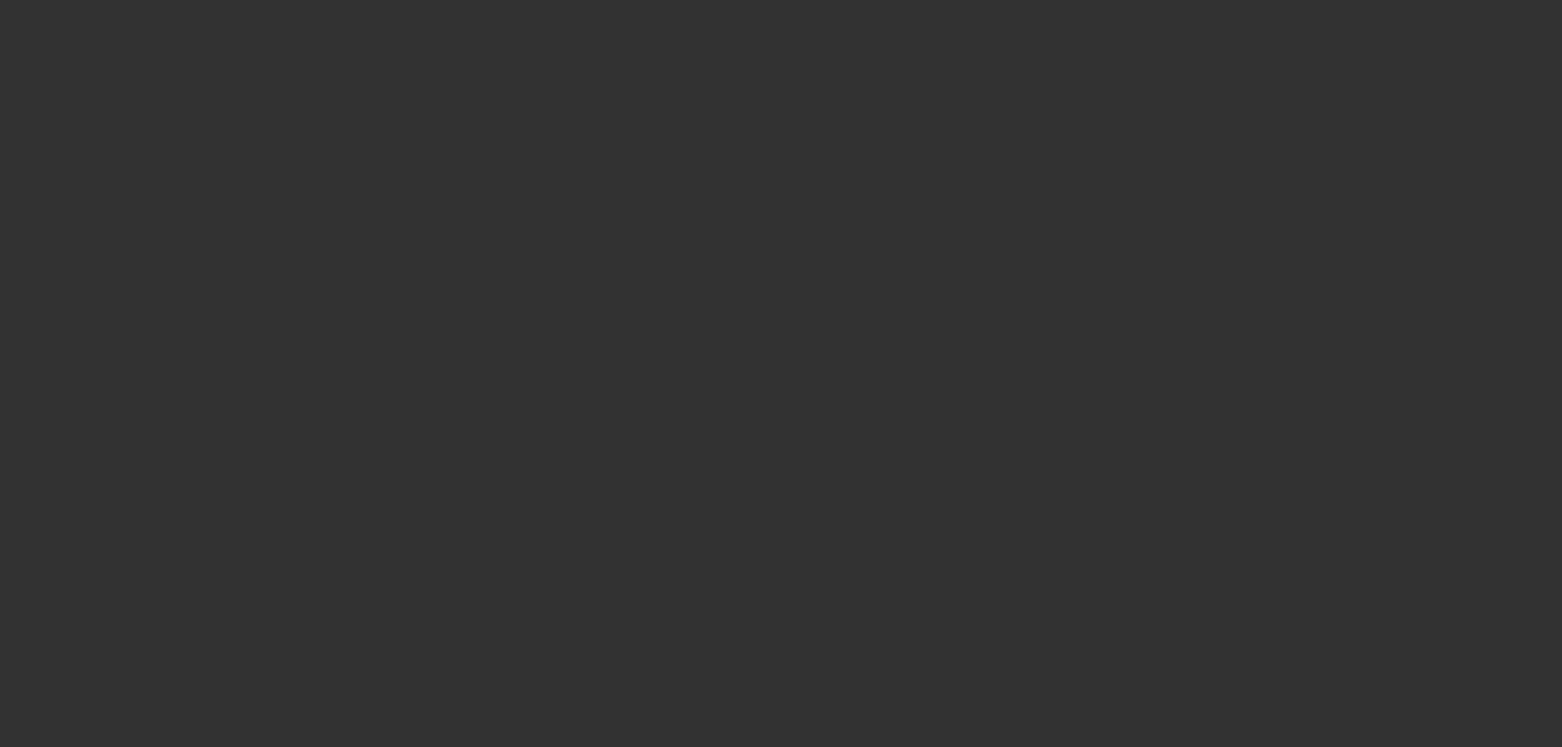
scroll to position [0, 0]
select select "0"
select select "2"
select select "0.1"
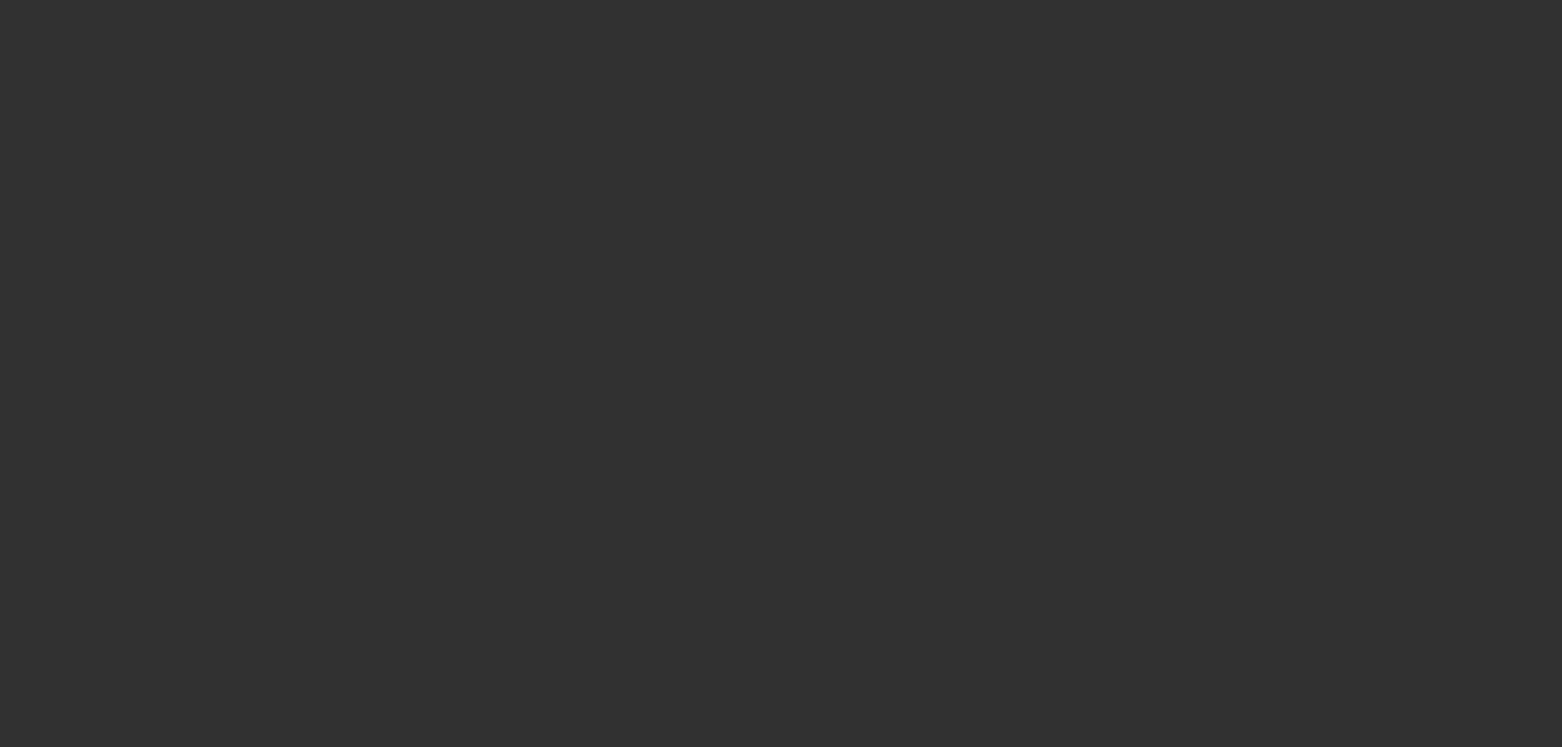
select select "4"
select select "0"
select select "2"
select select "0.1"
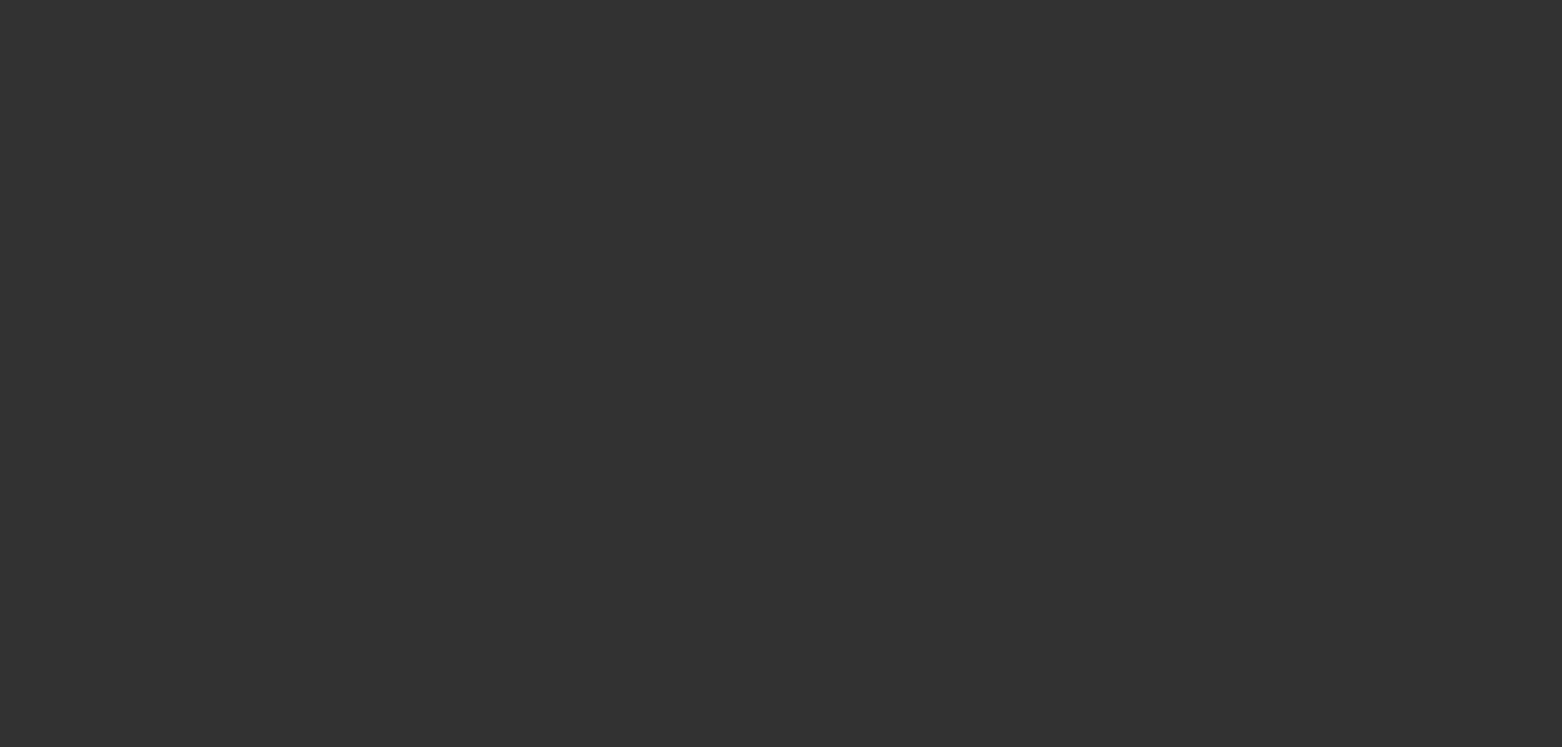
select select "4"
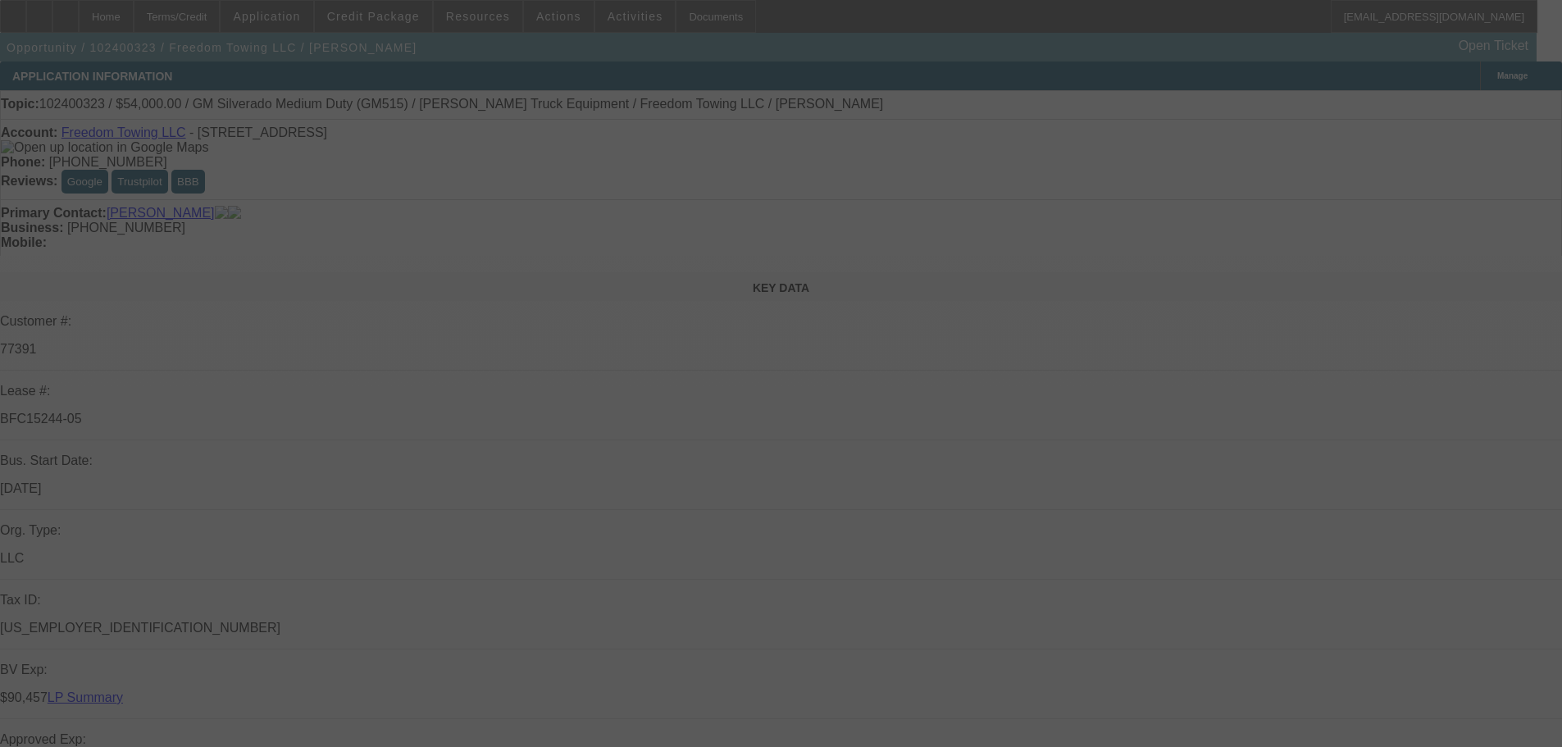
select select "0"
select select "2"
select select "0.1"
select select "4"
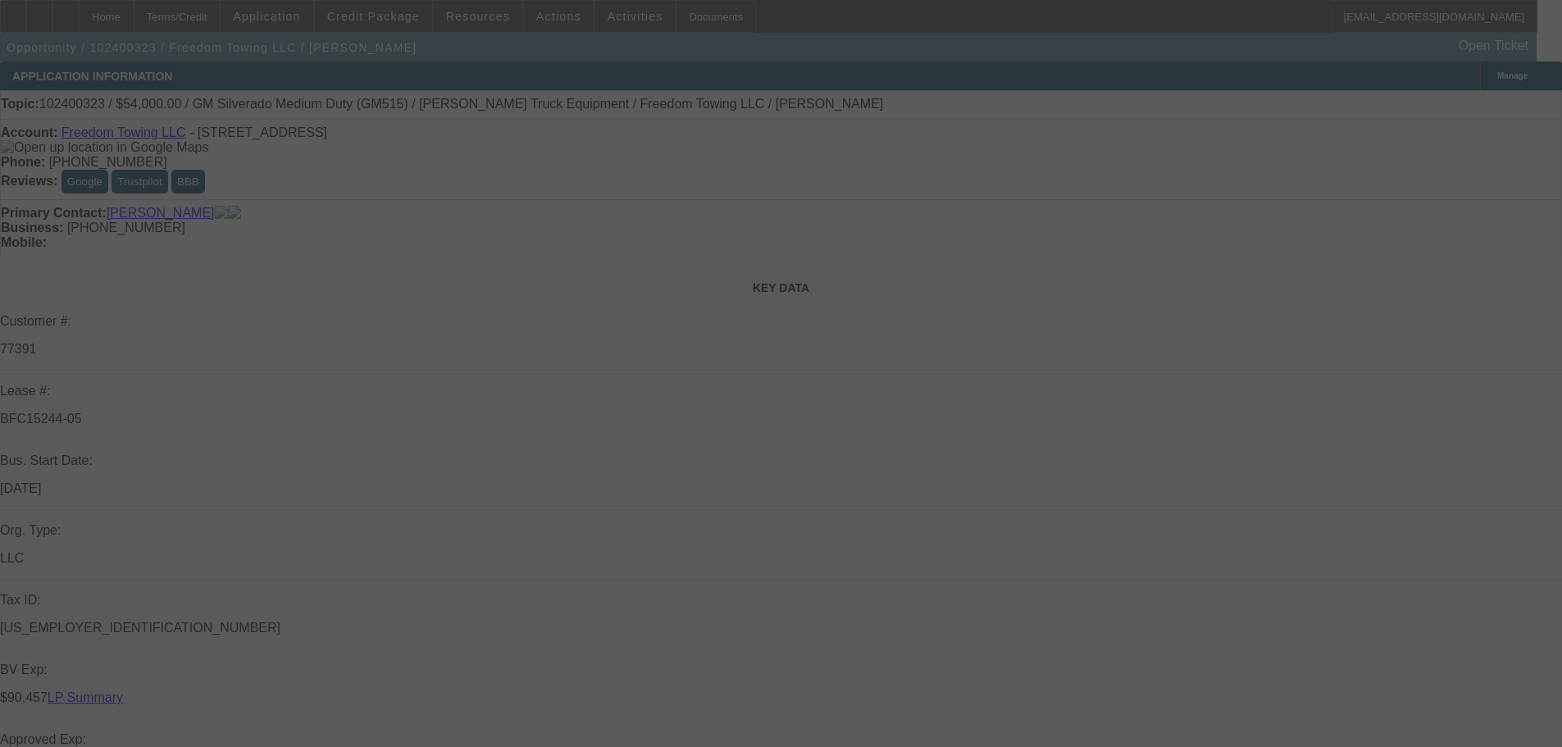
select select "0"
select select "2"
select select "0.1"
select select "4"
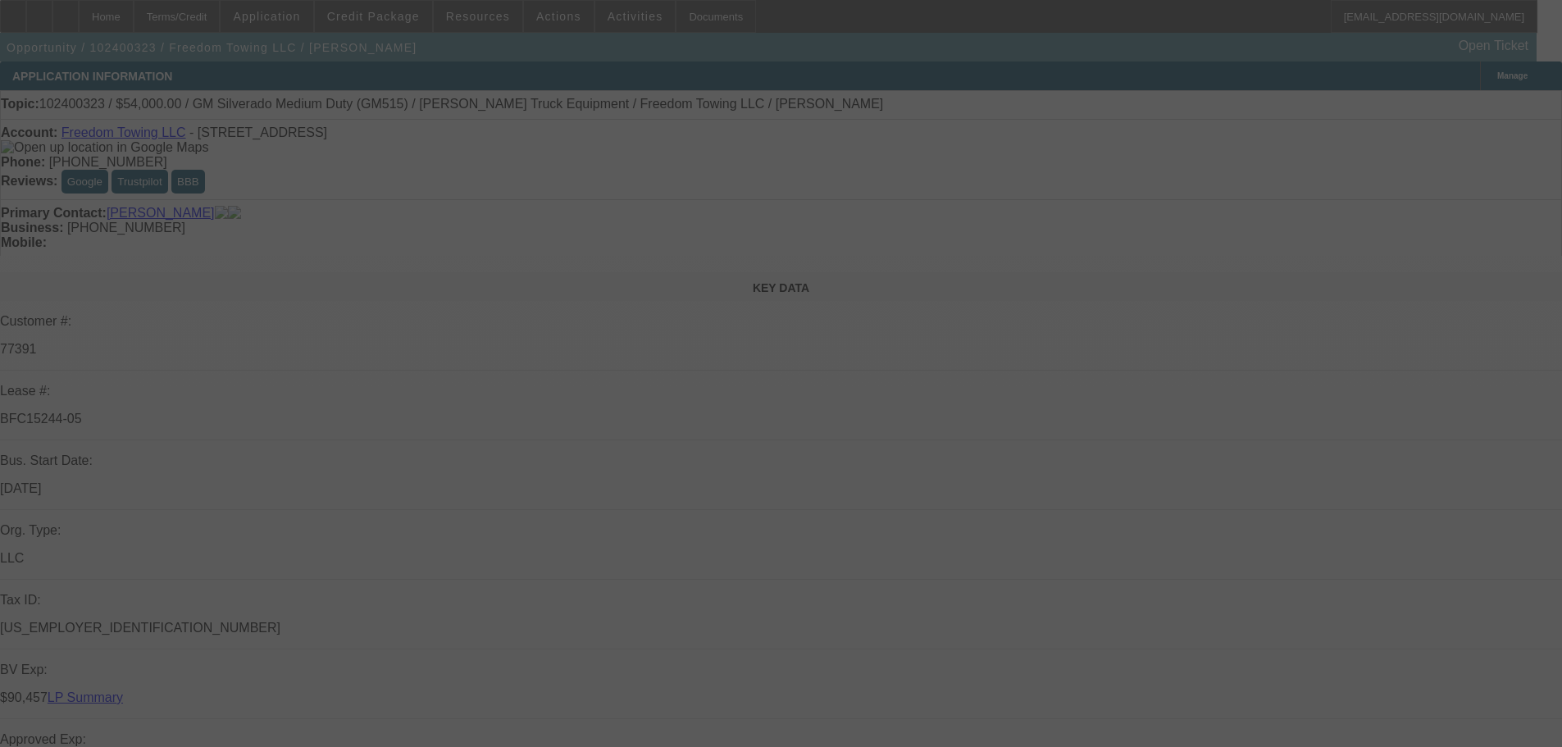
select select "0"
select select "2"
select select "0.1"
select select "4"
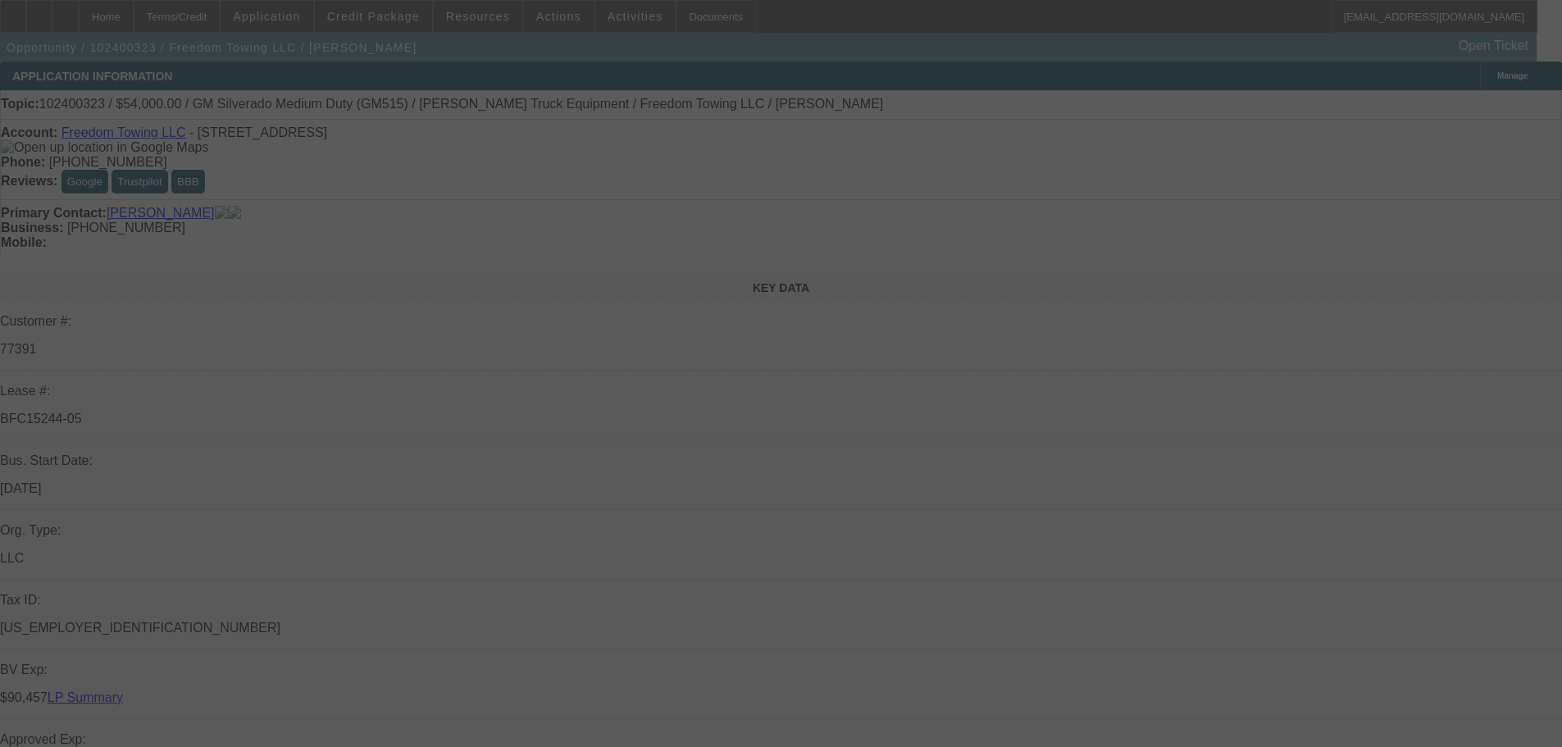
select select "0.1"
select select "2"
select select "0.1"
select select "4"
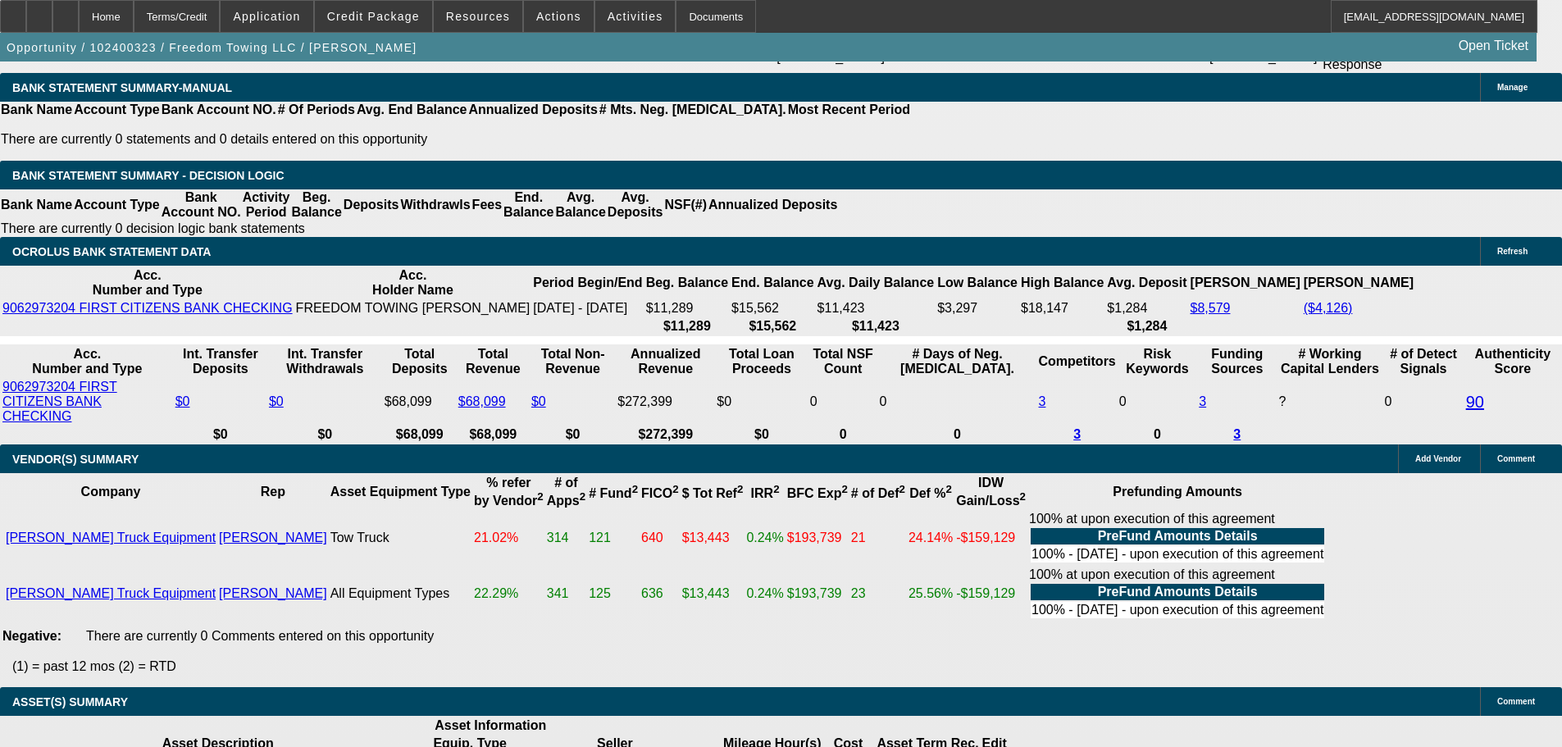
scroll to position [3429, 0]
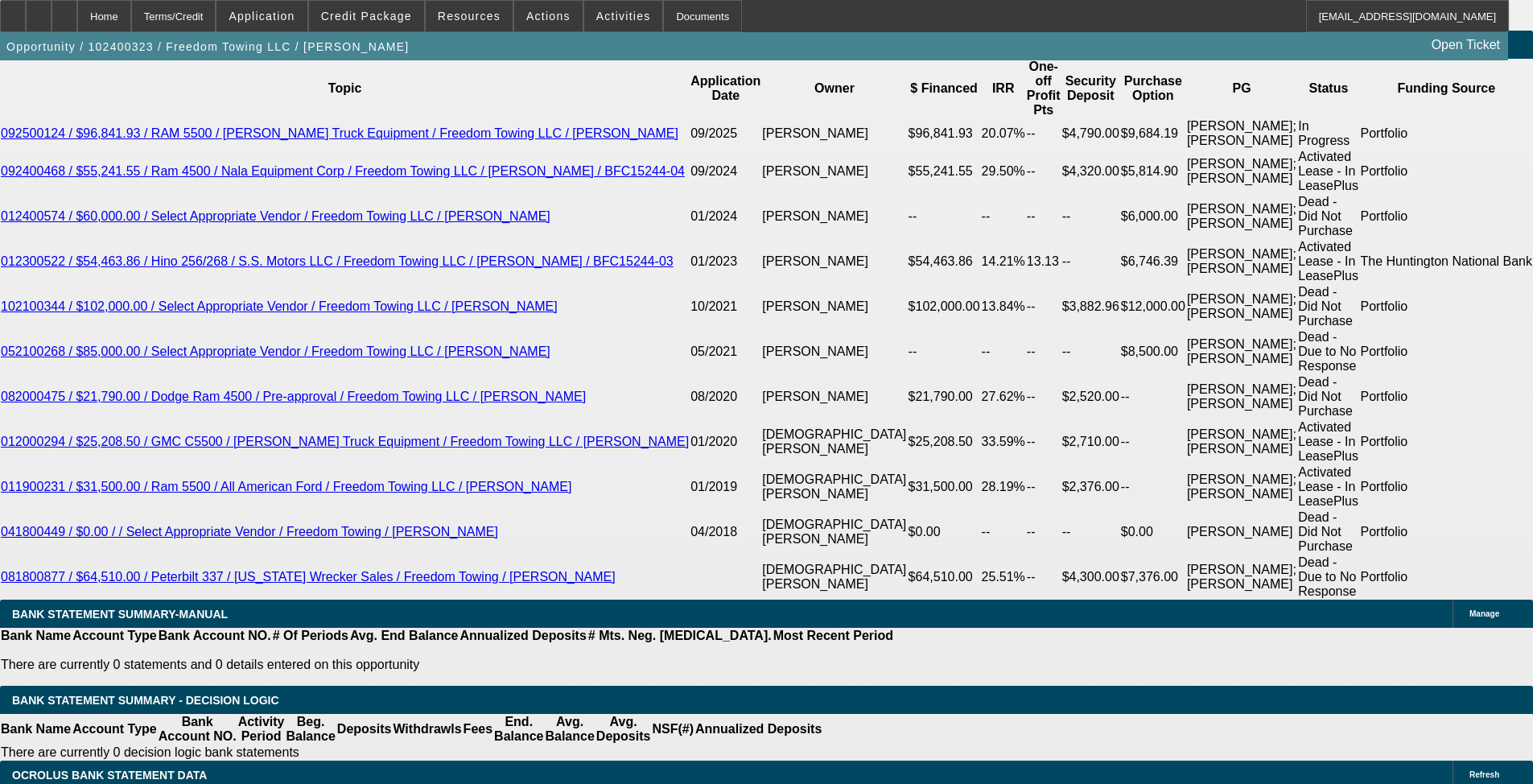
scroll to position [3240, 0]
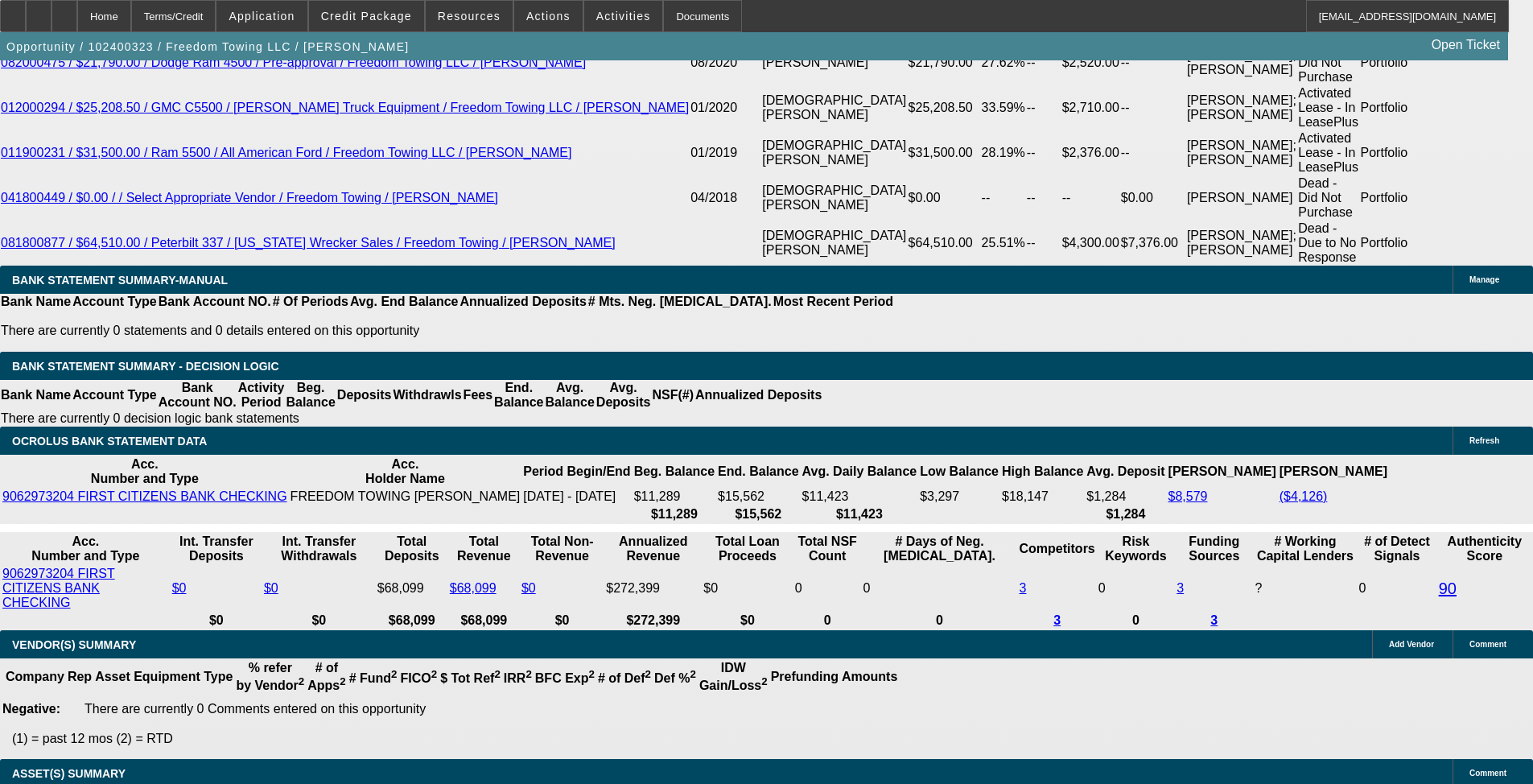
select select "0"
select select "2"
select select "0.1"
select select "4"
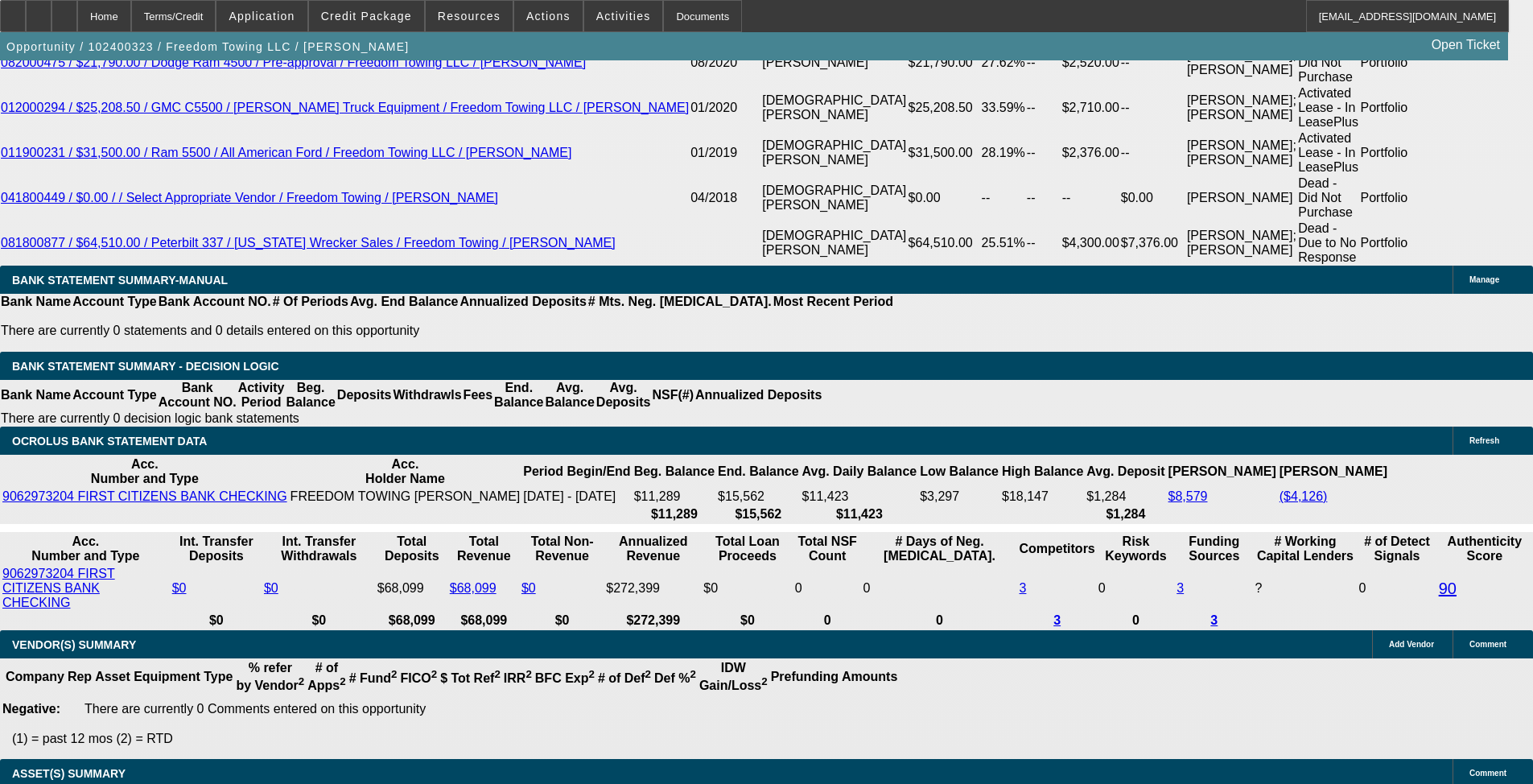
select select "0"
select select "2"
select select "0.1"
select select "4"
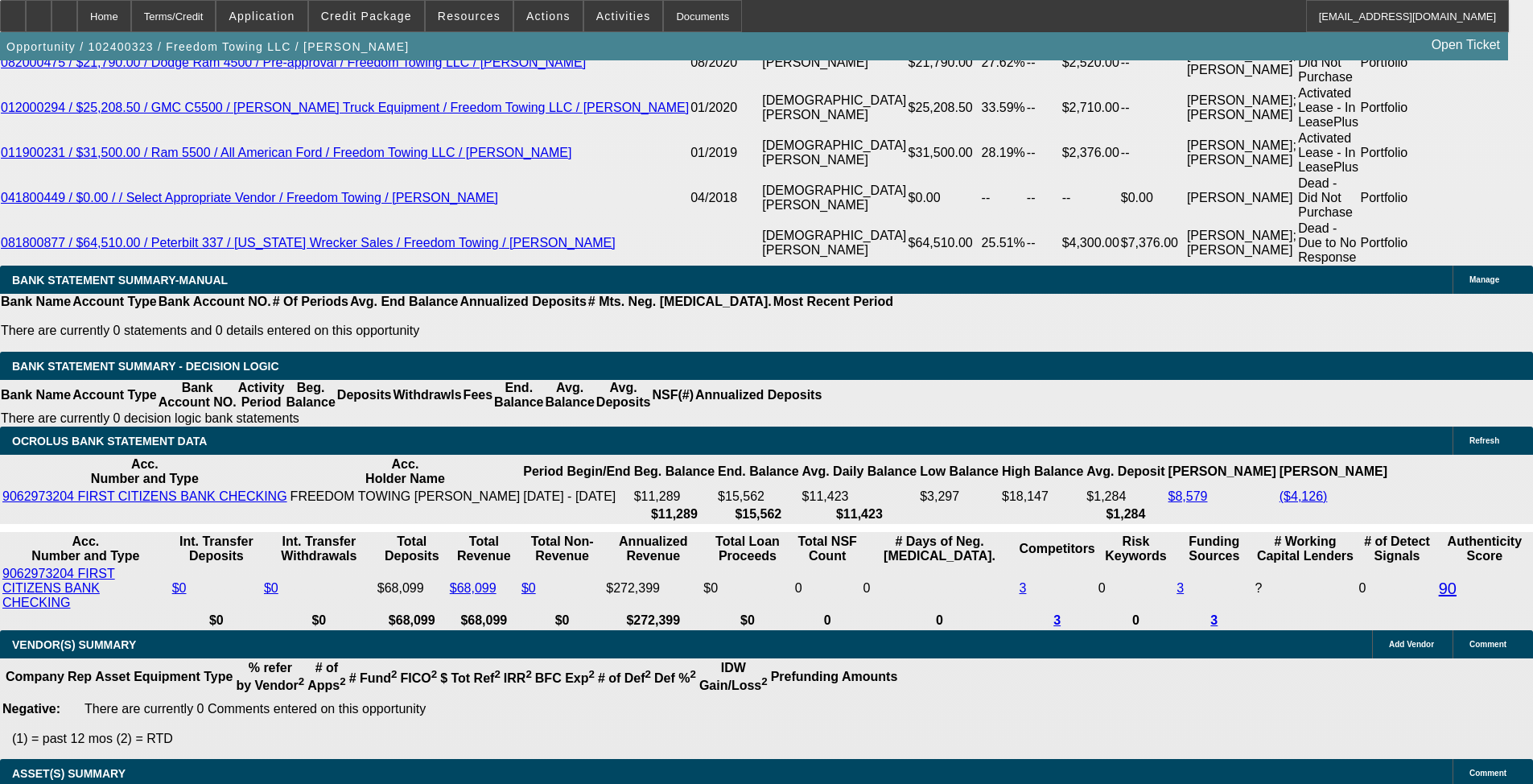
select select "0"
select select "2"
select select "0.1"
select select "4"
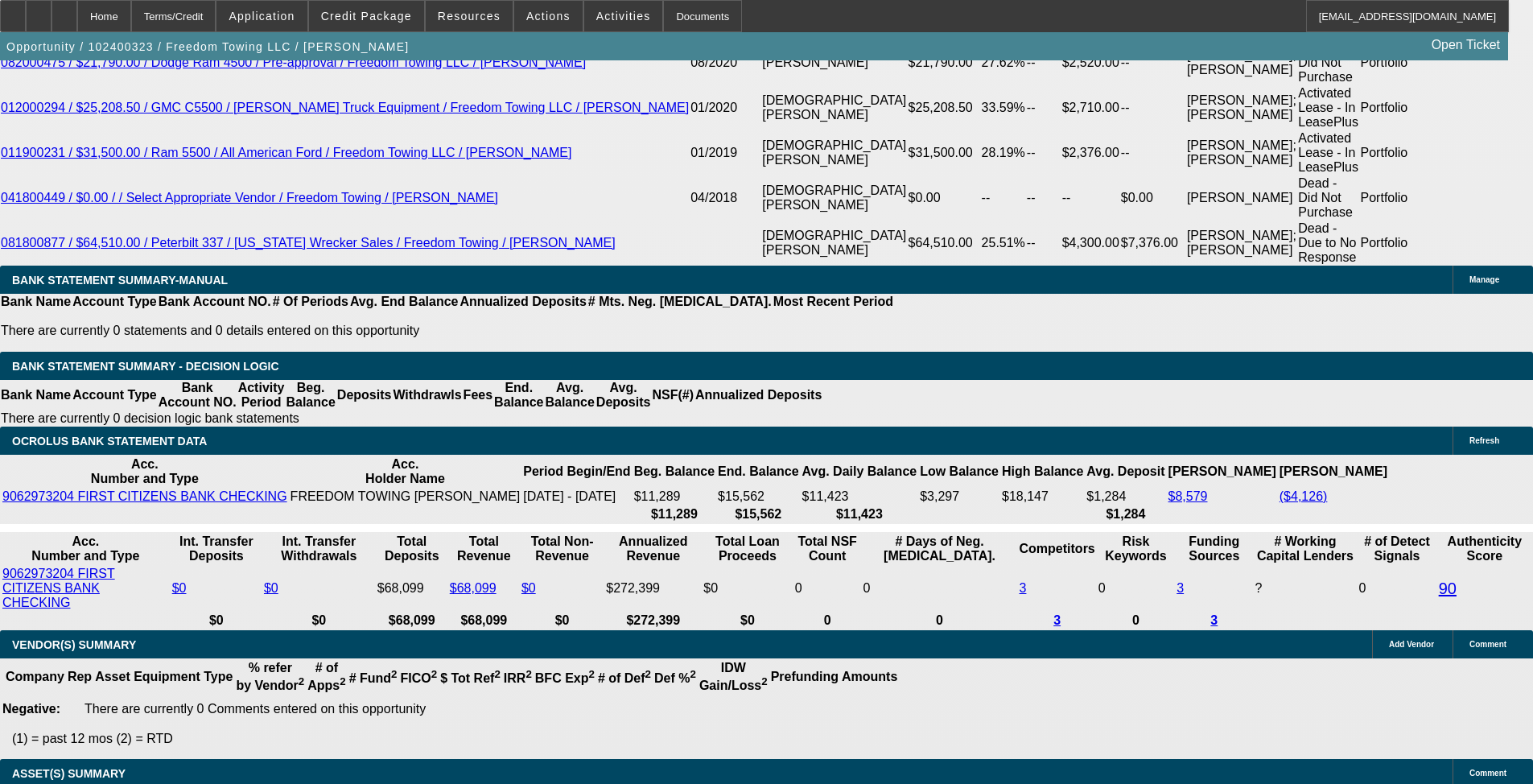
select select "0.1"
select select "2"
select select "0.1"
select select "4"
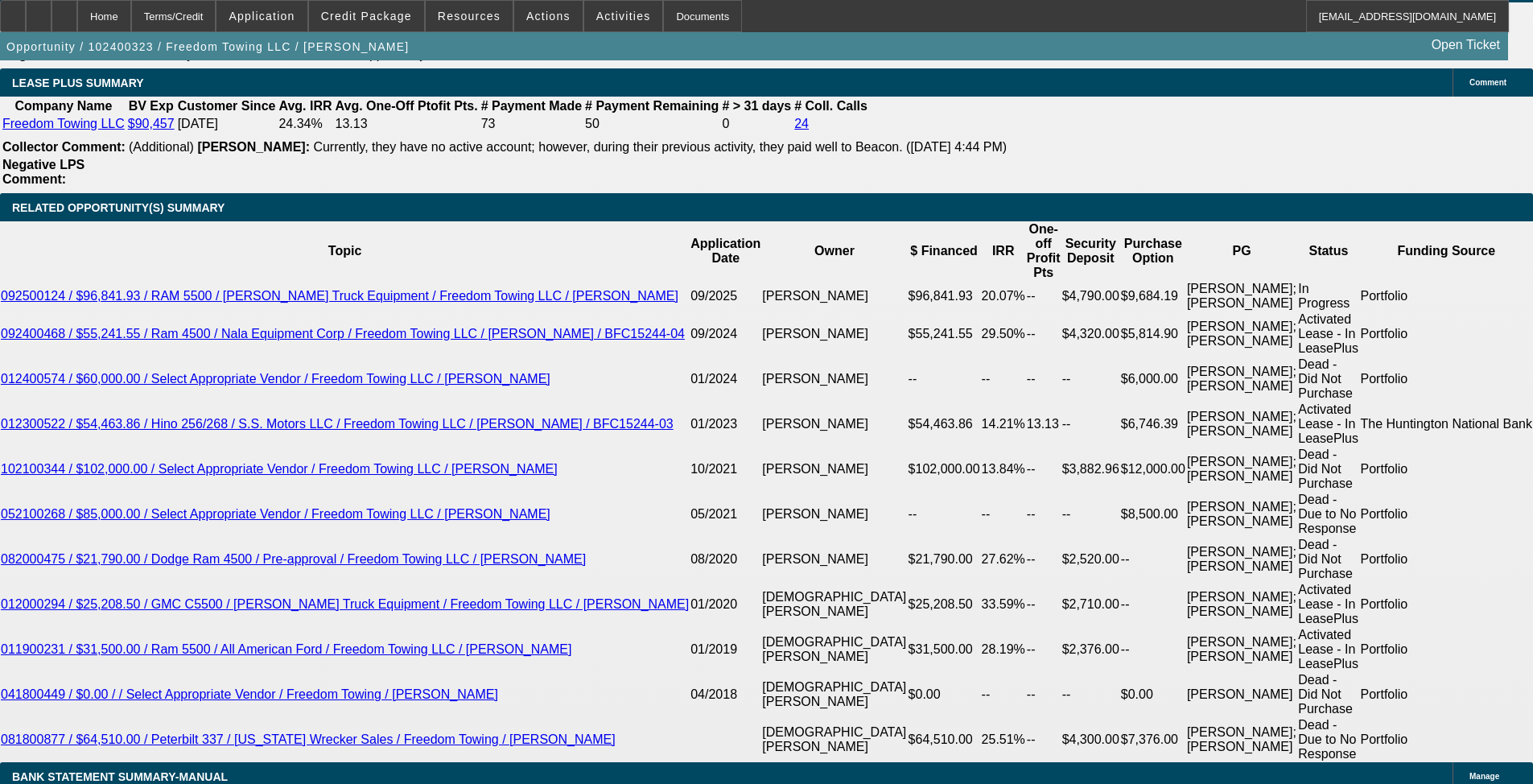
scroll to position [2368, 0]
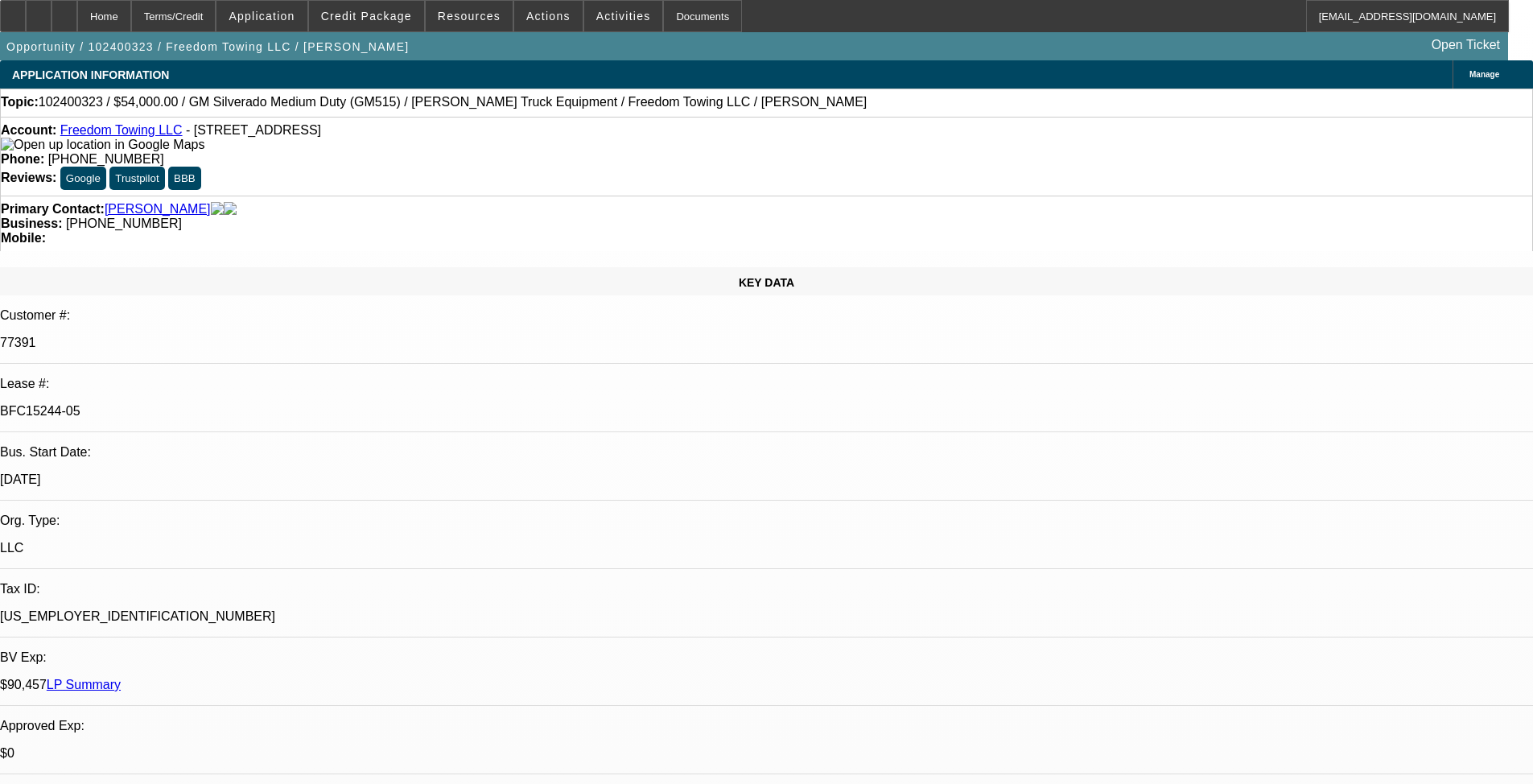
select select "0"
select select "2"
select select "0.1"
select select "4"
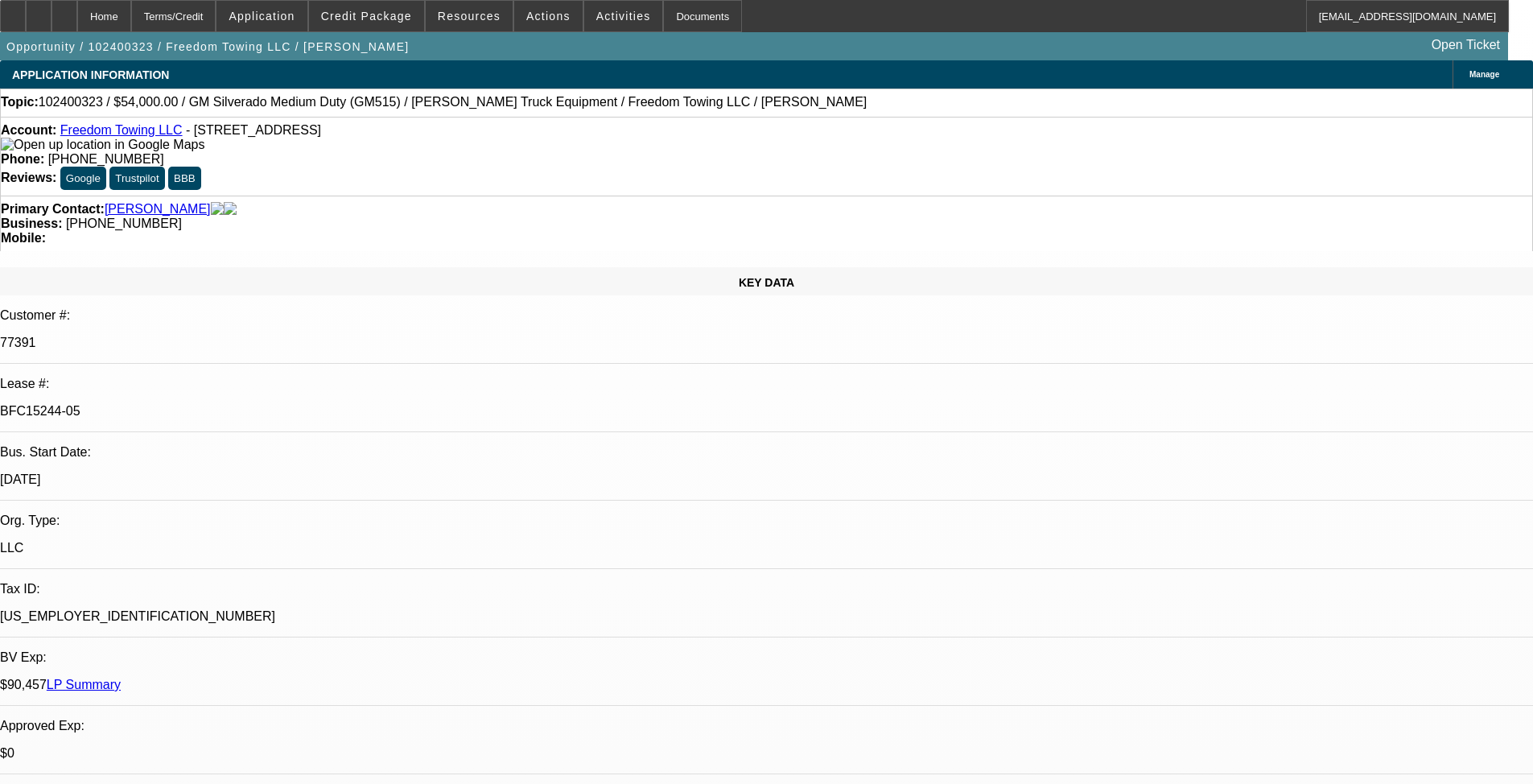
select select "0"
select select "2"
select select "0.1"
select select "4"
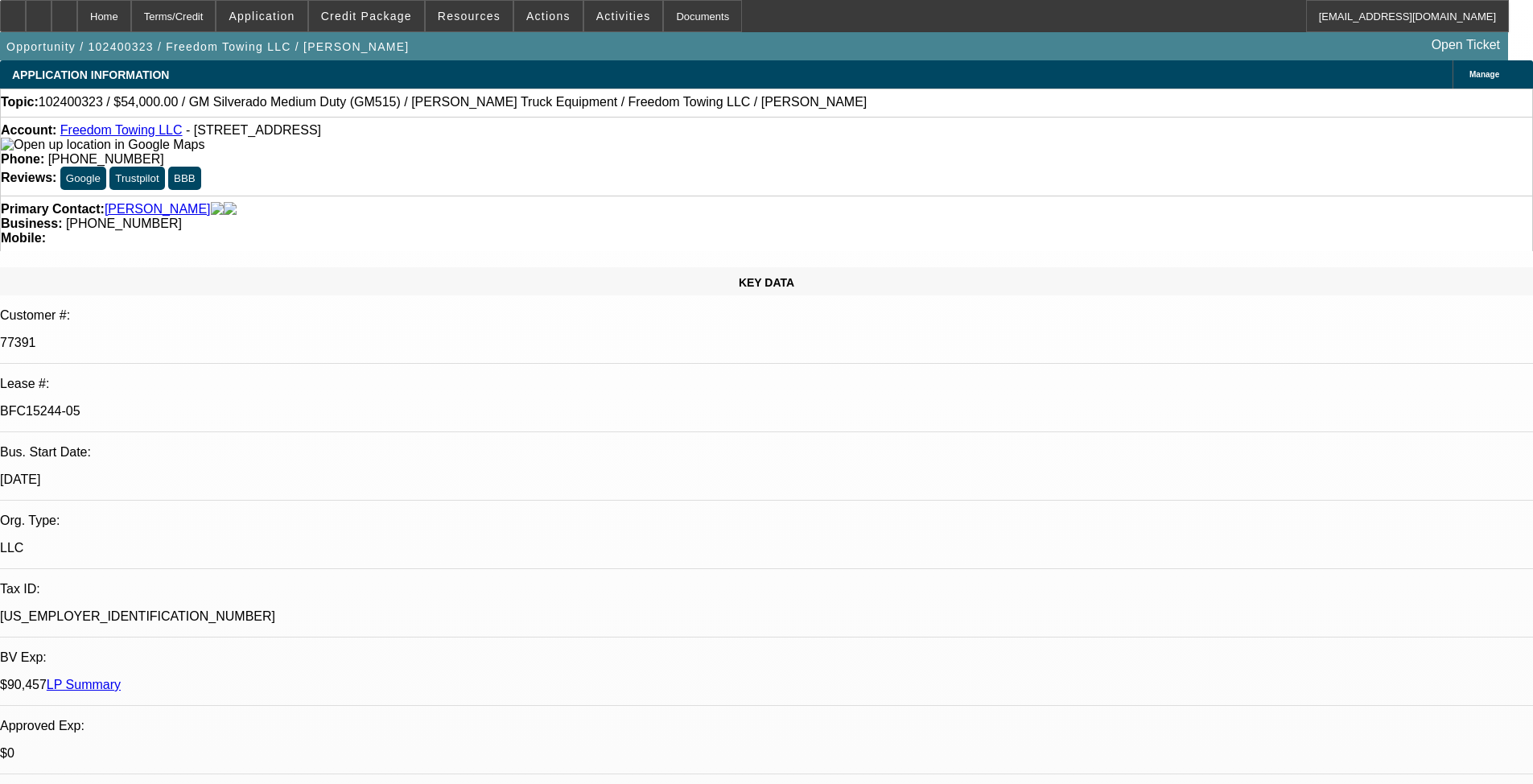
select select "0"
select select "2"
select select "0.1"
select select "4"
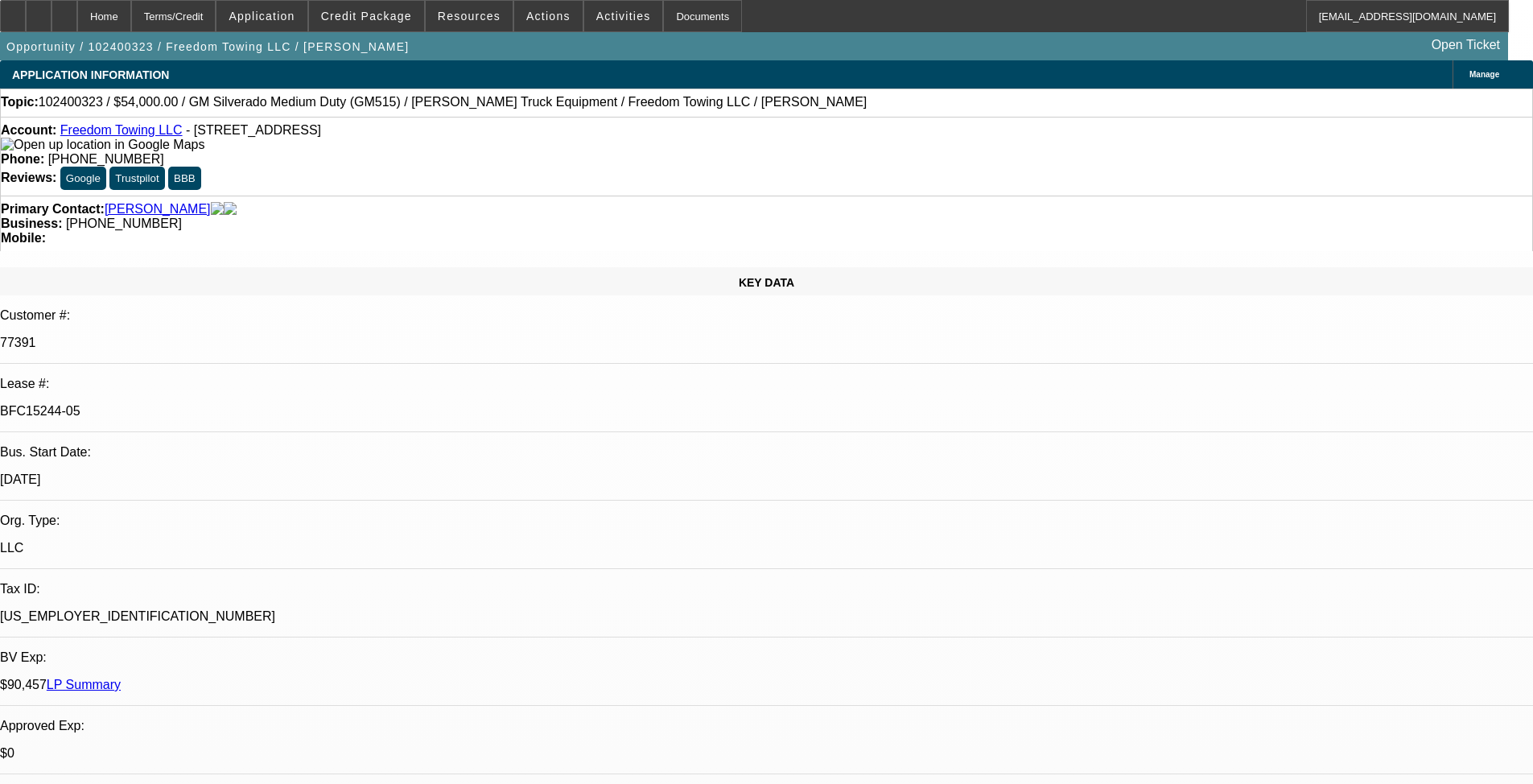
select select "0.1"
select select "2"
select select "0.1"
select select "4"
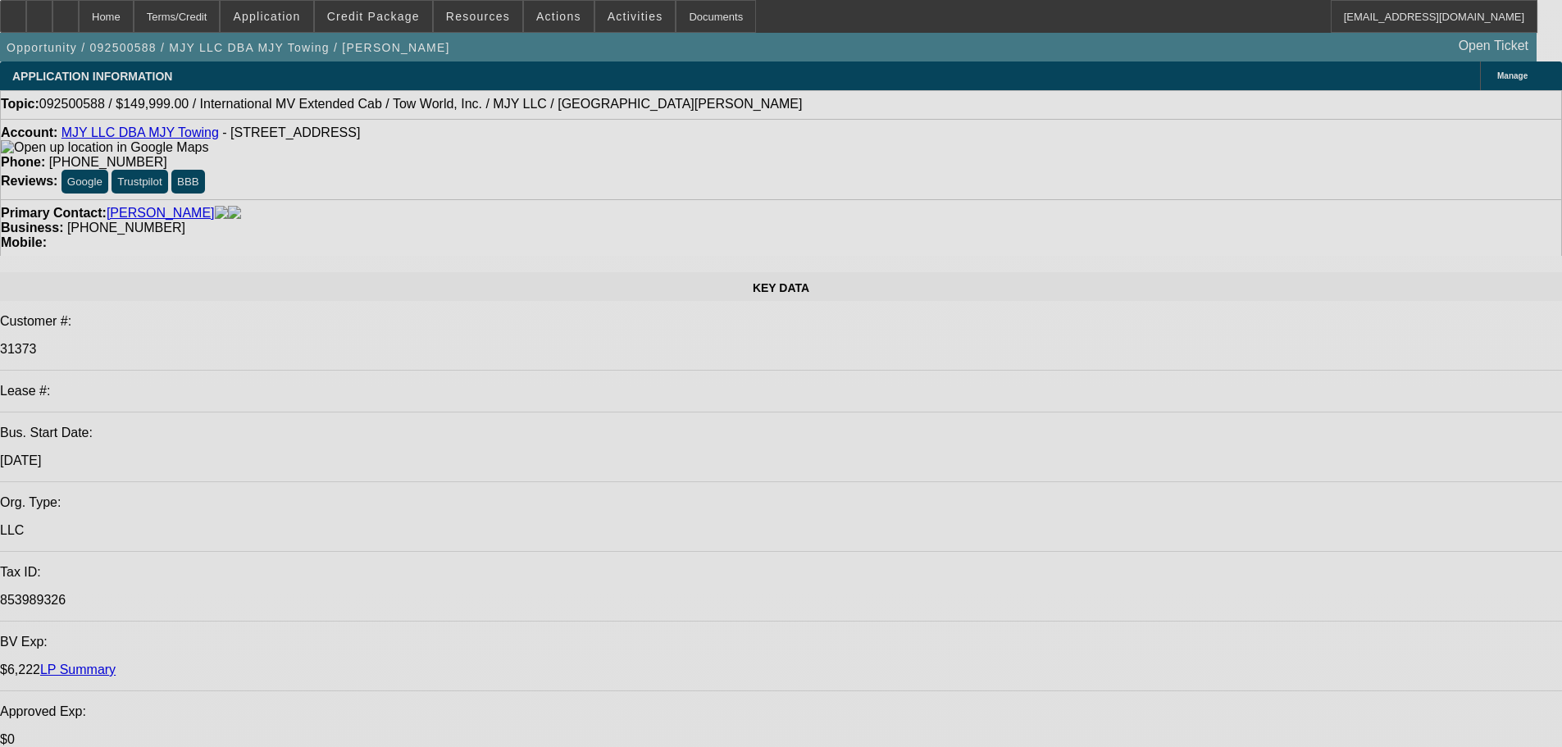
select select "0"
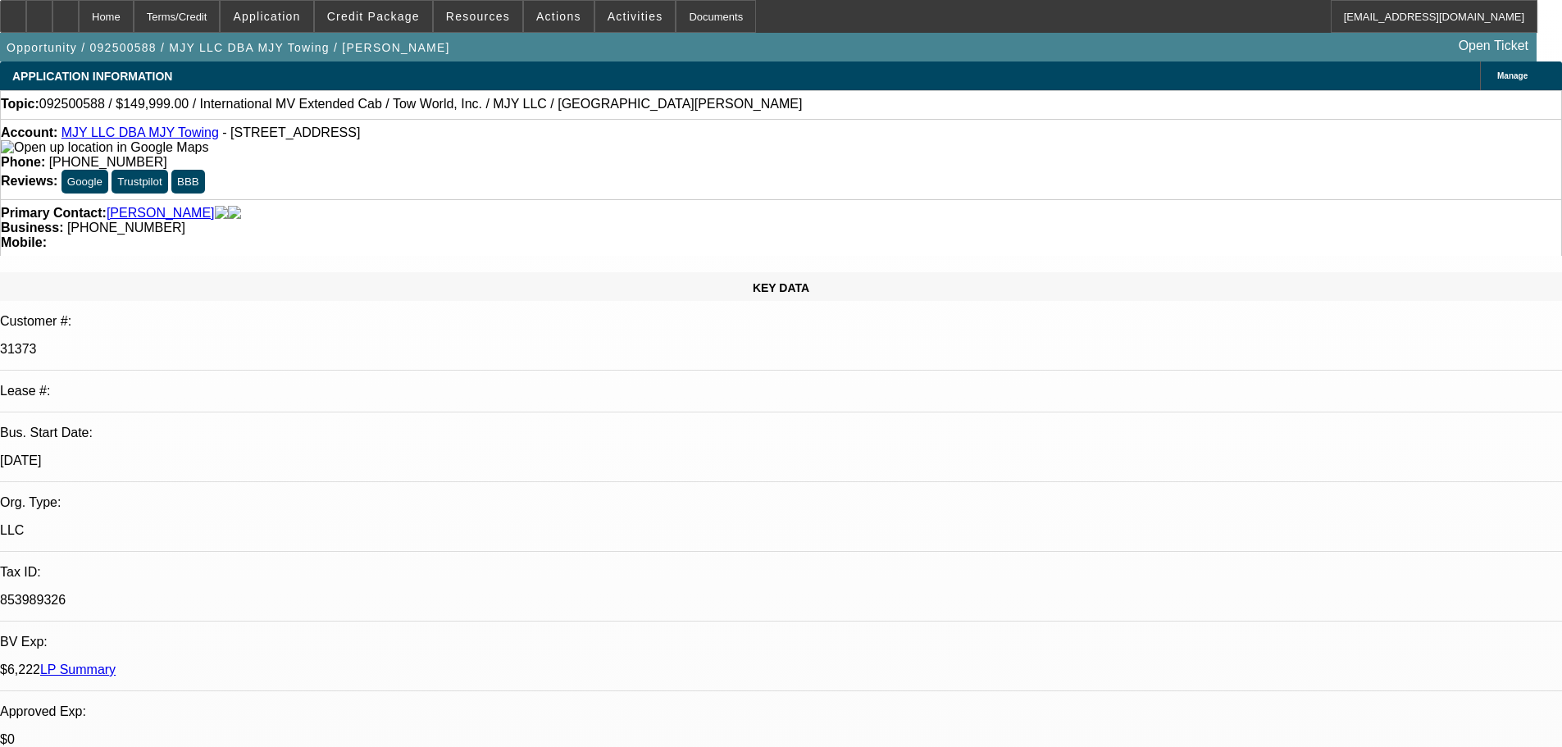
select select "2"
select select "0.1"
select select "4"
select select "0"
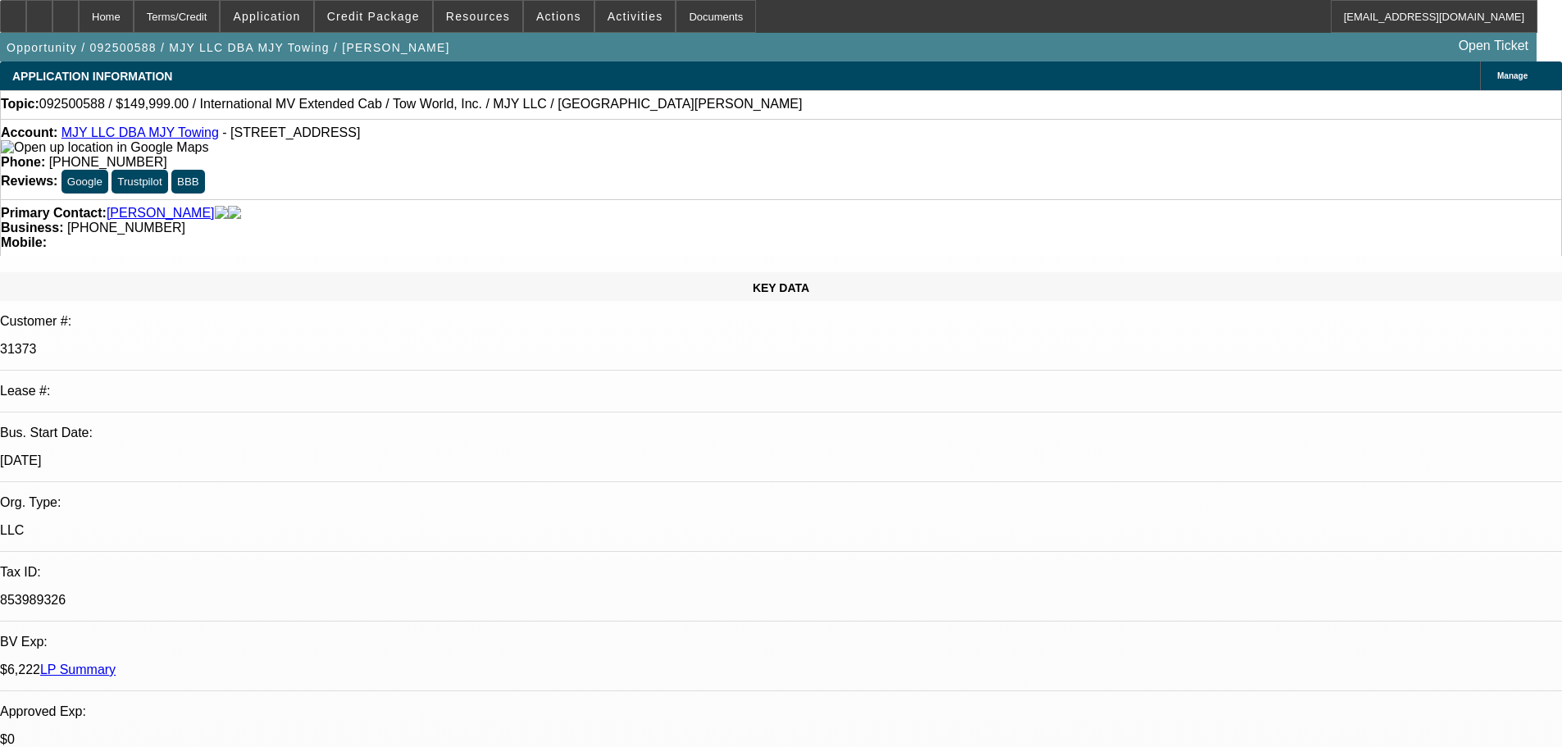
select select "0"
select select "3"
select select "0.1"
select select "4"
select select "0"
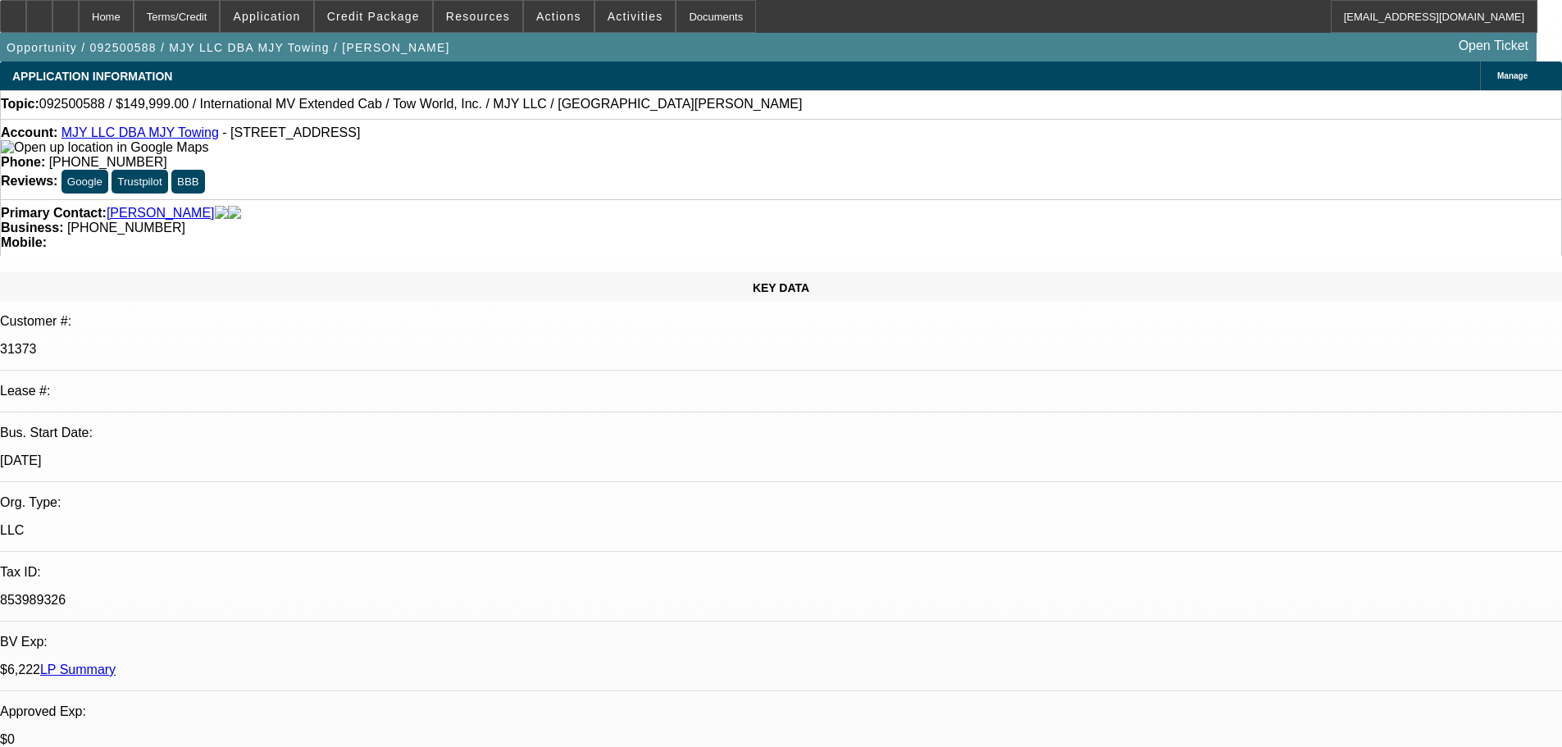
select select "0"
select select "0.1"
select select "4"
select select "0"
select select "2"
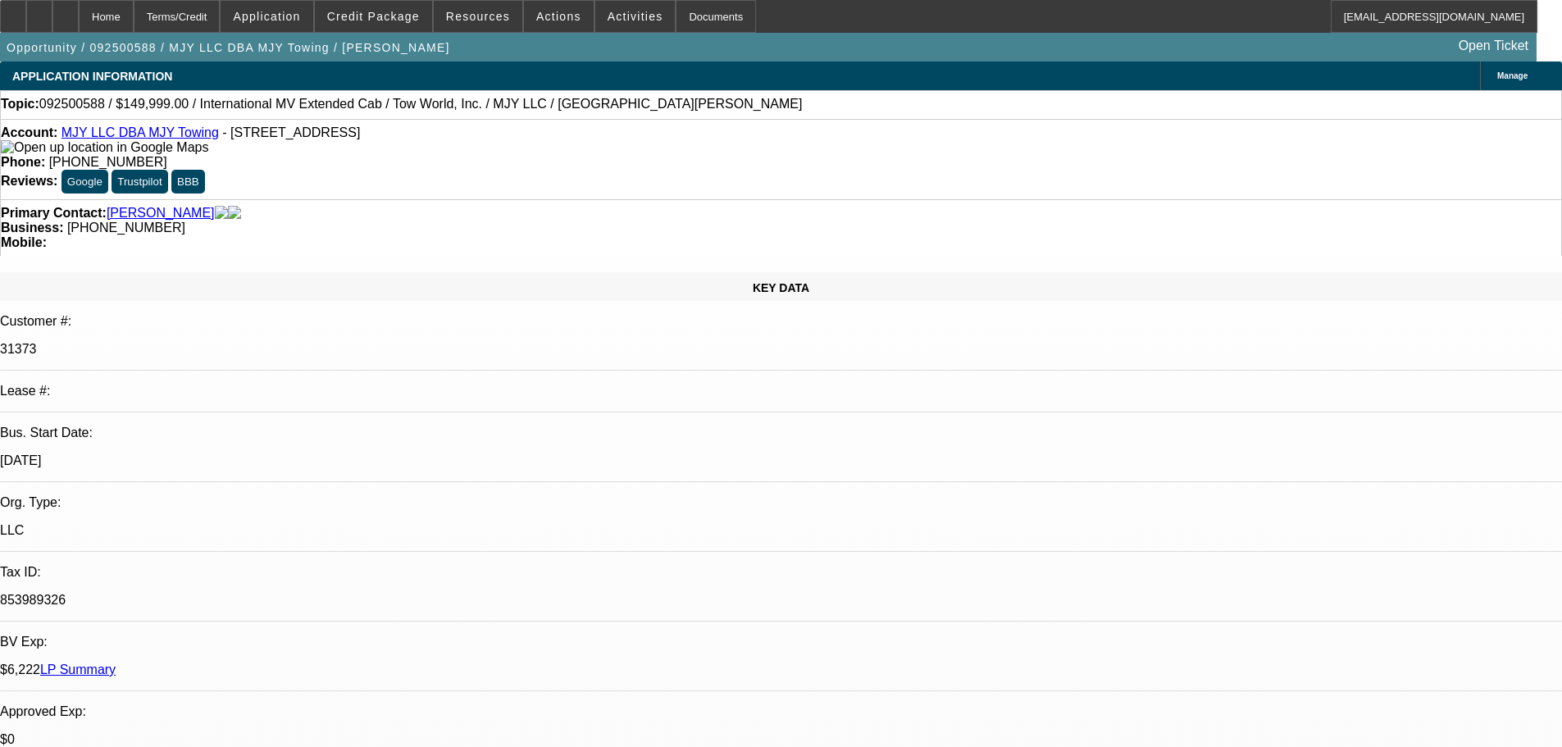
select select "2"
select select "0.1"
select select "4"
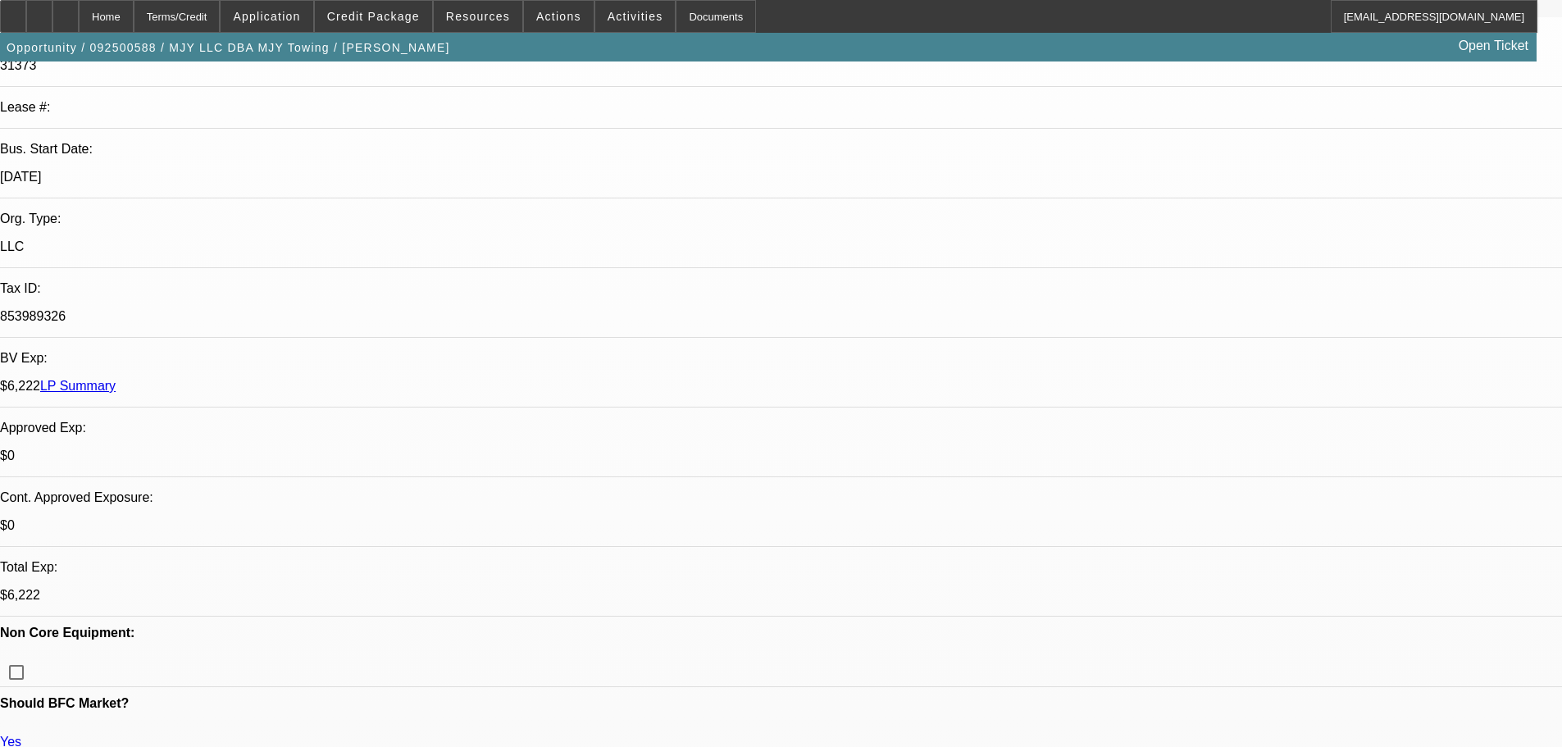
scroll to position [940, 0]
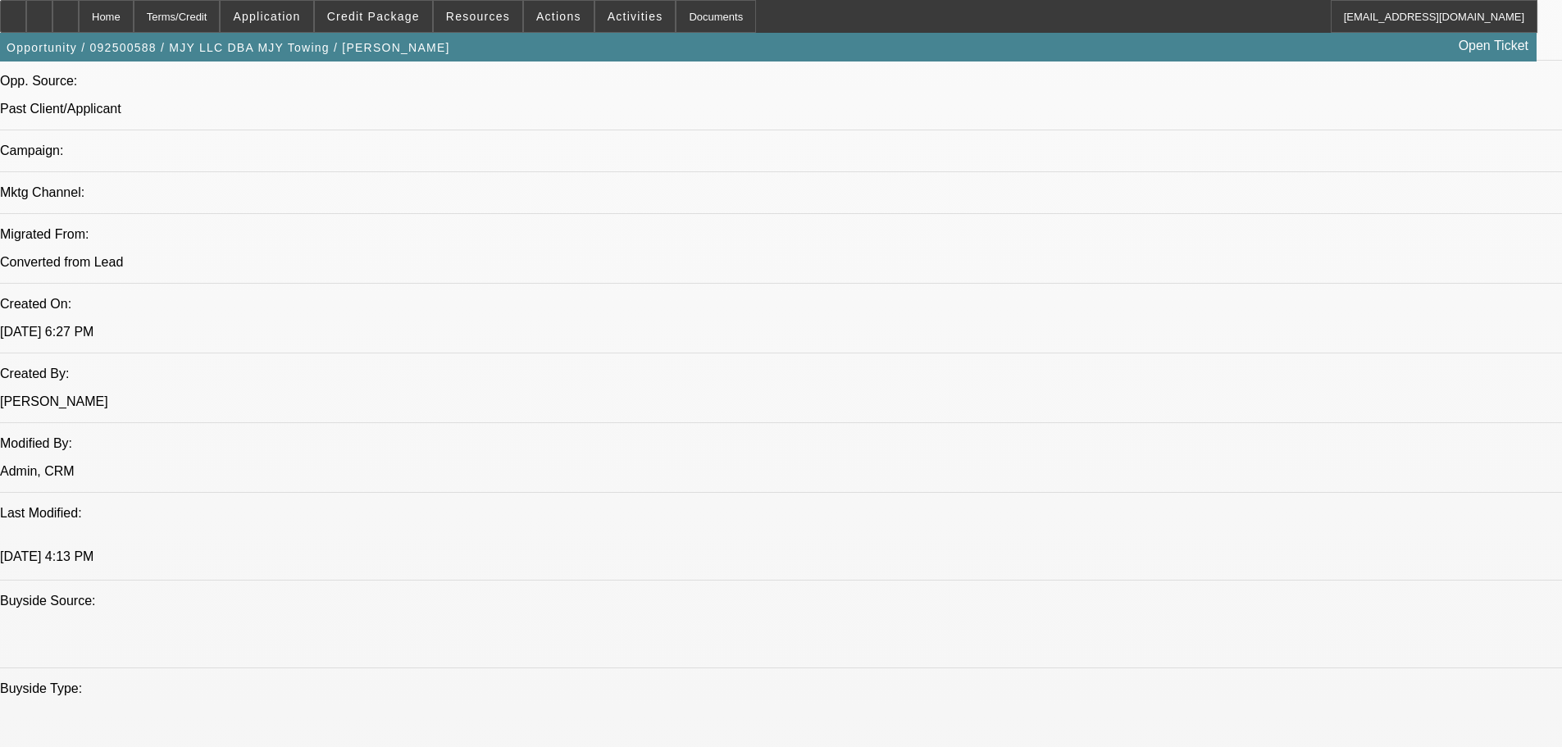
scroll to position [1034, 0]
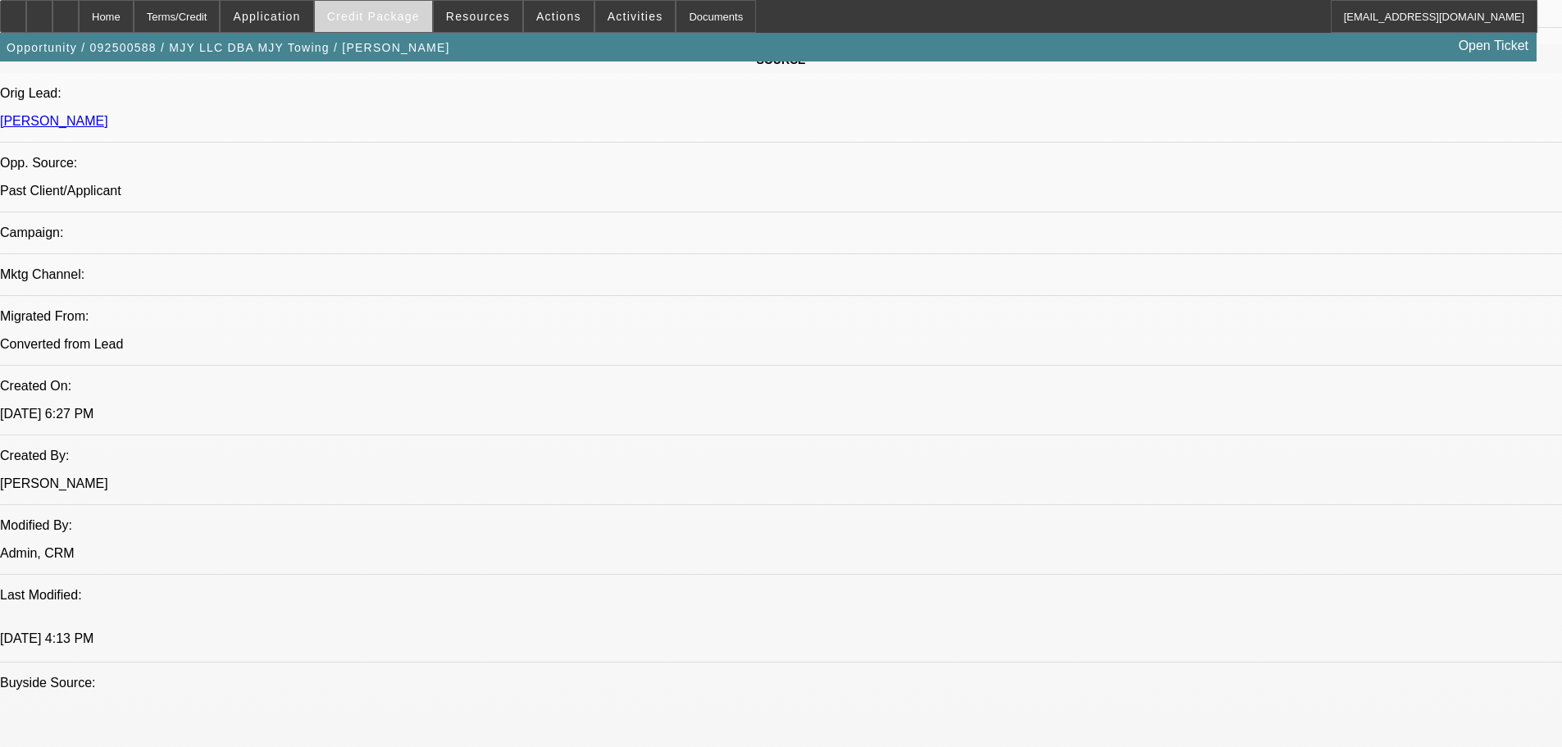
click at [376, 29] on span at bounding box center [373, 16] width 117 height 39
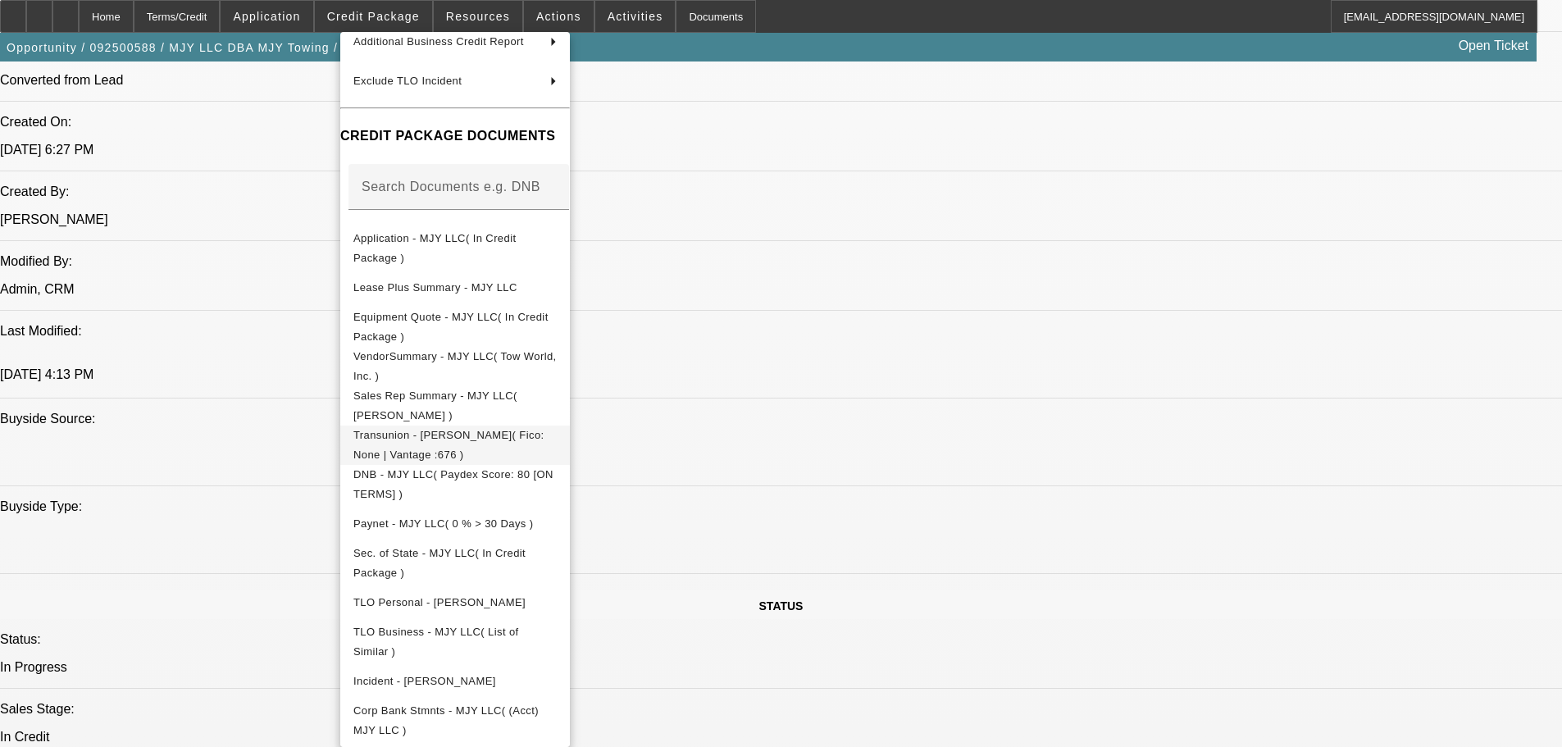
scroll to position [1362, 0]
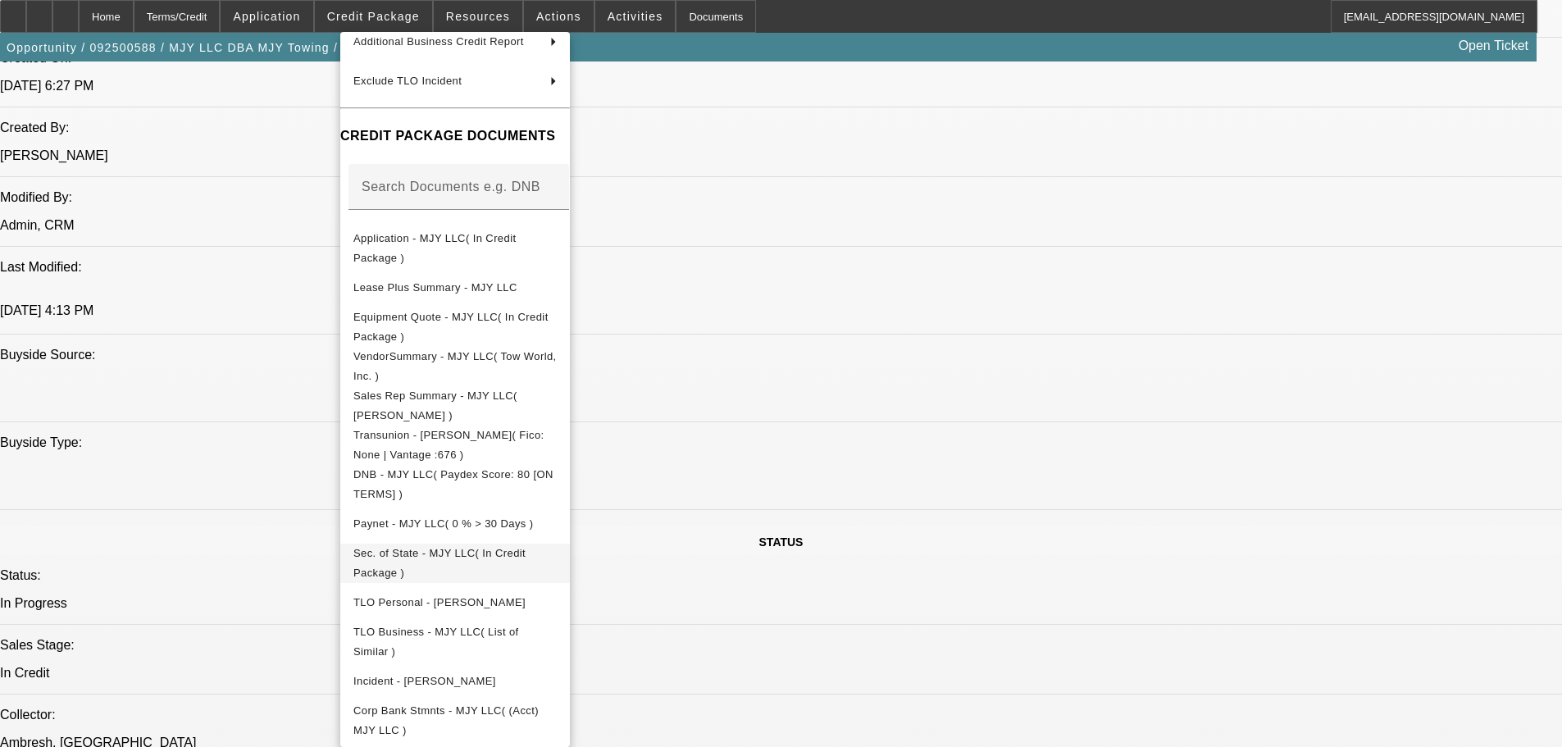
click at [432, 553] on span "Sec. of State - MJY LLC( In Credit Package )" at bounding box center [439, 563] width 172 height 32
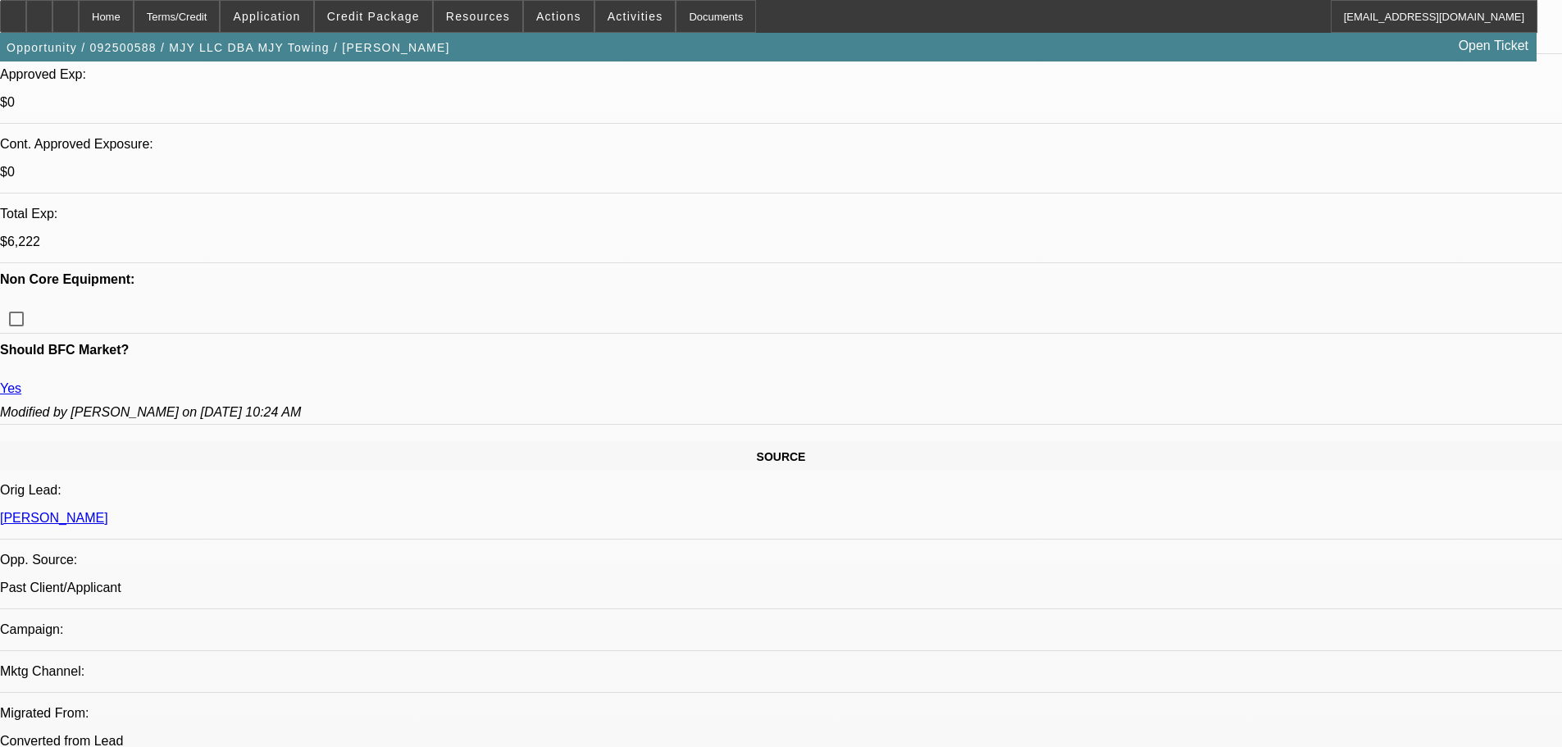
scroll to position [952, 0]
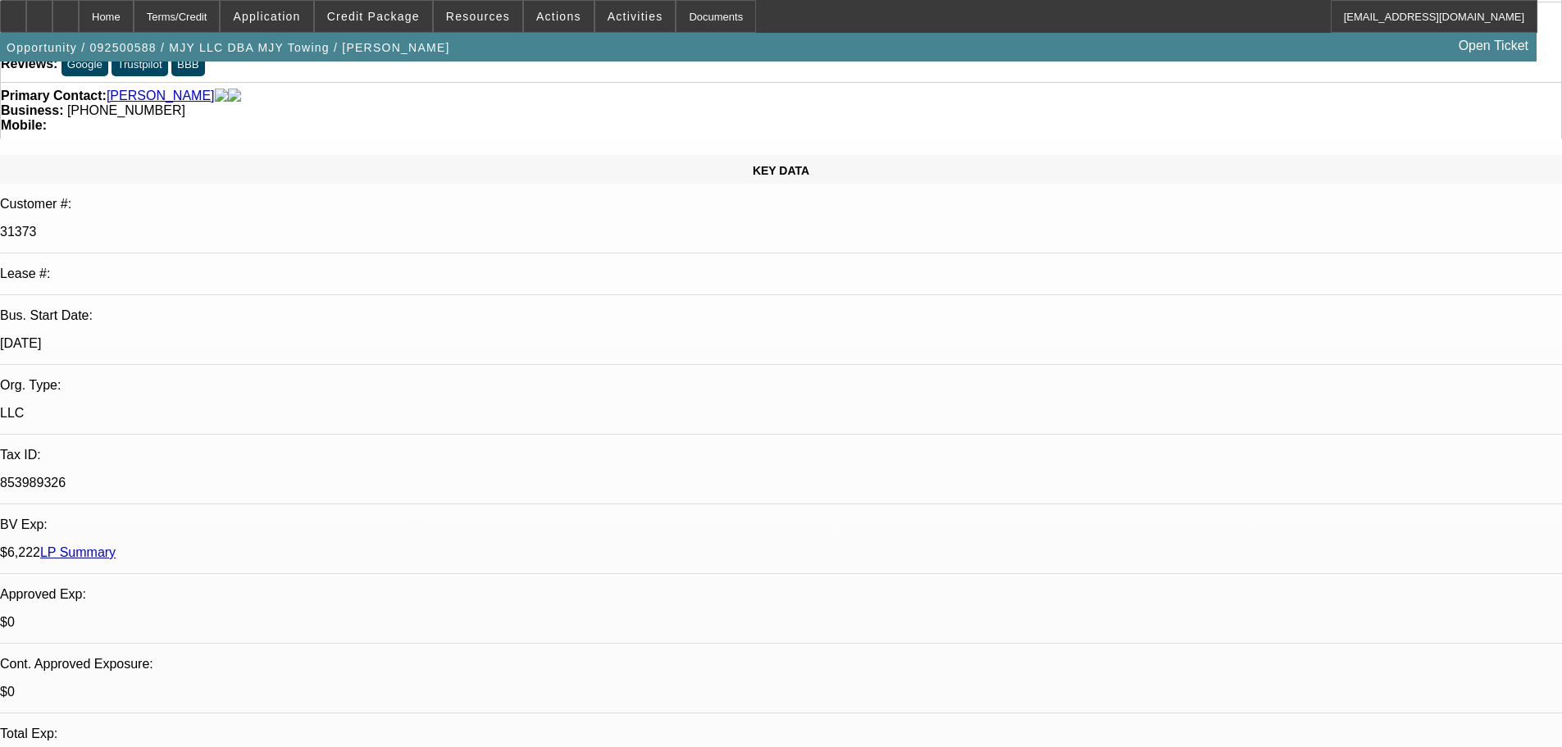
scroll to position [0, 0]
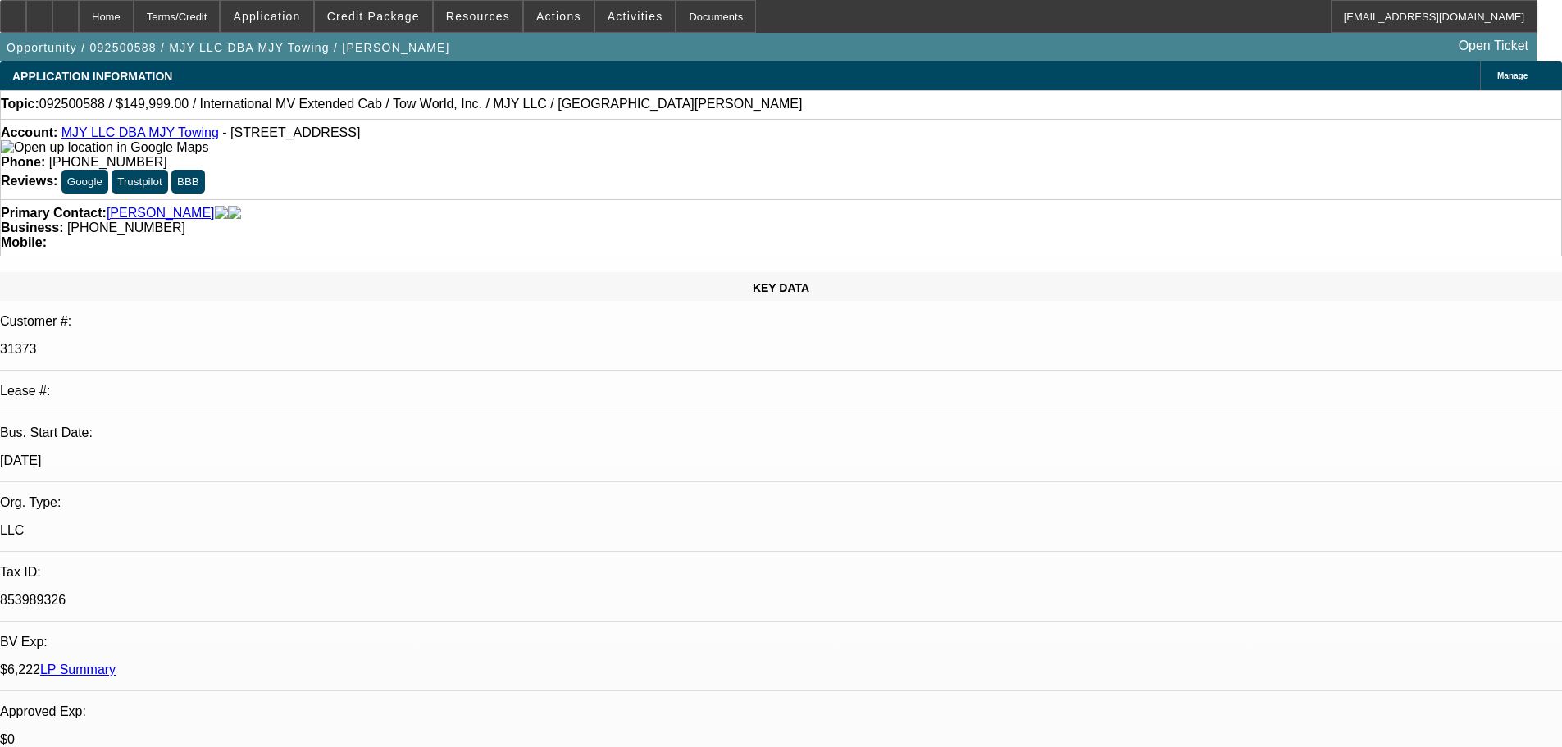
click at [116, 663] on link "LP Summary" at bounding box center [77, 670] width 75 height 14
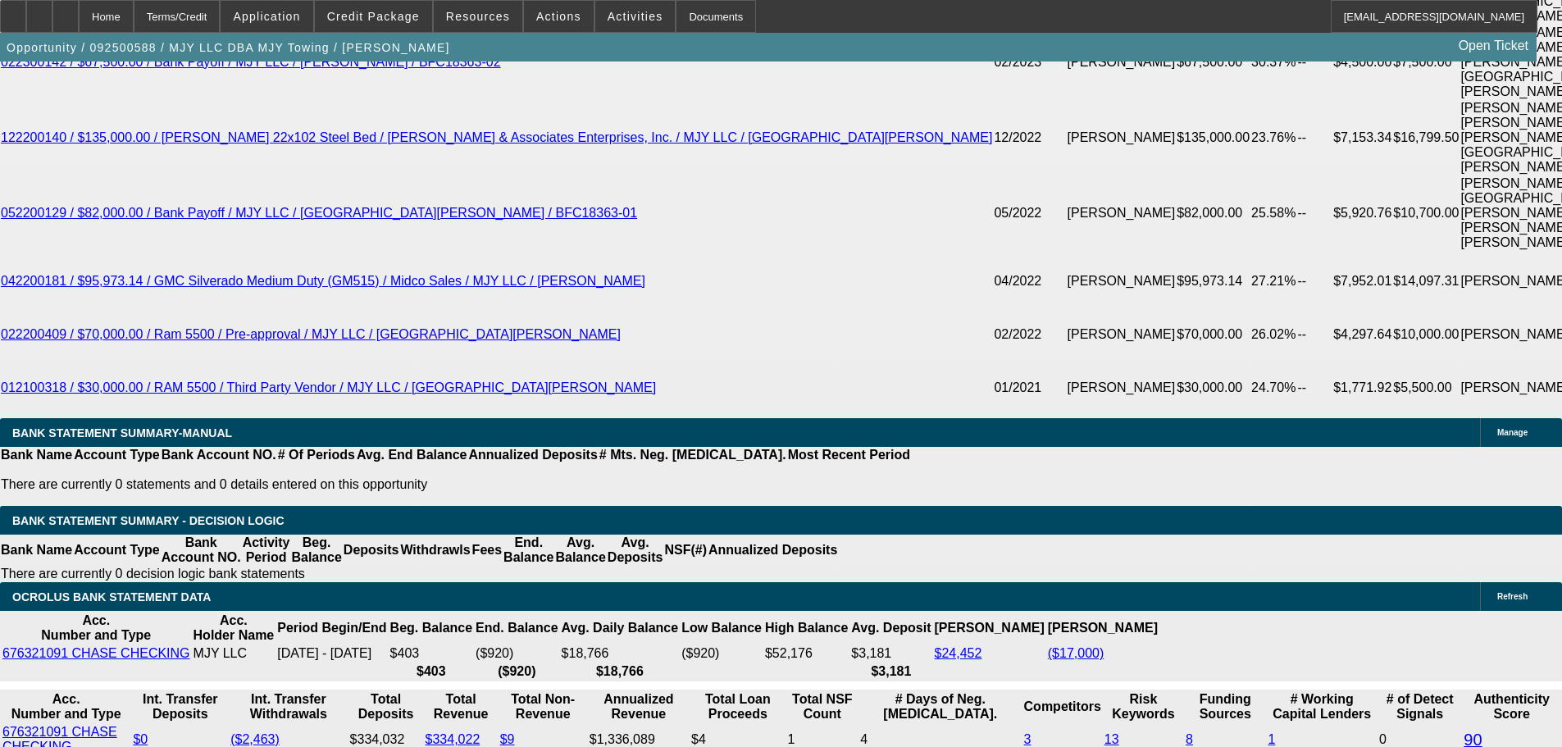
scroll to position [3576, 0]
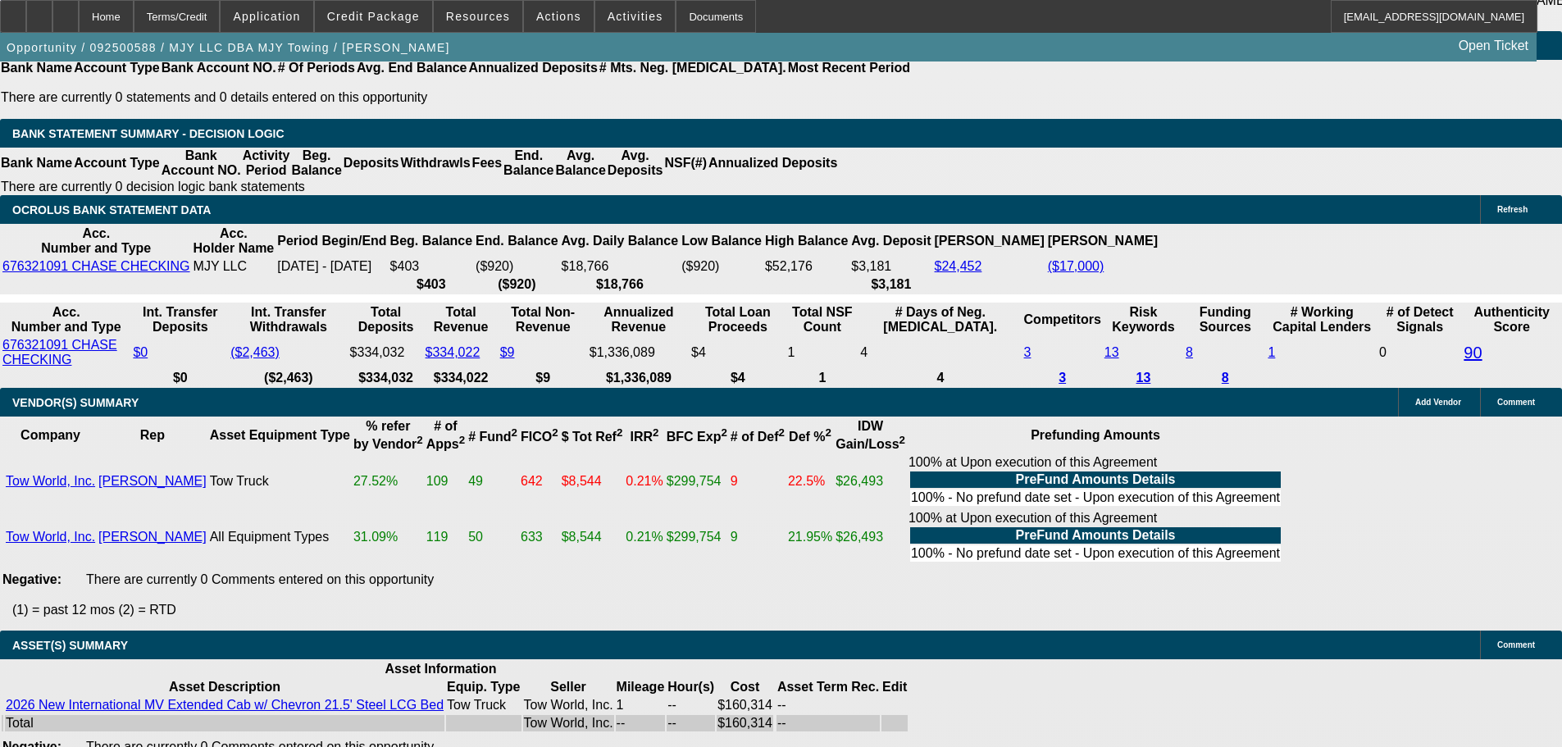
drag, startPoint x: 289, startPoint y: 277, endPoint x: 290, endPoint y: 285, distance: 8.2
select select "6"
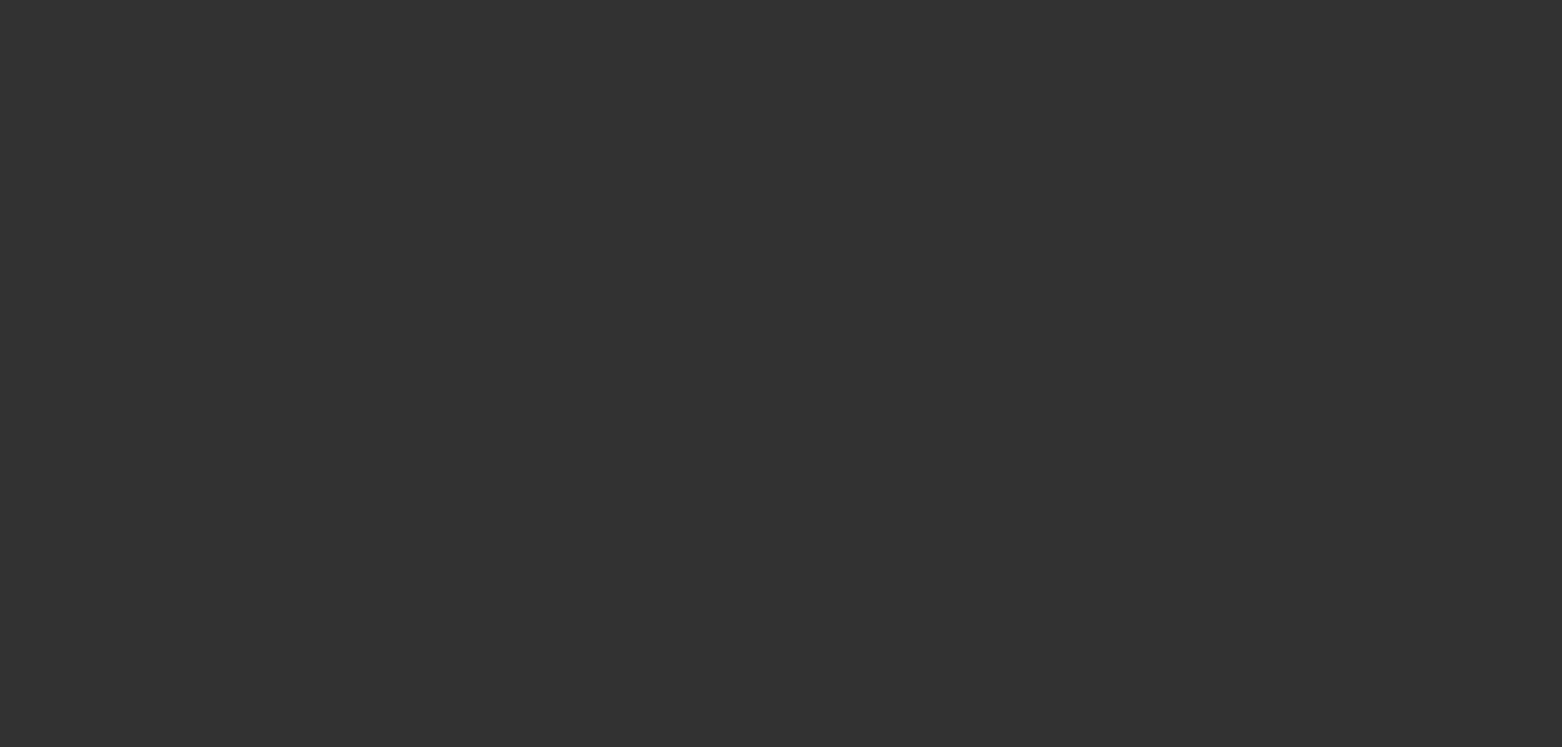
scroll to position [0, 0]
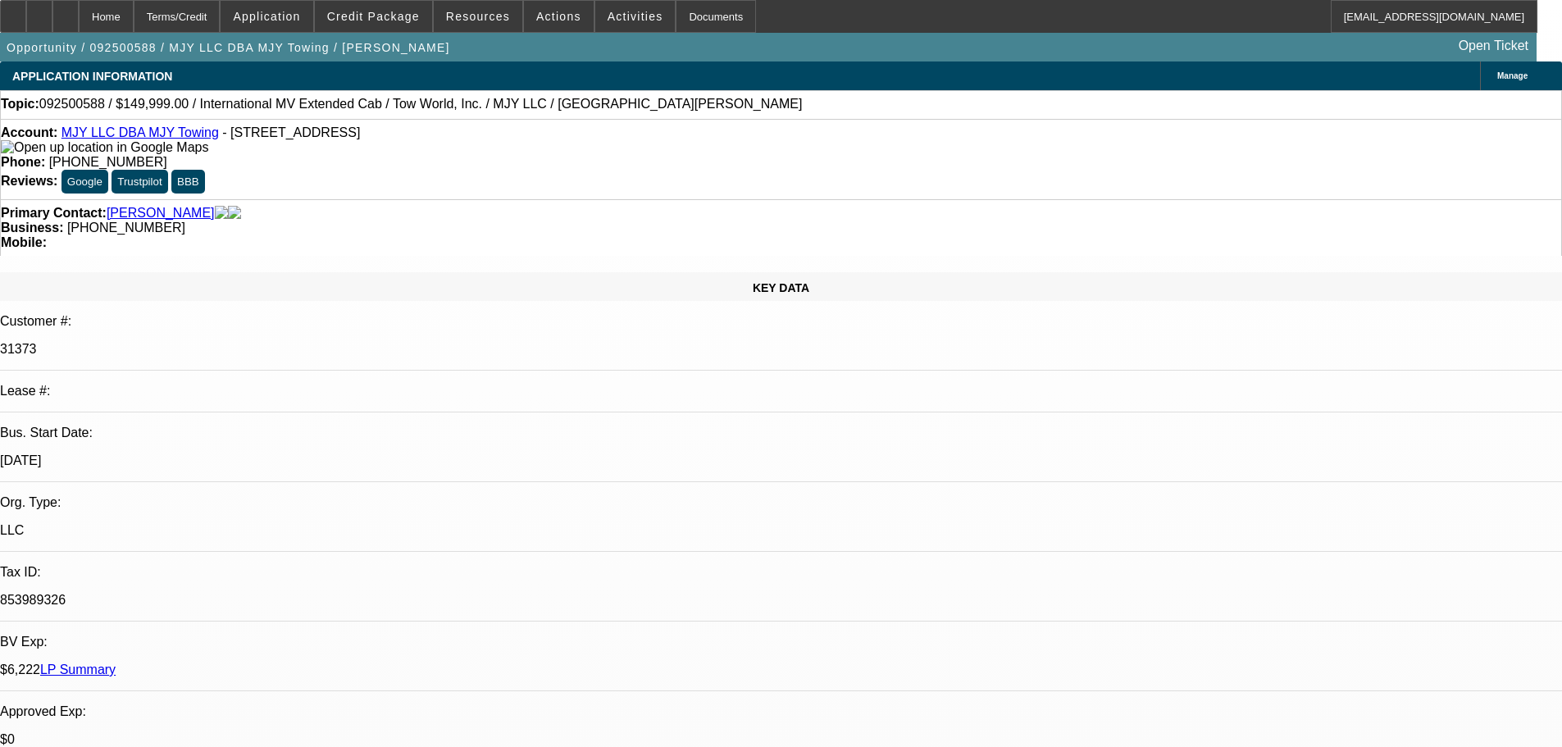
type textarea "Can you add the other 2 pgs that were on the prior deals?"
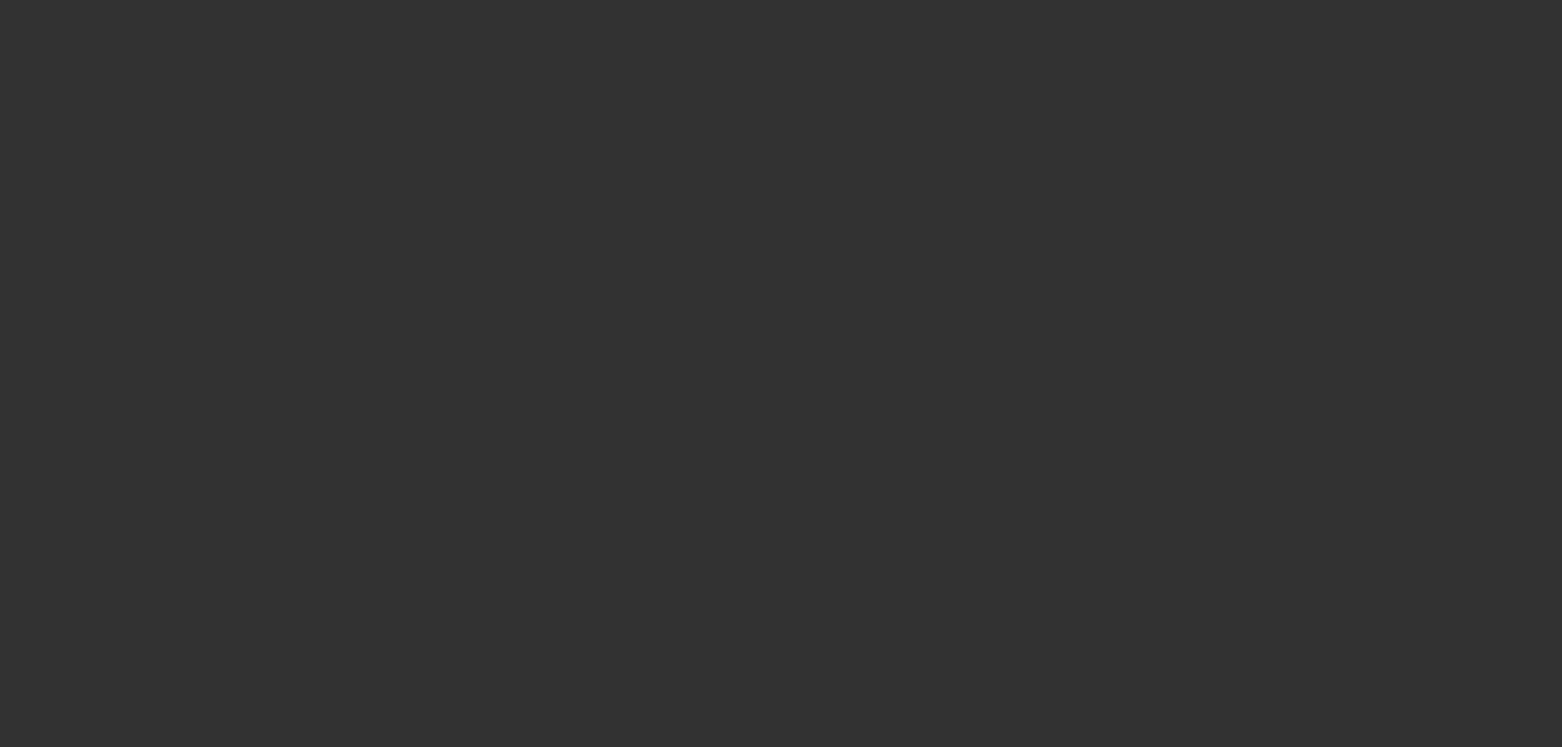
select select "0"
select select "2"
select select "0.1"
select select "4"
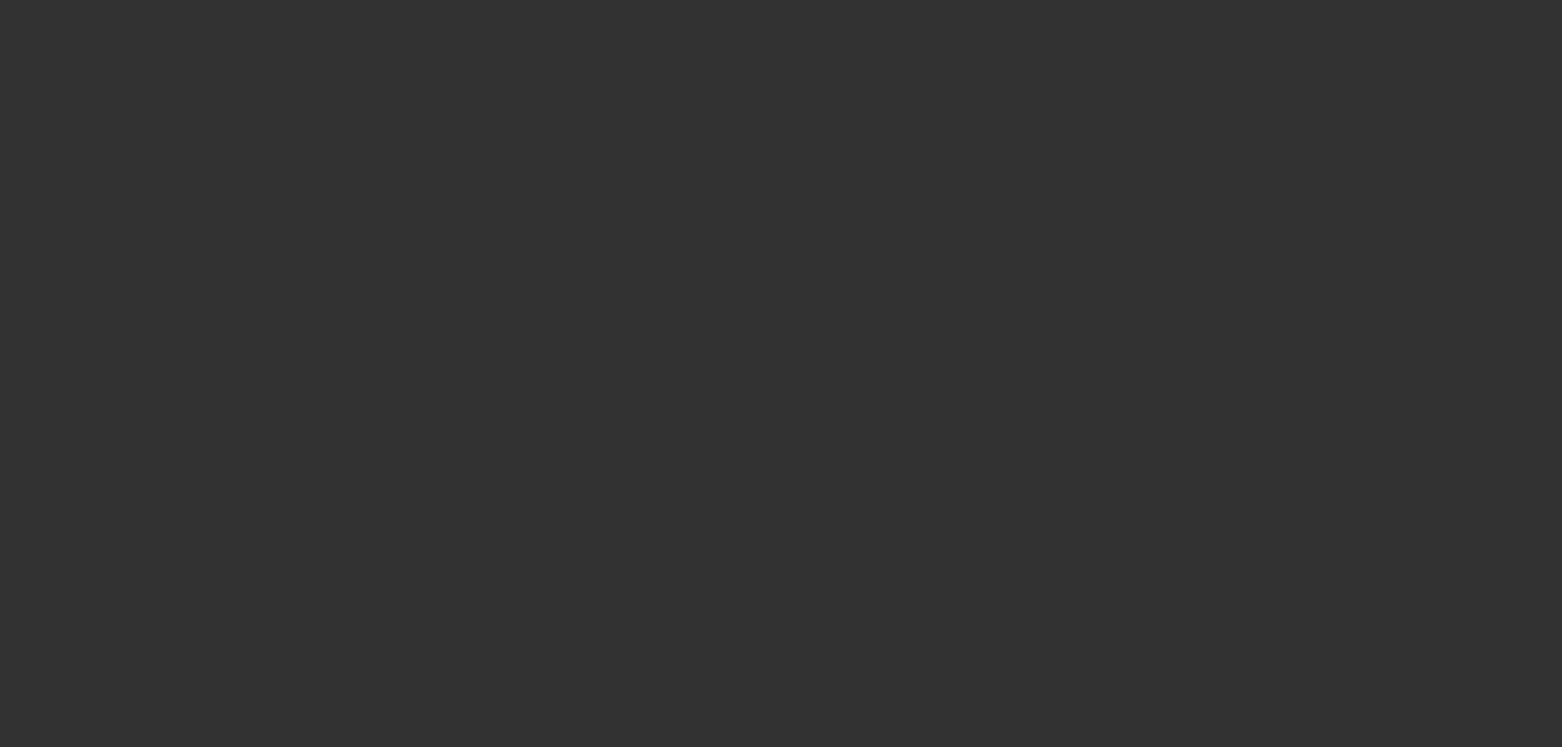
select select "0"
select select "2"
select select "0.1"
select select "4"
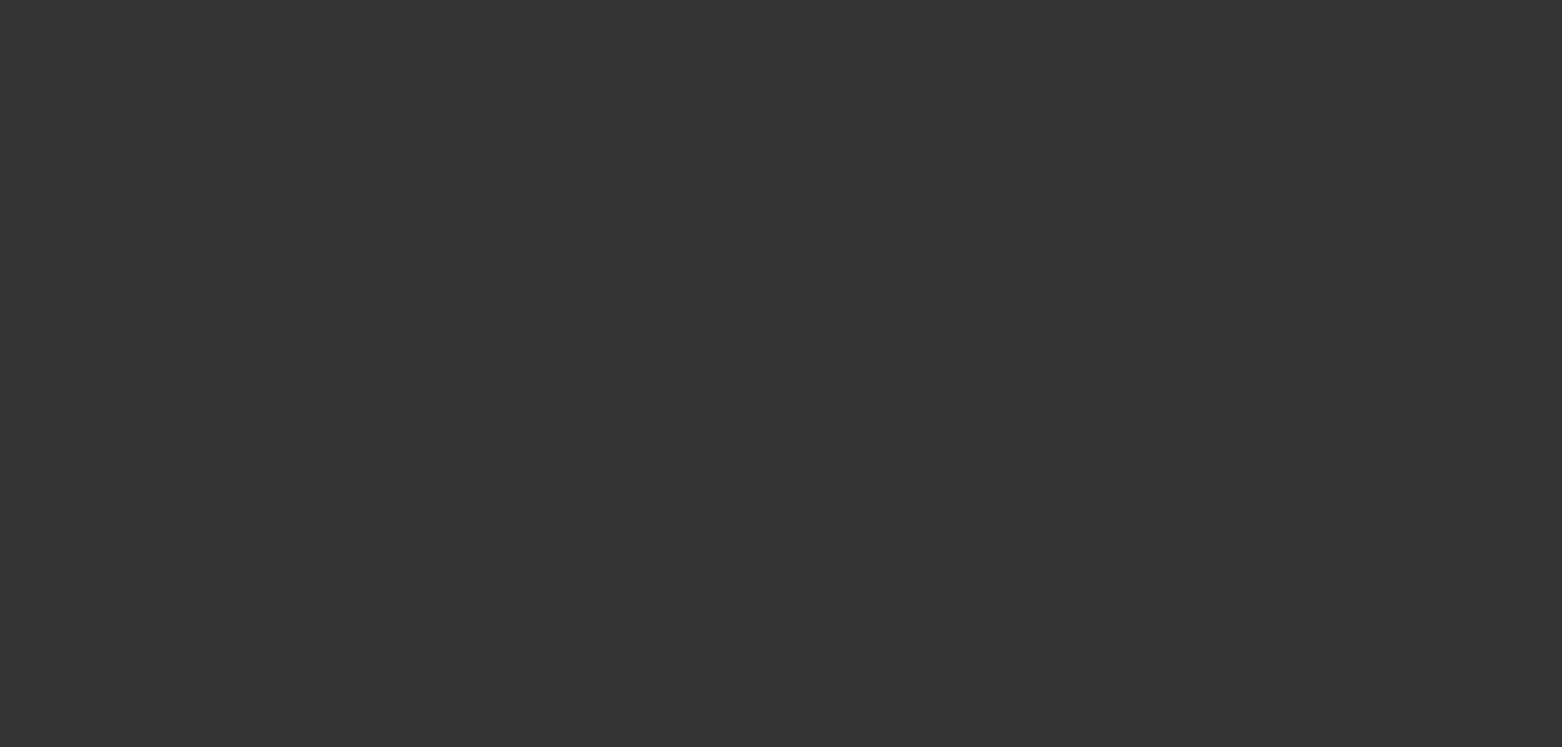
select select "0"
select select "3"
select select "0.1"
select select "4"
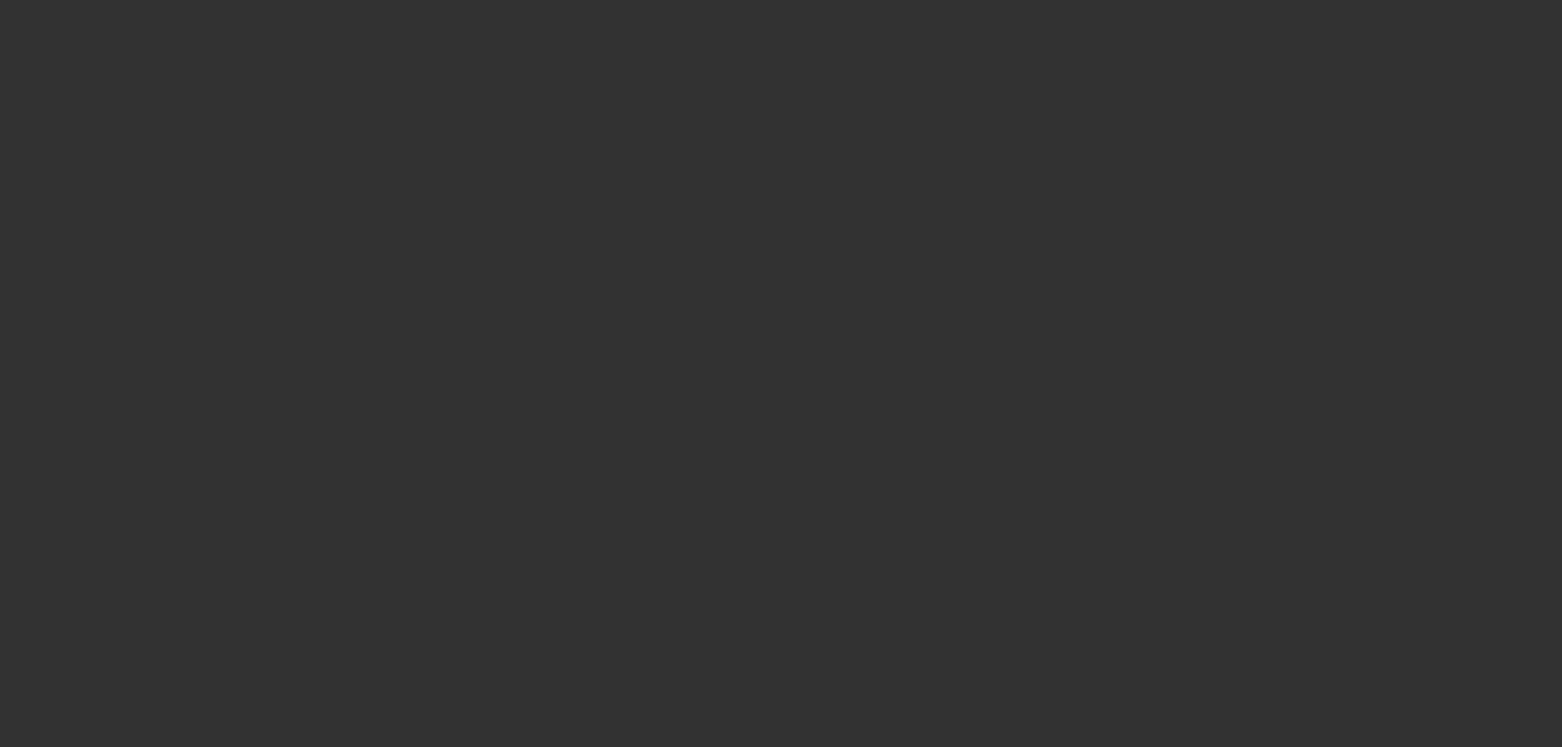
select select "0"
select select "0.1"
select select "4"
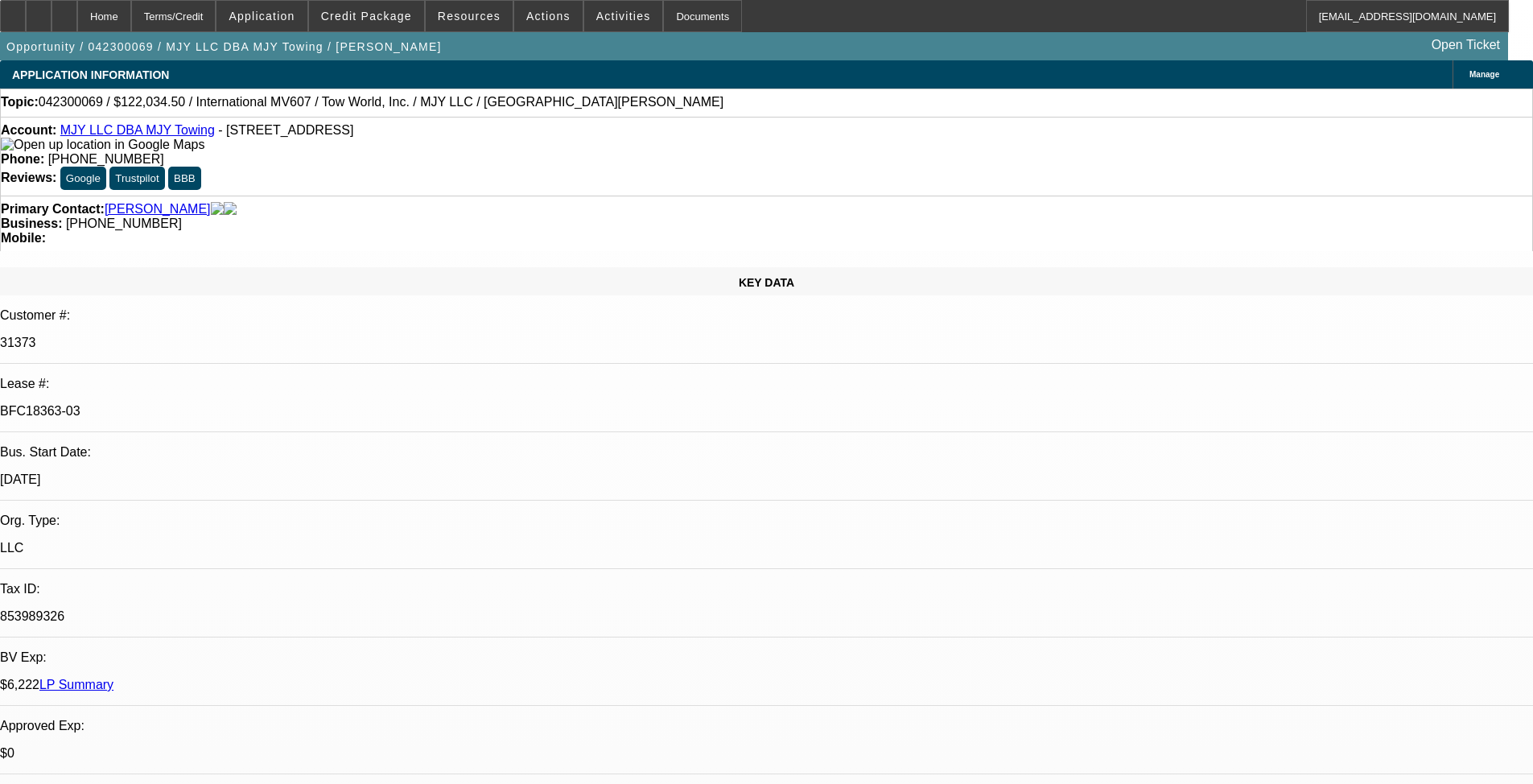
select select "0"
select select "2"
select select "0.1"
select select "4"
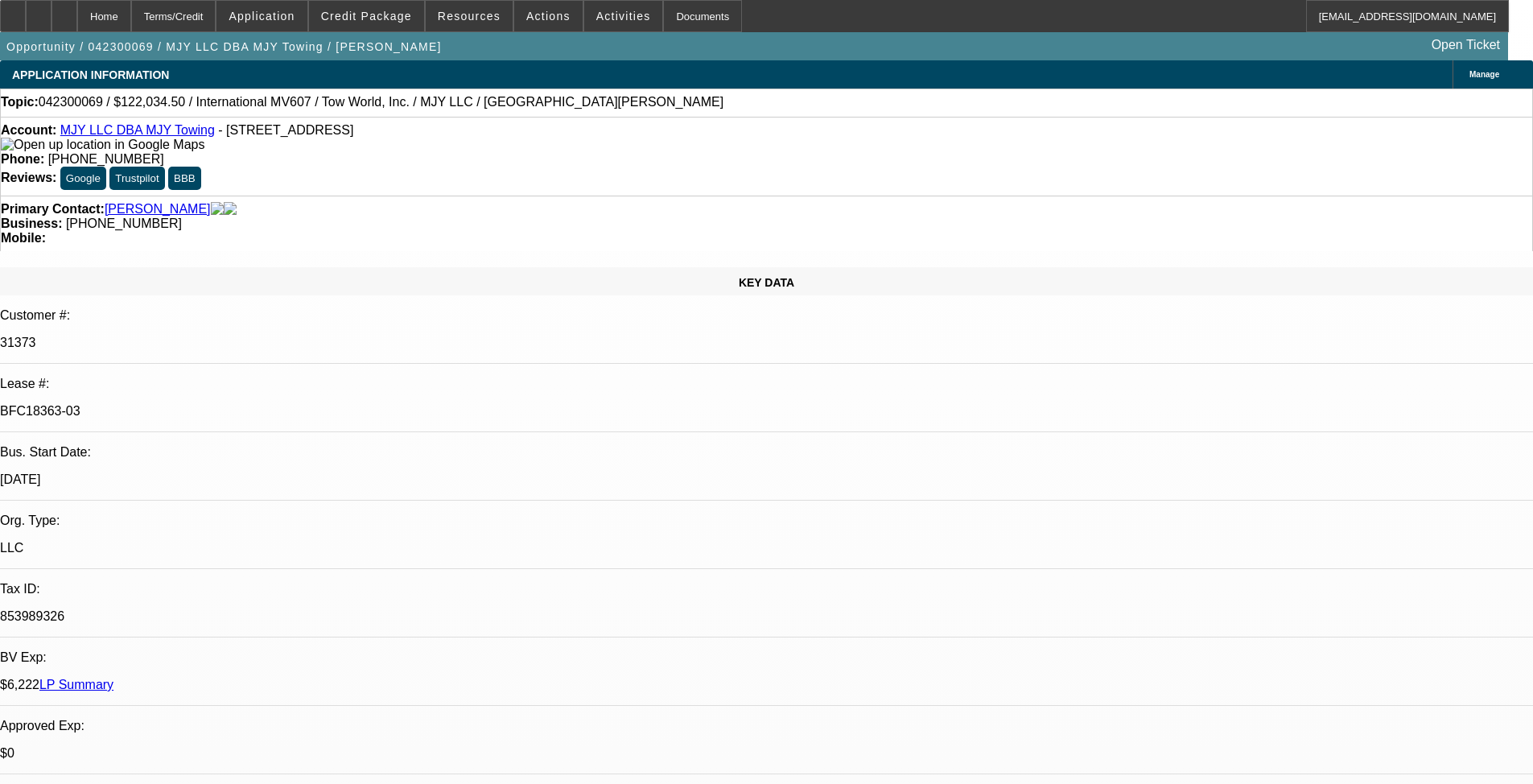
select select "0.15"
select select "2"
select select "0.1"
select select "4"
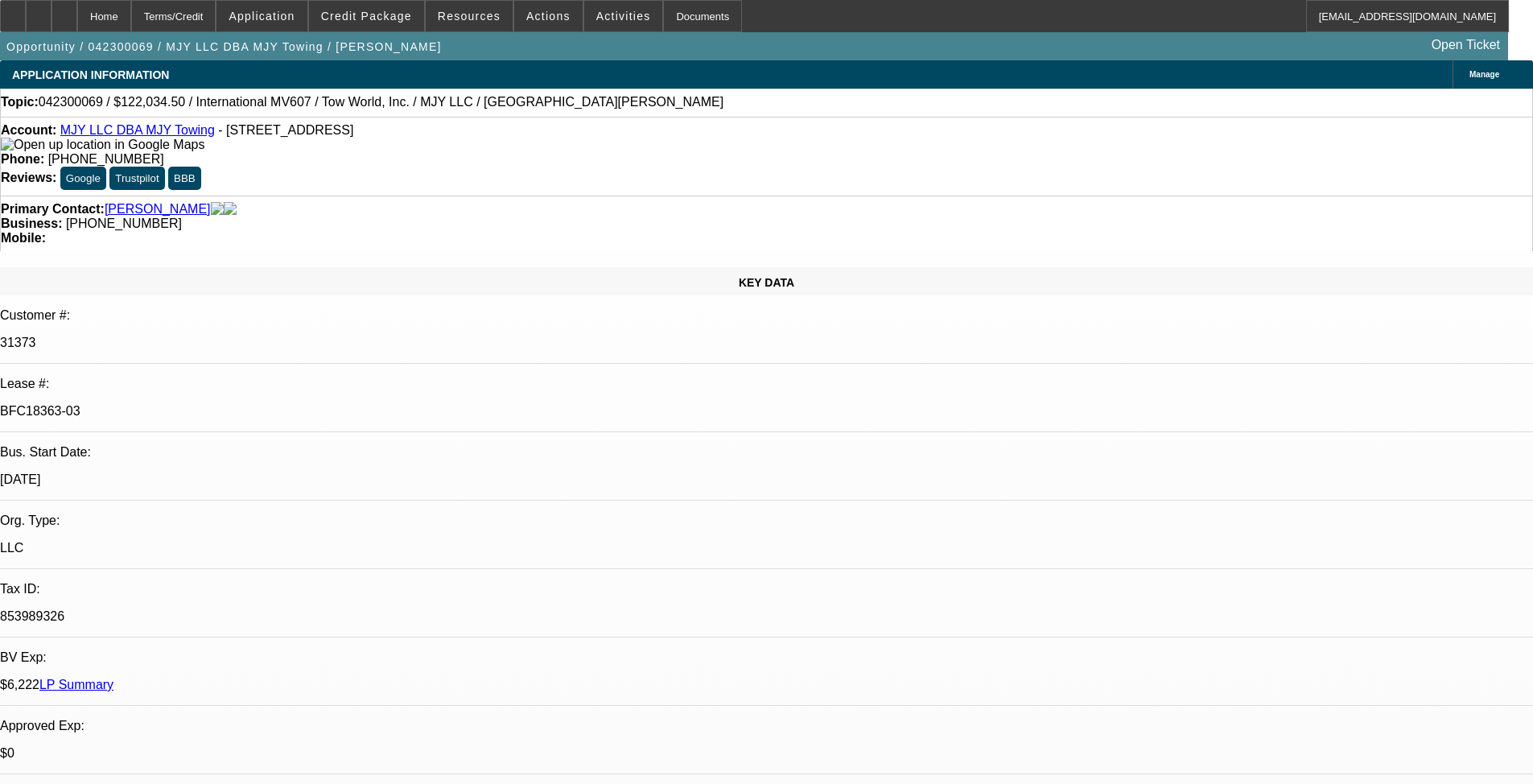
select select "0.15"
select select "2"
select select "0.1"
select select "4"
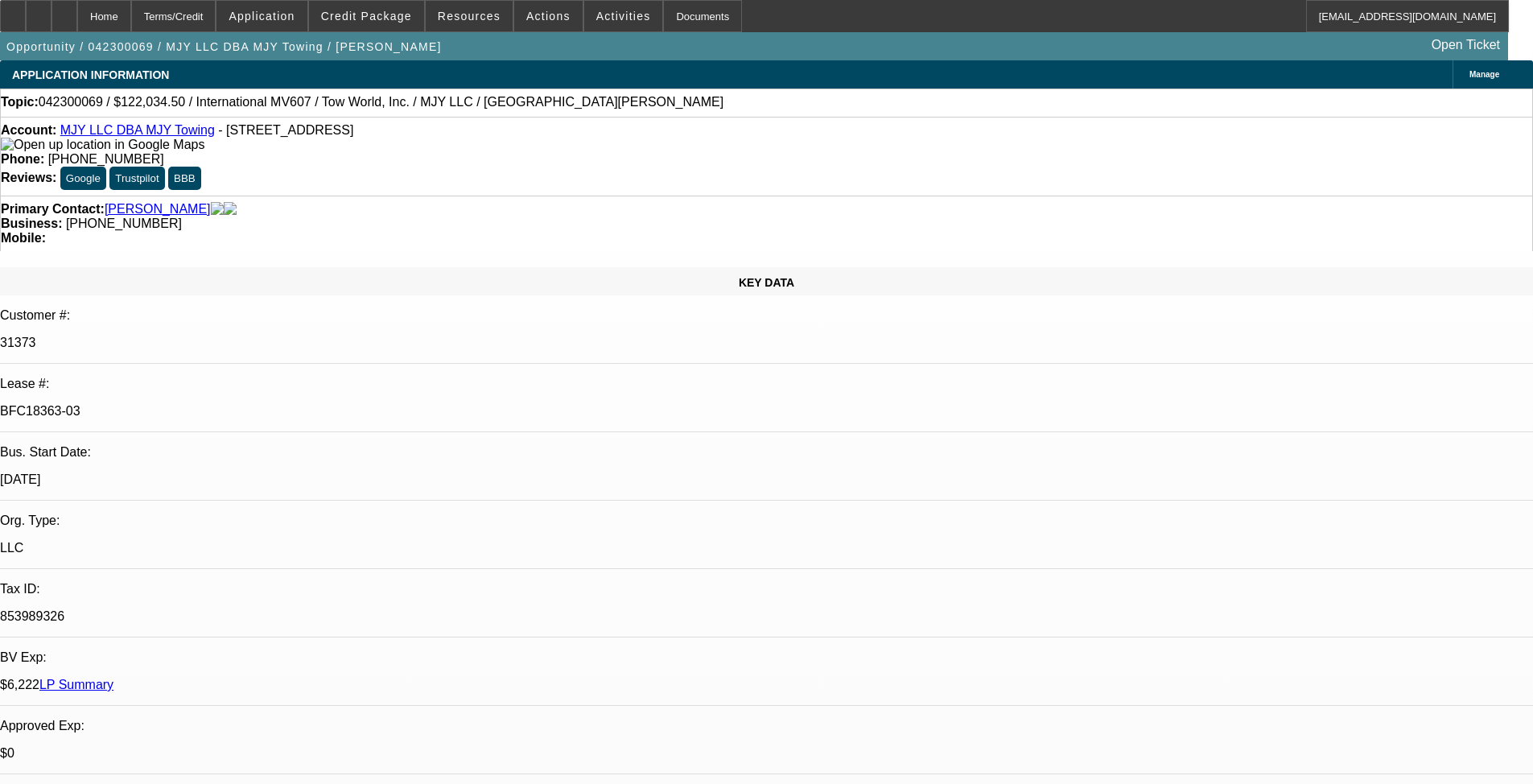
select select "0.15"
select select "2"
select select "0.1"
select select "4"
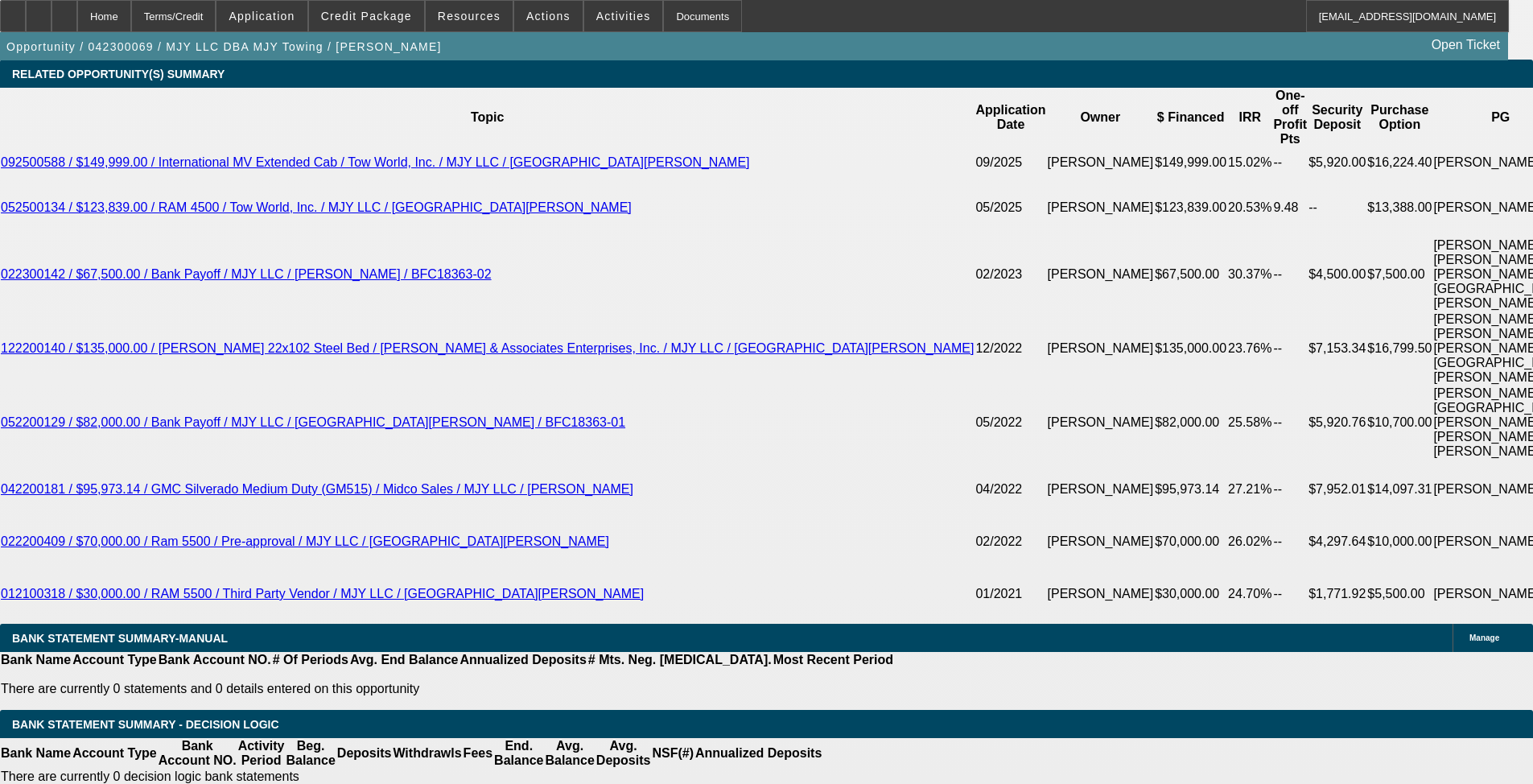
scroll to position [2898, 0]
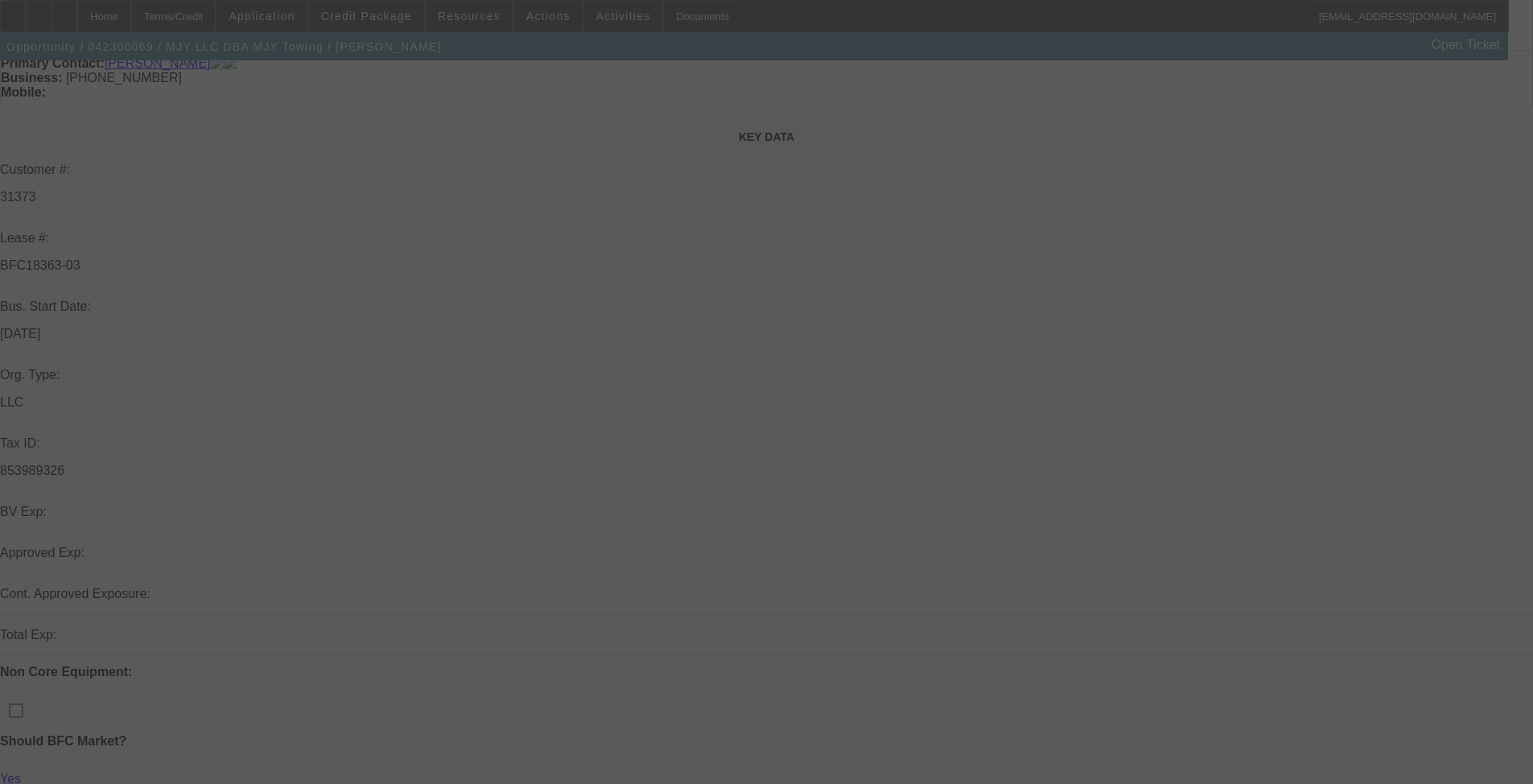
scroll to position [322, 0]
select select "0"
select select "2"
select select "0.1"
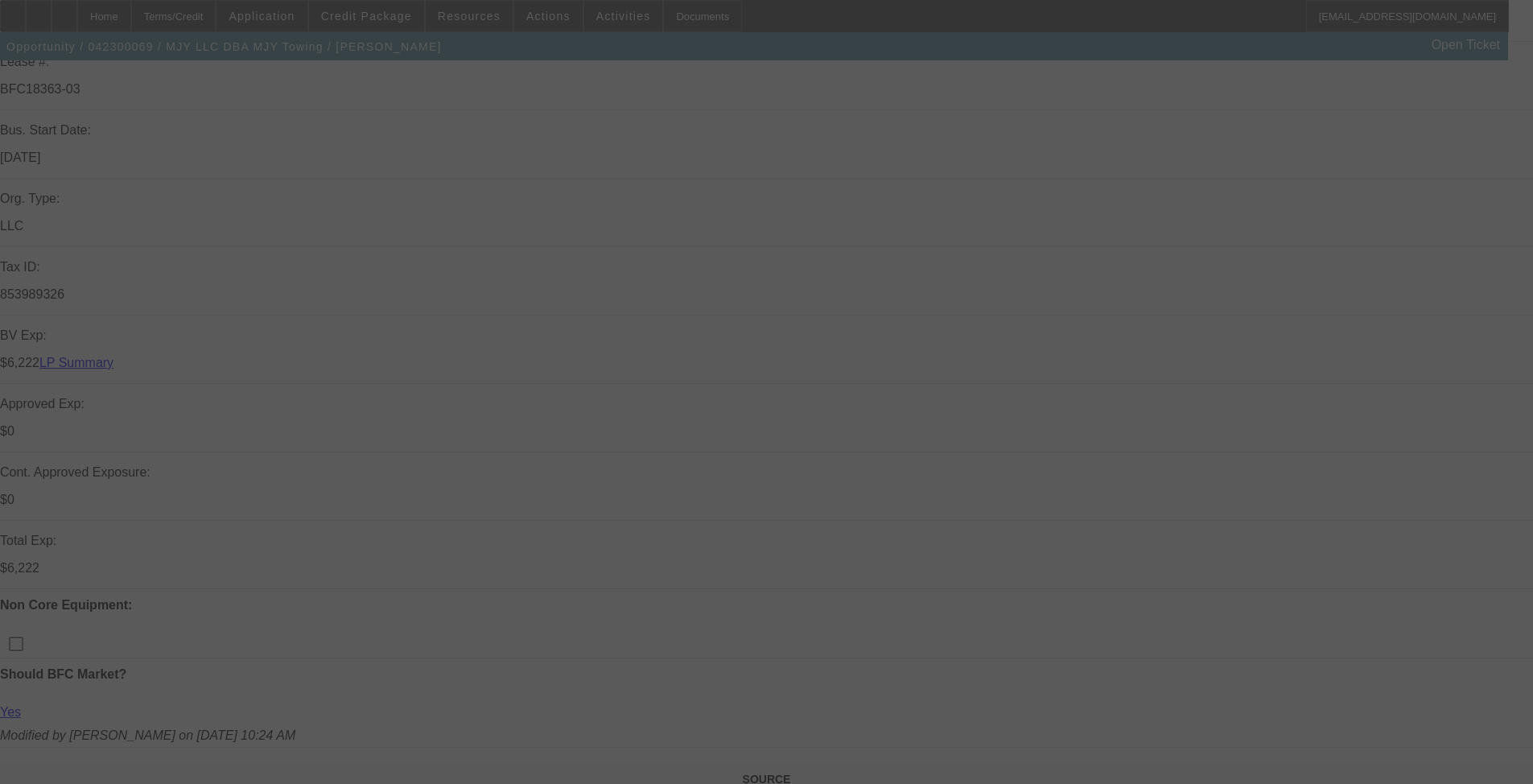
select select "4"
select select "0.15"
select select "2"
select select "0.1"
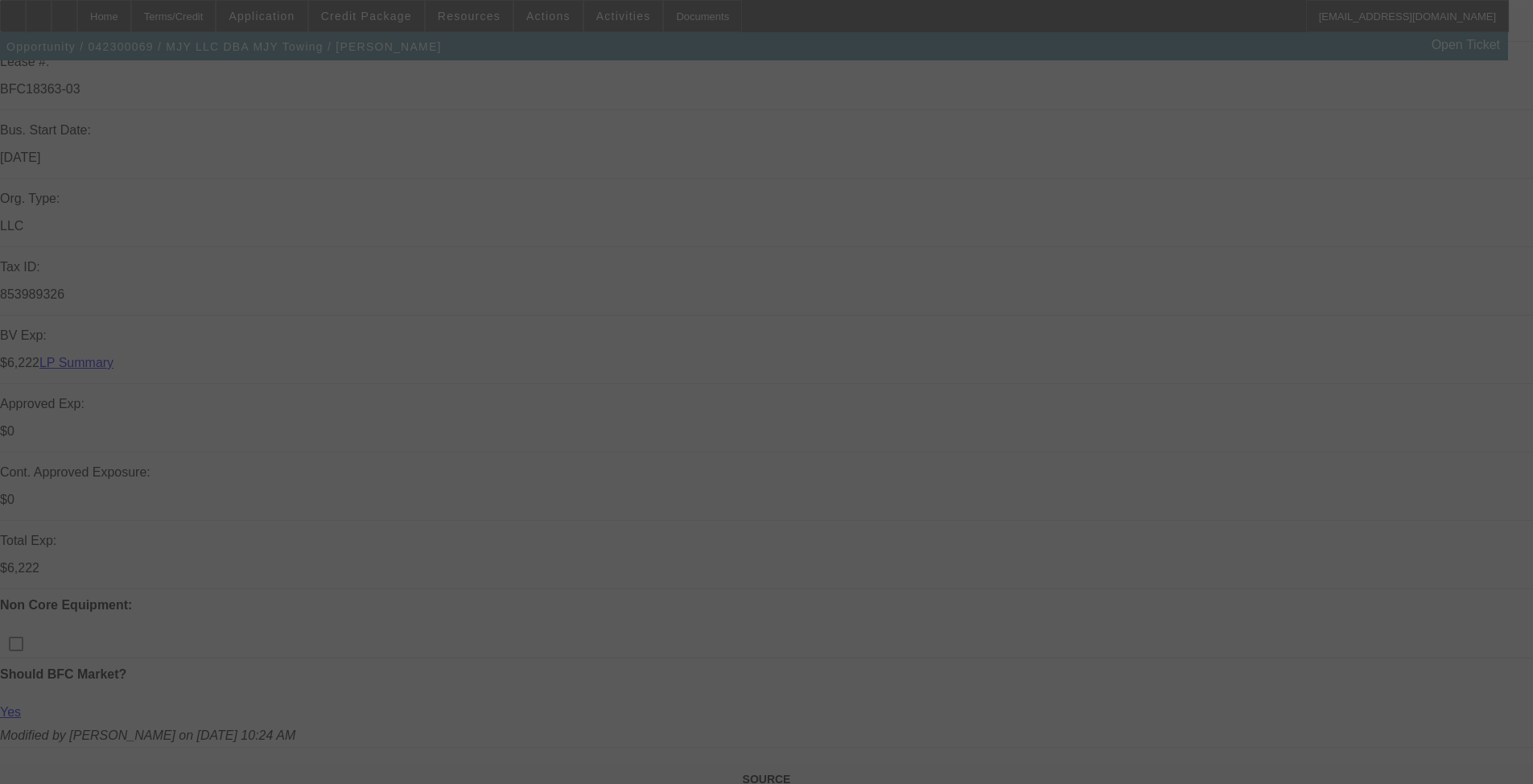
select select "4"
select select "0.15"
select select "2"
select select "0.1"
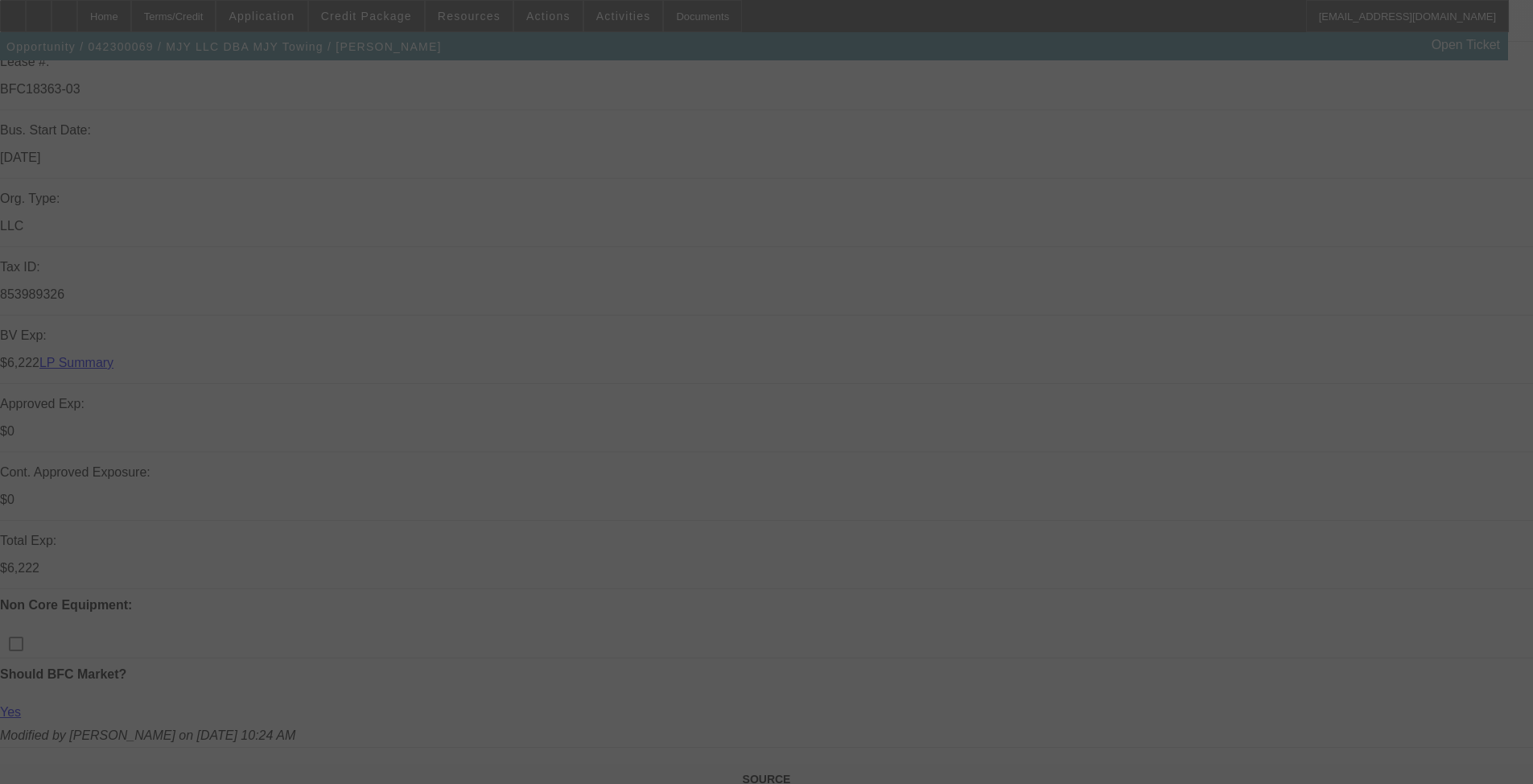
select select "4"
select select "0.15"
select select "2"
select select "0.1"
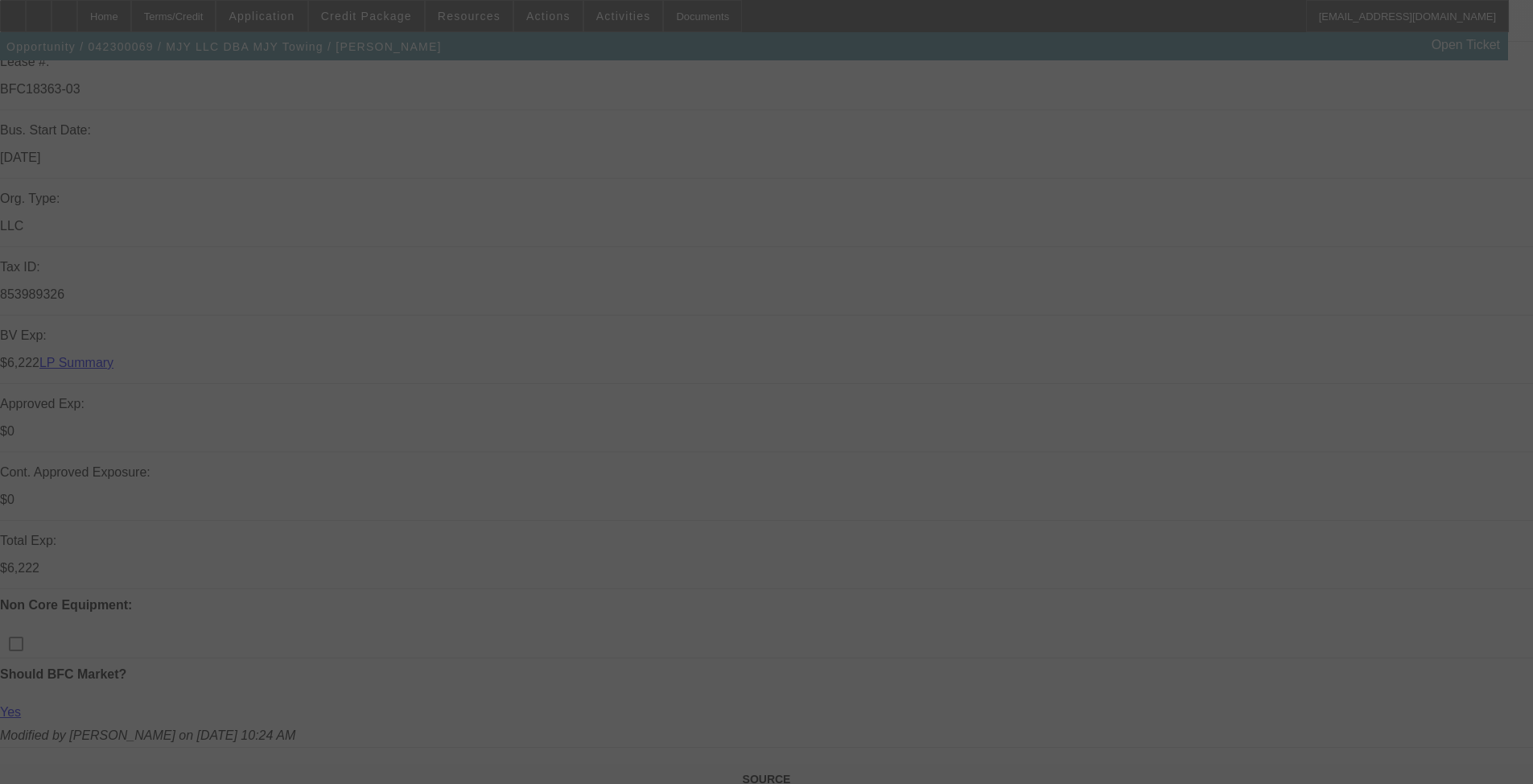
select select "4"
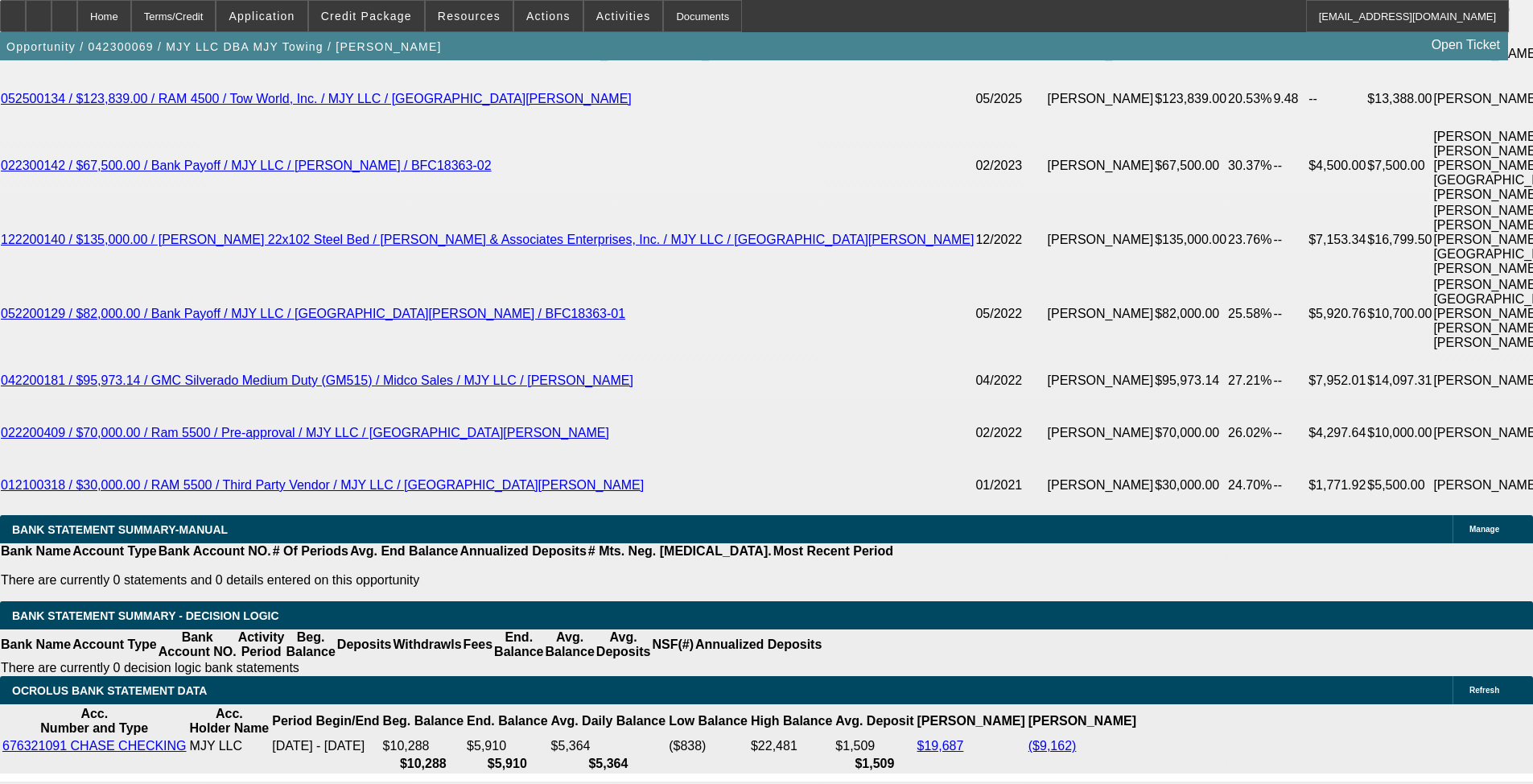
scroll to position [2656, 0]
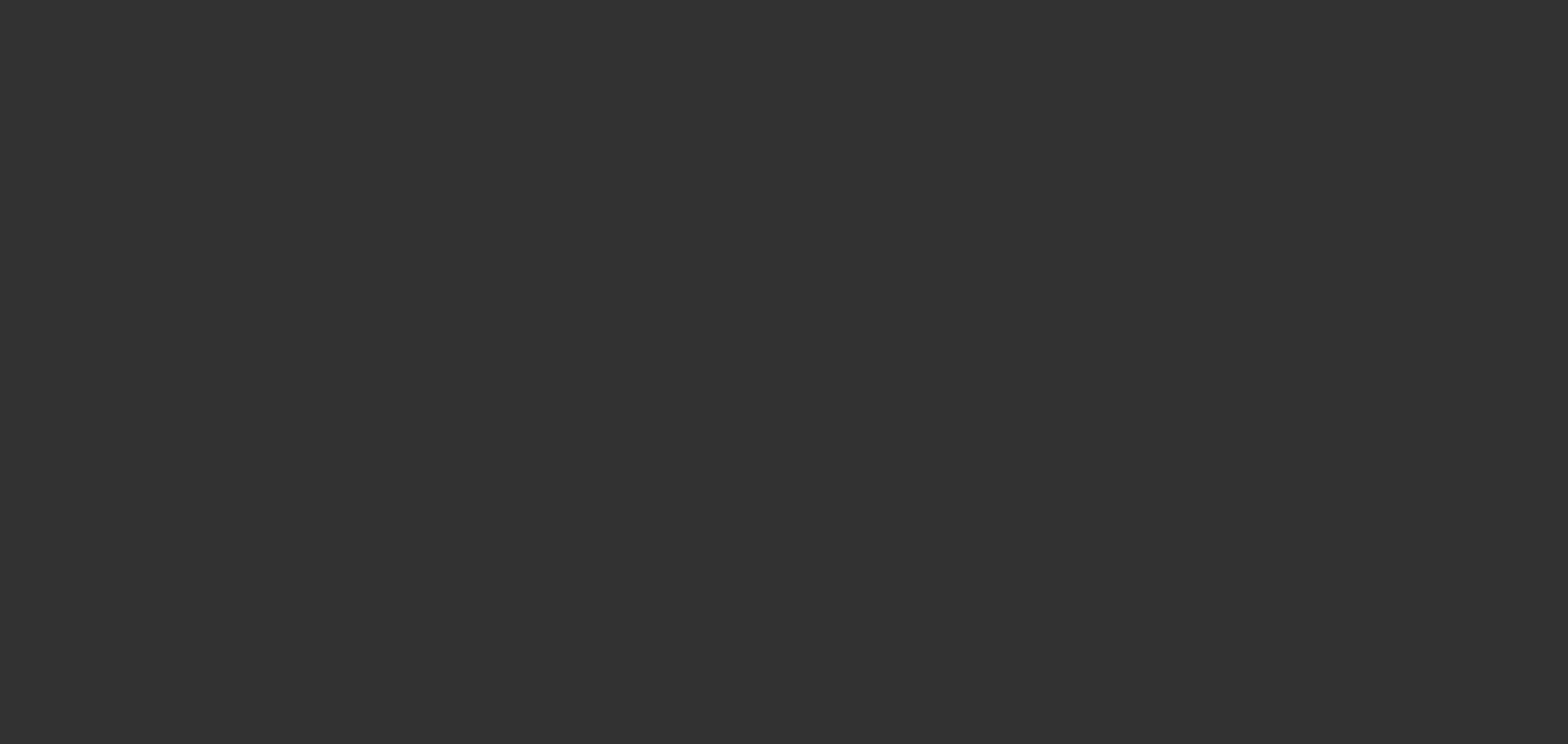
select select "0"
select select "2"
select select "0.1"
select select "4"
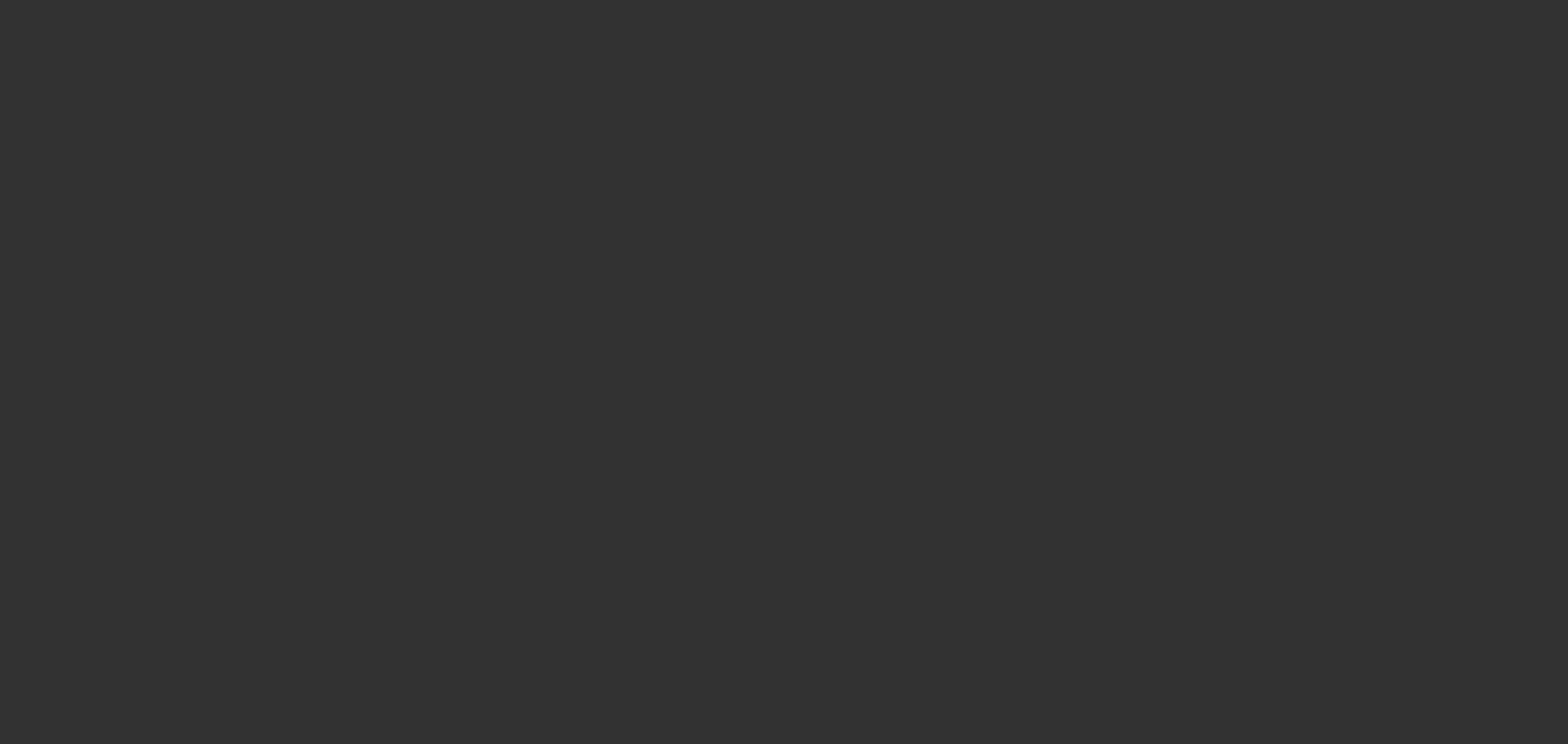
select select "0"
select select "2"
select select "0.1"
select select "4"
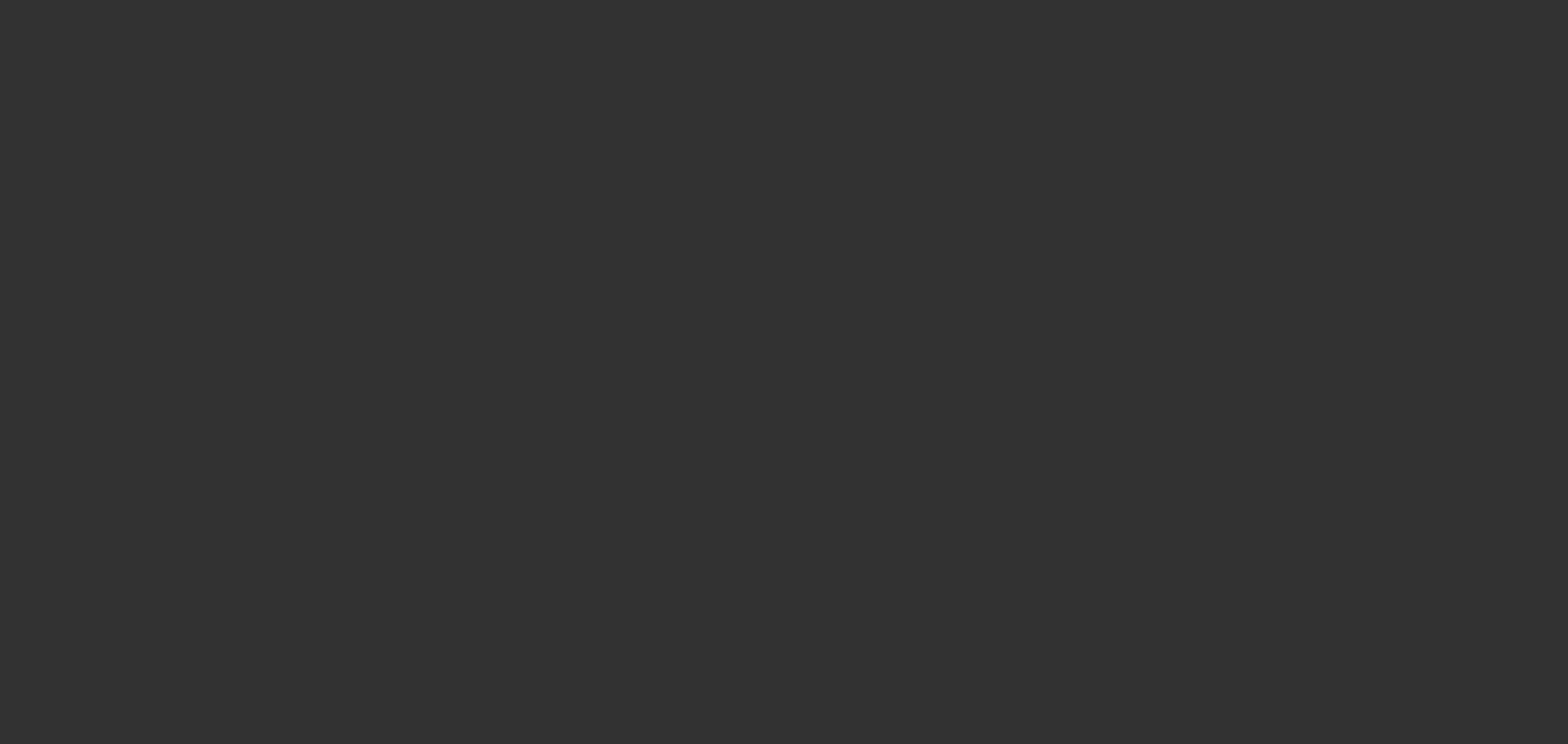
select select "0"
select select "0.1"
select select "4"
select select "0"
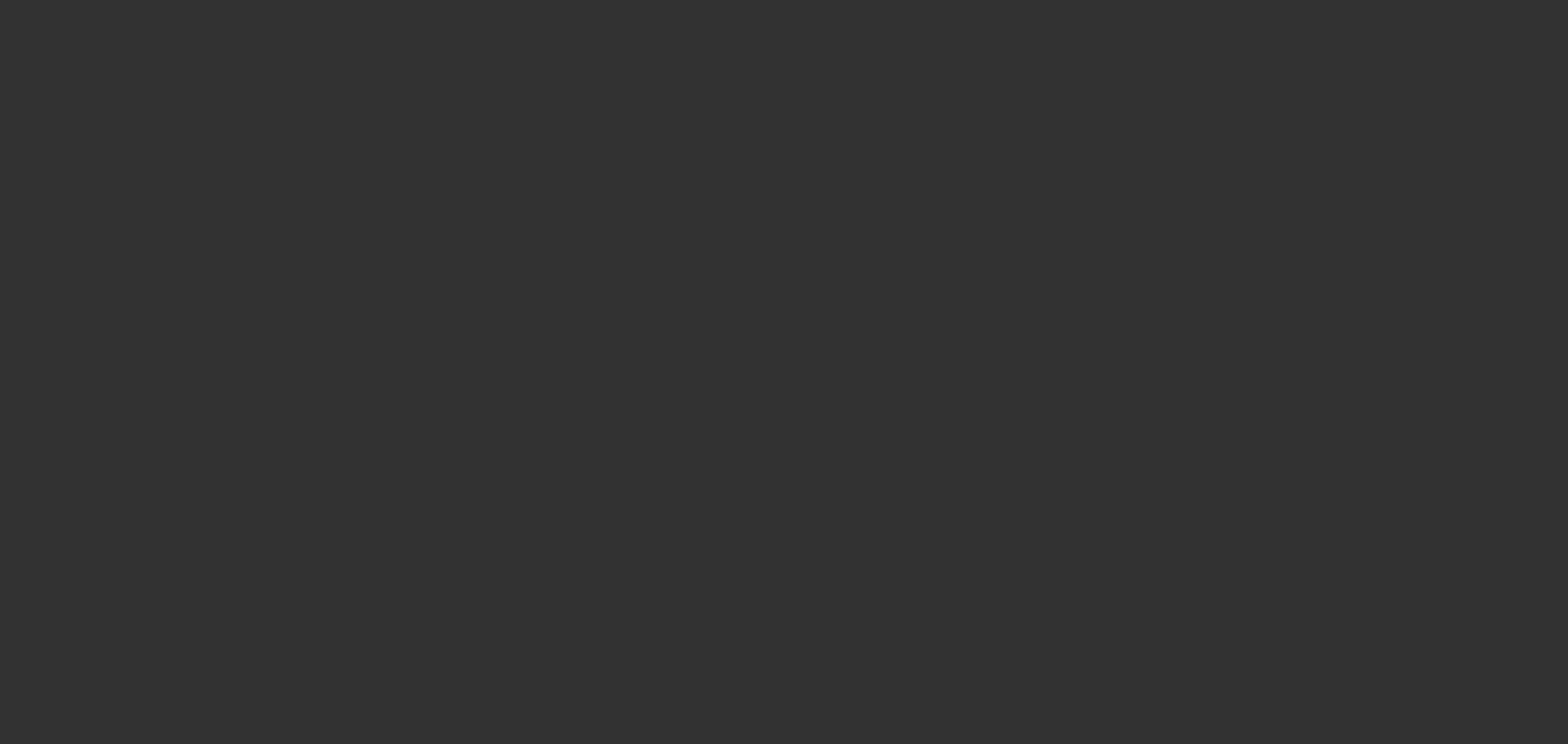
select select "2"
select select "0.1"
select select "4"
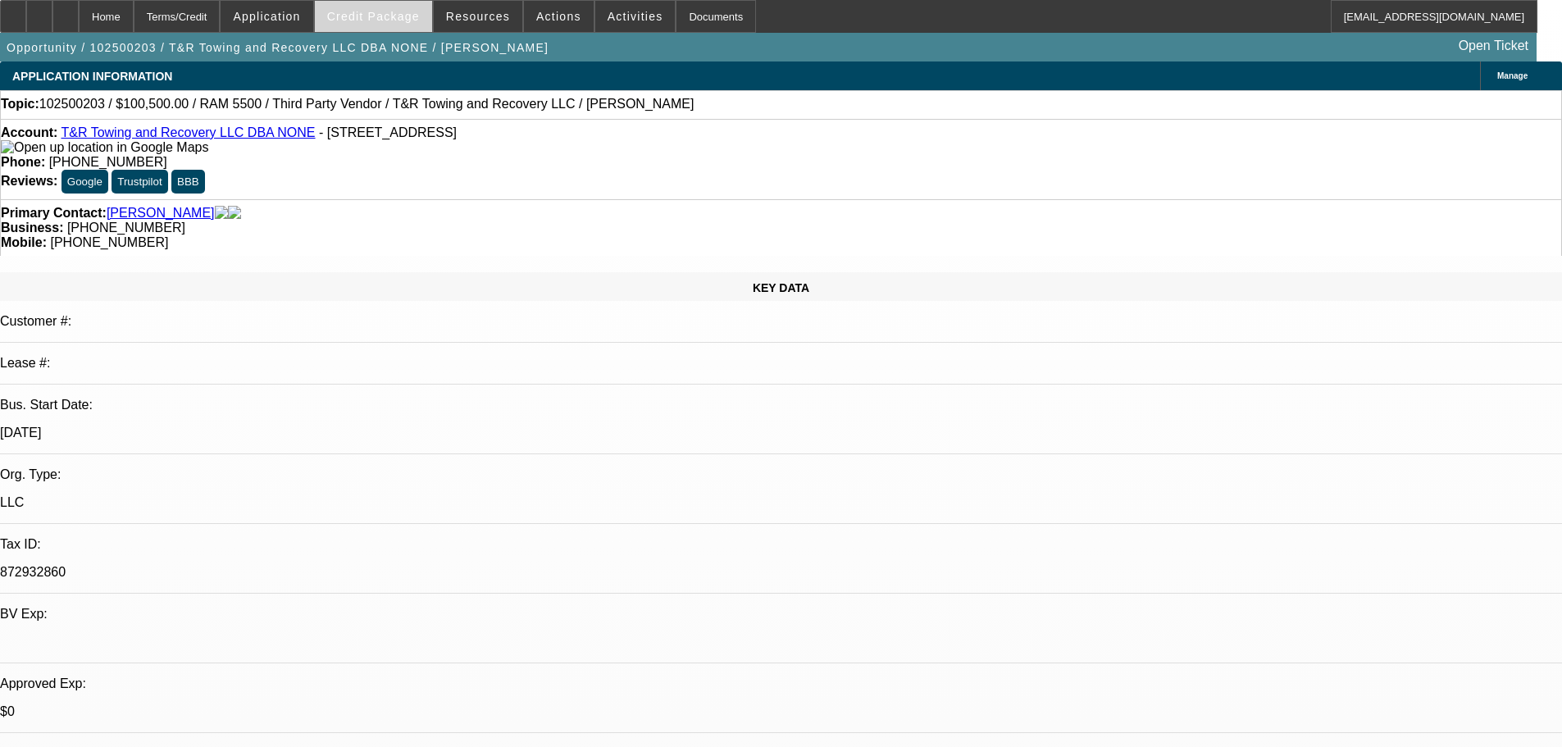
click at [380, 11] on span "Credit Package" at bounding box center [373, 16] width 93 height 13
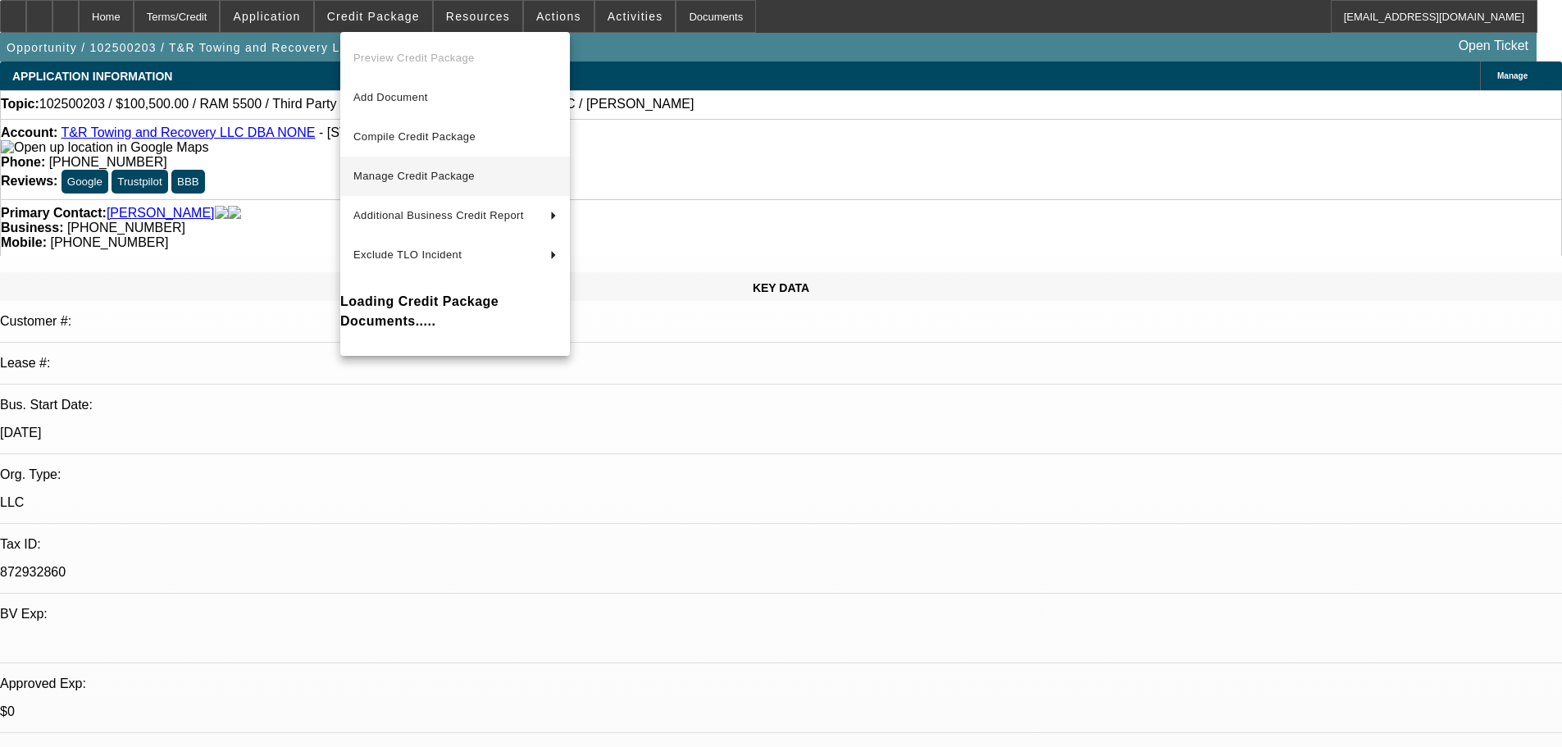
click at [388, 179] on span "Manage Credit Package" at bounding box center [413, 176] width 121 height 12
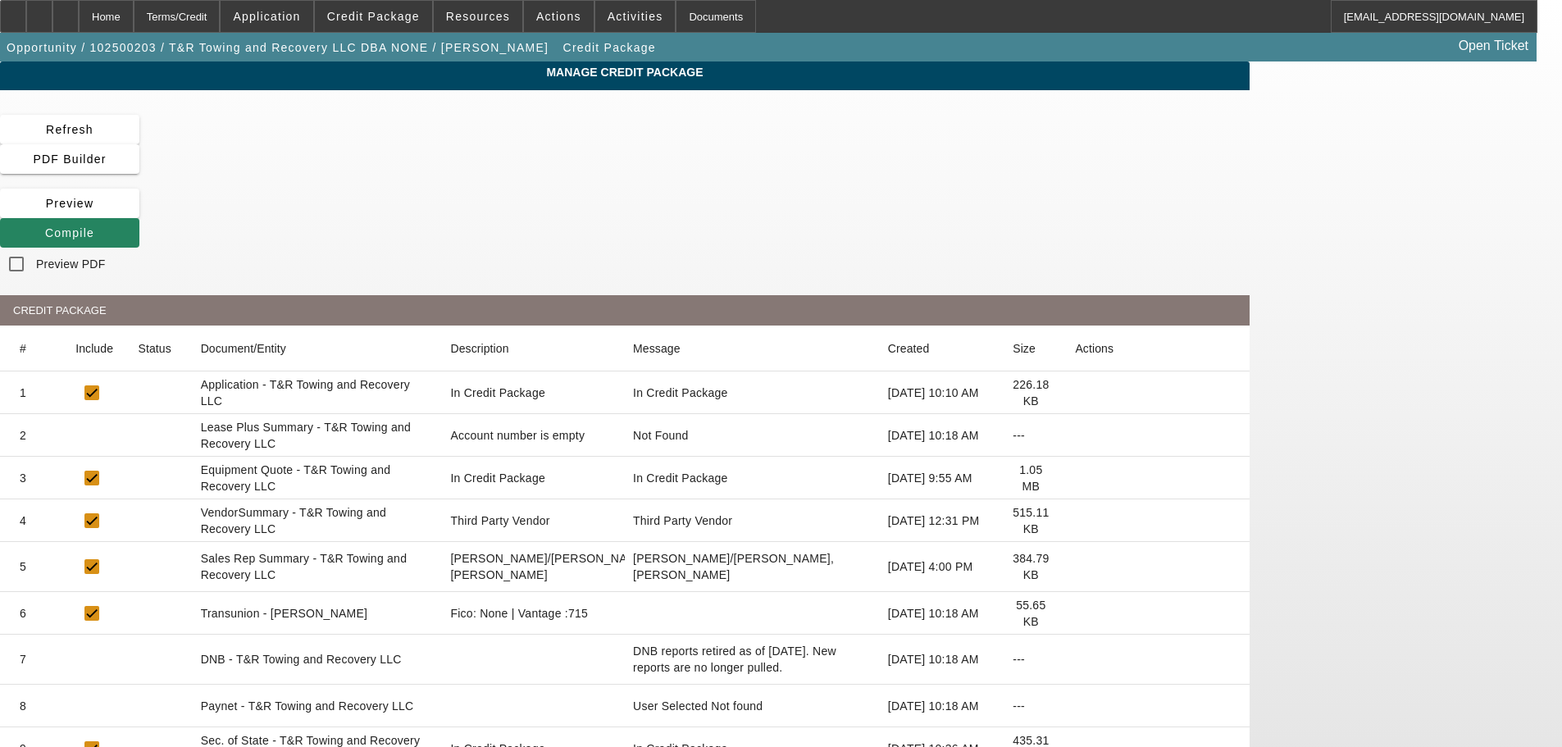
click at [1075, 435] on icon at bounding box center [1075, 435] width 0 height 0
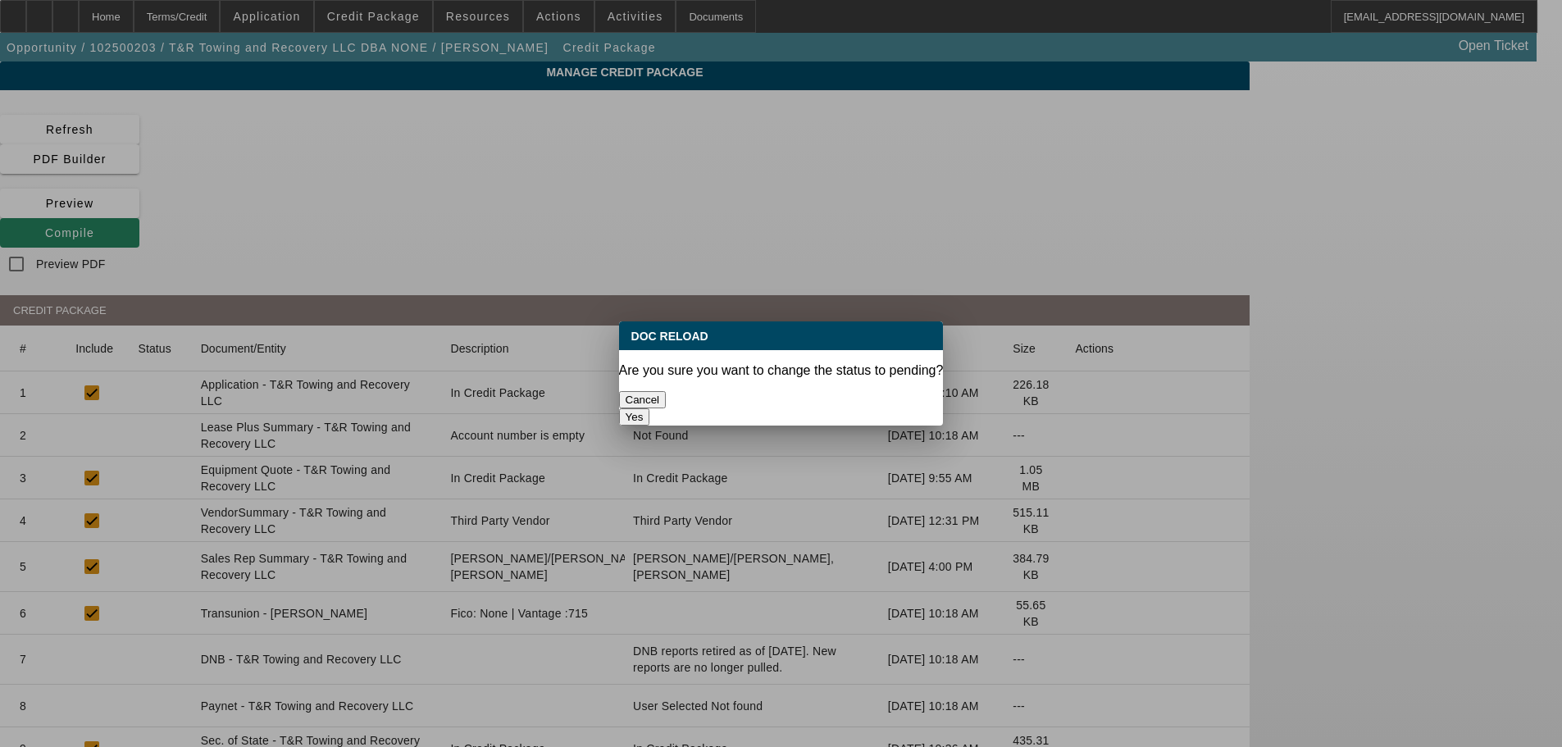
click at [650, 408] on button "Yes" at bounding box center [634, 416] width 31 height 17
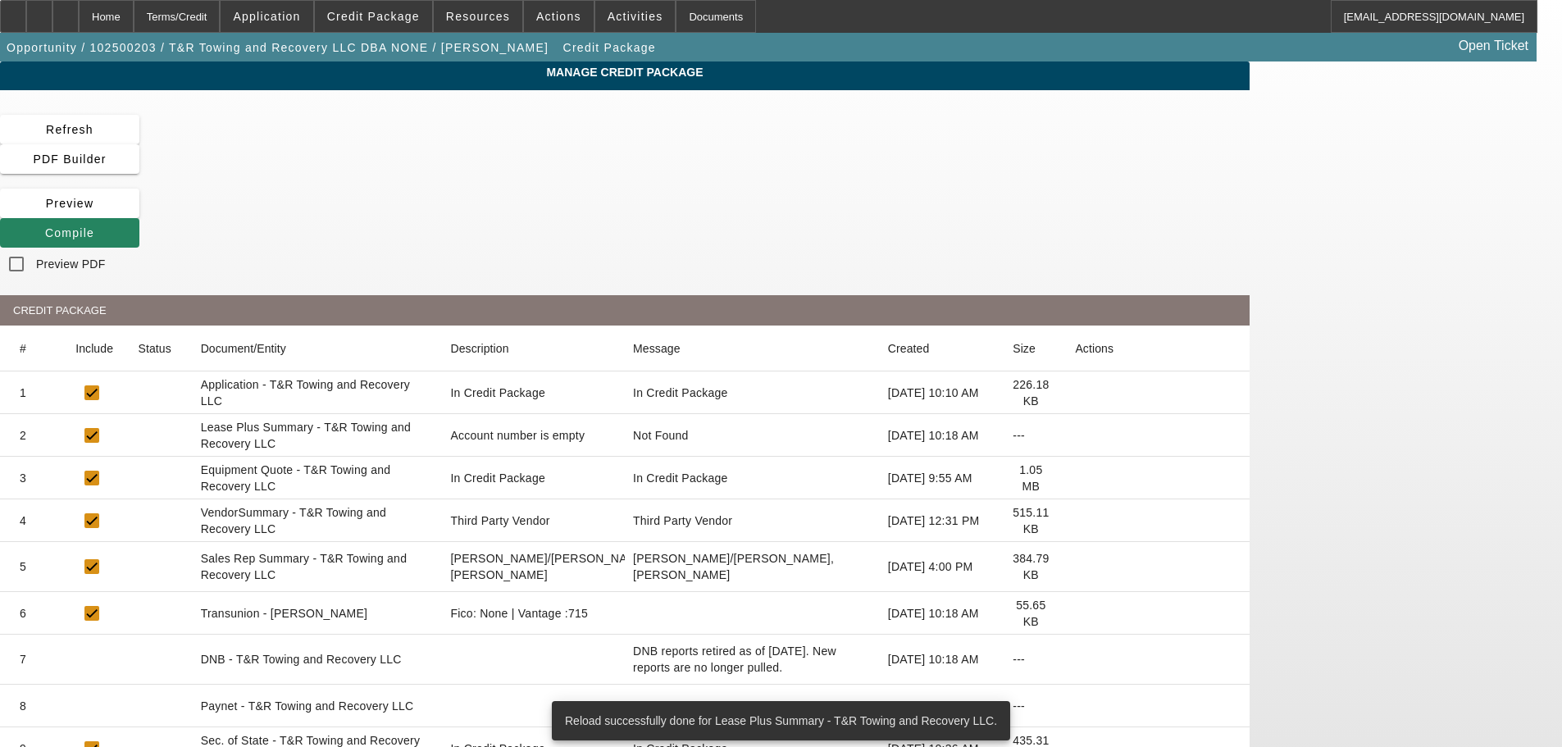
click at [1075, 521] on icon at bounding box center [1075, 521] width 0 height 0
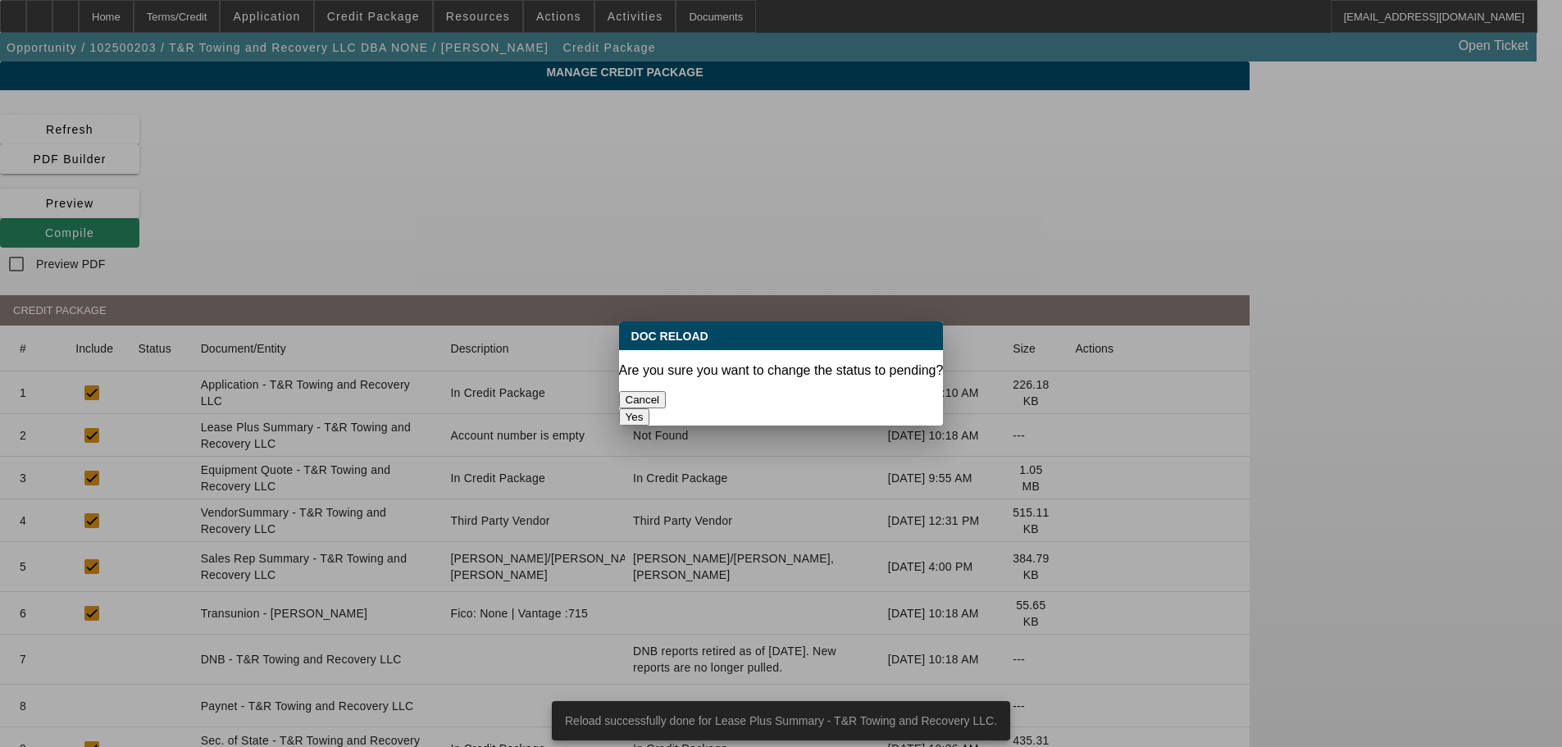
click at [650, 408] on button "Yes" at bounding box center [634, 416] width 31 height 17
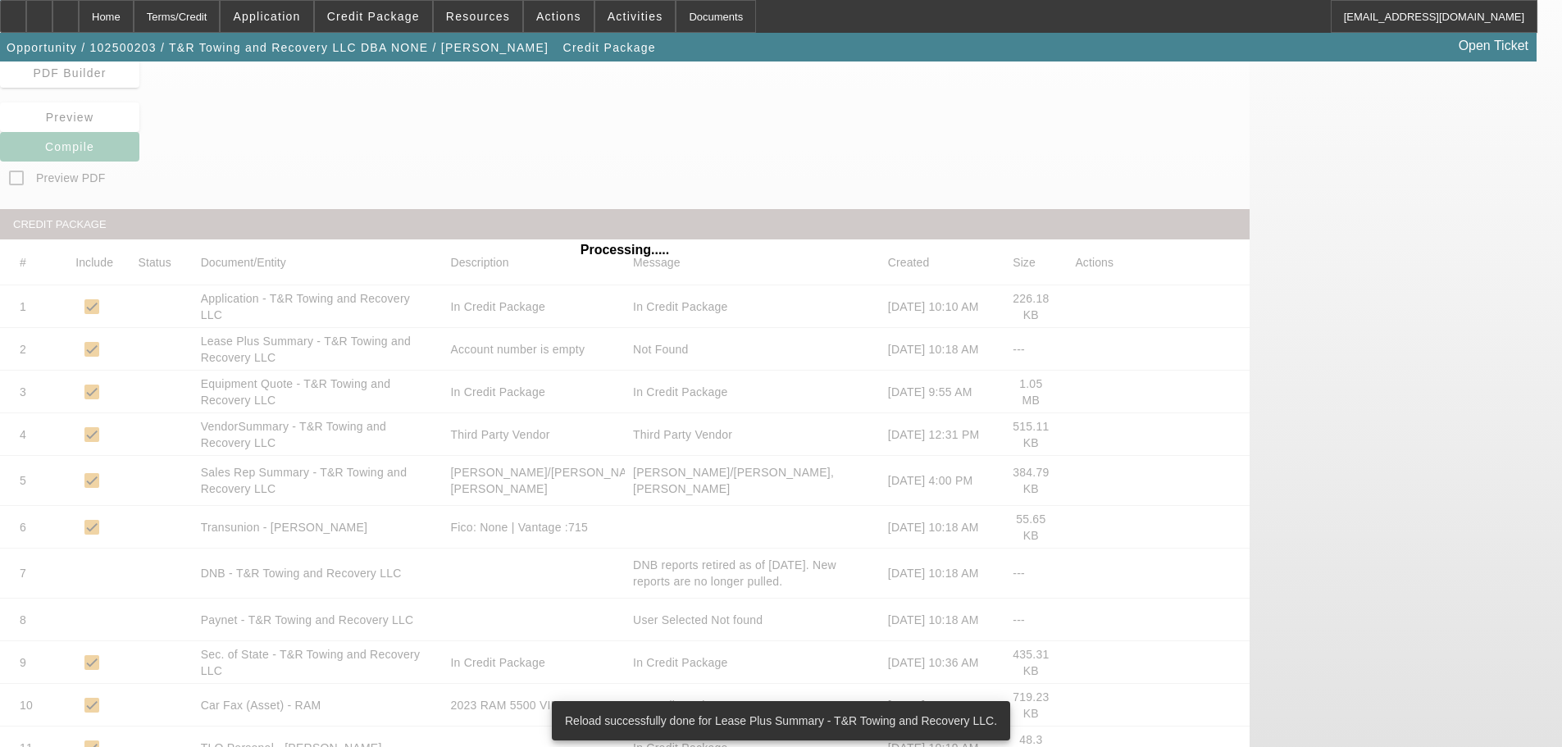
scroll to position [180, 0]
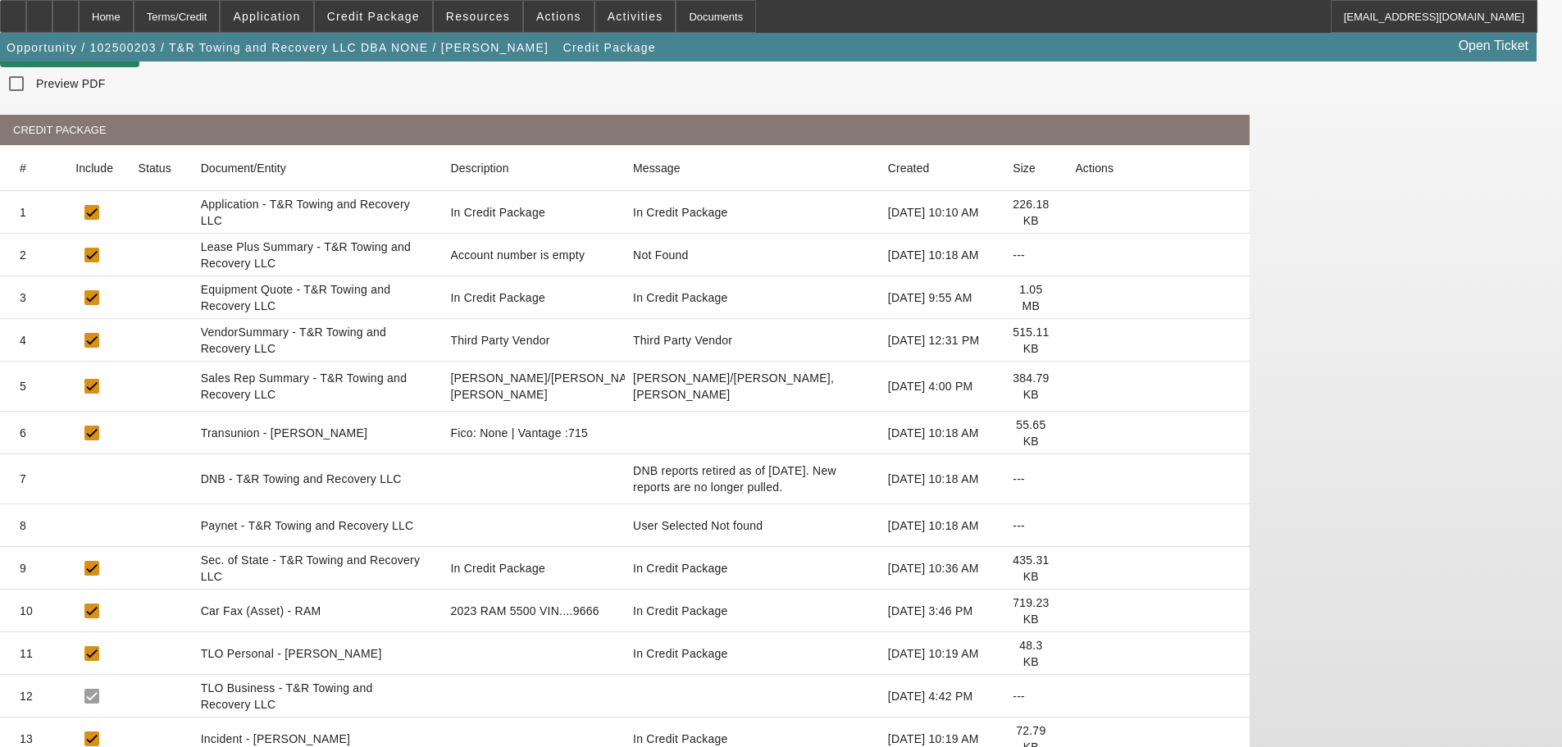
click at [1075, 386] on icon at bounding box center [1075, 386] width 0 height 0
click at [1075, 568] on icon at bounding box center [1075, 568] width 0 height 0
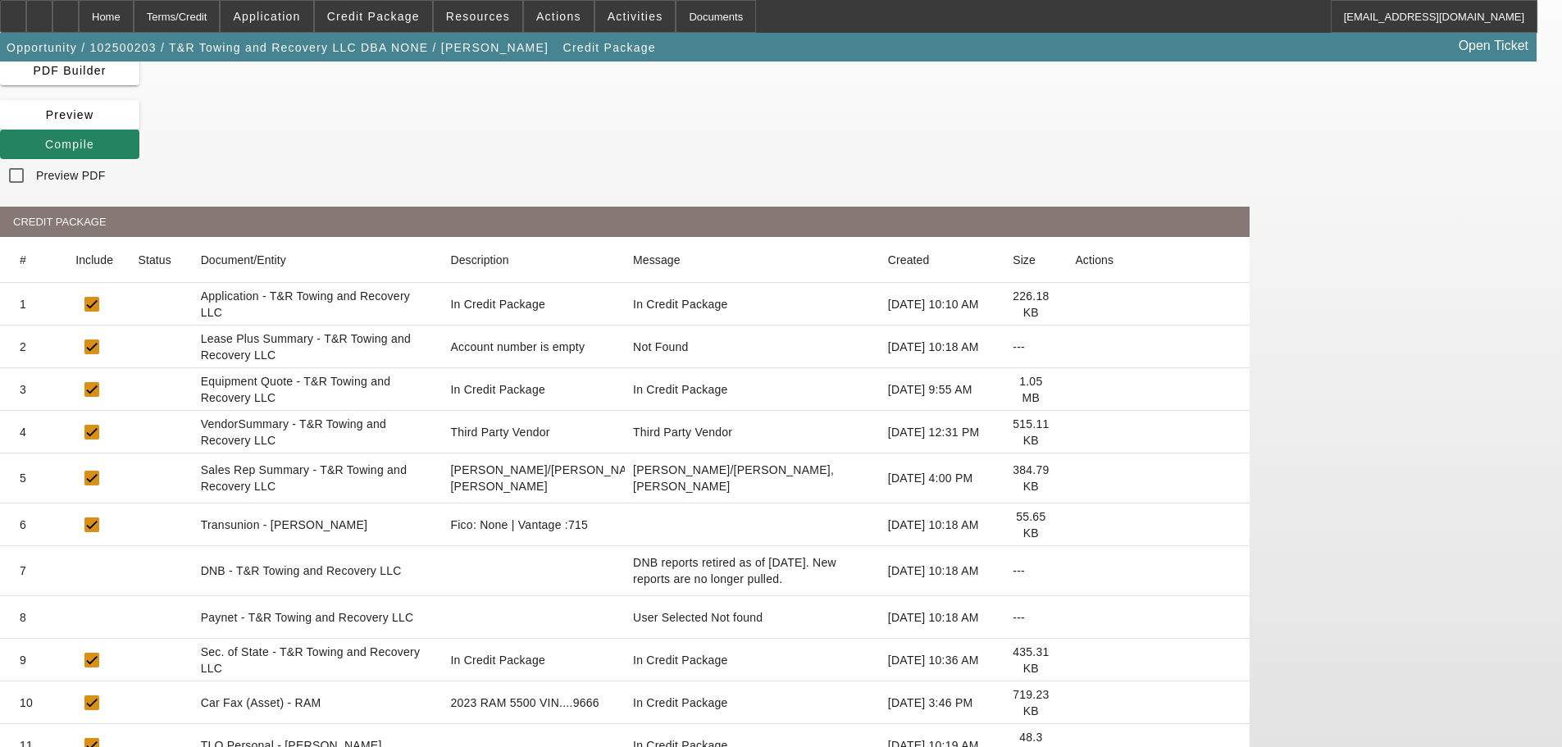
scroll to position [0, 0]
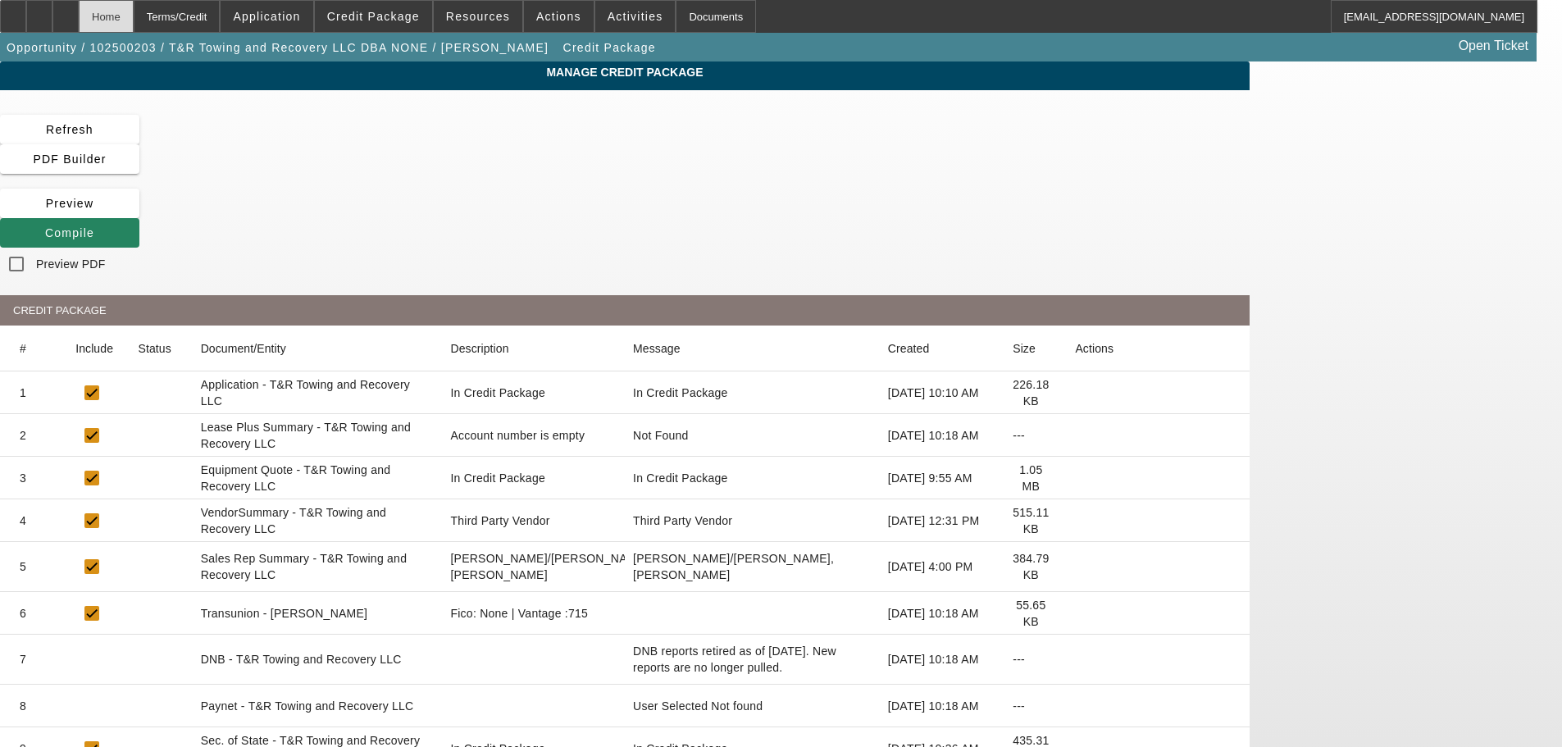
click at [134, 7] on div "Home" at bounding box center [106, 16] width 55 height 33
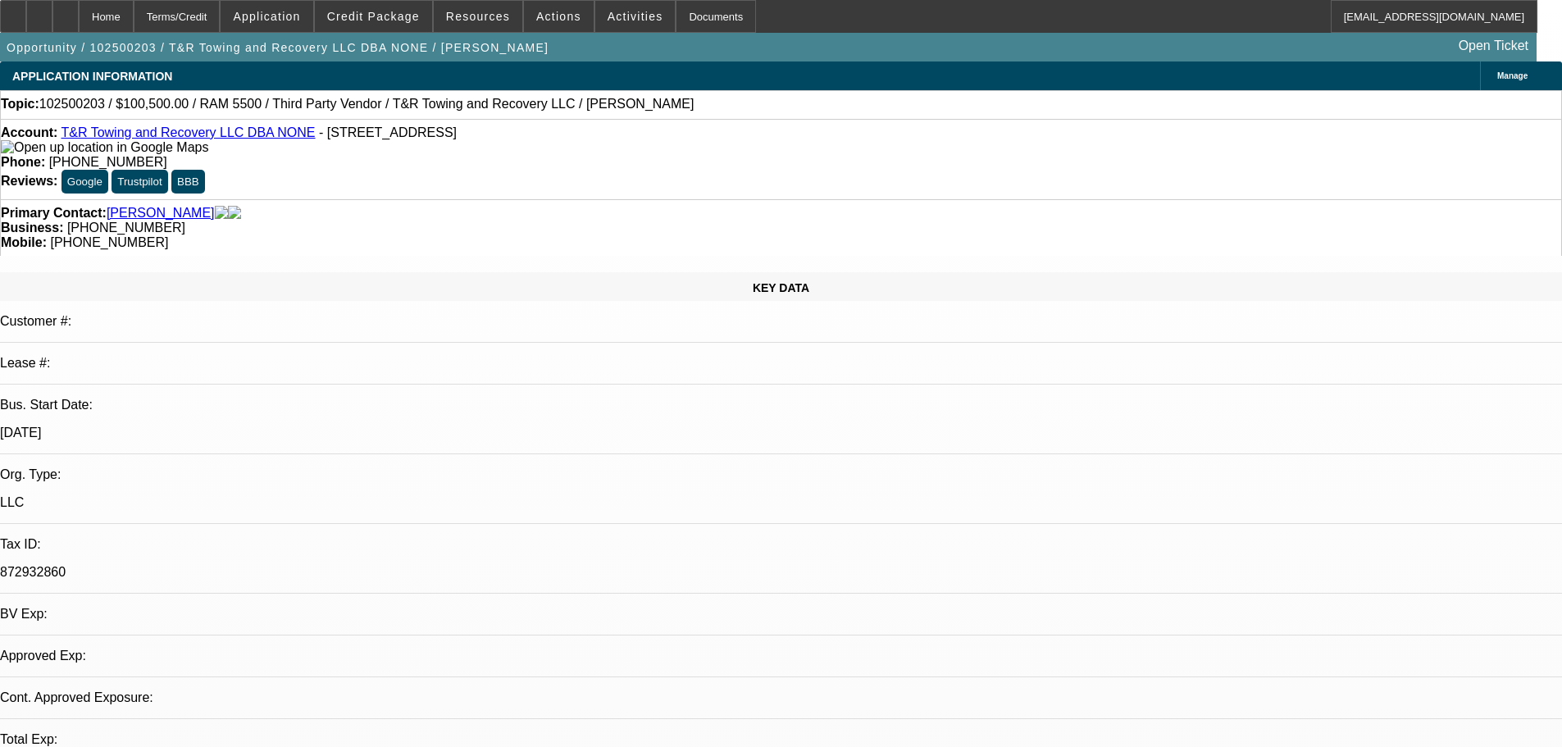
select select "0"
select select "2"
select select "0.1"
select select "4"
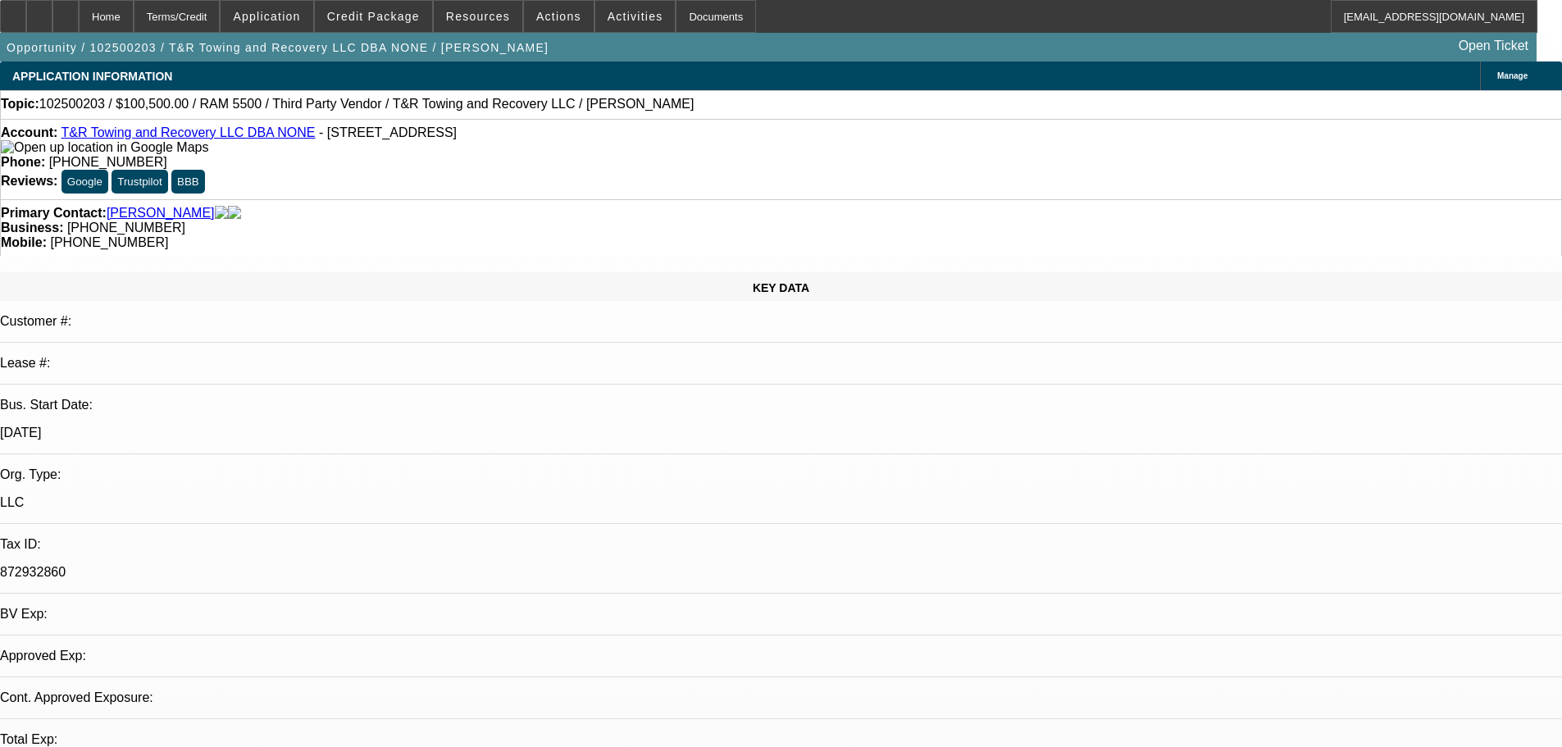
select select "0"
select select "2"
select select "0.1"
select select "4"
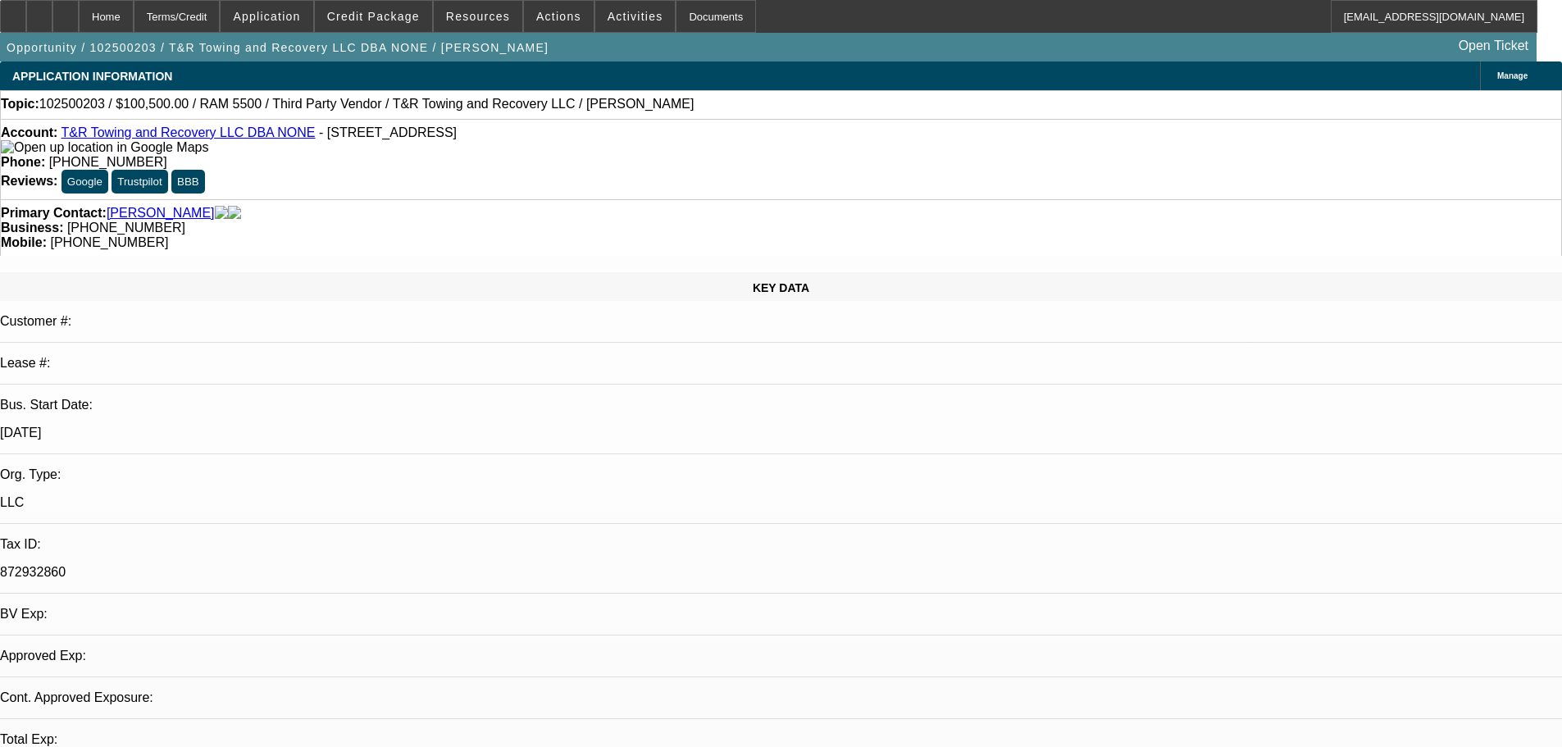
select select "0"
select select "0.1"
select select "4"
select select "0"
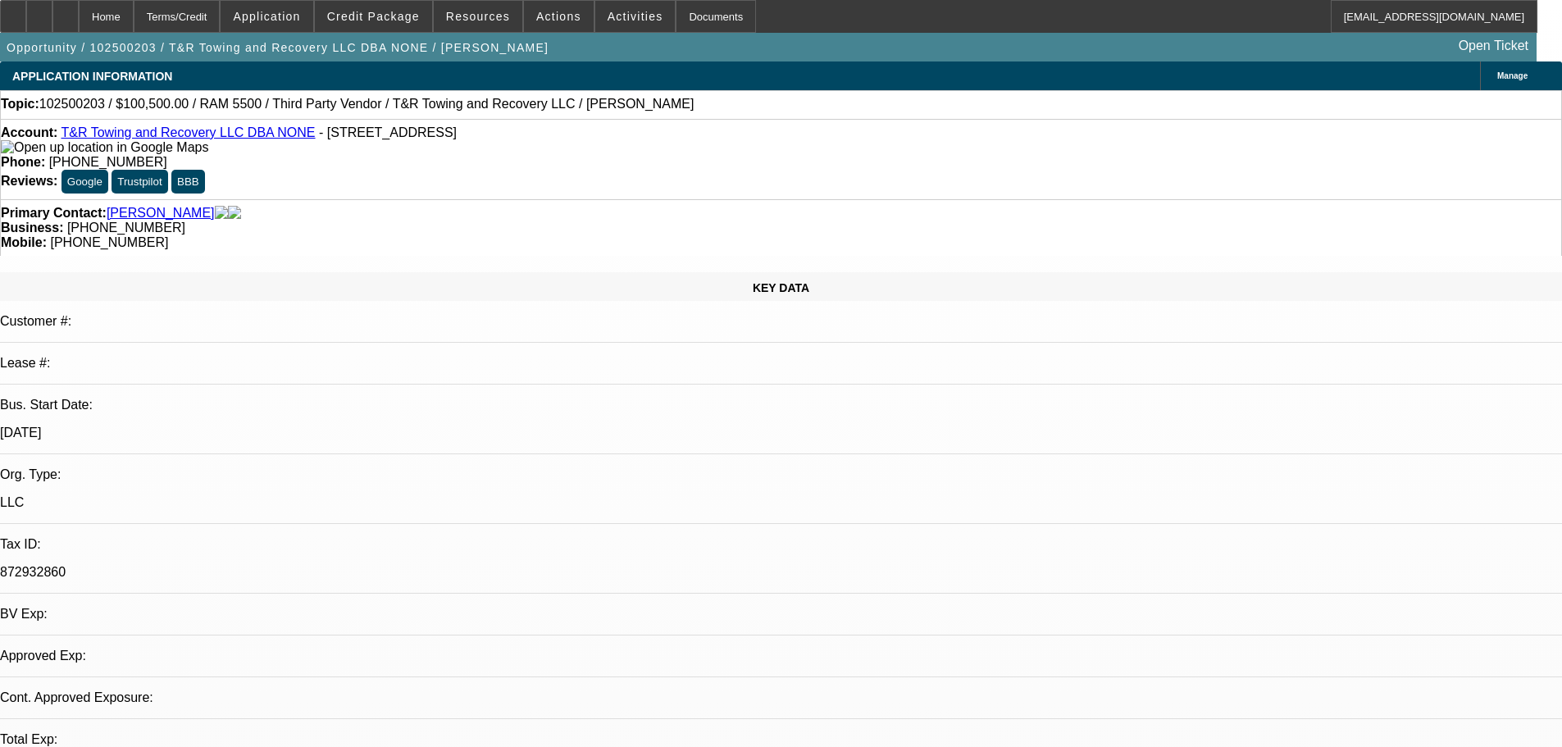
select select "2"
select select "0.1"
select select "4"
click at [130, 137] on link "T&R Towing and Recovery LLC DBA NONE" at bounding box center [188, 132] width 254 height 14
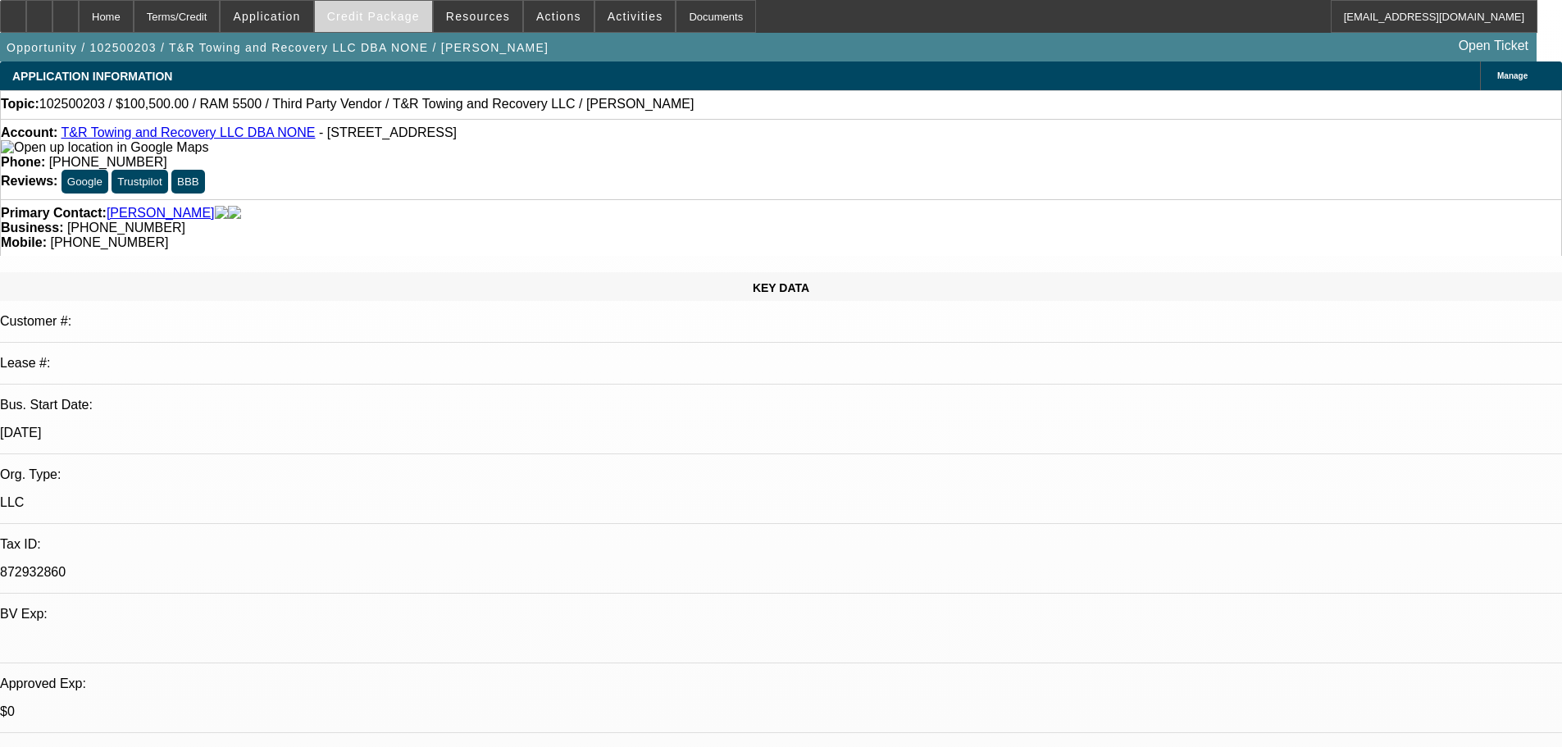
click at [367, 16] on span "Credit Package" at bounding box center [373, 16] width 93 height 13
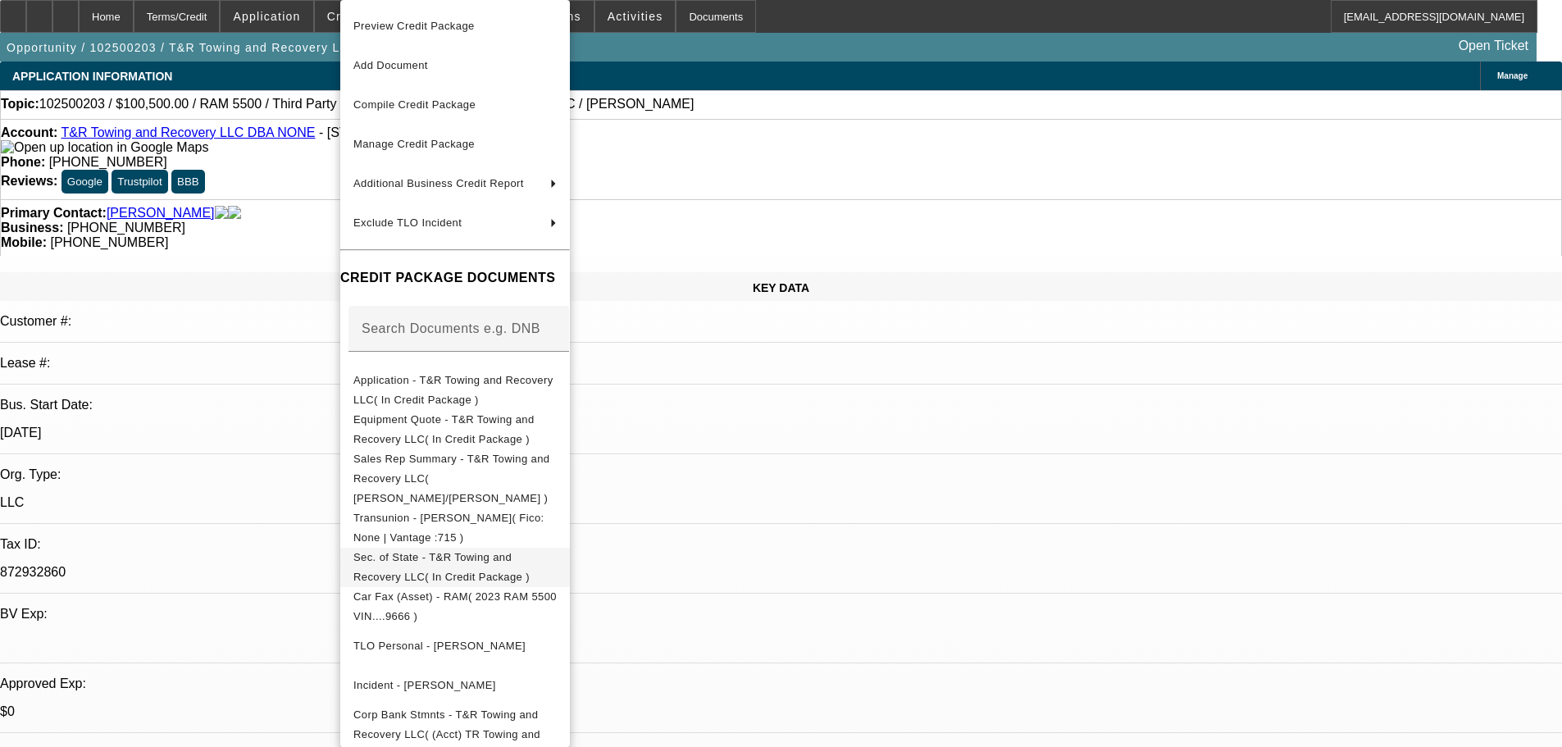
click at [496, 550] on span "Sec. of State - T&R Towing and Recovery LLC( In Credit Package )" at bounding box center [454, 567] width 203 height 39
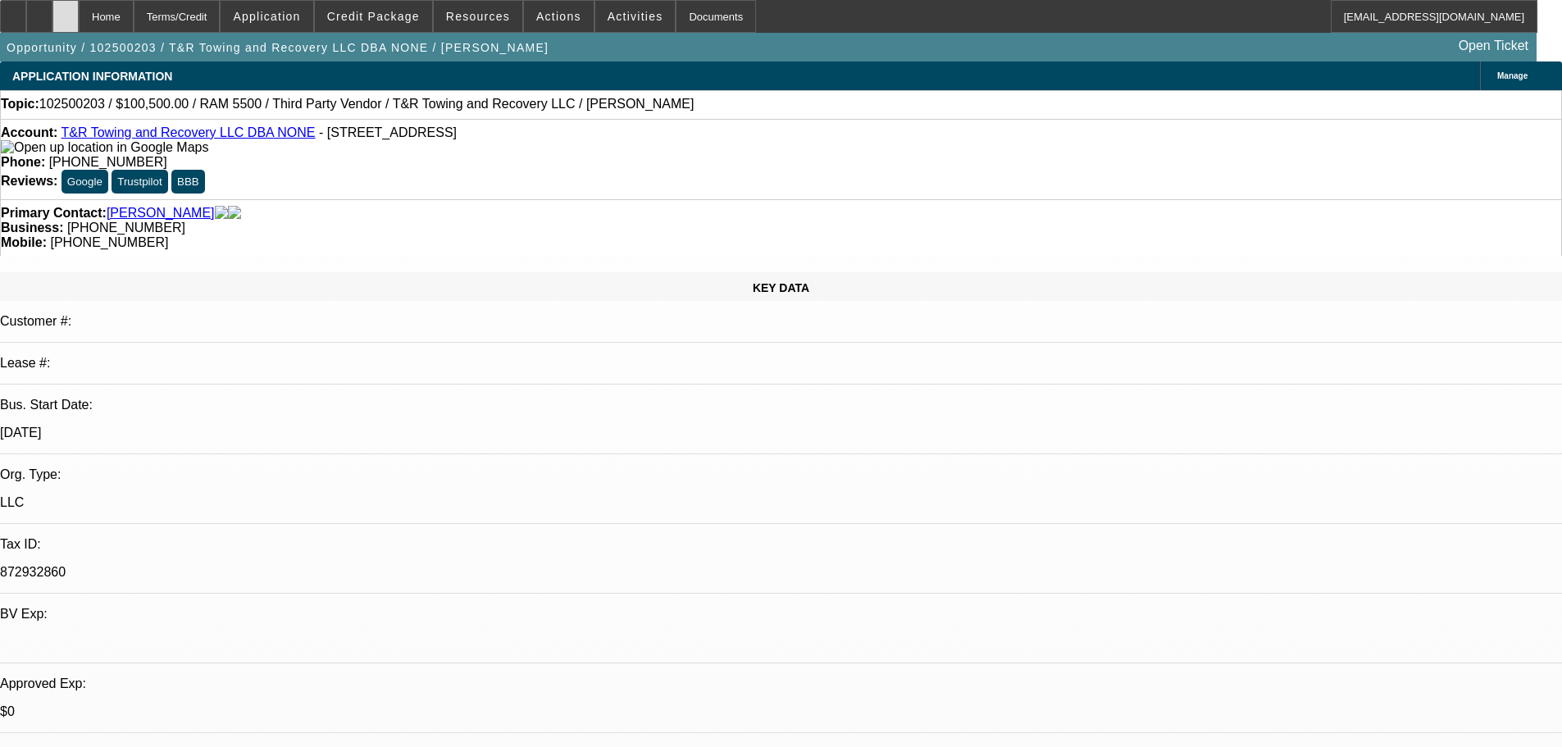
click at [66, 11] on icon at bounding box center [66, 11] width 0 height 0
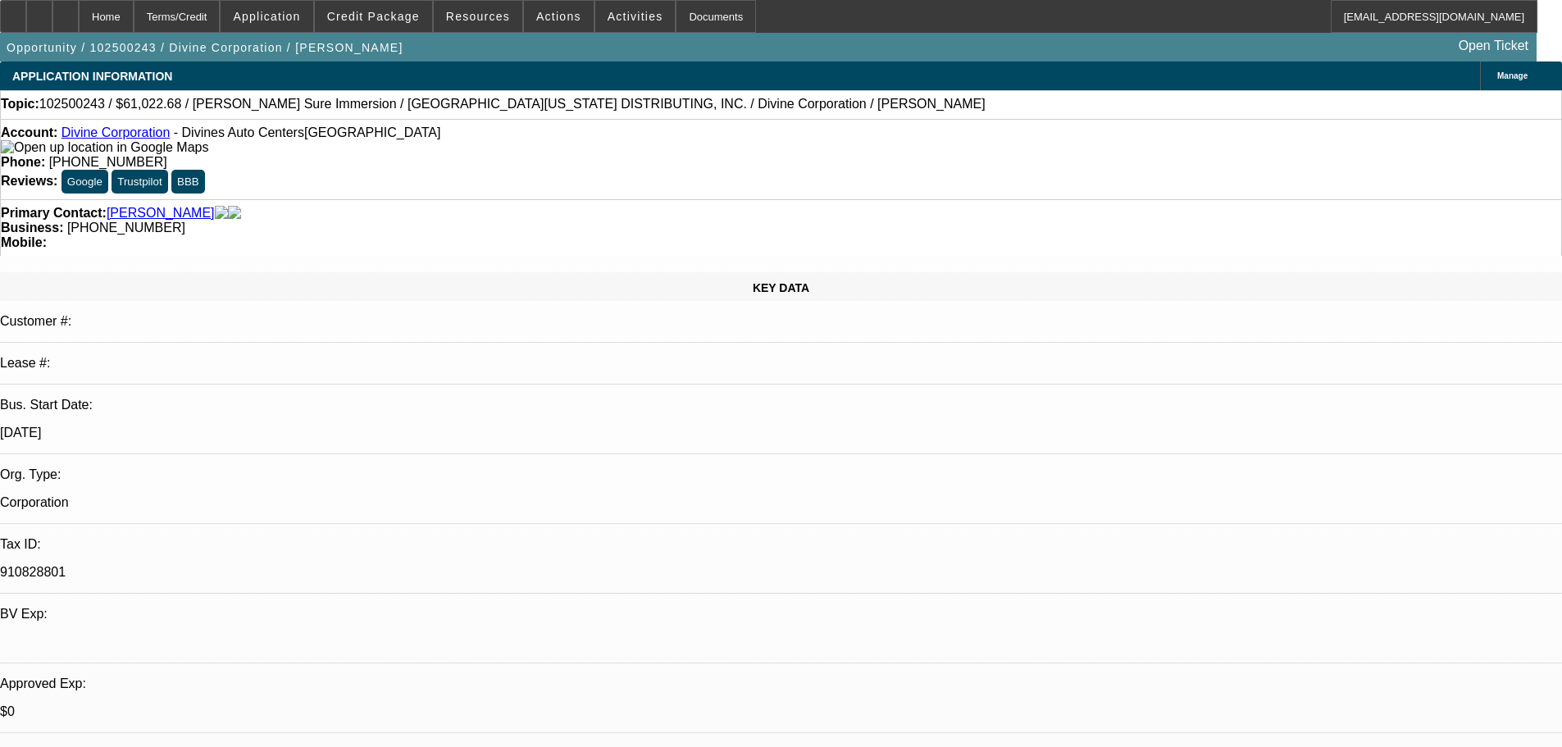
select select "0"
select select "3"
select select "0"
select select "6"
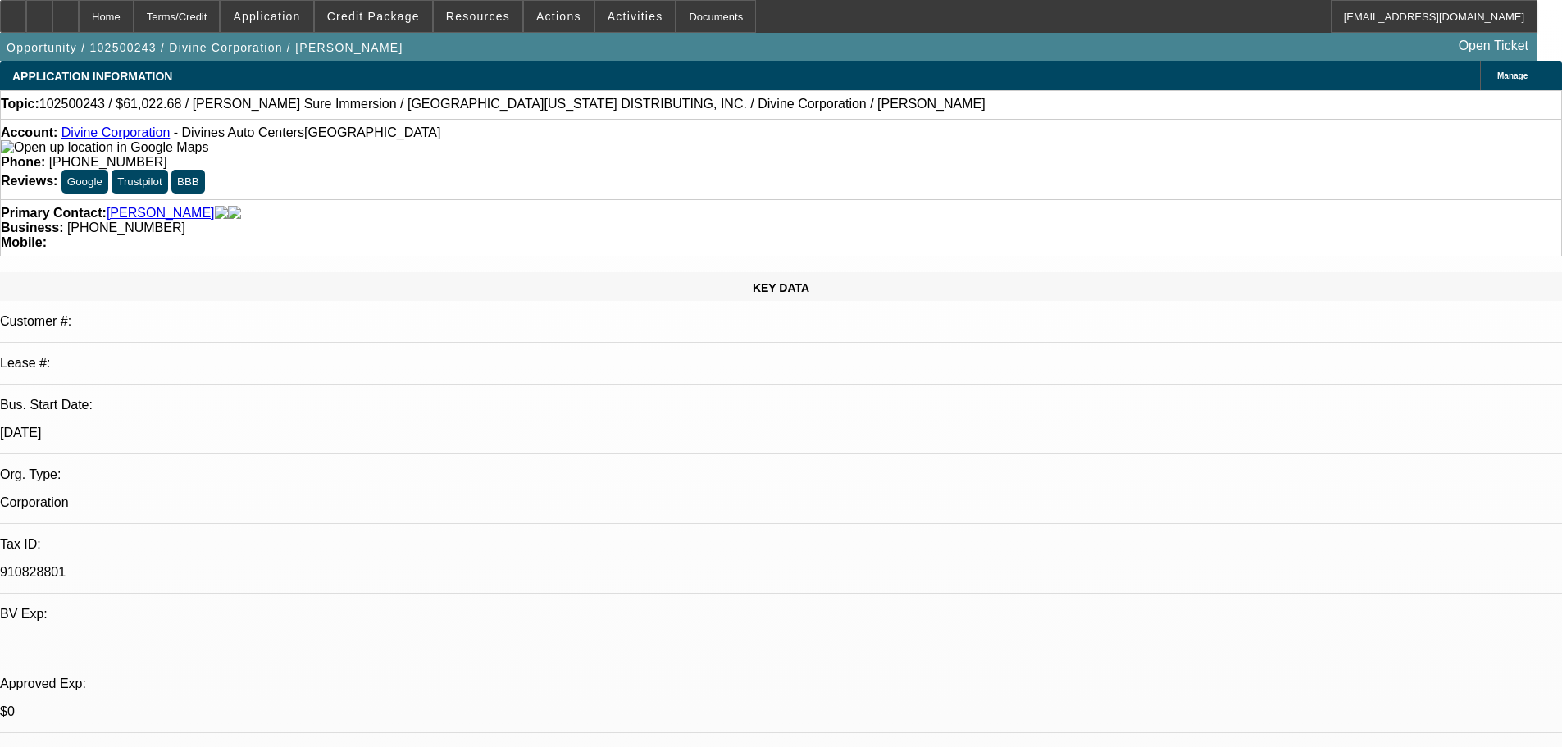
scroll to position [984, 0]
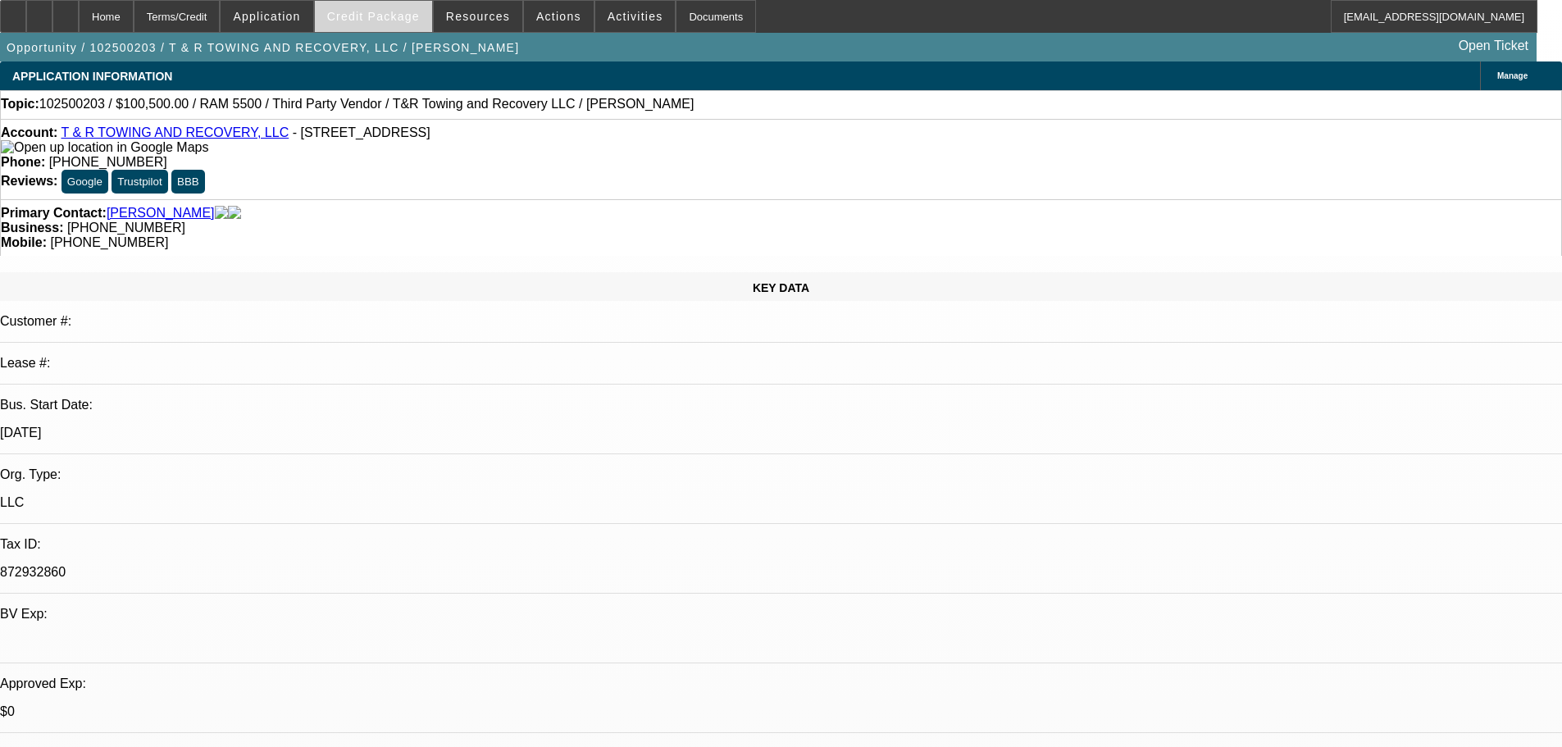
select select "0"
select select "2"
select select "0.1"
select select "4"
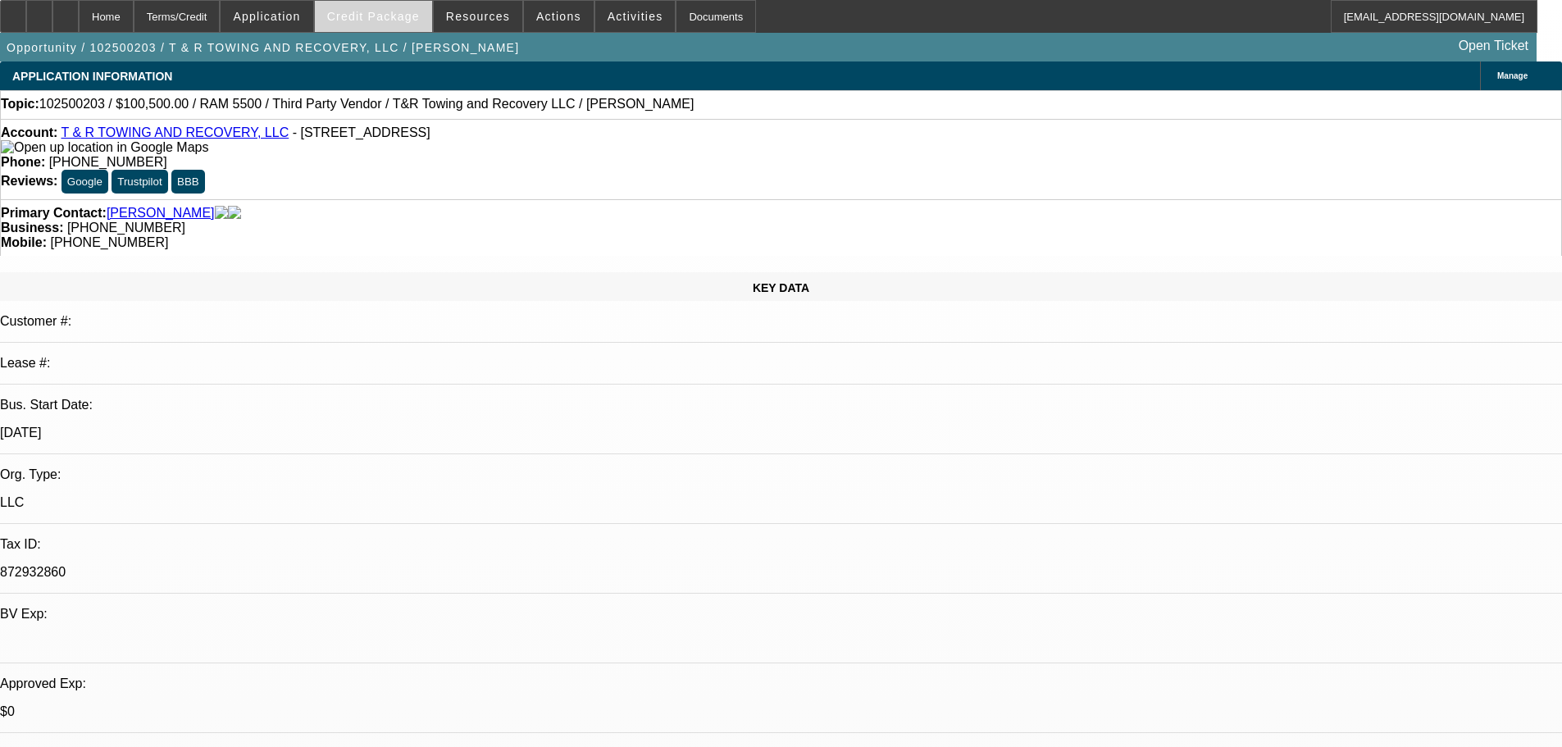
select select "0"
select select "2"
select select "0.1"
select select "4"
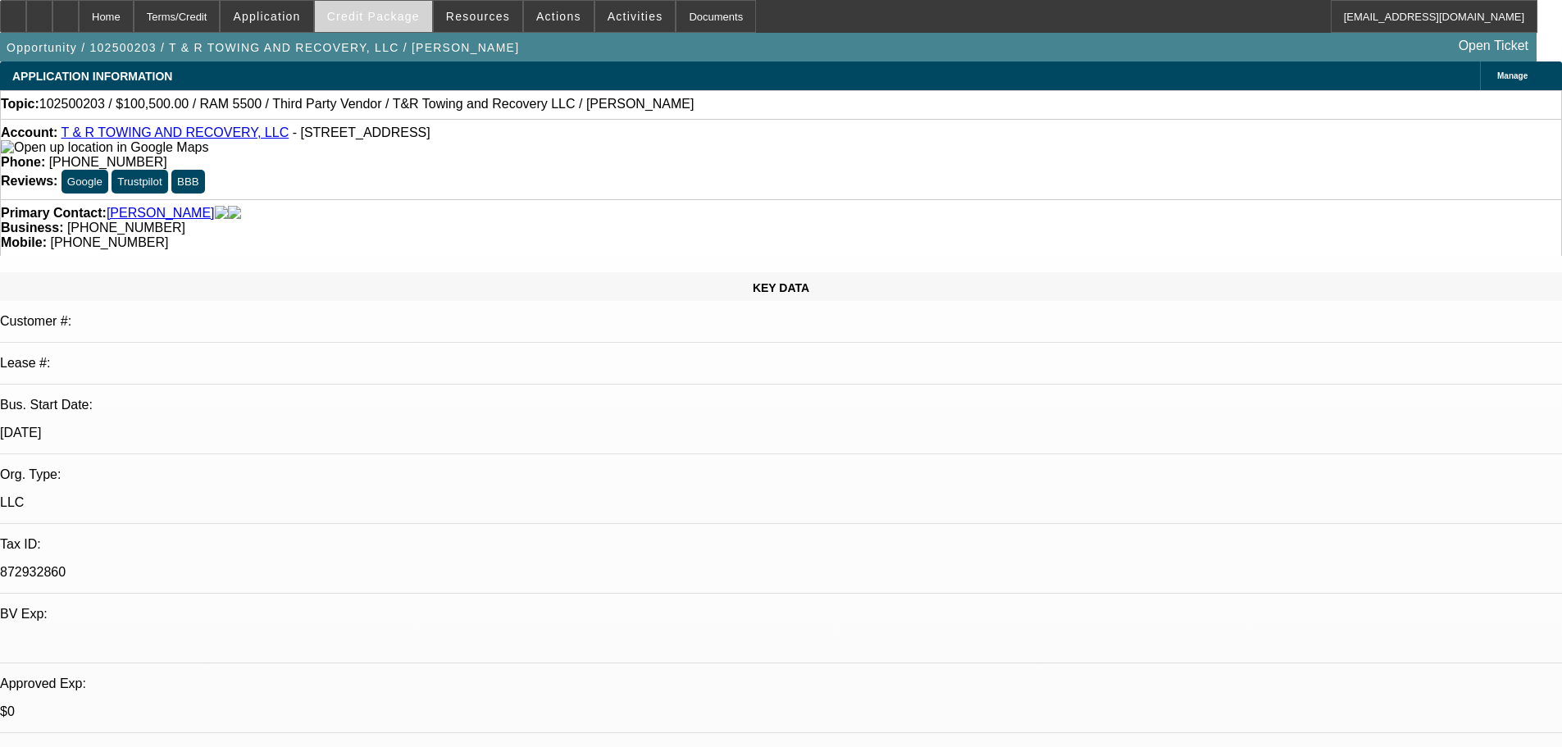
select select "0"
select select "0.1"
select select "4"
select select "0"
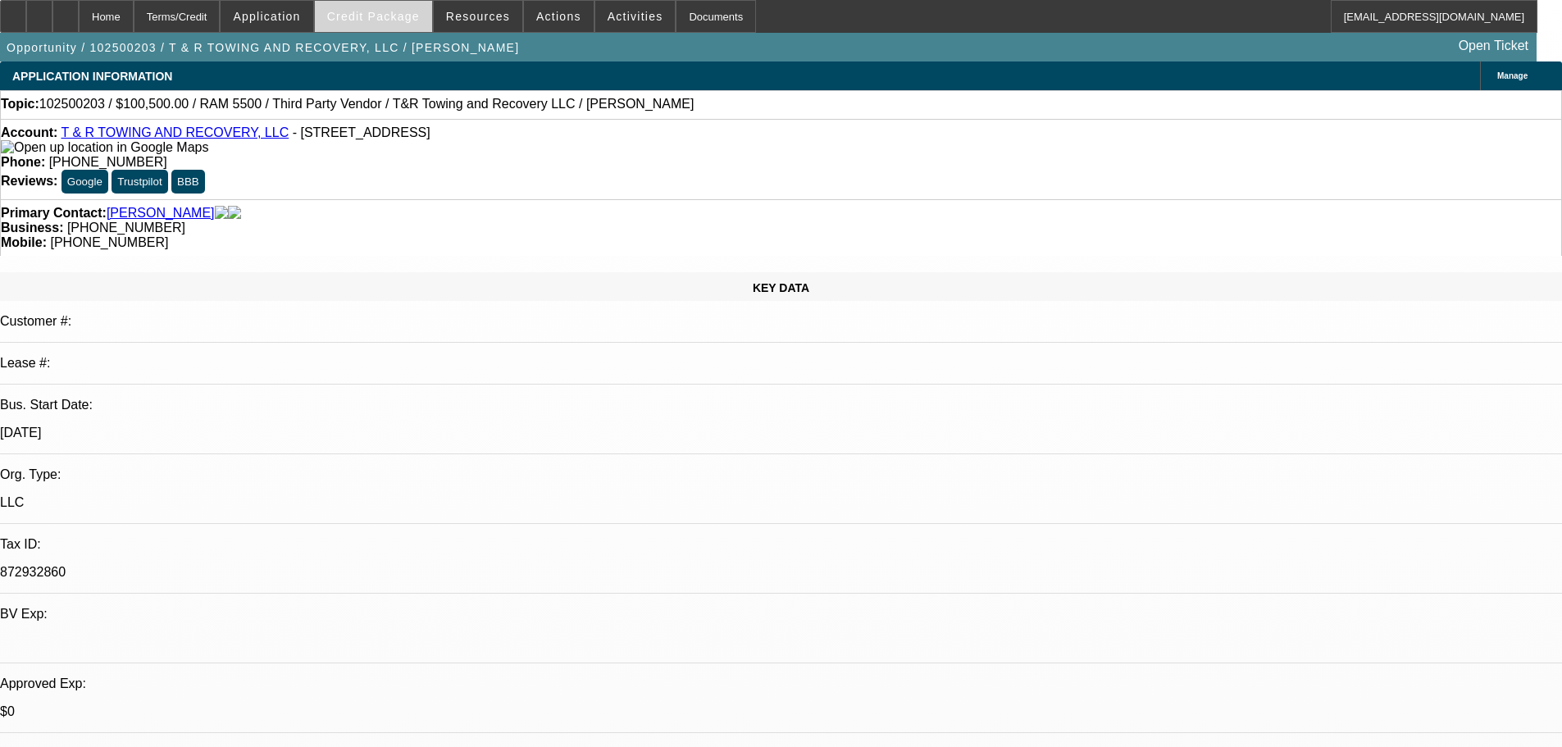
select select "2"
select select "0.1"
select select "4"
click at [403, 14] on span "Credit Package" at bounding box center [373, 16] width 93 height 13
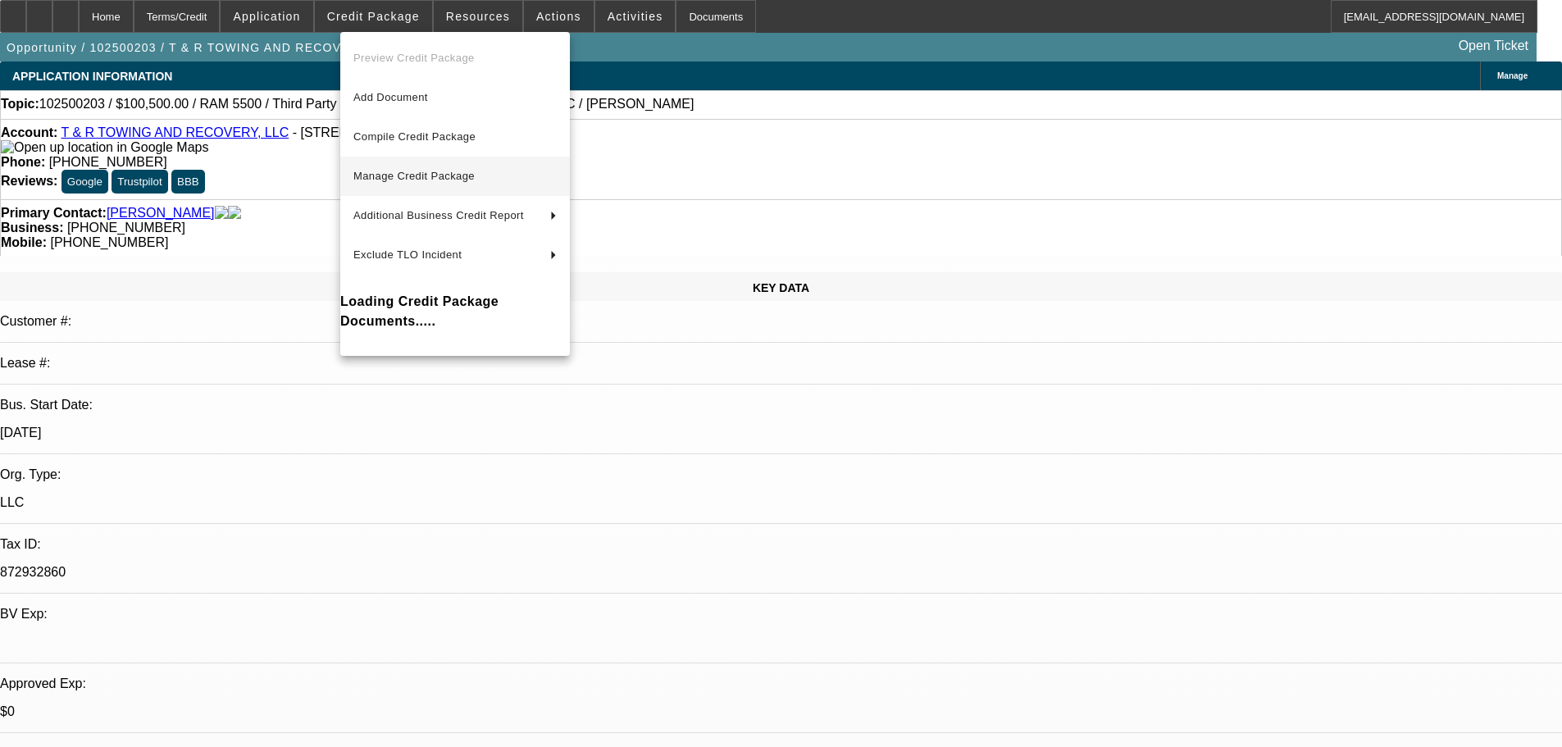
click at [412, 174] on span "Manage Credit Package" at bounding box center [413, 176] width 121 height 12
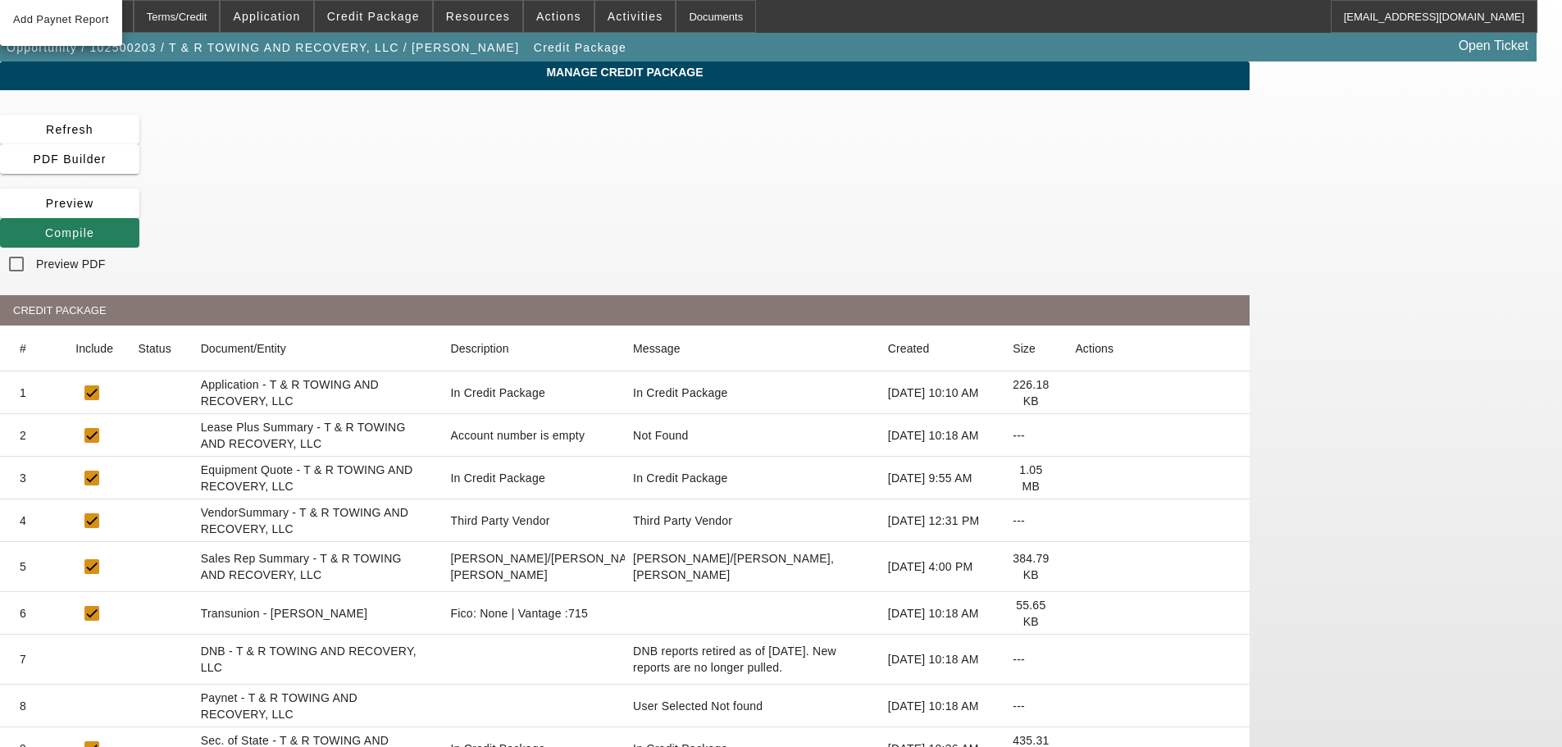
click at [94, 226] on span "Compile" at bounding box center [69, 232] width 49 height 13
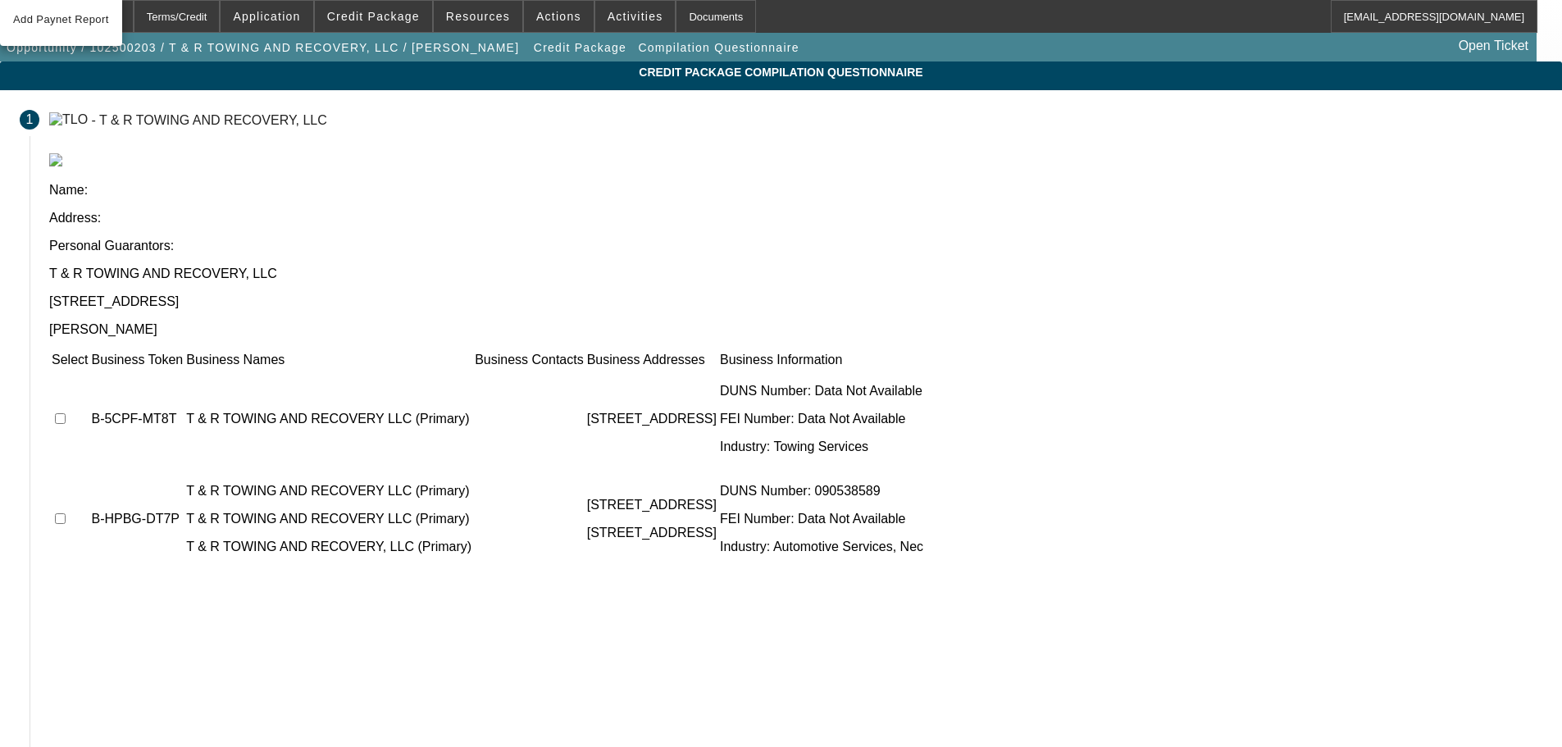
click at [89, 370] on td at bounding box center [70, 419] width 38 height 98
click at [66, 413] on input "checkbox" at bounding box center [60, 418] width 11 height 11
checkbox input "true"
click at [66, 513] on input "checkbox" at bounding box center [60, 518] width 11 height 11
checkbox input "true"
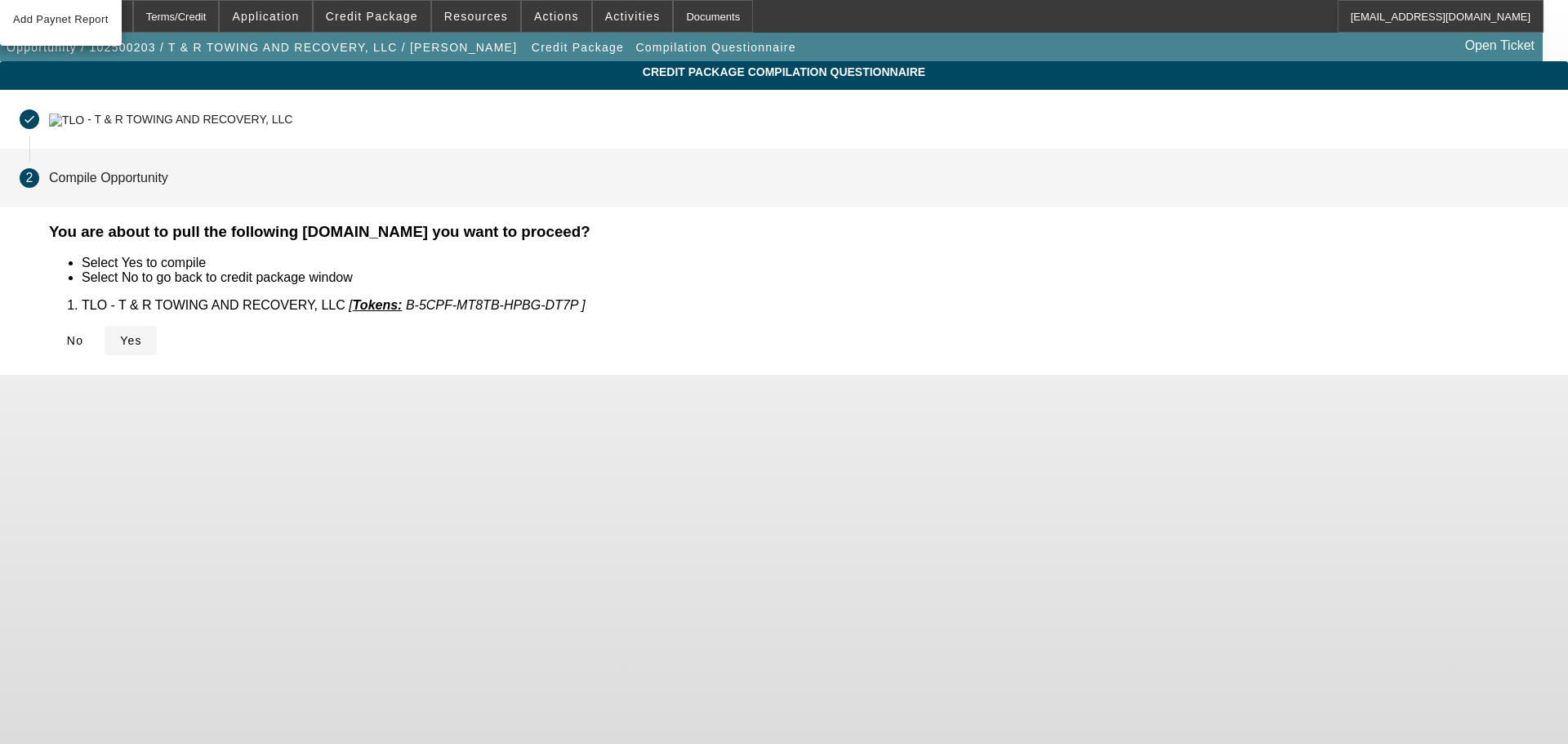
click at [142, 334] on span "Yes" at bounding box center [131, 340] width 22 height 13
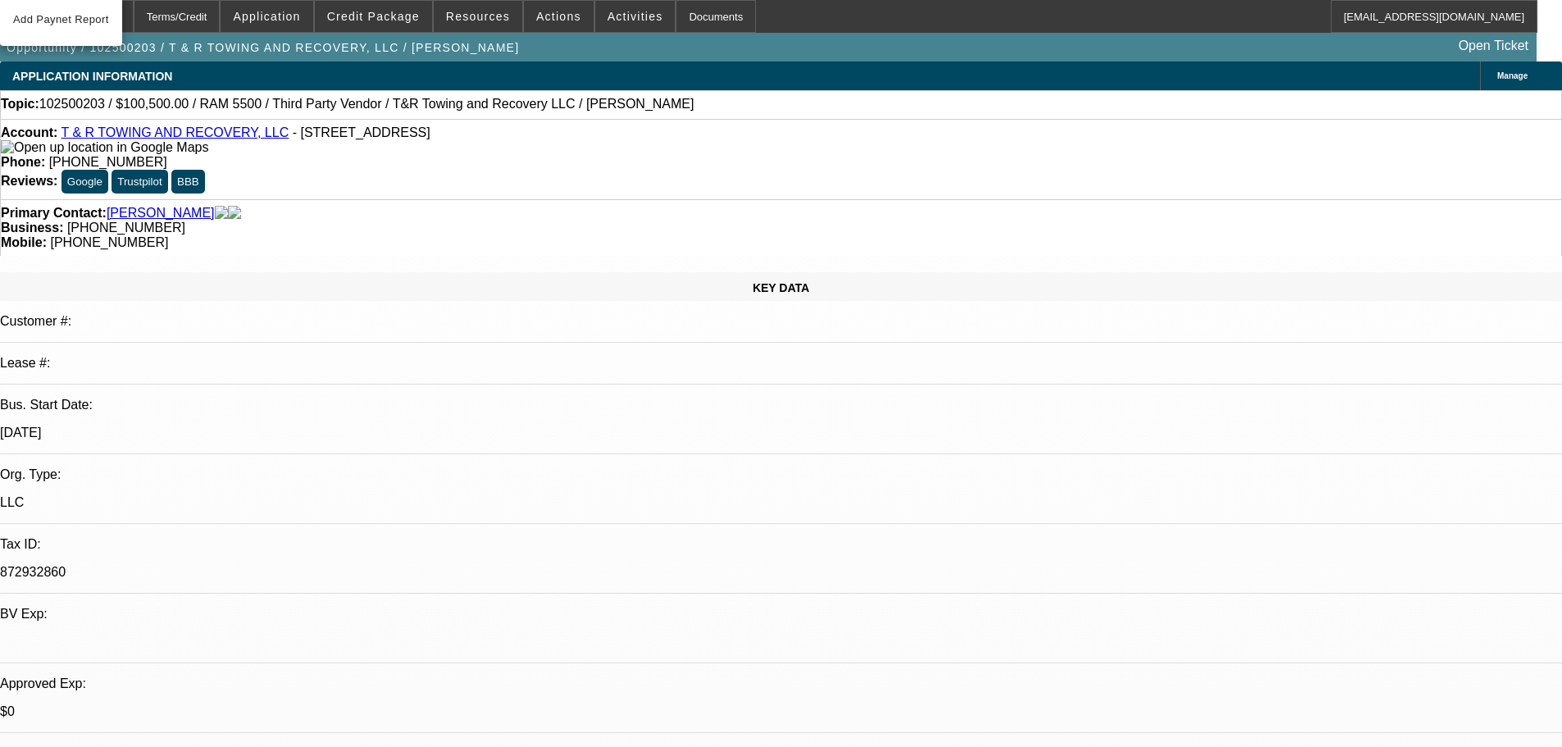
select select "0"
select select "2"
select select "0.1"
select select "4"
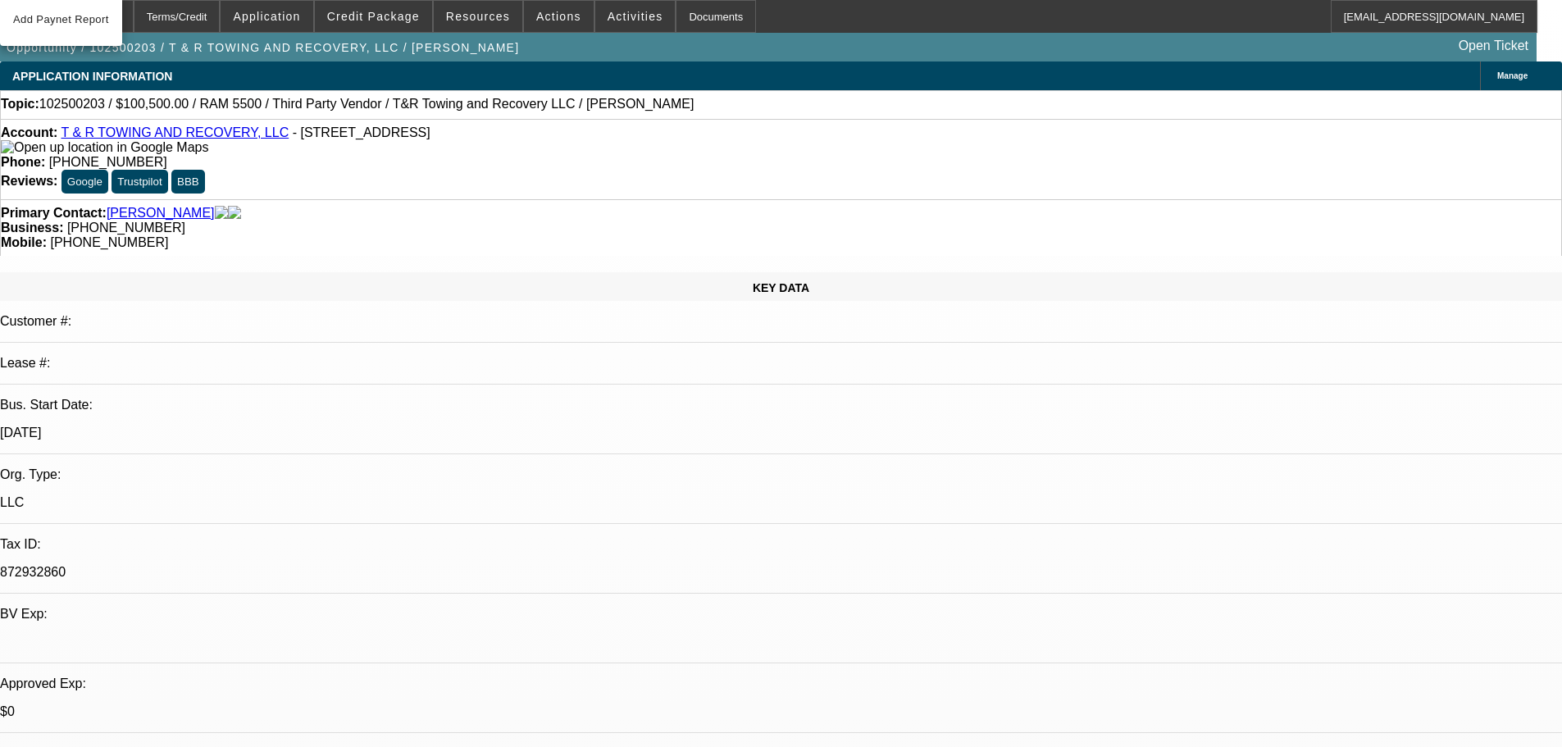
select select "0"
select select "2"
select select "0.1"
select select "4"
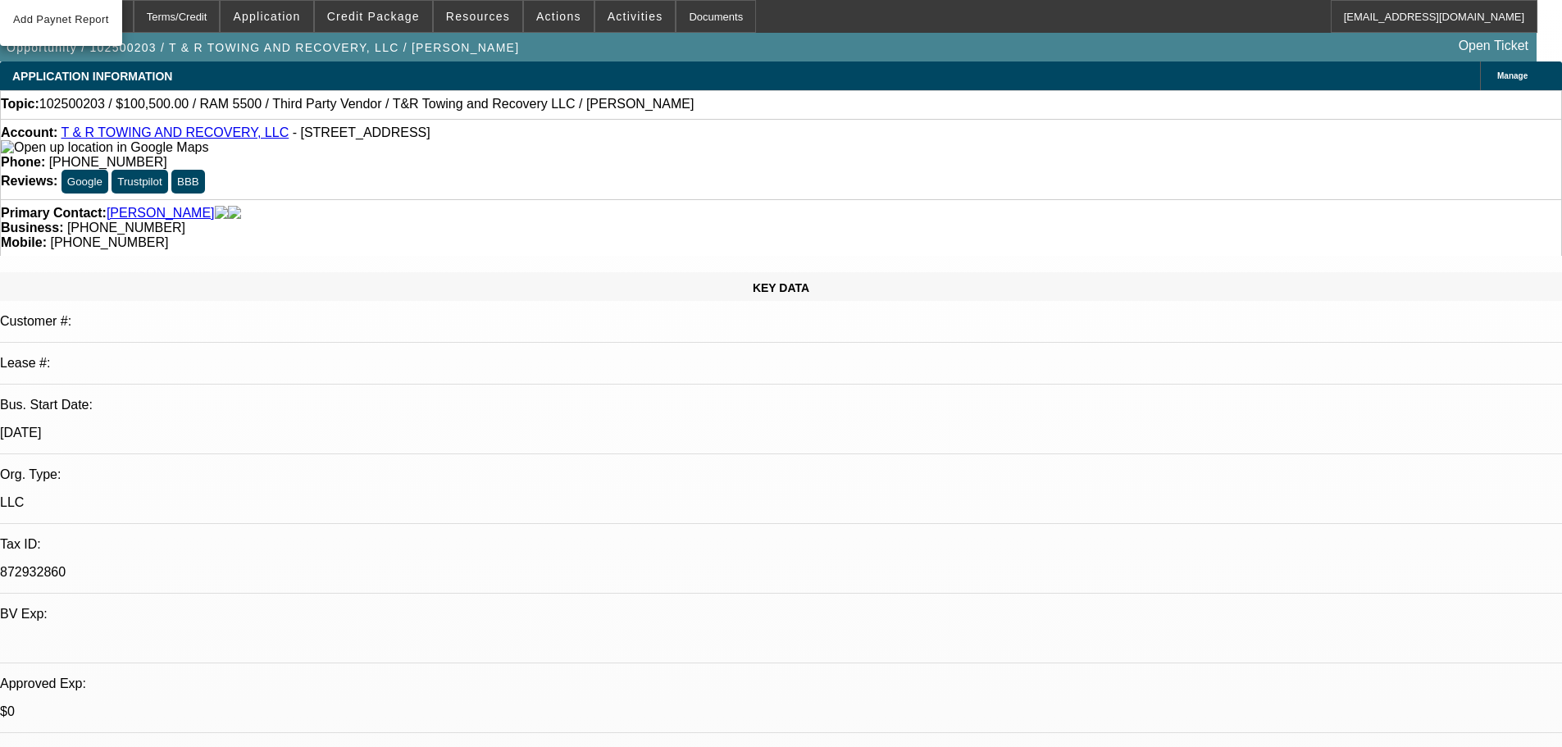
select select "0"
select select "0.1"
select select "4"
select select "0"
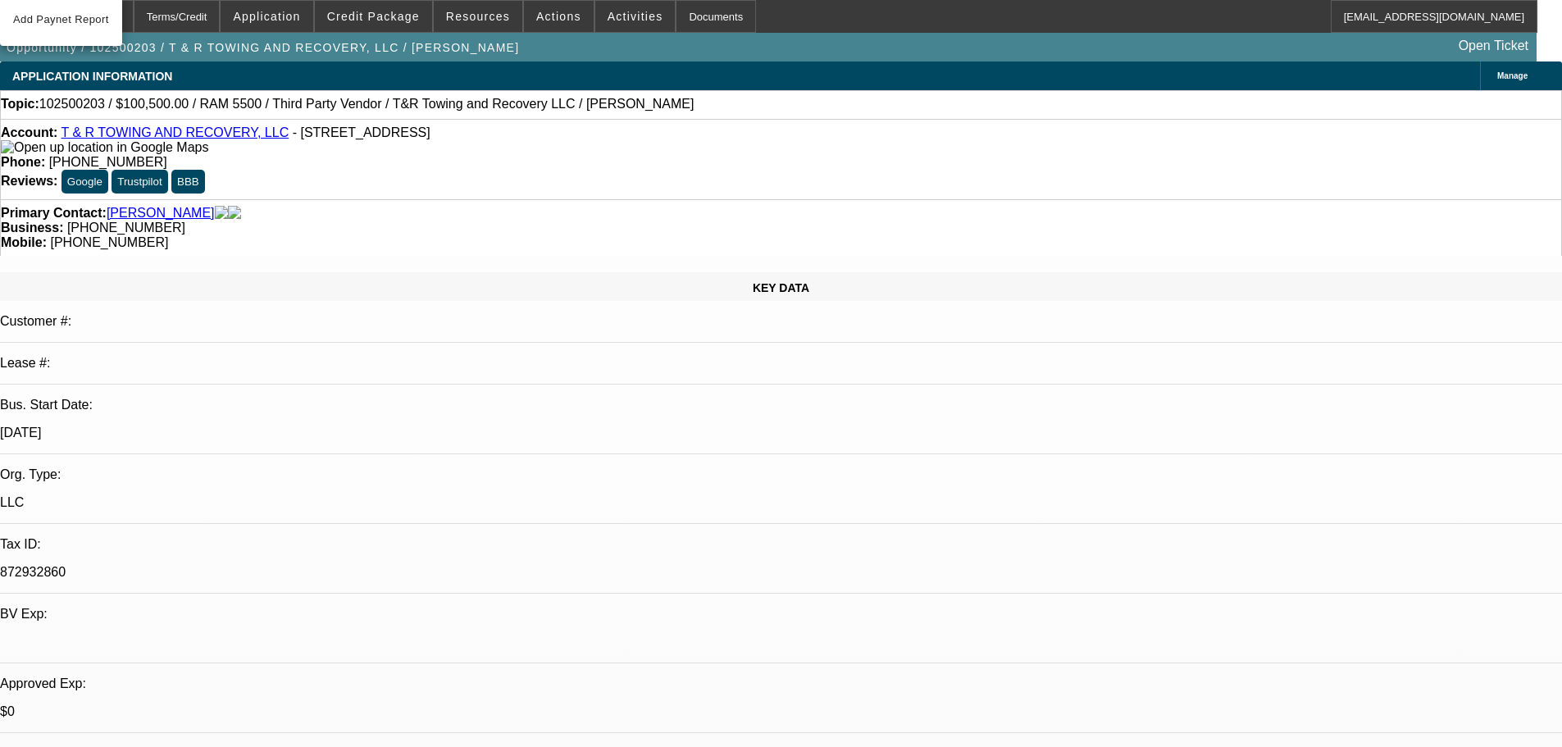
select select "2"
select select "0.1"
select select "4"
click at [385, 21] on span "Credit Package" at bounding box center [373, 16] width 93 height 13
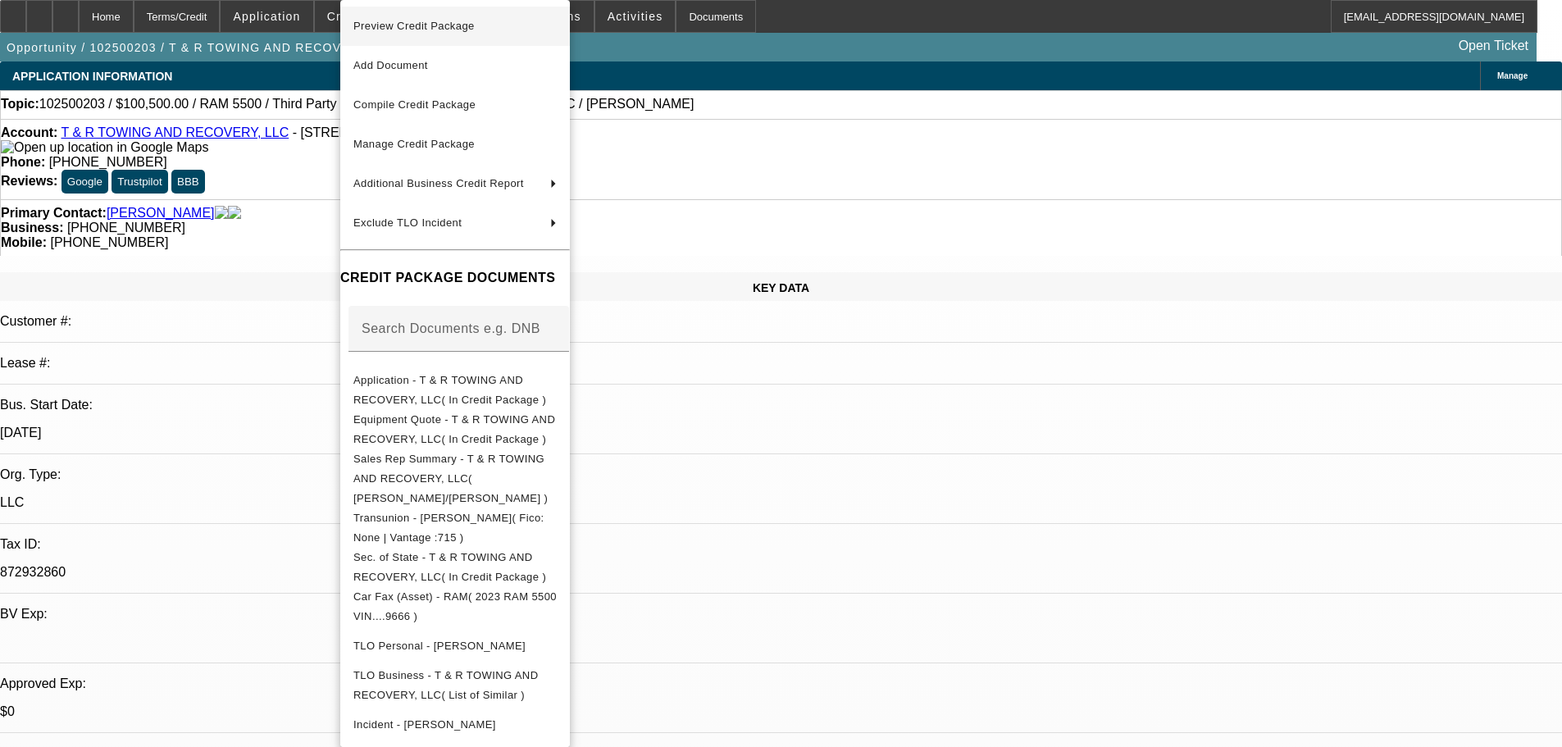
click at [485, 23] on span "Preview Credit Package" at bounding box center [454, 26] width 203 height 20
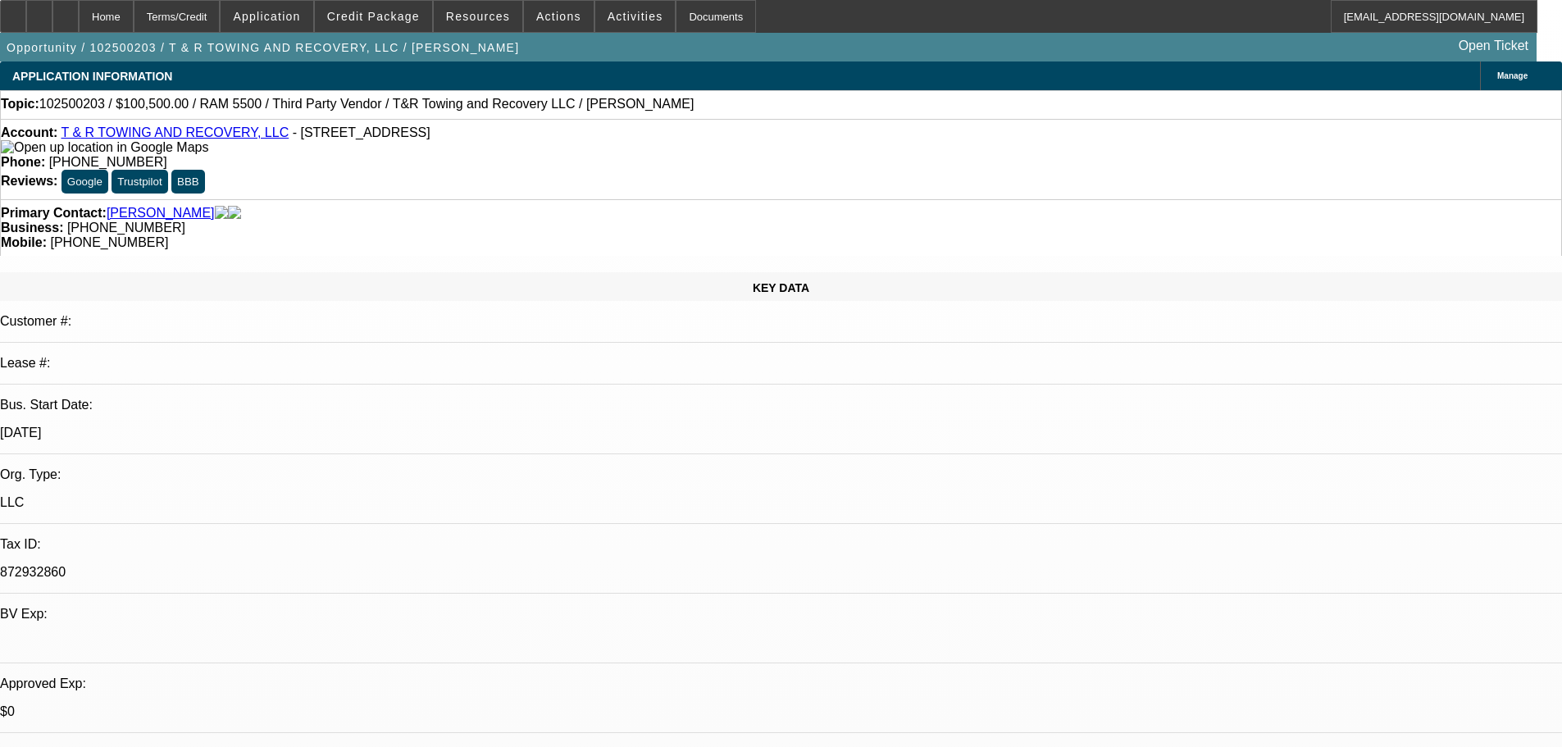
click at [33, 150] on img at bounding box center [104, 147] width 207 height 15
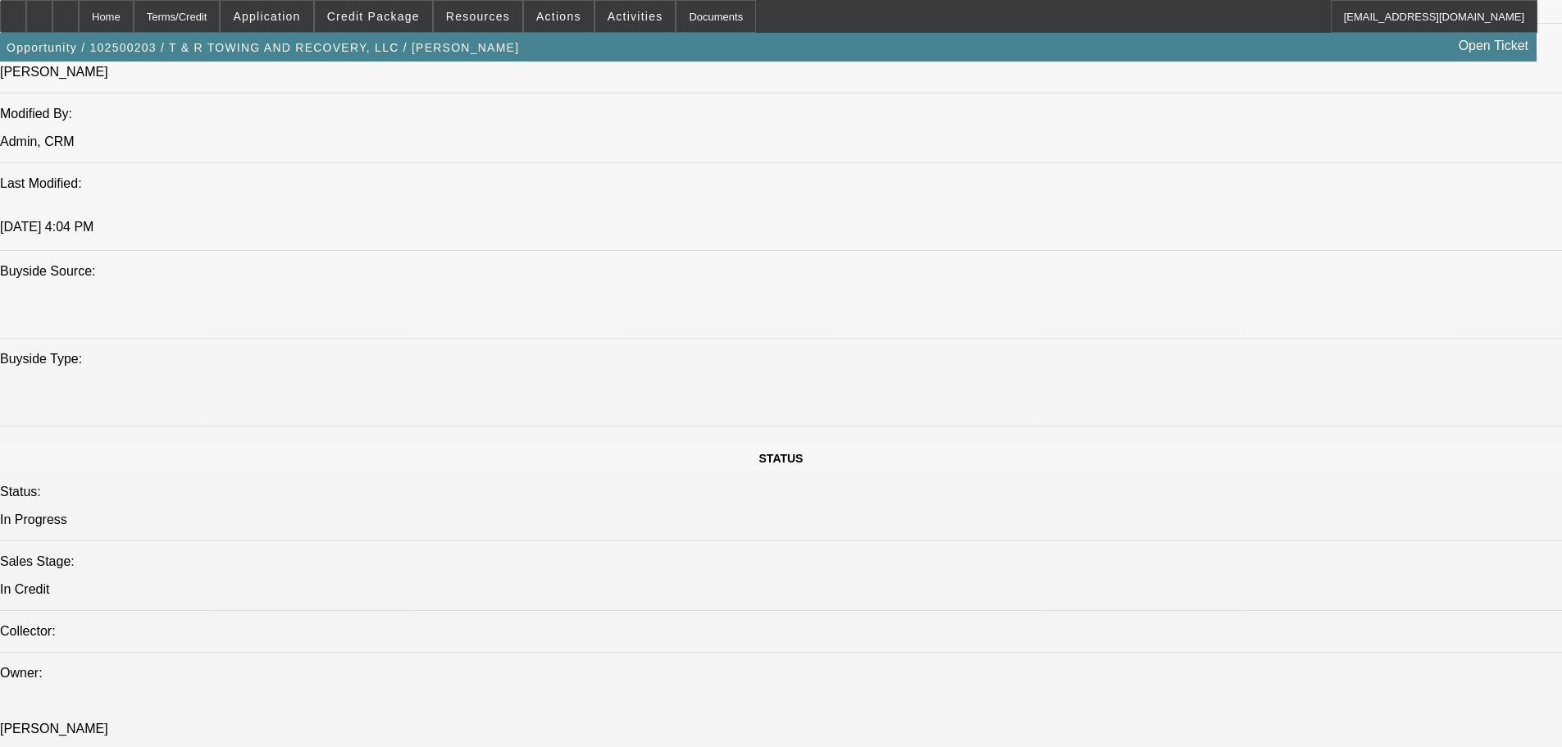
scroll to position [1148, 0]
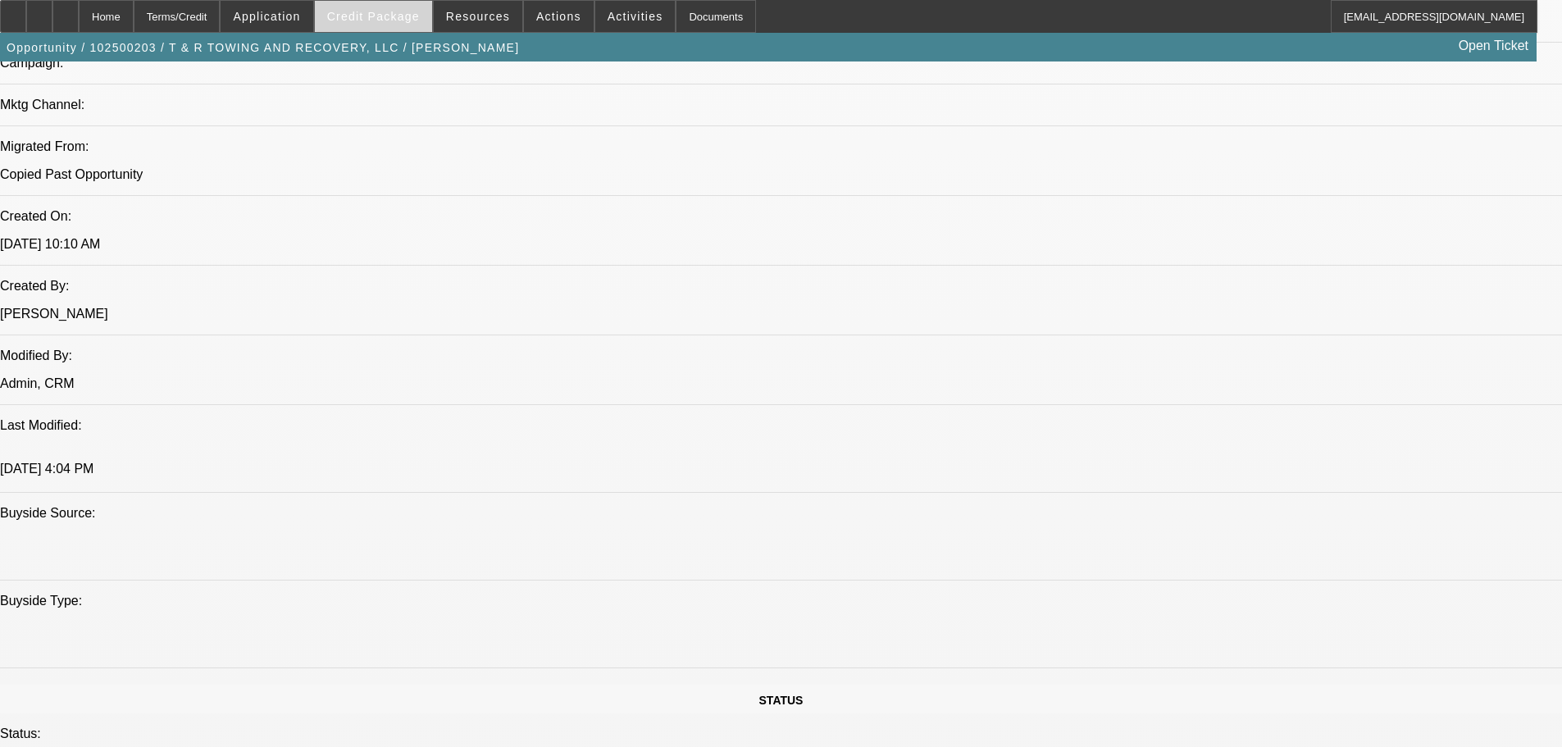
click at [390, 15] on span "Credit Package" at bounding box center [373, 16] width 93 height 13
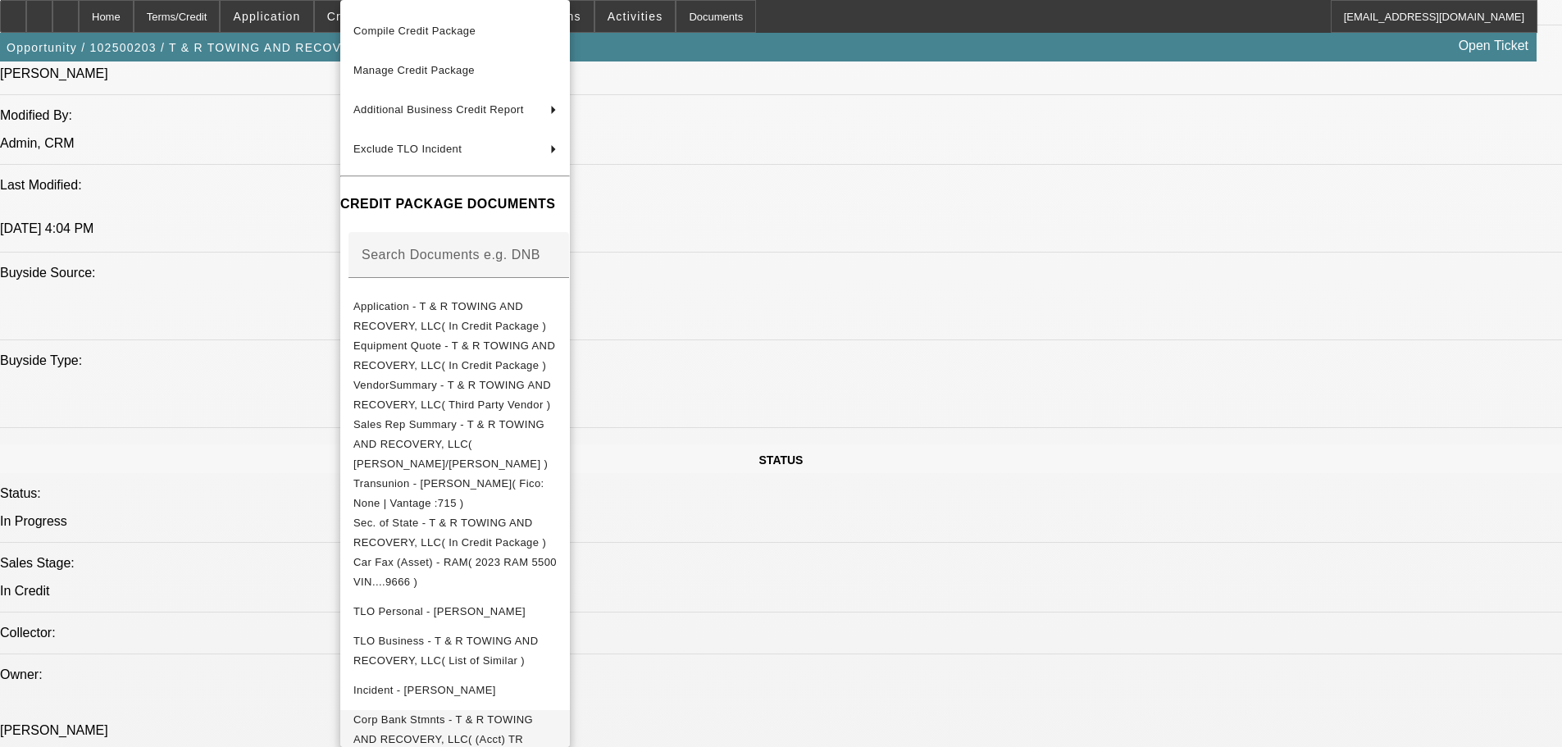
scroll to position [1394, 0]
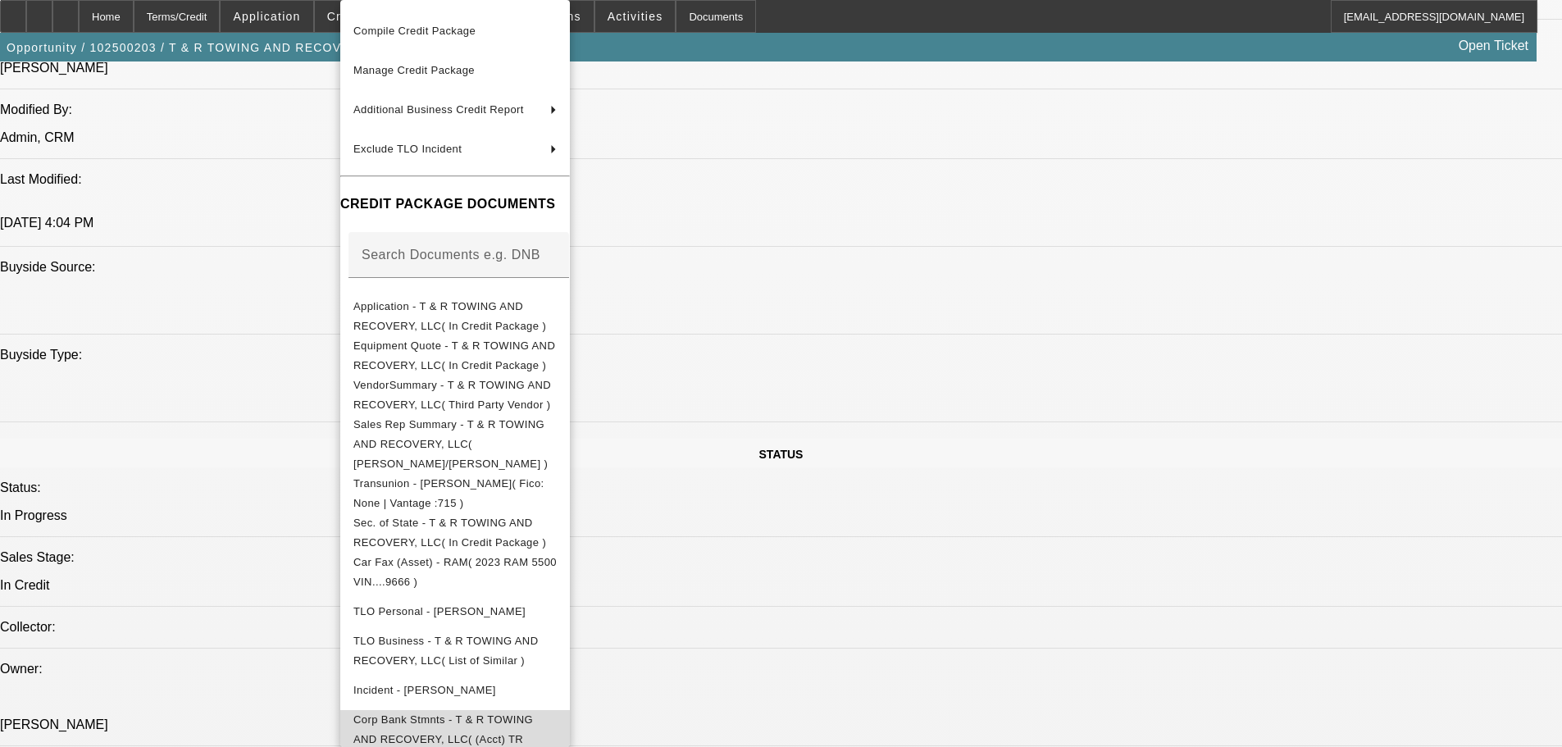
click at [440, 713] on span "Corp Bank Stmnts - T & R TOWING AND RECOVERY, LLC( (Acct) TR Towing and Recover…" at bounding box center [443, 739] width 180 height 52
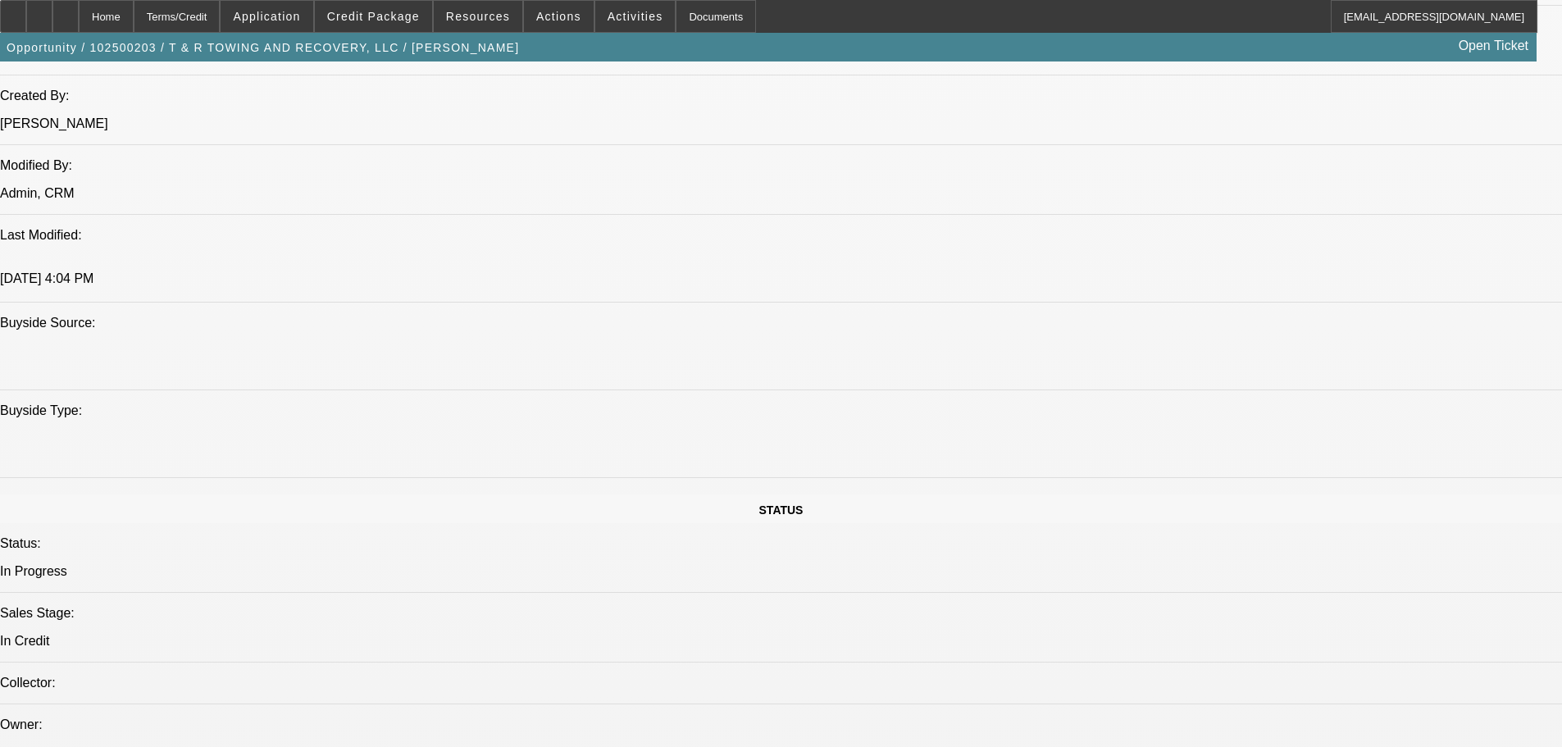
scroll to position [1312, 0]
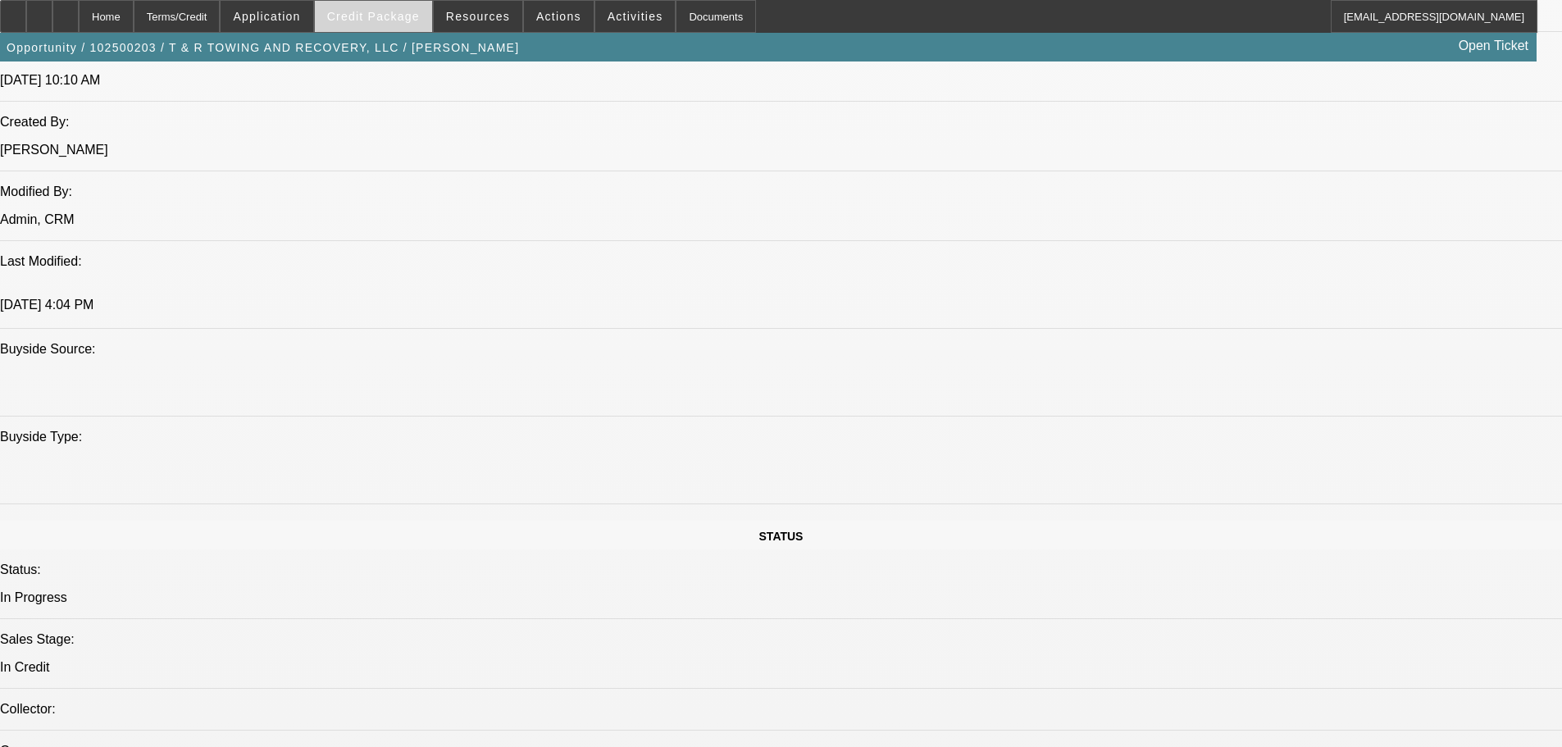
click at [420, 21] on span "Credit Package" at bounding box center [373, 16] width 93 height 13
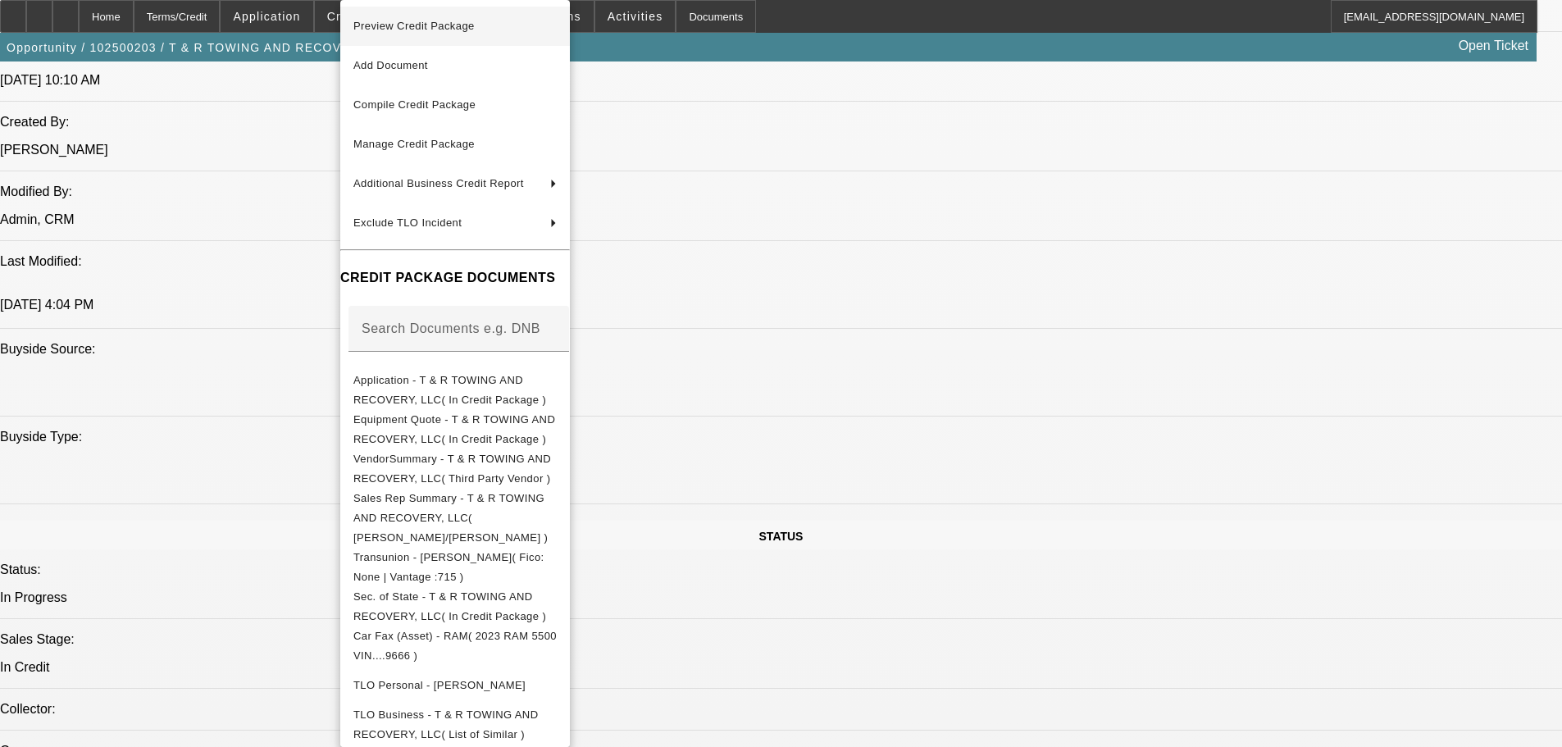
click at [415, 29] on span "Preview Credit Package" at bounding box center [413, 26] width 121 height 12
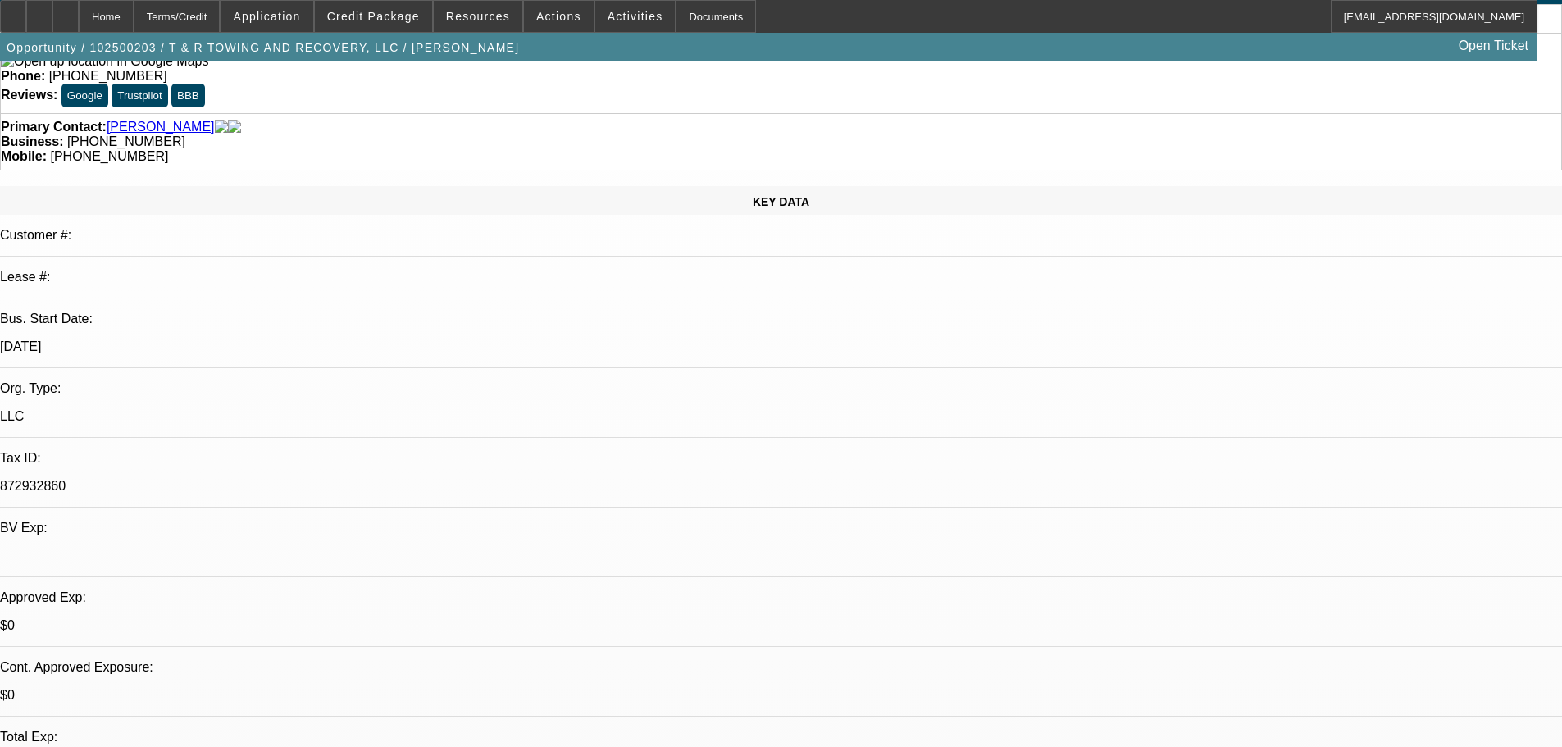
scroll to position [0, 0]
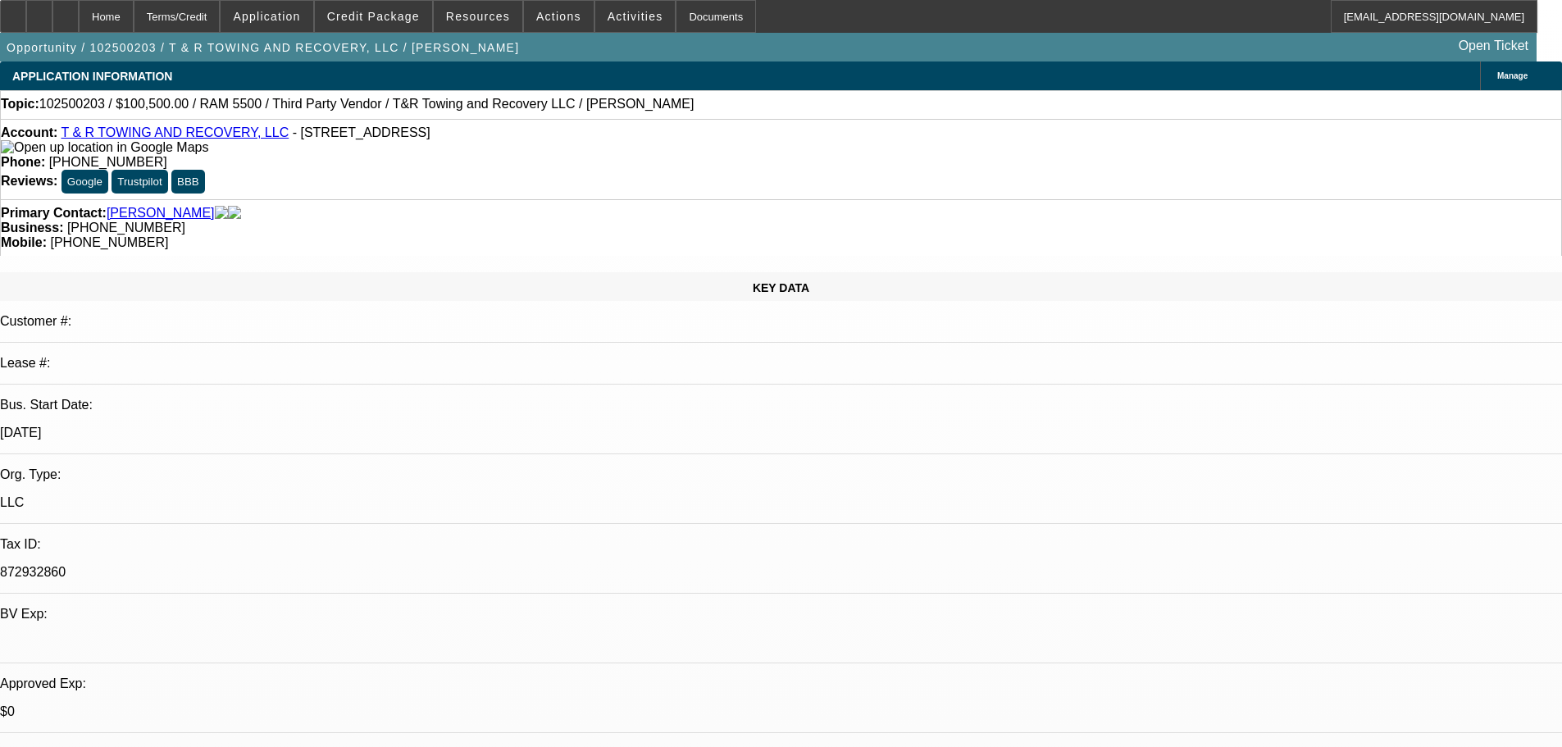
click at [83, 106] on span "102500203 / $100,500.00 / RAM 5500 / Third Party Vendor / T&R Towing and Recove…" at bounding box center [366, 104] width 655 height 15
copy span "102500203"
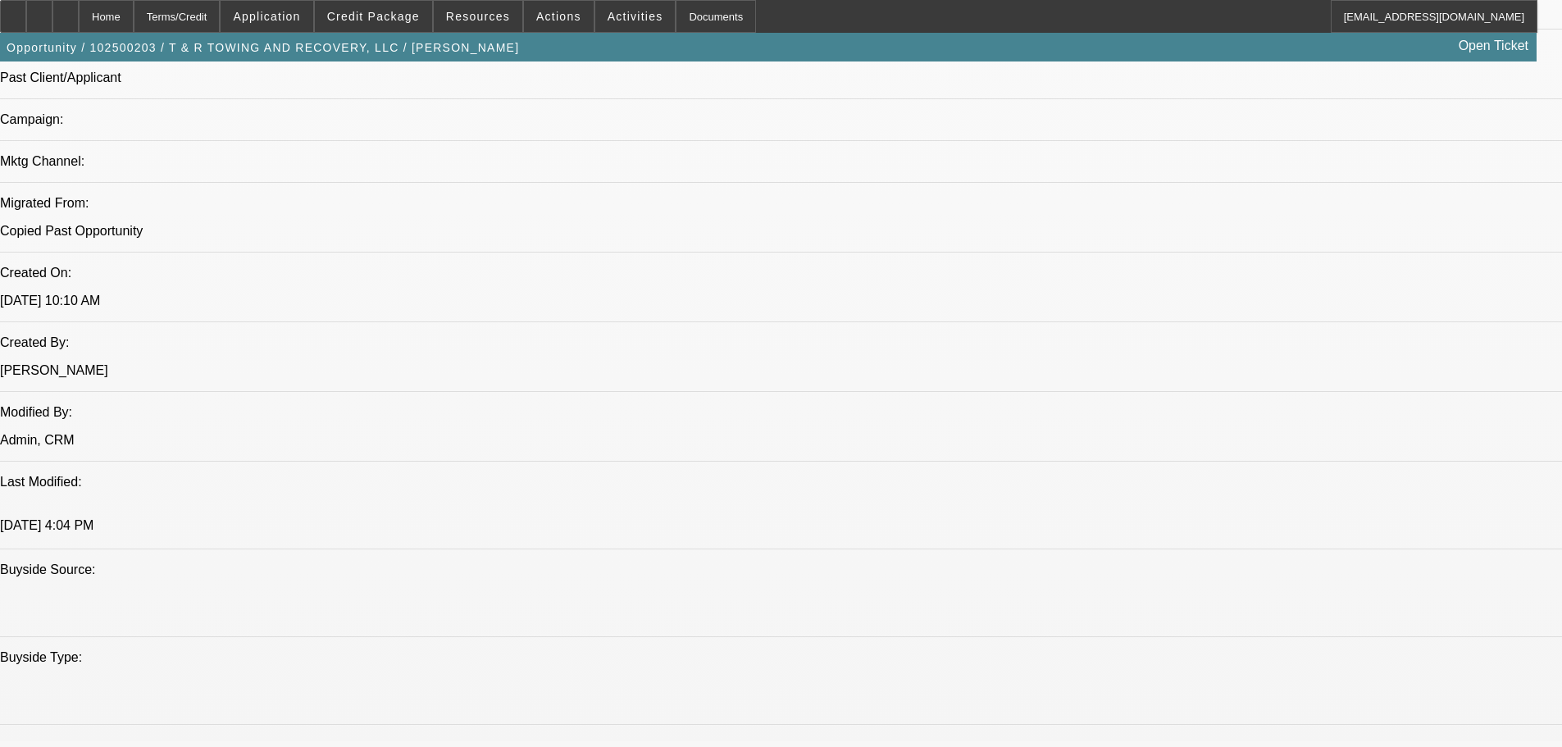
scroll to position [1312, 0]
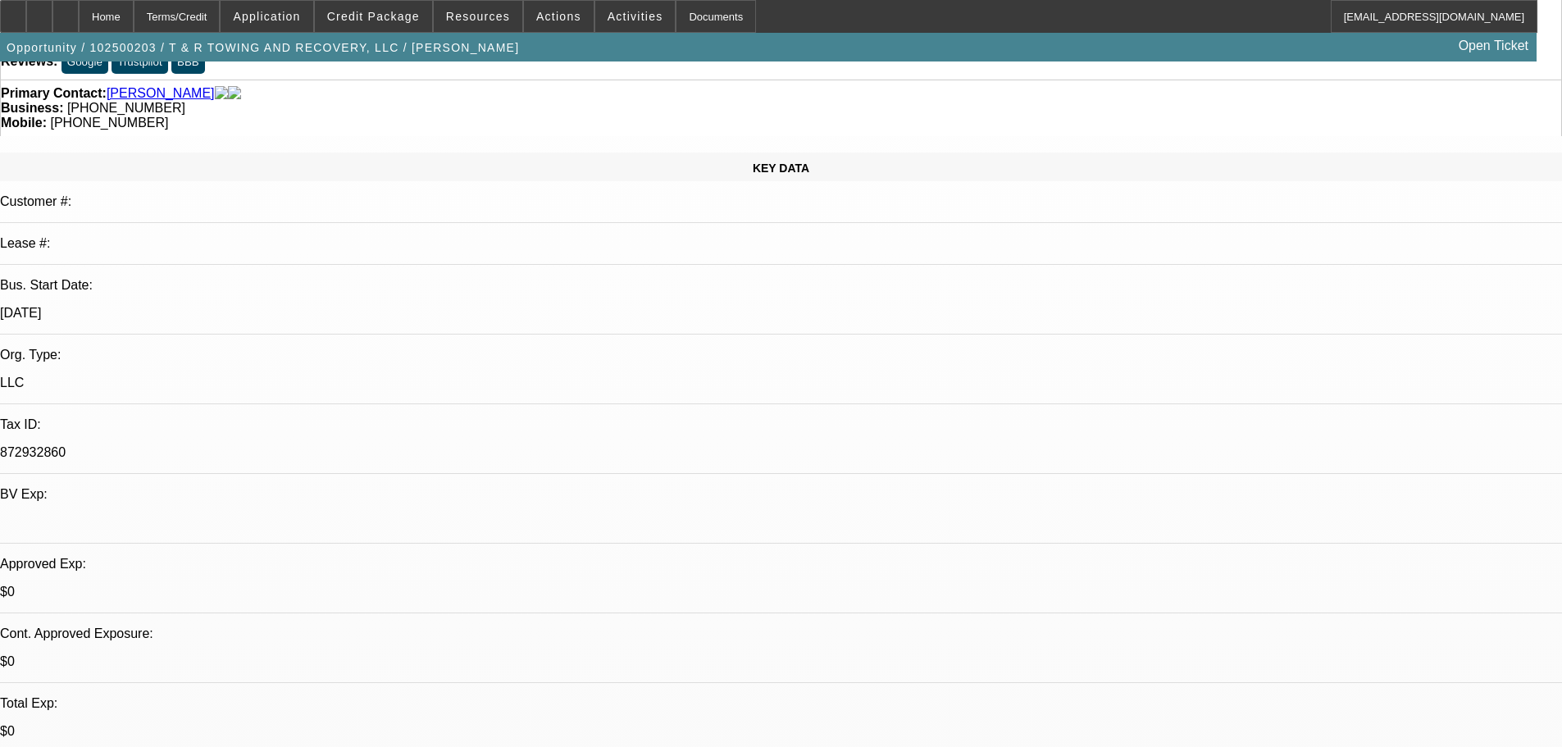
scroll to position [0, 0]
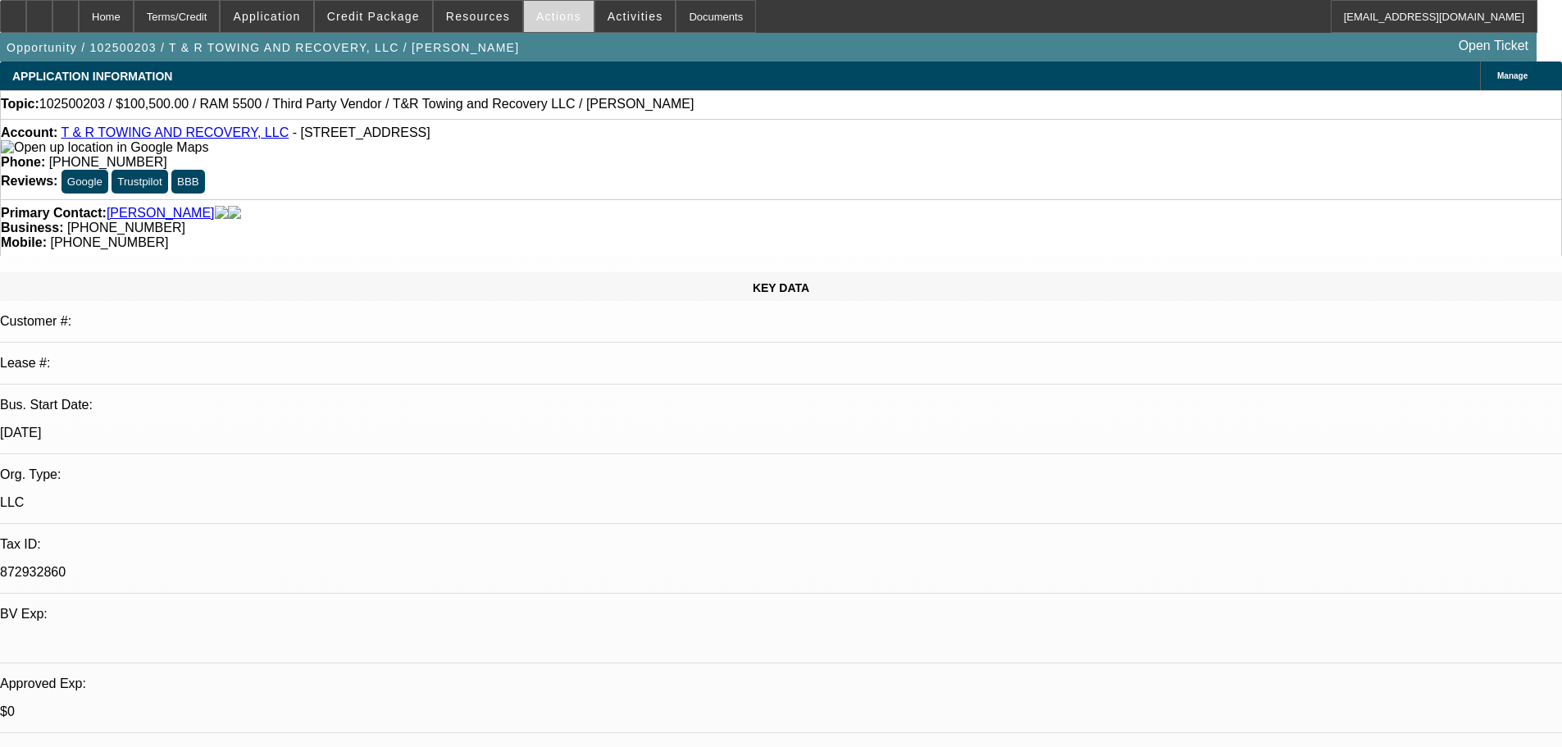
click at [538, 21] on span "Actions" at bounding box center [558, 16] width 45 height 13
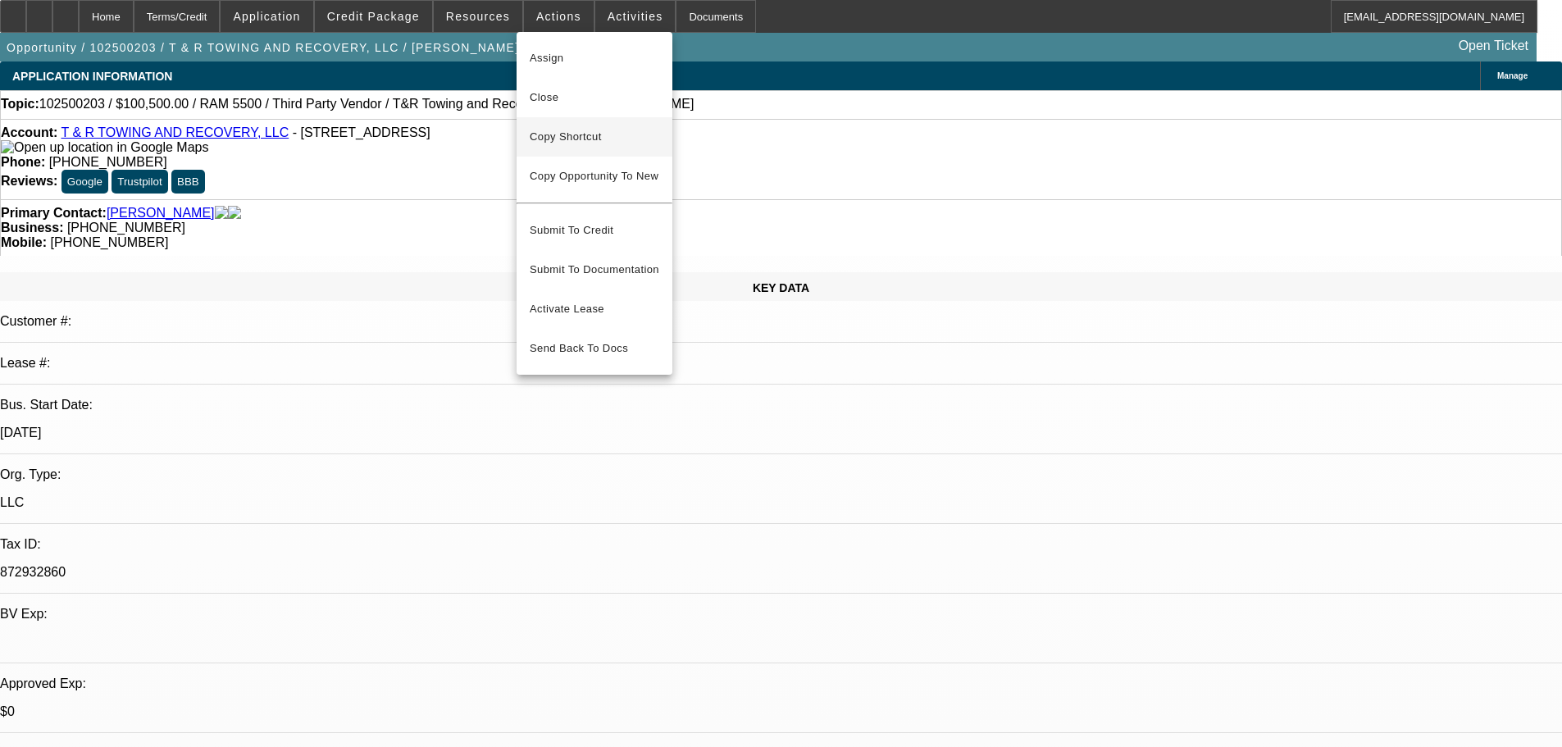
click at [570, 137] on span "Copy Shortcut" at bounding box center [595, 137] width 130 height 20
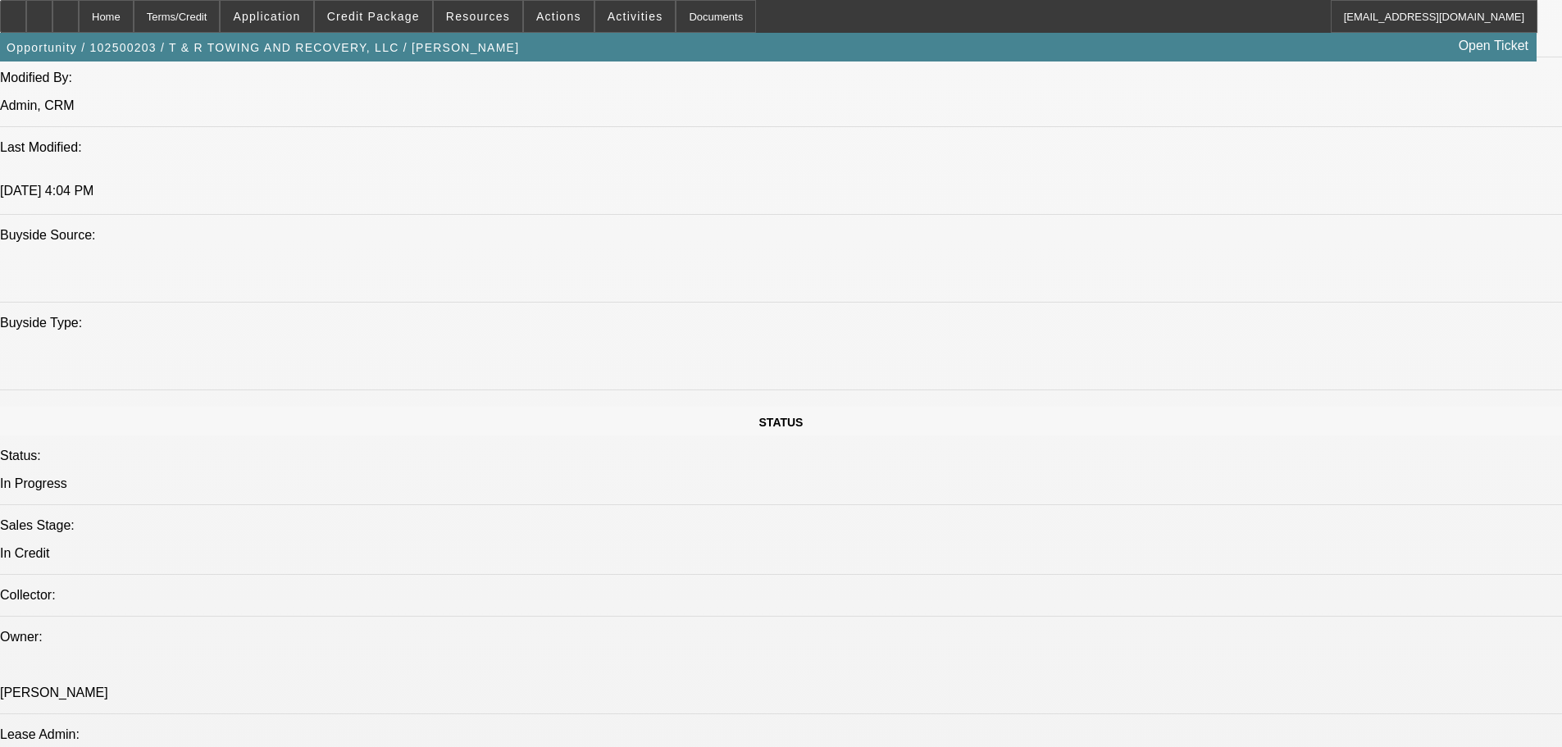
scroll to position [1312, 0]
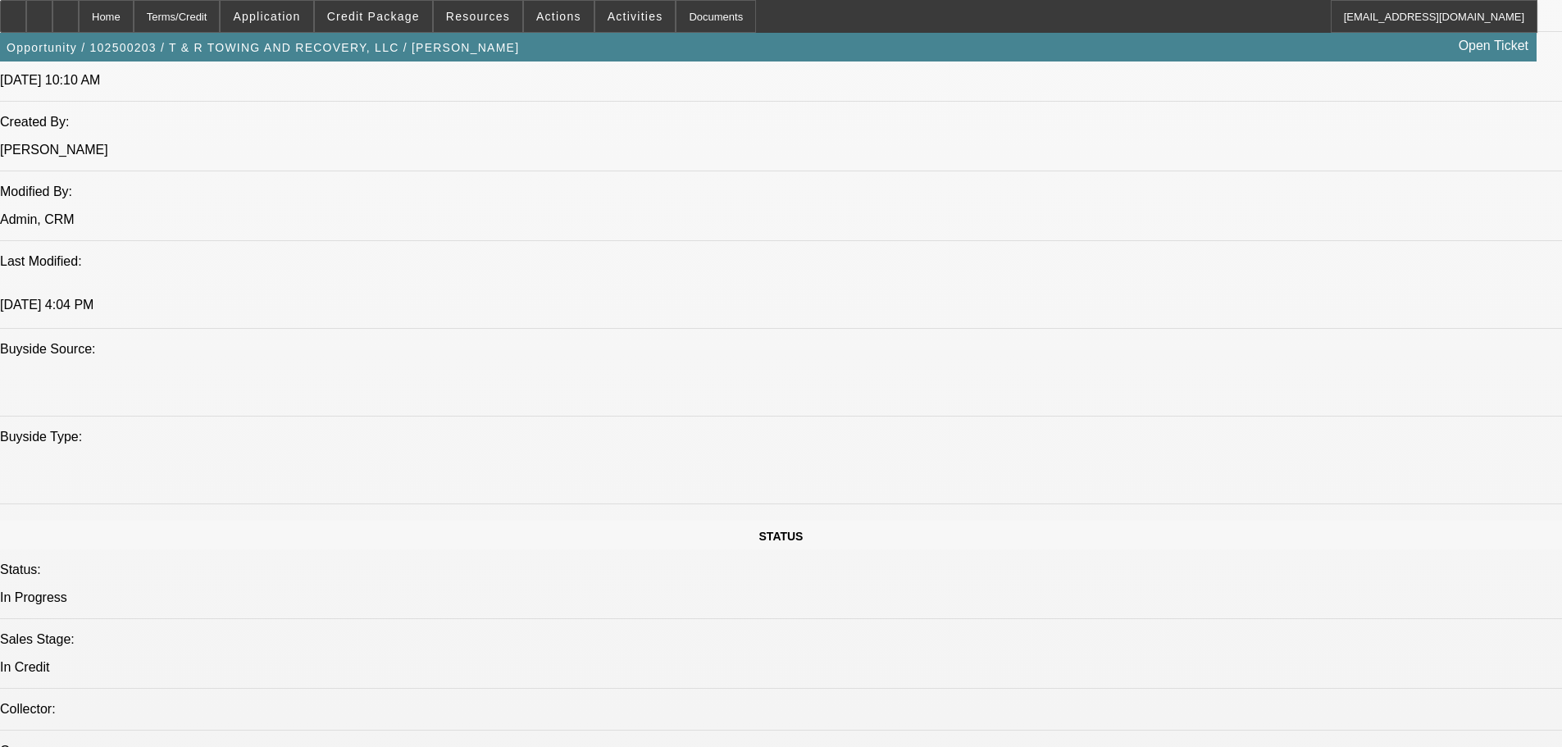
click at [404, 21] on span "Credit Package" at bounding box center [373, 16] width 93 height 13
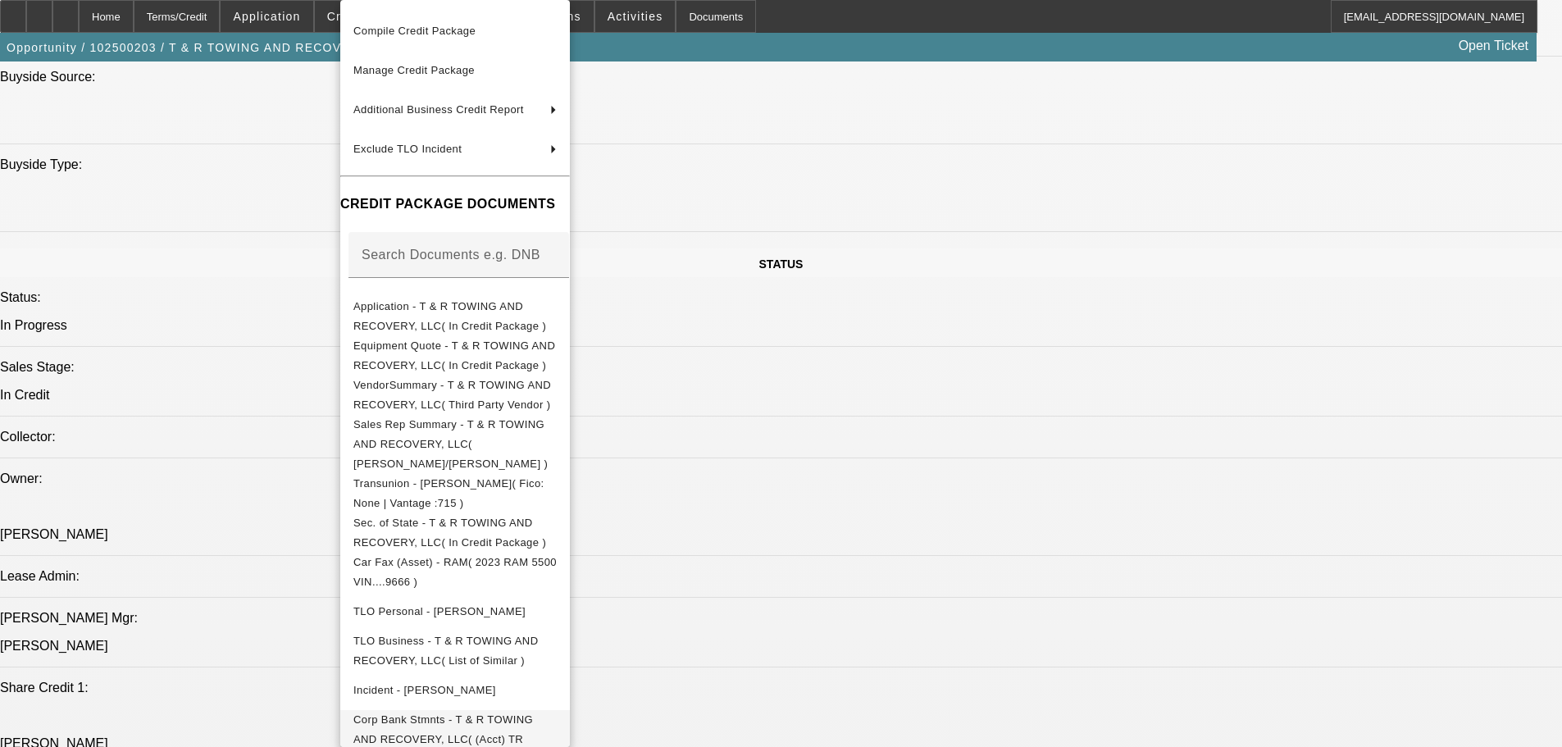
scroll to position [1640, 0]
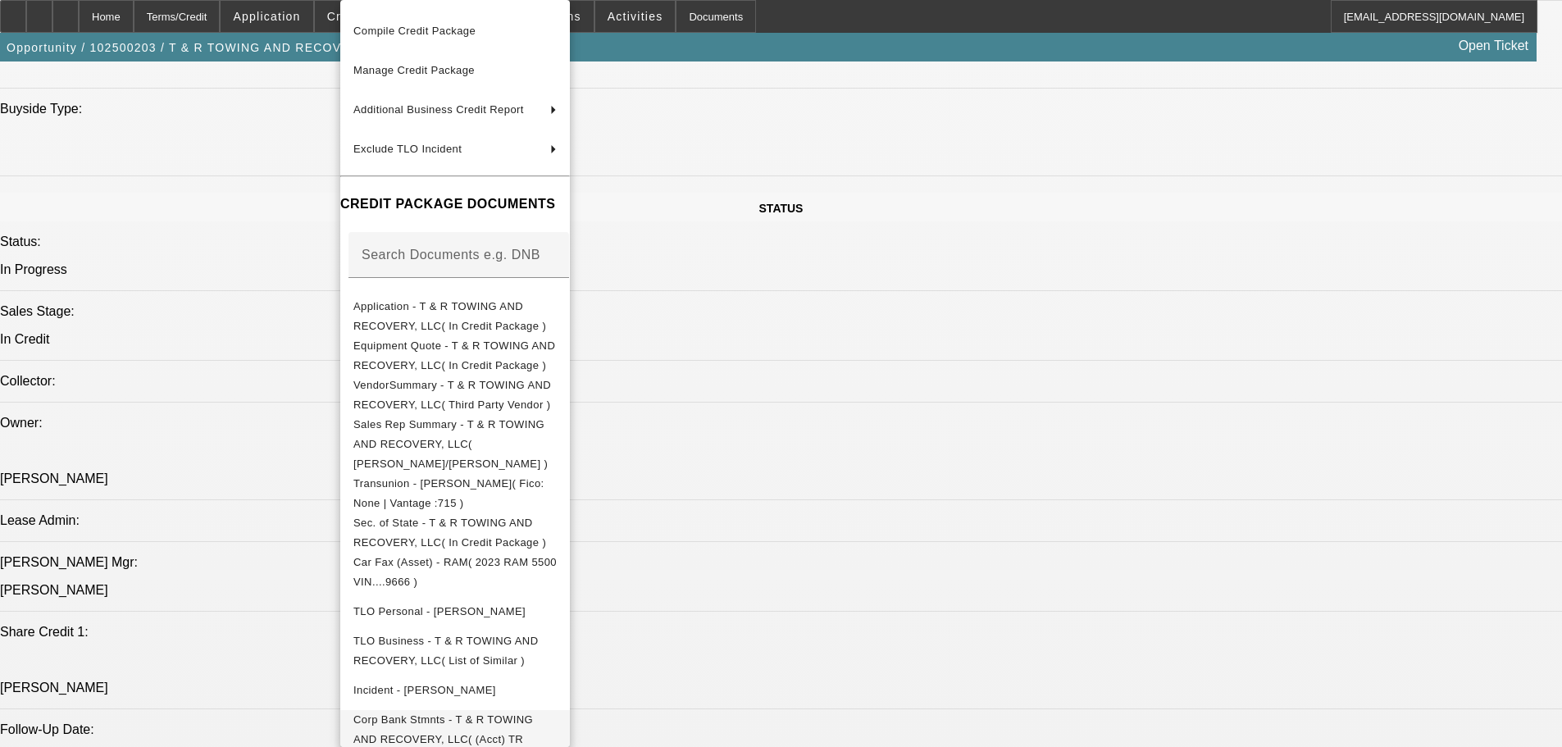
click at [500, 713] on span "Corp Bank Stmnts - T & R TOWING AND RECOVERY, LLC( (Acct) TR Towing and Recover…" at bounding box center [443, 739] width 180 height 52
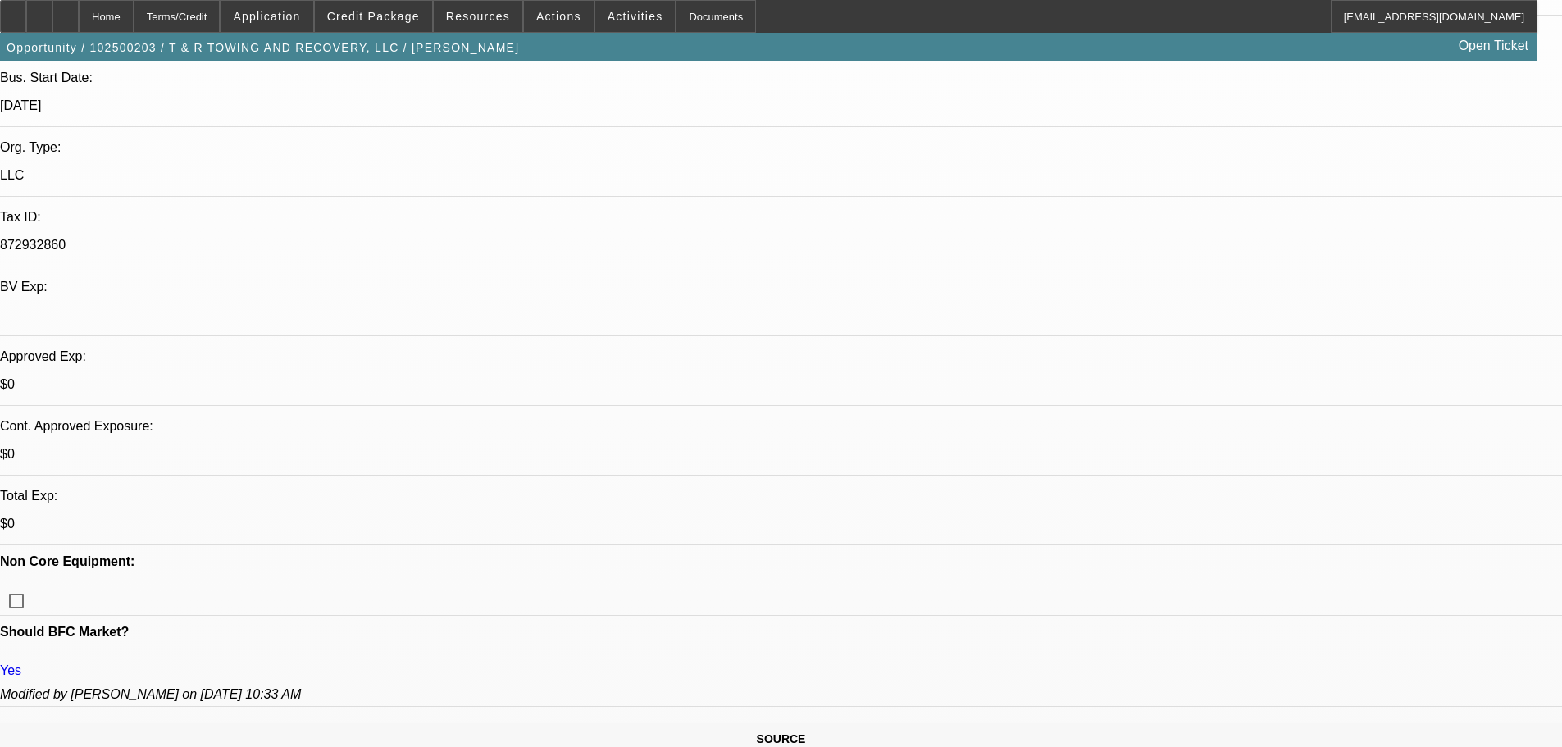
scroll to position [0, 0]
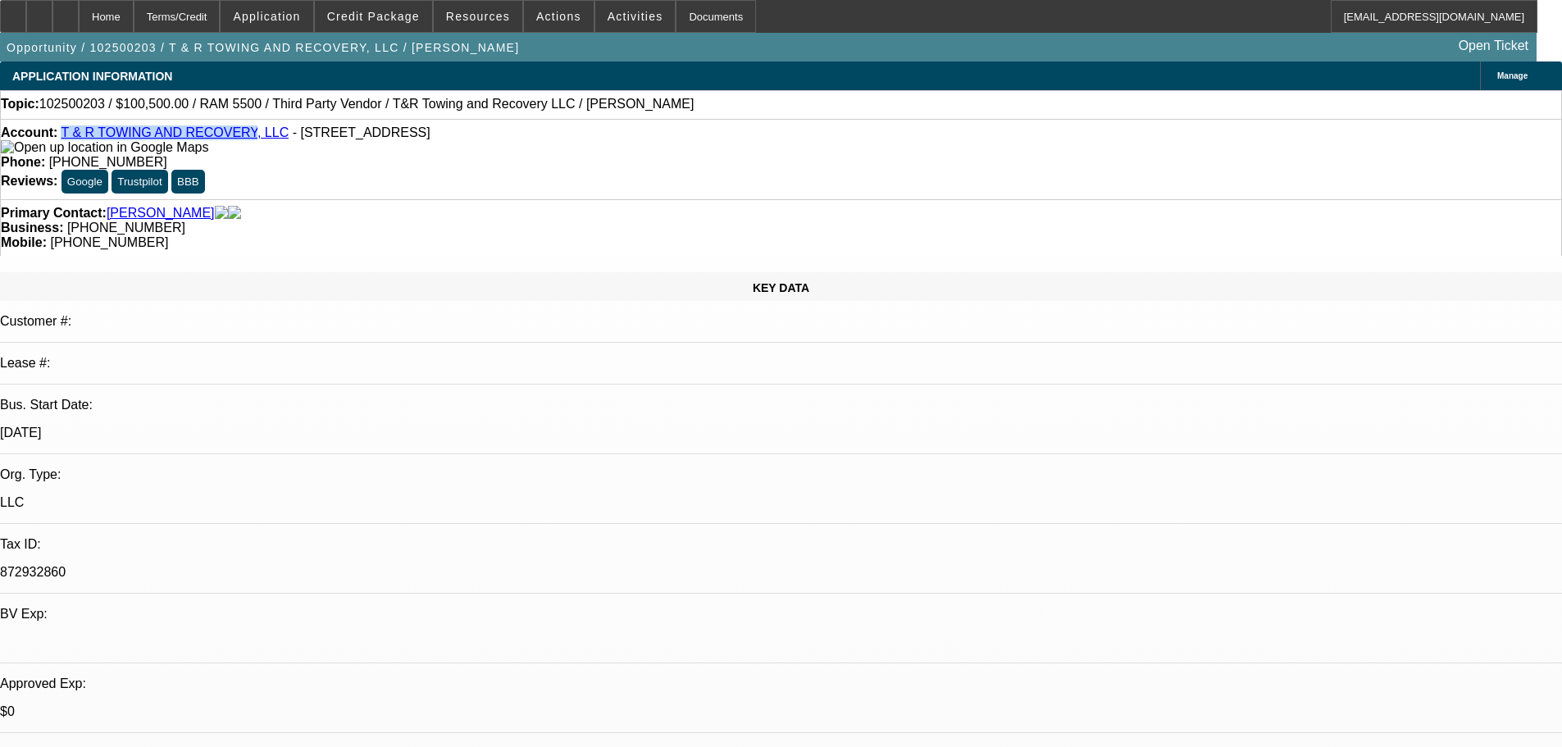
drag, startPoint x: 76, startPoint y: 144, endPoint x: 232, endPoint y: 144, distance: 155.8
click at [232, 144] on div "Account: T & R TOWING AND RECOVERY, LLC - 5217 Benefit Ave, Ashtabula, OH 44004" at bounding box center [781, 140] width 1561 height 30
copy link "T & R TOWING AND RECOVERY"
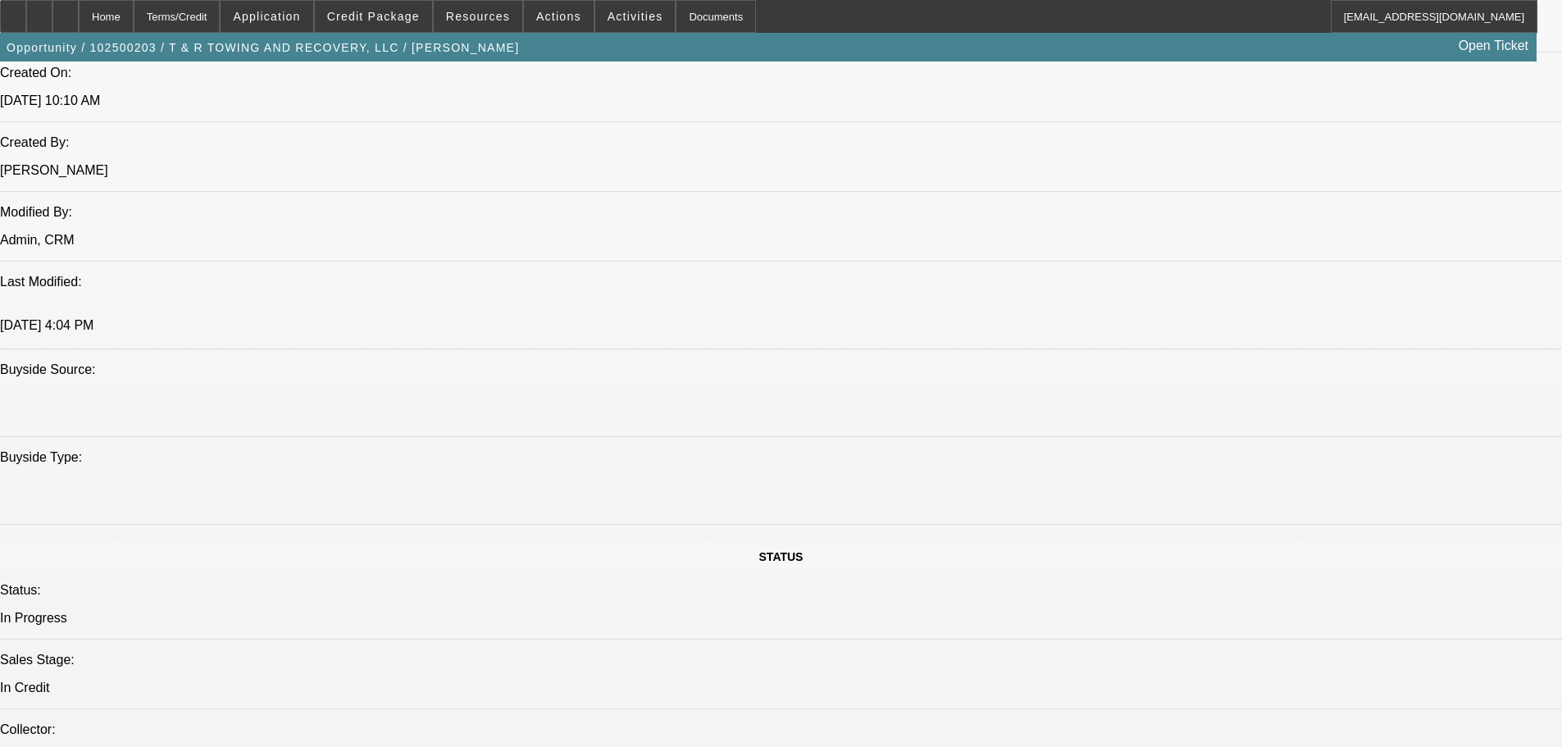
scroll to position [1148, 0]
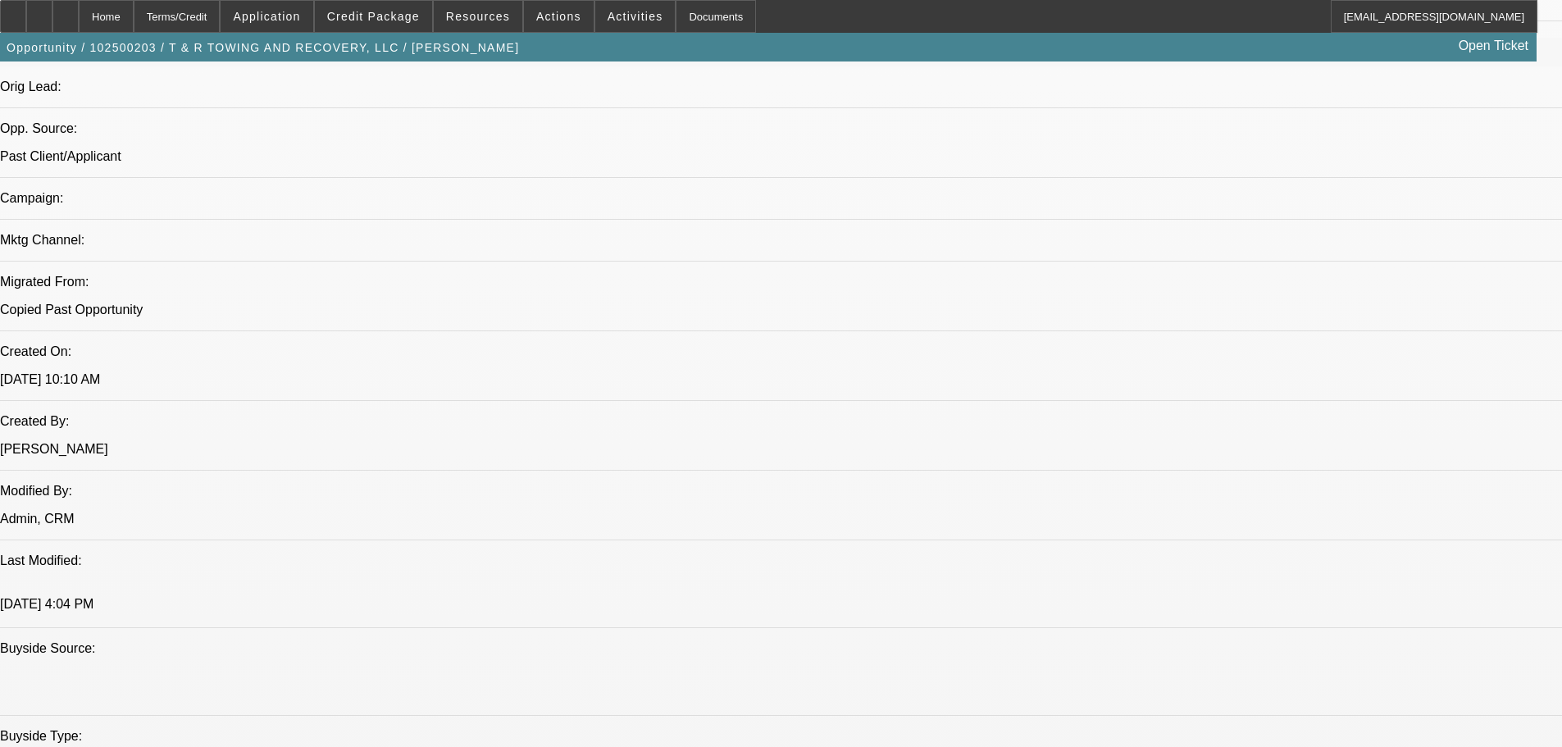
scroll to position [984, 0]
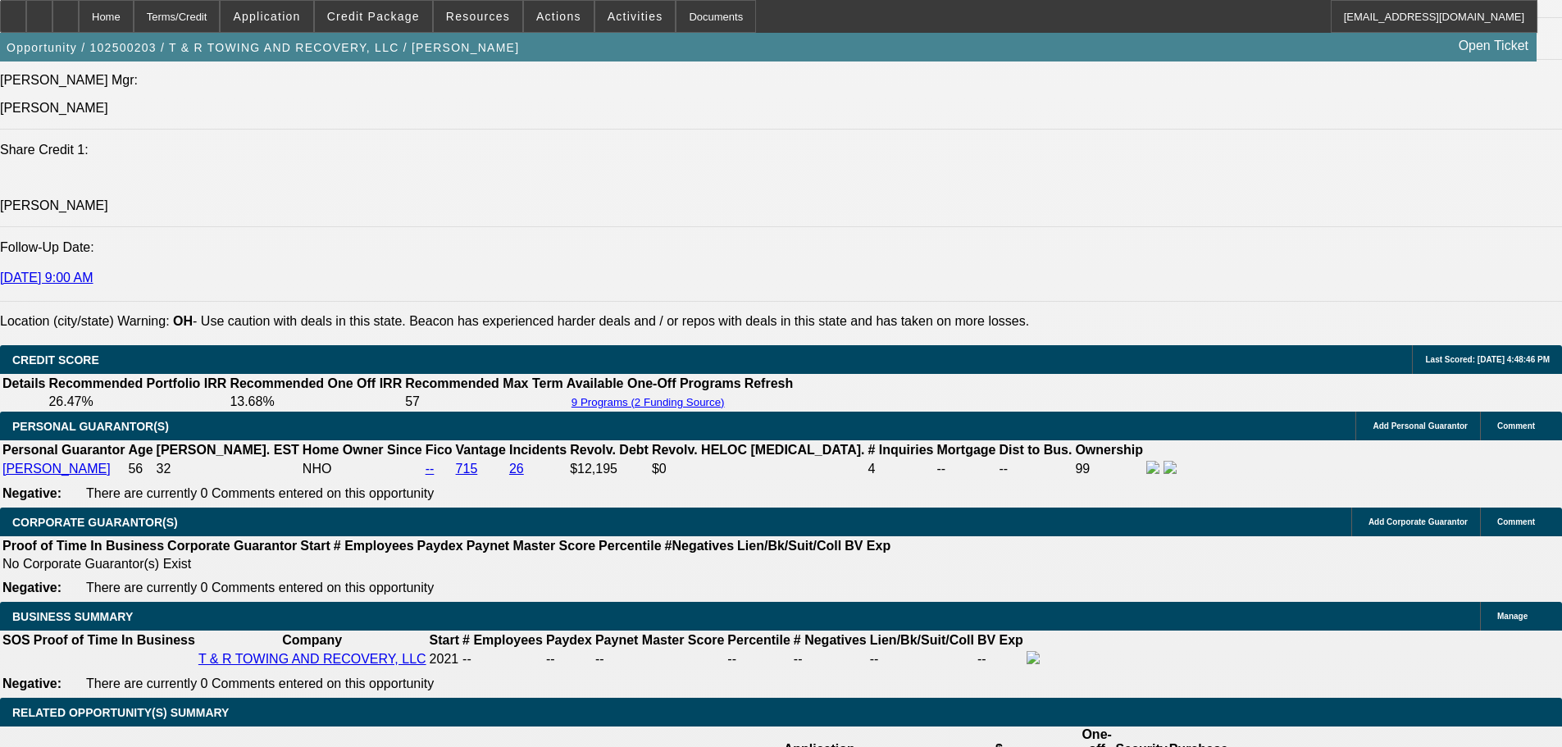
scroll to position [2132, 0]
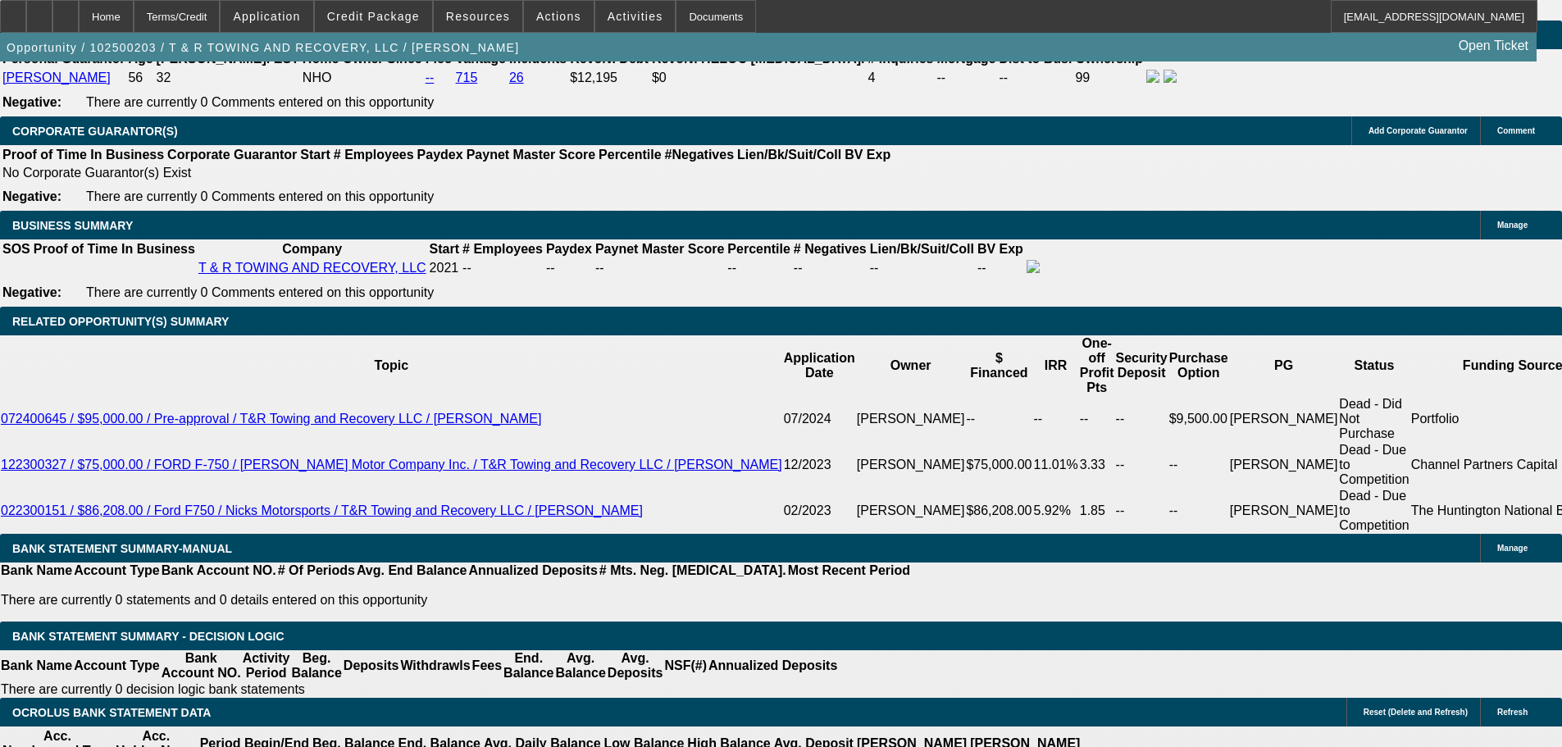
scroll to position [2542, 0]
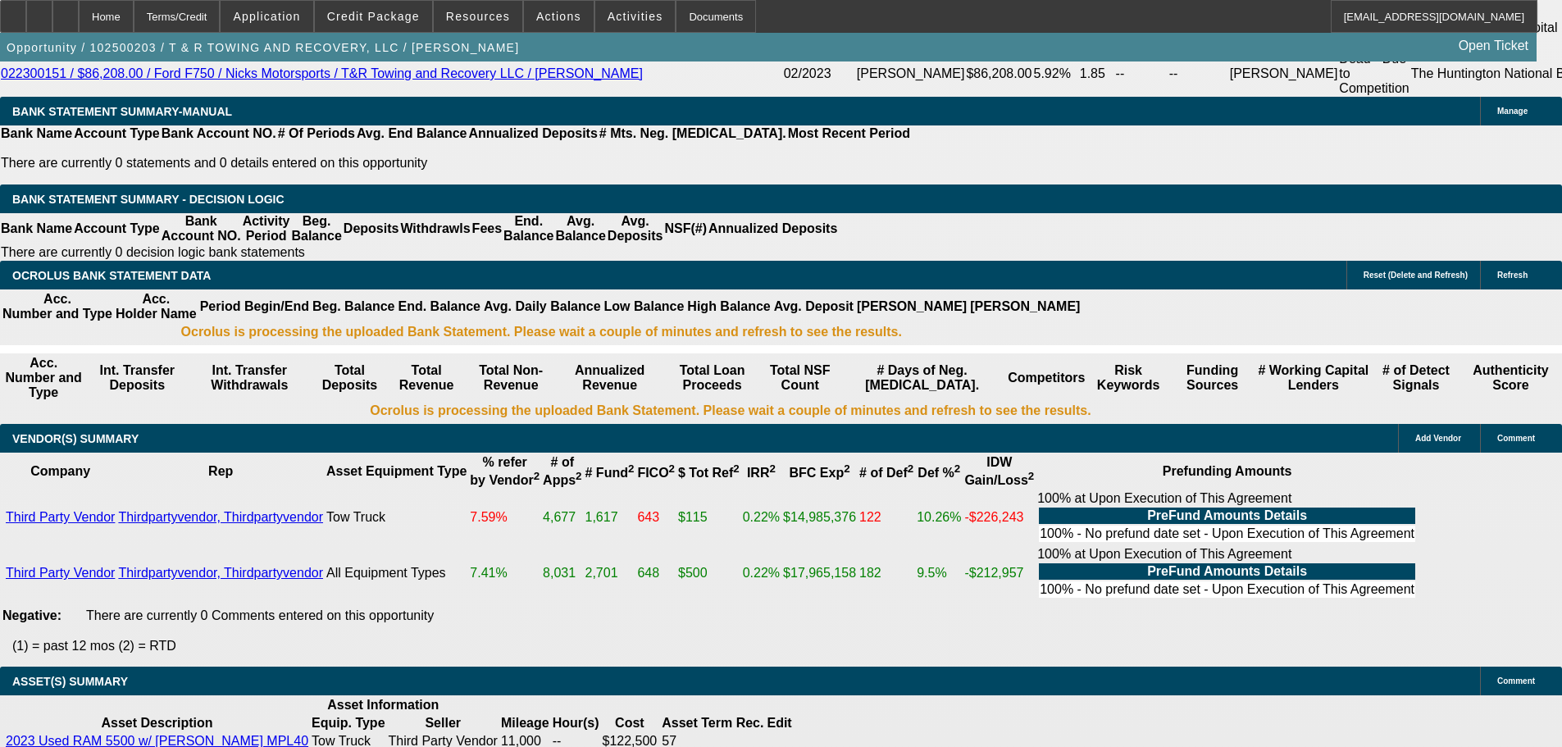
scroll to position [3012, 0]
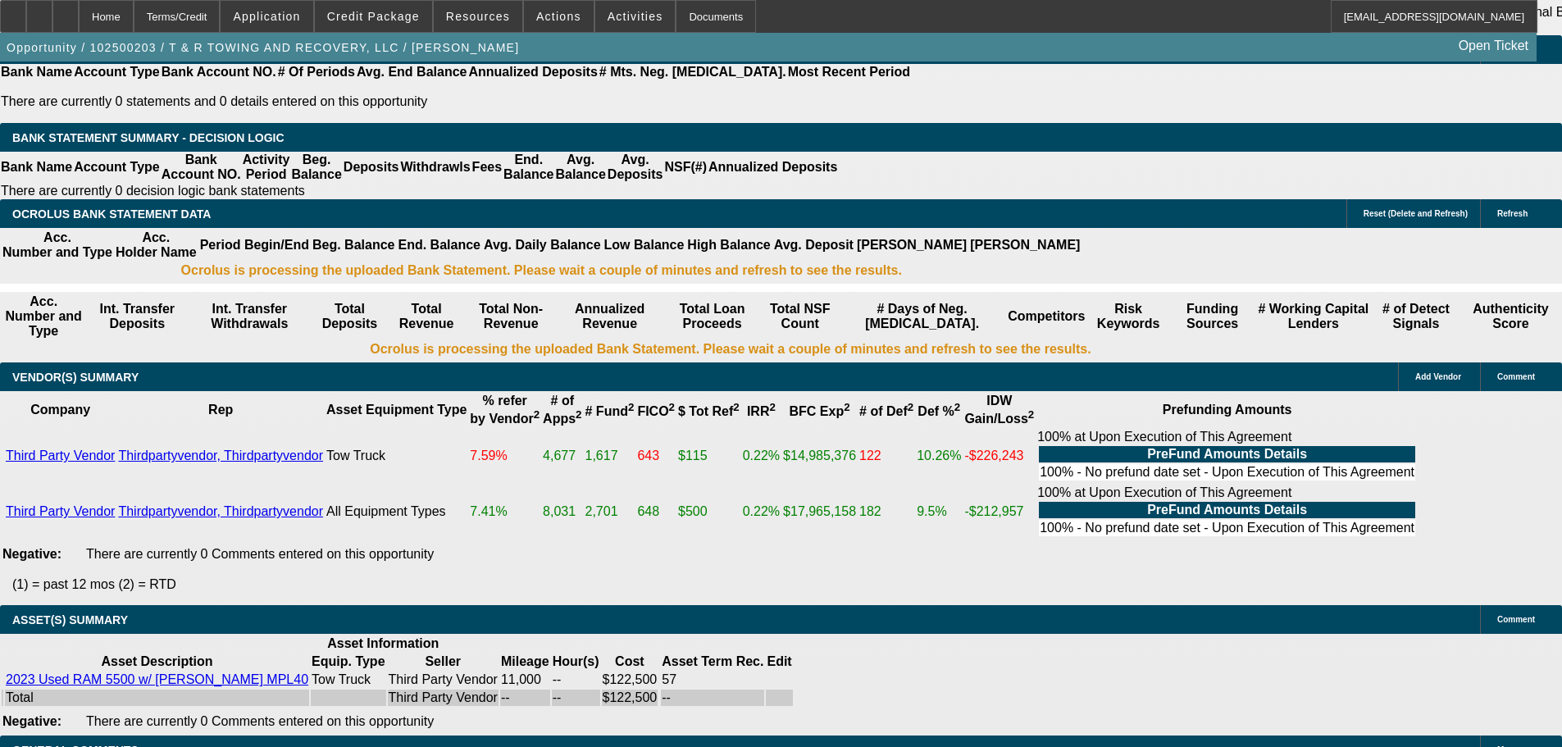
select select "5"
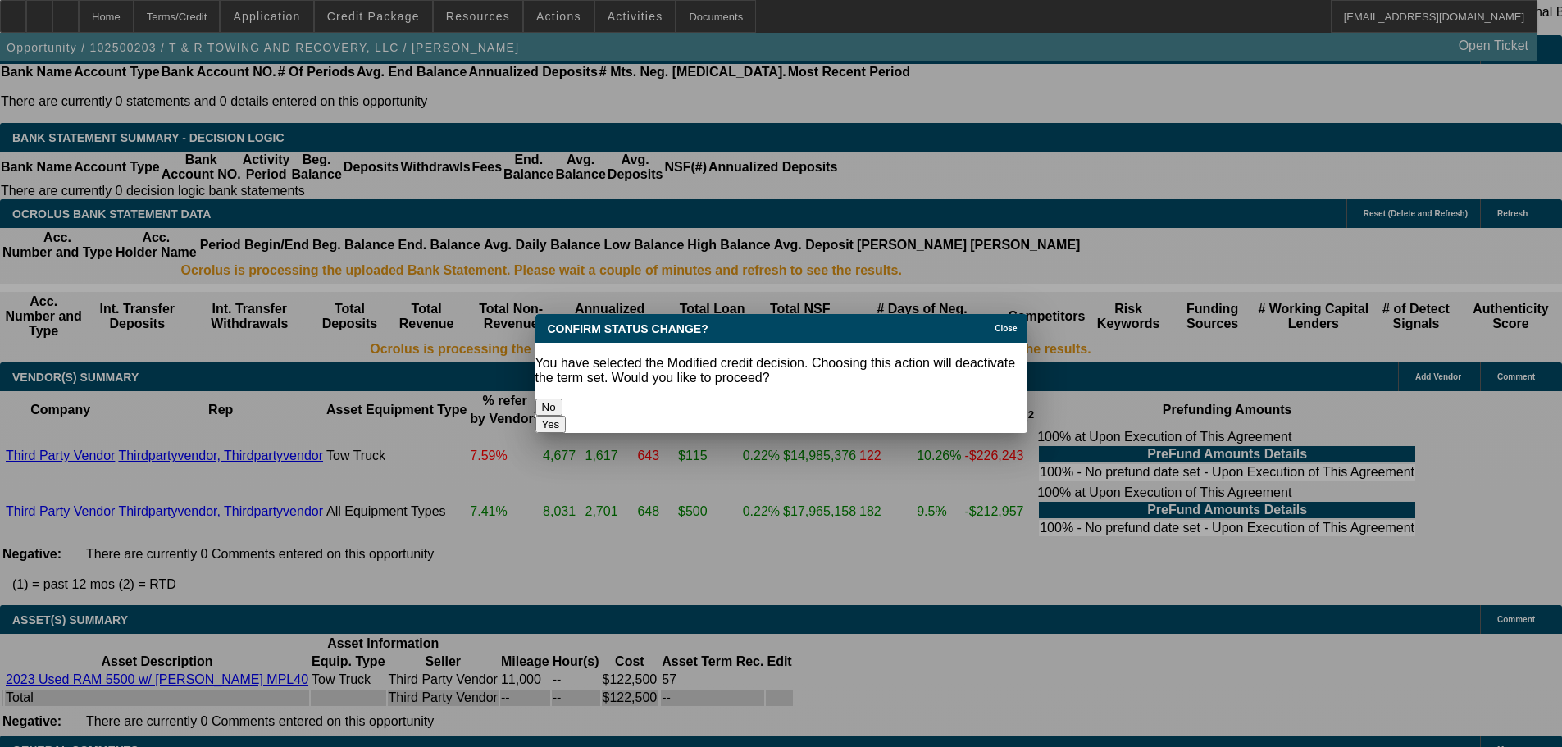
scroll to position [0, 0]
click at [567, 416] on button "Yes" at bounding box center [550, 424] width 31 height 17
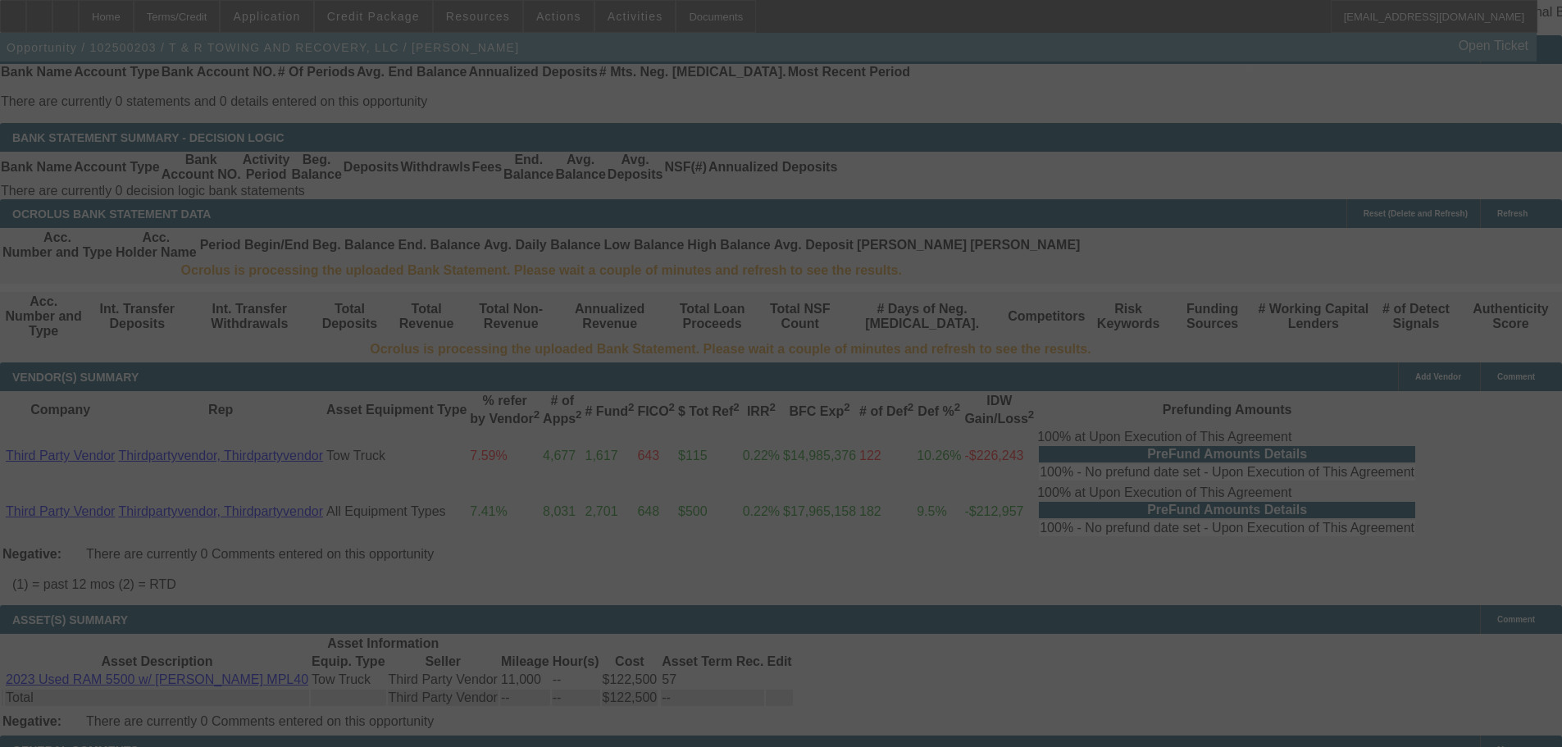
scroll to position [2996, 0]
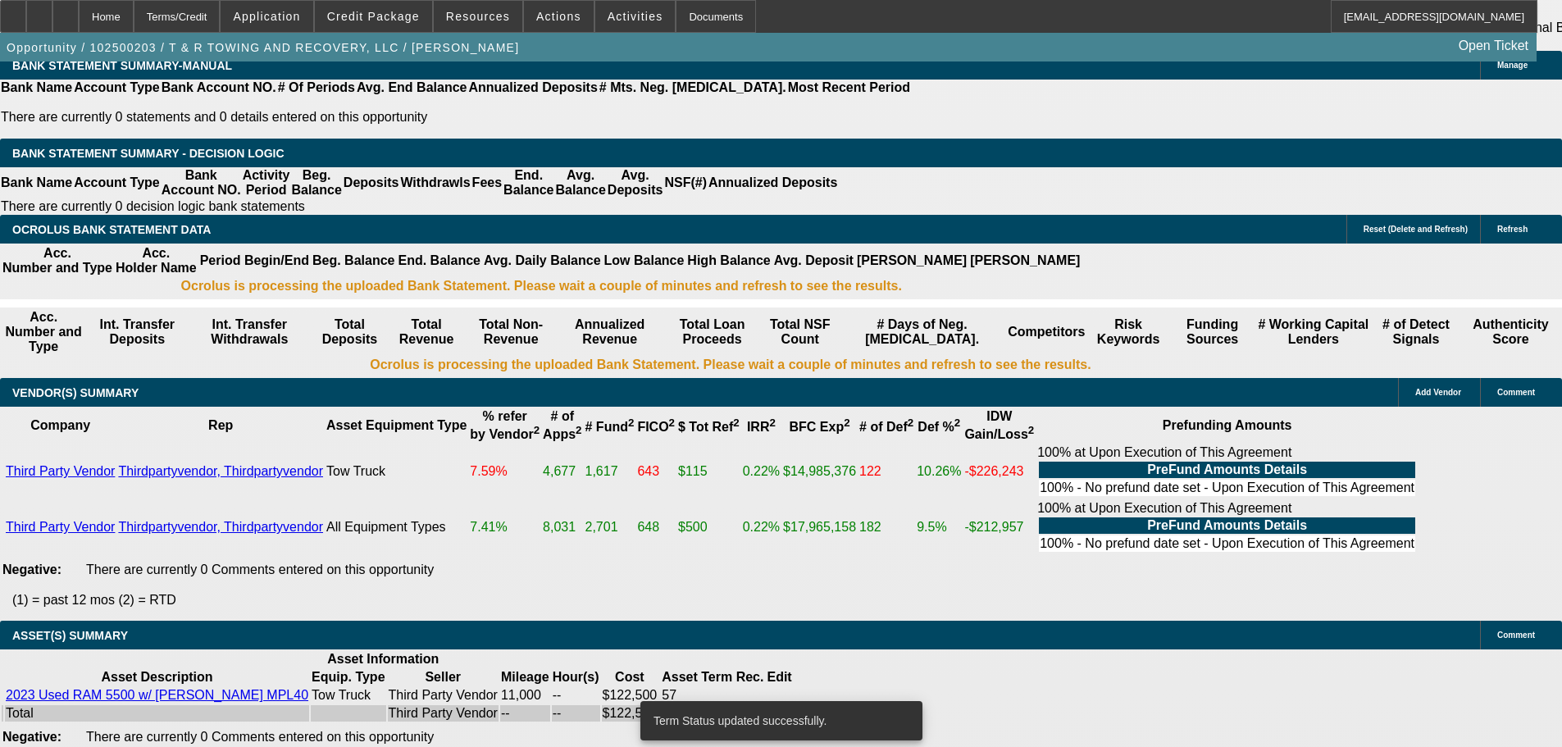
select select "0"
select select "2"
select select "0.1"
select select "4"
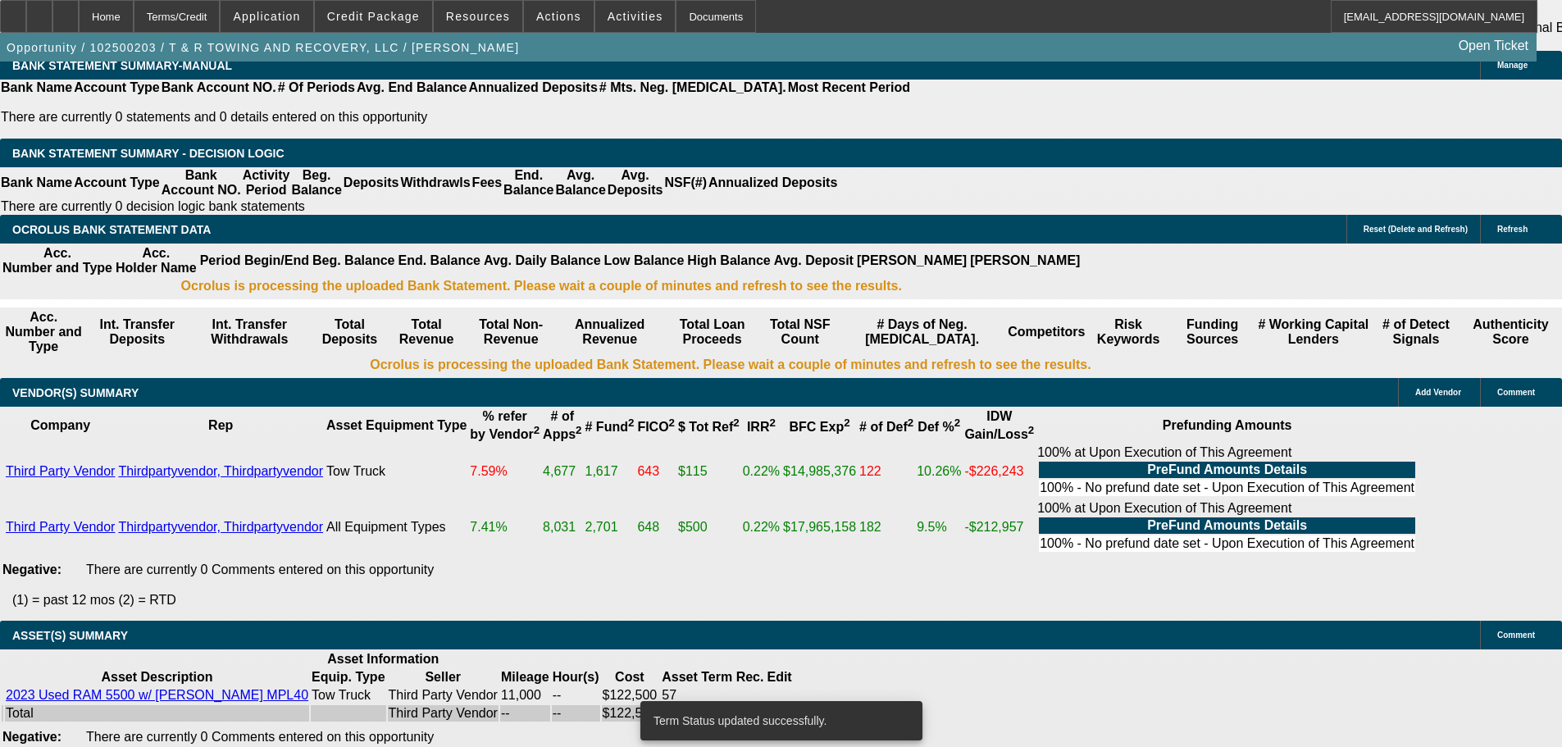
select select "0"
select select "2"
select select "0.1"
select select "4"
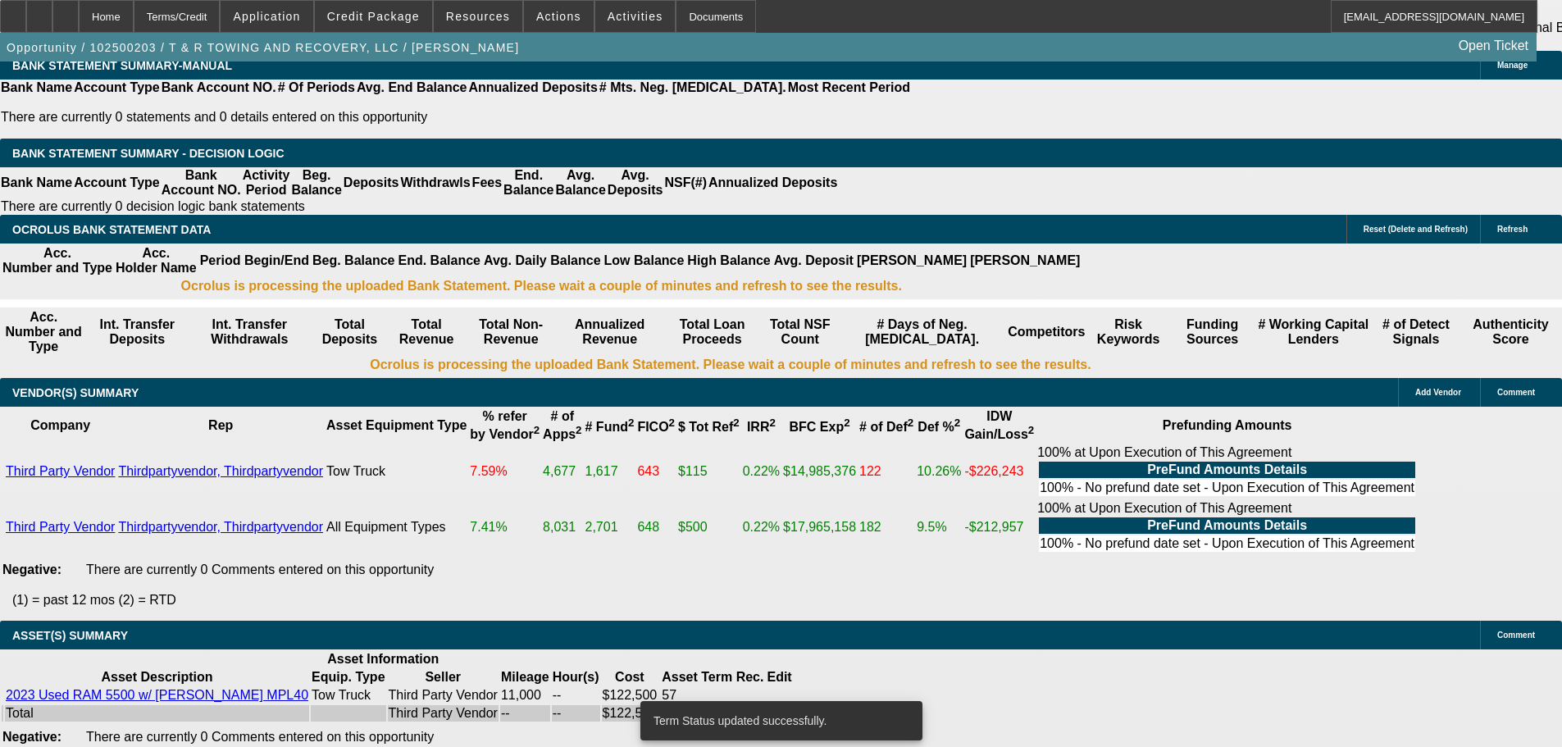
select select "0"
select select "2"
select select "0.1"
select select "4"
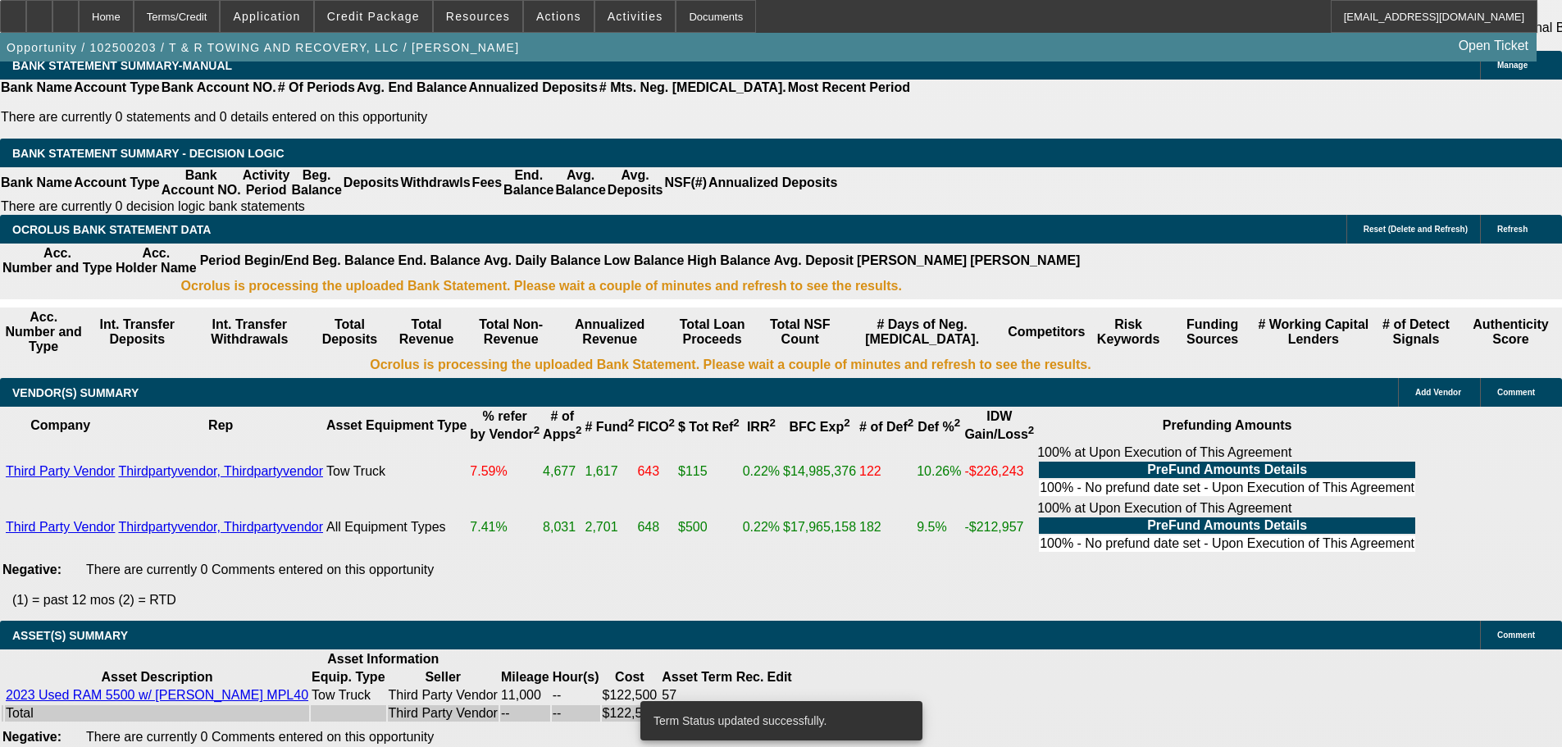
select select "0"
select select "0.1"
select select "4"
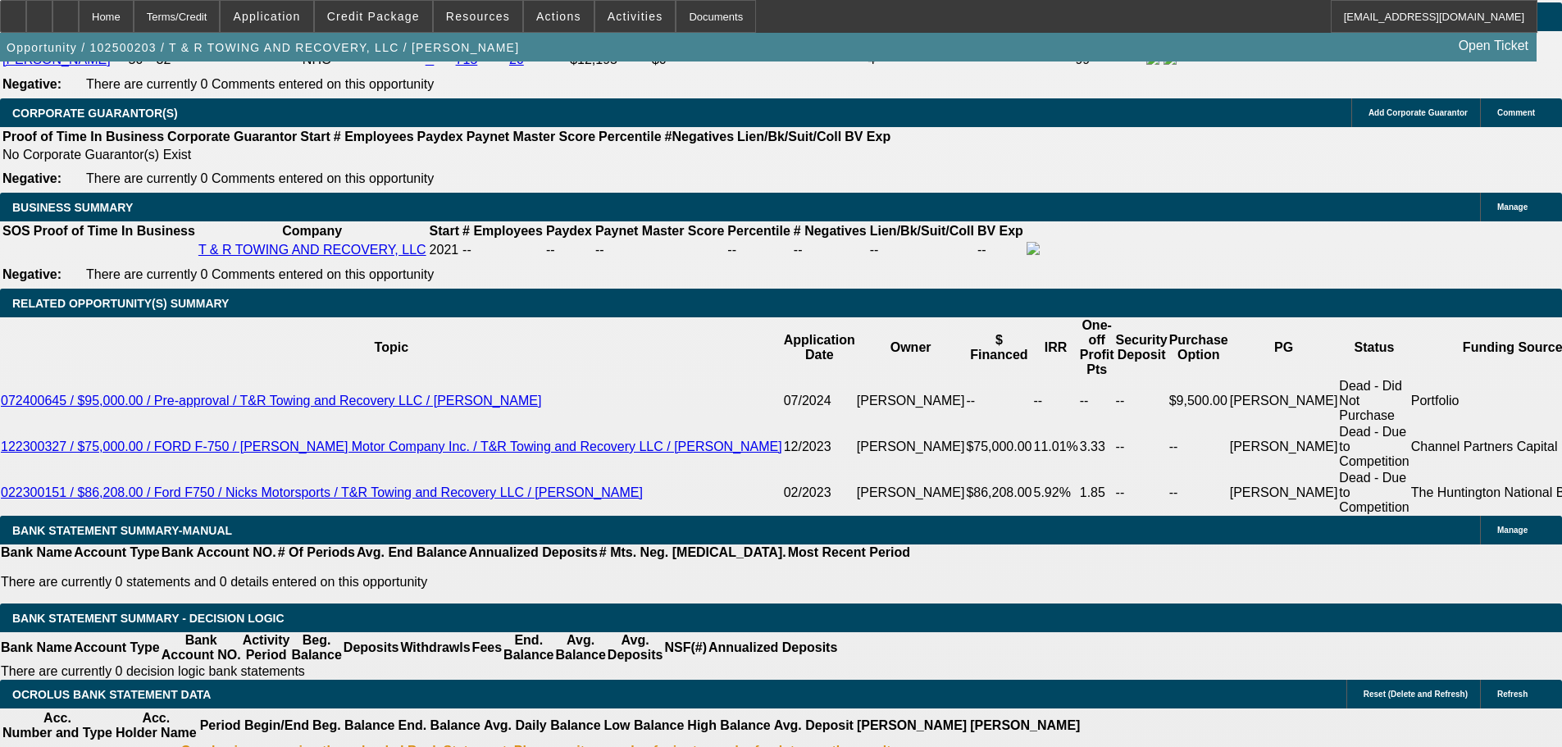
scroll to position [2437, 0]
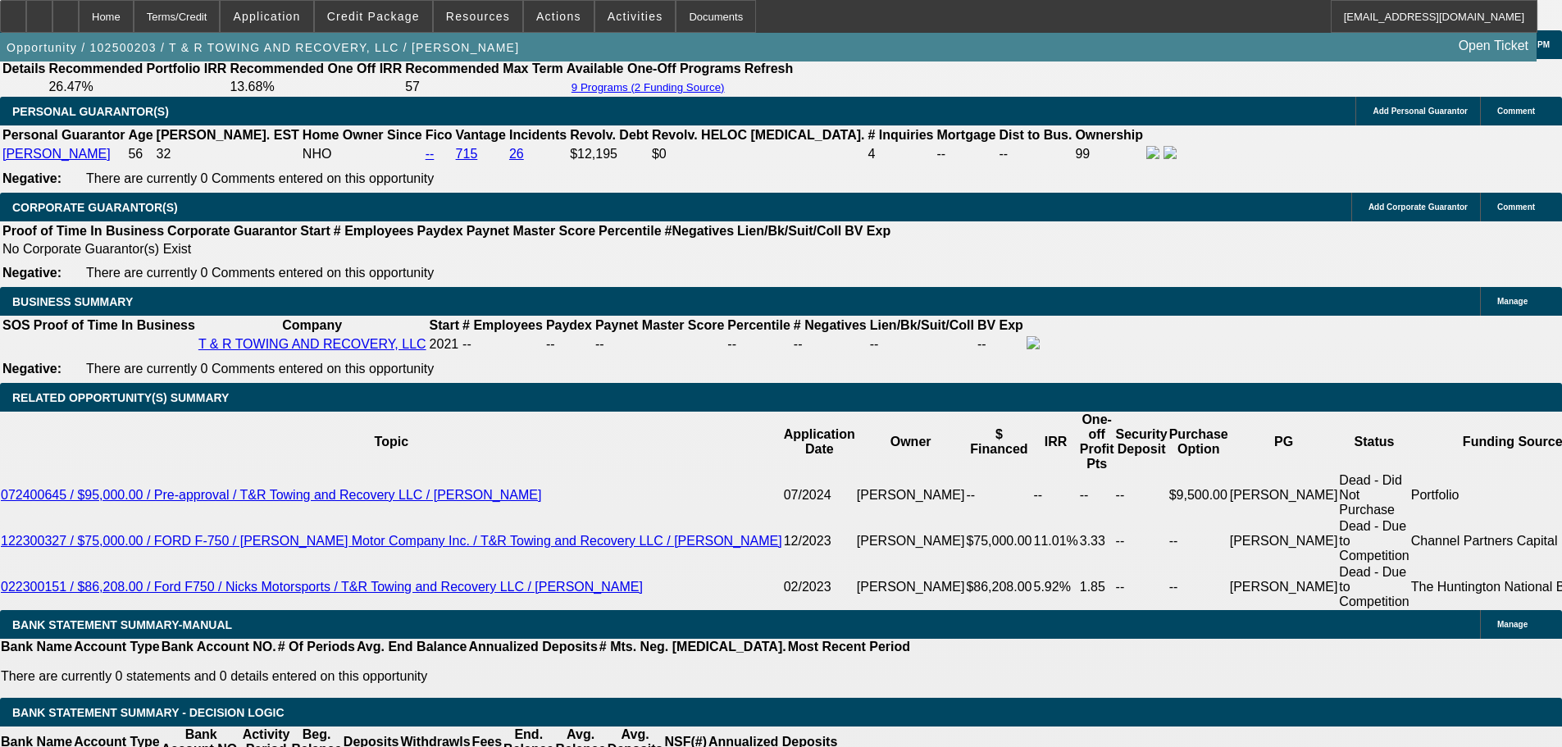
select select "0.1"
type input "$12,250.00"
type input "UNKNOWN"
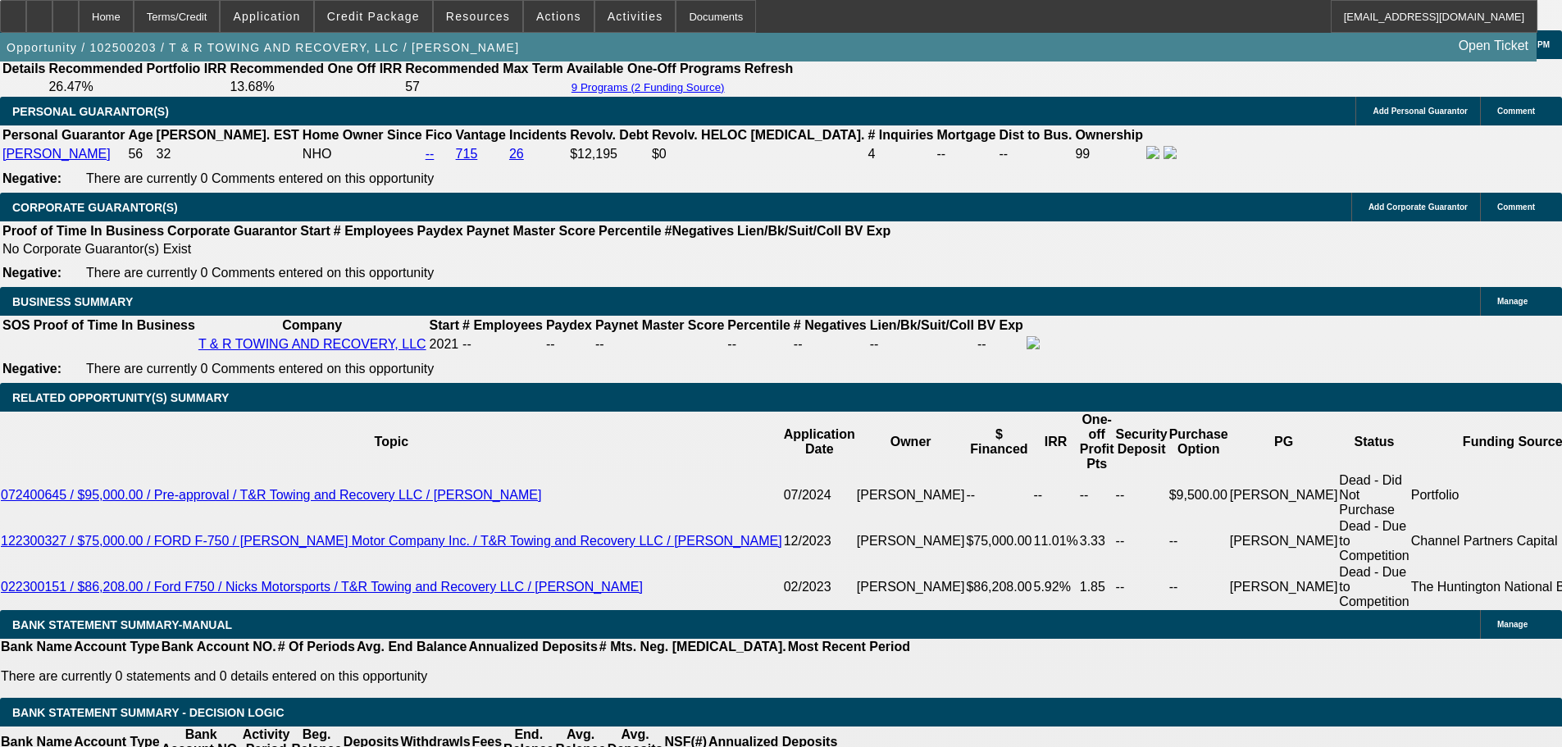
type input "$5,130.64"
type input "$2,565.32"
drag, startPoint x: 353, startPoint y: 505, endPoint x: 531, endPoint y: 488, distance: 178.0
type input "21"
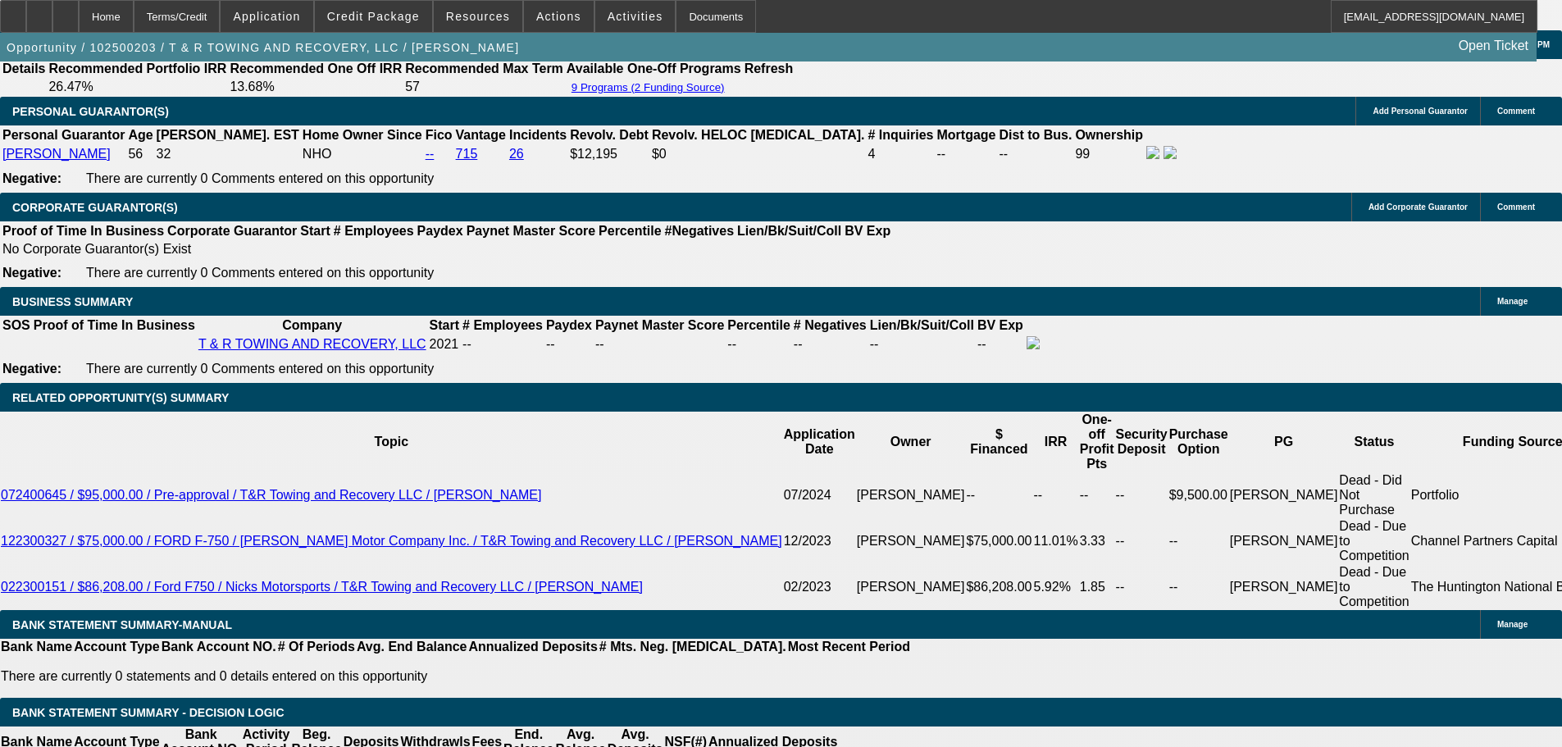
type input "$3,864.88"
type input "$1,932.44"
type input "$5,965.26"
type input "$2,982.63"
type input "21"
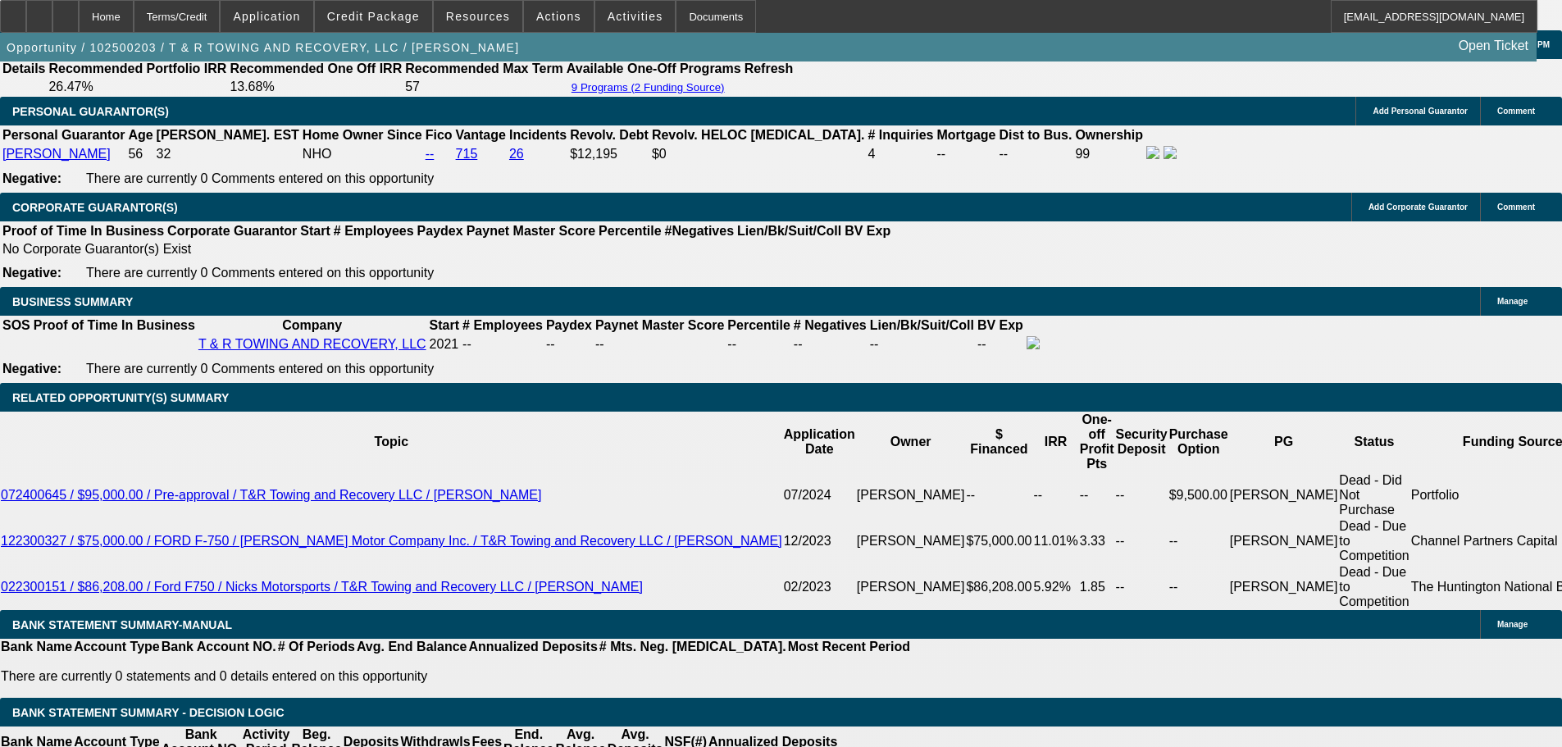
drag, startPoint x: 255, startPoint y: 501, endPoint x: 499, endPoint y: 491, distance: 243.7
type input "299"
type input "$598.00"
type input "2995"
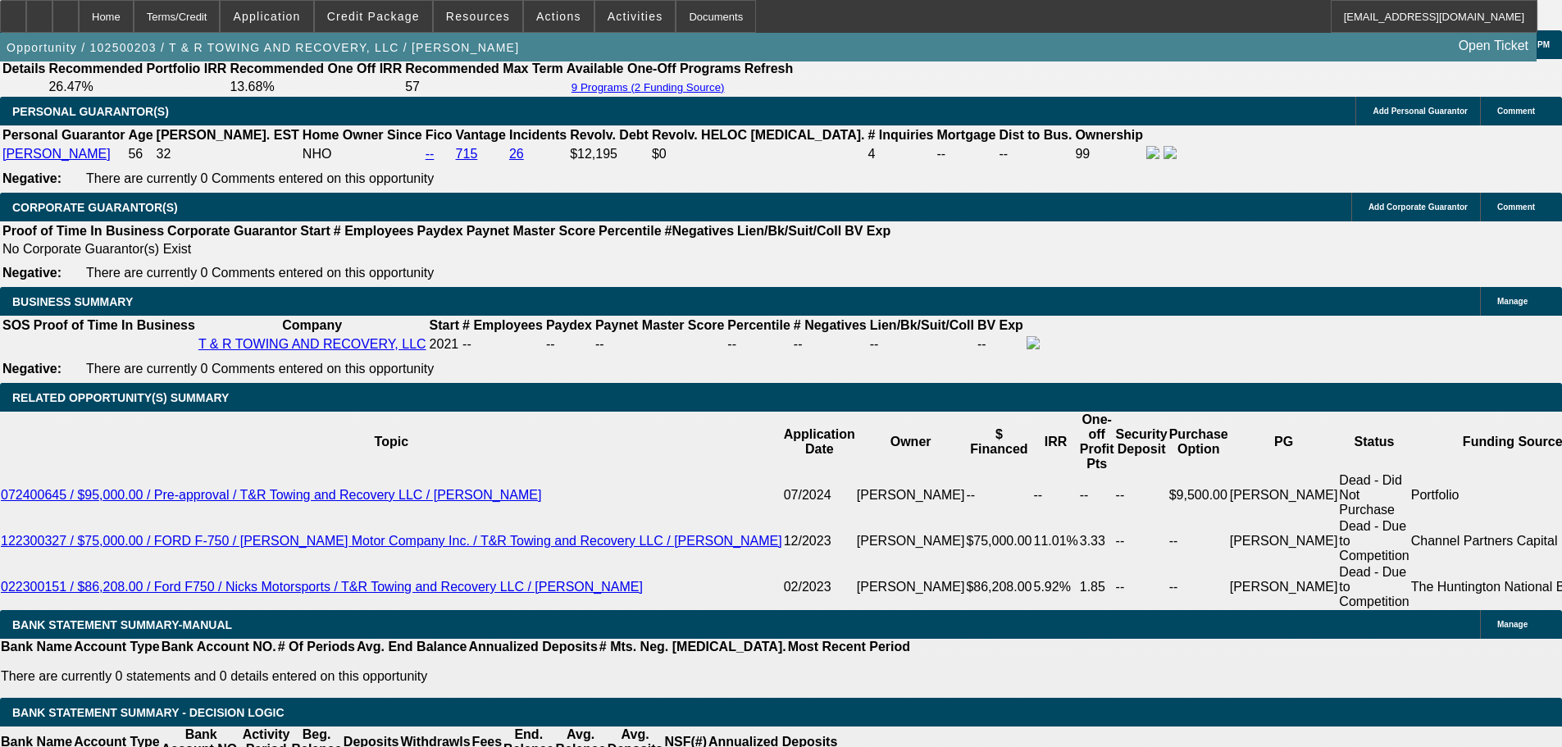
type input "$5,990.00"
type input "21.2"
type input "$2,995.00"
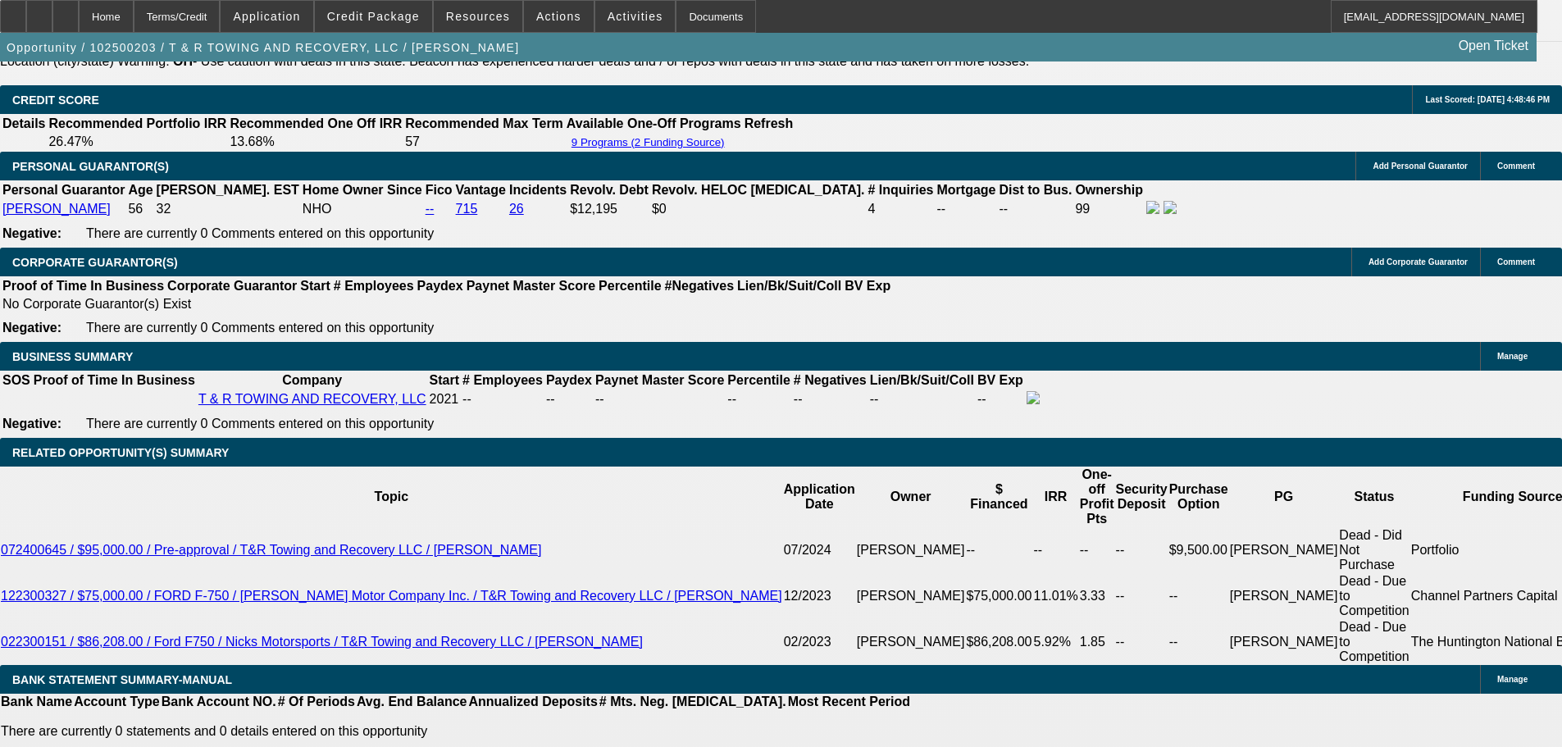
scroll to position [2355, 0]
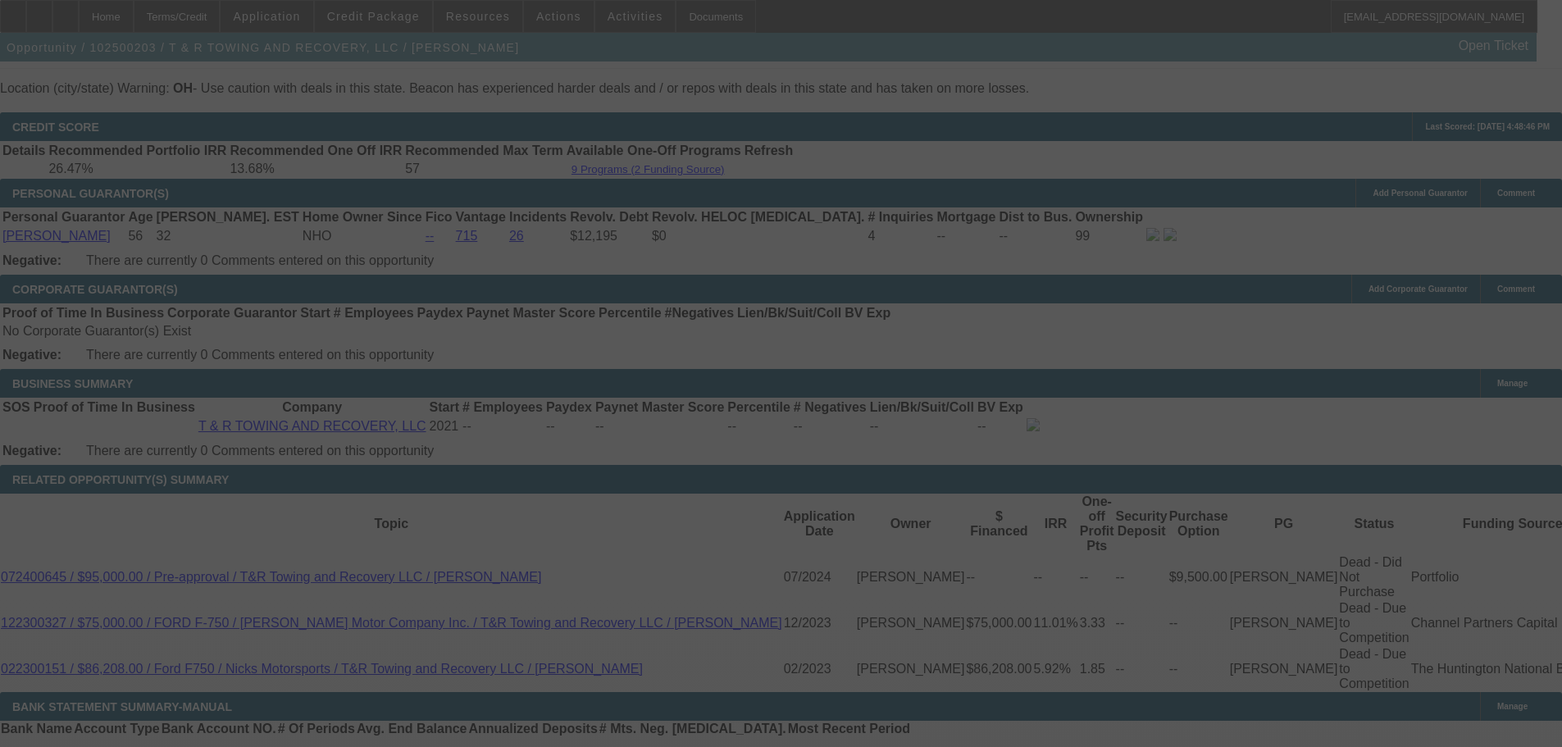
select select "0.1"
select select "2"
select select "0.1"
select select "4"
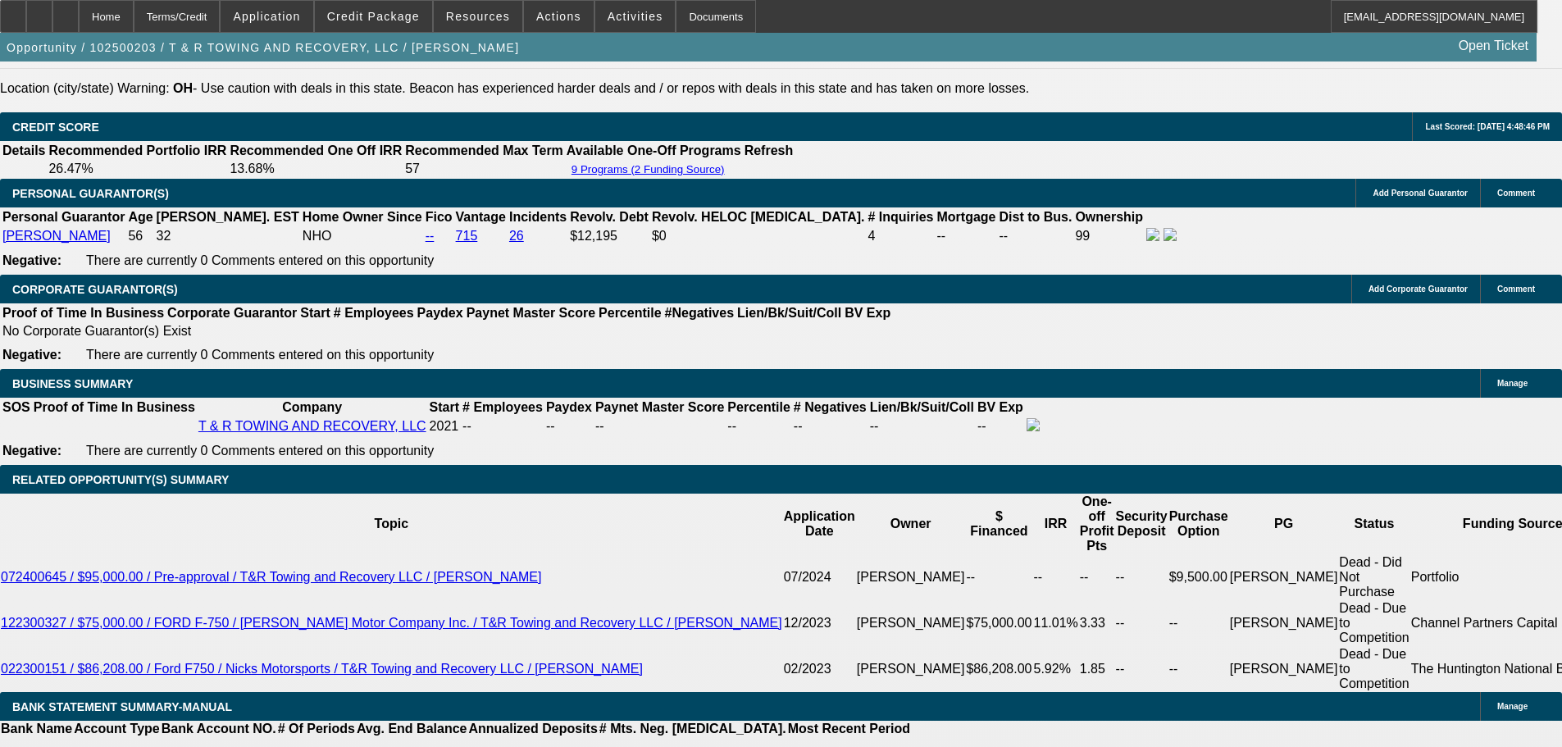
paste textarea "HIGH PRICED 2023 RAM; MISSING CURRENT PICTURE OF ODOMETER; ROGER = NON HOMEOWNE…"
type textarea "HIGH PRICED 2023 RAM; MISSING CURRENT PICTURE OF ODOMETER; ROGER = NON HOMEOWNE…"
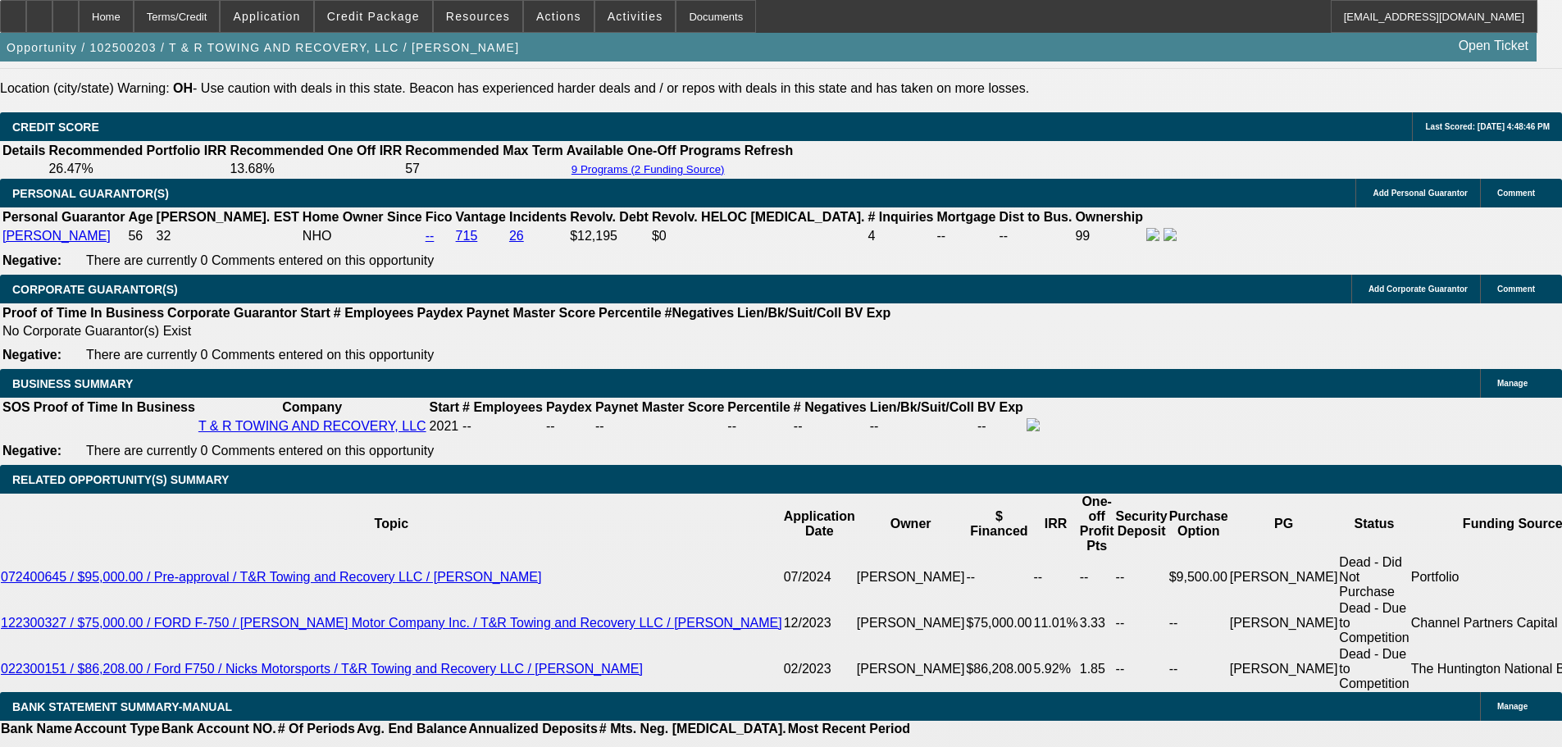
paste textarea "WHY DID YOU SEND TO THE PORT WITH A MAX OF $10K DOWN, AND TO CHANNEL PARTNERS F…"
type textarea "WHY DID YOU SEND TO THE PORT WITH A MAX OF $10K DOWN, AND TO CHANNEL PARTNERS F…"
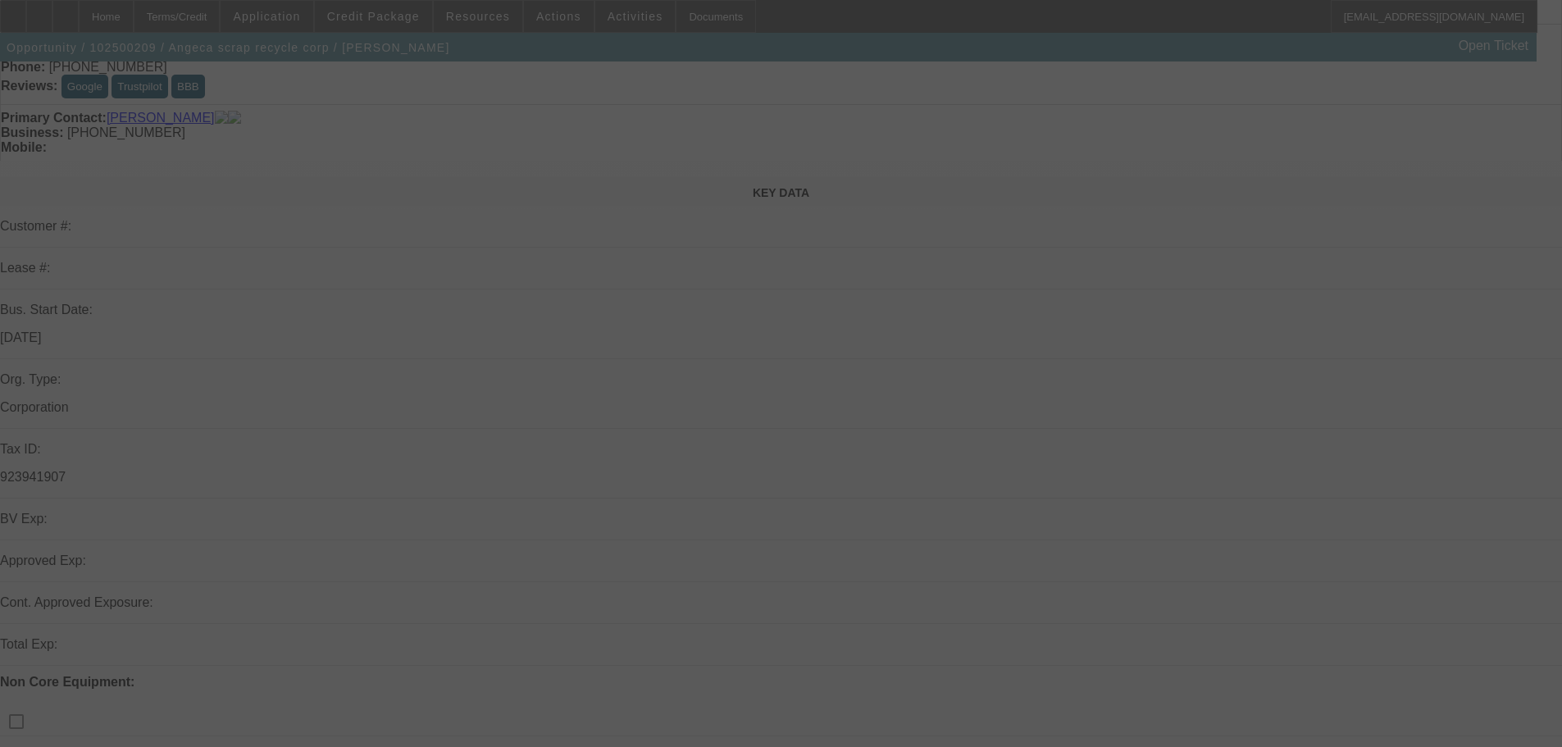
scroll to position [246, 0]
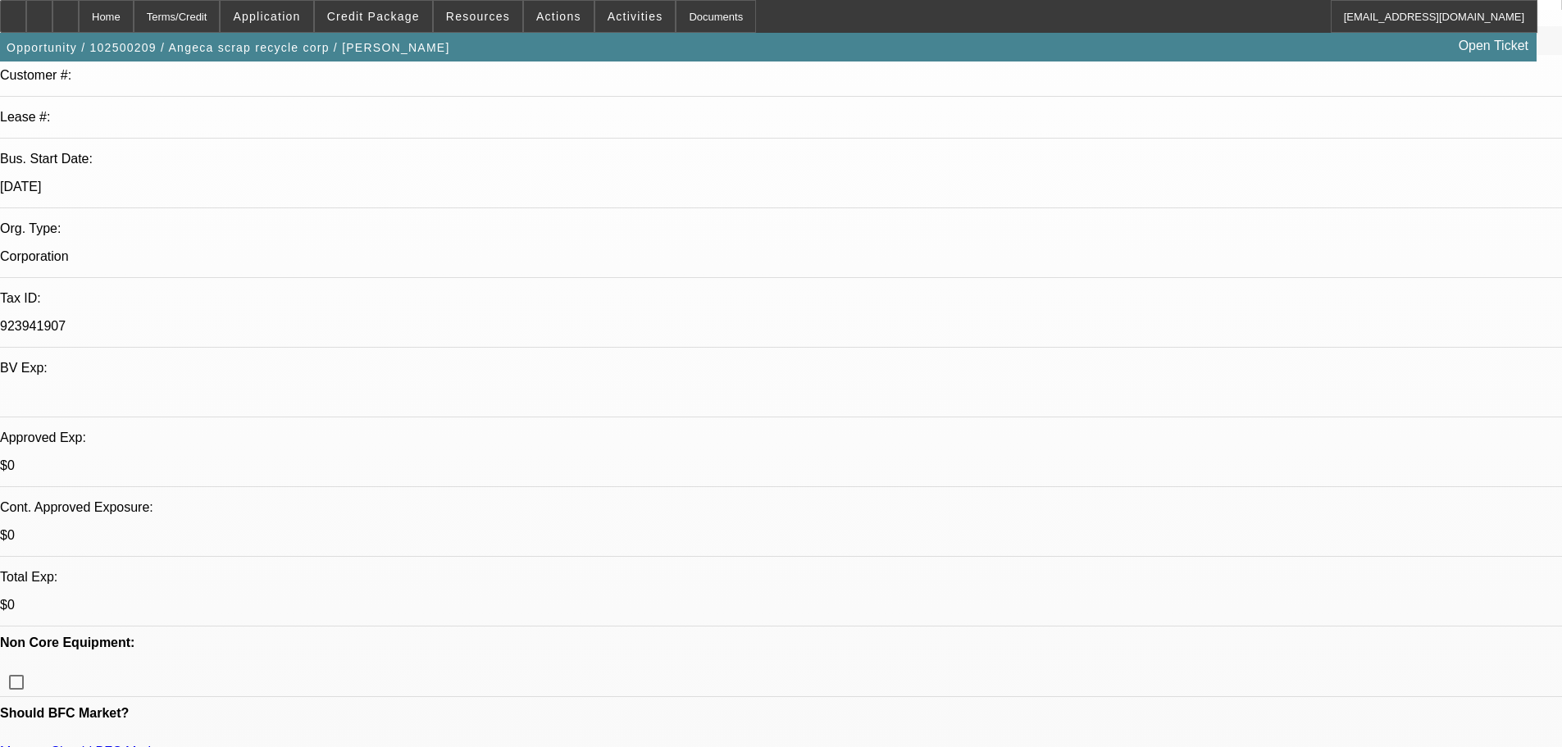
select select "0"
select select "2"
select select "0.1"
select select "4"
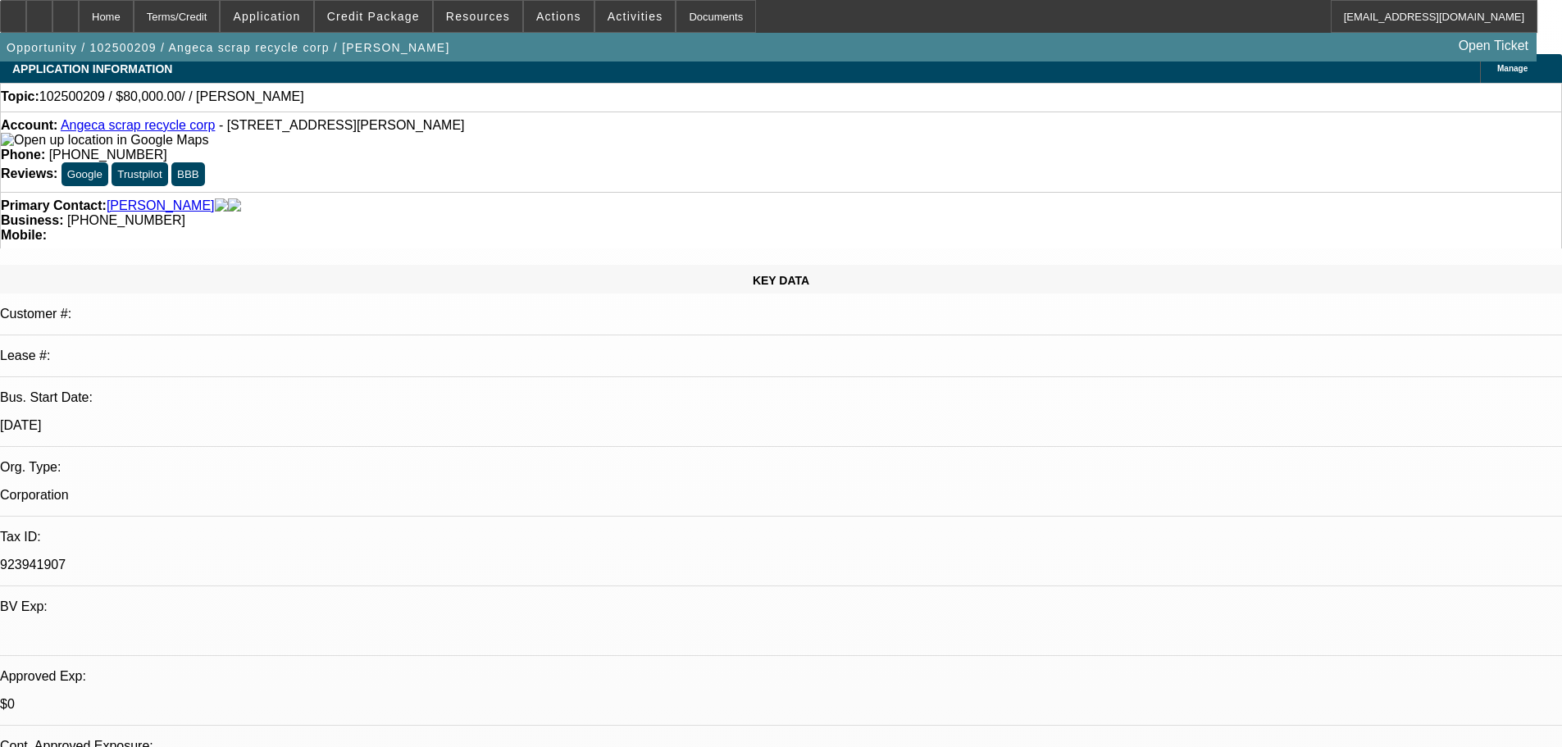
scroll to position [0, 0]
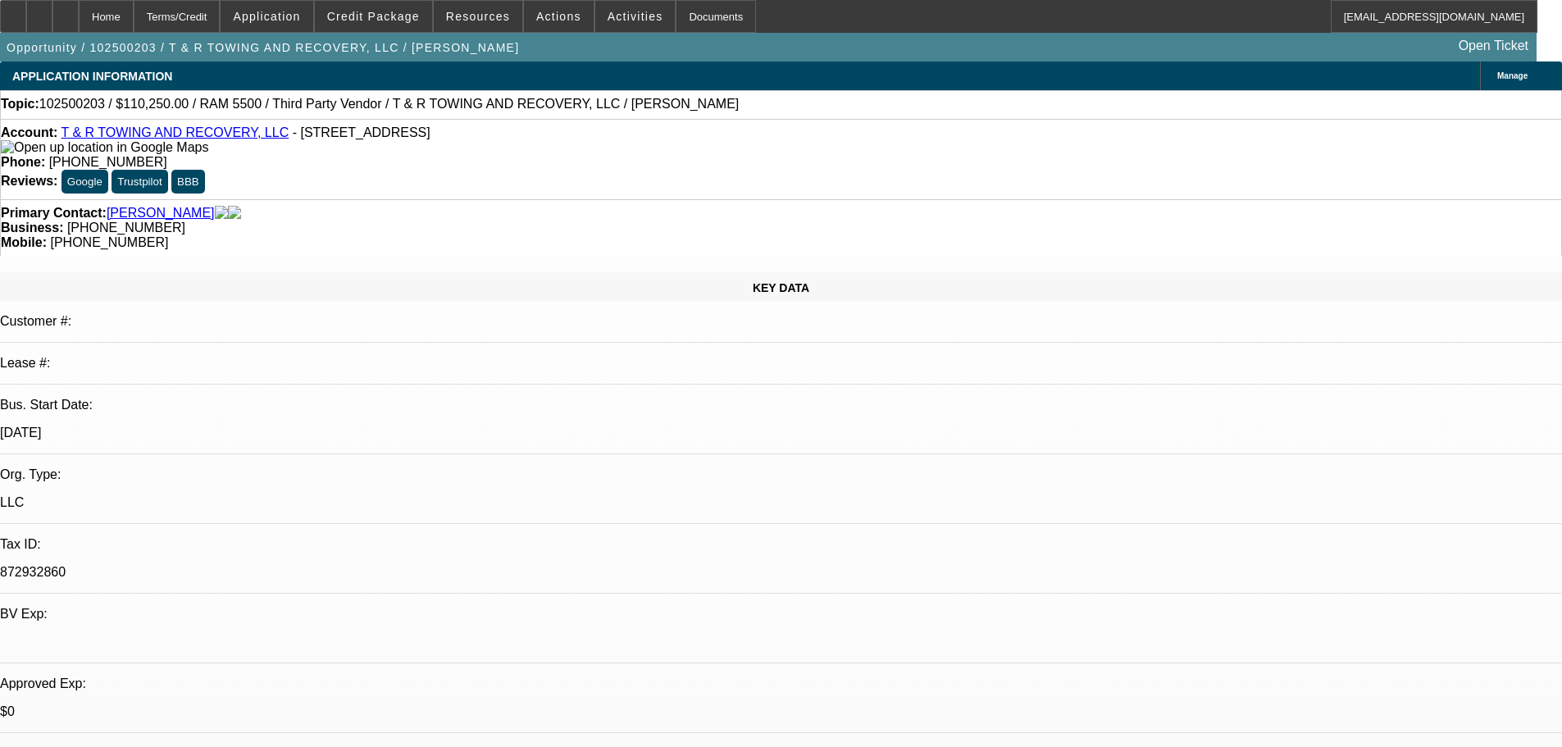
select select "0.1"
select select "2"
select select "0.1"
select select "4"
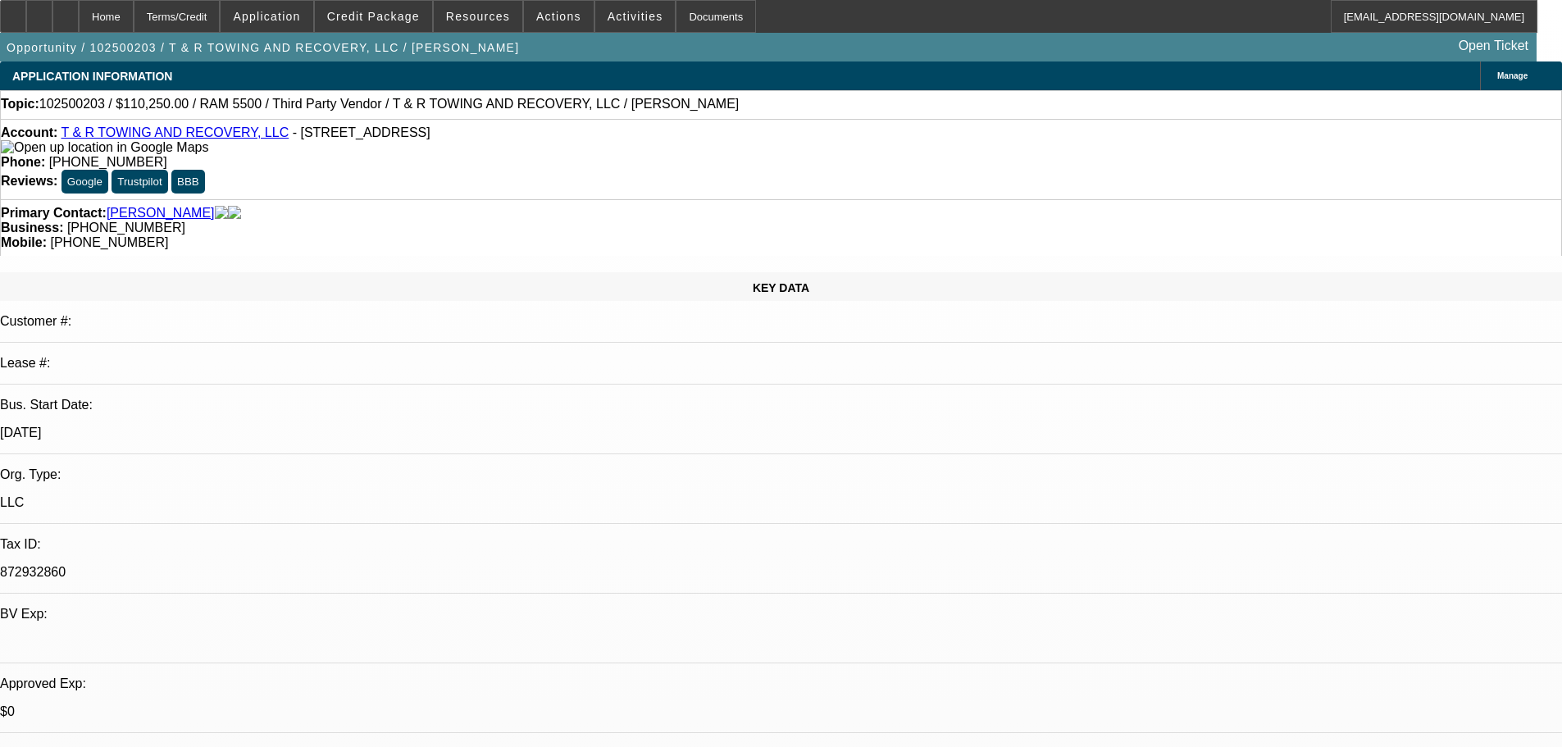
select select "0"
select select "2"
select select "0.1"
select select "4"
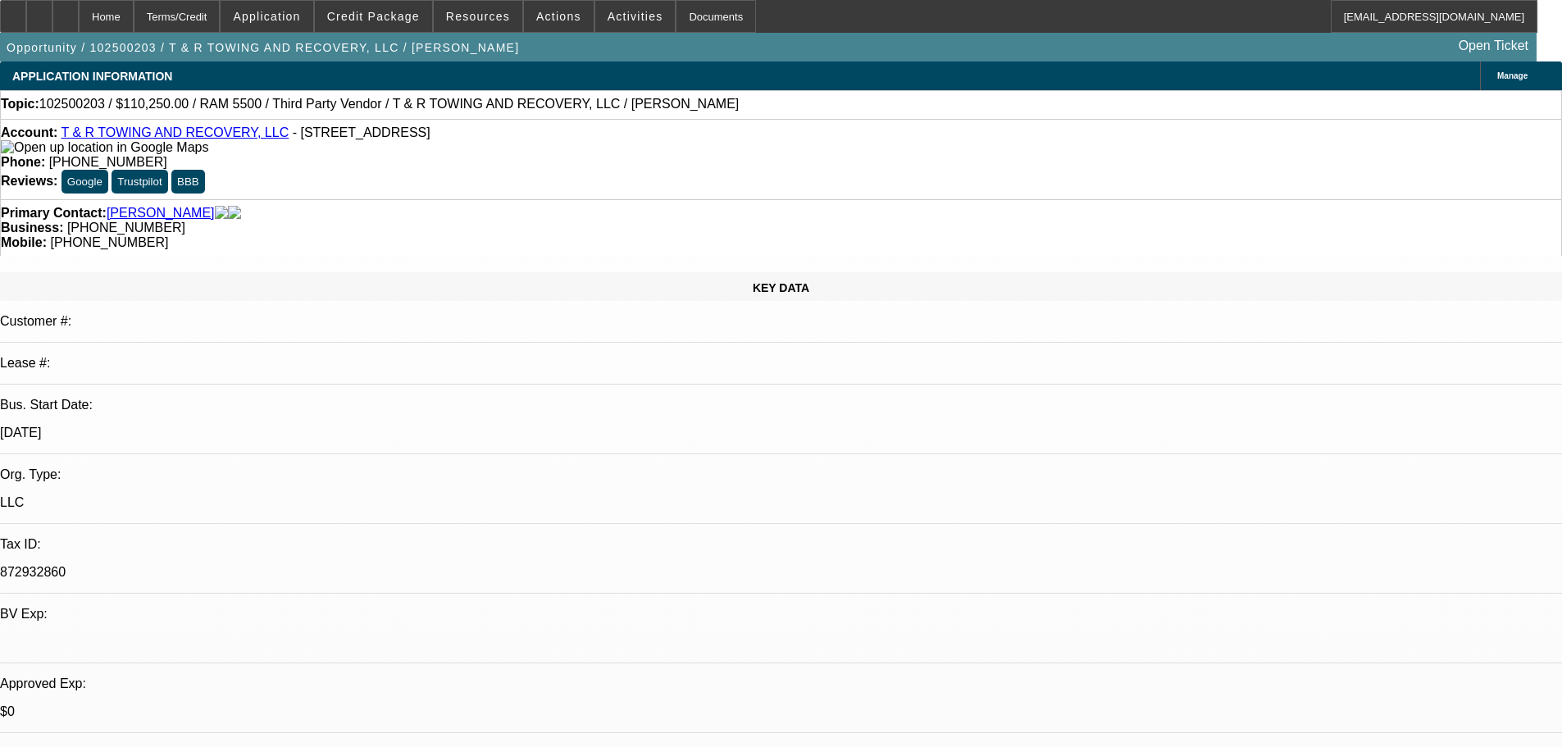
select select "0"
select select "2"
select select "0.1"
select select "4"
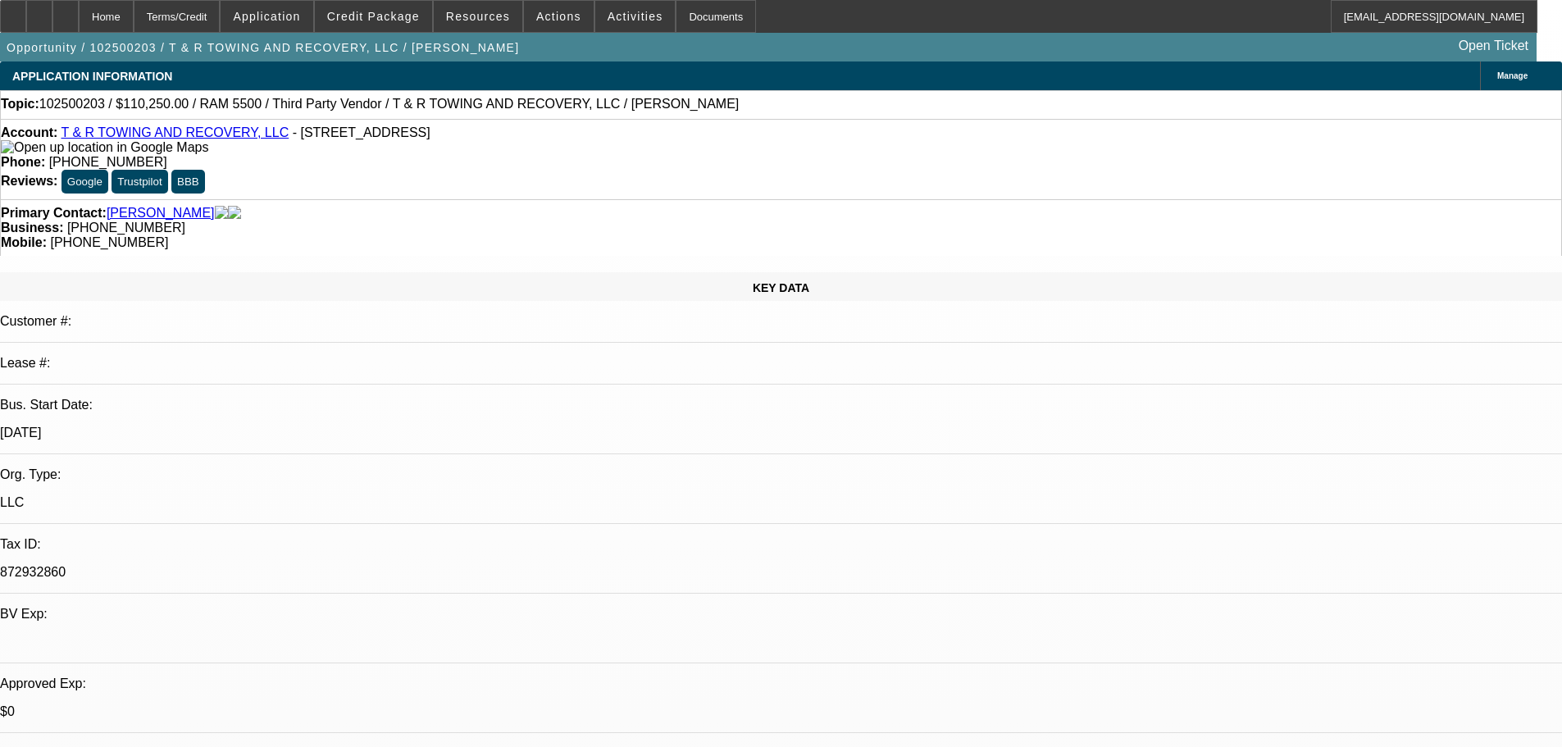
select select "0"
select select "0.1"
select select "4"
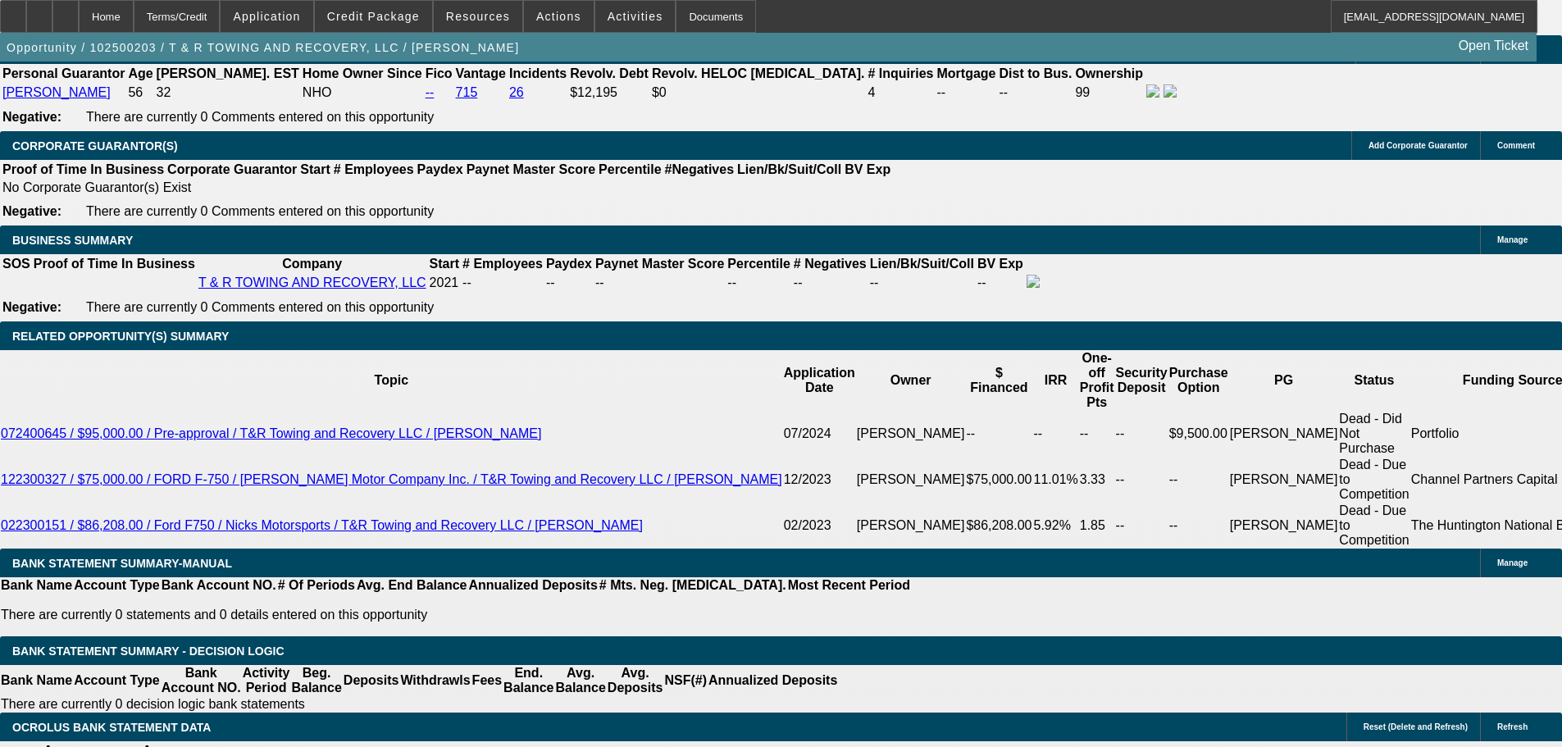
scroll to position [2624, 0]
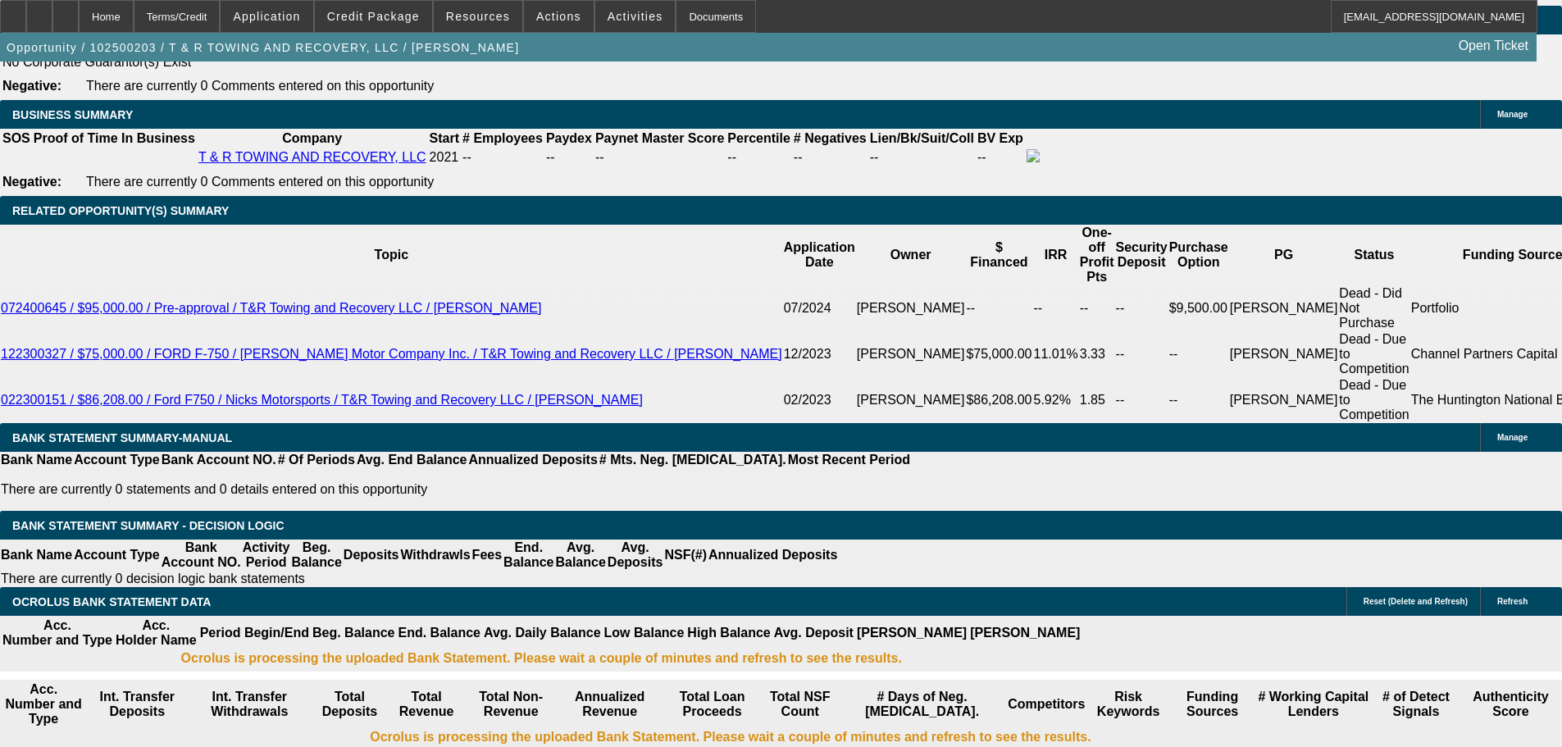
type input "2995"
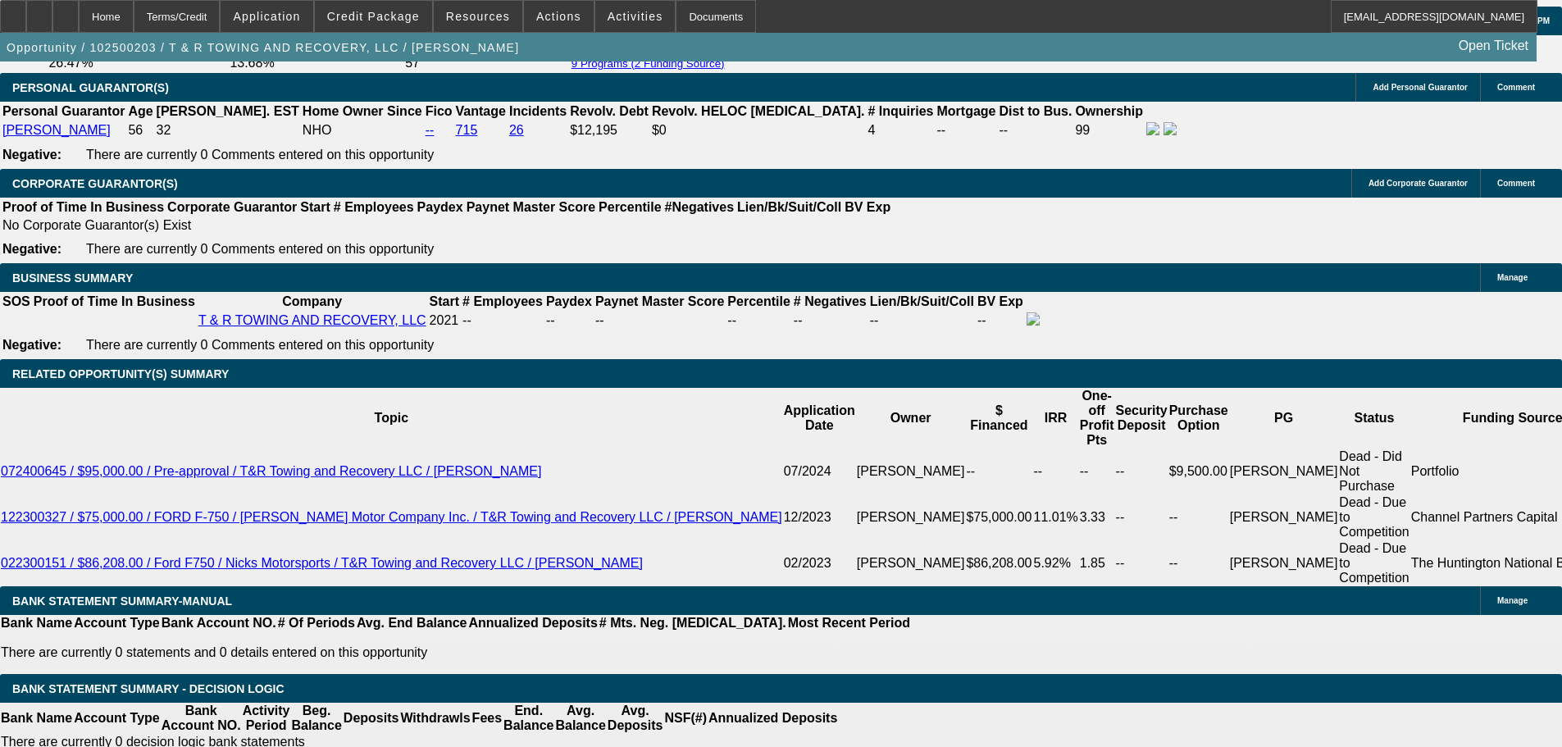
scroll to position [2460, 0]
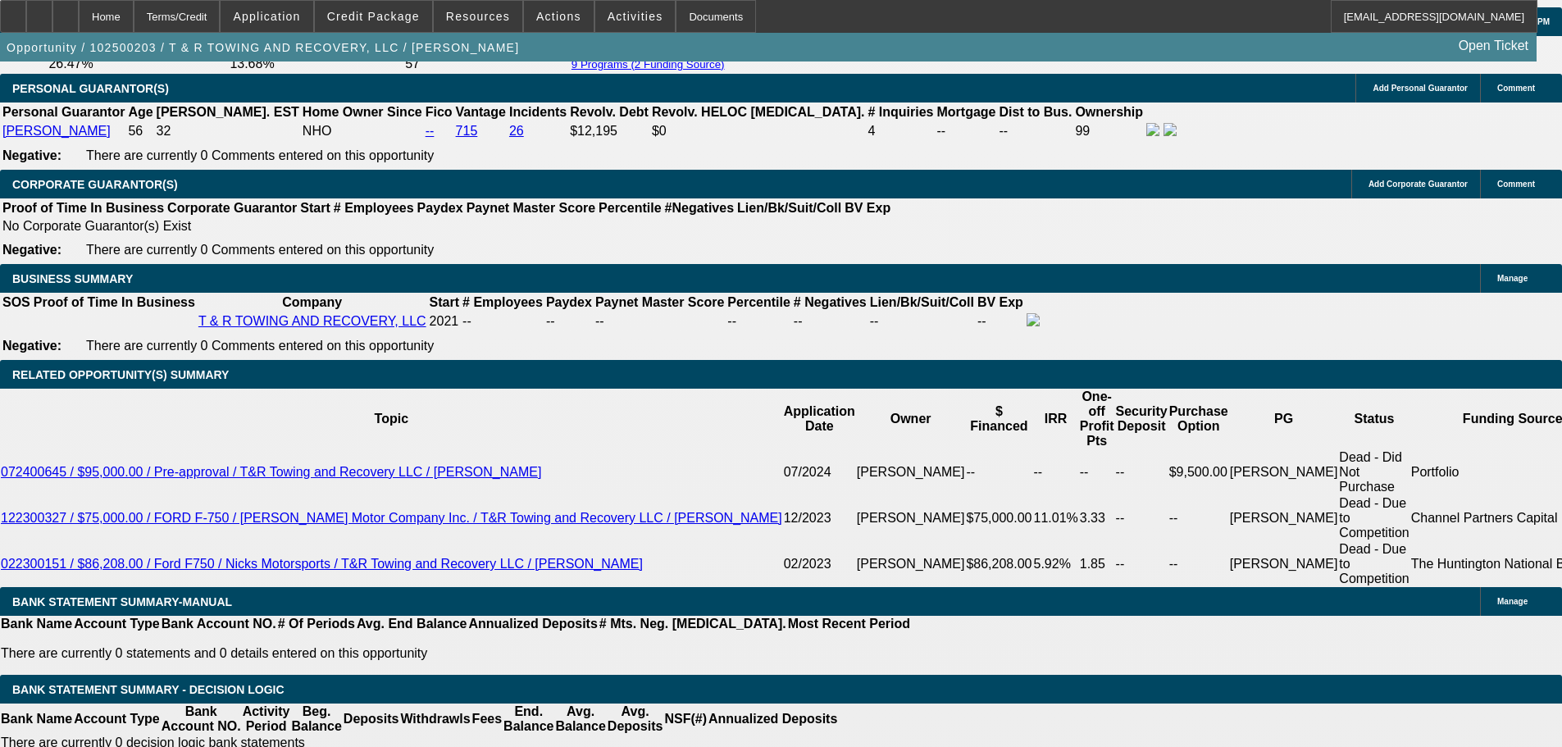
type input "12250"
type input "$2,995.00"
drag, startPoint x: 285, startPoint y: 410, endPoint x: 479, endPoint y: 396, distance: 194.0
type input "$15,500.00"
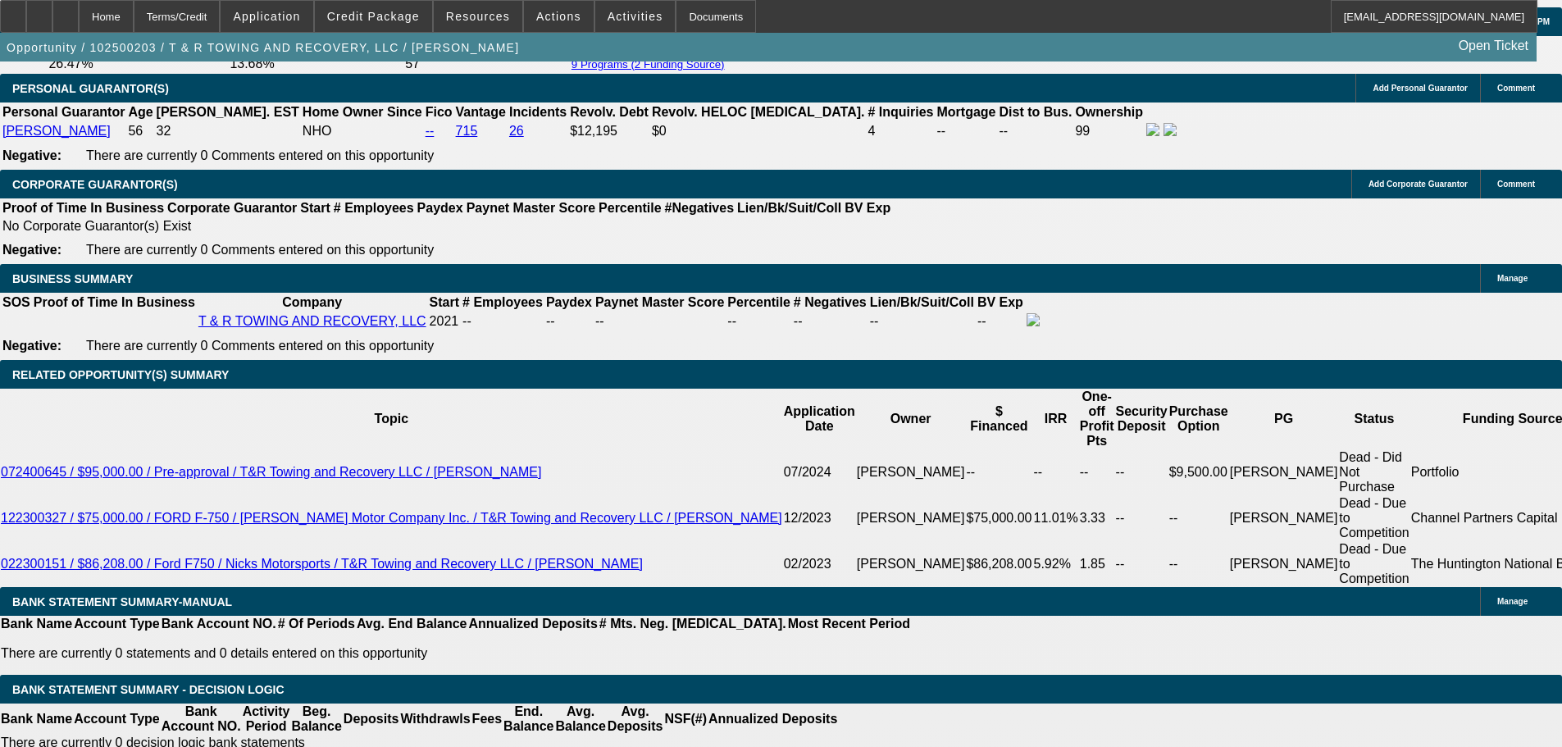
scroll to position [0, 0]
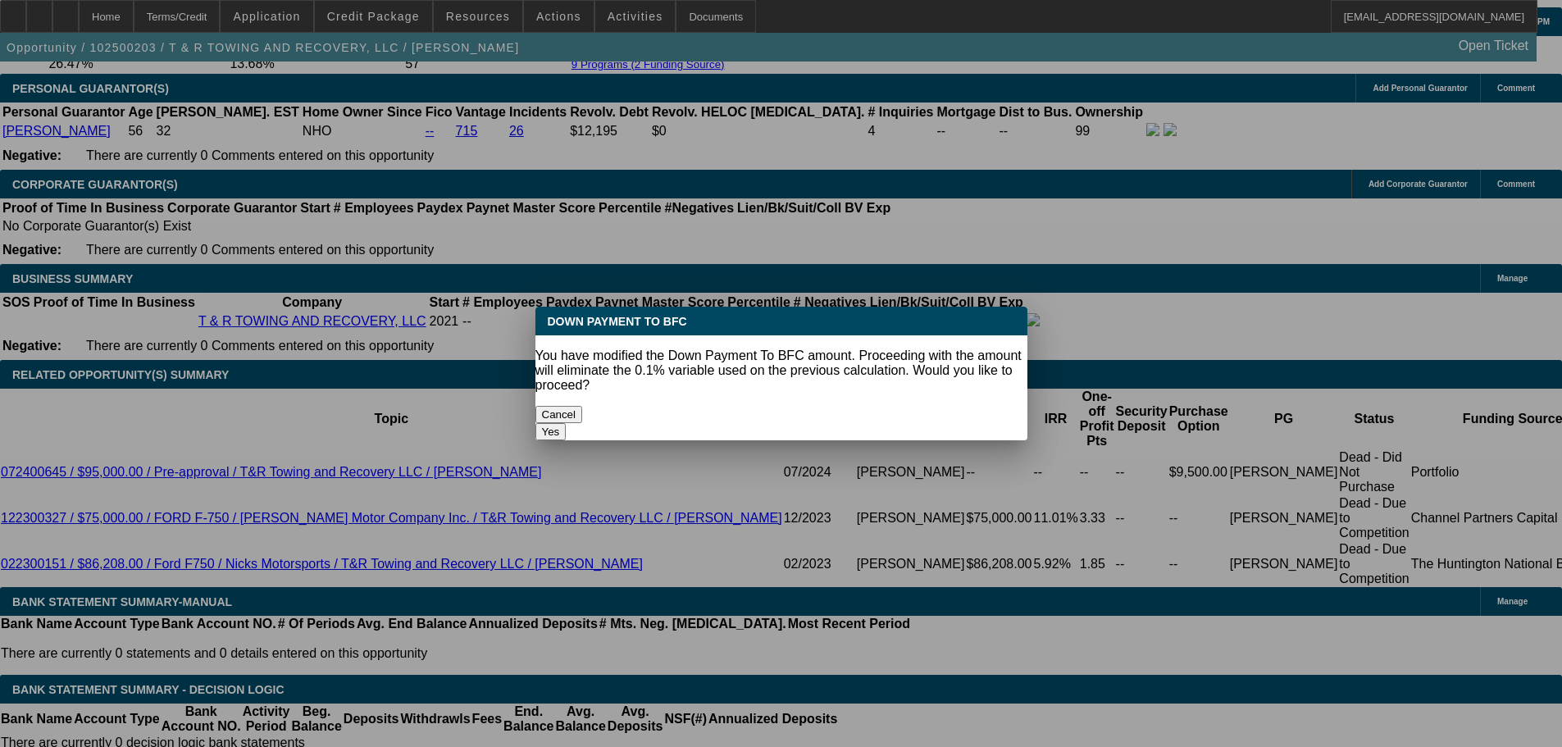
click at [567, 423] on button "Yes" at bounding box center [550, 431] width 31 height 17
select select "0"
type input "UNKNOWN"
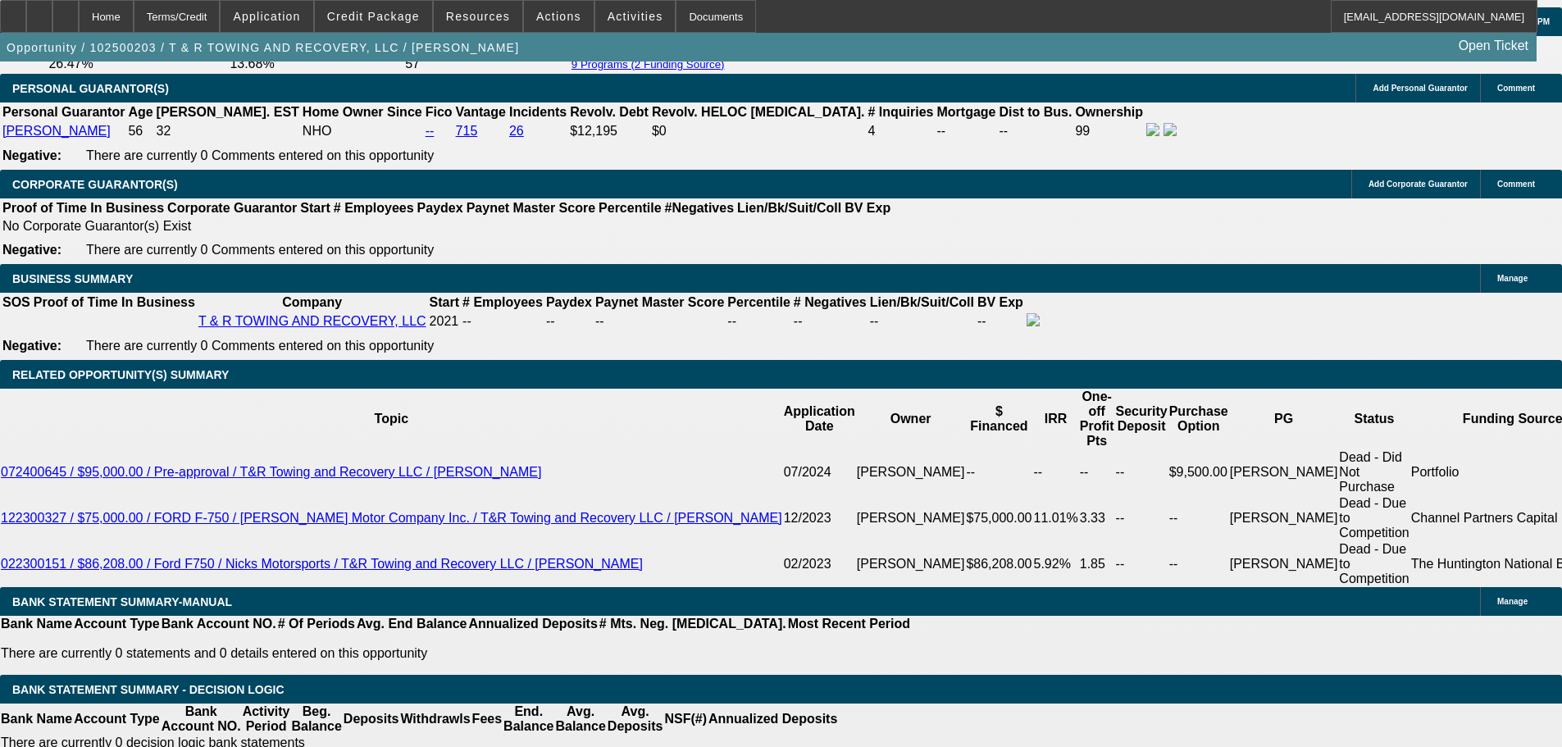
type input "$2,906.70"
type input "$5,813.40"
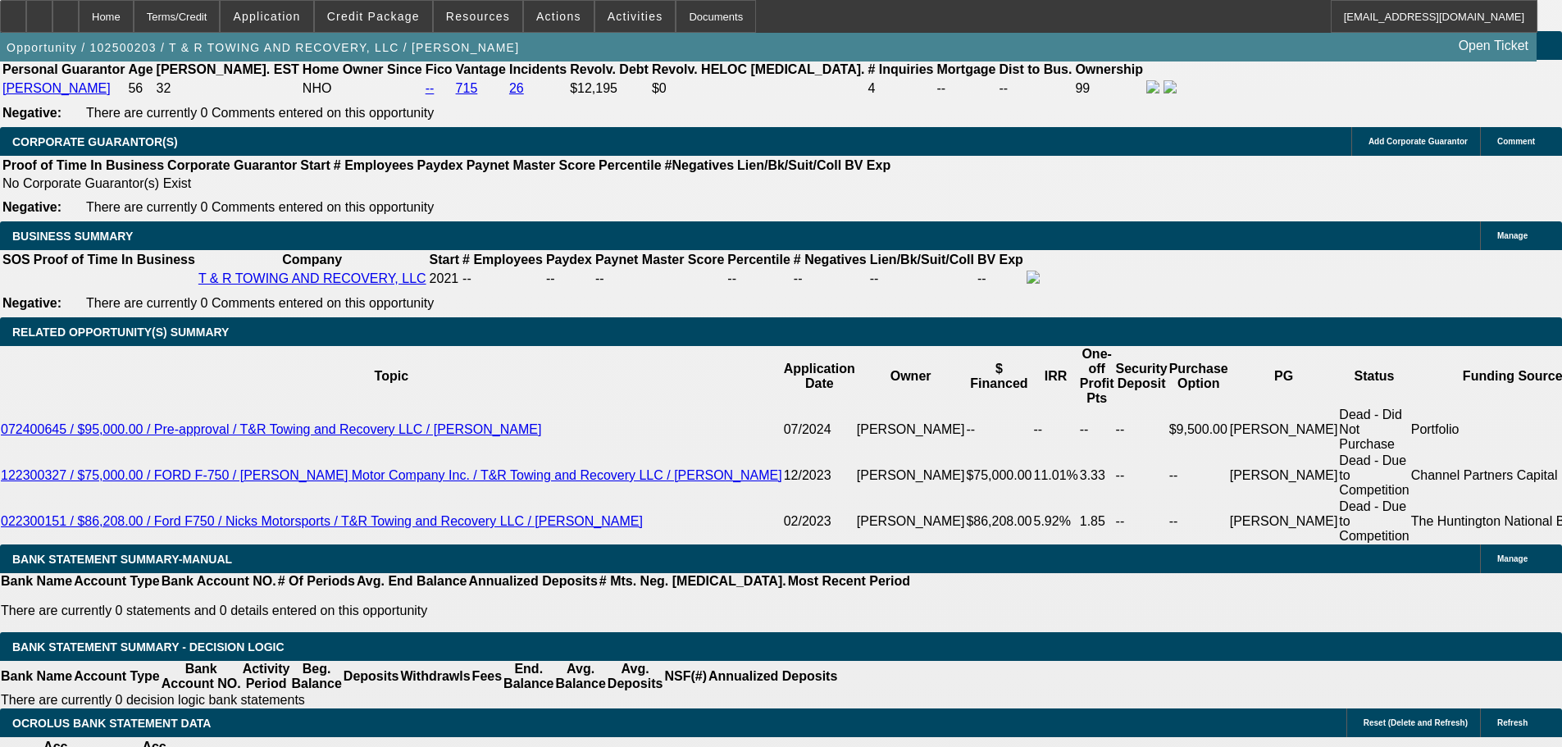
scroll to position [2542, 0]
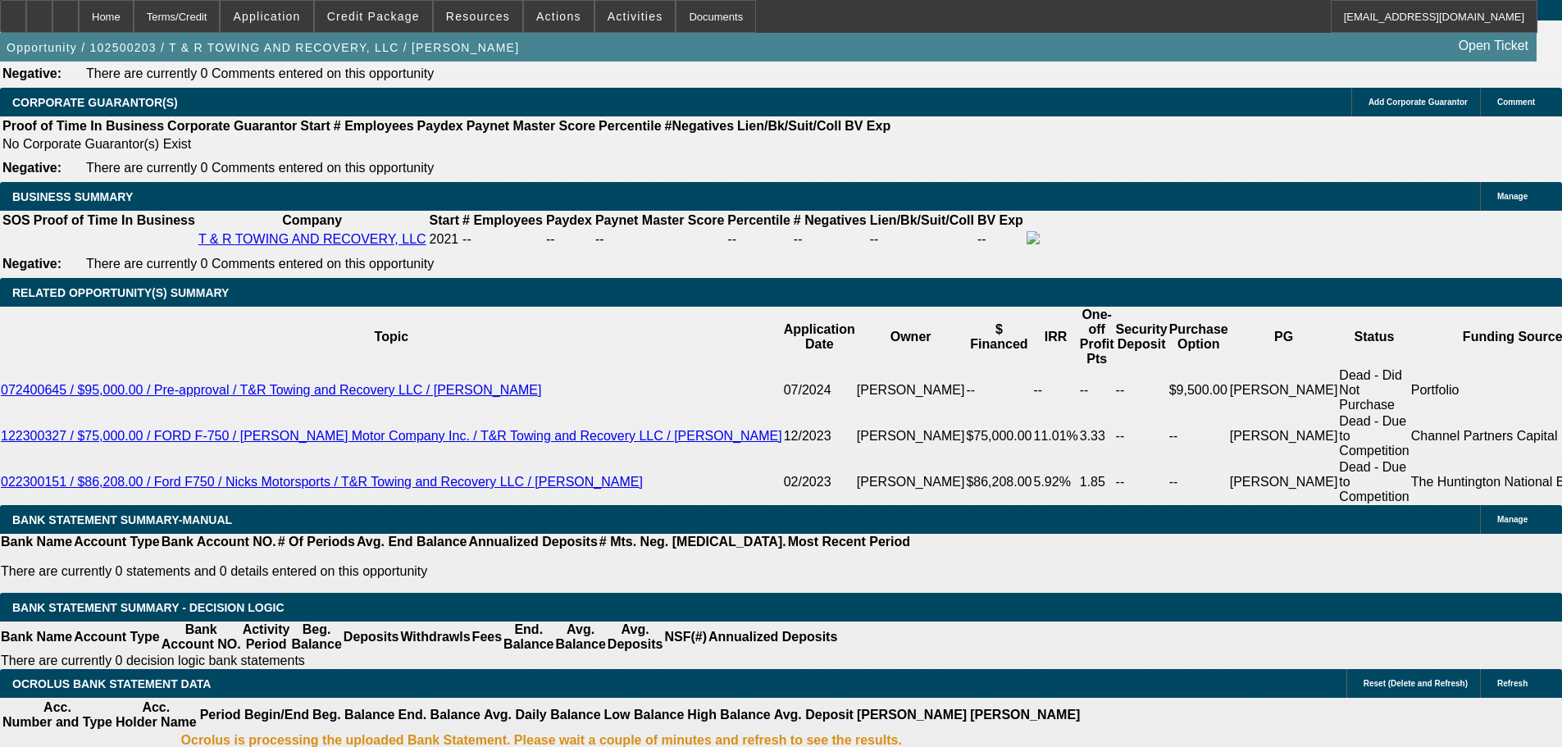
drag, startPoint x: 251, startPoint y: 460, endPoint x: 457, endPoint y: 433, distance: 207.6
type input "2"
type input "$4.00"
type input "2995"
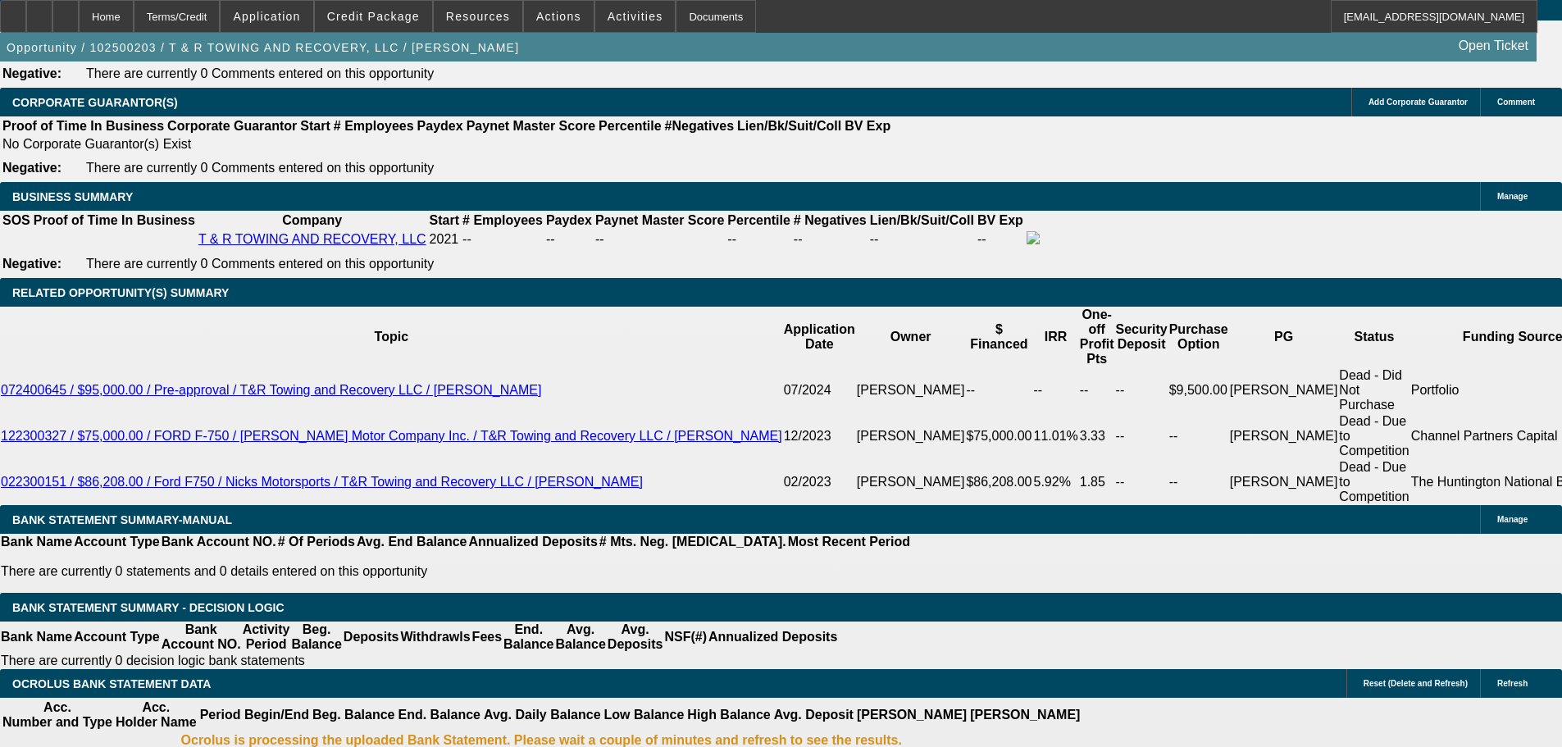
type input "22.7"
type input "$5,990.00"
type input "$2,995.00"
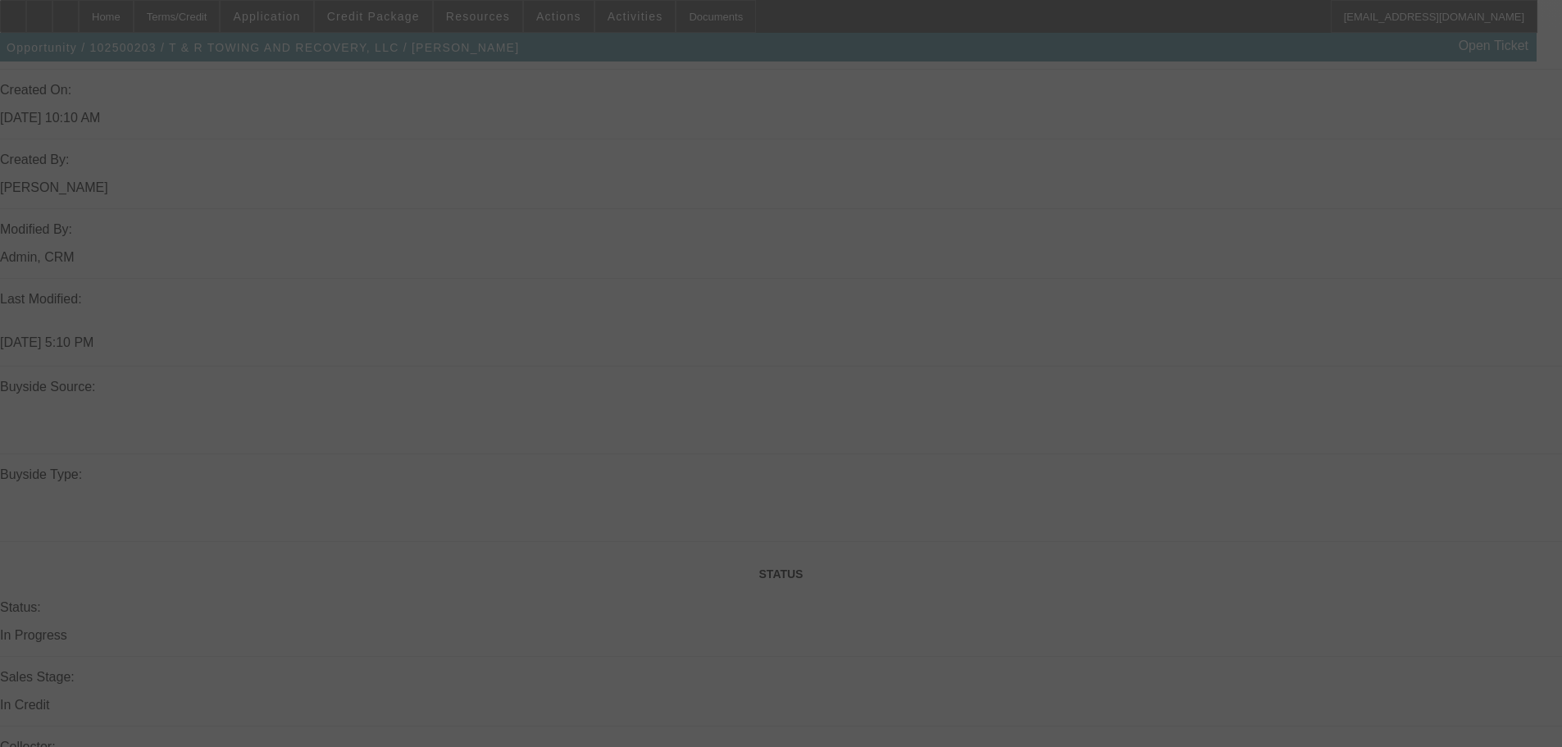
scroll to position [1066, 0]
select select "0"
select select "2"
select select "0.1"
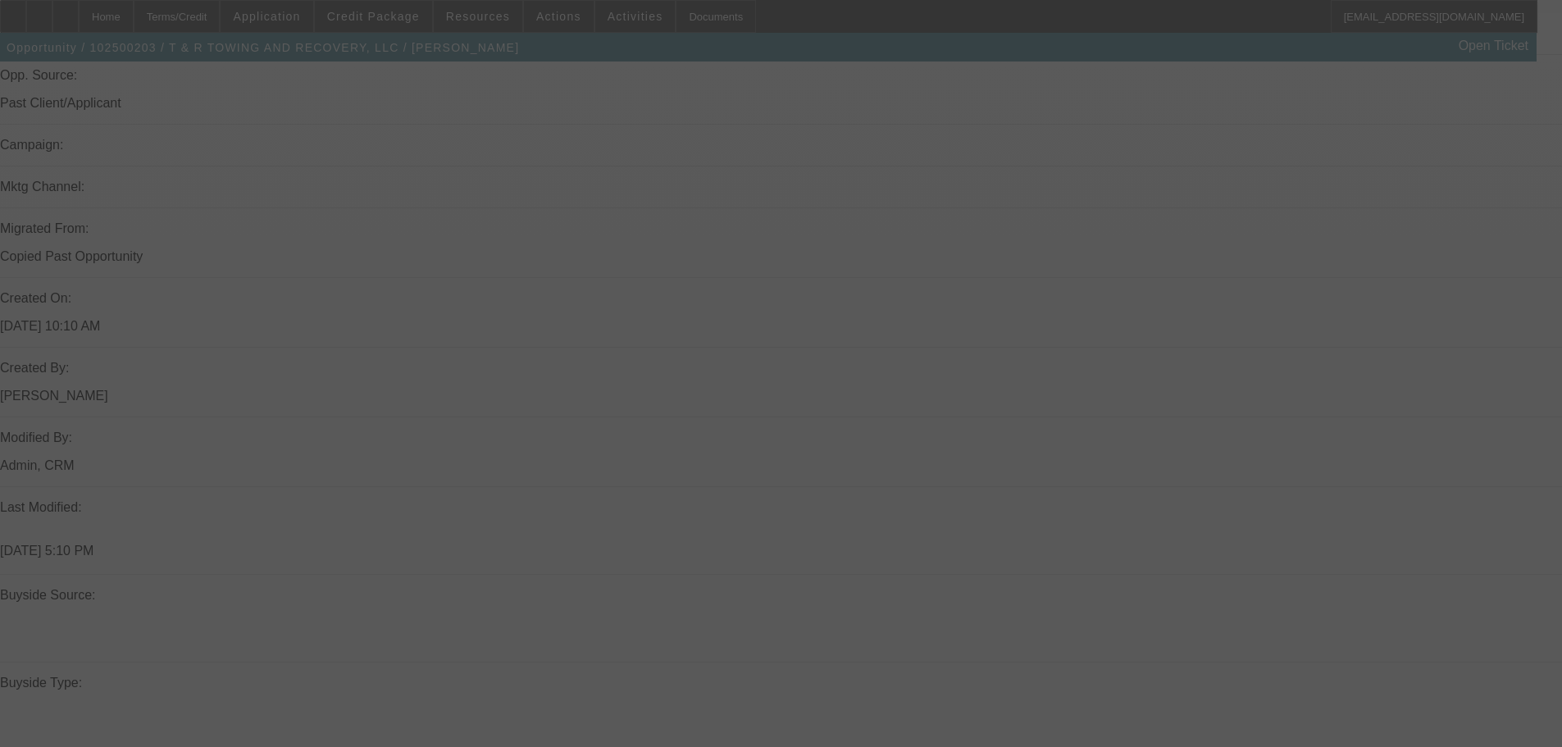
select select "4"
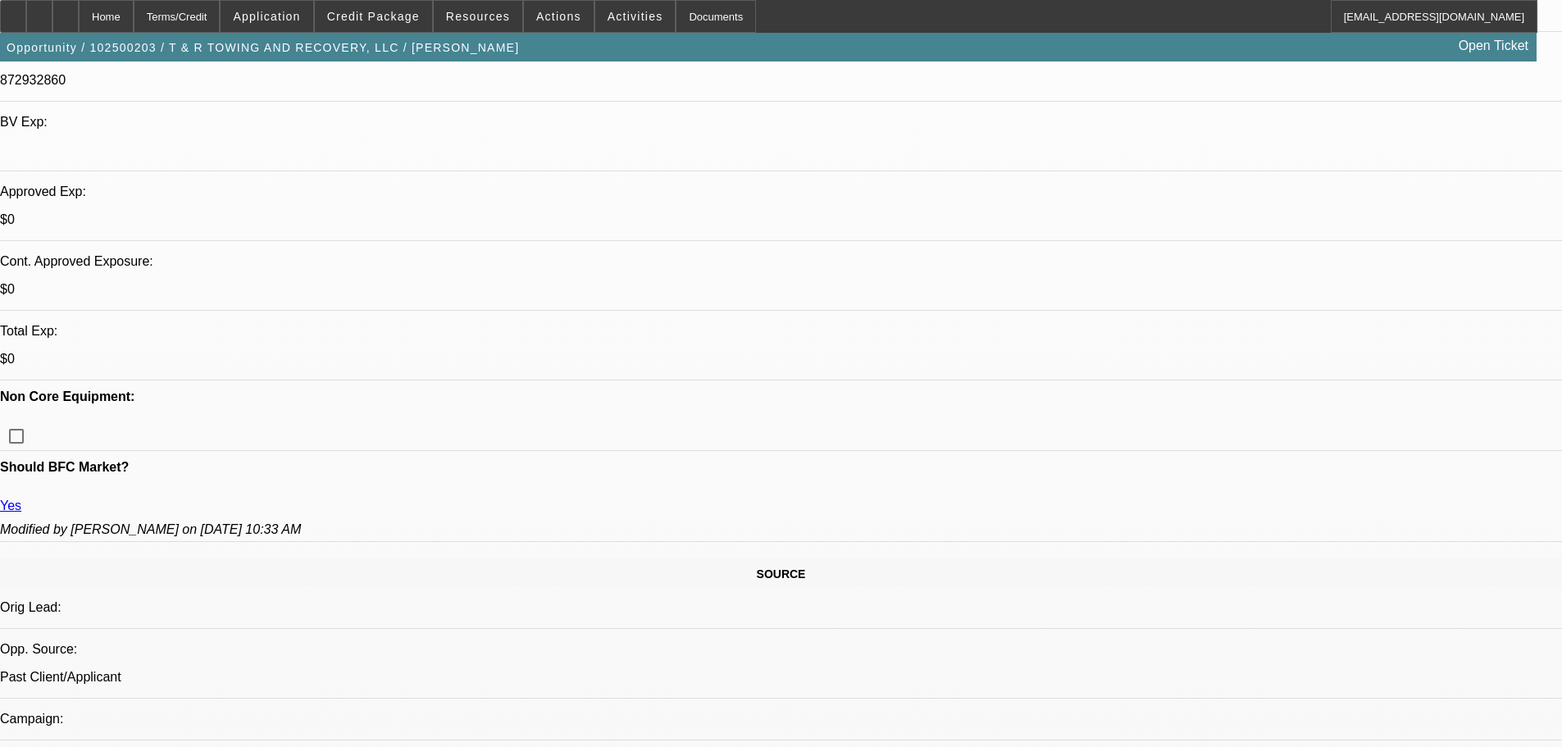
scroll to position [410, 0]
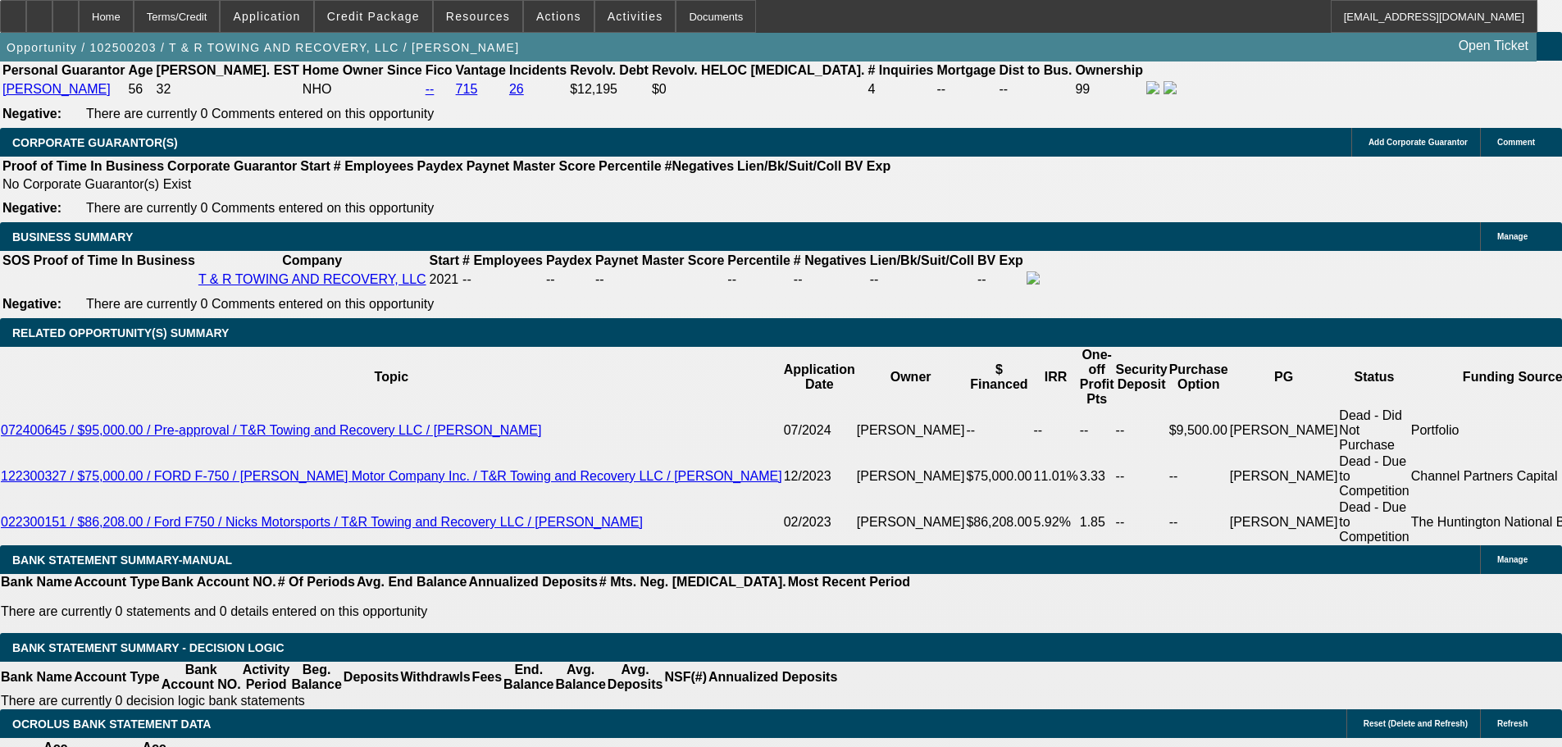
scroll to position [2542, 0]
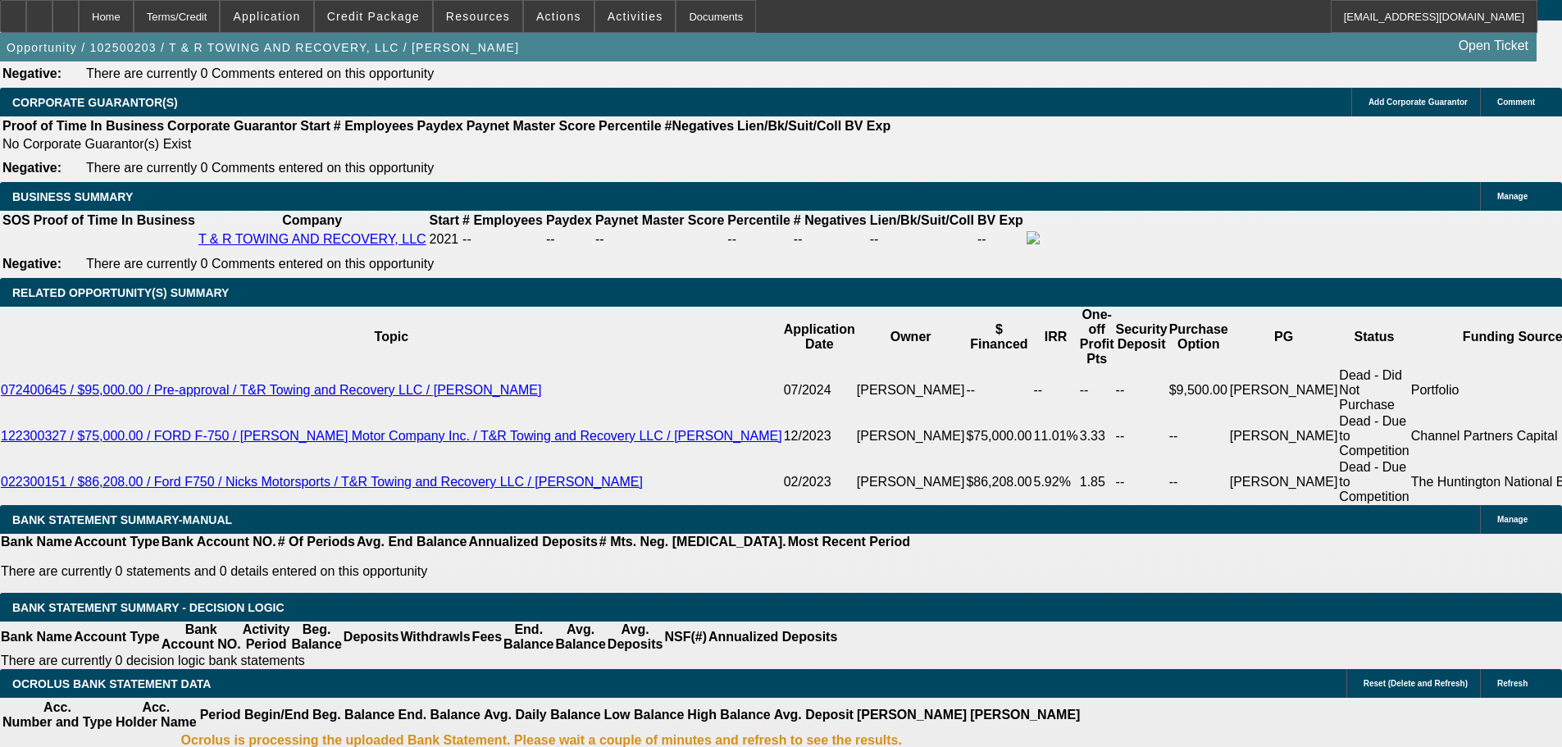
drag, startPoint x: 357, startPoint y: 448, endPoint x: 444, endPoint y: 441, distance: 87.2
type input "2"
type input "$4.00"
type input "UNKNOWN"
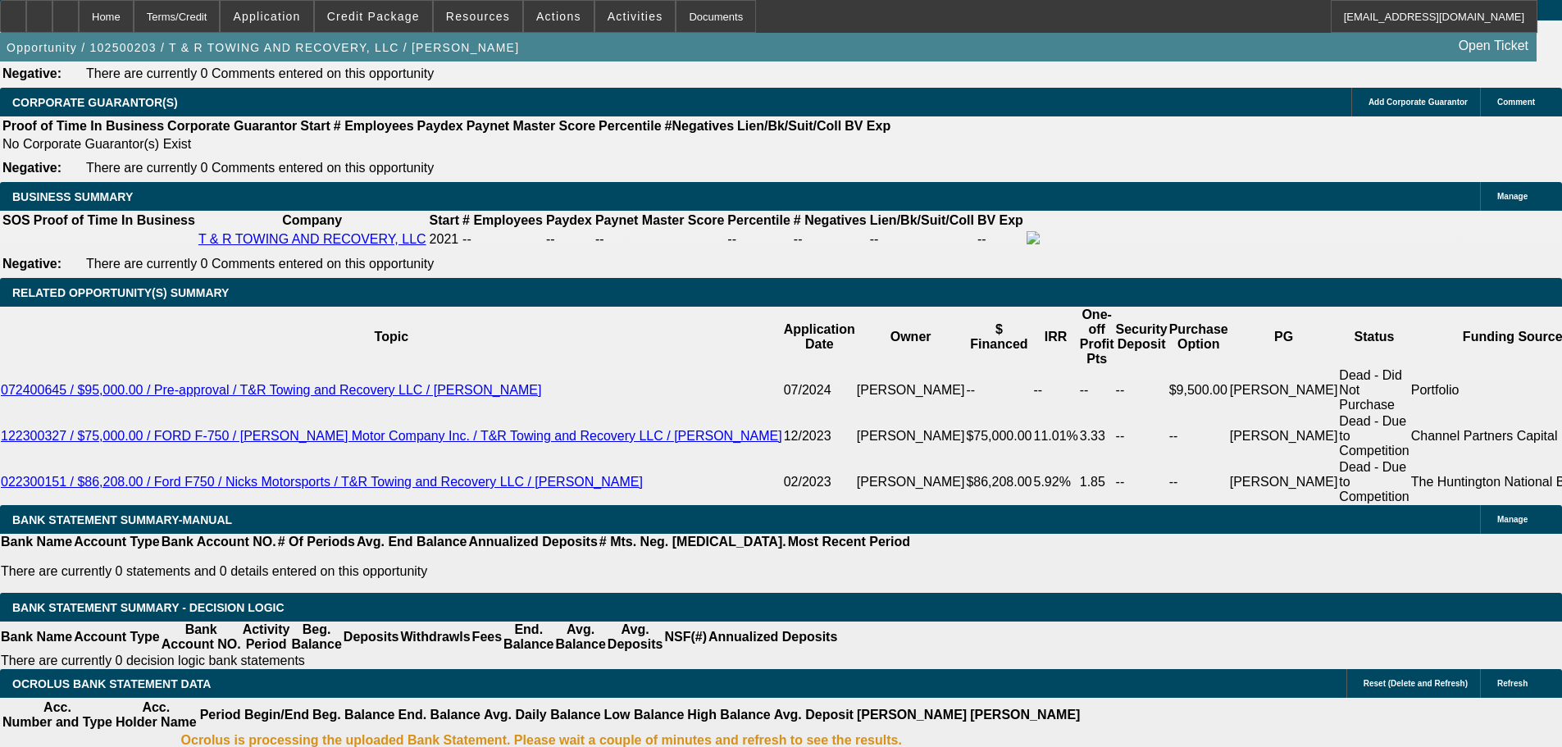
type input "2895"
type input "21"
type input "$5,790.00"
type input "$2,895.00"
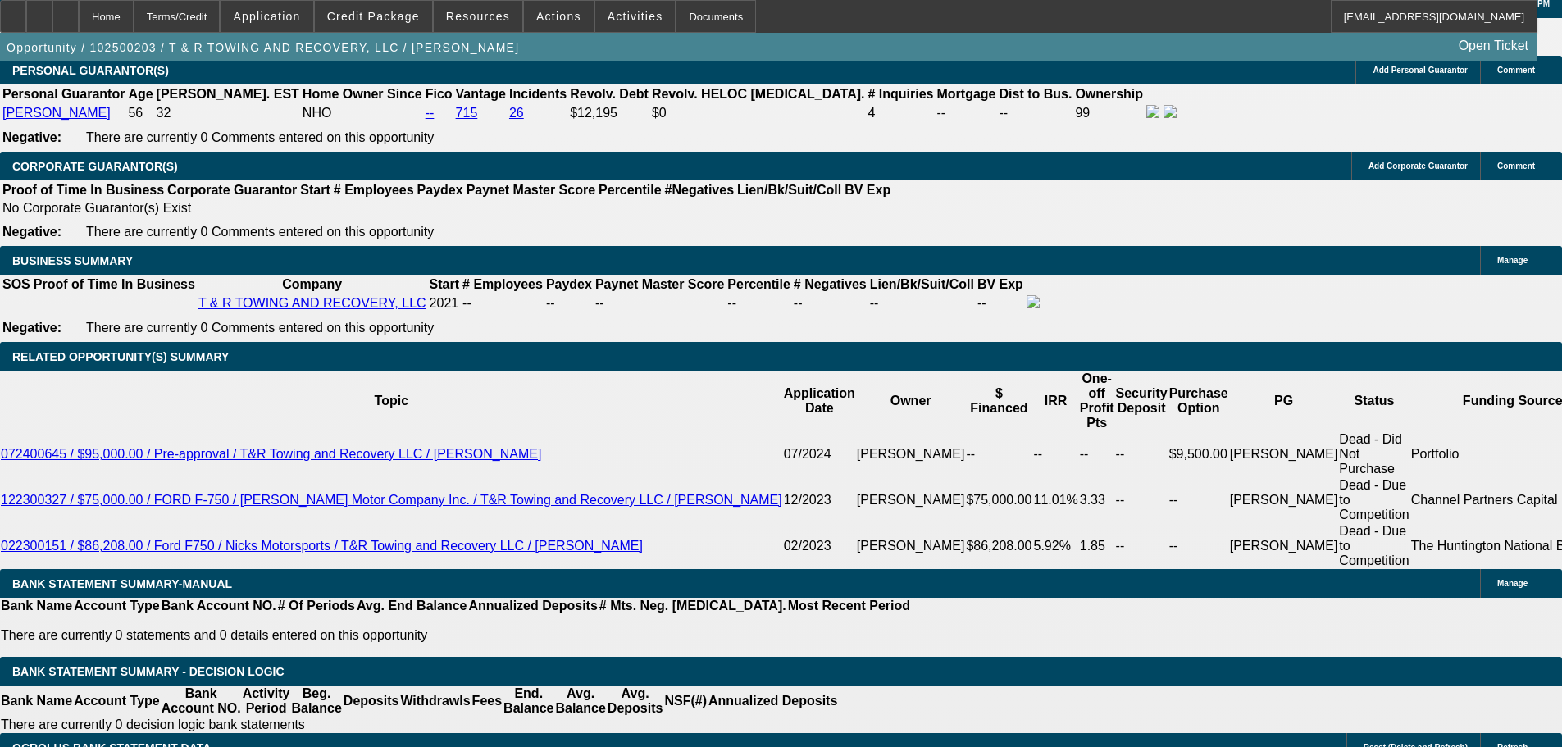
scroll to position [2378, 0]
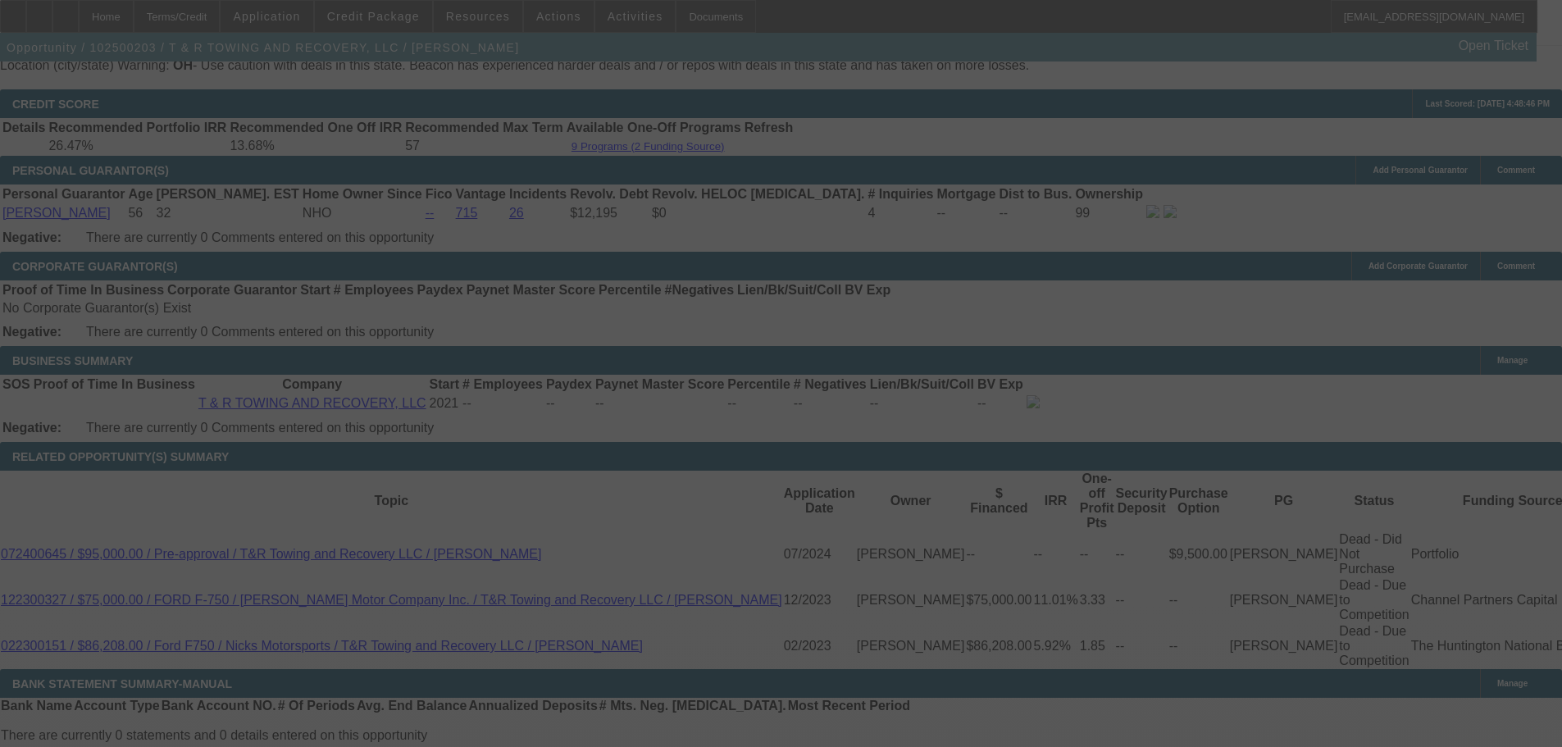
select select "0"
select select "2"
select select "0.1"
select select "4"
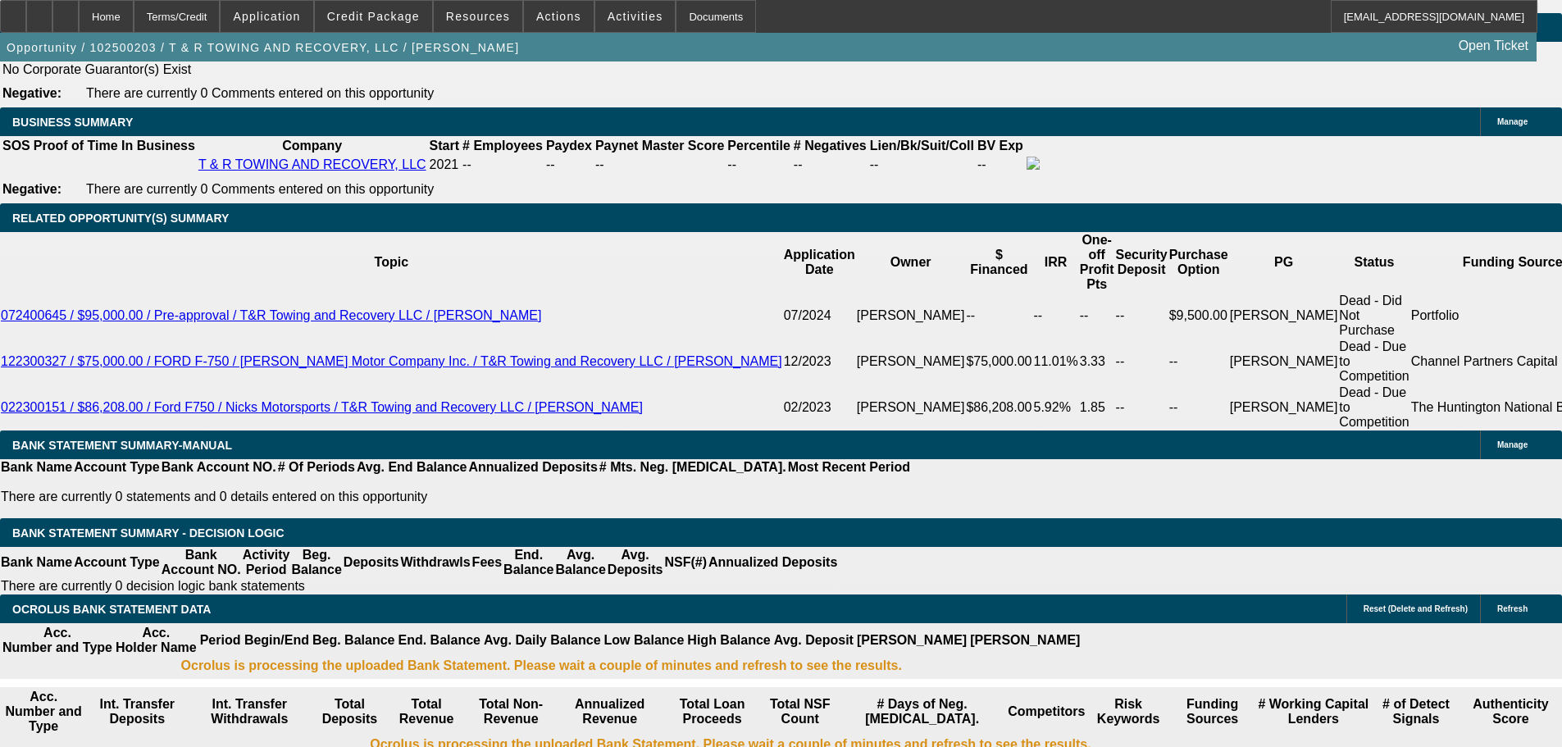
scroll to position [2460, 0]
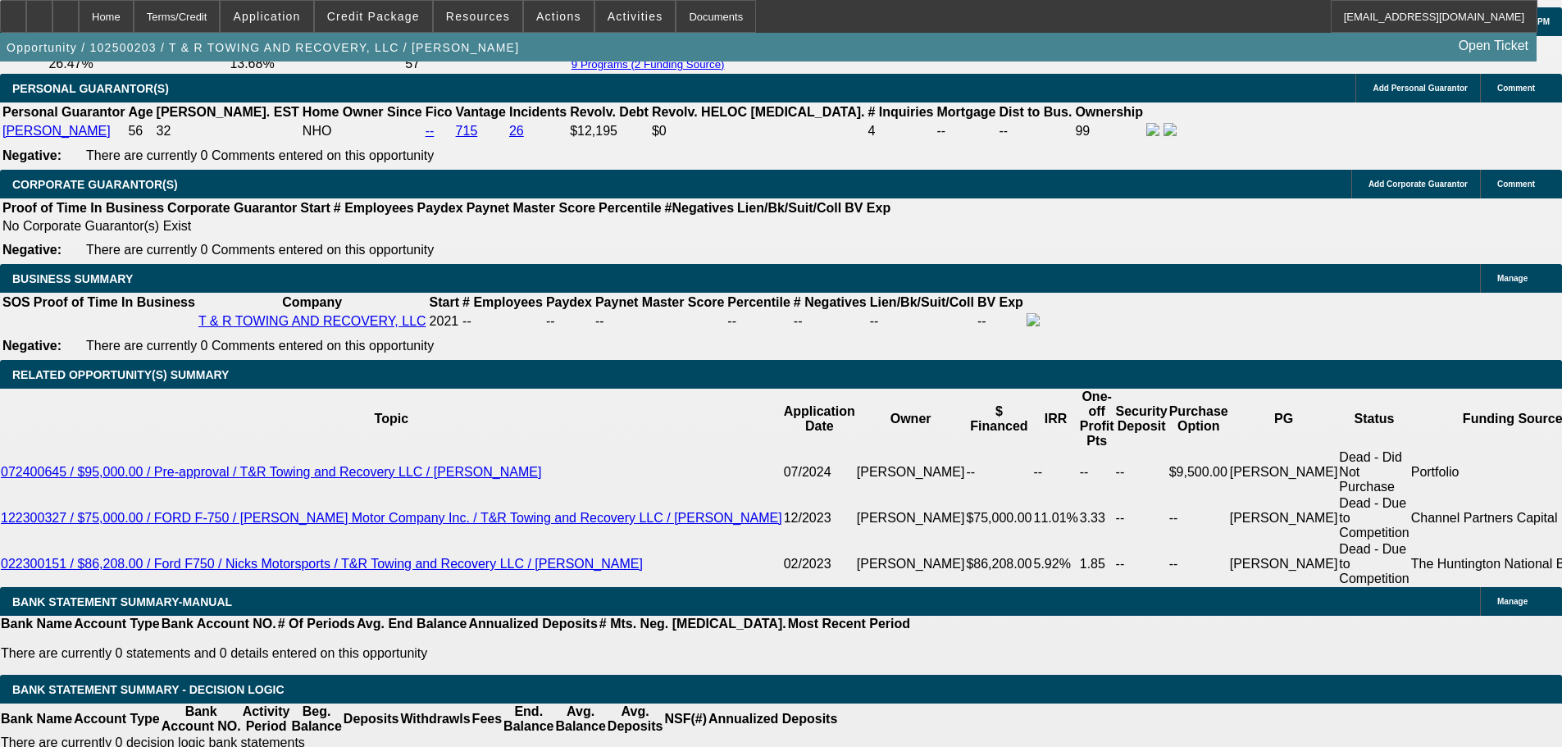
drag, startPoint x: 245, startPoint y: 531, endPoint x: 502, endPoint y: 508, distance: 257.6
type input "27"
type input "$54.00"
type input "UNKNOWN"
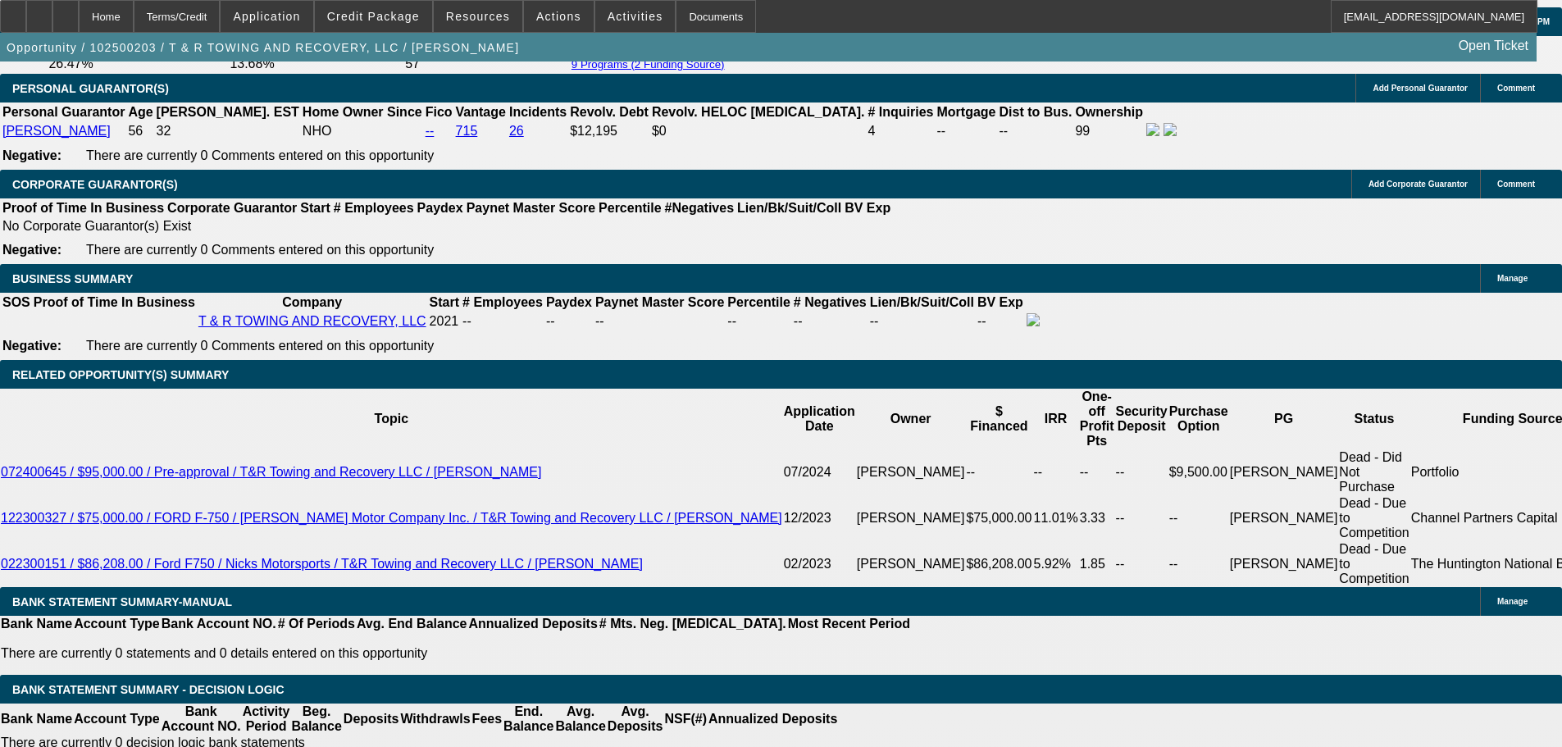
type input "2795"
type input "19.3"
type input "$5,590.00"
type input "$2,795.00"
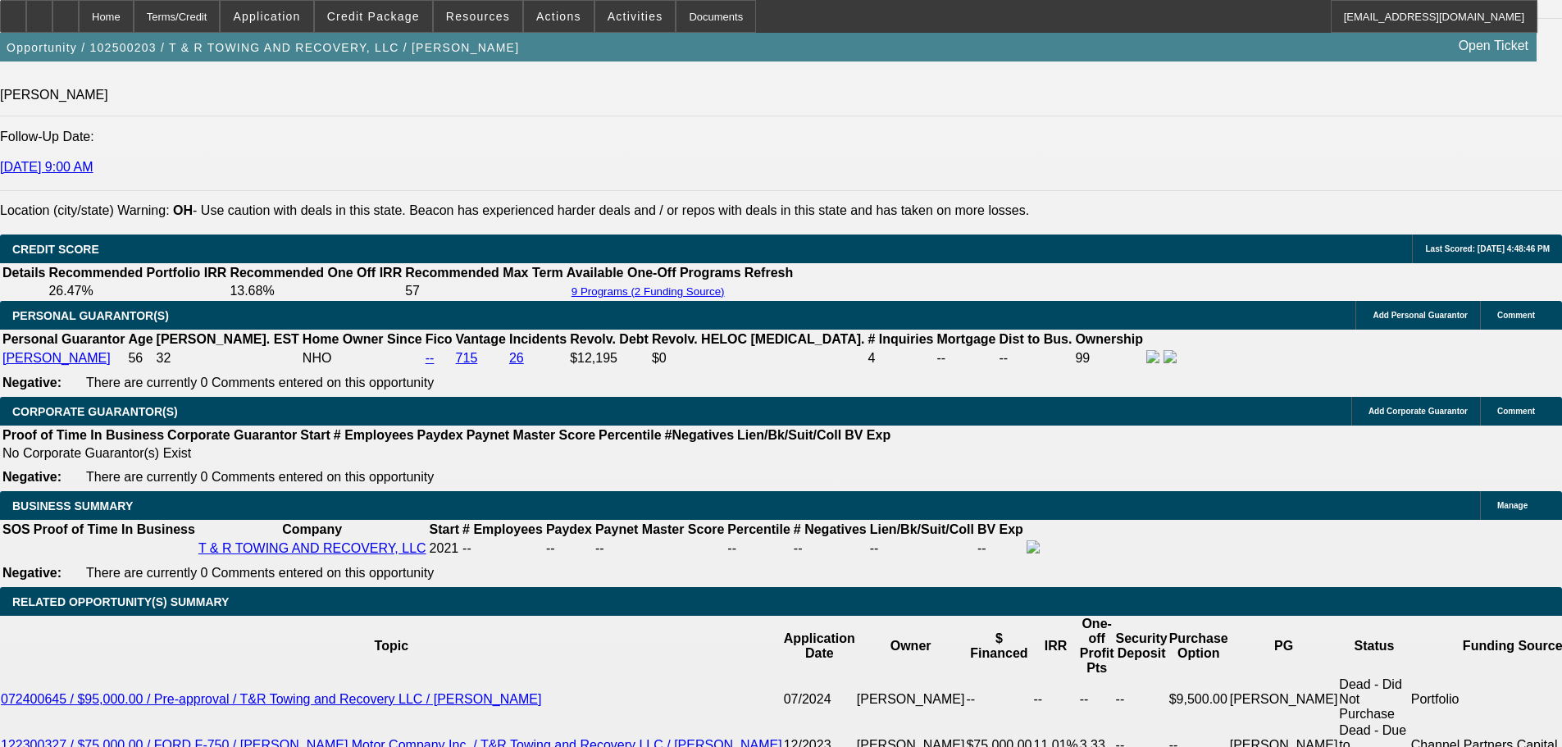
scroll to position [2214, 0]
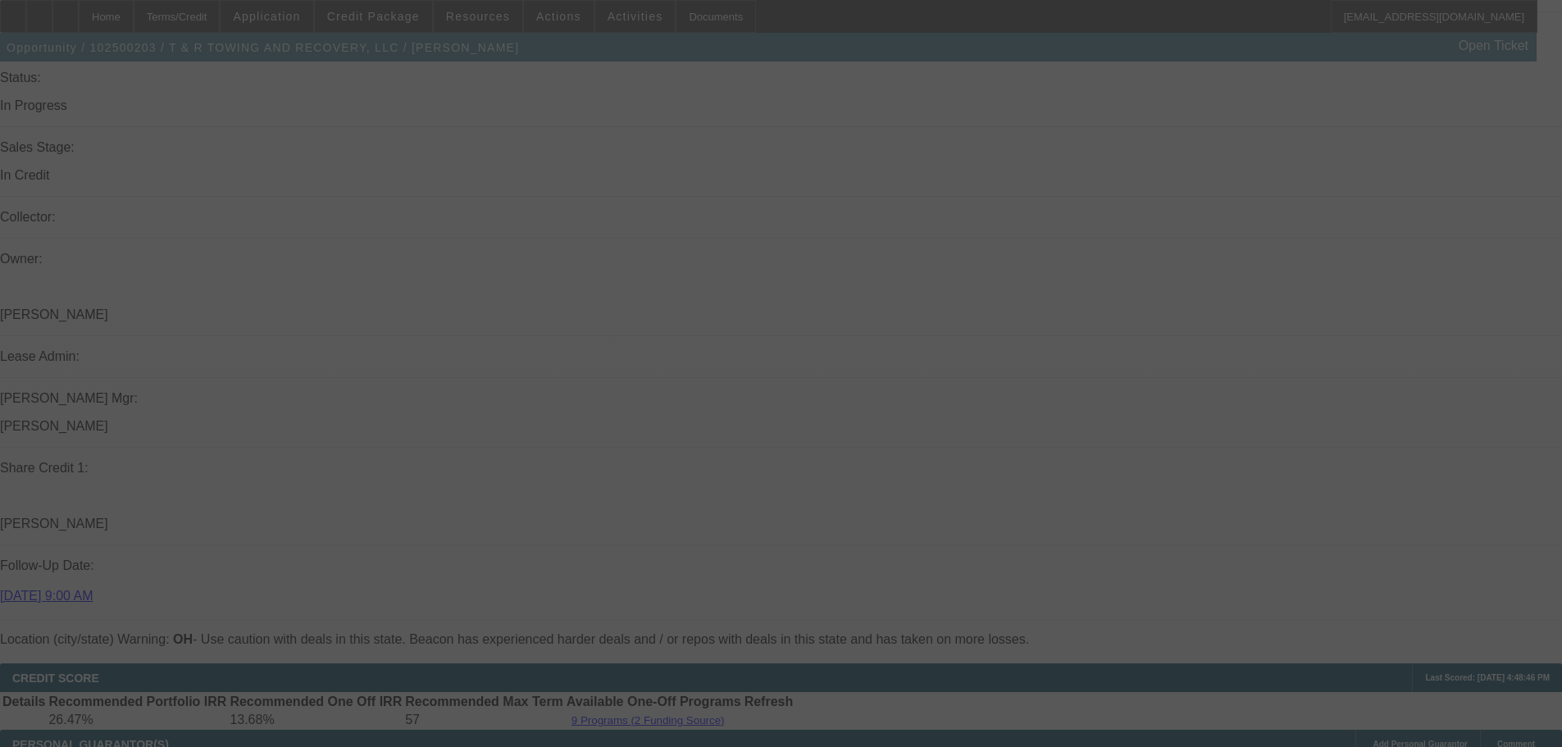
scroll to position [1312, 0]
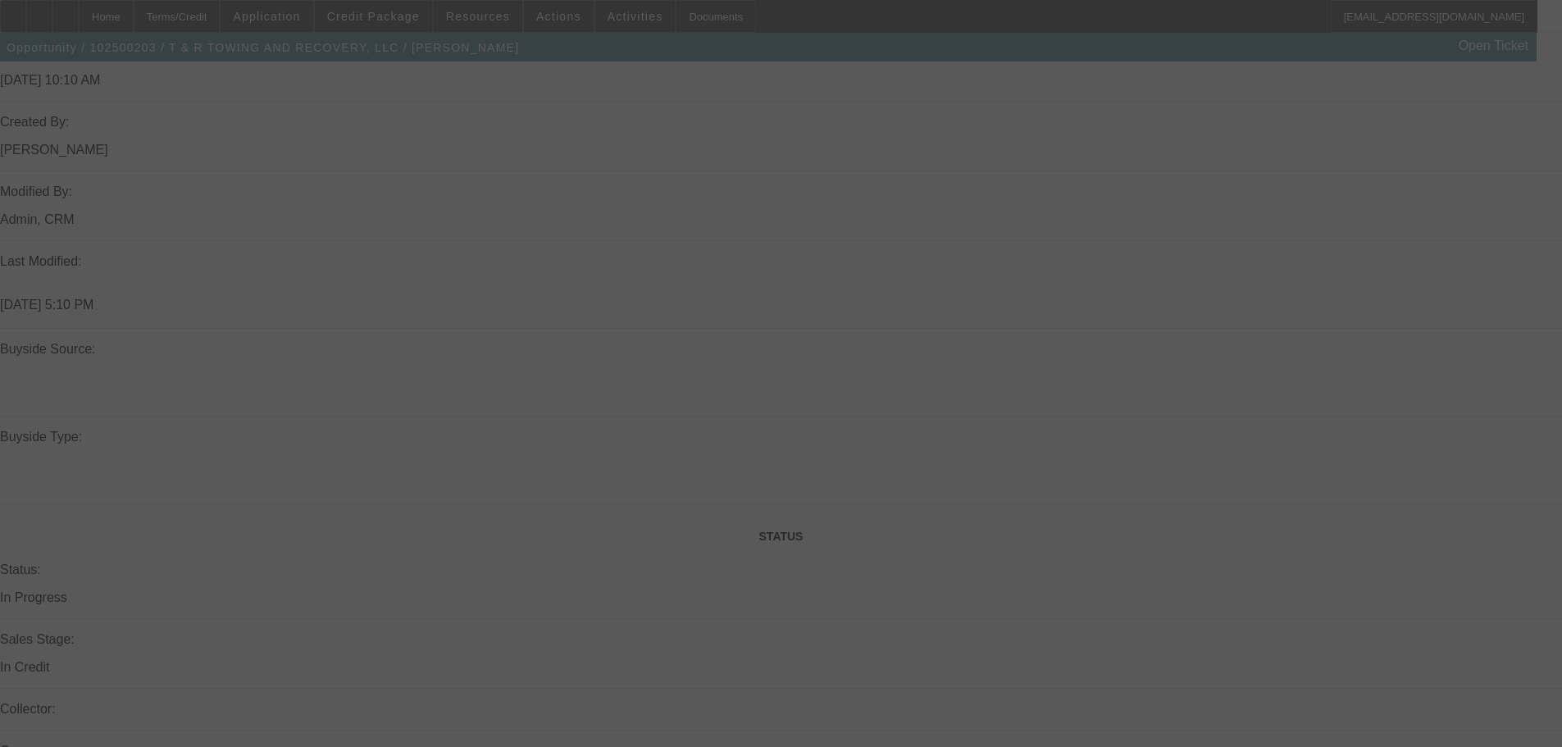
select select "0"
select select "2"
select select "0.1"
select select "4"
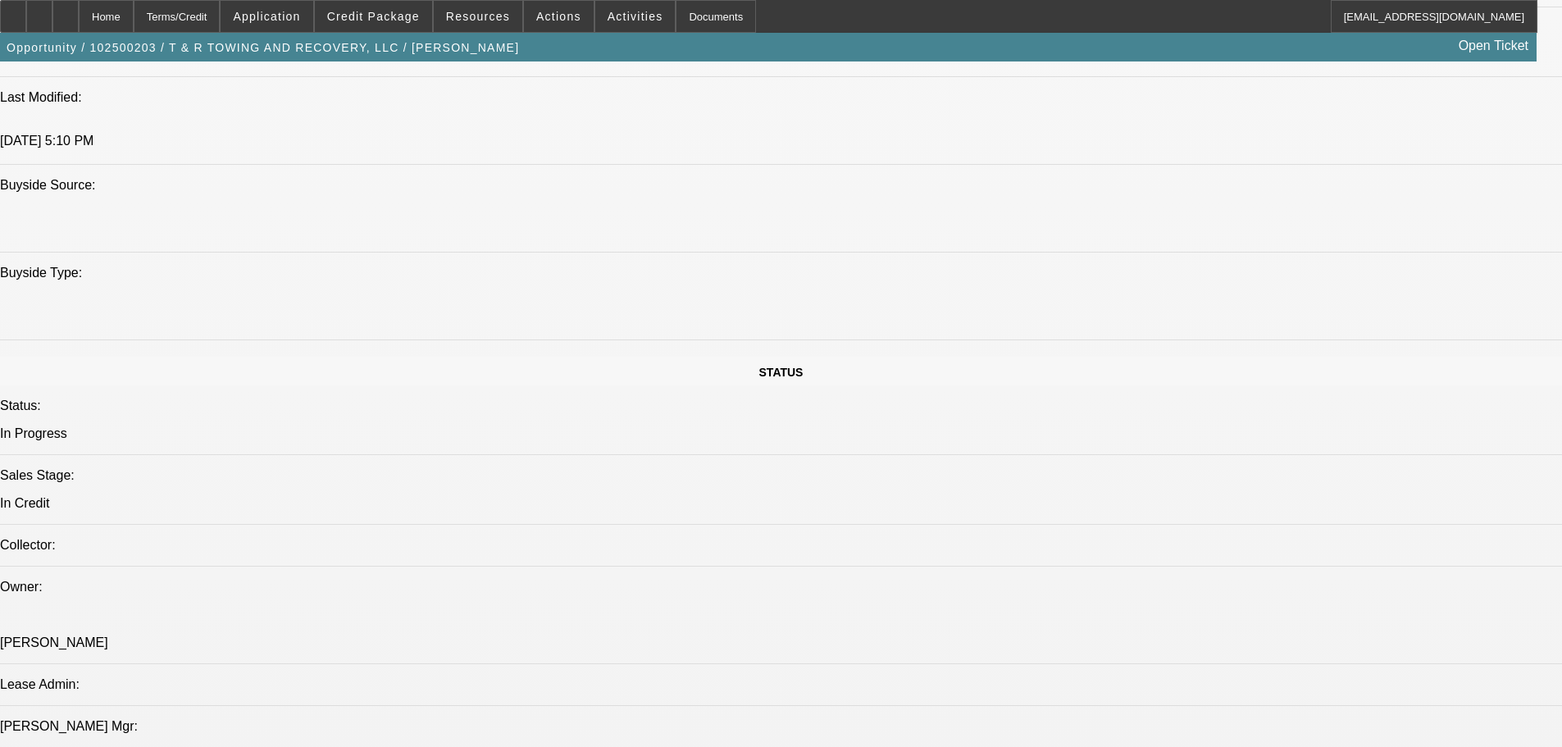
scroll to position [1230, 0]
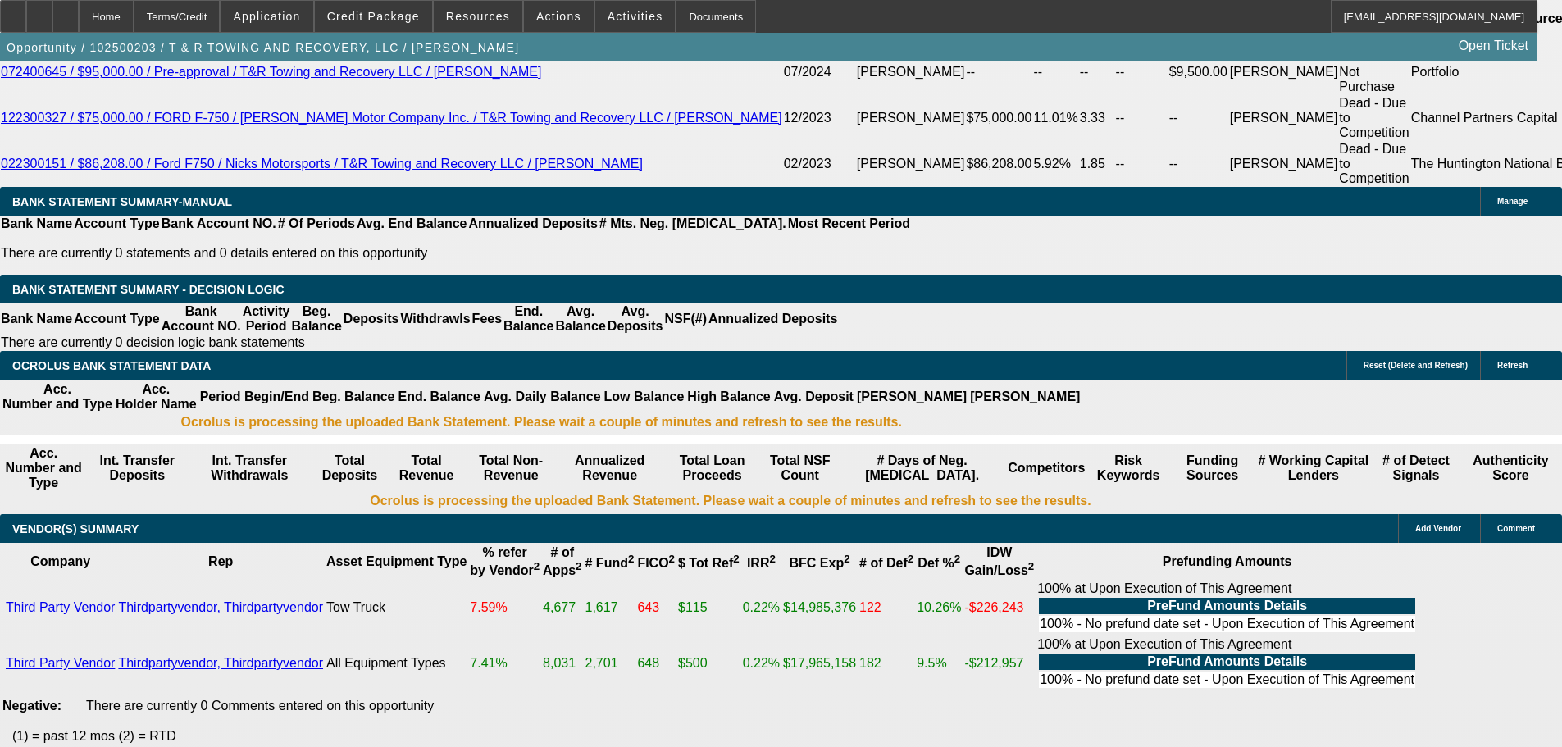
scroll to position [3086, 0]
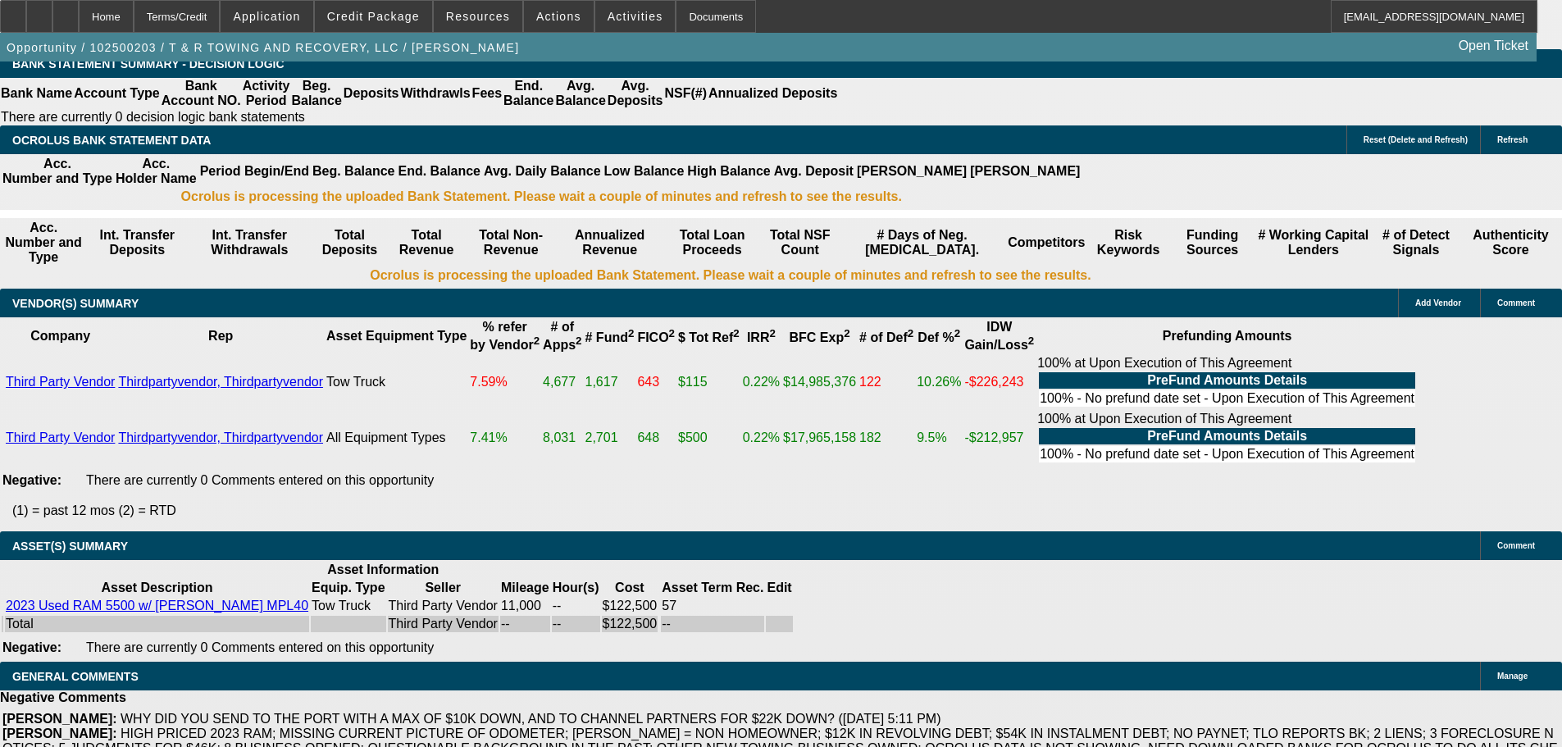
select select "3"
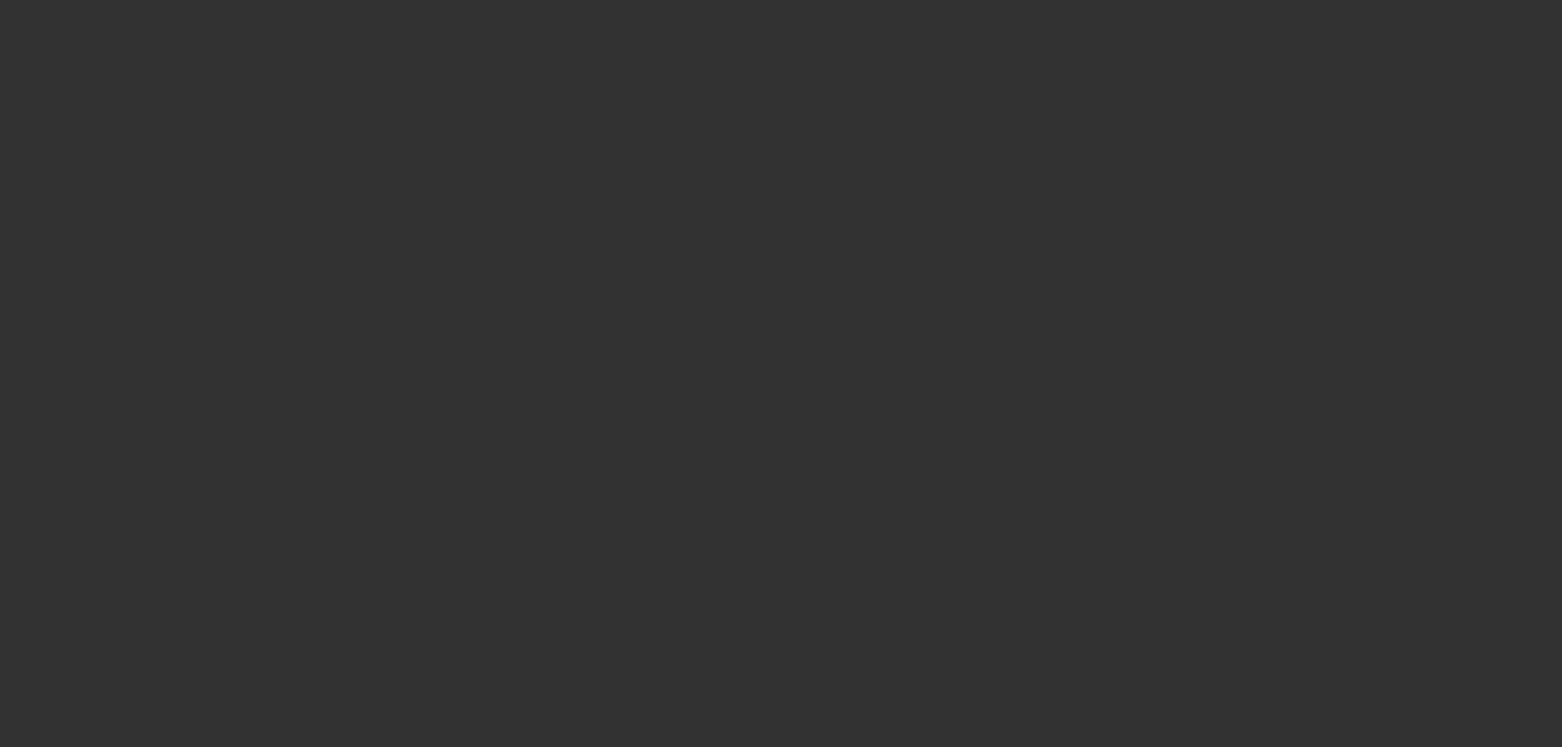
scroll to position [0, 0]
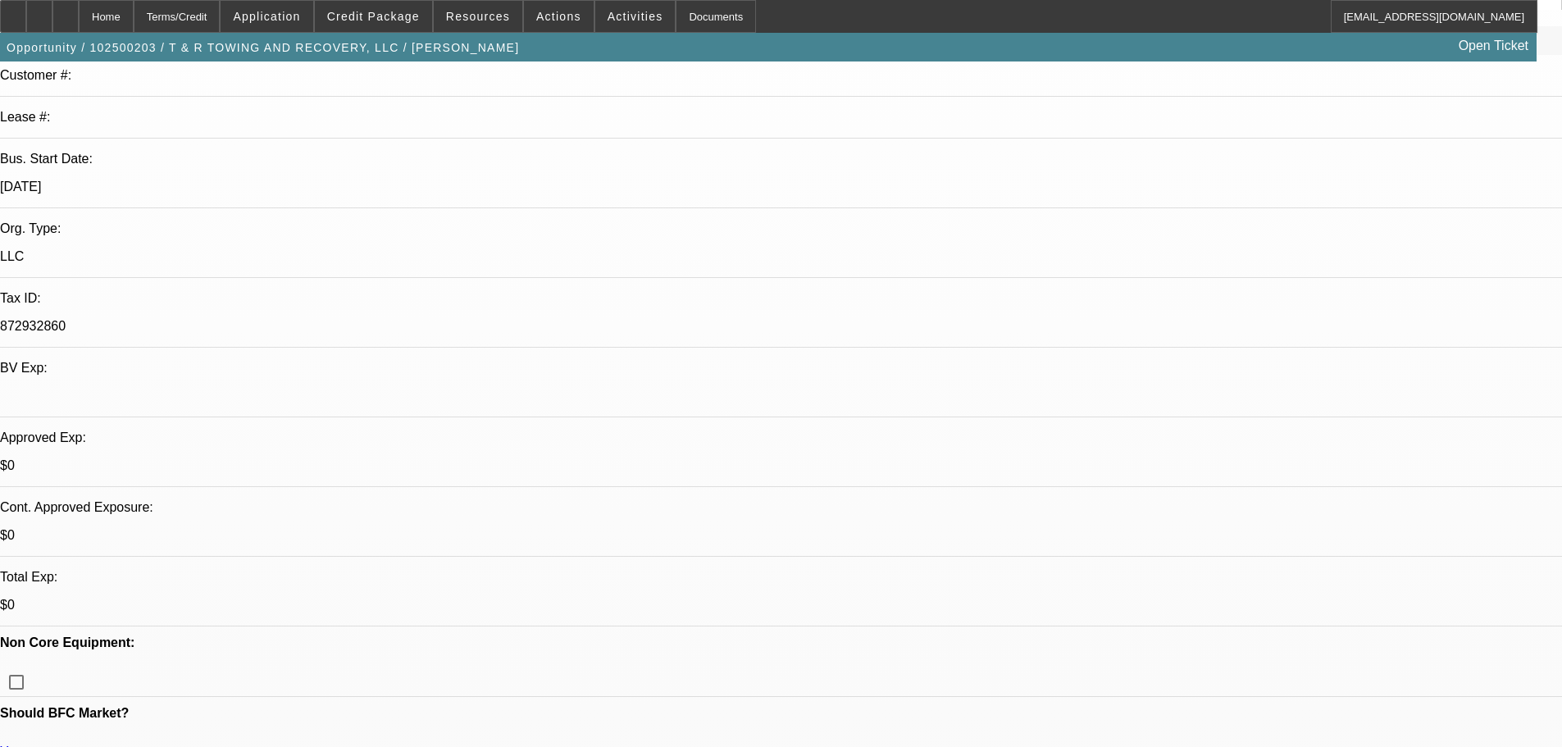
paste textarea "APPROVED, GPS REQUIRED. CONTINGENT ON ACCEPTABLE INSPECTION."
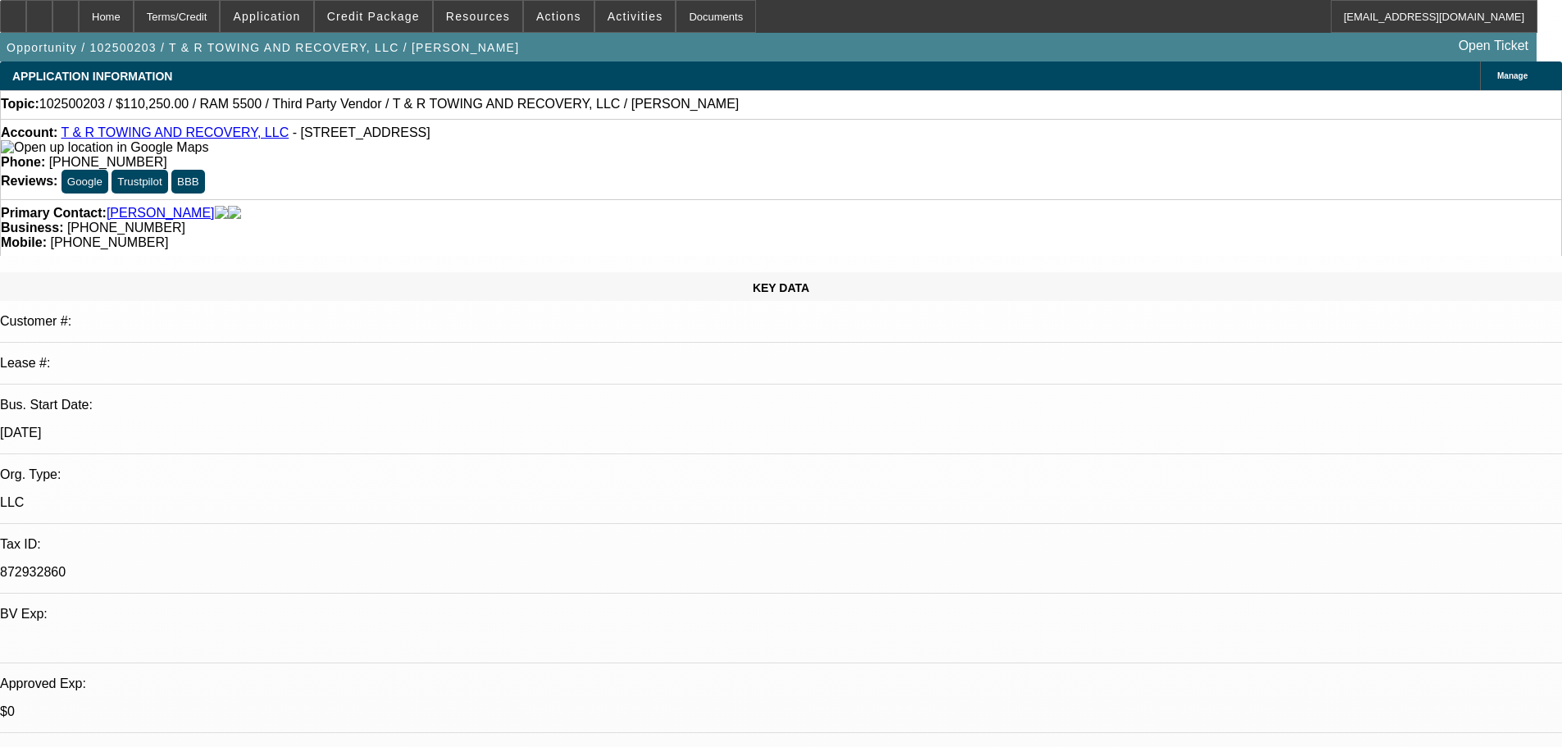
type textarea "APPROVED, GPS REQUIRED. CONTINGENT ON ACCEPTABLE INSPECTION."
click at [1116, 286] on mat-option "ACH" at bounding box center [1137, 293] width 140 height 39
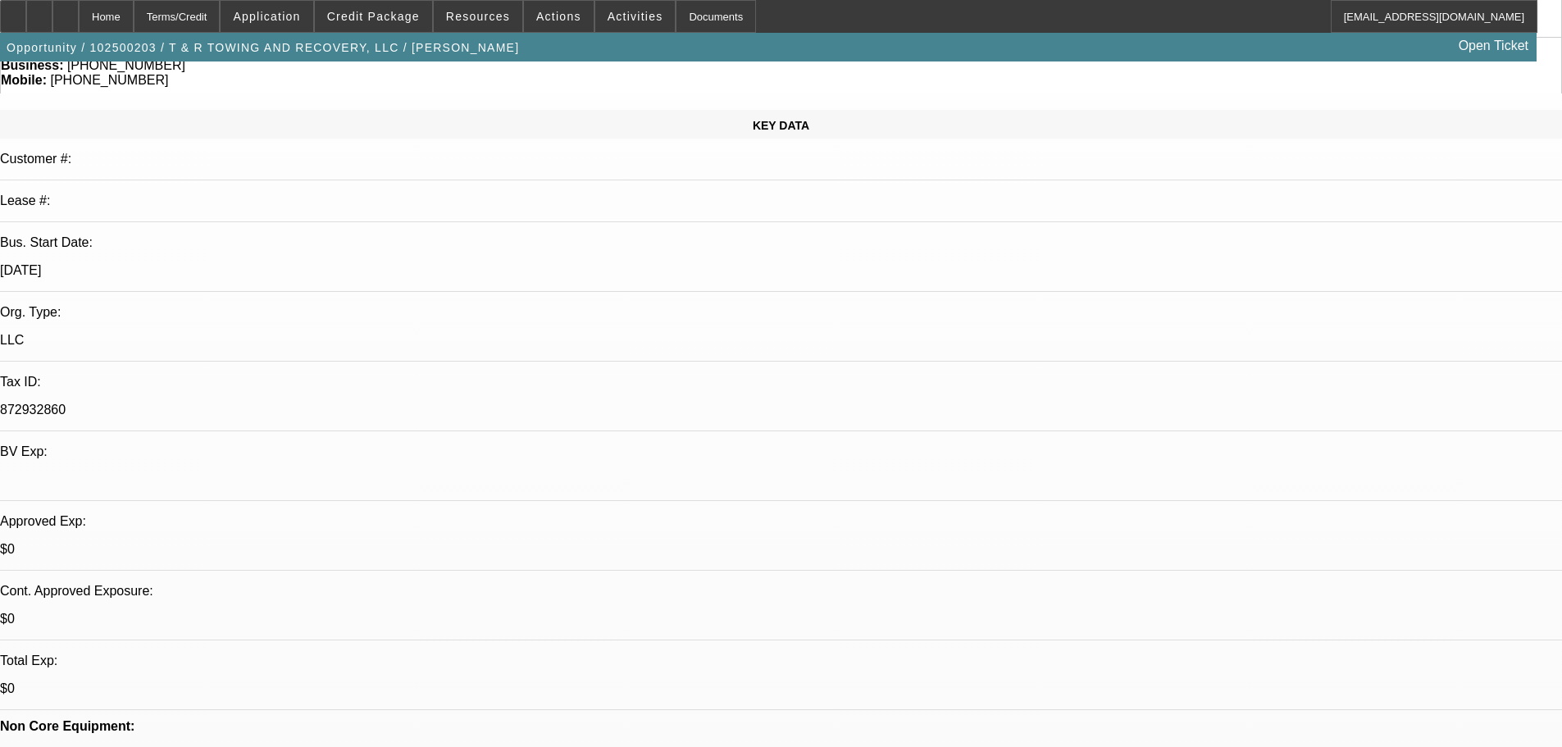
scroll to position [328, 0]
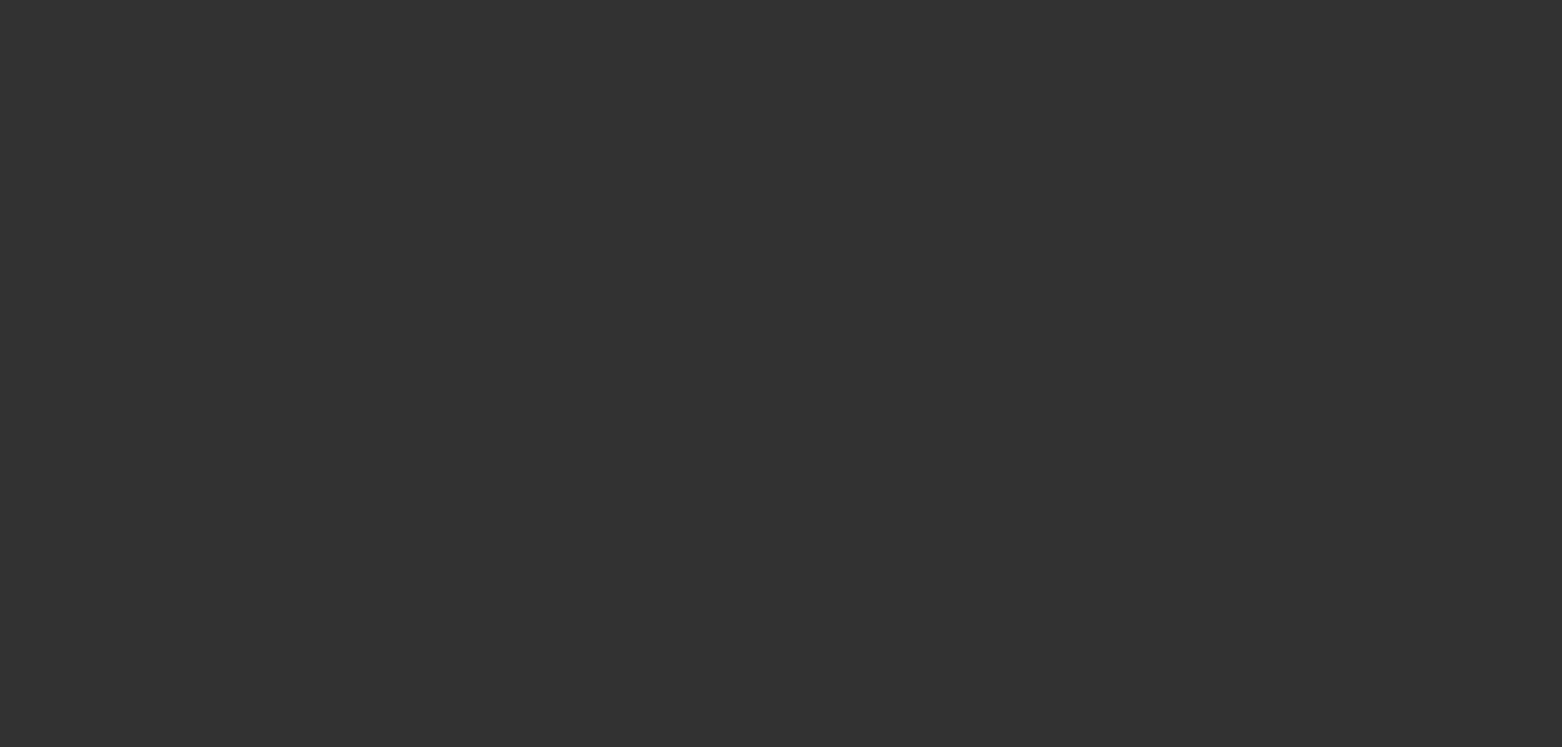
scroll to position [0, 0]
select select "0"
select select "2"
select select "0.1"
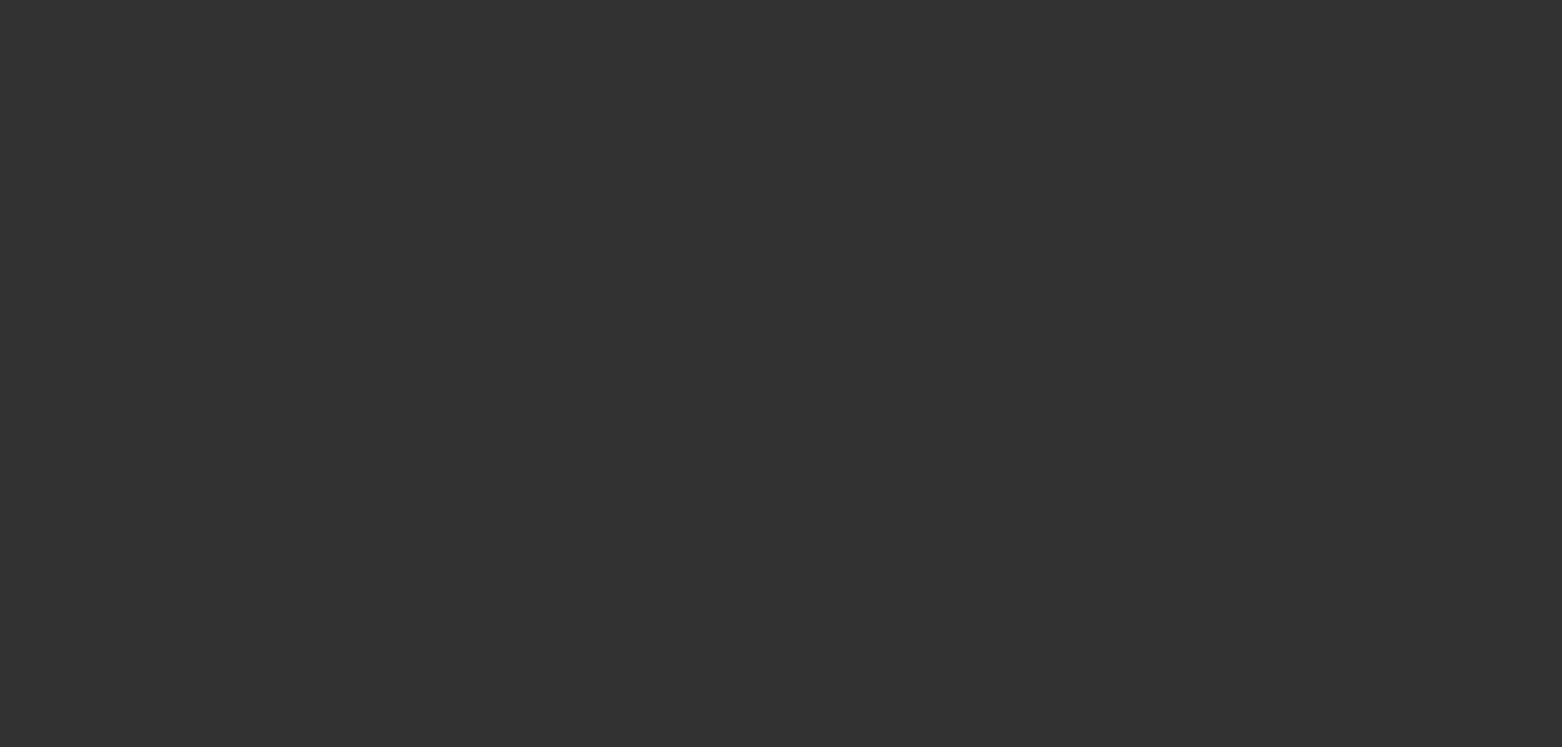
select select "4"
select select "0"
select select "2"
select select "0.1"
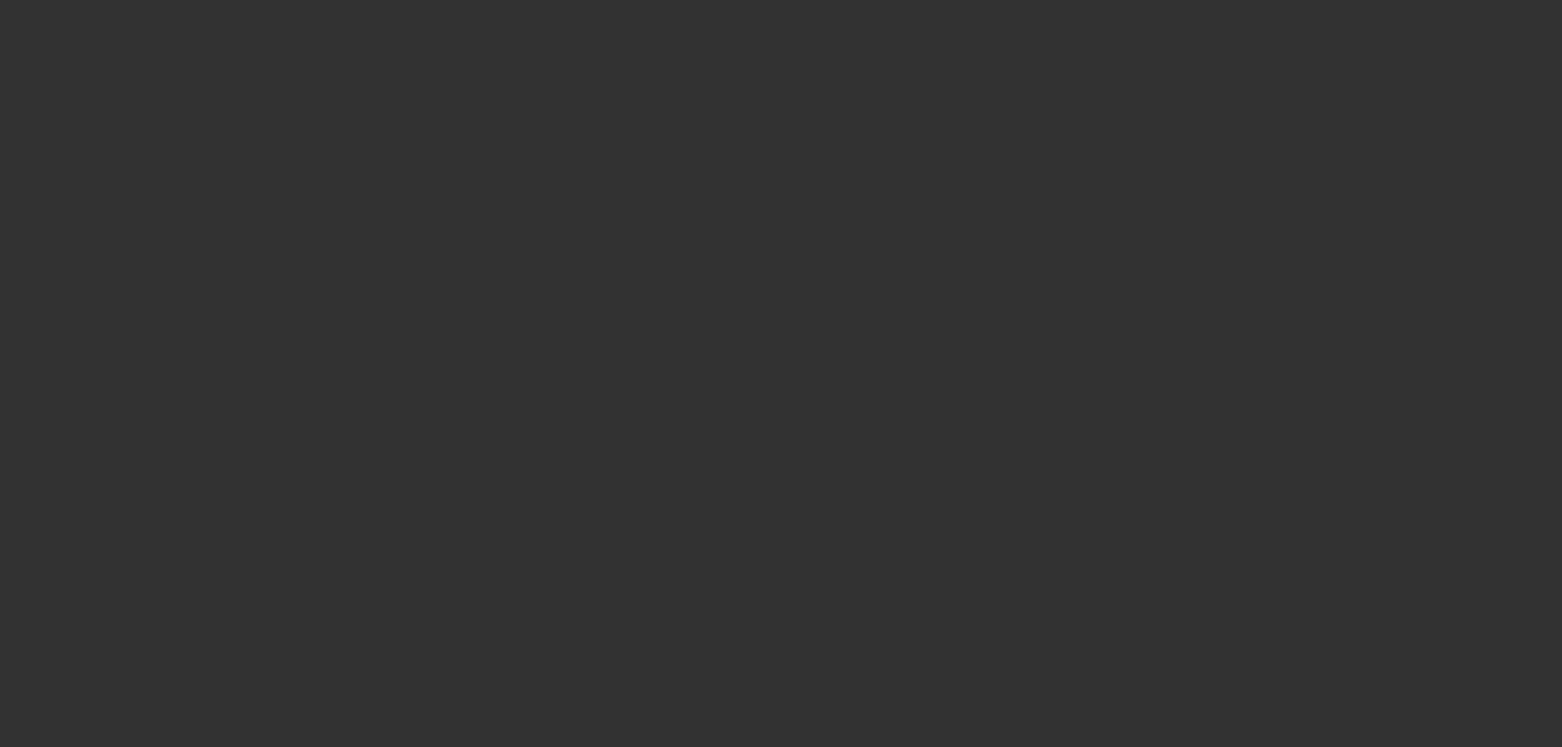
select select "4"
select select "0"
select select "2"
select select "0.1"
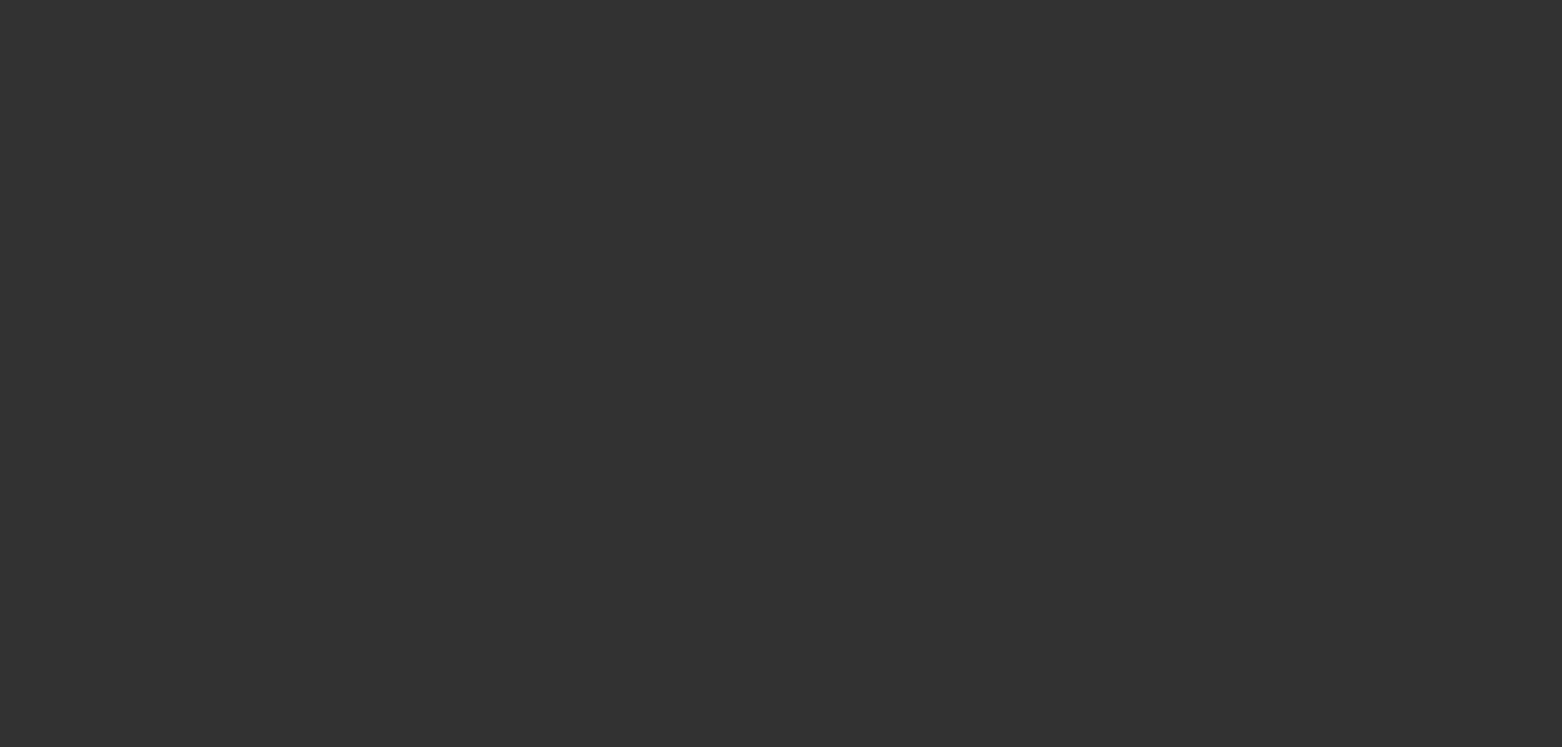
select select "4"
select select "0"
select select "0.1"
select select "4"
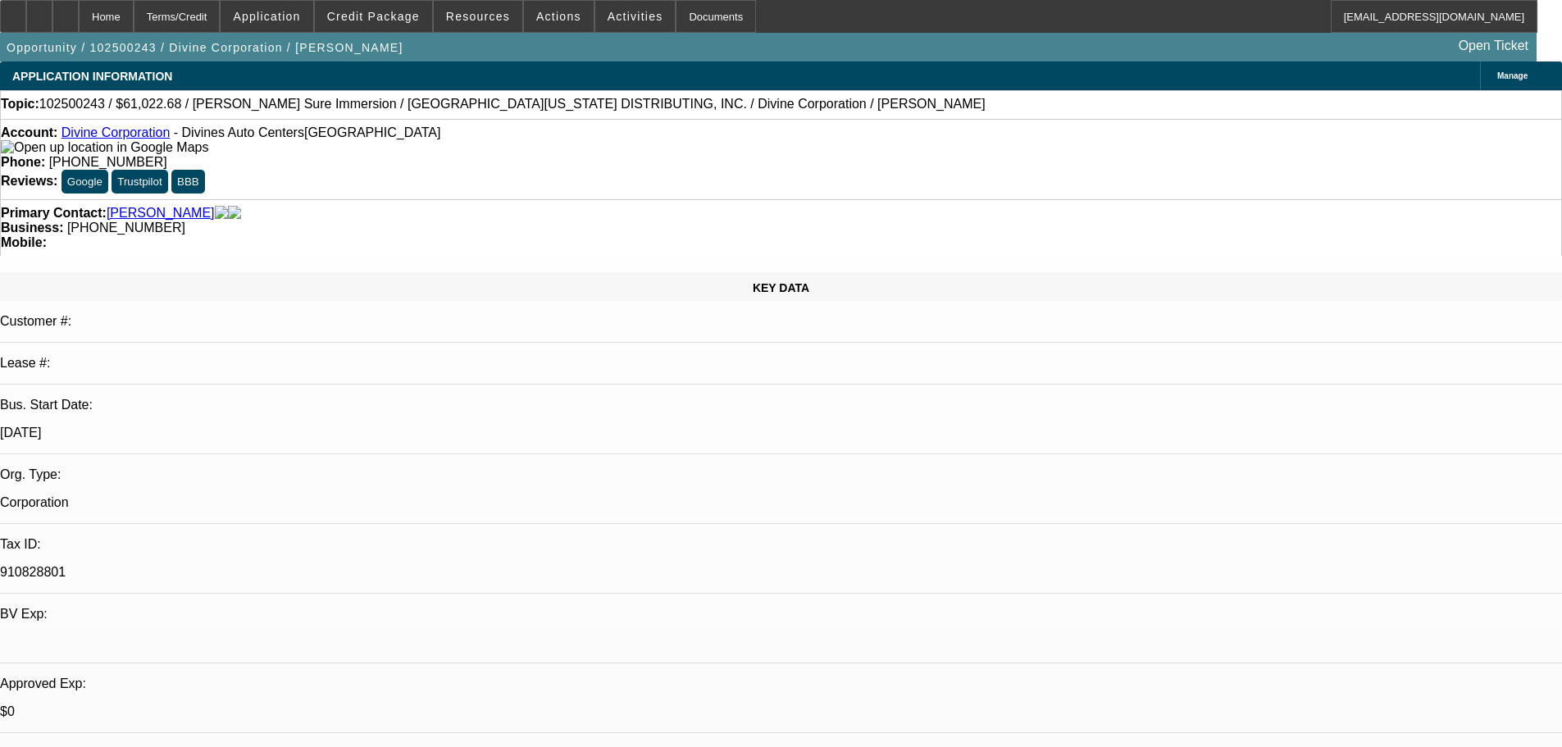
select select "0"
select select "3"
select select "0"
select select "6"
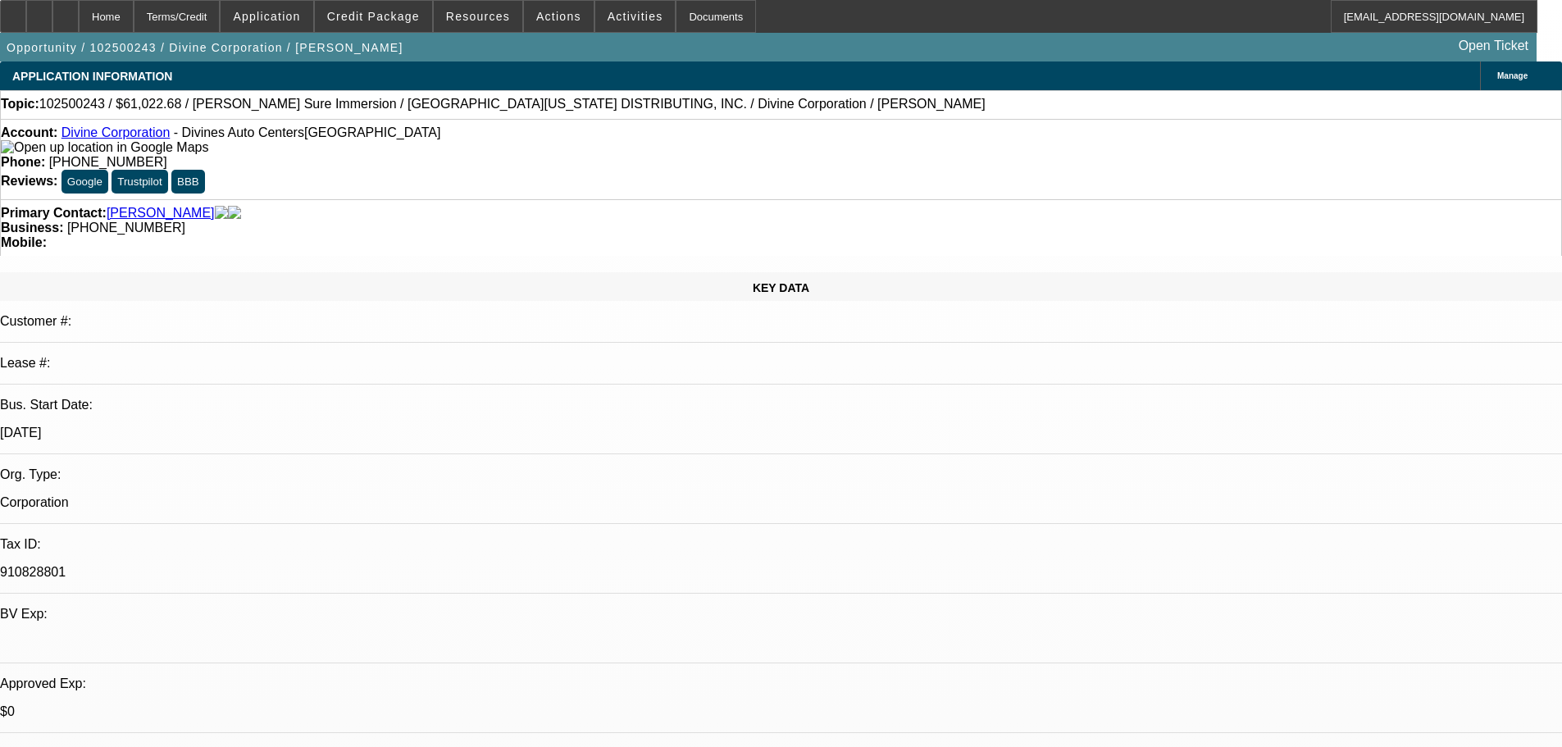
scroll to position [984, 0]
select select "0"
select select "3"
select select "0"
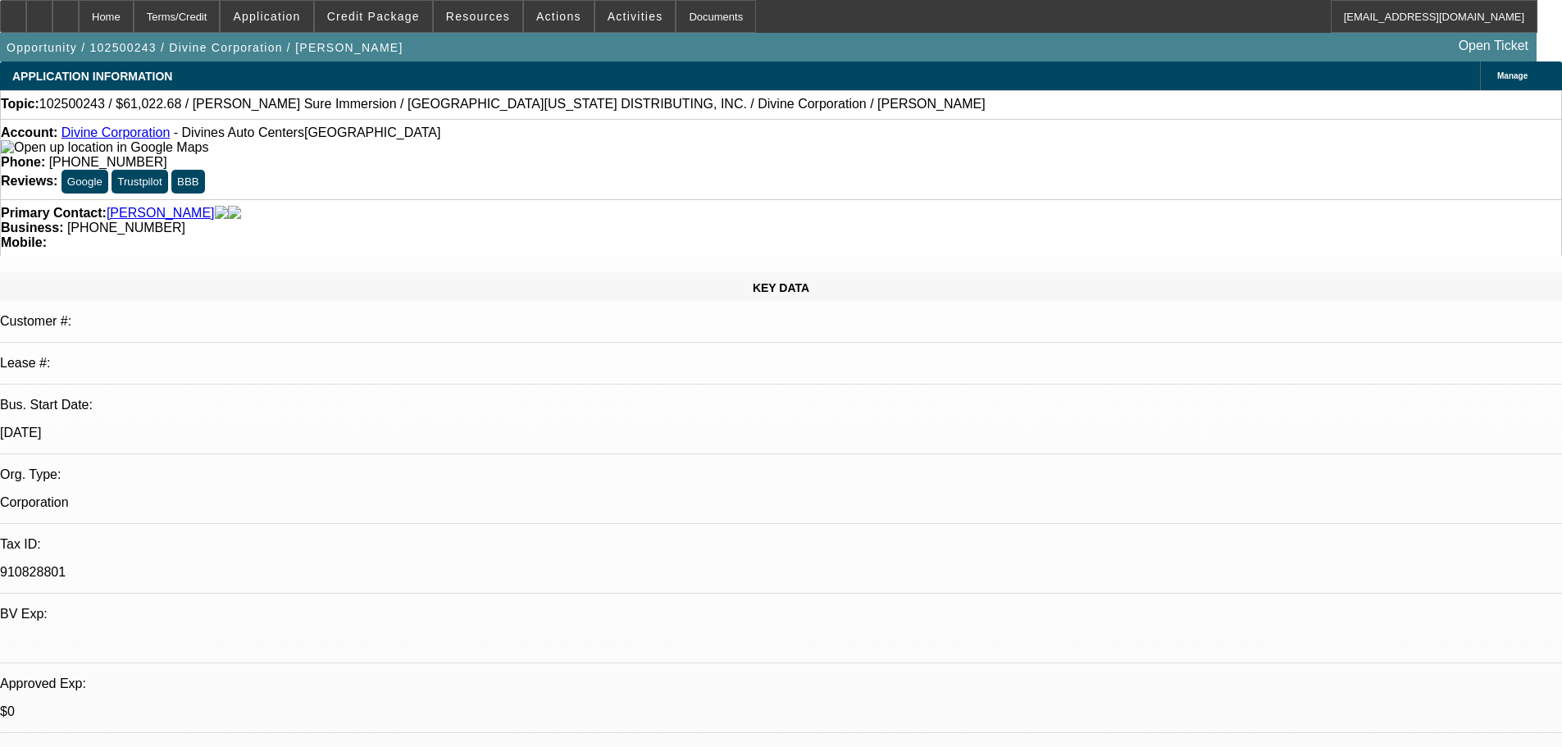
select select "6"
click at [385, 15] on span "Credit Package" at bounding box center [373, 16] width 93 height 13
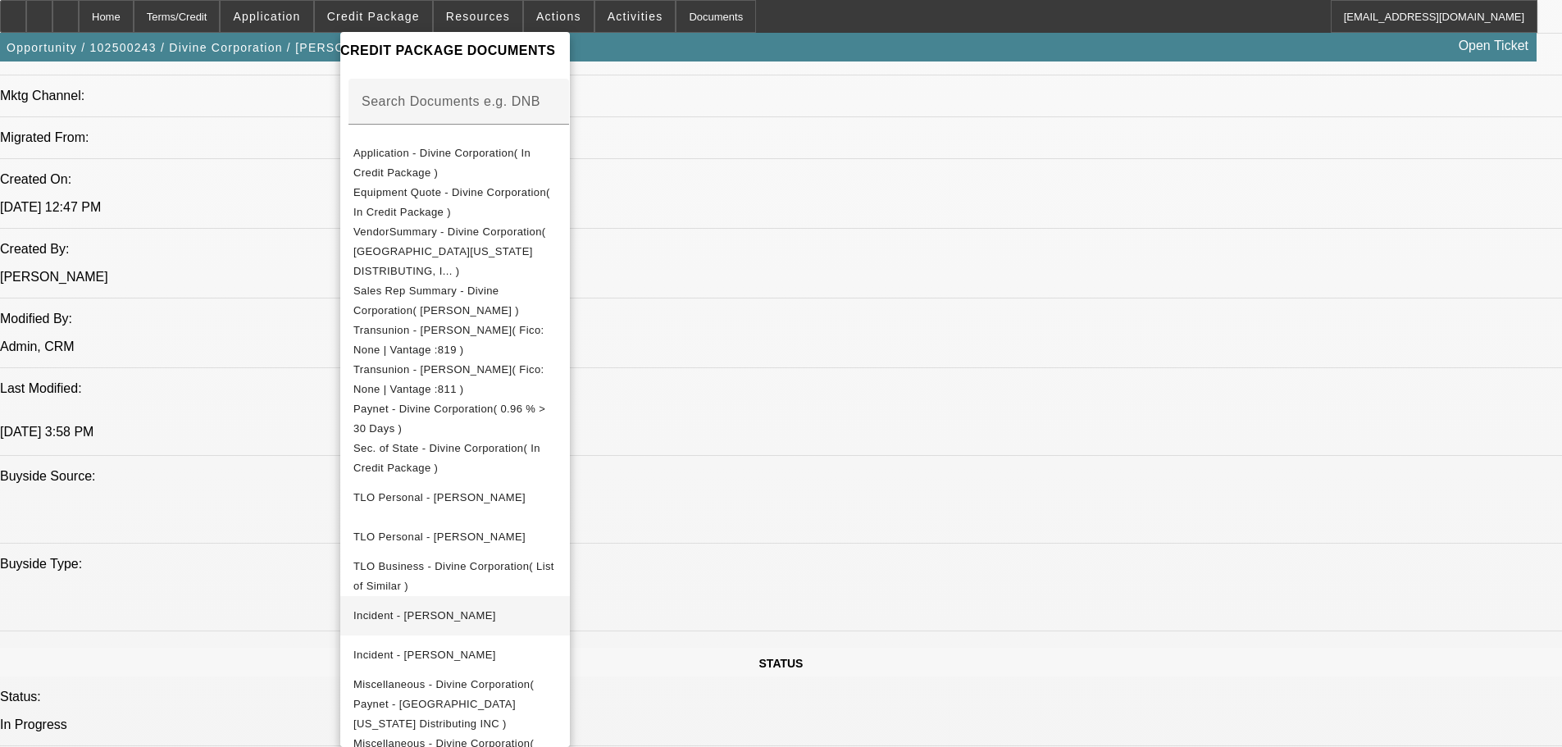
scroll to position [1312, 0]
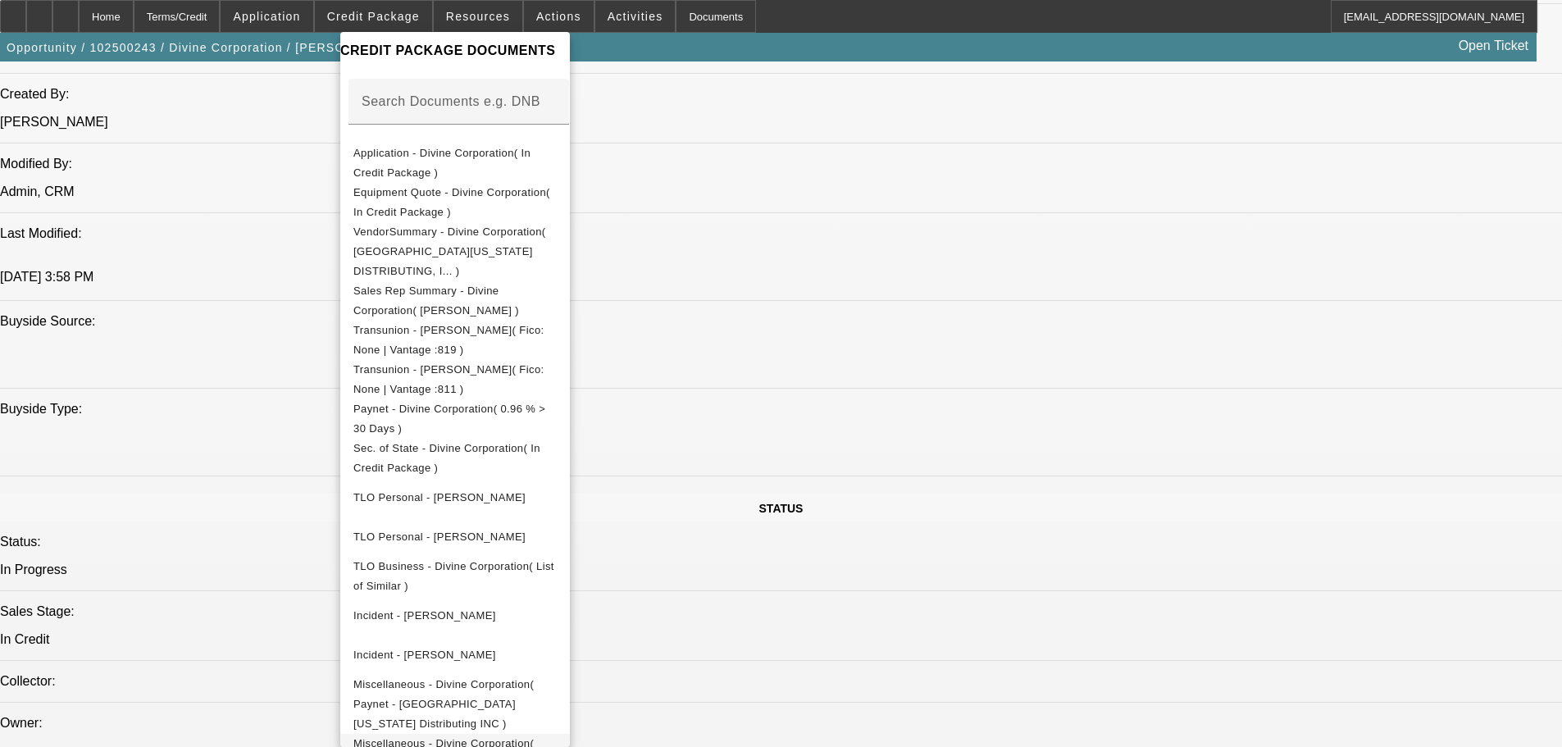
click at [534, 737] on span "Miscellaneous - Divine Corporation( Locations )" at bounding box center [443, 753] width 180 height 32
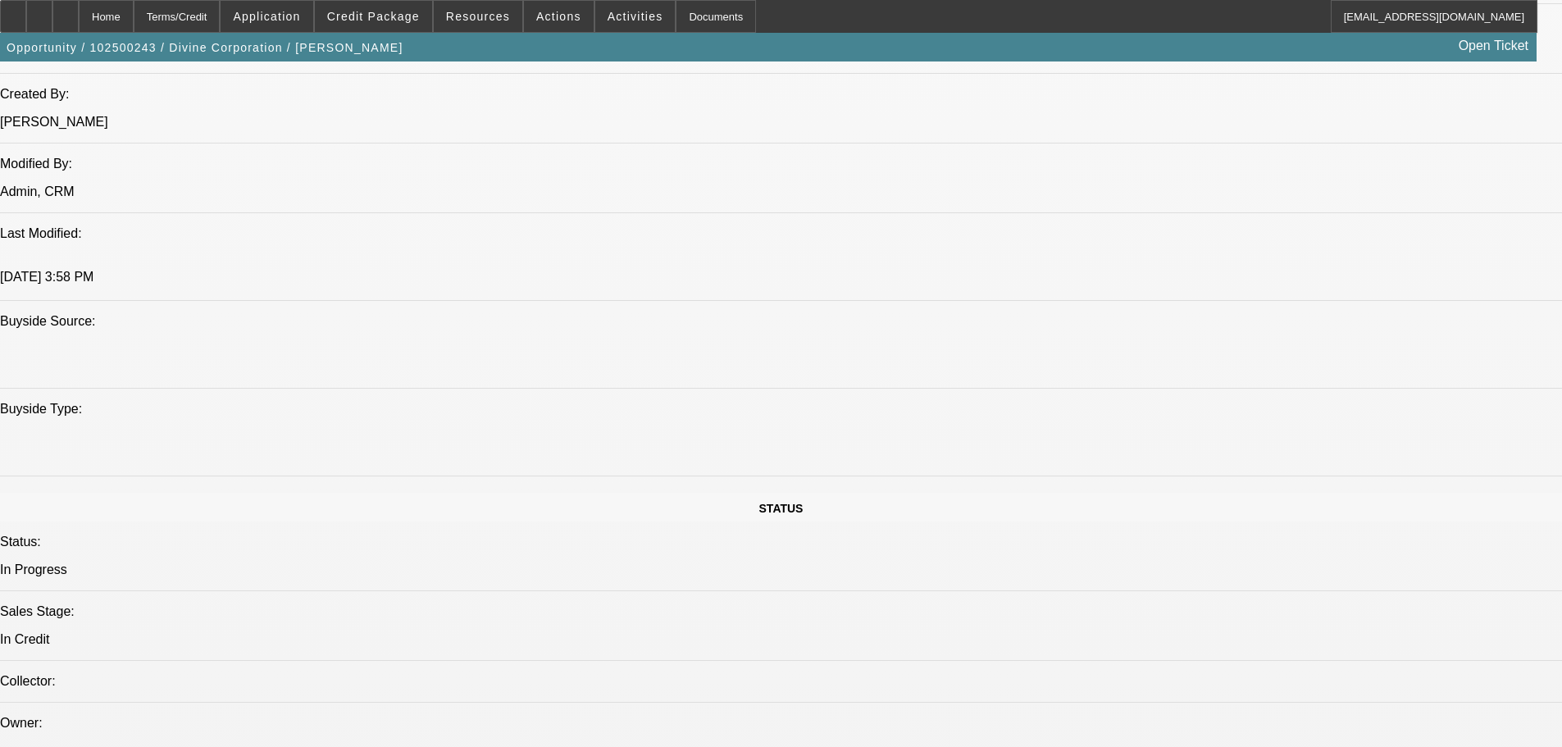
click at [52, 7] on div at bounding box center [39, 16] width 26 height 33
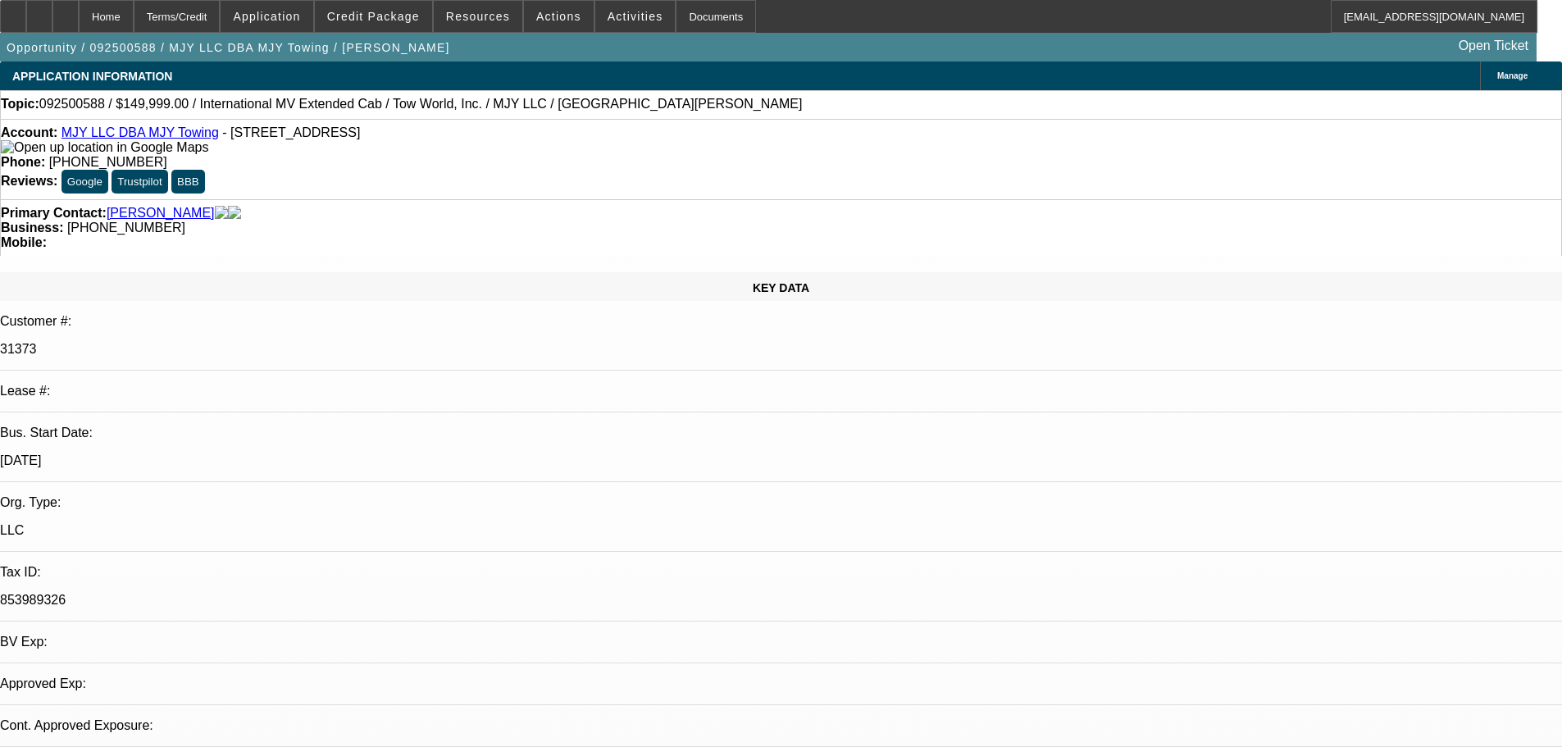
select select "0"
select select "2"
select select "0.1"
select select "4"
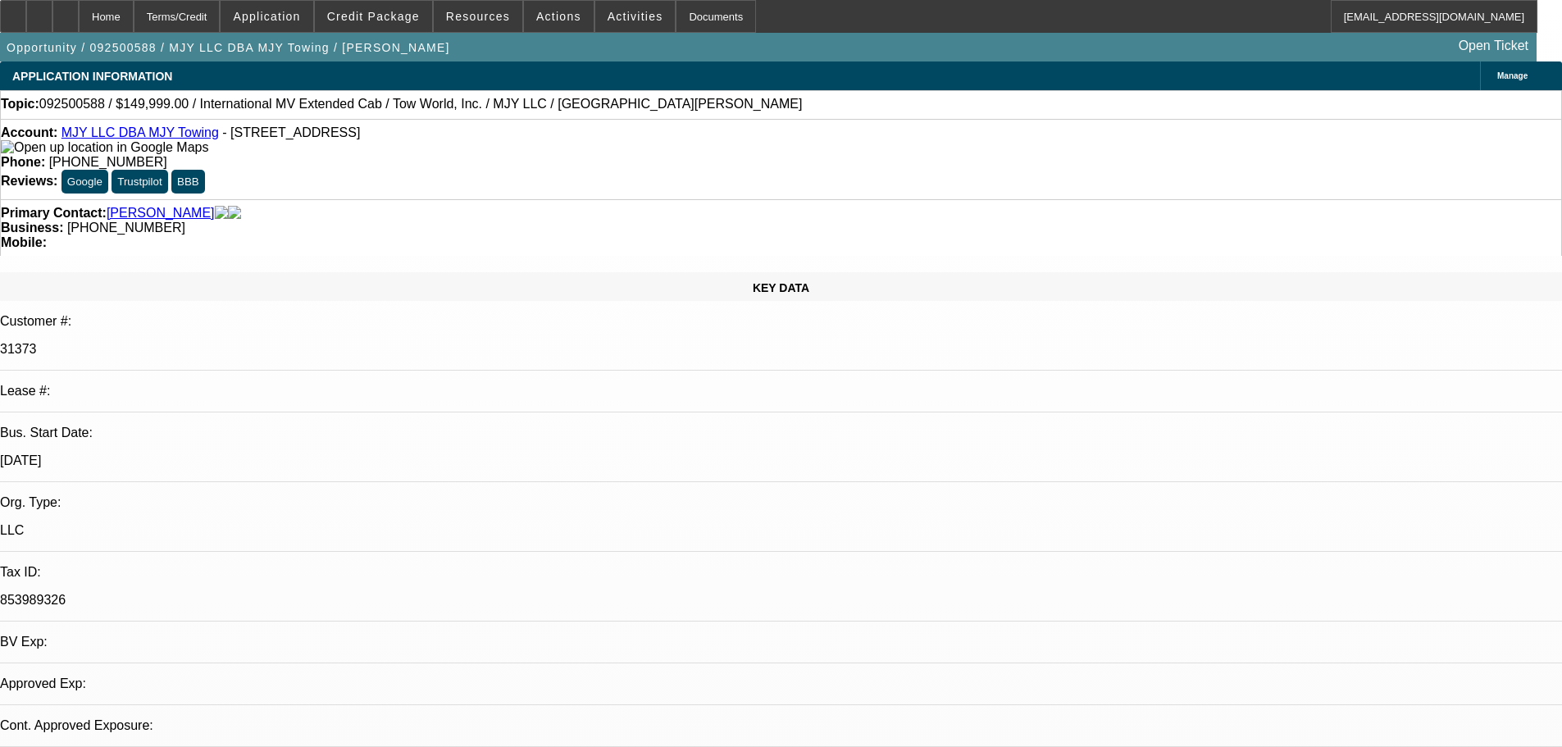
select select "0"
select select "2"
select select "0.1"
select select "4"
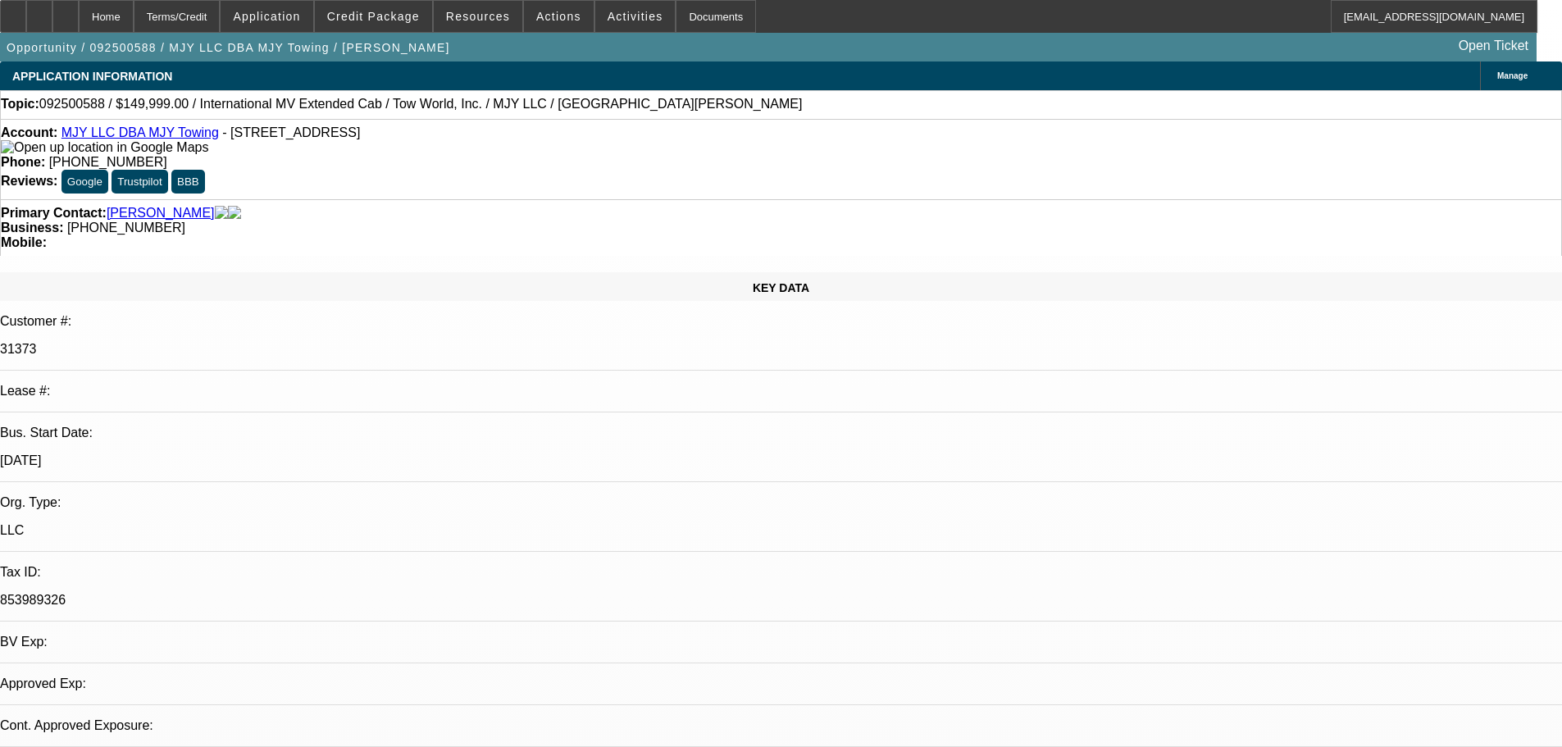
select select "0"
select select "3"
select select "0.1"
select select "4"
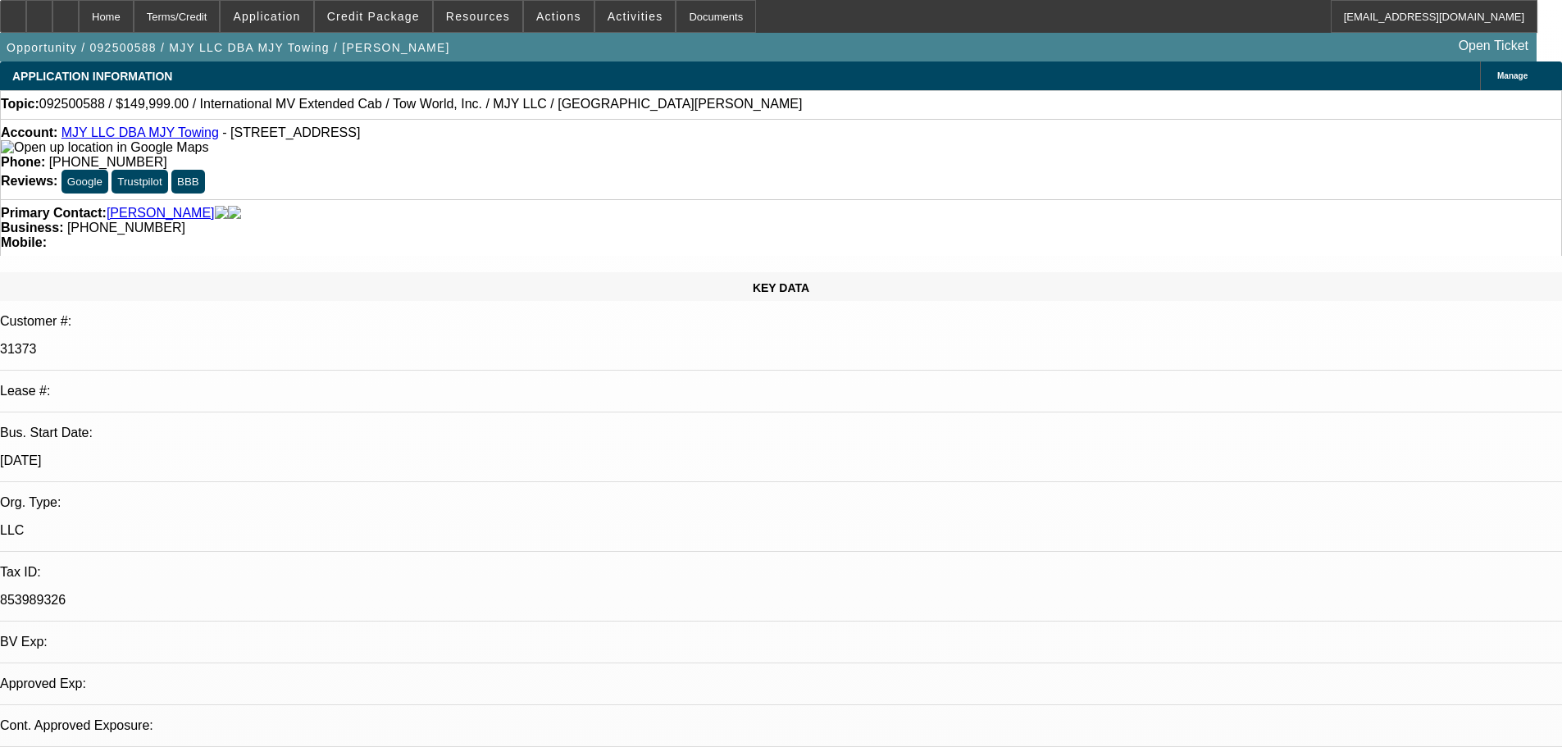
select select "0"
select select "0.1"
select select "4"
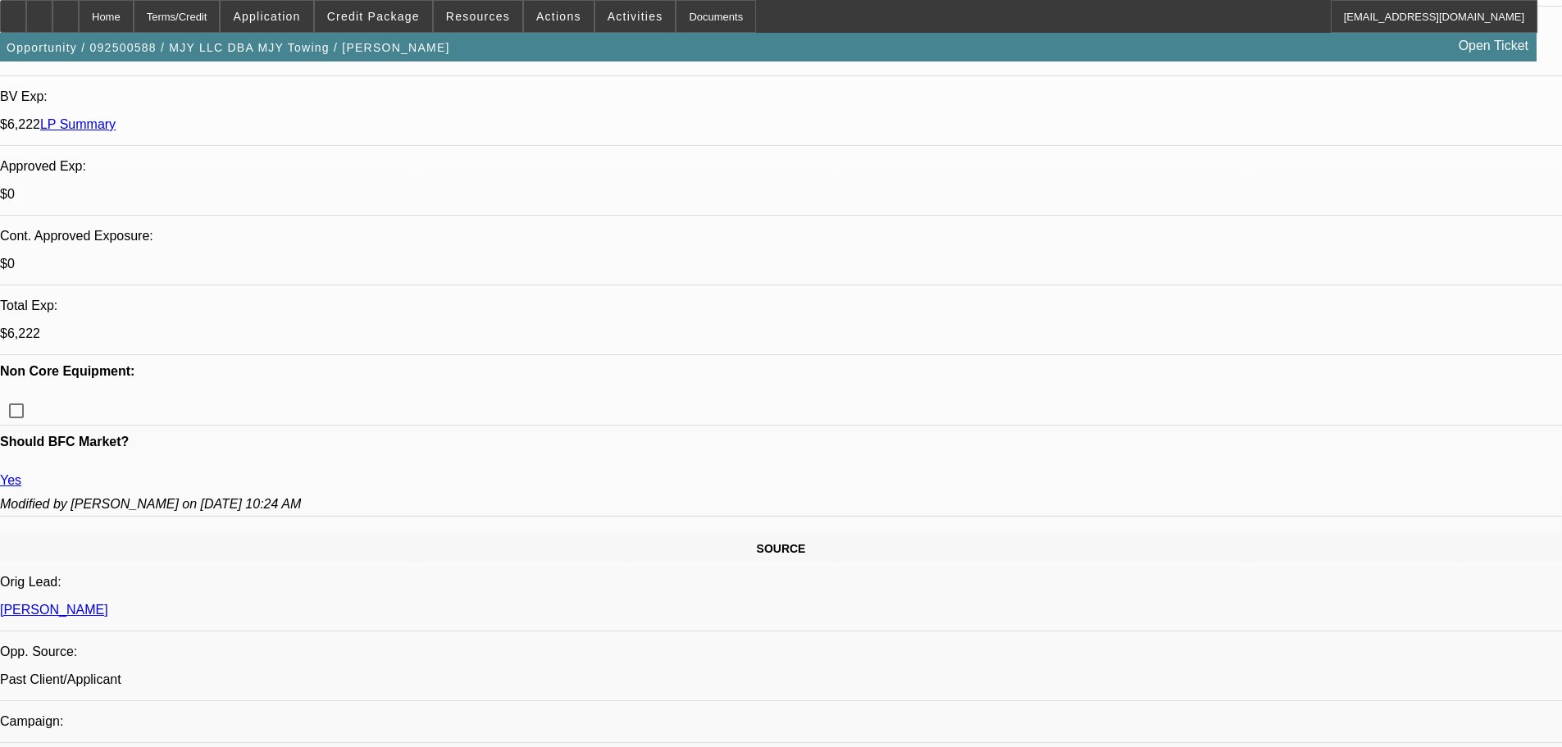
scroll to position [820, 0]
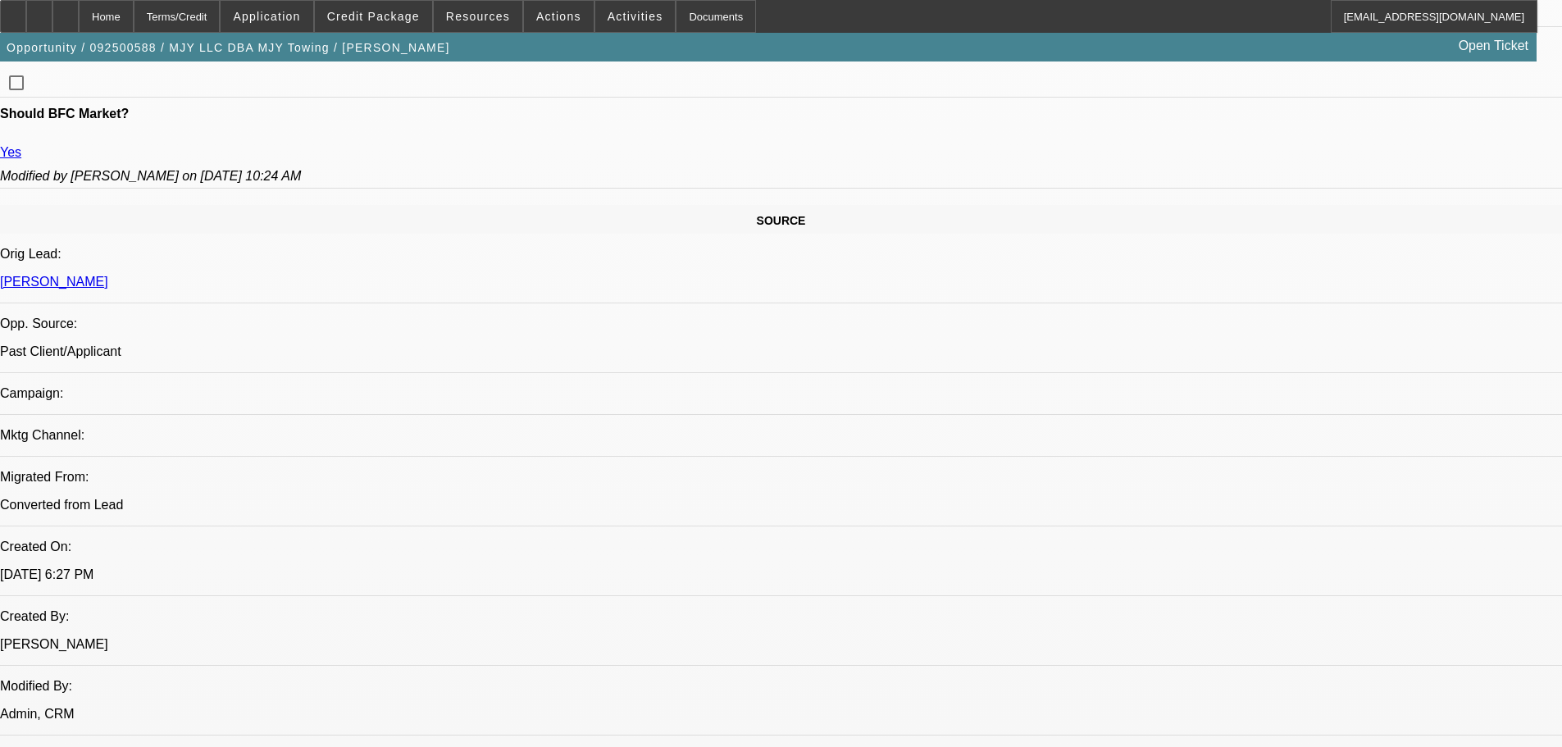
scroll to position [902, 0]
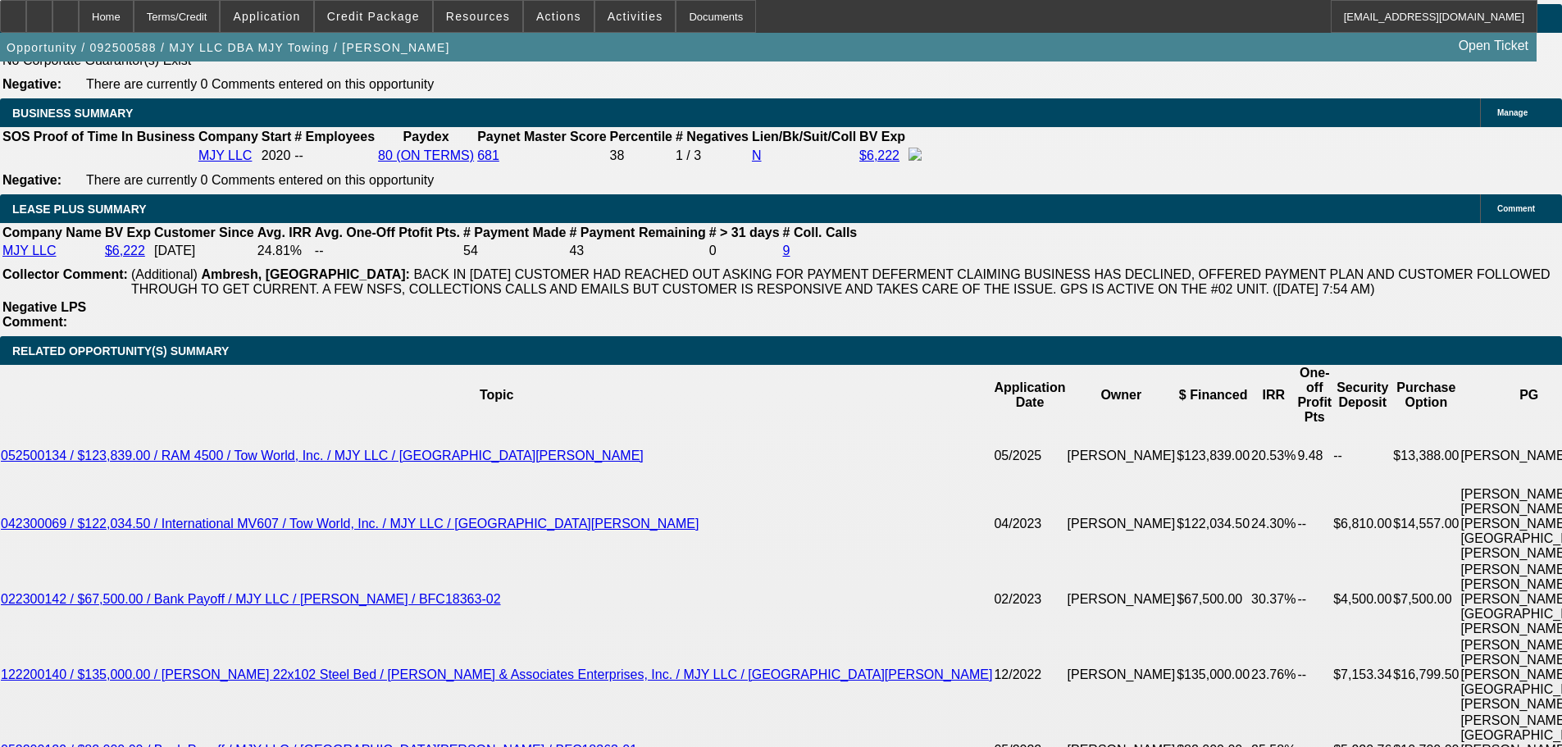
scroll to position [3362, 0]
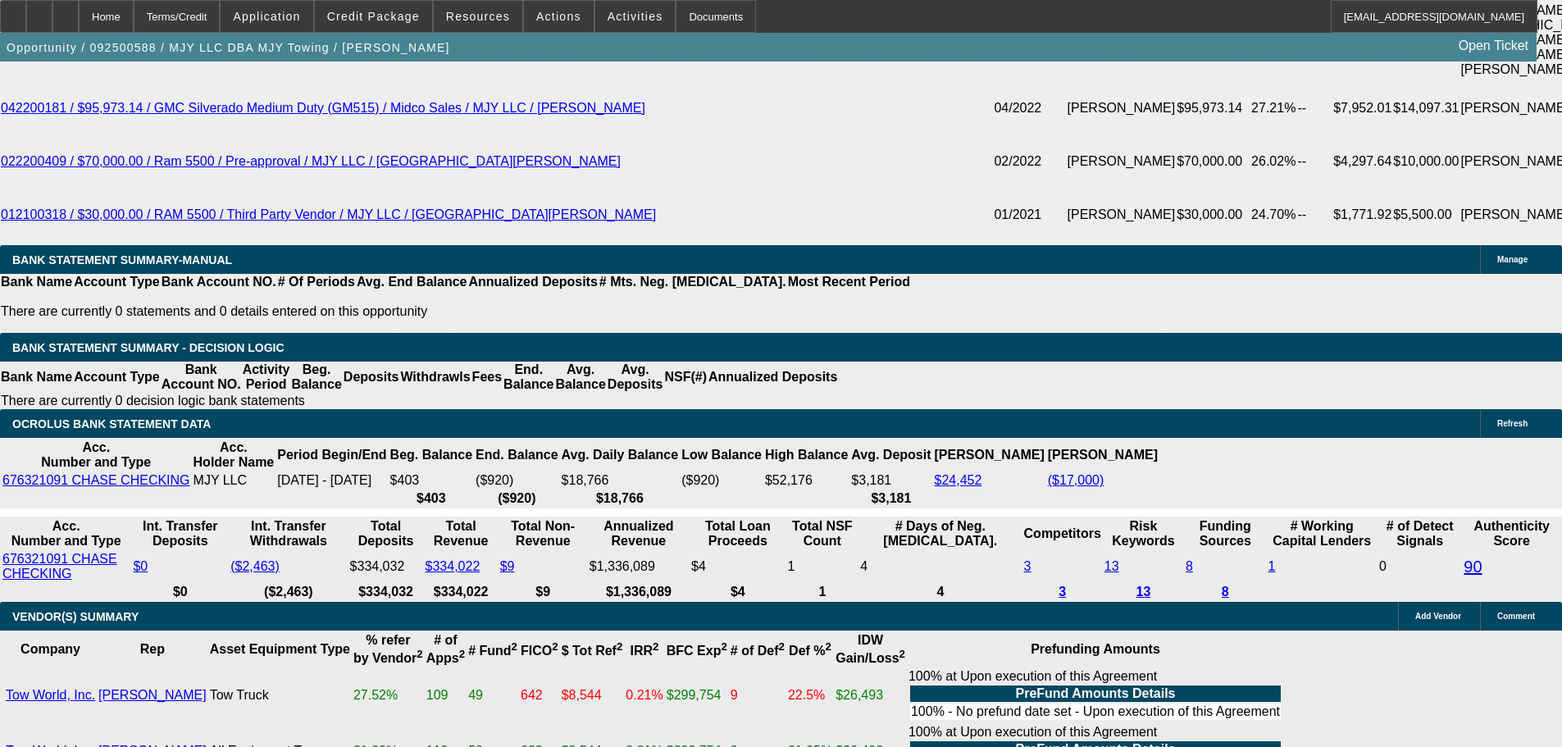
select select "6"
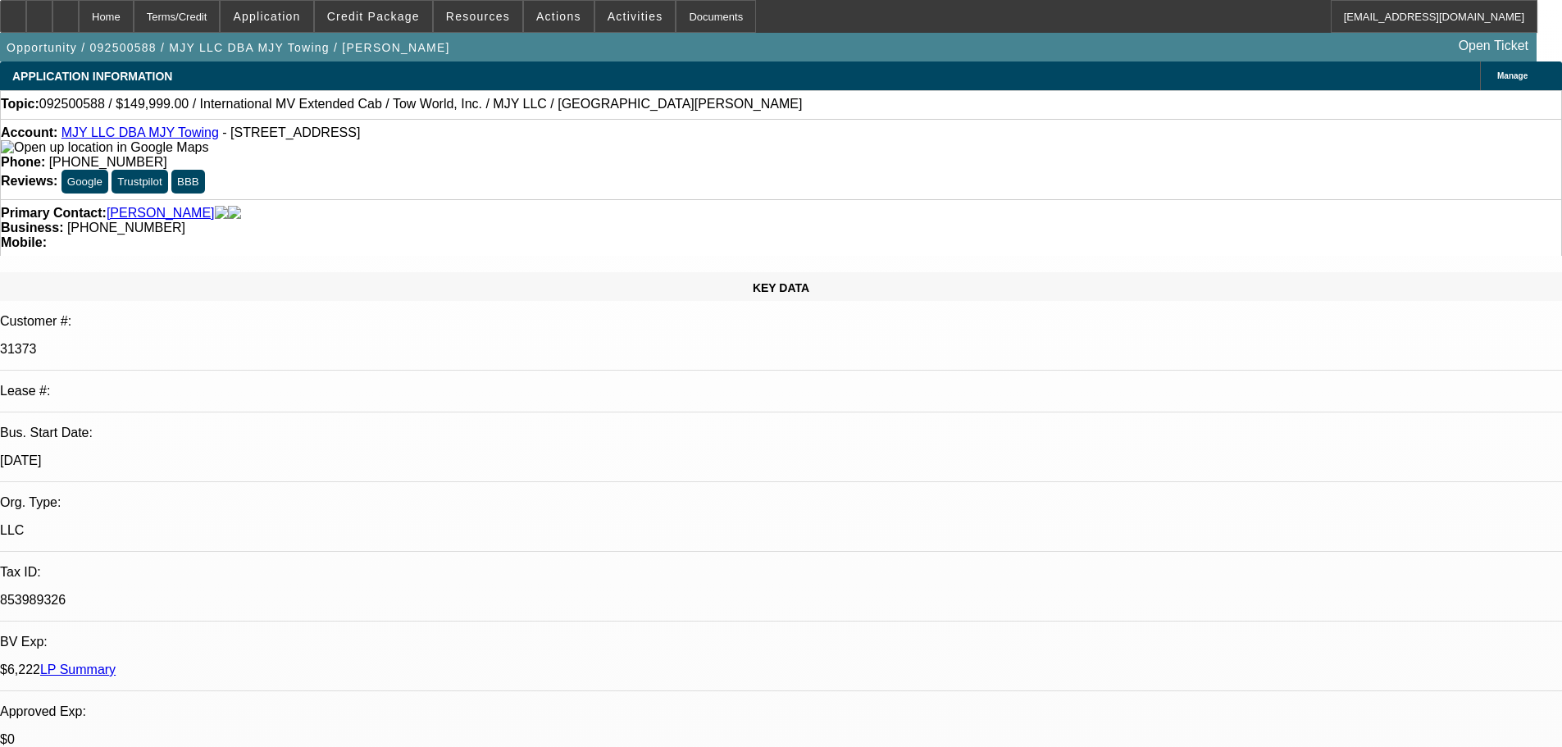
type textarea "I still want them added, on the first deal we dug into it and MJY stands for Mi…"
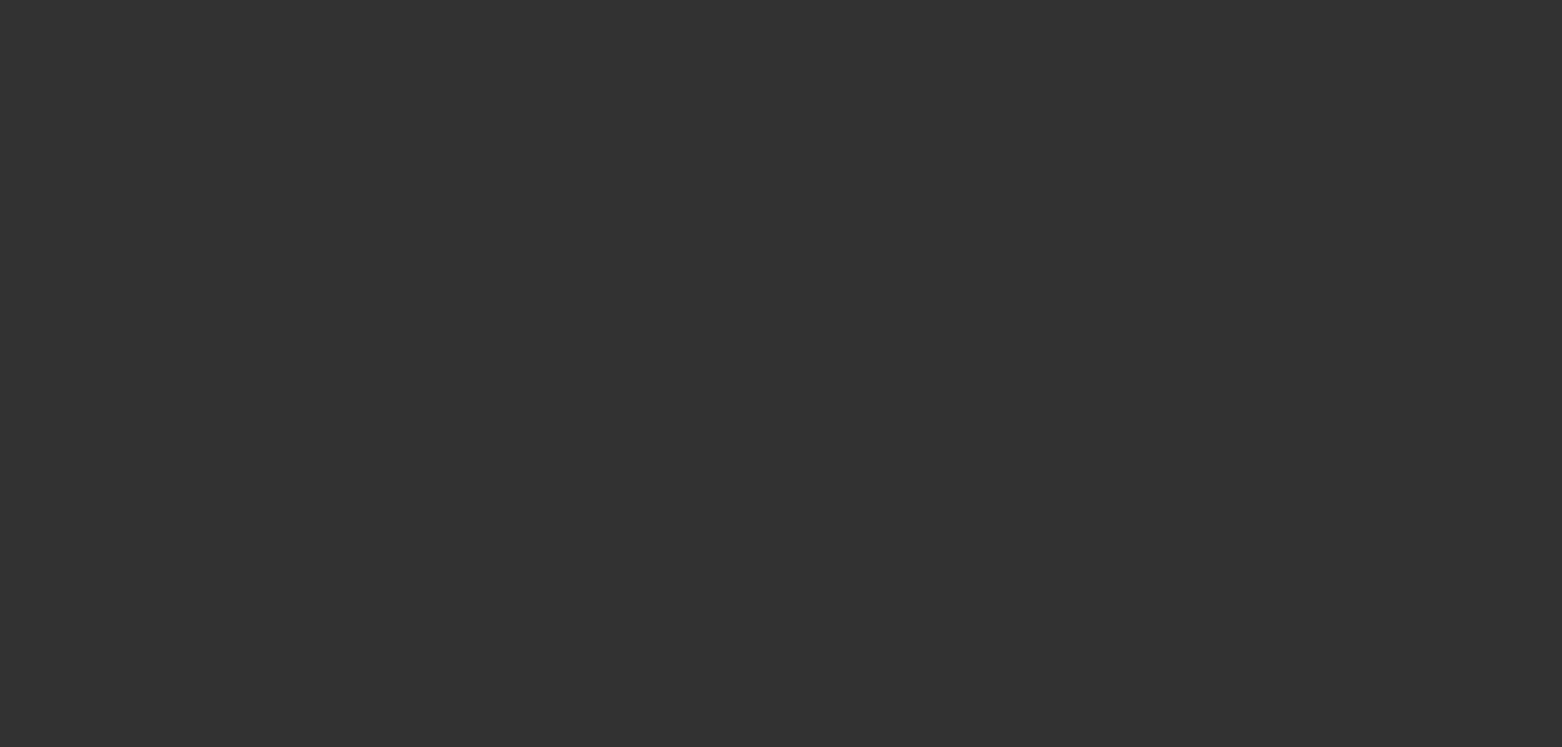
select select "0"
select select "2"
select select "0.1"
select select "4"
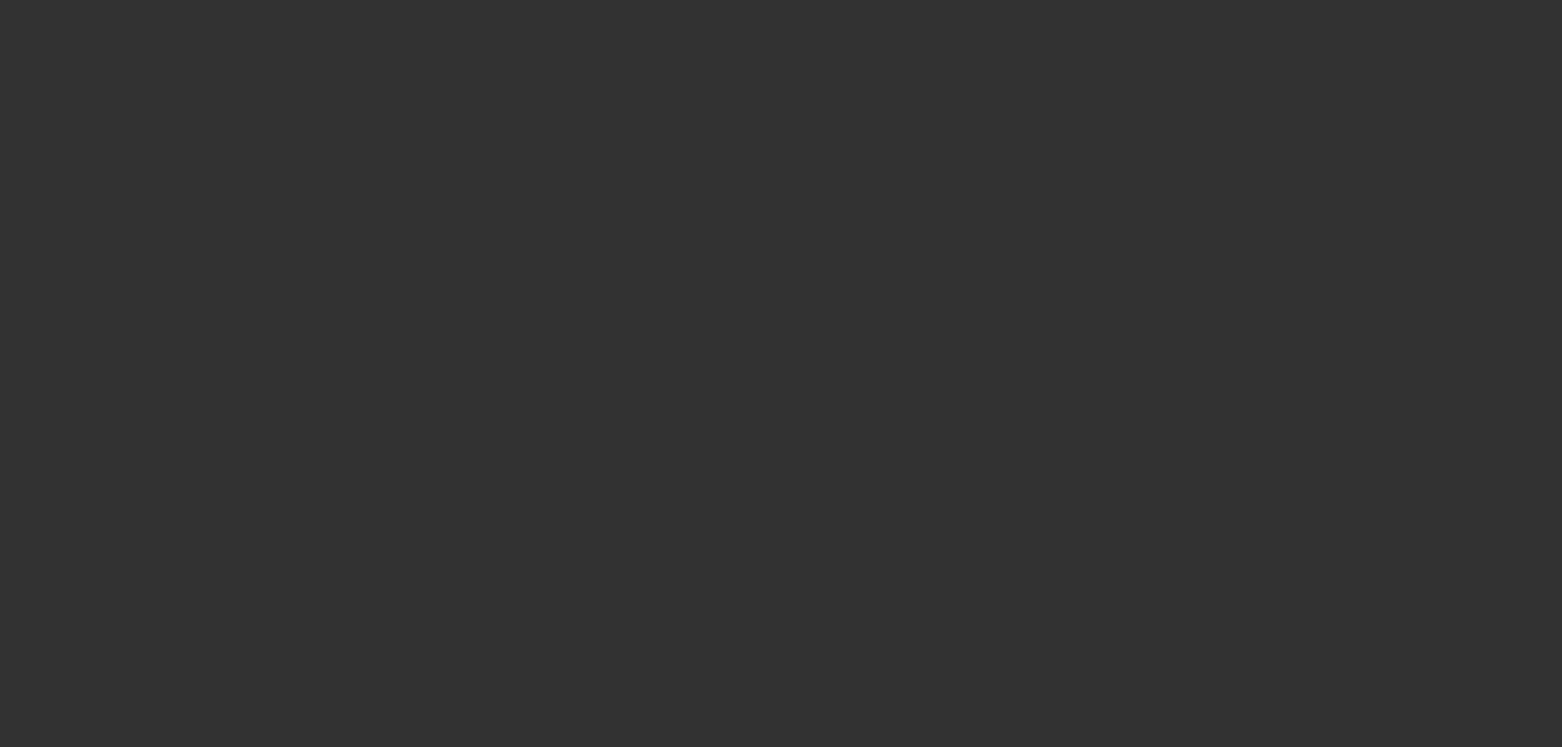
select select "0"
select select "2"
select select "0.1"
select select "4"
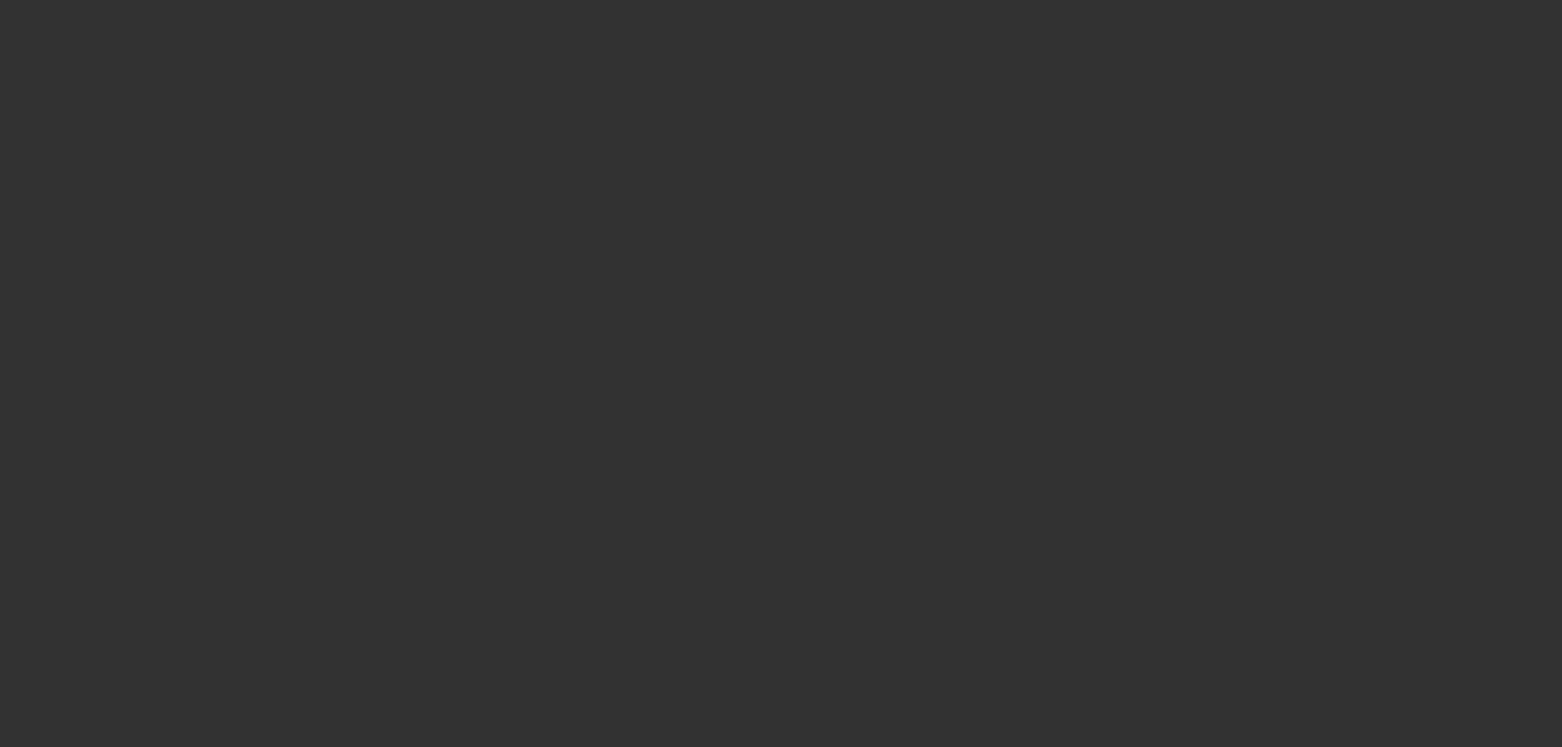
select select "0"
select select "2"
select select "0.1"
select select "4"
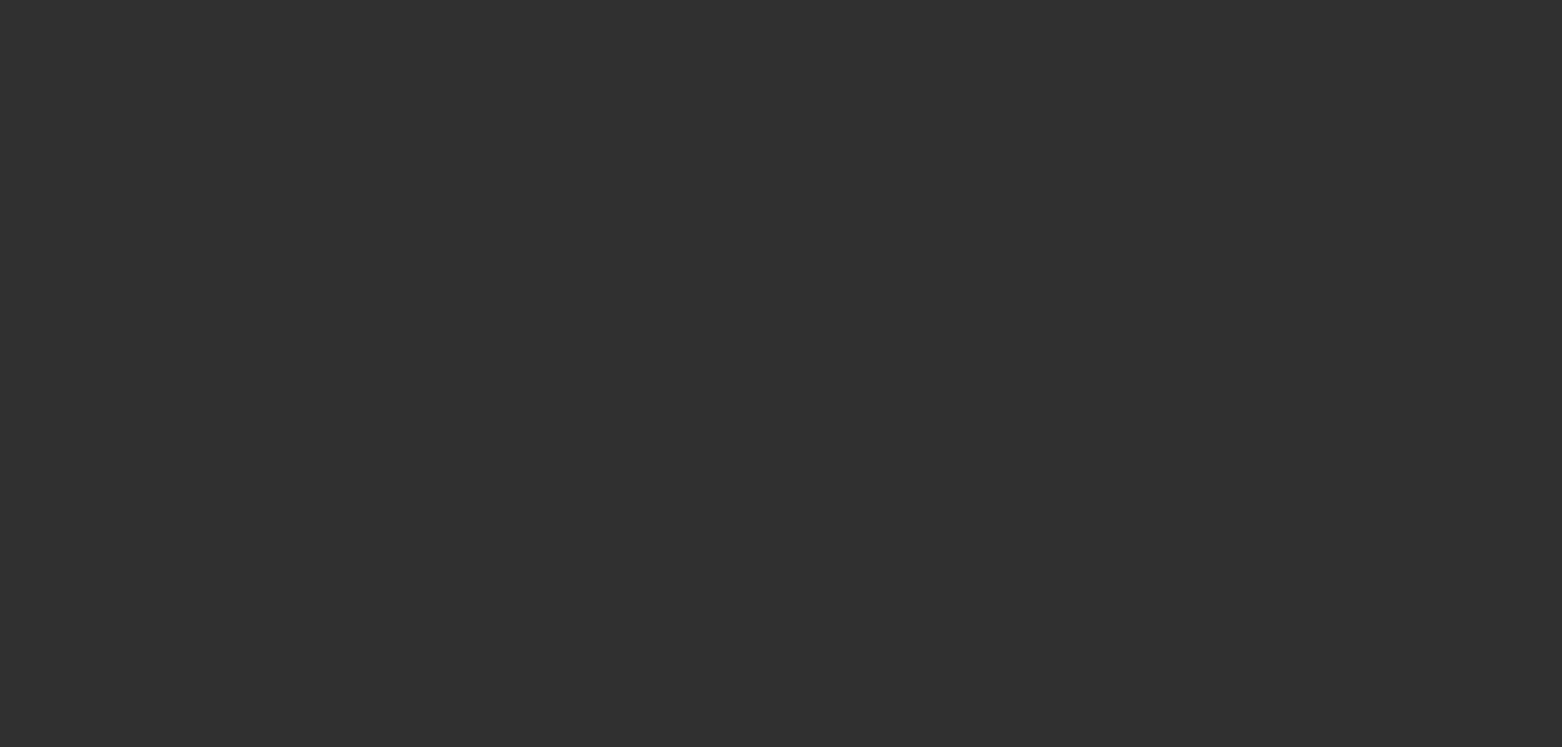
select select "0"
select select "3"
select select "0.1"
select select "4"
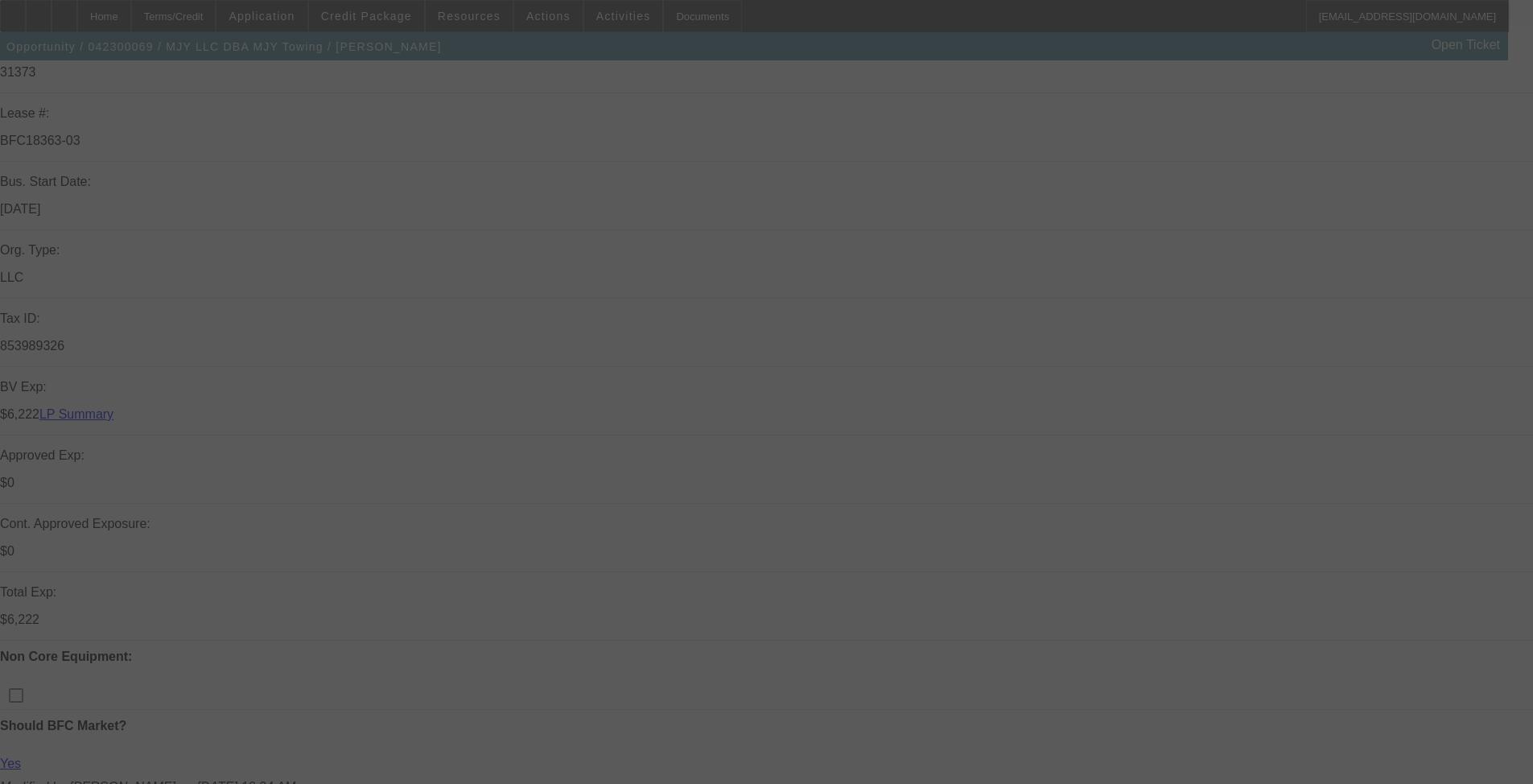
scroll to position [402, 0]
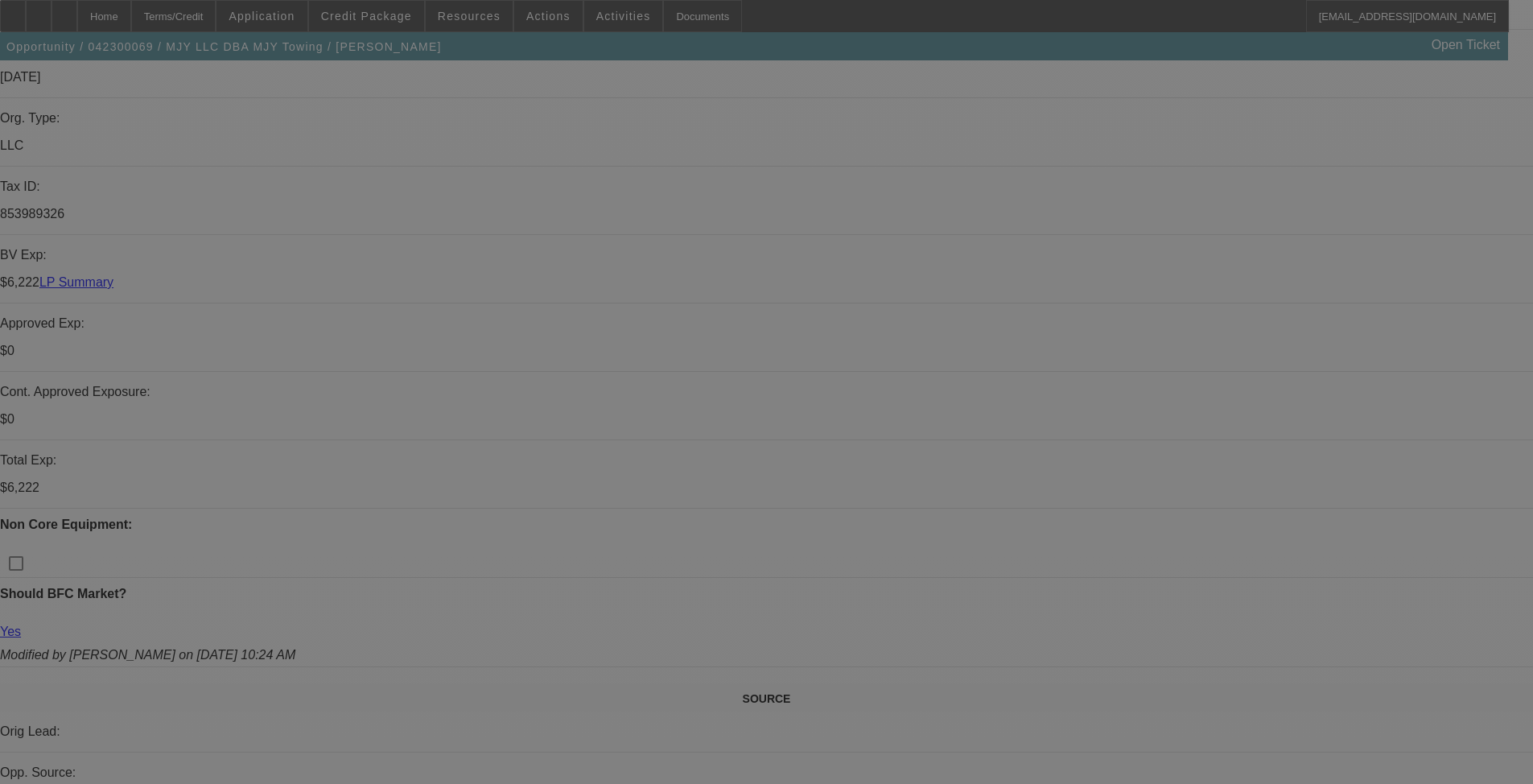
select select "0"
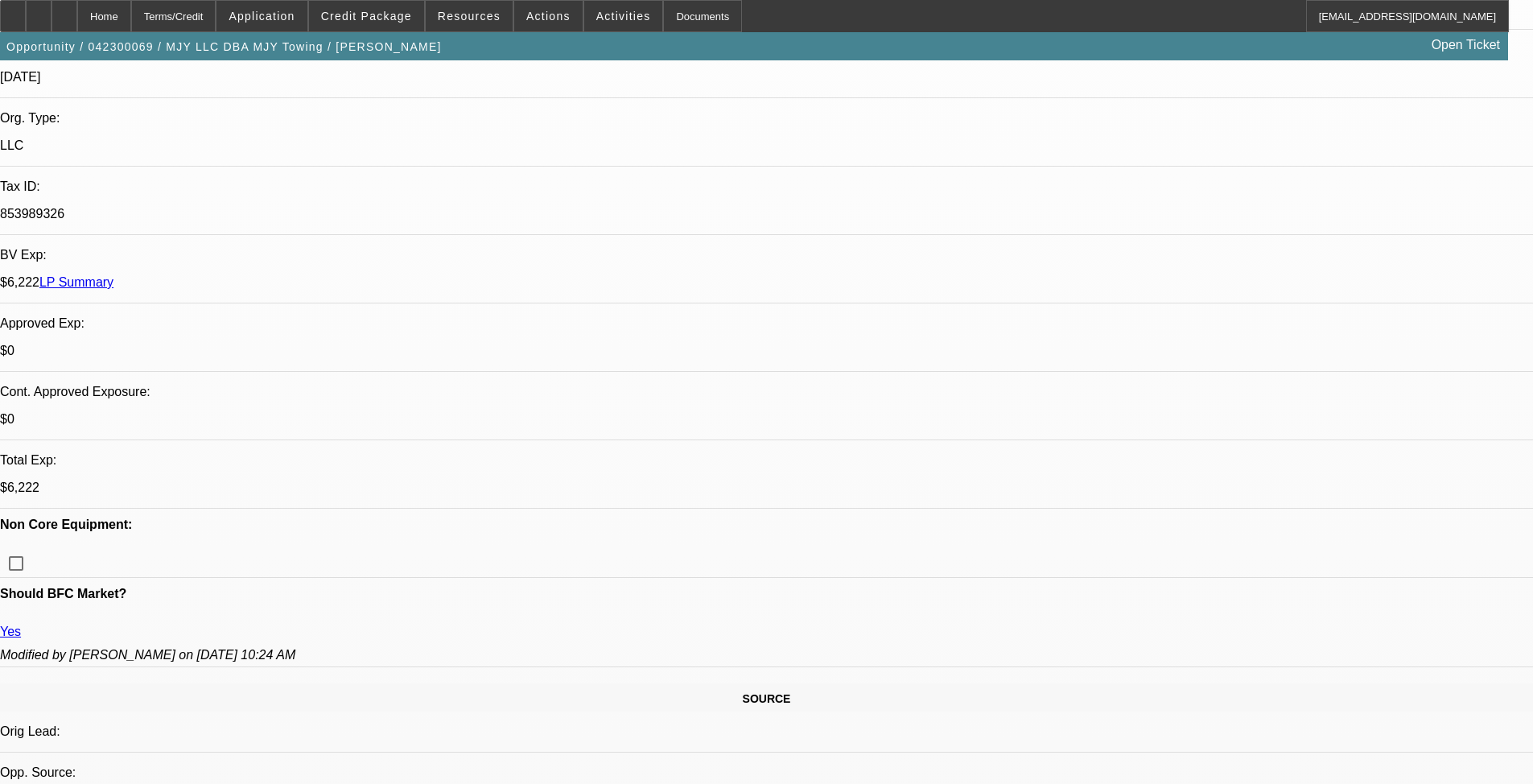
select select "2"
select select "0.1"
select select "0.15"
select select "2"
select select "0.1"
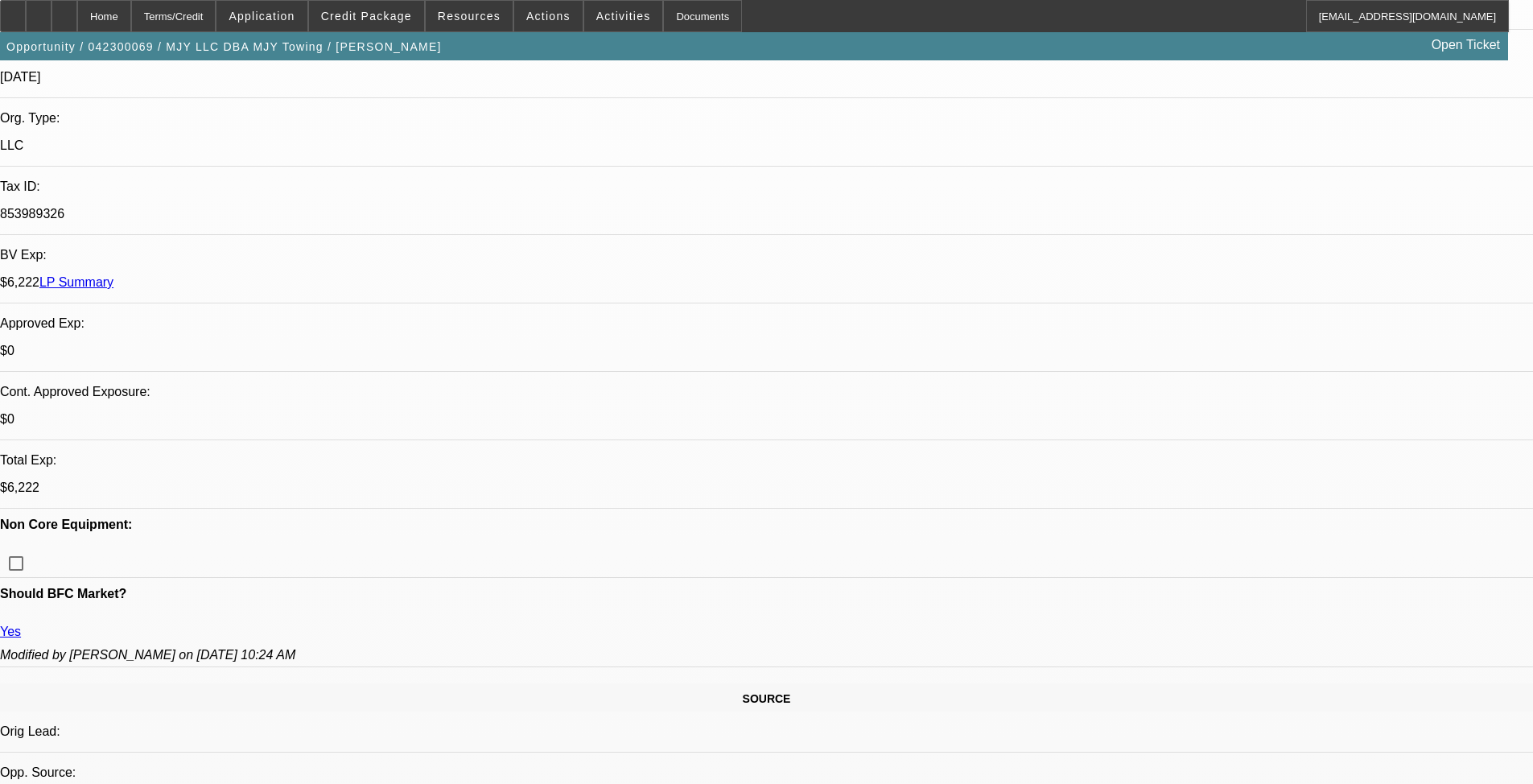
select select "0.15"
select select "2"
select select "0.1"
select select "0.15"
select select "2"
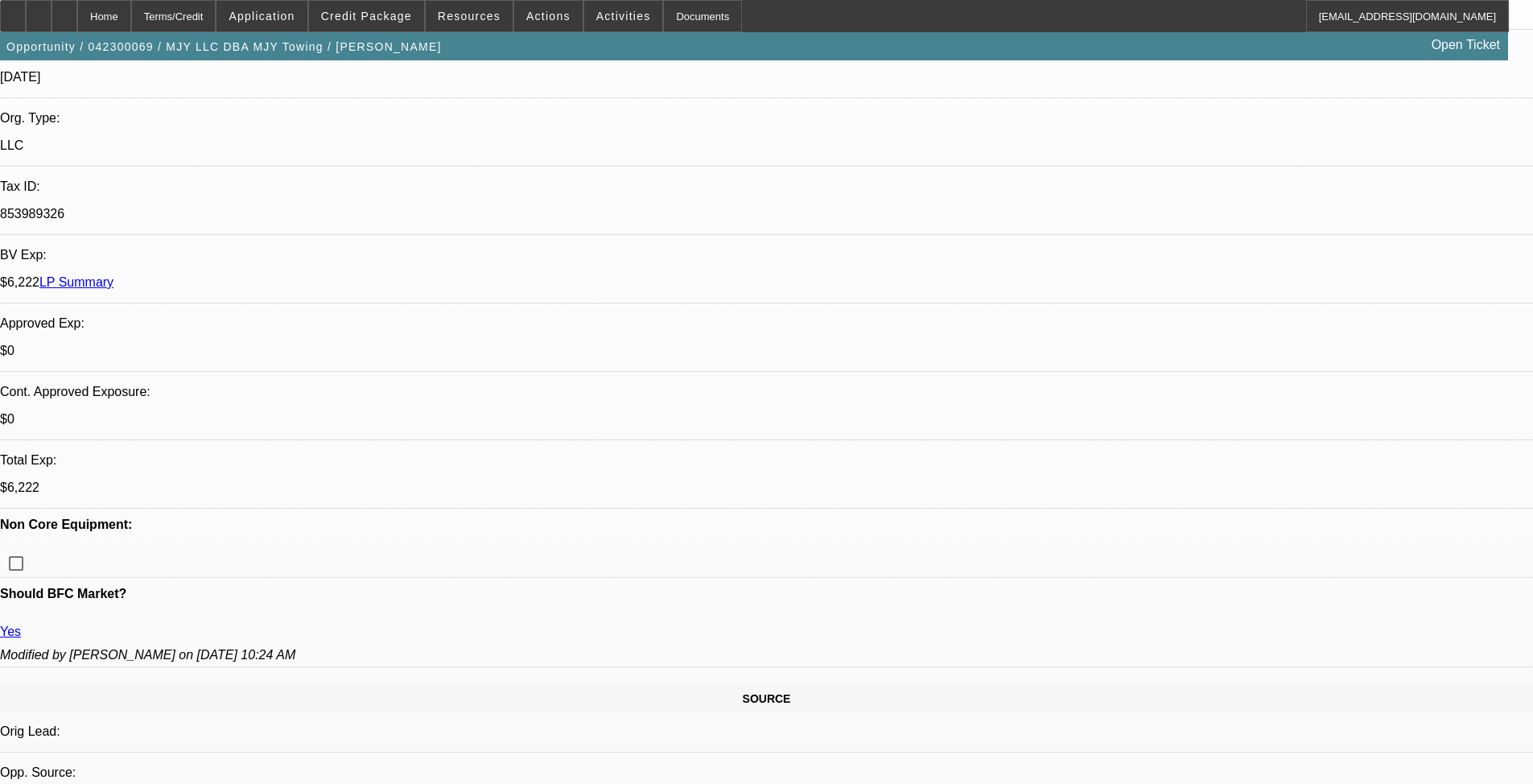
select select "0.1"
select select "2"
select select "4"
select select "2"
select select "4"
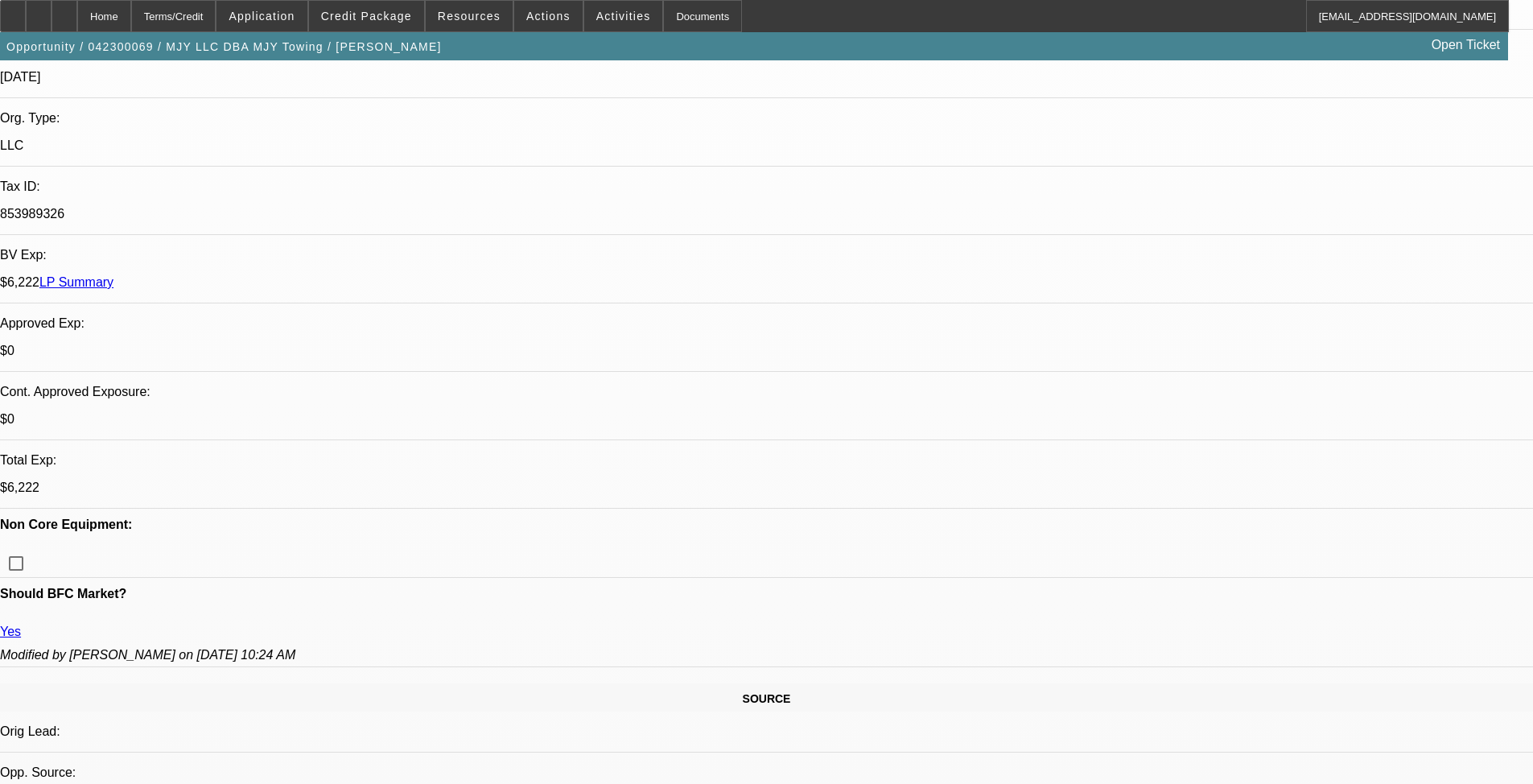
select select "2"
select select "4"
select select "2"
select select "4"
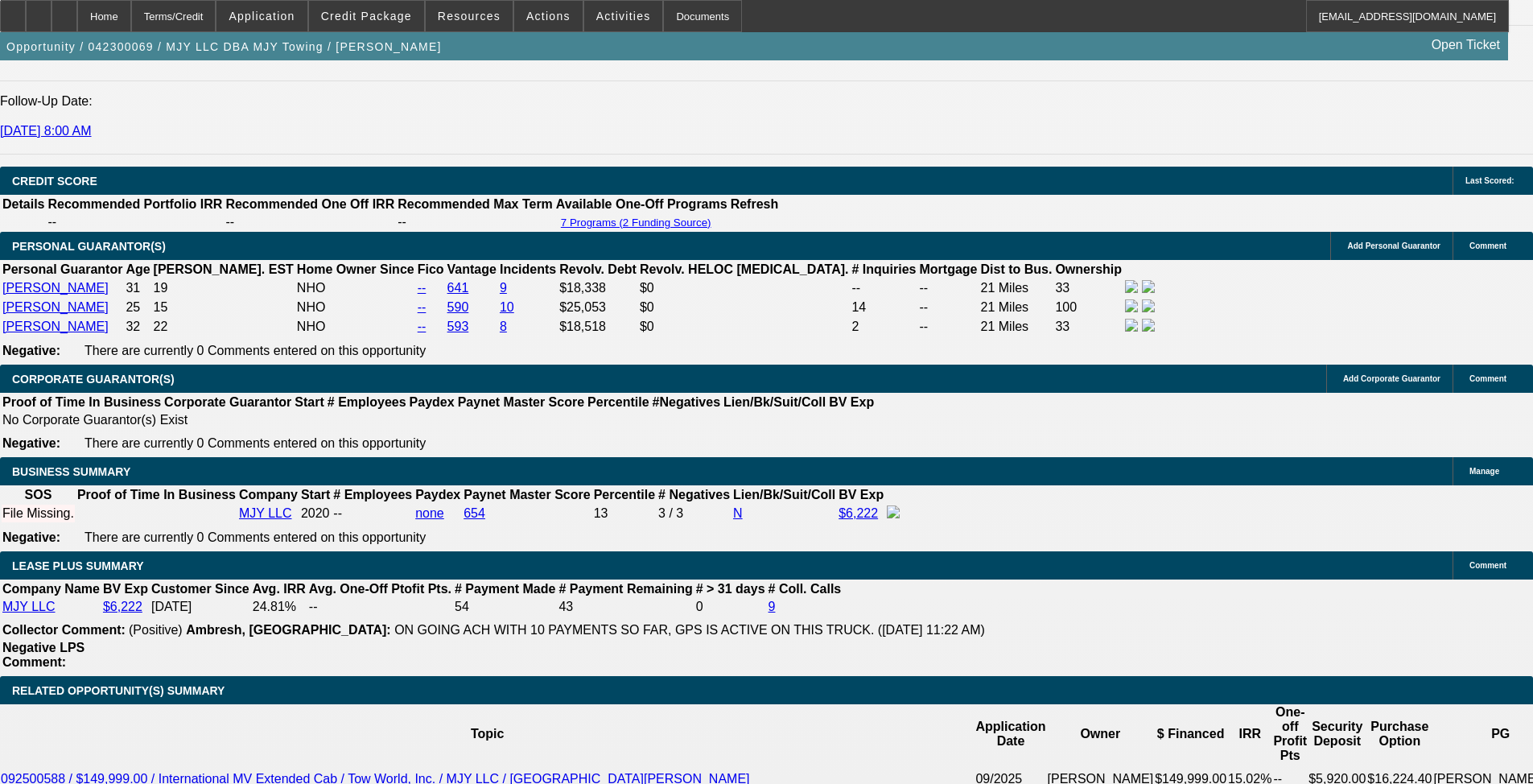
scroll to position [2345, 0]
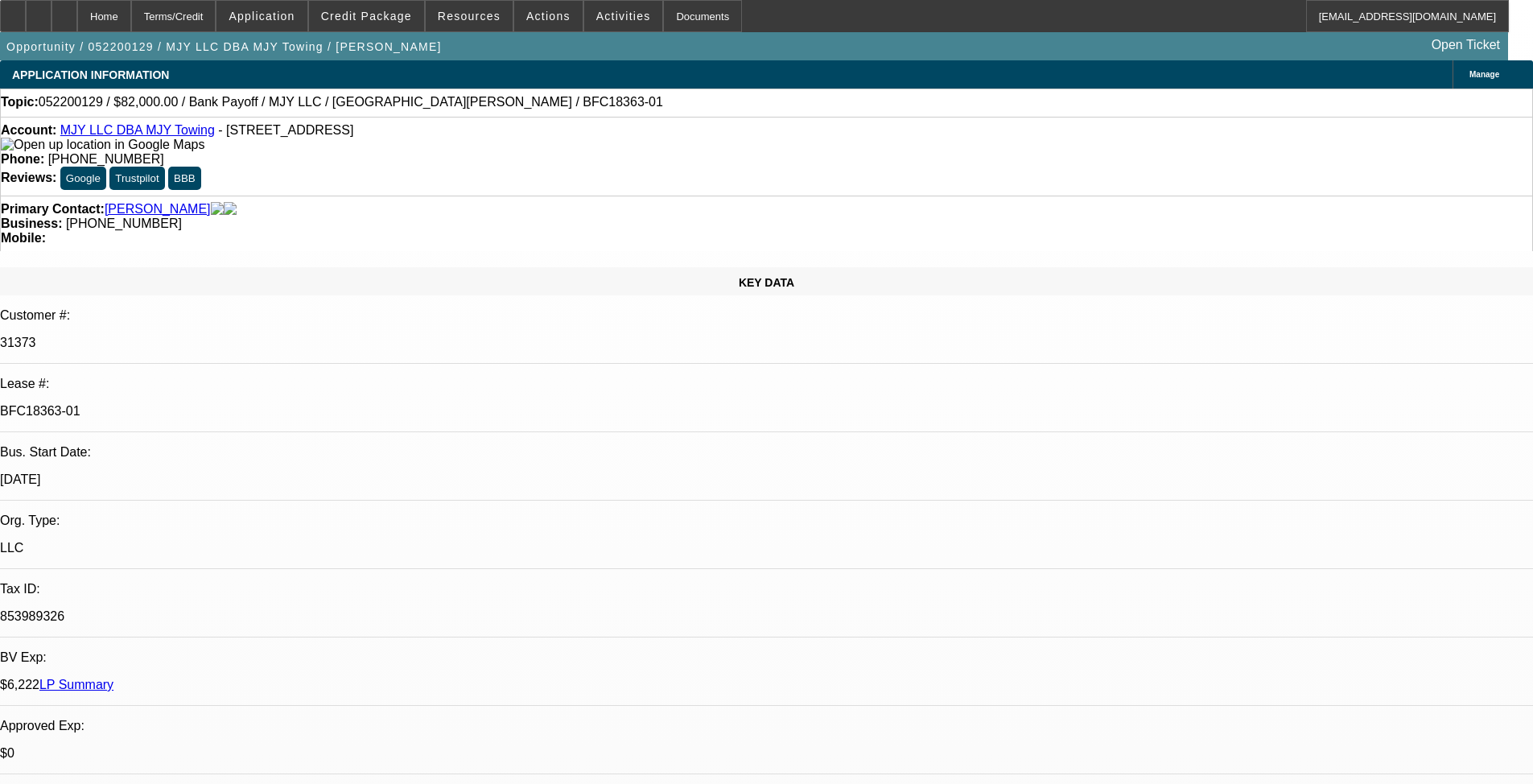
select select "0"
select select "2"
select select "0.1"
select select "4"
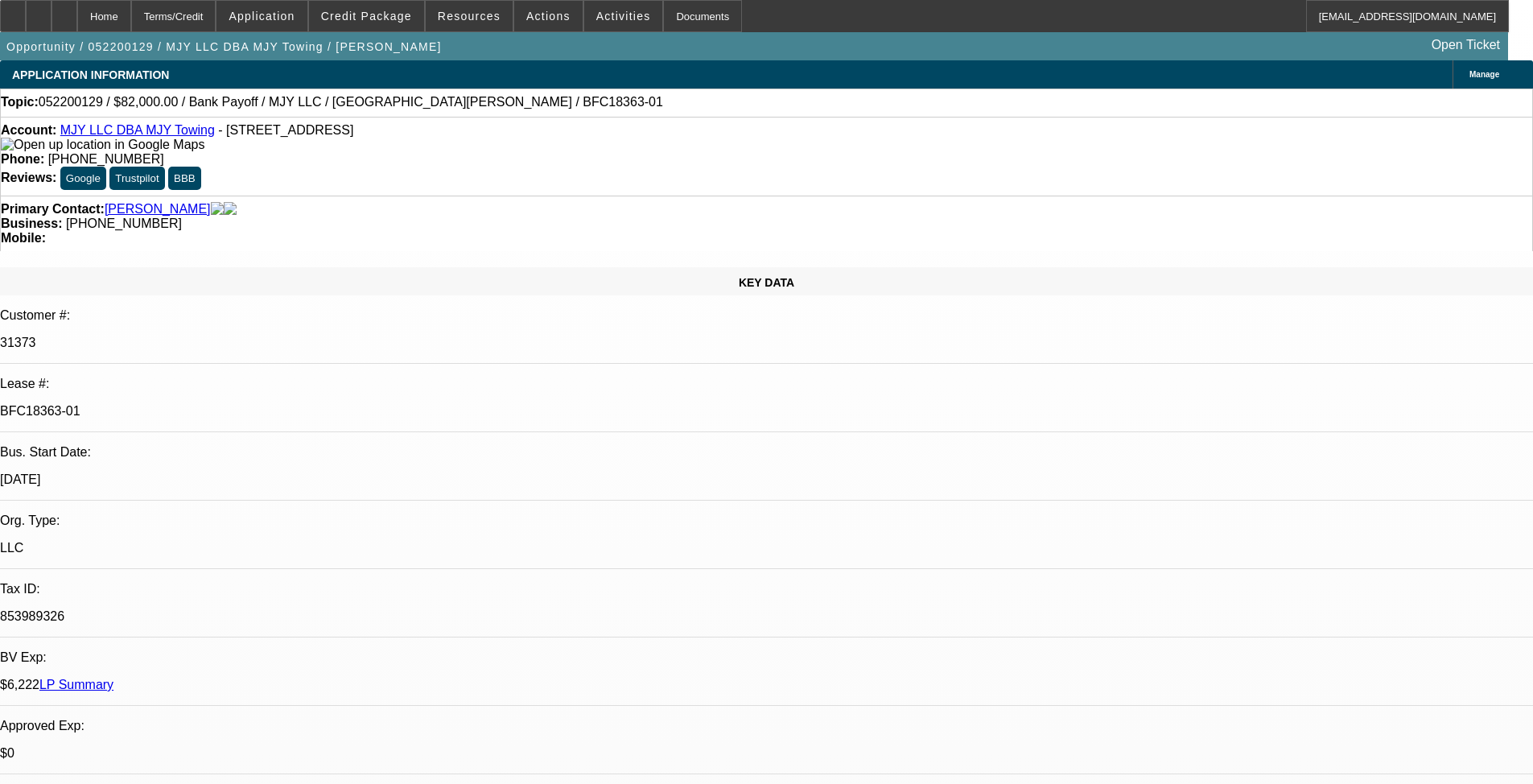
select select "0"
select select "2"
select select "0.1"
select select "4"
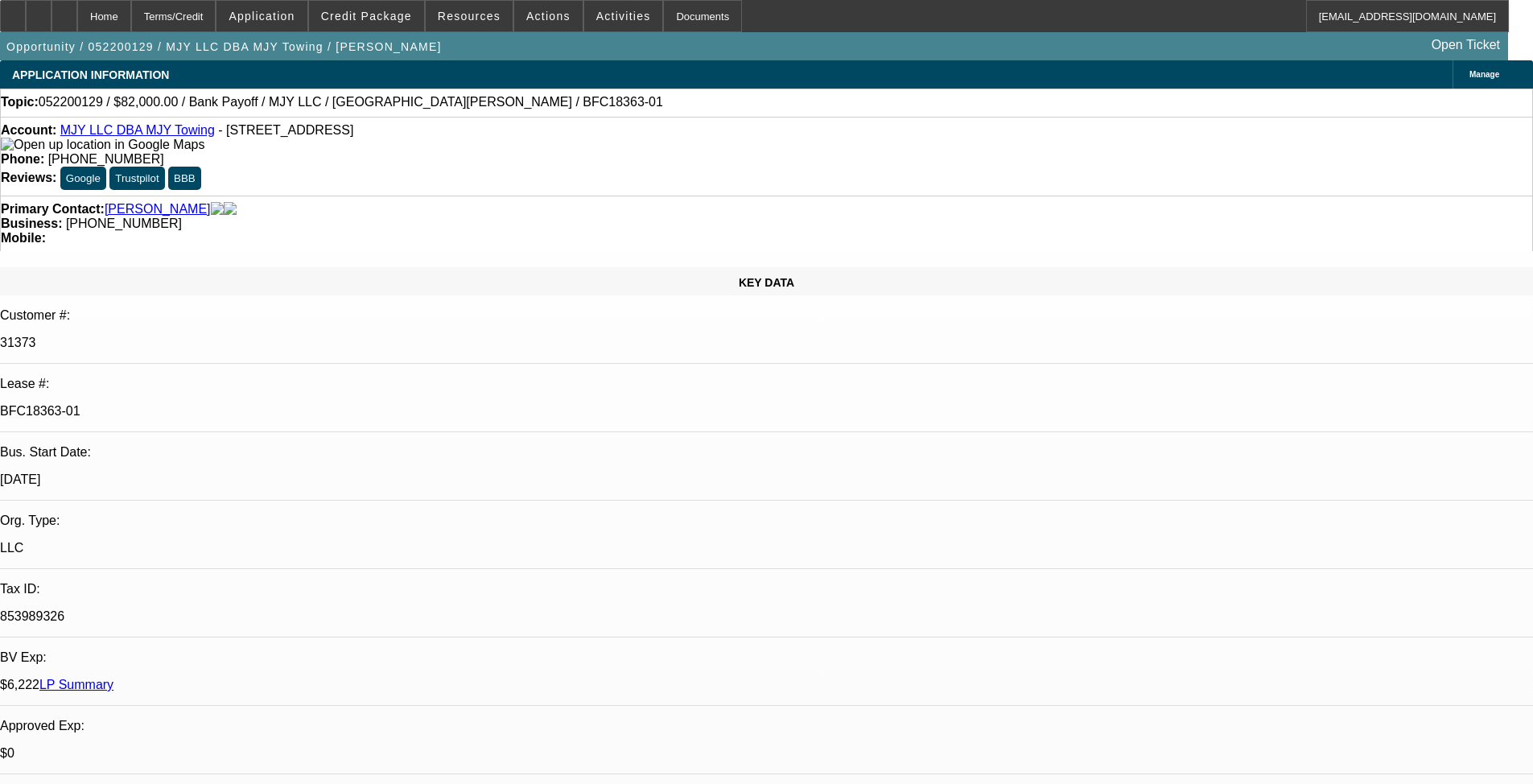
select select "0.2"
select select "2"
select select "0.1"
select select "4"
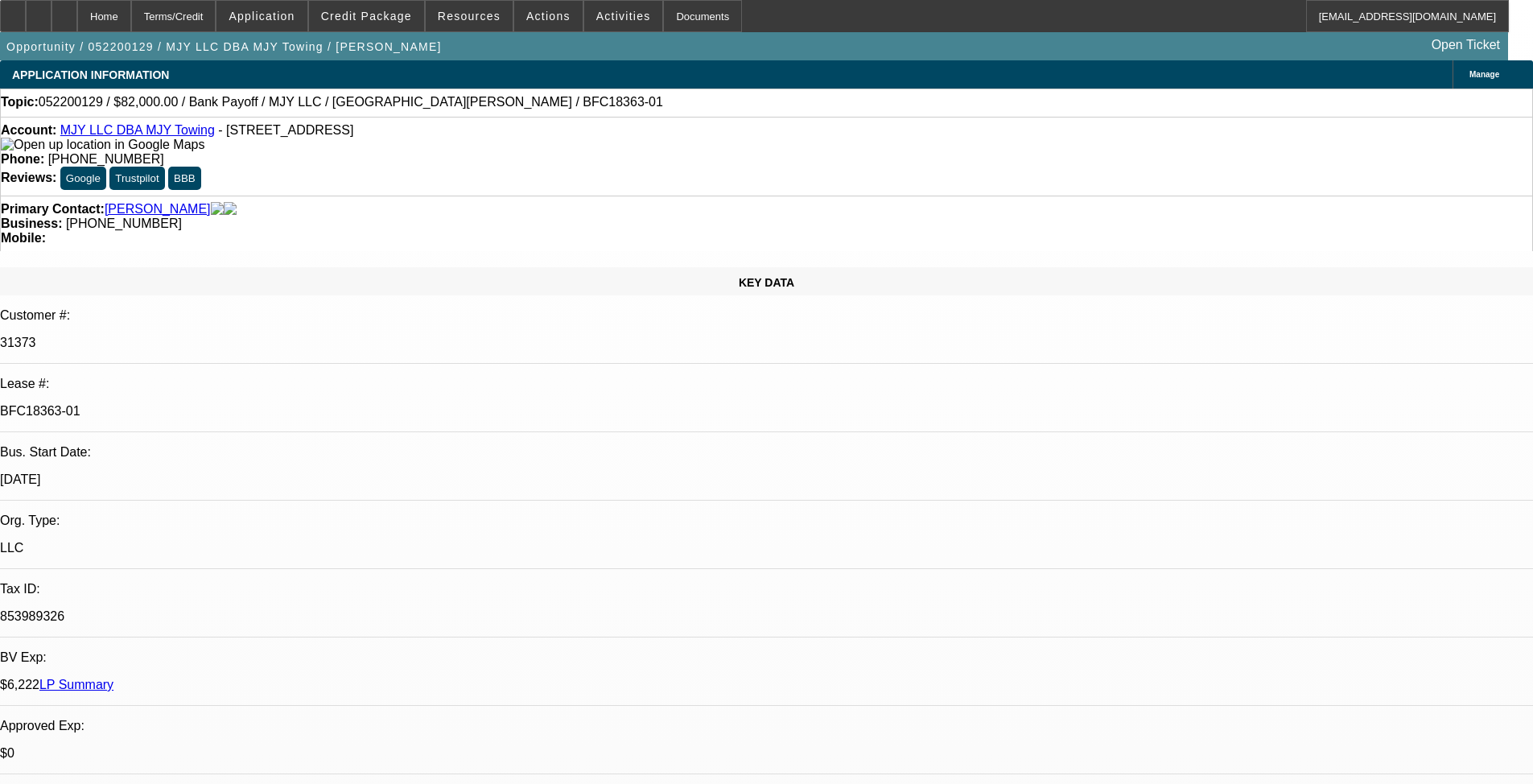
select select "0.2"
select select "2"
select select "0.1"
select select "4"
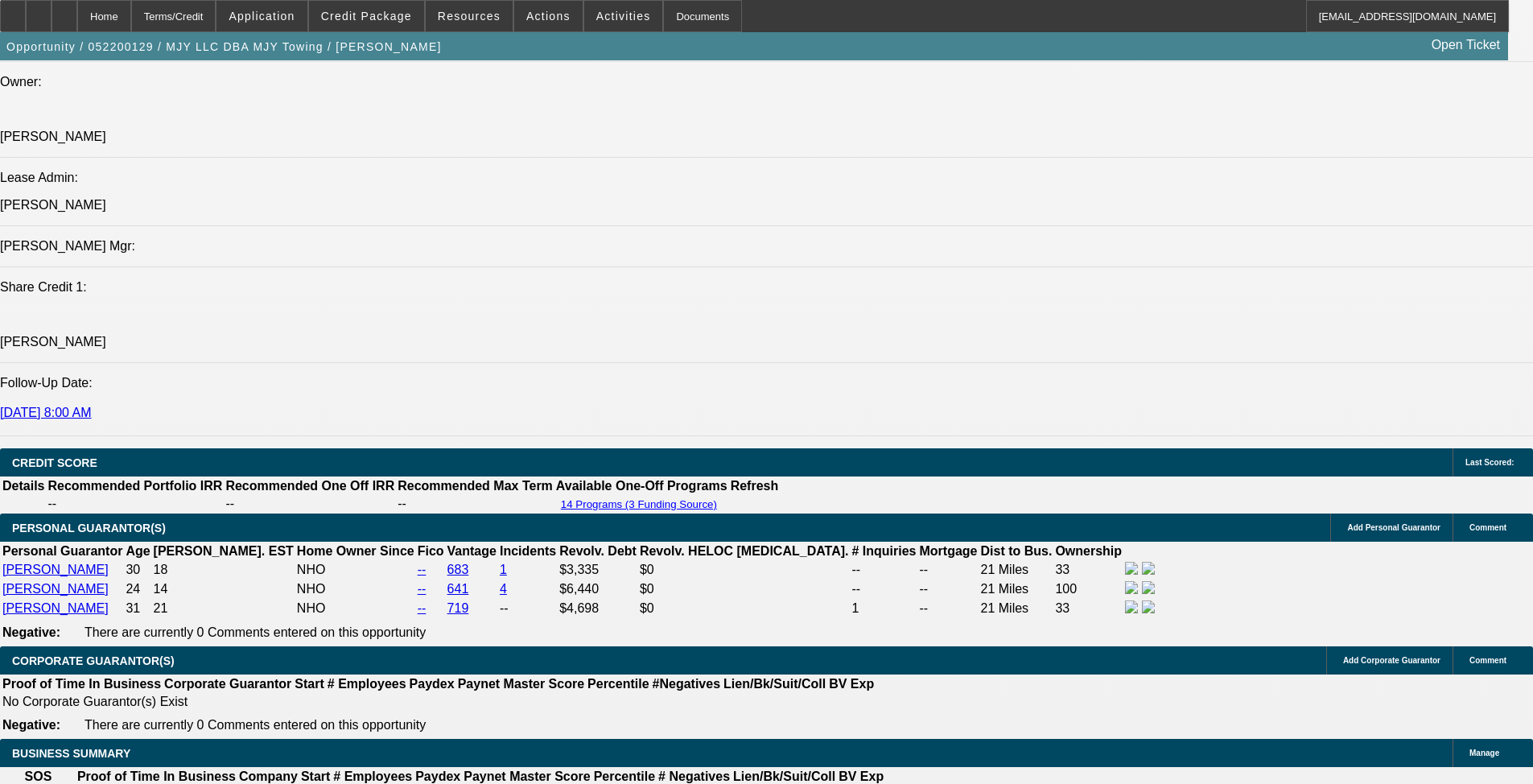
scroll to position [3587, 0]
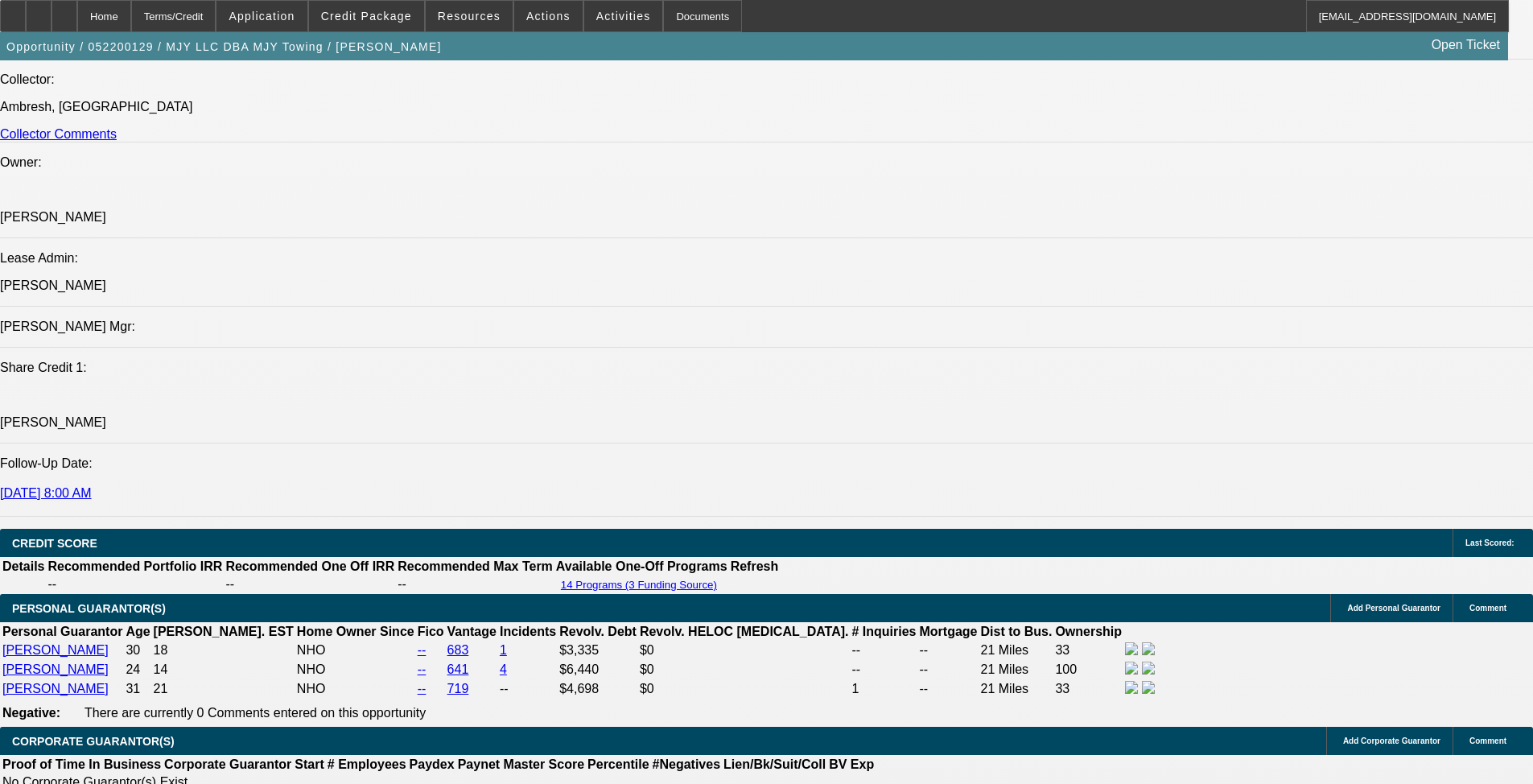
scroll to position [3426, 0]
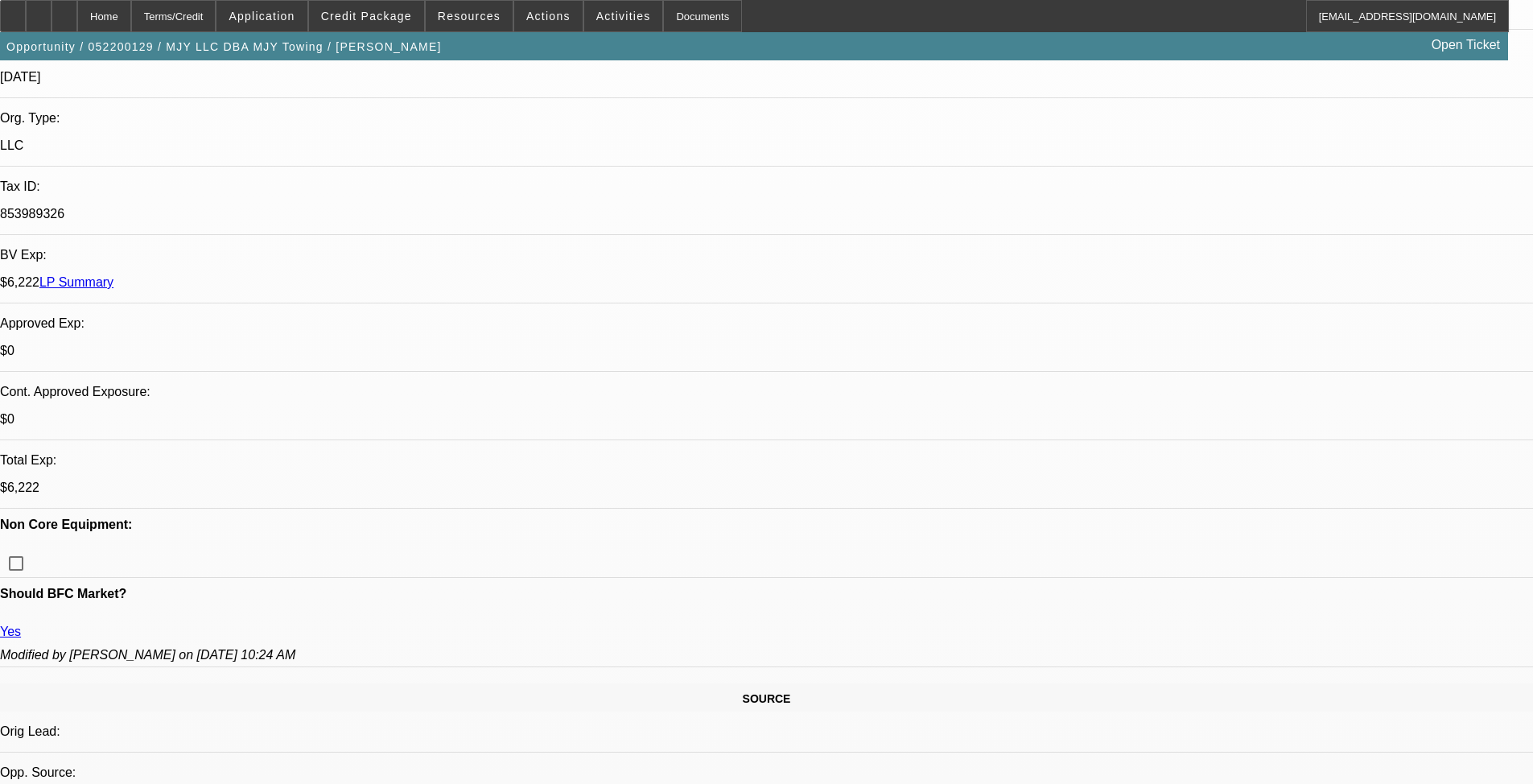
scroll to position [161, 0]
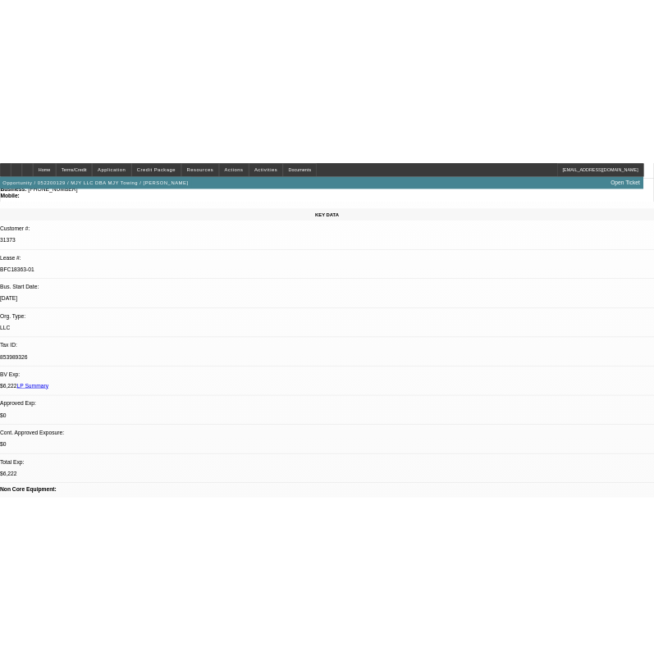
scroll to position [82, 0]
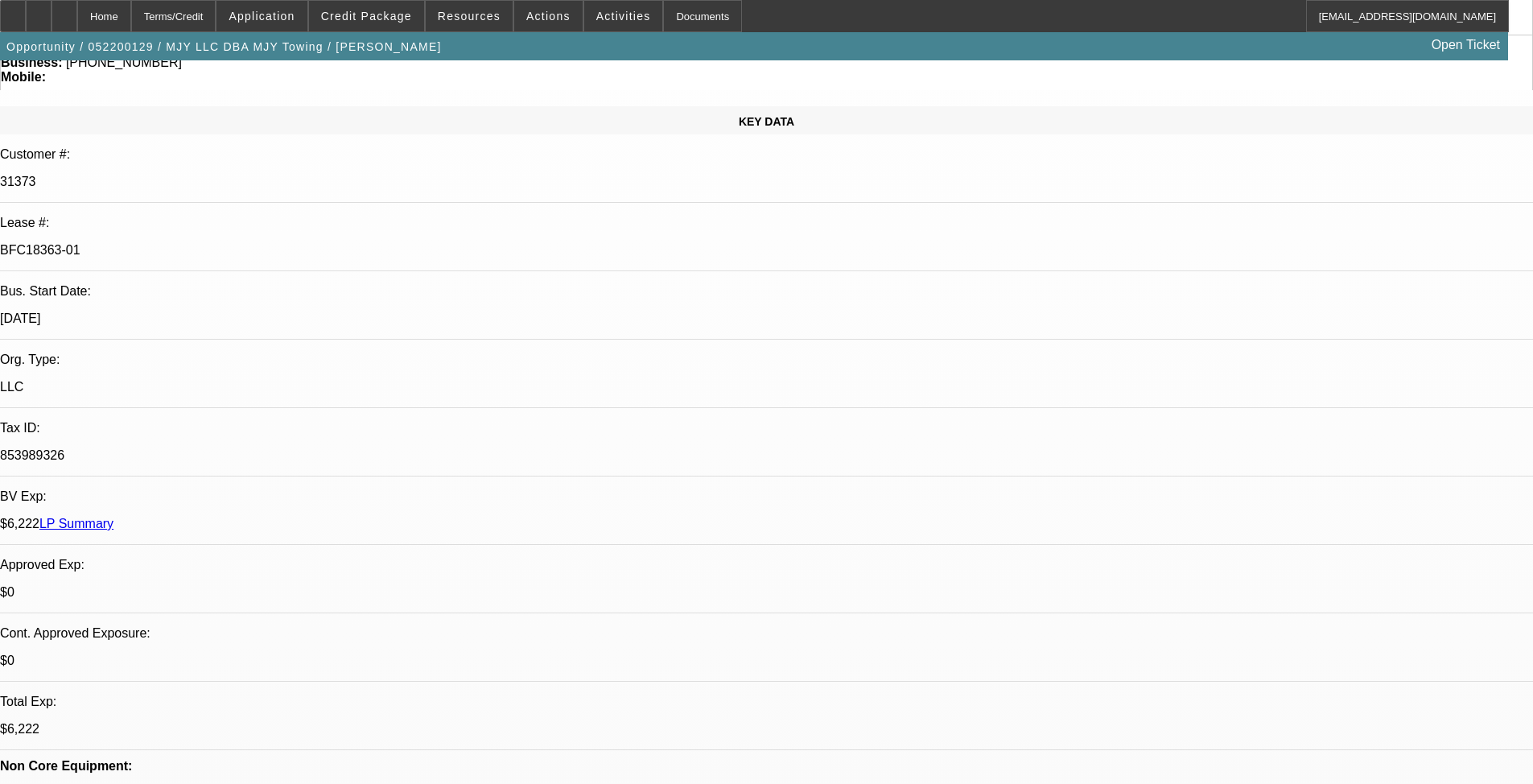
drag, startPoint x: 1160, startPoint y: 596, endPoint x: 1455, endPoint y: 592, distance: 295.0
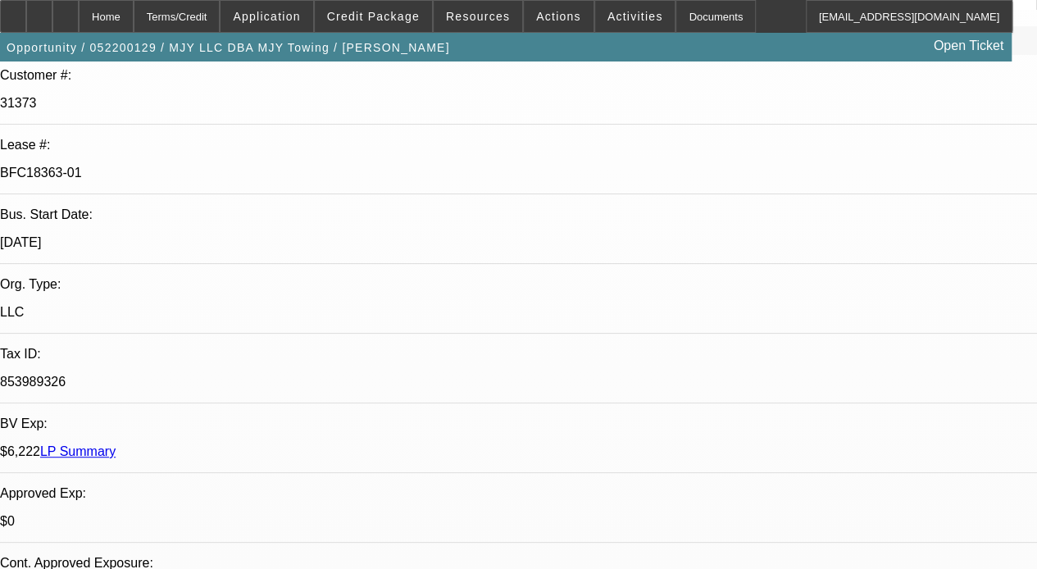
scroll to position [246, 0]
drag, startPoint x: 822, startPoint y: 443, endPoint x: 846, endPoint y: 443, distance: 24.6
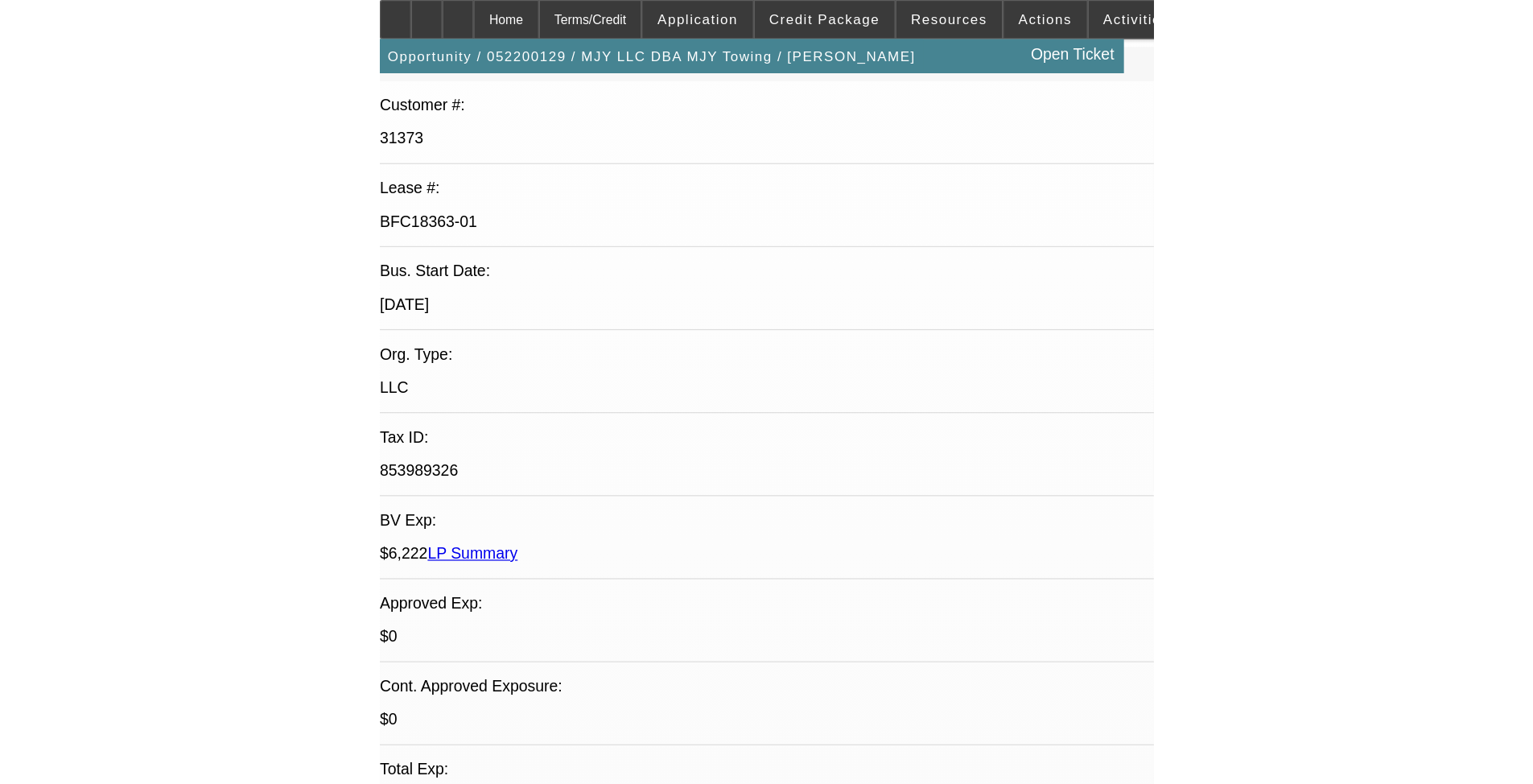
scroll to position [3426, 0]
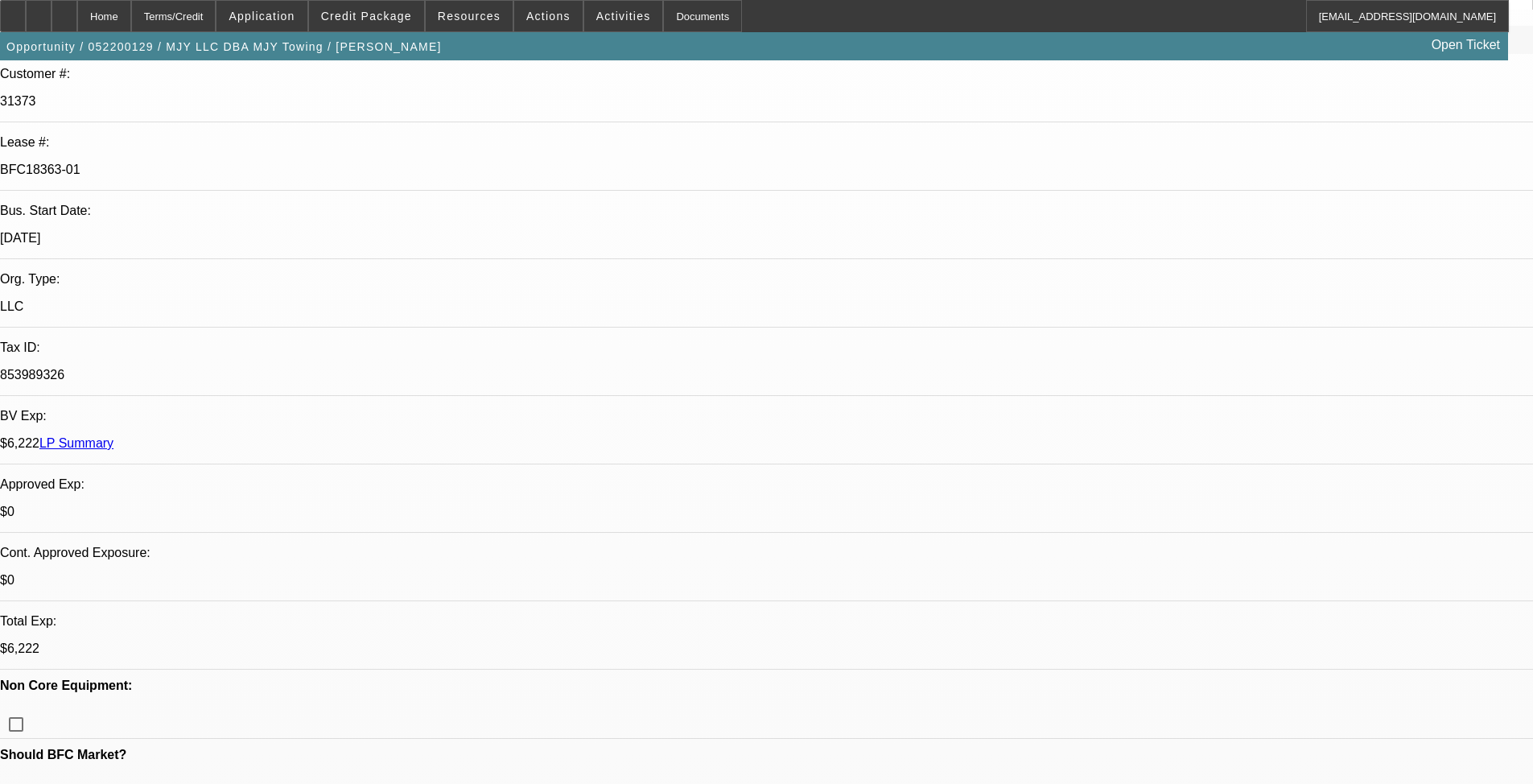
drag, startPoint x: 1302, startPoint y: 514, endPoint x: 1335, endPoint y: 527, distance: 35.5
